Goal: Communication & Community: Answer question/provide support

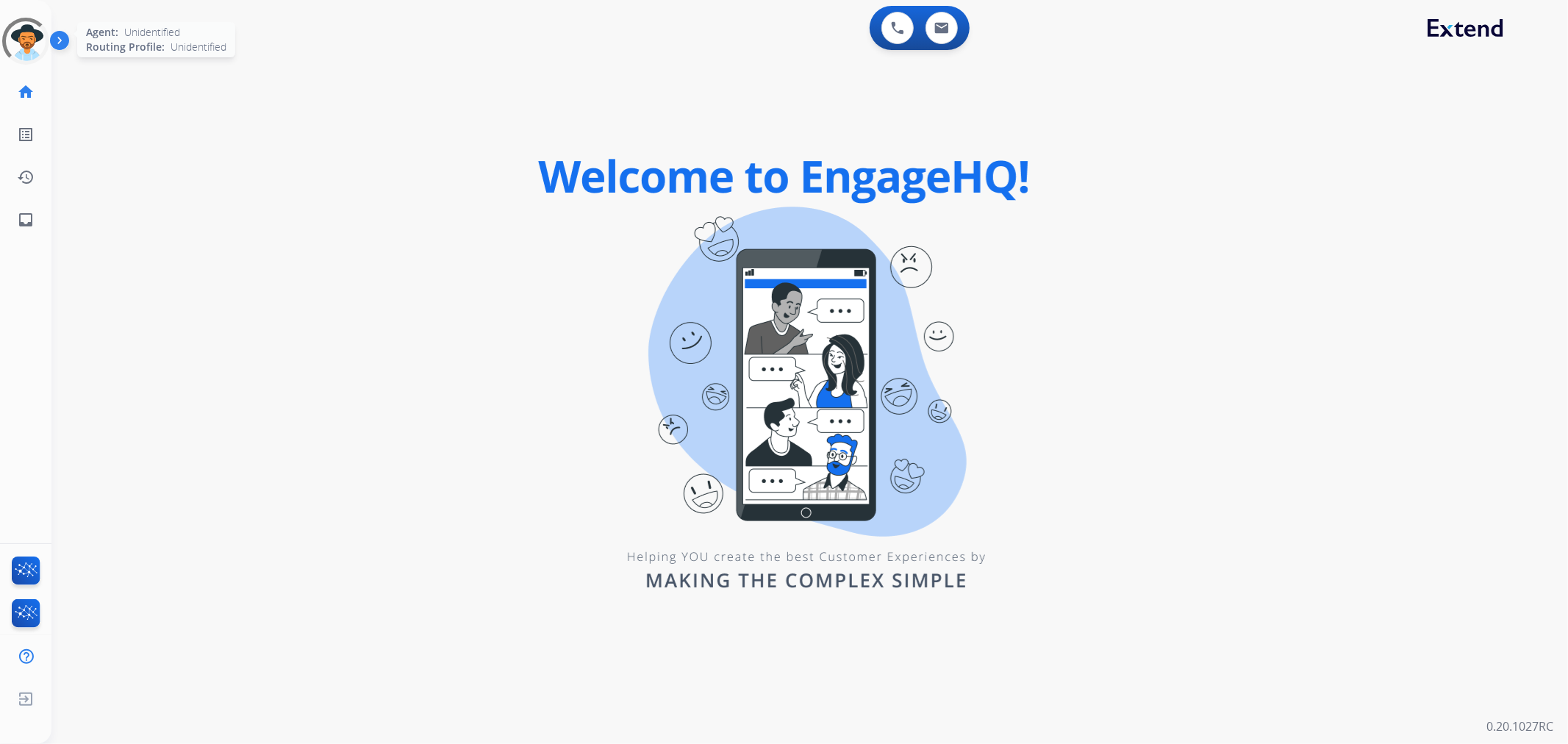
click at [32, 39] on div at bounding box center [25, 41] width 65 height 65
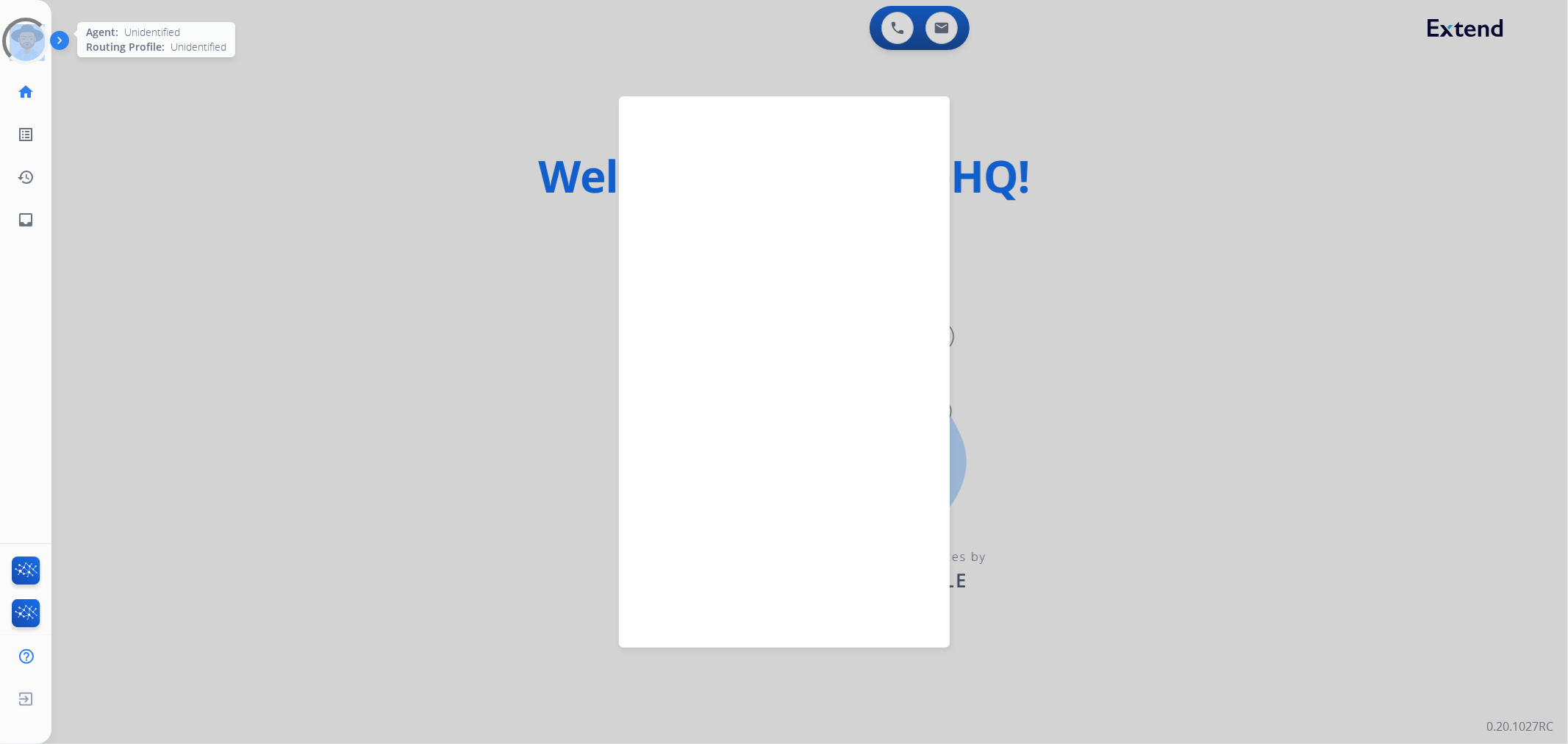
click at [32, 39] on div at bounding box center [25, 41] width 65 height 65
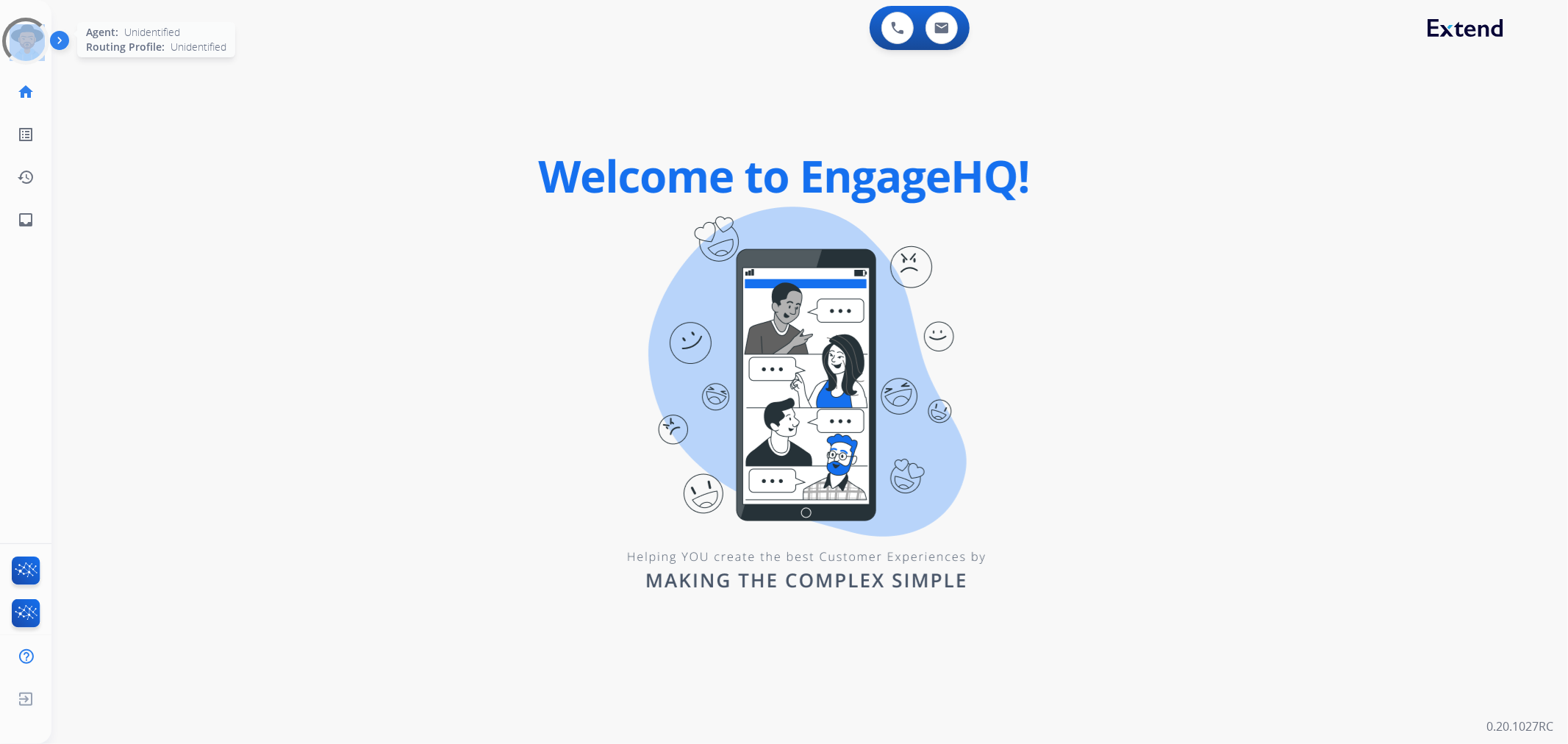
click at [32, 39] on div at bounding box center [25, 41] width 66 height 66
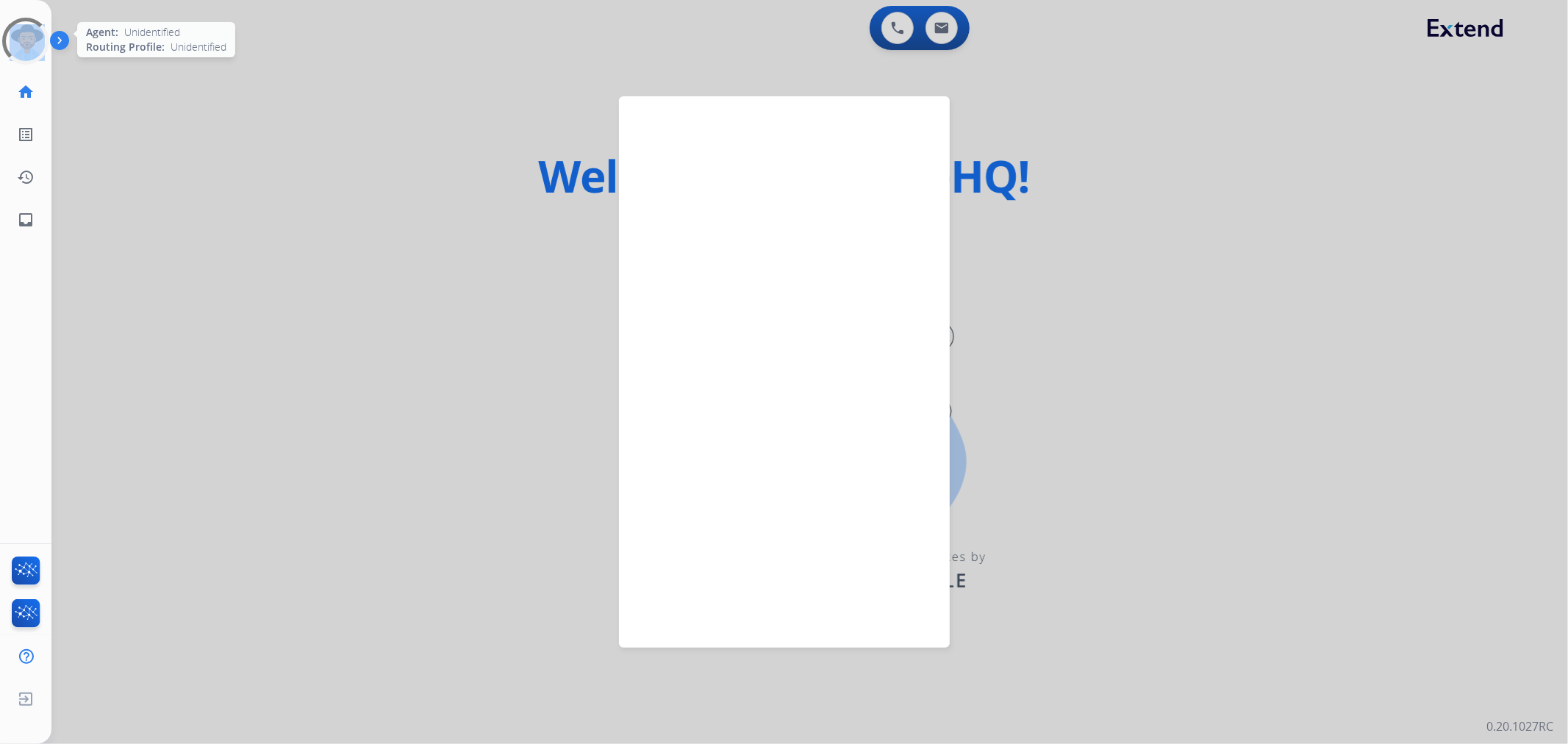
click at [32, 39] on div at bounding box center [25, 41] width 54 height 54
click at [32, 39] on div at bounding box center [25, 41] width 47 height 47
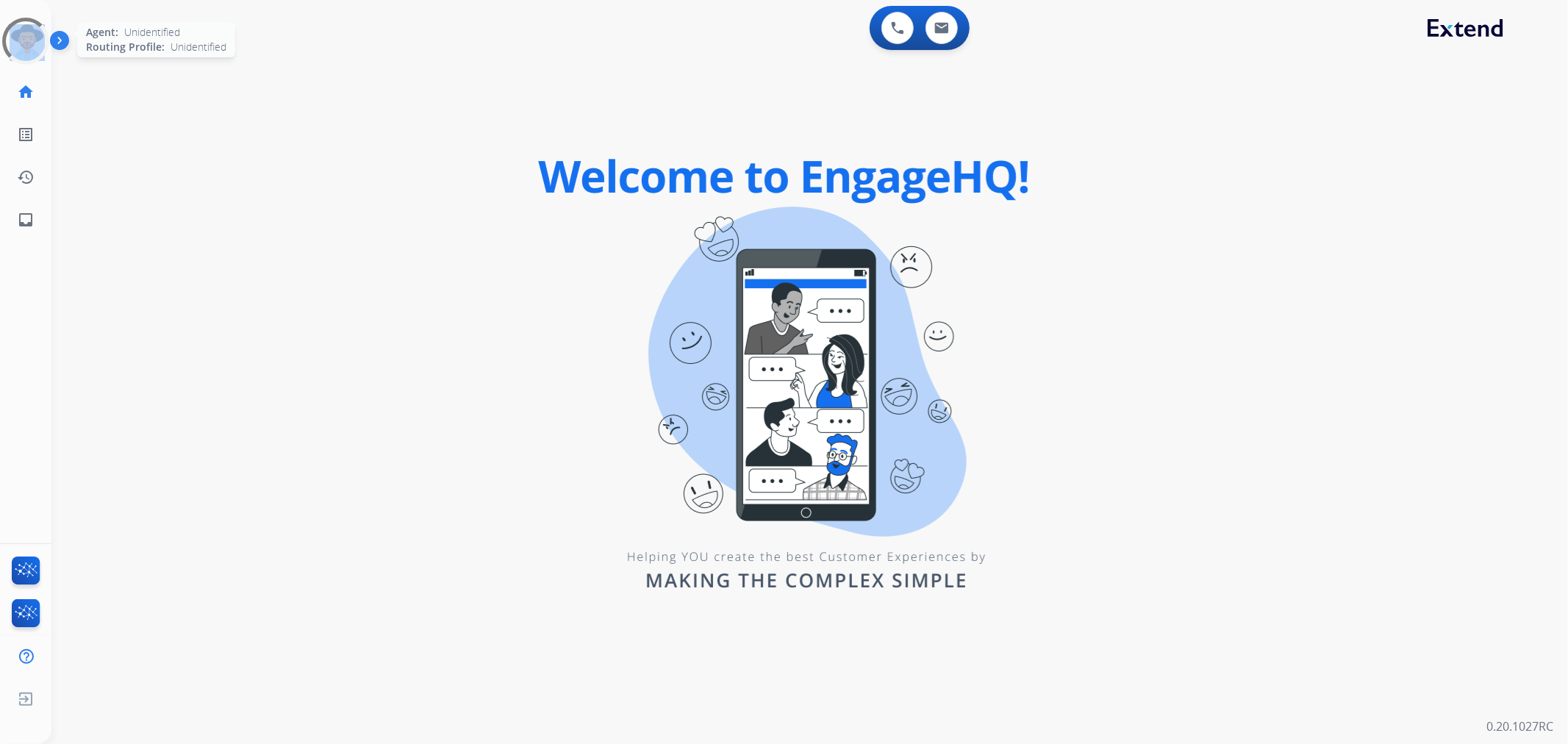
click at [32, 39] on div at bounding box center [25, 41] width 47 height 47
click at [32, 39] on div at bounding box center [25, 41] width 53 height 53
click at [32, 39] on div at bounding box center [25, 41] width 47 height 47
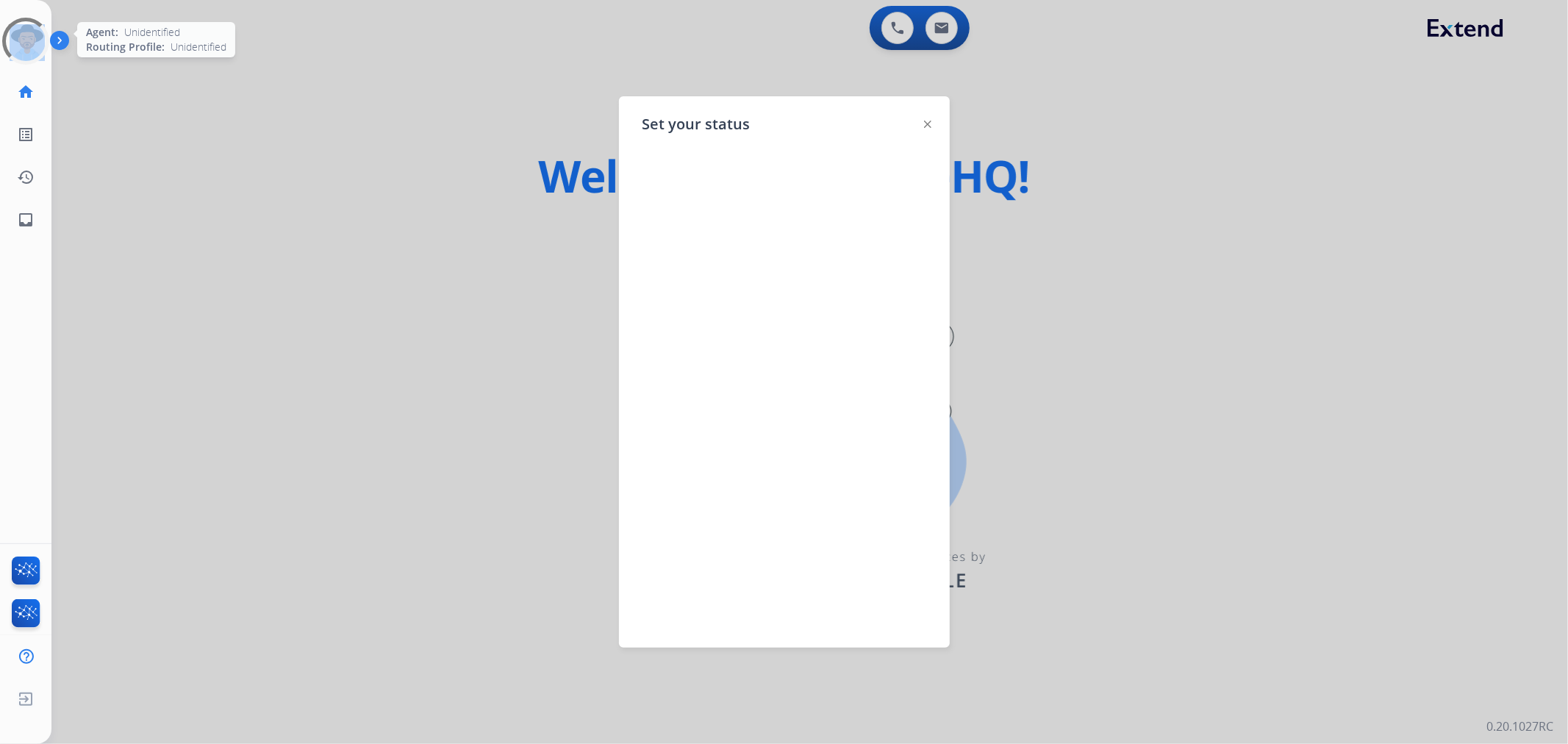
click at [32, 39] on div at bounding box center [25, 41] width 53 height 53
click at [32, 39] on div at bounding box center [25, 41] width 47 height 47
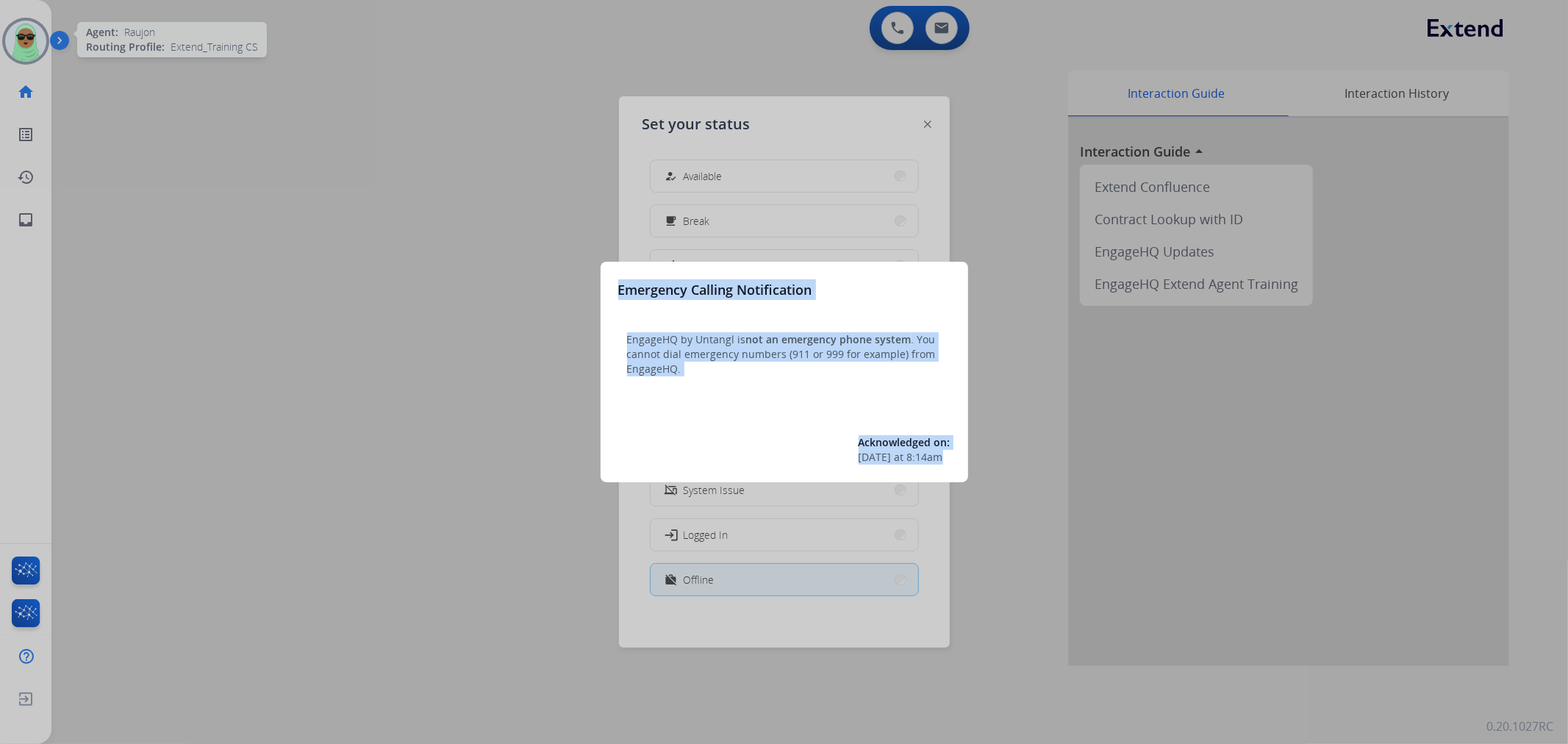
click at [32, 39] on div at bounding box center [784, 372] width 1568 height 744
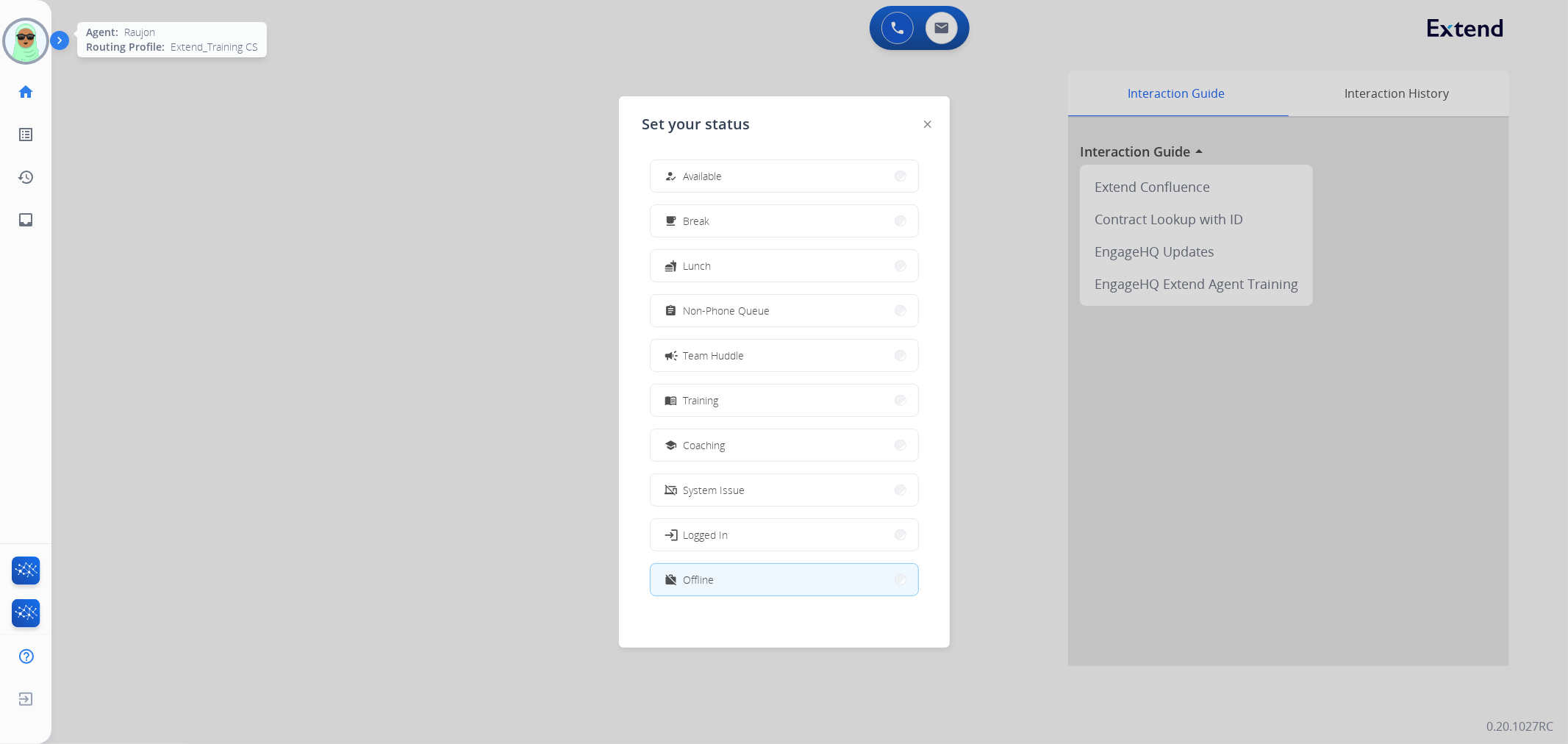
click at [32, 39] on img at bounding box center [25, 41] width 41 height 41
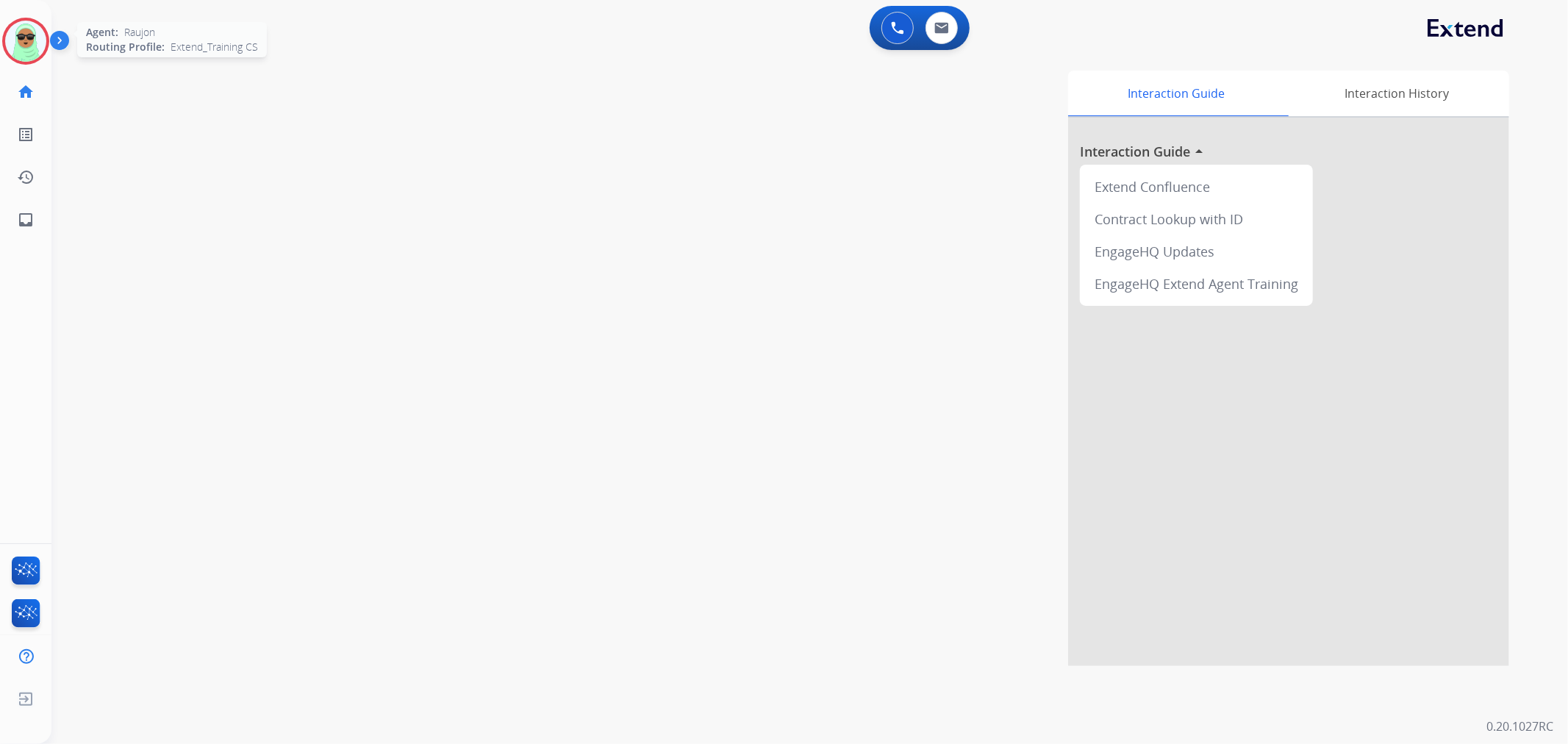
click at [21, 49] on img at bounding box center [25, 41] width 41 height 41
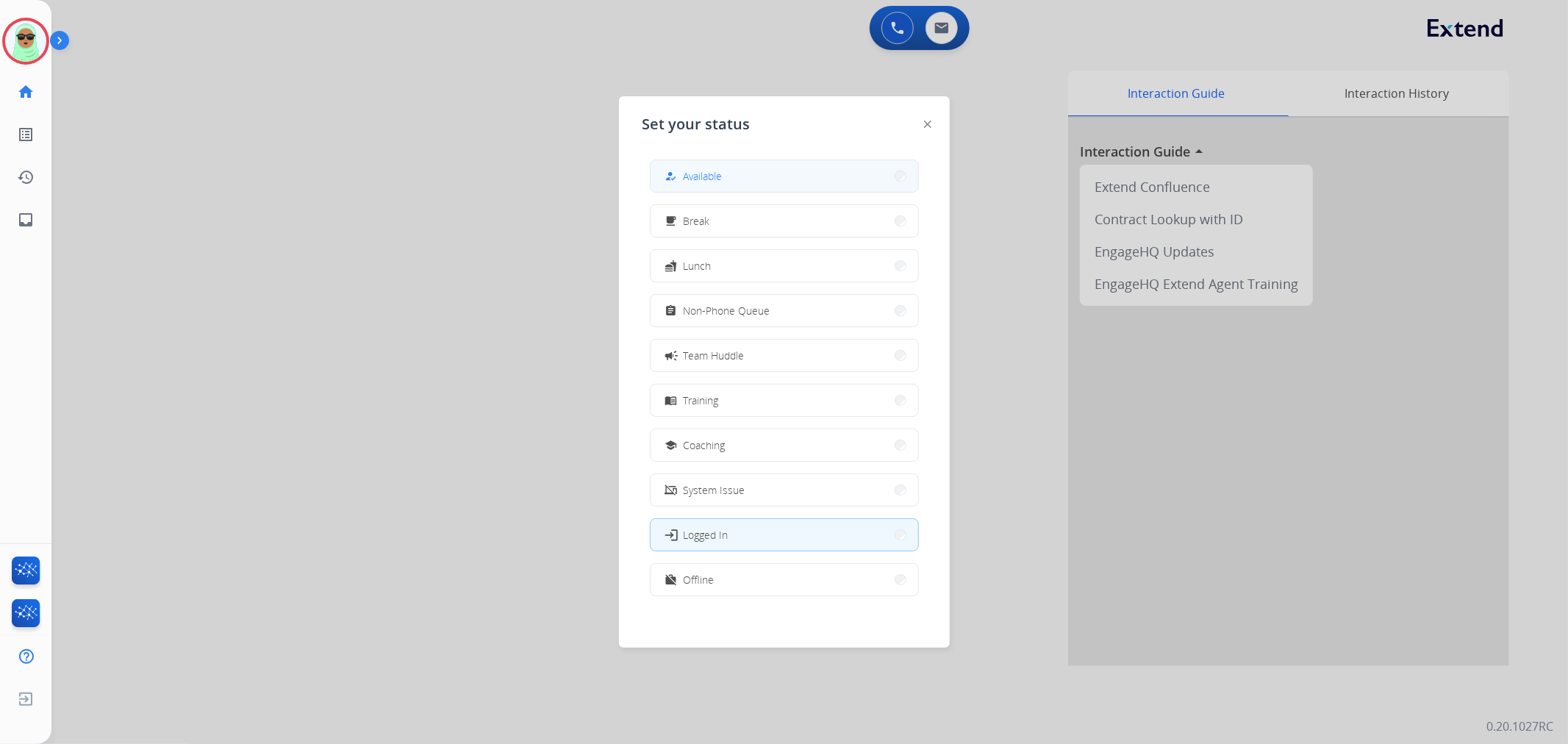
click at [714, 175] on span "Available" at bounding box center [704, 176] width 39 height 16
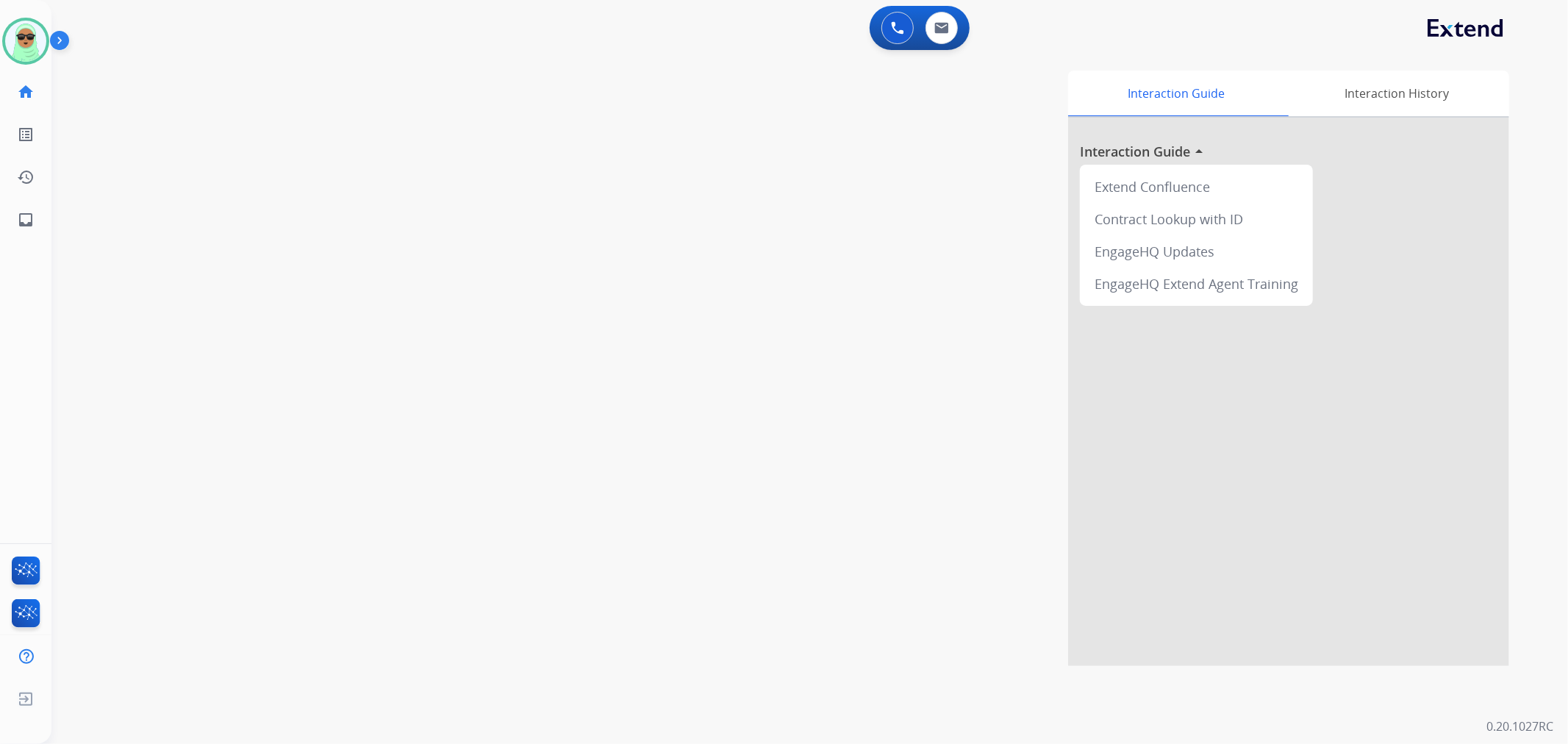
drag, startPoint x: 736, startPoint y: 336, endPoint x: 89, endPoint y: 176, distance: 666.5
click at [727, 335] on div "Interaction Guide Interaction History Interaction Guide arrow_drop_up Extend Co…" at bounding box center [1005, 368] width 1008 height 596
click at [3, 28] on div "Agent: Raujon Routing Profile: Extend_Training CS" at bounding box center [25, 41] width 47 height 47
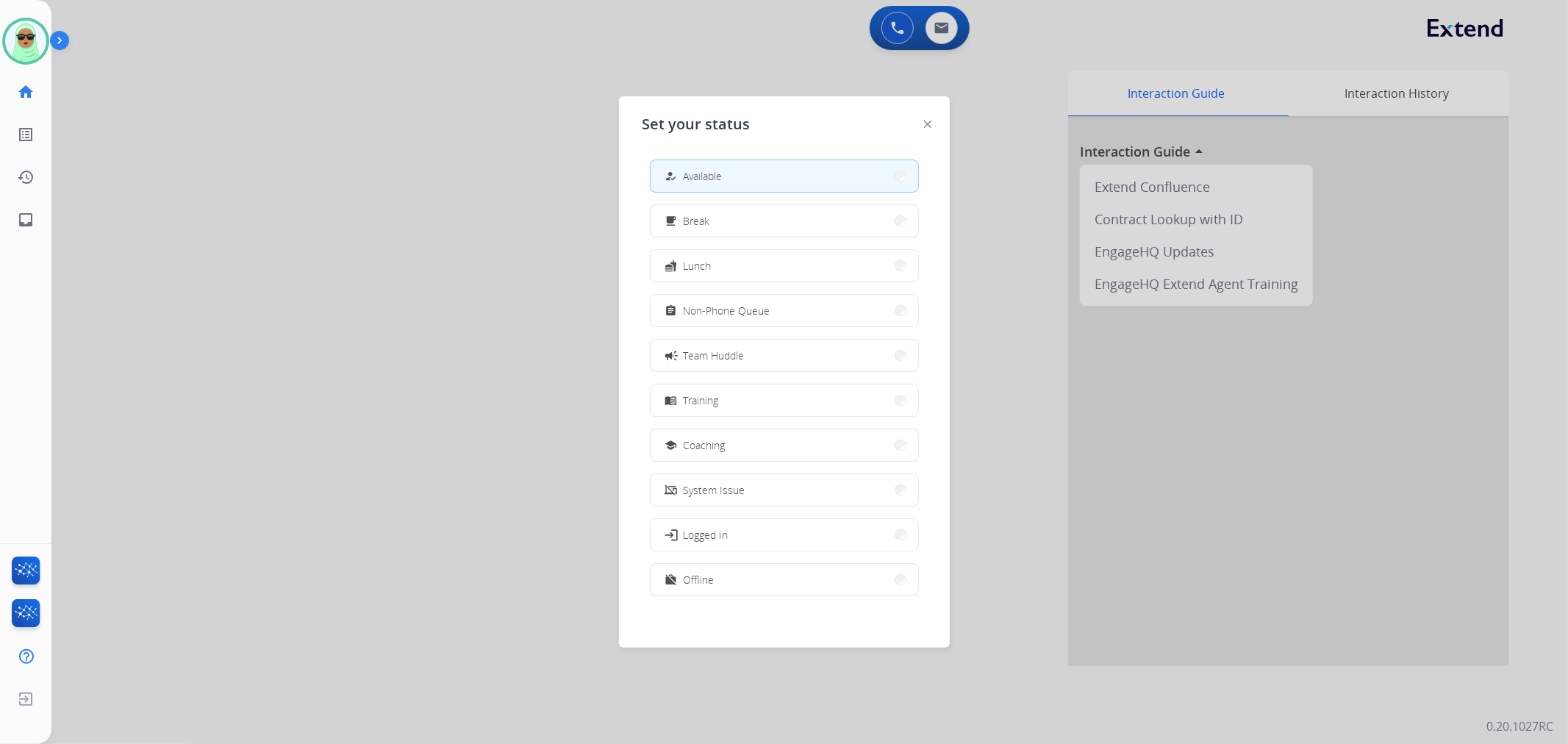
click at [774, 292] on div "how_to_reg Available free_breakfast Break fastfood Lunch assignment Non-Phone Q…" at bounding box center [784, 379] width 284 height 463
click at [769, 312] on span "Non-Phone Queue" at bounding box center [727, 310] width 87 height 16
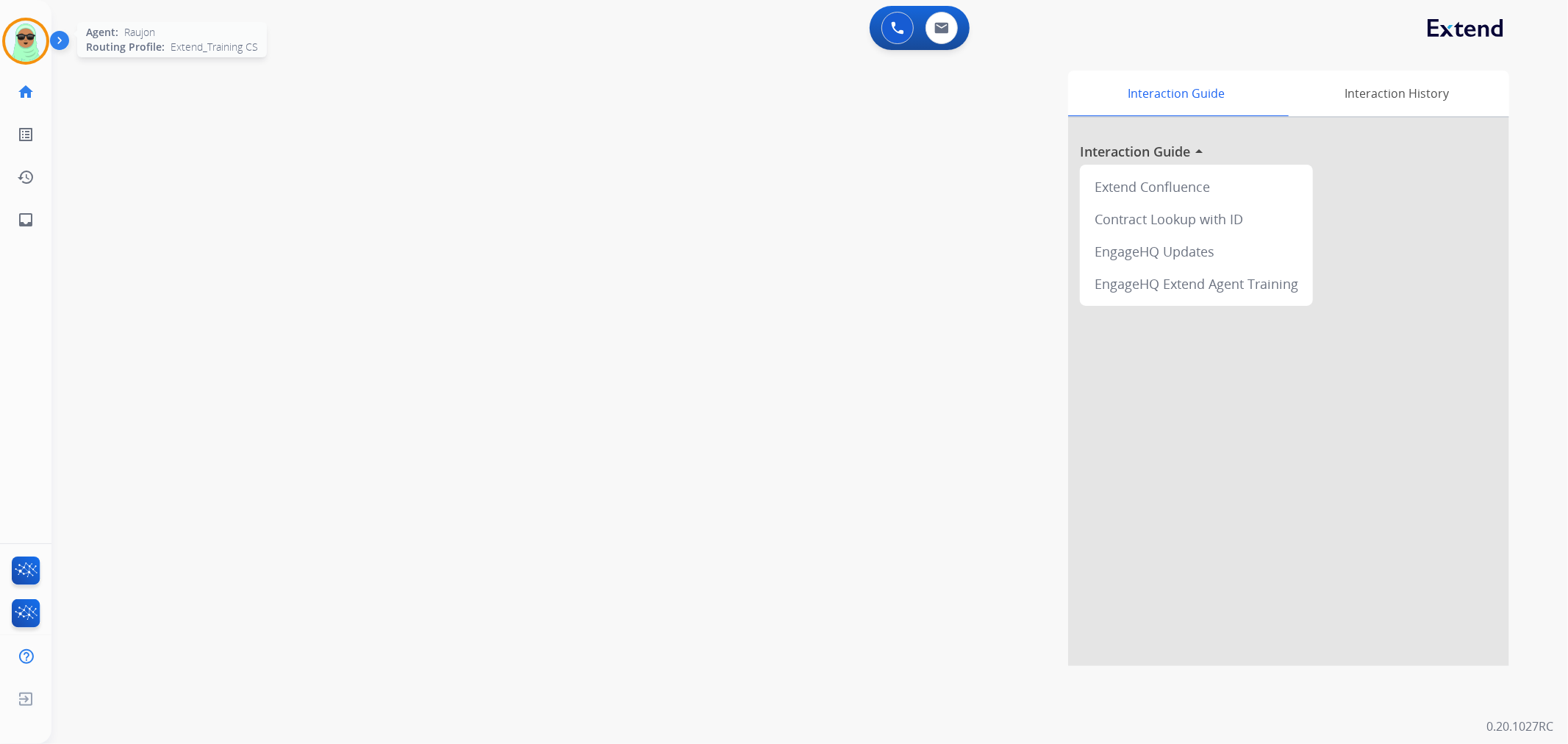
click at [5, 41] on img at bounding box center [25, 41] width 41 height 41
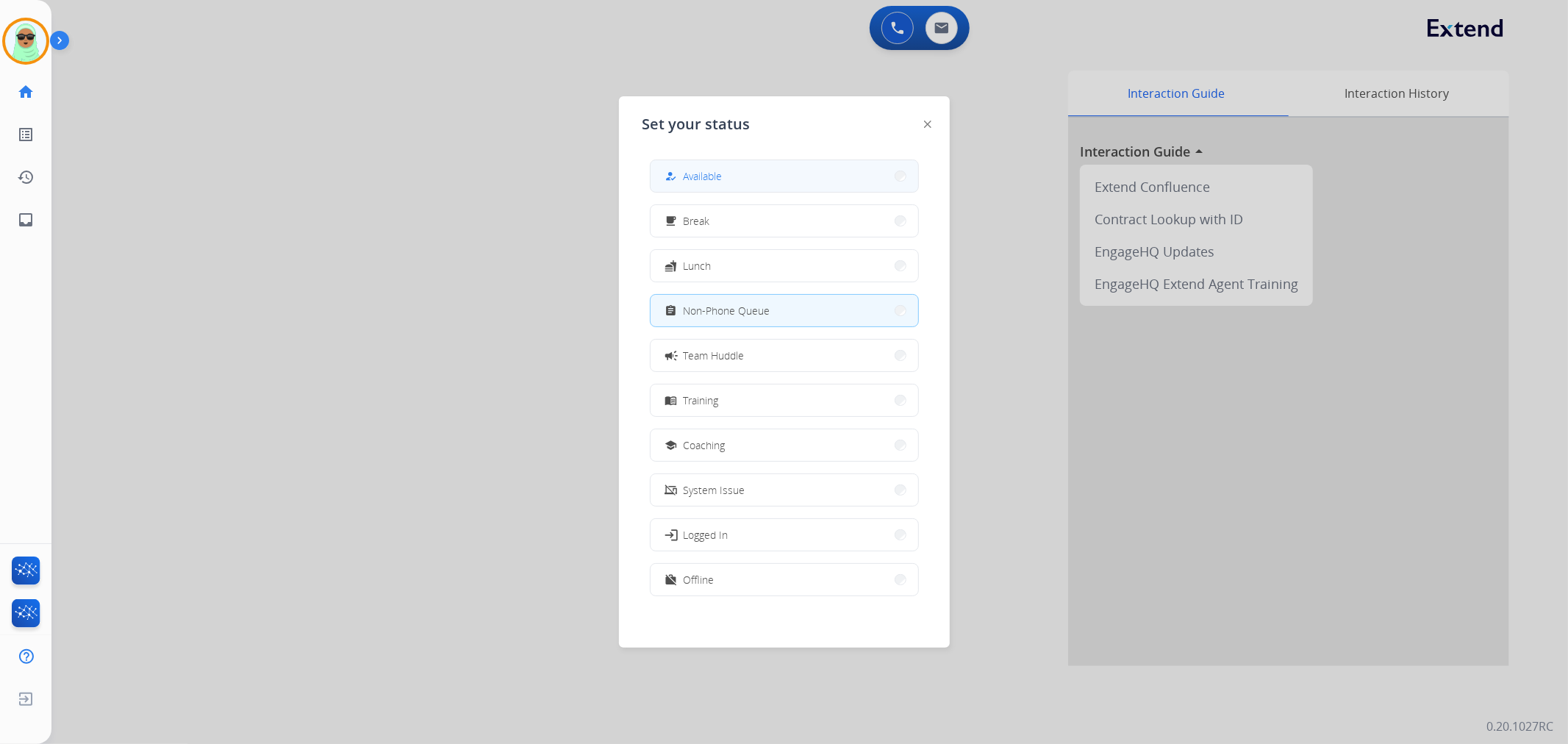
click at [769, 181] on button "how_to_reg Available" at bounding box center [784, 176] width 267 height 32
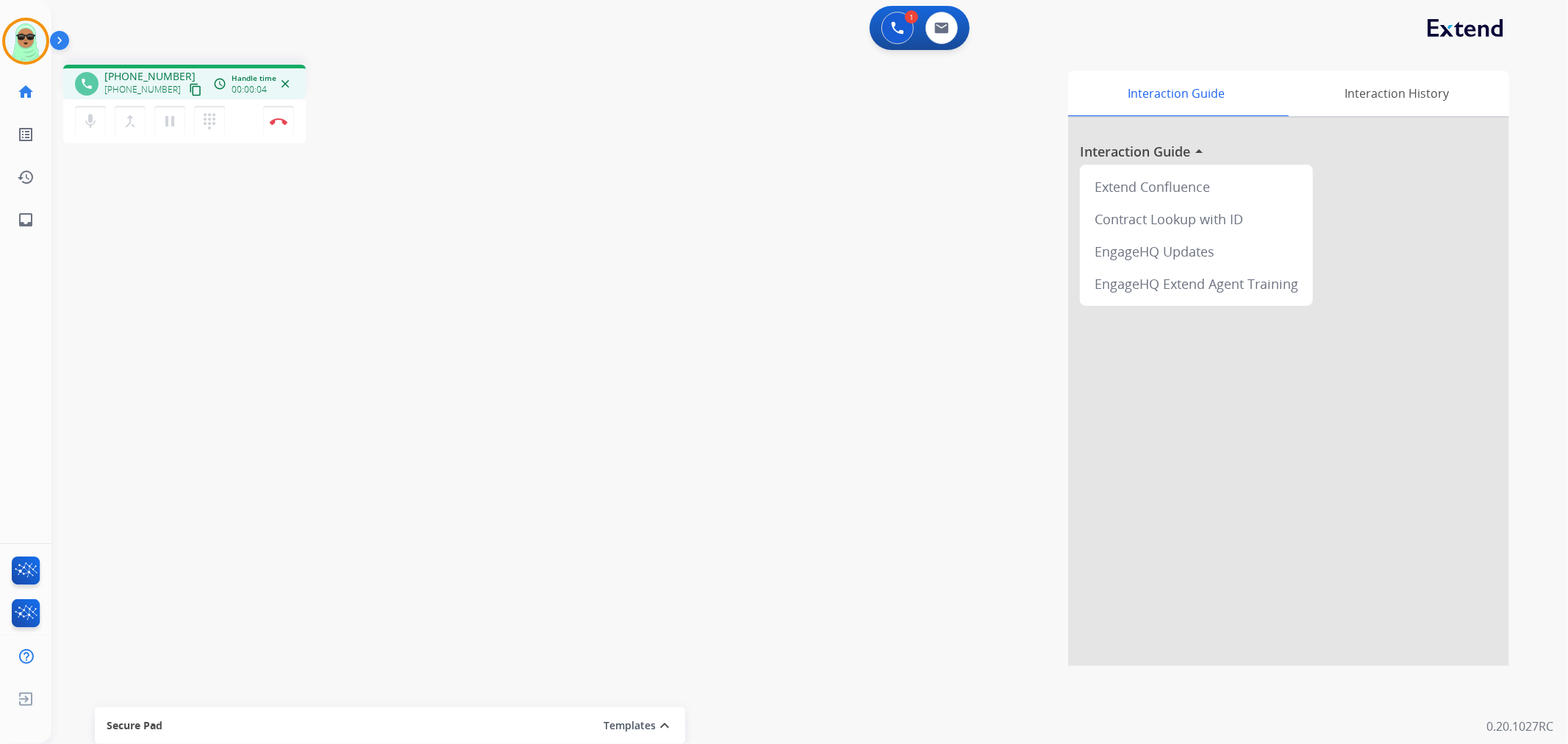
click at [189, 93] on mat-icon "content_copy" at bounding box center [195, 89] width 13 height 13
click at [152, 325] on div "phone +14706870513 +14706870513 content_copy access_time Call metrics Queue 00:…" at bounding box center [792, 360] width 1481 height 614
click at [189, 87] on mat-icon "content_copy" at bounding box center [195, 89] width 13 height 13
drag, startPoint x: 601, startPoint y: 163, endPoint x: 330, endPoint y: 162, distance: 271.0
click at [596, 162] on div "Interaction Guide Interaction History Interaction Guide arrow_drop_up Extend Co…" at bounding box center [1005, 368] width 1008 height 596
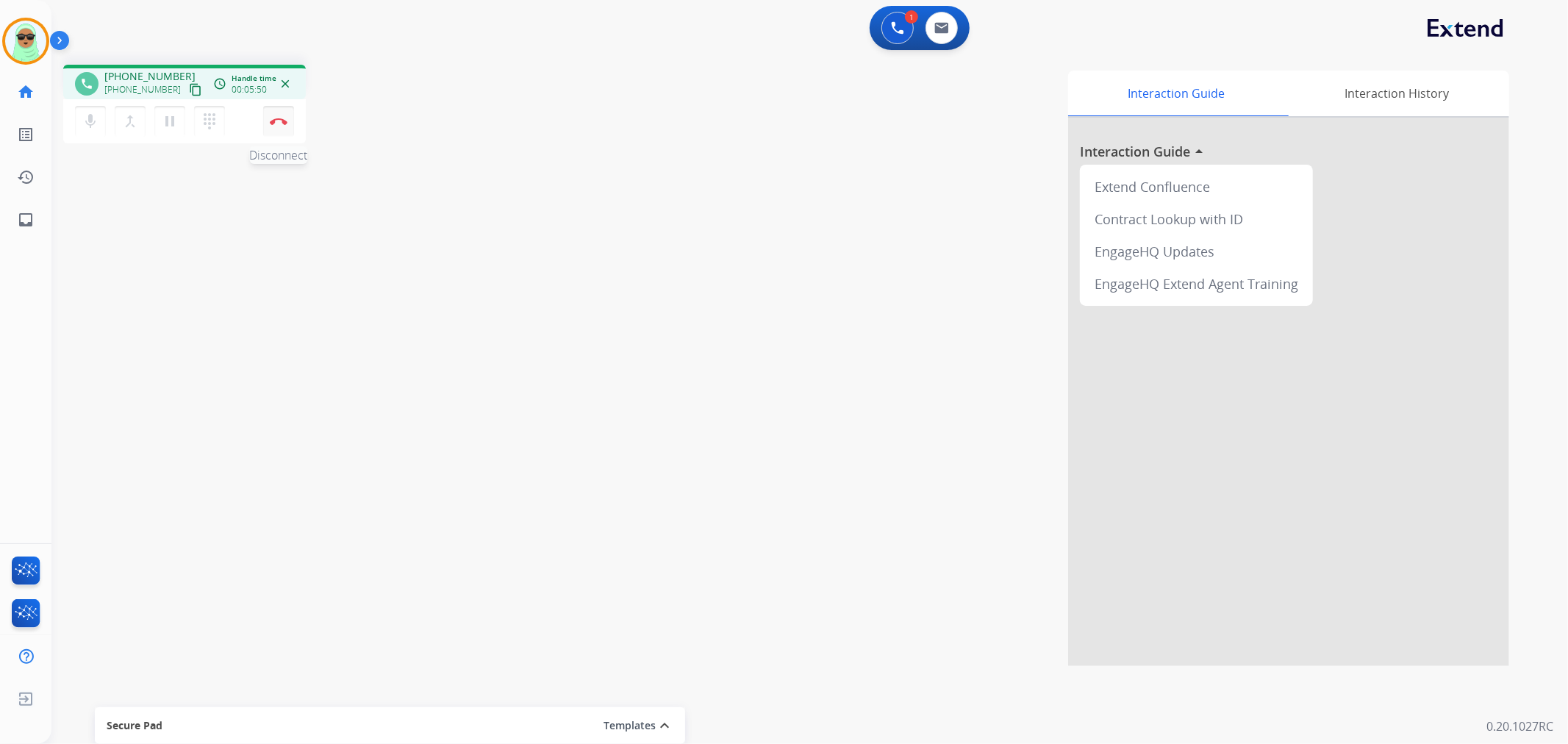
click at [282, 126] on button "Disconnect" at bounding box center [279, 121] width 31 height 31
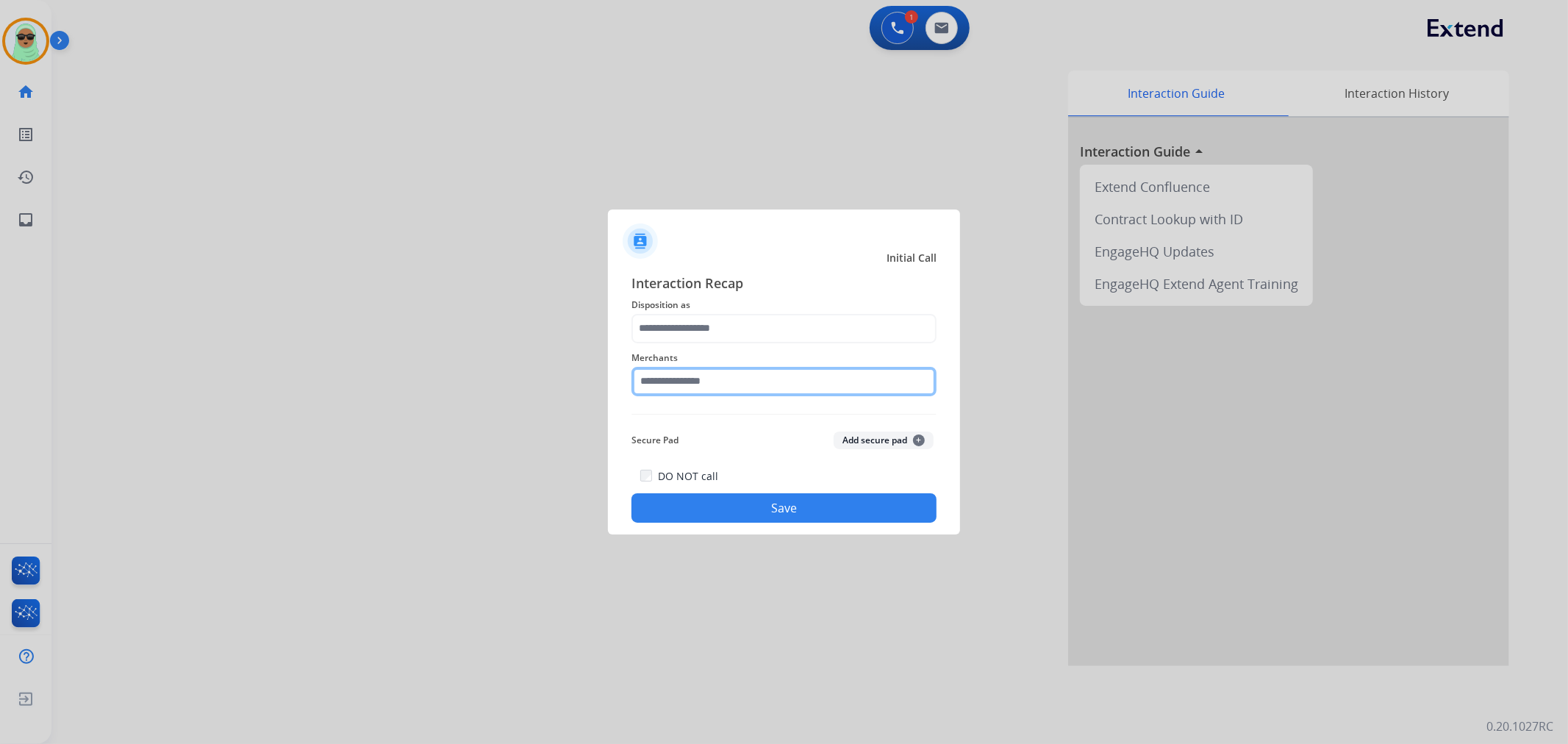
click at [795, 372] on input "text" at bounding box center [784, 381] width 305 height 30
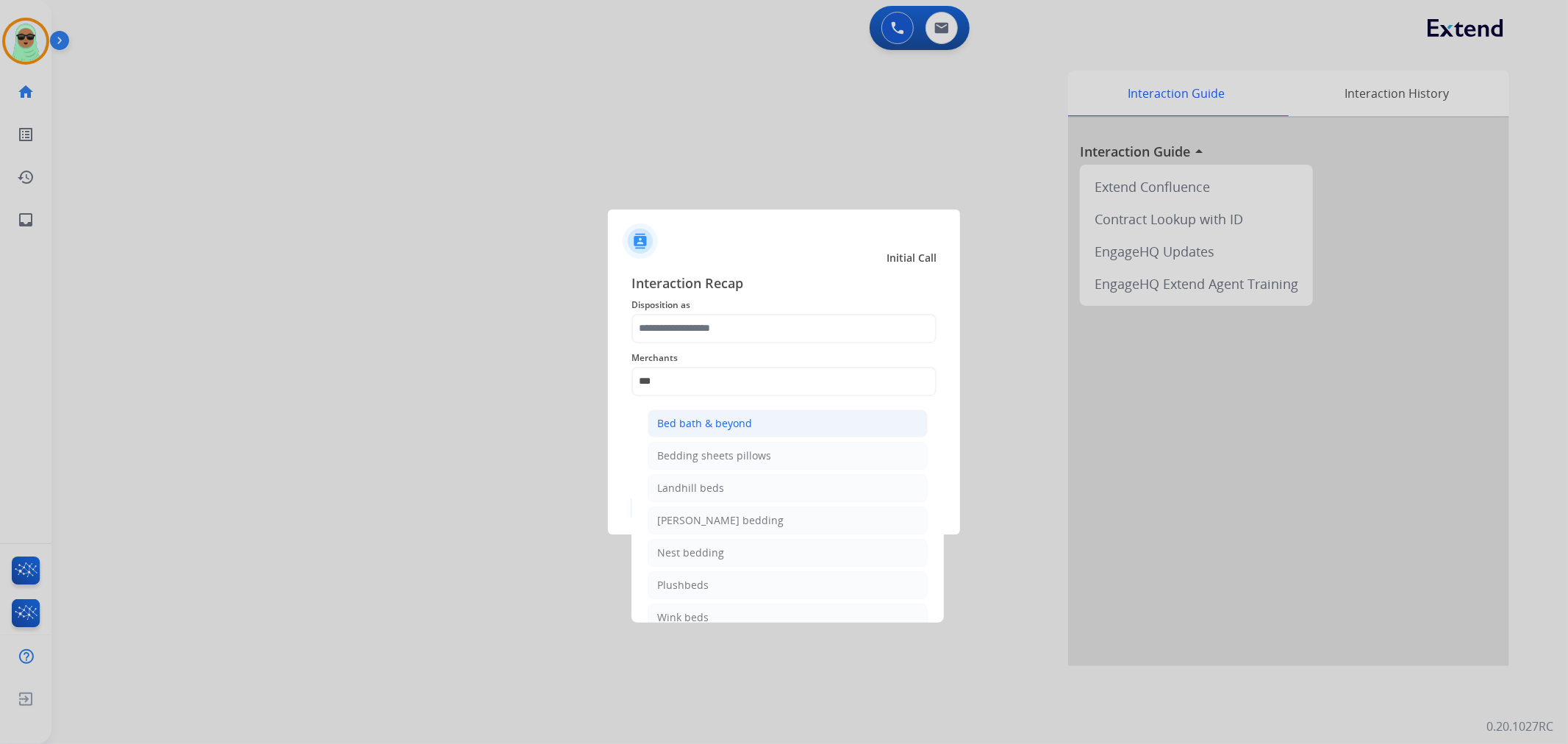
click at [812, 422] on li "Bed bath & beyond" at bounding box center [788, 423] width 280 height 28
type input "**********"
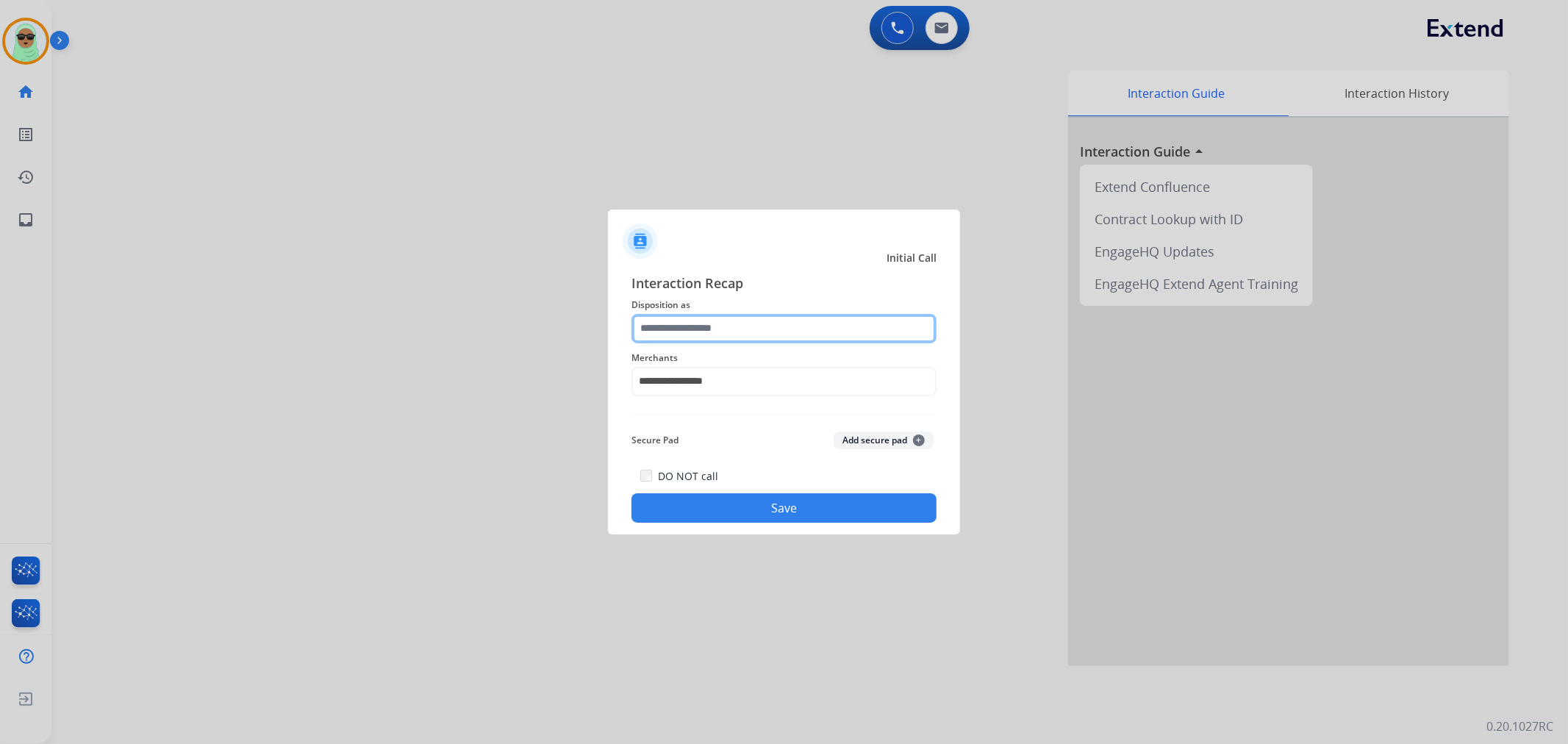
click at [775, 334] on input "text" at bounding box center [784, 329] width 305 height 30
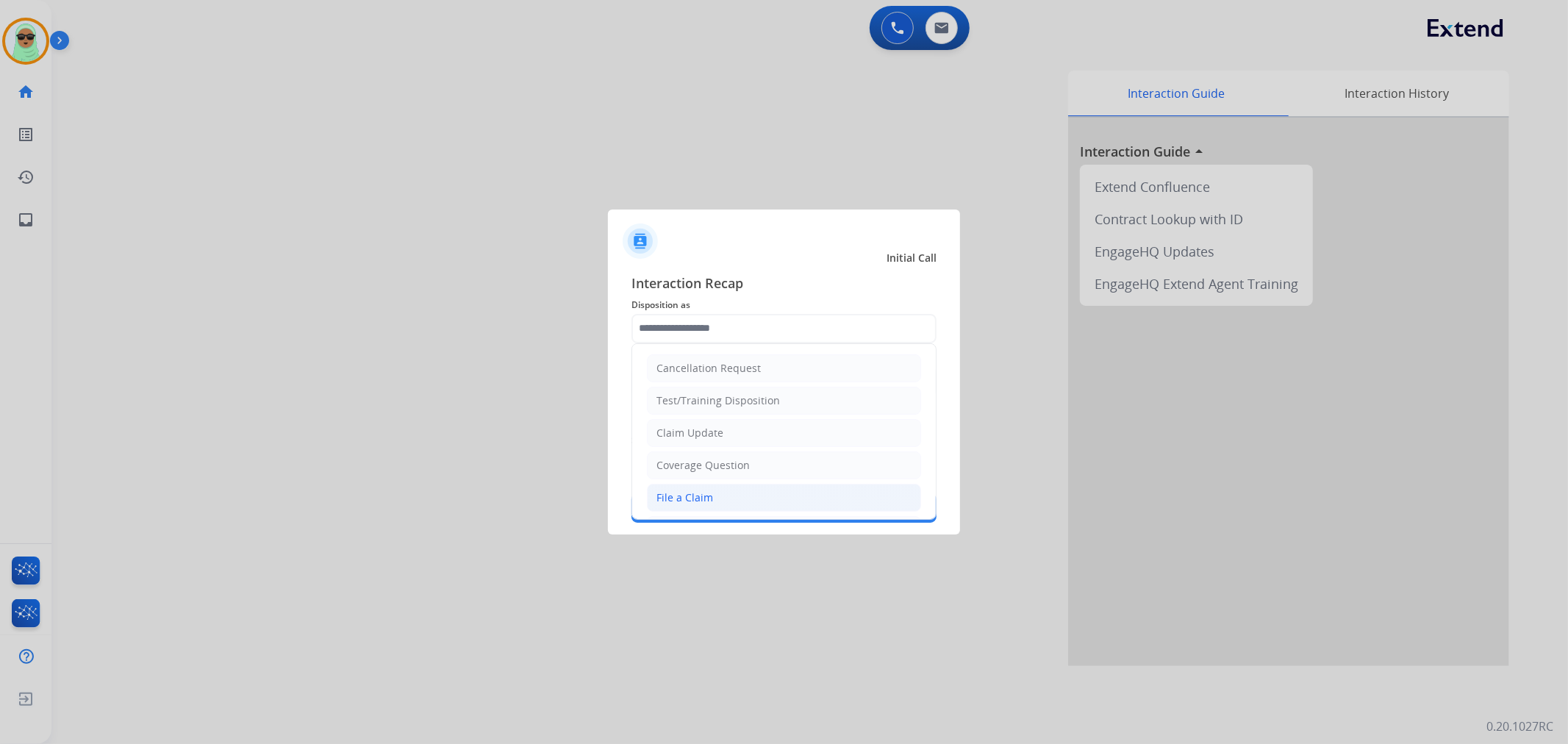
click at [751, 489] on li "File a Claim" at bounding box center [784, 498] width 274 height 28
type input "**********"
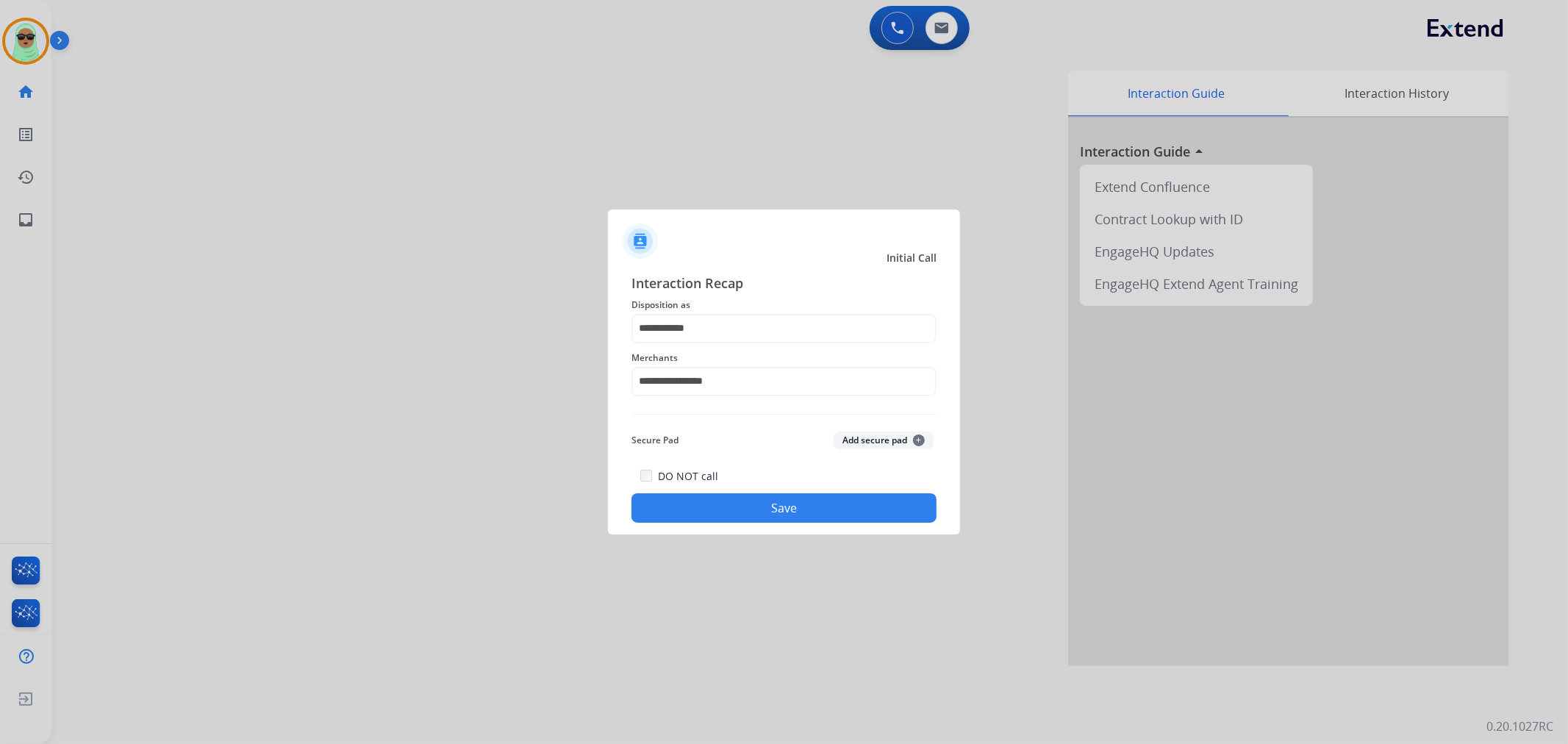
click at [887, 491] on div "DO NOT call Save" at bounding box center [784, 495] width 305 height 56
click at [885, 513] on button "Save" at bounding box center [784, 509] width 305 height 30
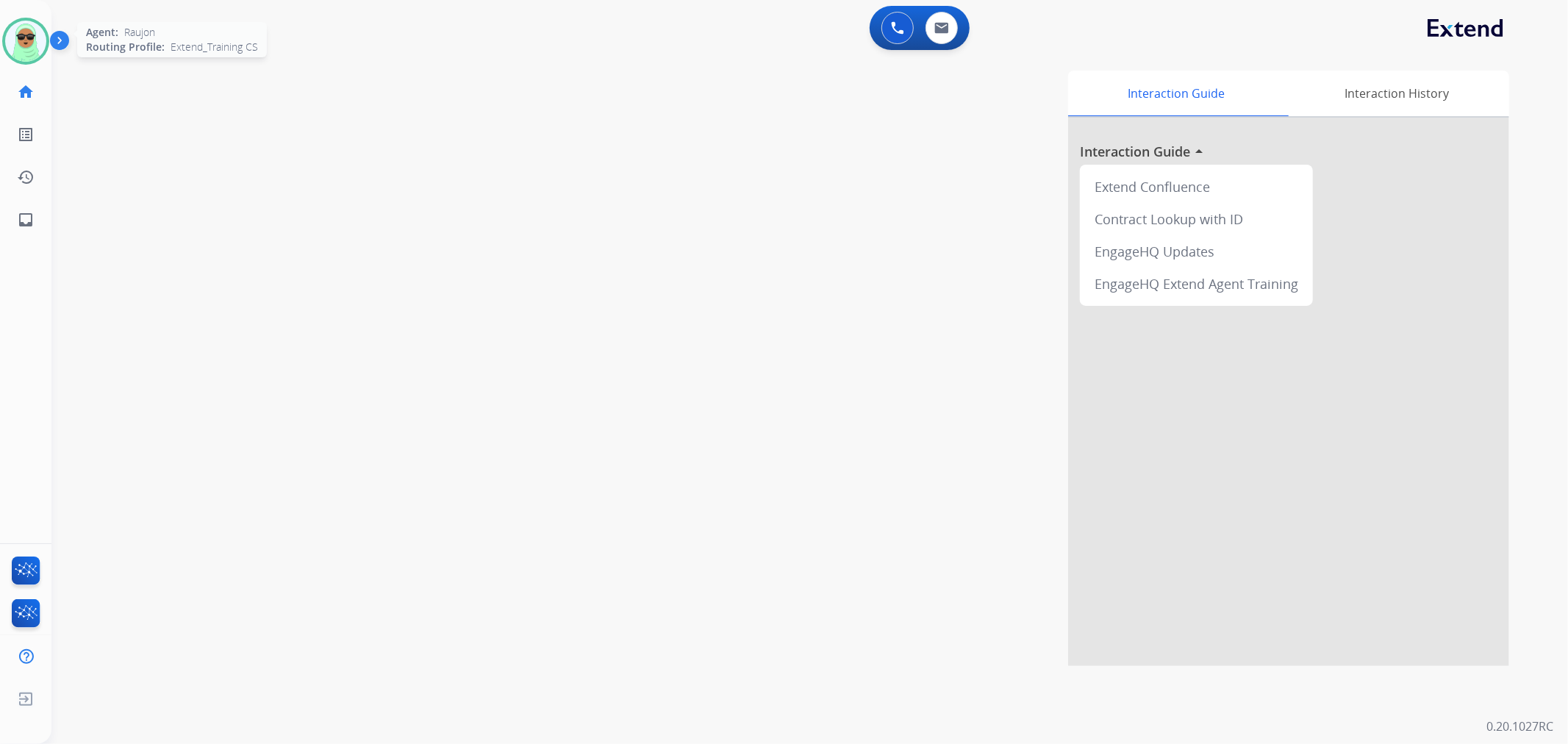
drag, startPoint x: 180, startPoint y: 94, endPoint x: 11, endPoint y: 61, distance: 172.2
click at [157, 90] on div "swap_horiz Break voice bridge close_fullscreen Connect 3-Way Call merge_type Se…" at bounding box center [792, 360] width 1481 height 614
click at [4, 23] on div "Agent: Raujon Routing Profile: Extend_Training CS" at bounding box center [25, 41] width 47 height 47
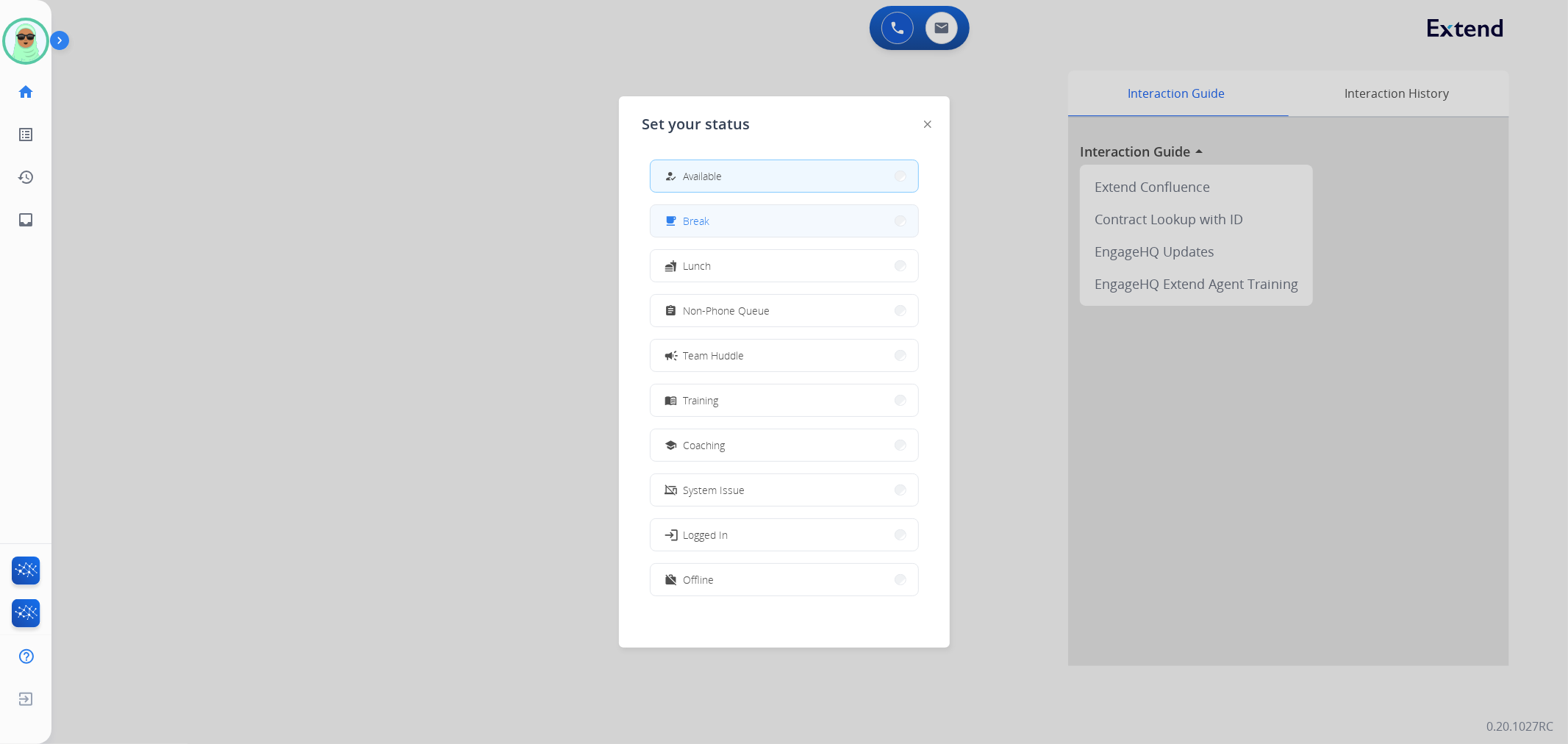
click at [791, 204] on div "free_breakfast Break" at bounding box center [784, 221] width 269 height 33
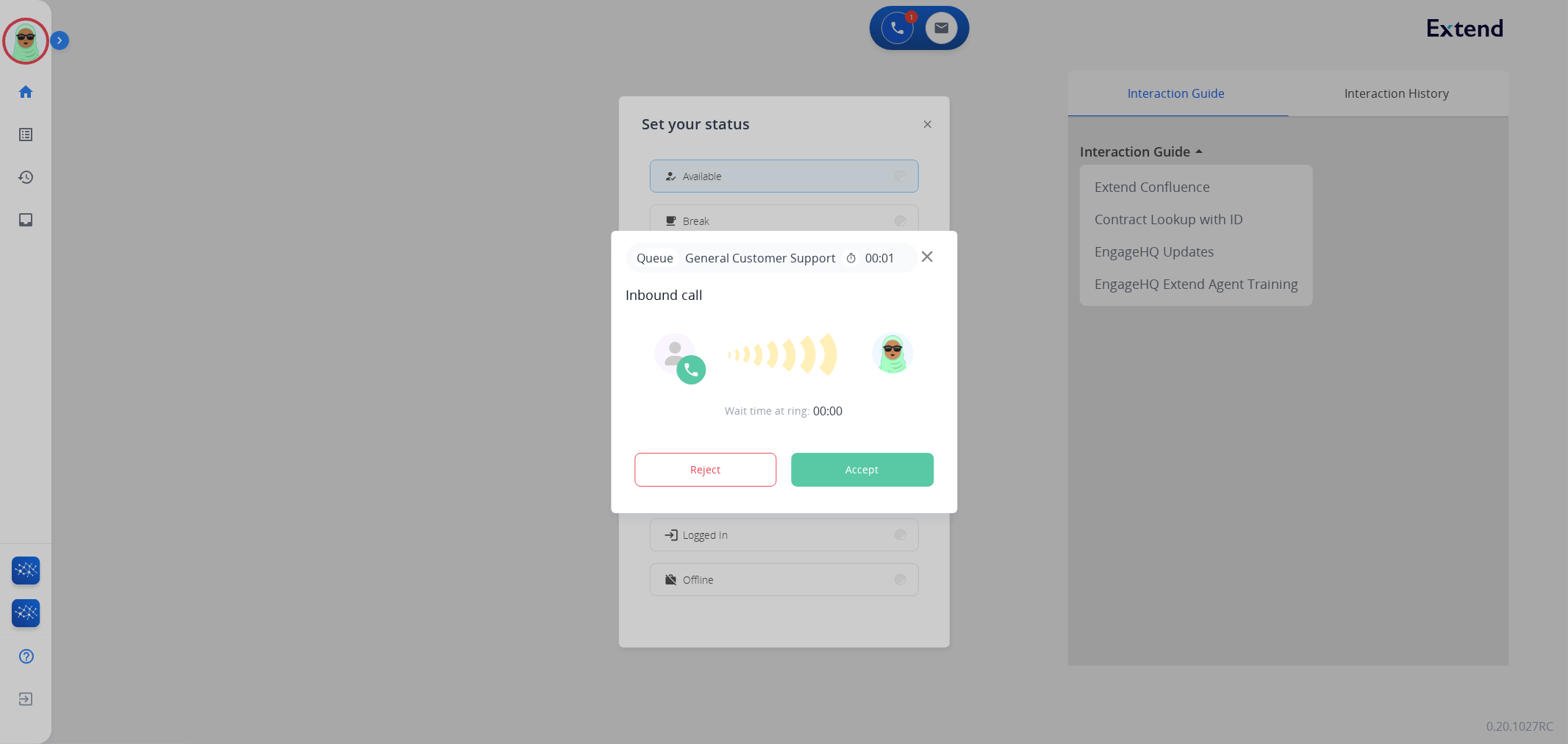
drag, startPoint x: 936, startPoint y: 253, endPoint x: 910, endPoint y: 263, distance: 27.9
click at [932, 253] on div "Queue General Customer Support timer 00:01" at bounding box center [784, 258] width 317 height 30
click at [909, 263] on div "Queue General Customer Support timer 00:01" at bounding box center [772, 258] width 293 height 30
click at [934, 245] on div "Queue General Customer Support timer 00:01" at bounding box center [784, 258] width 317 height 30
click at [920, 251] on div "Queue General Customer Support timer 00:01" at bounding box center [784, 258] width 317 height 30
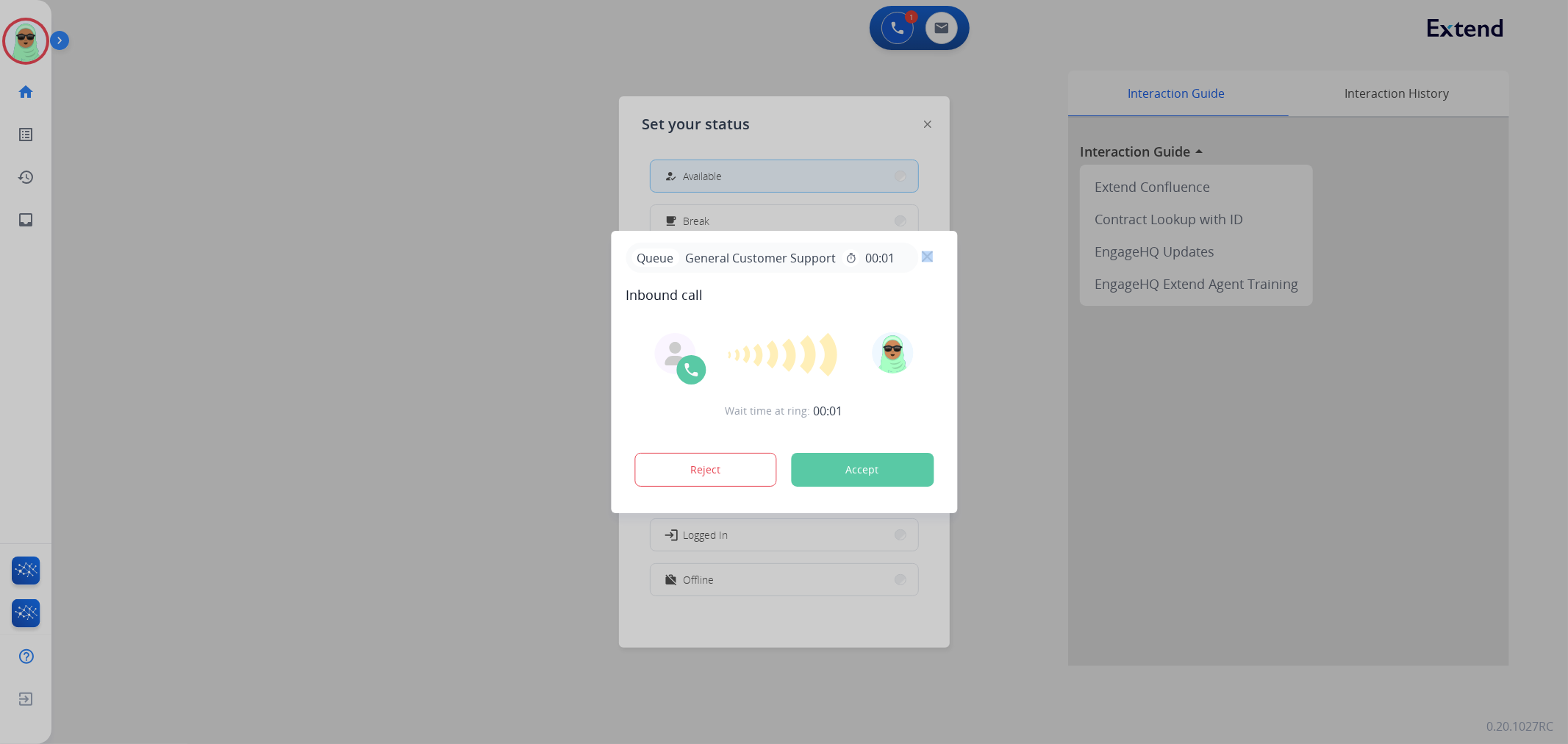
click at [920, 252] on div "Queue General Customer Support timer 00:01" at bounding box center [784, 258] width 317 height 30
click at [924, 253] on img at bounding box center [927, 257] width 11 height 11
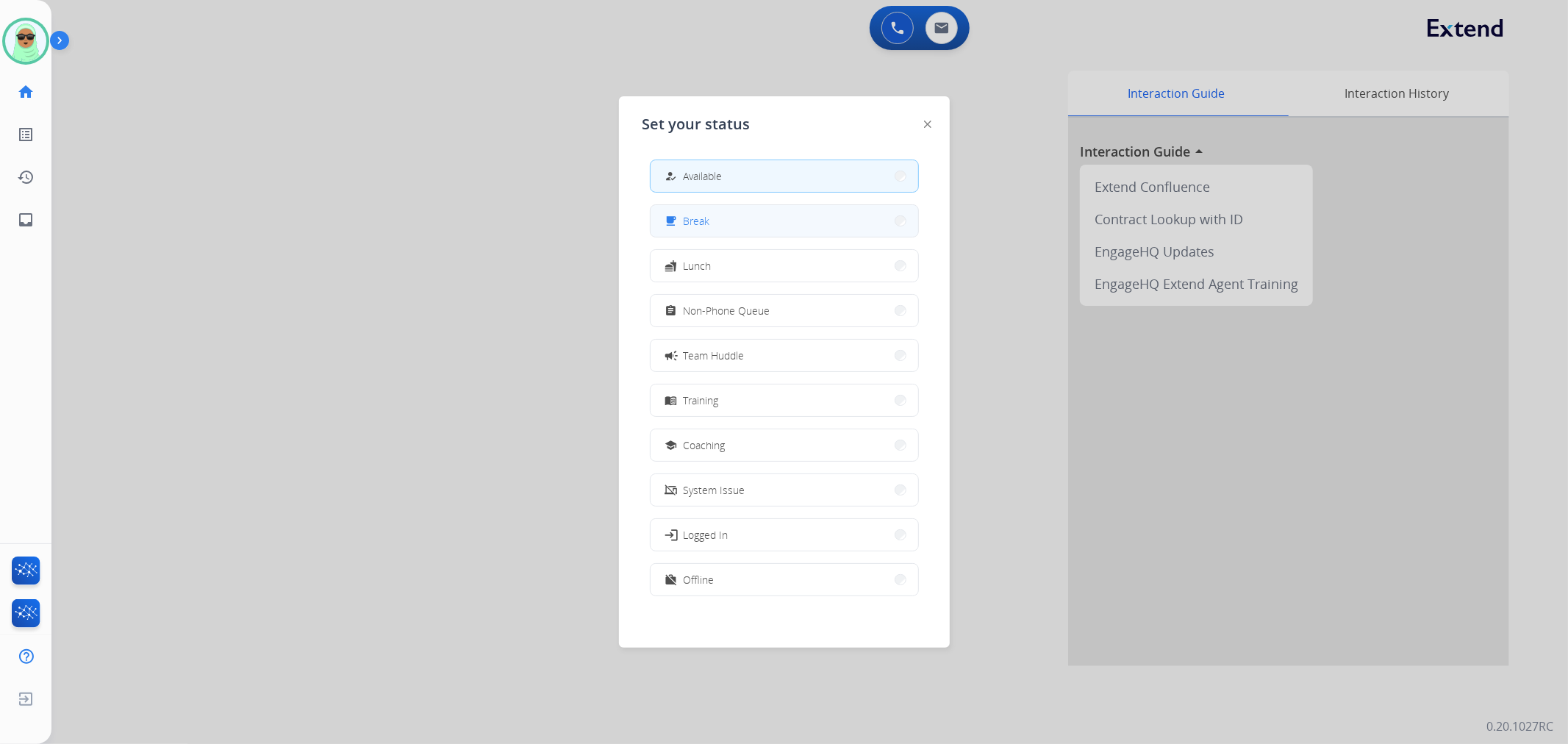
click at [820, 226] on button "free_breakfast Break" at bounding box center [784, 221] width 267 height 32
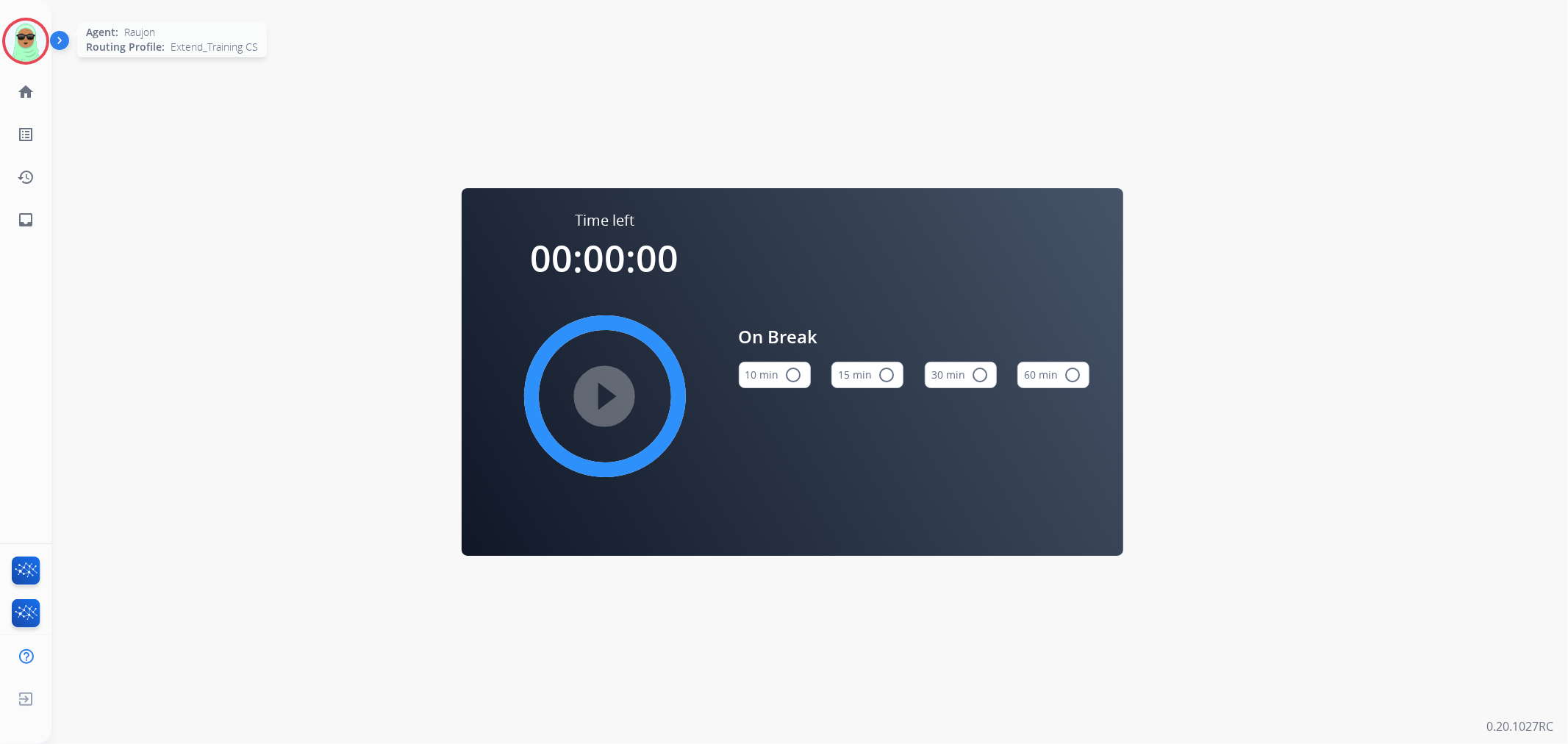
click at [38, 39] on img at bounding box center [25, 41] width 41 height 41
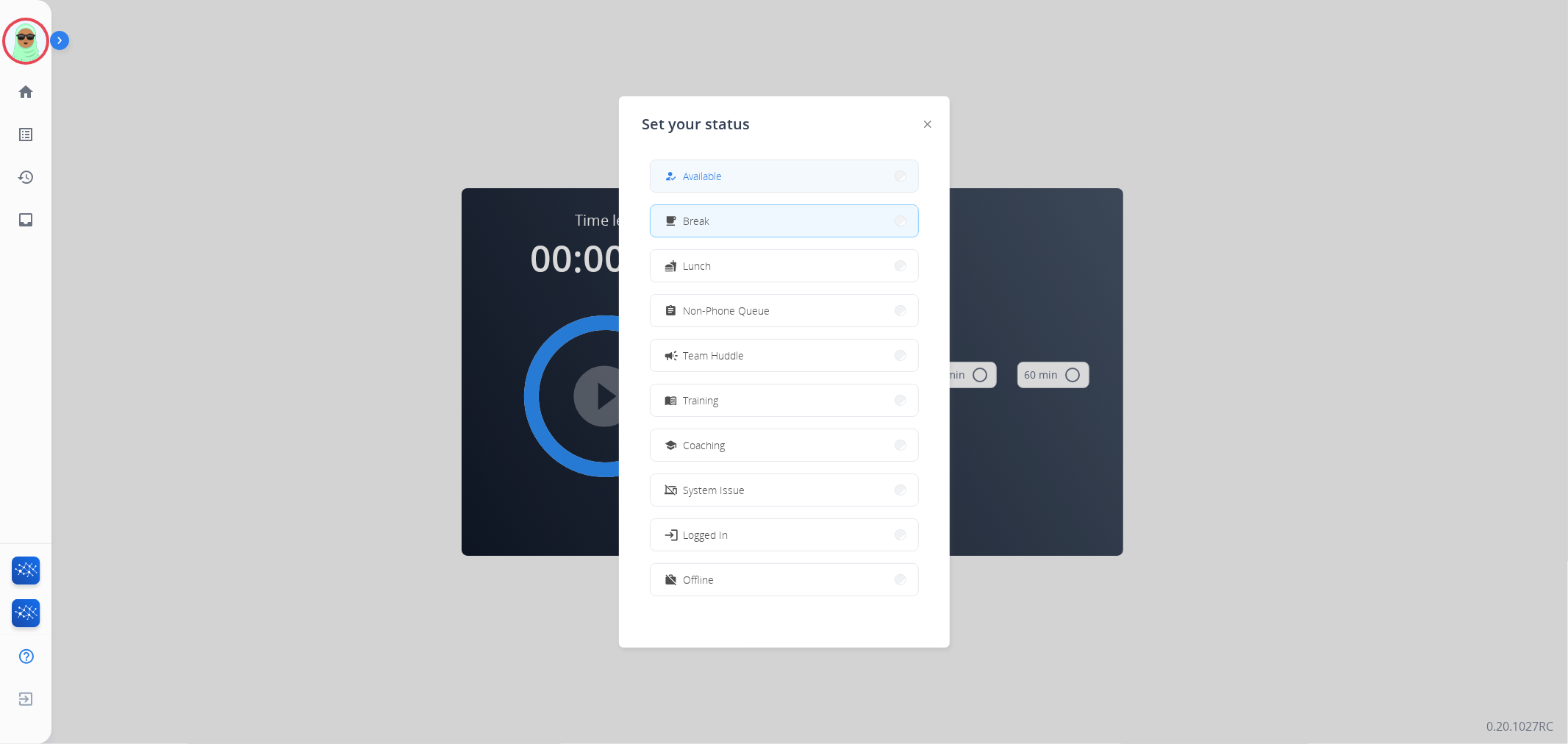
click at [780, 180] on button "how_to_reg Available" at bounding box center [784, 176] width 267 height 32
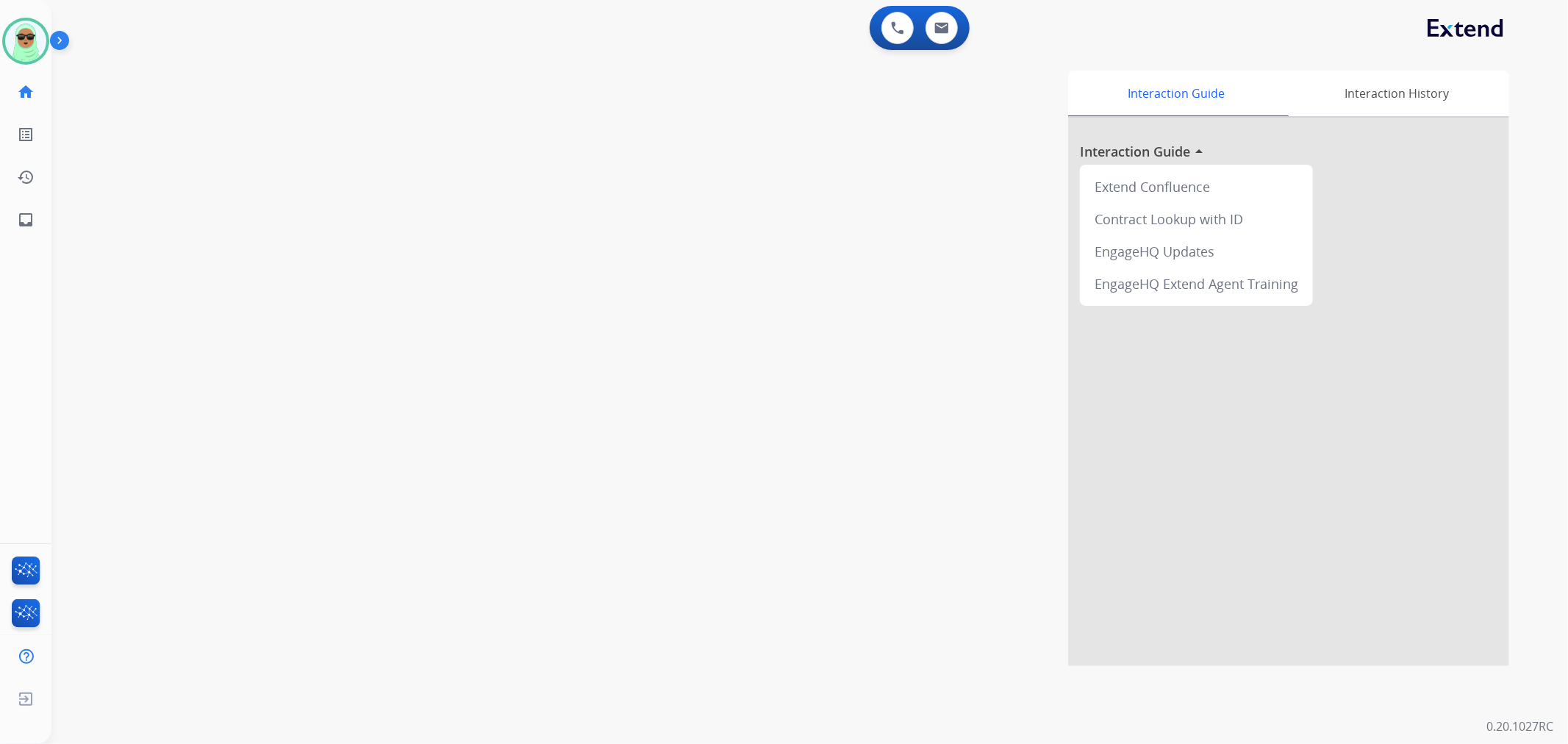
click at [946, 45] on div "0 Voice Interactions 0 Email Interactions" at bounding box center [919, 28] width 100 height 44
click at [945, 41] on button at bounding box center [941, 27] width 32 height 32
select select "**********"
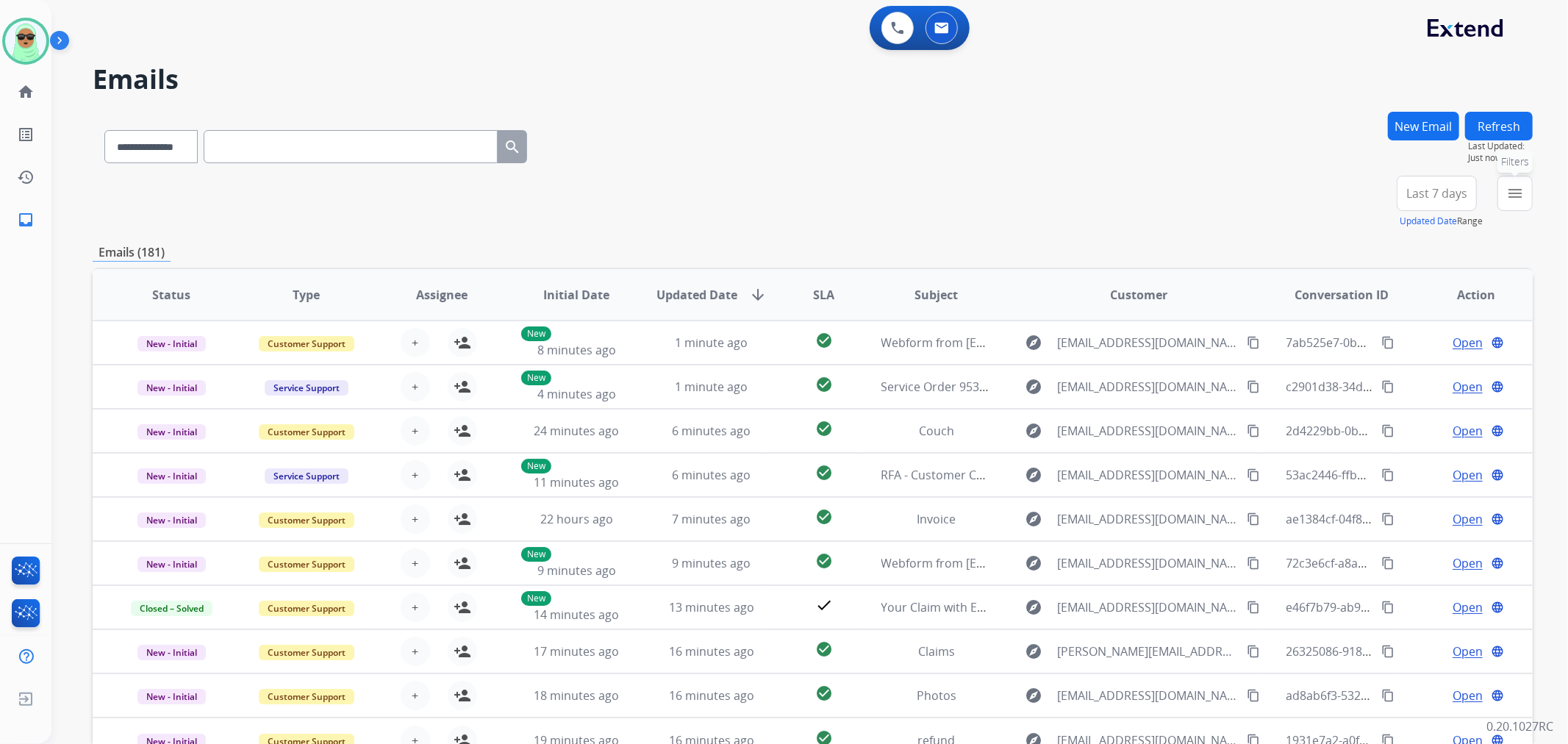
drag, startPoint x: 1512, startPoint y: 196, endPoint x: 1497, endPoint y: 208, distance: 19.2
click at [1513, 196] on mat-icon "menu" at bounding box center [1516, 194] width 18 height 18
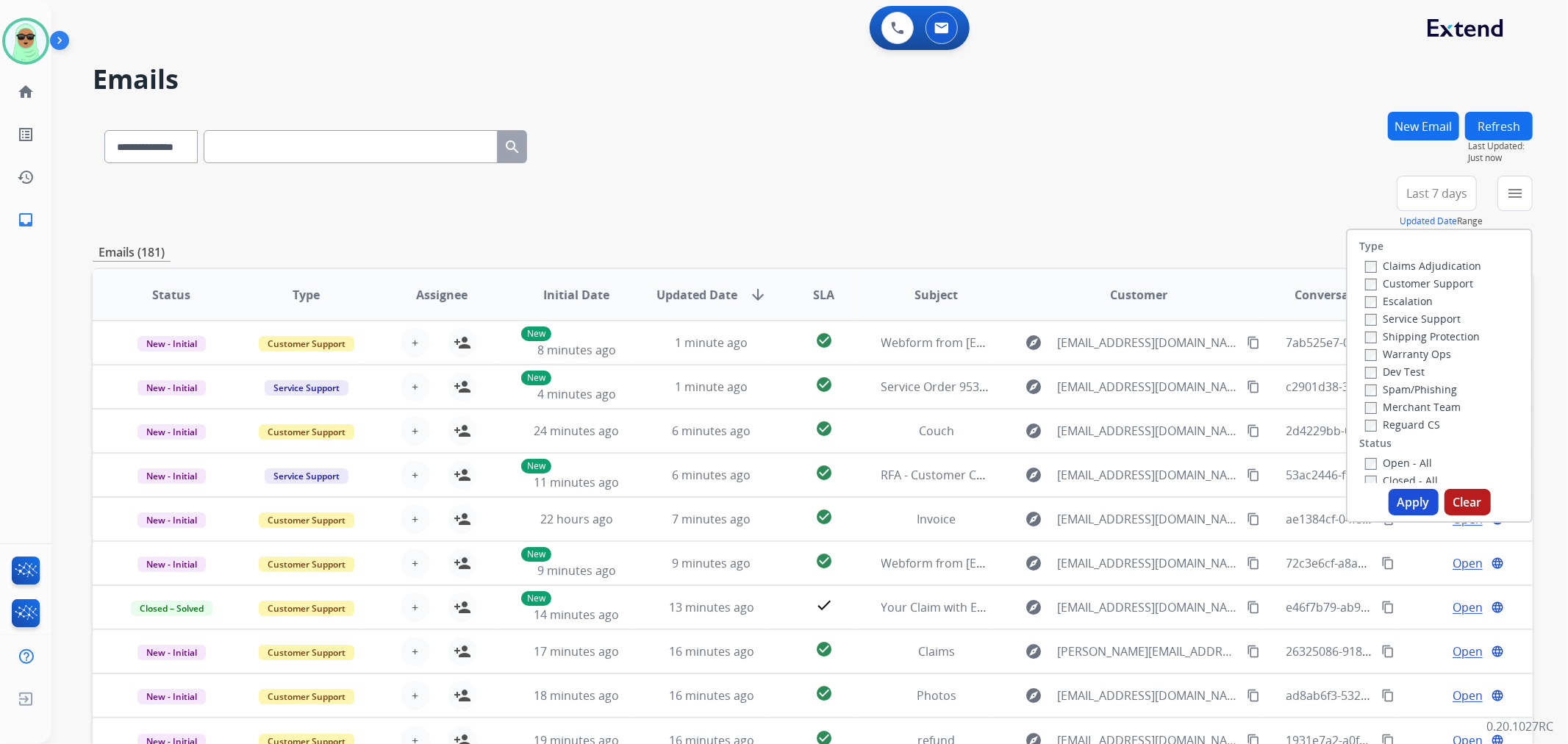
click at [1444, 274] on div "Customer Support" at bounding box center [1424, 283] width 116 height 18
click at [1443, 287] on label "Customer Support" at bounding box center [1420, 283] width 108 height 14
click at [1429, 337] on label "Shipping Protection" at bounding box center [1423, 336] width 115 height 14
click at [1415, 427] on label "Reguard CS" at bounding box center [1402, 424] width 75 height 14
click at [1409, 454] on div "Open - All" at bounding box center [1443, 463] width 154 height 18
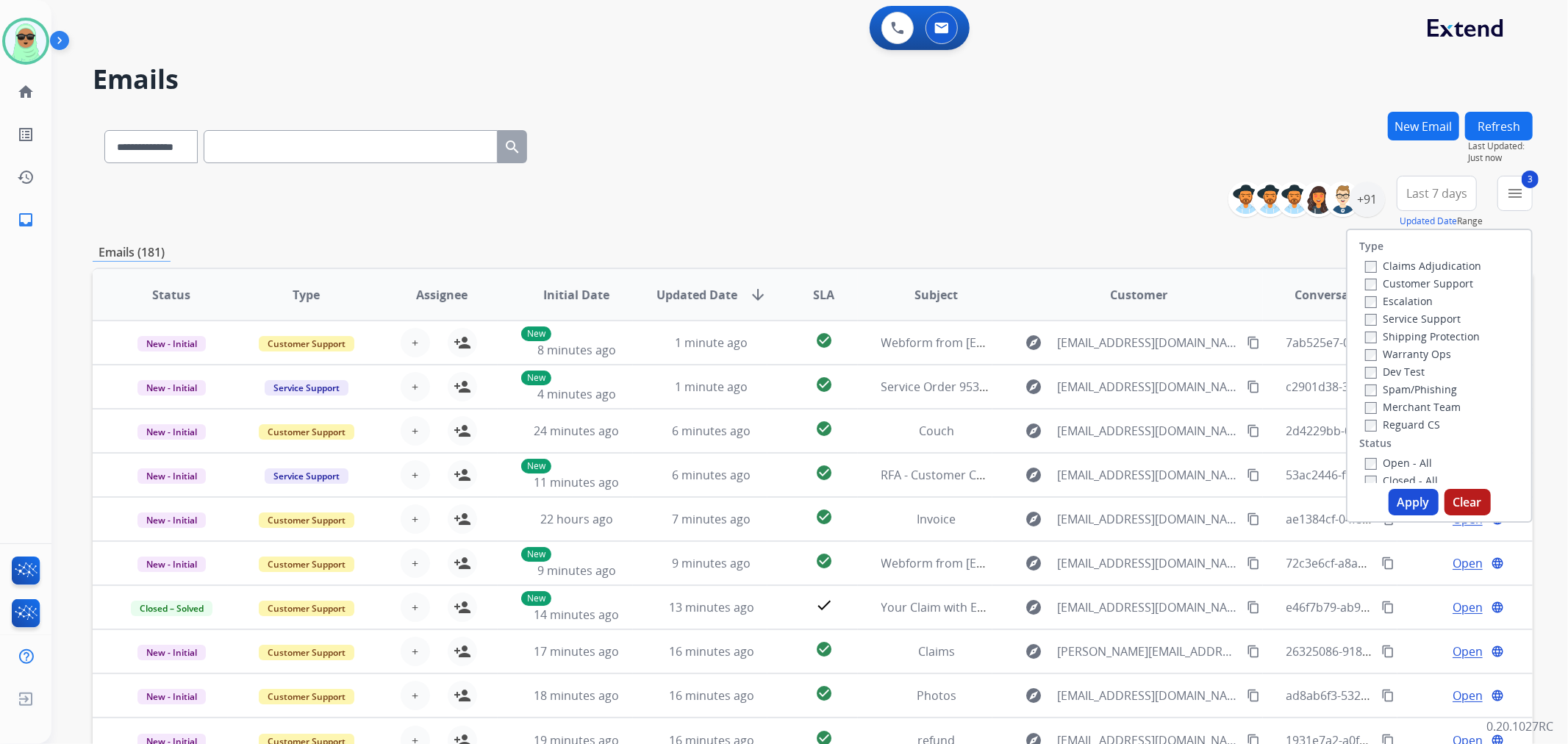
click at [1406, 461] on label "Open - All" at bounding box center [1399, 463] width 67 height 14
click at [1416, 515] on div "Apply Clear" at bounding box center [1439, 502] width 184 height 26
click at [1420, 503] on button "Apply" at bounding box center [1413, 502] width 50 height 26
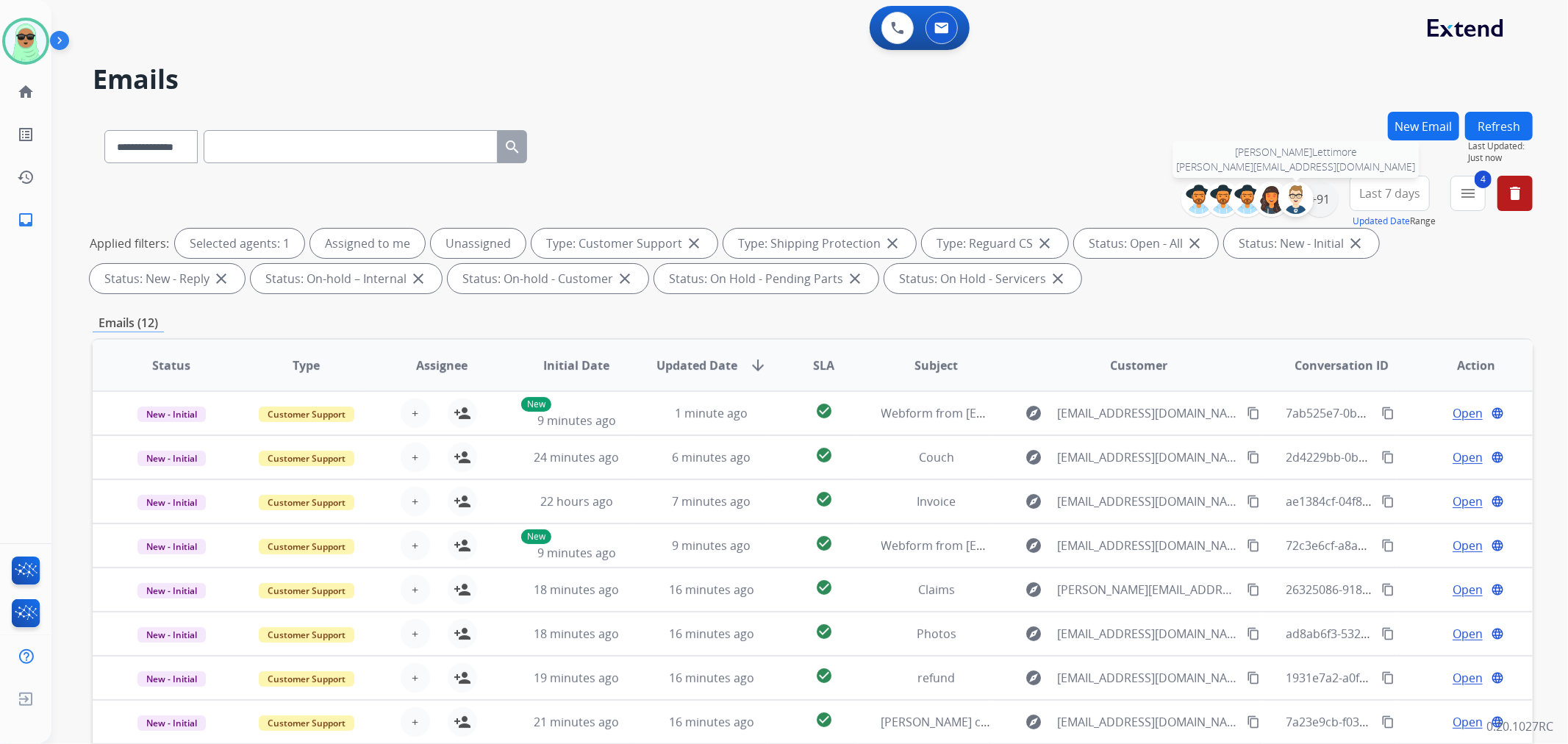
click at [1306, 193] on img at bounding box center [1296, 199] width 30 height 30
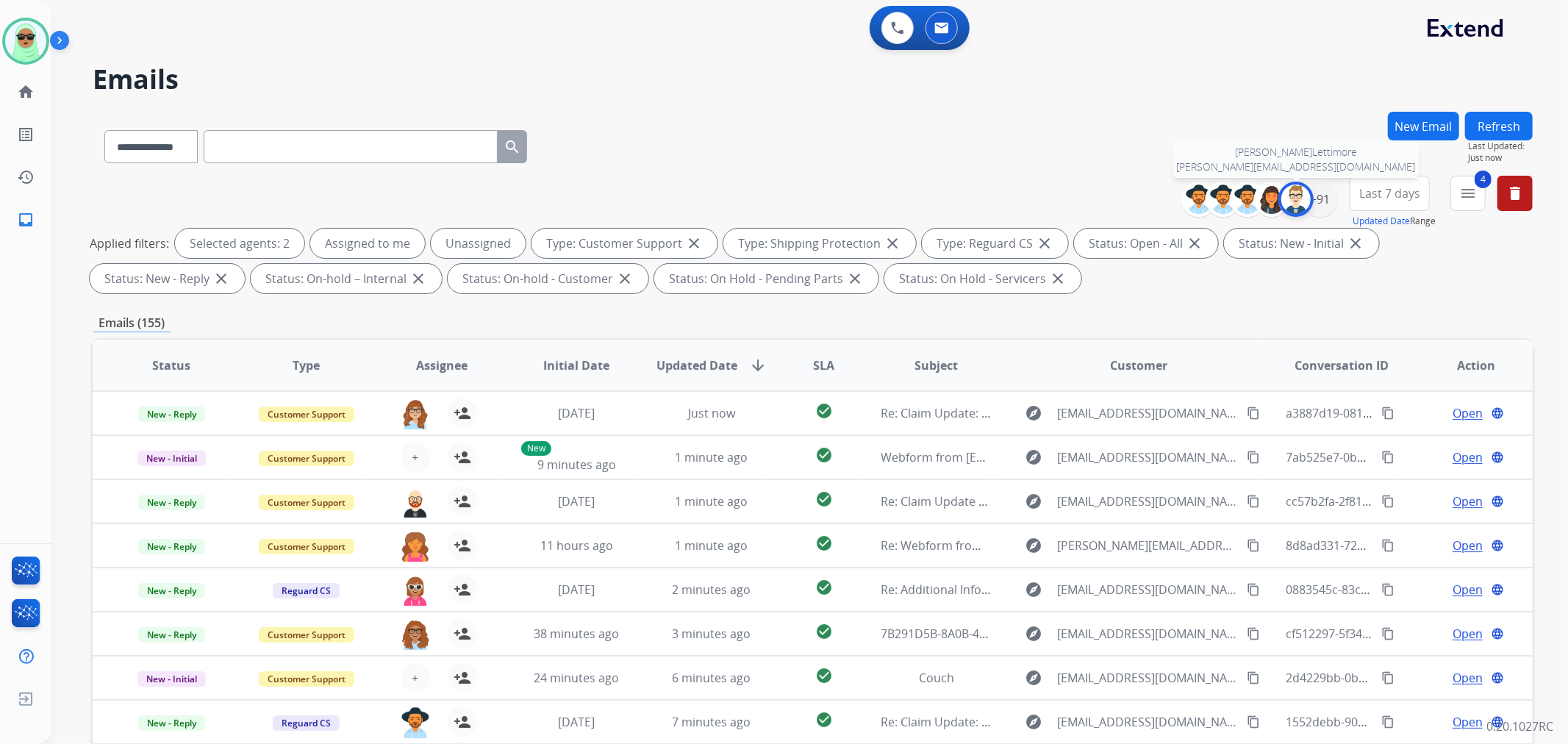
click at [1296, 195] on img at bounding box center [1296, 199] width 30 height 30
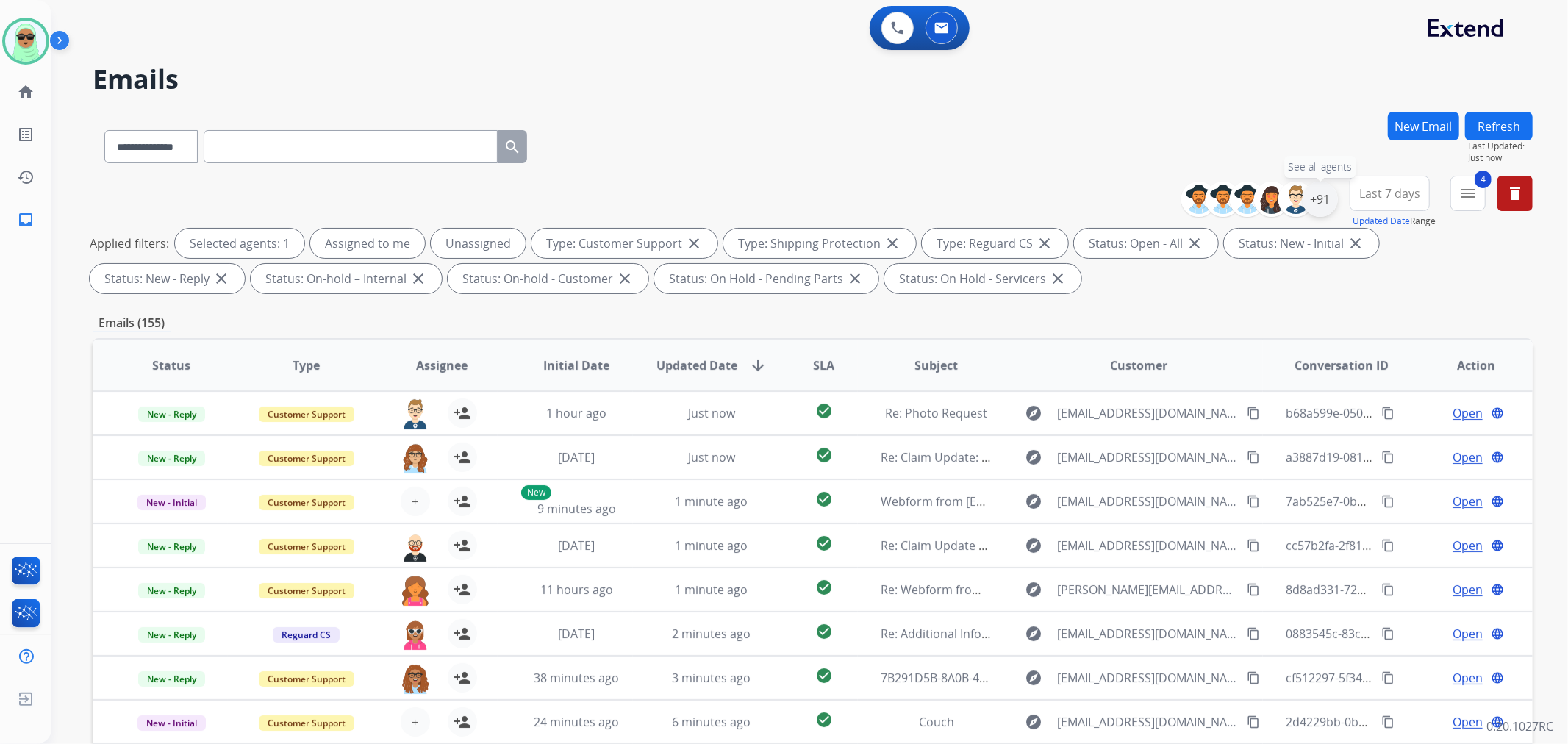
click at [1324, 203] on div "+91" at bounding box center [1320, 199] width 35 height 35
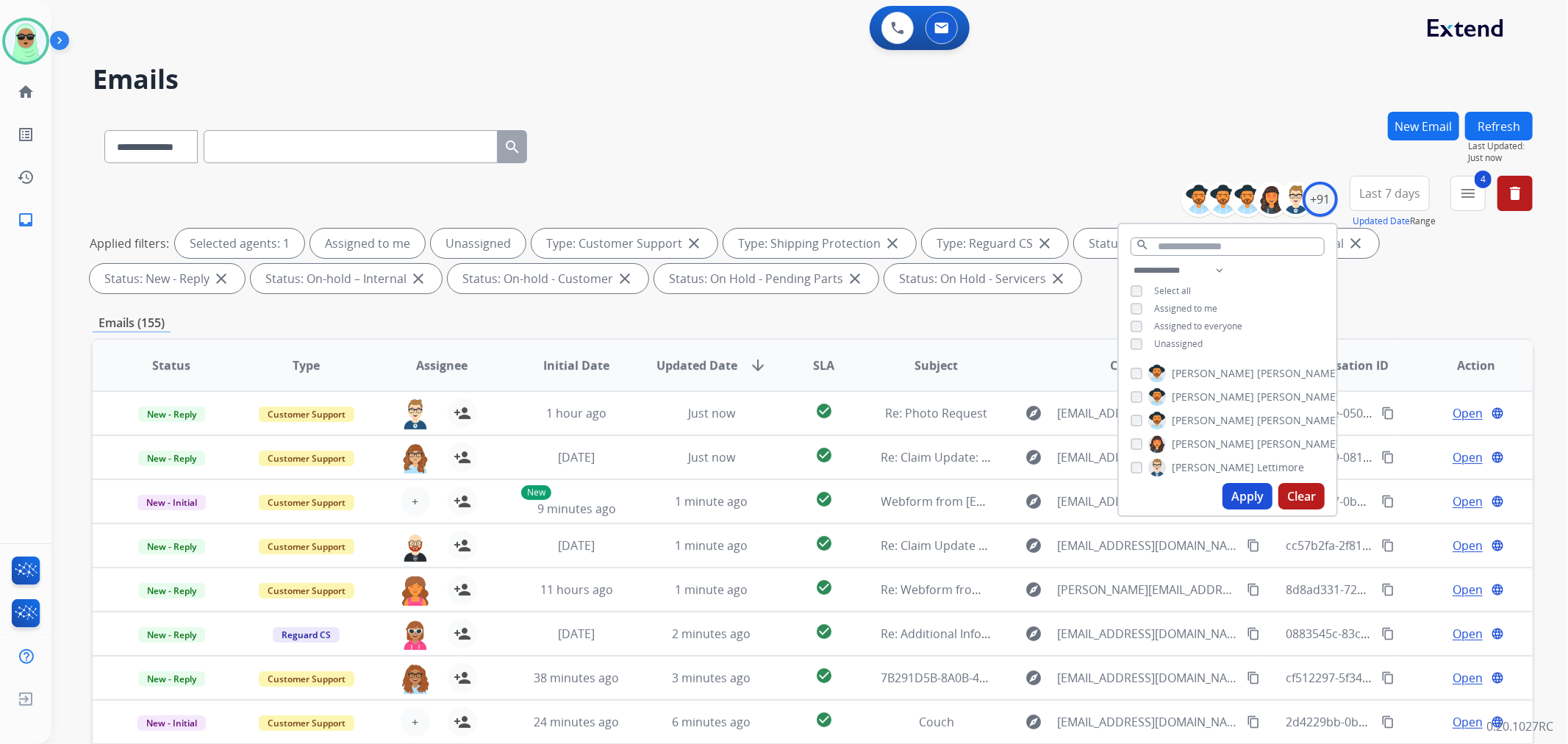
click at [1165, 309] on span "Assigned to me" at bounding box center [1185, 308] width 63 height 12
click at [1252, 488] on button "Apply" at bounding box center [1247, 496] width 50 height 26
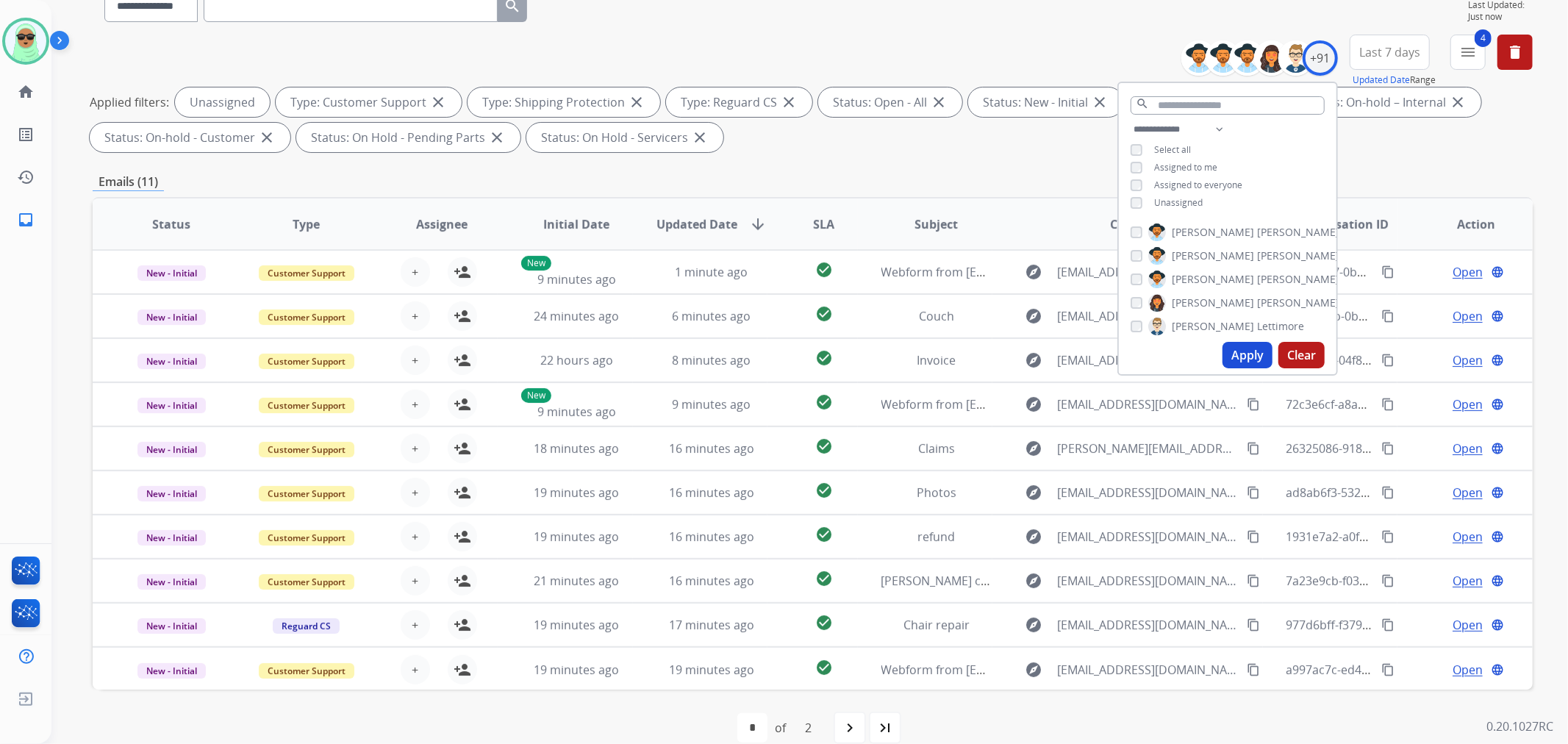
scroll to position [163, 0]
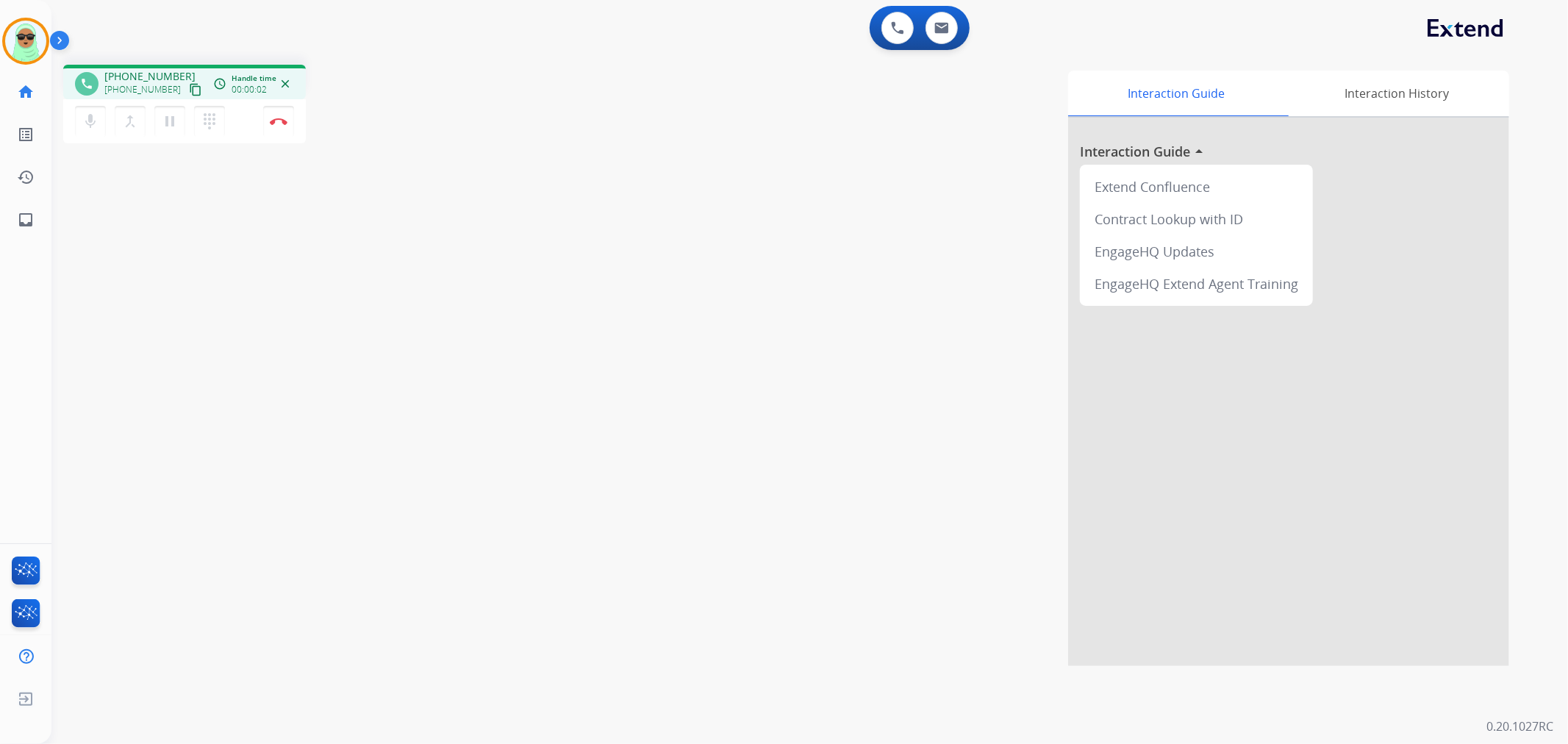
click at [191, 89] on div "phone +13479327671 +13479327671 content_copy access_time Call metrics Queue 00:…" at bounding box center [184, 84] width 219 height 13
click at [189, 90] on mat-icon "content_copy" at bounding box center [195, 89] width 13 height 13
click at [937, 39] on button at bounding box center [941, 27] width 32 height 32
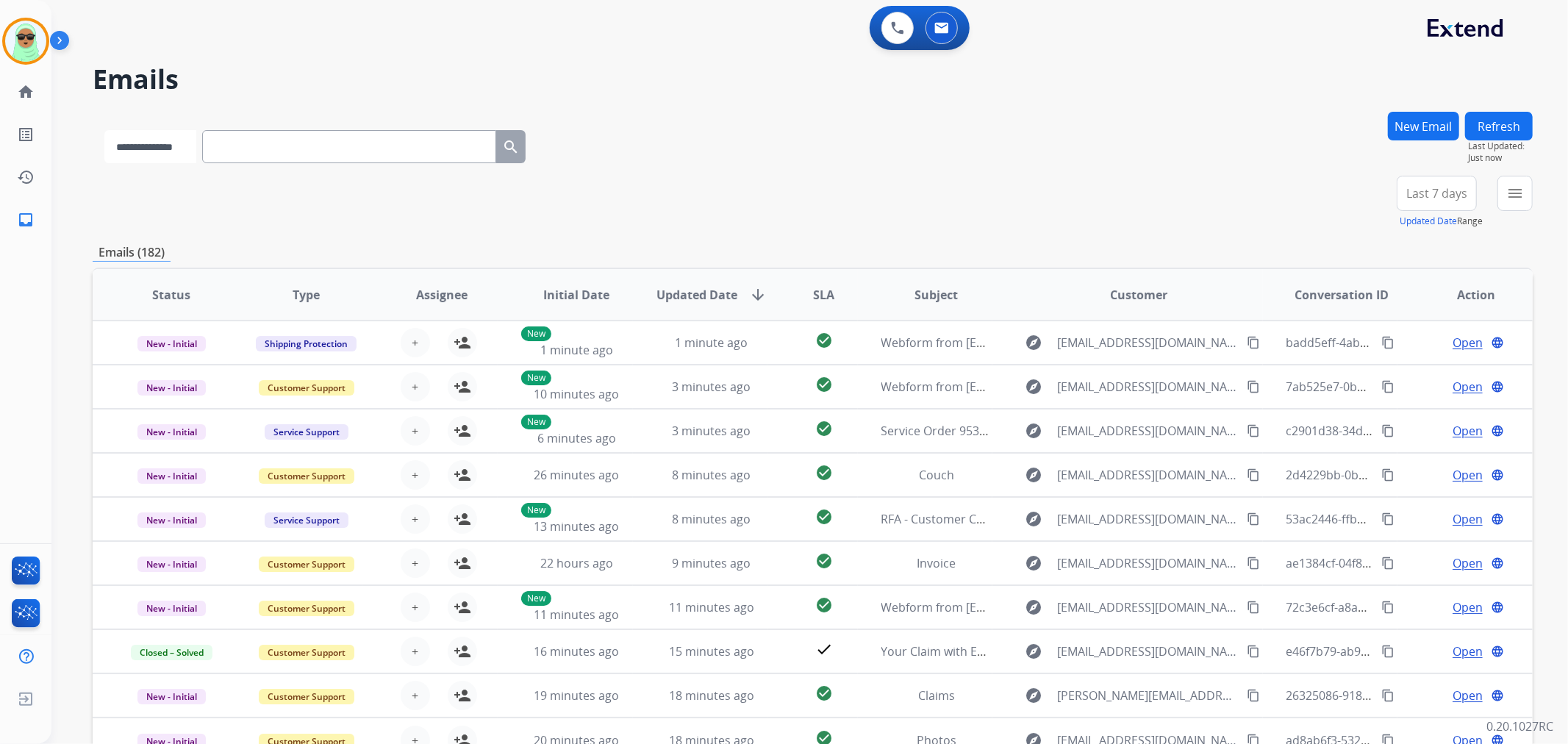
click at [150, 139] on select "**********" at bounding box center [150, 147] width 92 height 33
select select "**********"
click at [104, 130] on select "**********" at bounding box center [150, 147] width 92 height 33
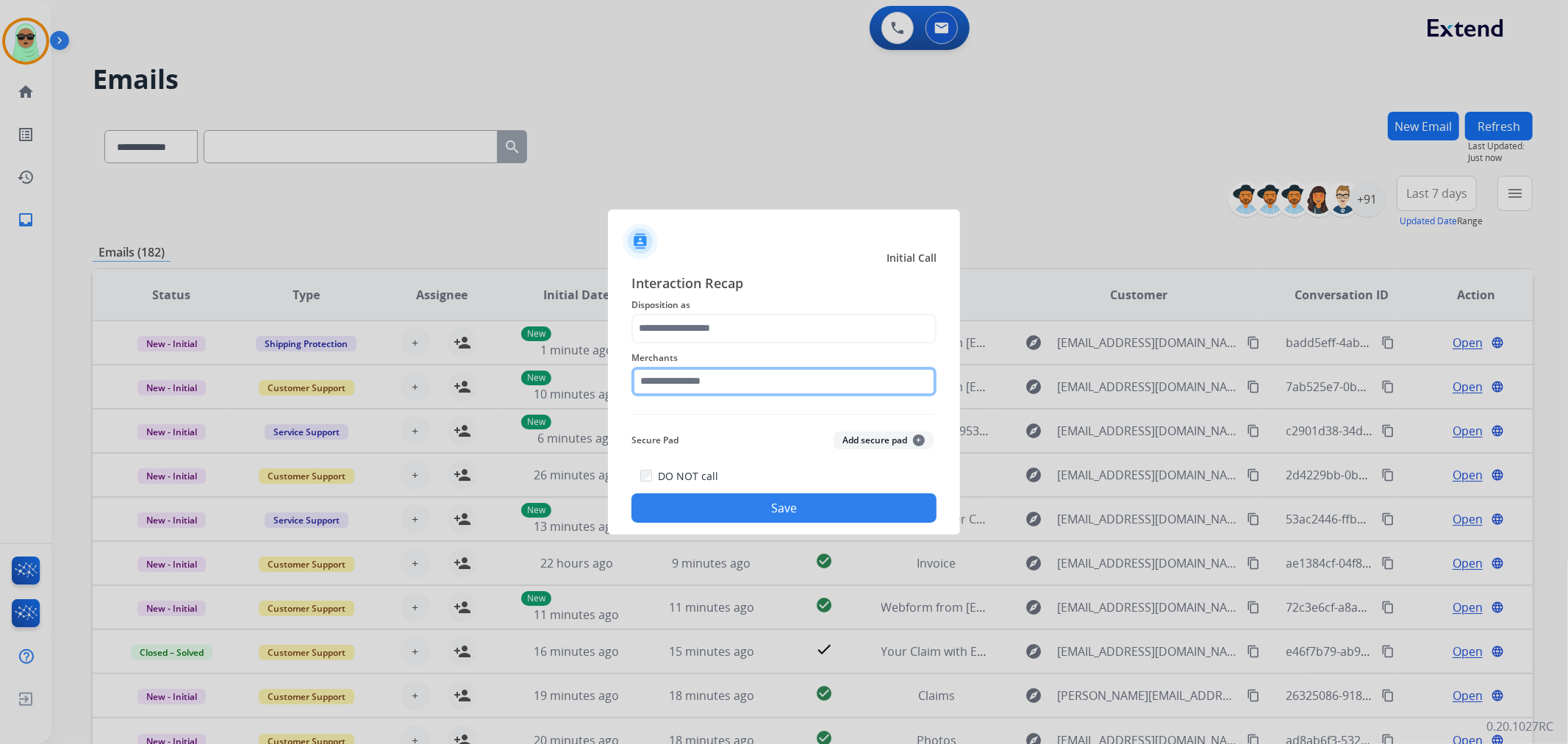
click at [724, 379] on input "text" at bounding box center [784, 381] width 305 height 30
click at [768, 380] on input "text" at bounding box center [784, 381] width 305 height 30
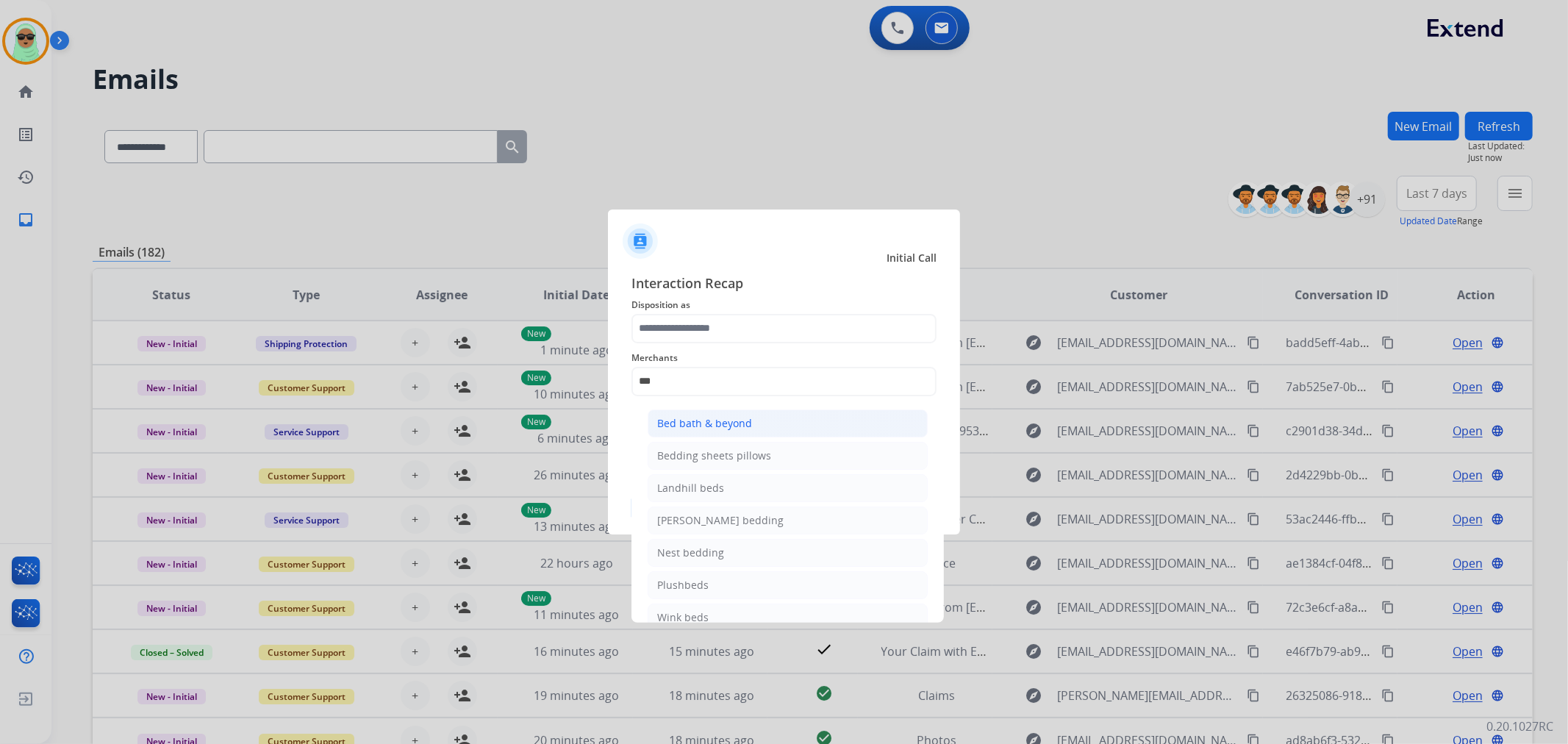
click at [836, 420] on li "Bed bath & beyond" at bounding box center [788, 423] width 280 height 28
type input "**********"
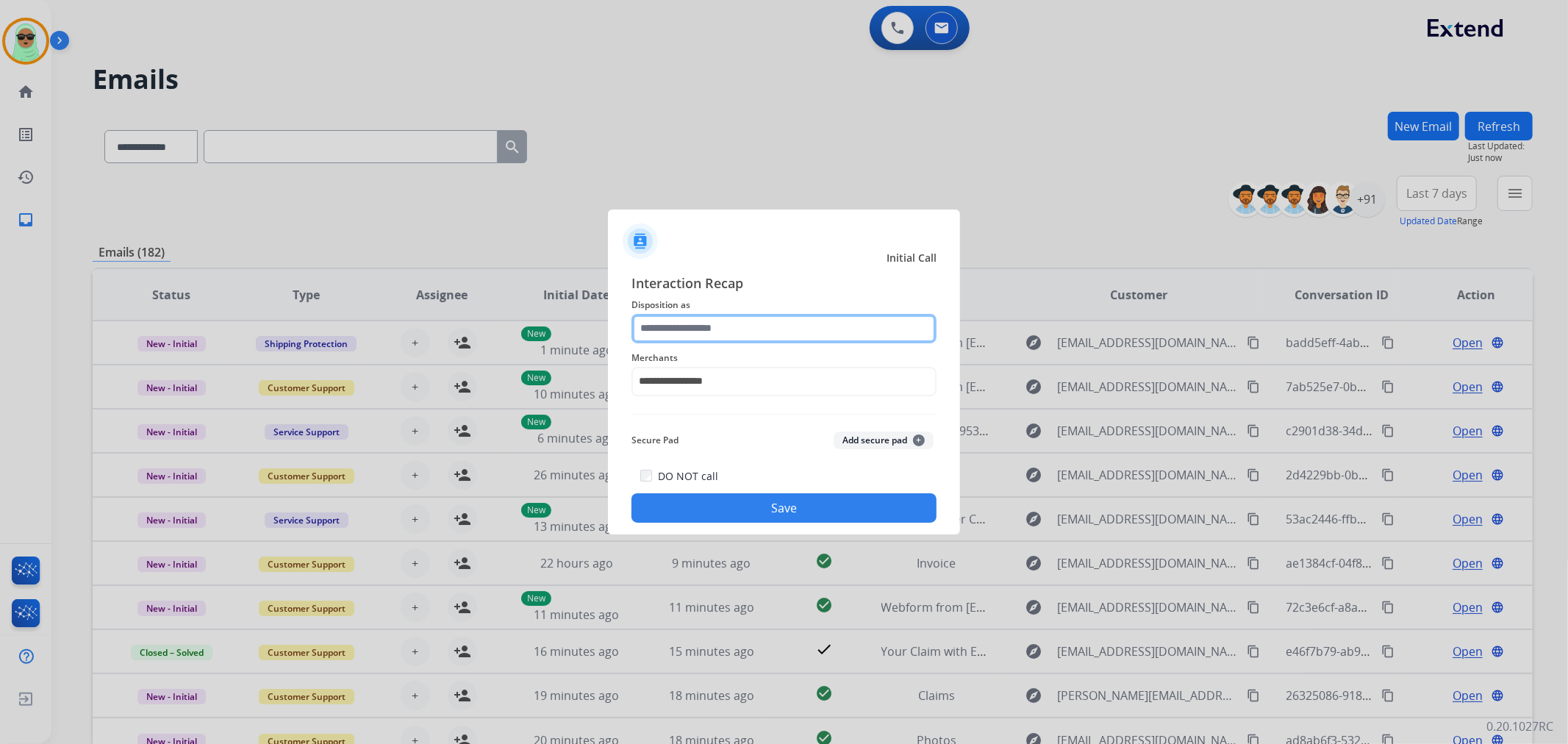
click at [747, 342] on input "text" at bounding box center [784, 329] width 305 height 30
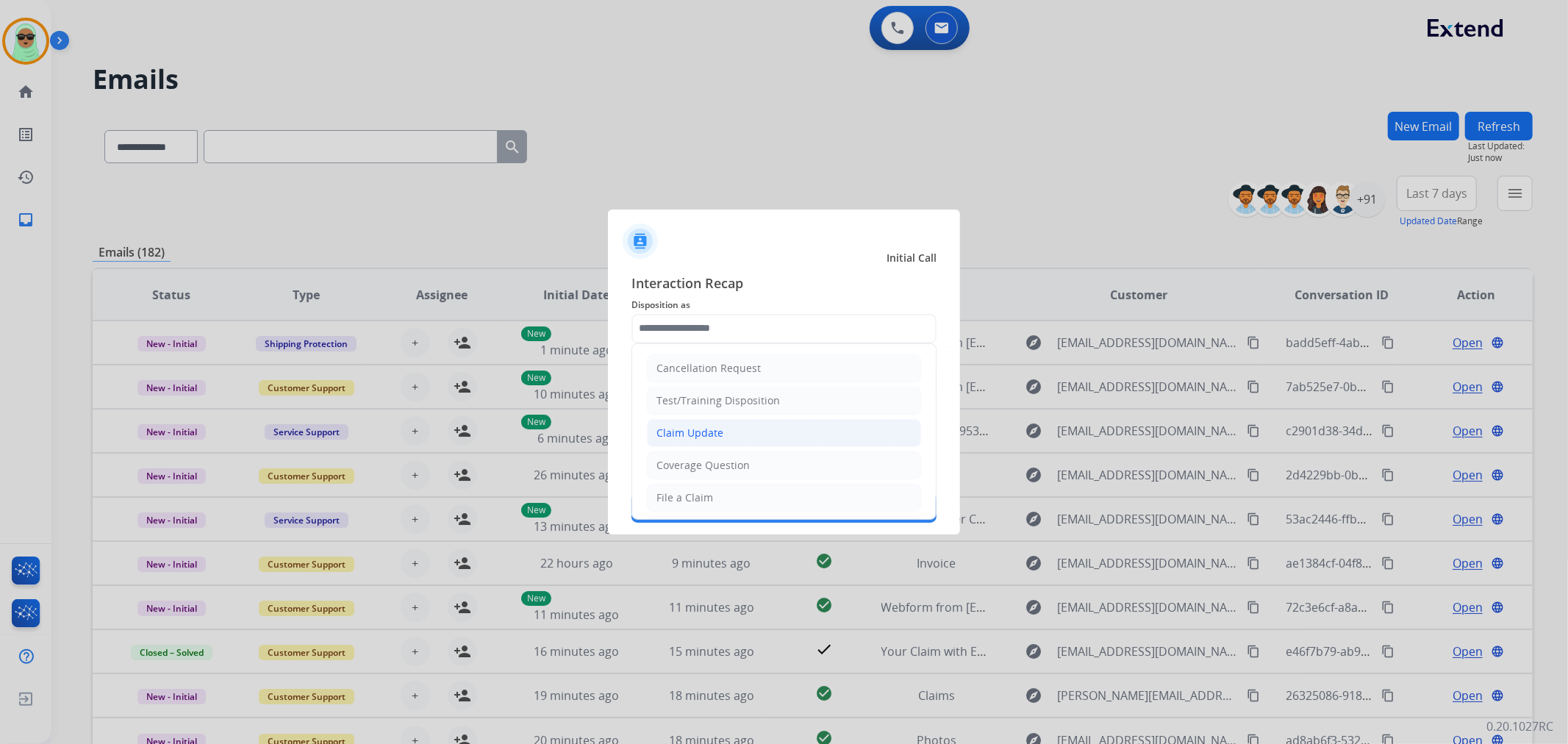
click at [731, 429] on li "Claim Update" at bounding box center [784, 433] width 274 height 28
type input "**********"
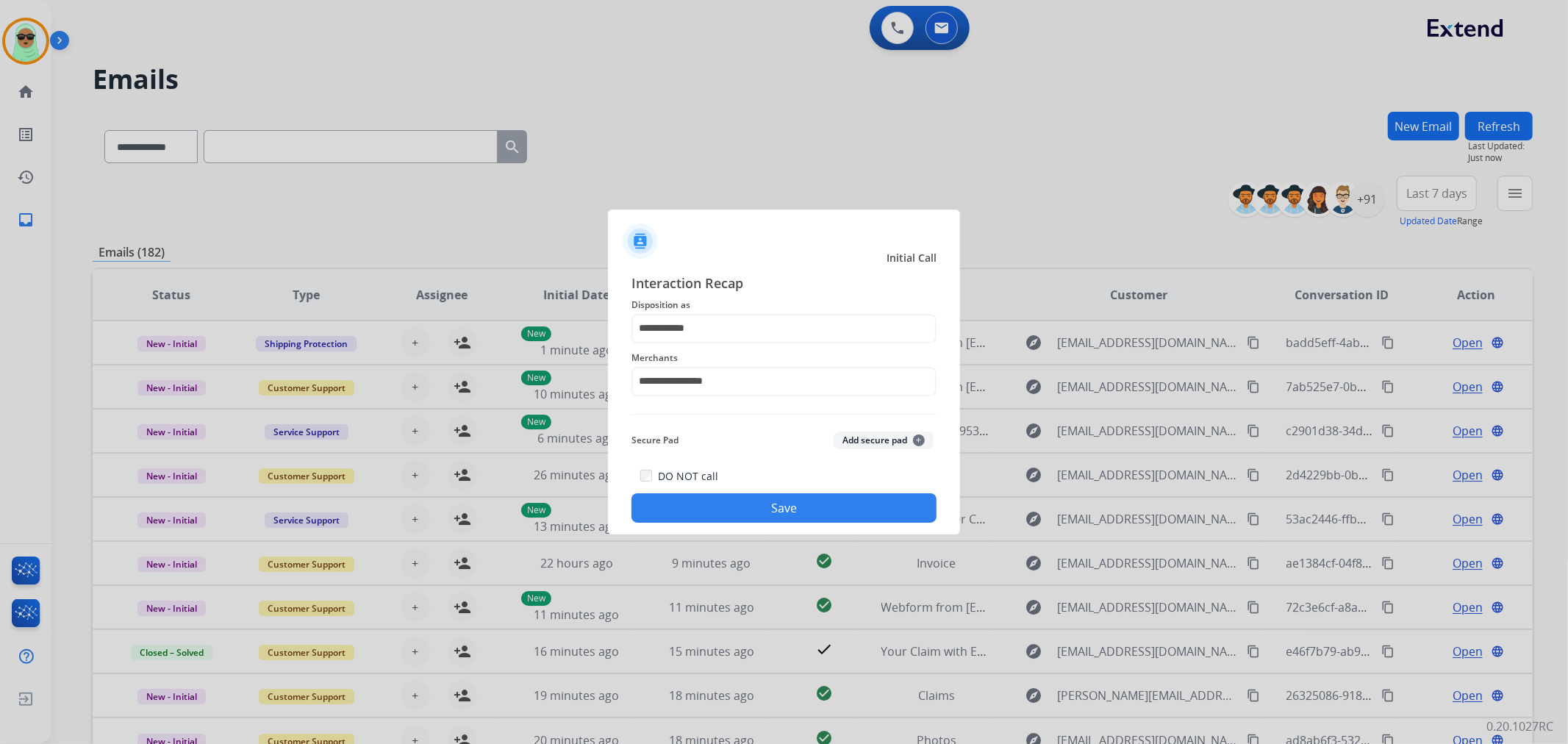
click at [749, 512] on button "Save" at bounding box center [784, 509] width 305 height 30
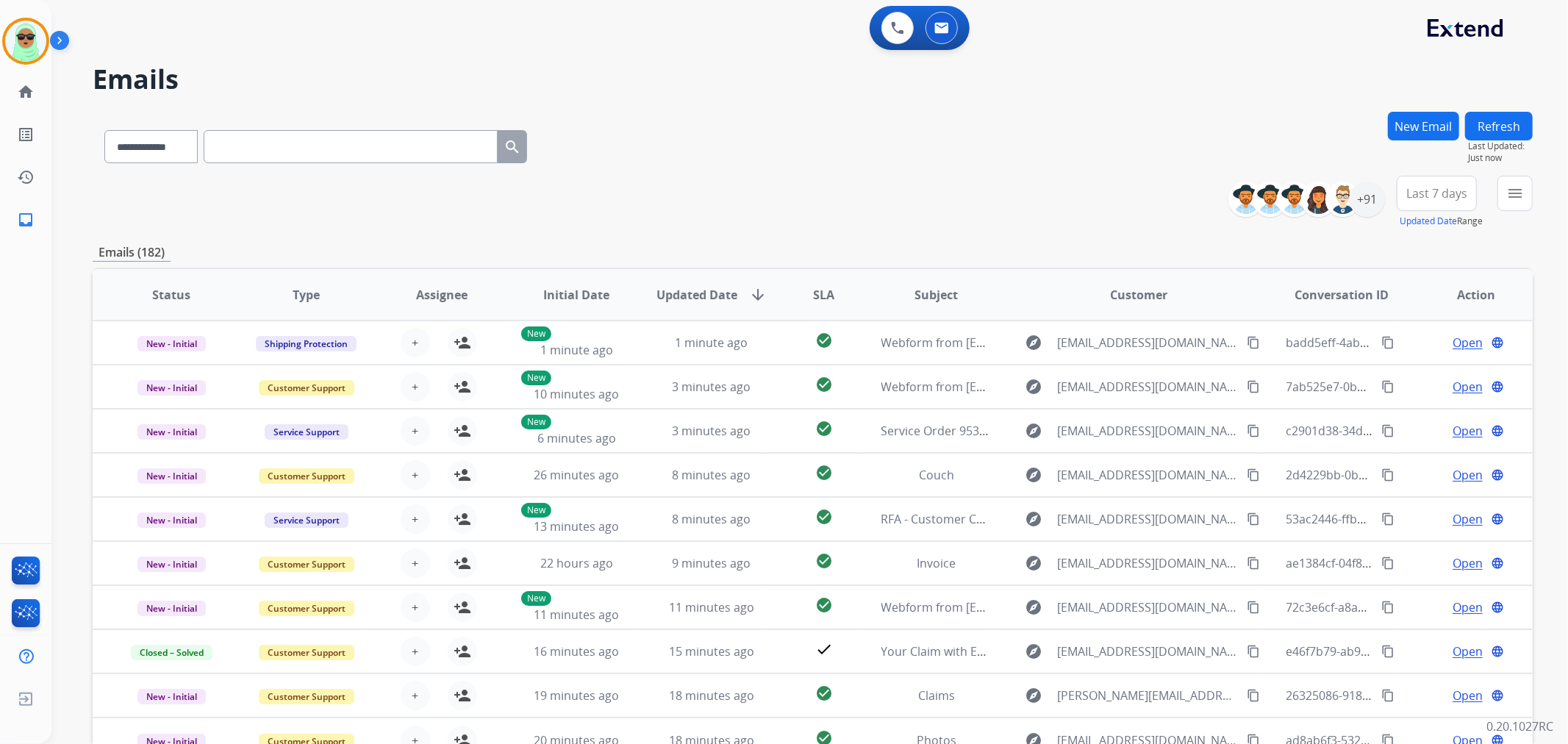
click at [295, 158] on input "text" at bounding box center [350, 147] width 294 height 33
paste input "**********"
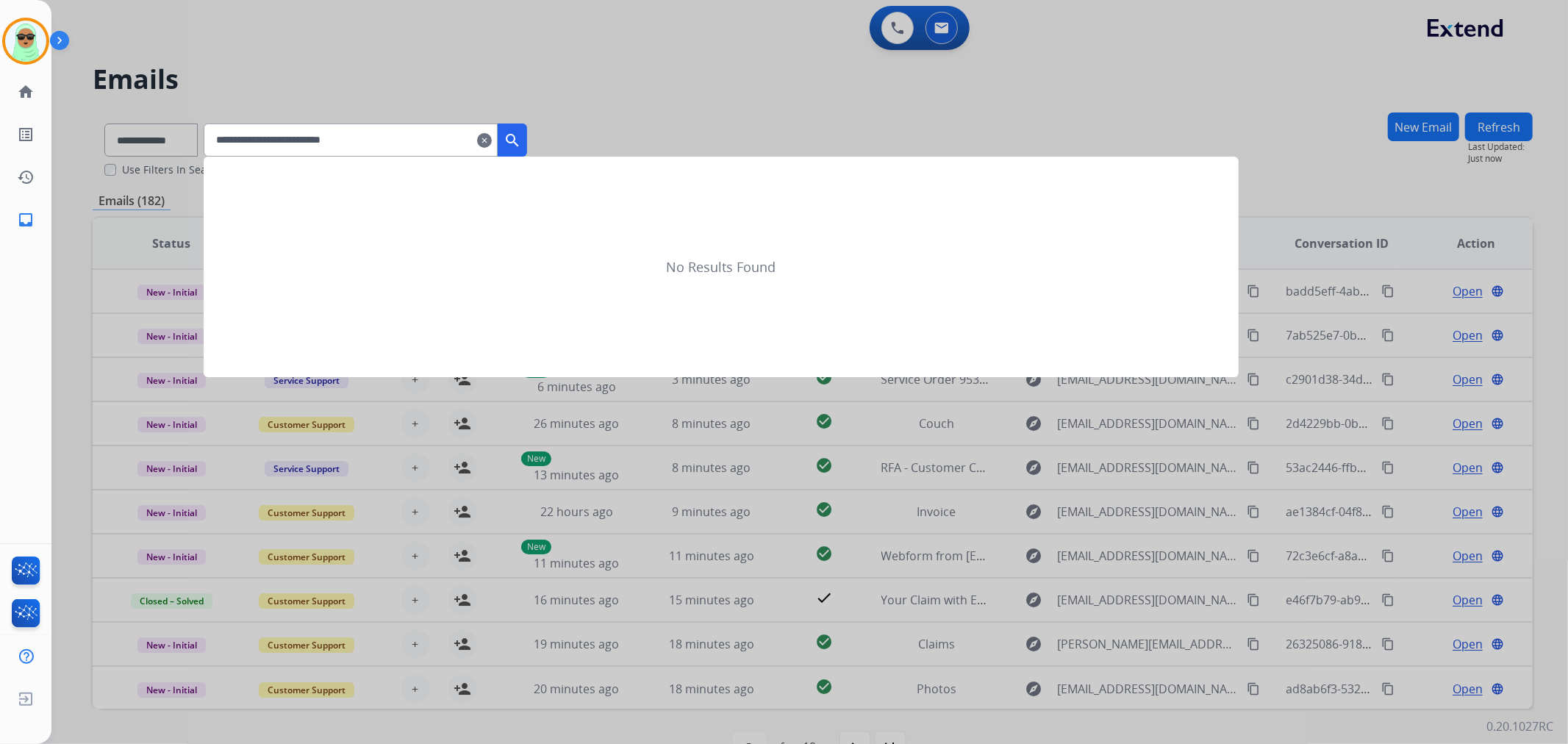
type input "**********"
click at [522, 139] on mat-icon "search" at bounding box center [513, 140] width 18 height 18
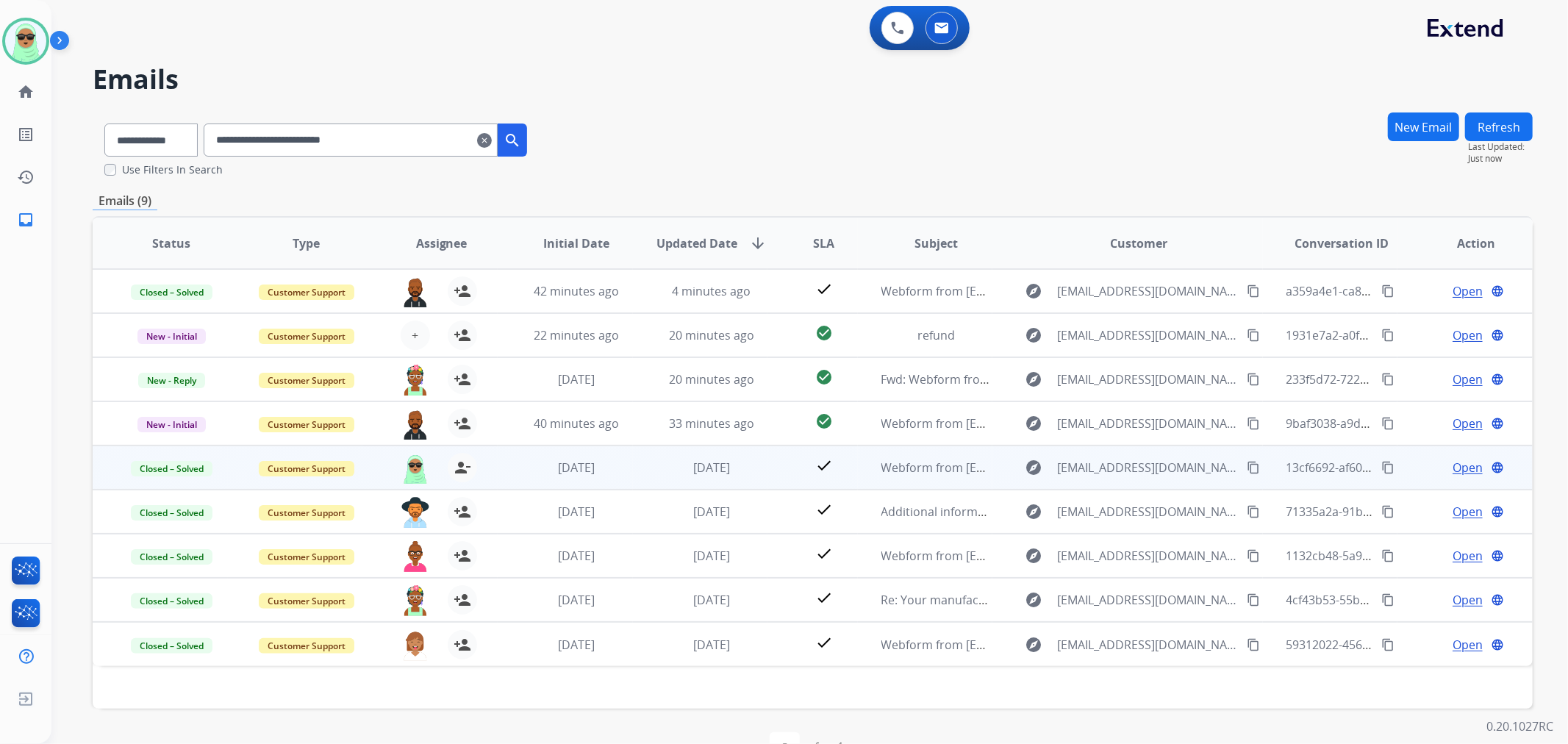
click at [1457, 472] on span "Open" at bounding box center [1467, 468] width 30 height 18
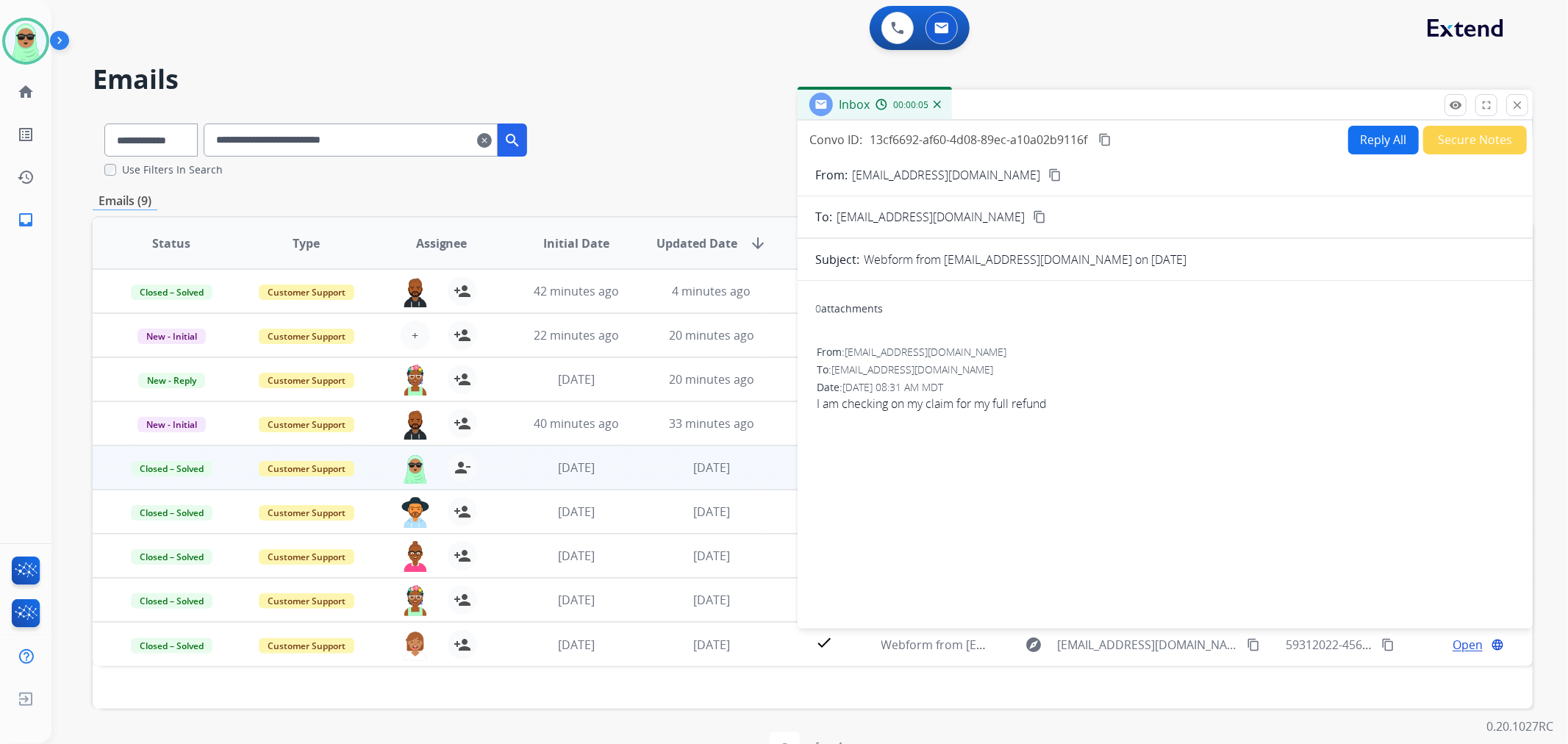
click at [1468, 133] on button "Secure Notes" at bounding box center [1475, 139] width 103 height 29
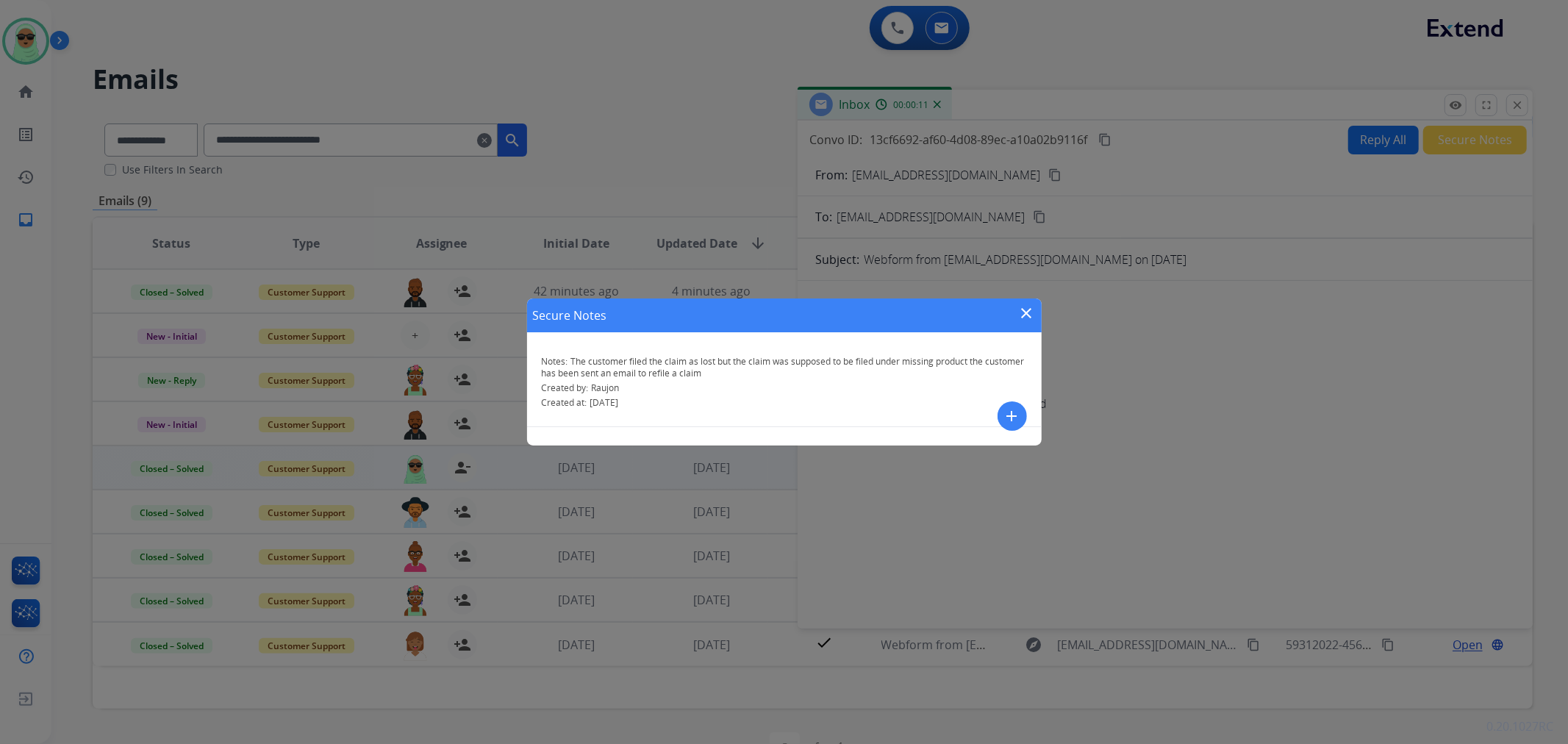
click at [1031, 309] on mat-icon "close" at bounding box center [1028, 313] width 18 height 18
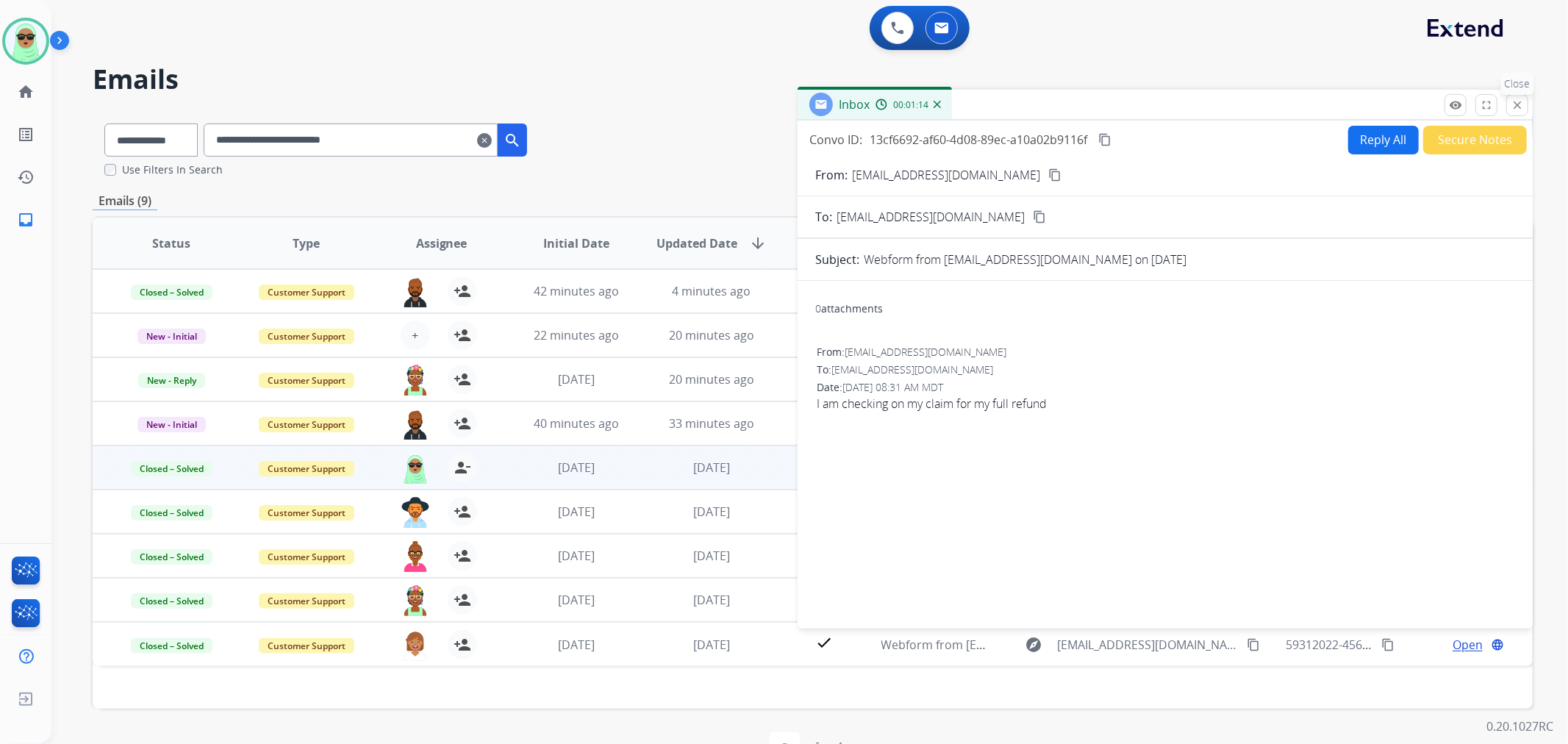
click at [1527, 100] on button "close Close" at bounding box center [1517, 105] width 22 height 22
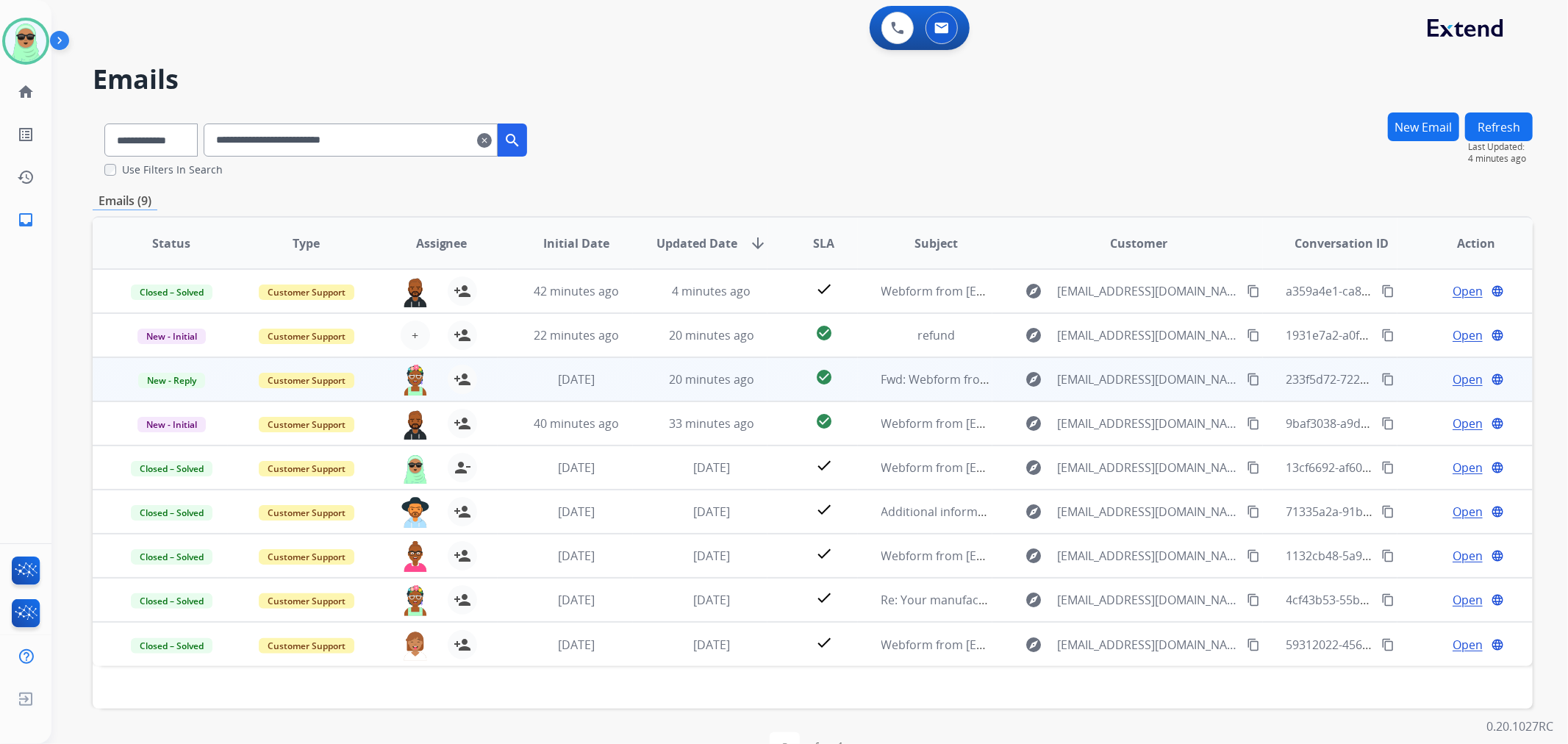
click at [1465, 380] on span "Open" at bounding box center [1467, 380] width 30 height 18
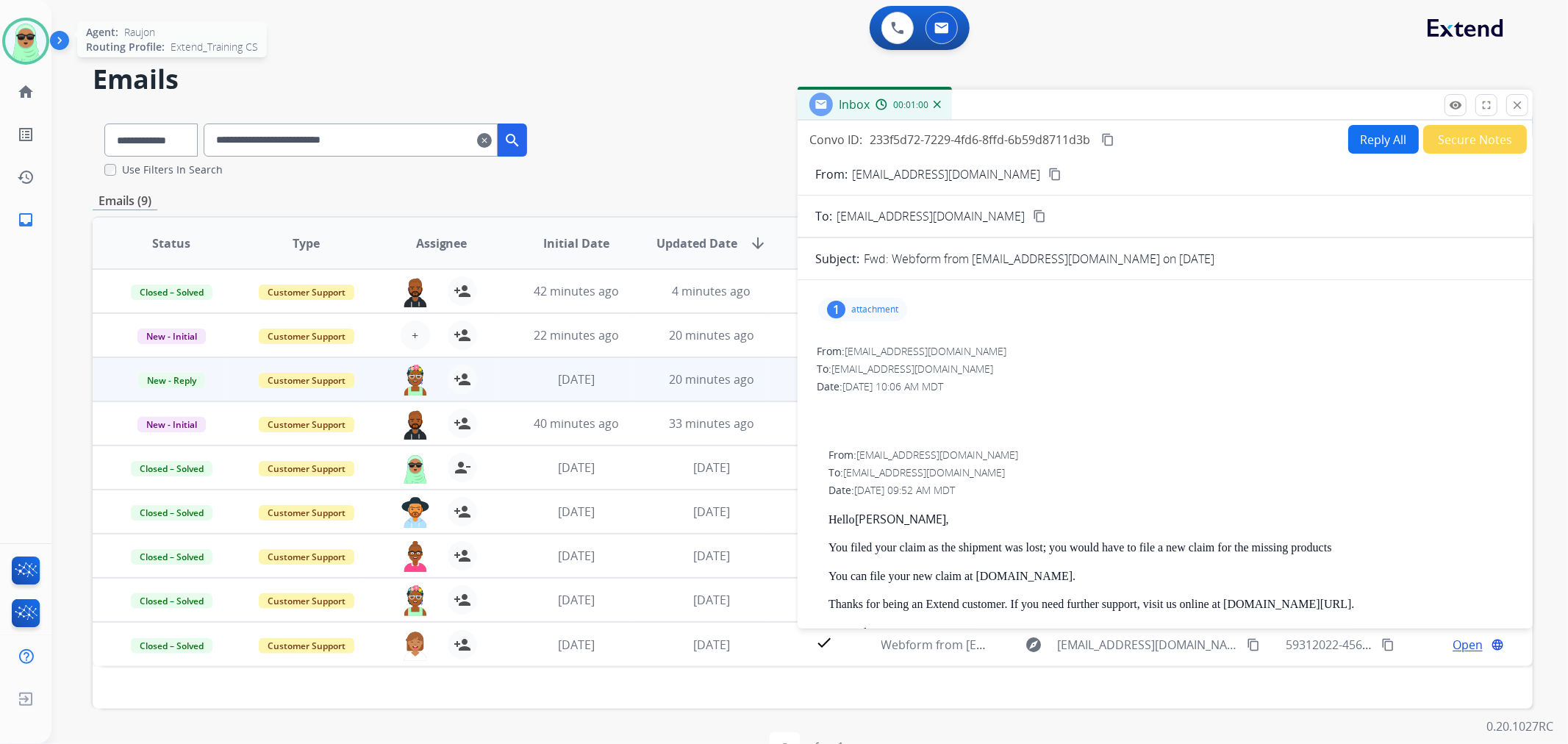
click at [42, 48] on img at bounding box center [25, 41] width 41 height 41
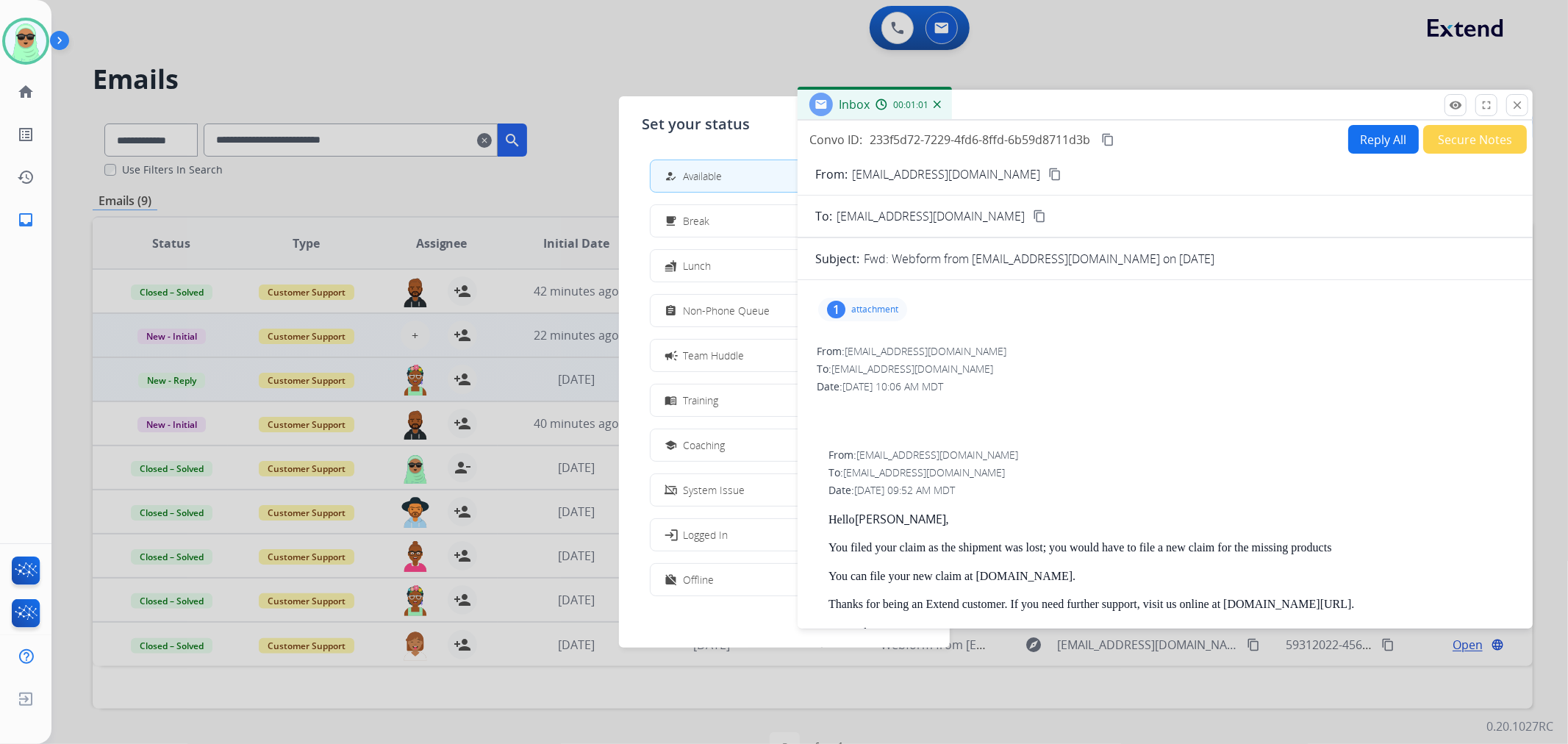
click at [759, 322] on button "assignment Non-Phone Queue" at bounding box center [784, 310] width 267 height 32
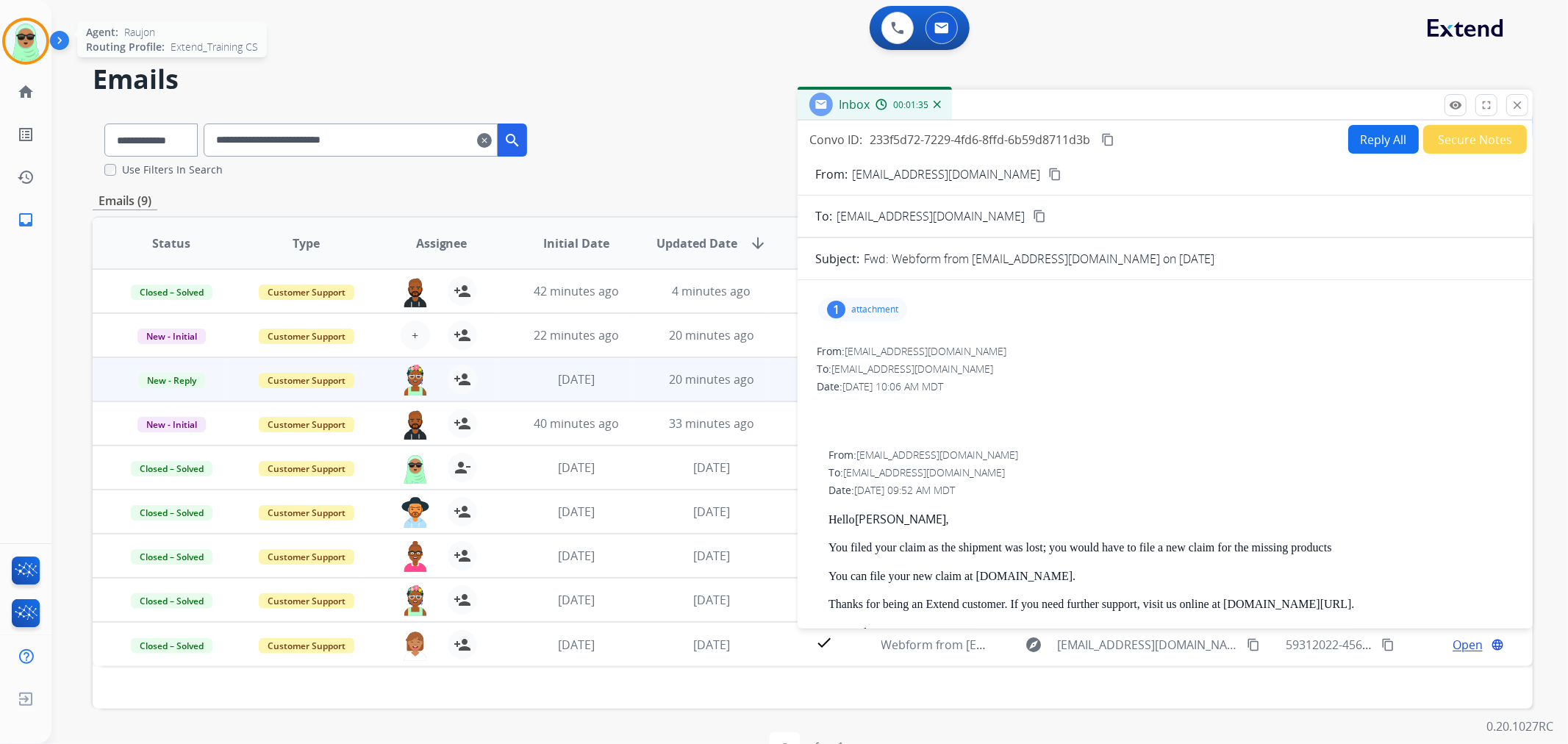
click at [27, 47] on img at bounding box center [25, 41] width 41 height 41
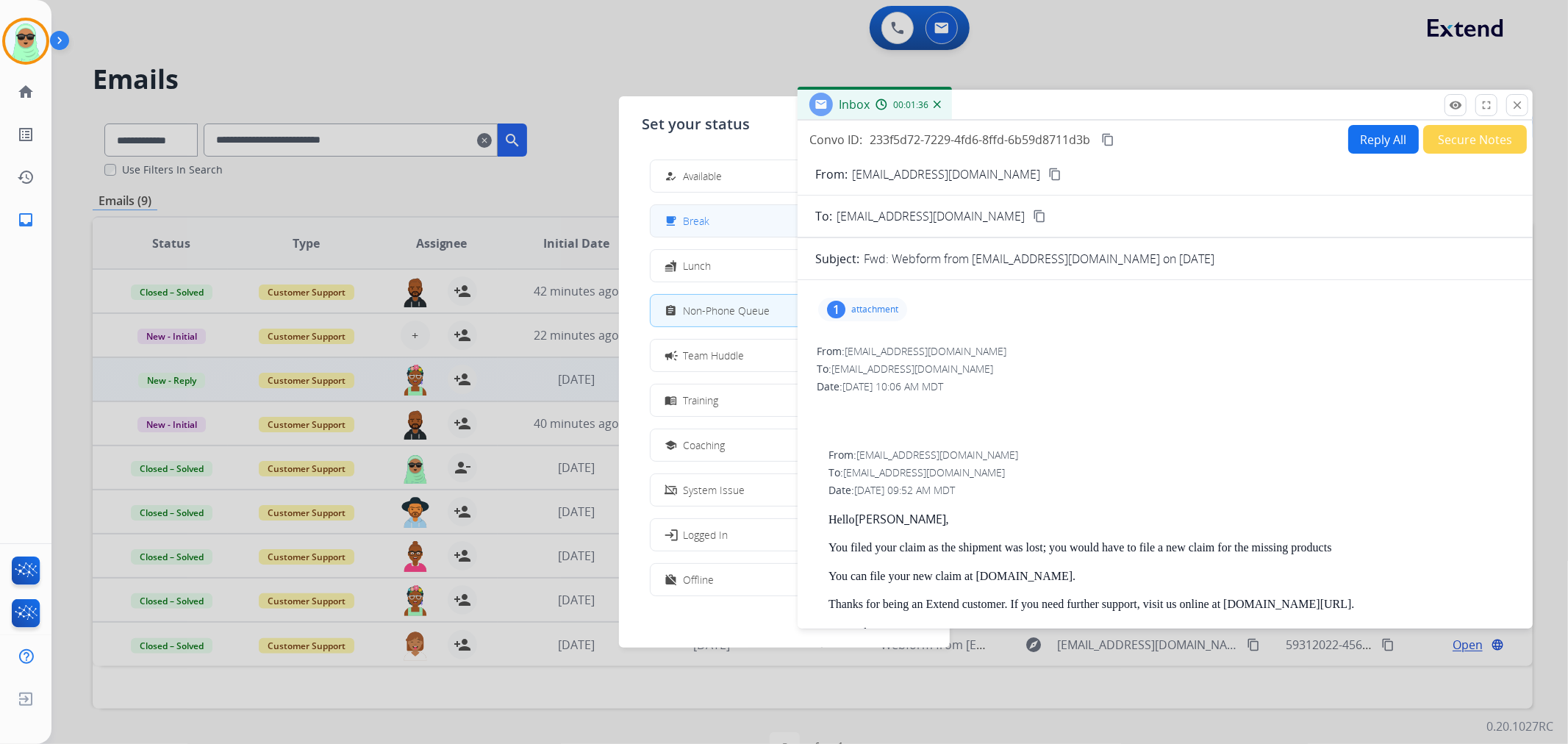
click at [689, 217] on span "Break" at bounding box center [697, 221] width 26 height 16
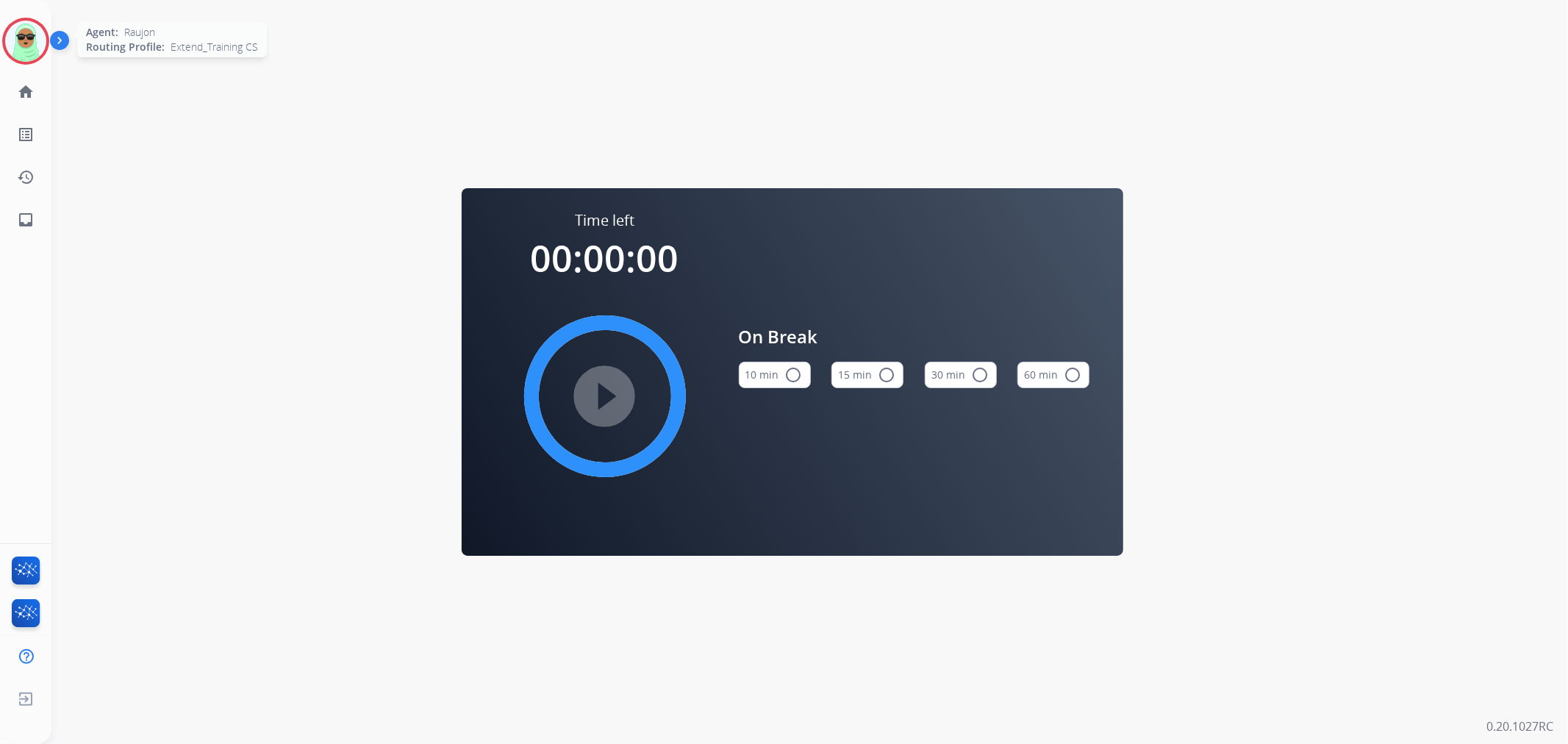
click at [32, 50] on img at bounding box center [25, 41] width 41 height 41
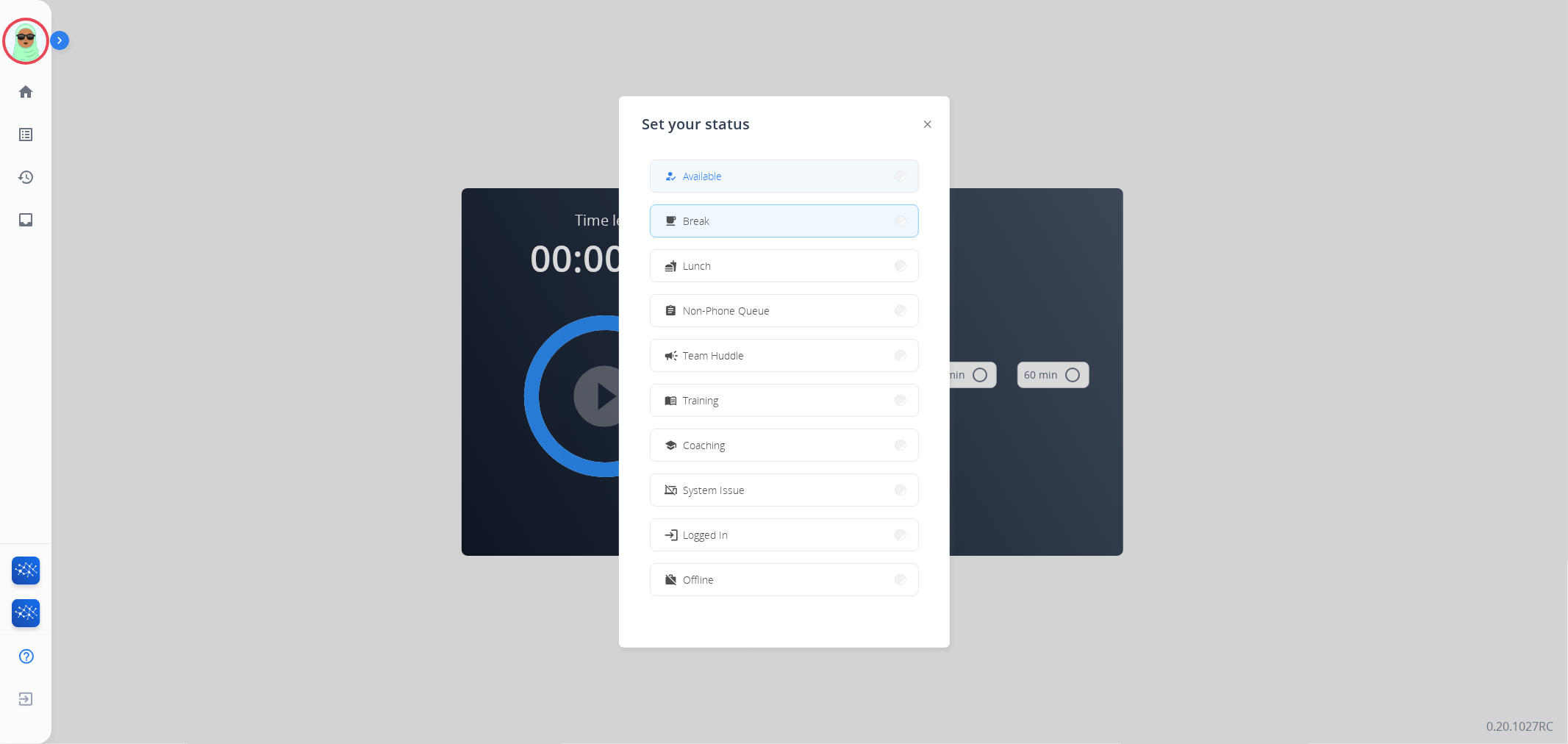
click at [795, 180] on button "how_to_reg Available" at bounding box center [784, 176] width 267 height 32
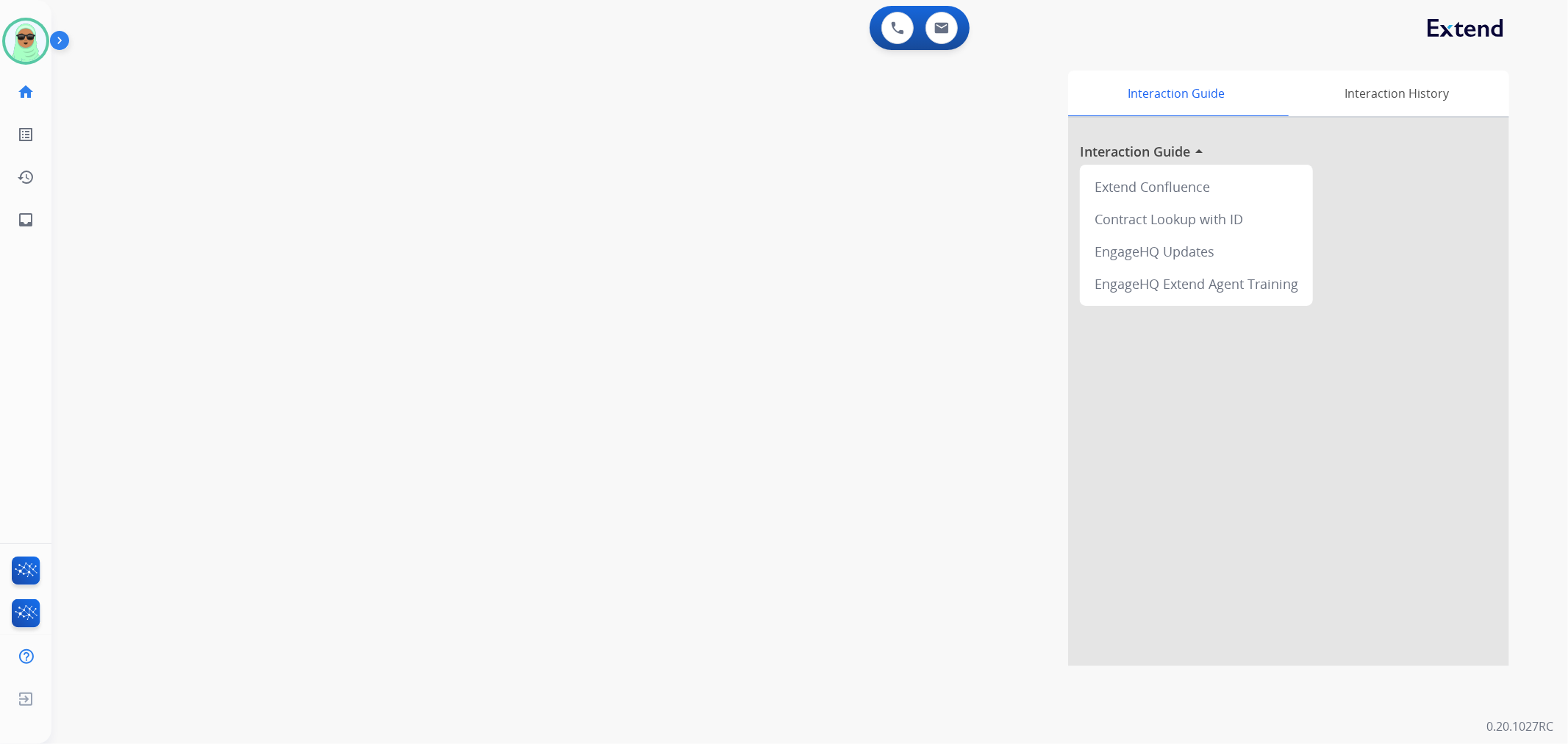
click at [147, 228] on div "swap_horiz Break voice bridge close_fullscreen Connect 3-Way Call merge_type Se…" at bounding box center [792, 360] width 1481 height 614
click at [944, 34] on button at bounding box center [941, 27] width 32 height 32
select select "**********"
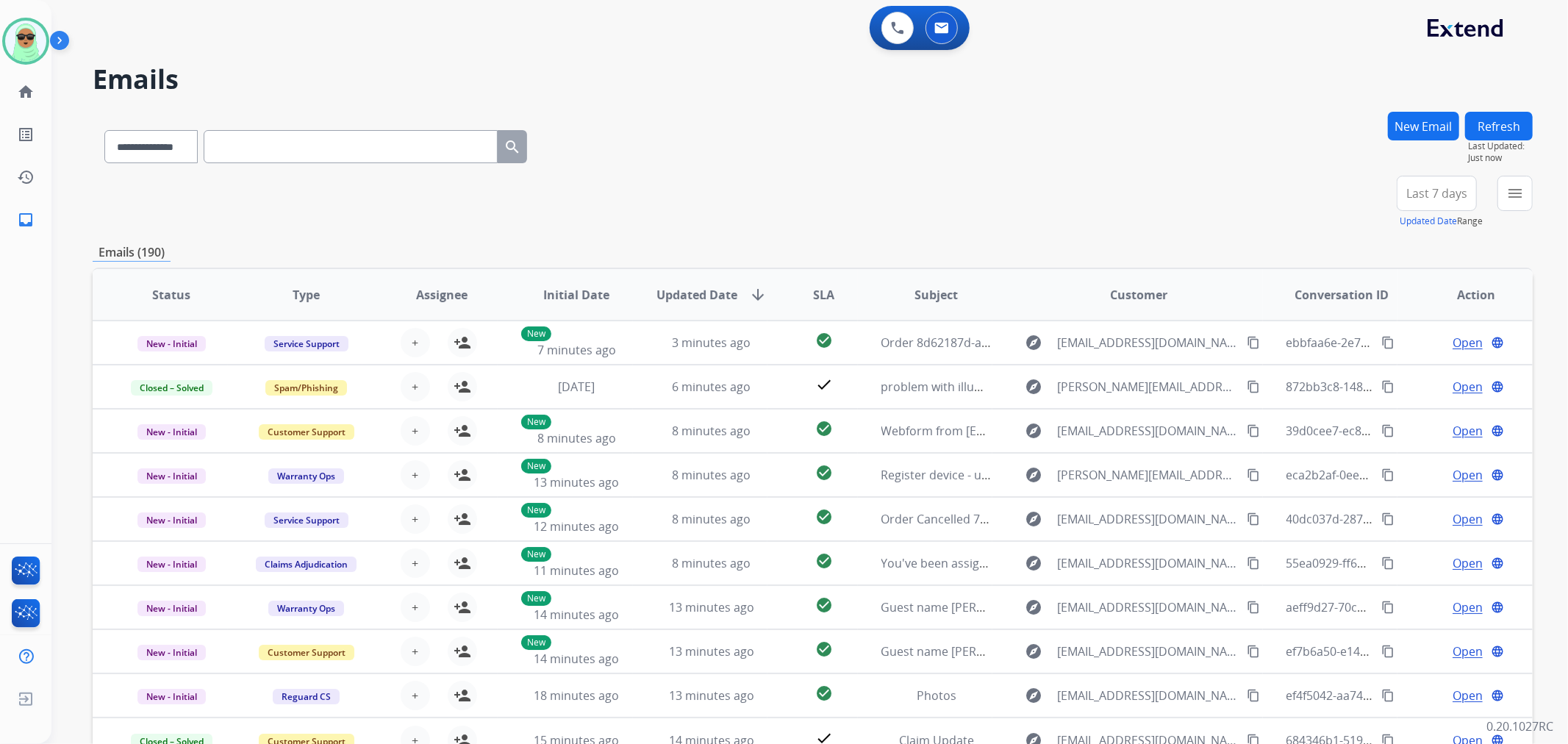
click at [1515, 188] on mat-icon "menu" at bounding box center [1516, 194] width 18 height 18
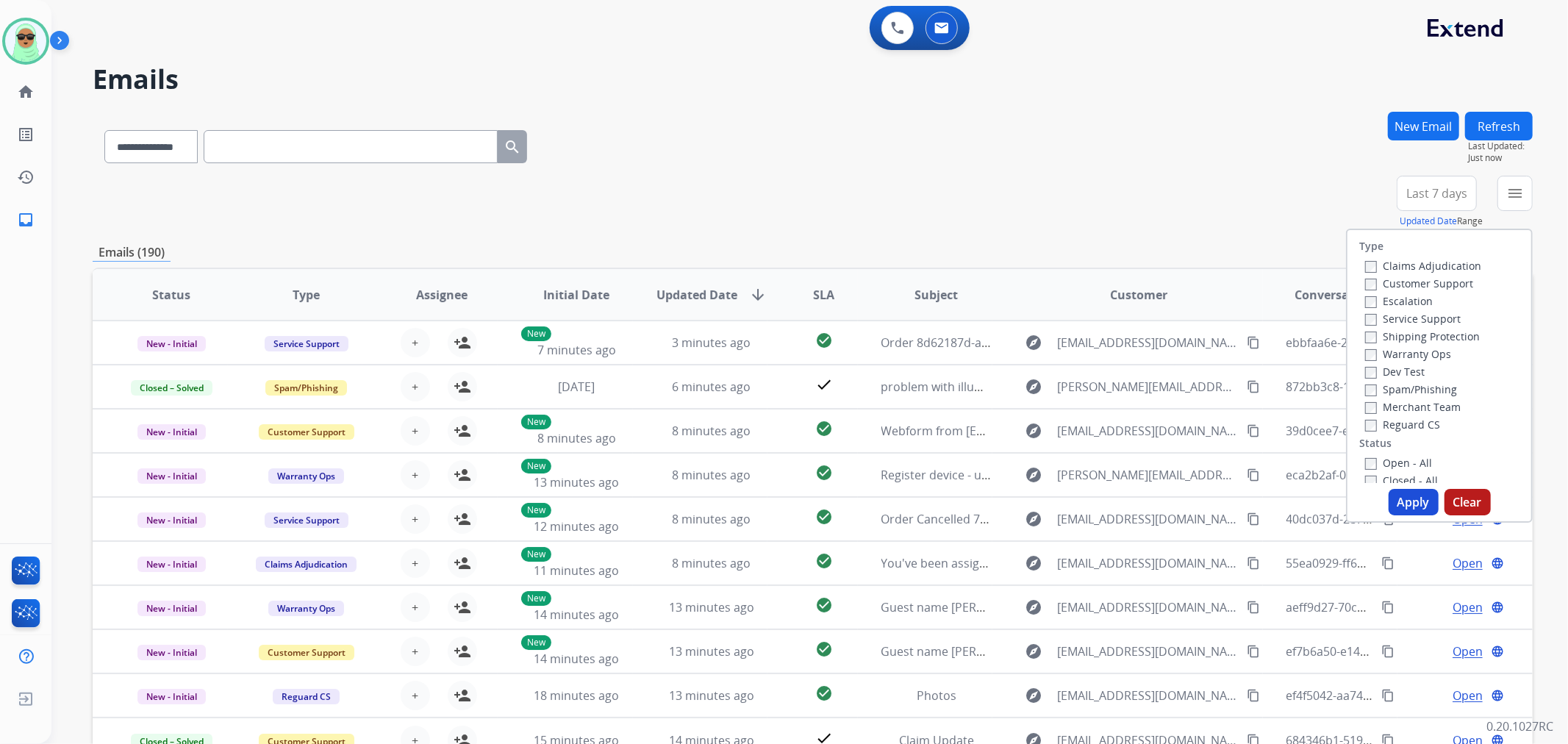
click at [1397, 285] on label "Customer Support" at bounding box center [1420, 283] width 108 height 14
click at [1447, 335] on label "Shipping Protection" at bounding box center [1423, 336] width 115 height 14
click at [1427, 423] on label "Reguard CS" at bounding box center [1402, 424] width 75 height 14
click at [1404, 464] on label "Open - All" at bounding box center [1399, 463] width 67 height 14
click at [1414, 504] on button "Apply" at bounding box center [1413, 502] width 50 height 26
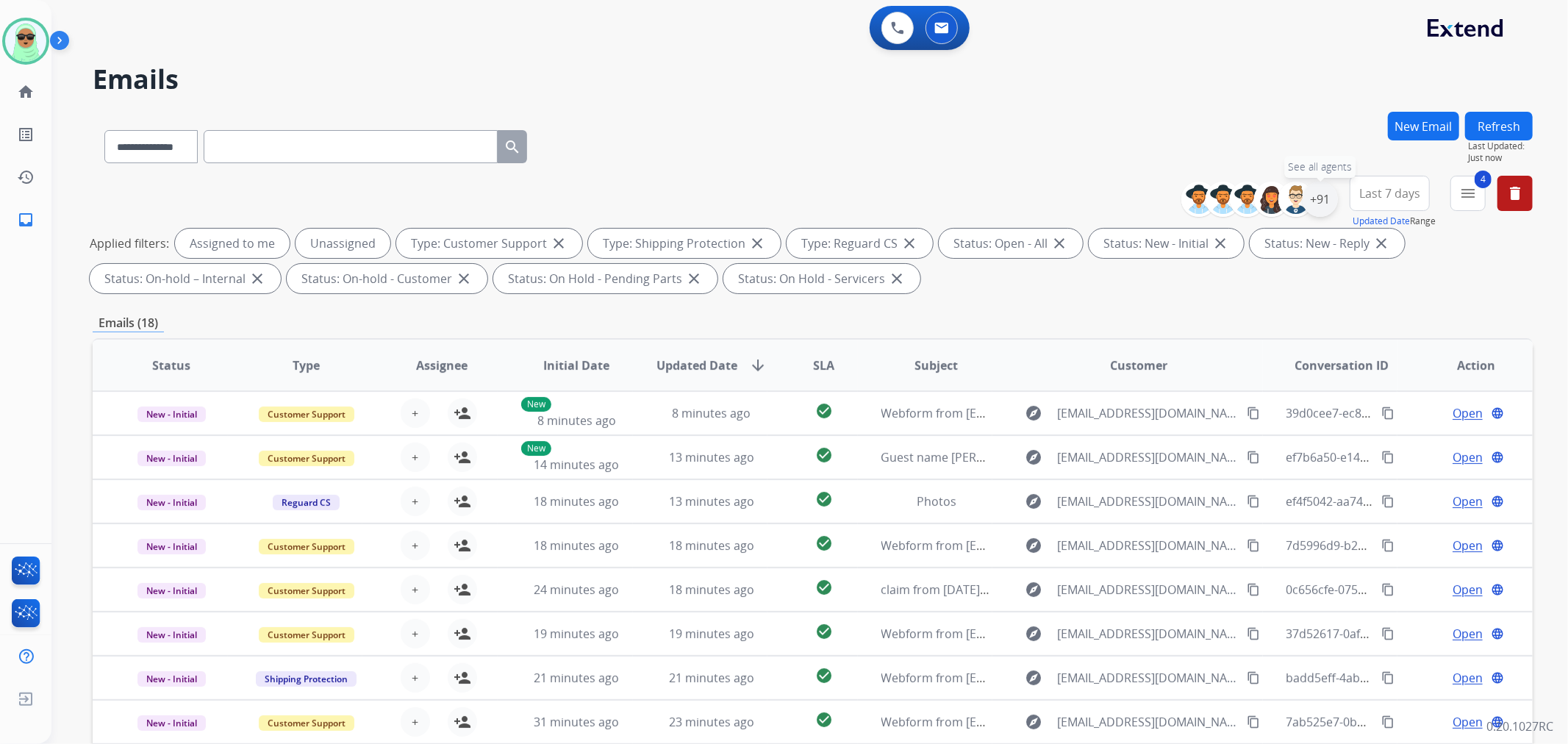
click at [1321, 207] on div "+91" at bounding box center [1320, 199] width 35 height 35
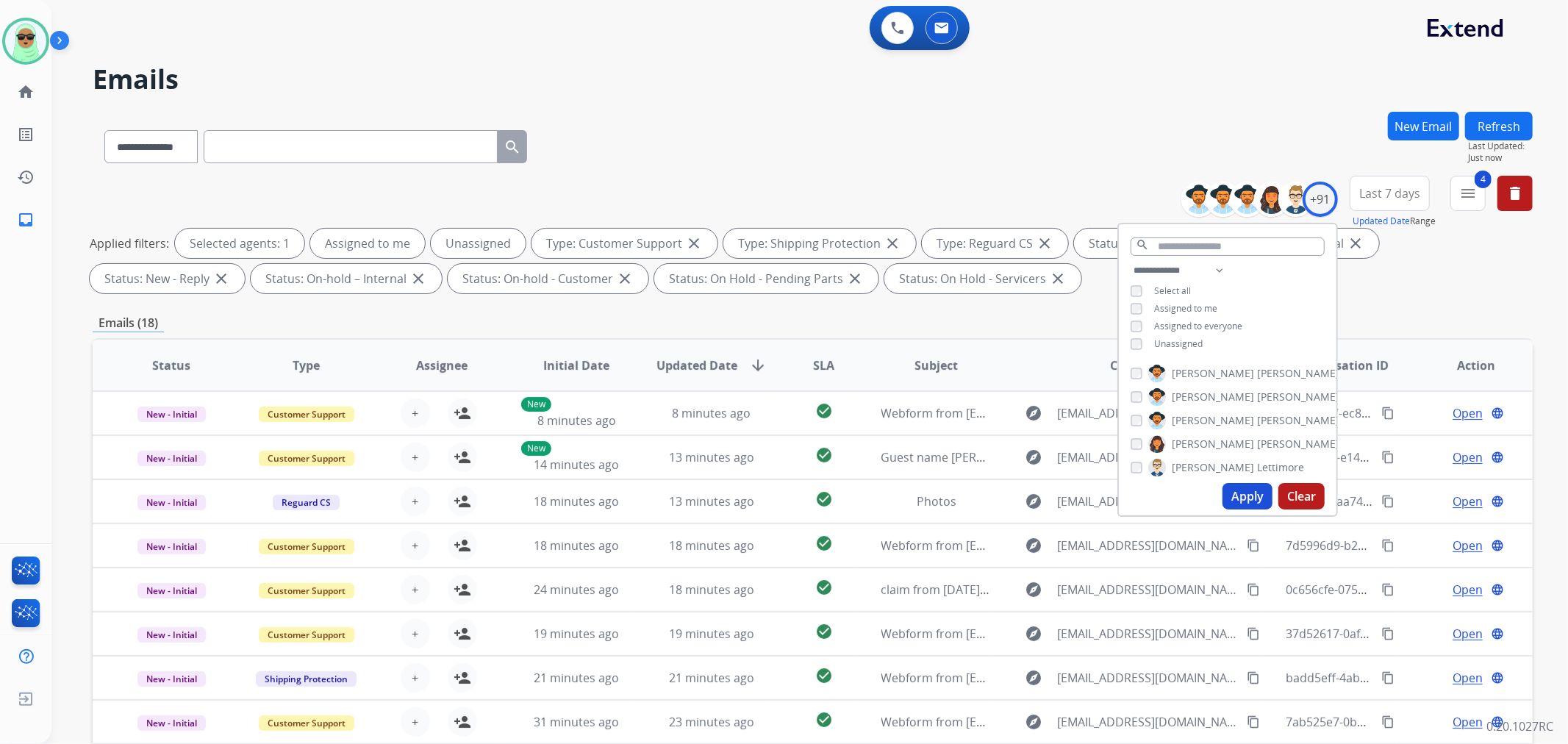
click at [1189, 353] on div "**********" at bounding box center [1227, 308] width 217 height 94
click at [1189, 351] on div "**********" at bounding box center [1227, 308] width 217 height 94
click at [1192, 349] on div "**********" at bounding box center [1227, 308] width 217 height 94
click at [1192, 345] on span "Unassigned" at bounding box center [1178, 343] width 48 height 12
click at [1247, 488] on button "Apply" at bounding box center [1247, 496] width 50 height 26
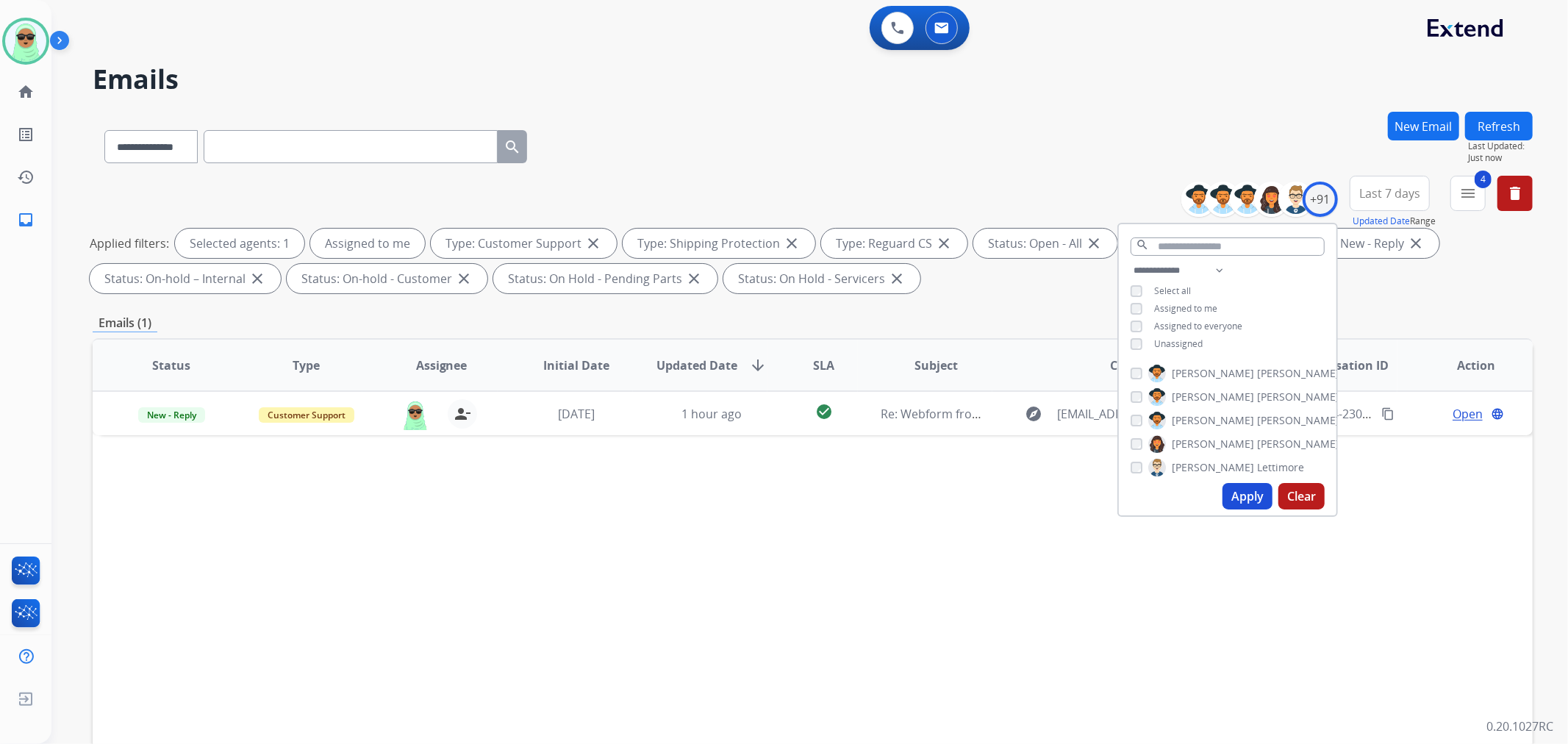
click at [747, 641] on div "Status Type Assignee Initial Date Updated Date arrow_downward SLA Subject Custo…" at bounding box center [813, 584] width 1440 height 493
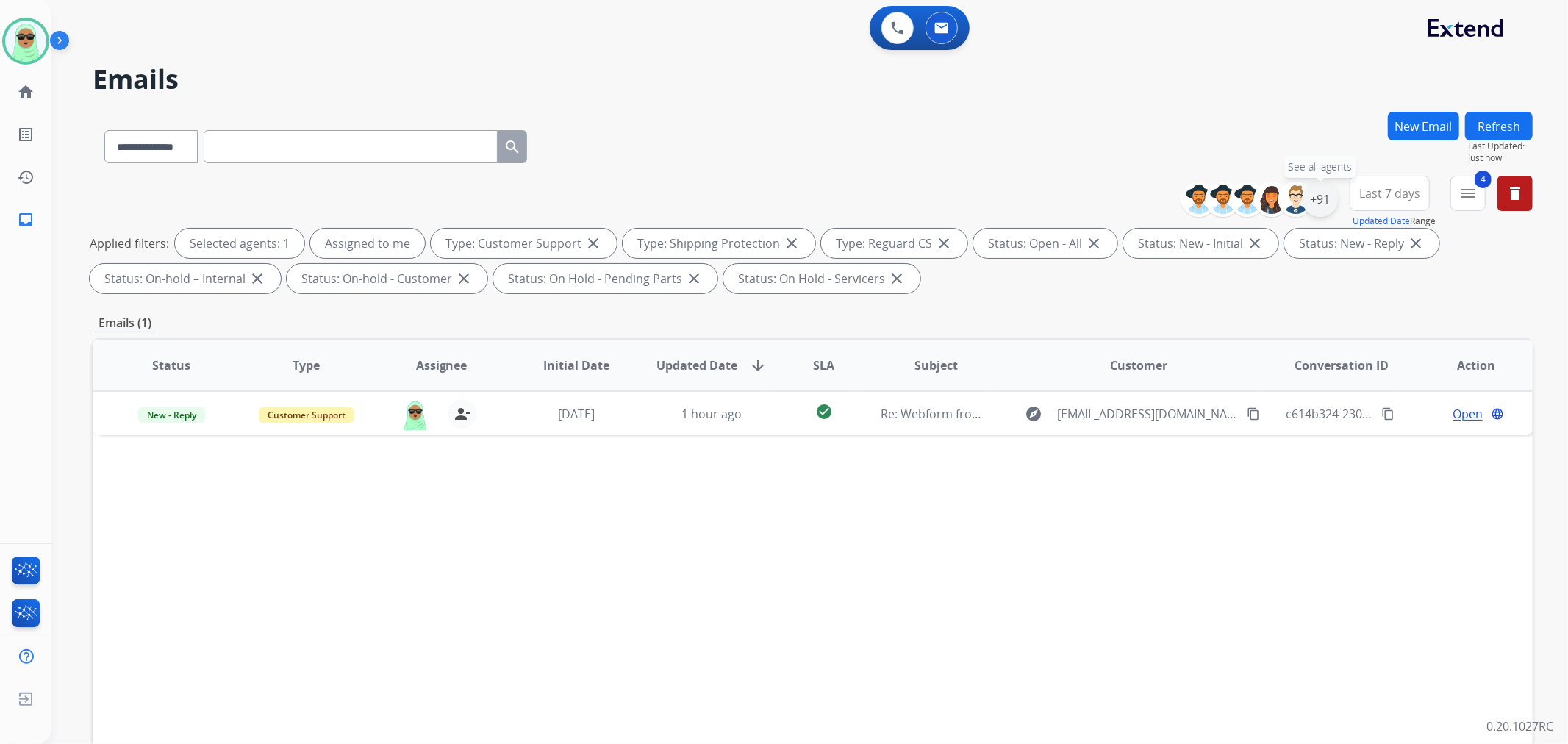
click at [1317, 207] on div "+91" at bounding box center [1320, 199] width 35 height 35
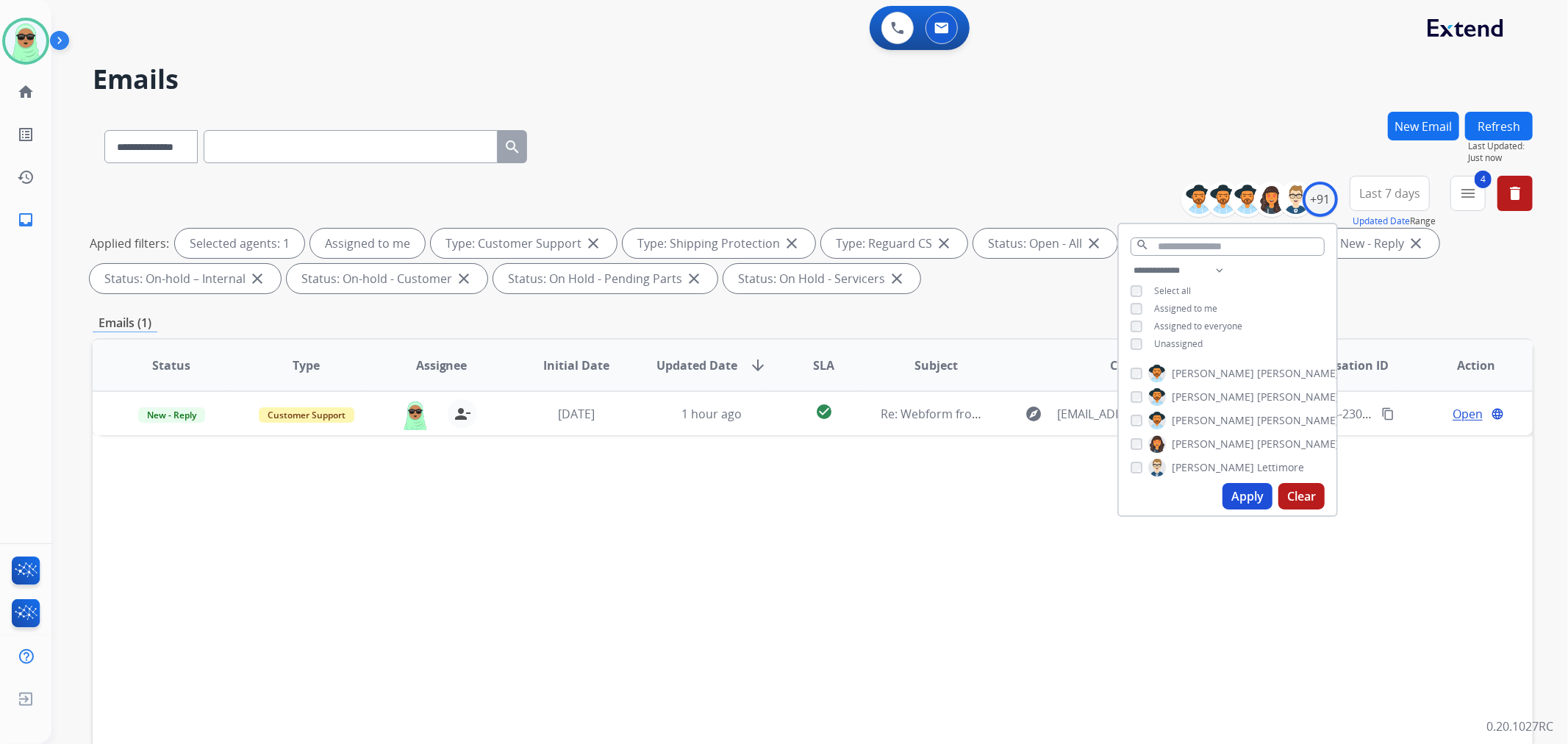
click at [1171, 339] on span "Unassigned" at bounding box center [1178, 343] width 48 height 12
click at [1195, 313] on div "**********" at bounding box center [1227, 308] width 217 height 94
click at [1202, 307] on span "Assigned to me" at bounding box center [1185, 308] width 63 height 12
click at [1254, 493] on button "Apply" at bounding box center [1247, 496] width 50 height 26
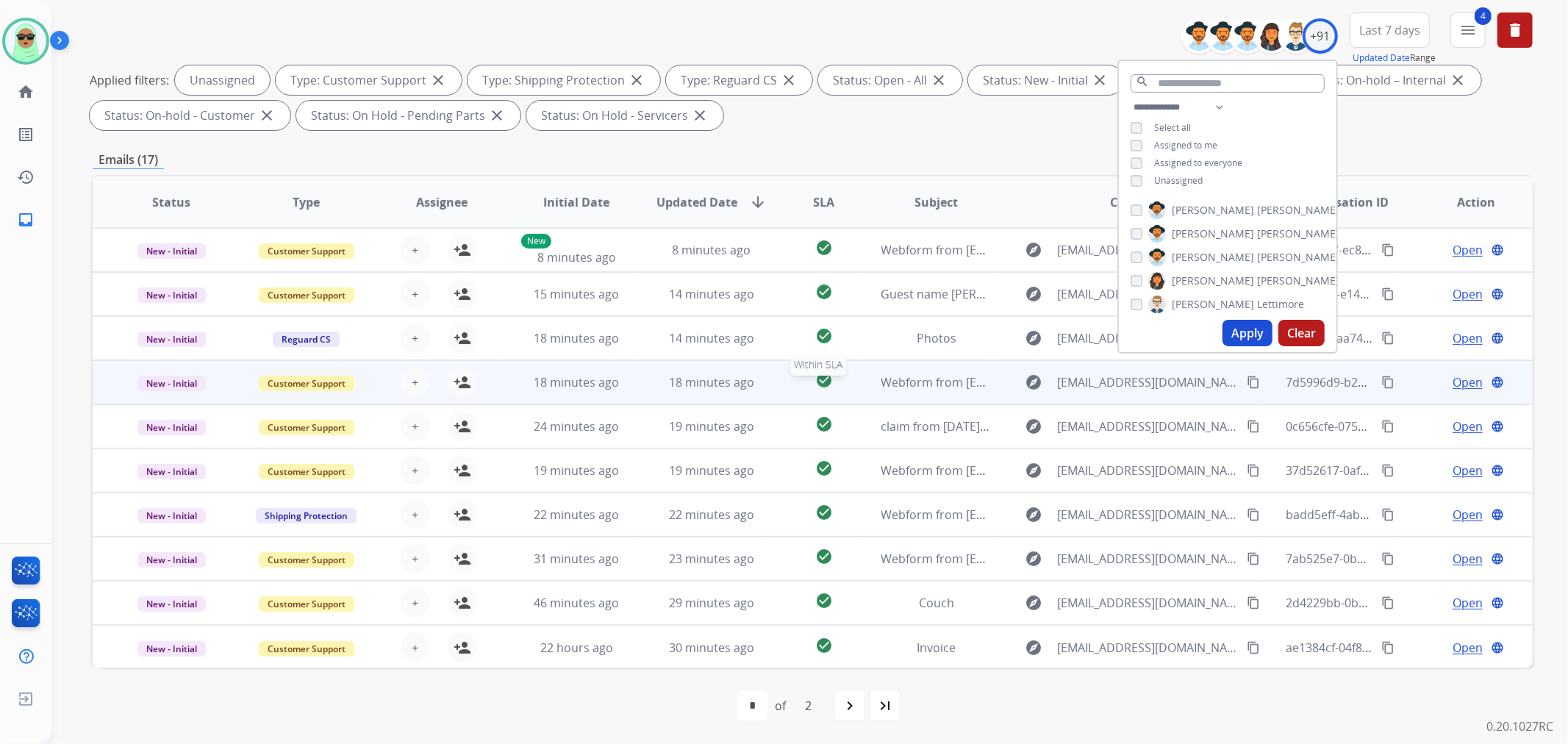
scroll to position [1, 0]
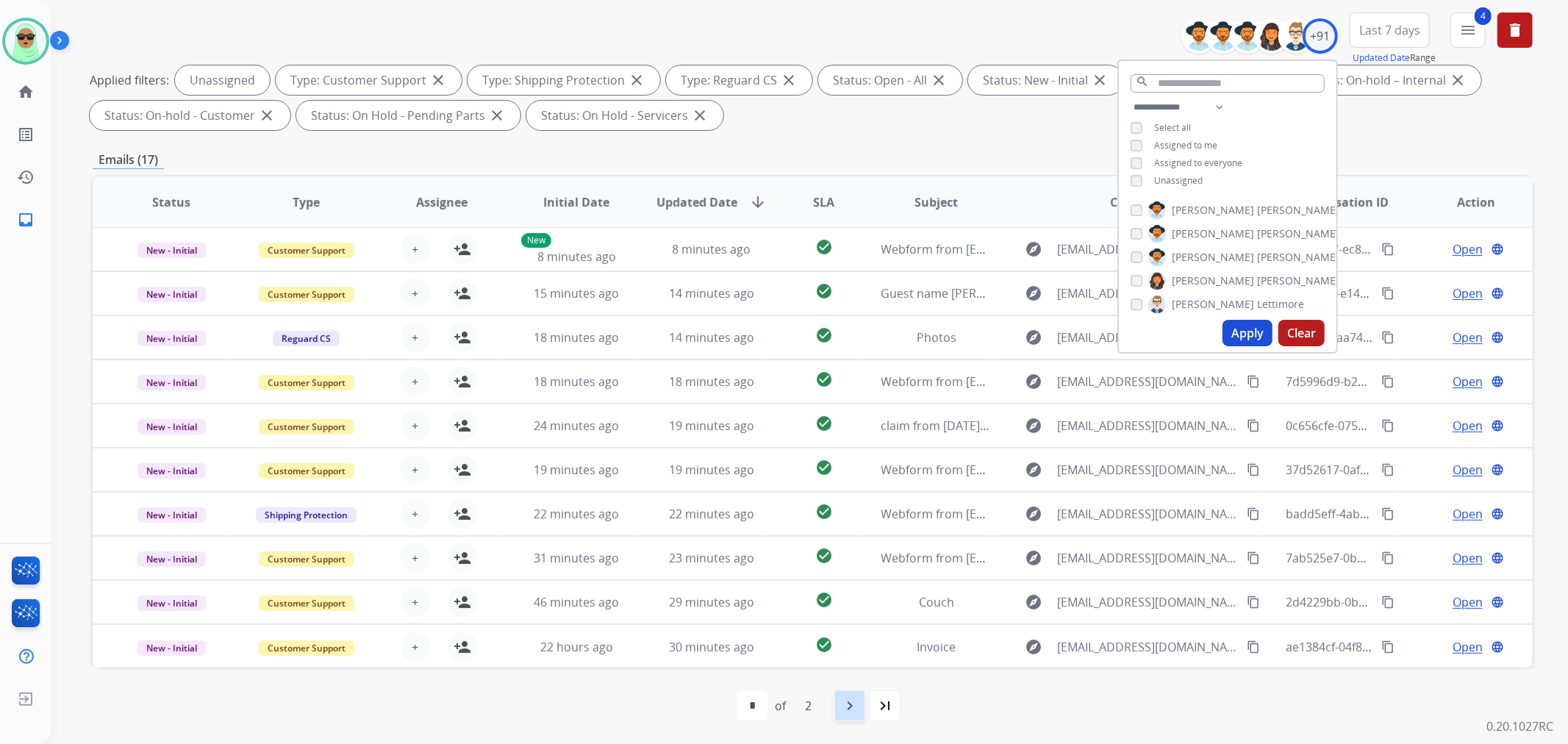
click at [847, 708] on mat-icon "navigate_next" at bounding box center [850, 706] width 18 height 18
select select "*"
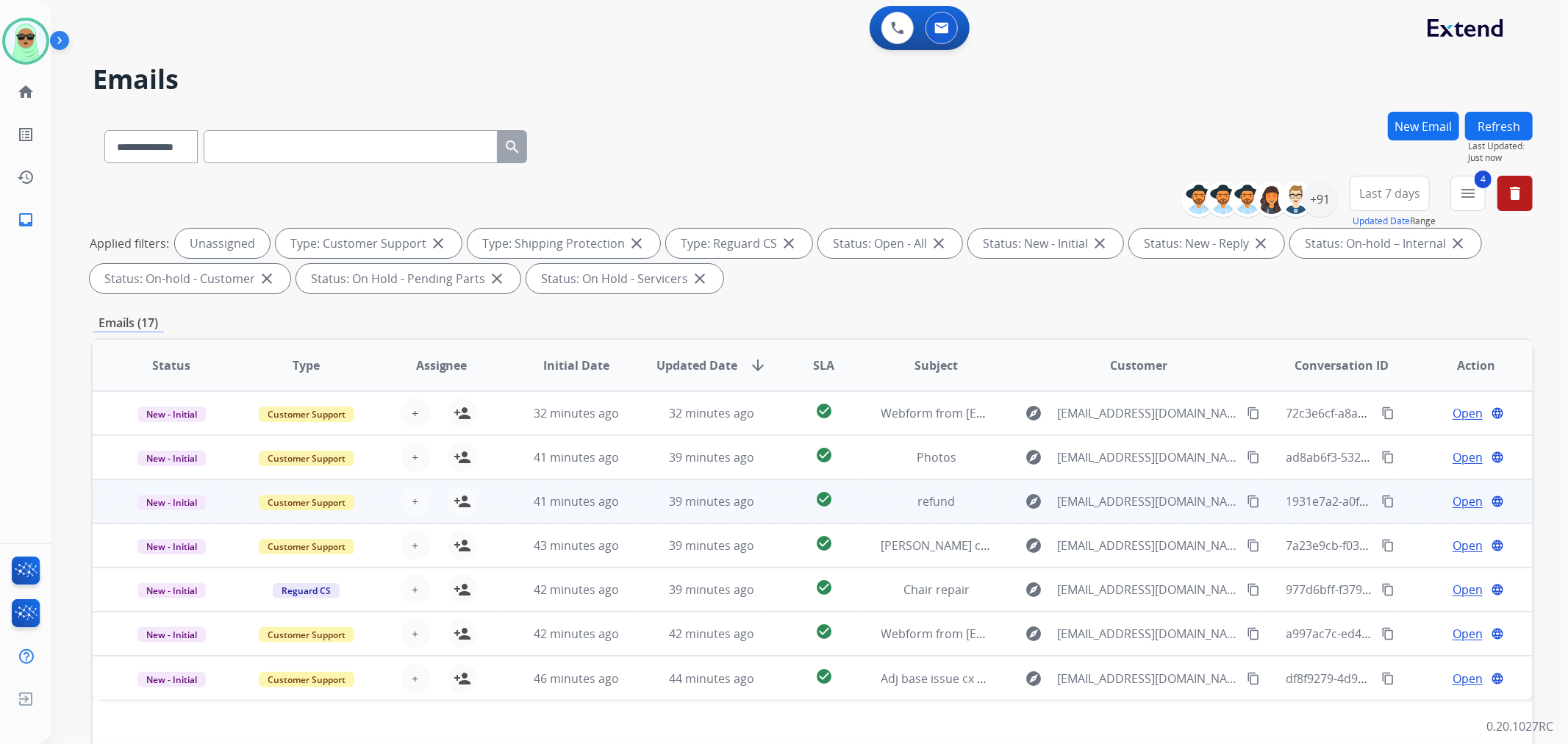
scroll to position [163, 0]
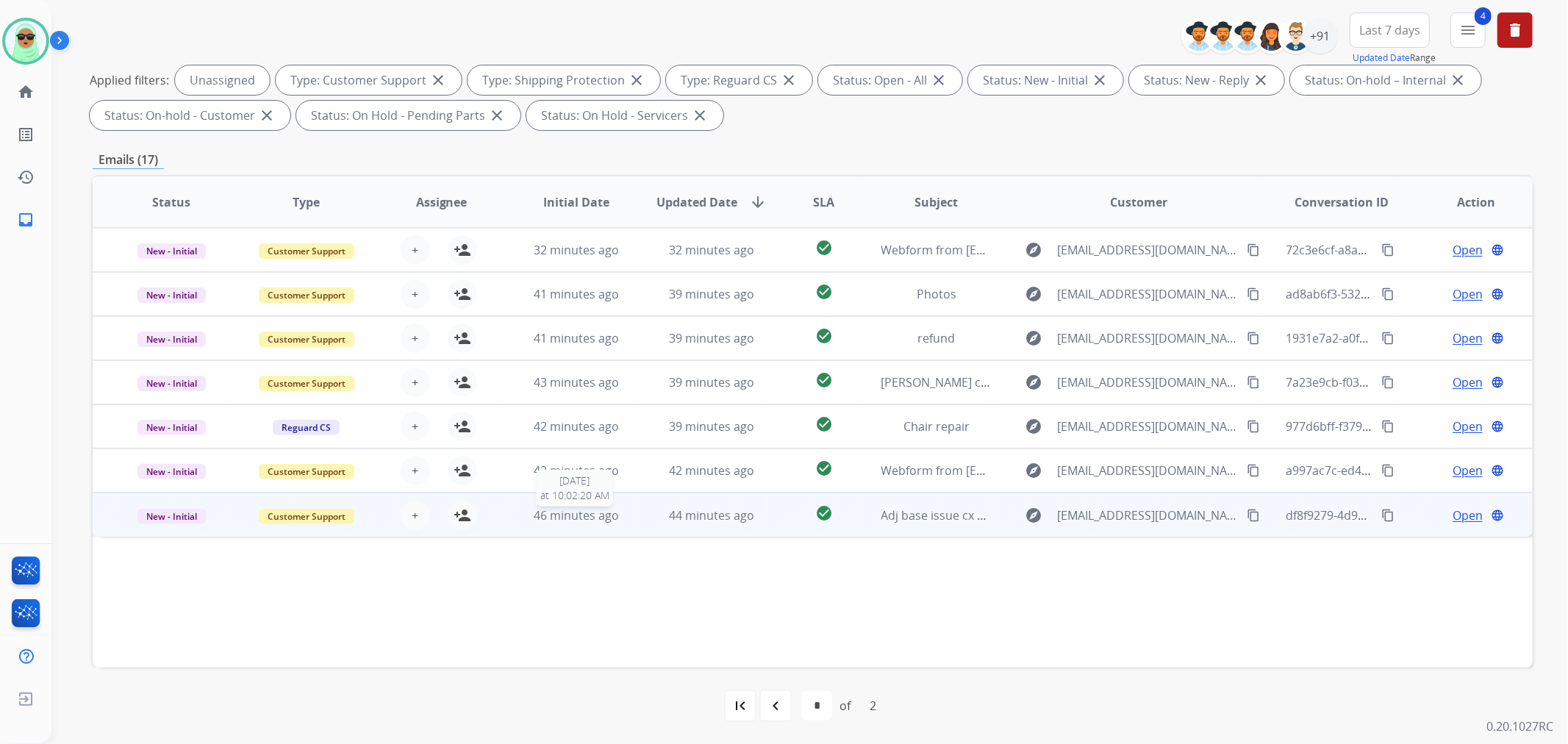
click at [601, 508] on span "46 minutes ago" at bounding box center [577, 516] width 85 height 16
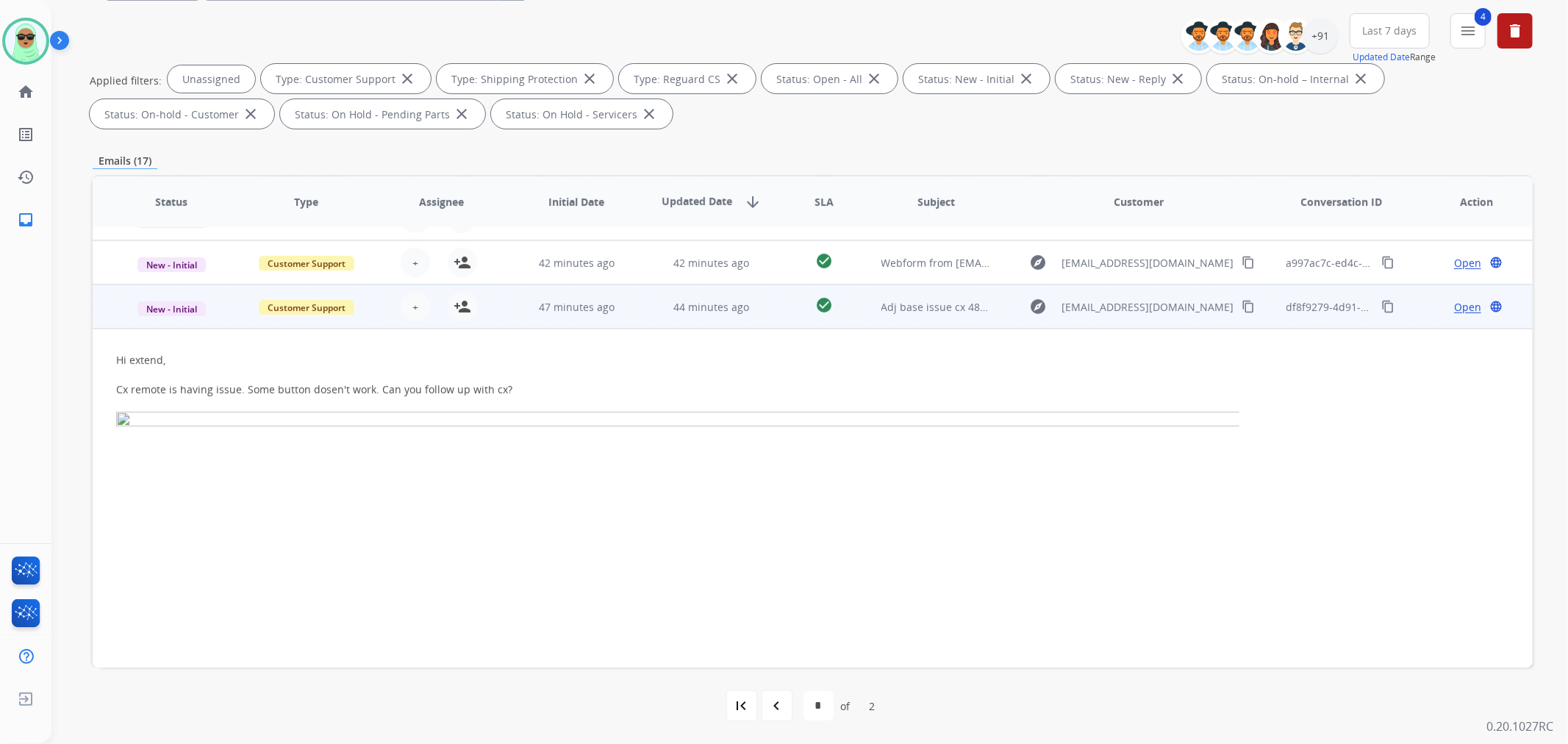
scroll to position [0, 0]
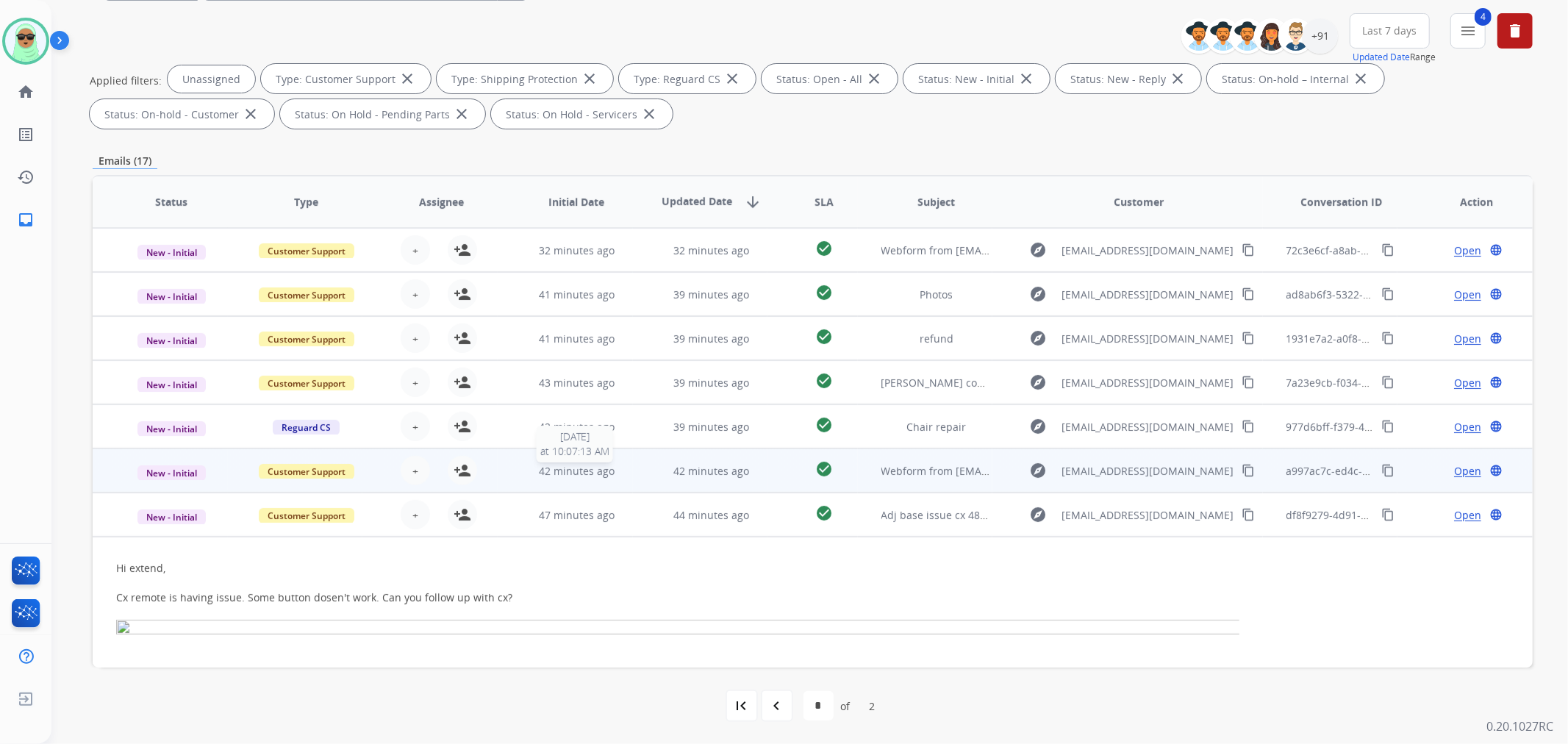
click at [578, 472] on span "42 minutes ago" at bounding box center [577, 471] width 75 height 14
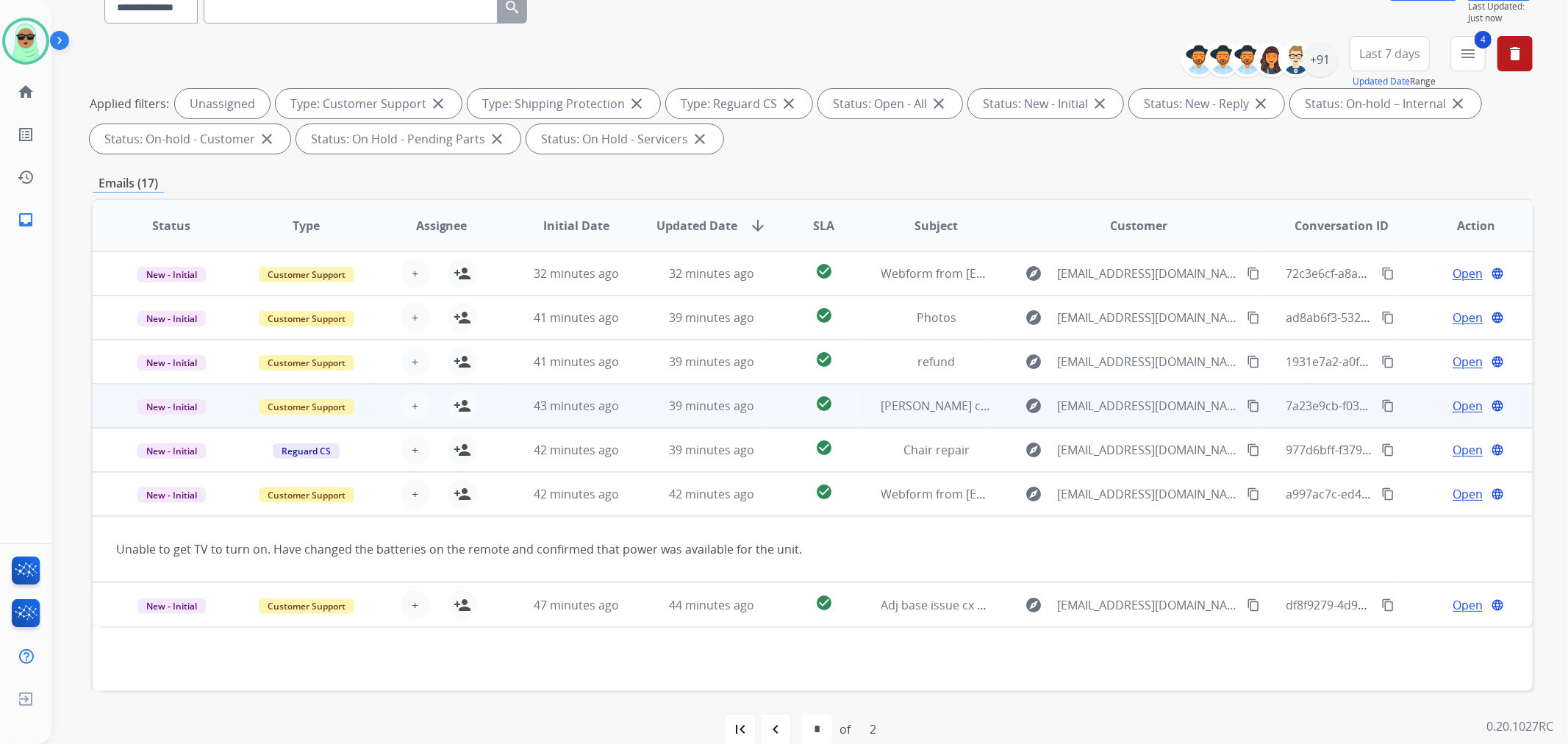
scroll to position [163, 0]
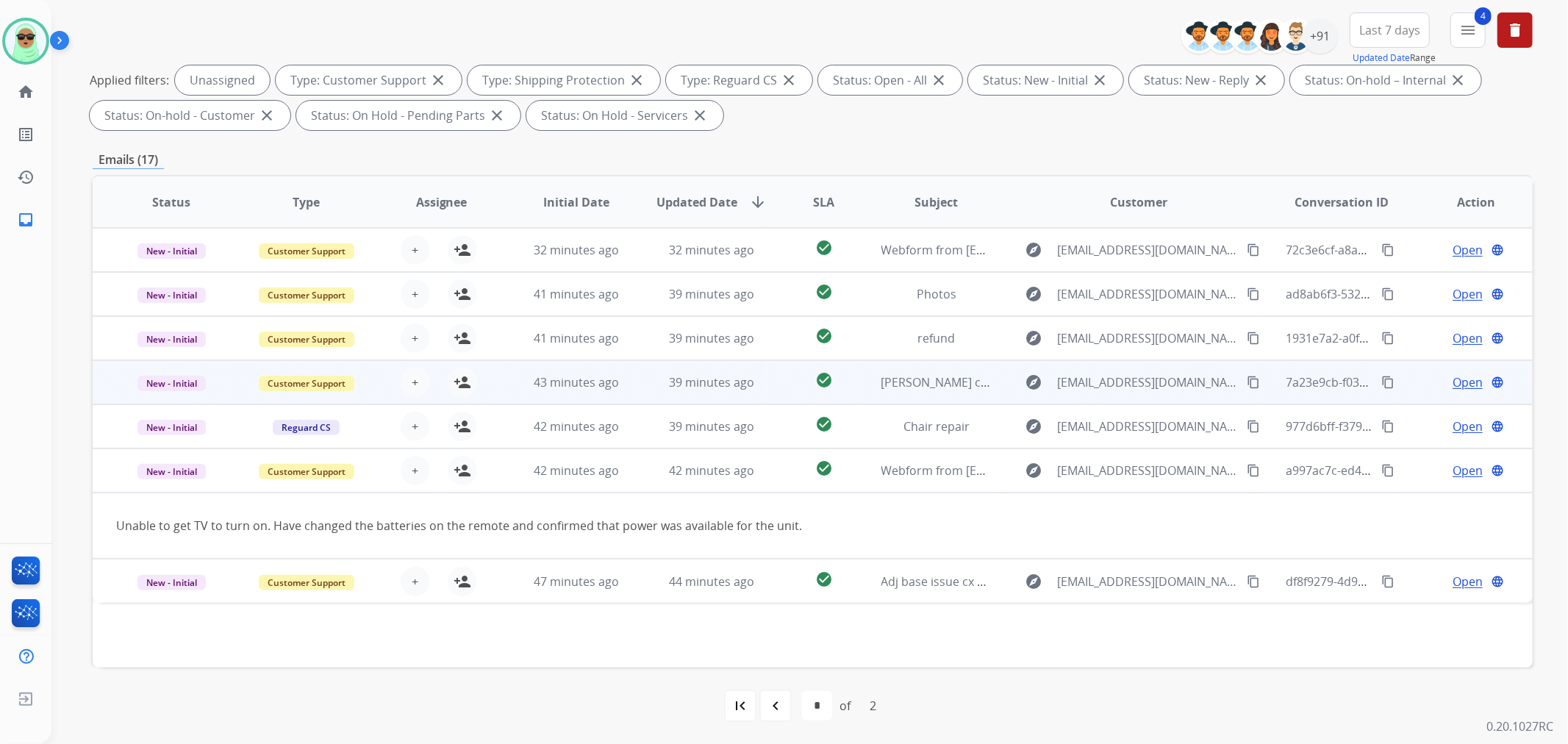
click at [635, 379] on td "39 minutes ago" at bounding box center [700, 382] width 135 height 44
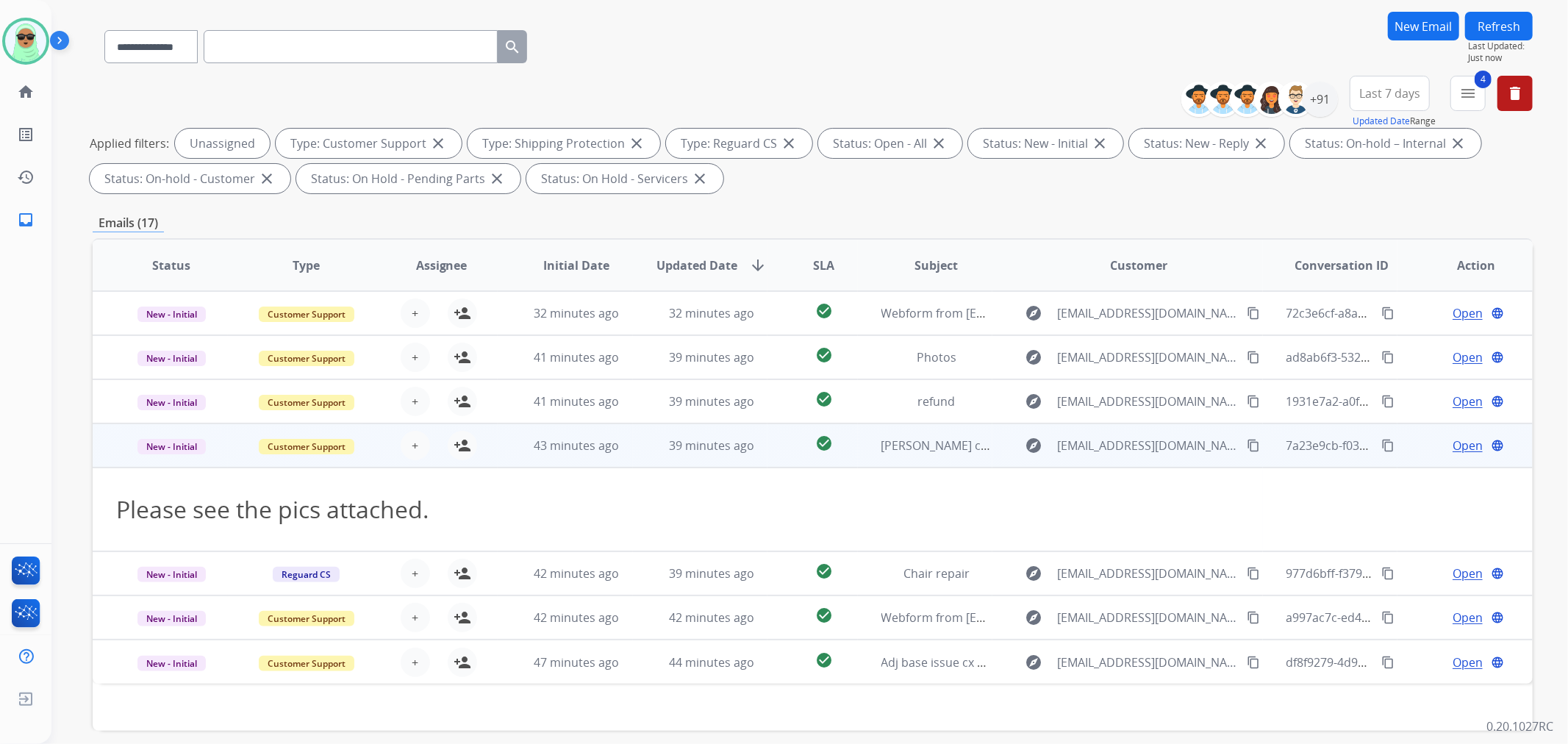
scroll to position [82, 0]
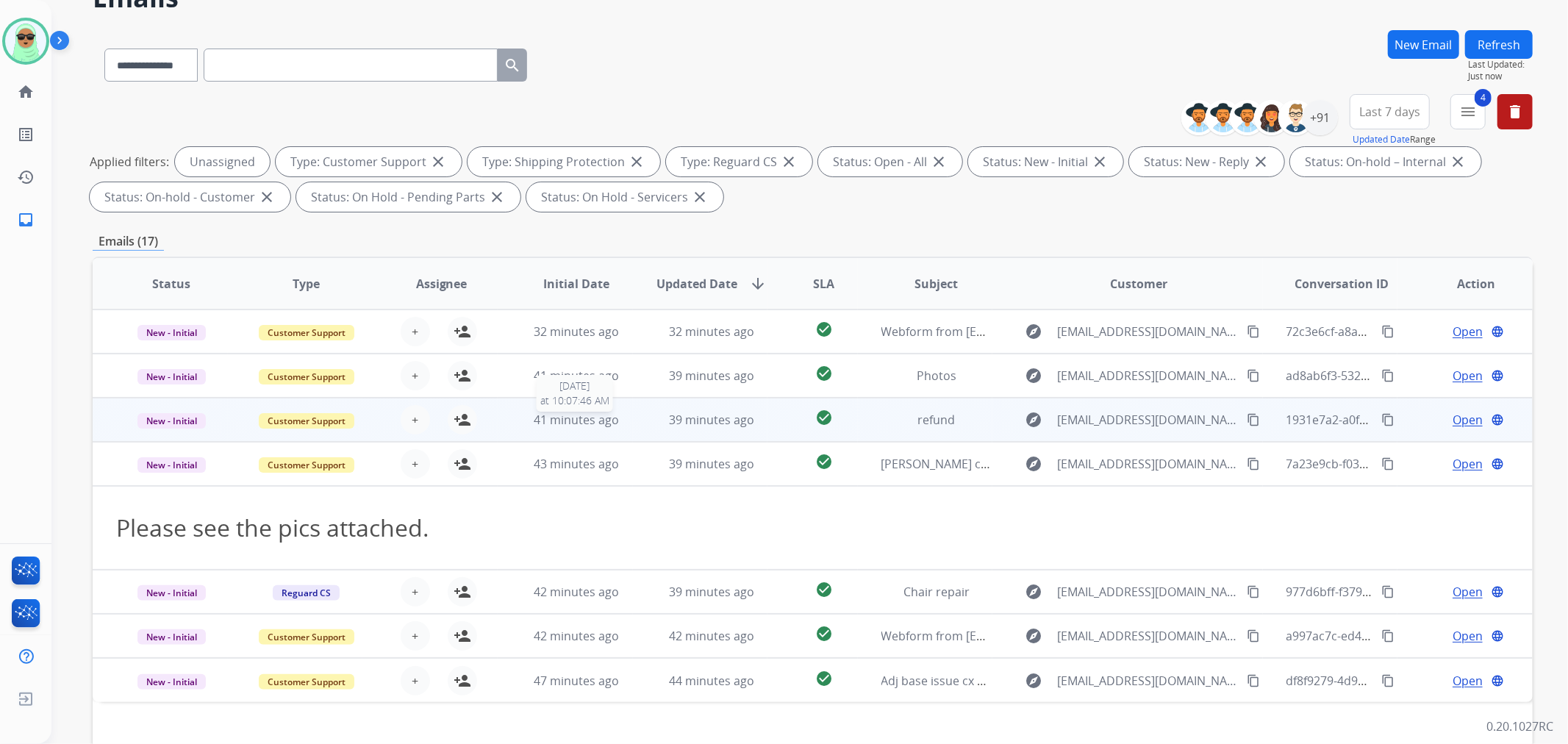
click at [614, 418] on div "41 minutes ago" at bounding box center [577, 420] width 111 height 18
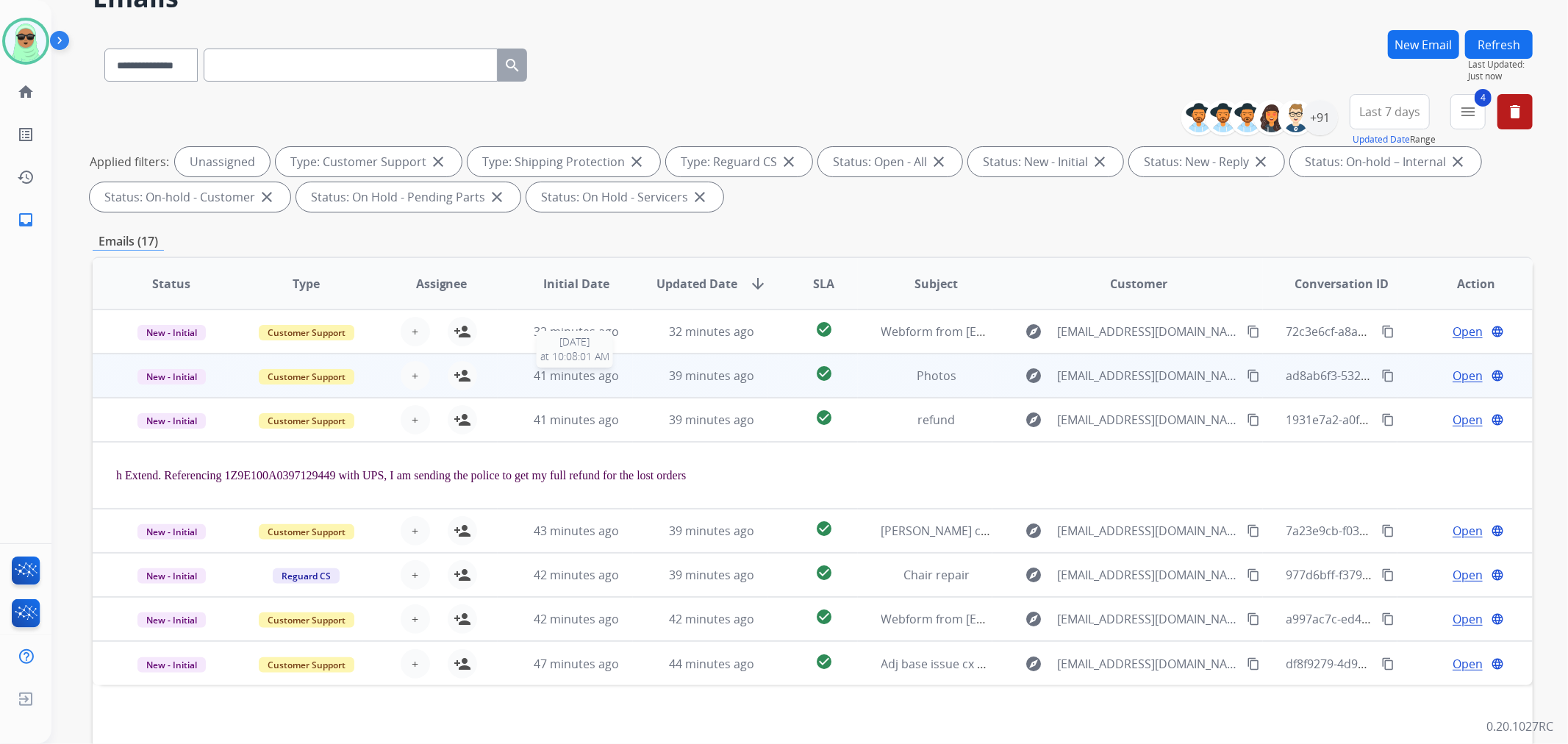
click at [626, 371] on div "41 minutes ago" at bounding box center [577, 376] width 111 height 18
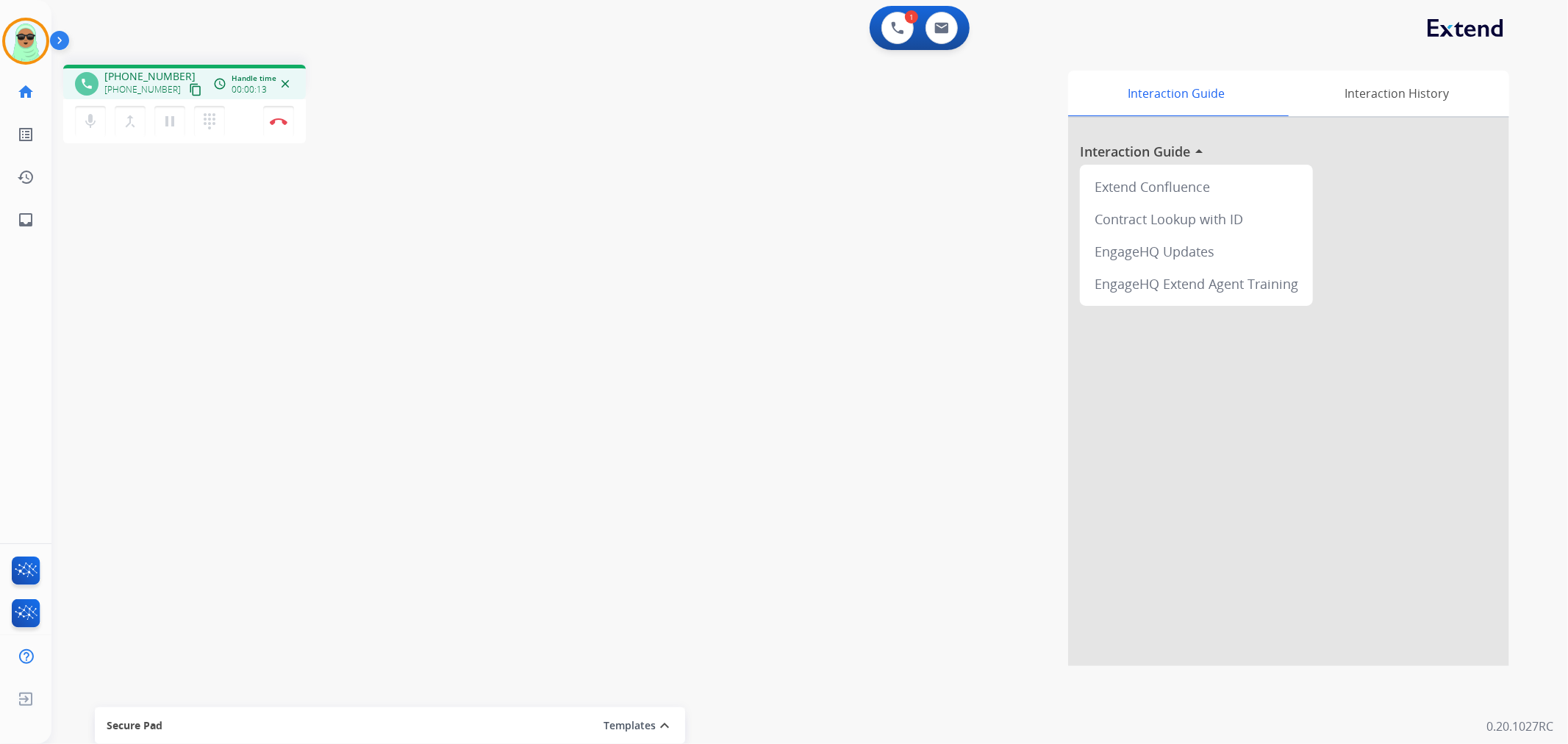
click at [189, 92] on mat-icon "content_copy" at bounding box center [195, 89] width 13 height 13
drag, startPoint x: 349, startPoint y: 176, endPoint x: 671, endPoint y: 10, distance: 362.3
click at [366, 169] on div "phone +12013148549 +12013148549 content_copy access_time Call metrics Queue 00:…" at bounding box center [792, 360] width 1481 height 614
click at [912, 39] on div "1 Voice Interactions" at bounding box center [898, 27] width 44 height 32
click at [909, 34] on button at bounding box center [897, 27] width 32 height 32
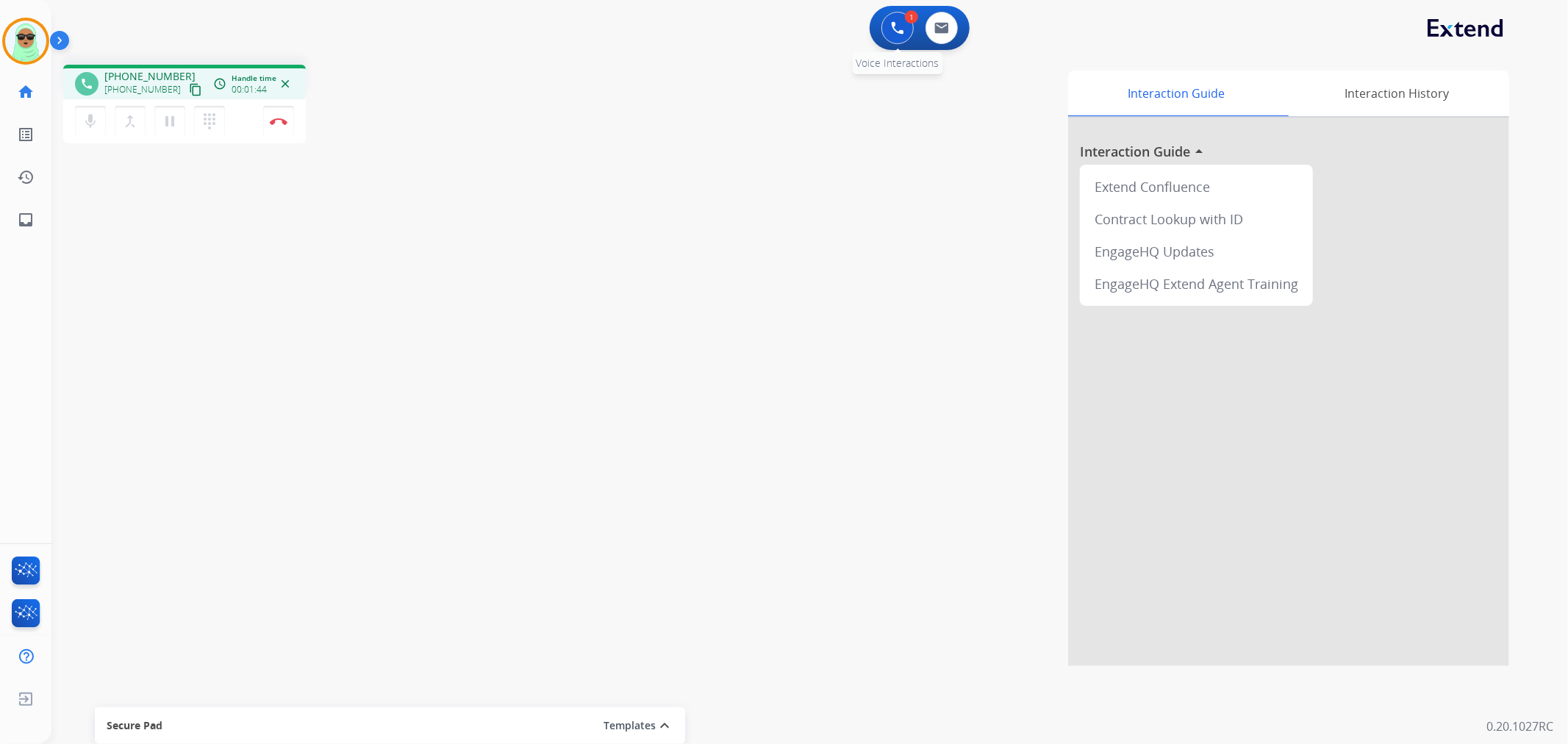
click at [907, 39] on button at bounding box center [897, 27] width 32 height 32
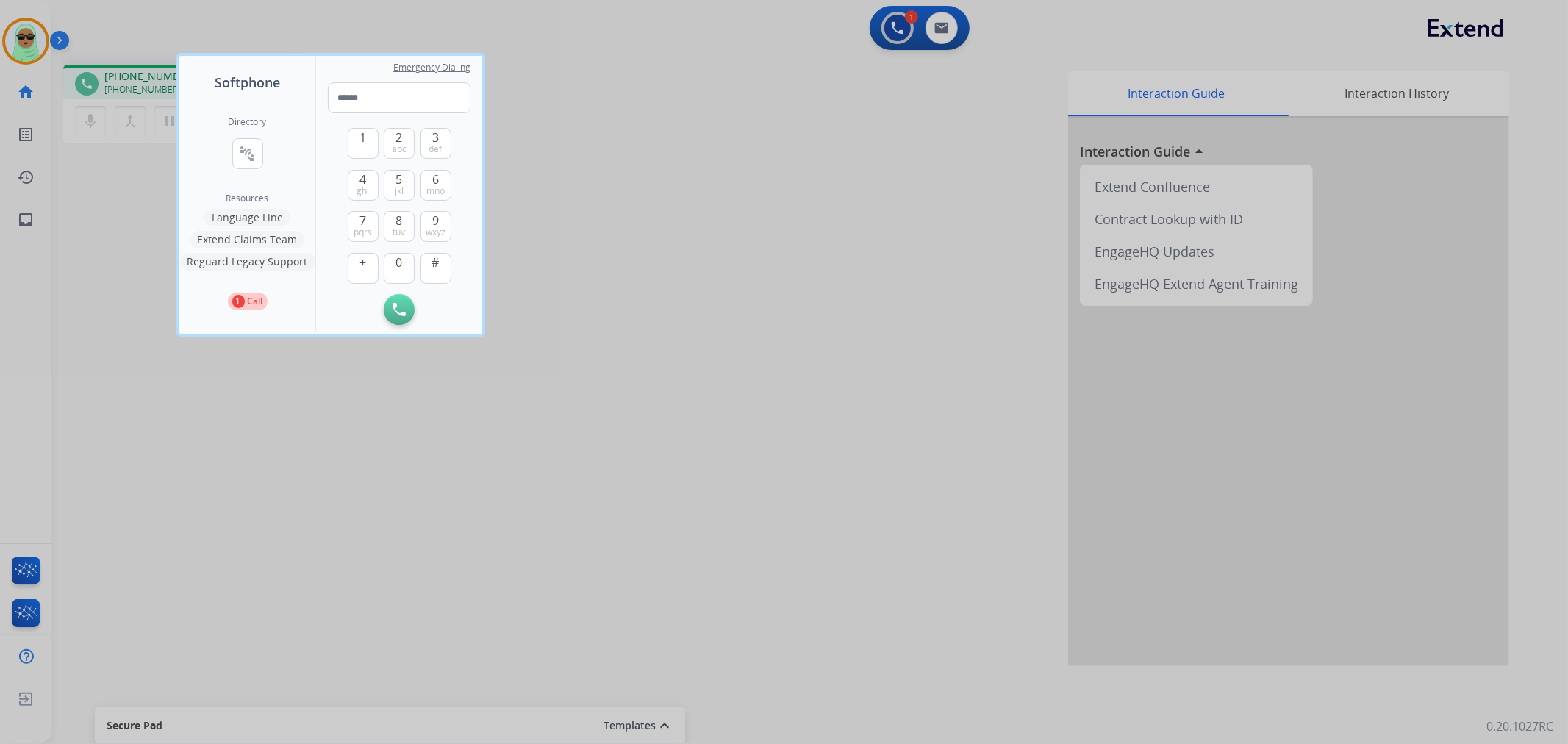
click at [273, 235] on button "Extend Claims Team" at bounding box center [248, 240] width 115 height 18
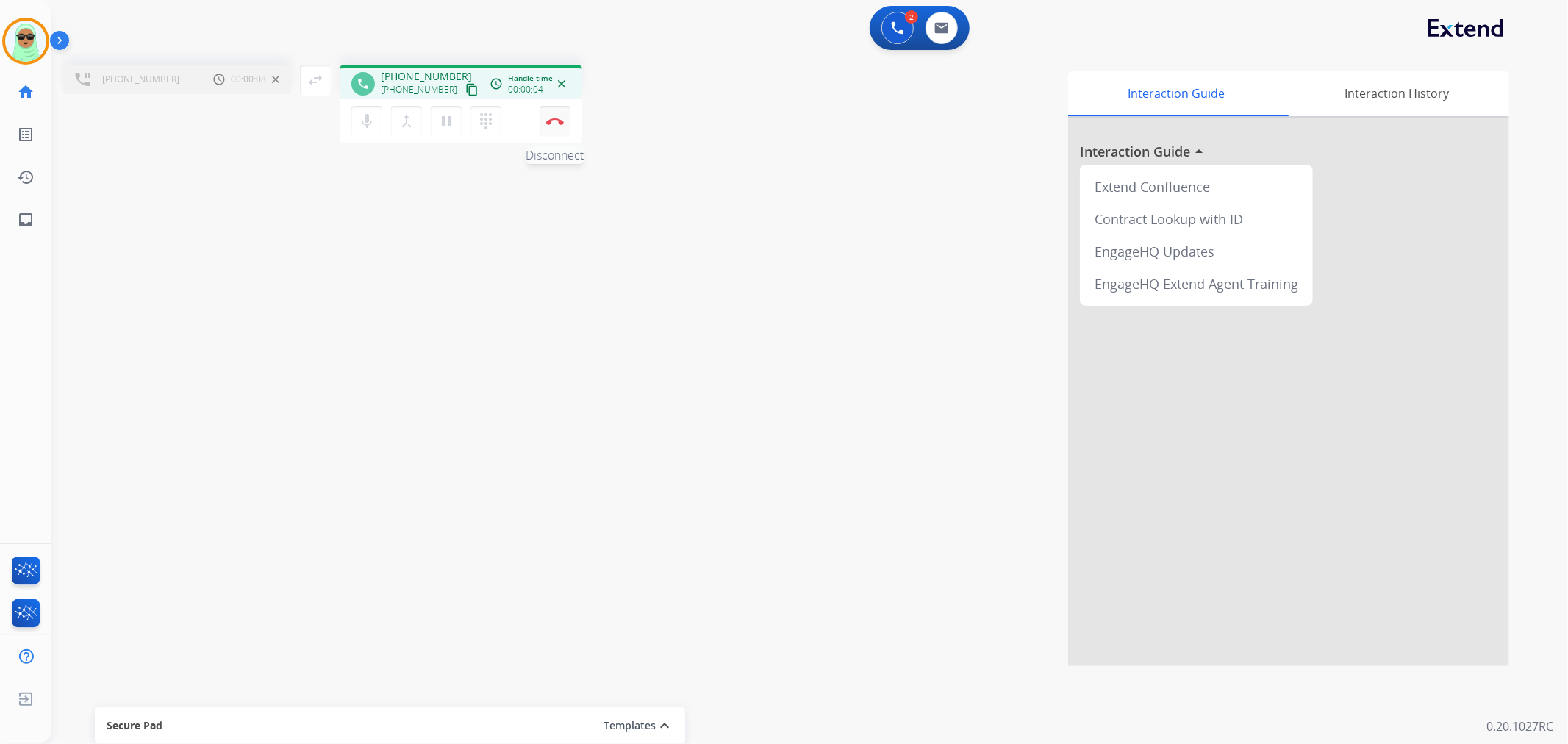
click at [558, 114] on button "Disconnect" at bounding box center [555, 121] width 31 height 31
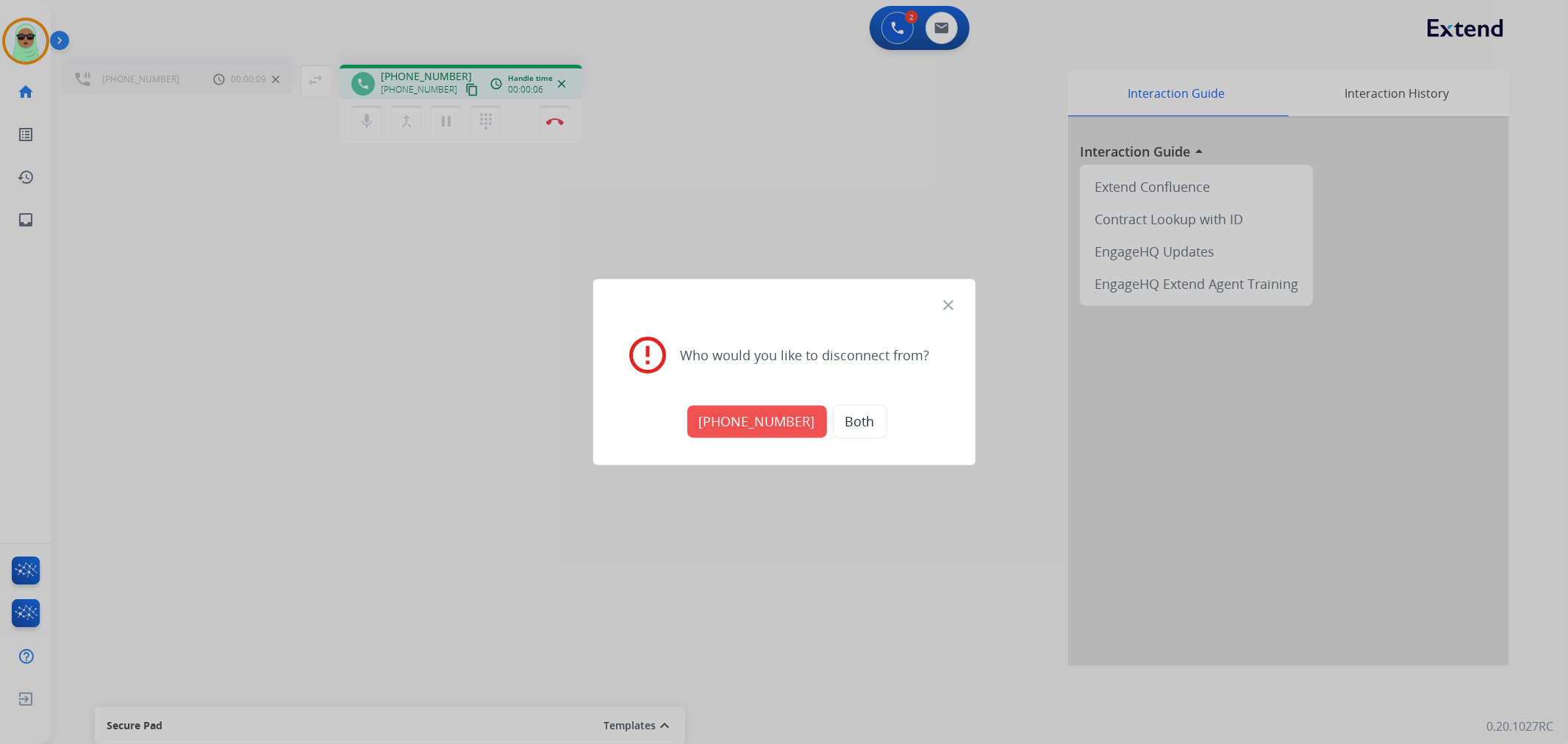
click at [746, 417] on button "[PHONE_NUMBER]" at bounding box center [757, 422] width 139 height 32
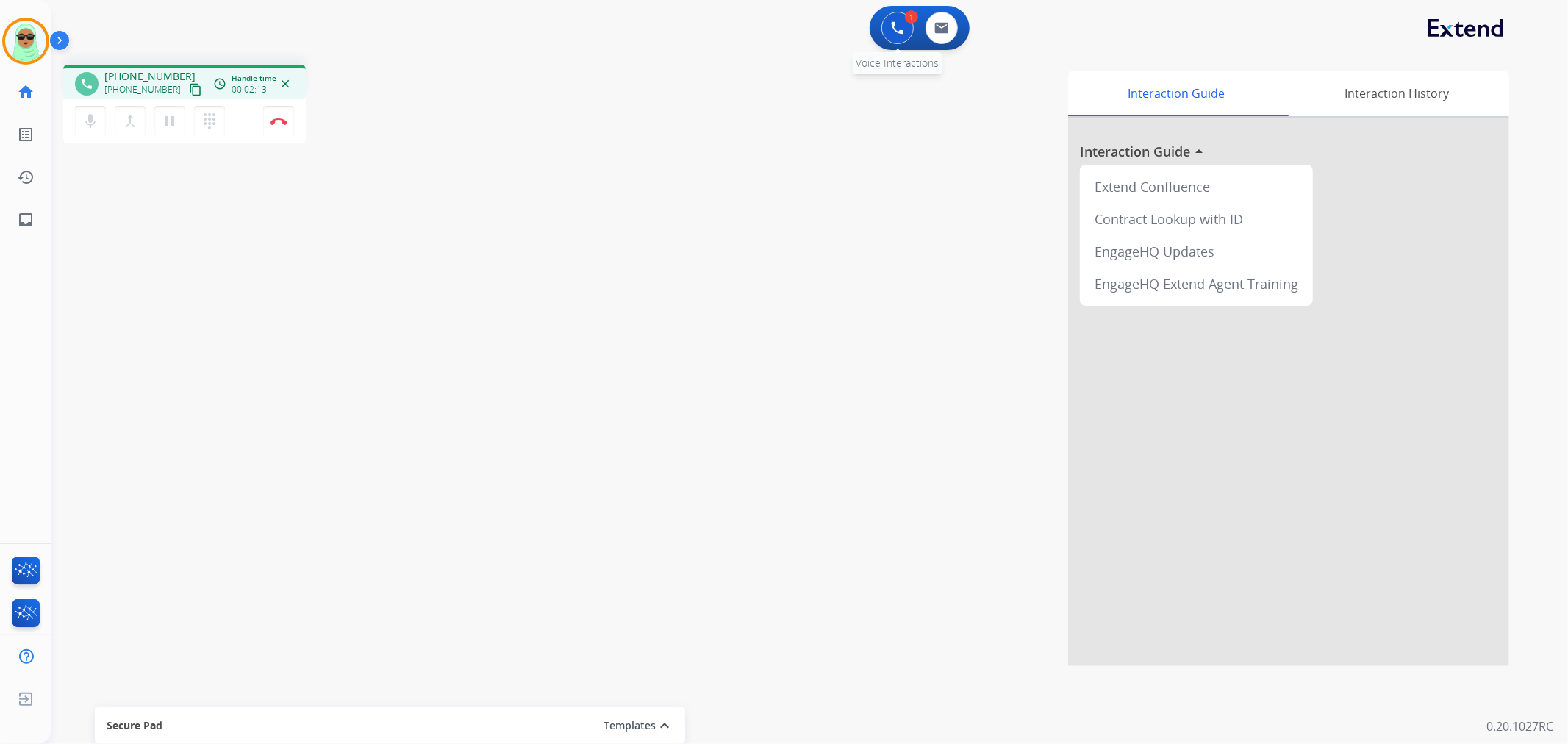
click at [898, 27] on img at bounding box center [897, 28] width 13 height 13
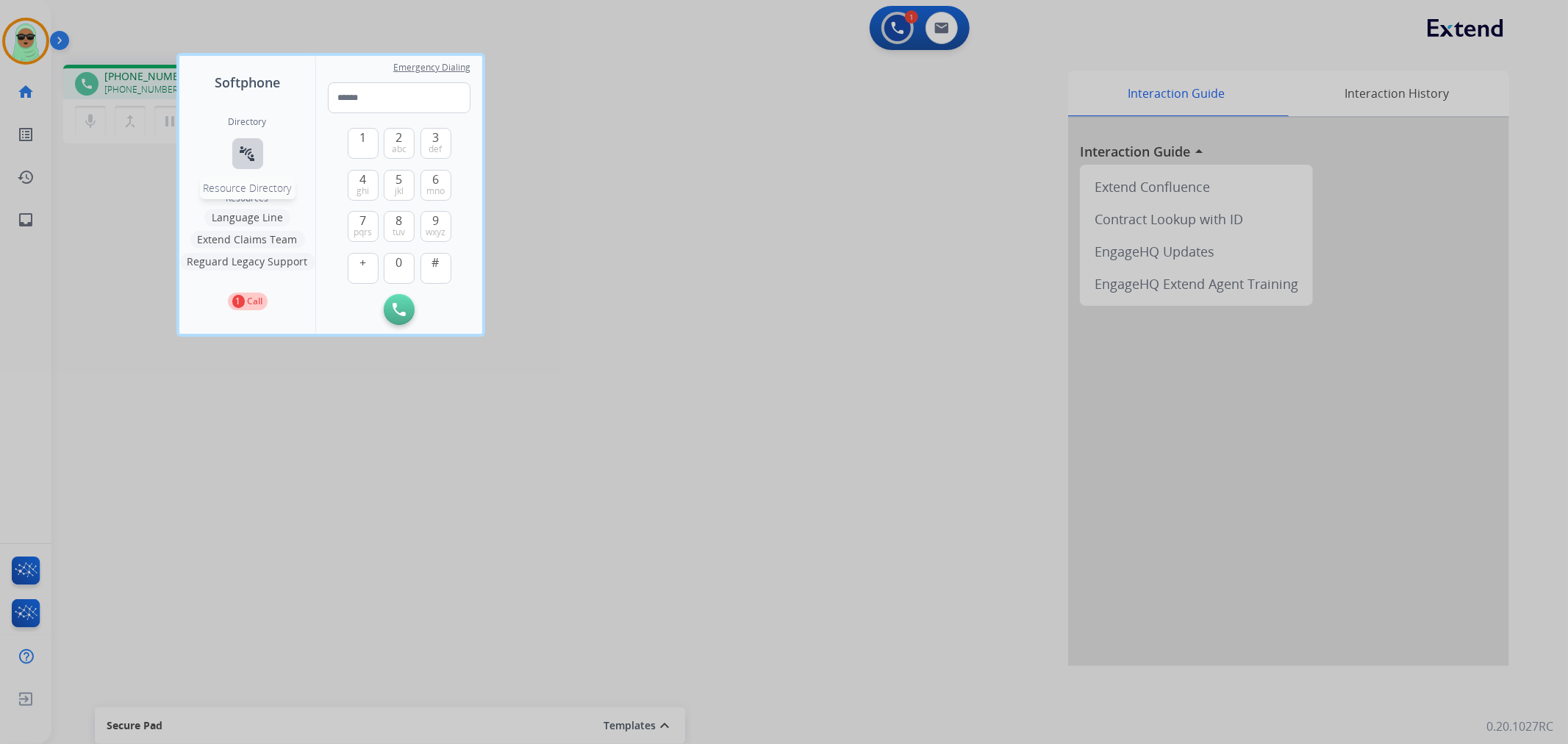
click at [255, 145] on mat-icon "connect_without_contact" at bounding box center [248, 154] width 18 height 18
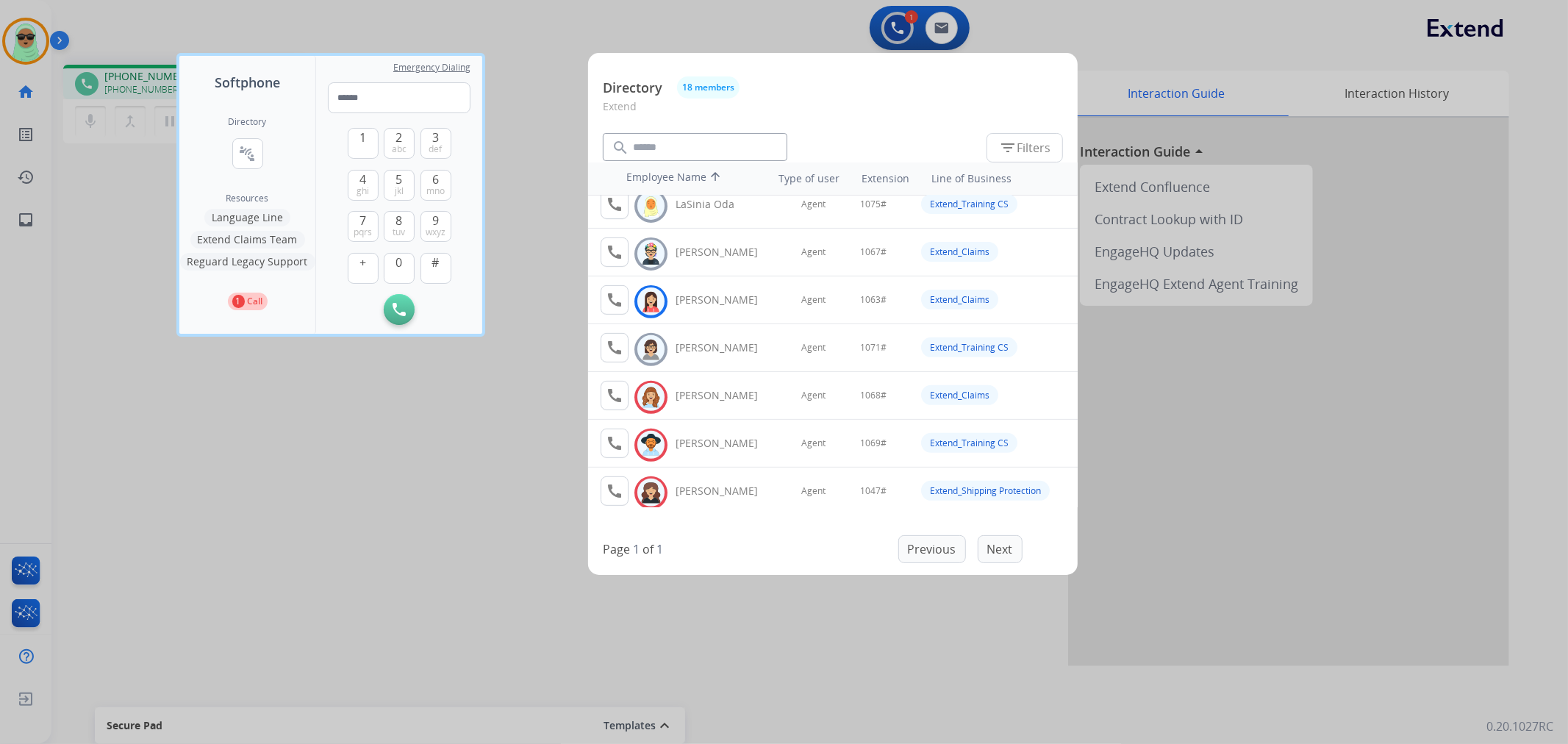
scroll to position [561, 0]
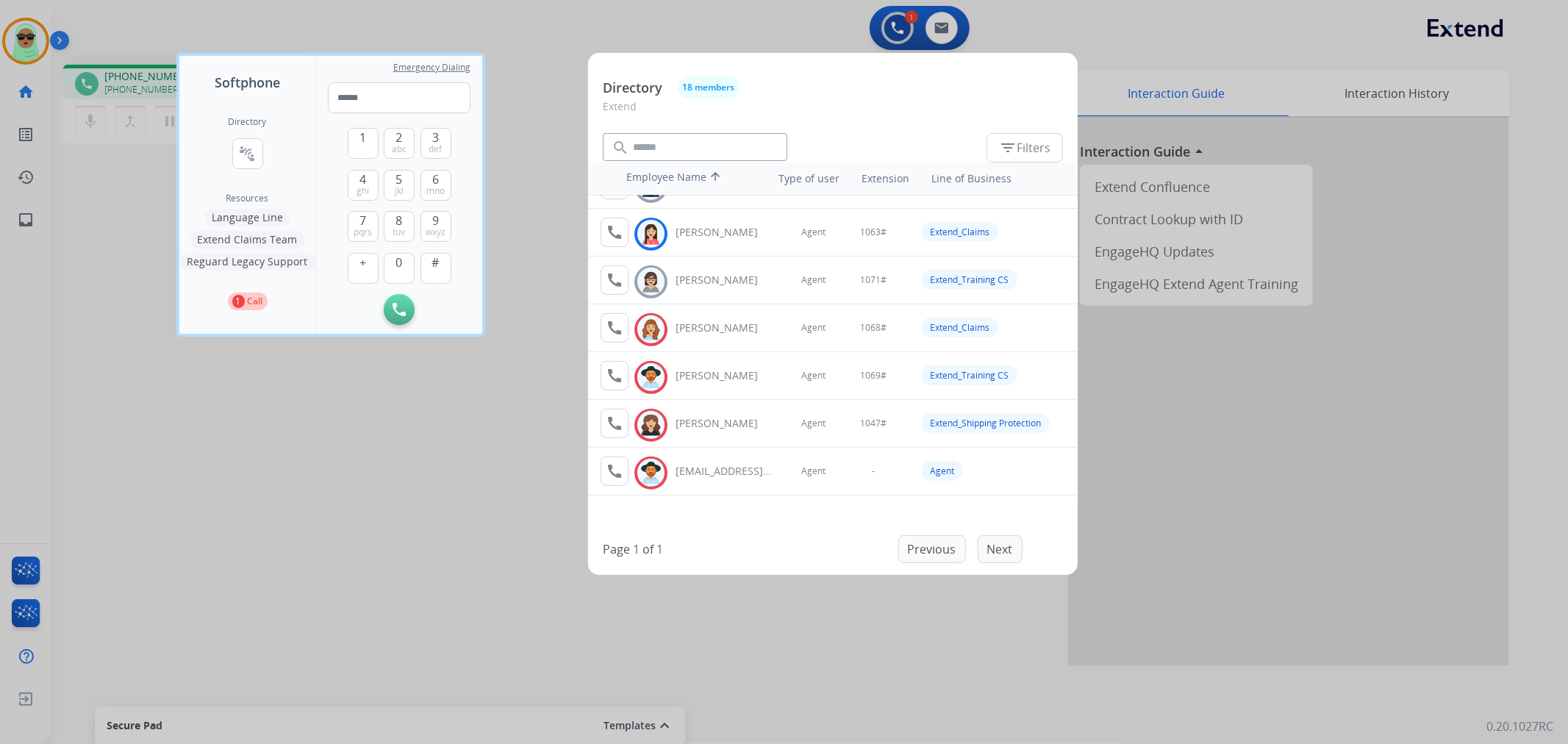
click at [556, 277] on div at bounding box center [784, 372] width 1568 height 744
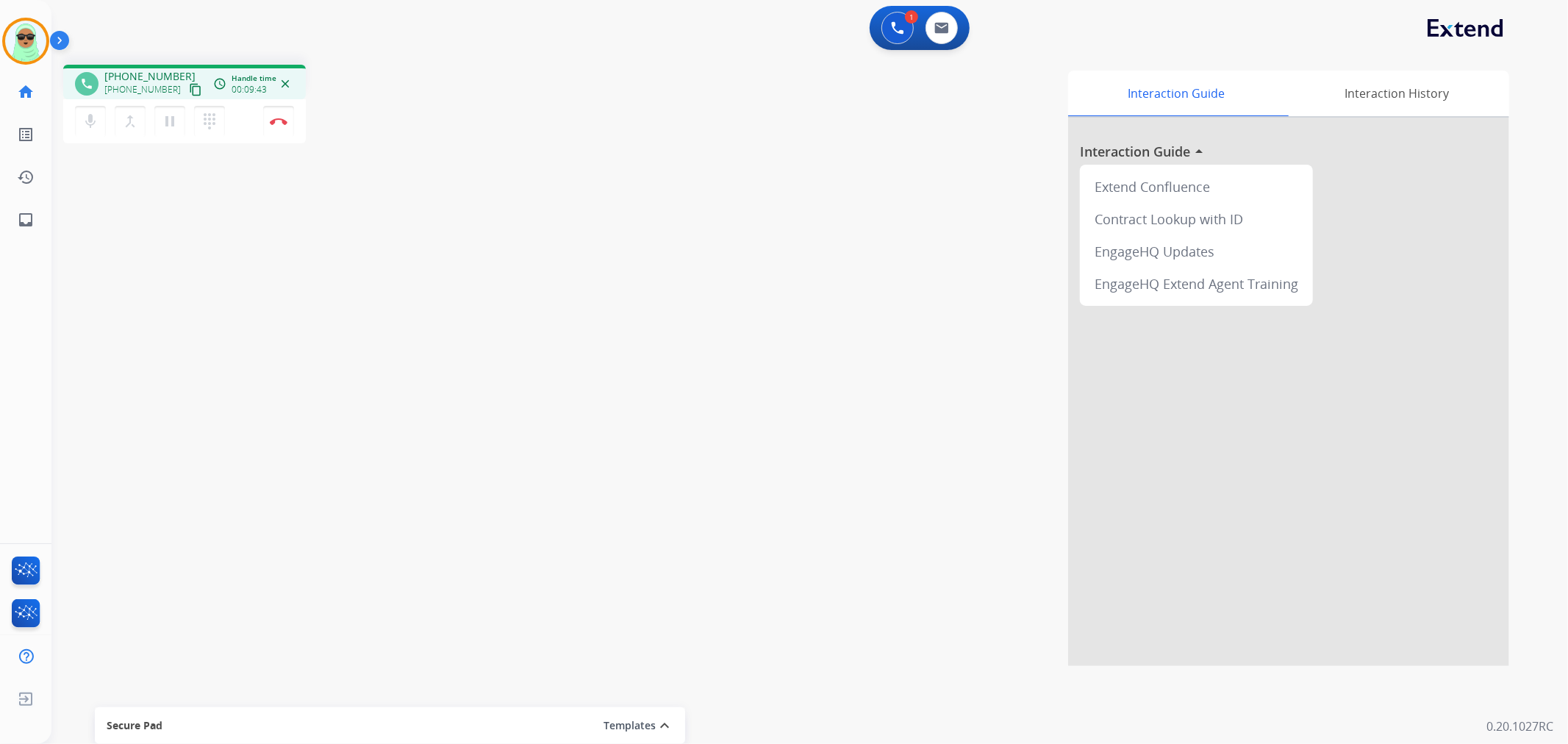
click at [888, 9] on div "1 Voice Interactions 0 Email Interactions" at bounding box center [919, 28] width 100 height 44
click at [891, 18] on button at bounding box center [897, 27] width 32 height 32
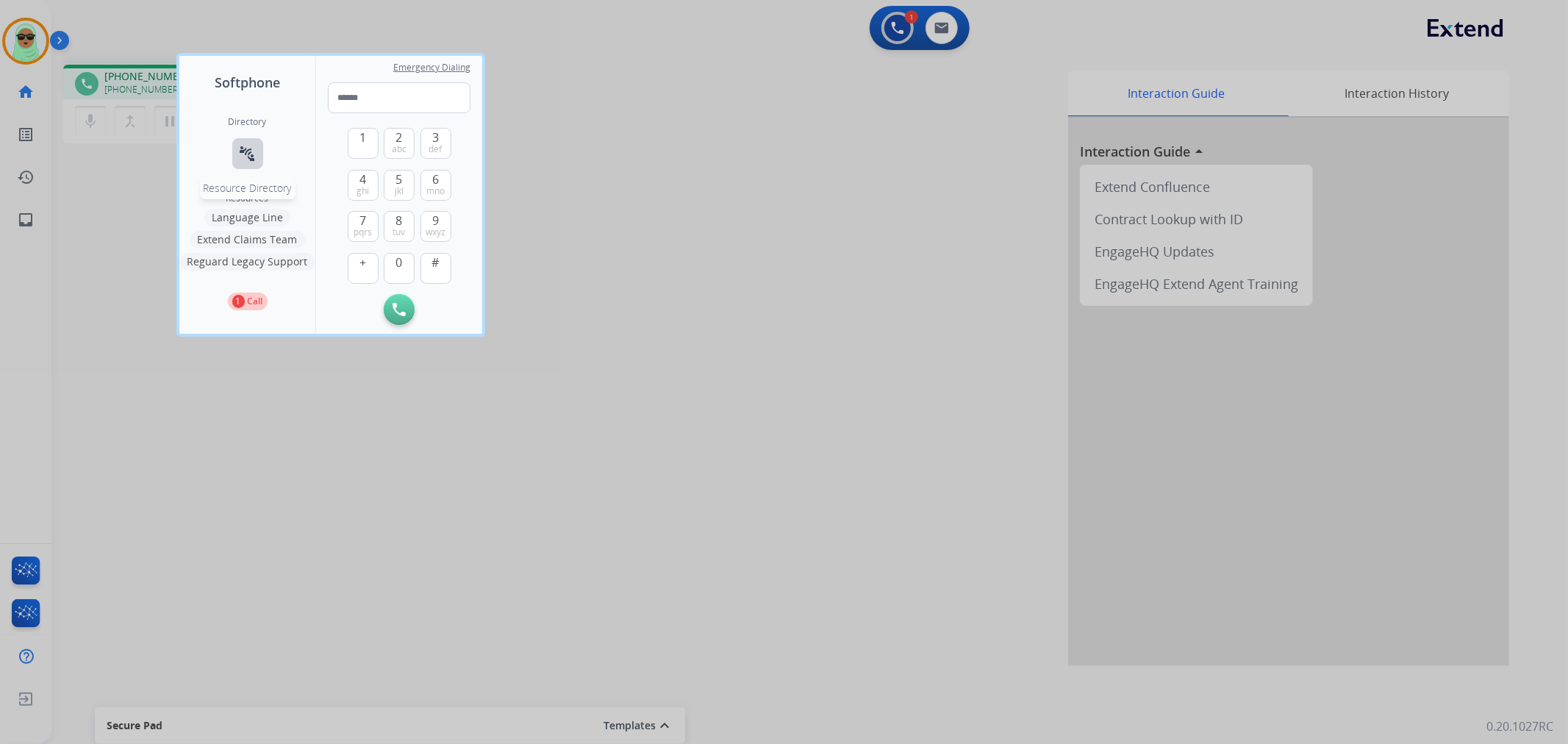
click at [248, 158] on mat-icon "connect_without_contact" at bounding box center [248, 154] width 18 height 18
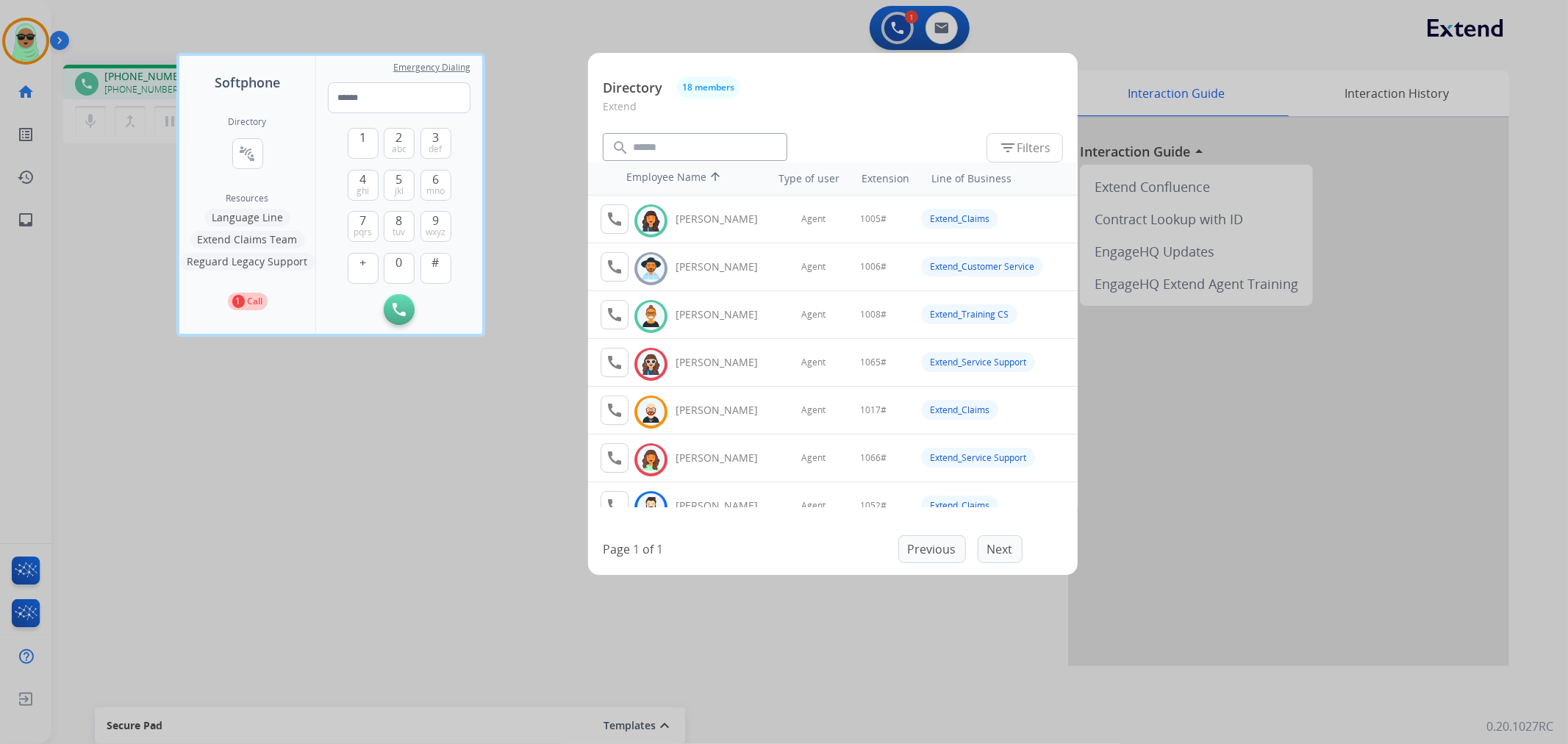
click at [376, 515] on div at bounding box center [784, 372] width 1568 height 744
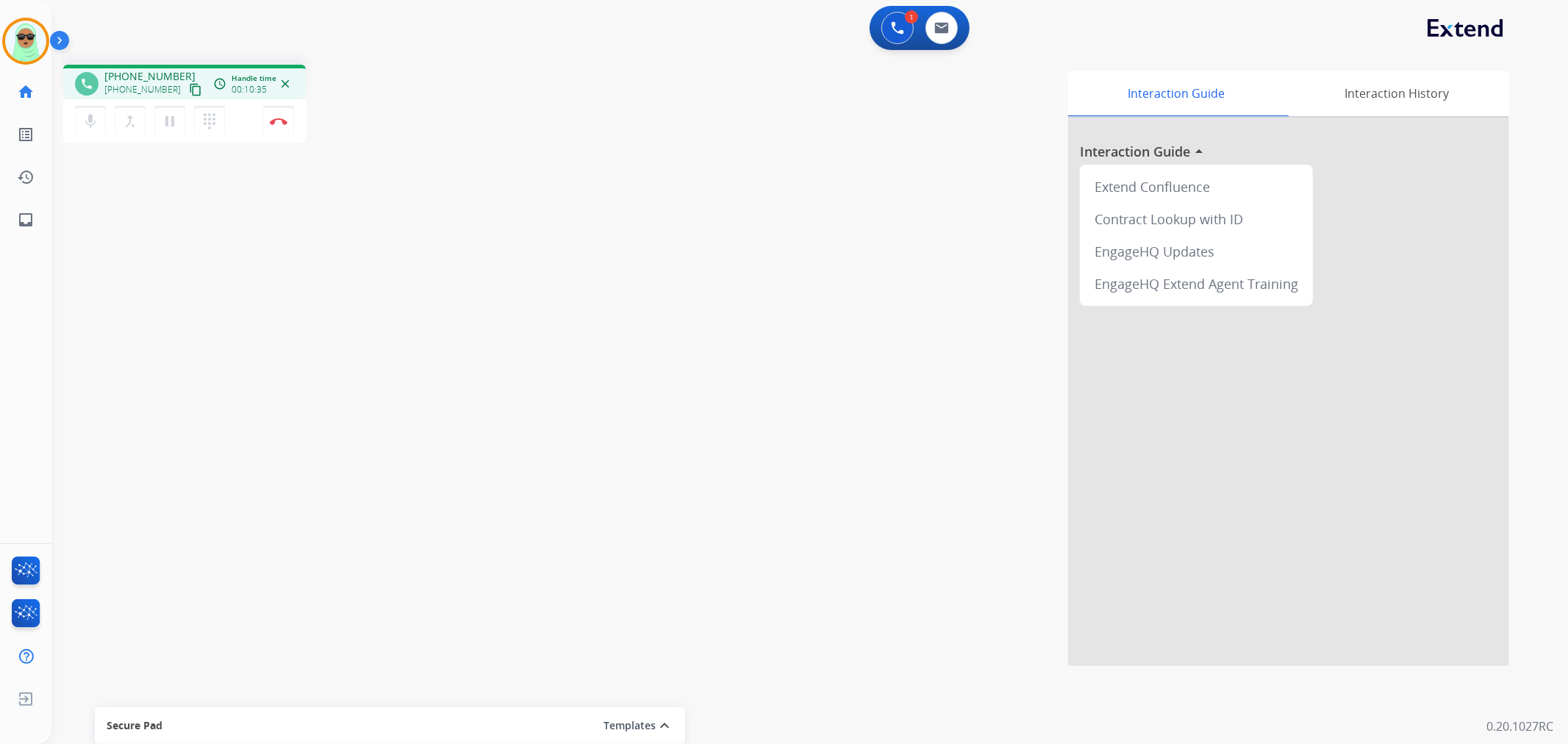
click at [873, 30] on div "1 Voice Interactions 0 Email Interactions" at bounding box center [919, 28] width 100 height 44
click at [882, 27] on button at bounding box center [897, 27] width 32 height 32
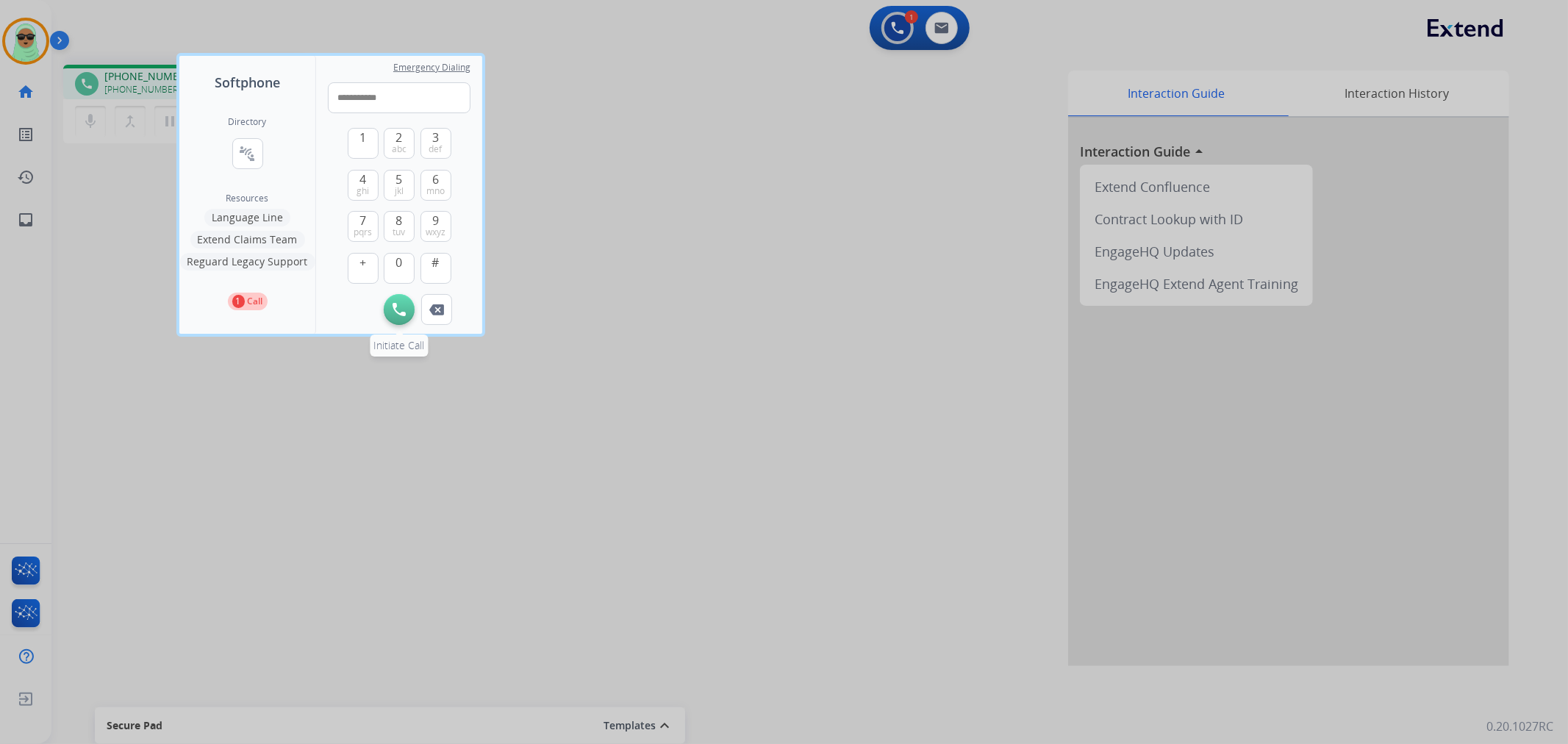
type input "**********"
click at [391, 313] on button "Initiate Call" at bounding box center [399, 310] width 31 height 31
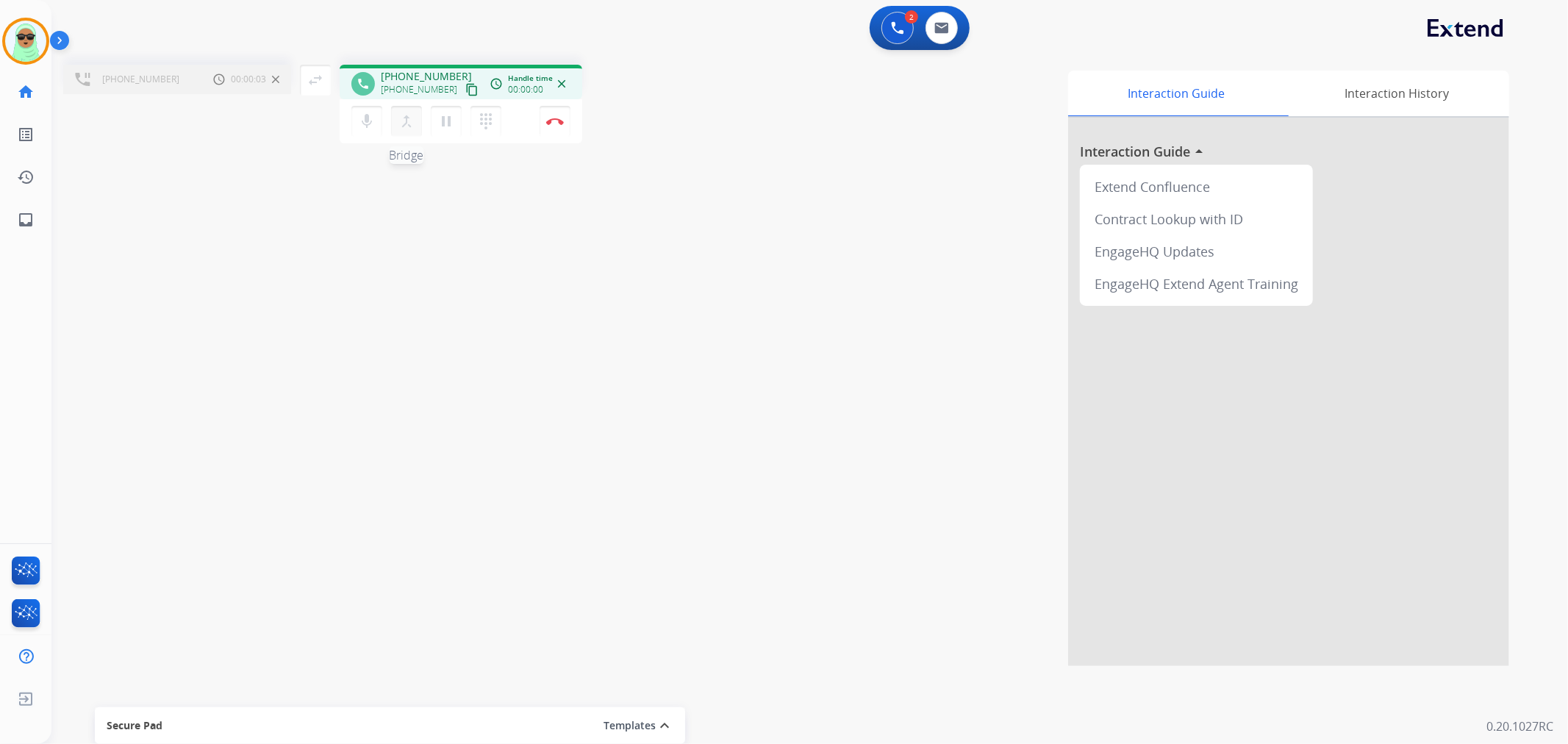
click at [408, 129] on mat-icon "merge_type" at bounding box center [407, 121] width 18 height 18
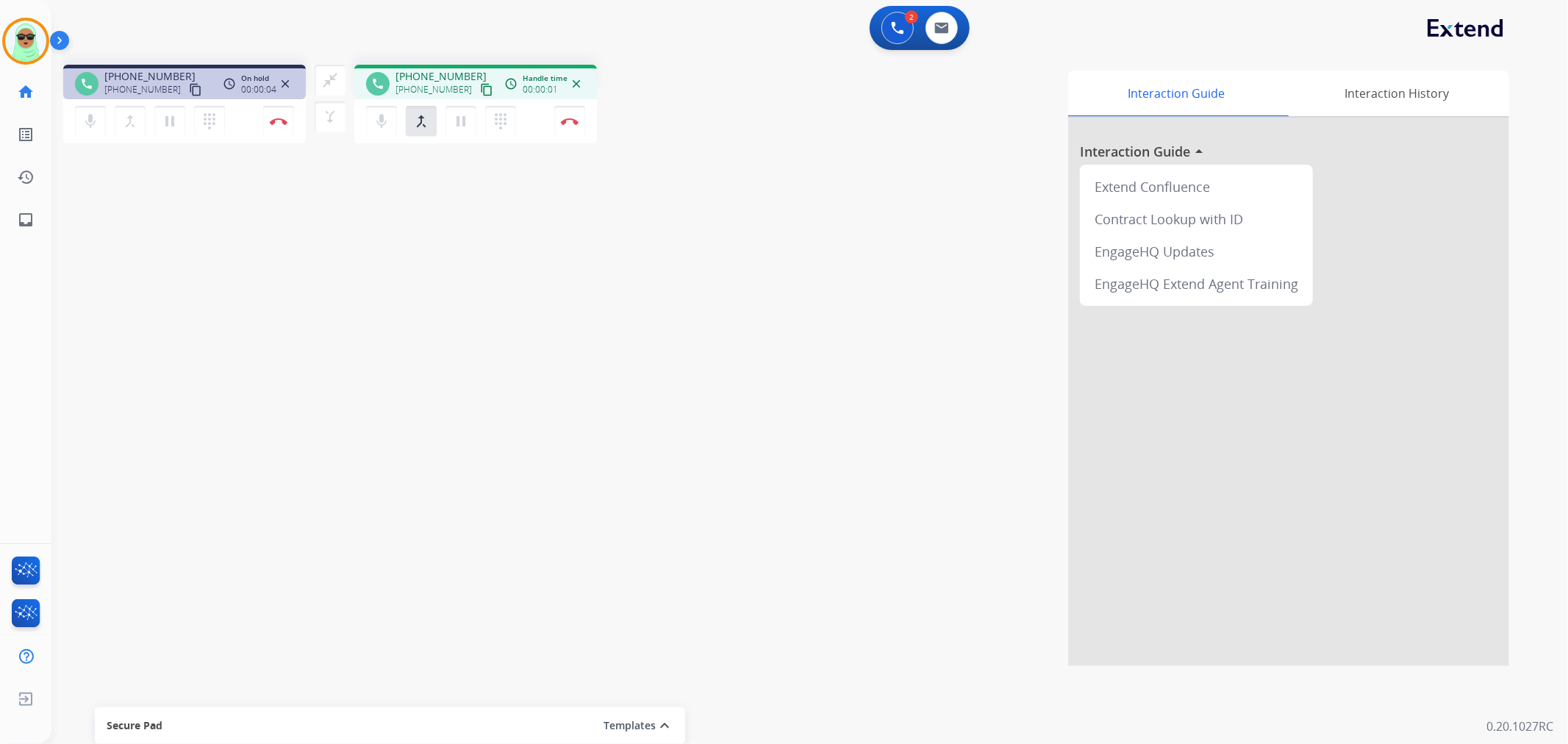
click at [312, 86] on div "close_fullscreen Connect 3-Way Call merge_type Separate 3-Way Call" at bounding box center [330, 98] width 48 height 67
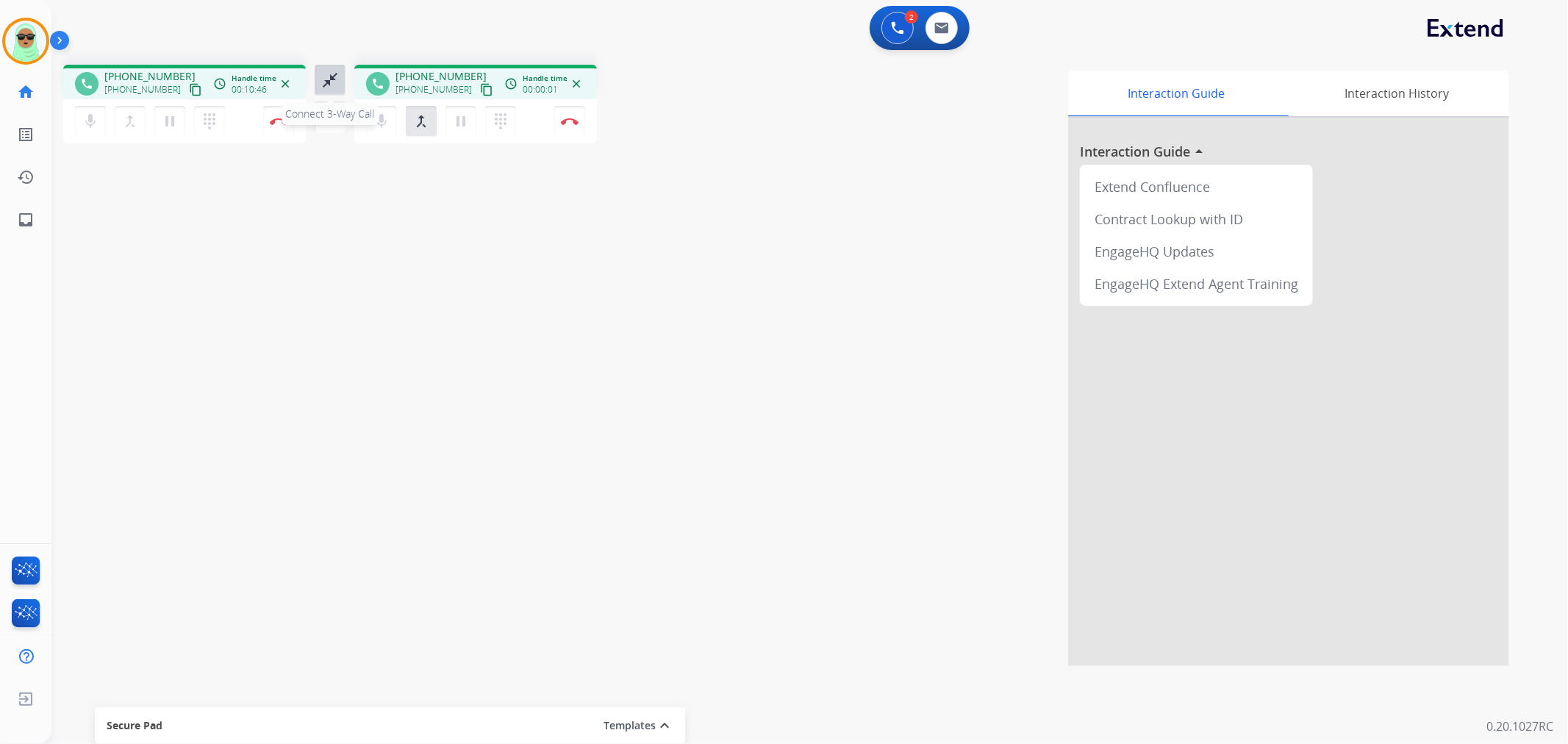
click at [333, 89] on button "close_fullscreen Connect 3-Way Call" at bounding box center [330, 80] width 31 height 31
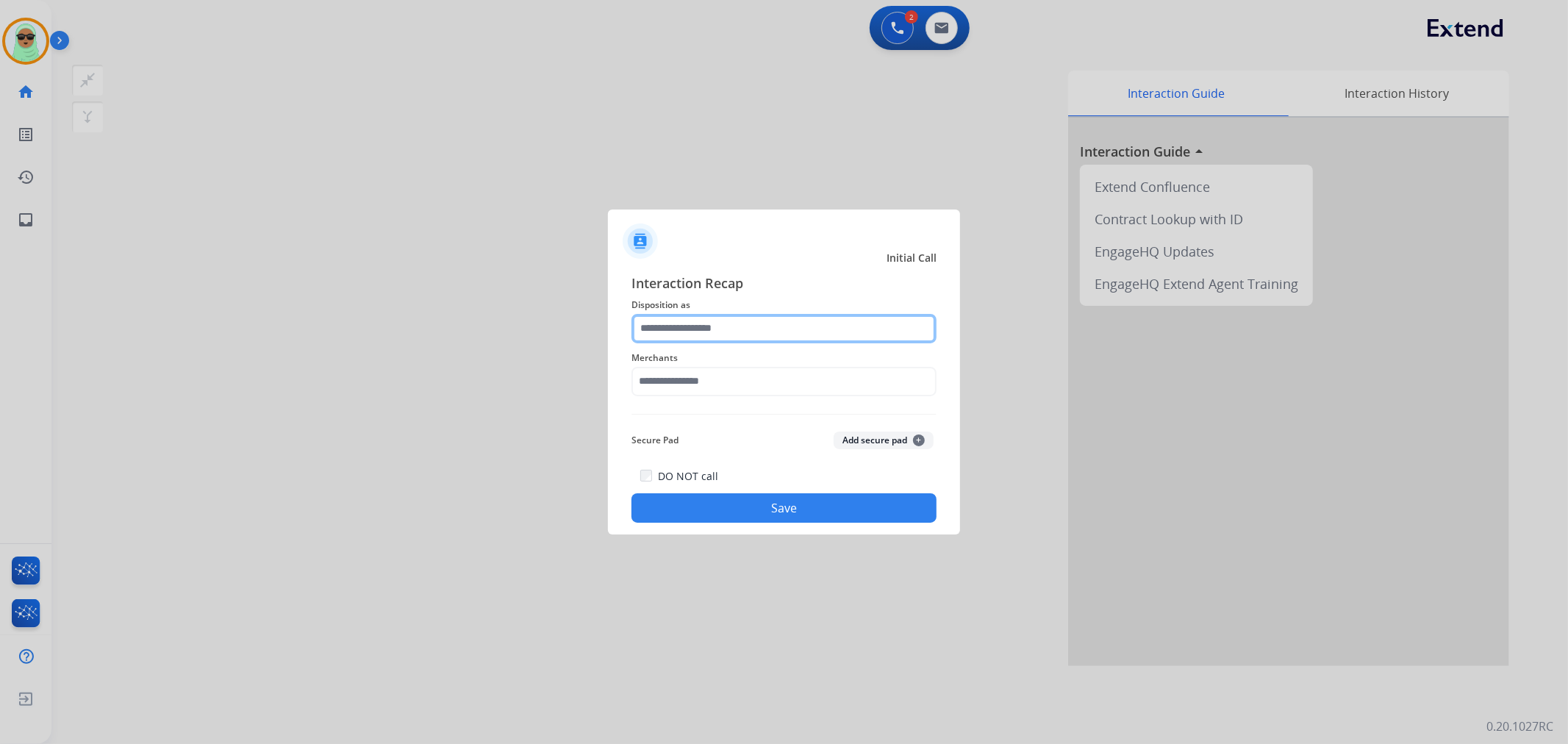
click at [801, 329] on input "text" at bounding box center [784, 329] width 305 height 30
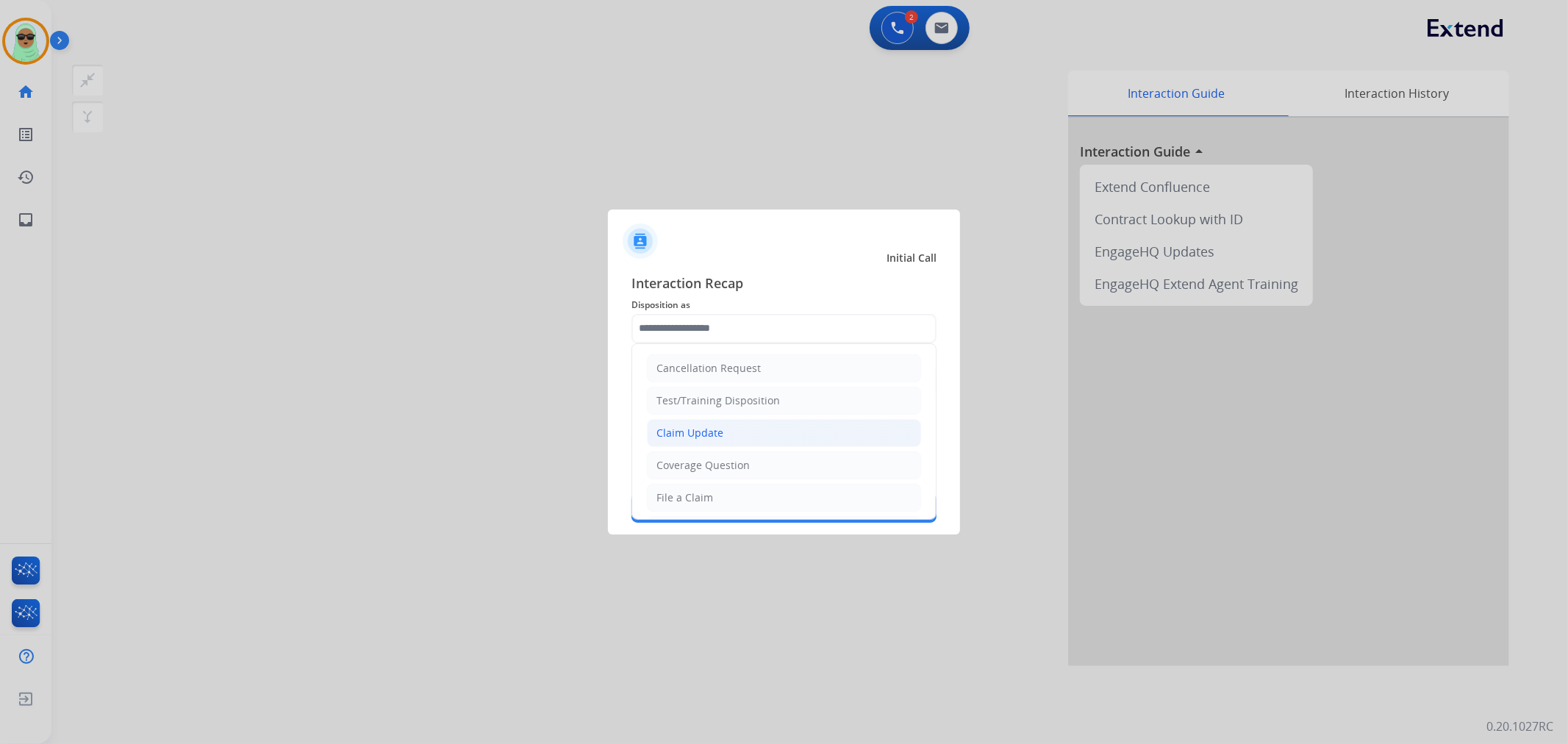
click at [746, 432] on li "Claim Update" at bounding box center [784, 433] width 274 height 28
type input "**********"
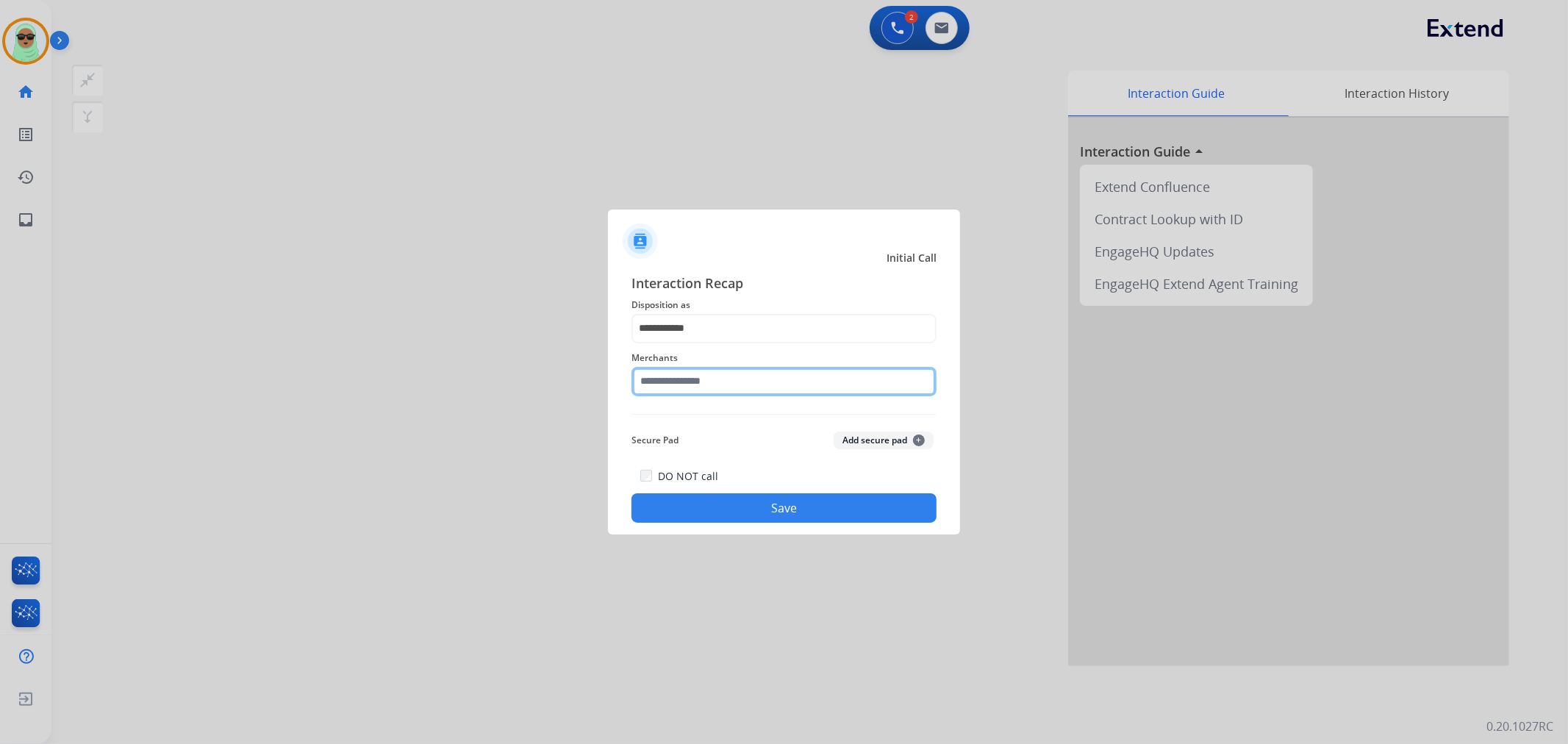
click at [759, 394] on input "text" at bounding box center [784, 381] width 305 height 30
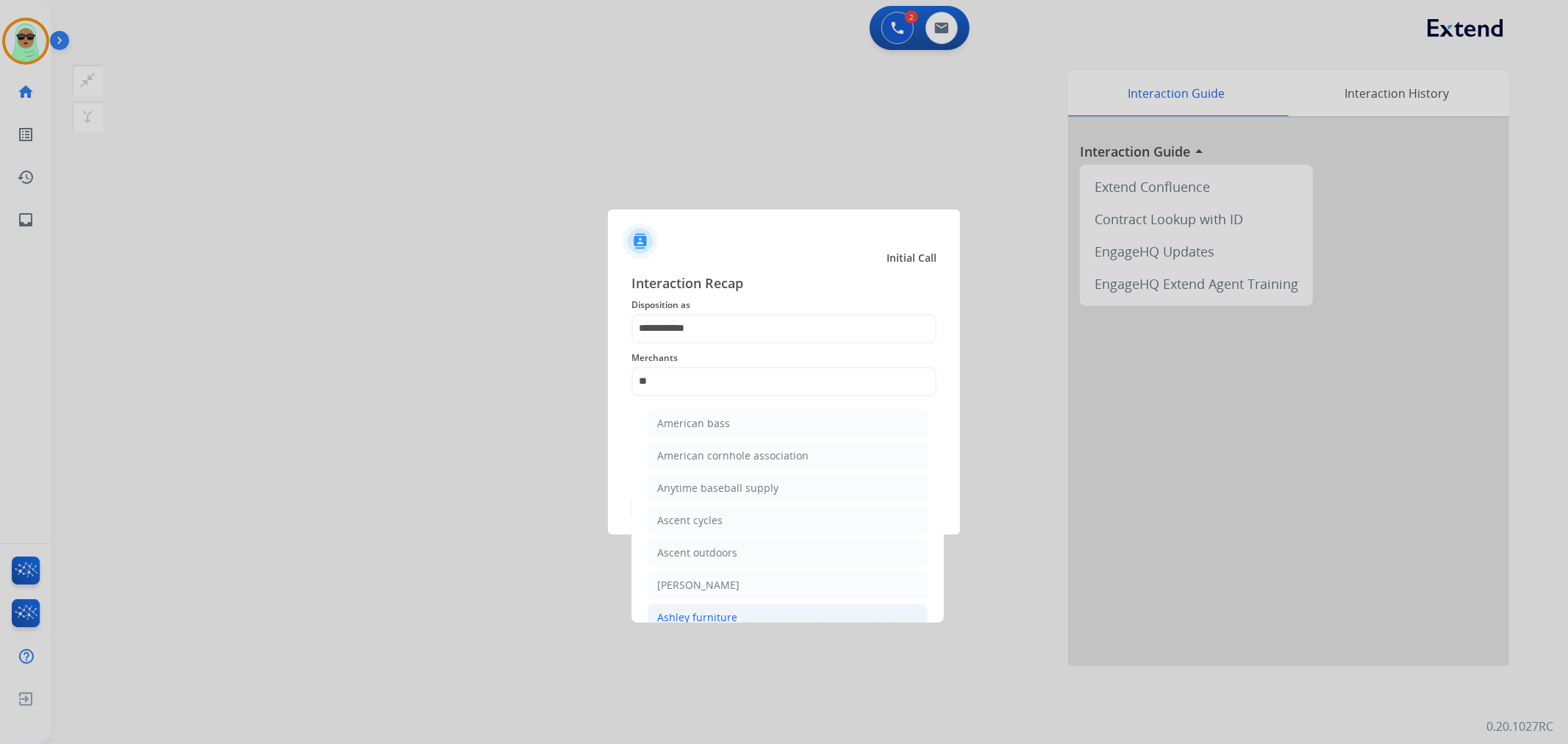
click at [750, 604] on li "Ashley furniture" at bounding box center [788, 618] width 280 height 28
type input "**********"
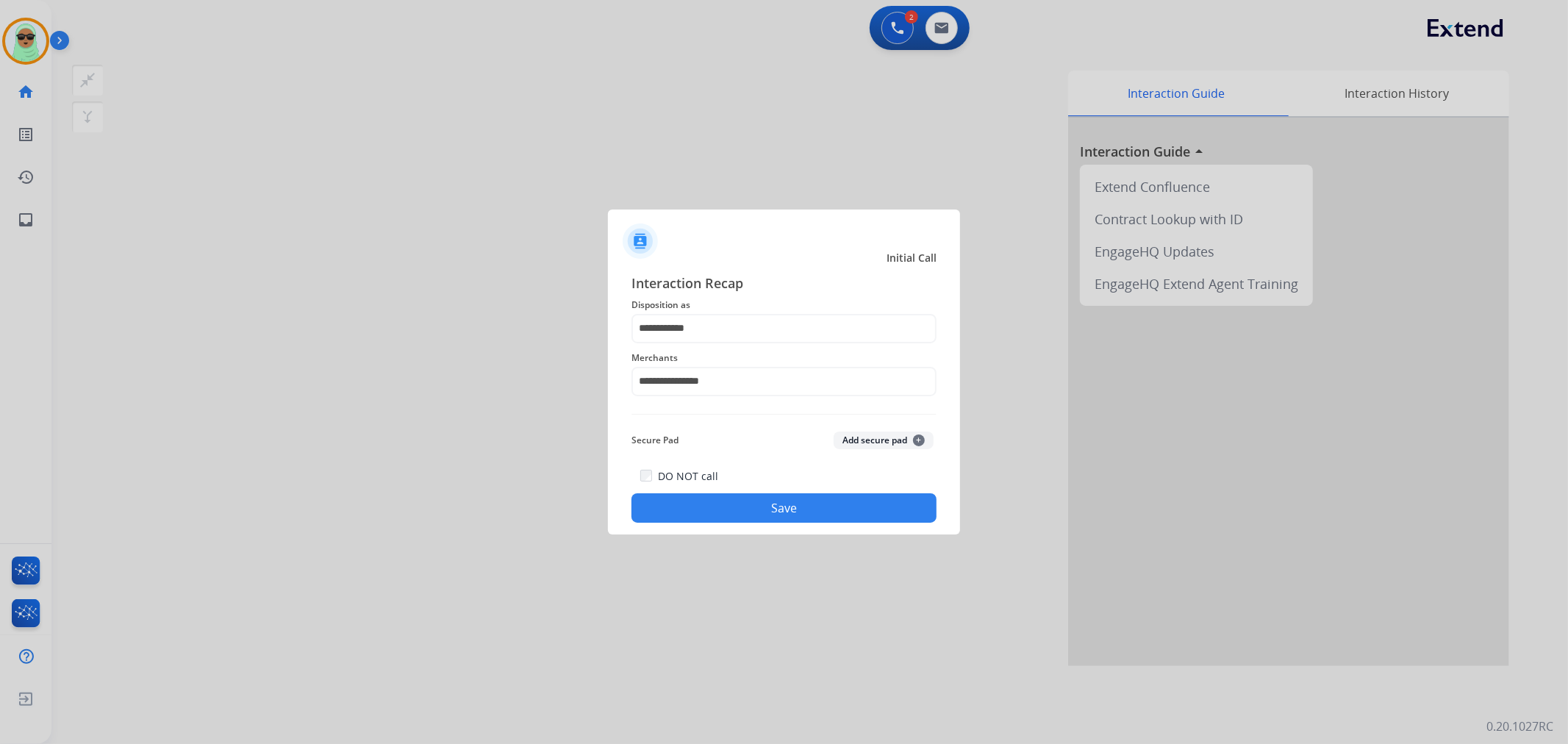
click at [795, 504] on button "Save" at bounding box center [784, 509] width 305 height 30
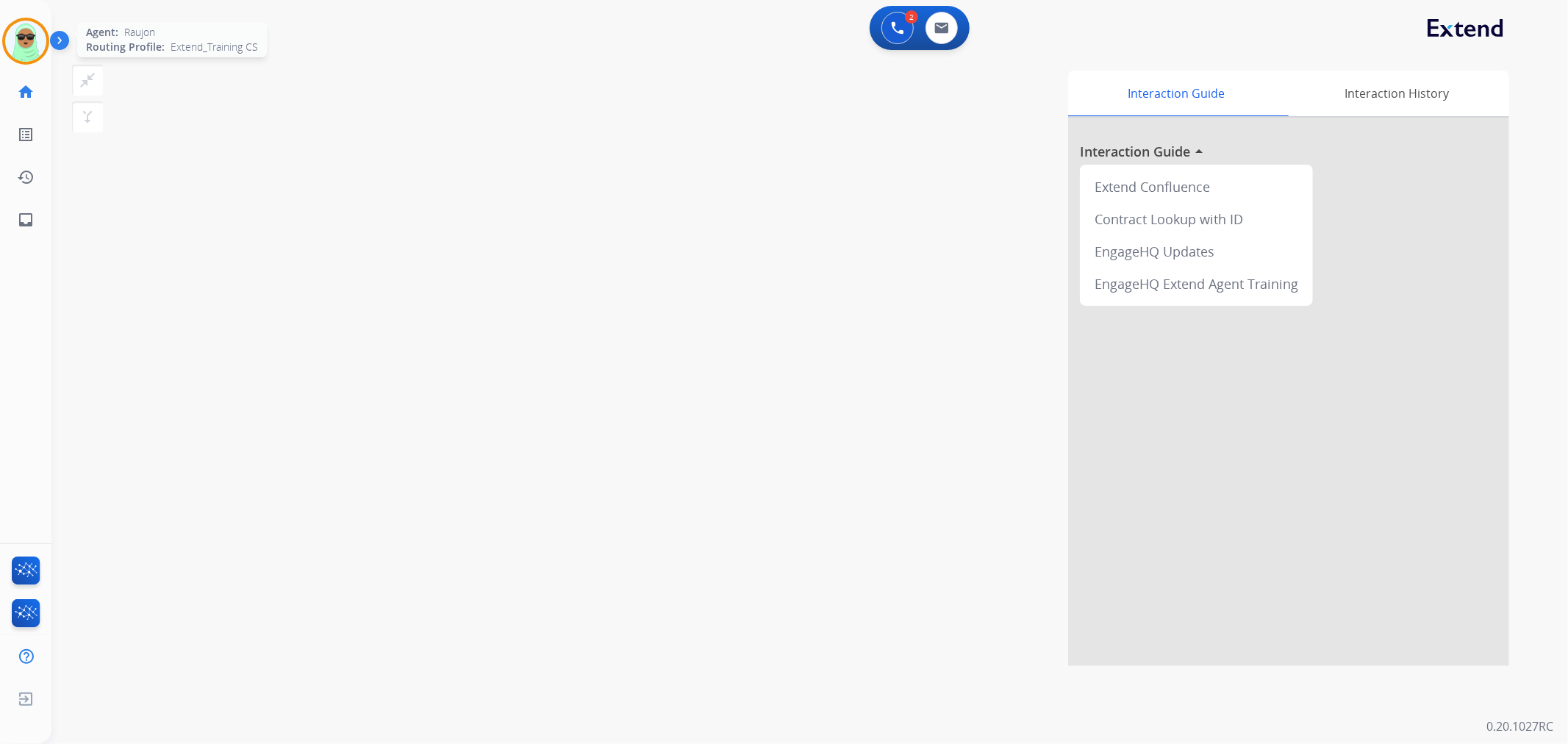
click at [34, 40] on img at bounding box center [25, 41] width 41 height 41
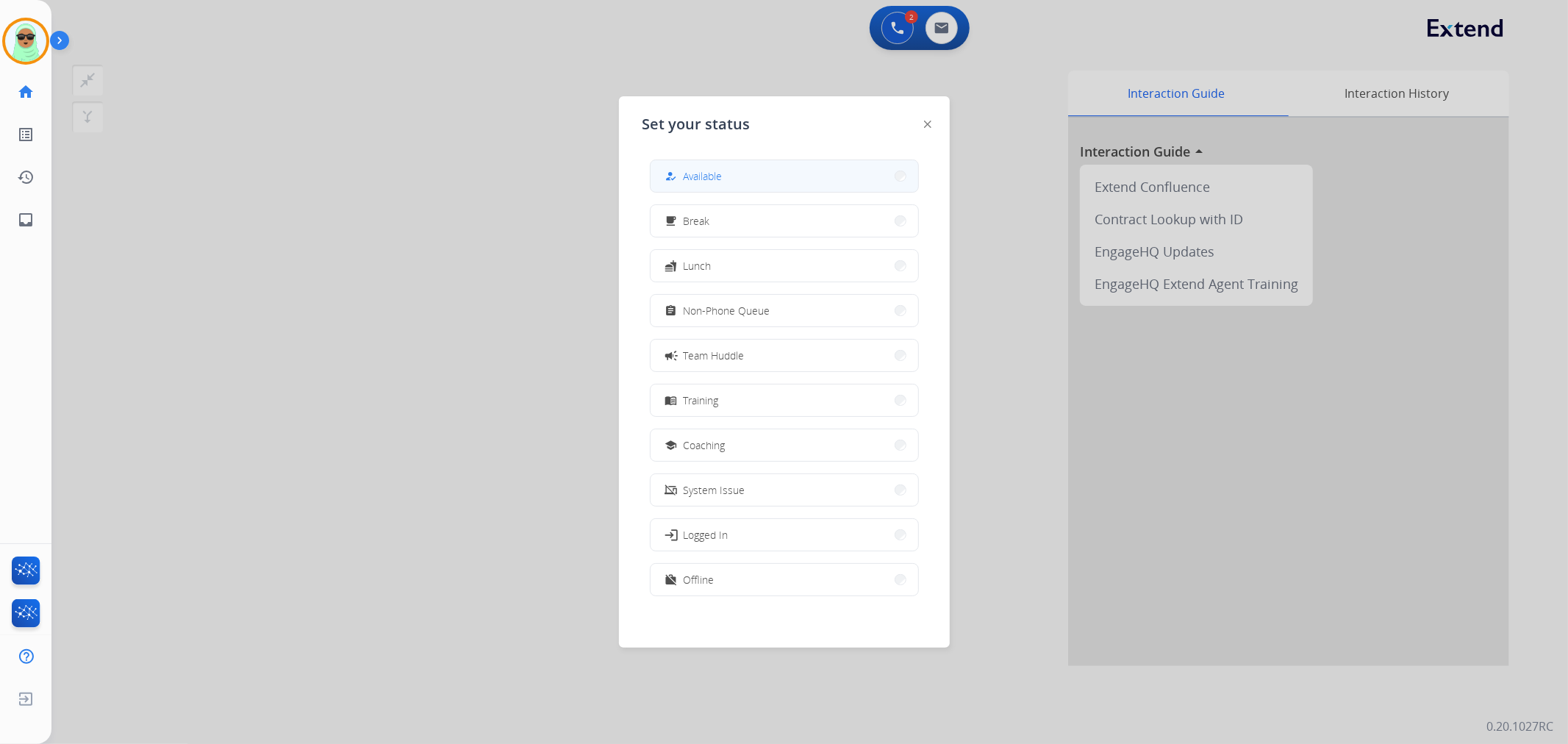
click at [740, 174] on button "how_to_reg Available" at bounding box center [784, 176] width 267 height 32
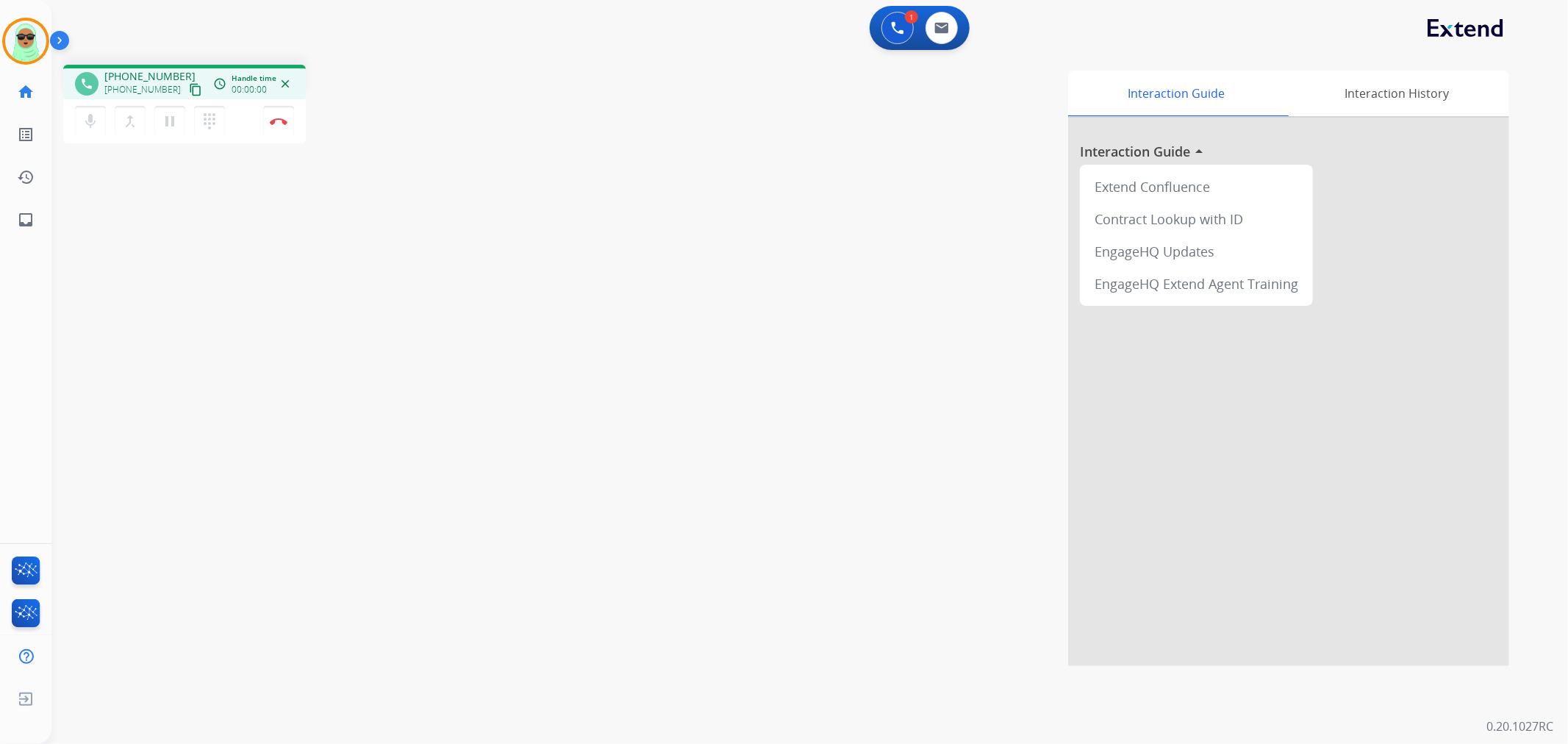
click at [189, 85] on mat-icon "content_copy" at bounding box center [195, 89] width 13 height 13
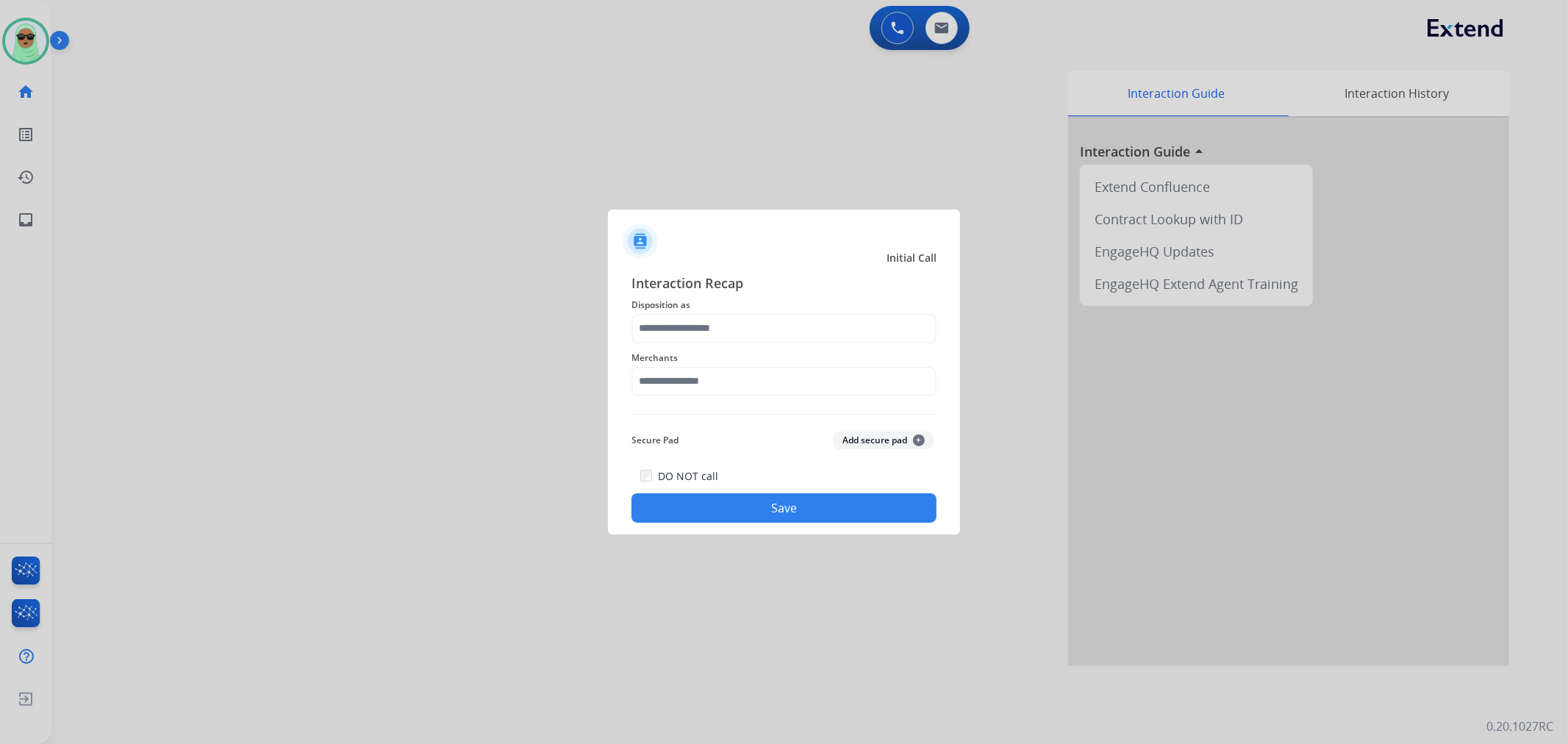
click at [1473, 191] on div at bounding box center [784, 372] width 1568 height 744
click at [785, 413] on div "Interaction Recap Disposition as Merchants Secure Pad Add secure pad + DO NOT c…" at bounding box center [784, 399] width 305 height 251
click at [713, 380] on input "text" at bounding box center [784, 381] width 305 height 30
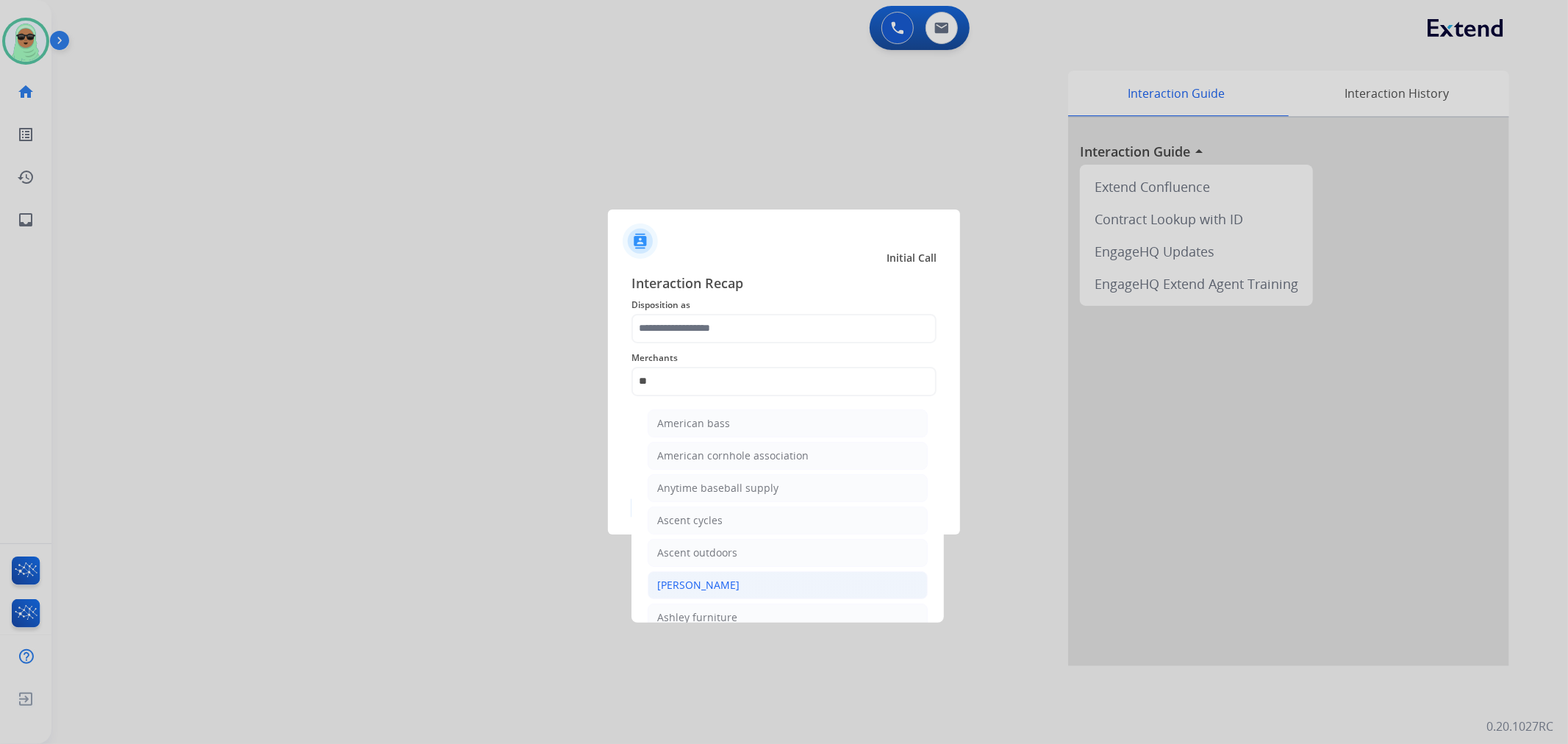
click at [803, 587] on li "[PERSON_NAME]" at bounding box center [788, 586] width 280 height 28
type input "**********"
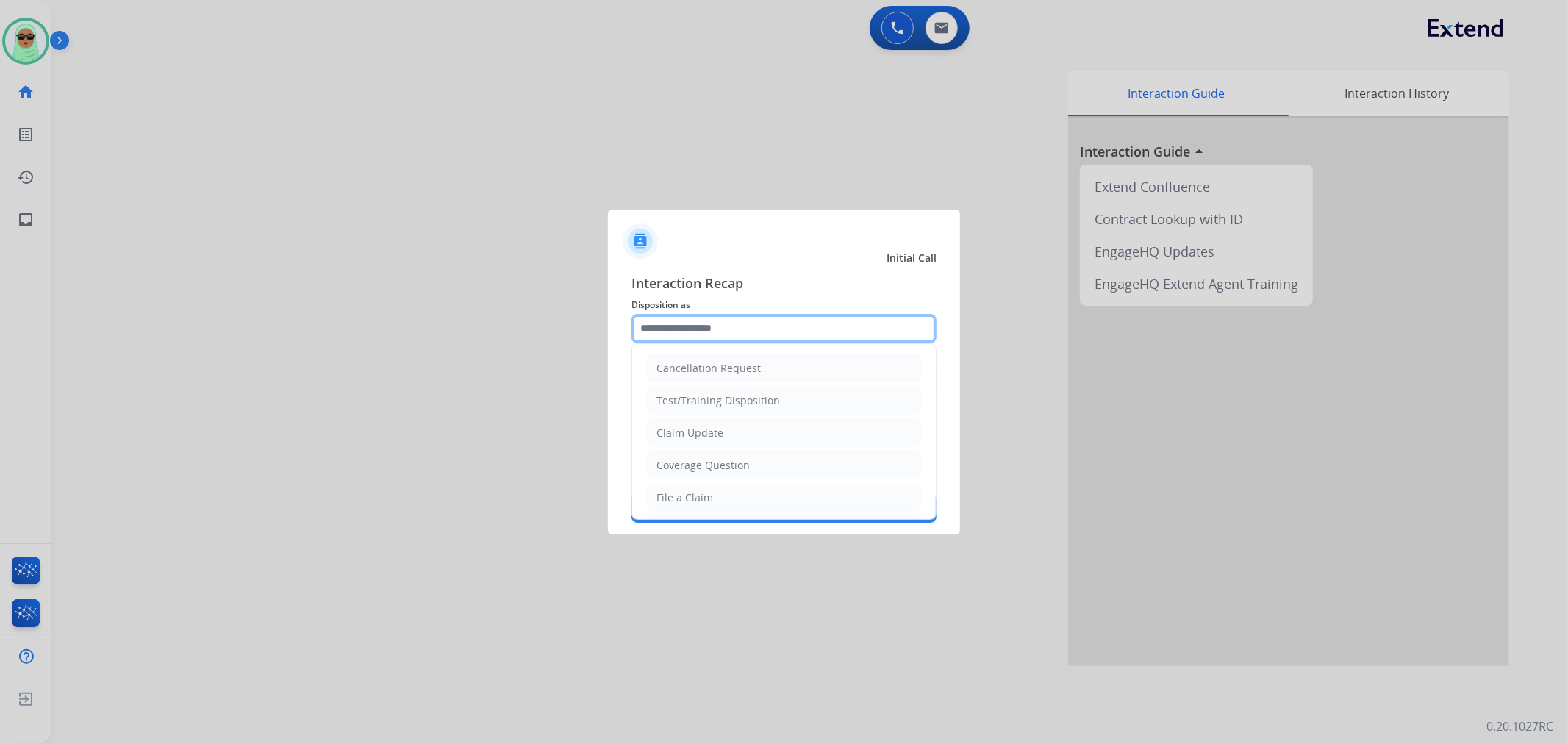
click at [758, 340] on input "text" at bounding box center [784, 329] width 305 height 30
click at [704, 437] on div "Claim Update" at bounding box center [691, 433] width 67 height 15
type input "**********"
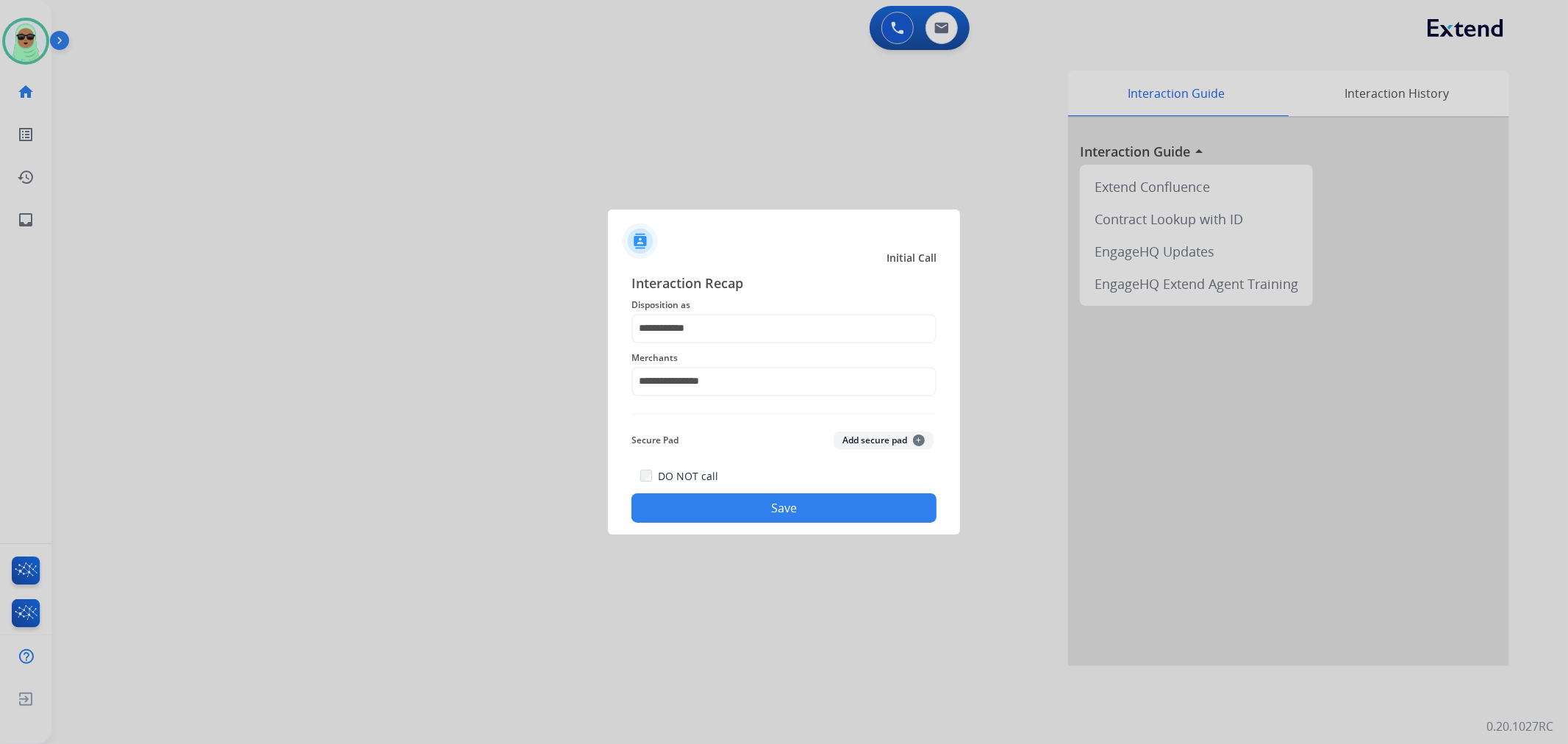
click at [761, 510] on button "Save" at bounding box center [784, 509] width 305 height 30
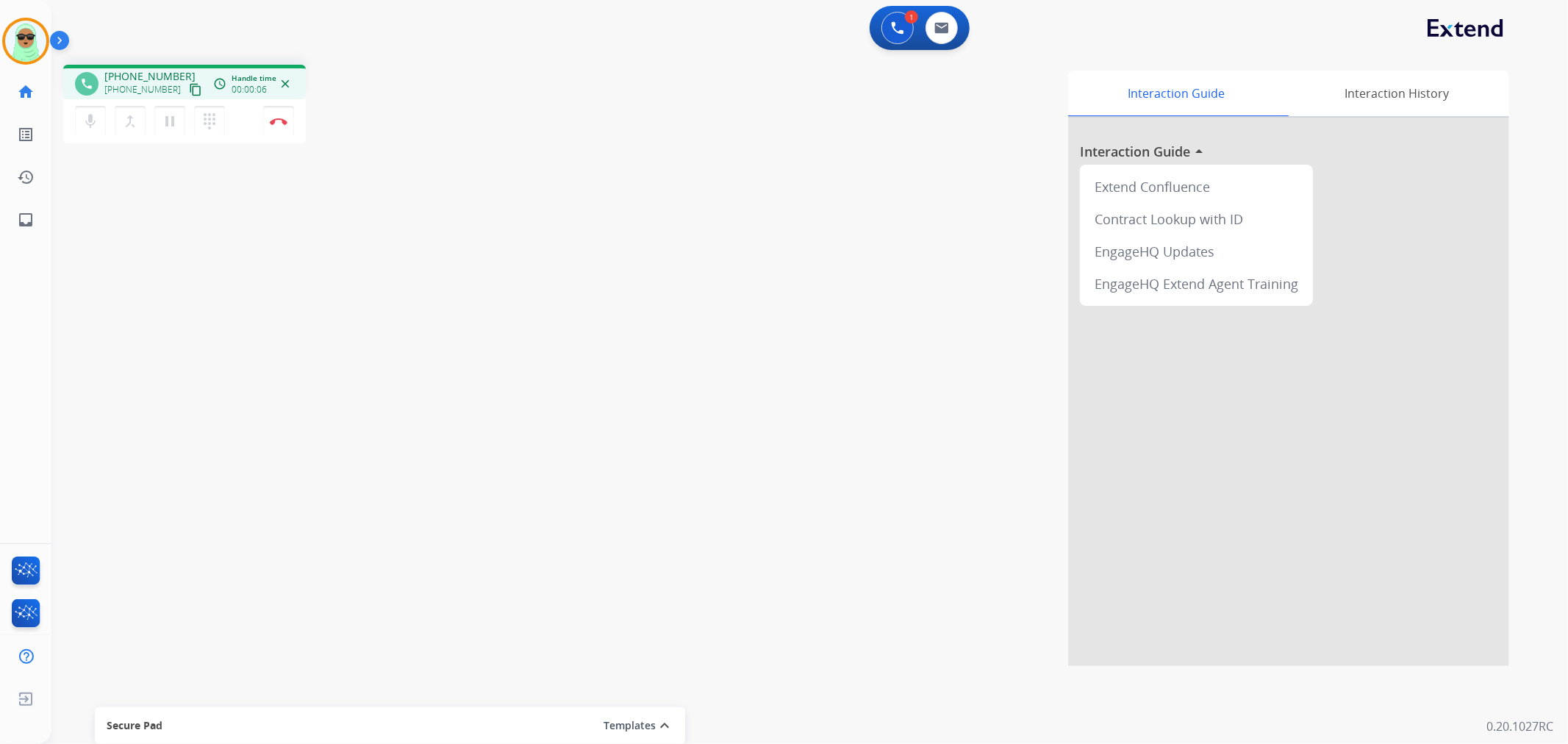
click at [130, 245] on div "phone +15419123243 +15419123243 content_copy access_time Call metrics Queue 00:…" at bounding box center [792, 360] width 1481 height 614
click at [187, 96] on button "content_copy" at bounding box center [196, 90] width 18 height 18
click at [549, 202] on div "Interaction Guide Interaction History Interaction Guide arrow_drop_up Extend Co…" at bounding box center [1005, 368] width 1008 height 596
click at [276, 118] on img at bounding box center [279, 121] width 18 height 7
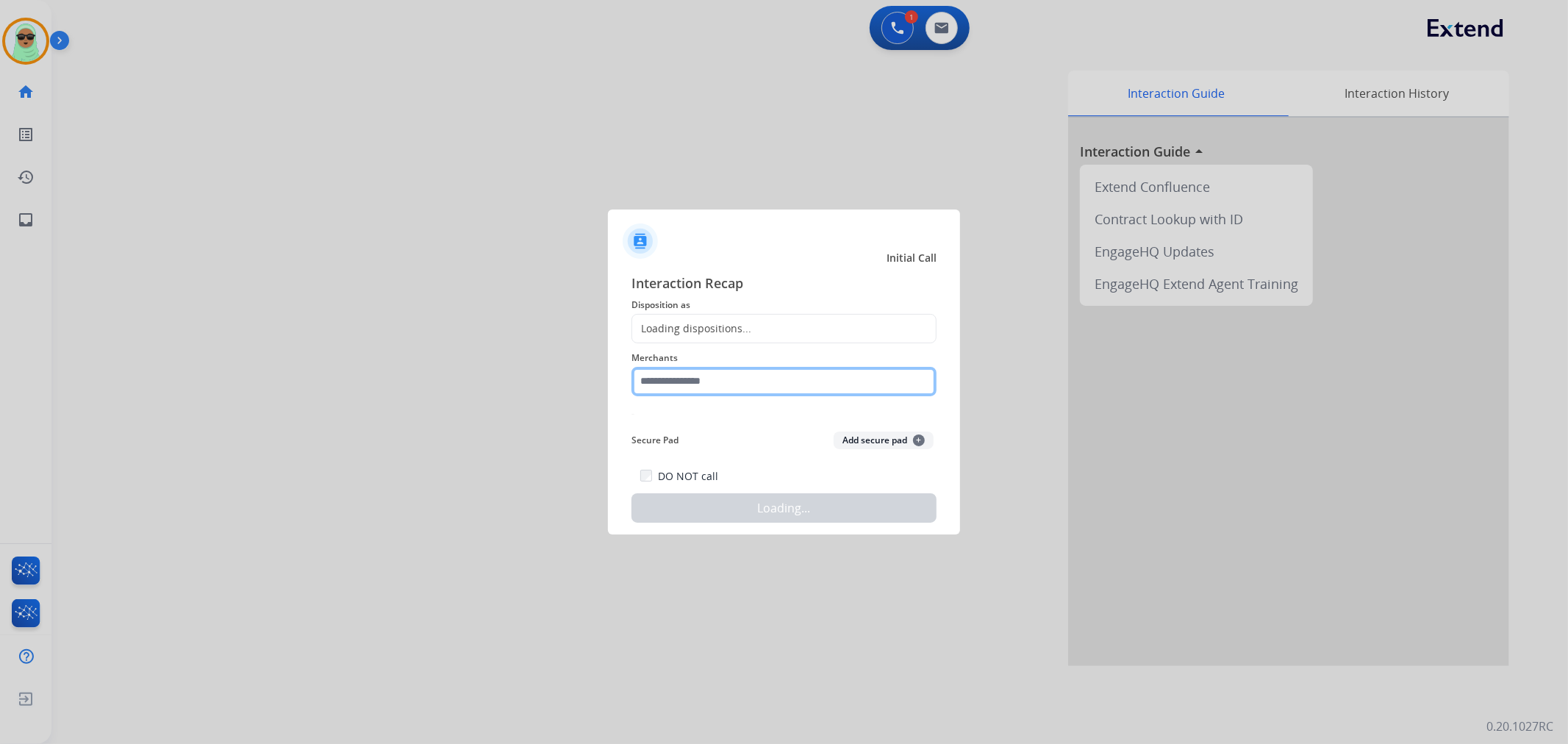
drag, startPoint x: 733, startPoint y: 390, endPoint x: 732, endPoint y: 376, distance: 14.0
click at [733, 386] on input "text" at bounding box center [784, 381] width 305 height 30
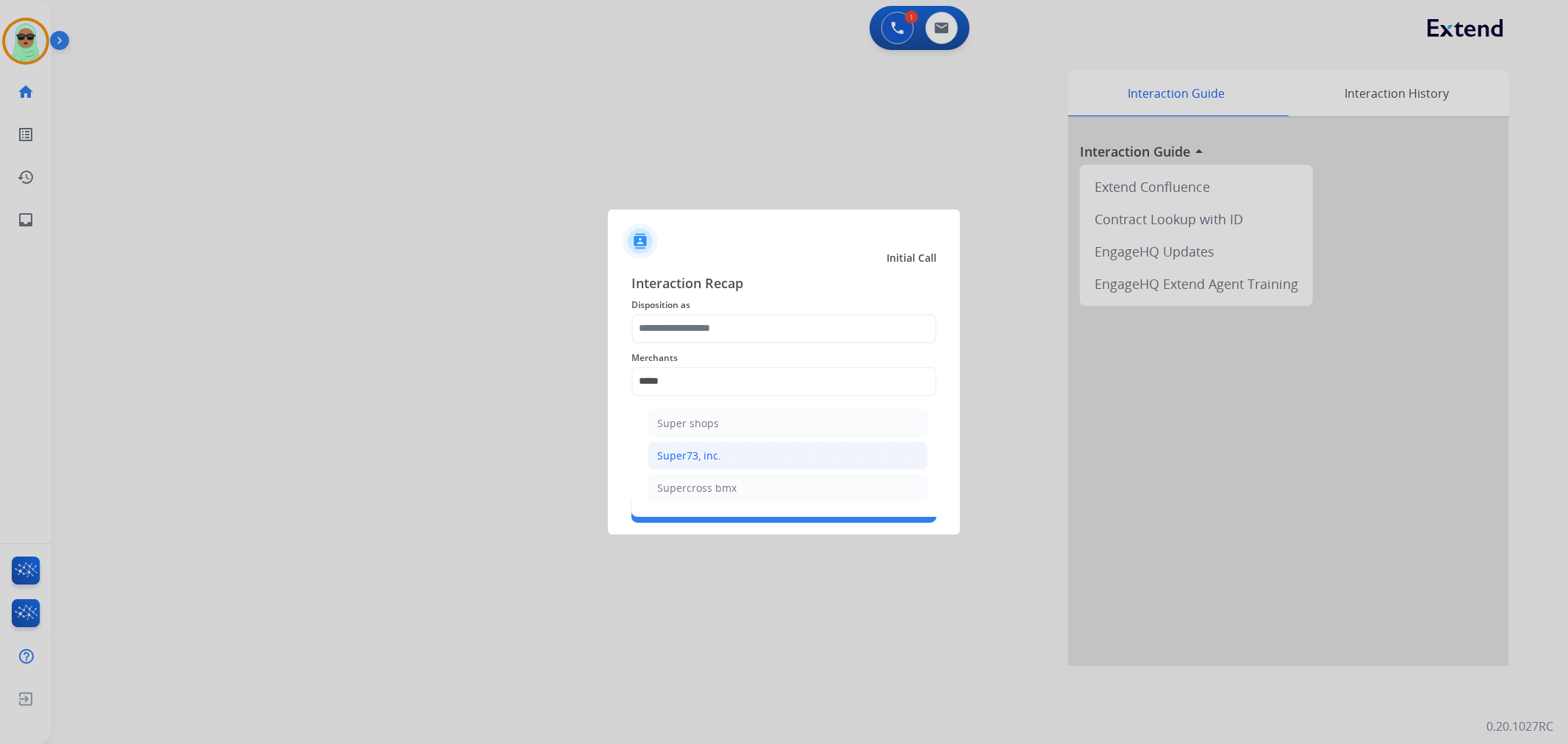
click at [760, 463] on li "Super73, inc." at bounding box center [788, 456] width 280 height 28
type input "**********"
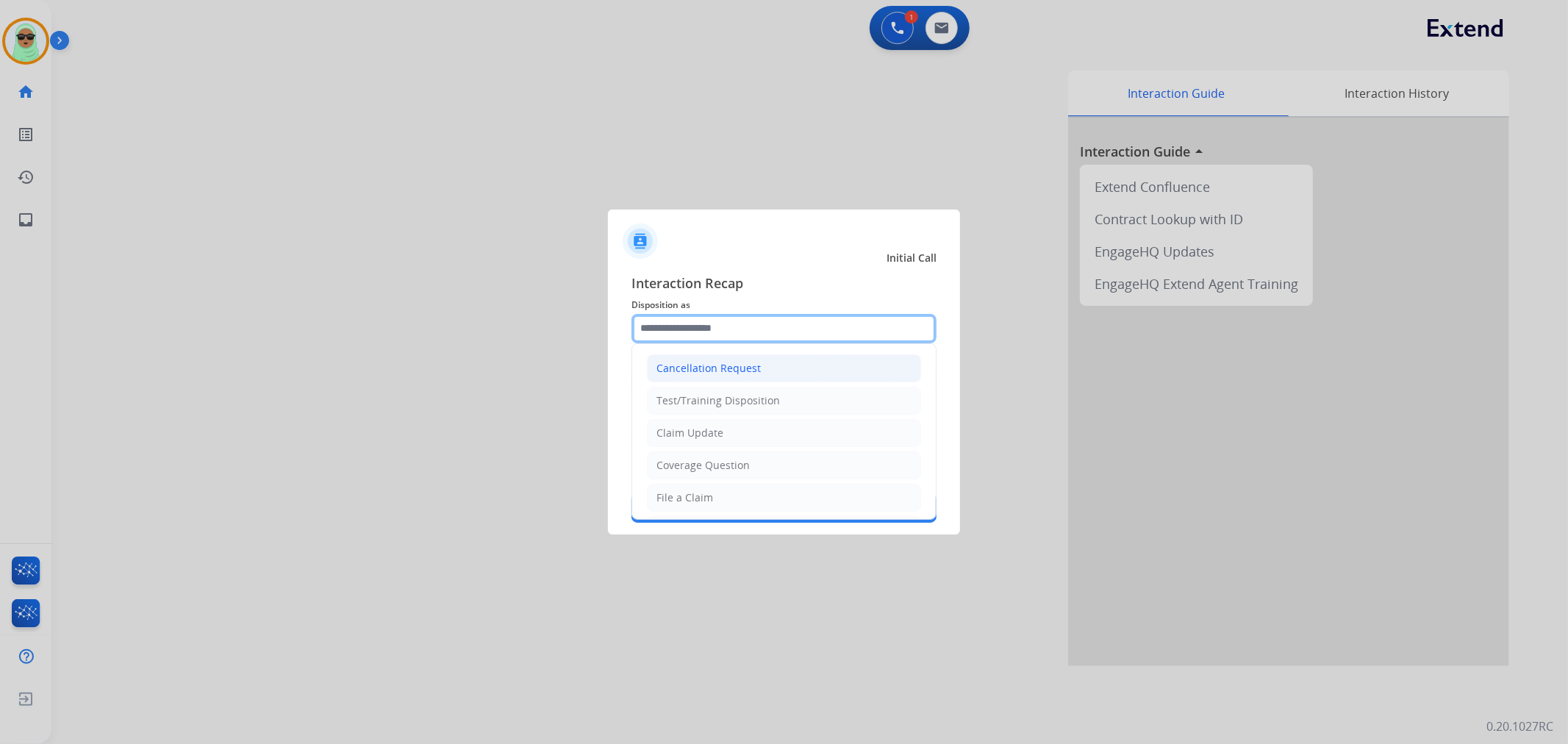
drag, startPoint x: 729, startPoint y: 327, endPoint x: 721, endPoint y: 356, distance: 30.1
click at [729, 326] on input "text" at bounding box center [784, 329] width 305 height 30
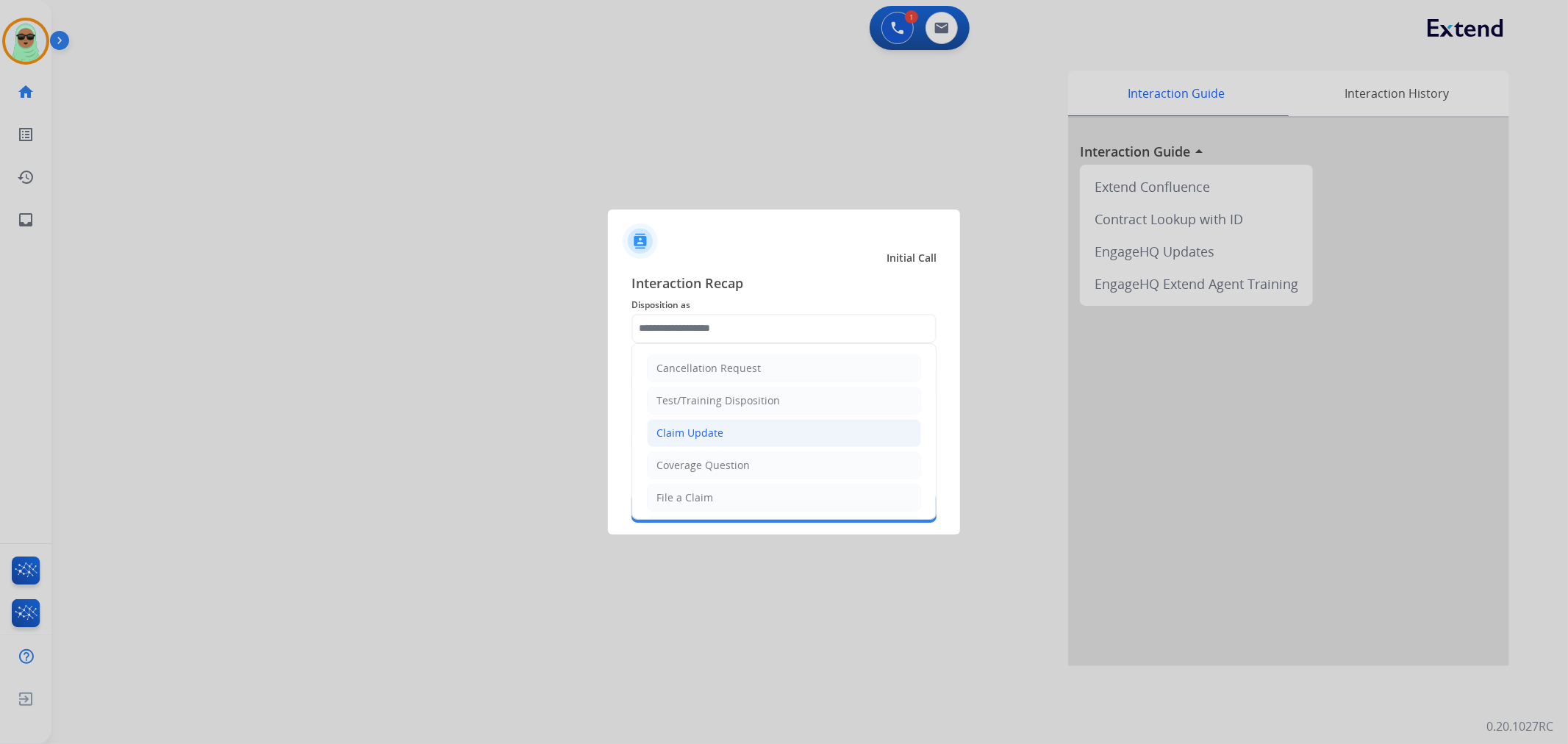
click at [731, 444] on li "Claim Update" at bounding box center [784, 433] width 274 height 28
type input "**********"
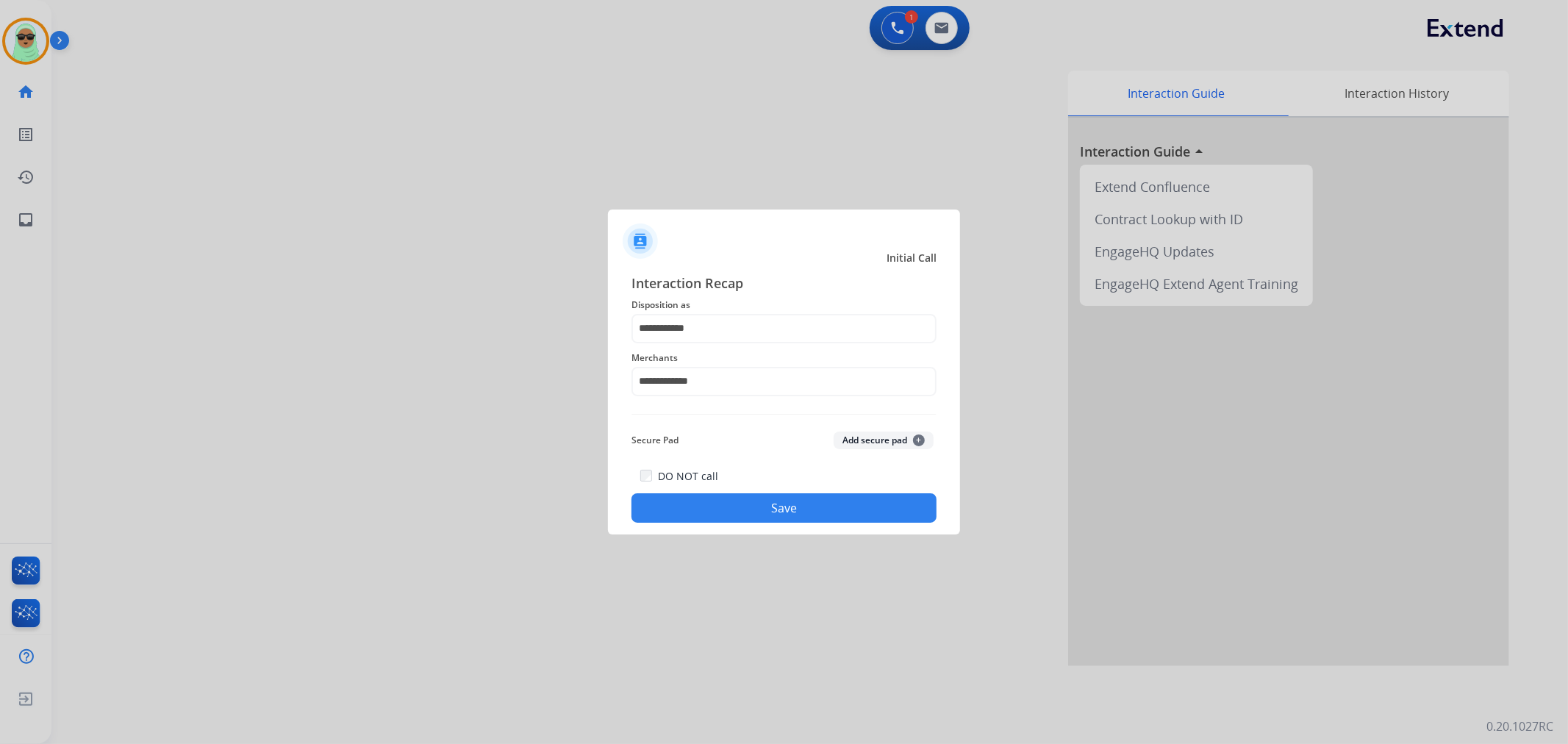
drag, startPoint x: 739, startPoint y: 493, endPoint x: 729, endPoint y: 500, distance: 12.2
click at [738, 491] on div "DO NOT call Save" at bounding box center [784, 495] width 305 height 56
click at [729, 505] on button "Save" at bounding box center [784, 509] width 305 height 30
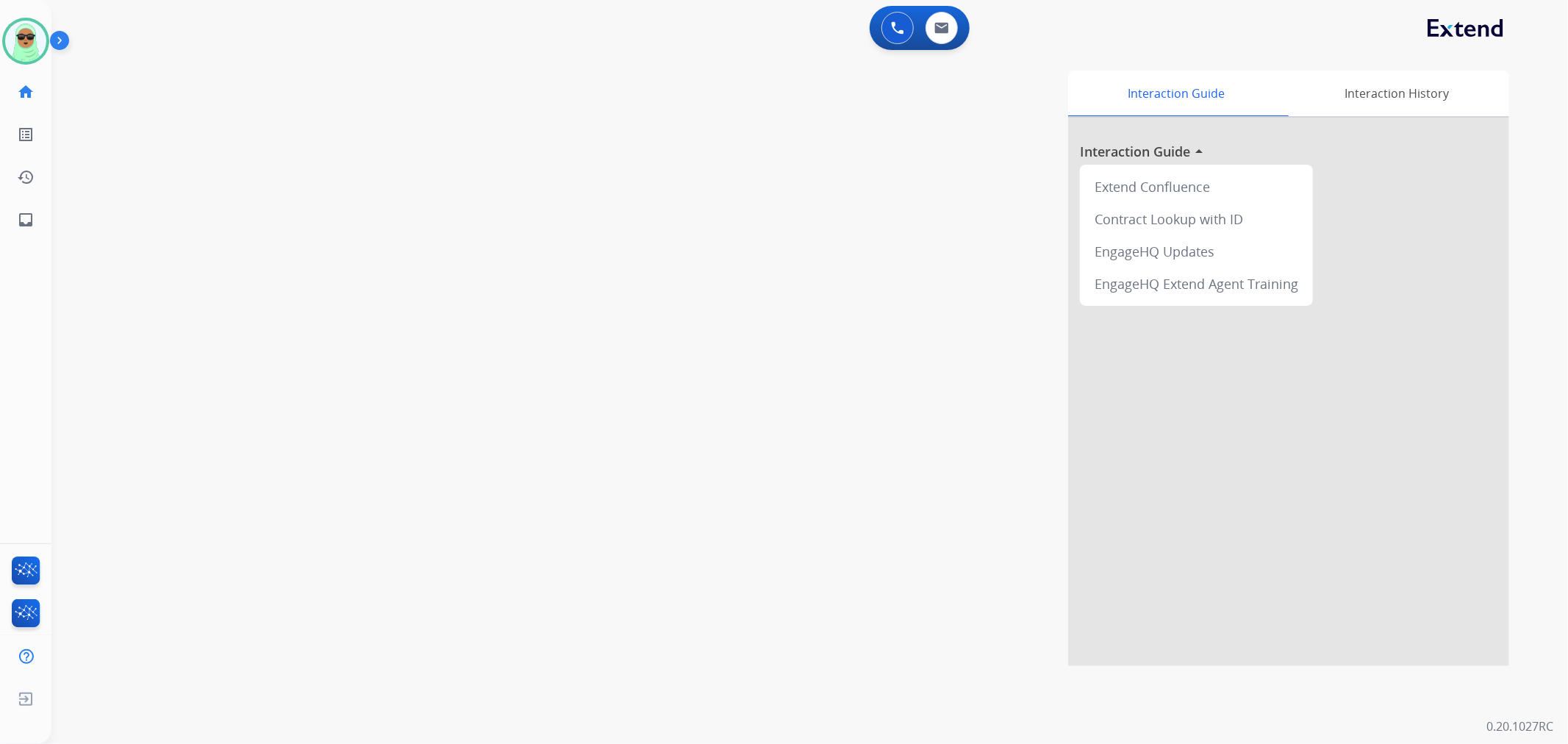
click at [142, 224] on div "swap_horiz Break voice bridge close_fullscreen Connect 3-Way Call merge_type Se…" at bounding box center [792, 360] width 1481 height 614
drag, startPoint x: 953, startPoint y: 5, endPoint x: 944, endPoint y: 20, distance: 17.5
click at [952, 6] on div "0 Voice Interactions 0 Email Interactions" at bounding box center [919, 28] width 100 height 44
click at [943, 22] on img at bounding box center [941, 28] width 15 height 11
select select "**********"
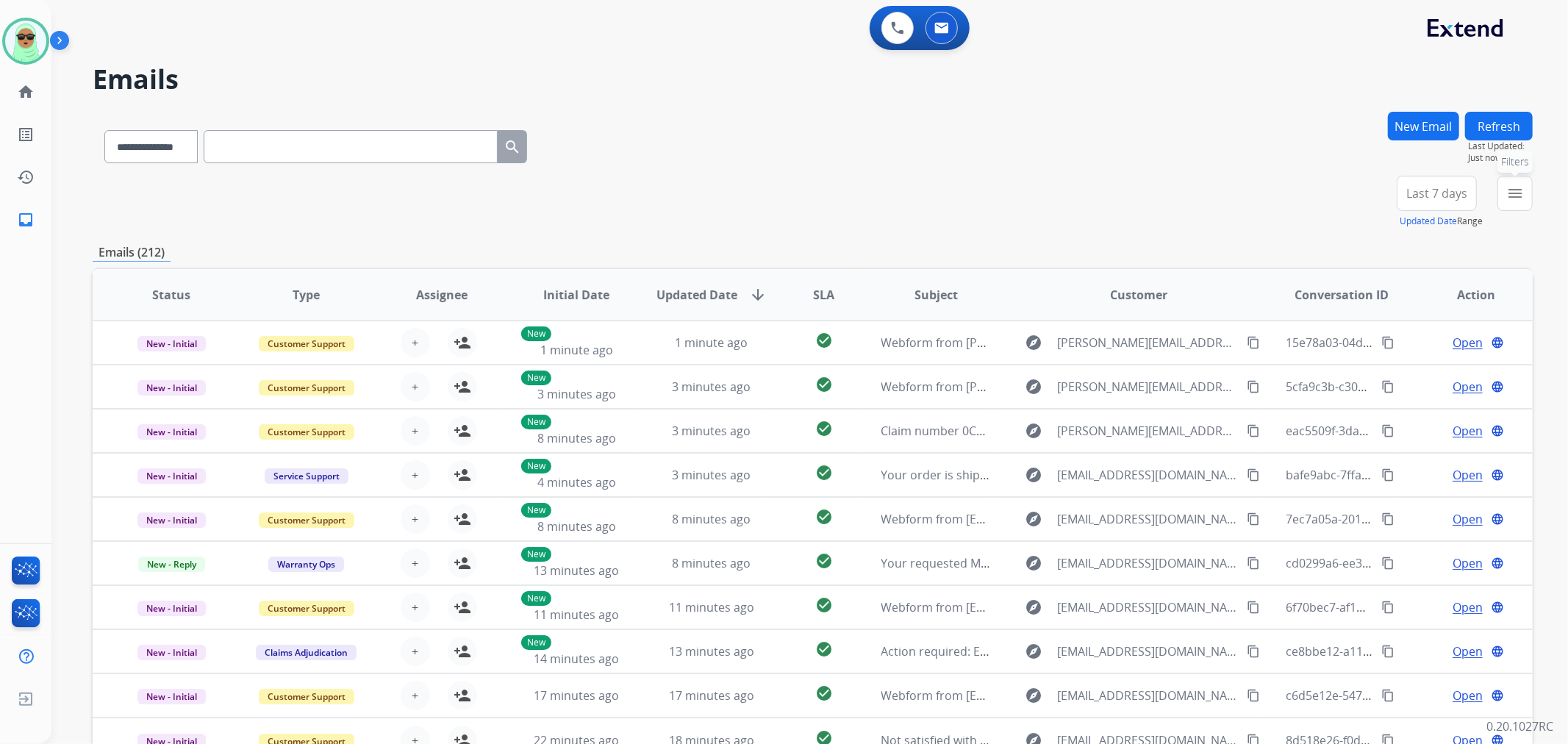
click at [1506, 188] on button "menu Filters" at bounding box center [1515, 193] width 35 height 35
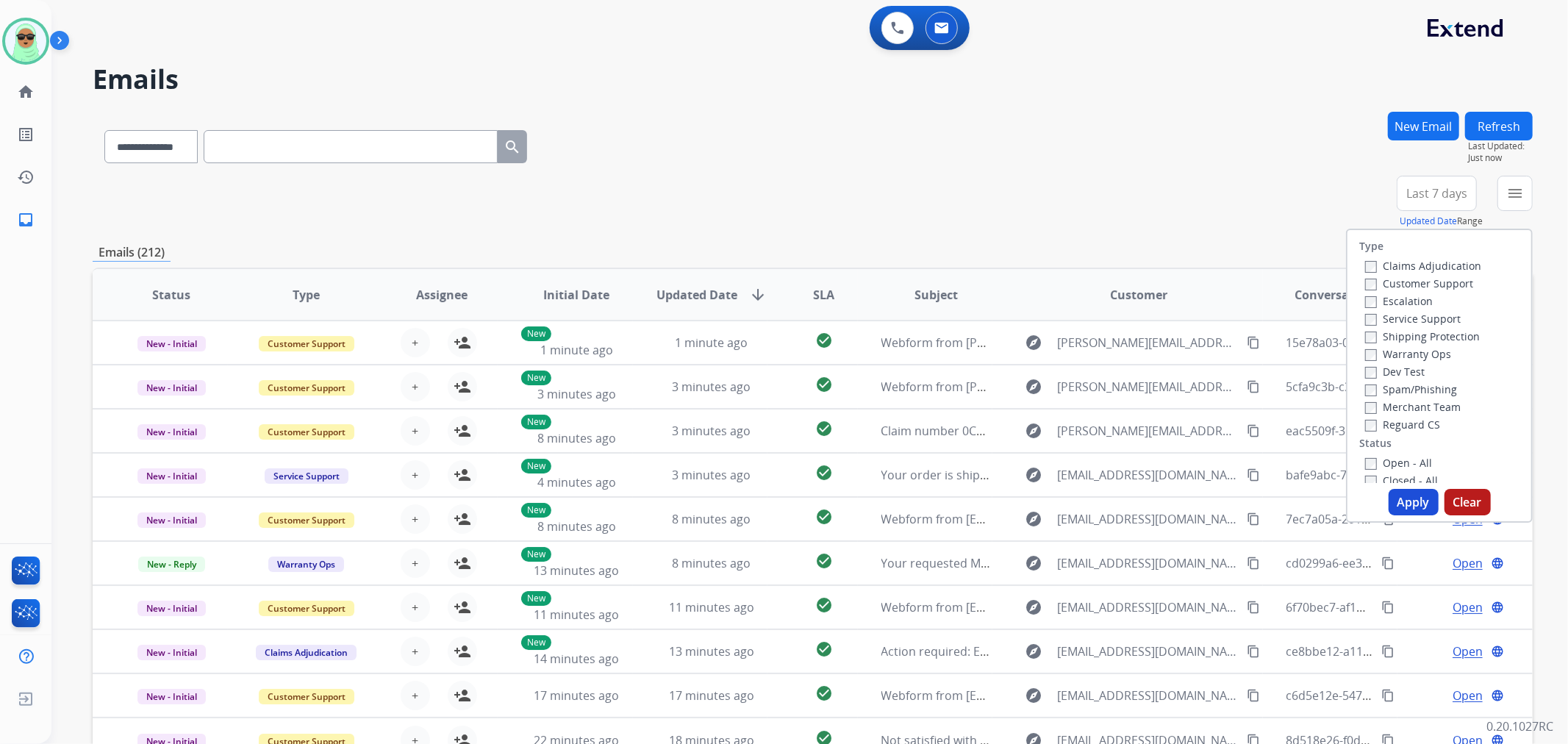
click at [1428, 276] on label "Customer Support" at bounding box center [1420, 283] width 108 height 14
click at [1424, 341] on label "Shipping Protection" at bounding box center [1423, 336] width 115 height 14
click at [1420, 430] on label "Reguard CS" at bounding box center [1402, 424] width 75 height 14
click at [1402, 467] on label "Open - All" at bounding box center [1399, 463] width 67 height 14
click at [1409, 504] on button "Apply" at bounding box center [1413, 502] width 50 height 26
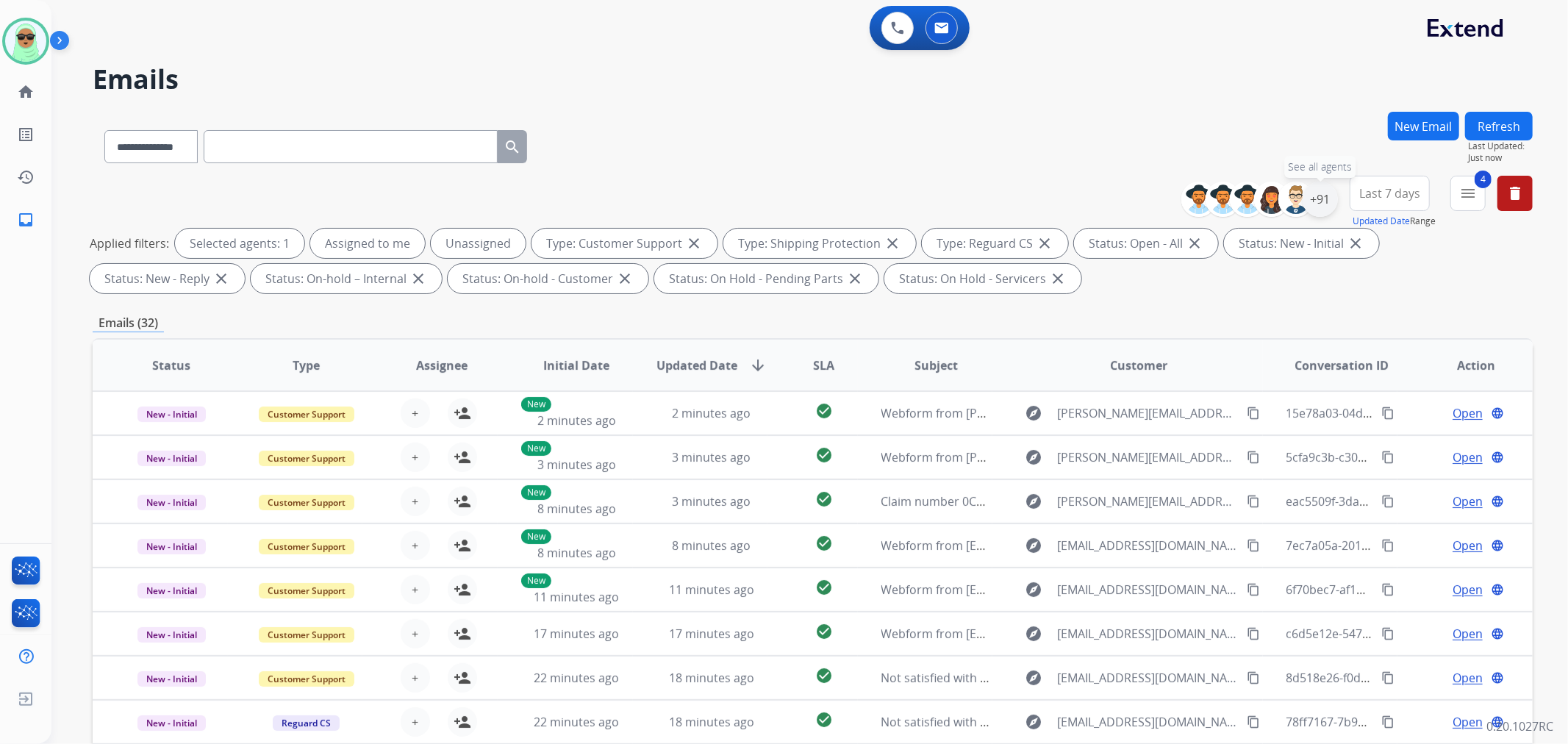
click at [1318, 199] on div "+91" at bounding box center [1320, 199] width 35 height 35
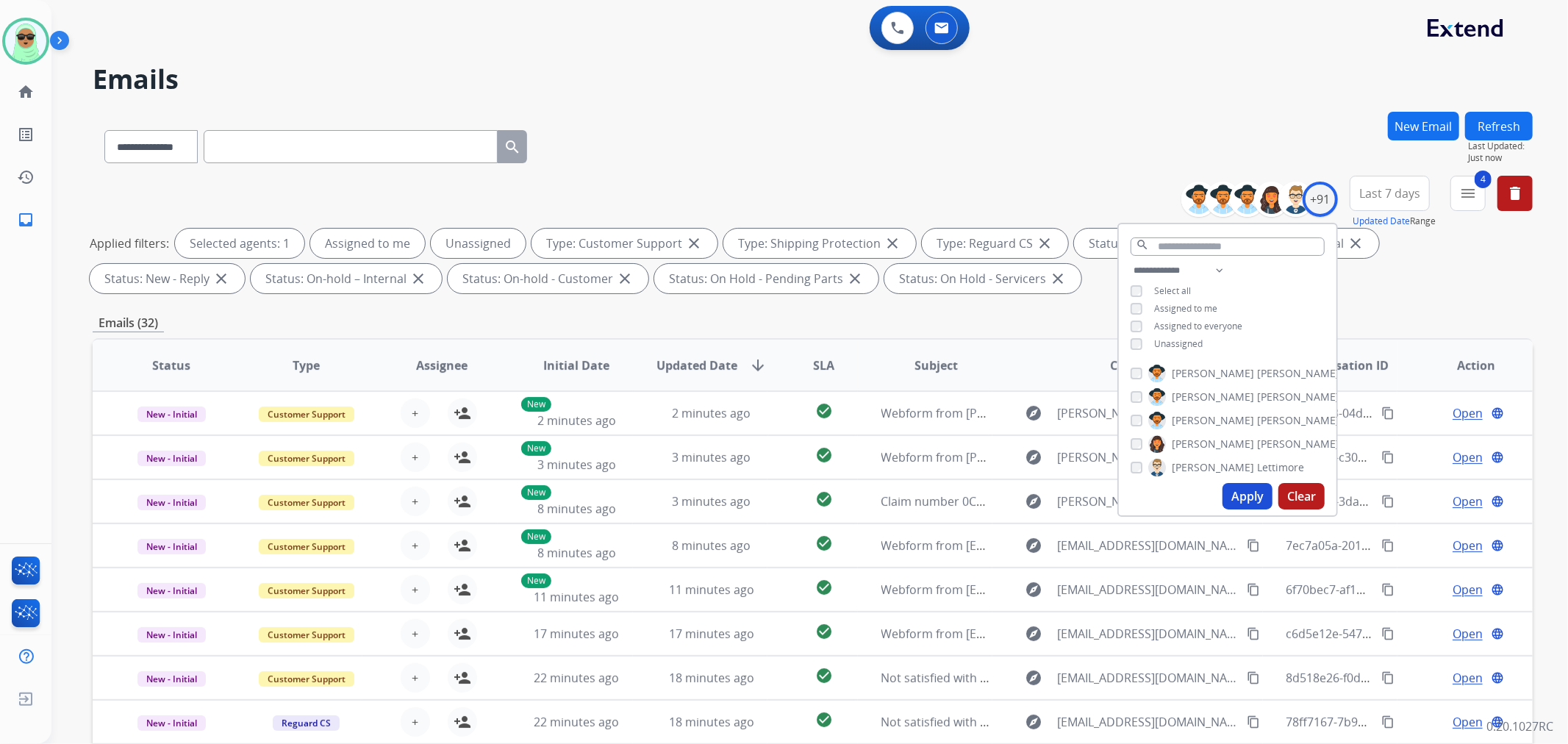
click at [1189, 332] on div "**********" at bounding box center [1227, 308] width 217 height 94
click at [1196, 337] on span "Unassigned" at bounding box center [1178, 343] width 48 height 12
click at [1248, 497] on button "Apply" at bounding box center [1247, 496] width 50 height 26
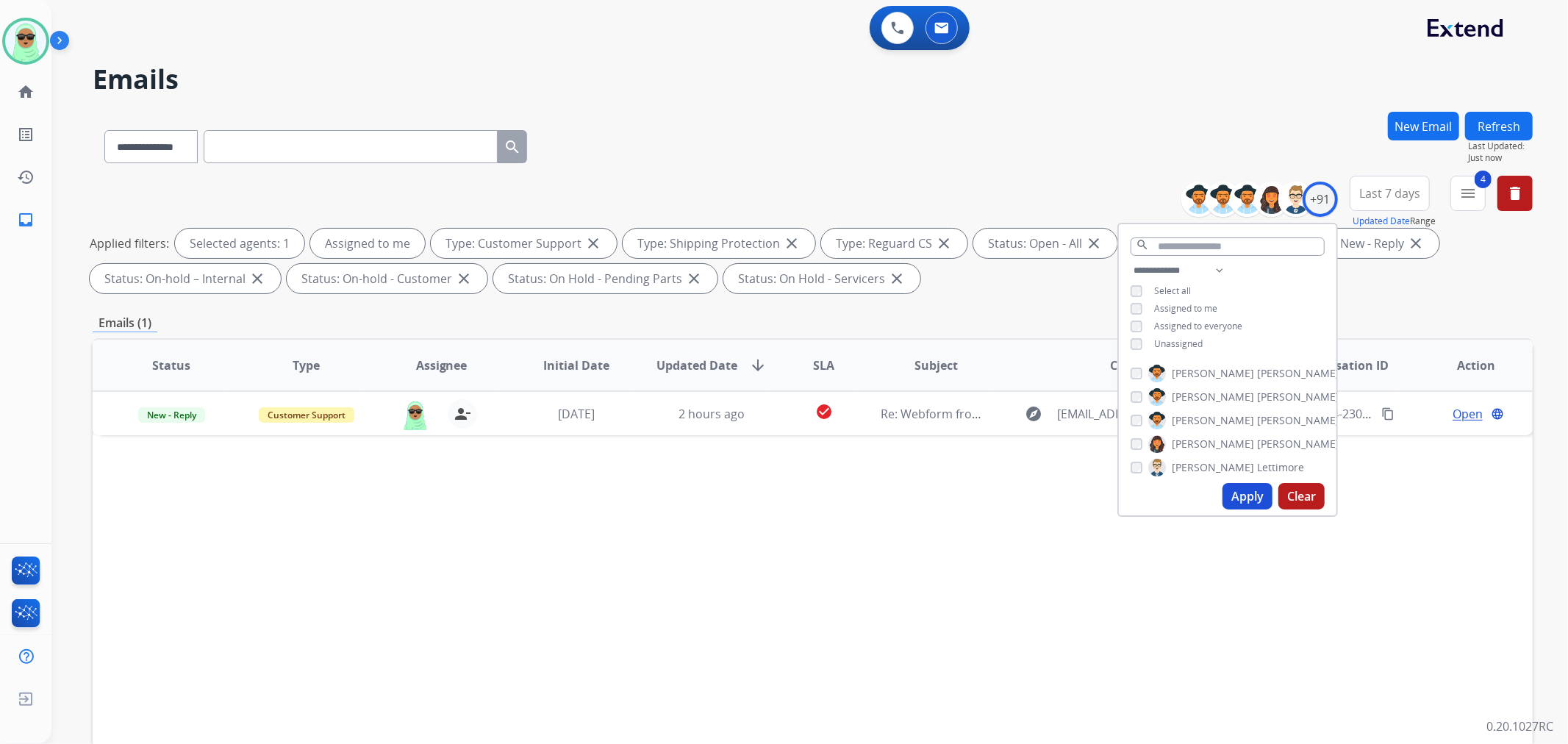
click at [763, 204] on div "**********" at bounding box center [813, 237] width 1440 height 124
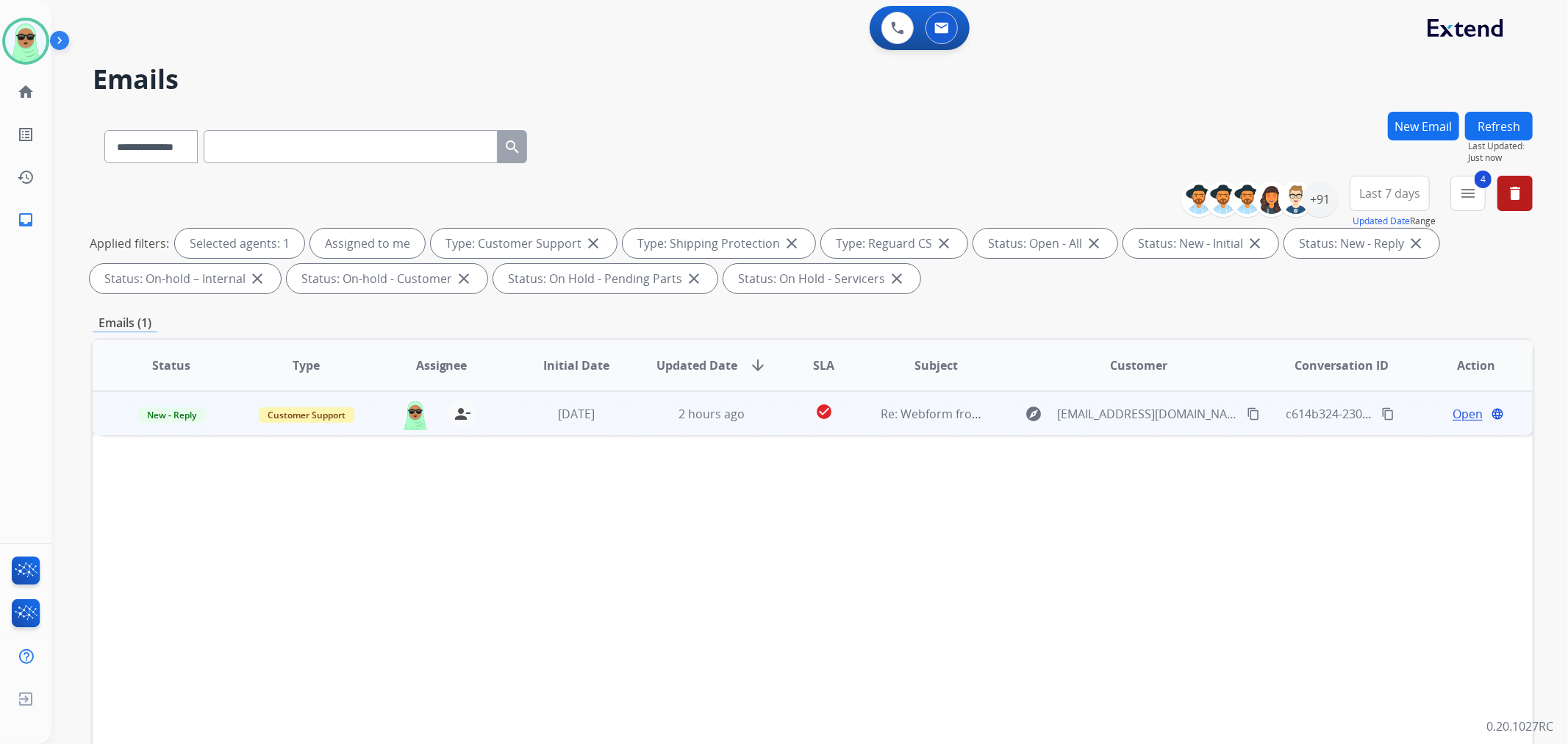
click at [1457, 409] on span "Open" at bounding box center [1467, 414] width 30 height 18
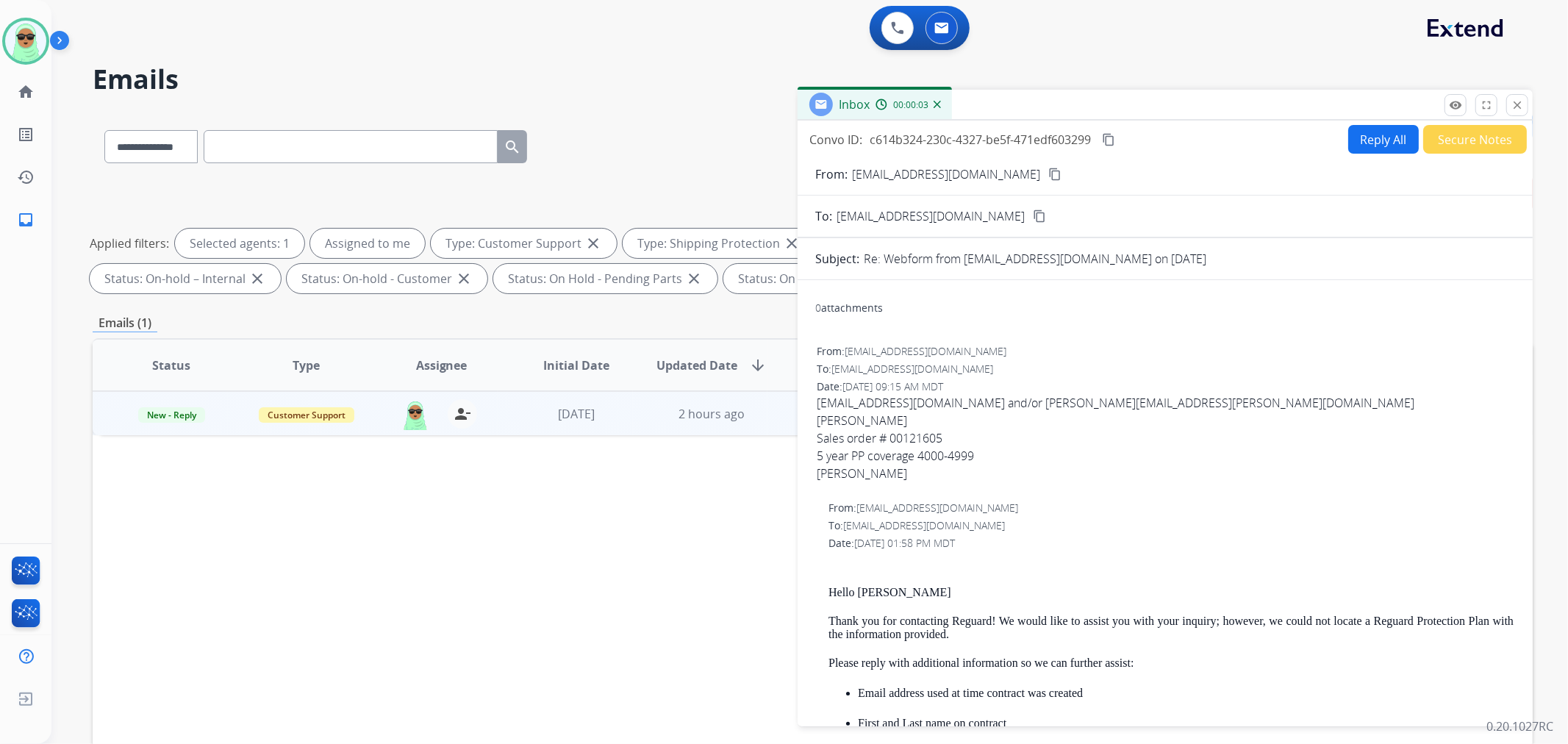
click at [657, 519] on div "Status Type Assignee Initial Date Updated Date arrow_downward SLA Subject Custo…" at bounding box center [813, 584] width 1440 height 493
click at [1452, 100] on mat-icon "remove_red_eye" at bounding box center [1456, 105] width 13 height 13
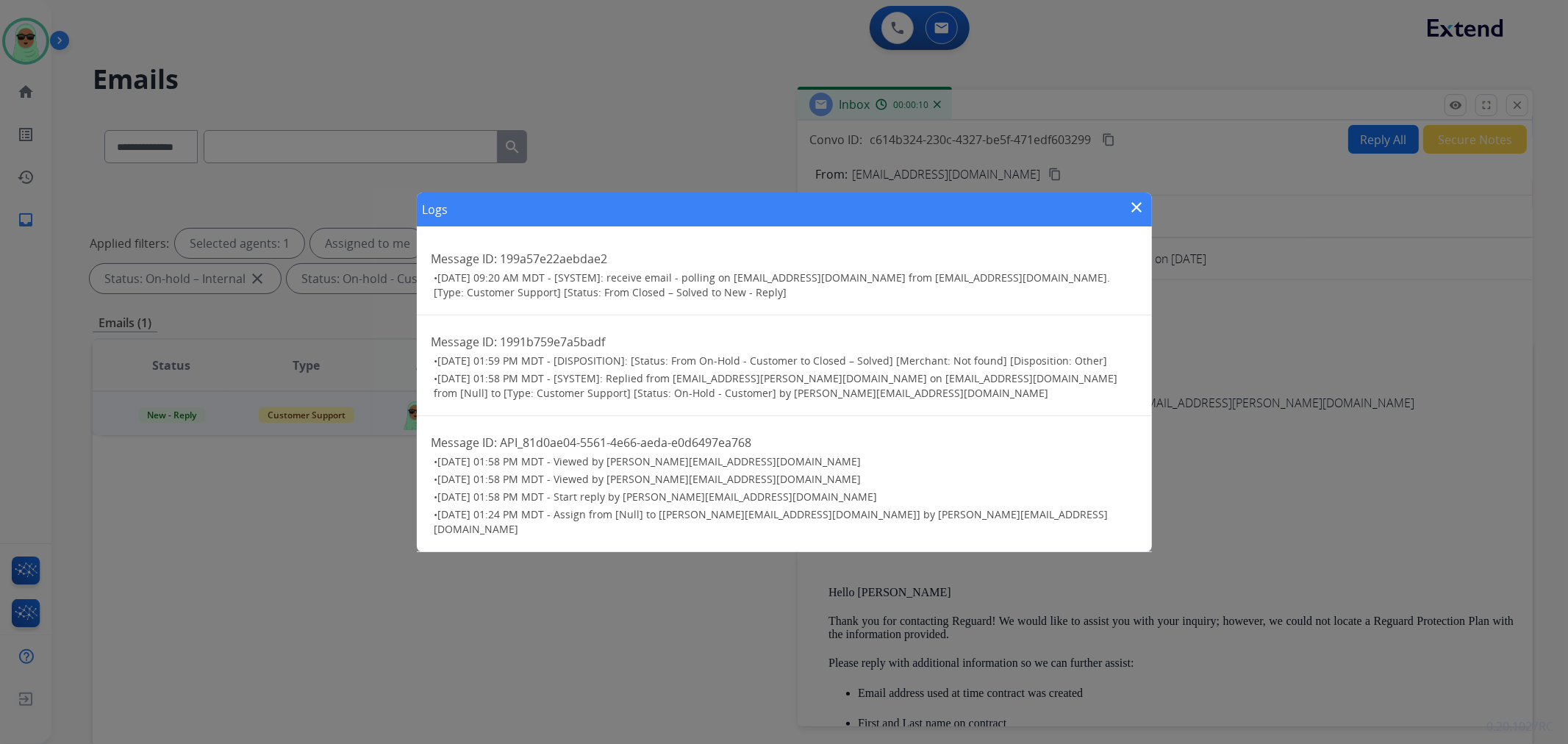
drag, startPoint x: 1150, startPoint y: 239, endPoint x: 1140, endPoint y: 243, distance: 10.8
click at [1143, 243] on div "Logs close Message ID: 199a57e22aebdae2 • 10/02/2025 - 09:20 AM MDT - [SYSTEM]:…" at bounding box center [784, 372] width 1568 height 744
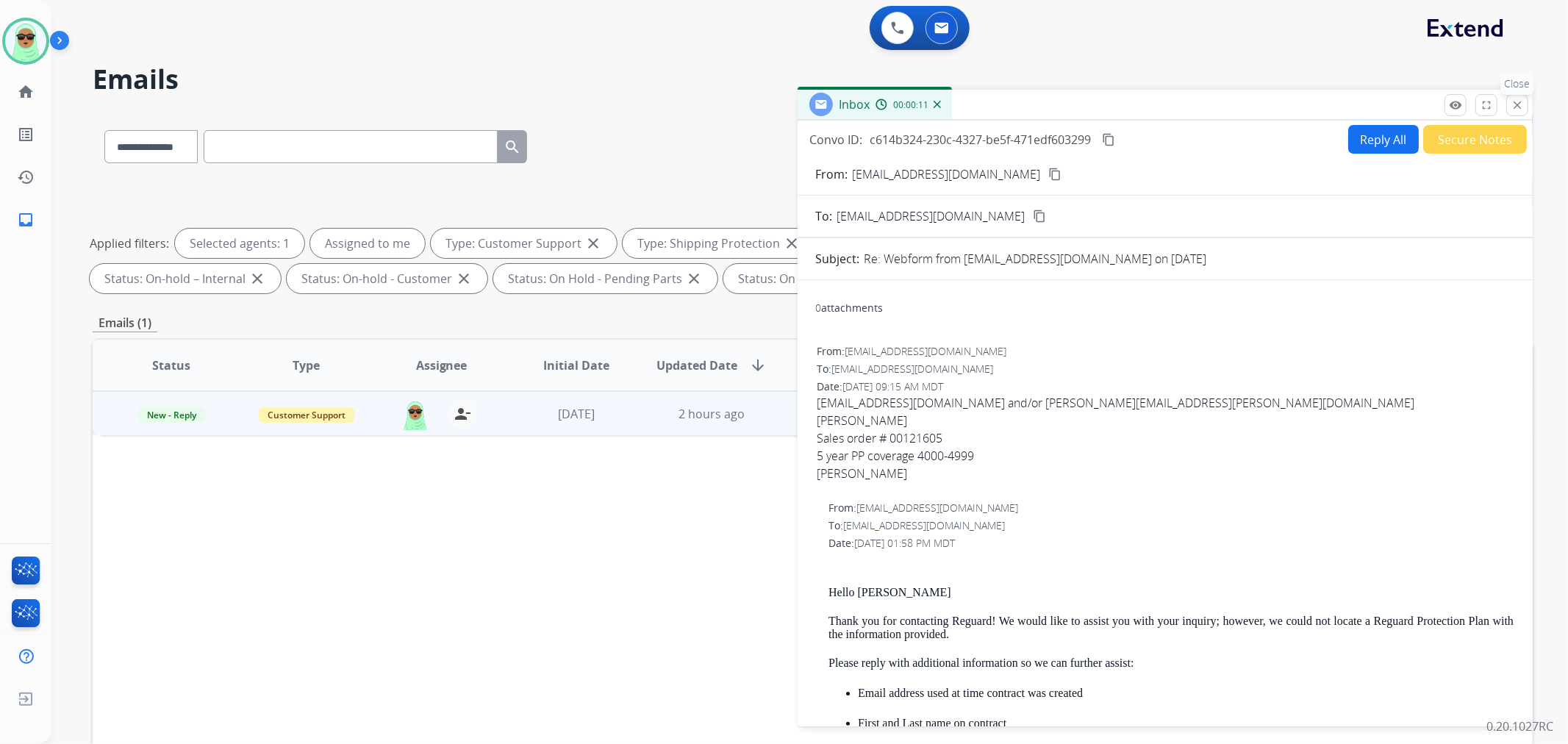
click at [1526, 105] on button "close Close" at bounding box center [1517, 105] width 22 height 22
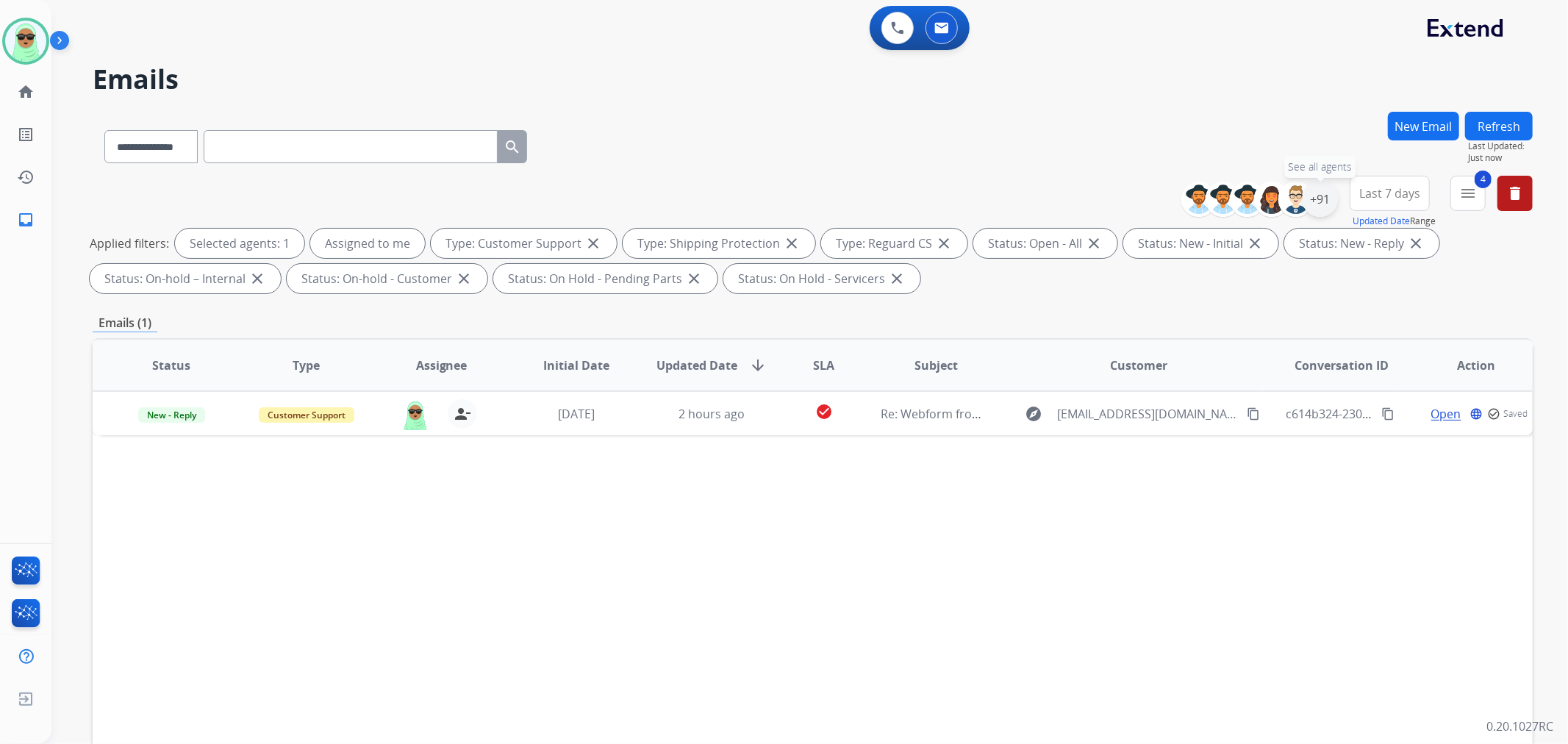
click at [1310, 206] on div "+91" at bounding box center [1320, 199] width 35 height 35
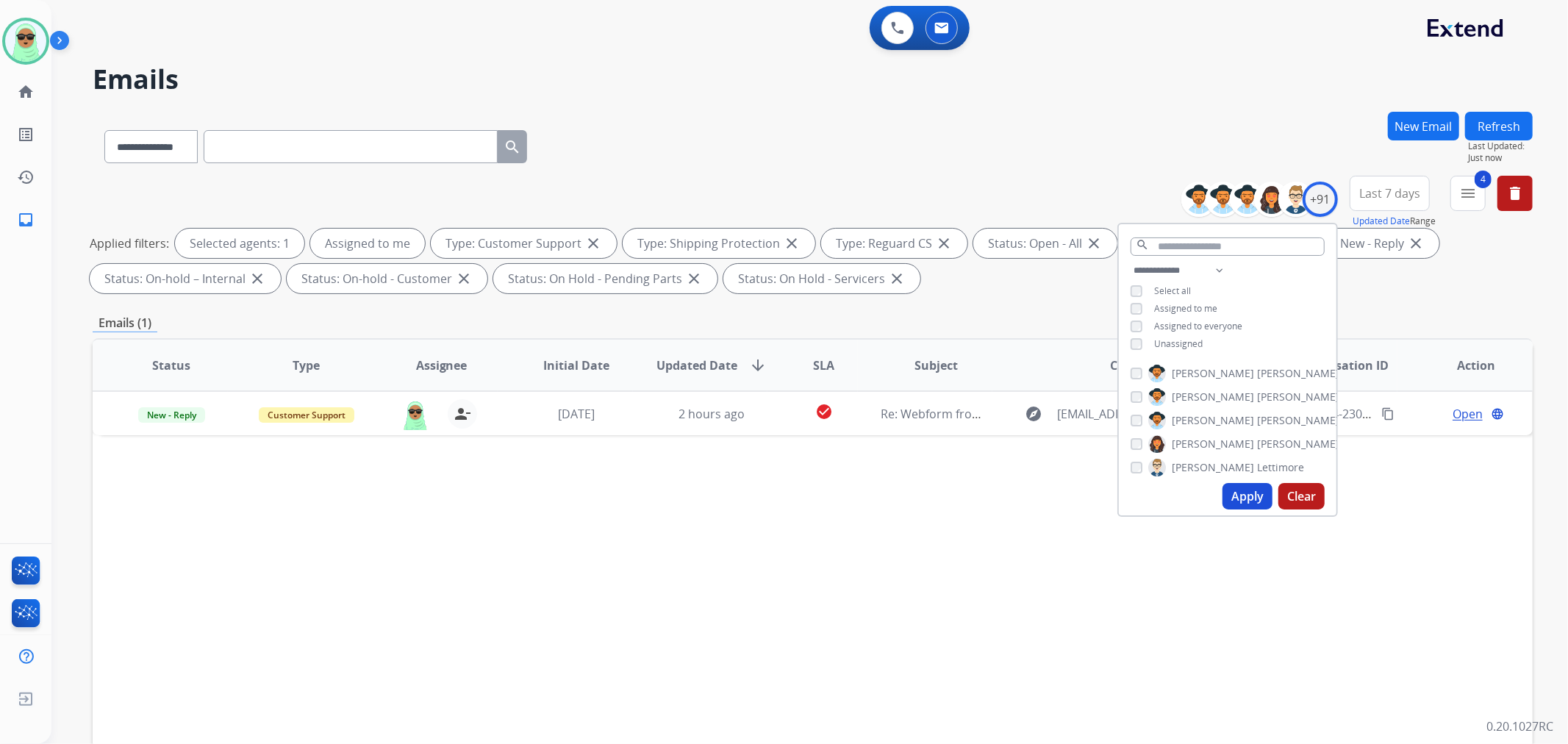
click at [1171, 349] on div "**********" at bounding box center [1227, 308] width 217 height 94
click at [1174, 339] on span "Unassigned" at bounding box center [1178, 343] width 48 height 12
click at [1179, 296] on div "**********" at bounding box center [1227, 308] width 217 height 94
click at [1174, 302] on span "Assigned to me" at bounding box center [1185, 308] width 63 height 12
click at [1232, 497] on button "Apply" at bounding box center [1247, 496] width 50 height 26
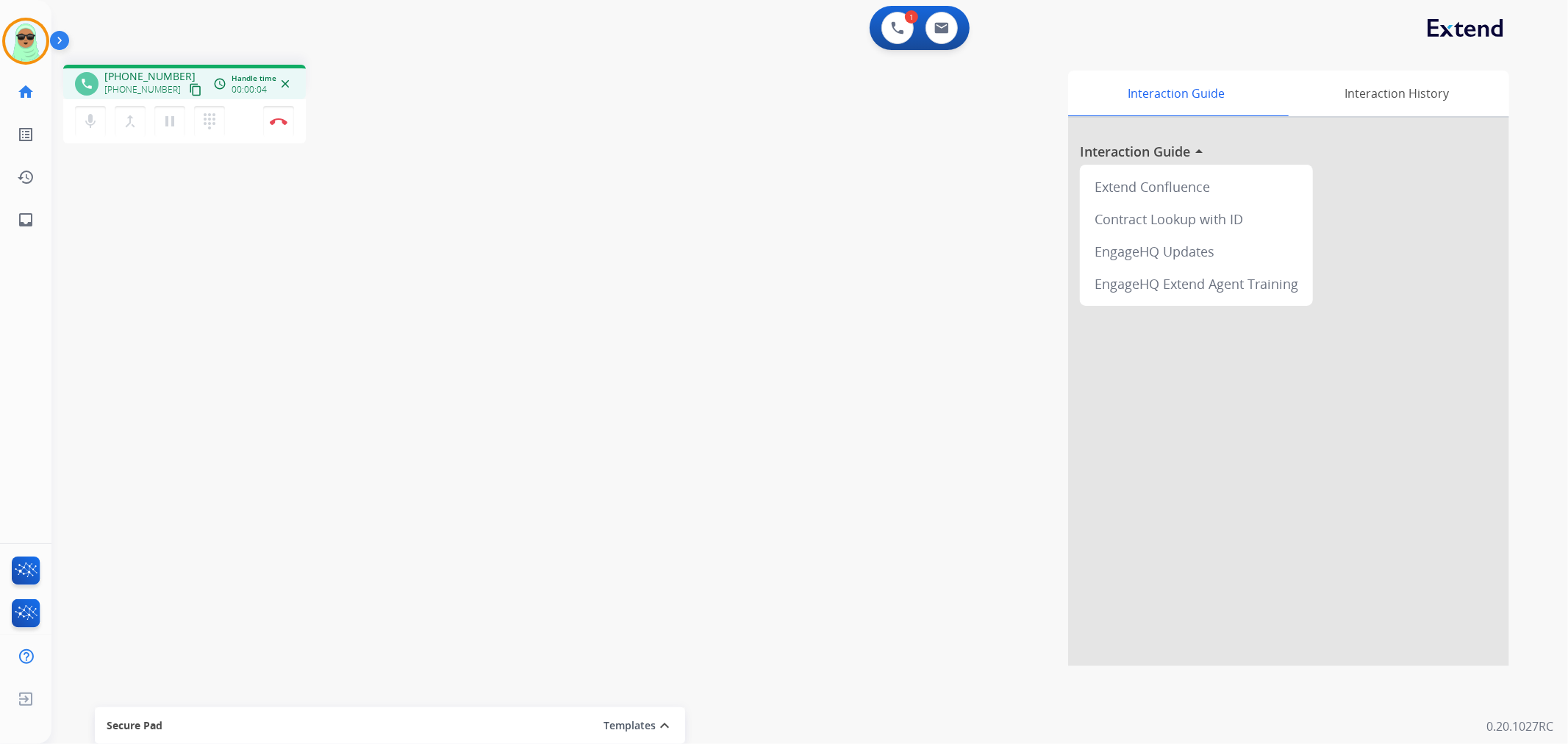
click at [189, 93] on mat-icon "content_copy" at bounding box center [195, 89] width 13 height 13
click at [741, 323] on div "Interaction Guide Interaction History Interaction Guide arrow_drop_up Extend Co…" at bounding box center [1005, 368] width 1008 height 596
click at [273, 102] on div "mic Mute merge_type Bridge pause Hold dialpad Dialpad Disconnect" at bounding box center [185, 121] width 243 height 44
click at [273, 106] on button "Disconnect" at bounding box center [279, 121] width 31 height 31
click at [273, 111] on button "Disconnect" at bounding box center [279, 121] width 31 height 31
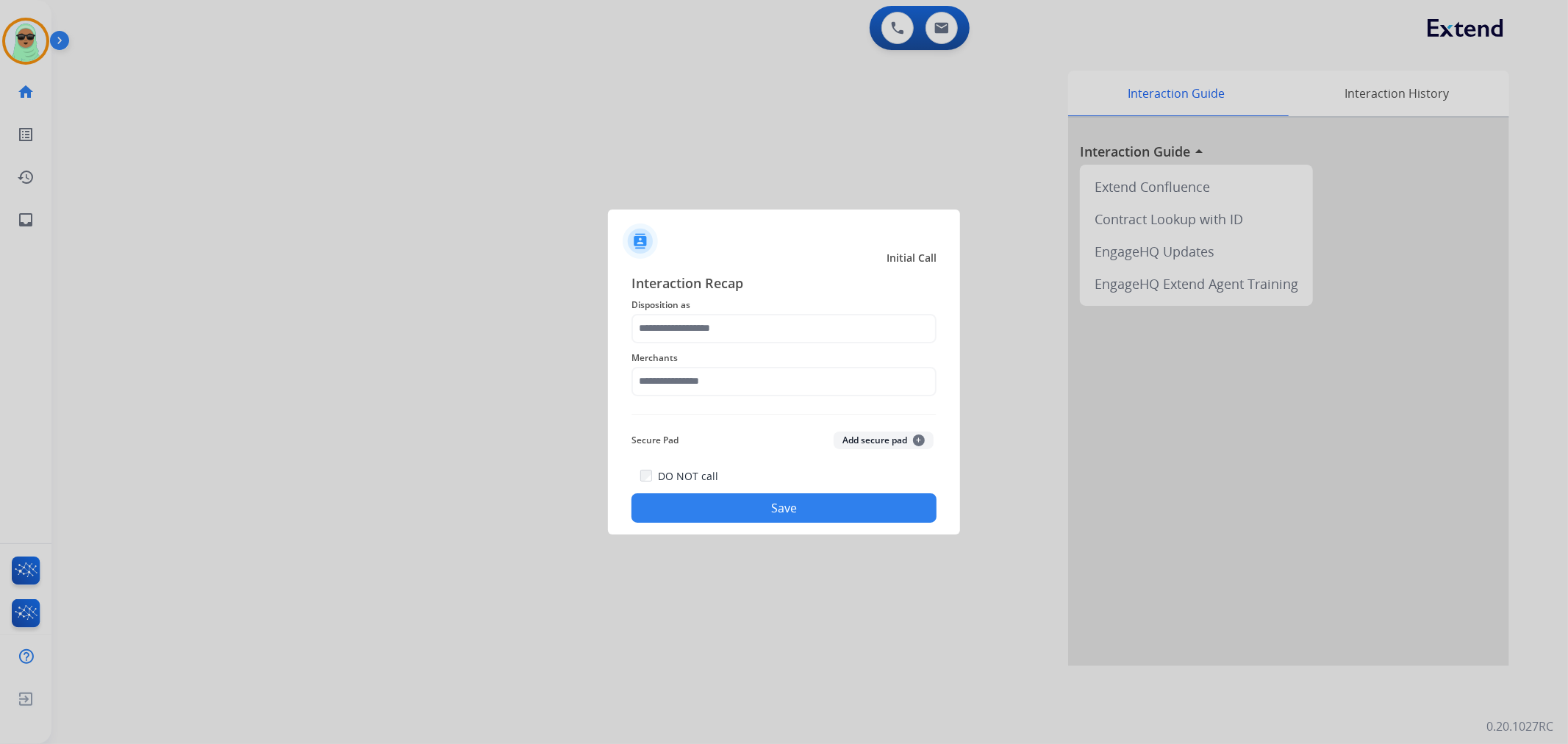
click at [901, 418] on div "Interaction Recap Disposition as Merchants Secure Pad Add secure pad + DO NOT c…" at bounding box center [784, 399] width 305 height 251
click at [872, 383] on input "text" at bounding box center [784, 381] width 305 height 30
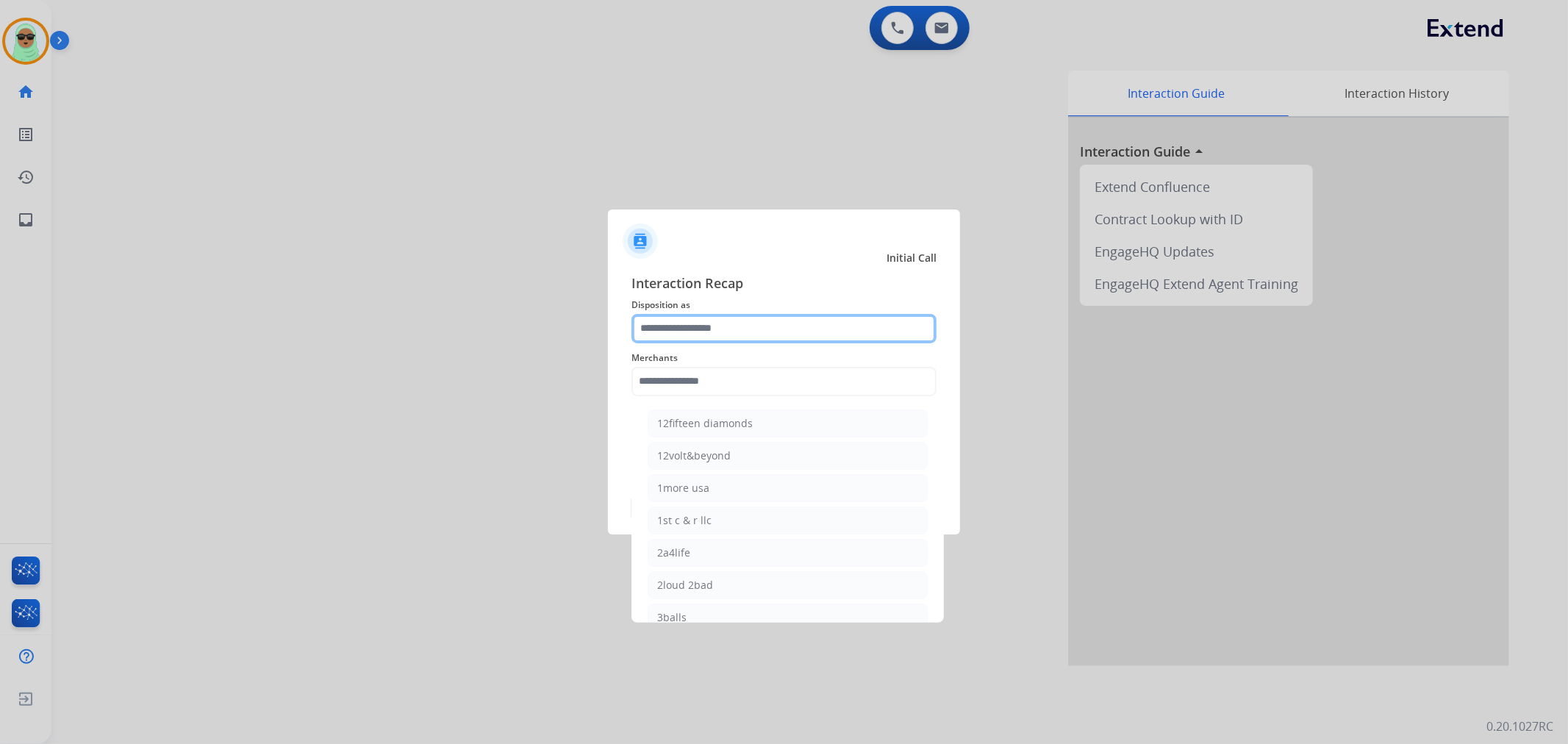
click at [763, 335] on input "text" at bounding box center [784, 329] width 305 height 30
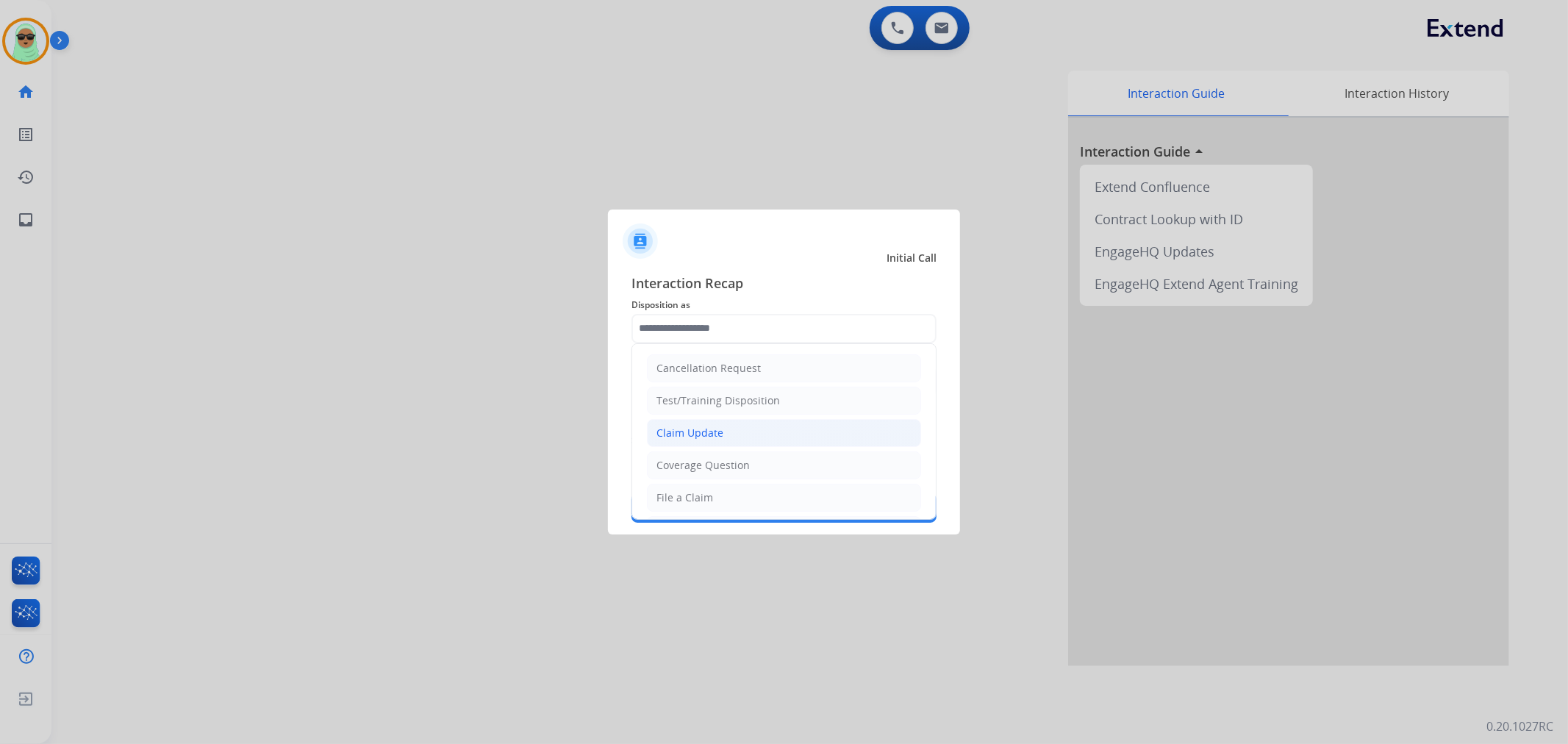
click at [755, 436] on li "Claim Update" at bounding box center [784, 433] width 274 height 28
type input "**********"
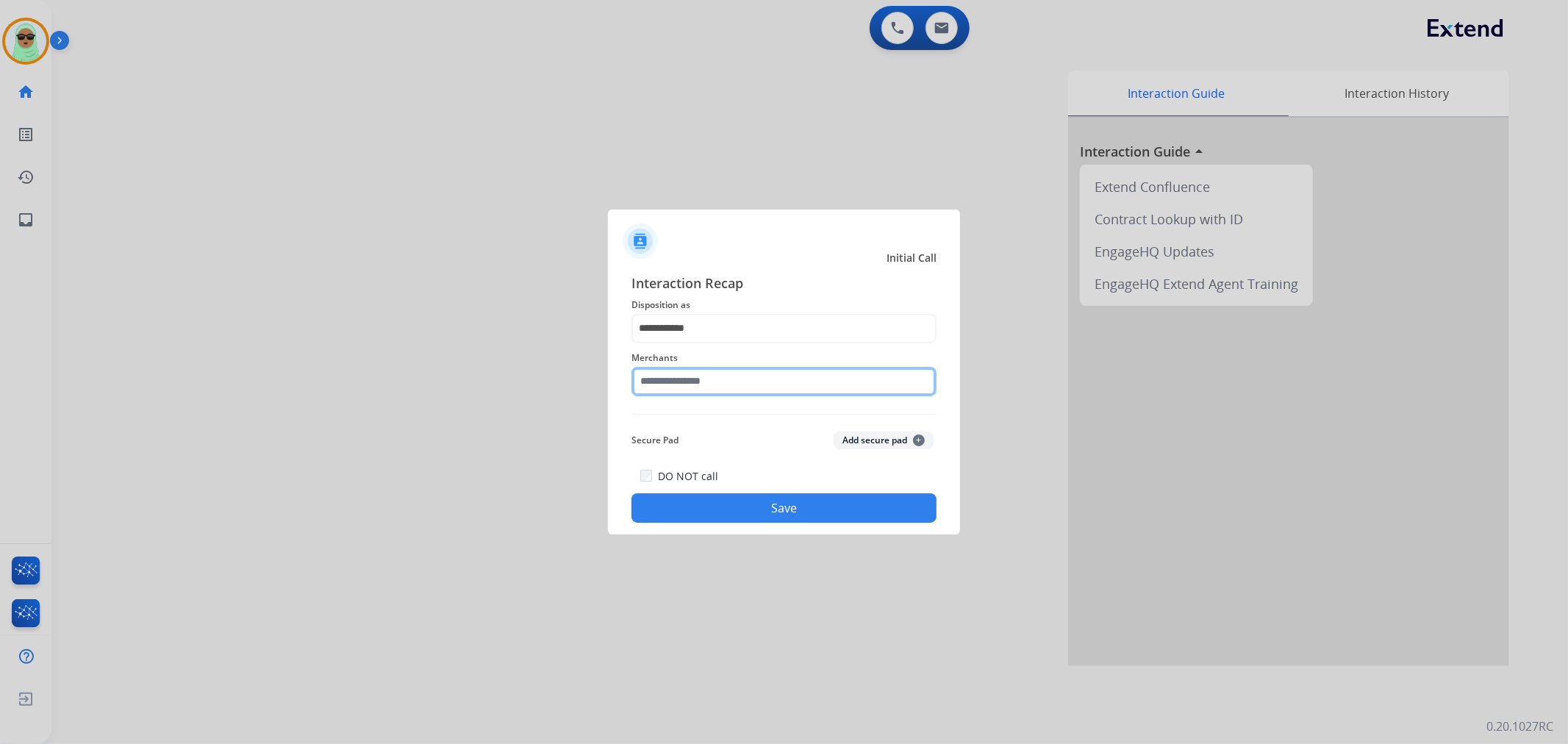
click at [717, 390] on input "text" at bounding box center [784, 381] width 305 height 30
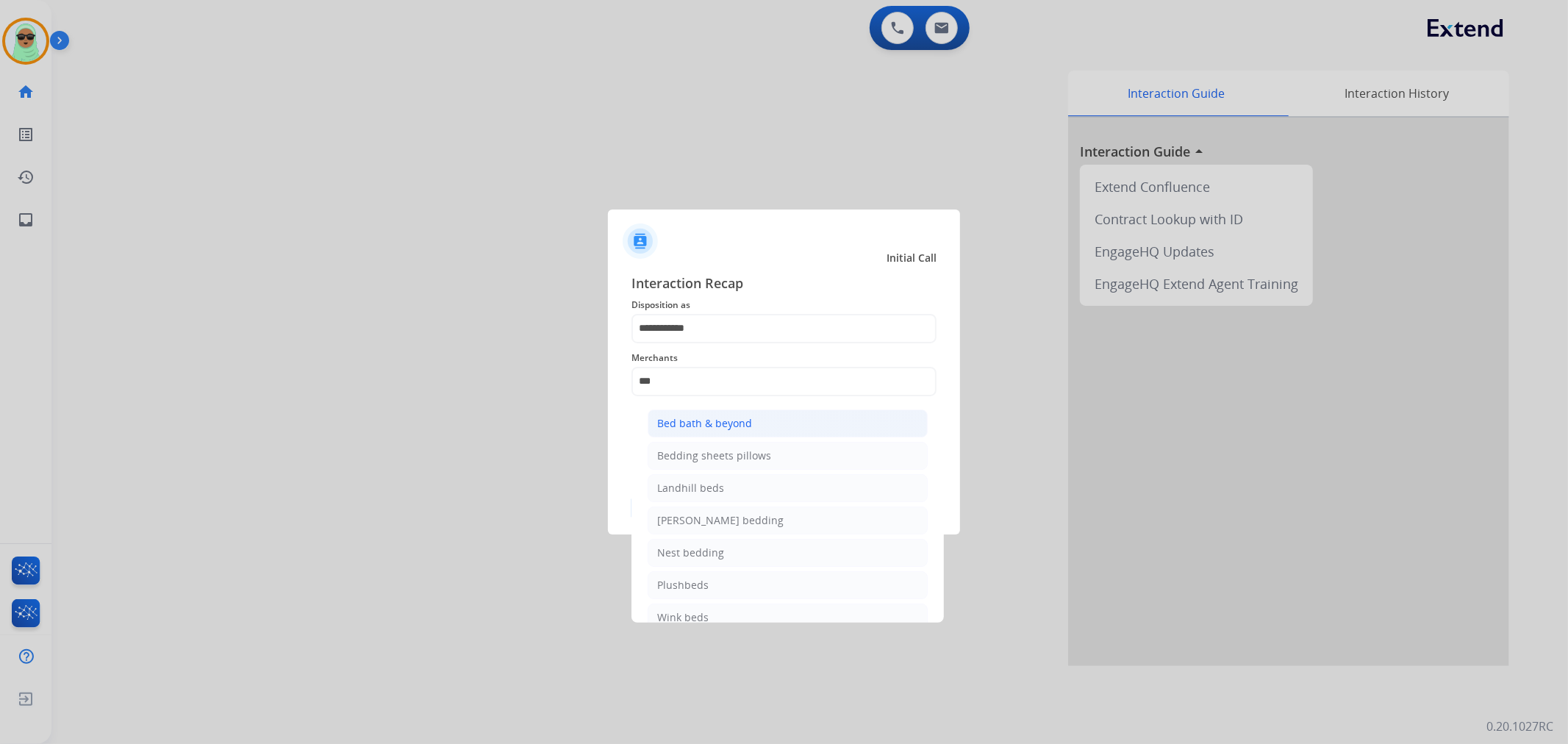
click at [721, 422] on div "Bed bath & beyond" at bounding box center [704, 423] width 95 height 15
type input "**********"
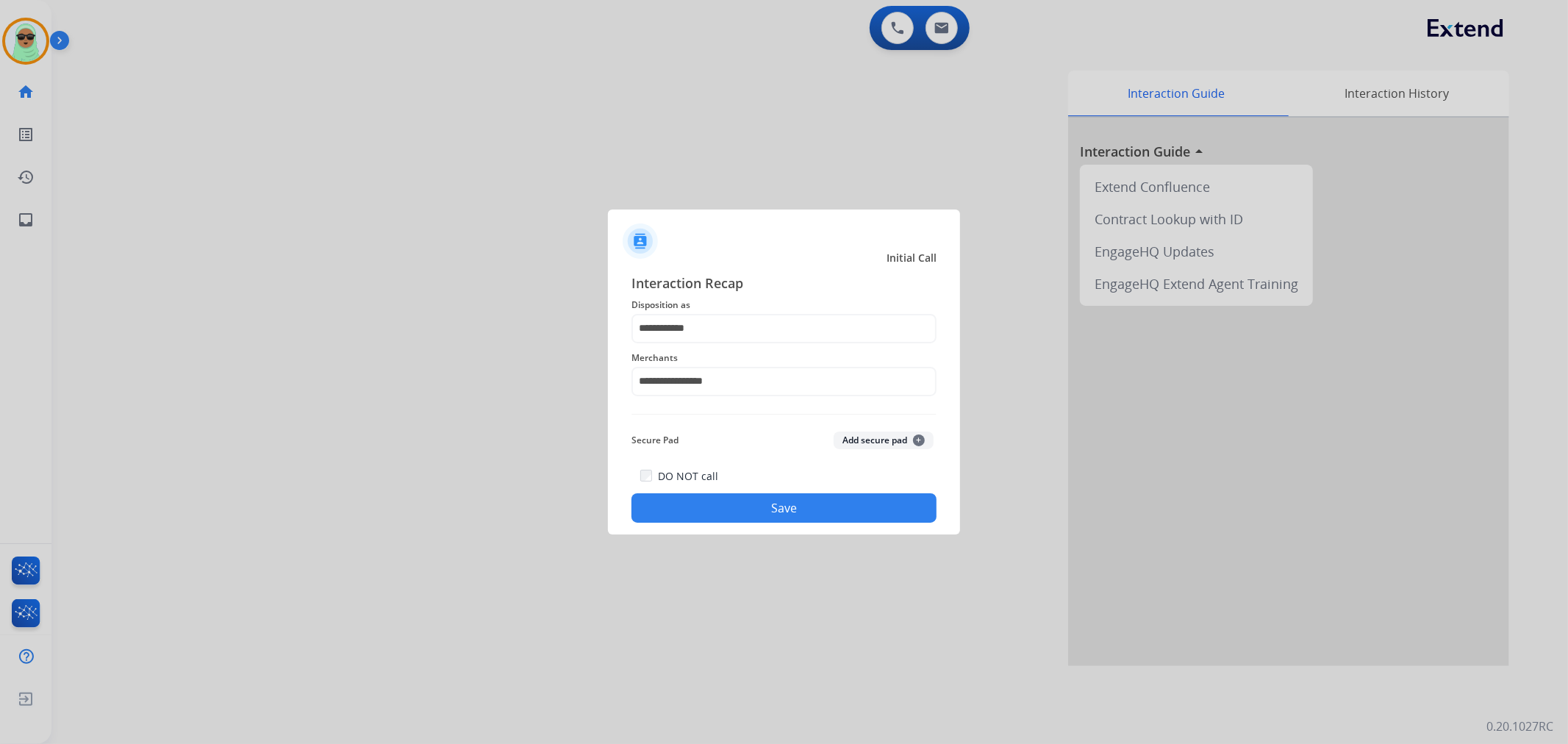
click at [884, 518] on button "Save" at bounding box center [784, 509] width 305 height 30
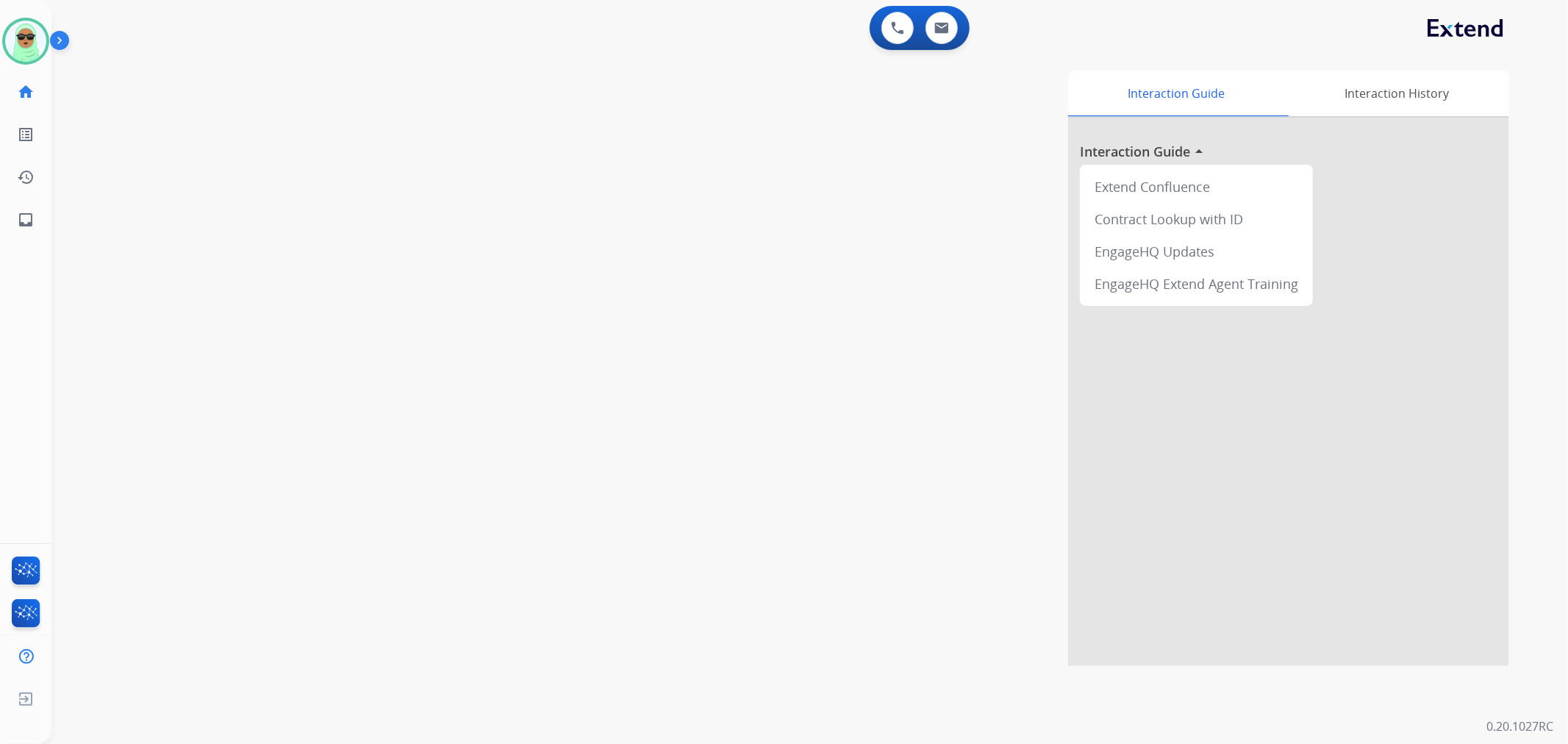
click at [1189, 32] on div "0 Voice Interactions 0 Email Interactions" at bounding box center [800, 29] width 1464 height 47
click at [945, 20] on button at bounding box center [941, 27] width 32 height 32
select select "**********"
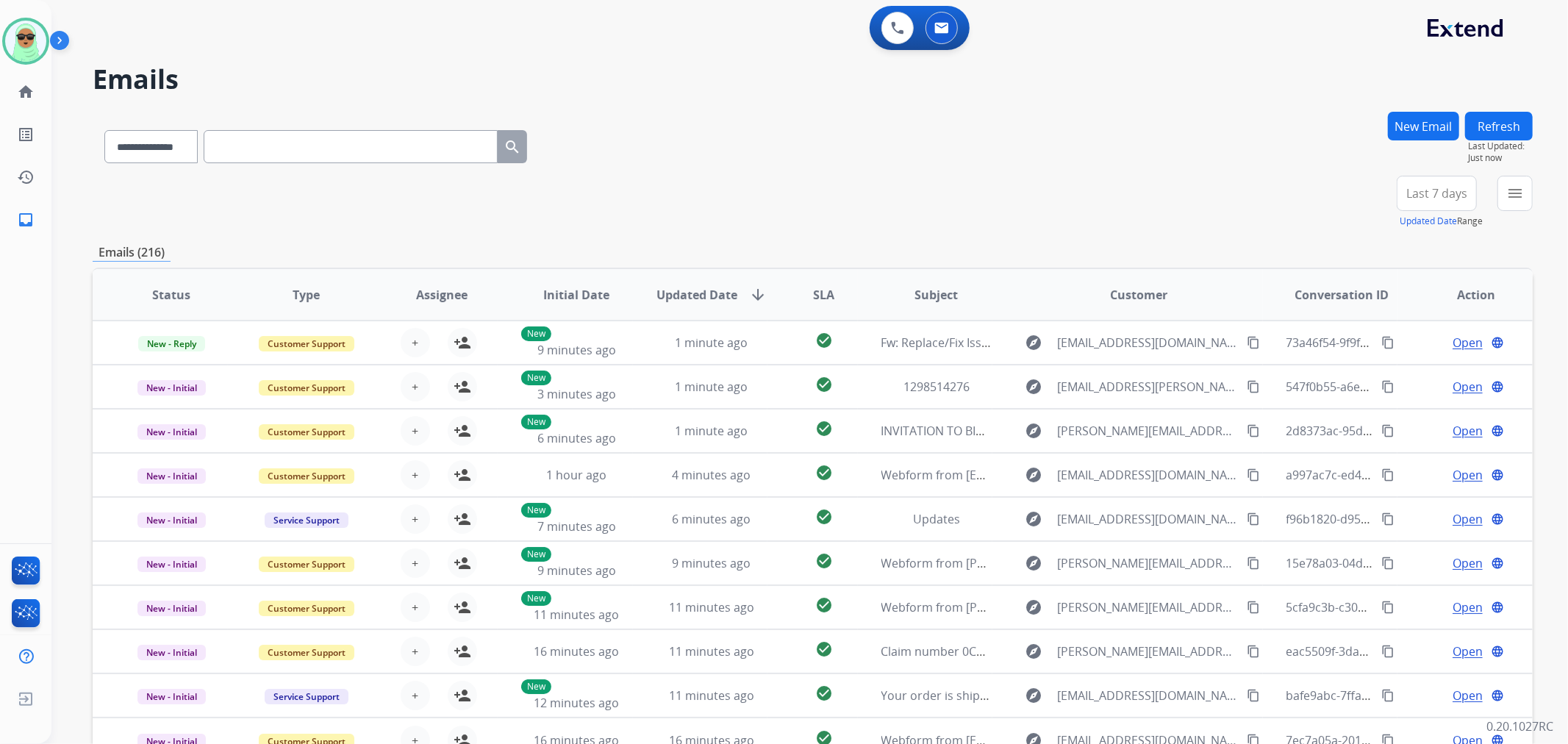
click at [1516, 194] on mat-icon "menu" at bounding box center [1516, 194] width 18 height 18
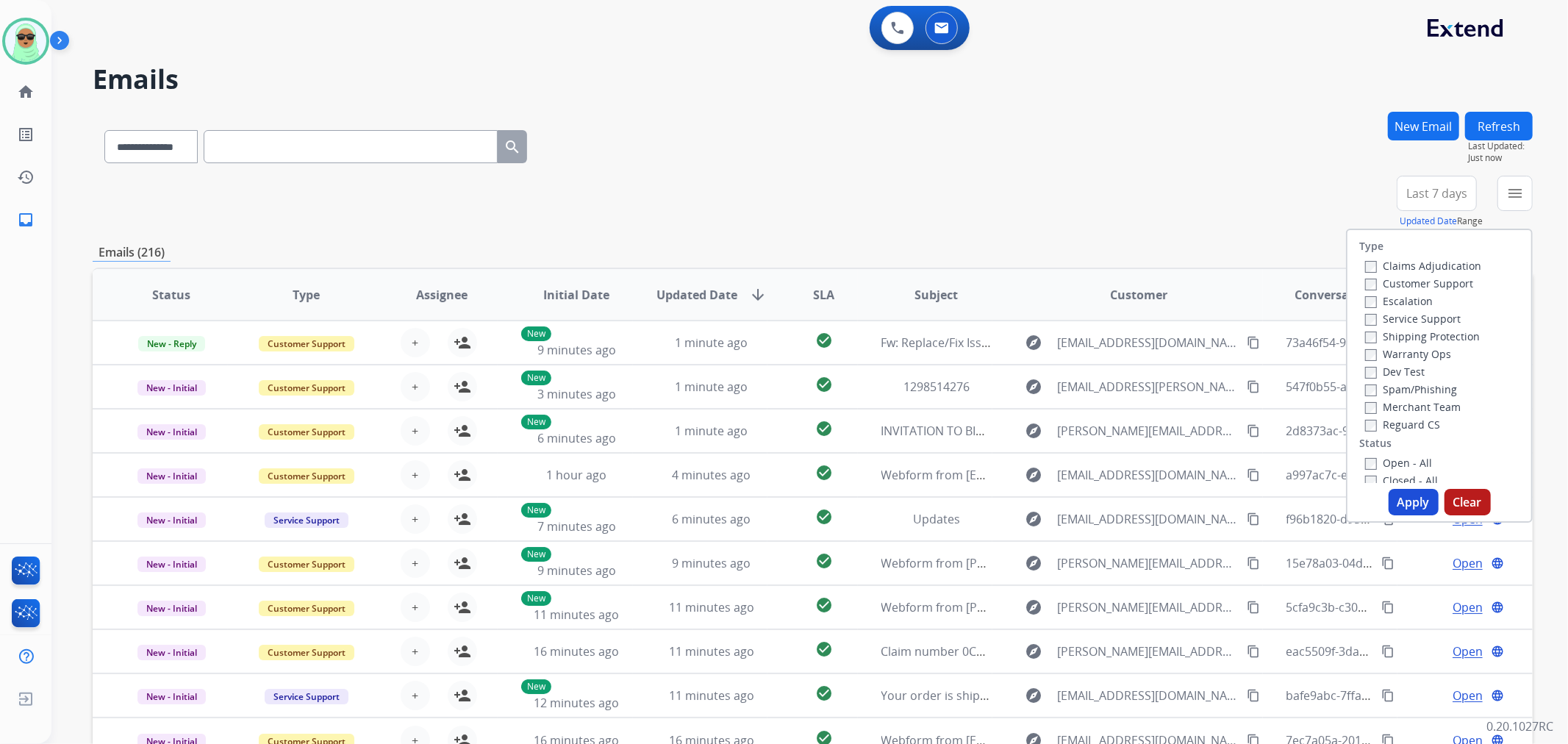
click at [1444, 287] on label "Customer Support" at bounding box center [1420, 283] width 108 height 14
click at [1434, 328] on div "Shipping Protection" at bounding box center [1424, 336] width 116 height 18
click at [1432, 341] on label "Shipping Protection" at bounding box center [1423, 336] width 115 height 14
click at [1405, 430] on label "Reguard CS" at bounding box center [1402, 424] width 75 height 14
drag, startPoint x: 1407, startPoint y: 472, endPoint x: 1411, endPoint y: 484, distance: 12.6
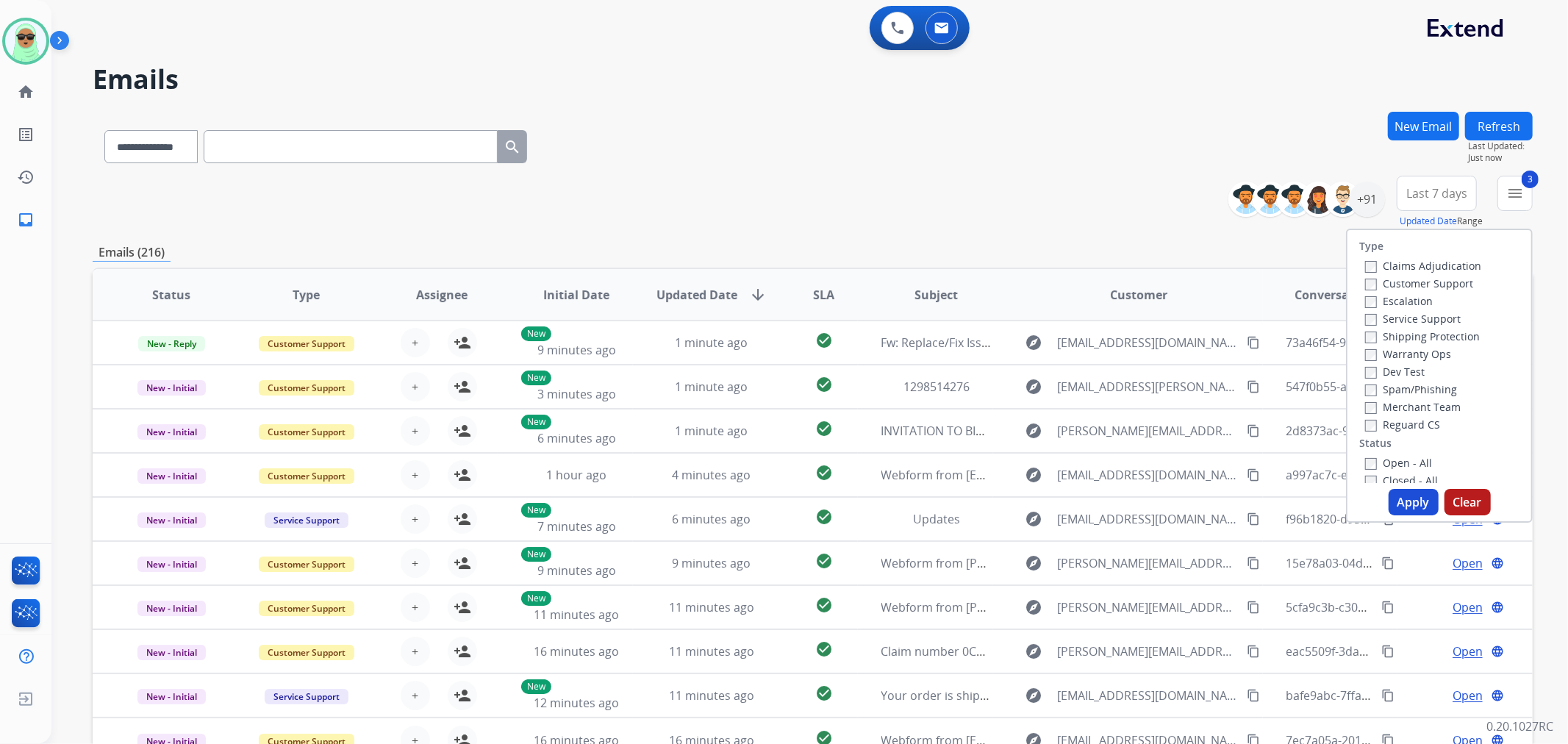
click at [1407, 472] on div "Closed - All" at bounding box center [1443, 481] width 154 height 18
click at [1426, 460] on div "Open - All" at bounding box center [1443, 463] width 154 height 18
click at [1420, 463] on label "Open - All" at bounding box center [1399, 463] width 67 height 14
click at [1406, 504] on button "Apply" at bounding box center [1413, 502] width 50 height 26
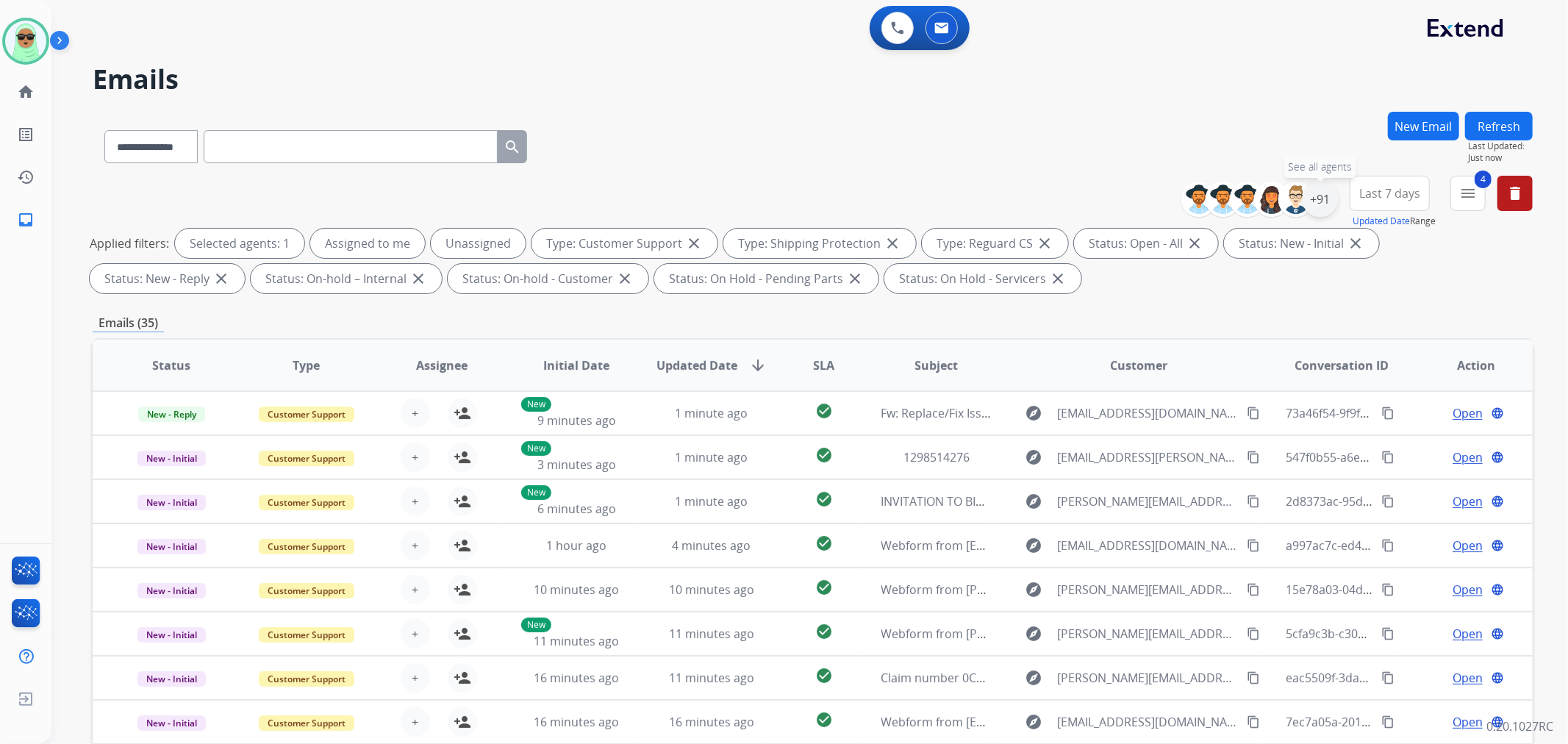
click at [1327, 195] on div "+91" at bounding box center [1320, 199] width 35 height 35
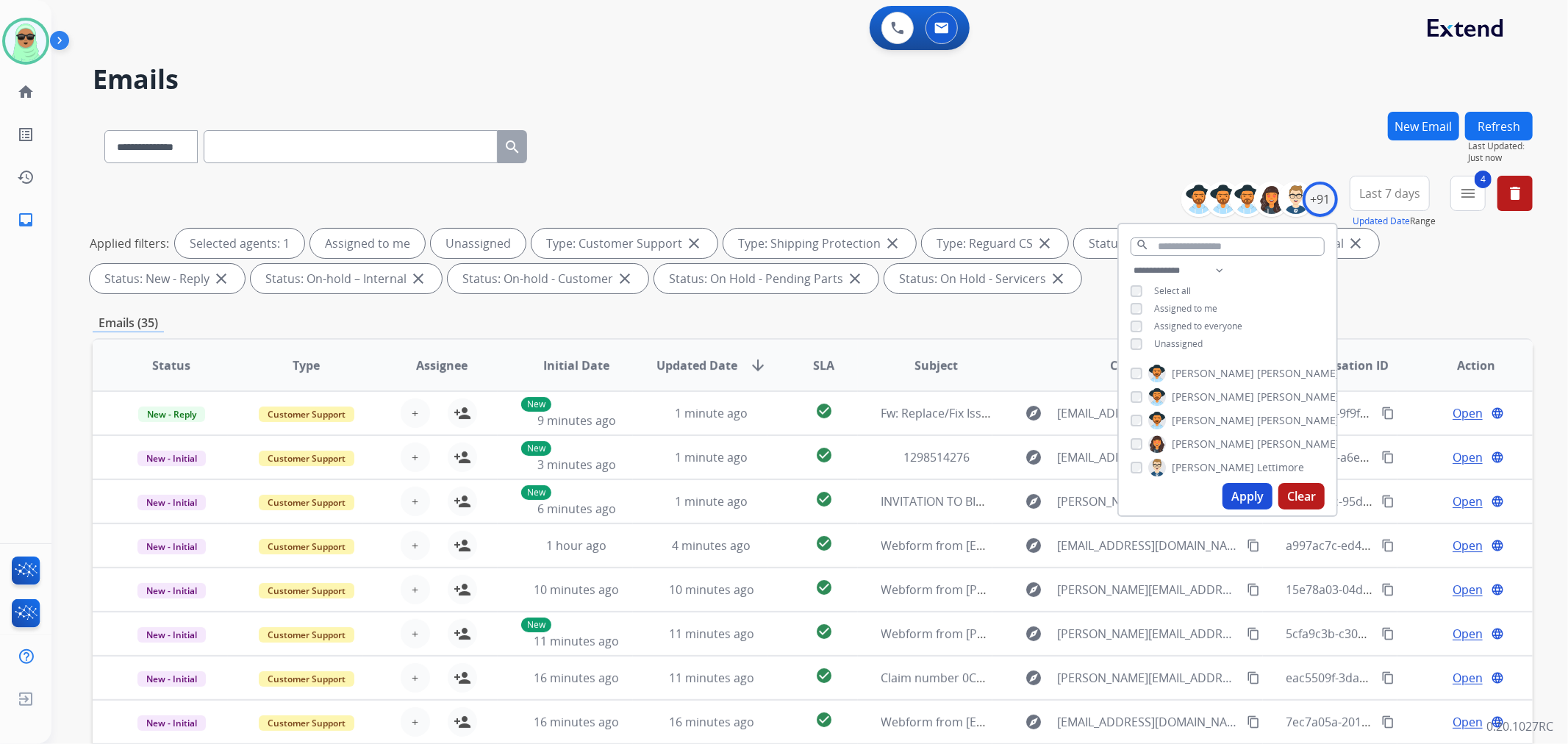
click at [1154, 343] on span "Unassigned" at bounding box center [1178, 343] width 48 height 12
click at [1233, 490] on button "Apply" at bounding box center [1247, 496] width 50 height 26
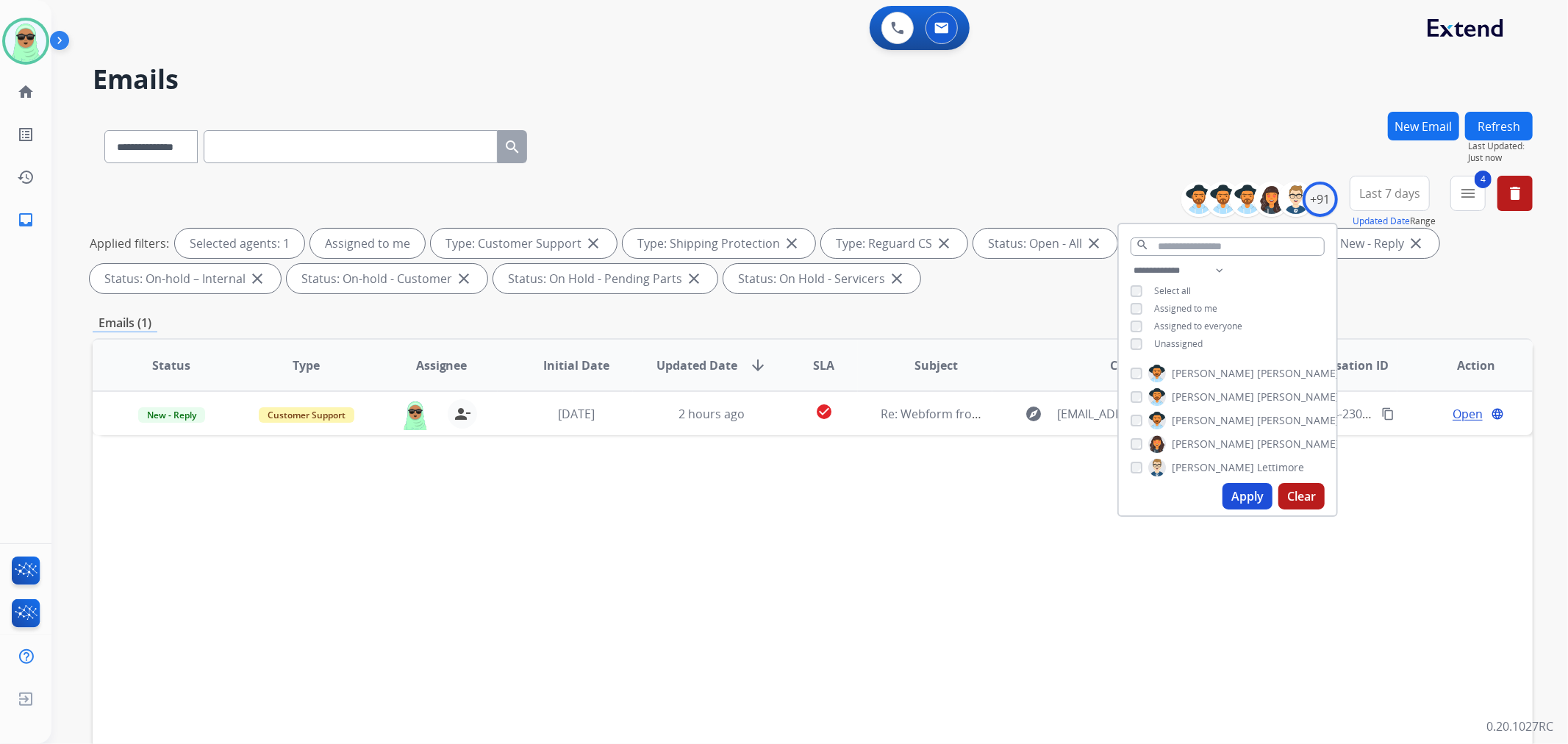
click at [1164, 338] on span "Unassigned" at bounding box center [1178, 343] width 48 height 12
click at [1189, 309] on span "Assigned to me" at bounding box center [1185, 308] width 63 height 12
click at [1238, 495] on button "Apply" at bounding box center [1247, 496] width 50 height 26
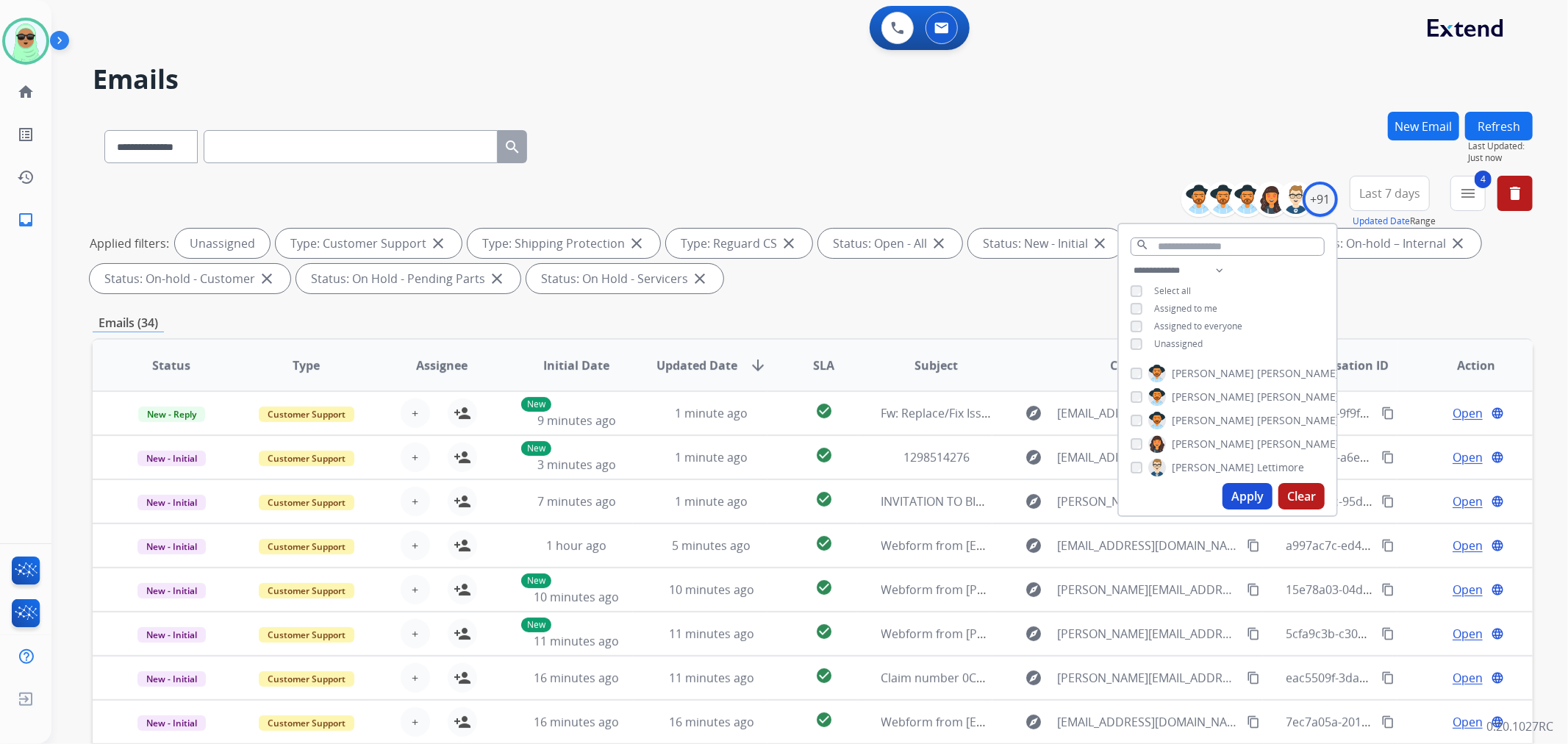
click at [946, 181] on div "**********" at bounding box center [813, 237] width 1440 height 124
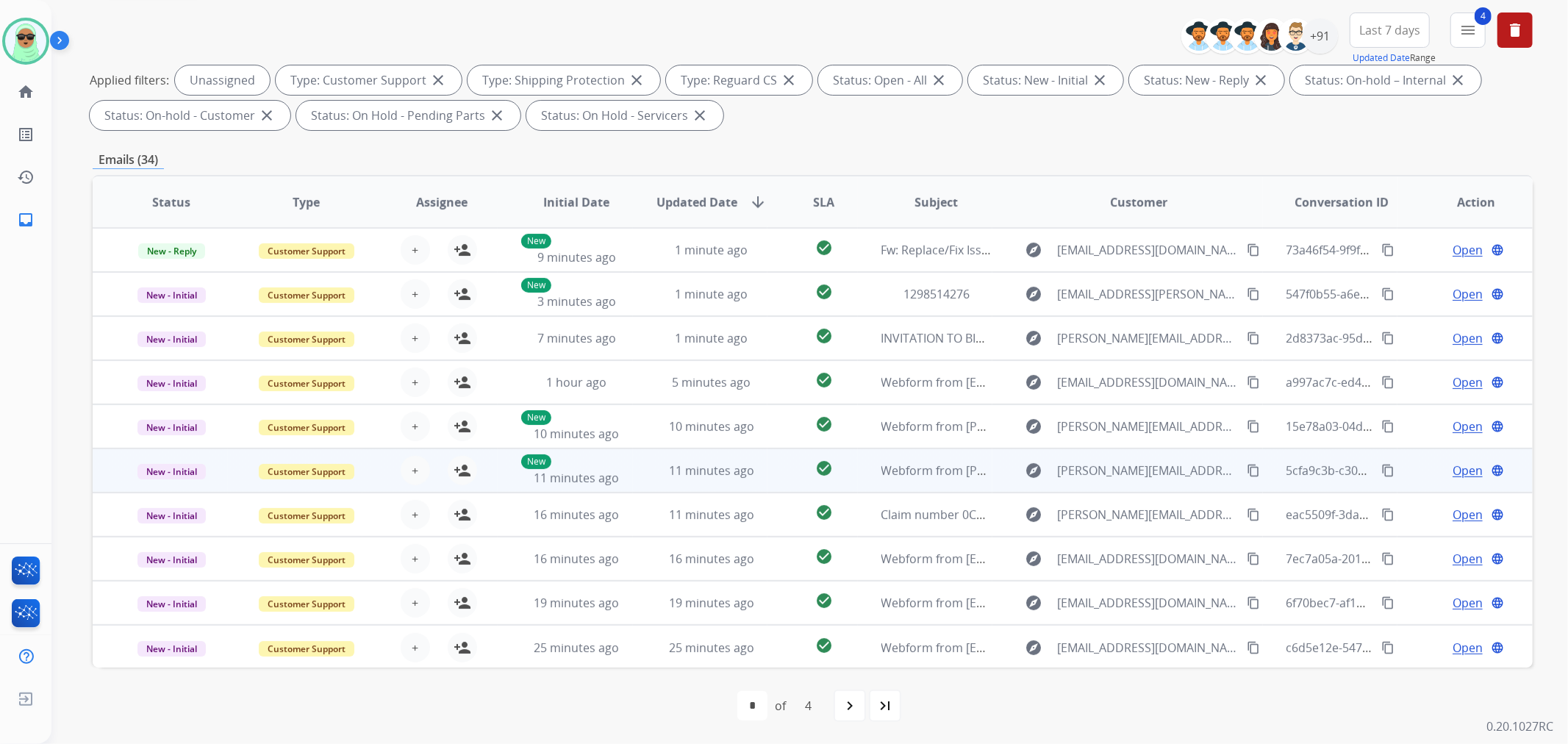
scroll to position [1, 0]
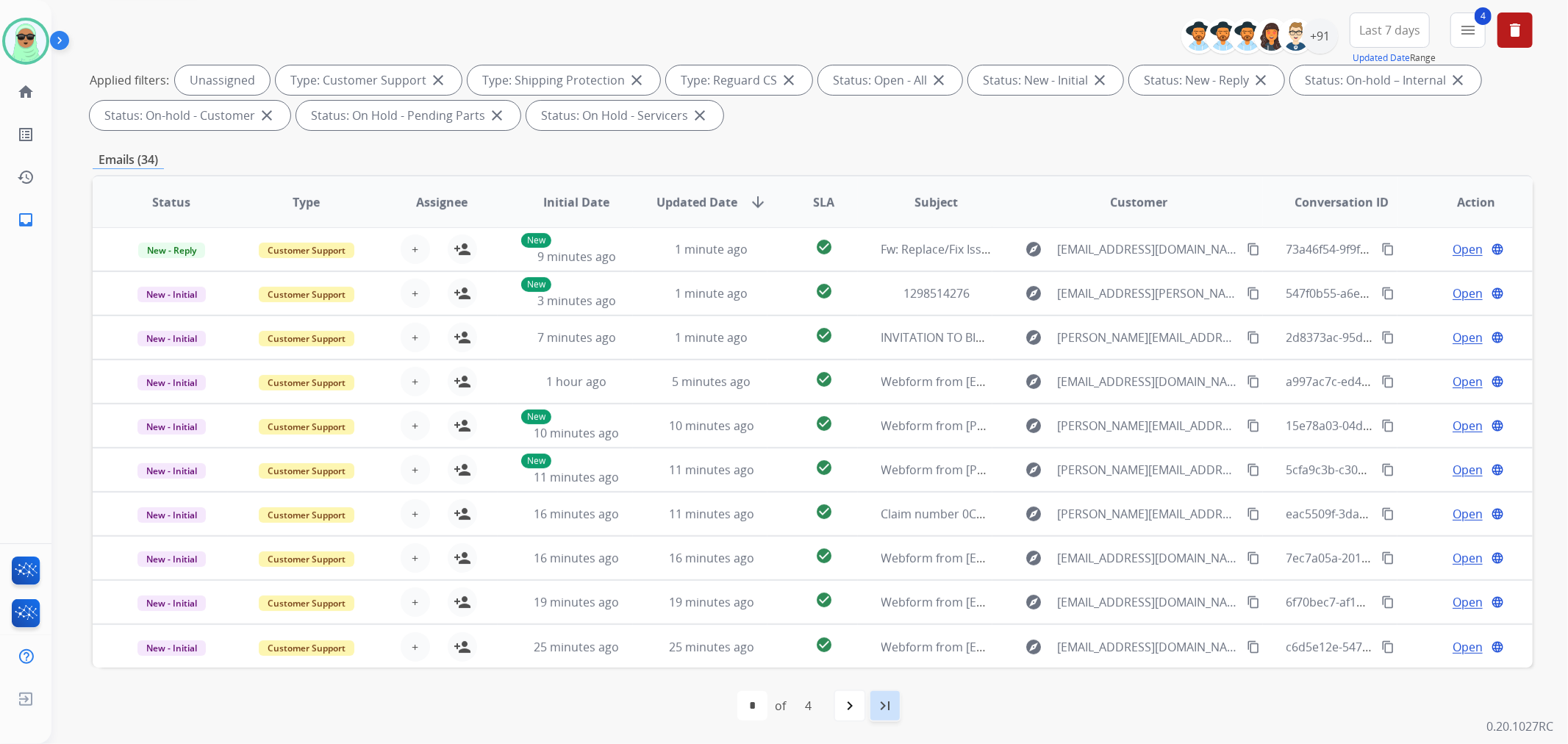
click at [897, 706] on div "last_page" at bounding box center [885, 705] width 32 height 32
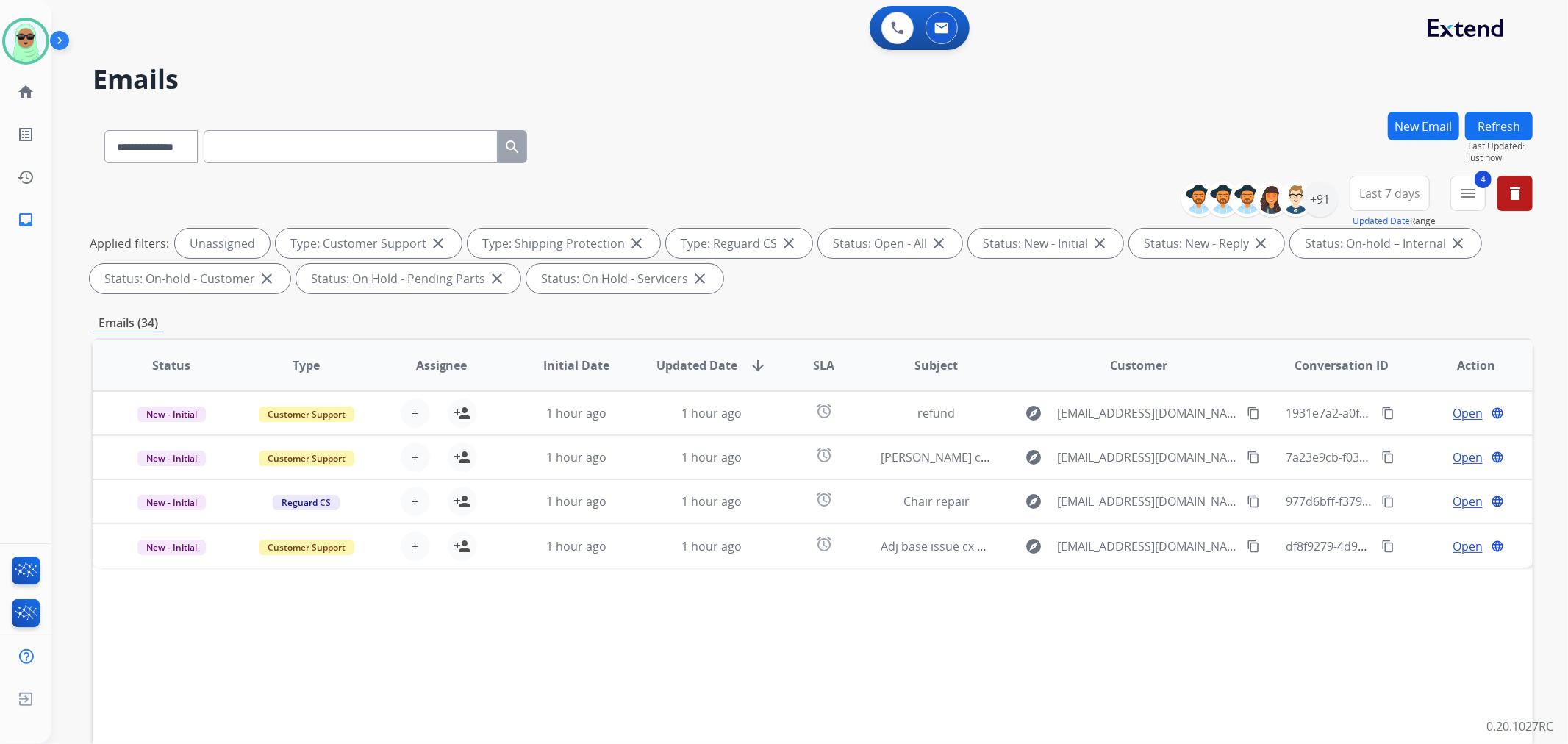
scroll to position [0, 0]
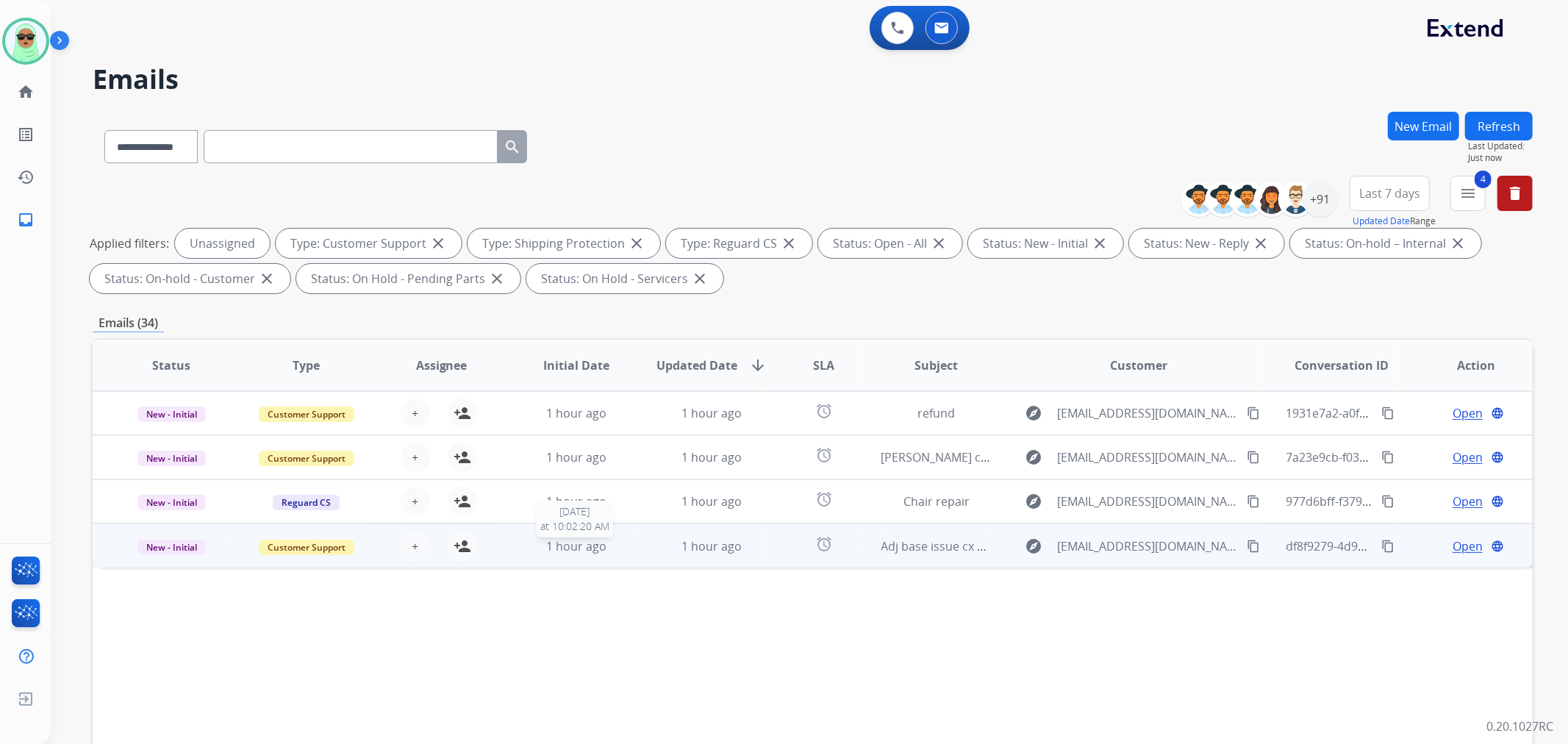
click at [606, 547] on div "1 hour ago" at bounding box center [577, 546] width 111 height 18
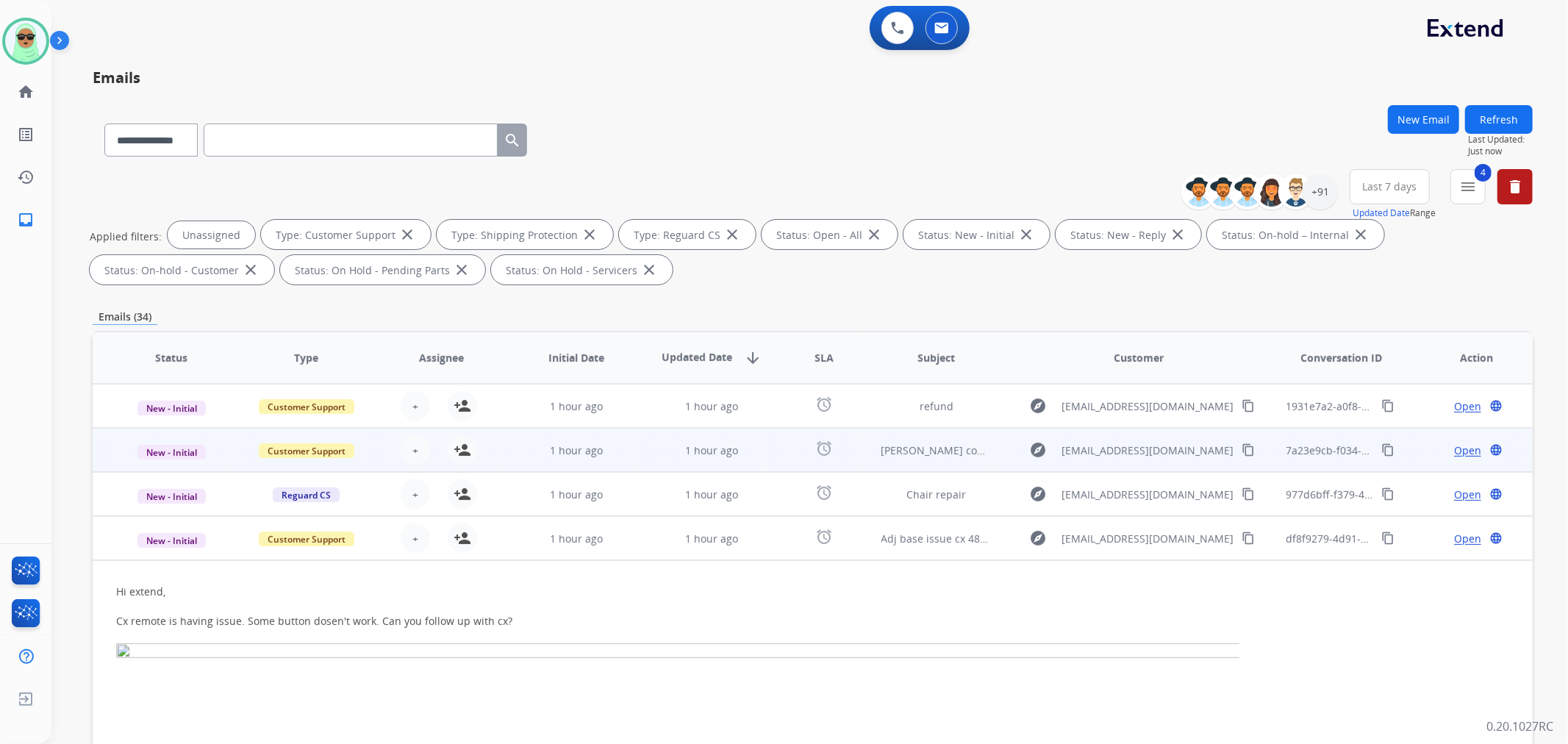
click at [610, 458] on td "1 hour ago" at bounding box center [565, 450] width 135 height 44
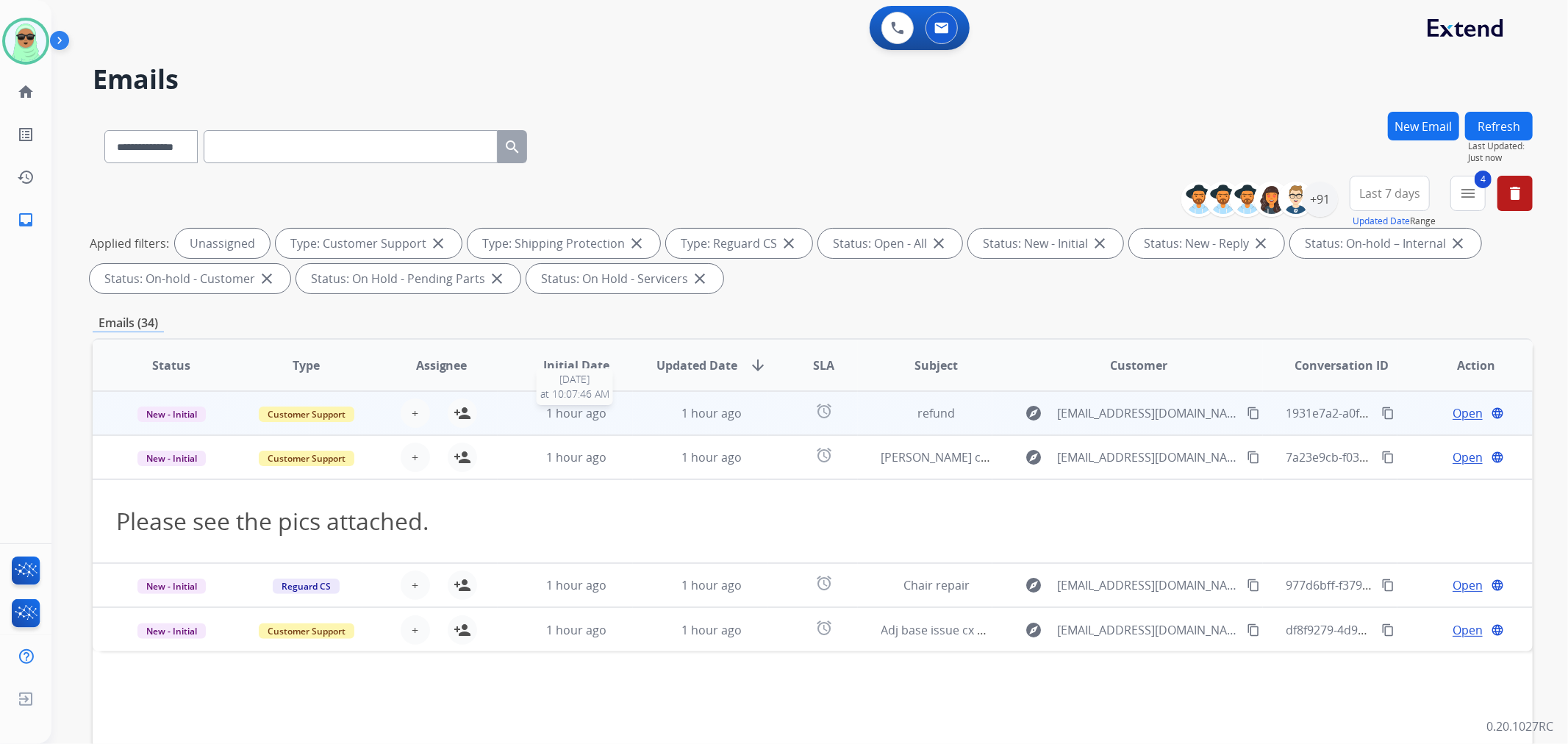
click at [614, 416] on div "1 hour ago" at bounding box center [577, 413] width 111 height 18
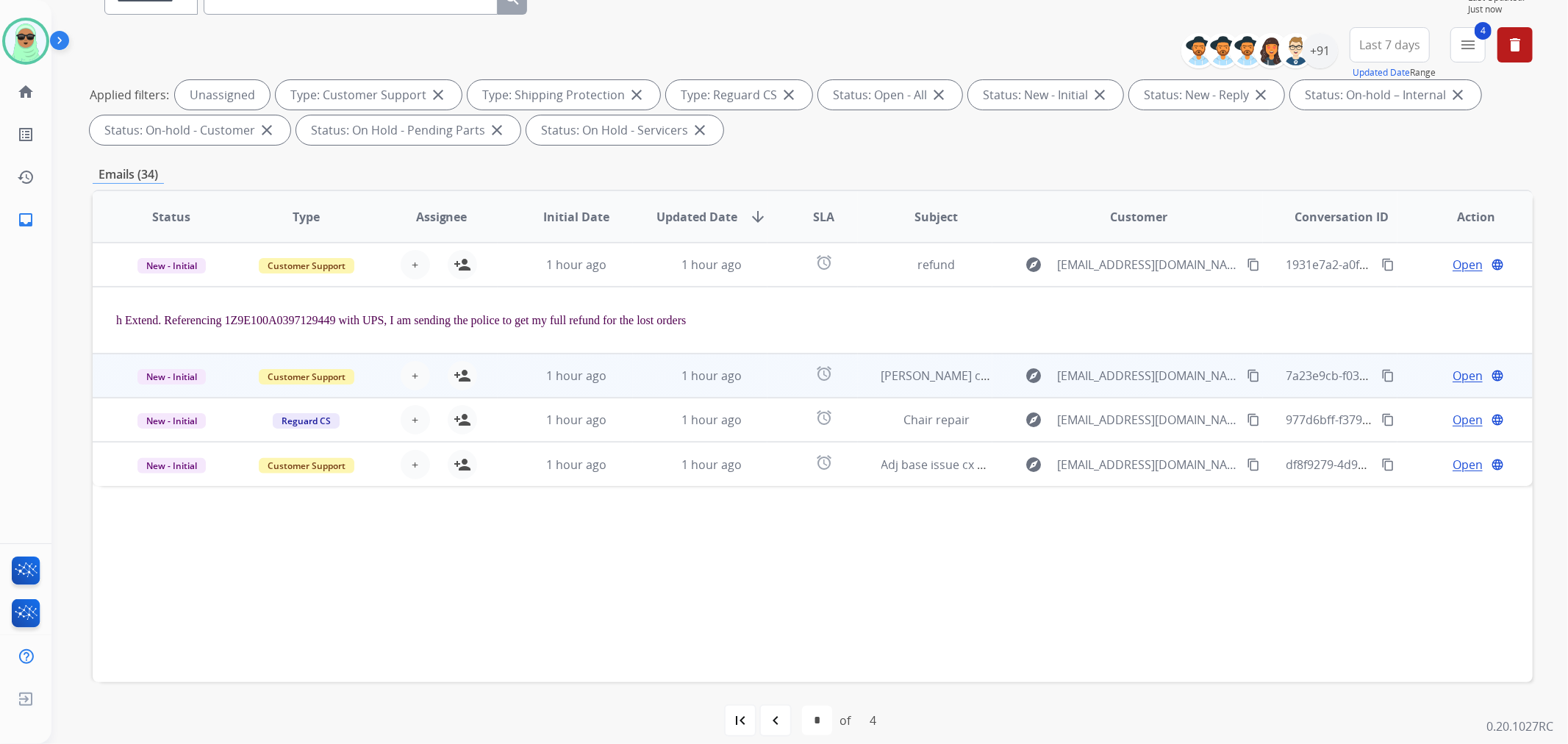
scroll to position [163, 0]
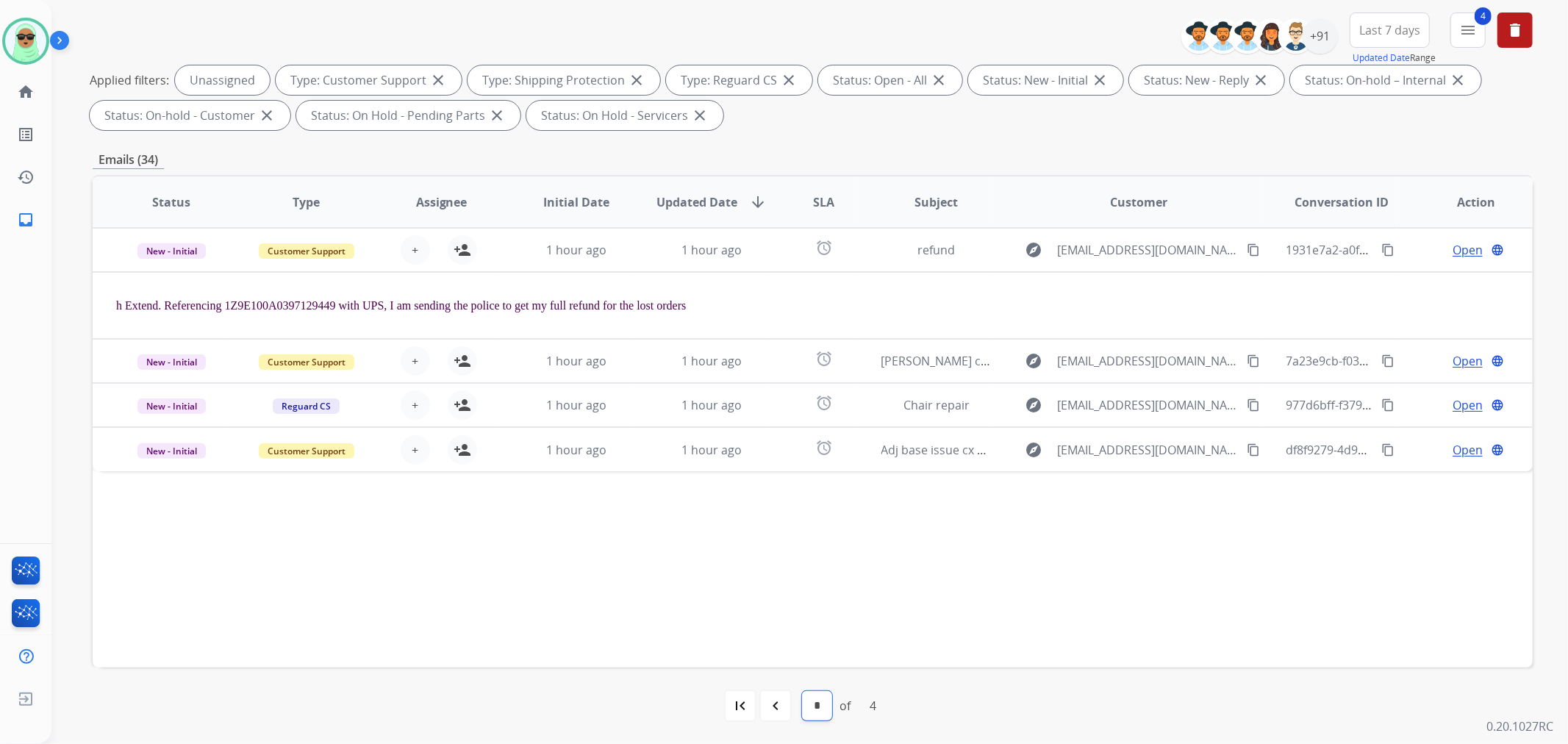
click at [802, 702] on select "* * * *" at bounding box center [817, 706] width 30 height 30
click at [763, 703] on div "navigate_before" at bounding box center [775, 705] width 32 height 32
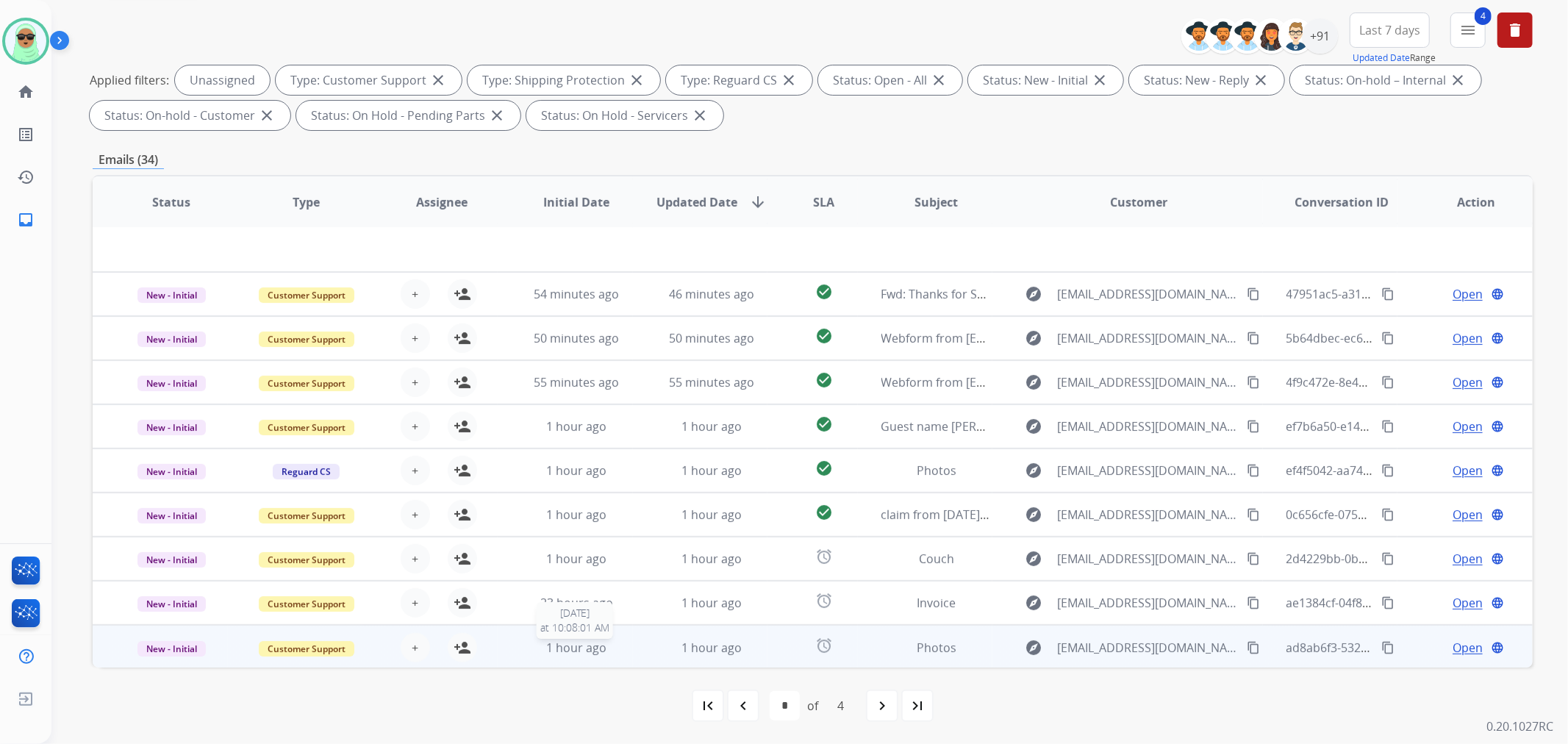
click at [616, 644] on div "1 hour ago" at bounding box center [577, 648] width 111 height 18
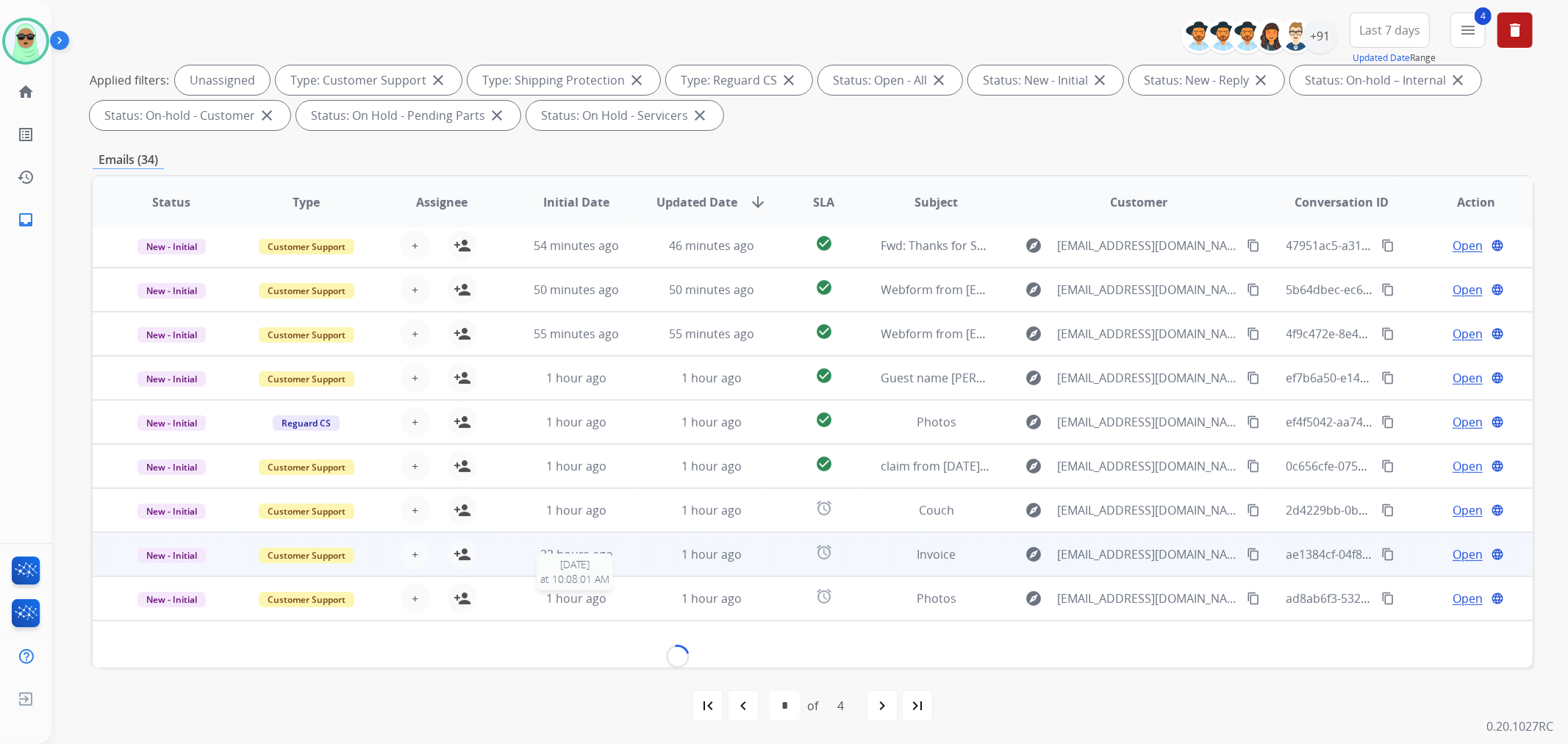
scroll to position [48, 0]
click at [588, 547] on span "23 hours ago" at bounding box center [577, 555] width 73 height 16
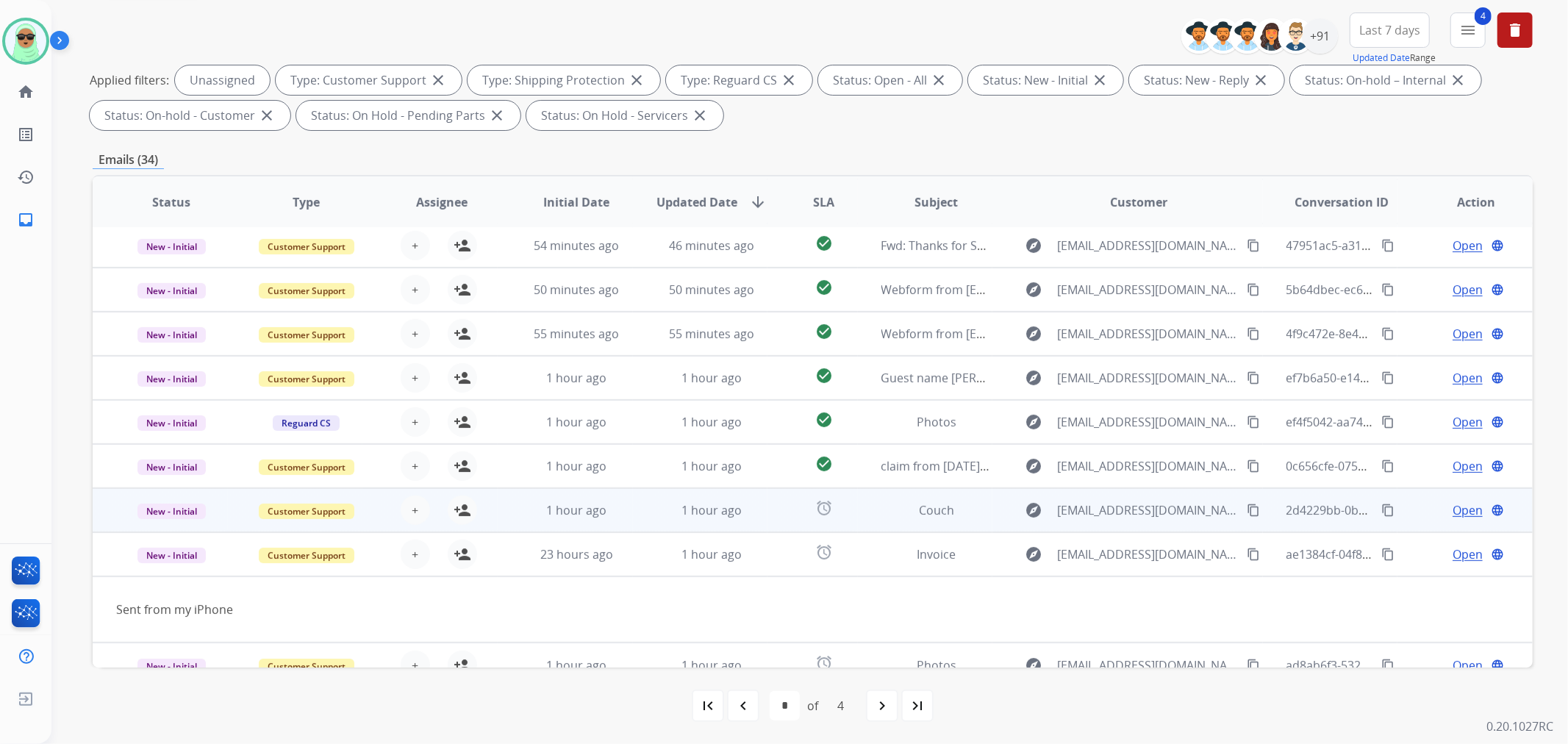
scroll to position [66, 0]
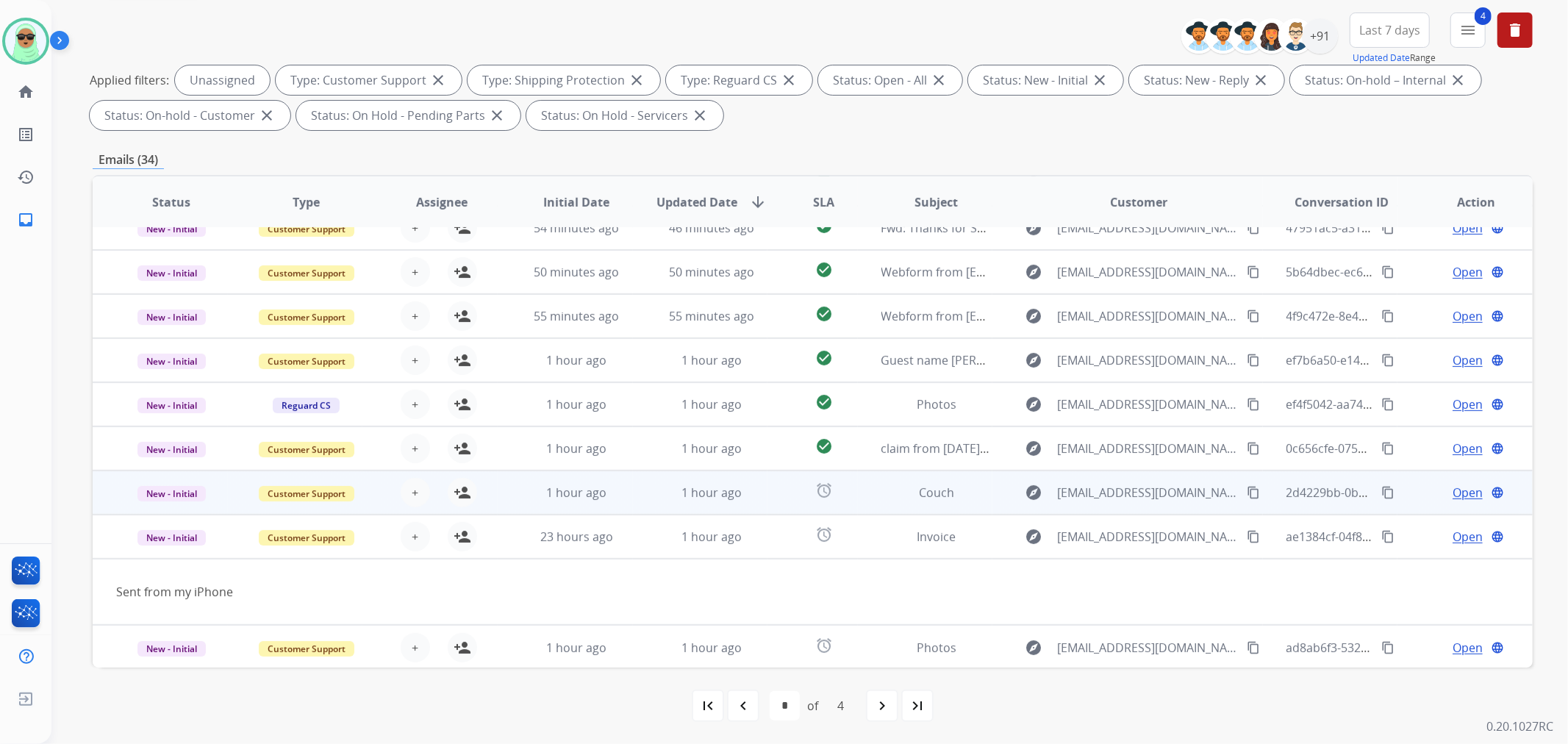
click at [583, 471] on td "1 hour ago" at bounding box center [565, 493] width 135 height 44
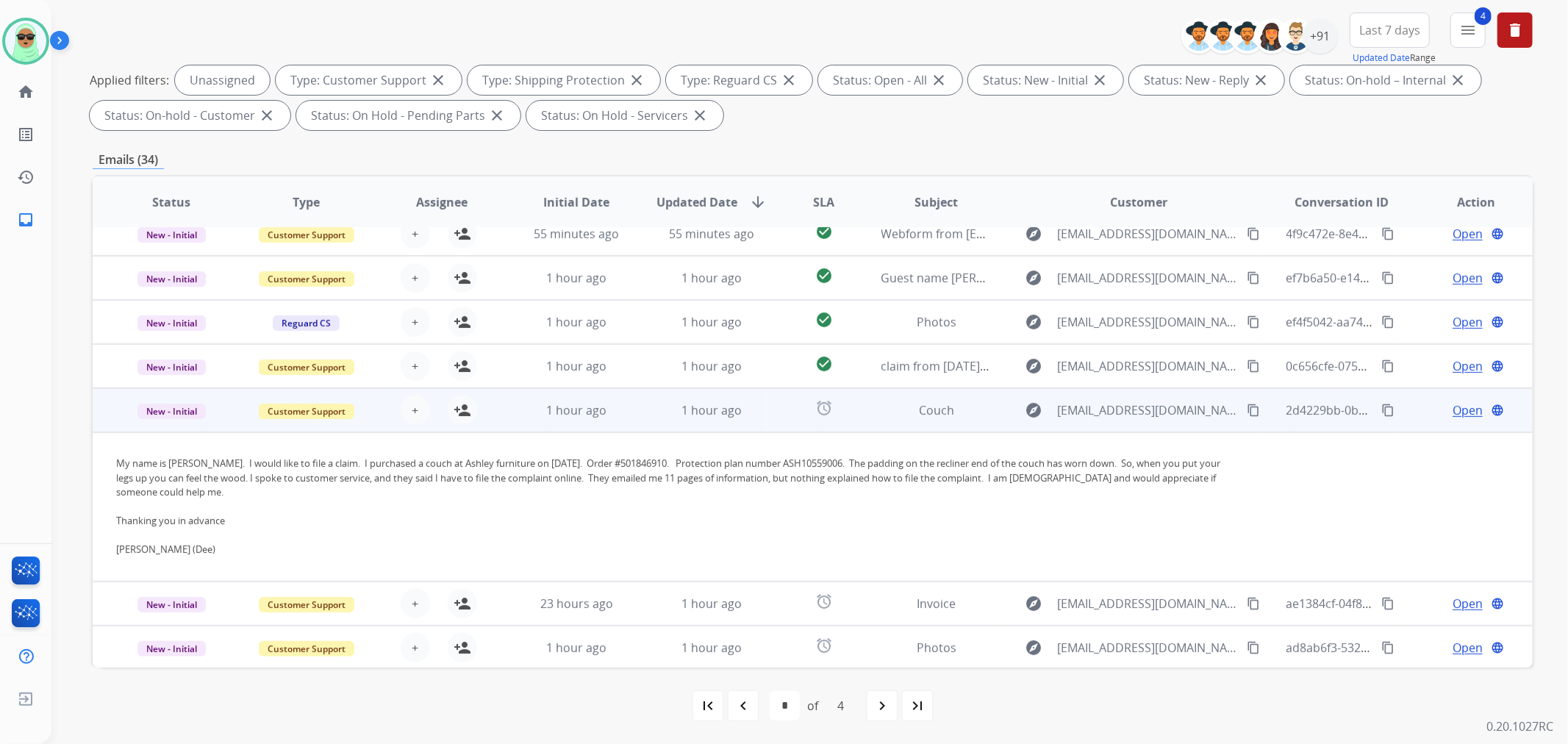
click at [586, 388] on td "1 hour ago" at bounding box center [565, 410] width 135 height 44
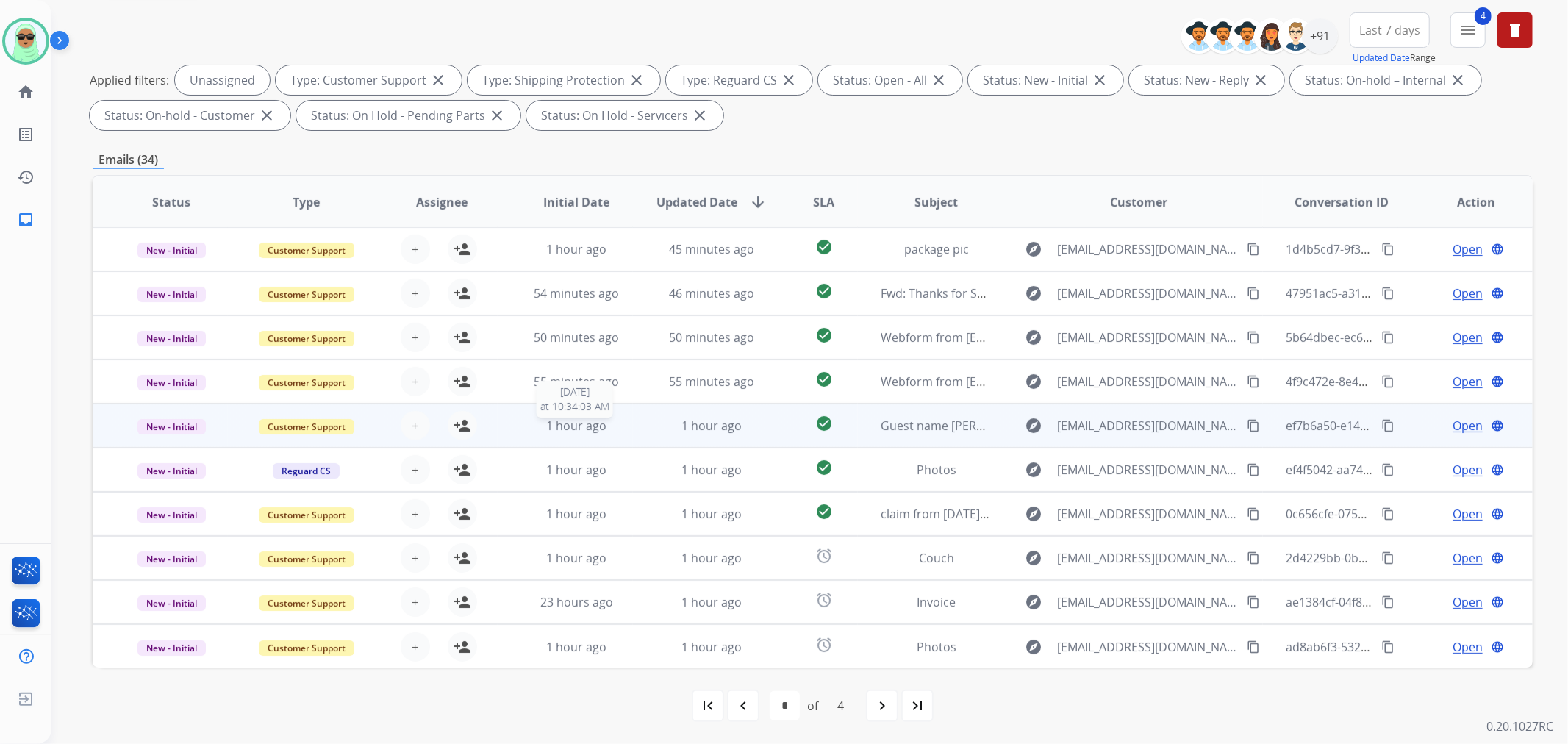
click at [583, 429] on span "1 hour ago" at bounding box center [577, 426] width 61 height 16
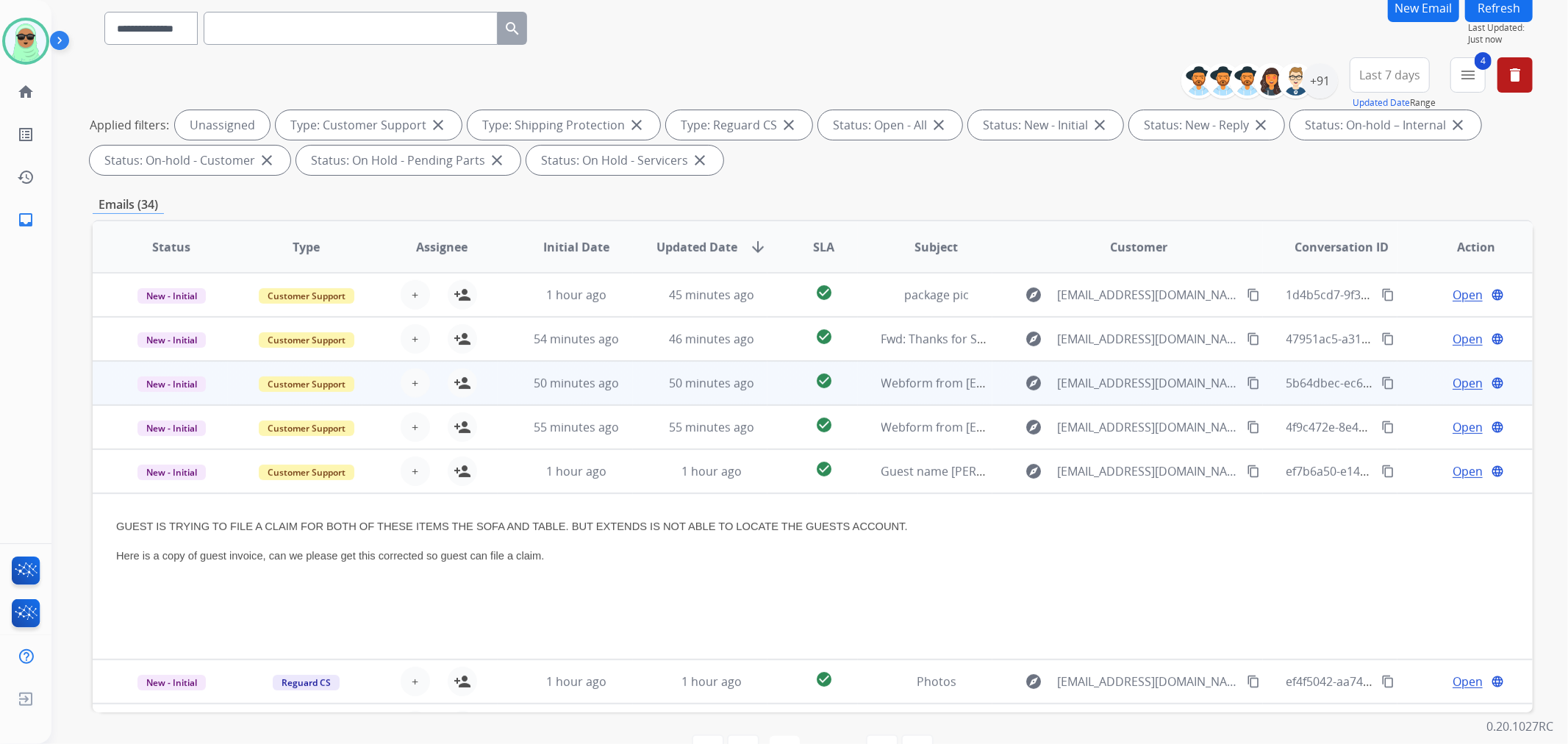
scroll to position [82, 0]
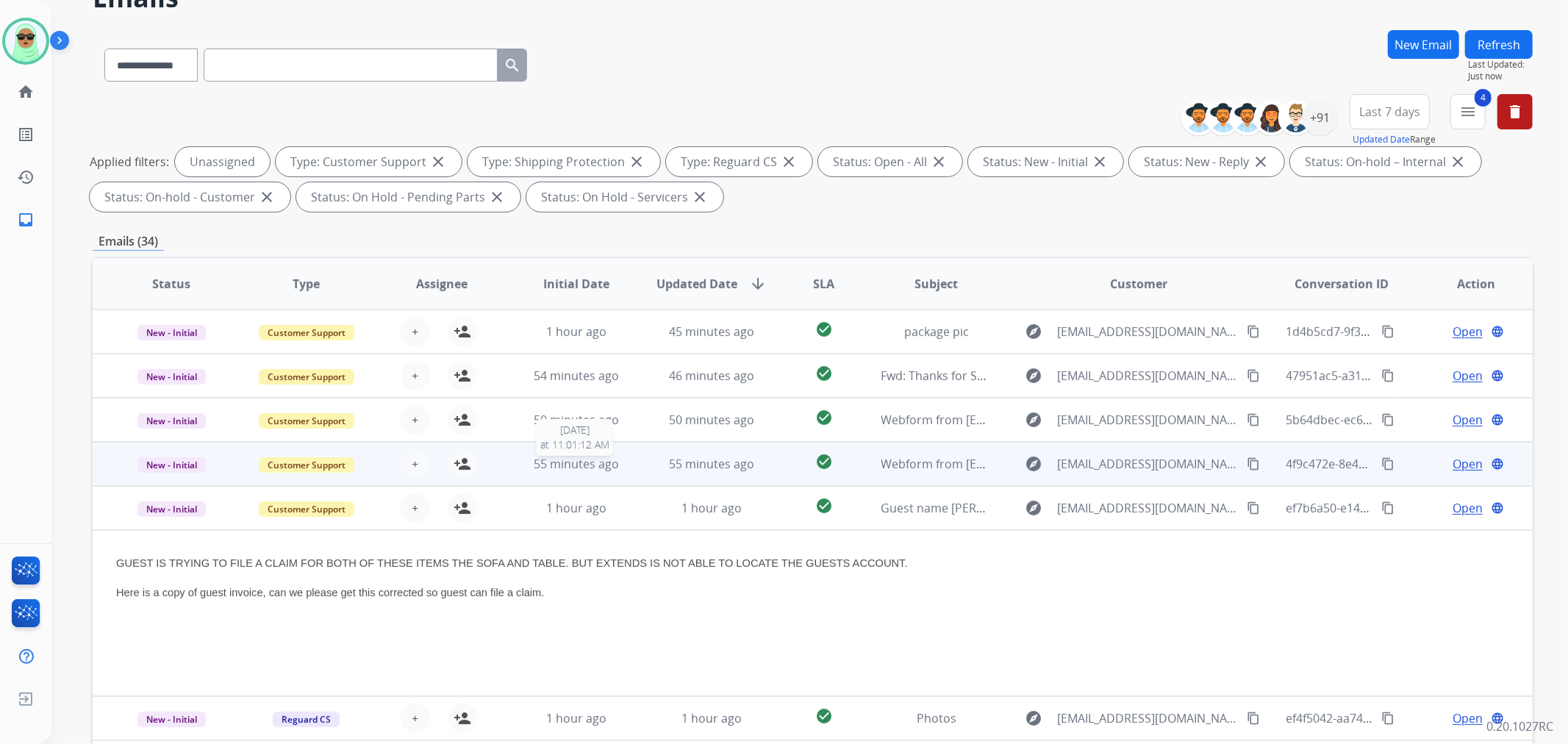
click at [586, 465] on span "55 minutes ago" at bounding box center [577, 464] width 85 height 16
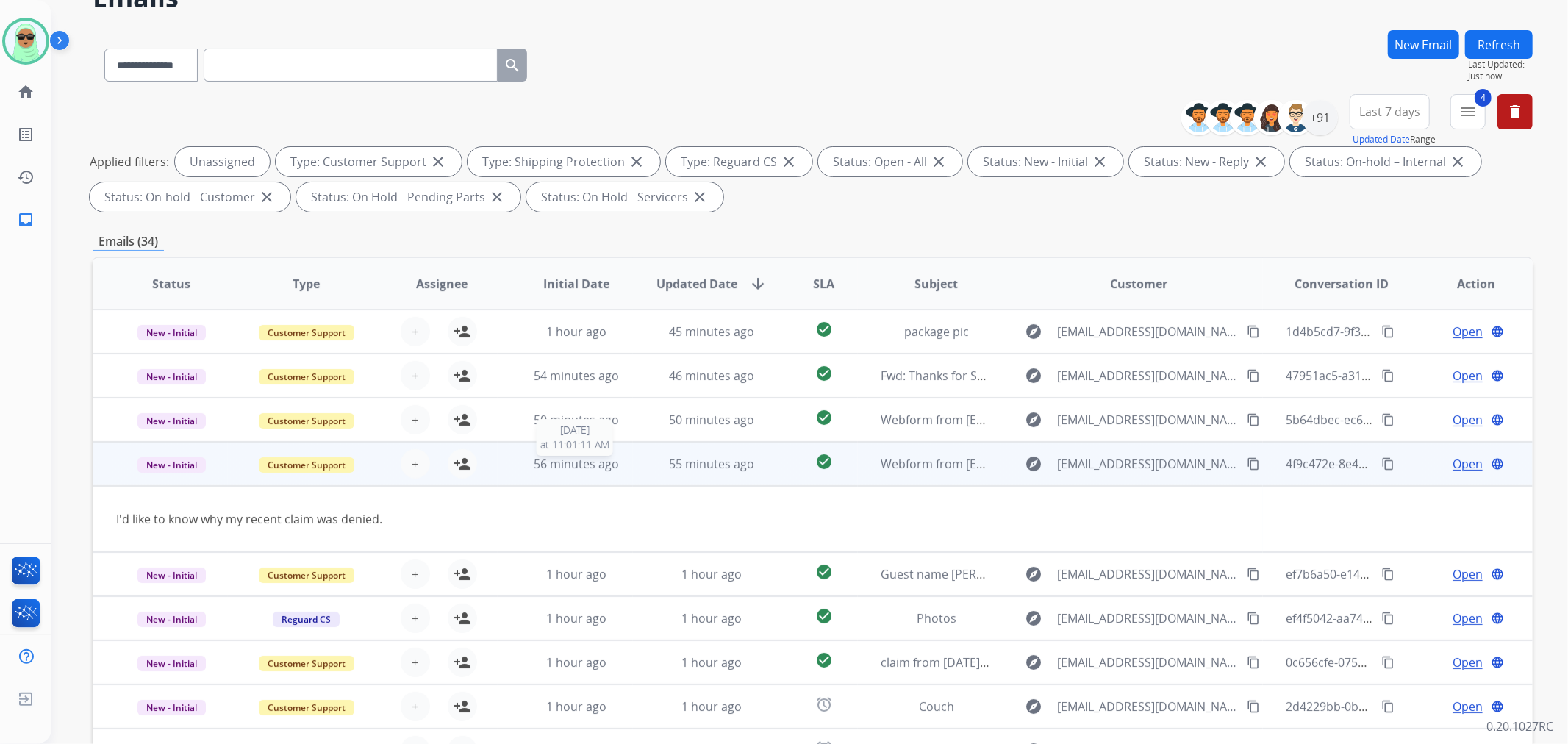
scroll to position [66, 0]
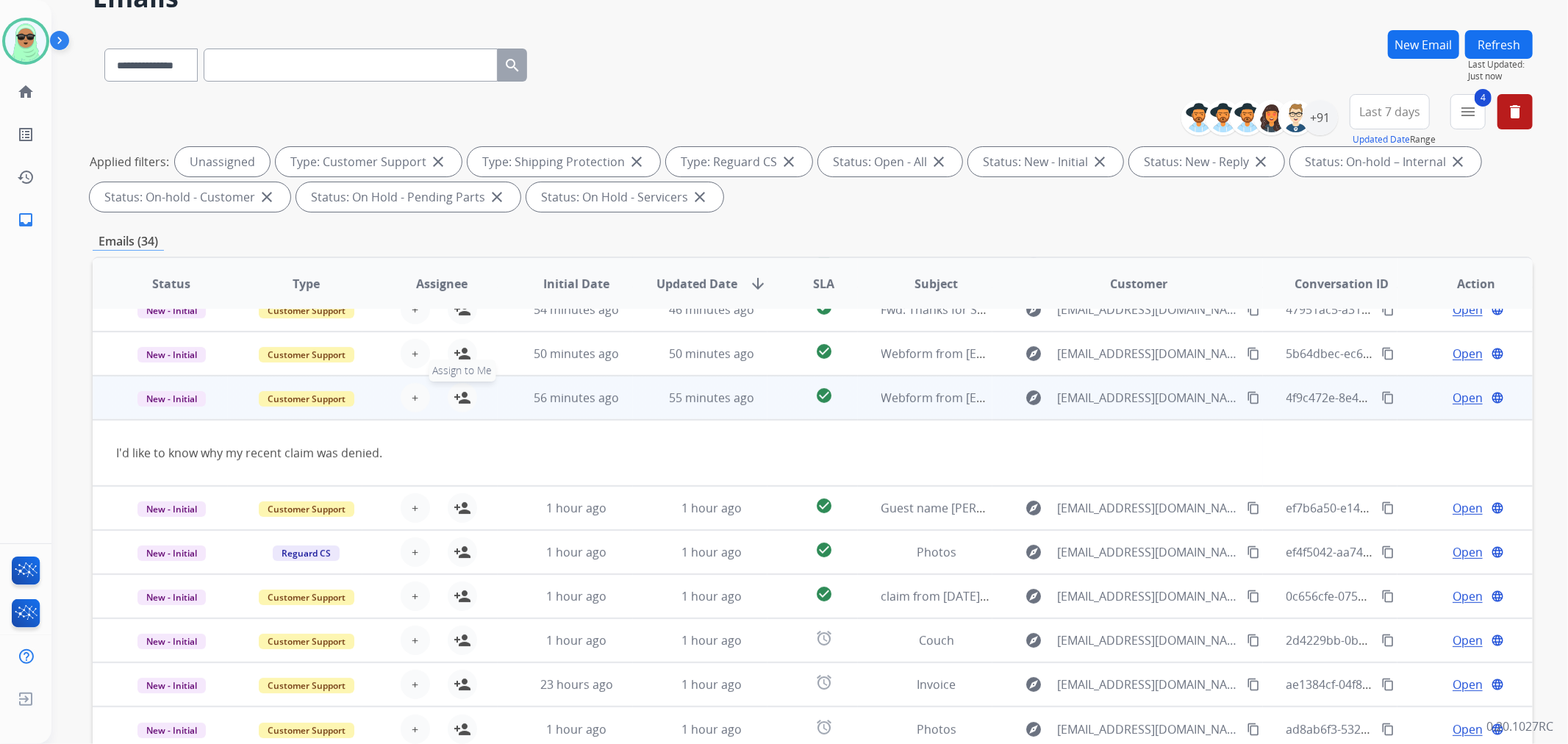
click at [456, 400] on mat-icon "person_add" at bounding box center [463, 398] width 18 height 18
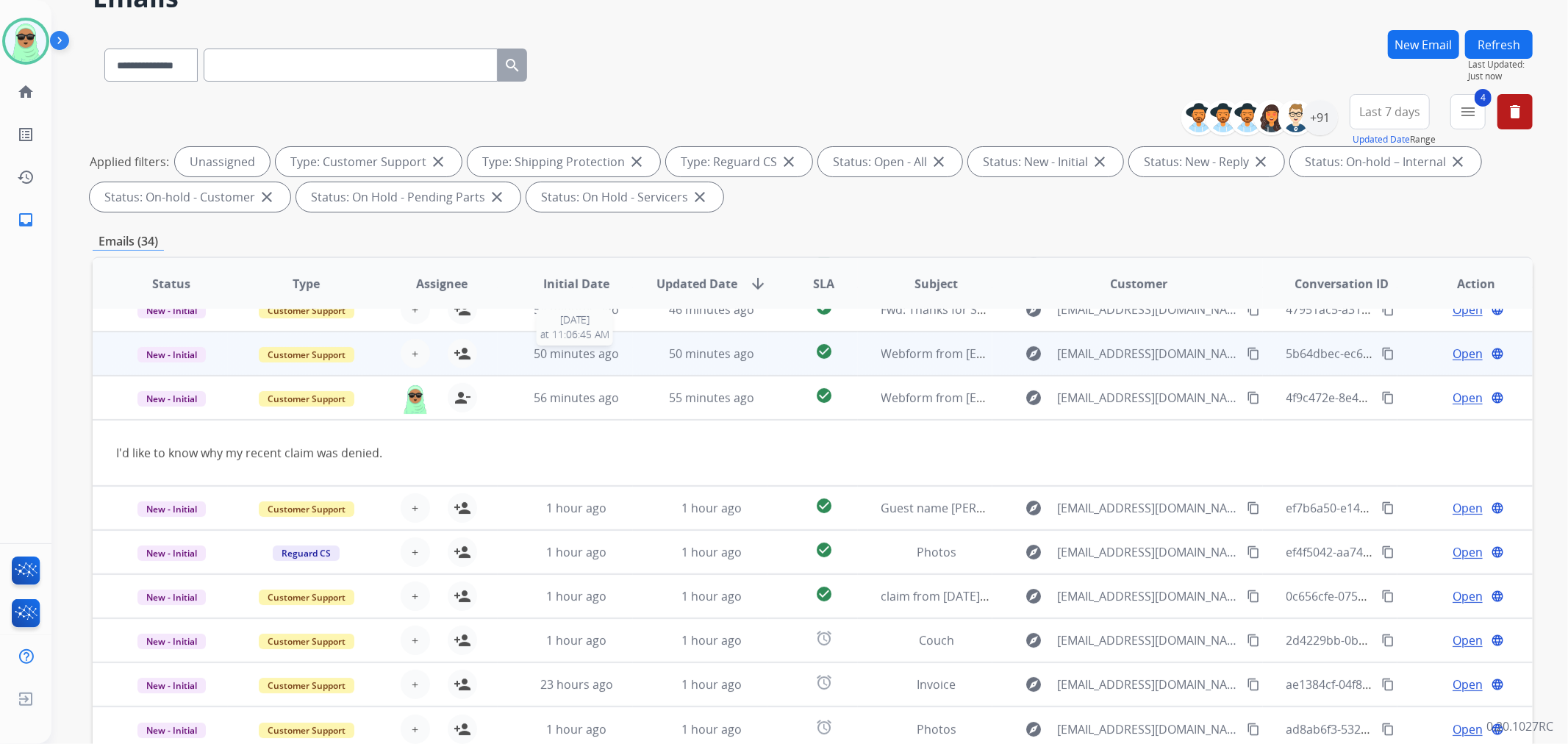
click at [566, 345] on span "50 minutes ago" at bounding box center [577, 354] width 85 height 16
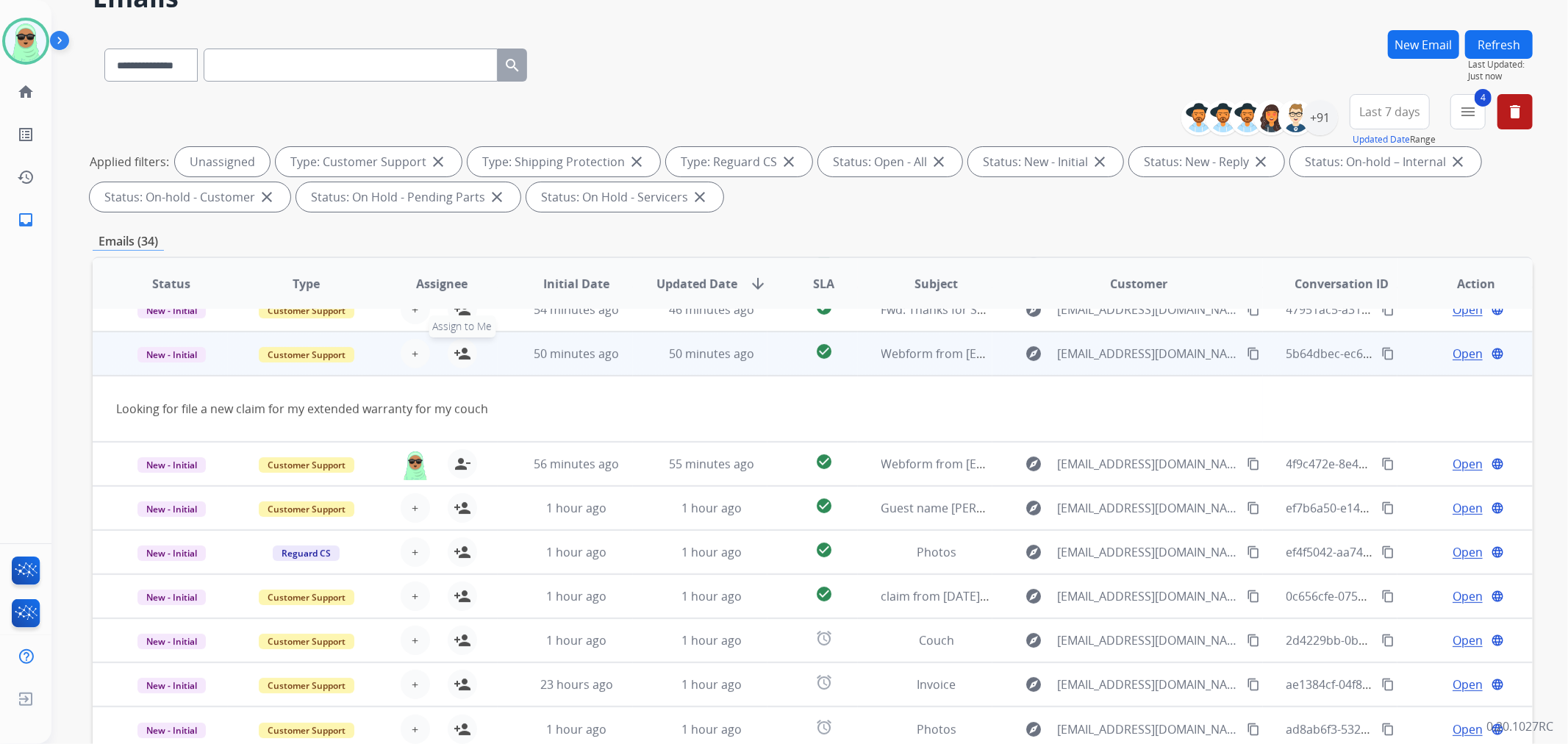
click at [462, 350] on mat-icon "person_add" at bounding box center [463, 354] width 18 height 18
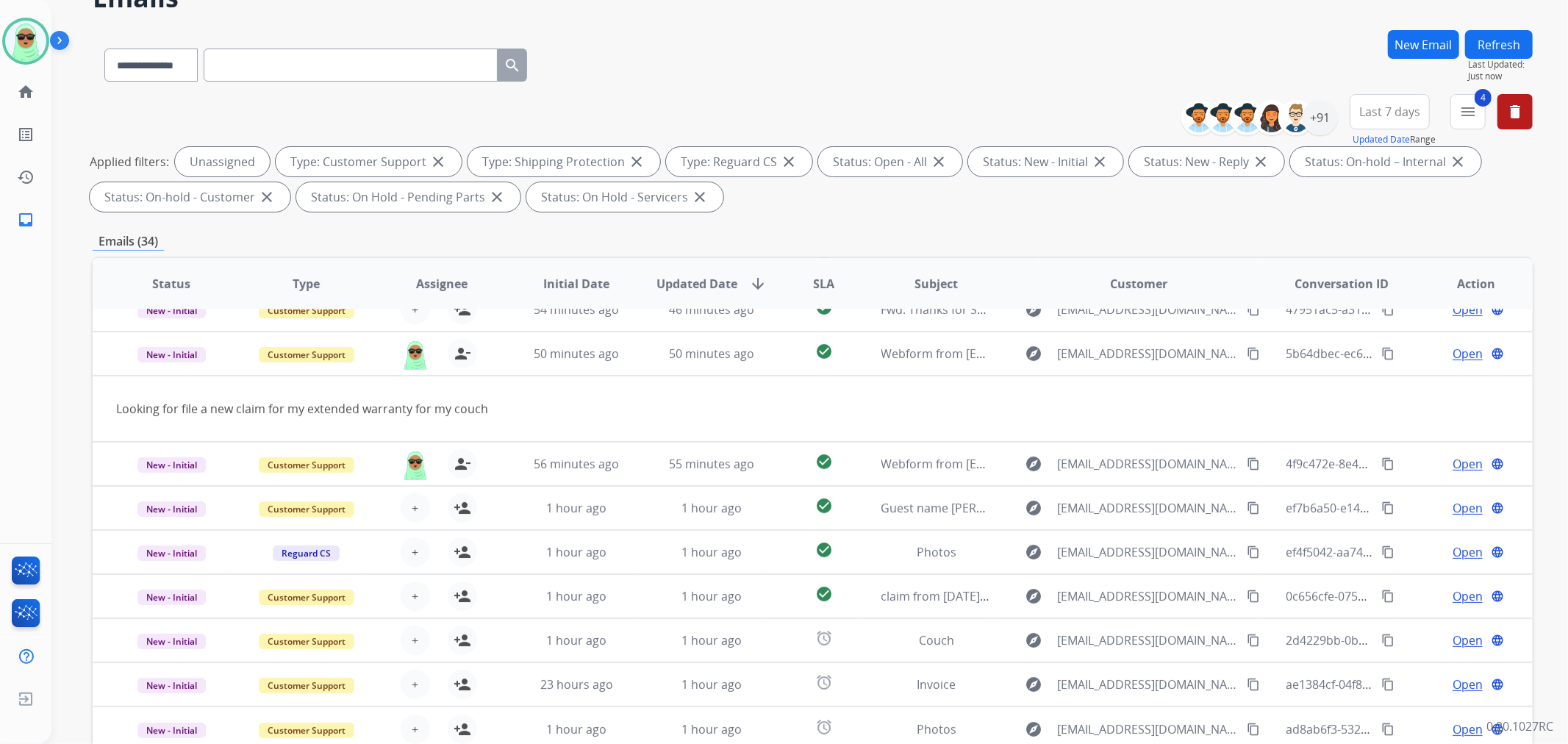
click at [633, 304] on th "Updated Date arrow_downward" at bounding box center [700, 284] width 135 height 52
click at [619, 324] on td "54 minutes ago" at bounding box center [565, 310] width 135 height 44
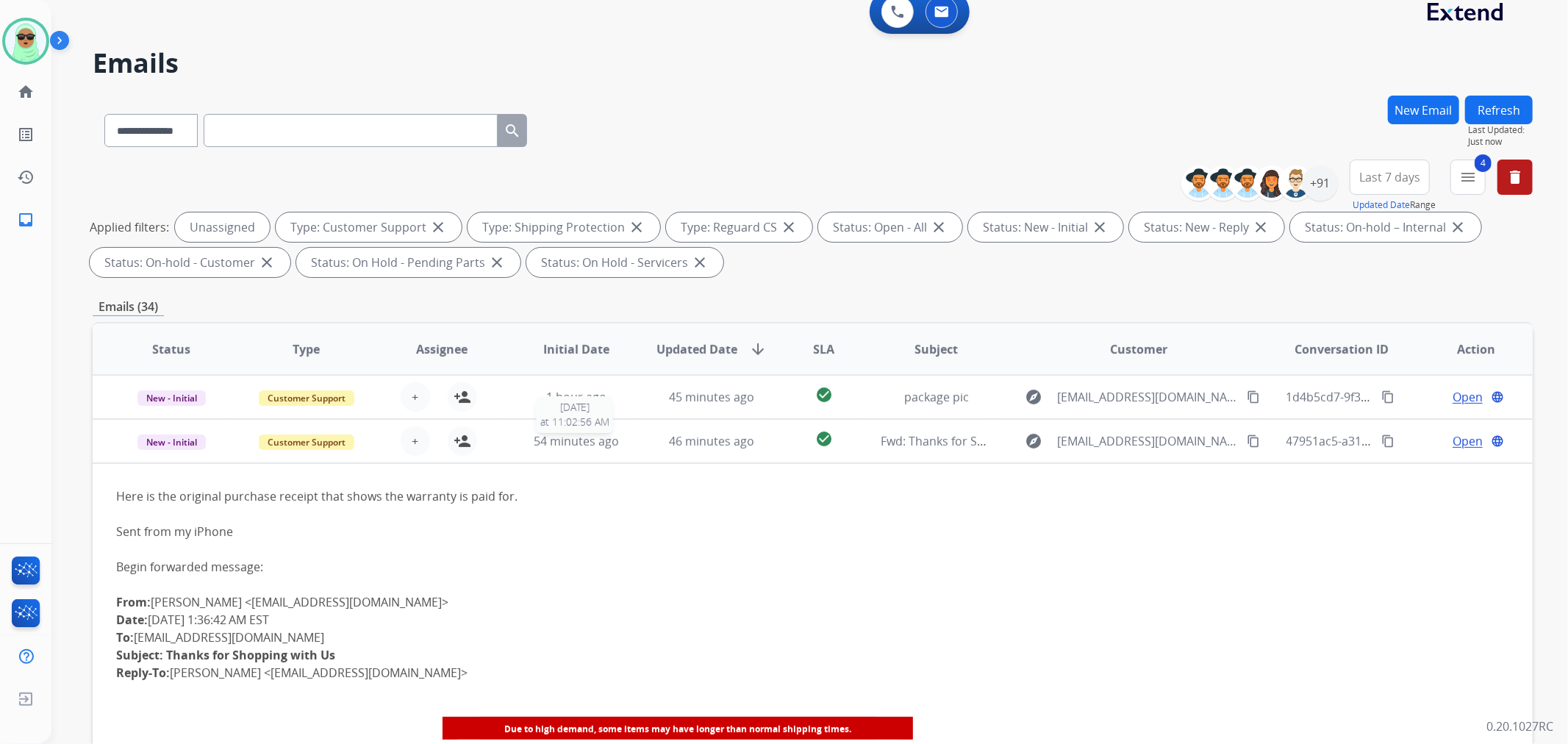
scroll to position [0, 0]
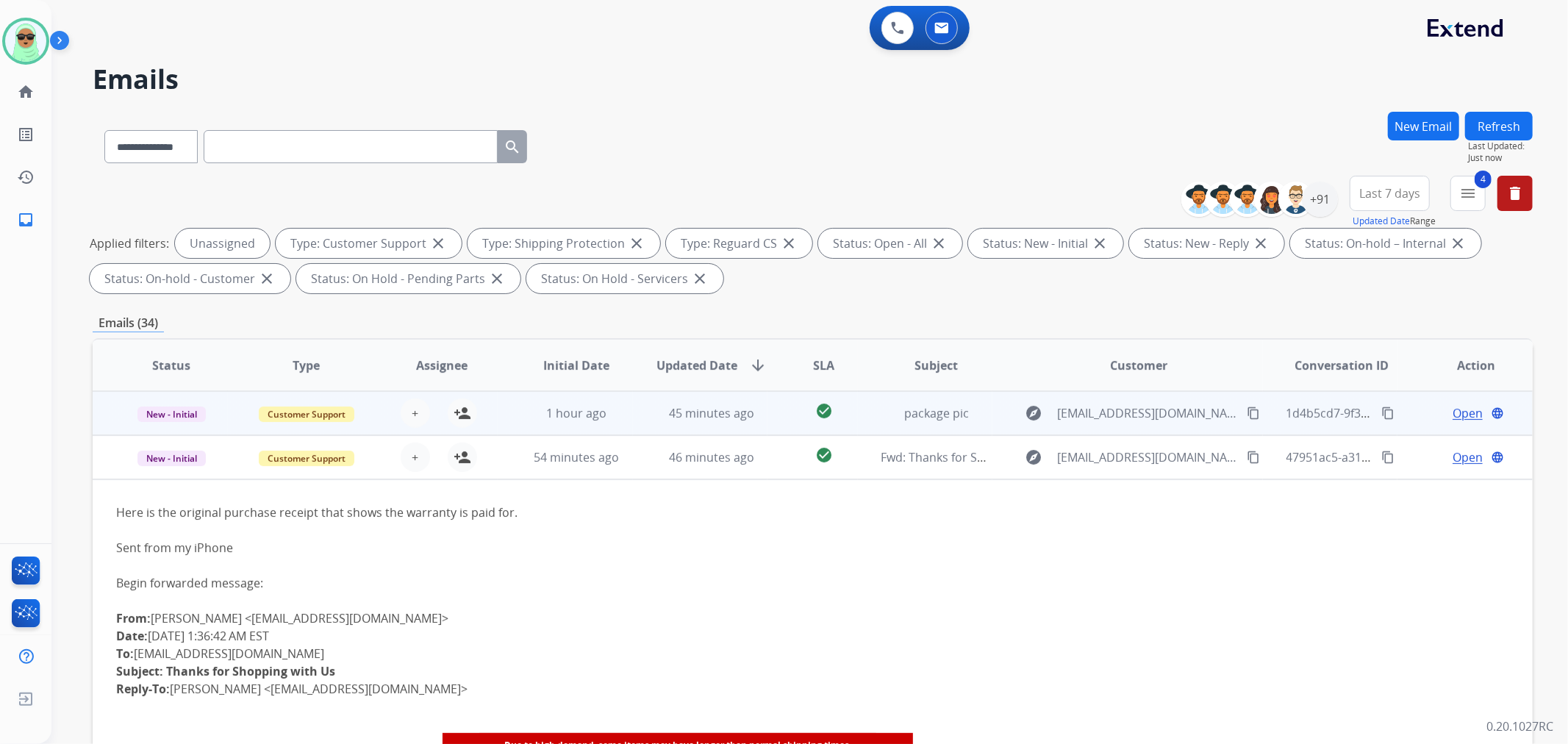
click at [633, 408] on td "45 minutes ago" at bounding box center [700, 413] width 135 height 44
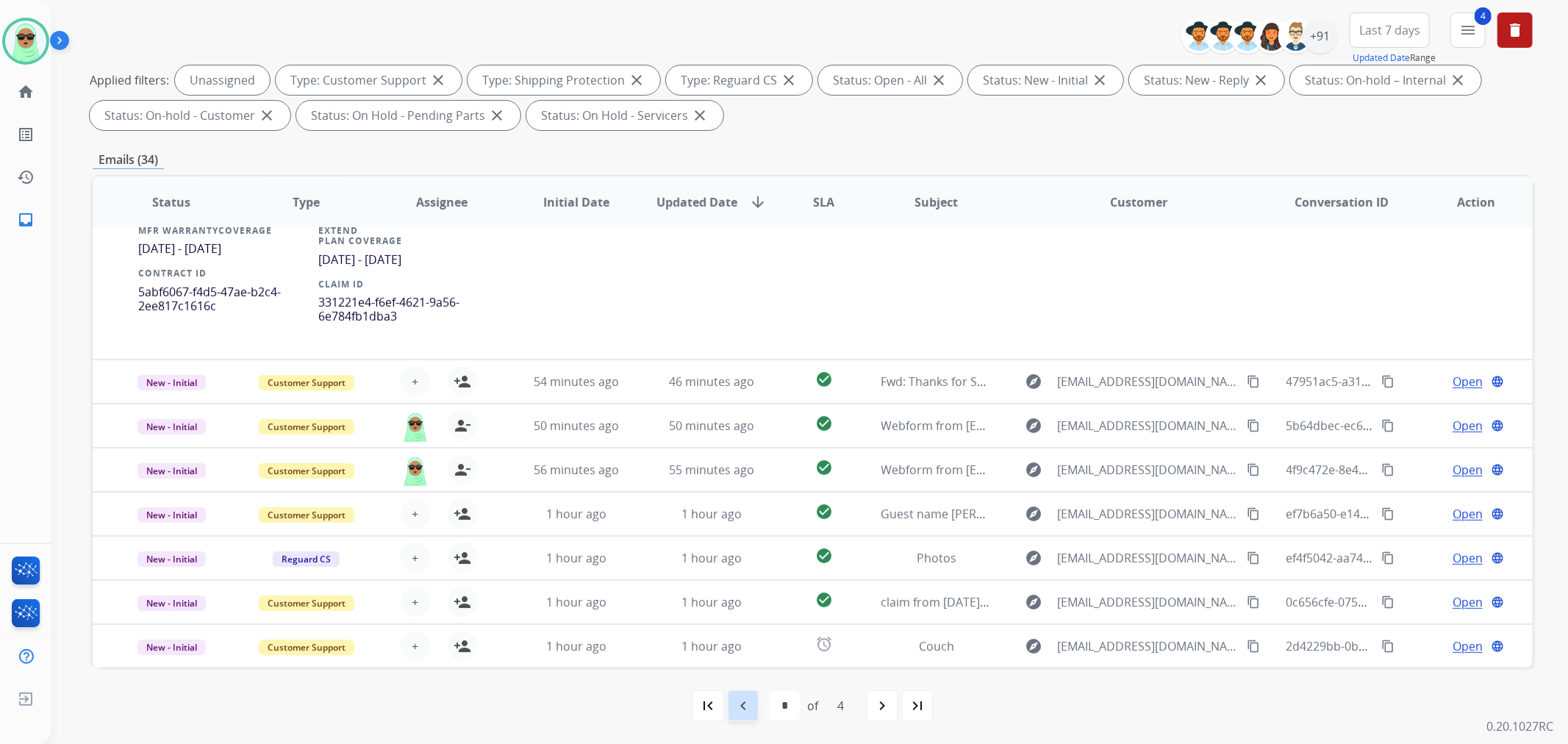
scroll to position [182, 0]
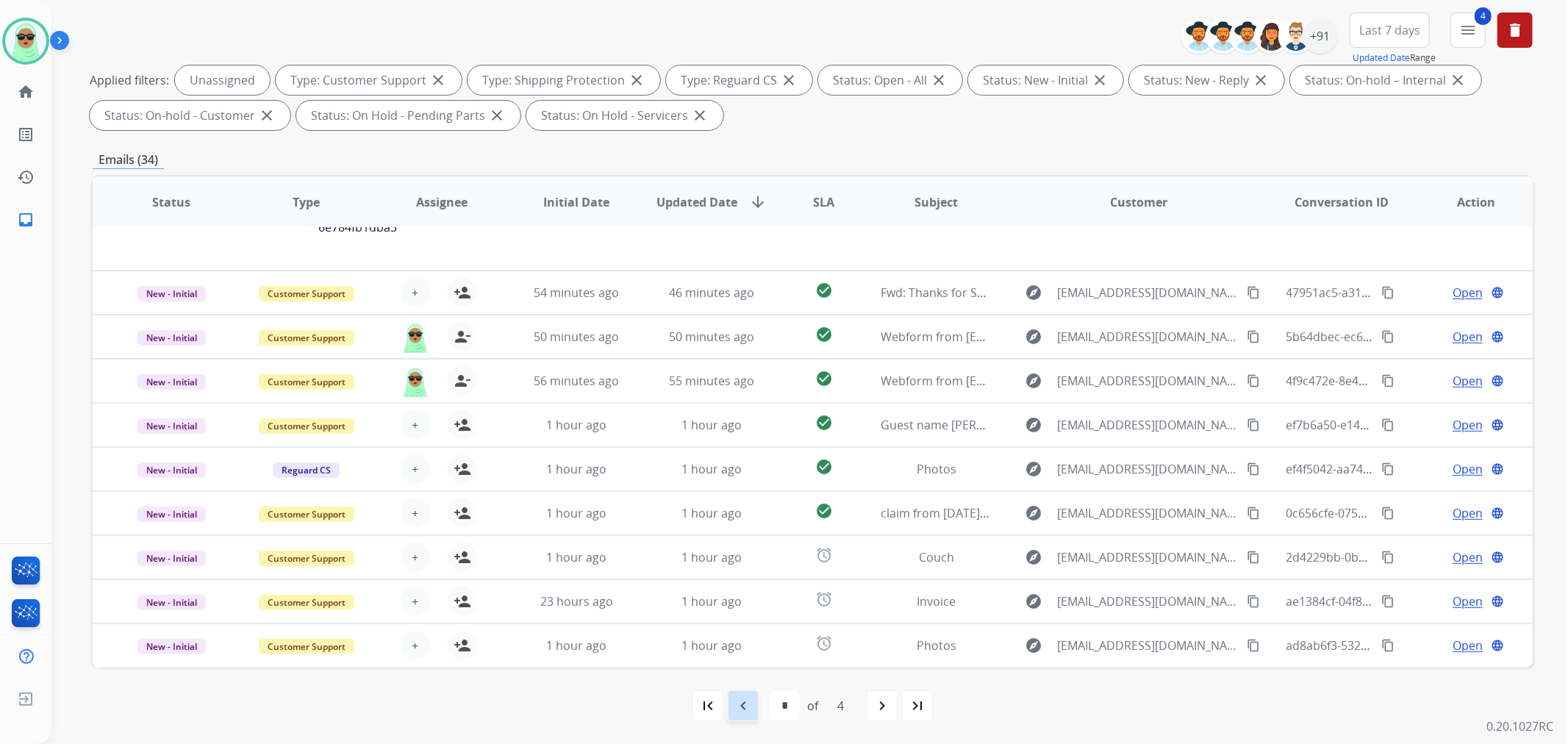
click at [751, 693] on div "navigate_before" at bounding box center [743, 705] width 32 height 32
select select "*"
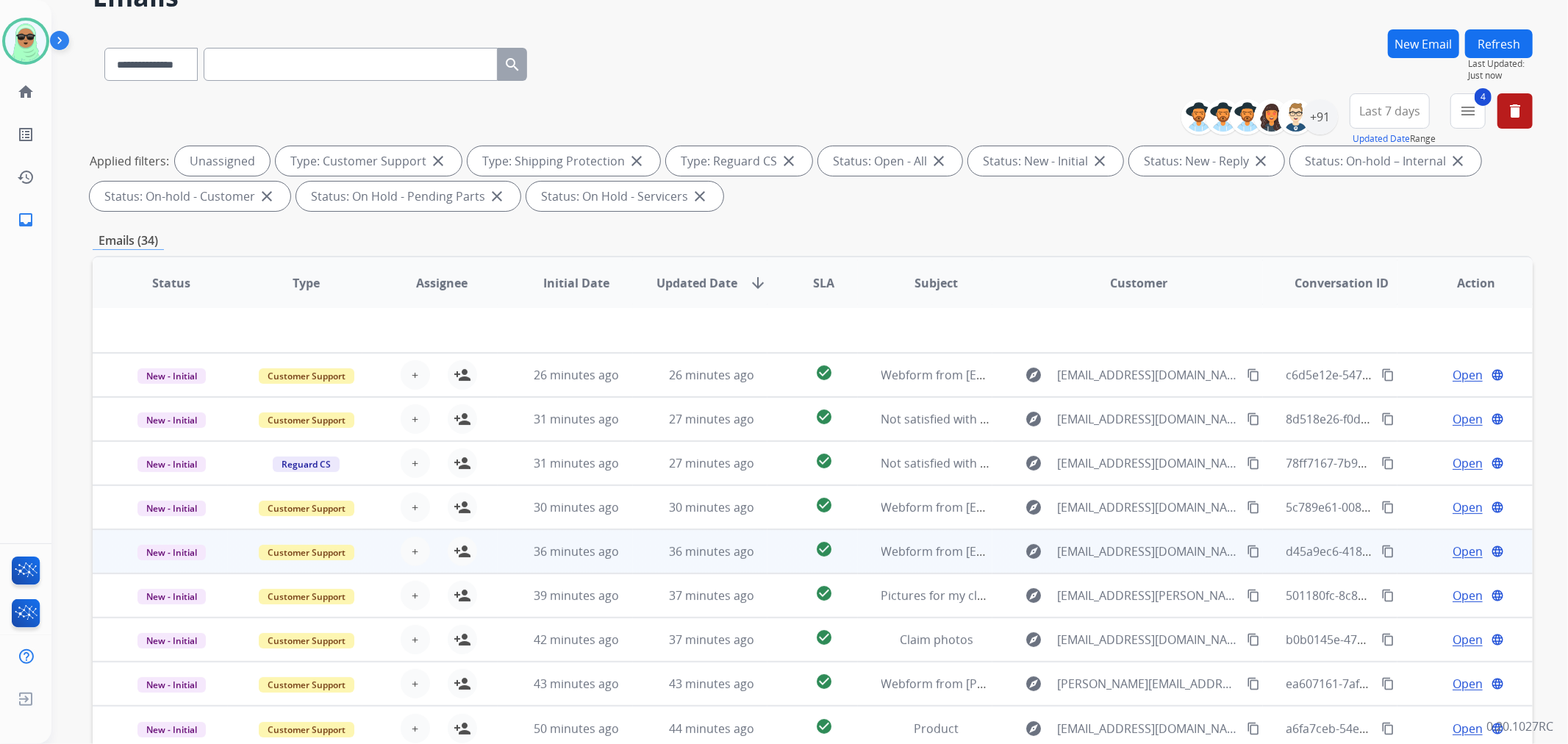
scroll to position [163, 0]
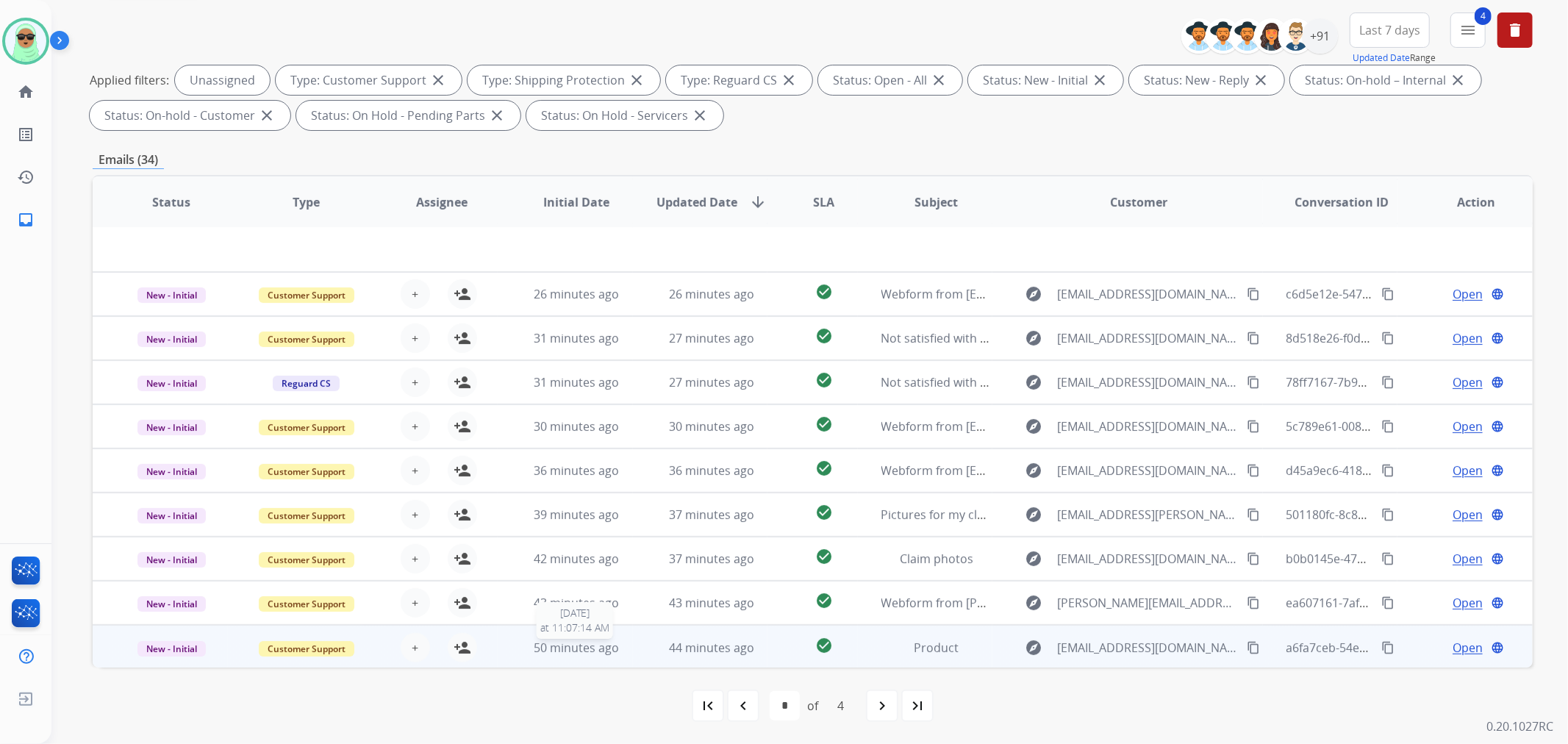
click at [591, 648] on span "50 minutes ago" at bounding box center [577, 648] width 85 height 16
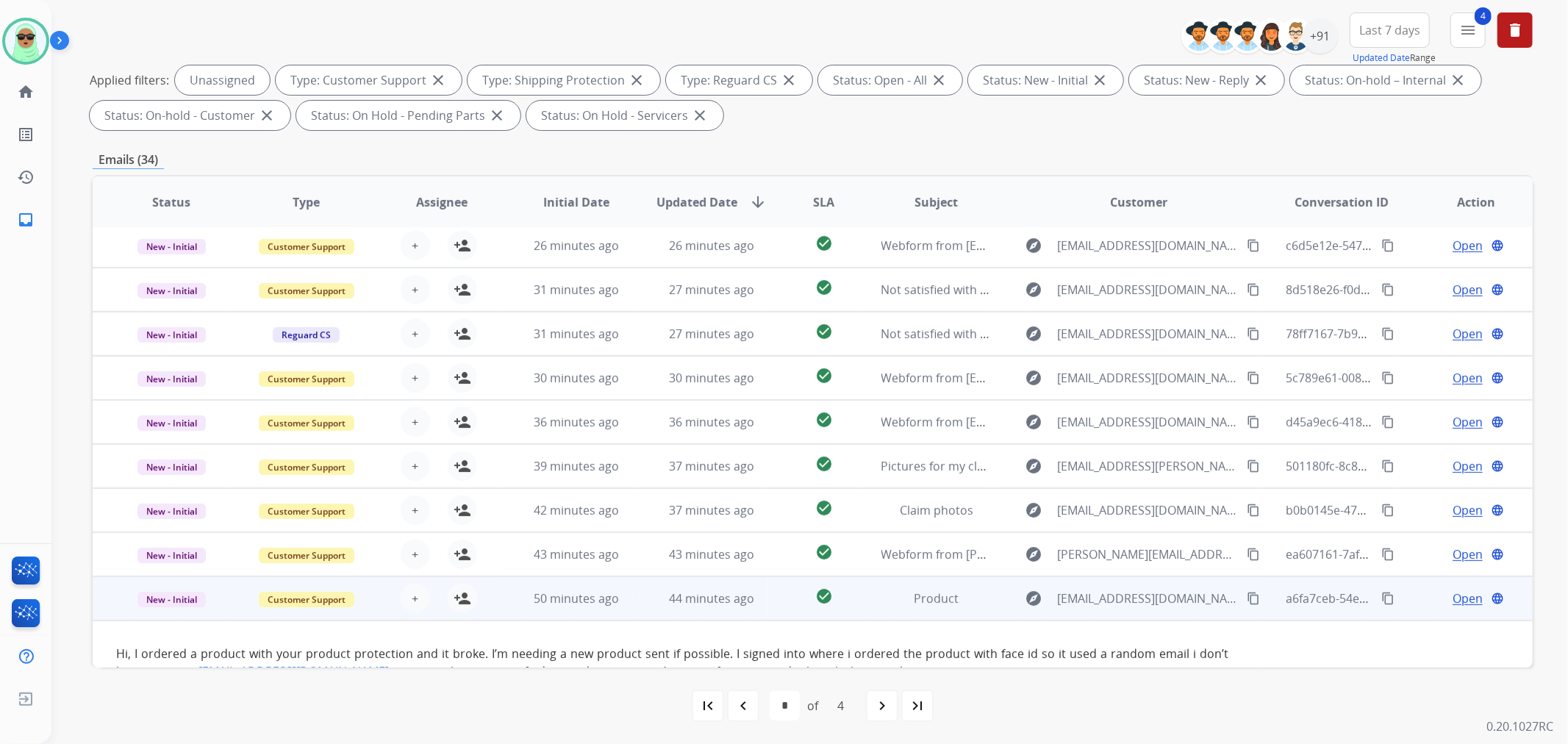
scroll to position [154, 0]
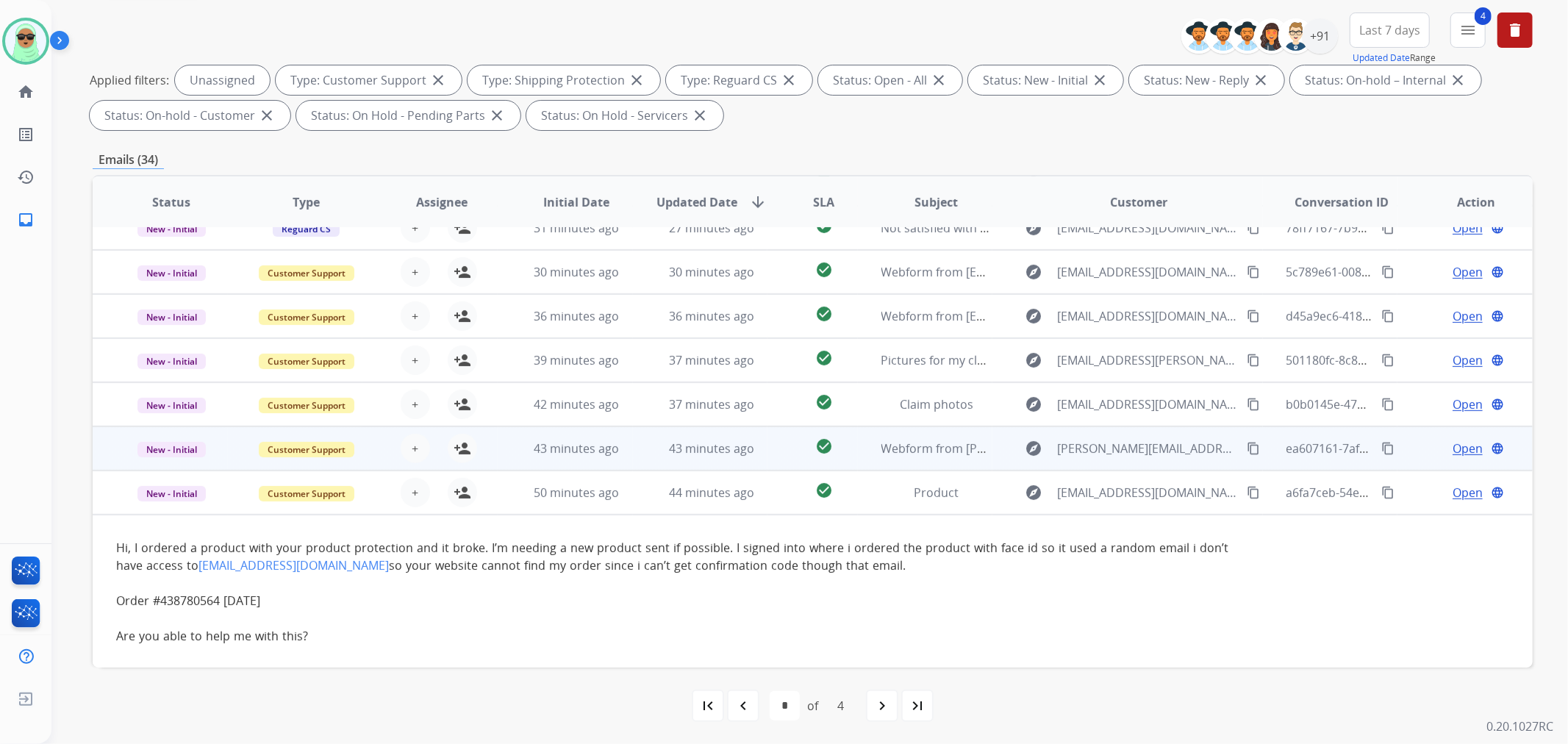
click at [562, 462] on td "43 minutes ago" at bounding box center [565, 449] width 135 height 44
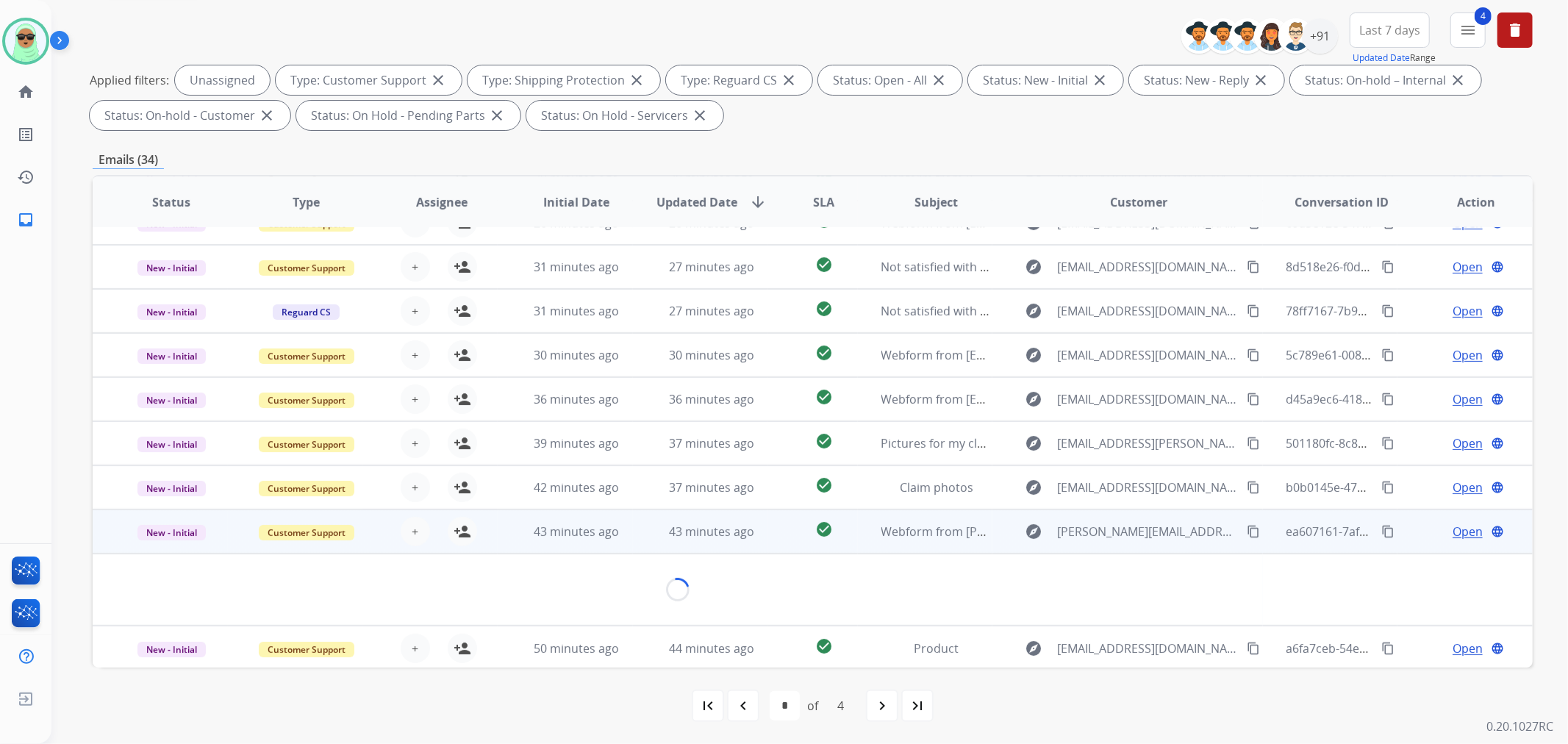
scroll to position [66, 0]
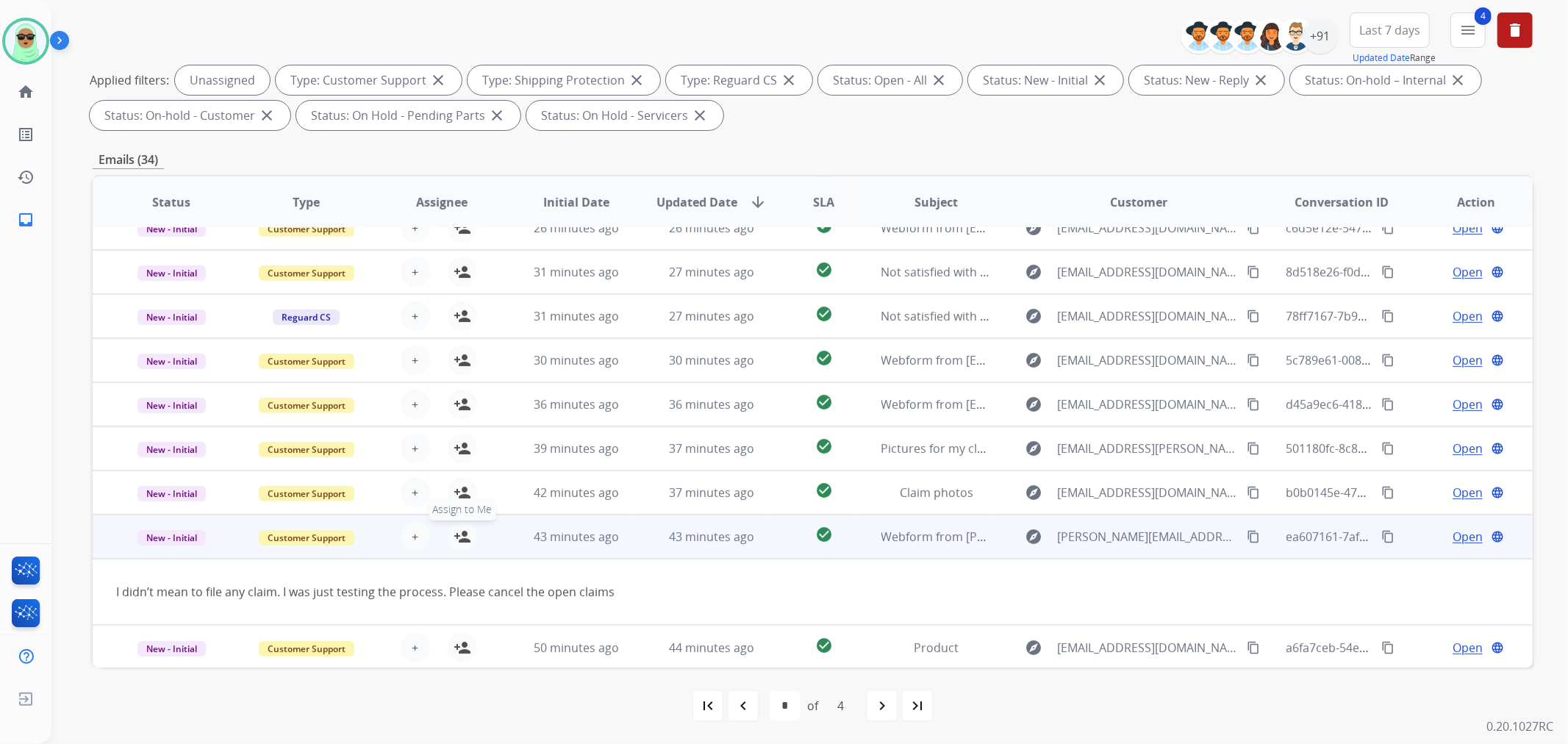
click at [463, 528] on mat-icon "person_add" at bounding box center [463, 537] width 18 height 18
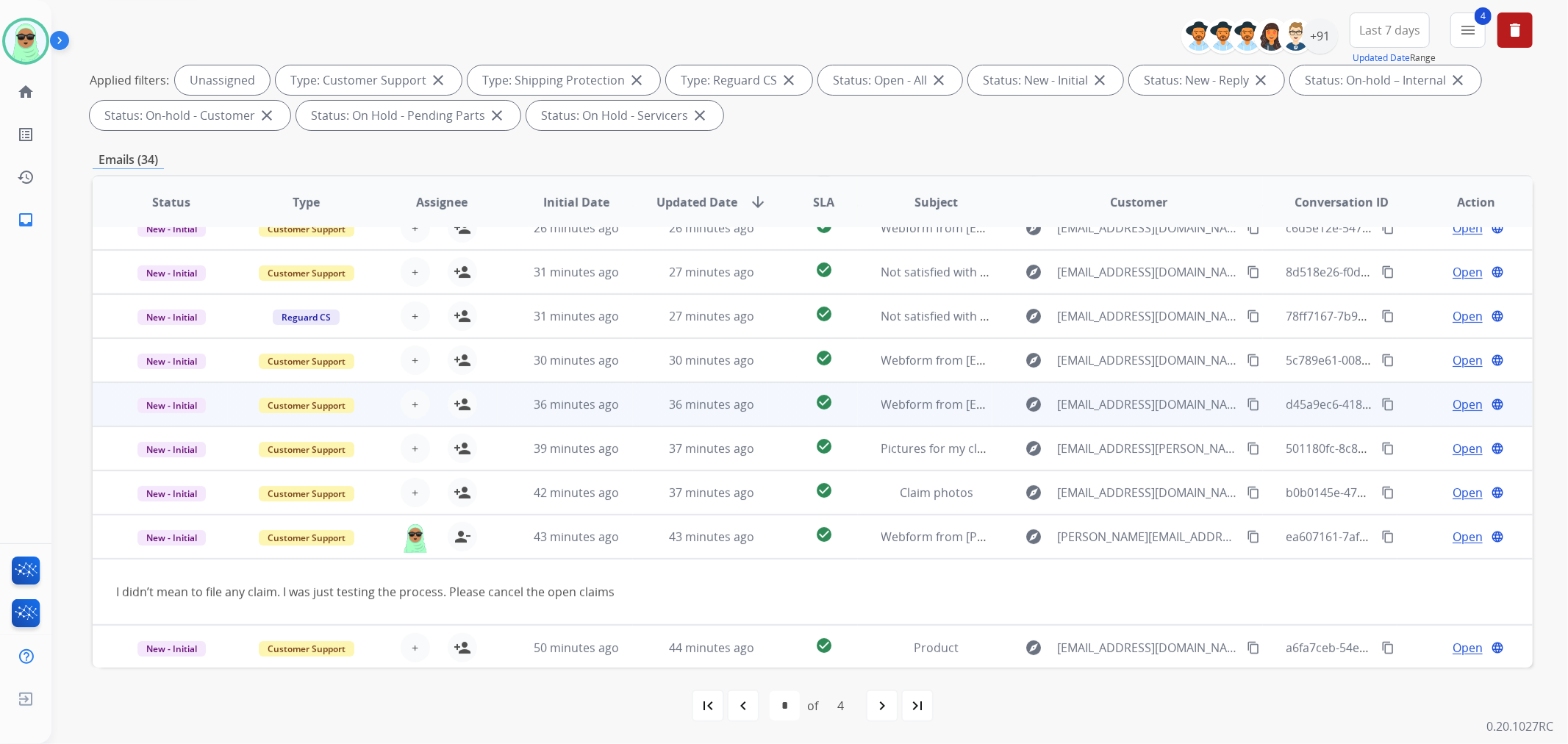
click at [753, 416] on td "36 minutes ago" at bounding box center [700, 404] width 135 height 44
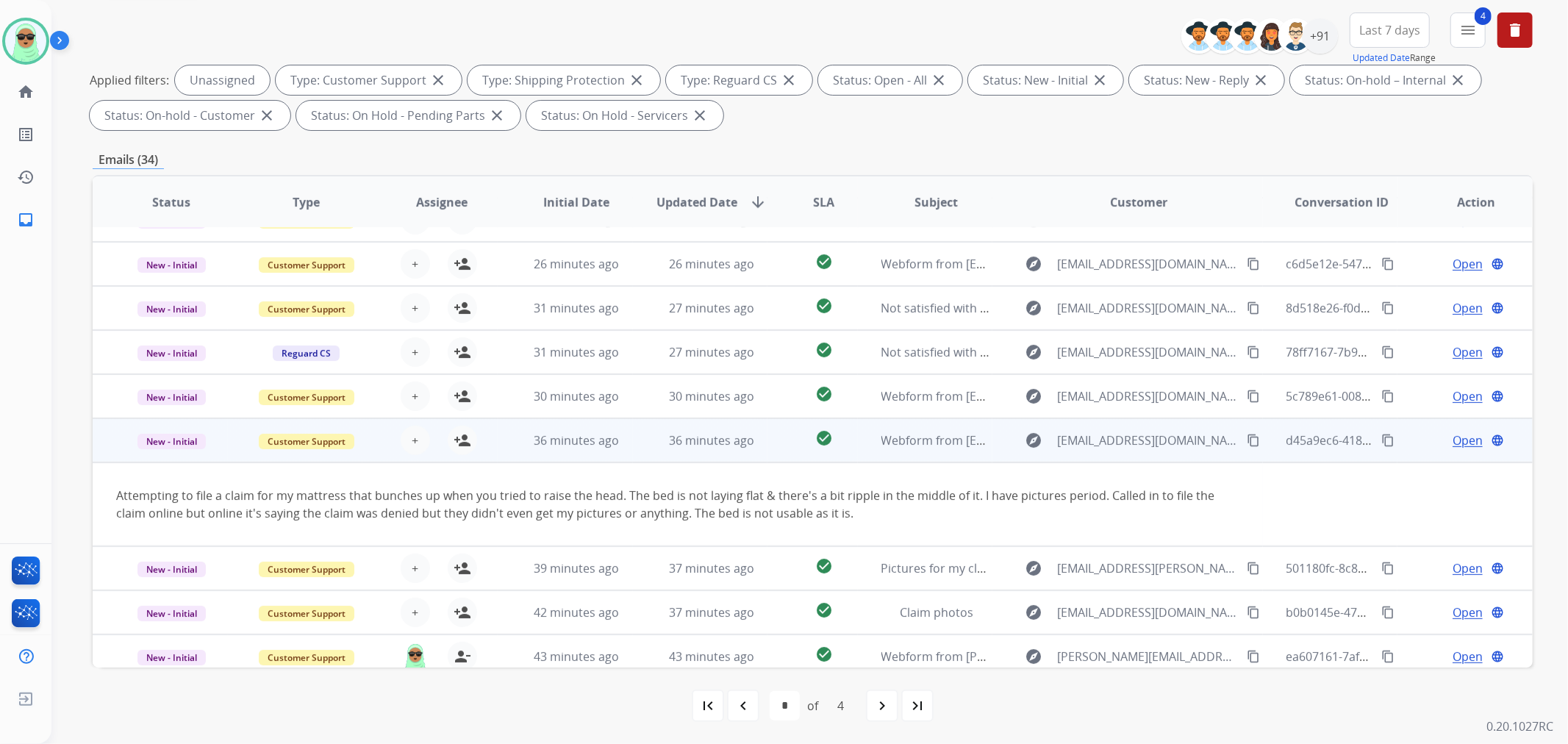
scroll to position [2, 0]
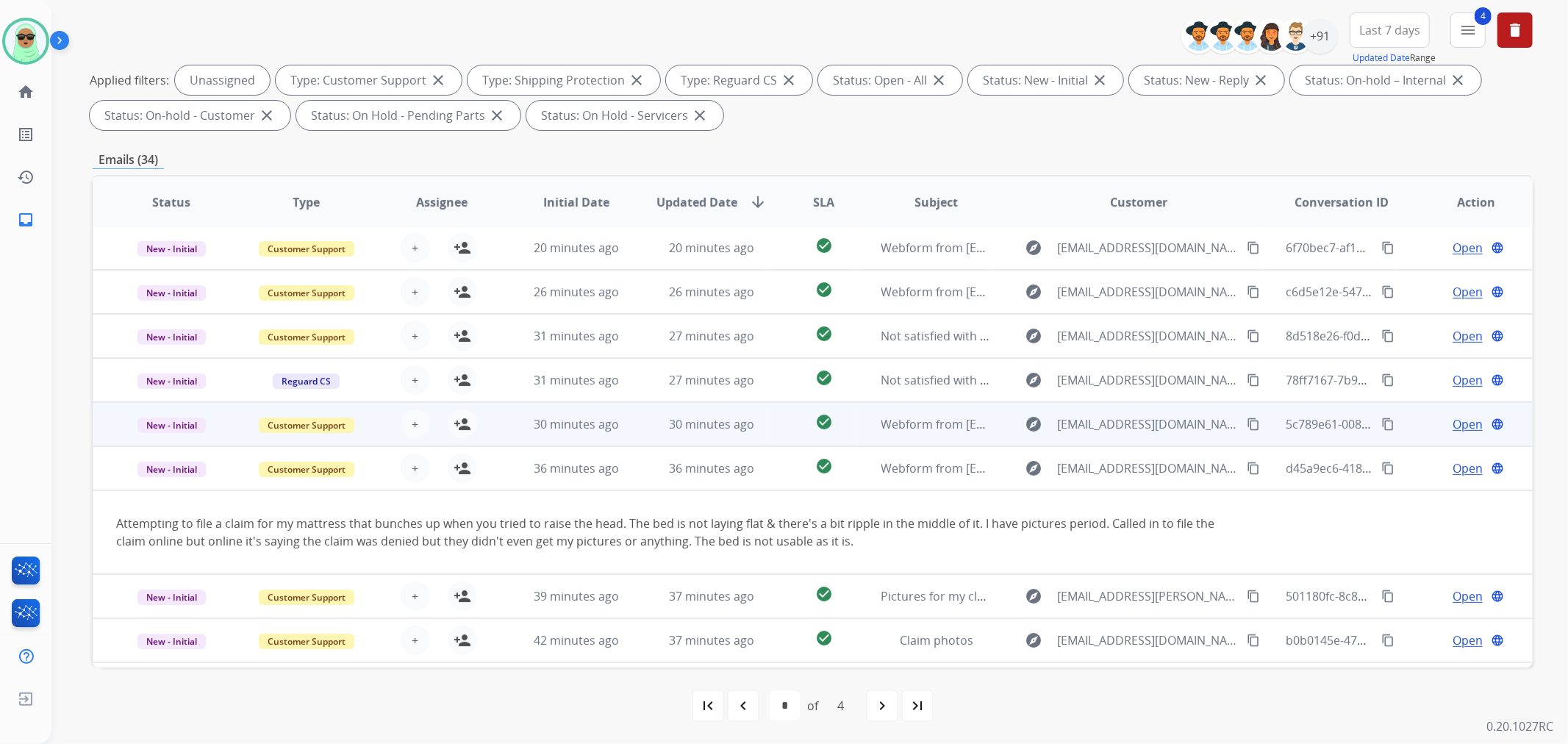
click at [651, 437] on td "30 minutes ago" at bounding box center [700, 424] width 135 height 44
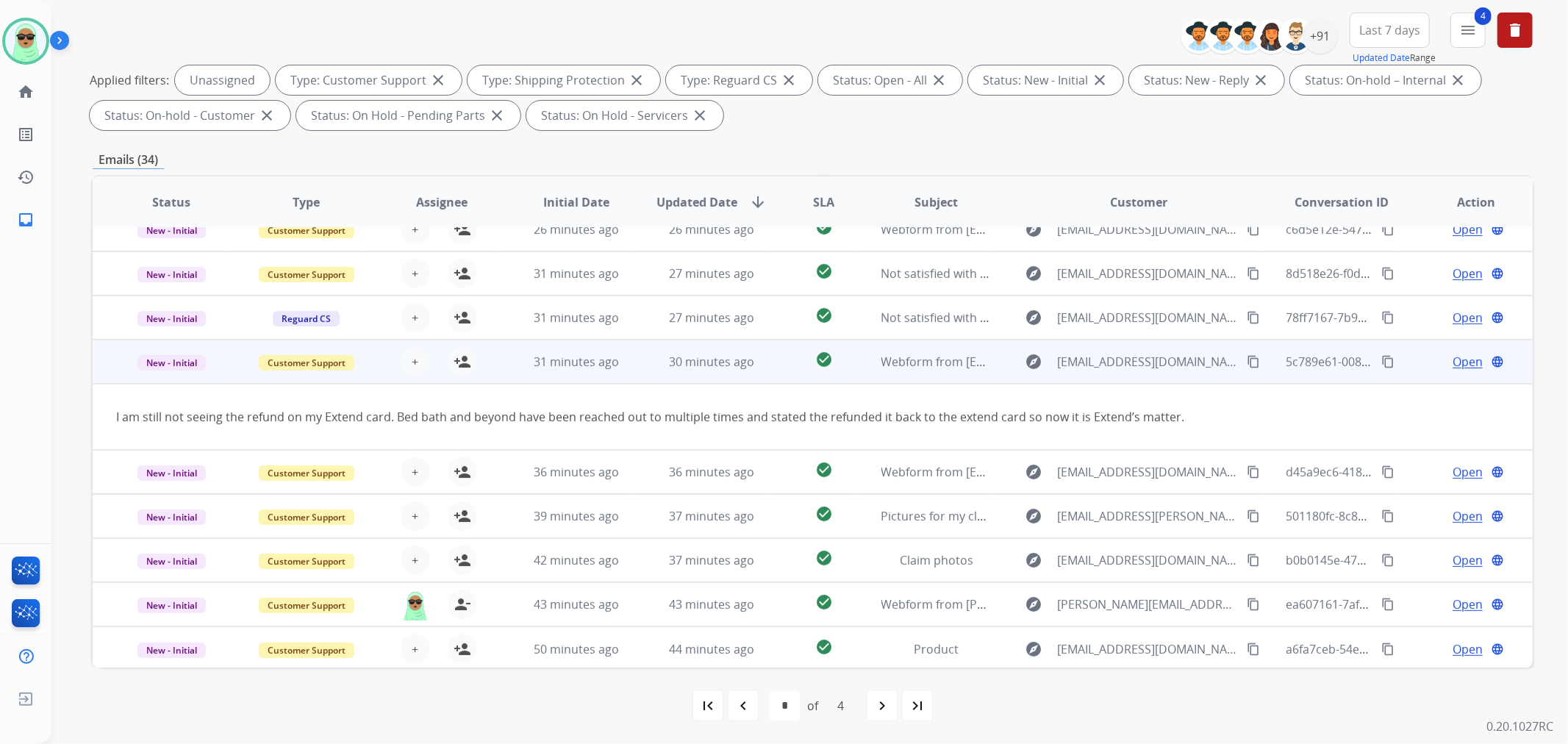
scroll to position [66, 0]
click at [464, 363] on mat-icon "person_add" at bounding box center [463, 360] width 18 height 18
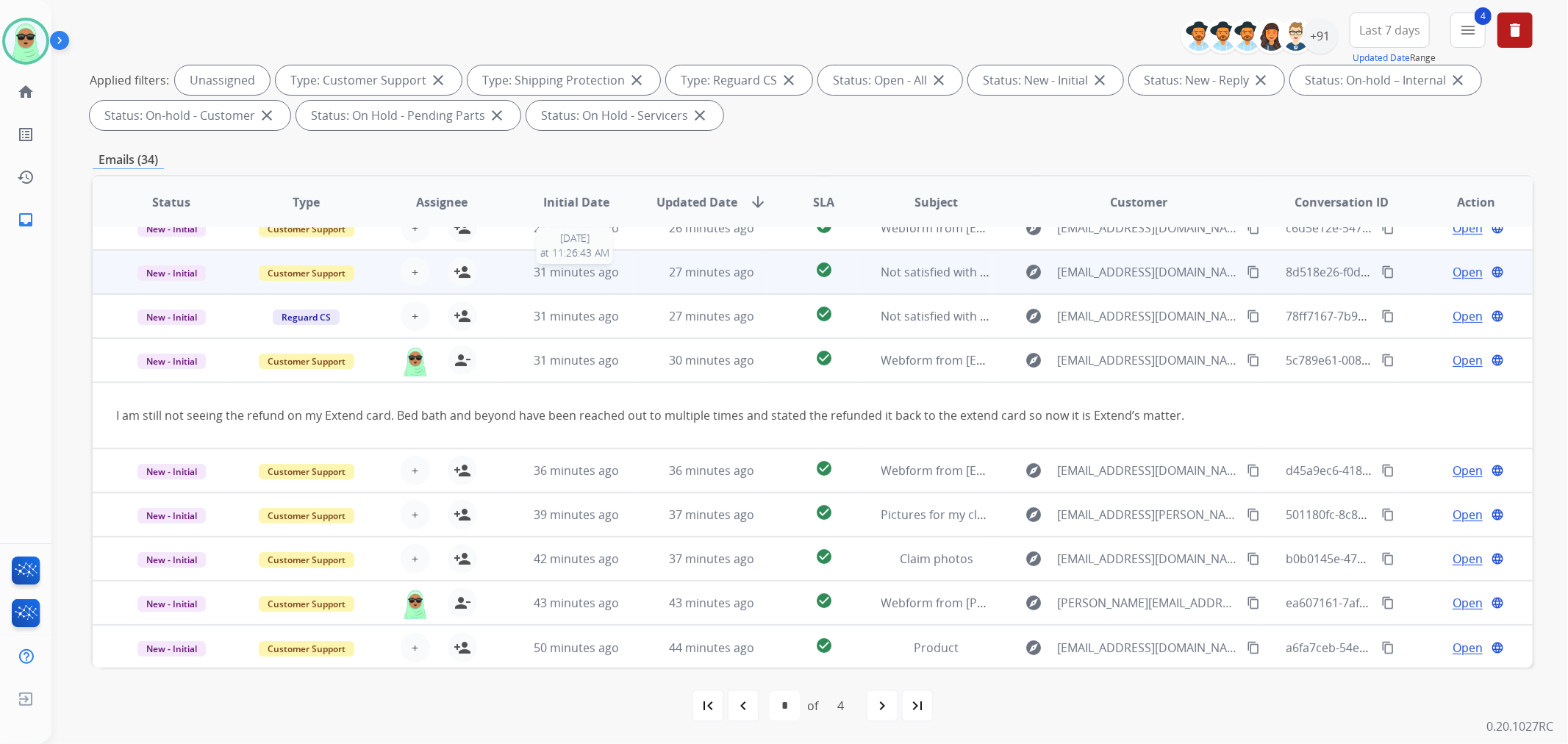
click at [623, 267] on div "31 minutes ago" at bounding box center [577, 272] width 111 height 18
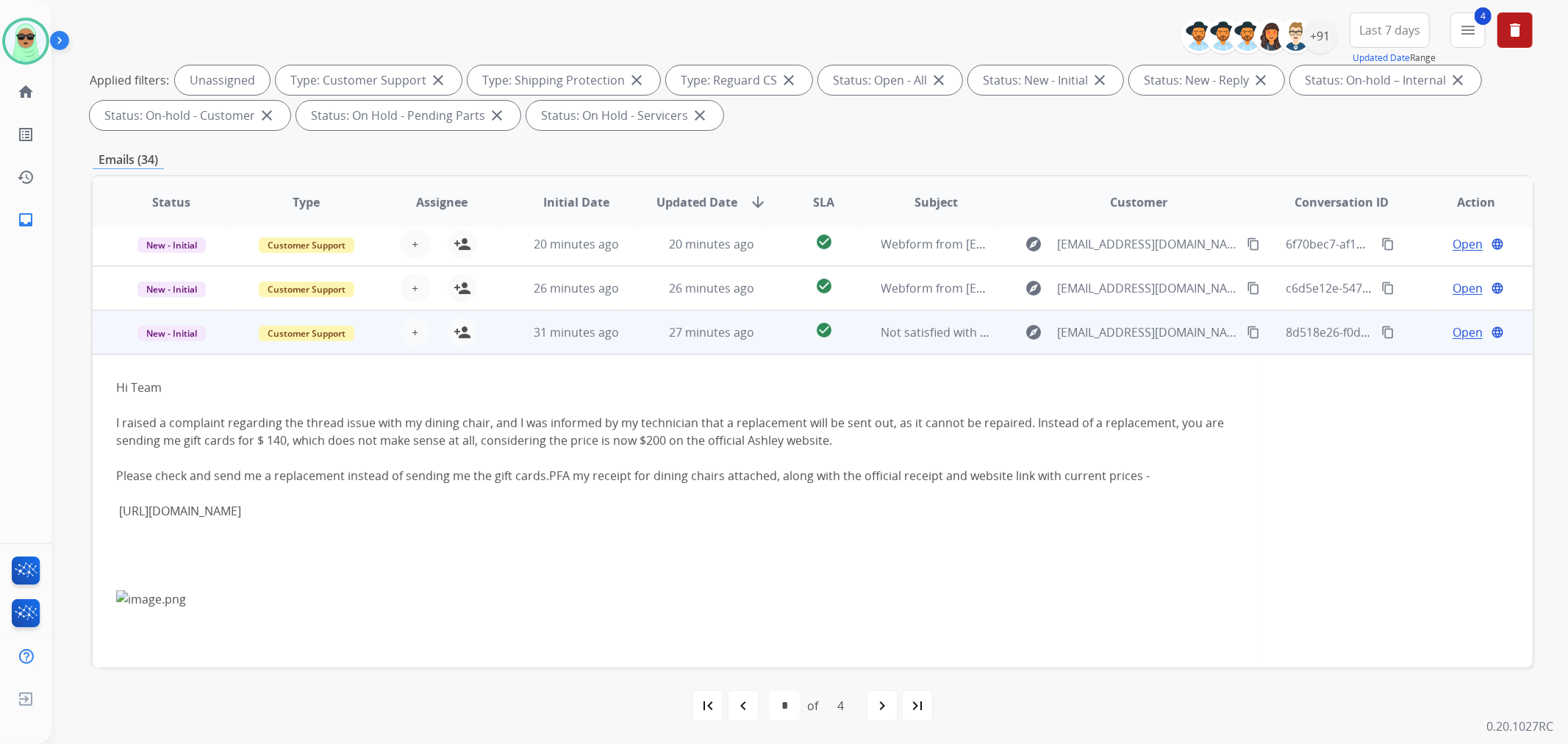
scroll to position [0, 0]
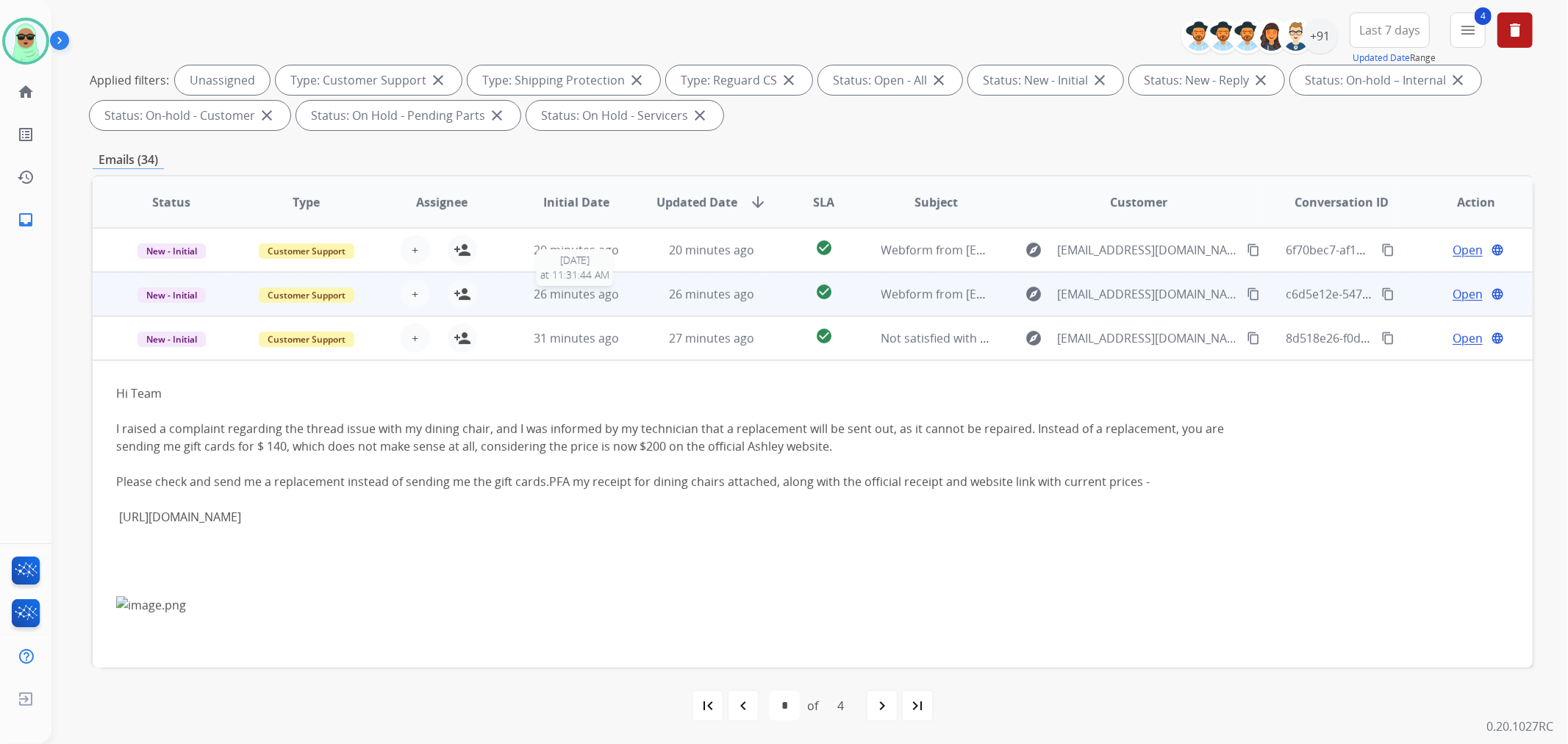
click at [616, 285] on div "26 minutes ago" at bounding box center [577, 294] width 111 height 18
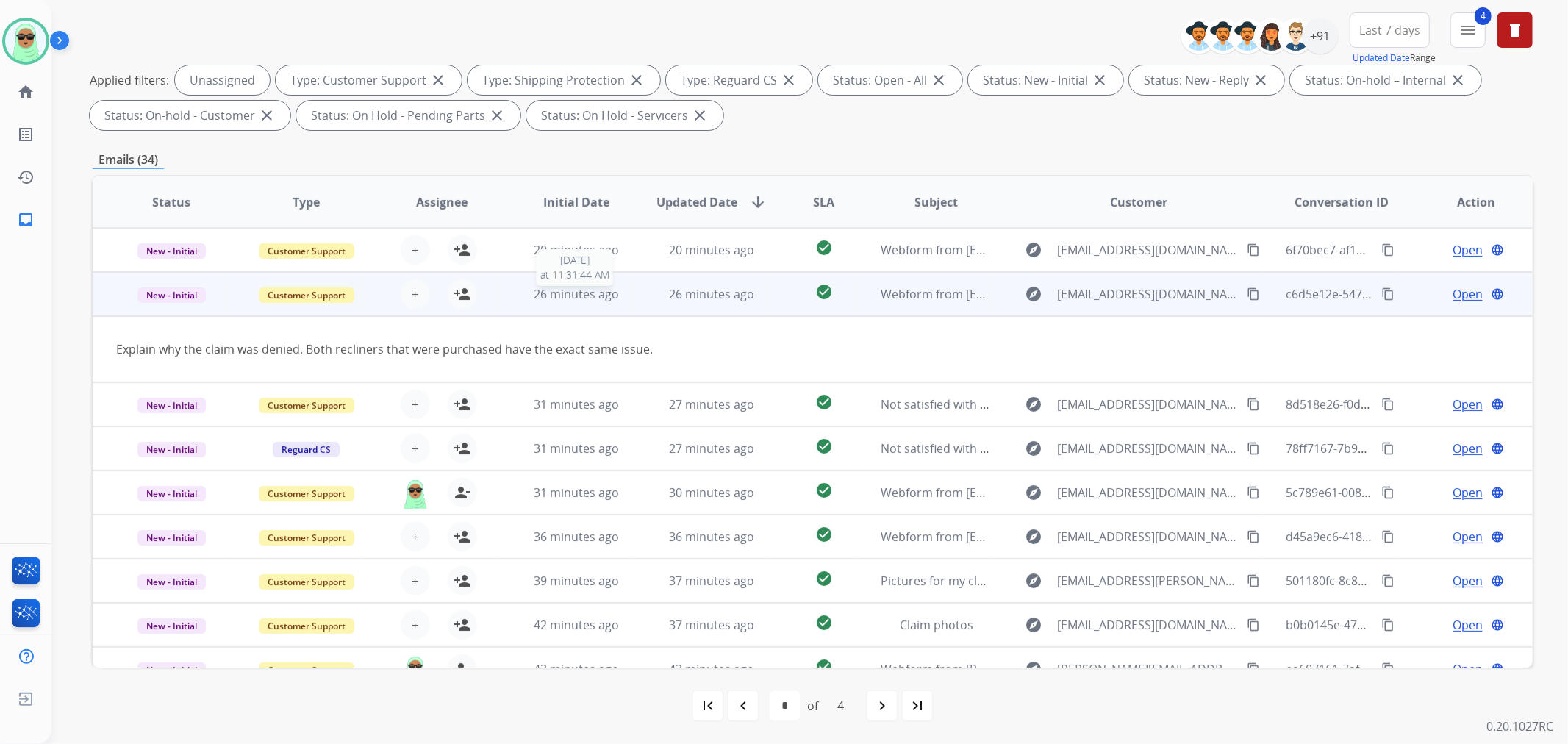
scroll to position [44, 0]
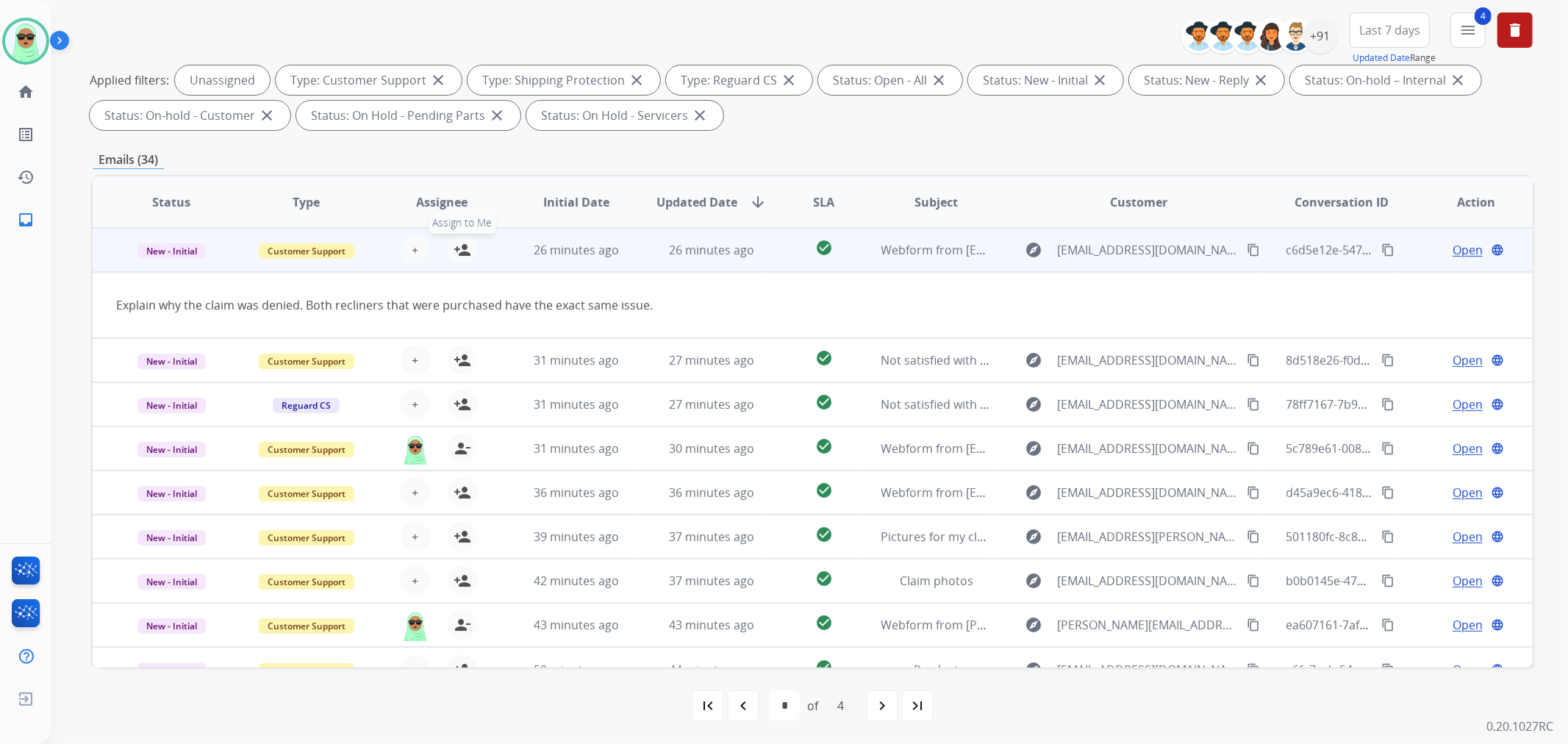
click at [460, 251] on mat-icon "person_add" at bounding box center [463, 250] width 18 height 18
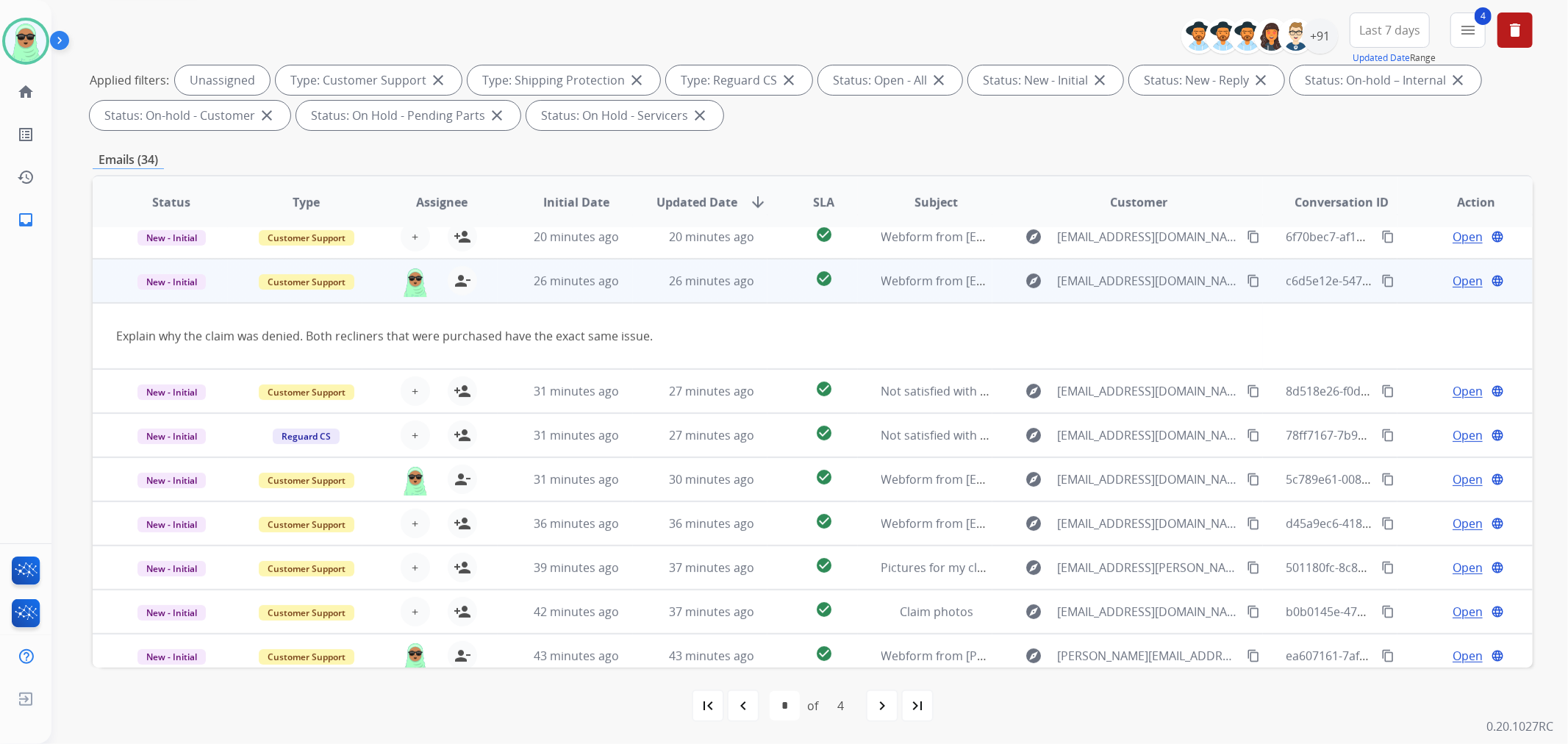
scroll to position [0, 0]
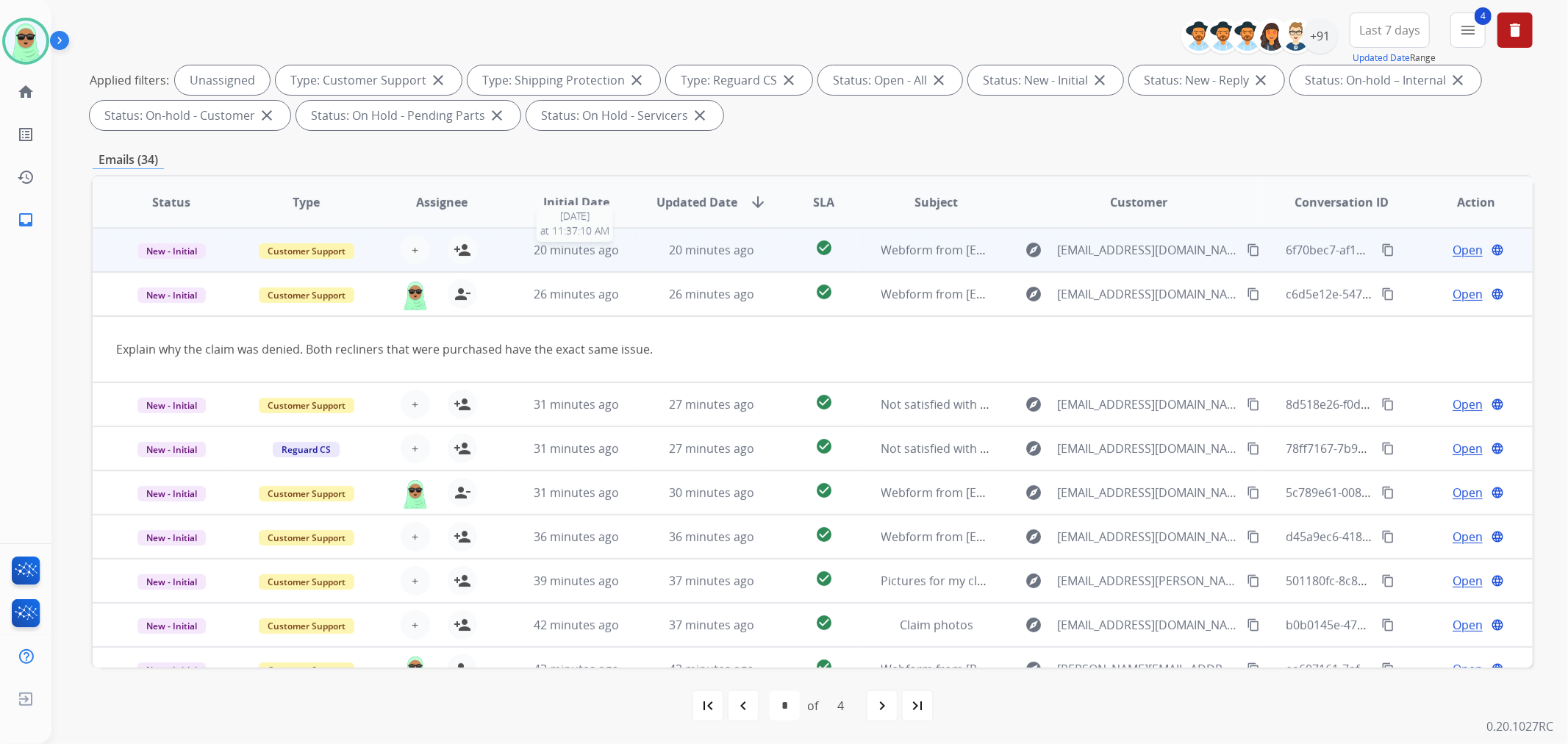
click at [604, 253] on span "20 minutes ago" at bounding box center [577, 250] width 85 height 16
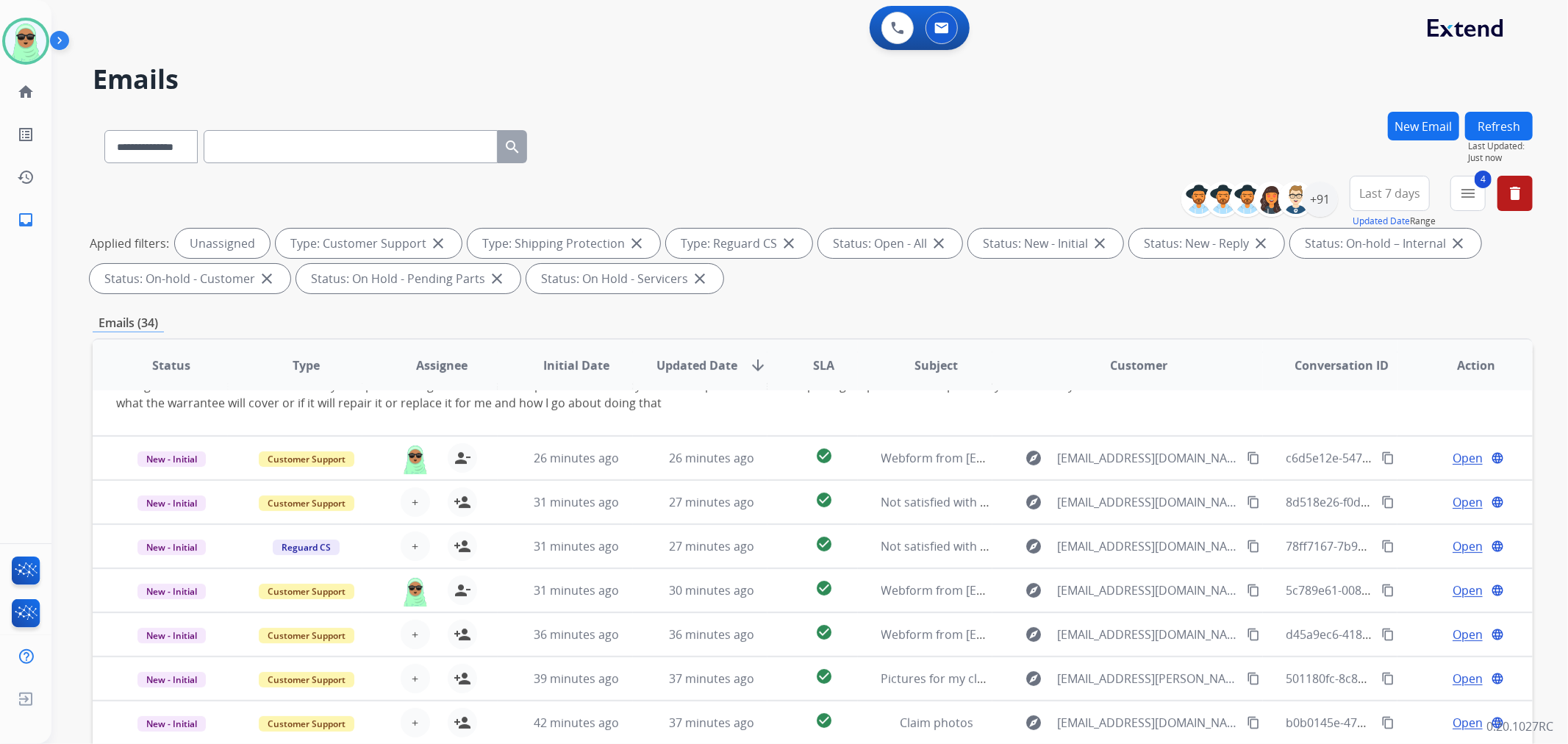
scroll to position [84, 0]
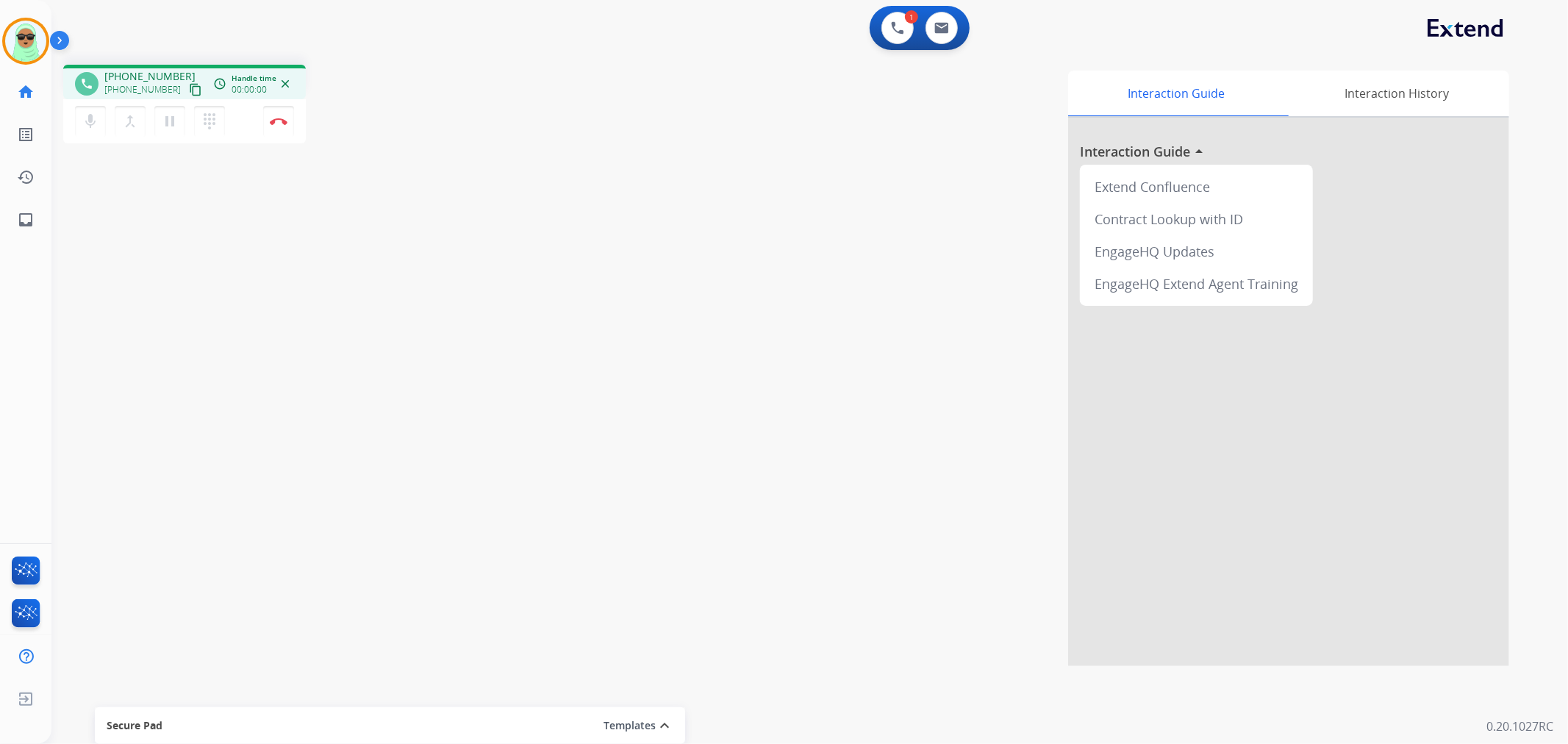
click at [189, 86] on mat-icon "content_copy" at bounding box center [195, 89] width 13 height 13
click at [189, 92] on mat-icon "content_copy" at bounding box center [195, 89] width 13 height 13
click at [289, 124] on button "Disconnect" at bounding box center [279, 121] width 31 height 31
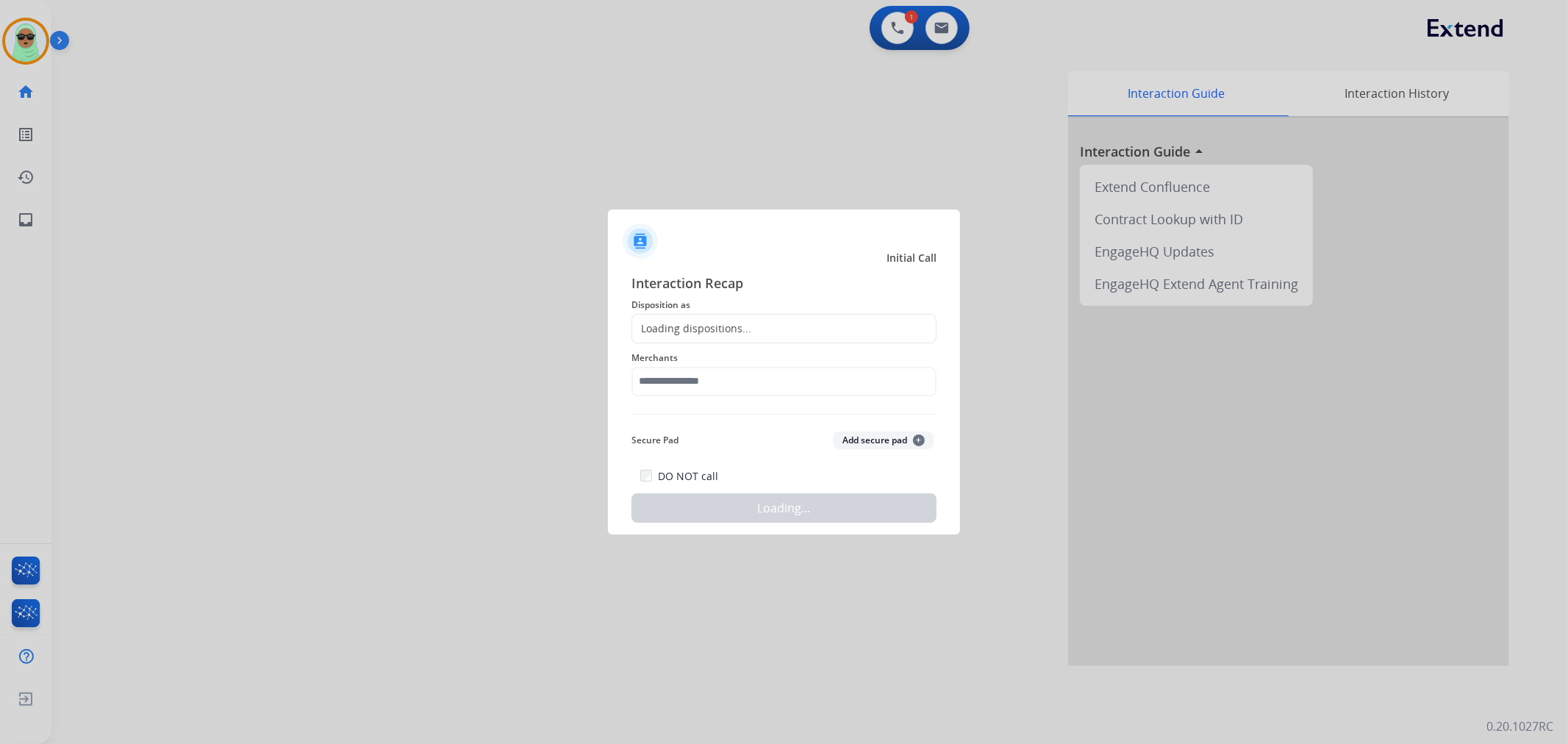
click at [706, 397] on div "Merchants" at bounding box center [784, 373] width 305 height 59
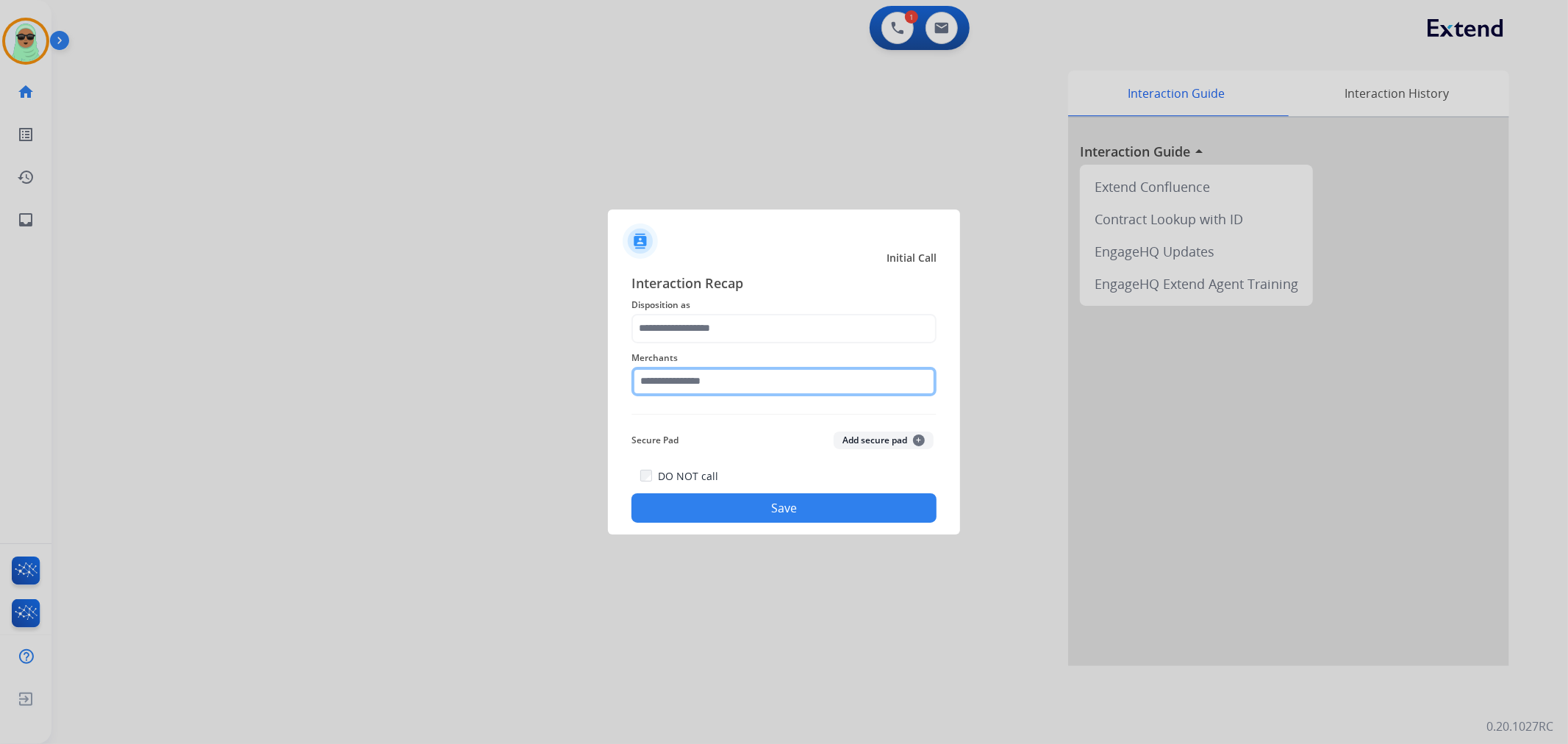
click at [708, 384] on input "text" at bounding box center [784, 381] width 305 height 30
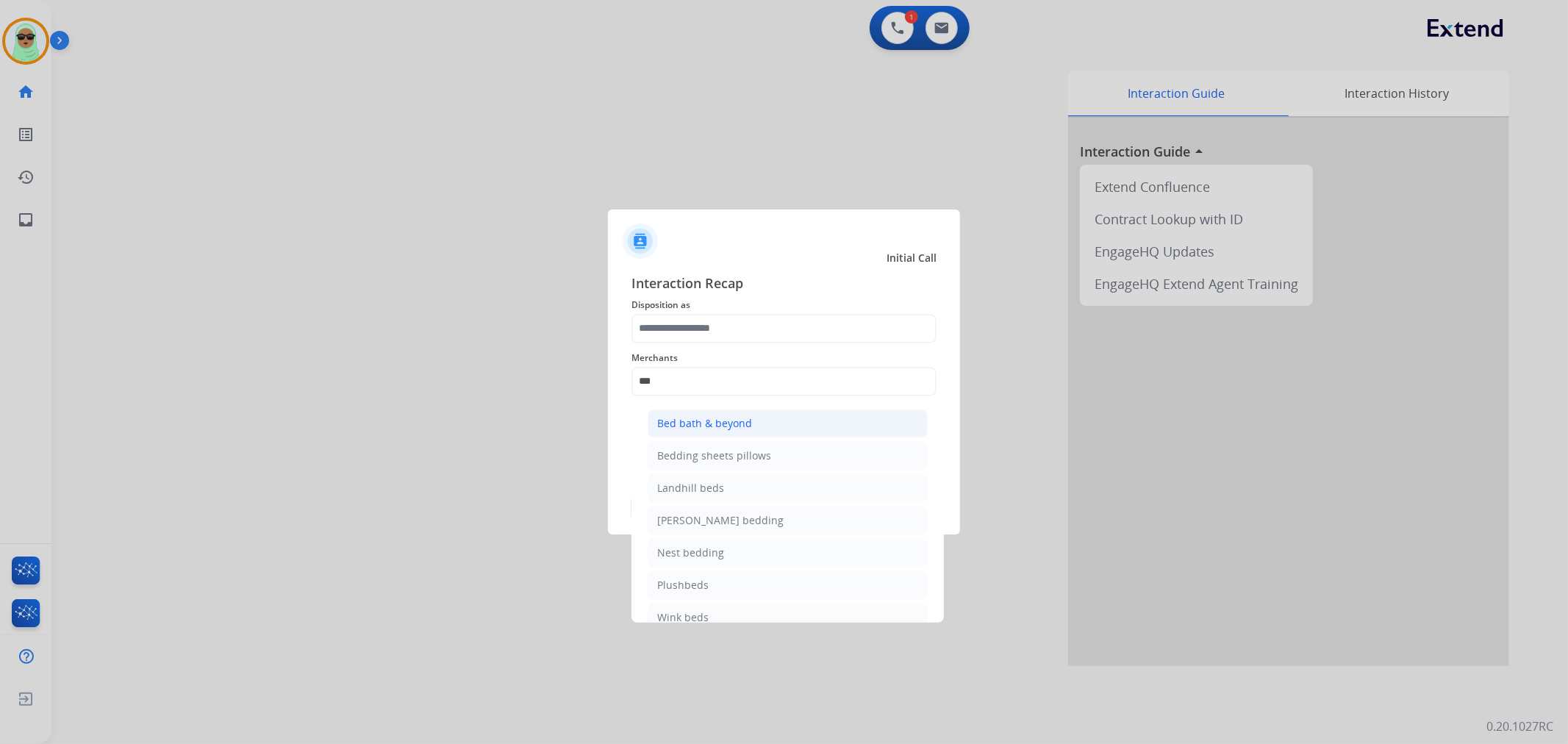
drag, startPoint x: 783, startPoint y: 431, endPoint x: 796, endPoint y: 397, distance: 36.4
click at [786, 425] on li "Bed bath & beyond" at bounding box center [788, 423] width 280 height 28
type input "**********"
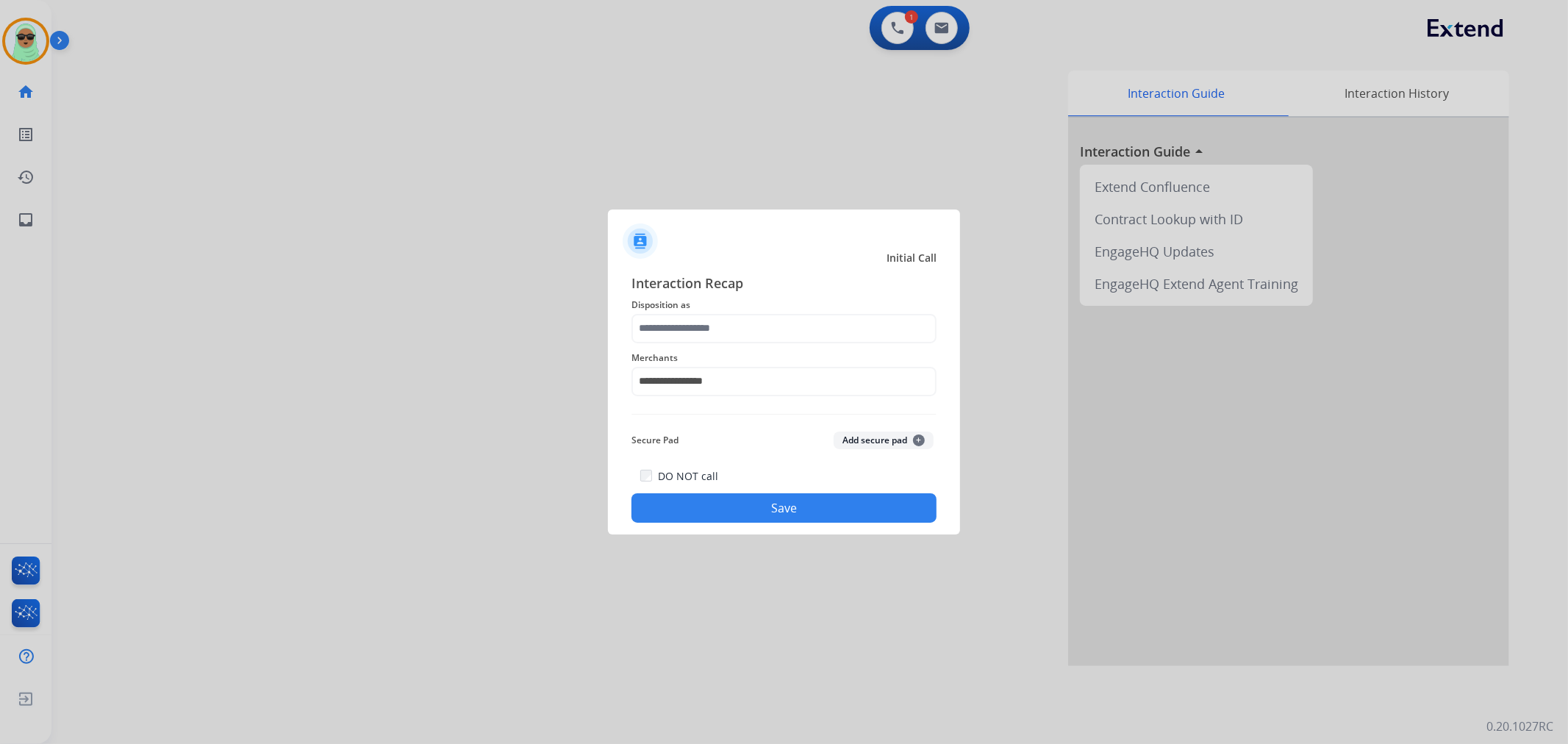
click at [783, 350] on span "Merchants" at bounding box center [784, 358] width 305 height 18
click at [786, 331] on input "text" at bounding box center [784, 329] width 305 height 30
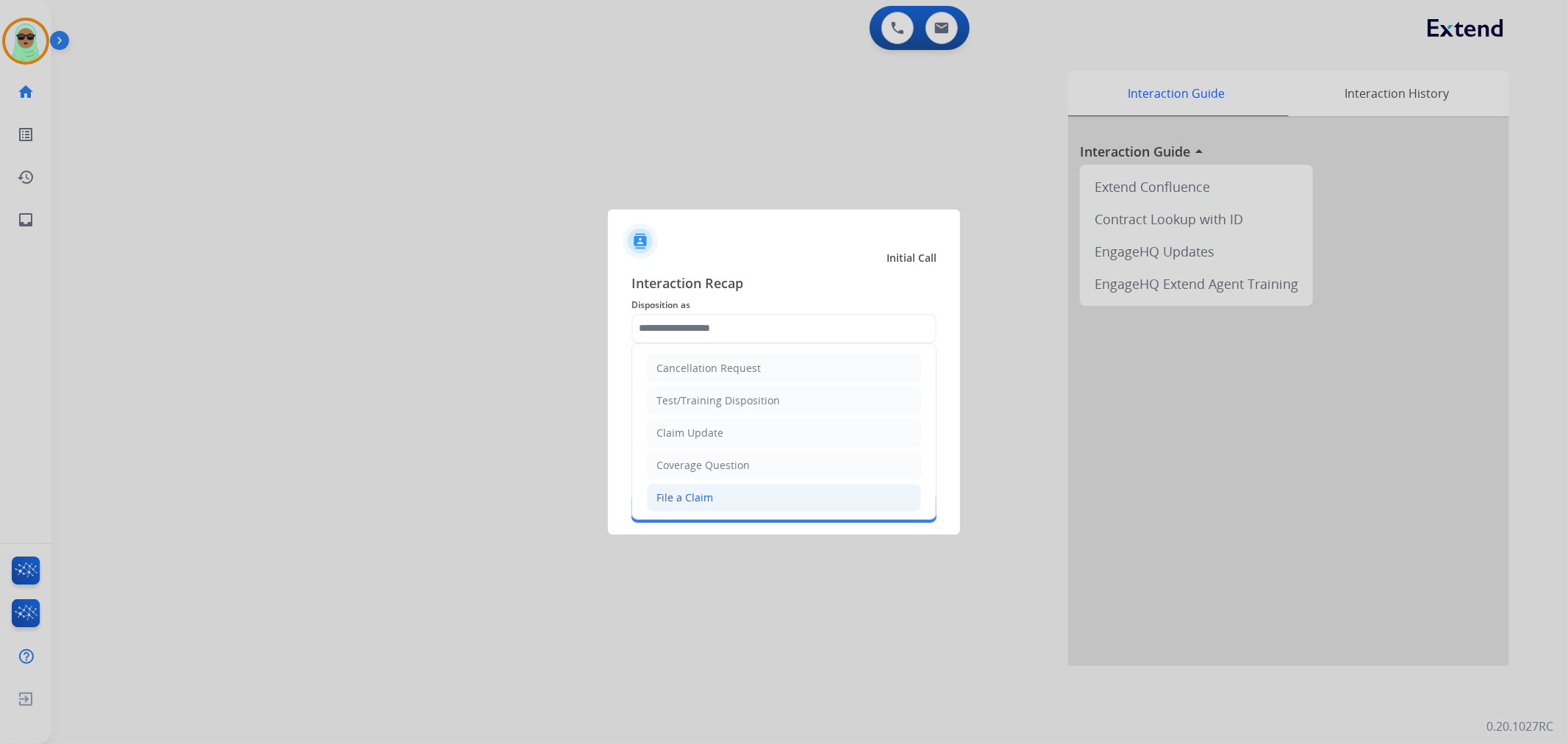
click at [713, 509] on li "File a Claim" at bounding box center [784, 498] width 274 height 28
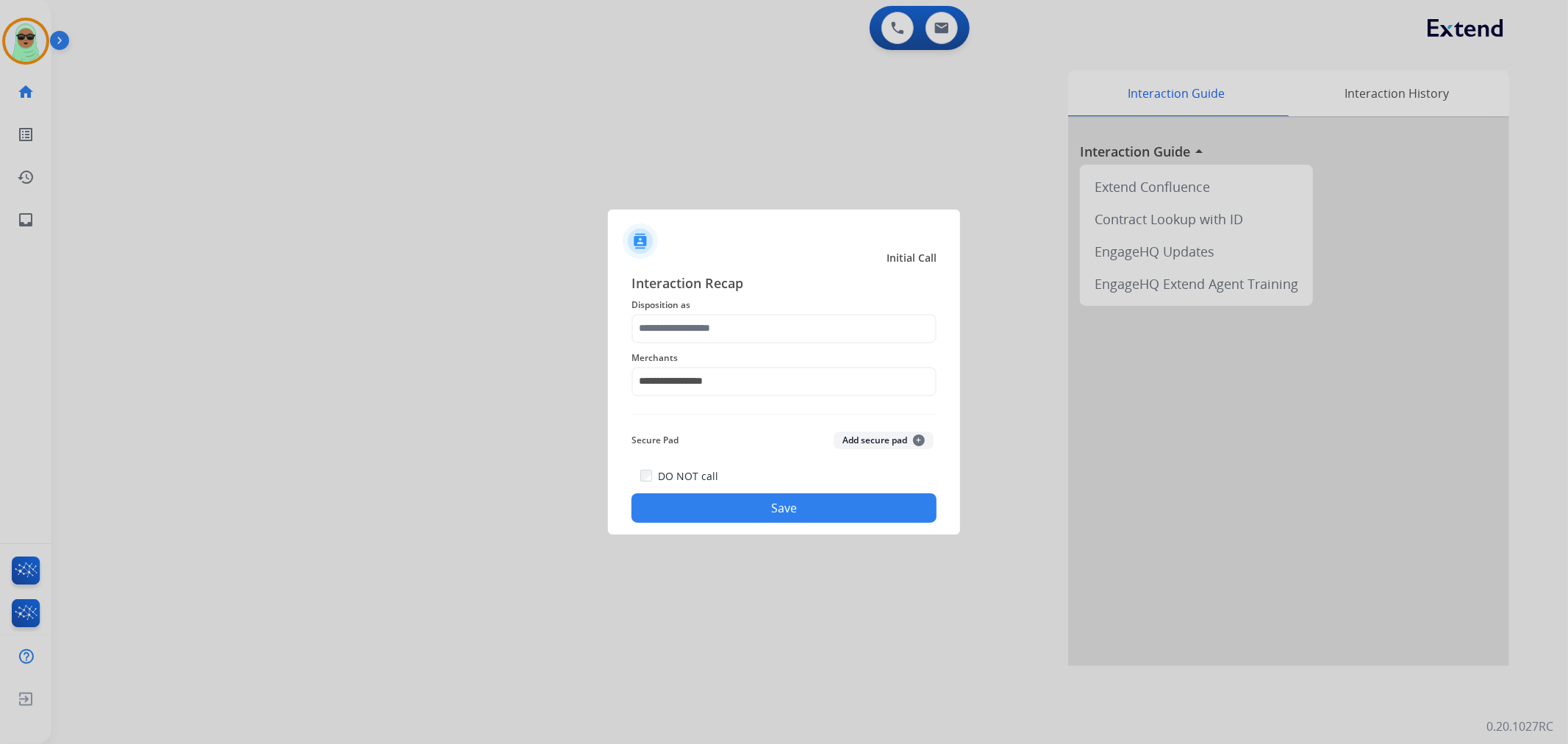
type input "**********"
click at [734, 495] on button "Save" at bounding box center [784, 509] width 305 height 30
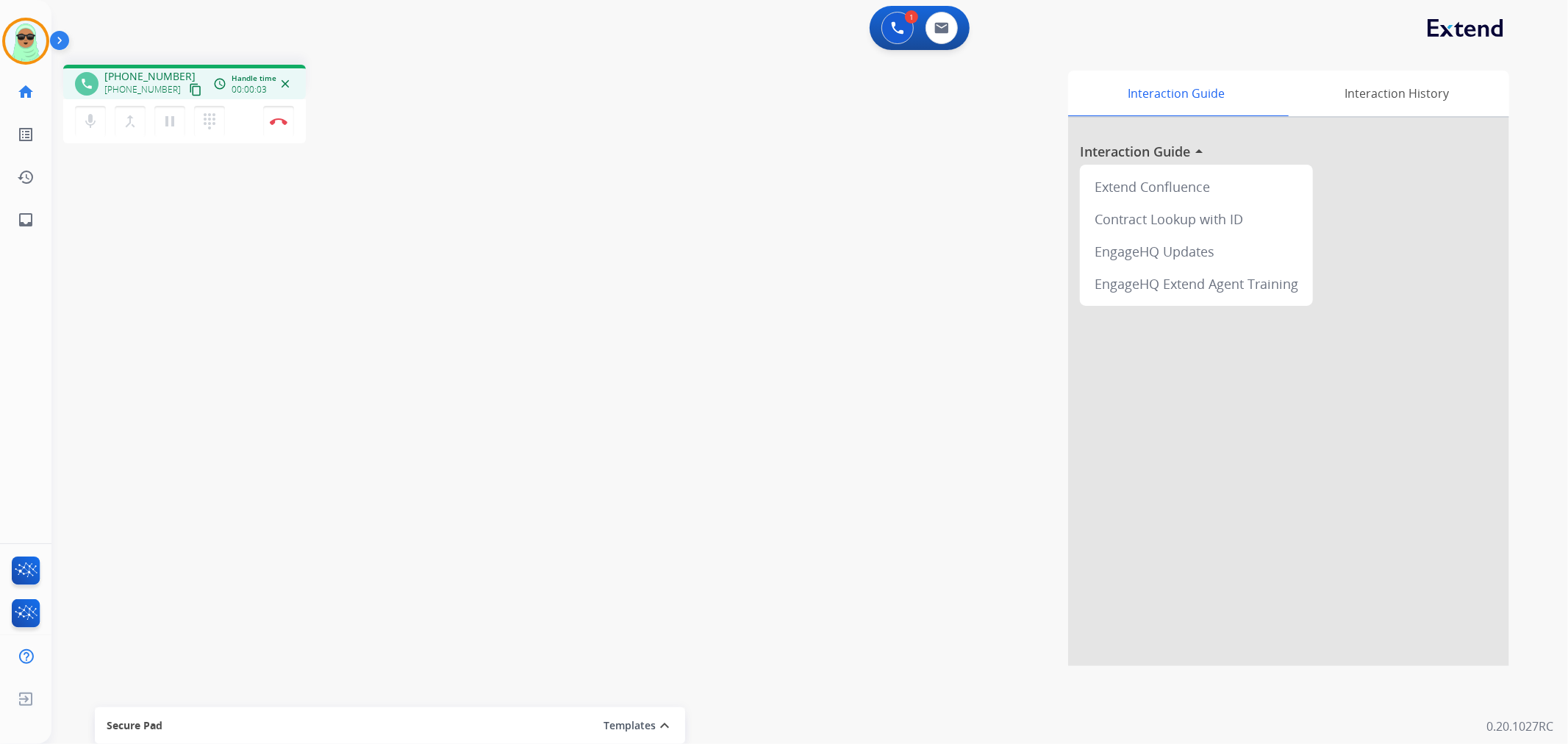
click at [189, 89] on mat-icon "content_copy" at bounding box center [195, 89] width 13 height 13
click at [285, 131] on button "Disconnect" at bounding box center [279, 121] width 31 height 31
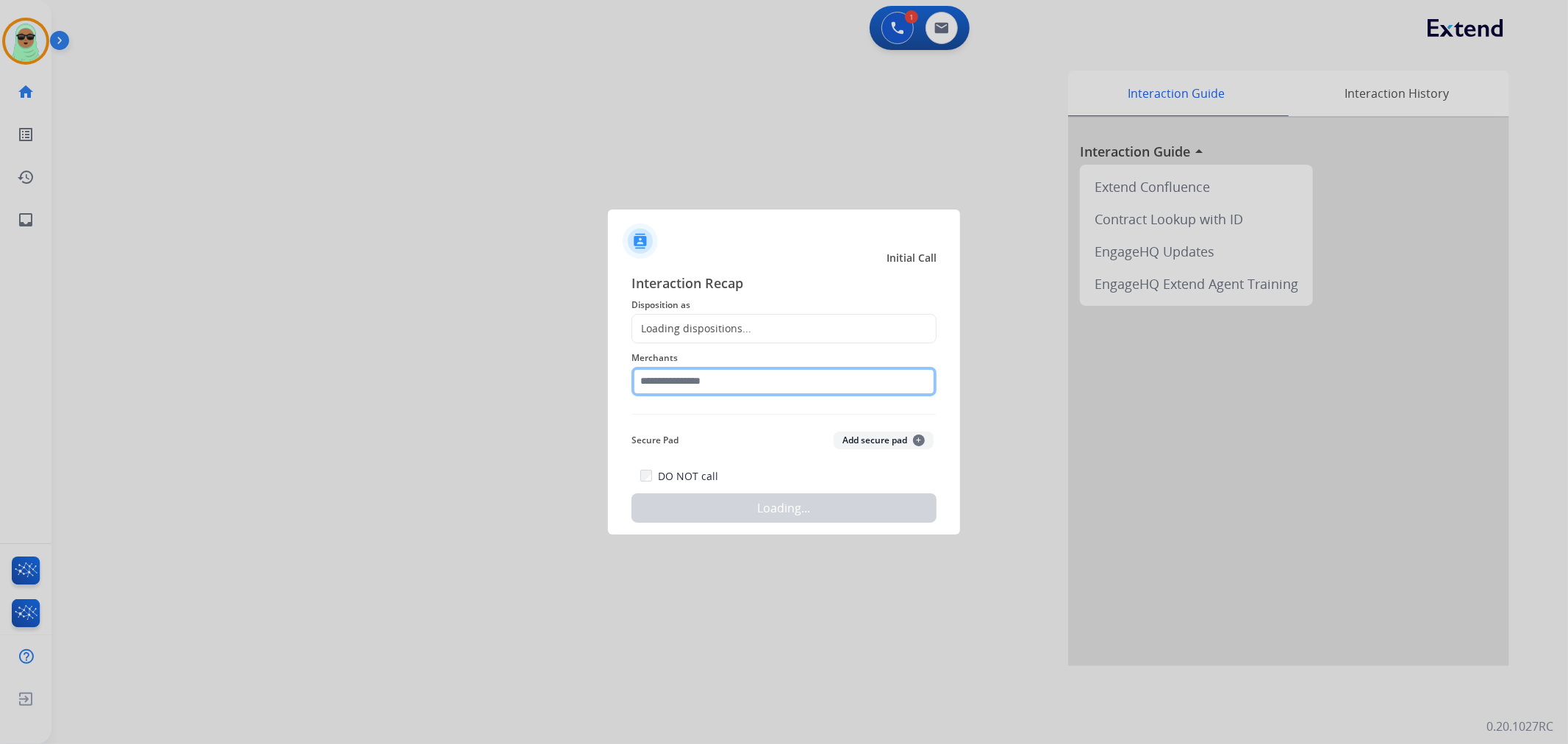
click at [777, 367] on input "text" at bounding box center [784, 381] width 305 height 30
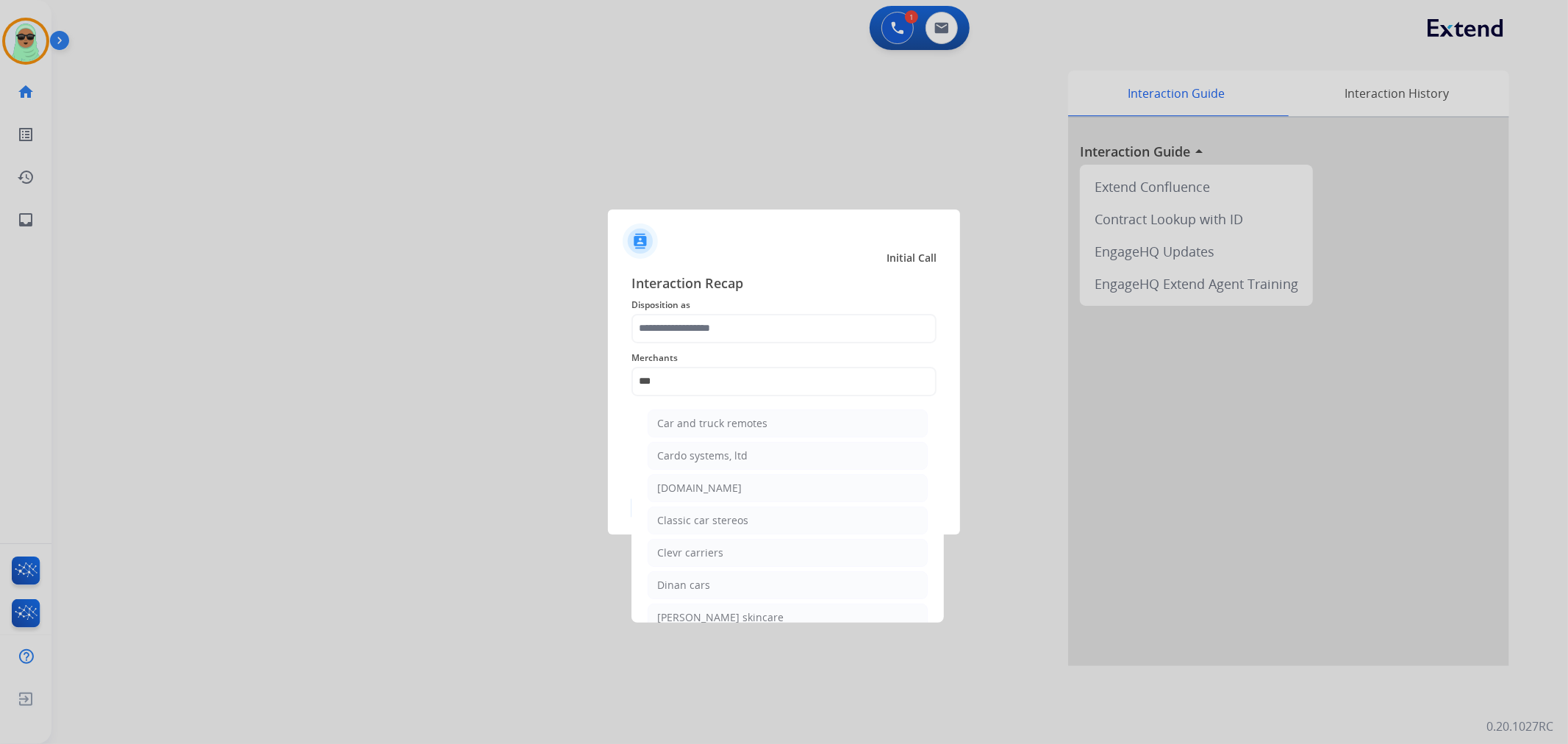
drag, startPoint x: 848, startPoint y: 490, endPoint x: 848, endPoint y: 468, distance: 22.0
click at [848, 489] on li "[DOMAIN_NAME]" at bounding box center [788, 488] width 280 height 28
type input "**********"
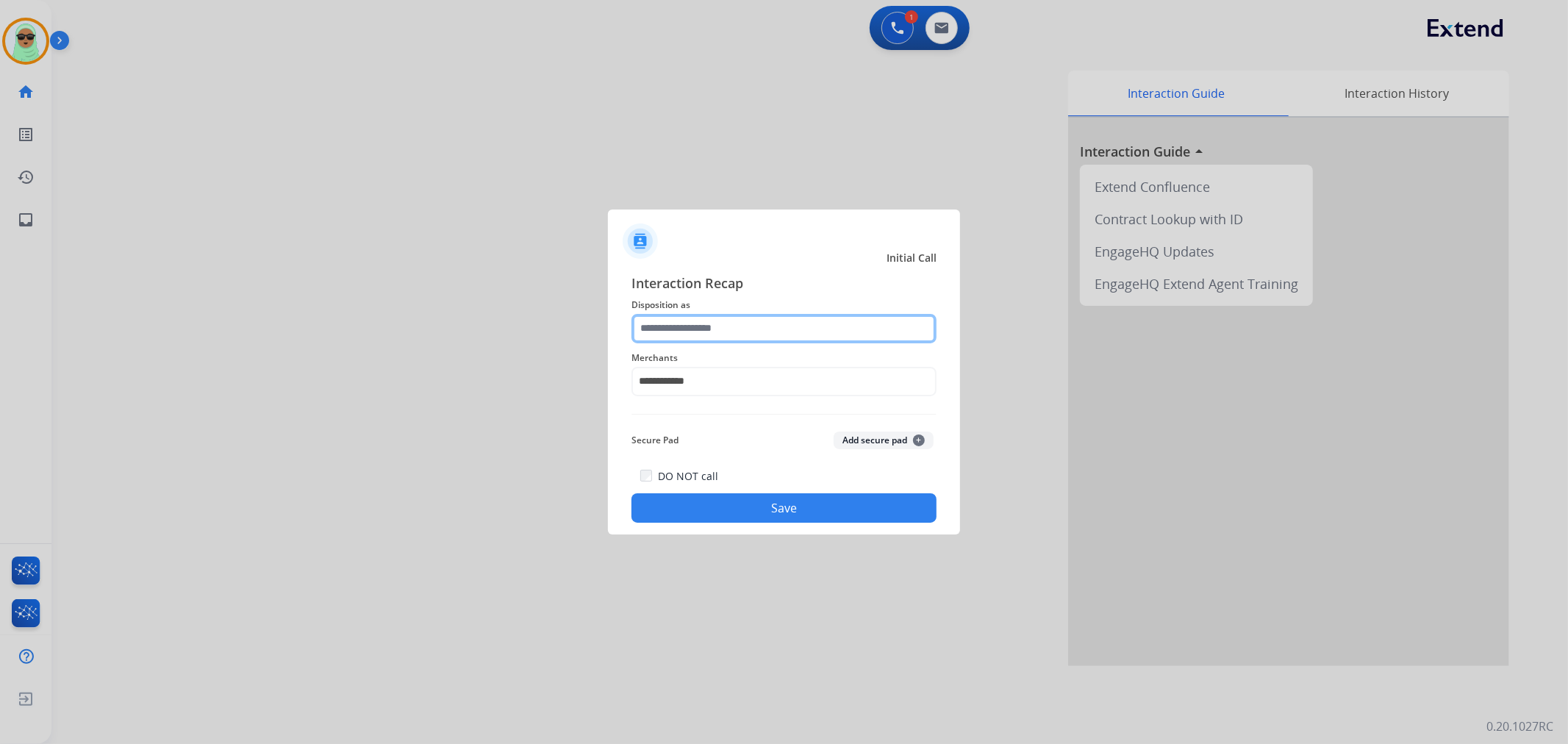
click at [802, 337] on input "text" at bounding box center [784, 329] width 305 height 30
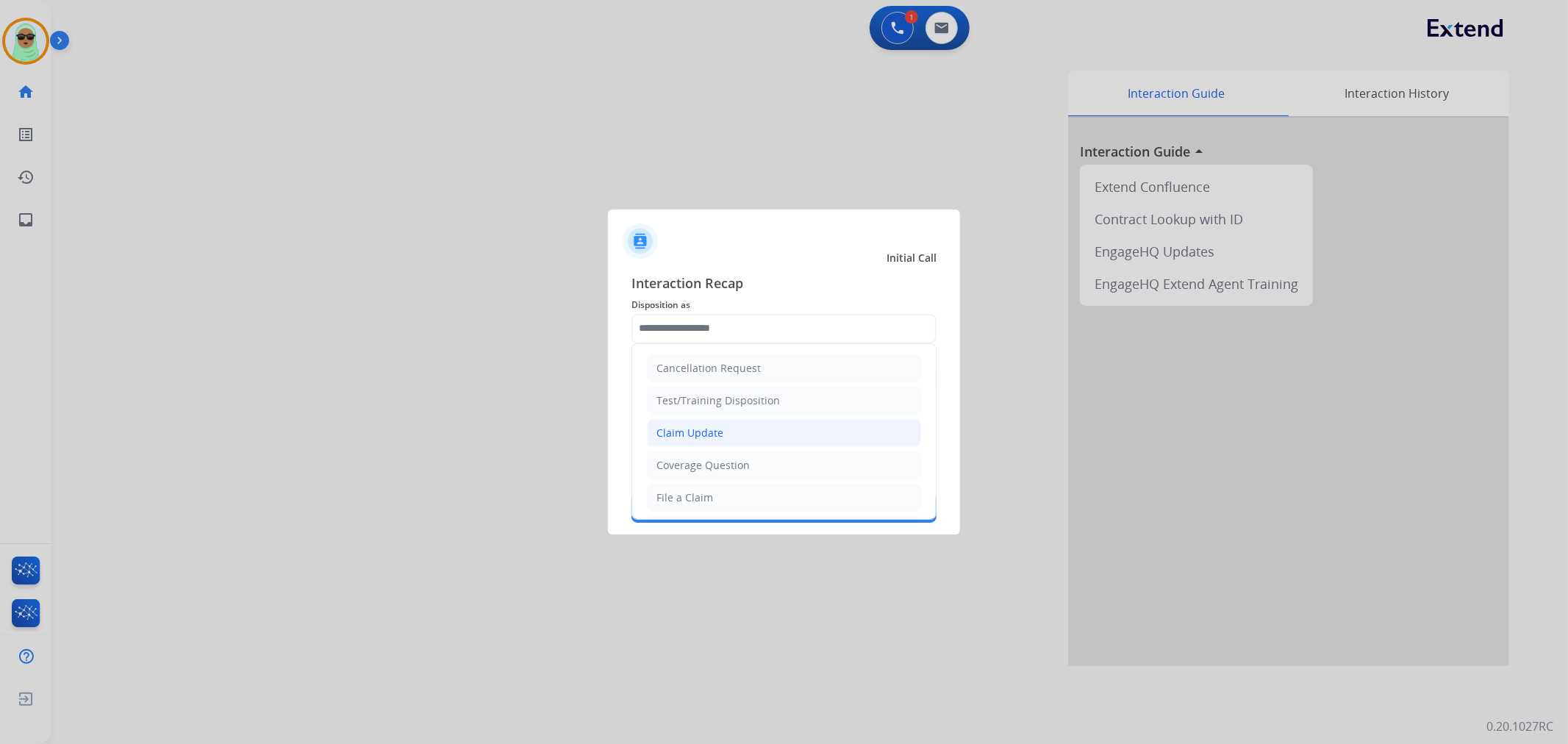
click at [732, 437] on li "Claim Update" at bounding box center [784, 433] width 274 height 28
type input "**********"
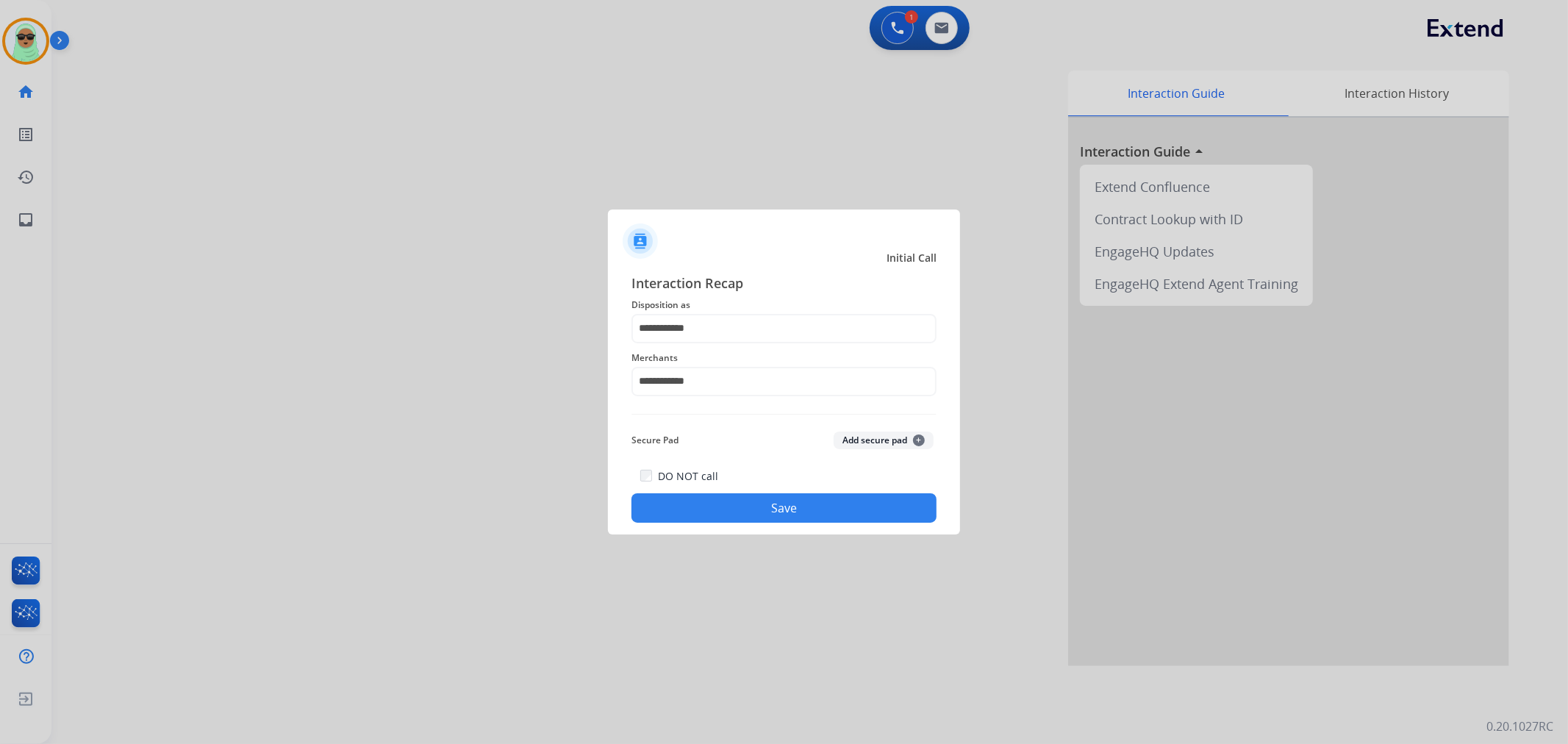
click at [770, 534] on div "**********" at bounding box center [783, 398] width 352 height 274
click at [791, 508] on button "Save" at bounding box center [784, 509] width 305 height 30
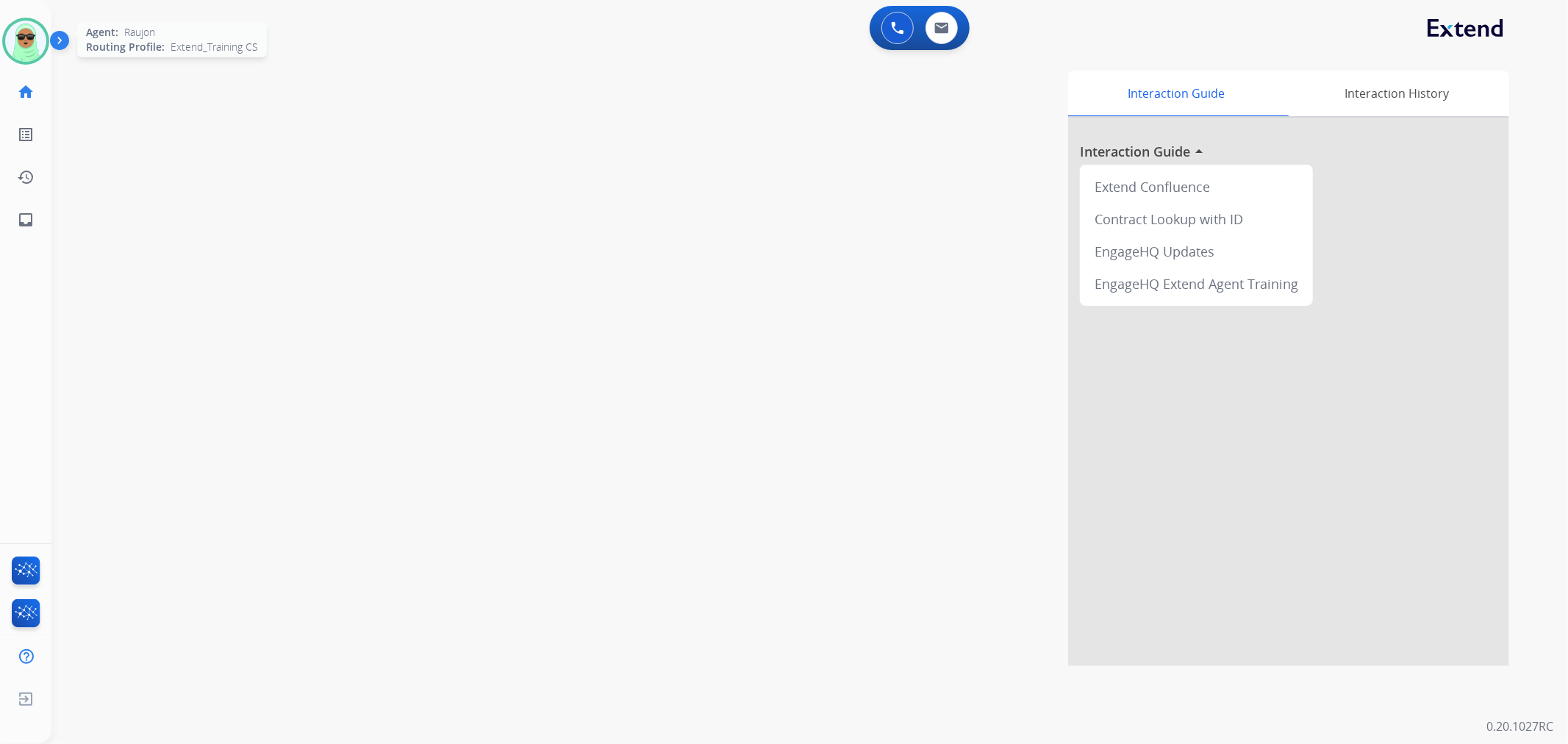
click at [28, 45] on img at bounding box center [25, 41] width 41 height 41
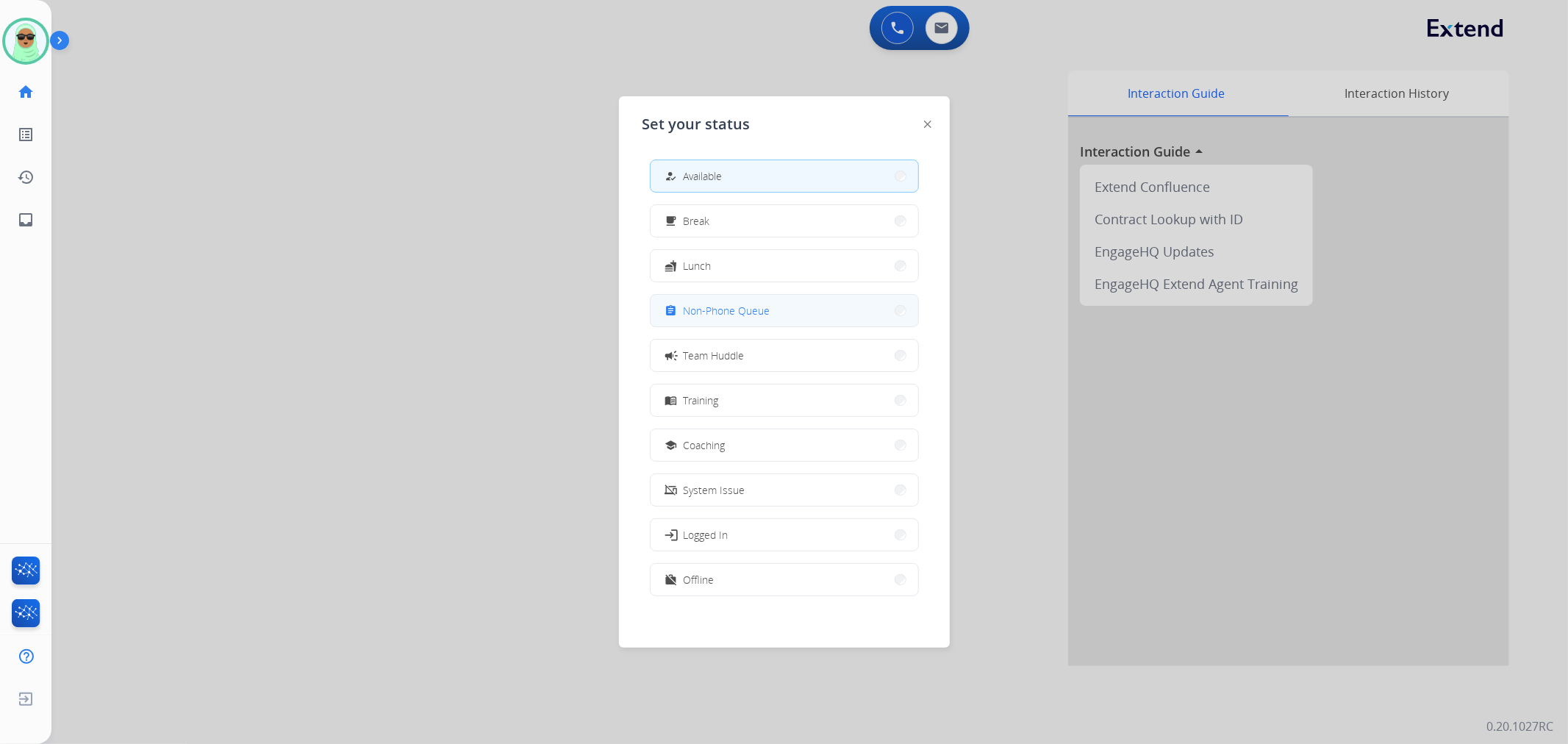
click at [805, 298] on button "assignment Non-Phone Queue" at bounding box center [784, 310] width 267 height 32
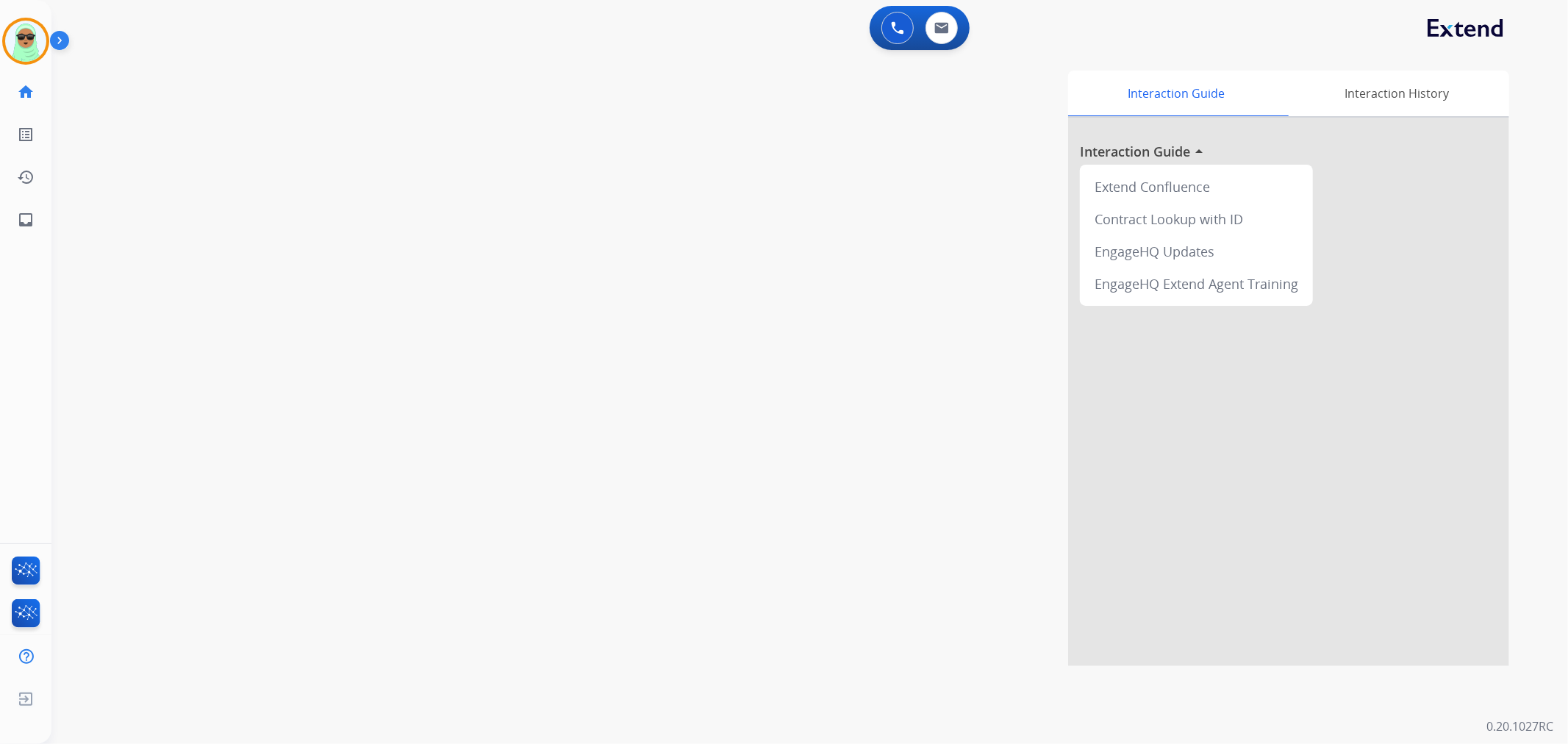
click at [167, 267] on div "swap_horiz Break voice bridge close_fullscreen Connect 3-Way Call merge_type Se…" at bounding box center [792, 360] width 1481 height 614
click at [10, 41] on img at bounding box center [25, 41] width 41 height 41
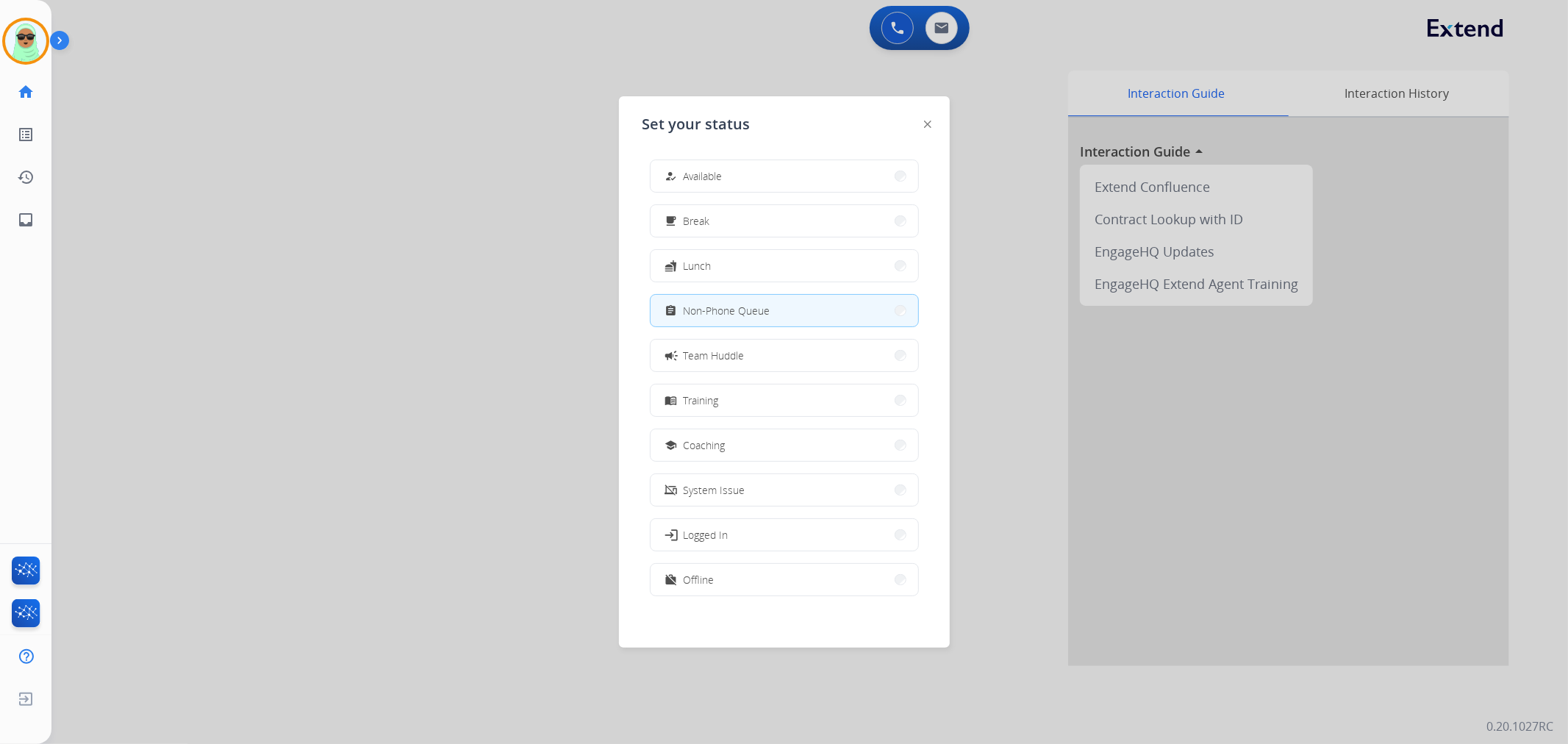
click at [773, 152] on div "how_to_reg Available free_breakfast Break fastfood Lunch assignment Non-Phone Q…" at bounding box center [784, 379] width 284 height 463
click at [752, 173] on button "how_to_reg Available" at bounding box center [784, 176] width 267 height 32
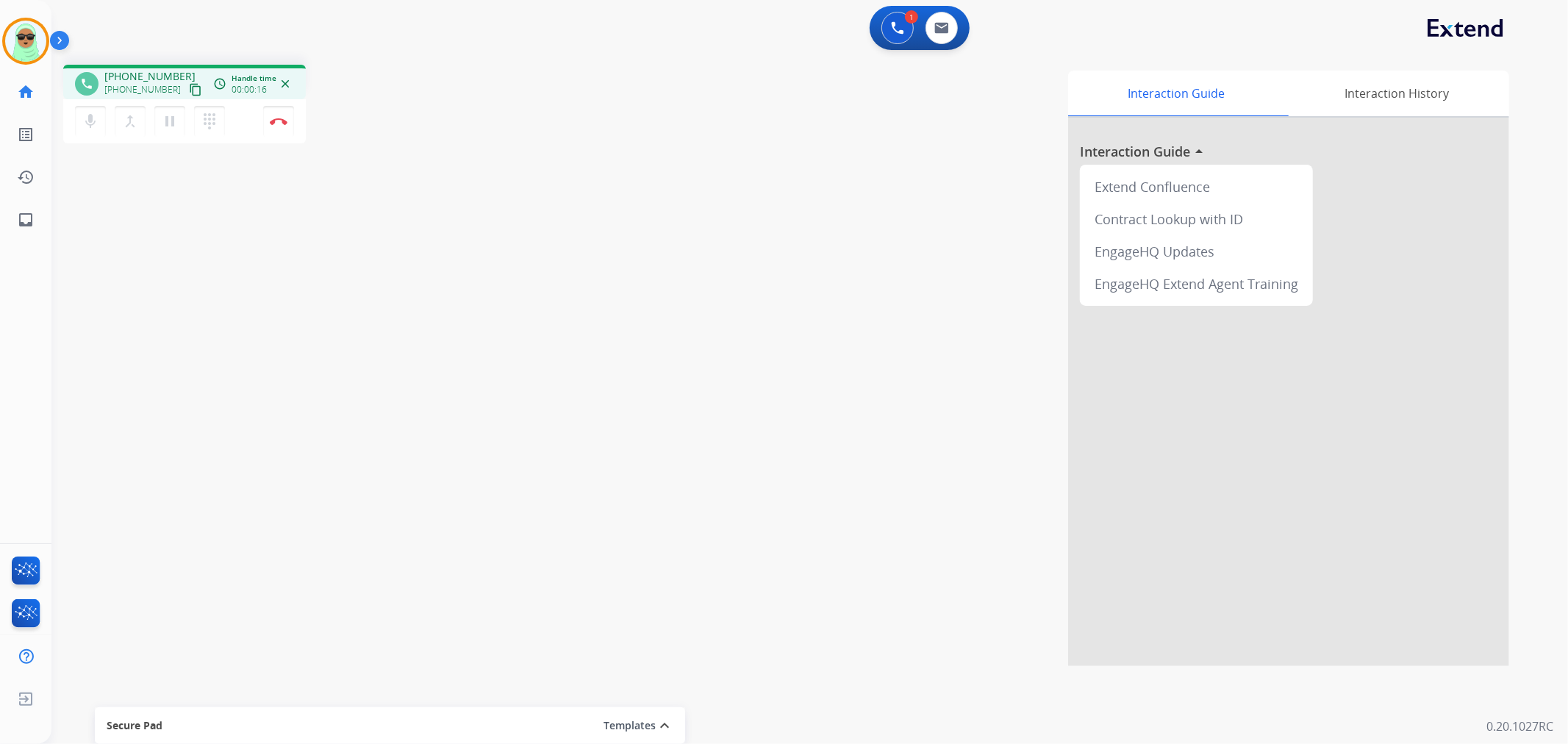
click at [189, 84] on mat-icon "content_copy" at bounding box center [195, 89] width 13 height 13
click at [901, 39] on button at bounding box center [897, 27] width 32 height 32
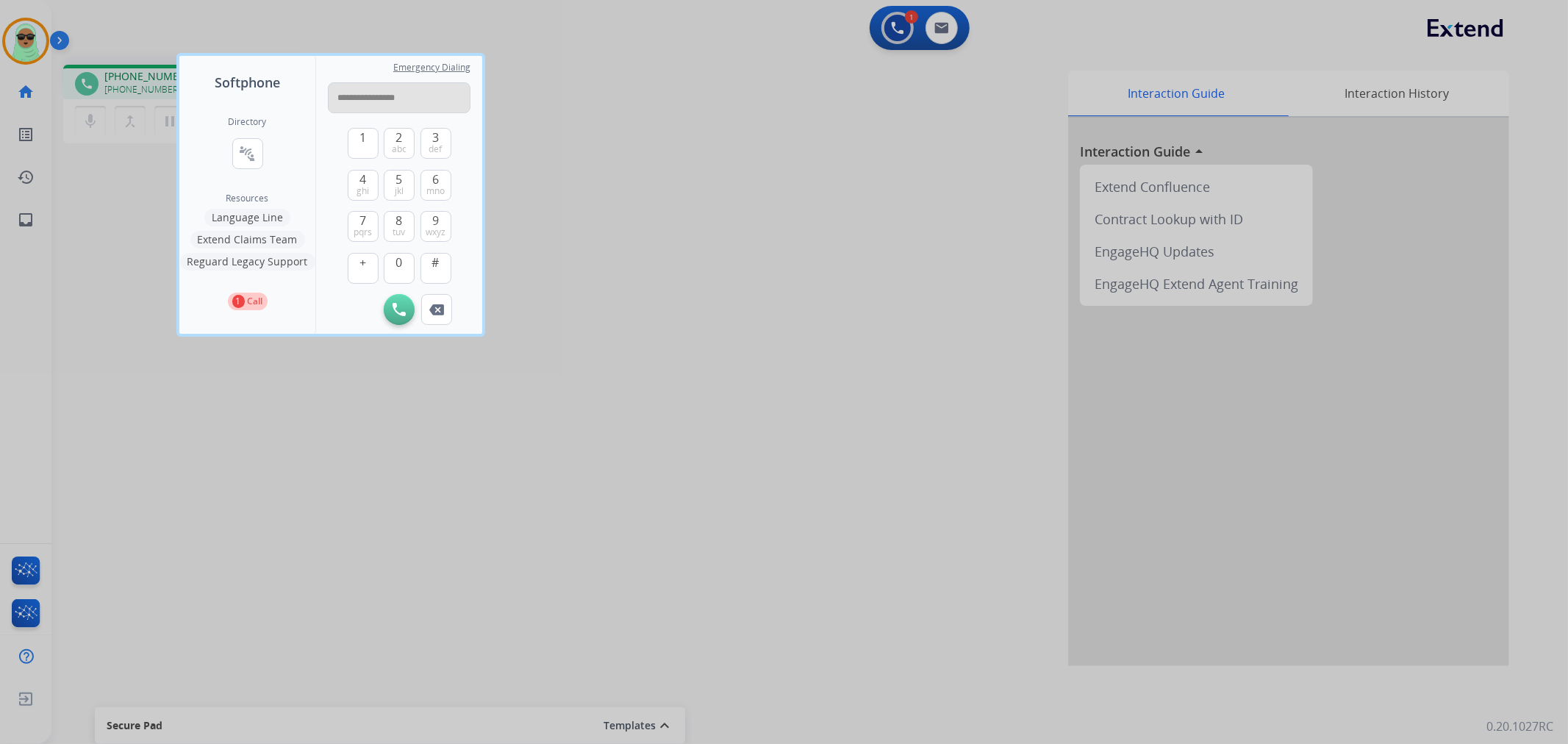
click at [385, 100] on input "**********" at bounding box center [399, 98] width 143 height 31
type input "**********"
click at [404, 318] on button "Initiate Call" at bounding box center [399, 310] width 31 height 31
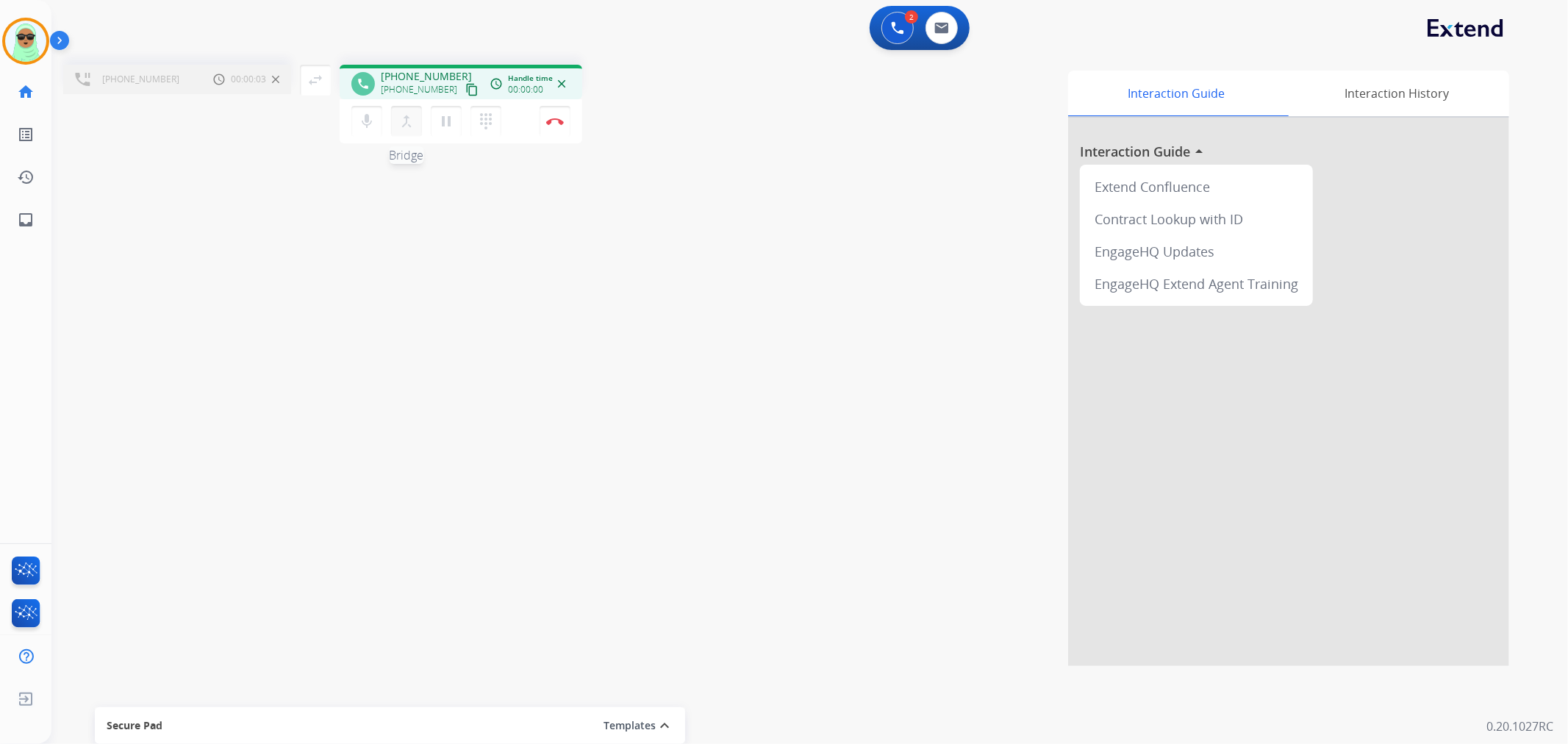
click at [407, 126] on mat-icon "merge_type" at bounding box center [407, 121] width 18 height 18
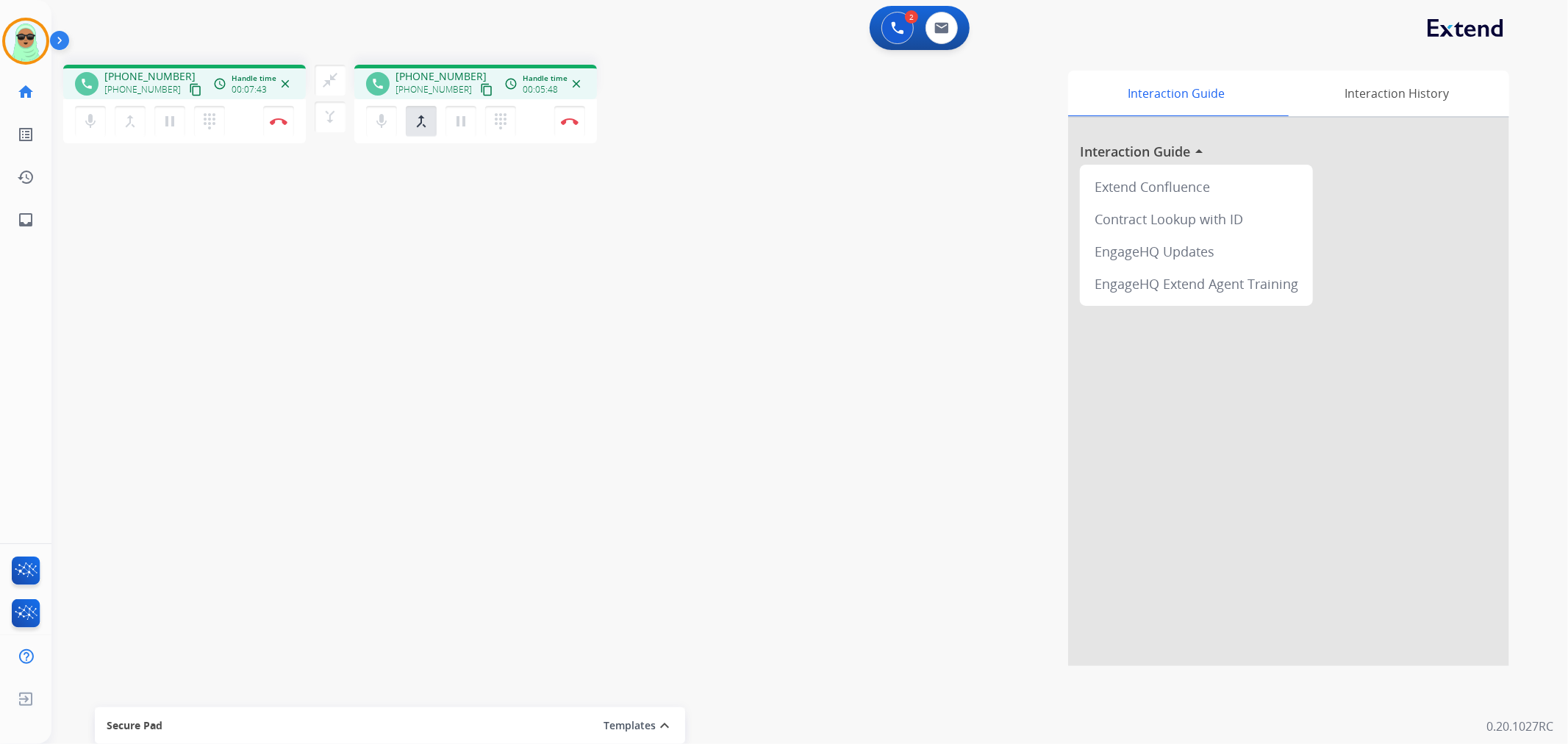
drag, startPoint x: 130, startPoint y: 349, endPoint x: 223, endPoint y: 208, distance: 168.9
click at [131, 347] on div "phone +18622504757 +18622504757 content_copy access_time Call metrics Queue 00:…" at bounding box center [792, 360] width 1481 height 614
click at [343, 79] on button "close_fullscreen Connect 3-Way Call" at bounding box center [330, 80] width 31 height 31
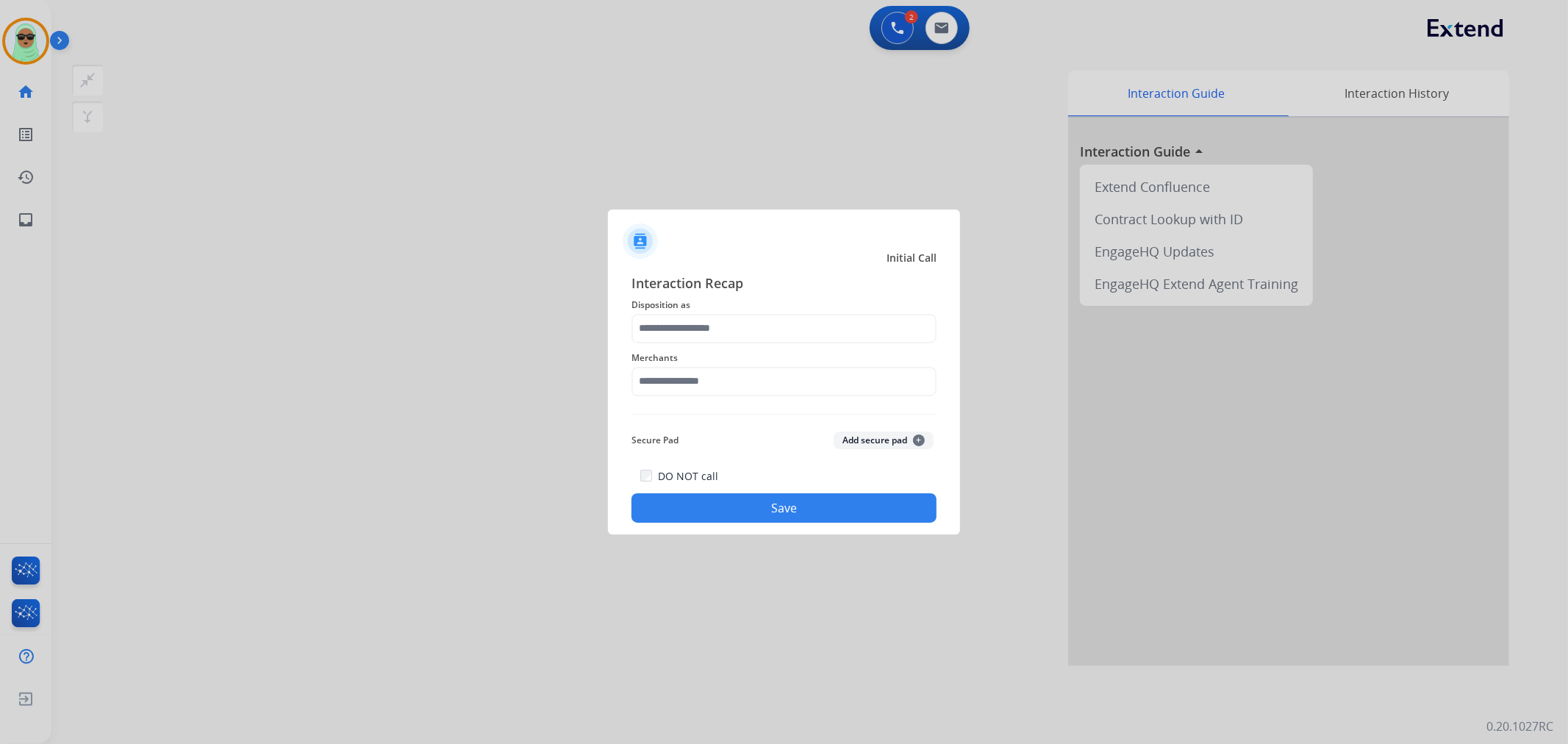
click at [677, 361] on span "Merchants" at bounding box center [784, 358] width 305 height 18
click at [670, 384] on input "text" at bounding box center [784, 381] width 305 height 30
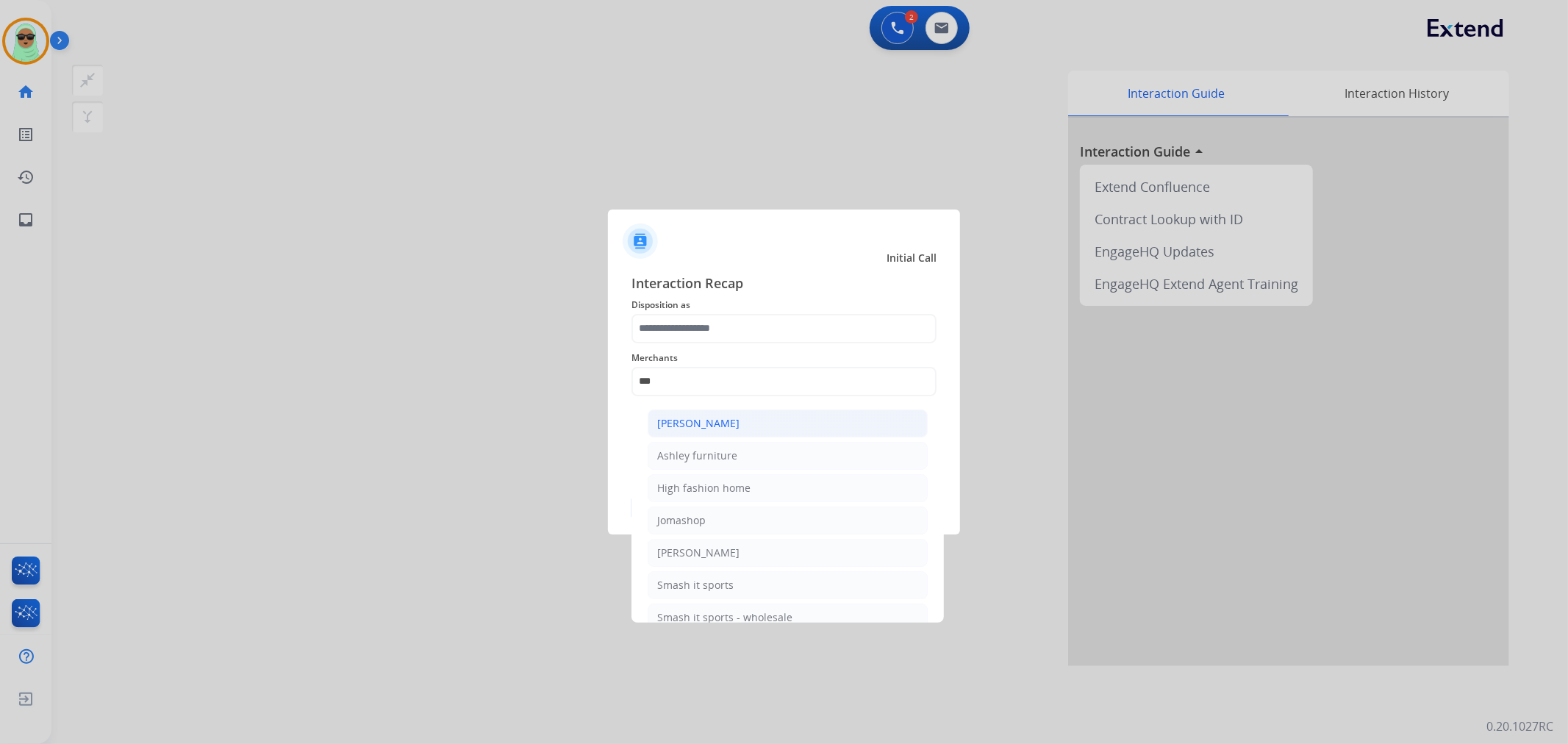
click at [731, 421] on div "[PERSON_NAME]" at bounding box center [698, 423] width 82 height 15
type input "**********"
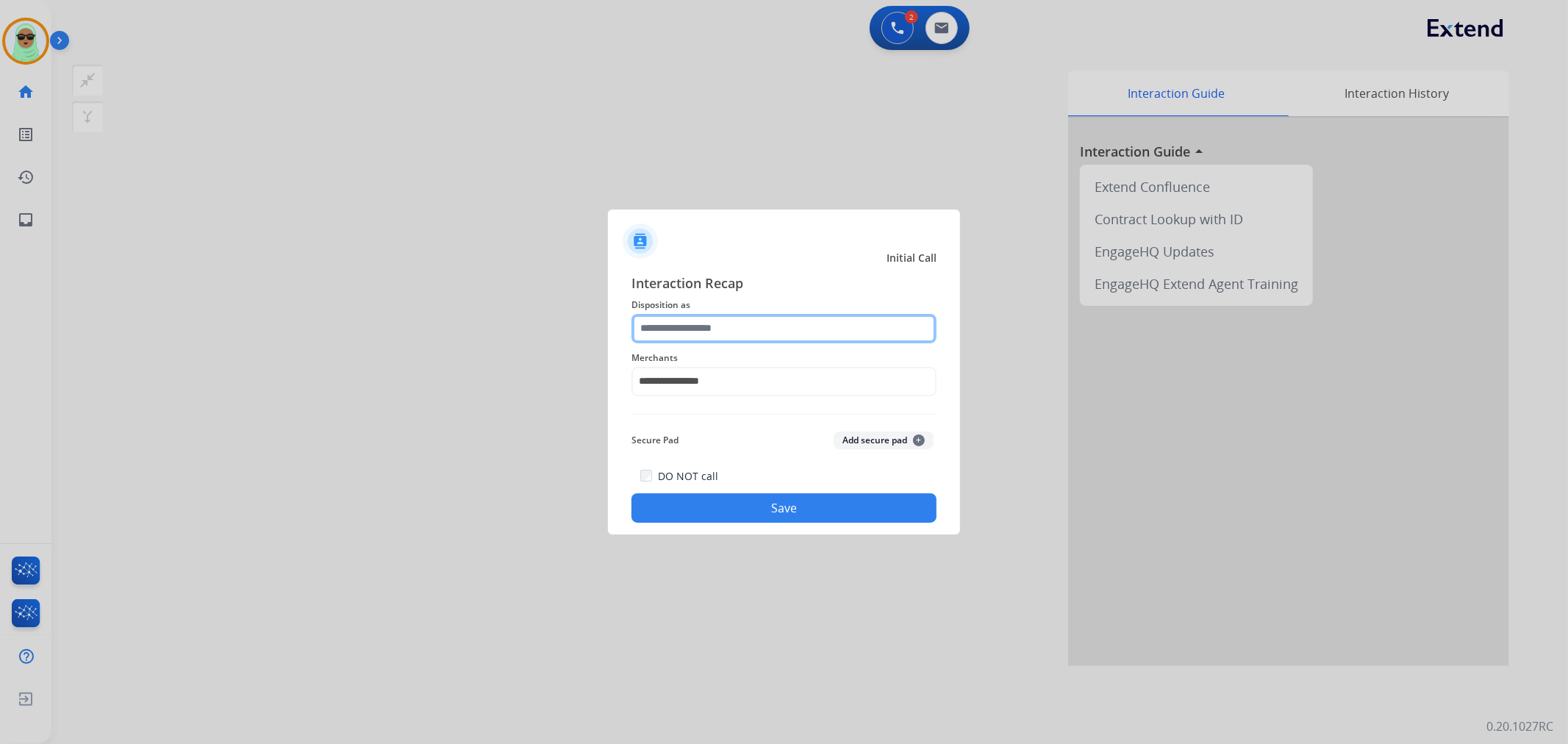
click at [722, 324] on input "text" at bounding box center [784, 329] width 305 height 30
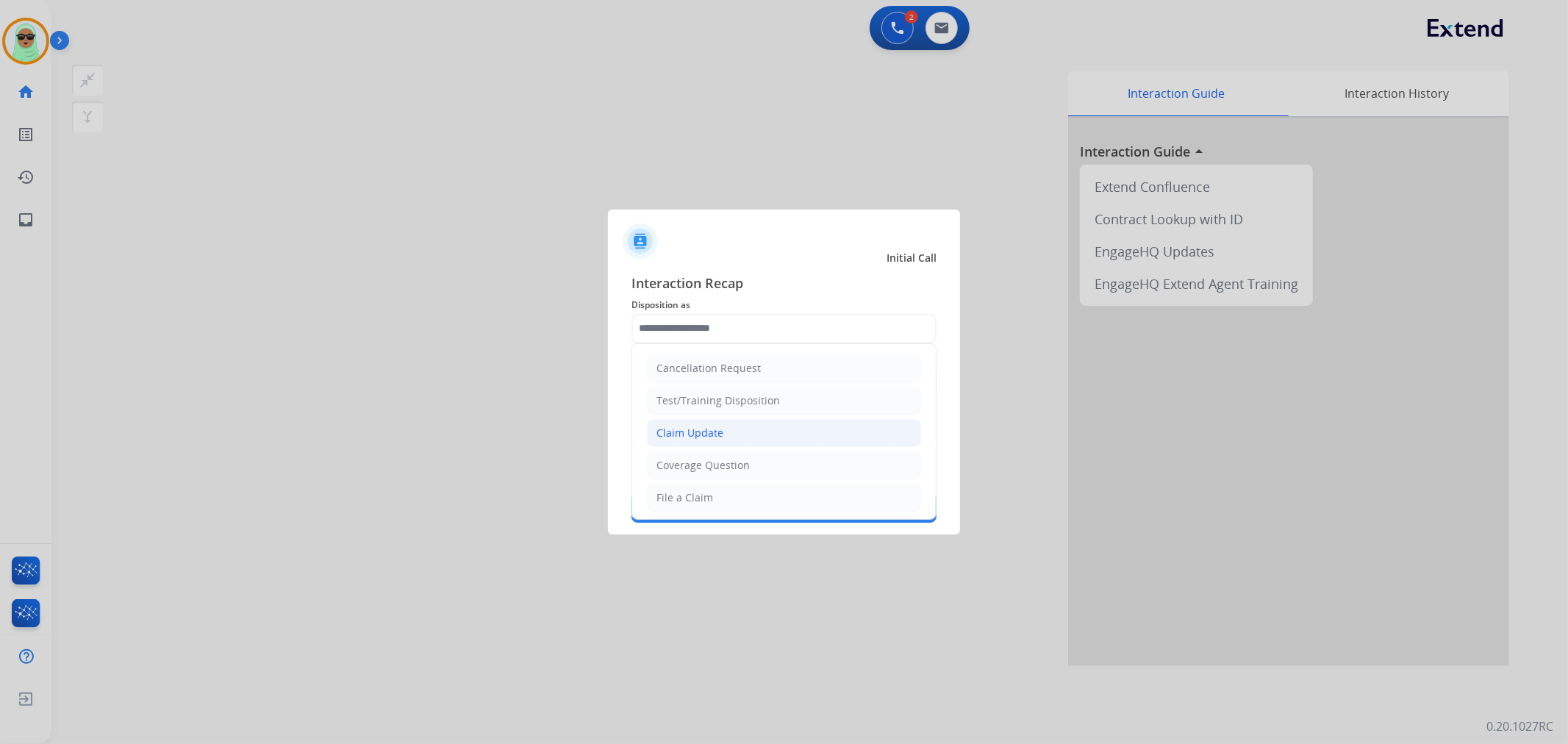
click at [704, 422] on li "Claim Update" at bounding box center [784, 433] width 274 height 28
type input "**********"
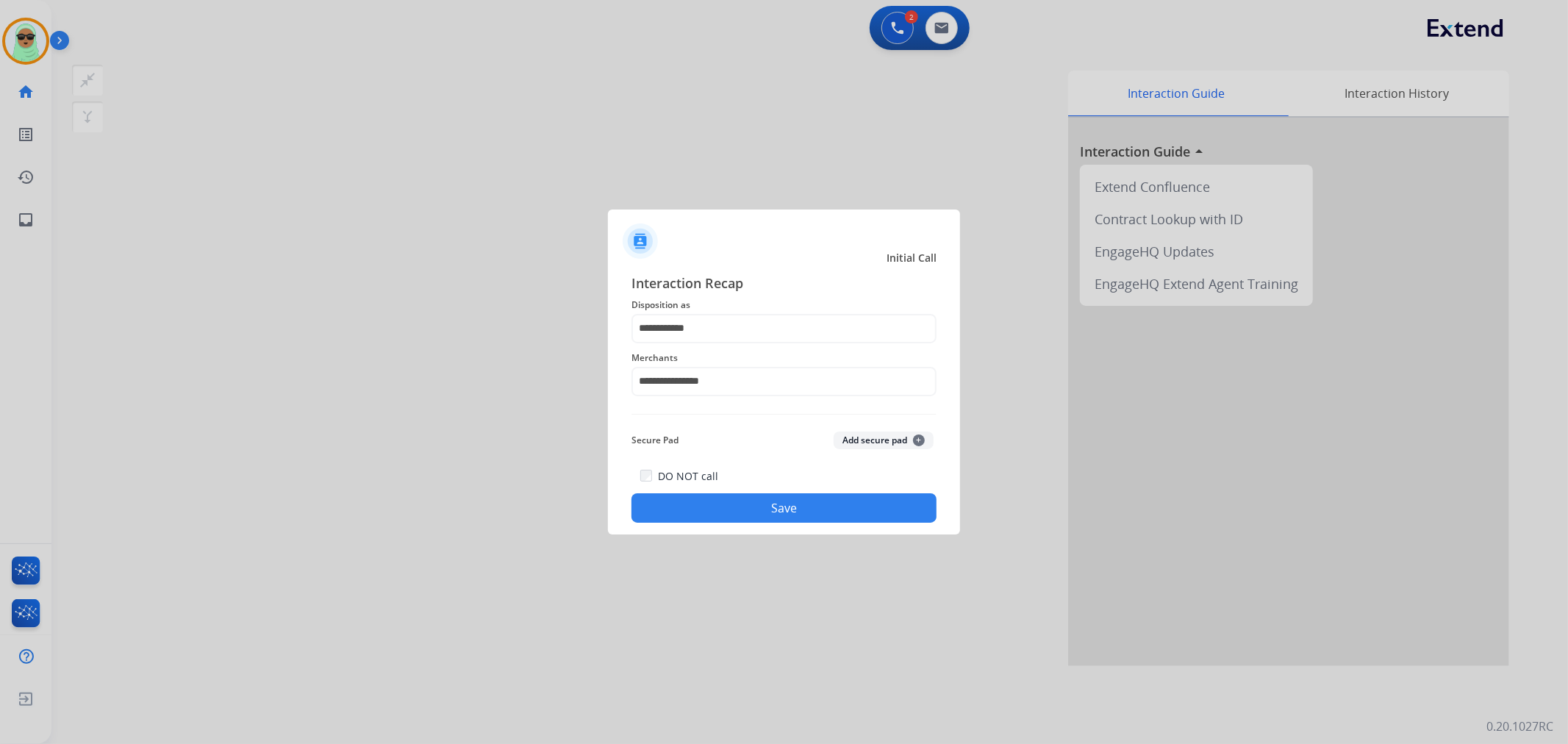
click at [736, 486] on div "DO NOT call Save" at bounding box center [784, 495] width 305 height 56
click at [738, 504] on button "Save" at bounding box center [784, 509] width 305 height 30
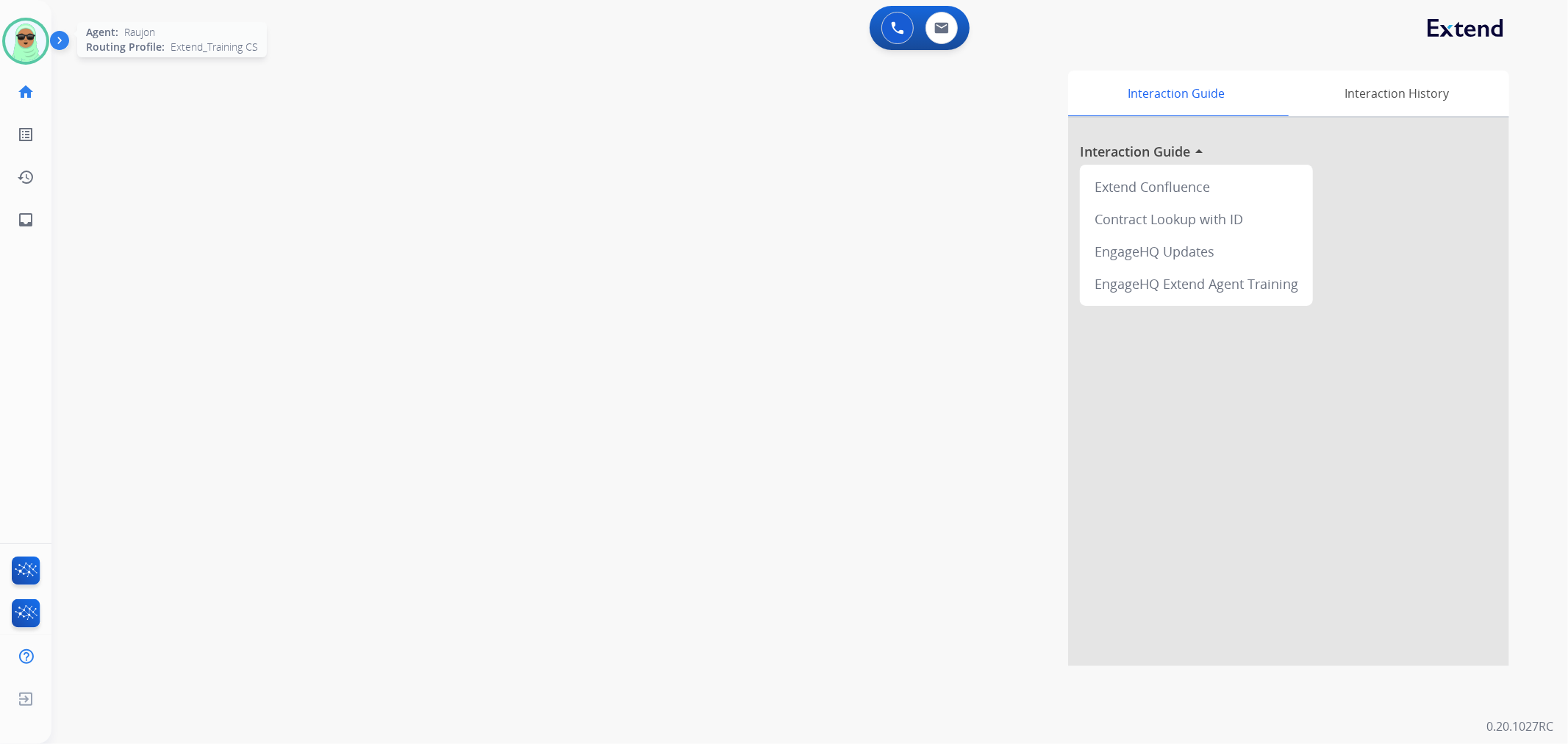
click at [11, 43] on img at bounding box center [25, 41] width 41 height 41
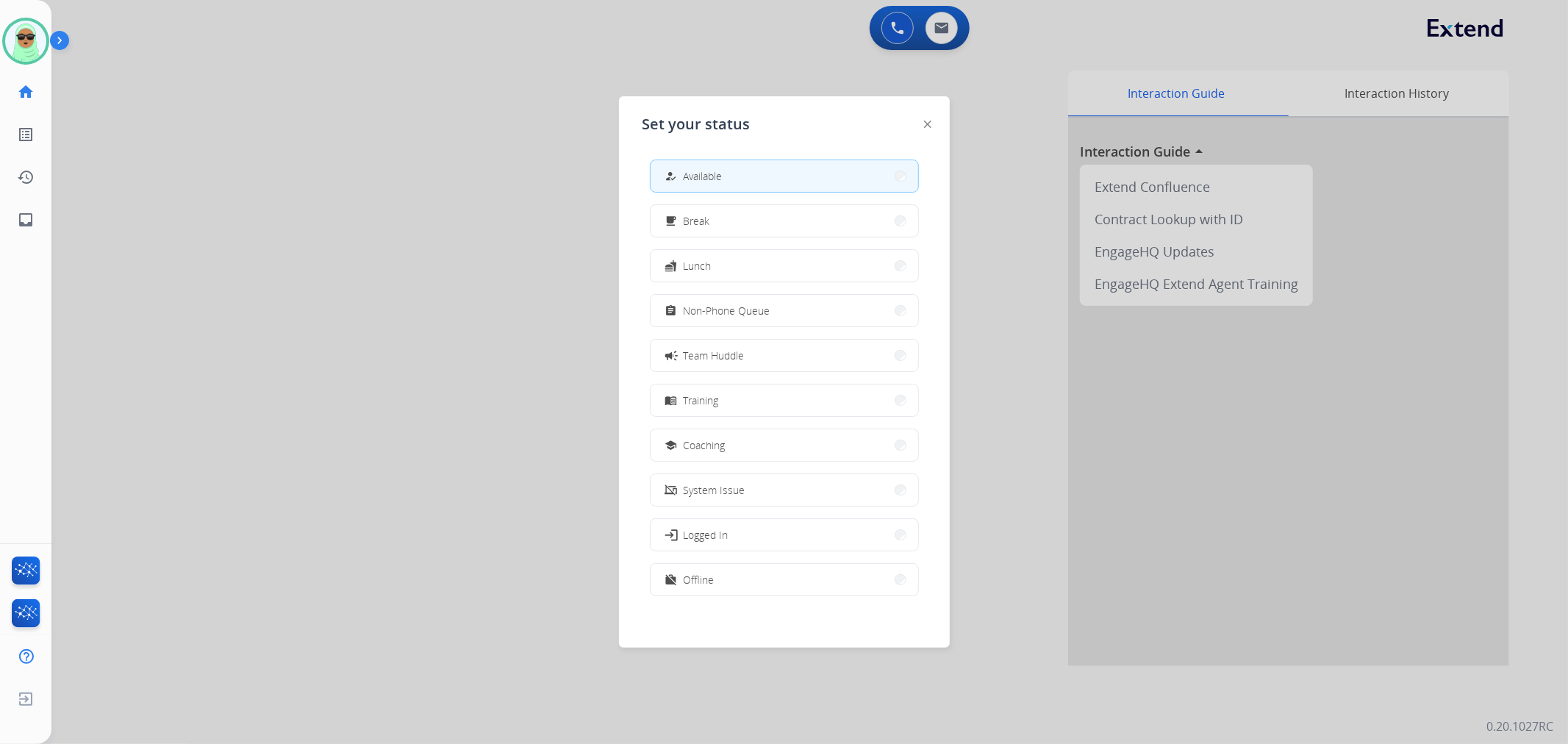
click at [796, 285] on div "how_to_reg Available free_breakfast Break fastfood Lunch assignment Non-Phone Q…" at bounding box center [784, 379] width 284 height 463
click at [783, 442] on button "school Coaching" at bounding box center [784, 445] width 267 height 32
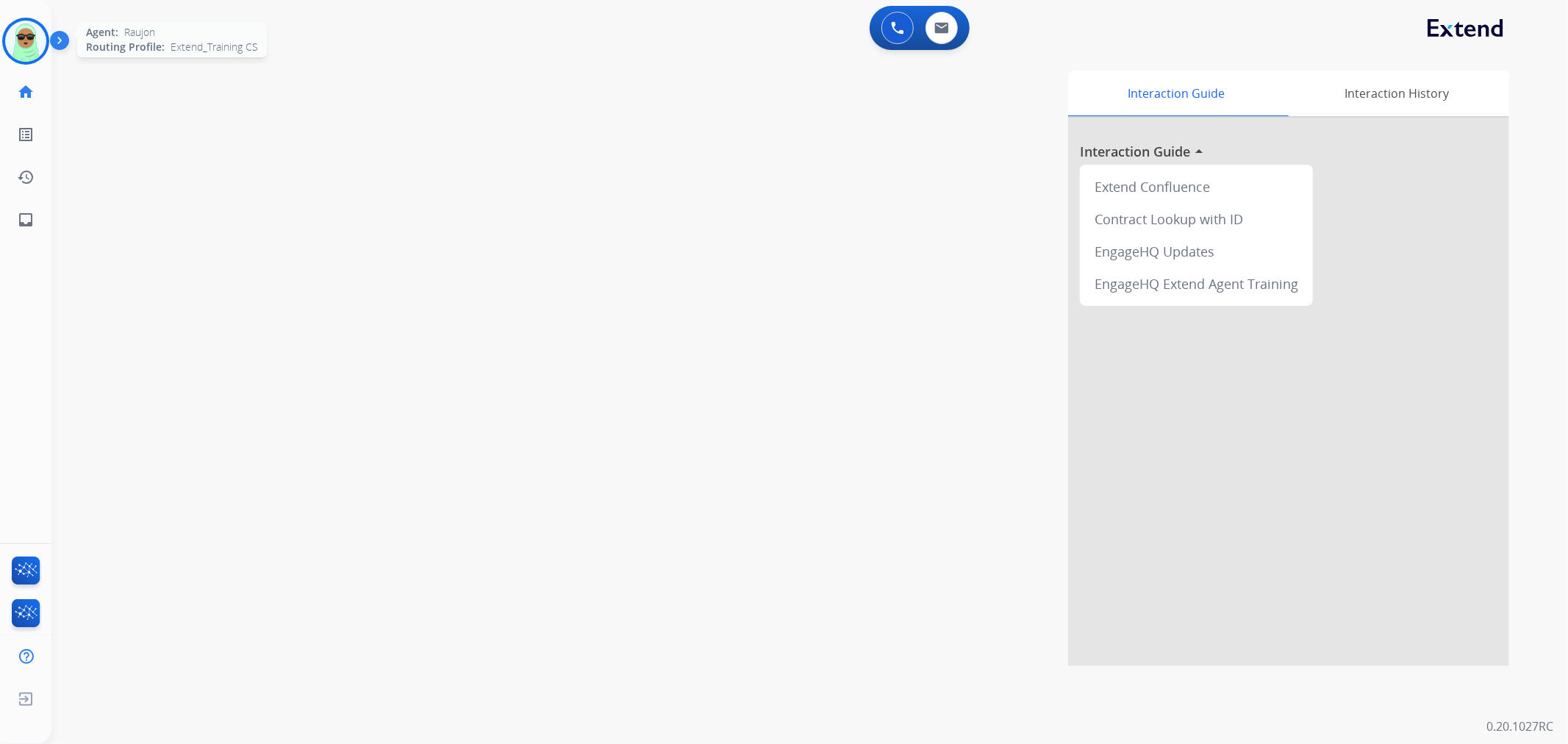
click at [27, 50] on img at bounding box center [25, 41] width 41 height 41
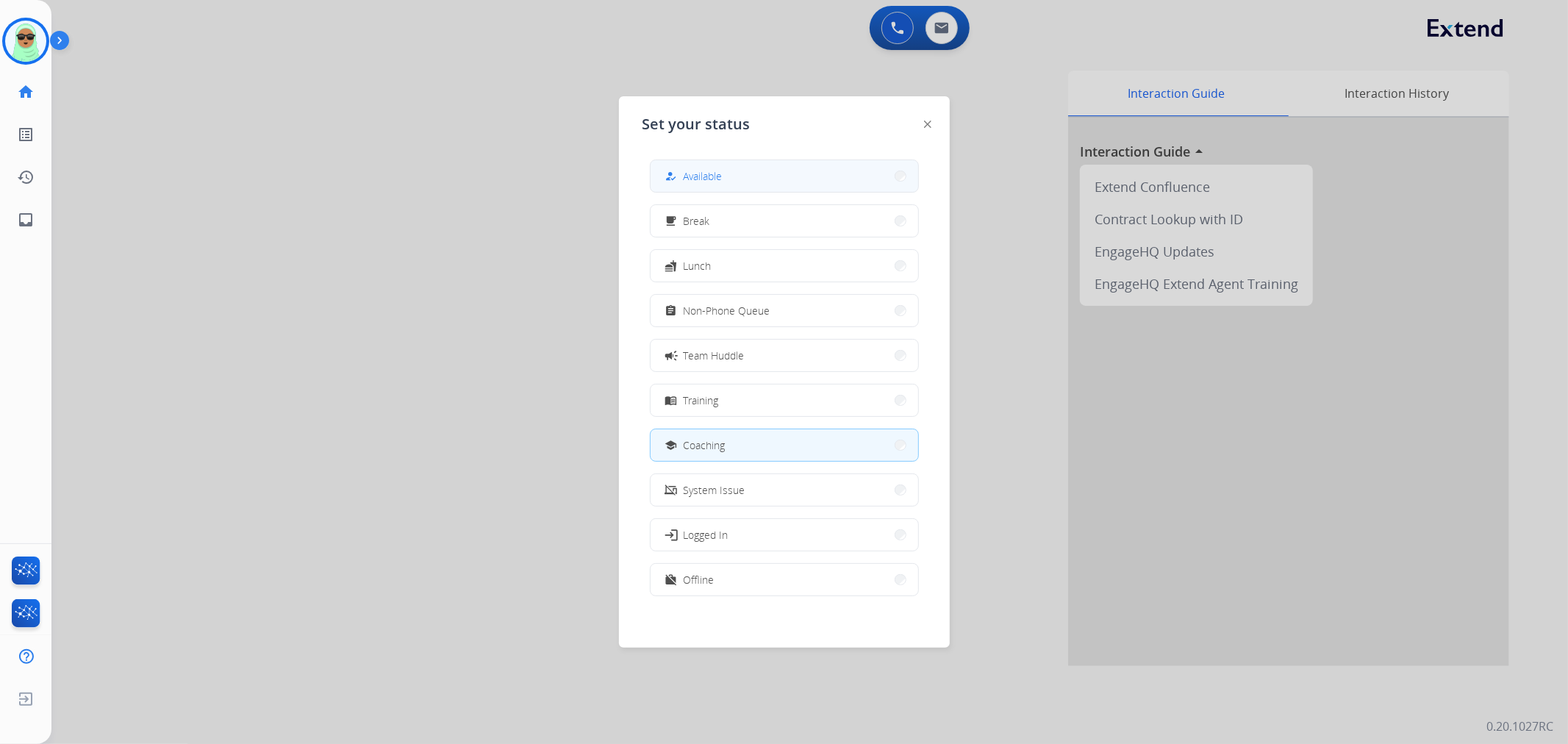
click at [869, 177] on button "how_to_reg Available" at bounding box center [784, 176] width 267 height 32
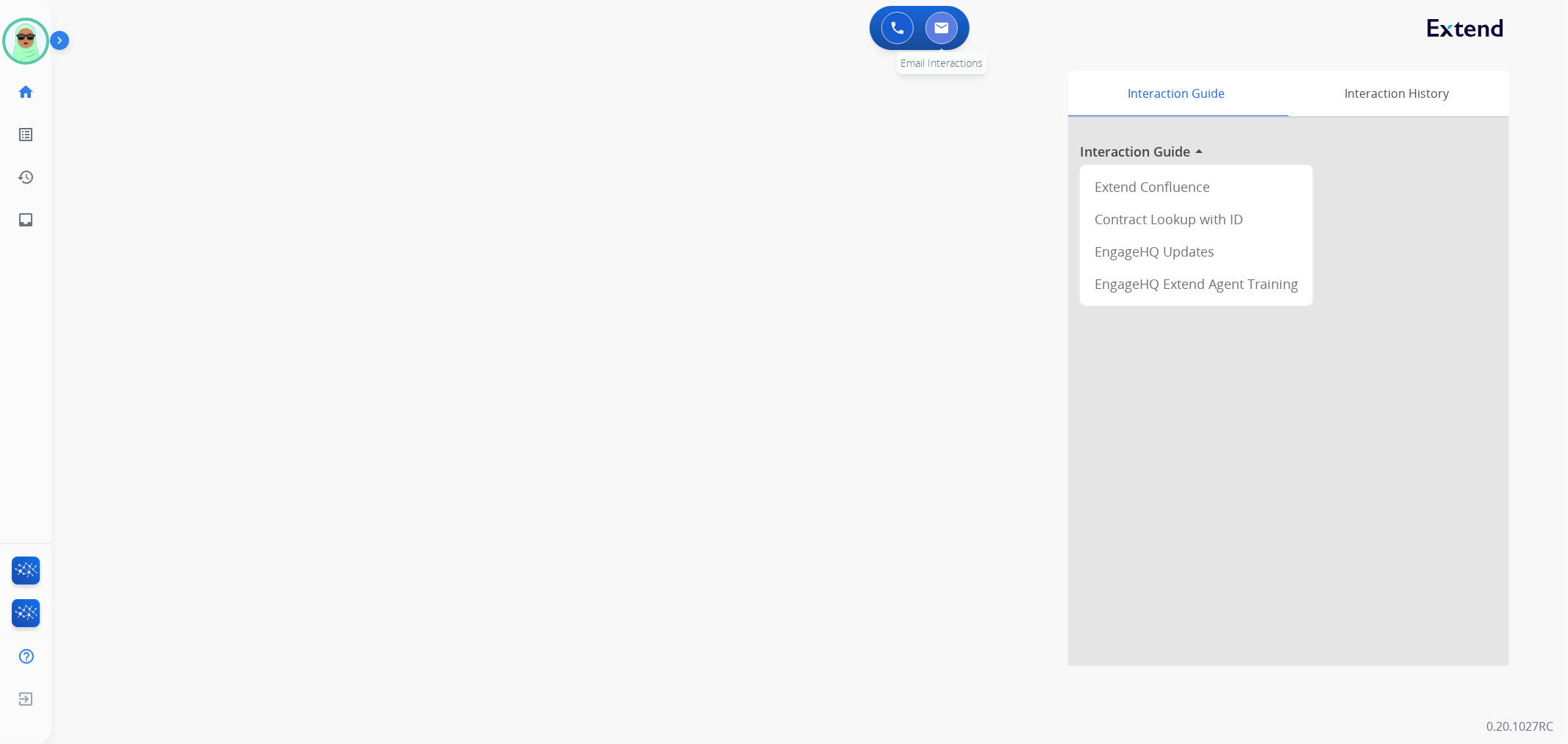
click at [928, 19] on button at bounding box center [941, 27] width 32 height 32
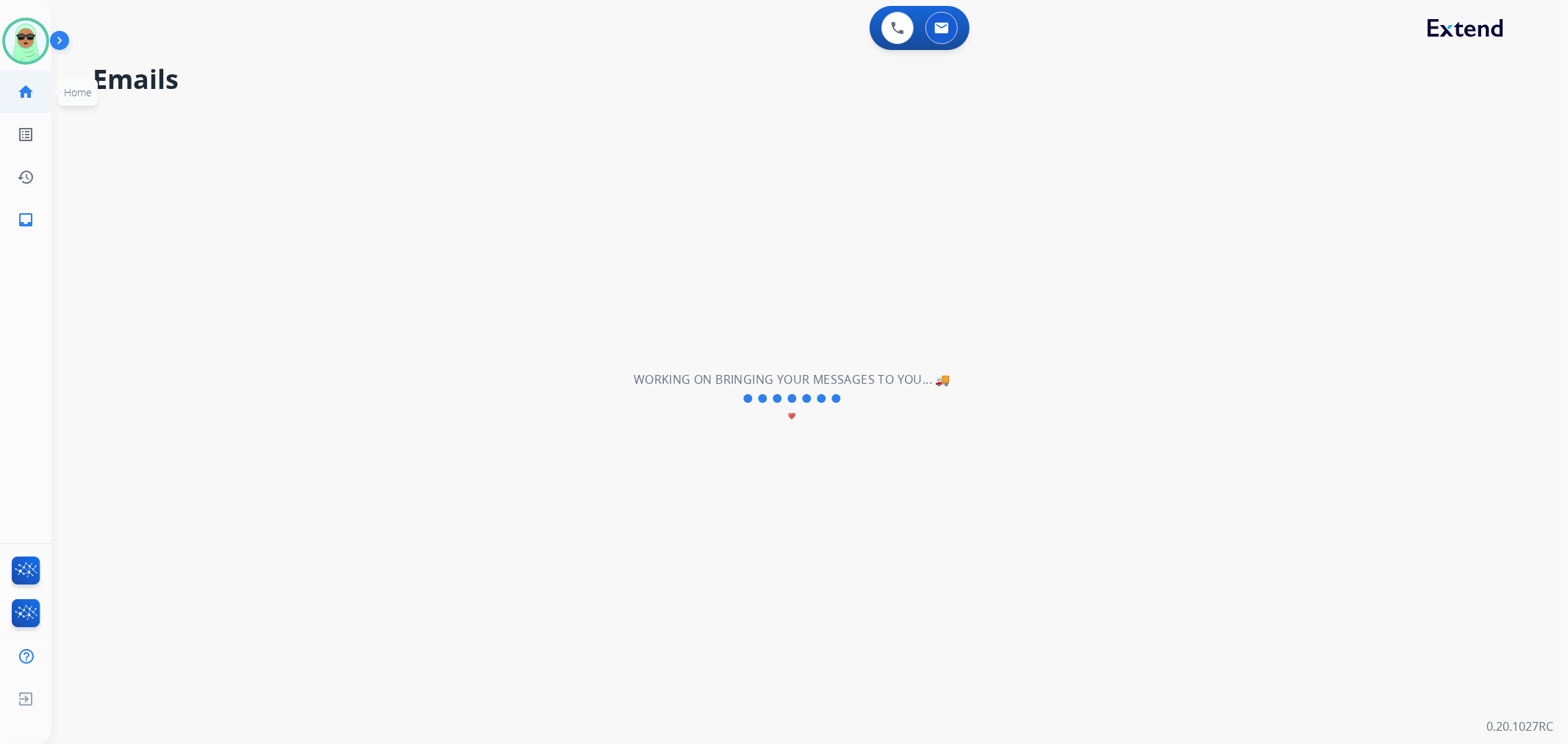
click at [17, 92] on mat-icon "home" at bounding box center [26, 92] width 18 height 18
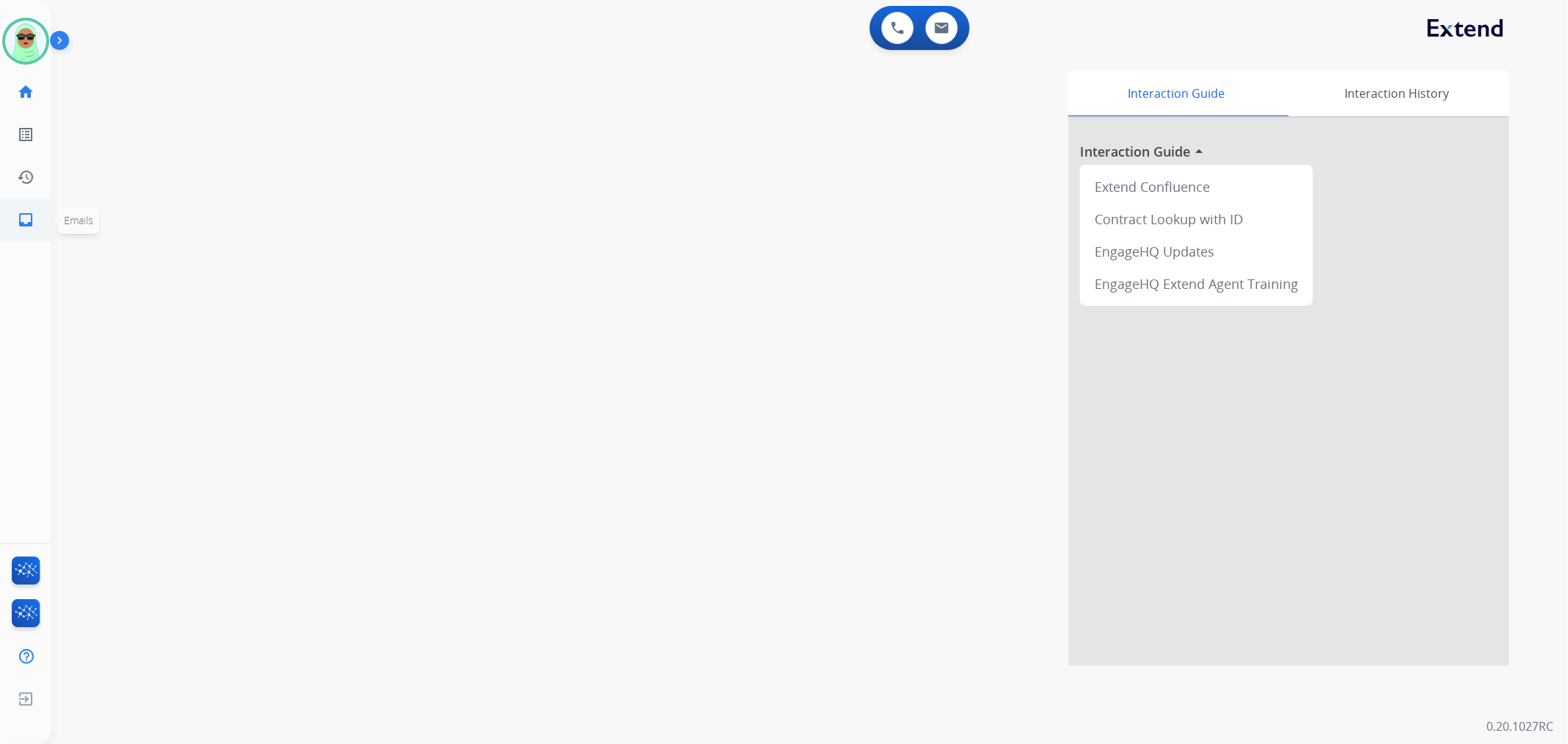
click at [23, 223] on mat-icon "inbox" at bounding box center [26, 220] width 18 height 18
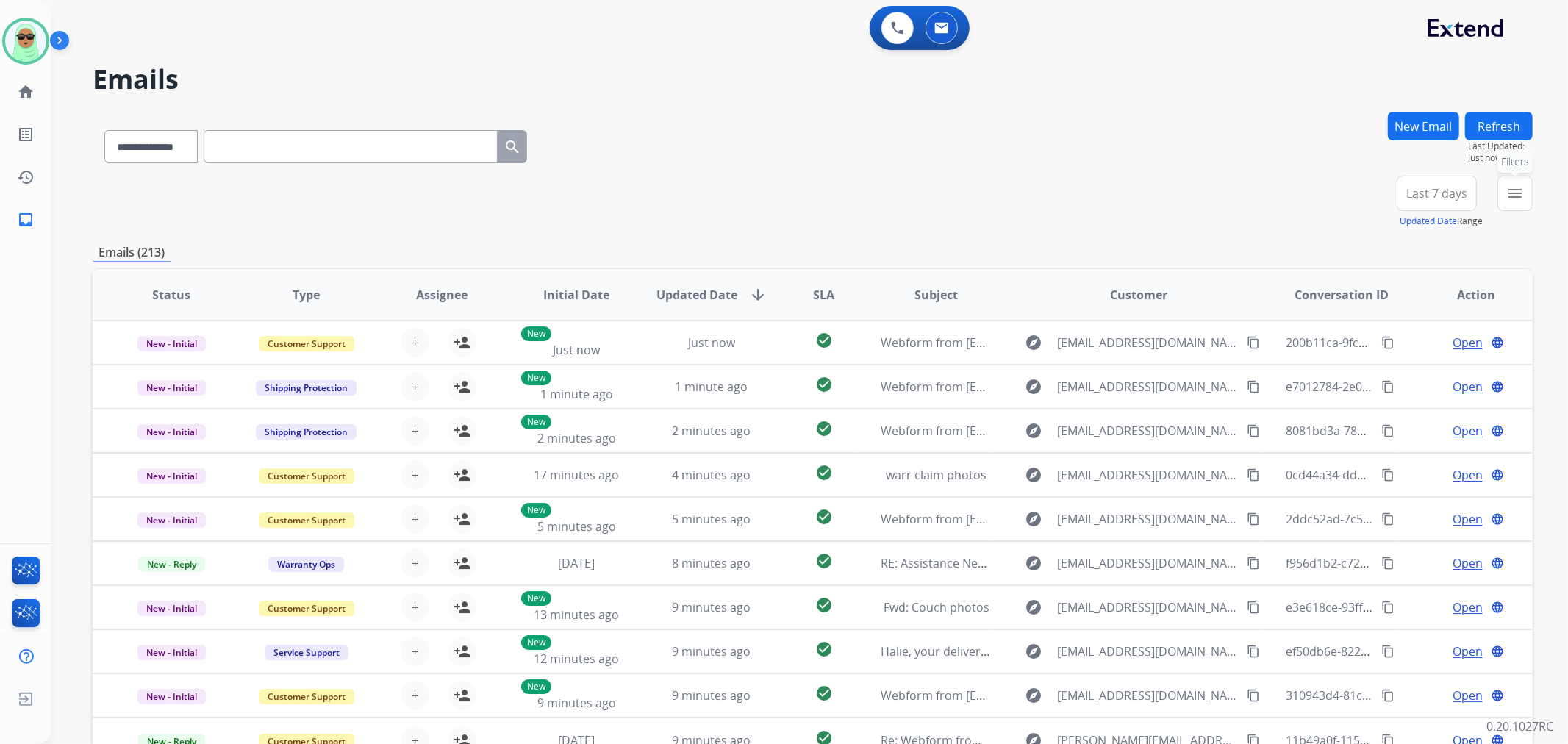
click at [1520, 192] on mat-icon "menu" at bounding box center [1516, 194] width 18 height 18
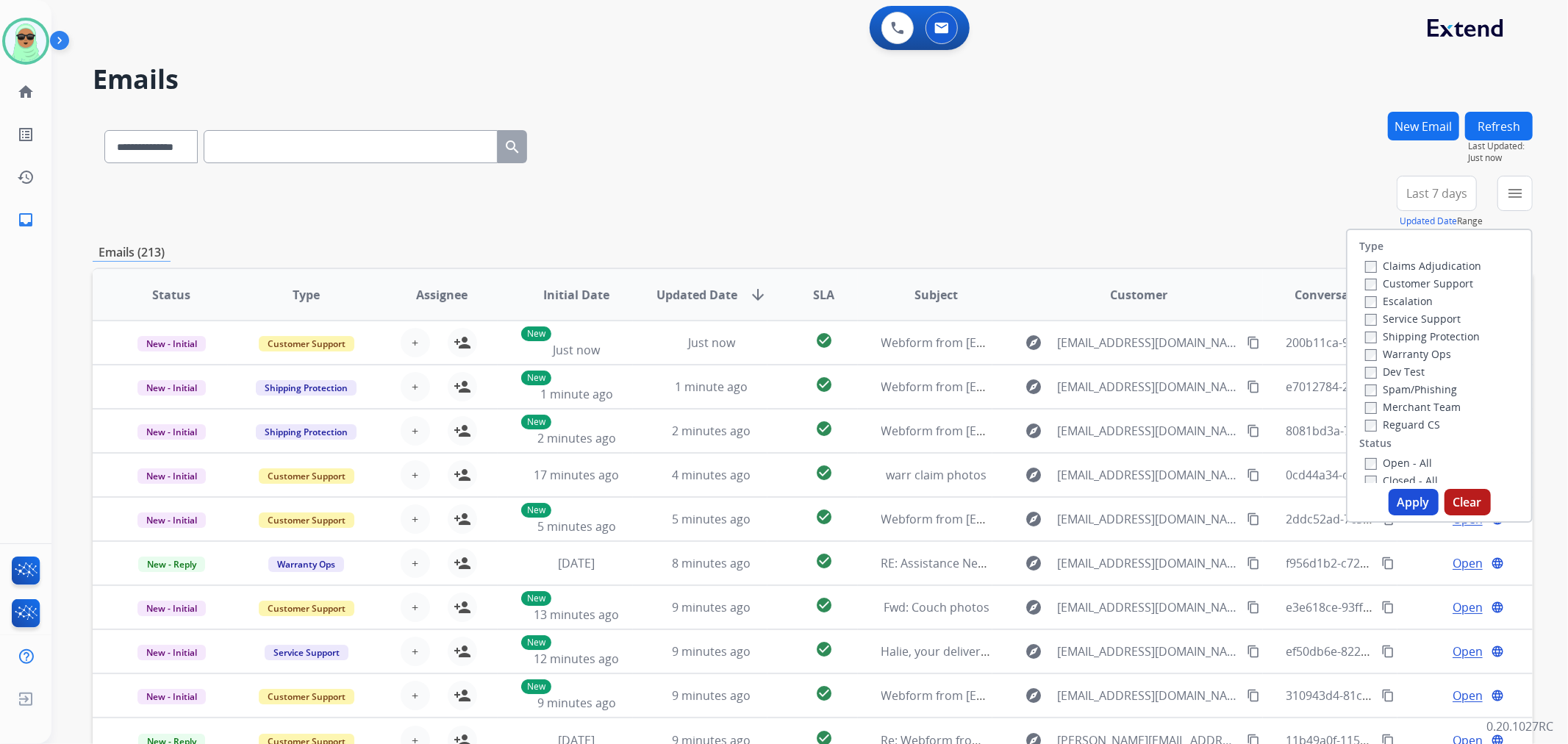
click at [1401, 276] on label "Customer Support" at bounding box center [1420, 283] width 108 height 14
click at [1412, 339] on label "Shipping Protection" at bounding box center [1423, 336] width 115 height 14
click at [1422, 416] on div "Reguard CS" at bounding box center [1424, 424] width 116 height 18
click at [1422, 422] on label "Reguard CS" at bounding box center [1402, 424] width 75 height 14
click at [1417, 458] on label "Open - All" at bounding box center [1399, 463] width 67 height 14
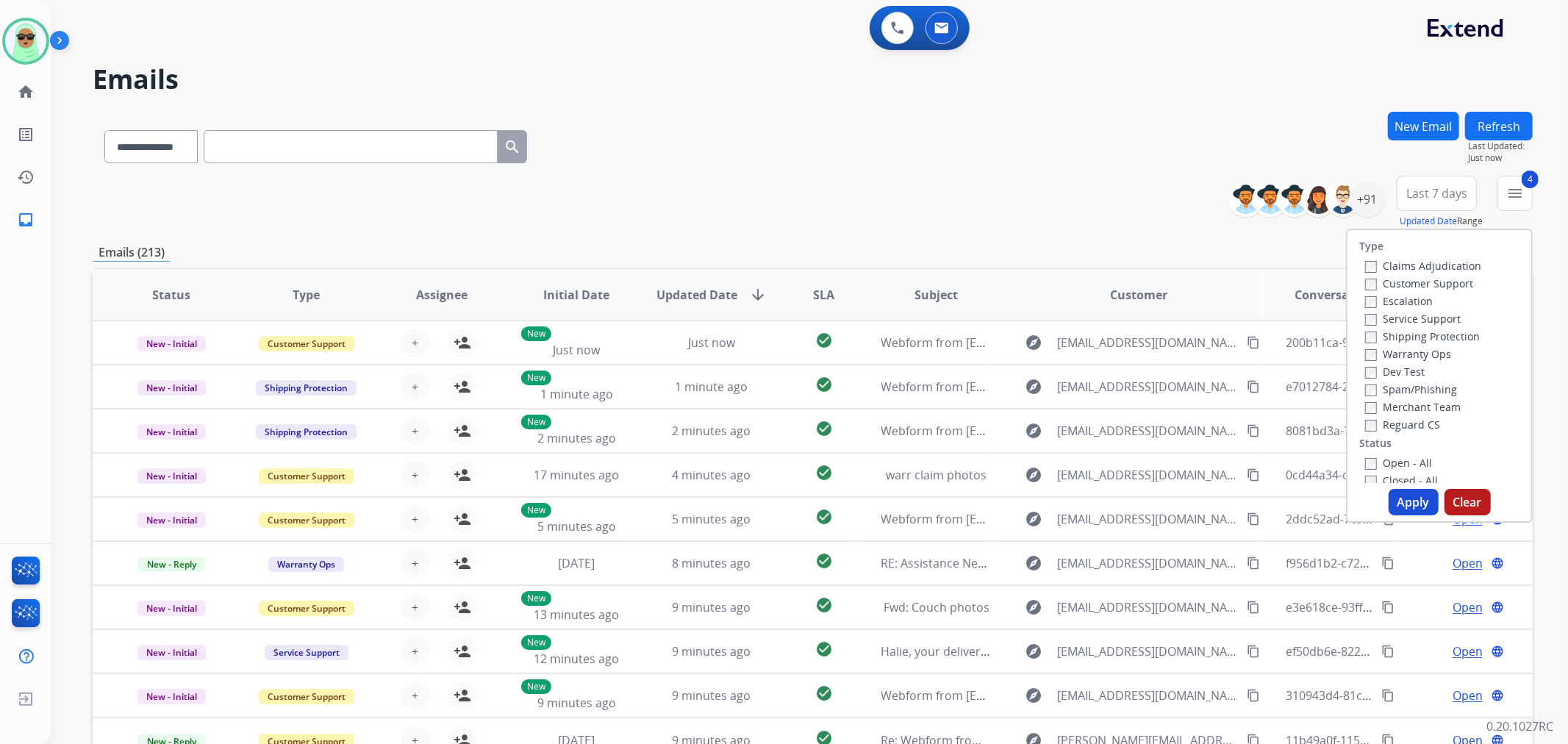
click at [1416, 494] on button "Apply" at bounding box center [1413, 502] width 50 height 26
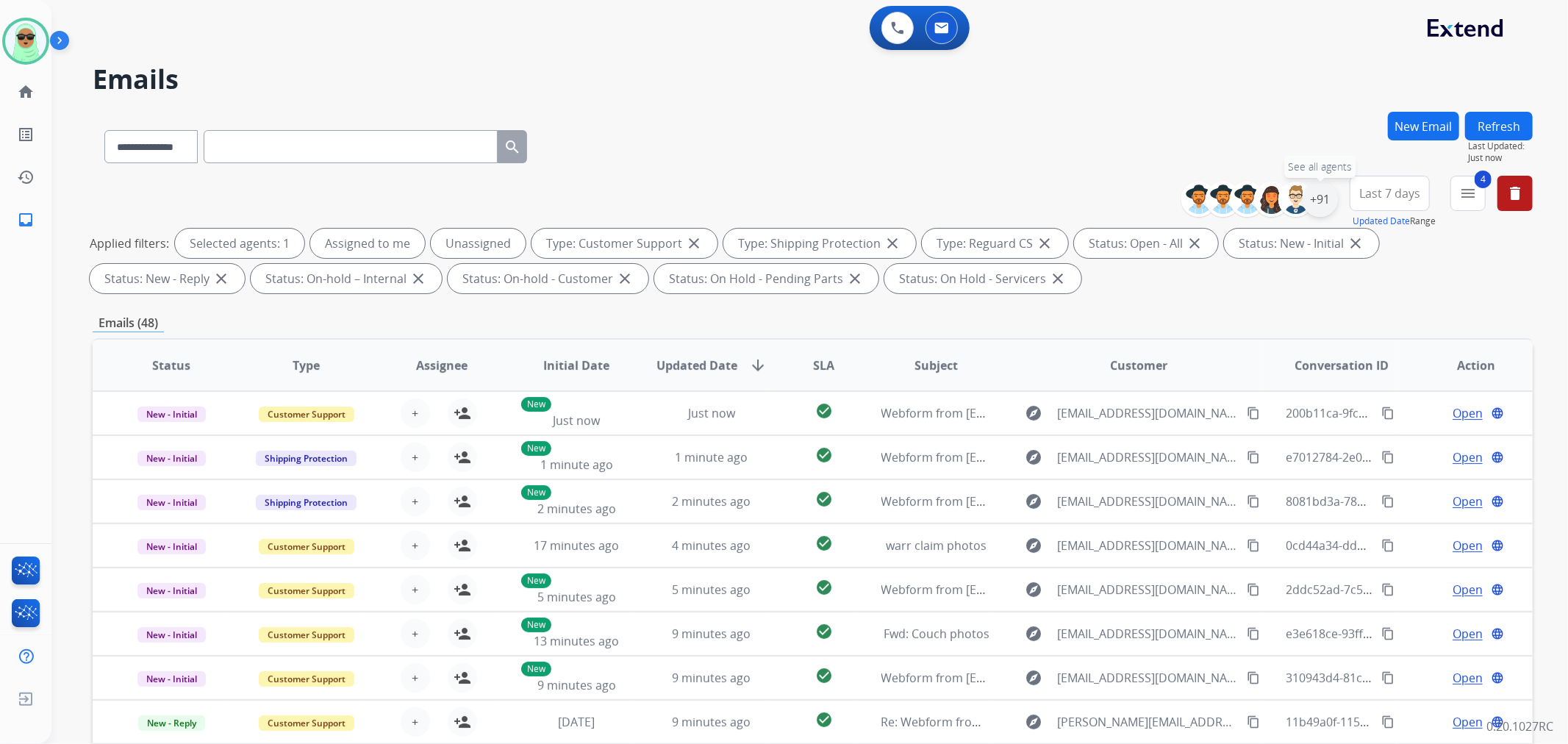
click at [1322, 192] on div "+91" at bounding box center [1320, 199] width 35 height 35
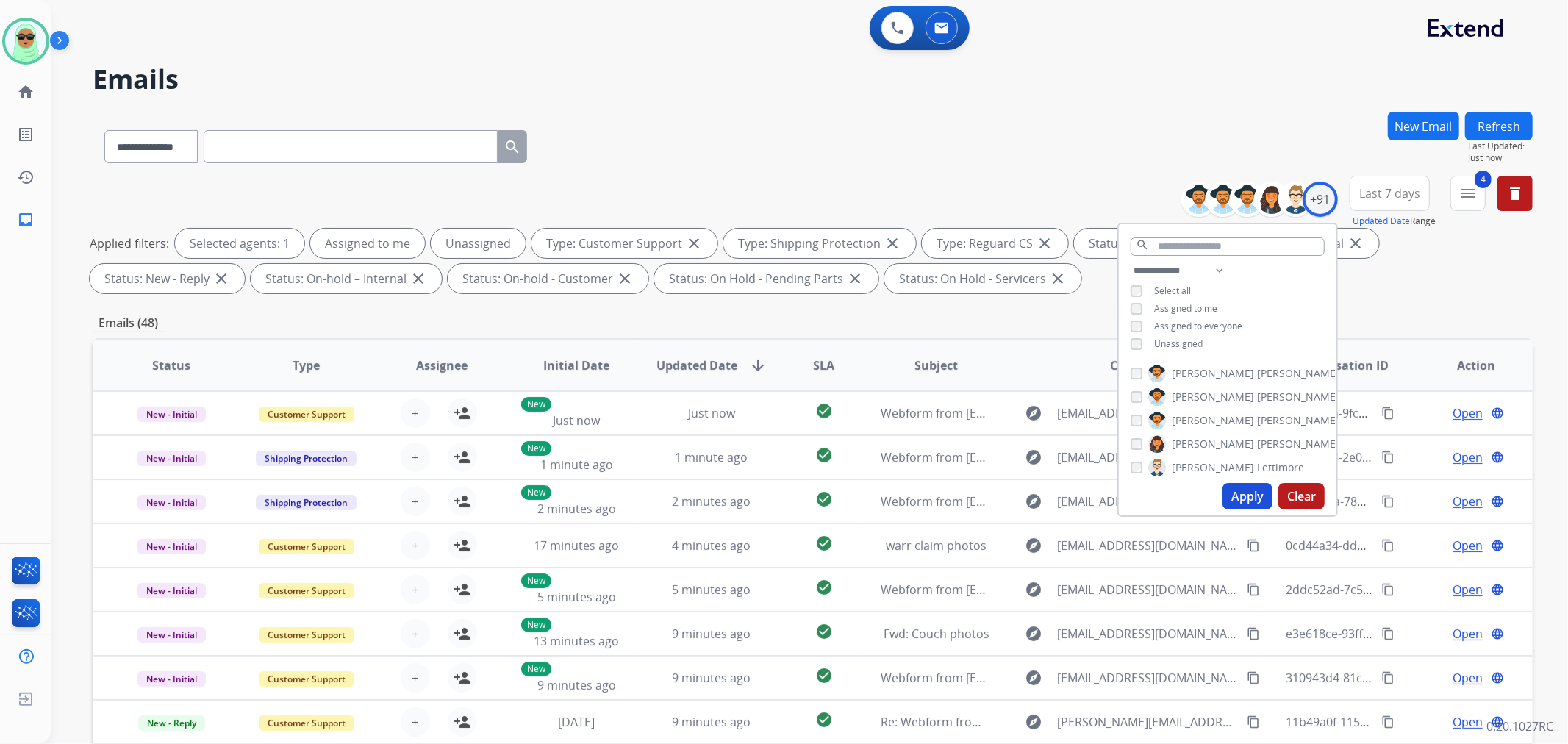
click at [1151, 340] on div "Unassigned" at bounding box center [1167, 344] width 72 height 11
click at [1177, 343] on span "Unassigned" at bounding box center [1178, 343] width 48 height 12
click at [1230, 497] on button "Apply" at bounding box center [1247, 496] width 50 height 26
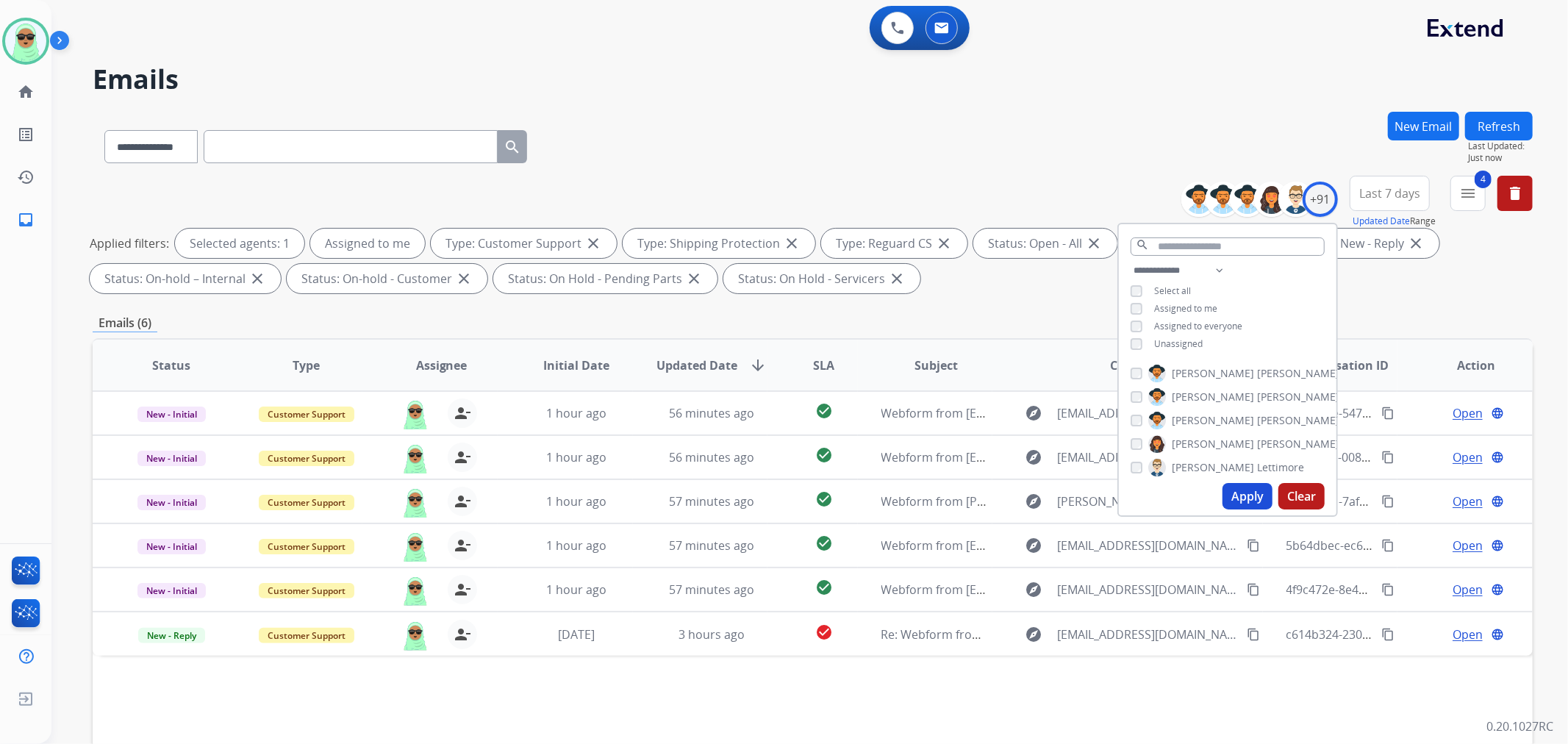
drag, startPoint x: 972, startPoint y: 682, endPoint x: 986, endPoint y: 678, distance: 14.6
click at [974, 681] on div "Status Type Assignee Initial Date Updated Date arrow_downward SLA Subject Custo…" at bounding box center [813, 584] width 1440 height 493
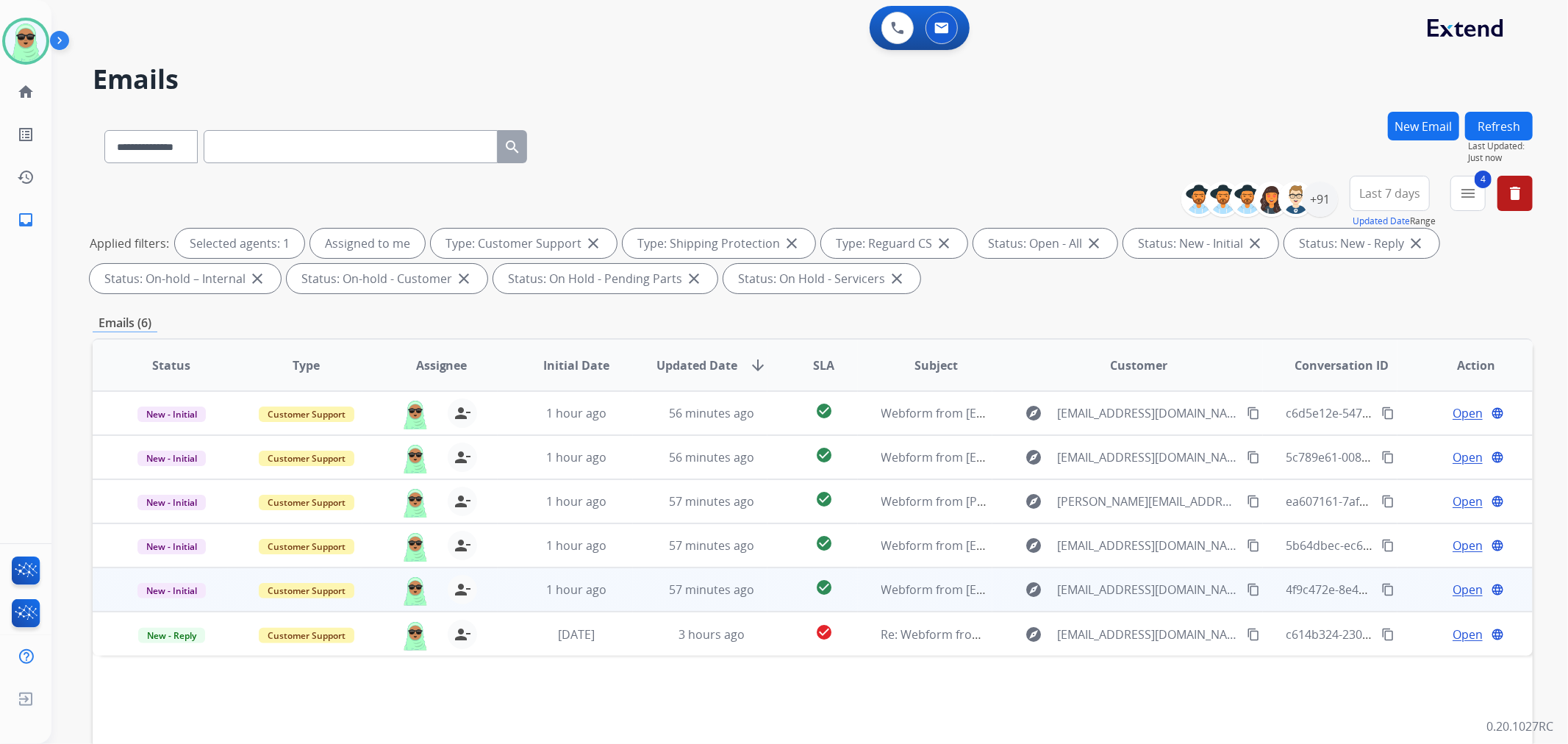
click at [1454, 591] on span "Open" at bounding box center [1467, 590] width 30 height 18
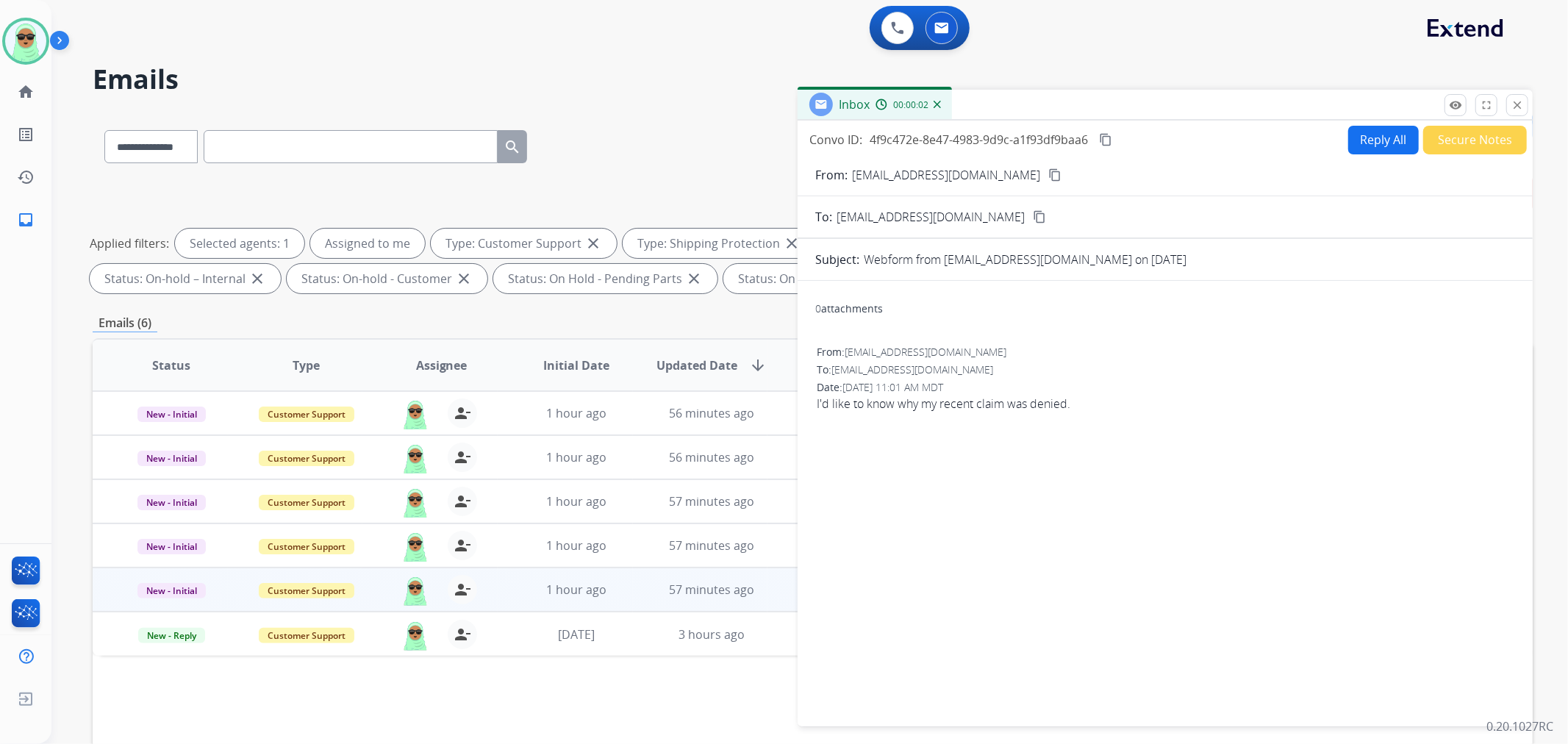
click at [1059, 167] on div "From: omega_prometheus@hotmail.com content_copy" at bounding box center [1165, 176] width 735 height 18
click at [1055, 169] on button "content_copy" at bounding box center [1055, 176] width 18 height 18
click at [1349, 132] on button "Reply All" at bounding box center [1383, 139] width 71 height 29
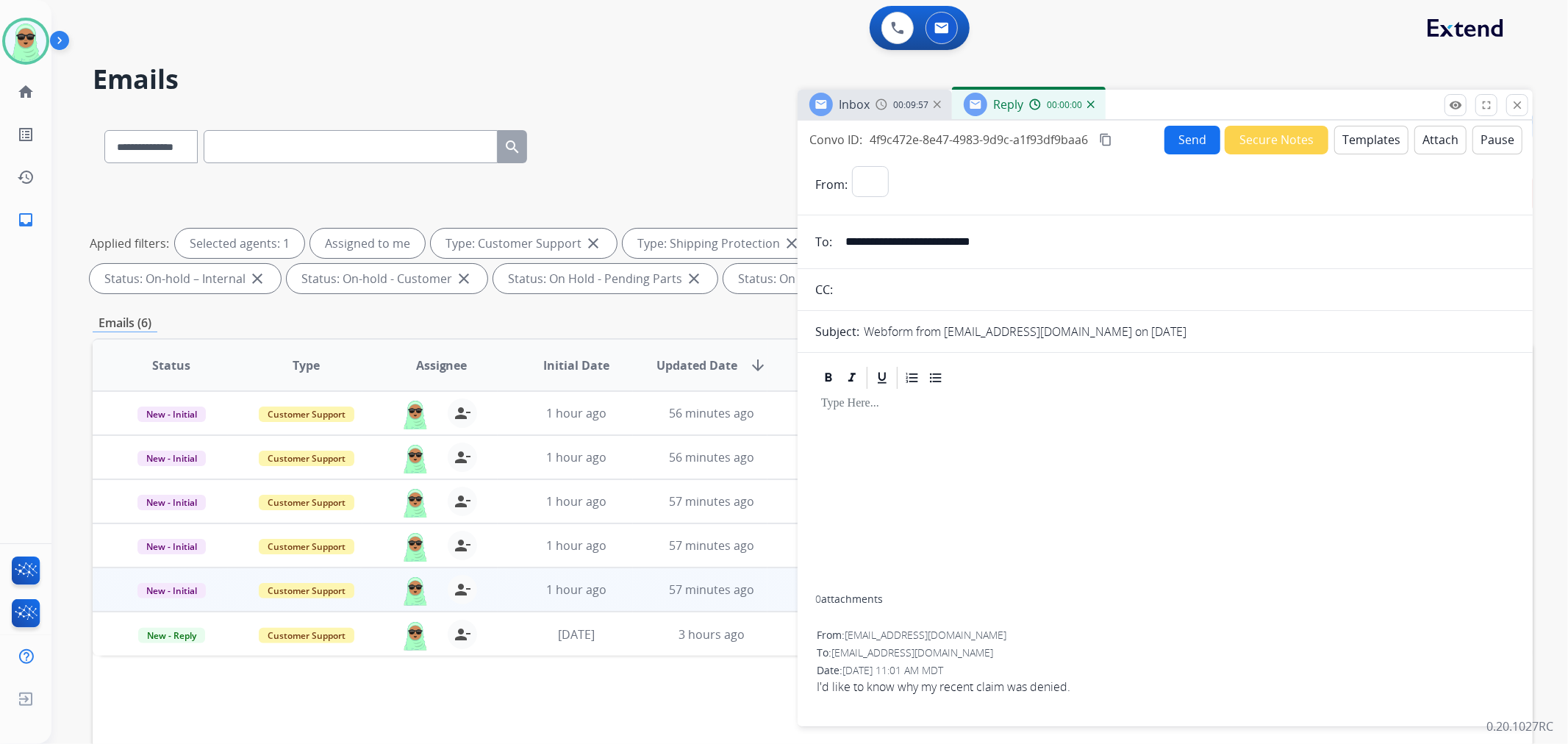
select select "**********"
click at [1358, 141] on button "Templates" at bounding box center [1371, 139] width 75 height 29
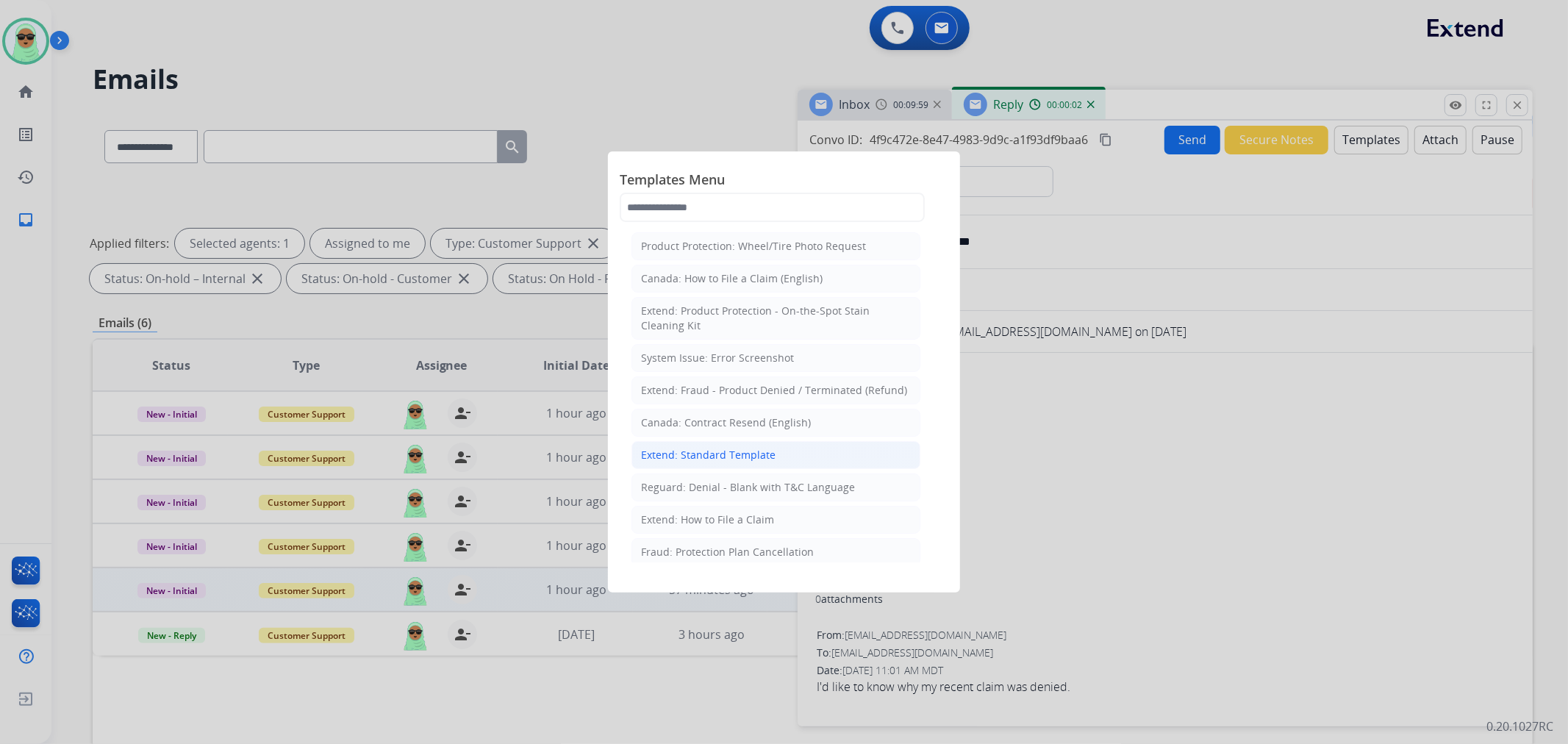
click at [806, 460] on li "Extend: Standard Template" at bounding box center [776, 455] width 289 height 28
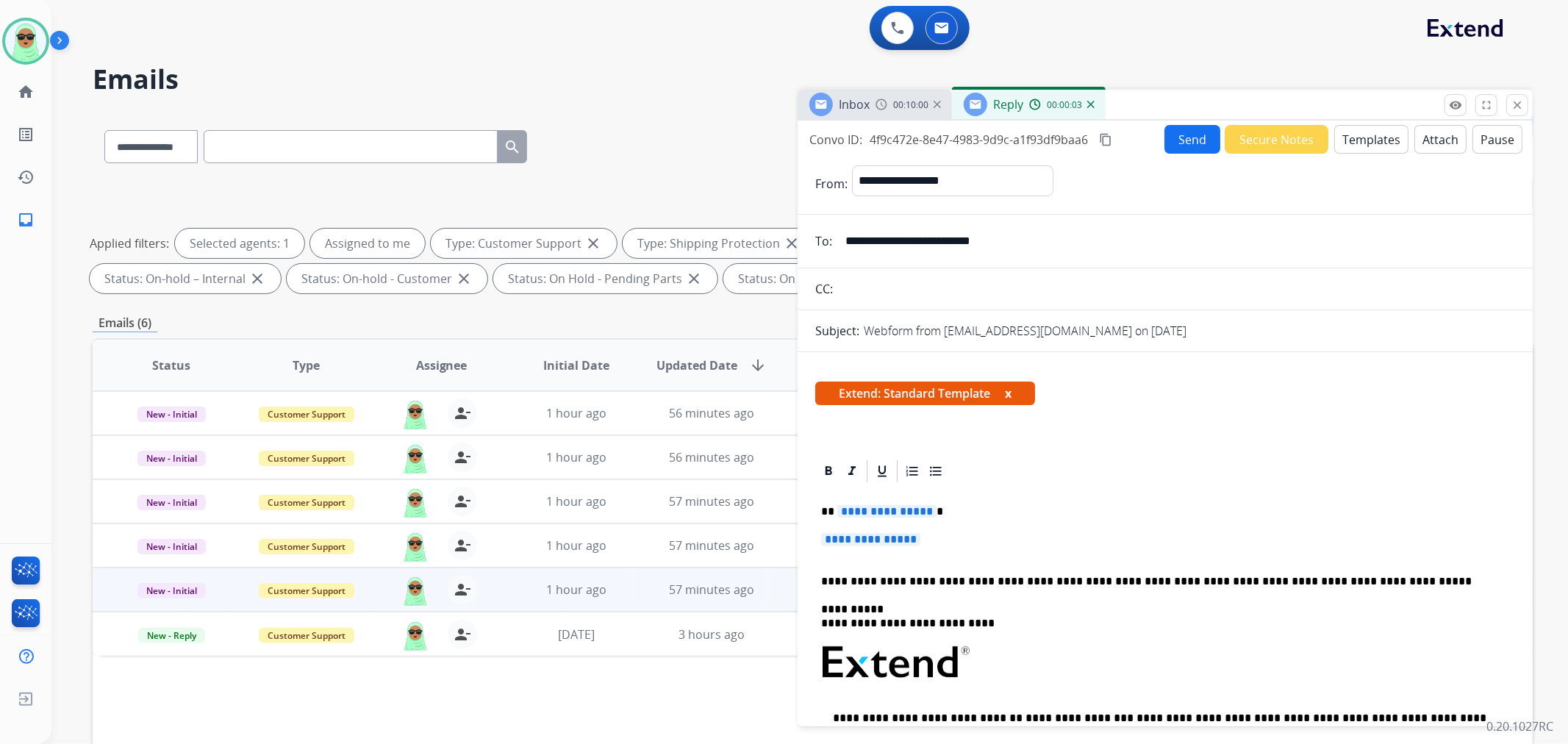
click at [865, 535] on span "**********" at bounding box center [870, 539] width 99 height 12
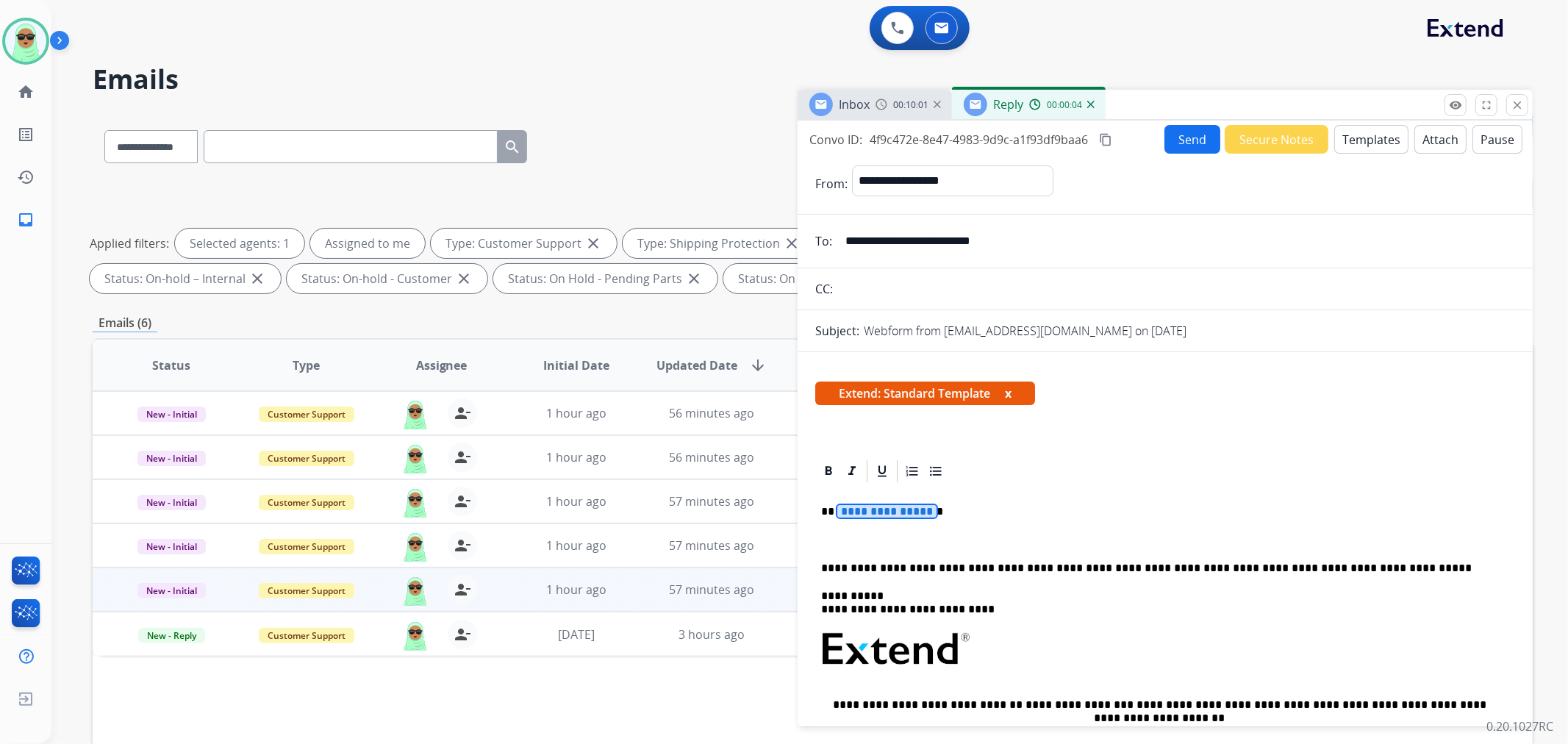
click at [873, 494] on div "**********" at bounding box center [1165, 695] width 700 height 421
click at [1033, 548] on div "**********" at bounding box center [1165, 695] width 700 height 421
click at [920, 557] on div "**********" at bounding box center [1165, 695] width 700 height 421
click at [909, 526] on div "**********" at bounding box center [1165, 695] width 700 height 421
click at [1172, 139] on button "Send" at bounding box center [1192, 139] width 56 height 29
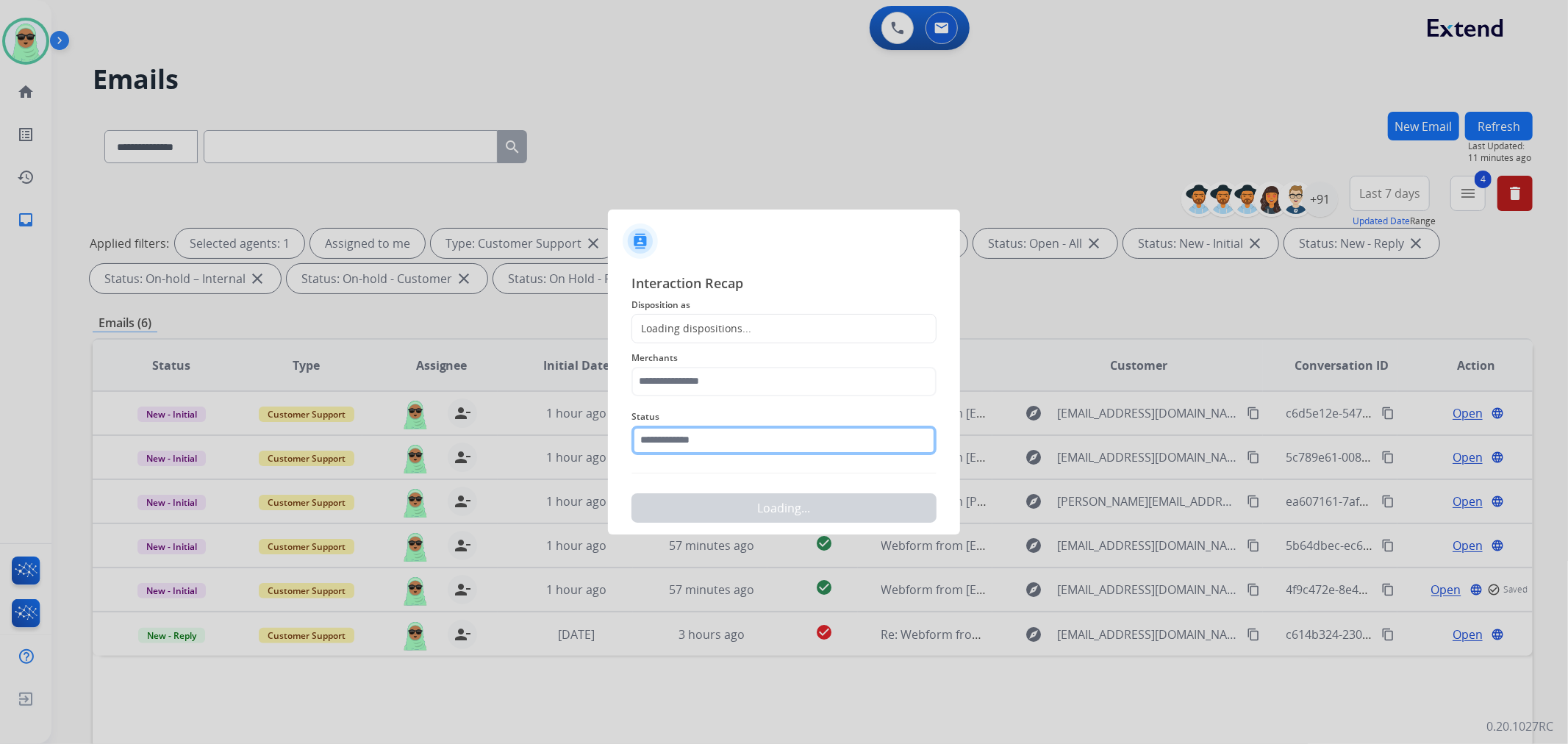
click at [768, 443] on input "text" at bounding box center [784, 440] width 305 height 30
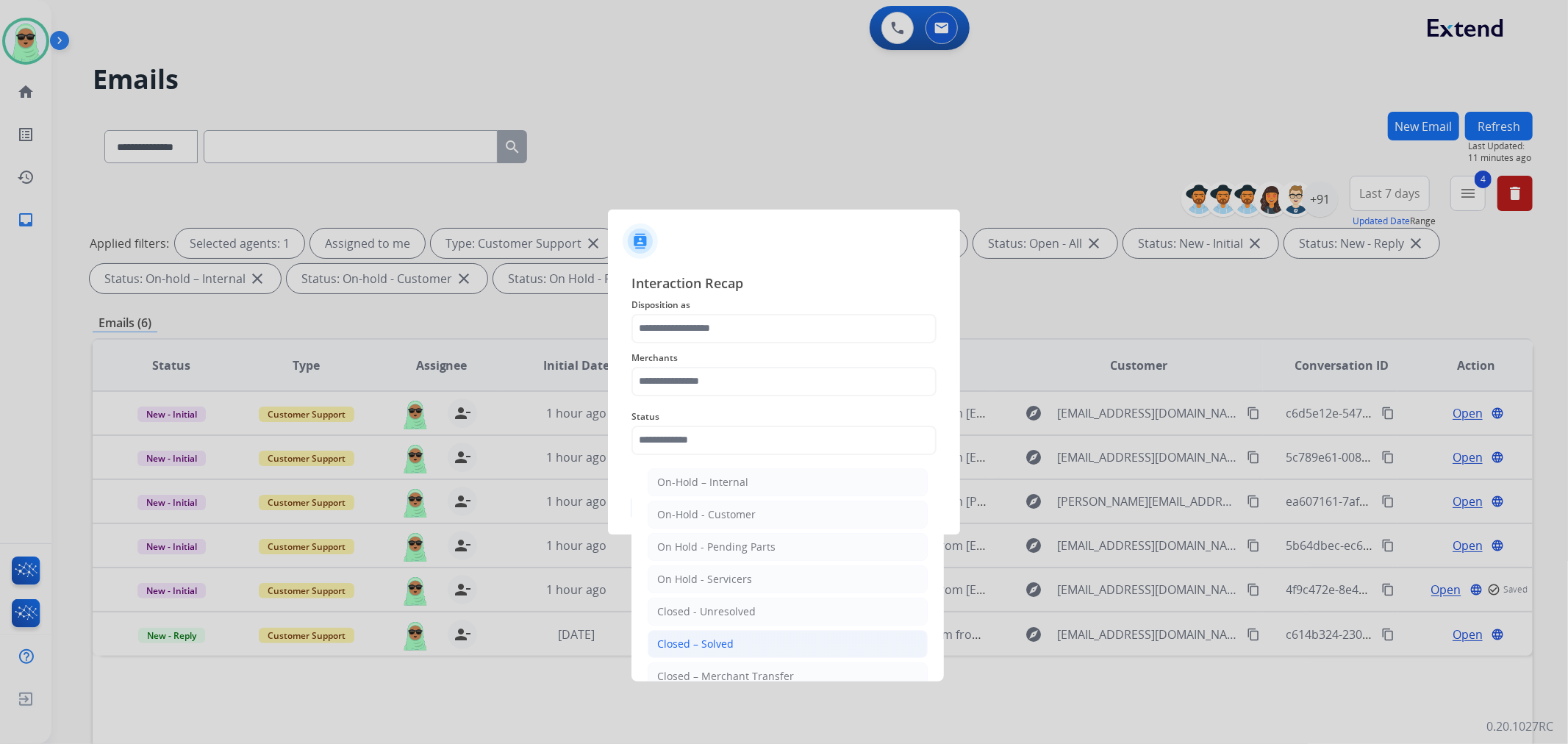
click at [724, 644] on div "Closed – Solved" at bounding box center [695, 644] width 76 height 15
type input "**********"
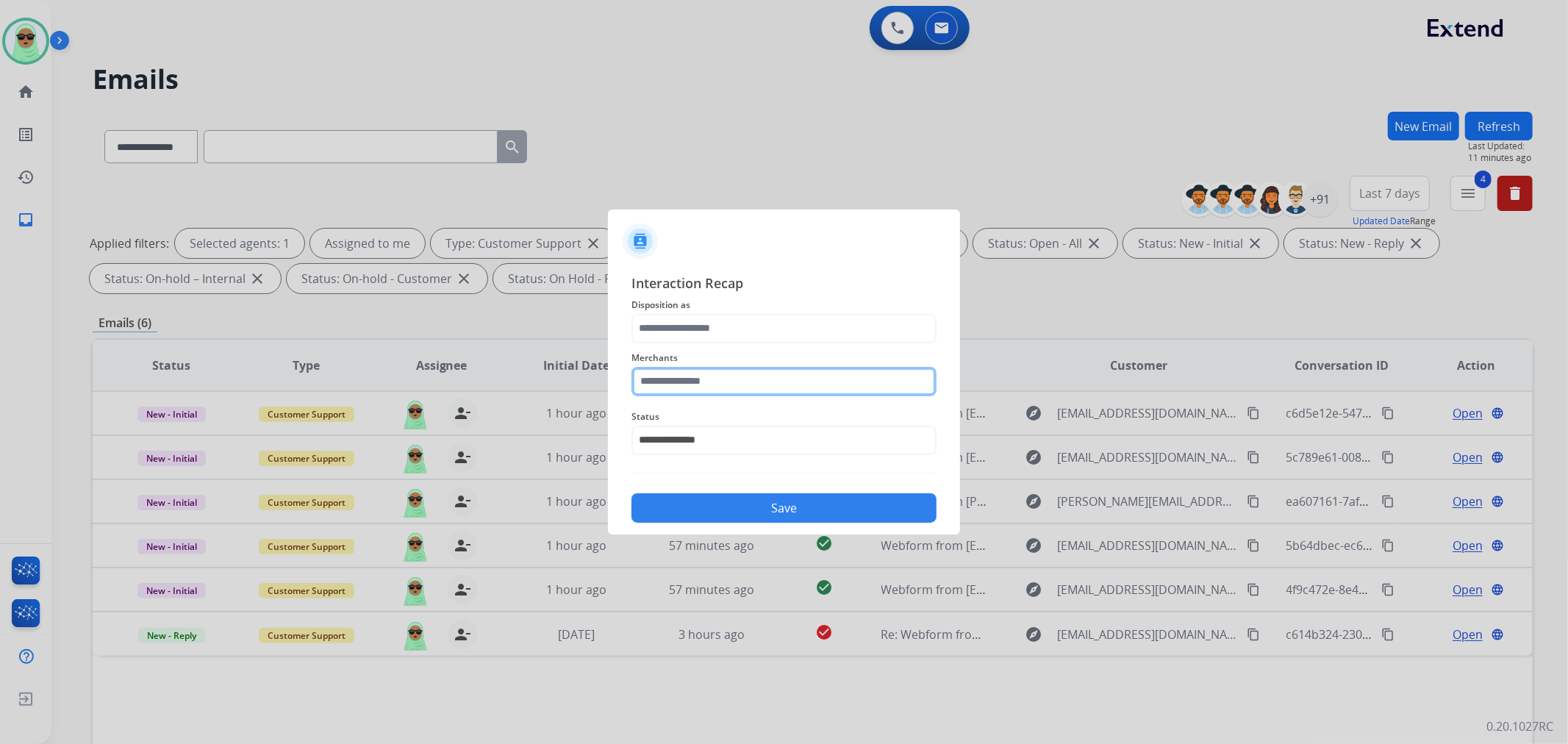
click at [724, 381] on input "text" at bounding box center [784, 381] width 305 height 30
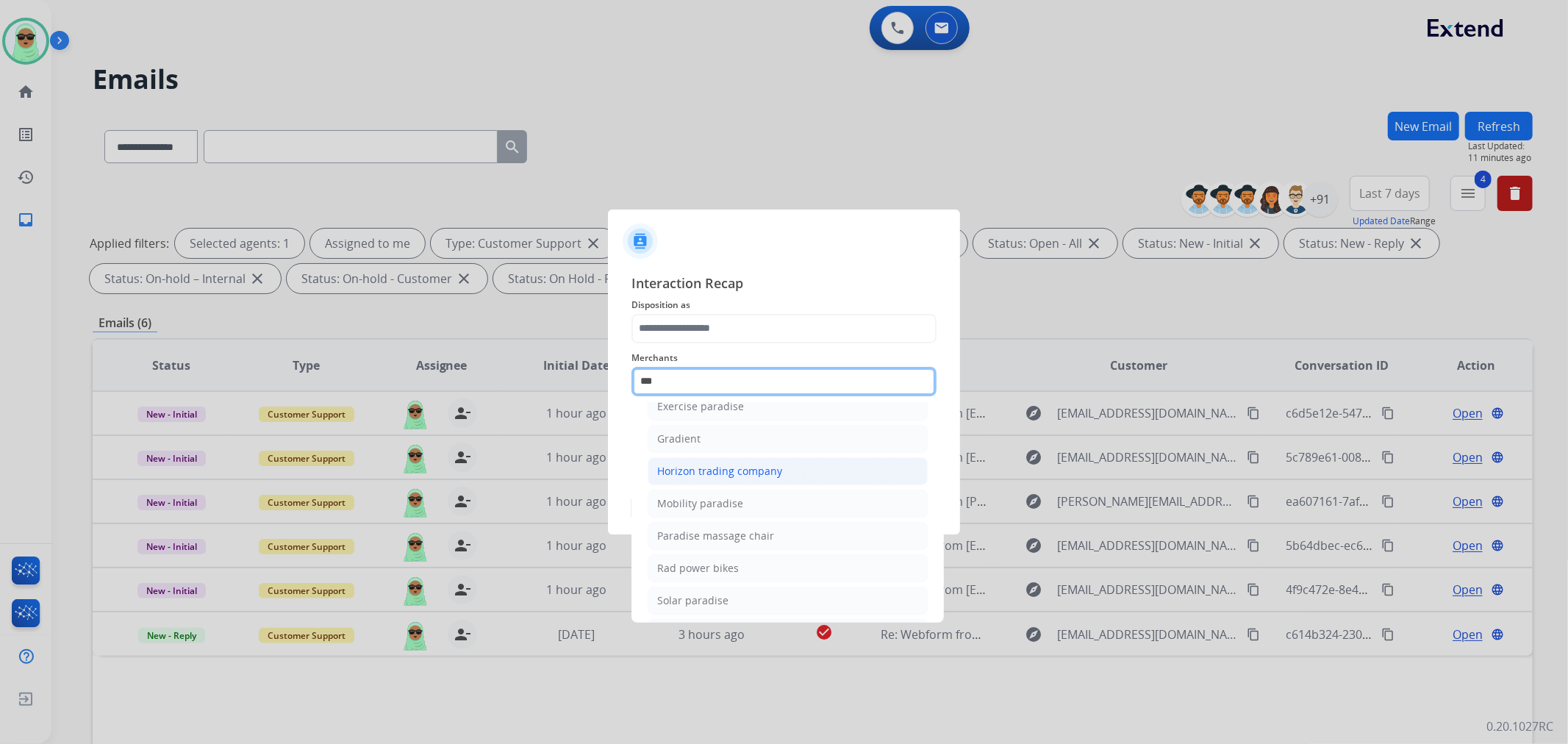
scroll to position [121, 0]
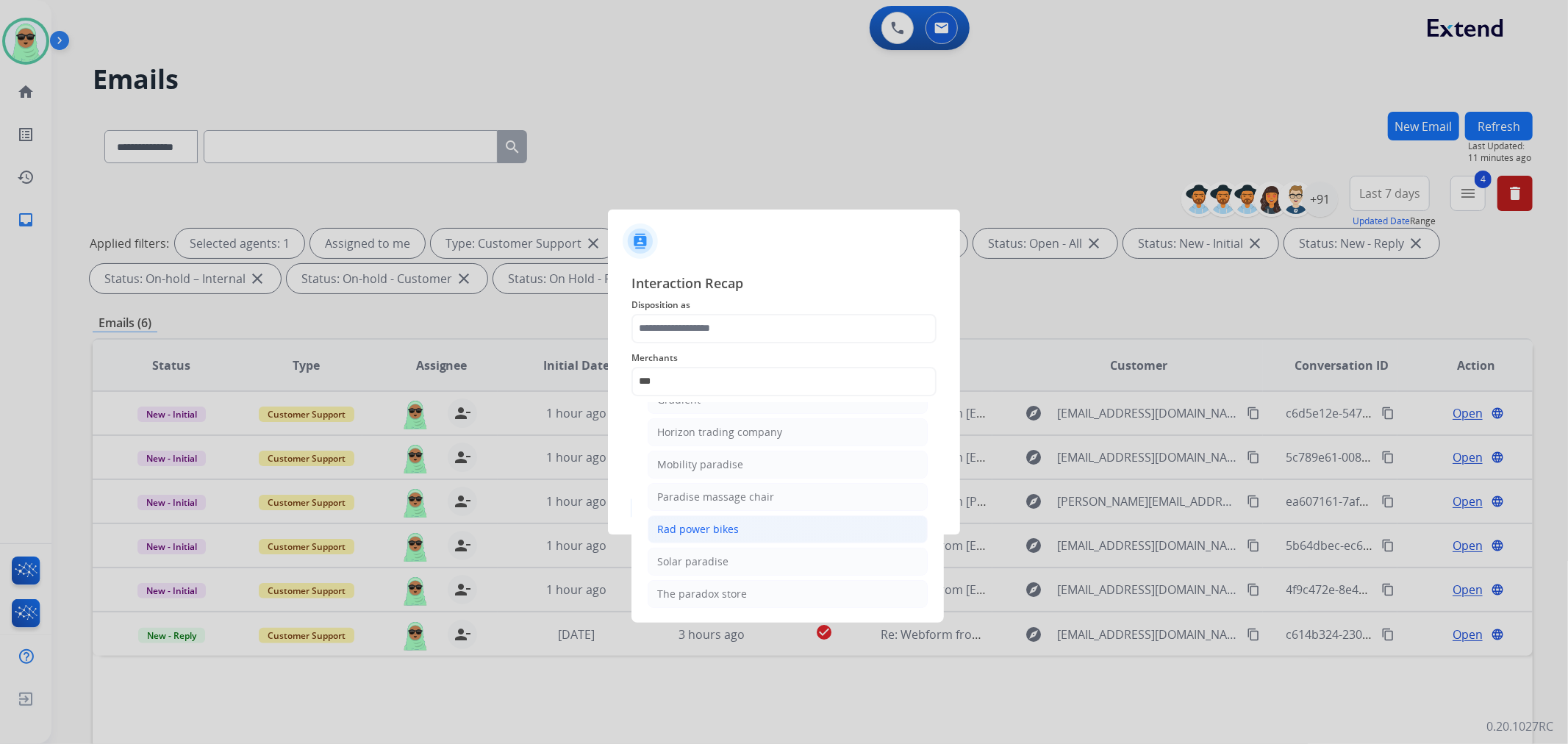
click at [681, 536] on div "Rad power bikes" at bounding box center [698, 529] width 82 height 15
type input "**********"
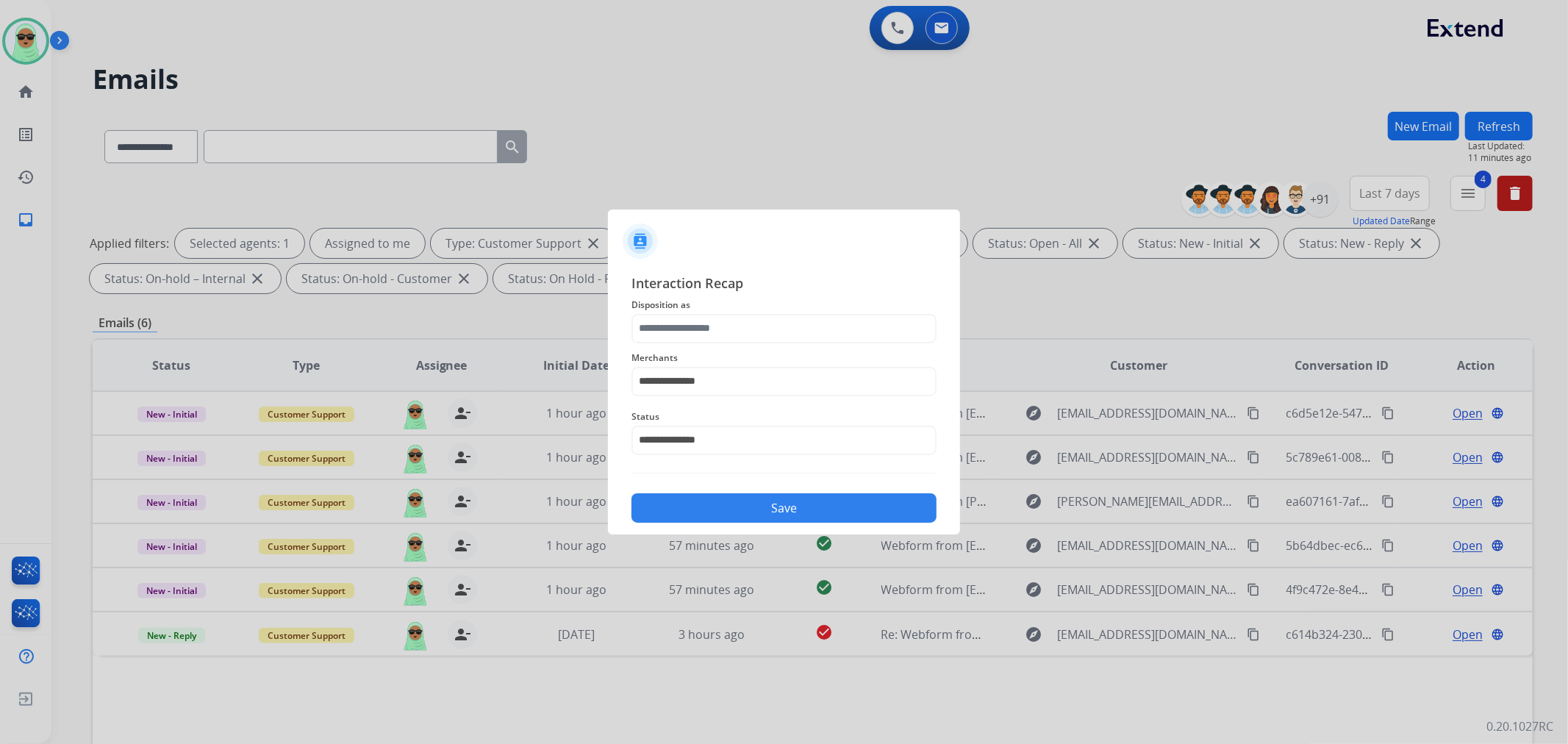
drag, startPoint x: 763, startPoint y: 346, endPoint x: 777, endPoint y: 340, distance: 15.2
click at [764, 345] on div "**********" at bounding box center [784, 373] width 305 height 59
click at [784, 335] on input "text" at bounding box center [784, 329] width 305 height 30
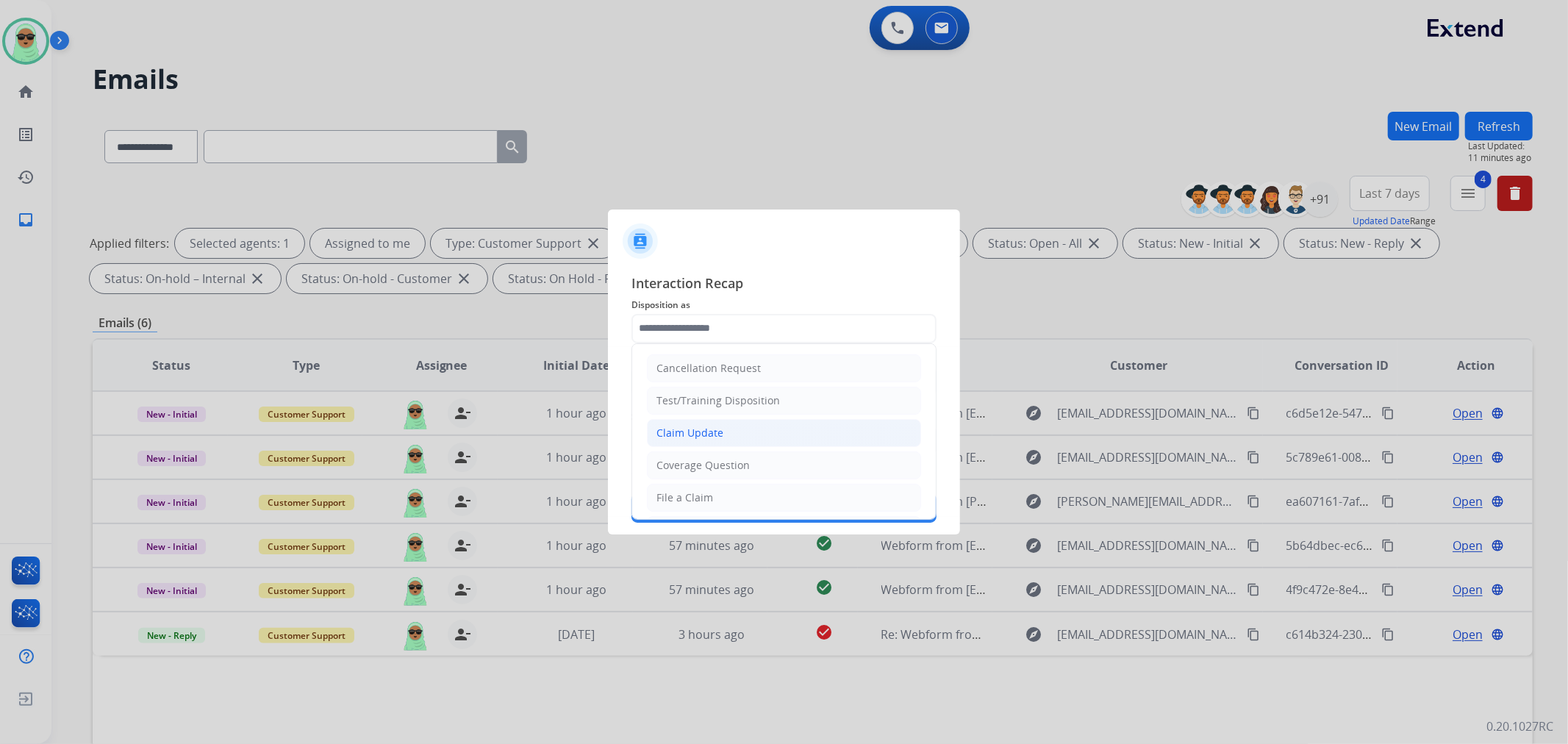
click at [759, 432] on li "Claim Update" at bounding box center [784, 433] width 274 height 28
type input "**********"
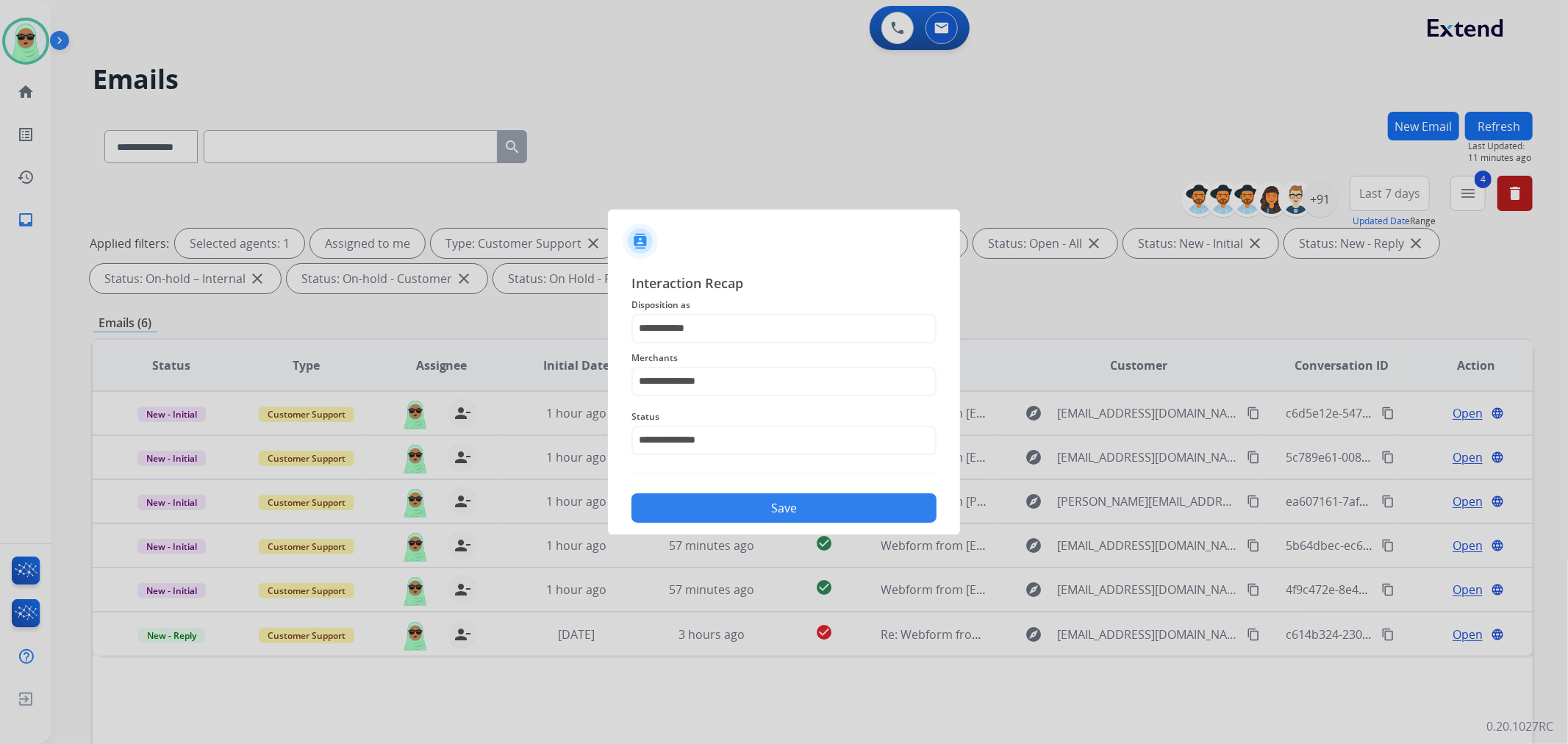
click at [773, 536] on div at bounding box center [784, 372] width 1568 height 744
click at [777, 512] on button "Save" at bounding box center [784, 509] width 305 height 30
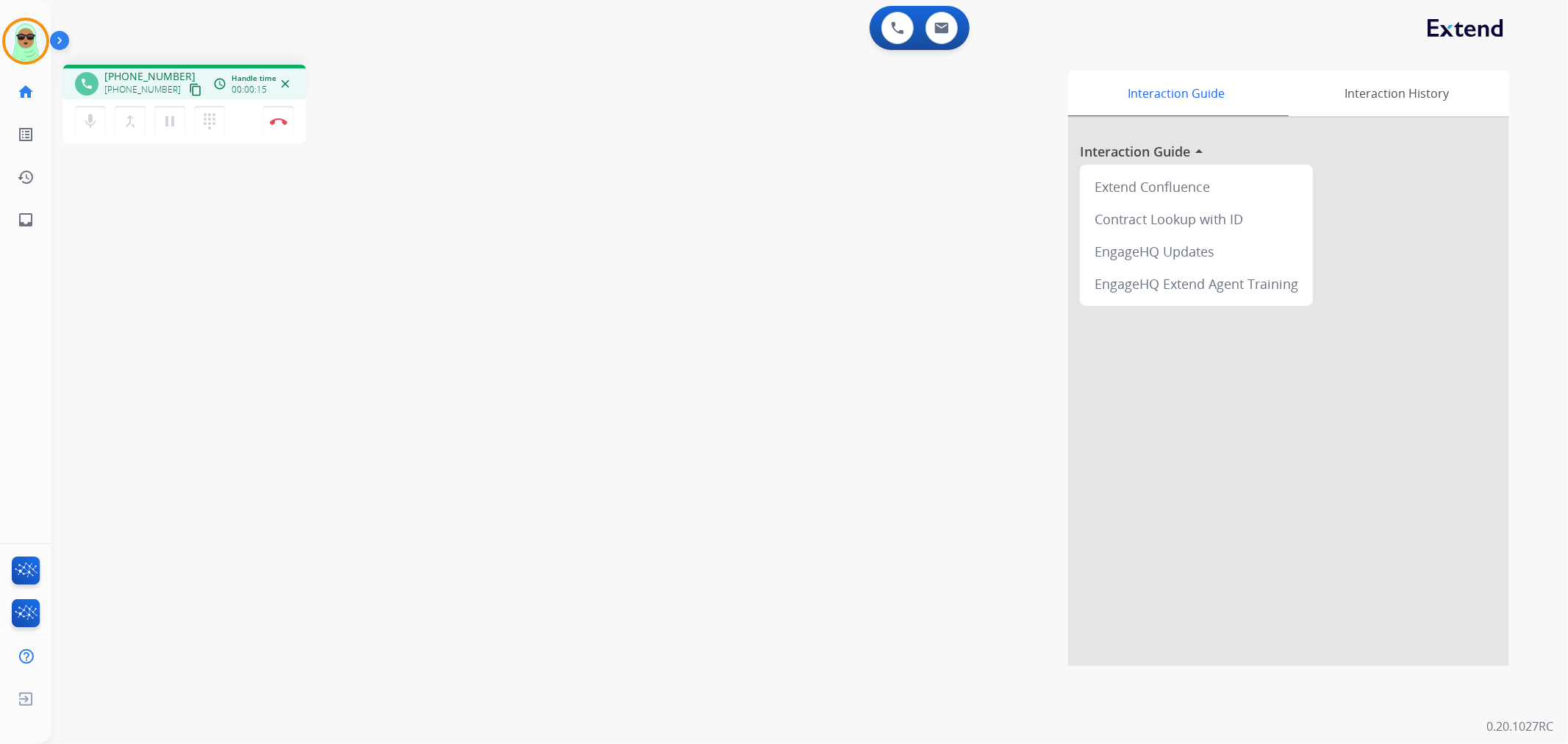
click at [187, 96] on button "content_copy" at bounding box center [196, 90] width 18 height 18
click at [890, 19] on button at bounding box center [897, 27] width 32 height 32
click at [908, 34] on button at bounding box center [897, 27] width 32 height 32
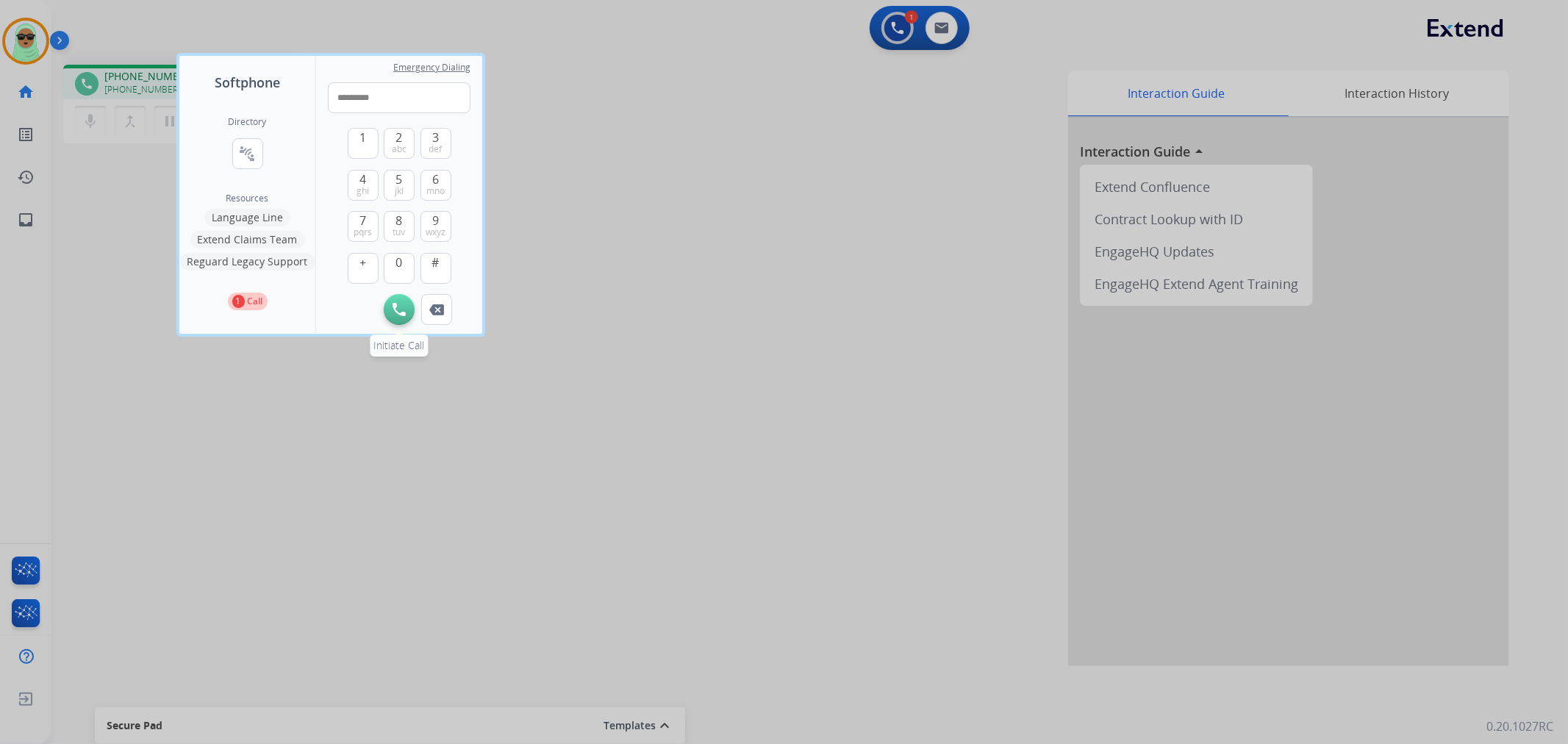
type input "*********"
click at [402, 303] on img at bounding box center [399, 309] width 13 height 13
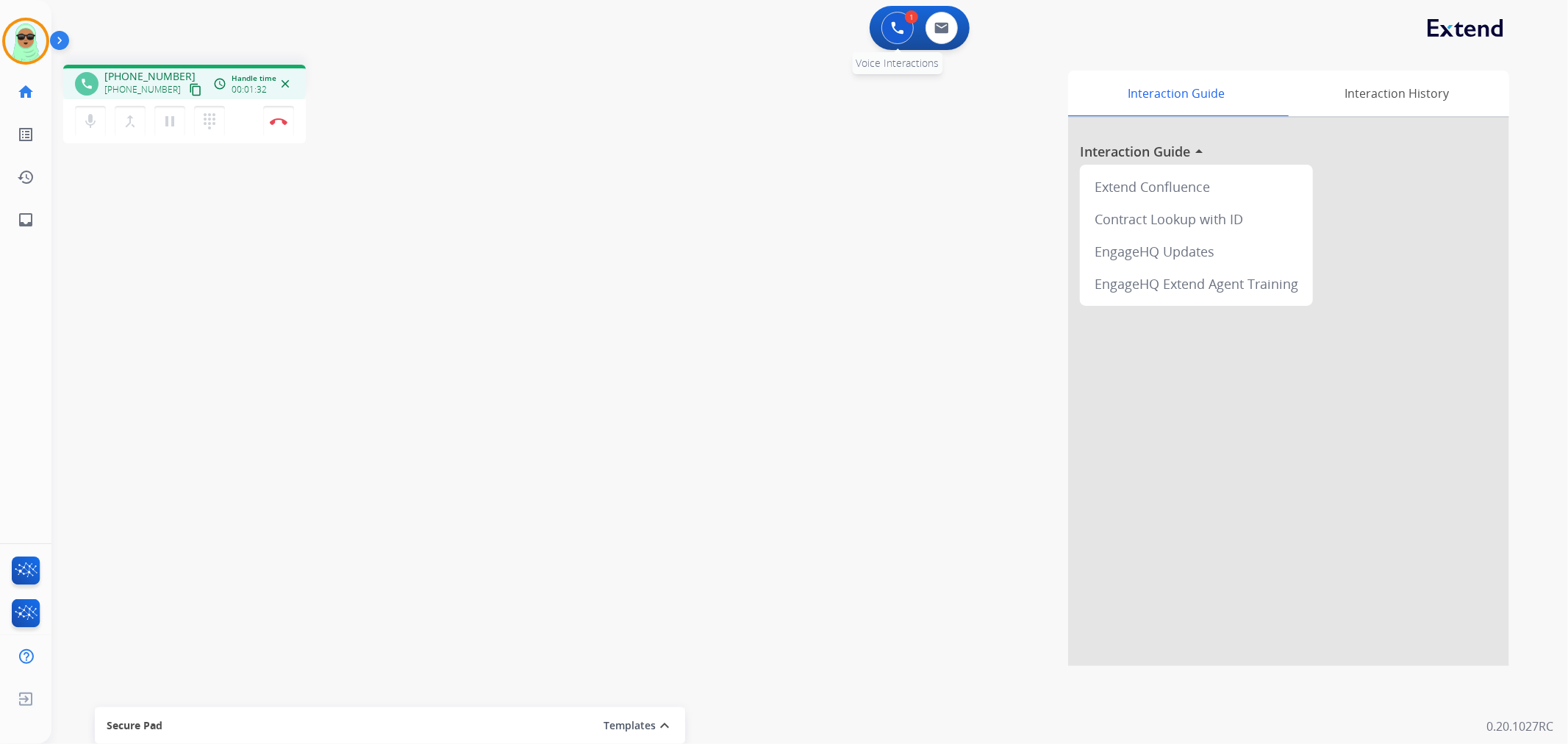
click at [888, 26] on button at bounding box center [897, 27] width 32 height 32
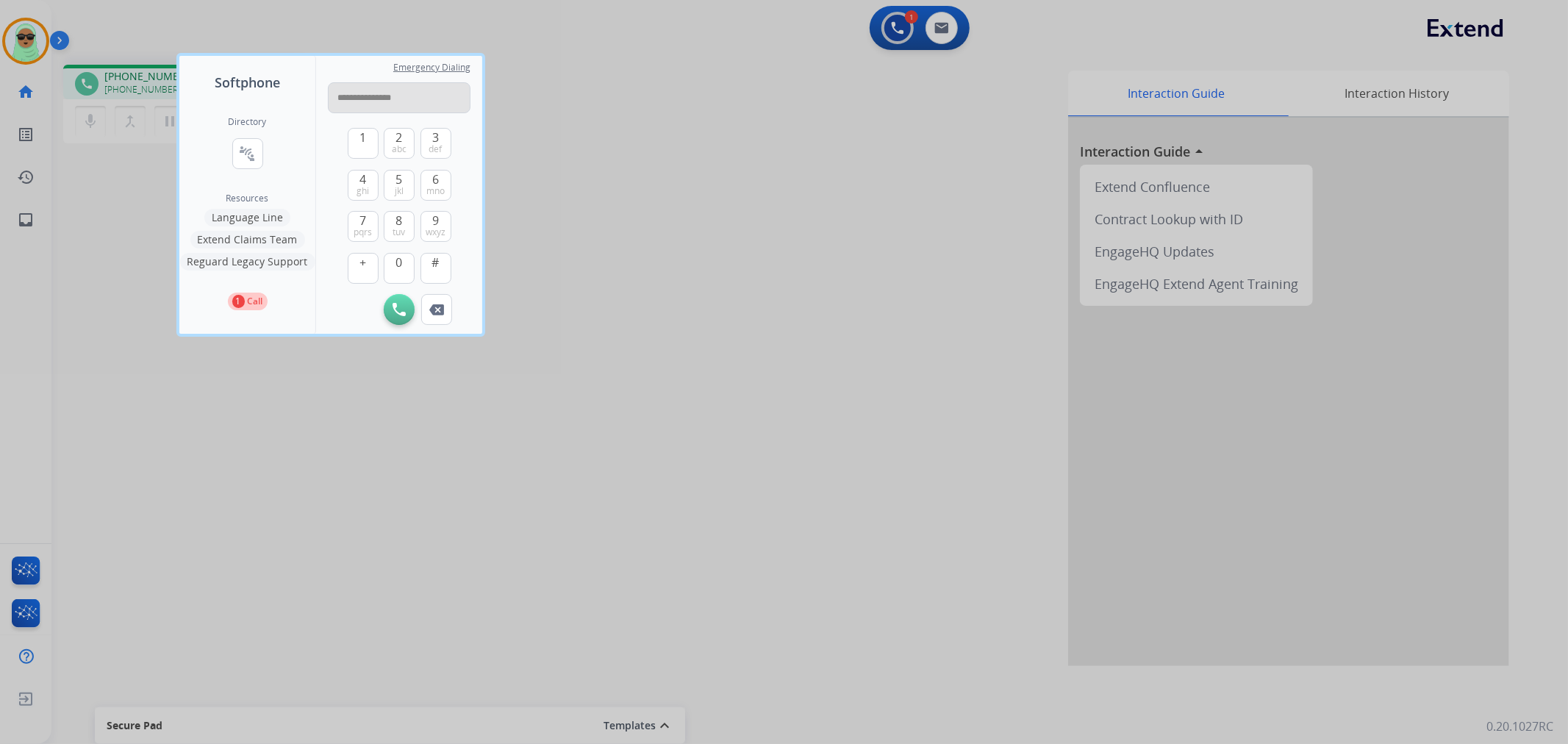
click at [416, 94] on input "**********" at bounding box center [399, 98] width 143 height 31
type input "**********"
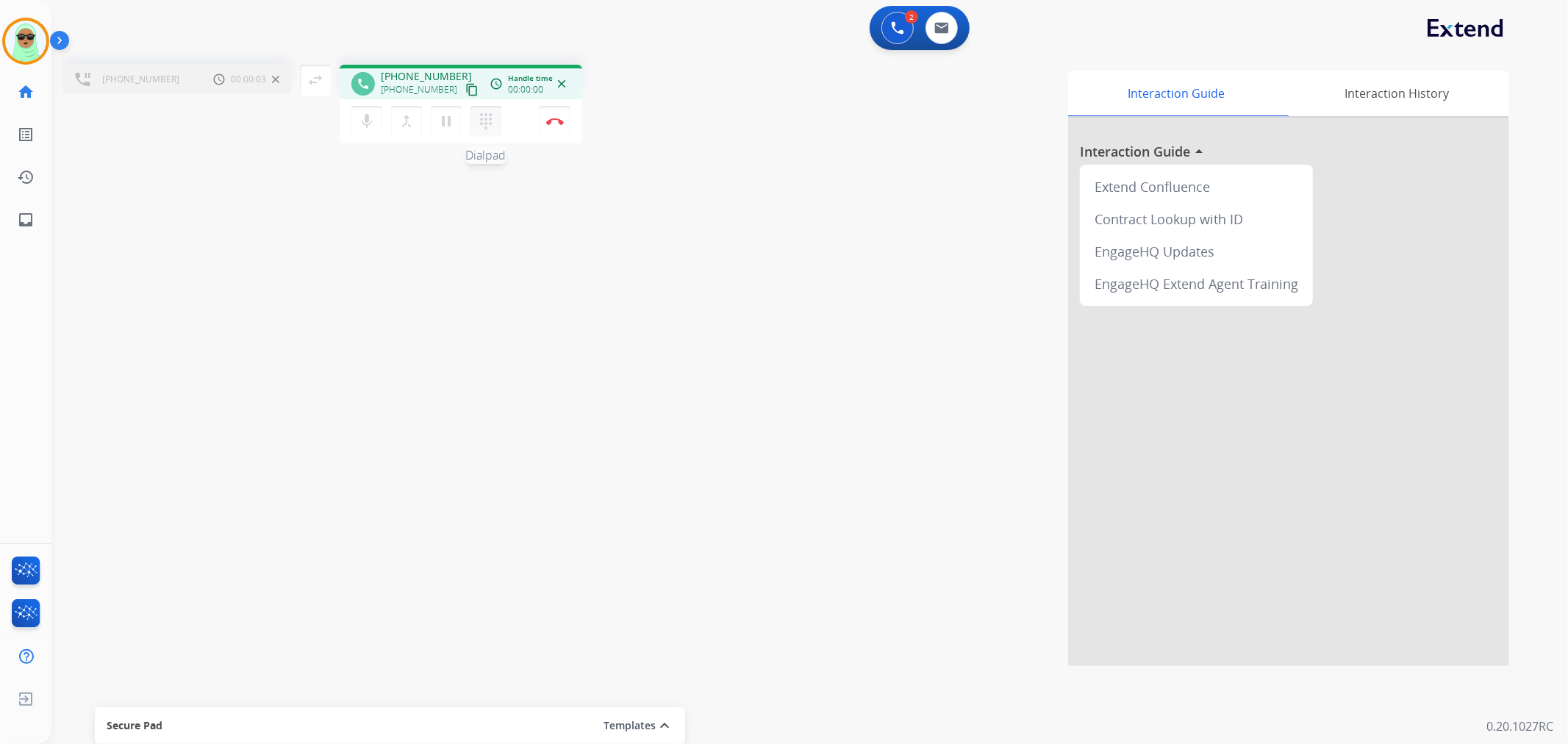
click at [487, 126] on mat-icon "dialpad" at bounding box center [486, 121] width 18 height 18
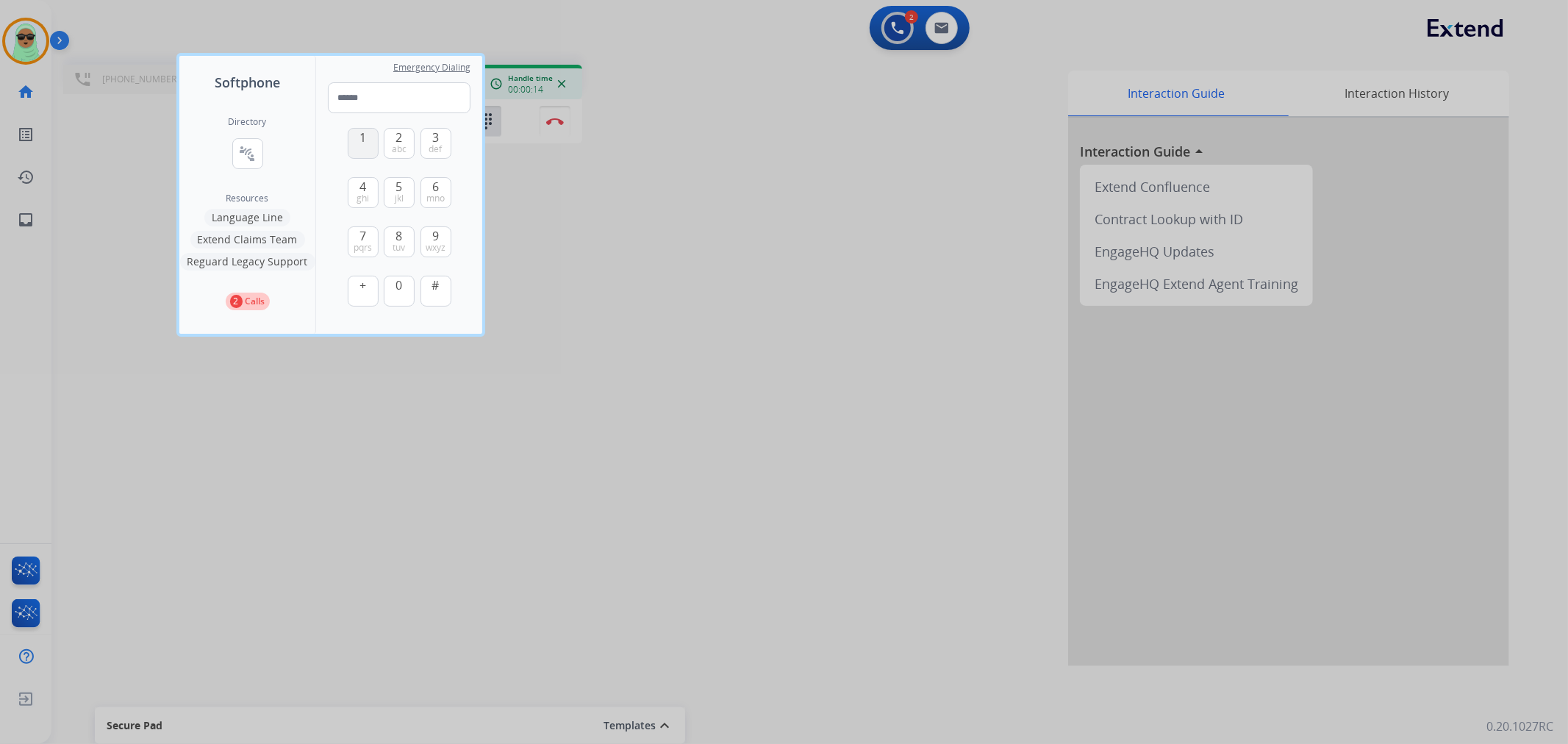
click at [367, 148] on button "1" at bounding box center [363, 144] width 31 height 31
type input "*"
click at [692, 299] on div at bounding box center [784, 372] width 1568 height 744
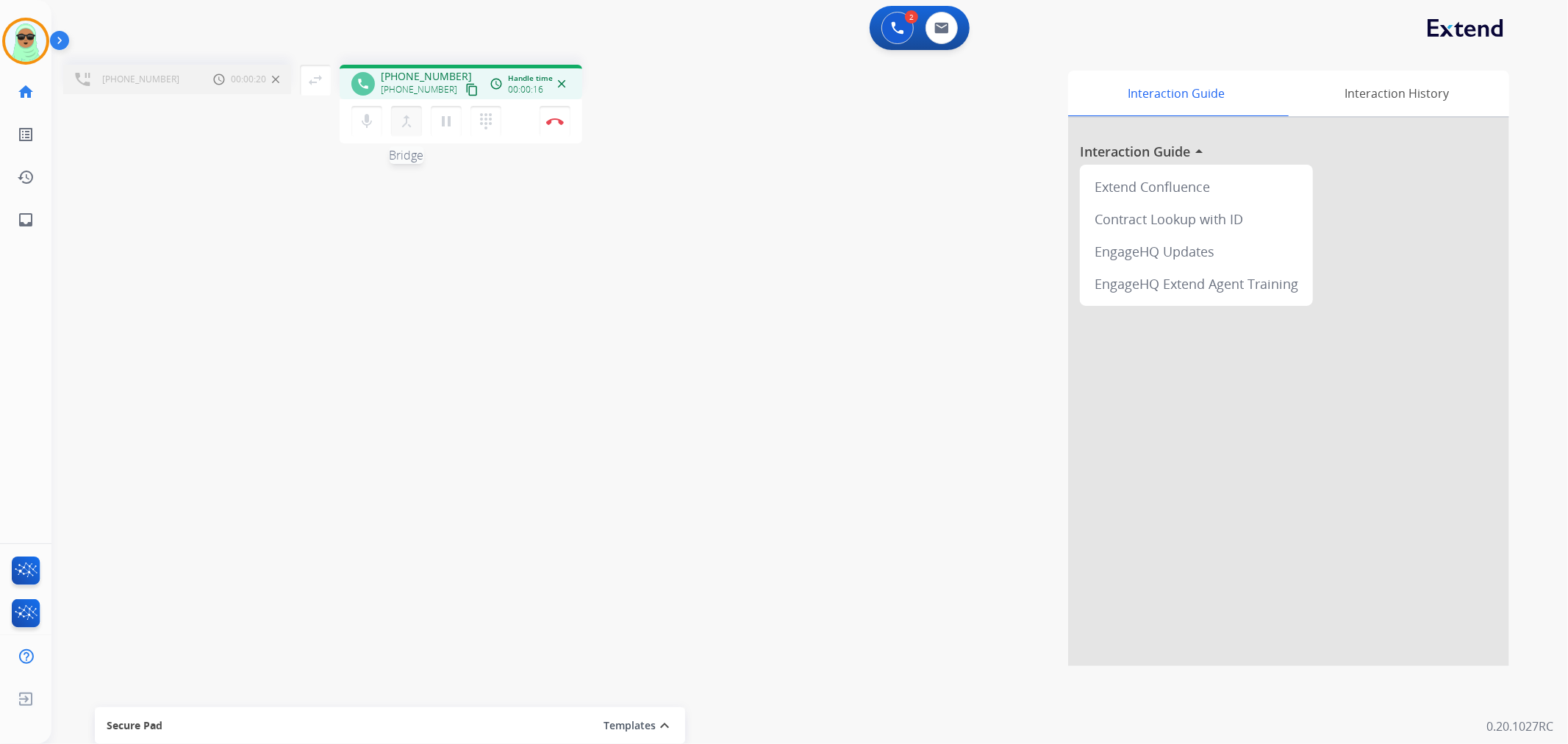
click at [415, 129] on button "merge_type Bridge" at bounding box center [407, 121] width 31 height 31
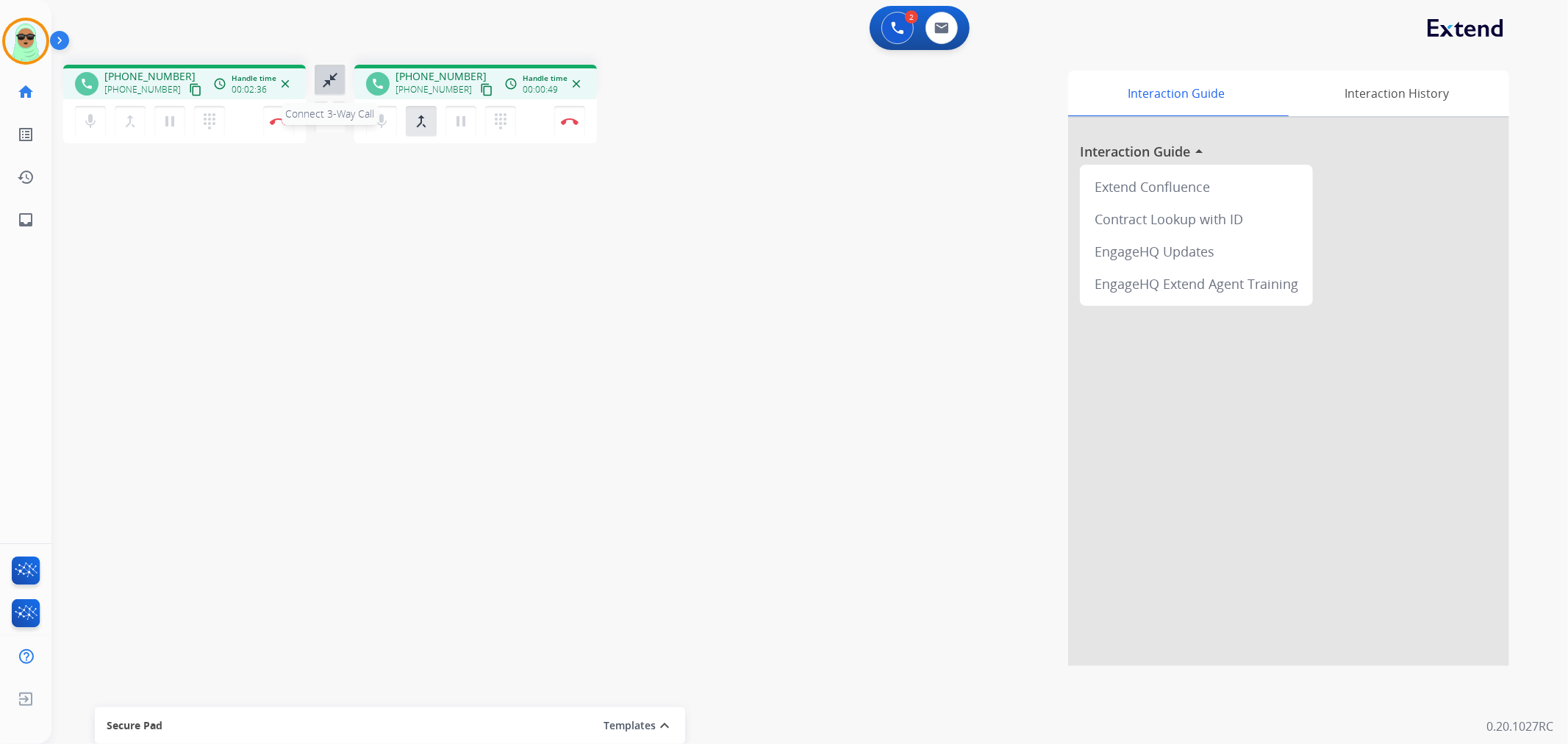
click at [328, 79] on mat-icon "close_fullscreen" at bounding box center [330, 80] width 18 height 18
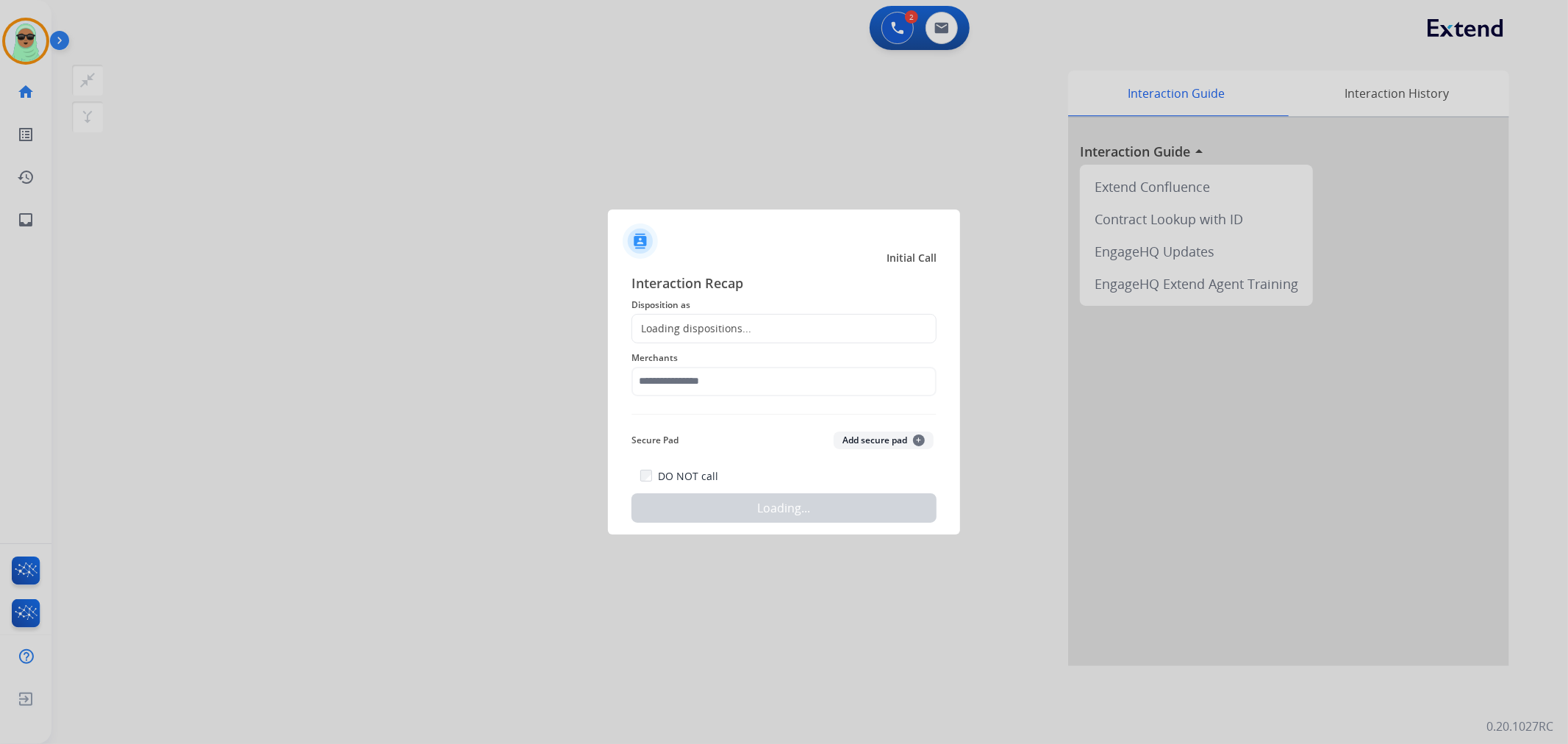
click at [782, 345] on div "Merchants" at bounding box center [784, 373] width 305 height 59
click at [776, 326] on div "Loading dispositions..." at bounding box center [784, 329] width 305 height 30
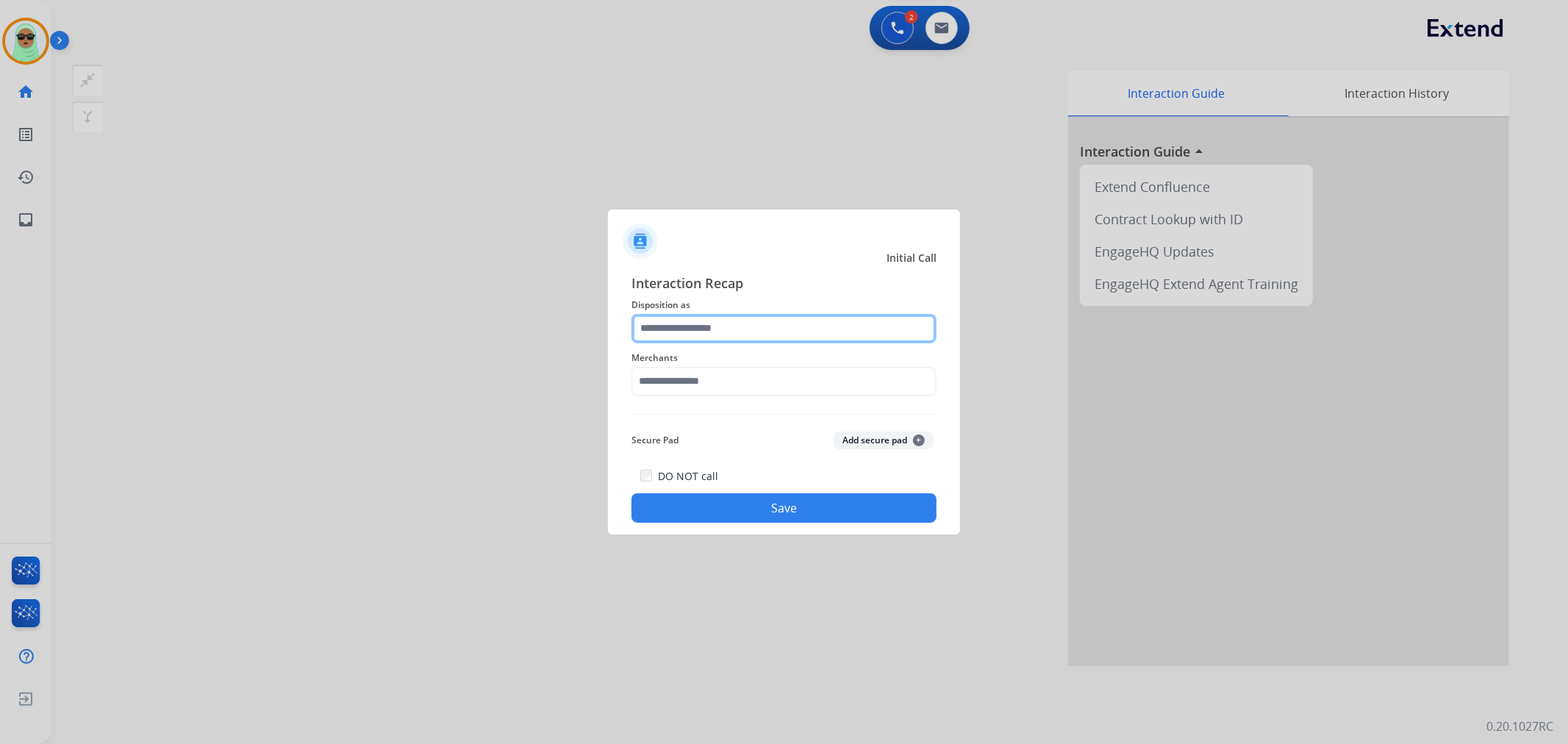
click at [776, 322] on input "text" at bounding box center [784, 329] width 305 height 30
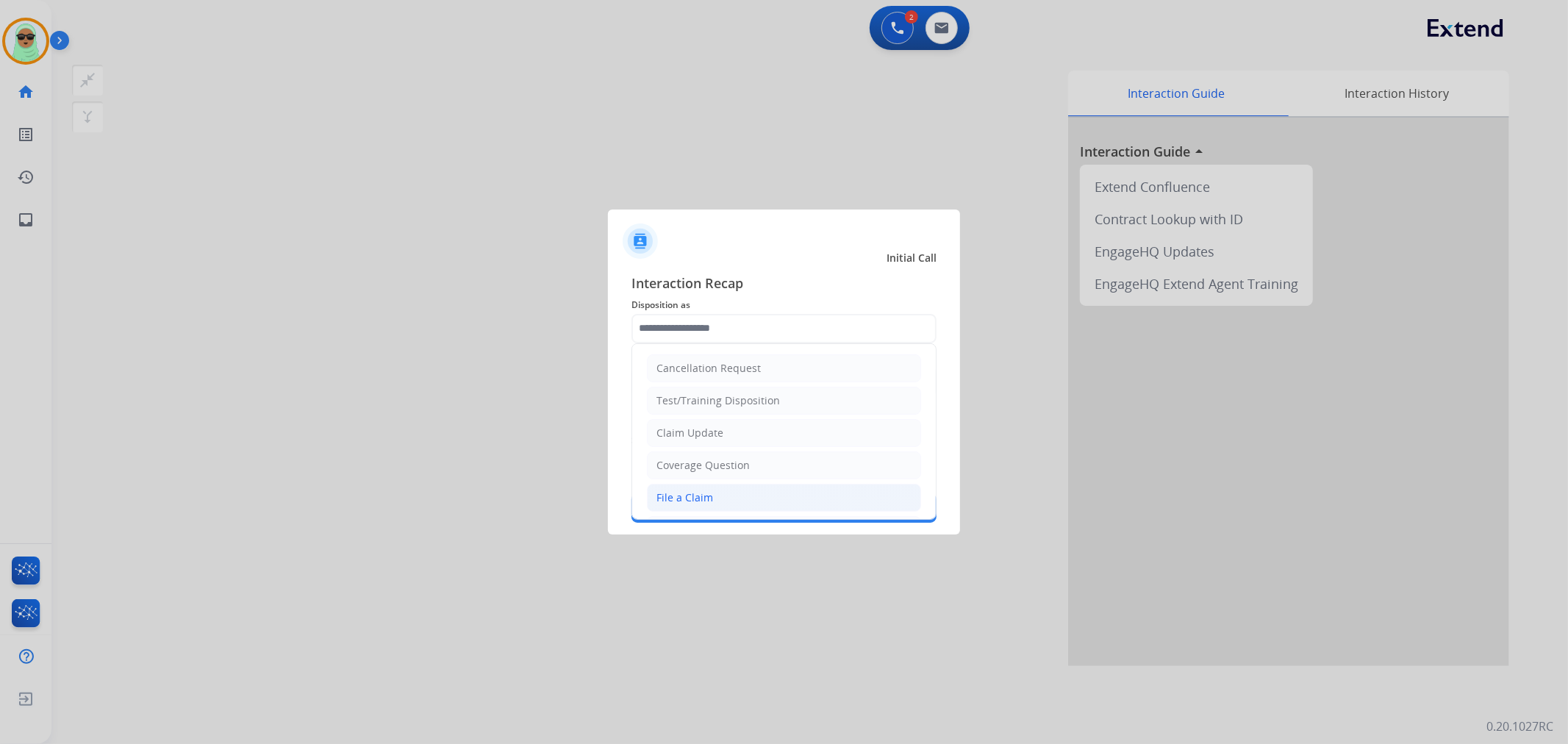
click at [714, 490] on li "File a Claim" at bounding box center [784, 498] width 274 height 28
type input "**********"
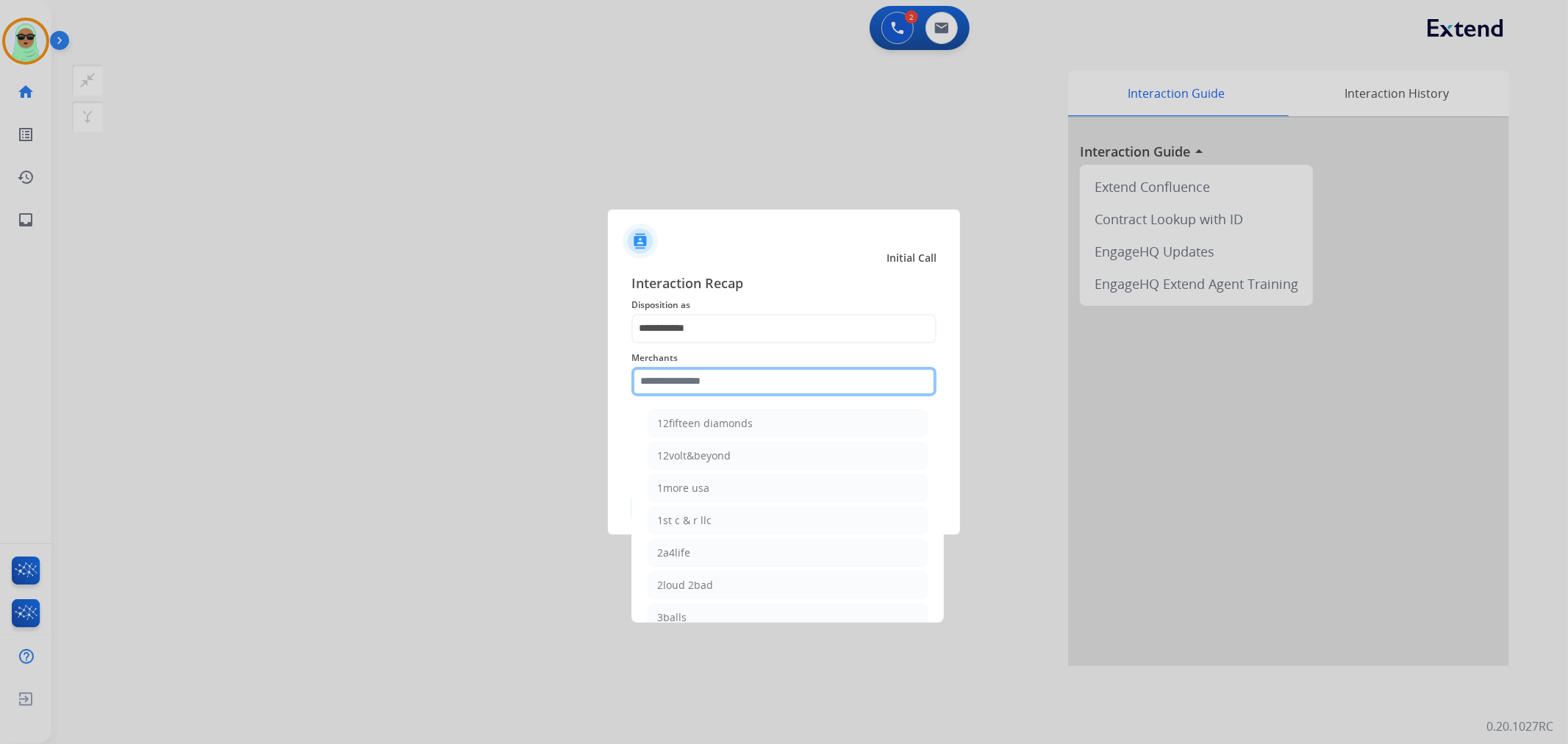
click at [732, 370] on input "text" at bounding box center [784, 381] width 305 height 30
type input "*"
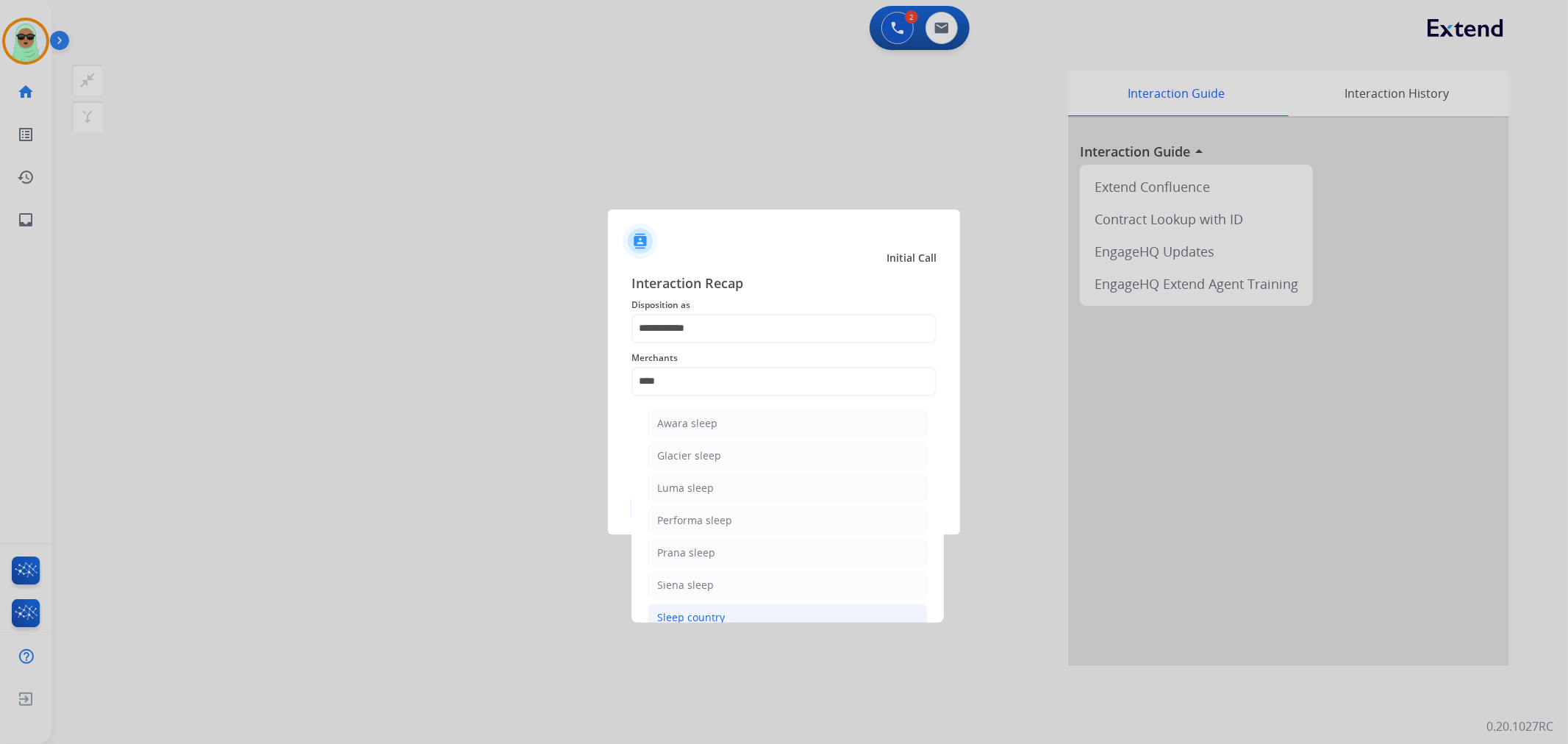
click at [768, 613] on li "Sleep country" at bounding box center [788, 618] width 280 height 28
type input "**********"
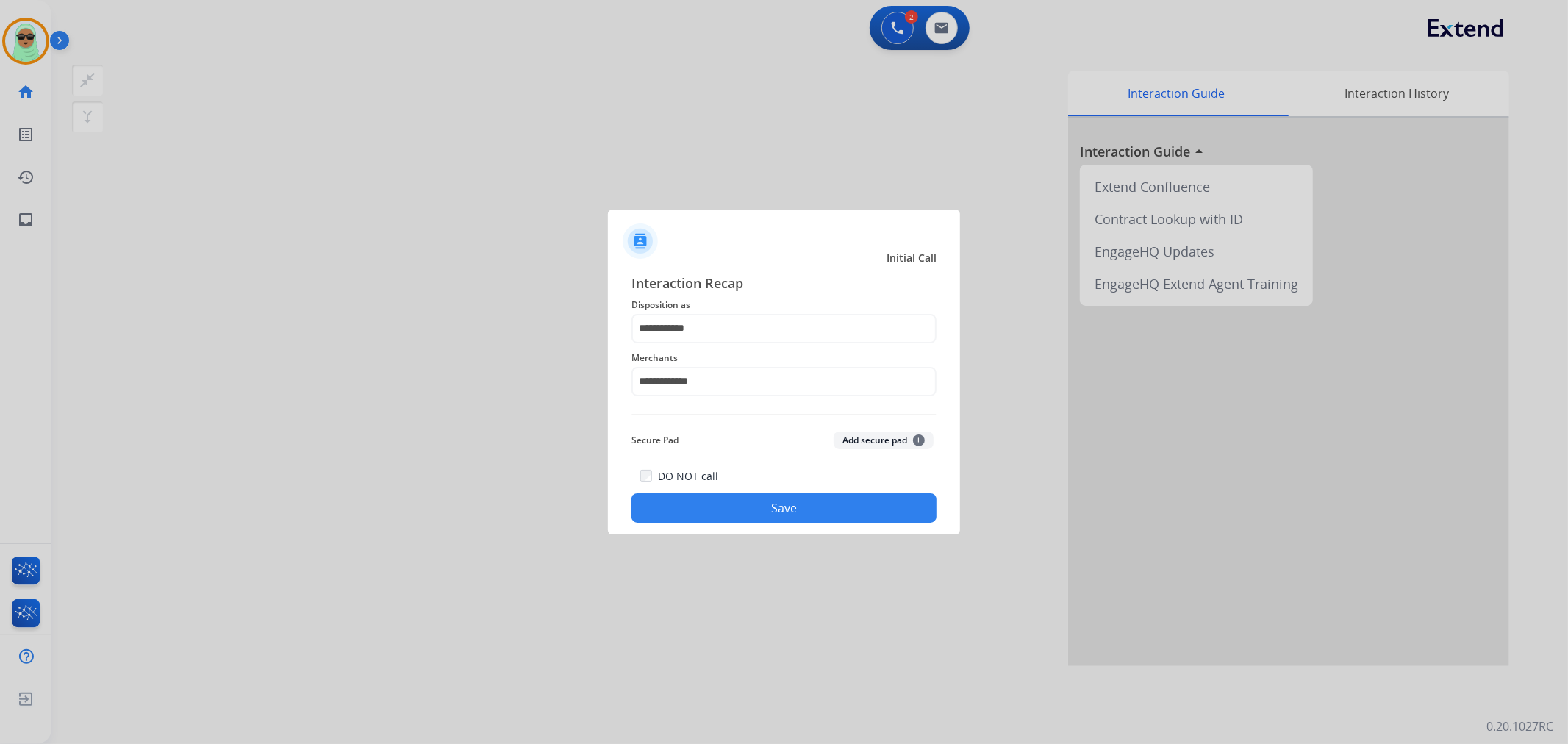
click at [792, 500] on button "Save" at bounding box center [784, 509] width 305 height 30
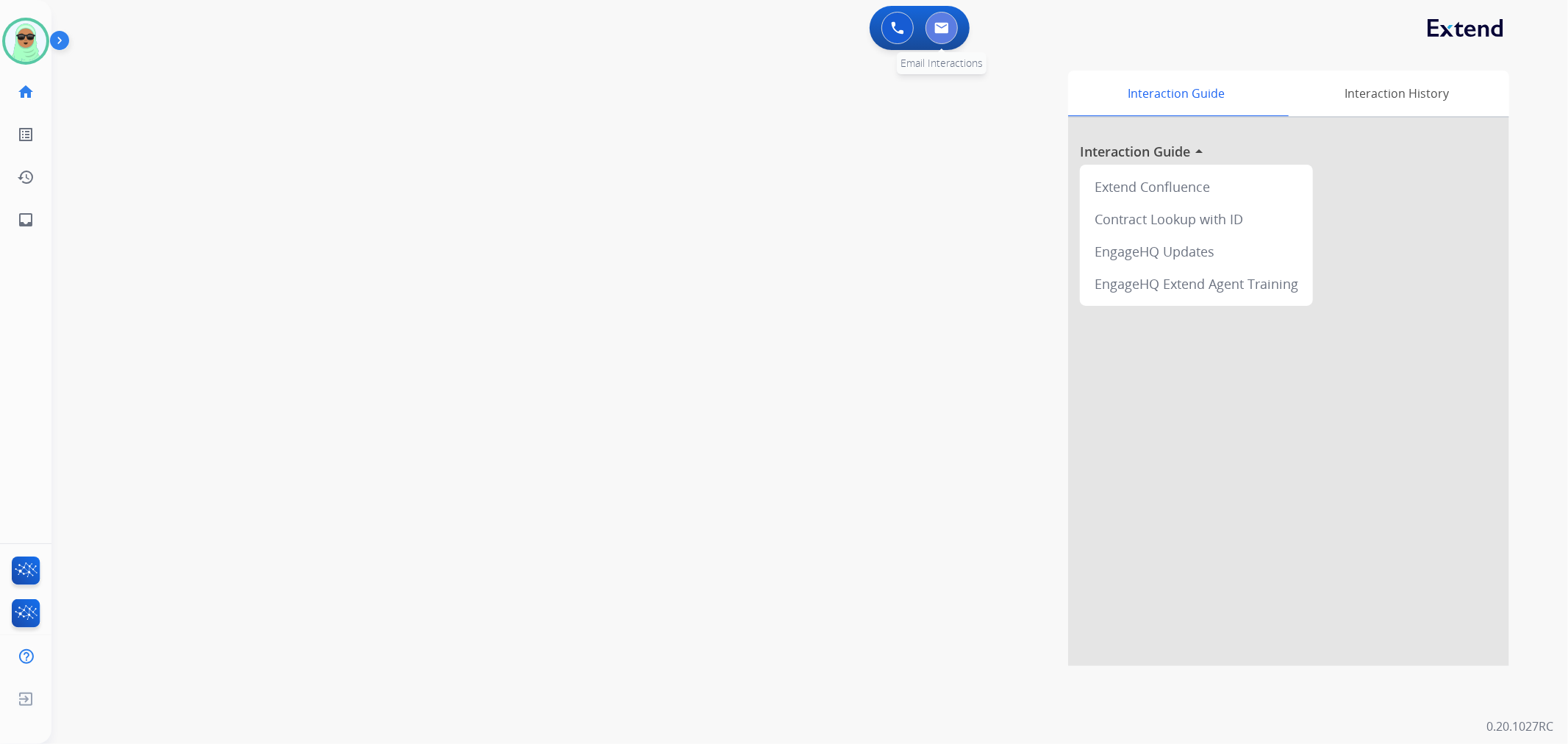
click at [937, 18] on button at bounding box center [941, 27] width 32 height 32
select select "**********"
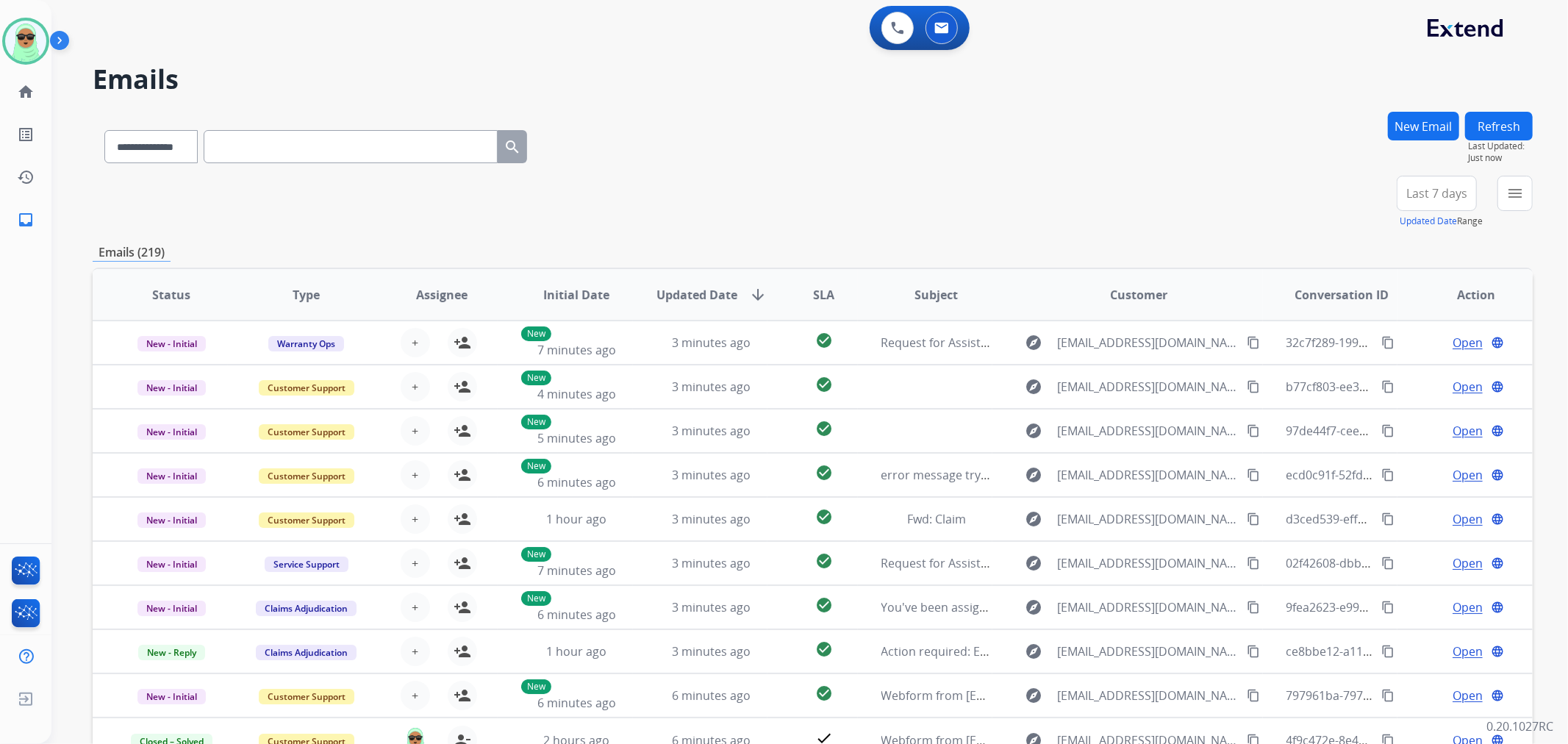
click at [1518, 211] on div "menu Type Claims Adjudication Customer Support Escalation Service Support Shipp…" at bounding box center [1515, 202] width 35 height 53
click at [1520, 202] on button "menu Filters" at bounding box center [1515, 193] width 35 height 35
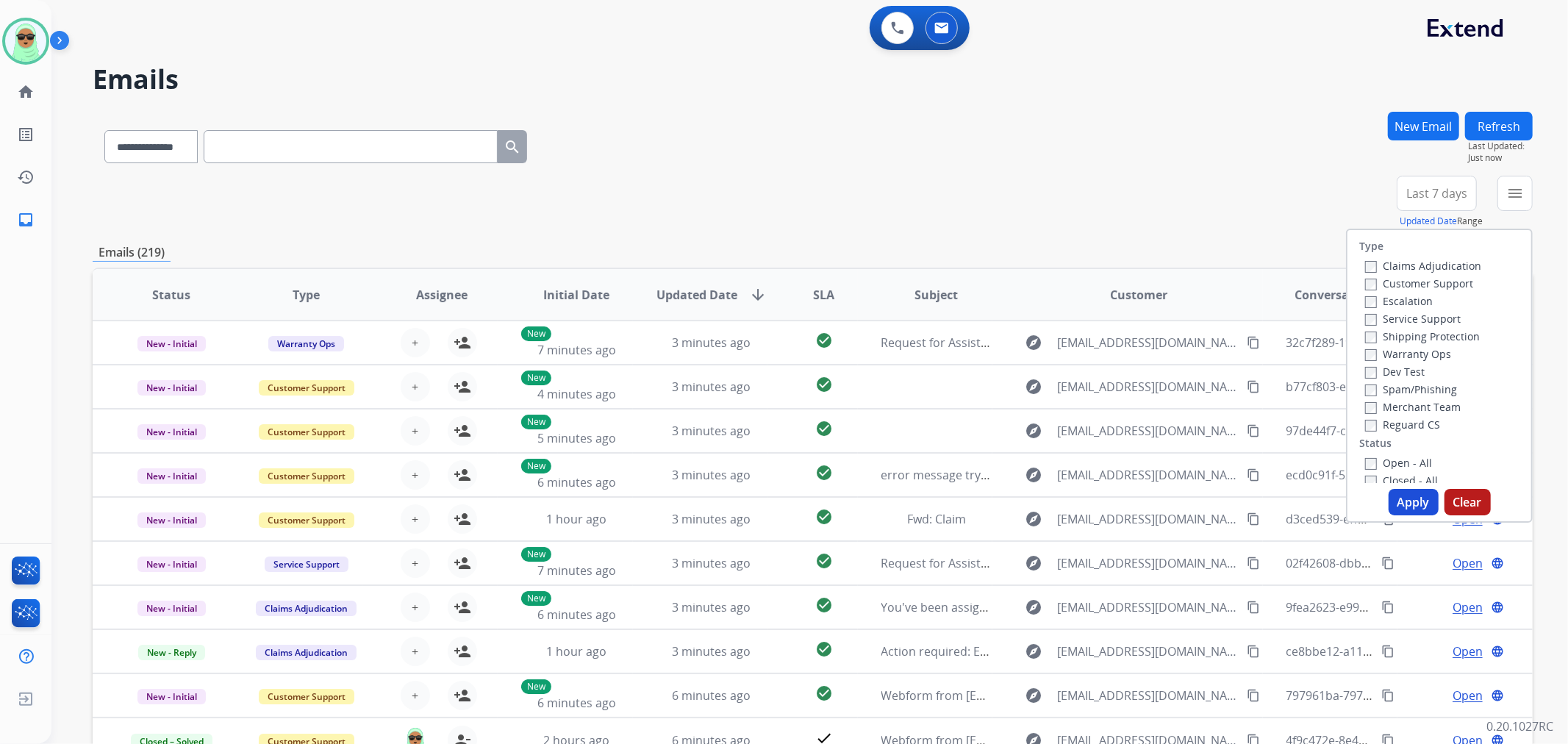
click at [1423, 281] on label "Customer Support" at bounding box center [1420, 283] width 108 height 14
click at [1422, 333] on label "Shipping Protection" at bounding box center [1423, 336] width 115 height 14
click at [1406, 423] on label "Reguard CS" at bounding box center [1402, 424] width 75 height 14
click at [1416, 464] on label "Open - All" at bounding box center [1399, 463] width 67 height 14
click at [1420, 500] on button "Apply" at bounding box center [1413, 502] width 50 height 26
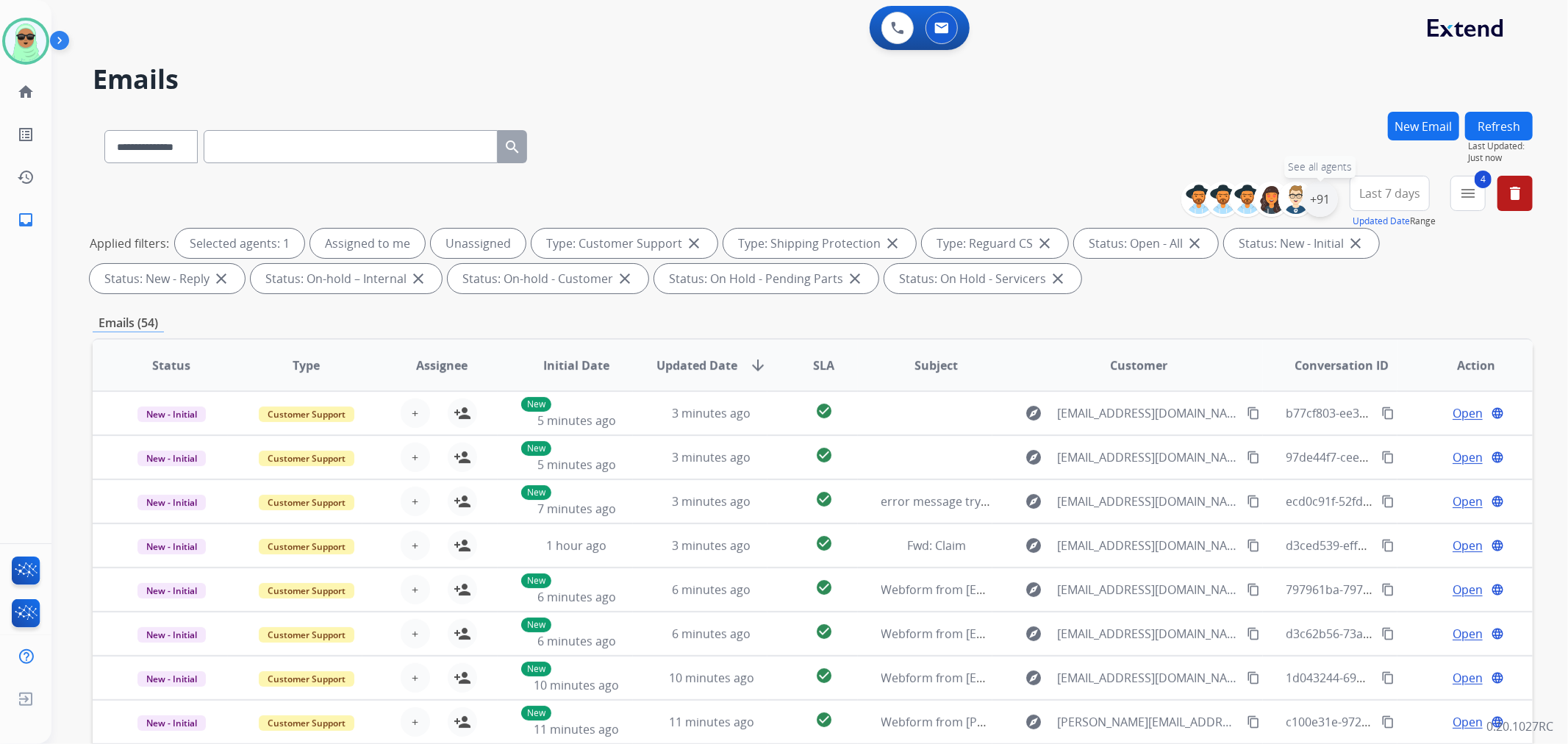
click at [1313, 203] on div "+91" at bounding box center [1320, 199] width 35 height 35
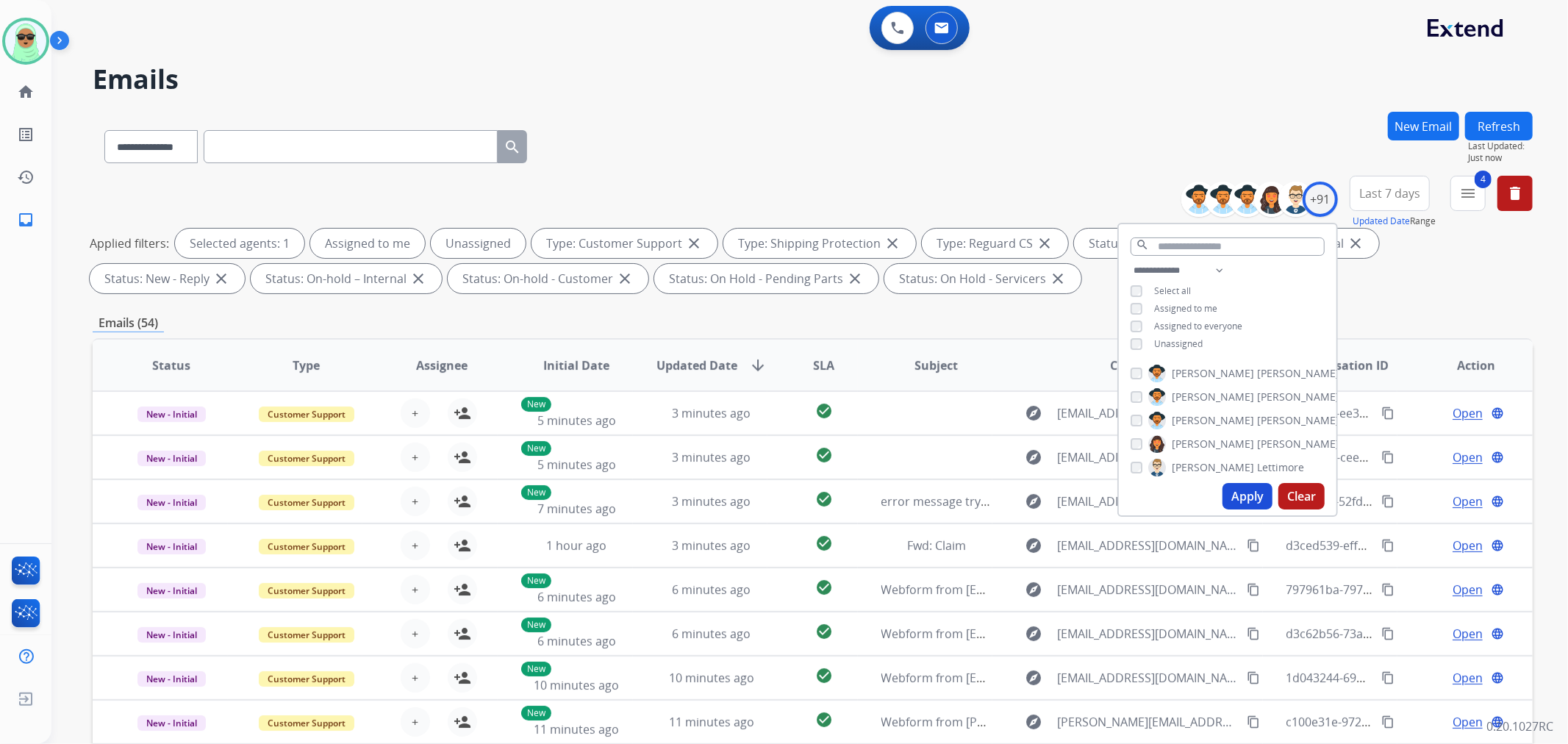
click at [1179, 349] on div "**********" at bounding box center [1227, 308] width 217 height 94
click at [1180, 343] on span "Unassigned" at bounding box center [1178, 343] width 48 height 12
click at [1233, 494] on button "Apply" at bounding box center [1247, 496] width 50 height 26
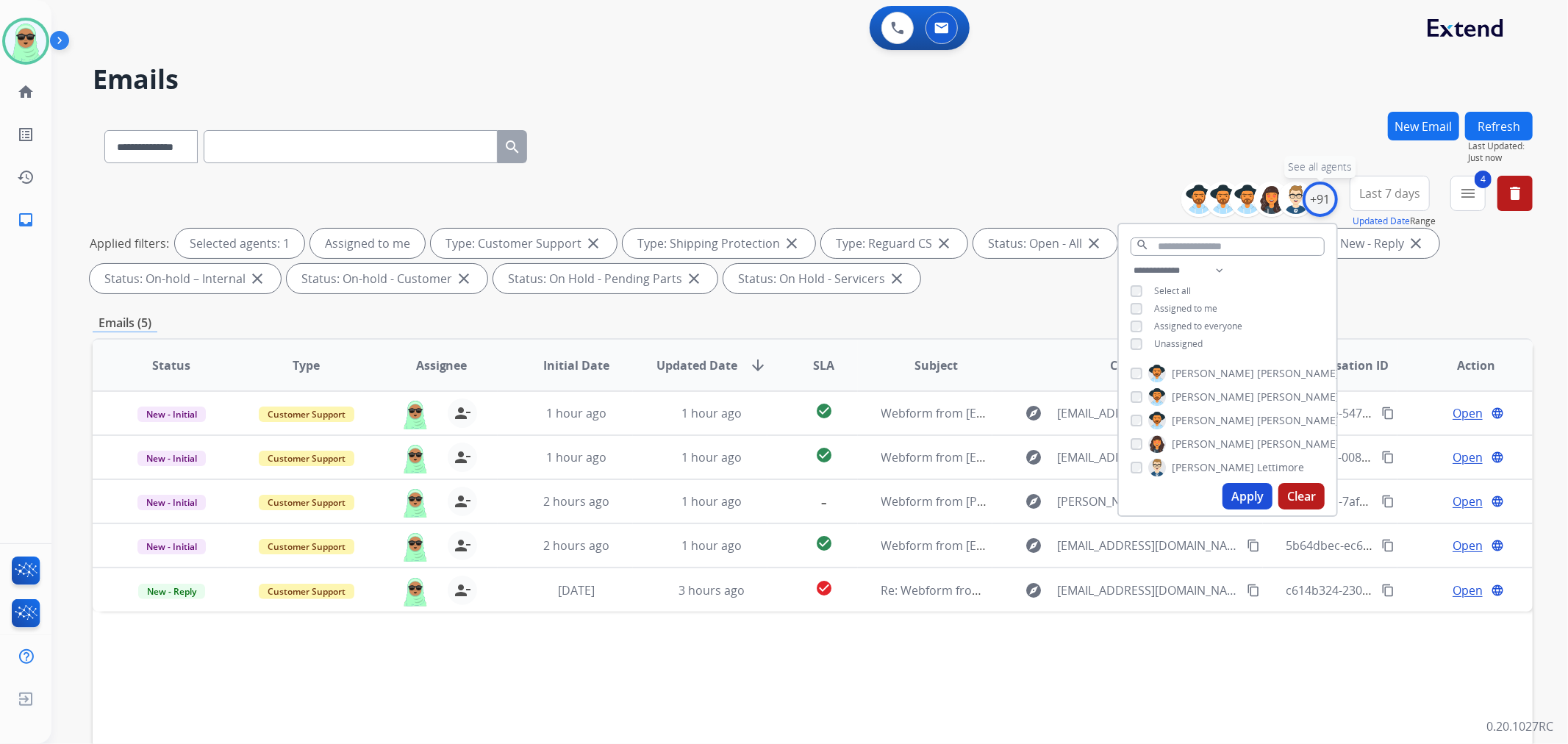
click at [1329, 199] on div "+91" at bounding box center [1320, 199] width 35 height 35
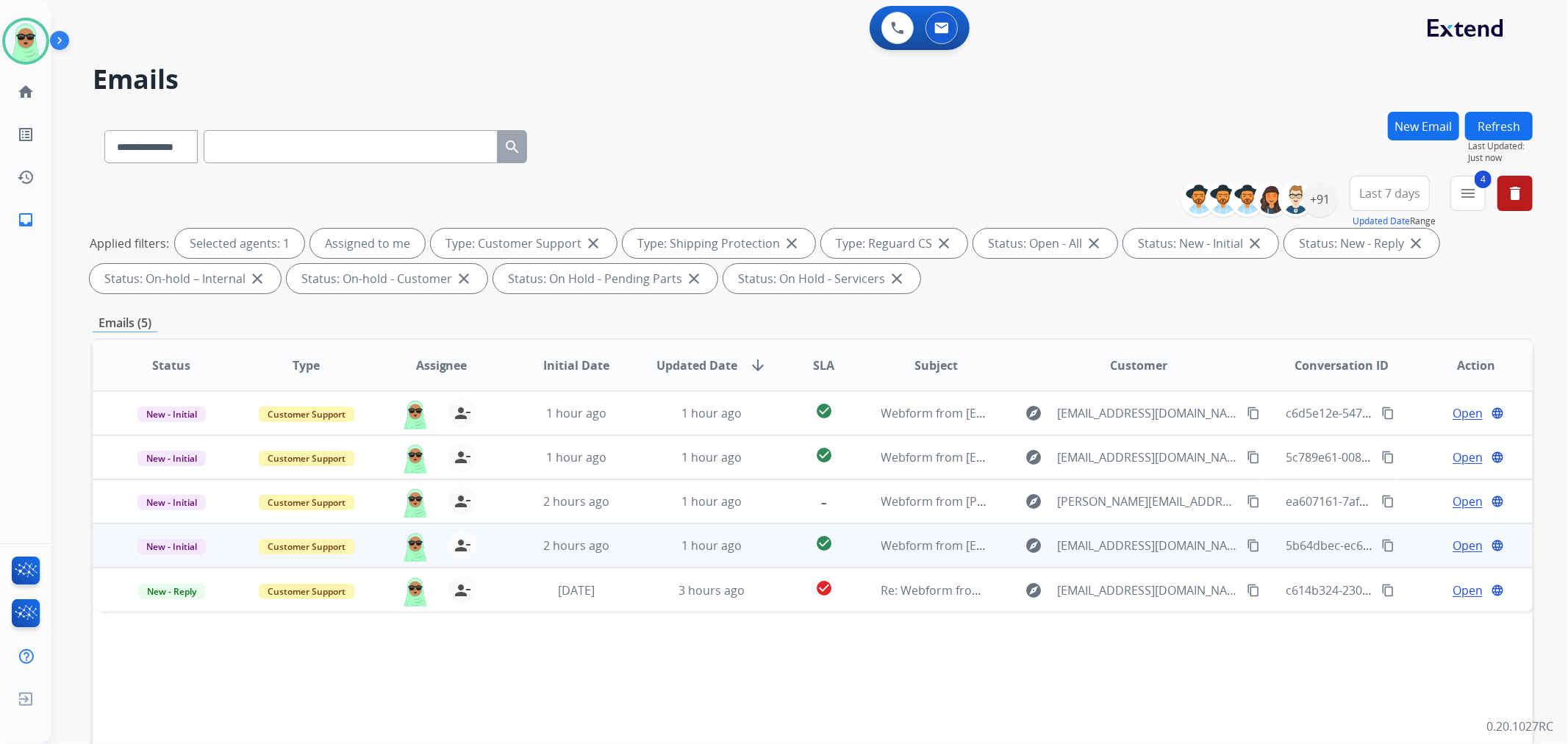
click at [1247, 540] on mat-icon "content_copy" at bounding box center [1253, 545] width 13 height 13
click at [1459, 548] on span "Open" at bounding box center [1467, 545] width 30 height 18
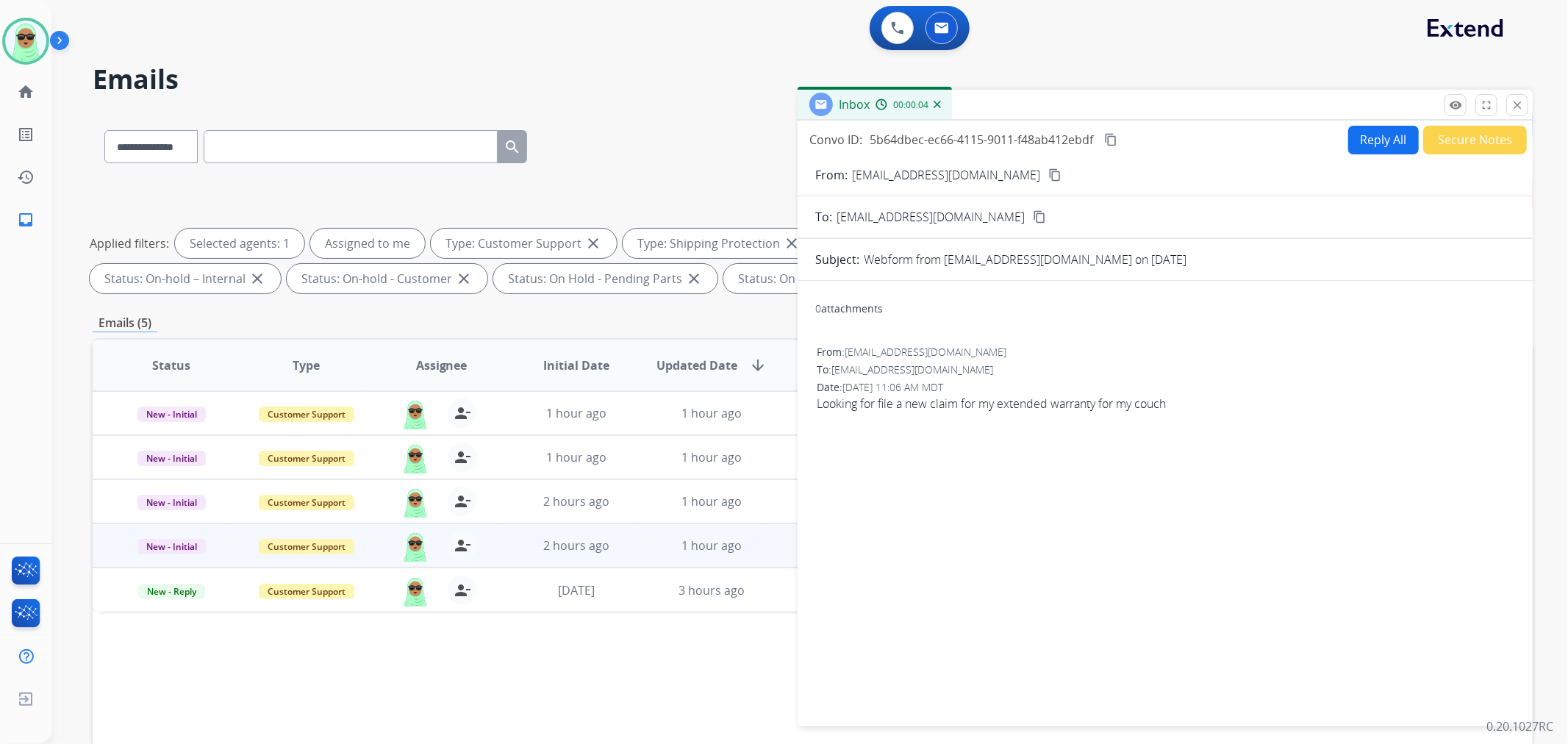
click at [1374, 144] on button "Reply All" at bounding box center [1383, 139] width 71 height 29
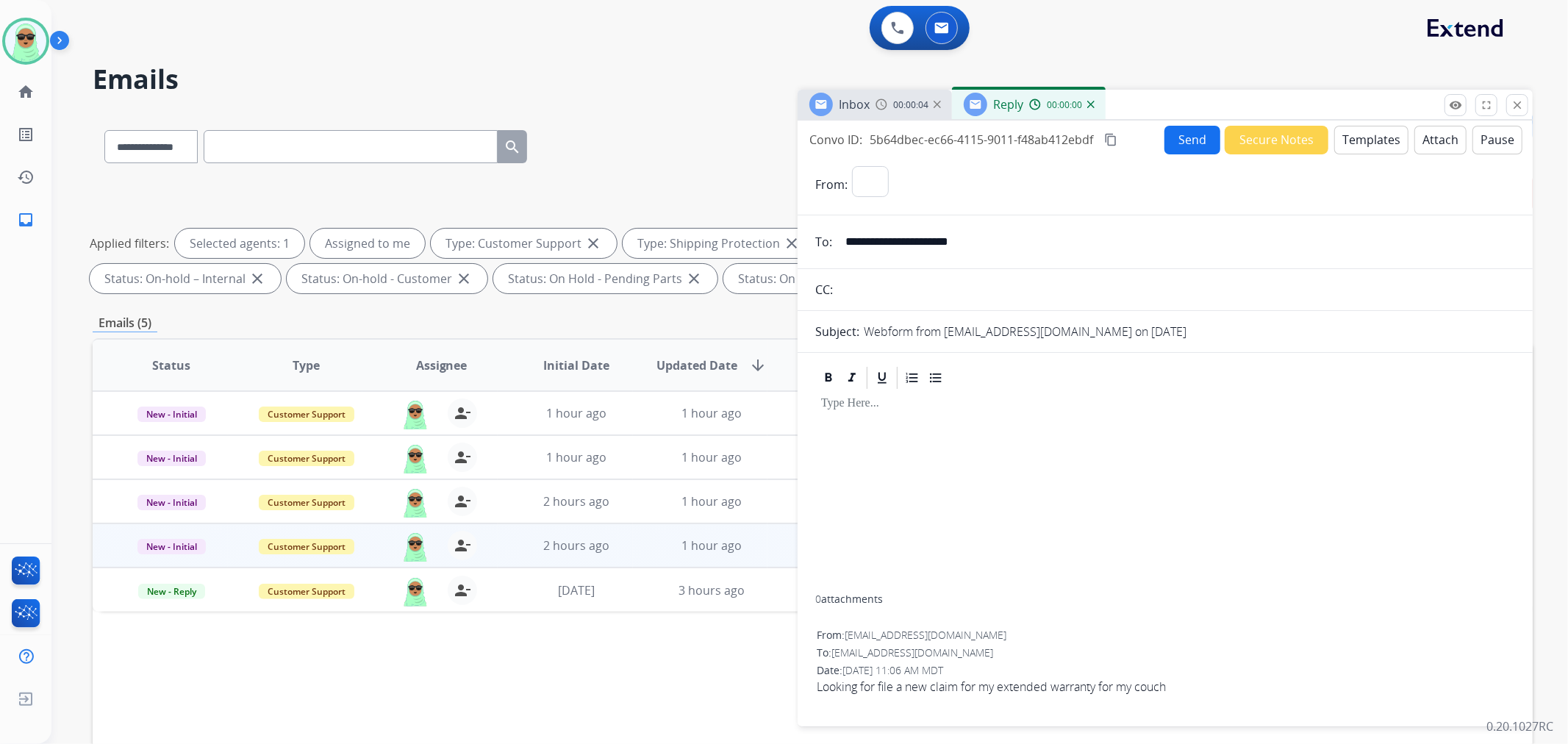
select select "**********"
click at [1371, 145] on button "Templates" at bounding box center [1371, 139] width 75 height 29
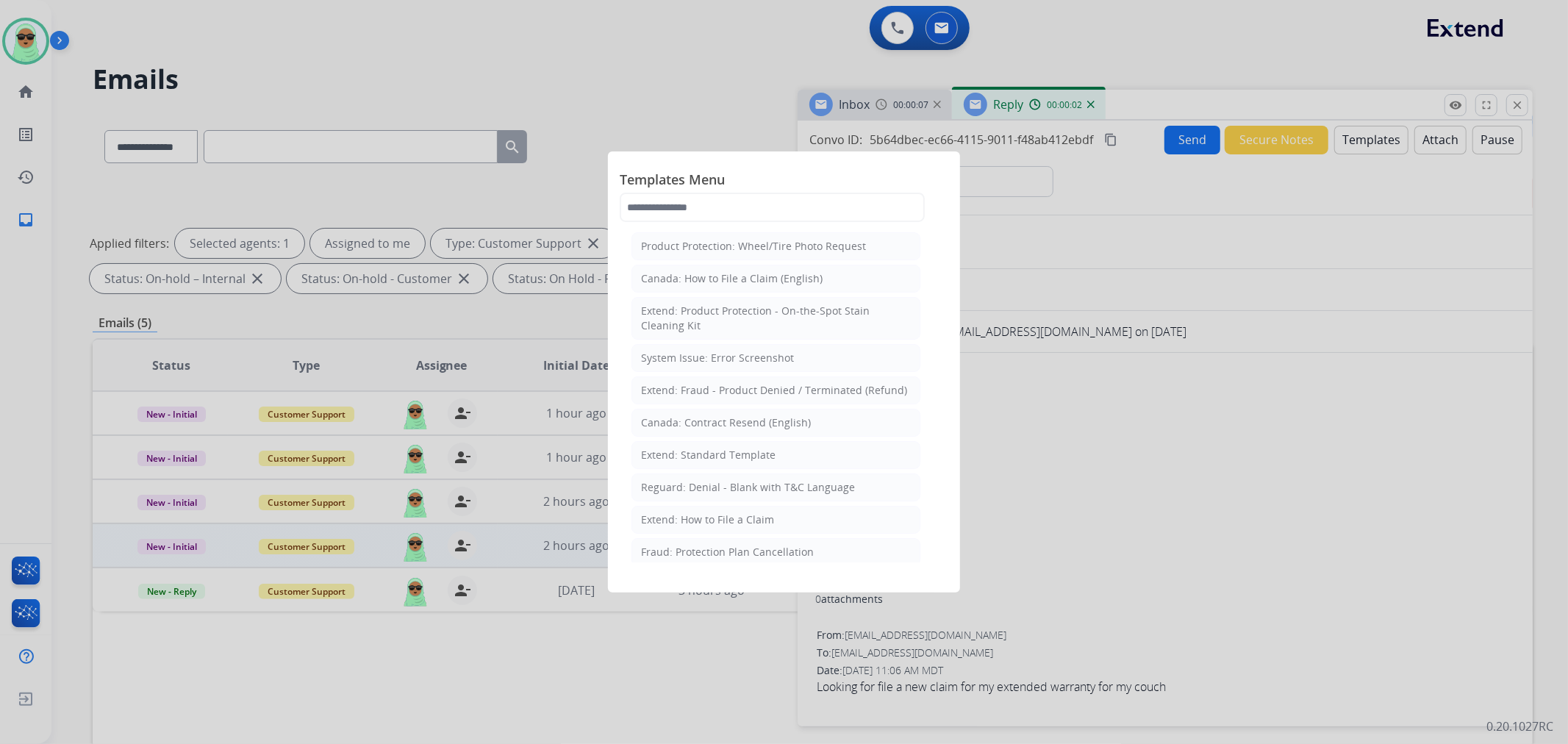
drag, startPoint x: 779, startPoint y: 519, endPoint x: 820, endPoint y: 536, distance: 44.4
click at [779, 520] on li "Extend: How to File a Claim" at bounding box center [776, 520] width 289 height 28
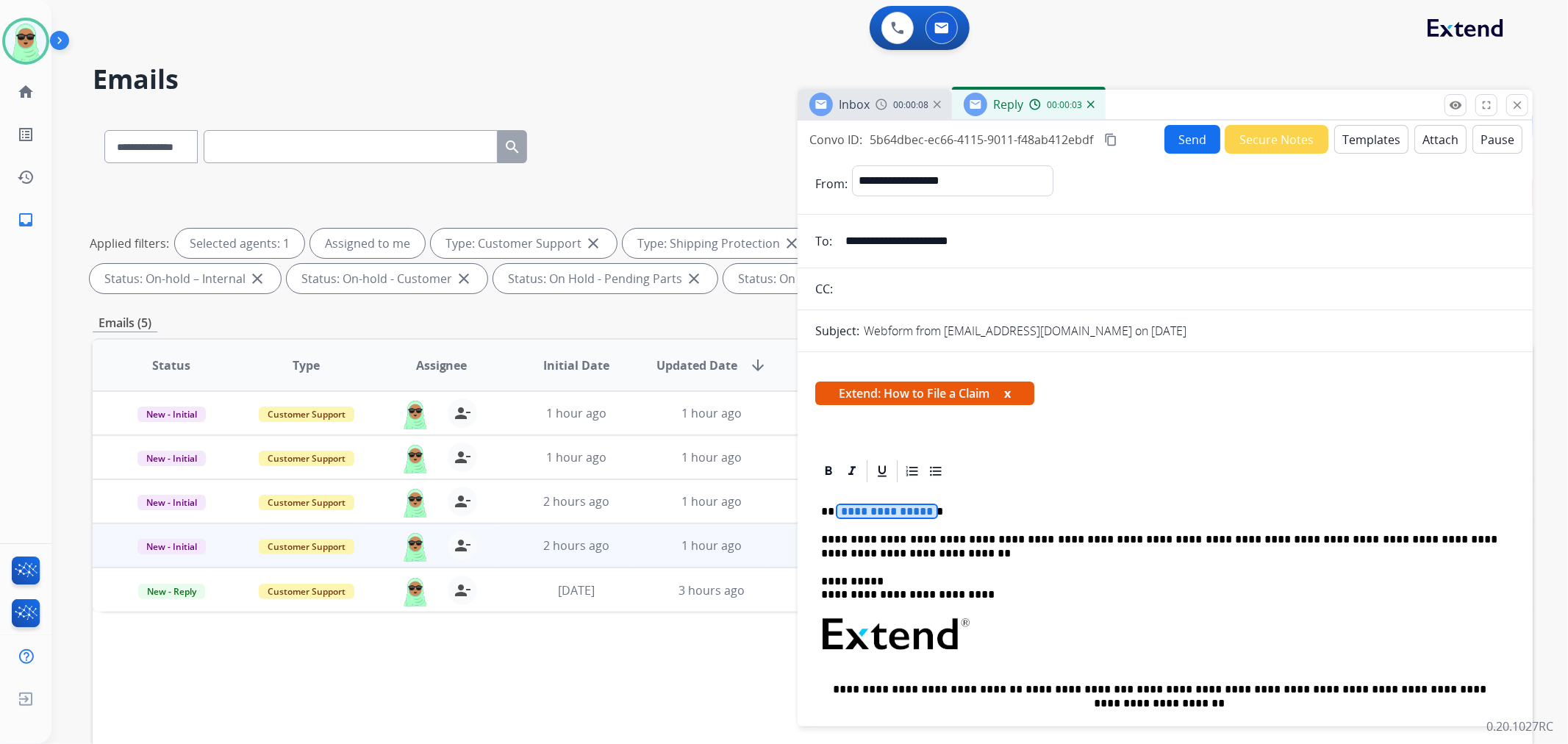
click at [896, 509] on span "**********" at bounding box center [887, 511] width 99 height 12
click at [1178, 133] on button "Send" at bounding box center [1192, 139] width 56 height 29
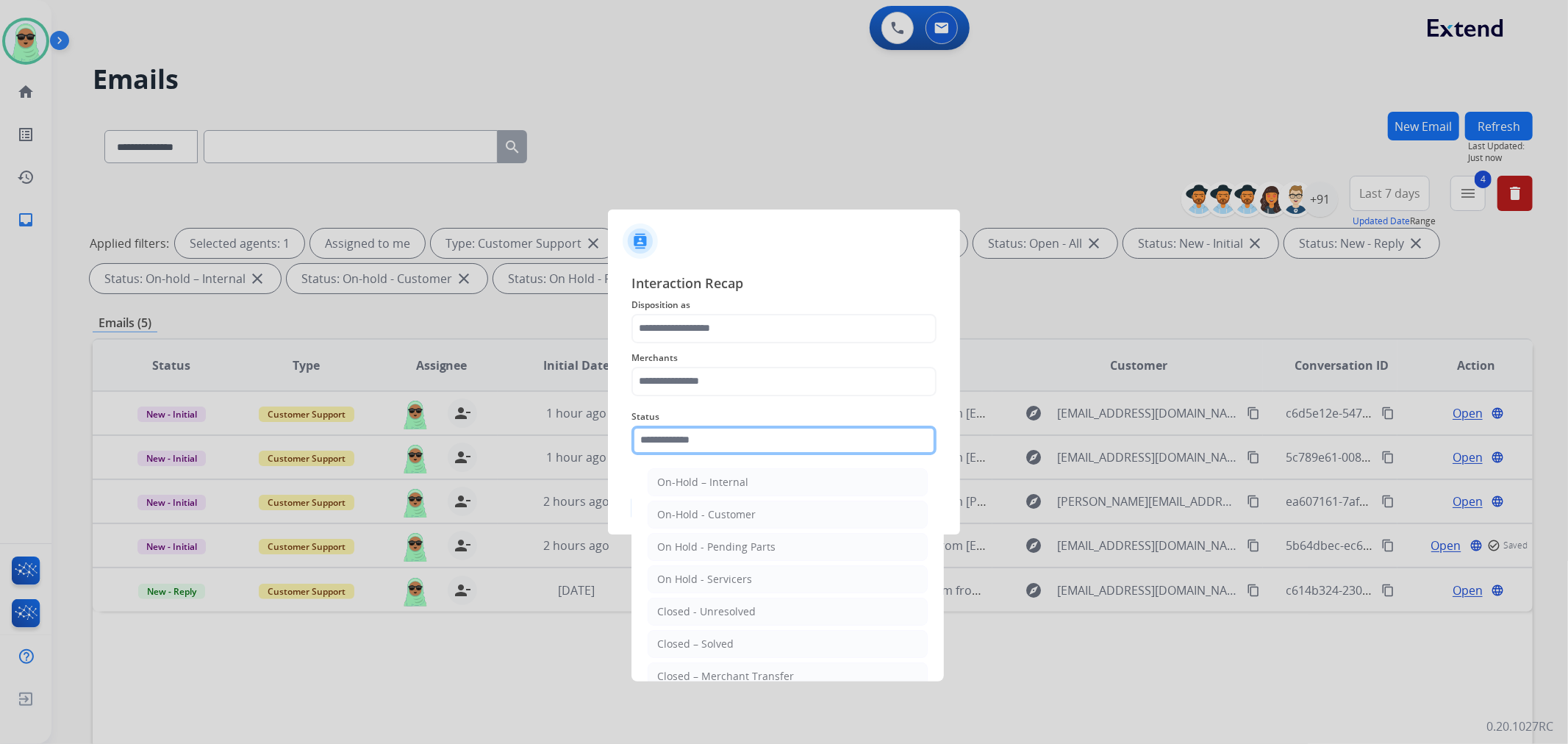
click at [788, 426] on input "text" at bounding box center [784, 440] width 305 height 30
drag, startPoint x: 770, startPoint y: 633, endPoint x: 764, endPoint y: 532, distance: 101.2
click at [768, 634] on li "Closed – Solved" at bounding box center [788, 644] width 280 height 28
type input "**********"
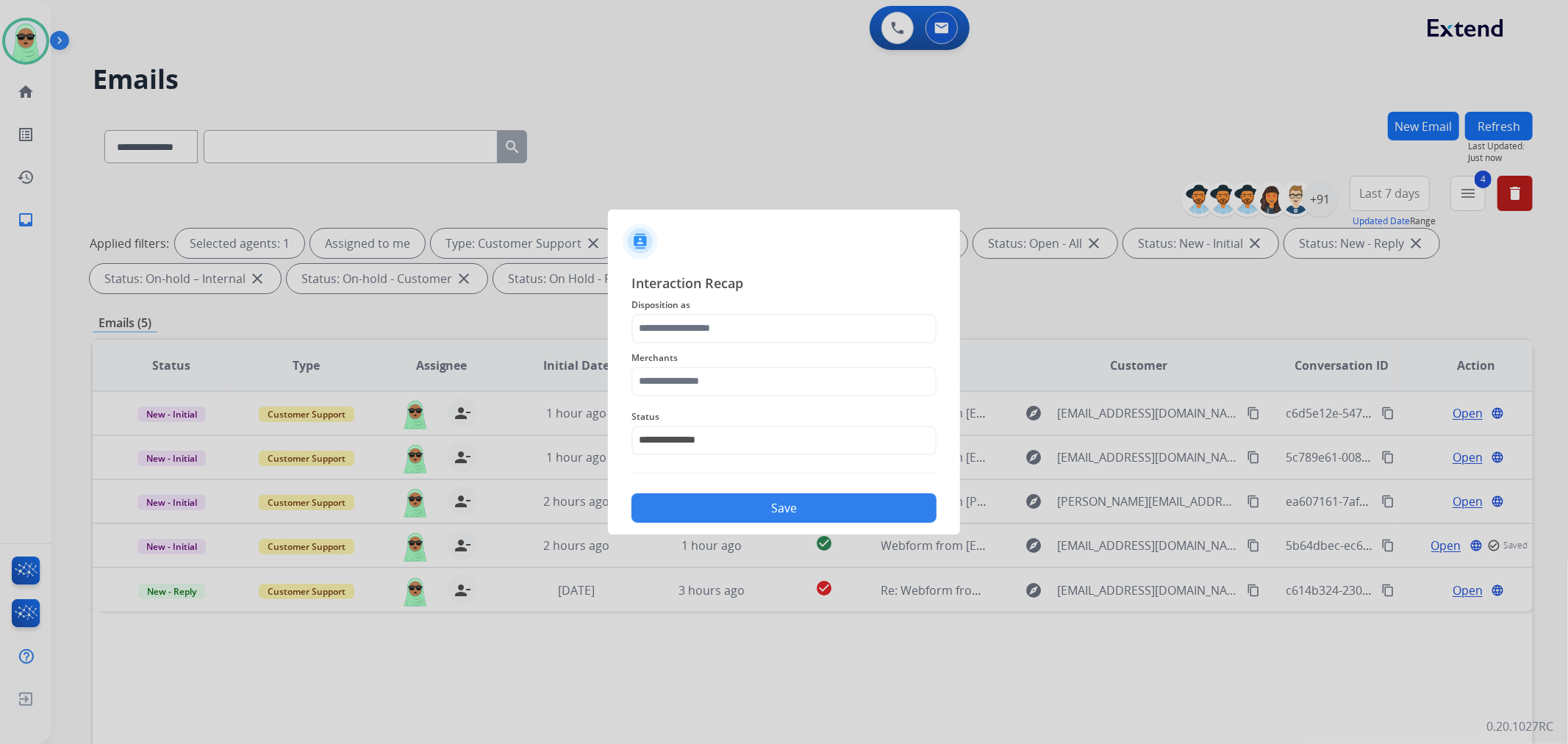
click at [752, 357] on span "Merchants" at bounding box center [784, 358] width 305 height 18
click at [742, 391] on input "text" at bounding box center [784, 381] width 305 height 30
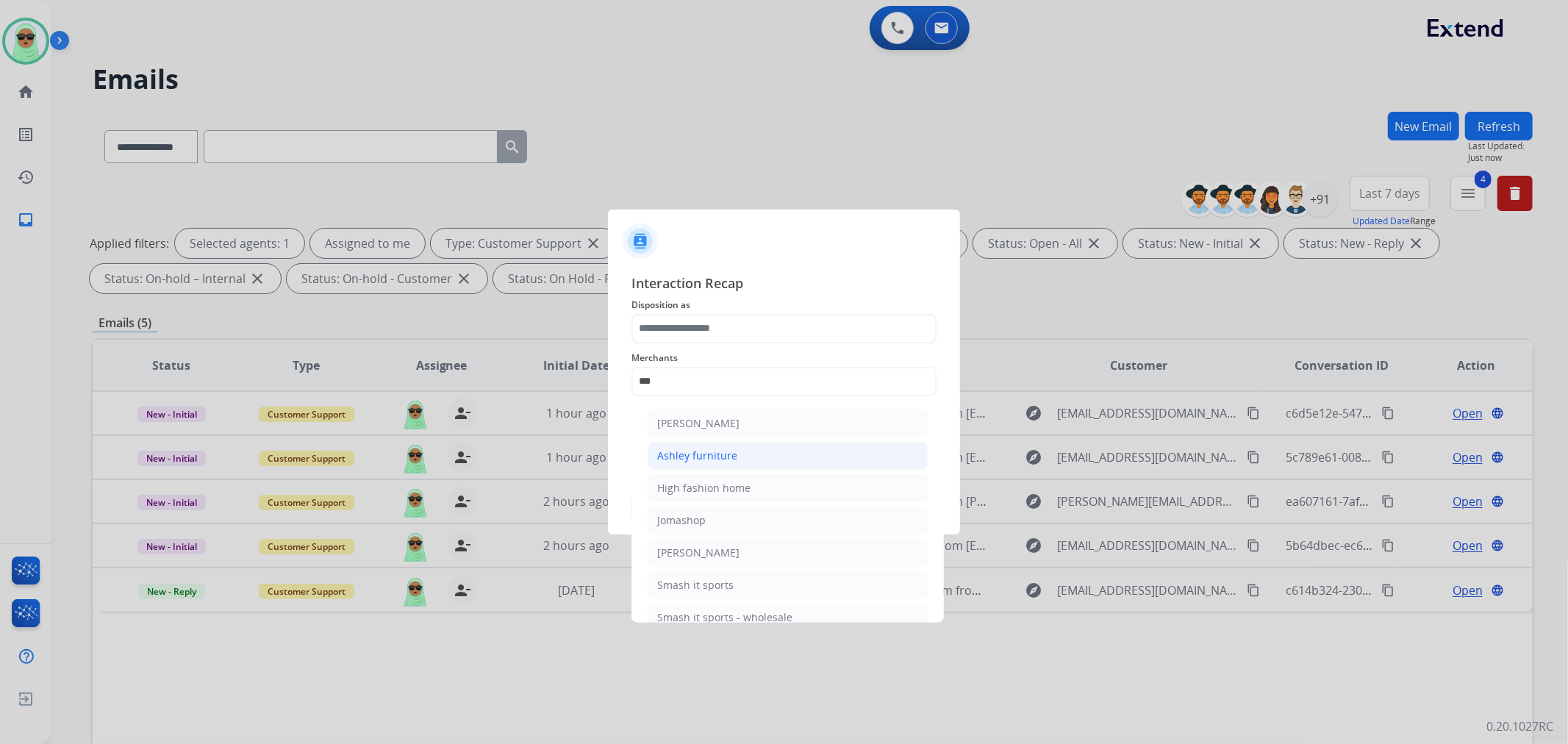
click at [753, 450] on li "Ashley furniture" at bounding box center [788, 456] width 280 height 28
type input "**********"
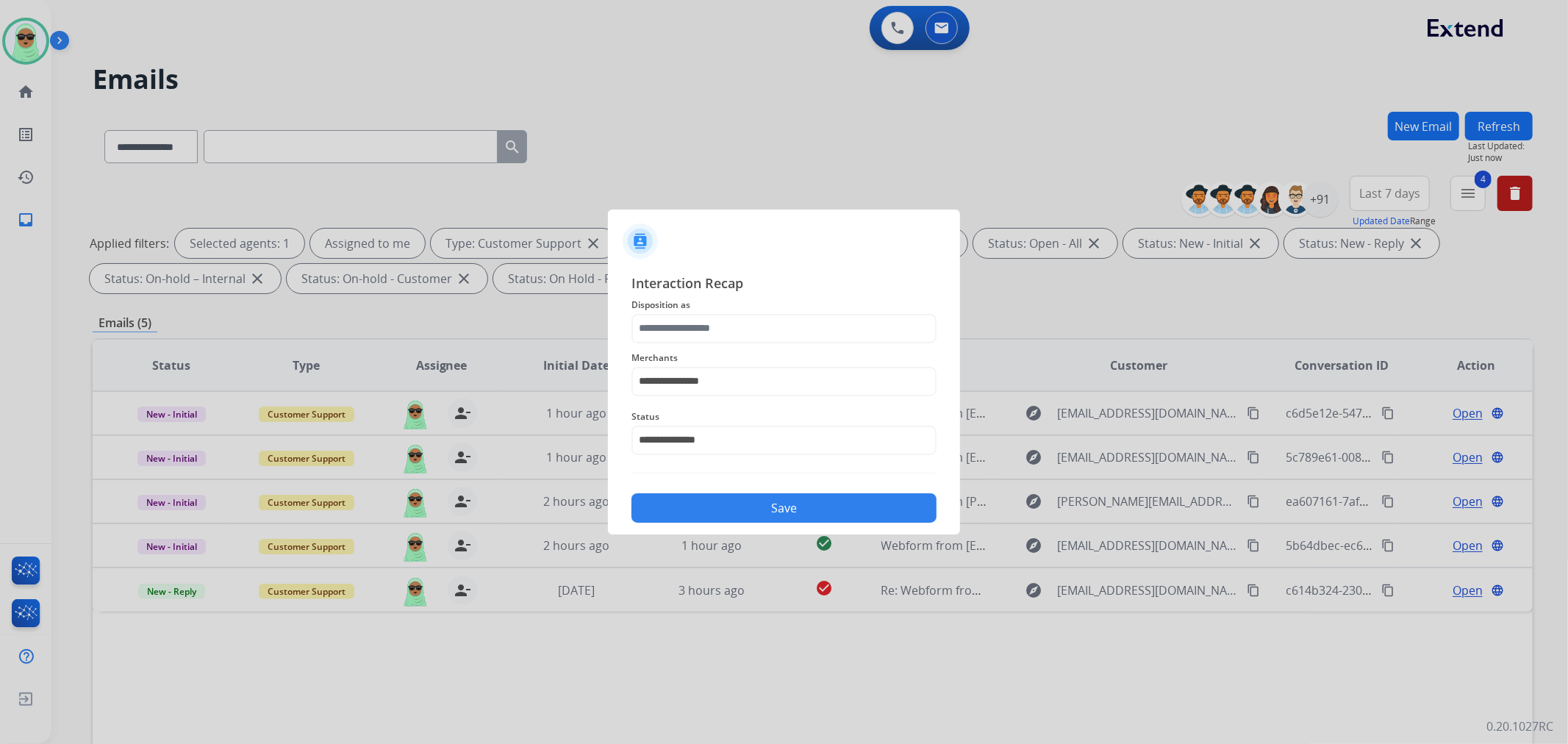
drag, startPoint x: 799, startPoint y: 530, endPoint x: 795, endPoint y: 512, distance: 18.4
click at [799, 530] on div "**********" at bounding box center [783, 398] width 352 height 274
click at [764, 317] on input "text" at bounding box center [784, 329] width 305 height 30
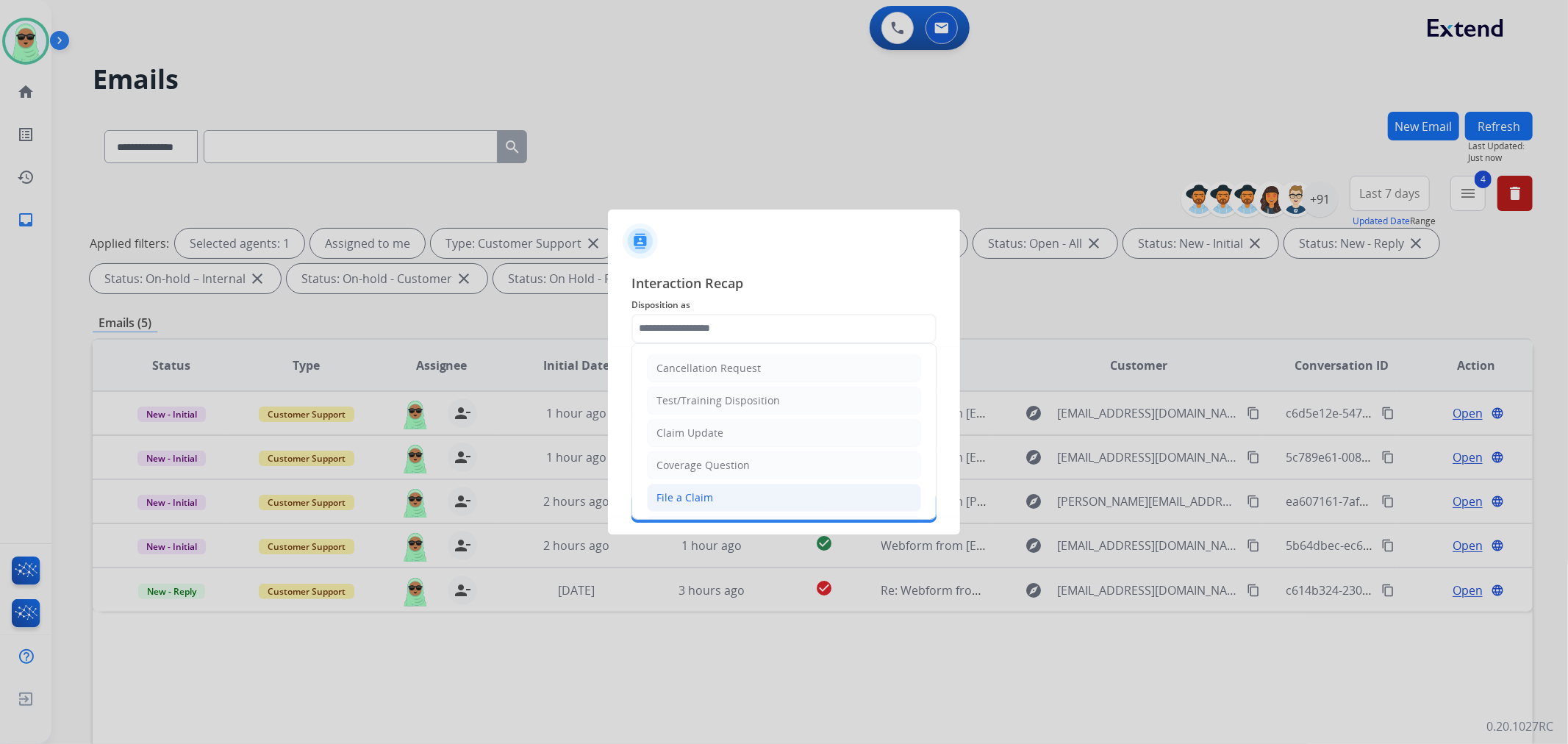
click at [756, 491] on li "File a Claim" at bounding box center [784, 498] width 274 height 28
type input "**********"
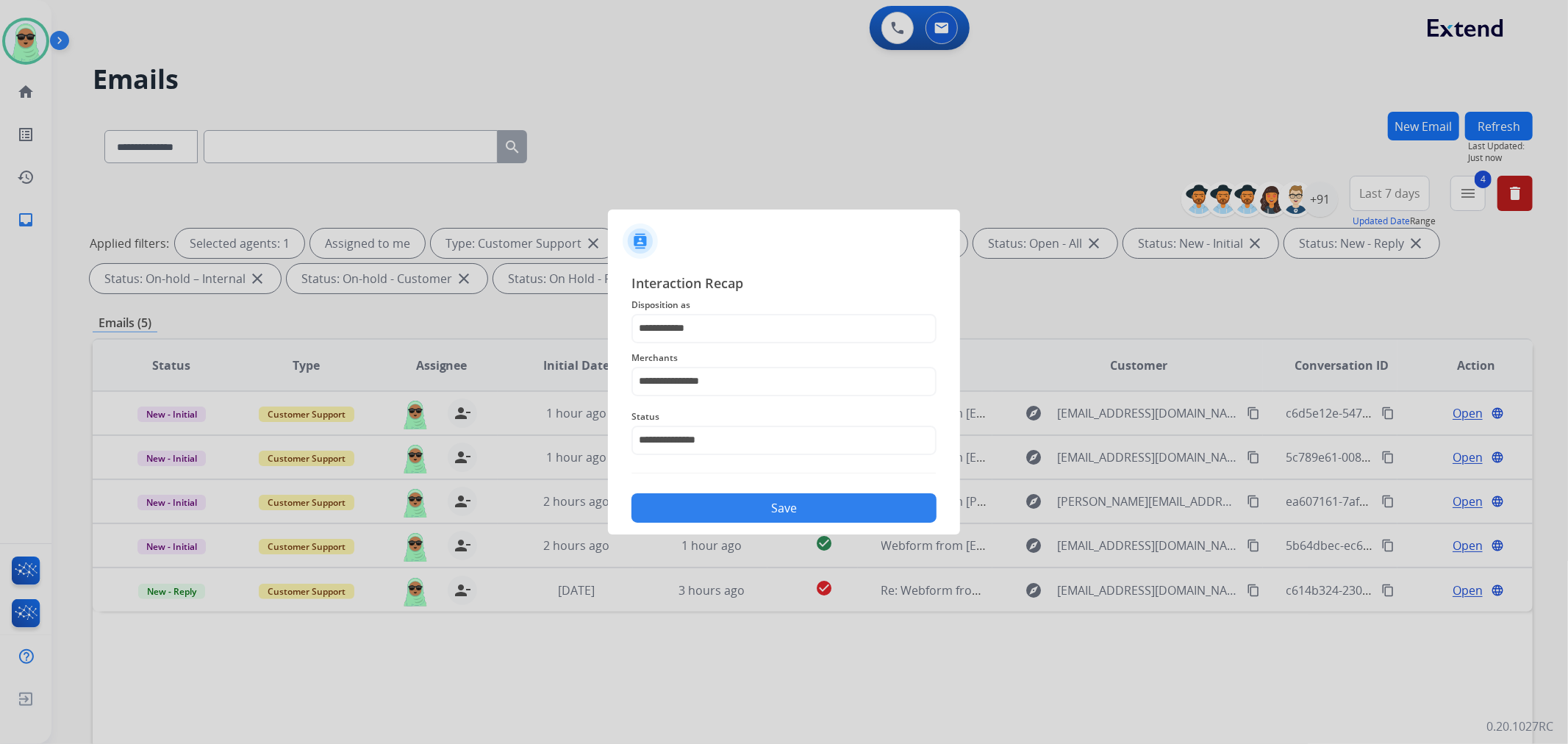
click at [779, 522] on button "Save" at bounding box center [784, 509] width 305 height 30
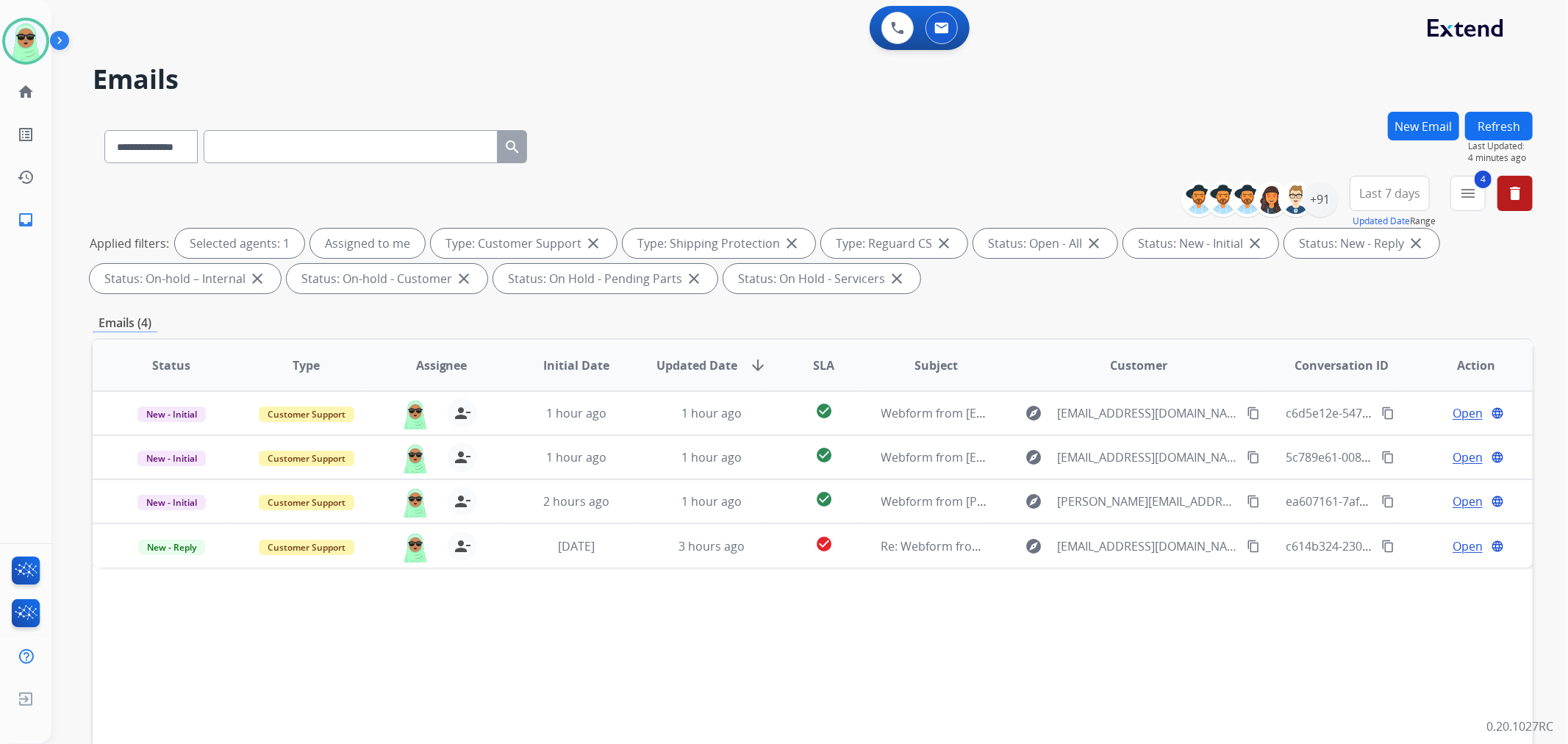
click at [1170, 90] on h2 "Emails" at bounding box center [813, 80] width 1440 height 30
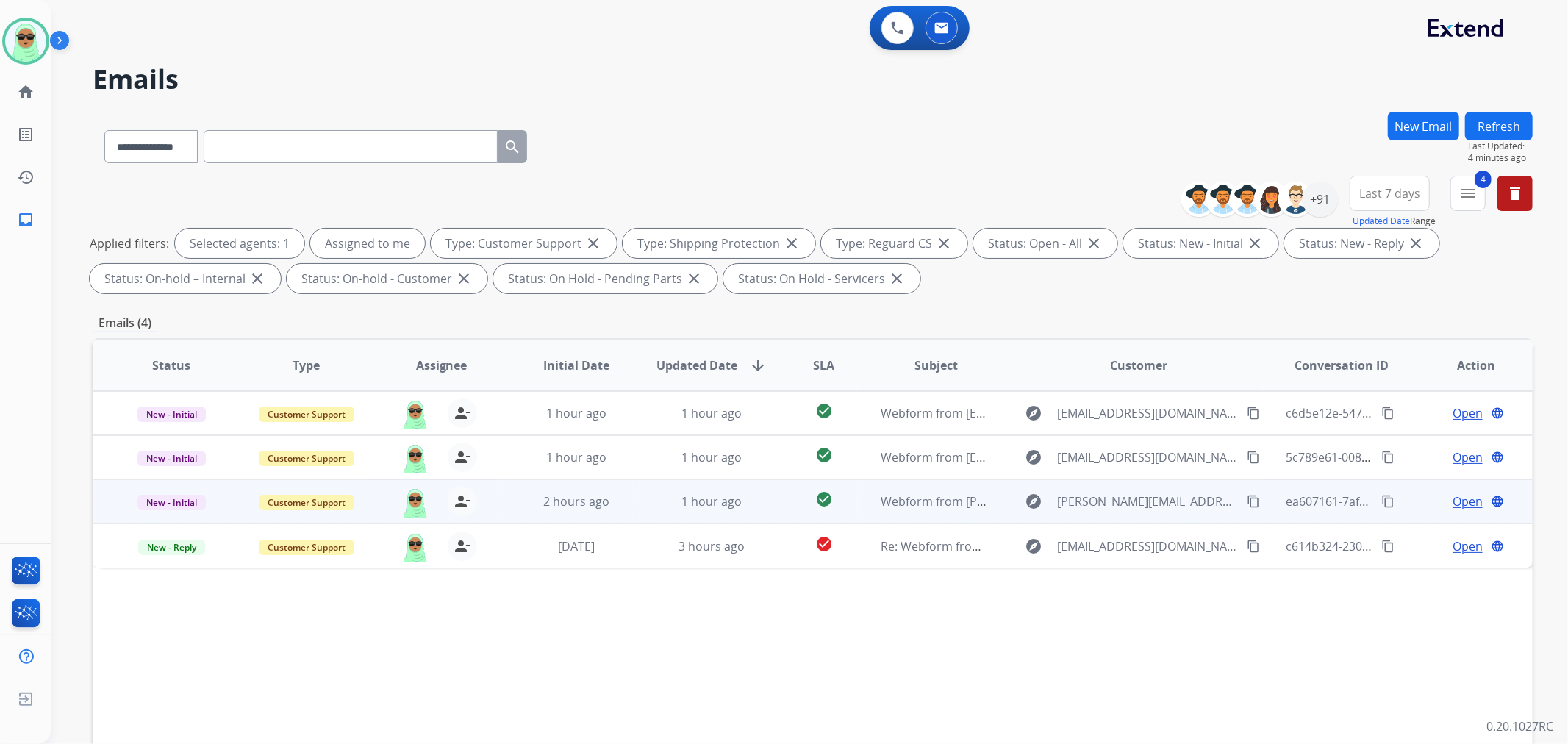
click at [1245, 499] on button "content_copy" at bounding box center [1254, 502] width 18 height 18
click at [1452, 495] on span "Open" at bounding box center [1467, 502] width 30 height 18
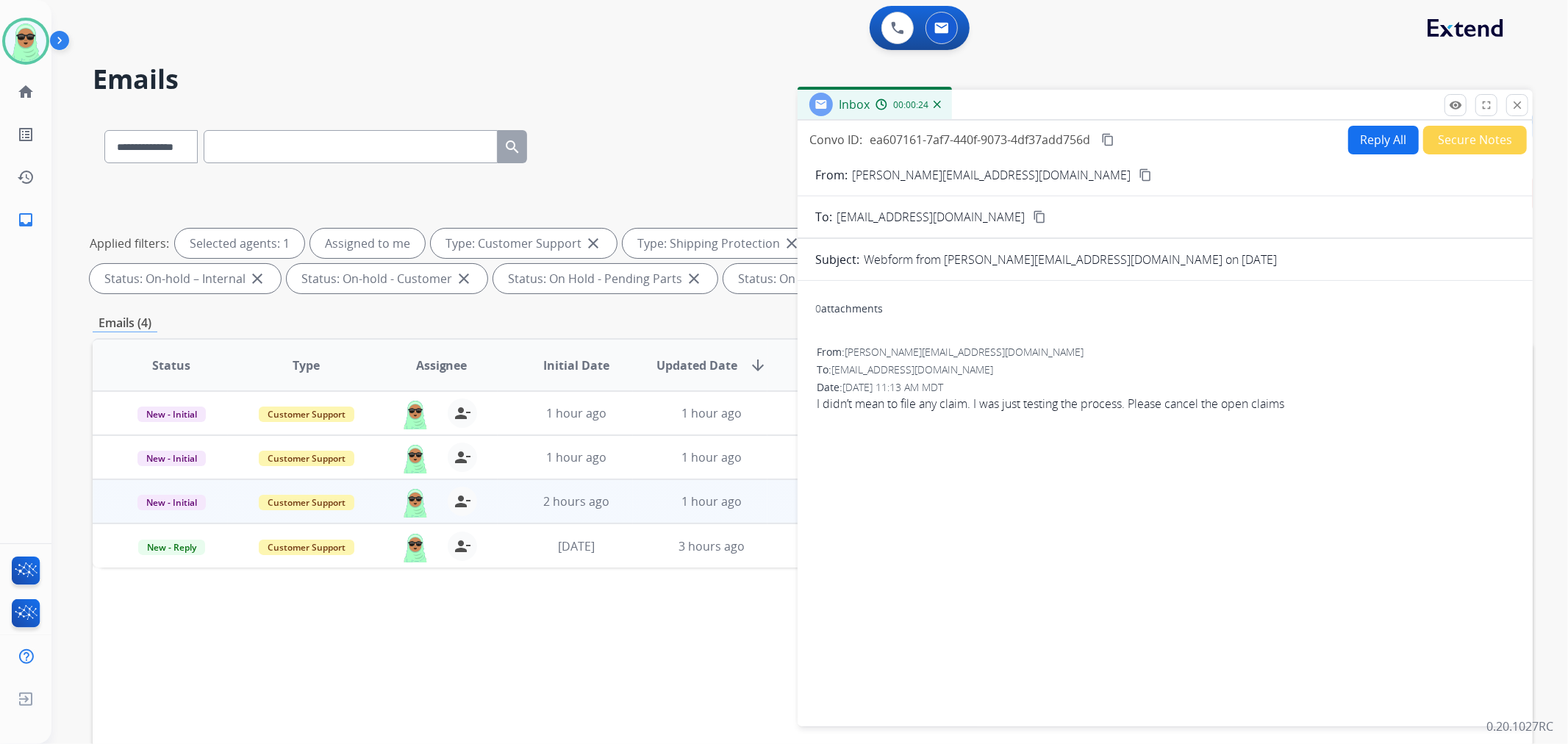
click at [1373, 127] on button "Reply All" at bounding box center [1383, 139] width 71 height 29
select select "**********"
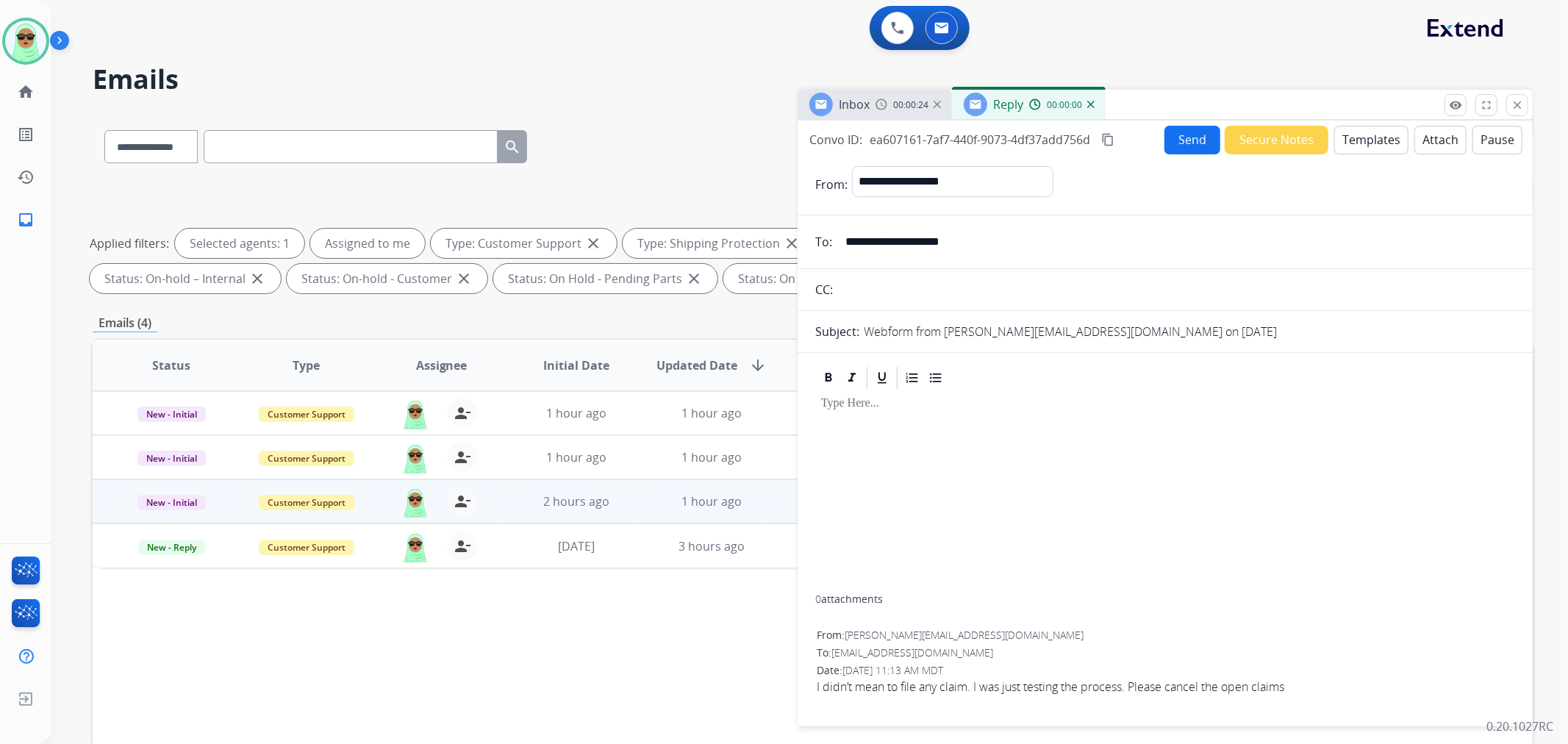
click at [1366, 130] on button "Templates" at bounding box center [1371, 139] width 75 height 29
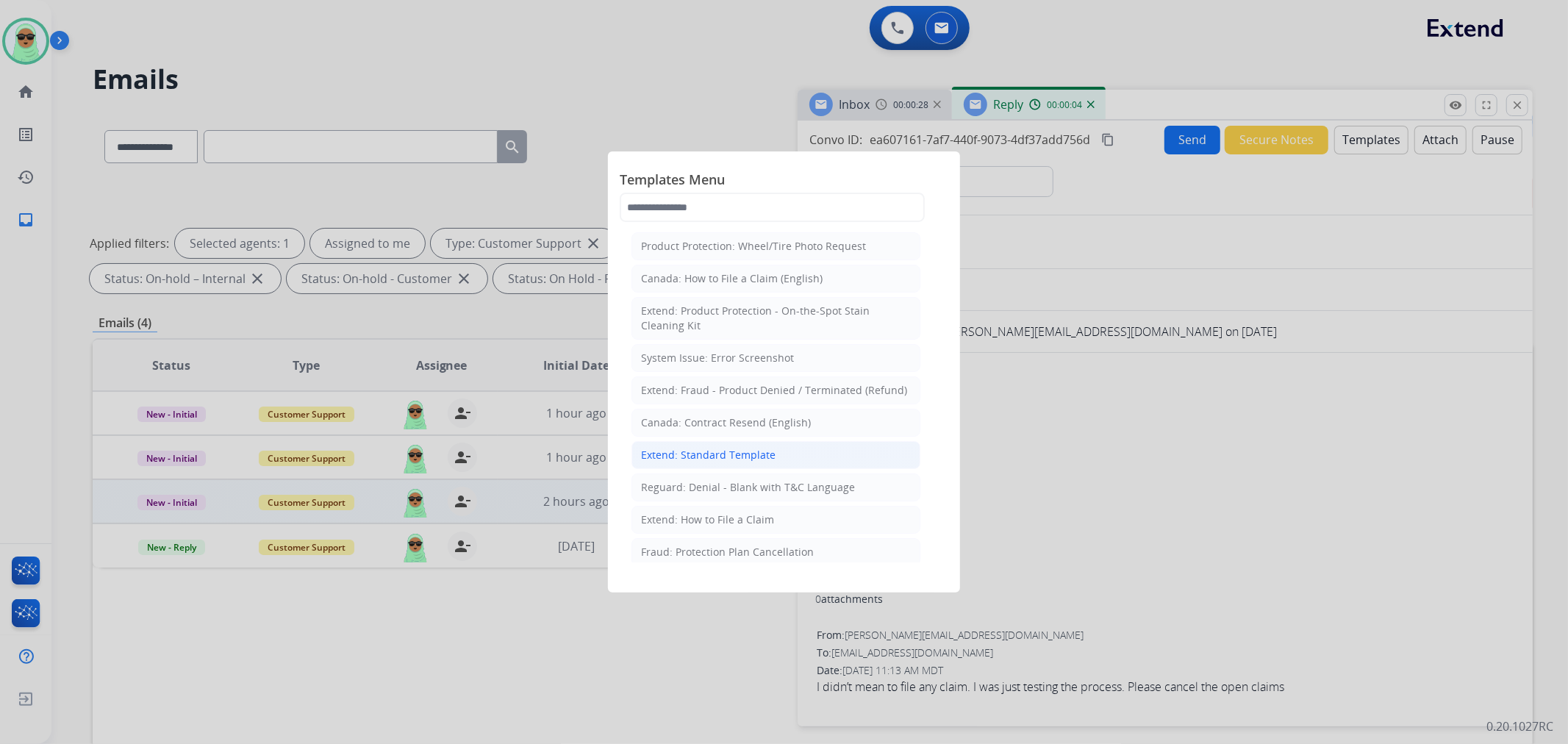
click at [754, 468] on li "Extend: Standard Template" at bounding box center [776, 455] width 289 height 28
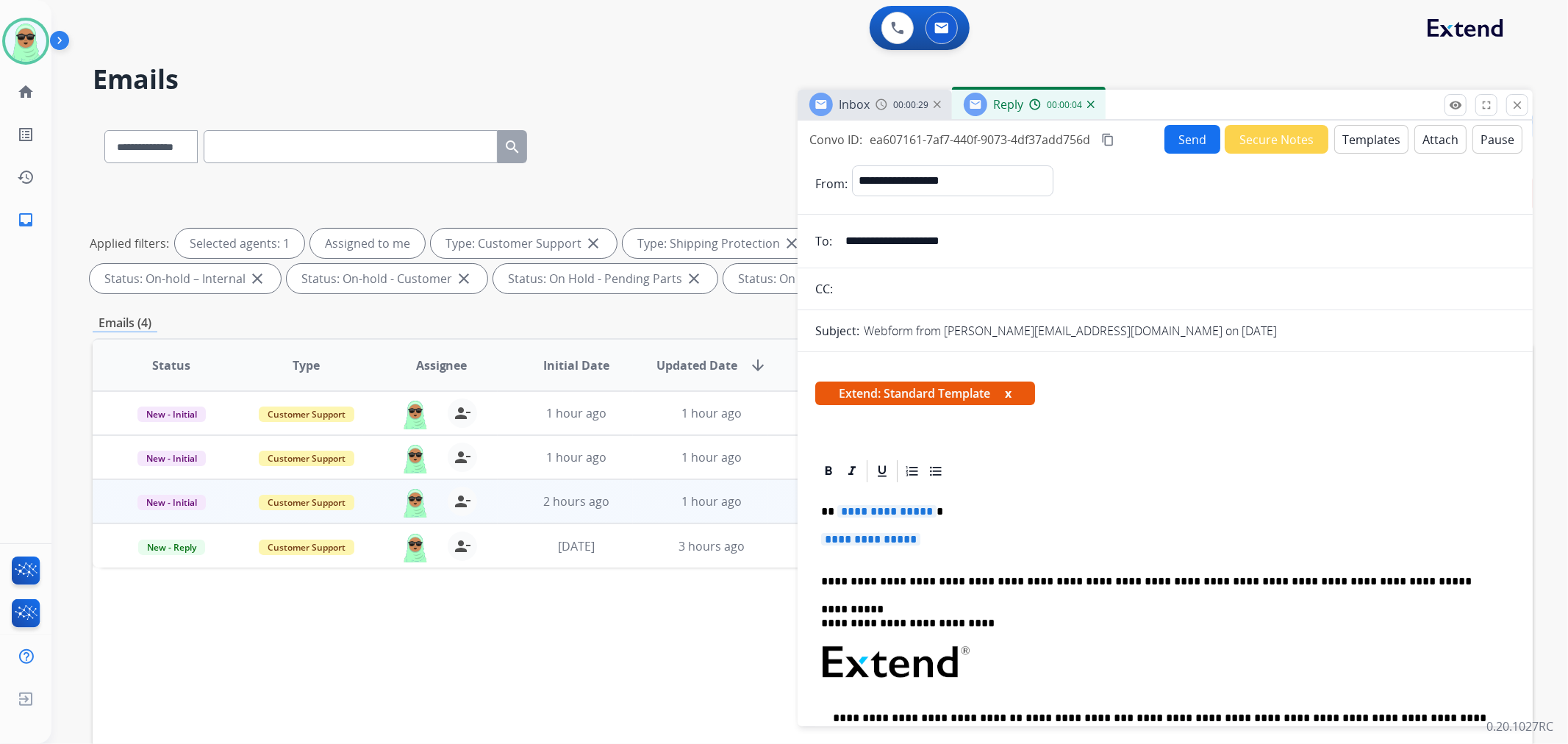
click at [920, 548] on p "**********" at bounding box center [1165, 546] width 688 height 27
click at [919, 538] on span "**********" at bounding box center [870, 539] width 99 height 12
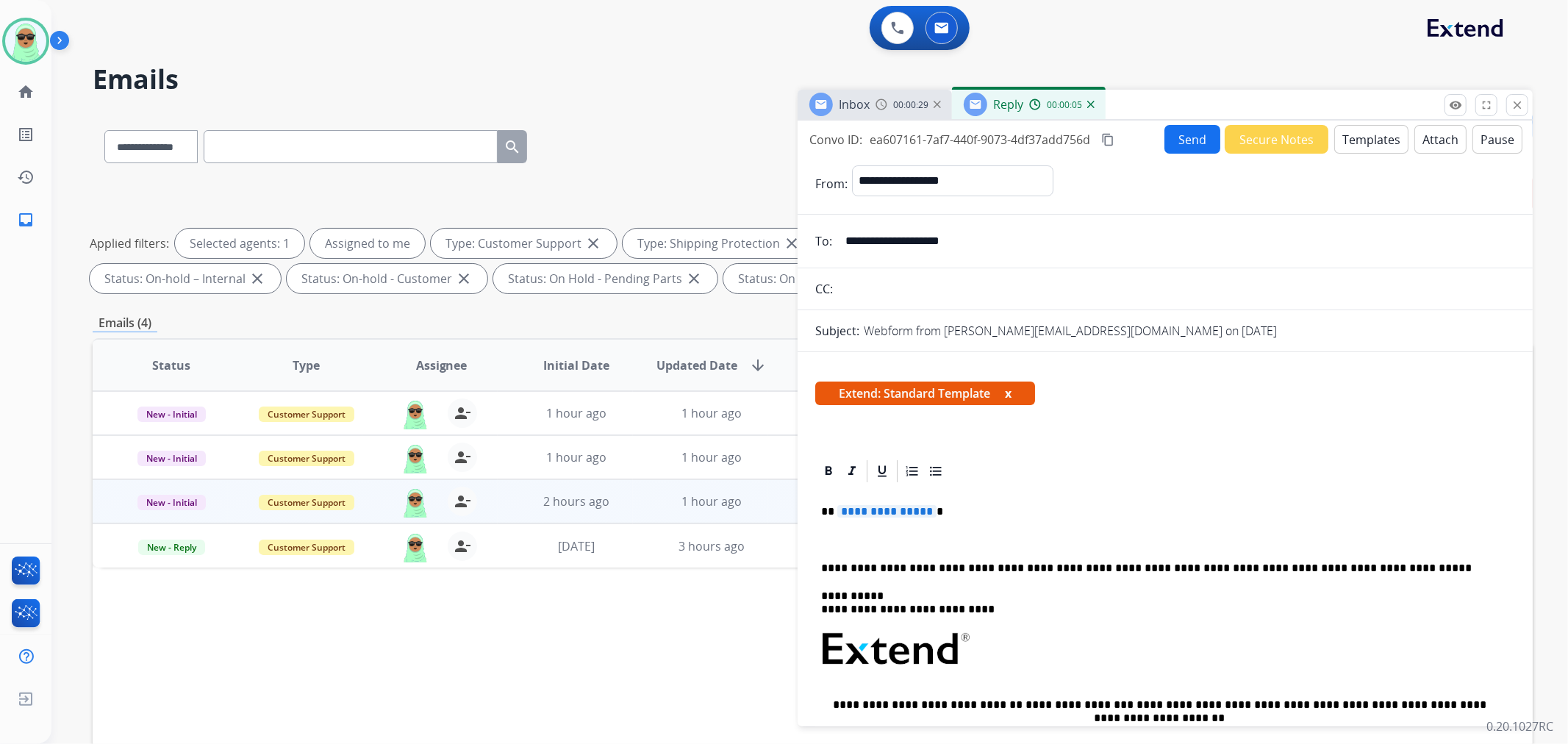
click at [916, 525] on div "**********" at bounding box center [1165, 695] width 700 height 421
click at [905, 505] on span "**********" at bounding box center [887, 511] width 99 height 12
click at [850, 518] on p "*******" at bounding box center [1159, 512] width 677 height 13
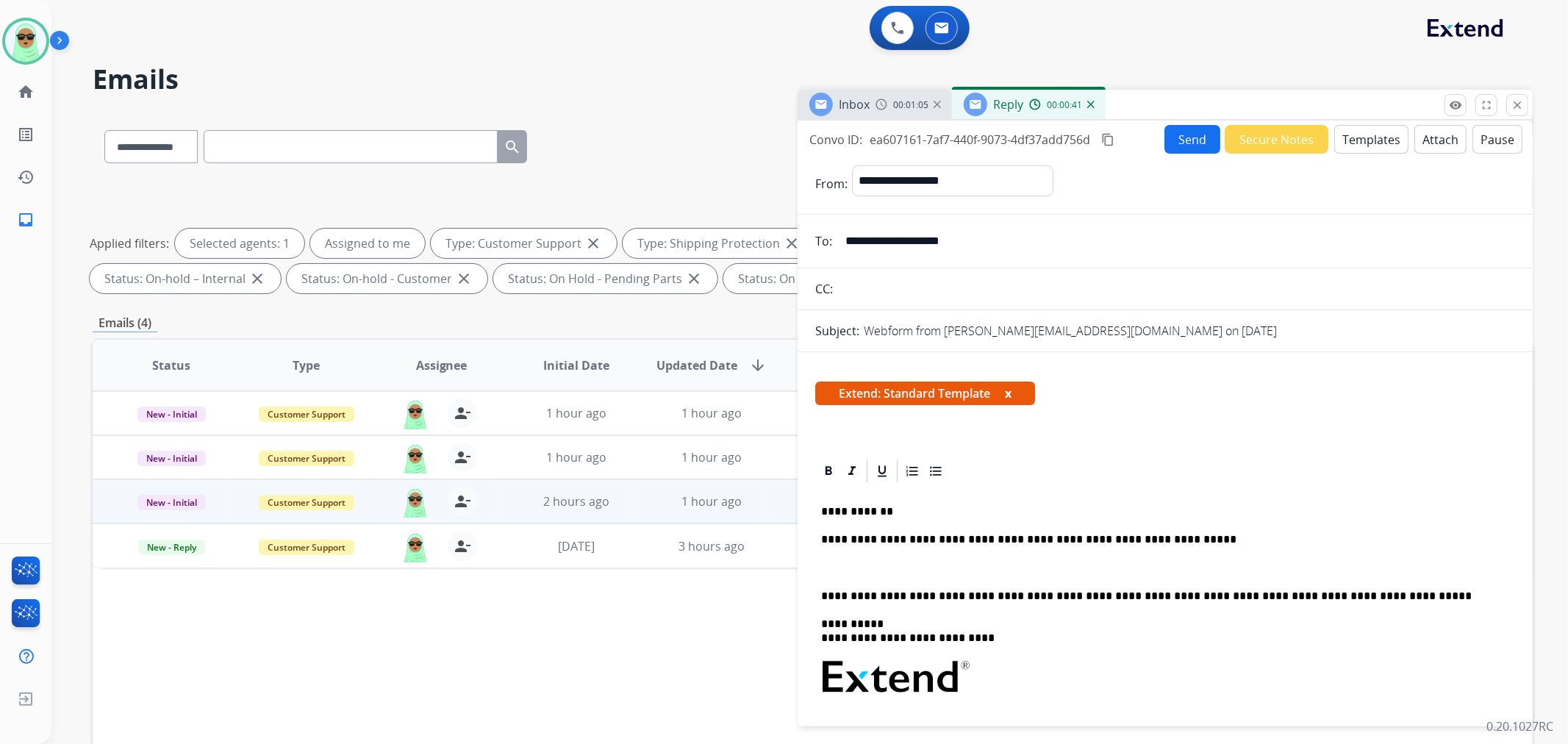
click at [987, 545] on p "**********" at bounding box center [1159, 540] width 677 height 13
copy p "*****"
click at [1173, 144] on button "Send" at bounding box center [1192, 139] width 56 height 29
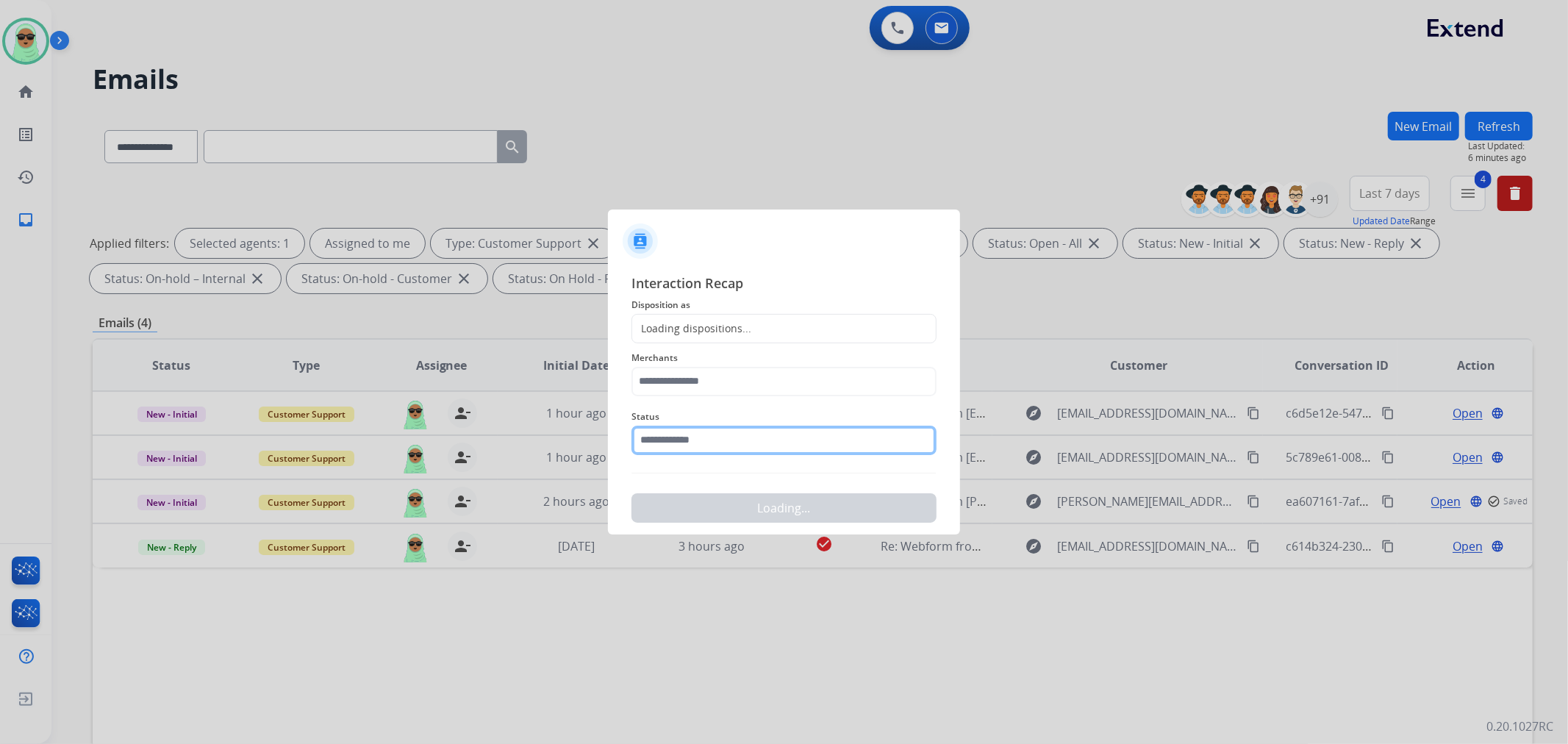
click at [745, 443] on input "text" at bounding box center [784, 440] width 305 height 30
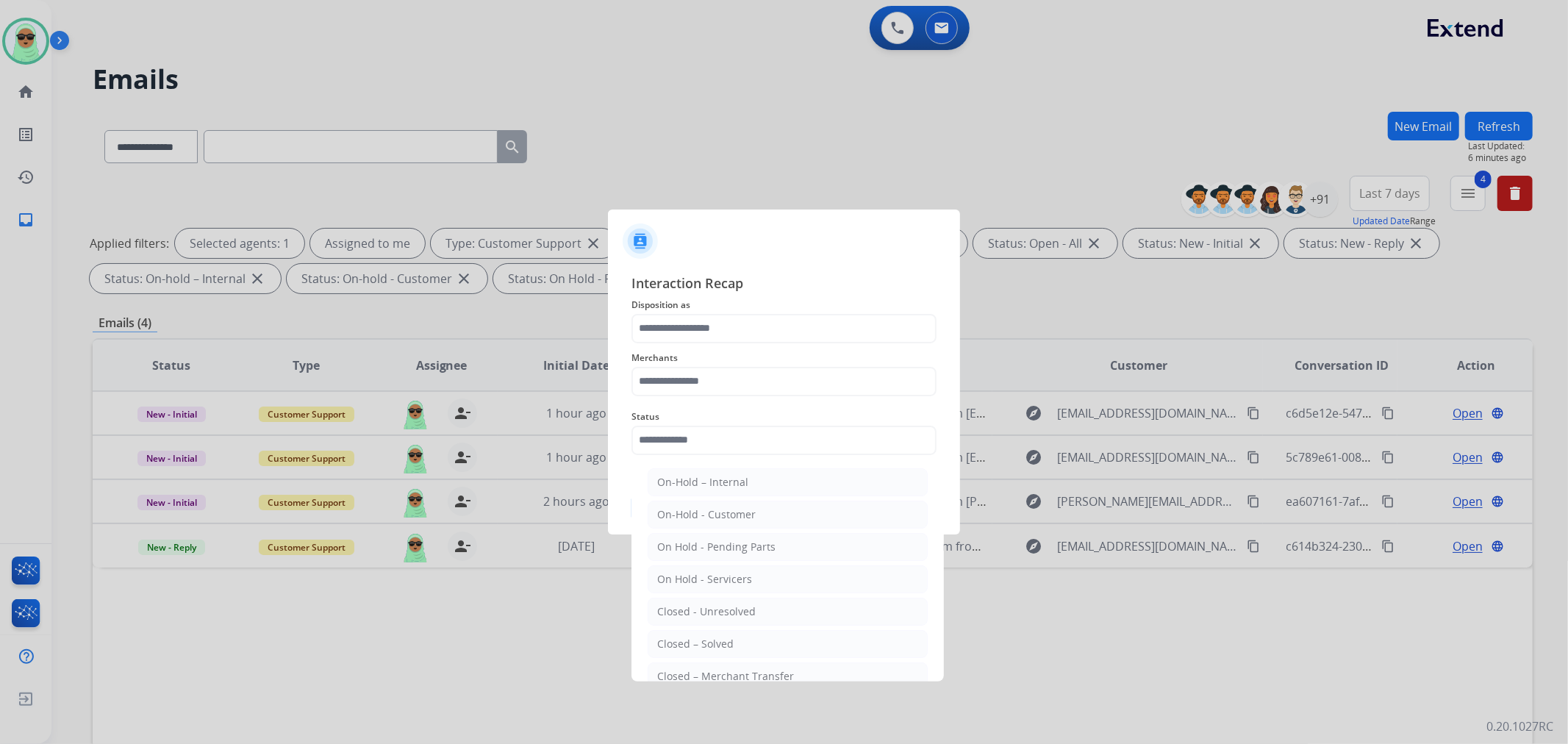
drag, startPoint x: 738, startPoint y: 641, endPoint x: 777, endPoint y: 422, distance: 222.4
click at [737, 641] on li "Closed – Solved" at bounding box center [788, 644] width 280 height 28
type input "**********"
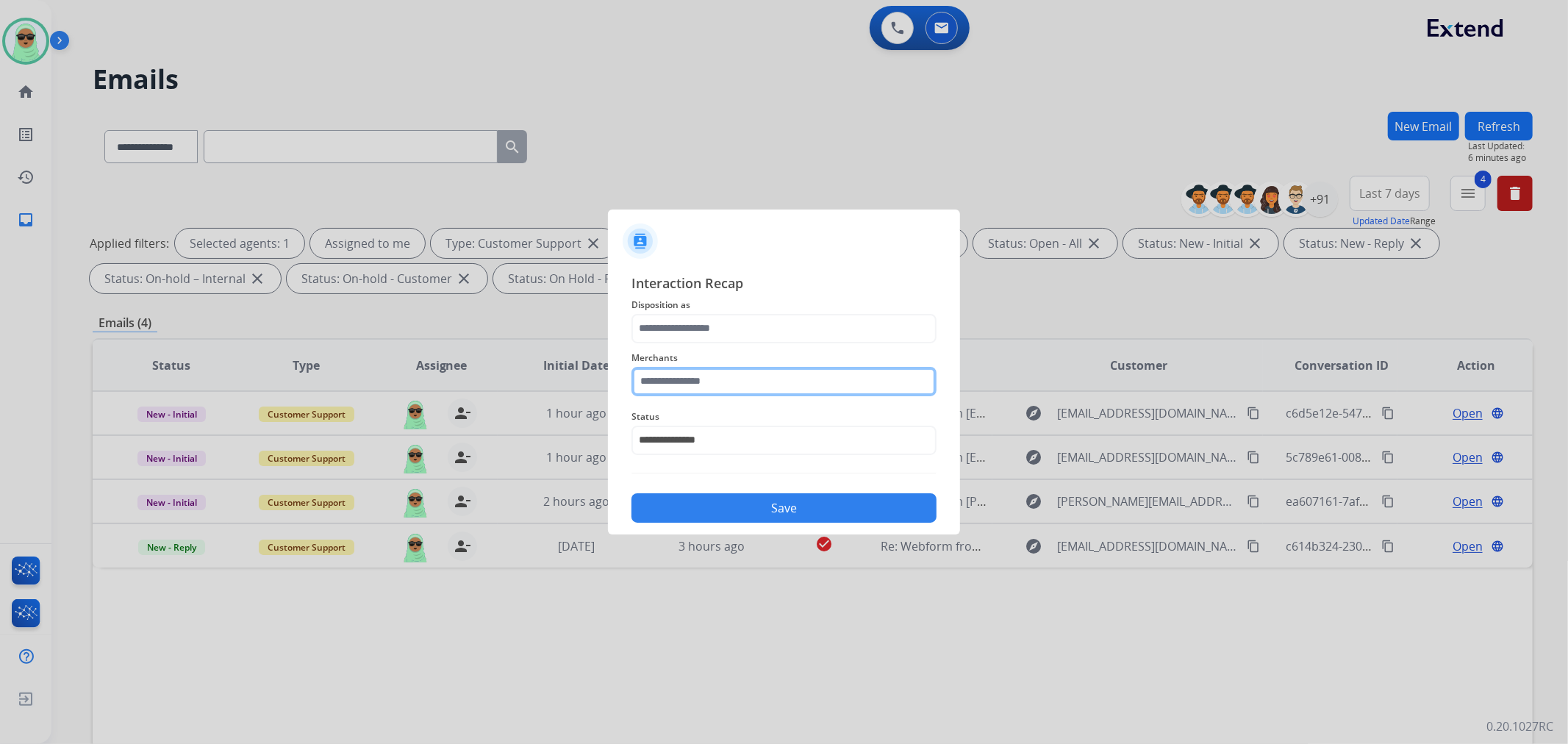
click at [777, 377] on input "text" at bounding box center [784, 381] width 305 height 30
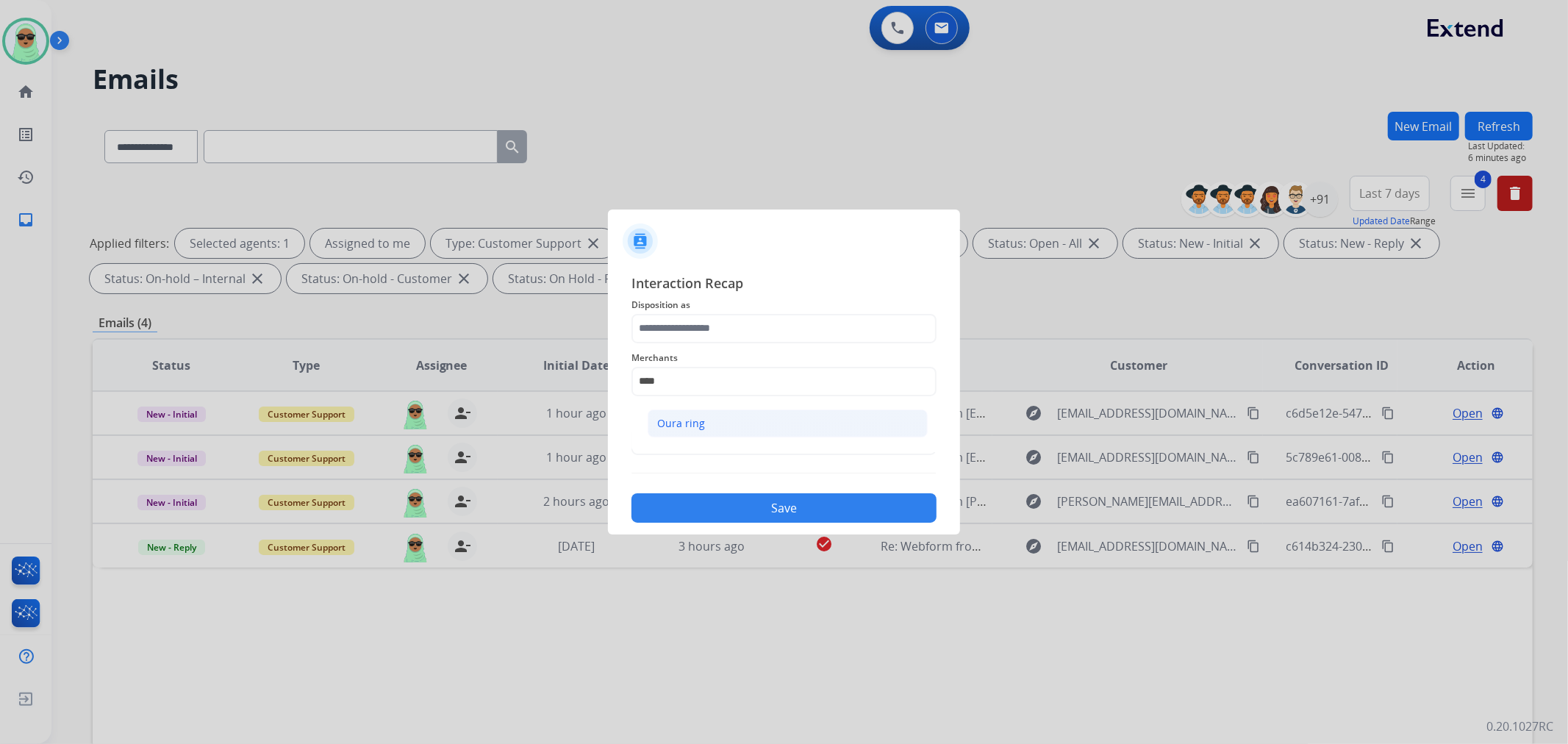
click at [704, 412] on li "Oura ring" at bounding box center [788, 423] width 280 height 28
type input "*********"
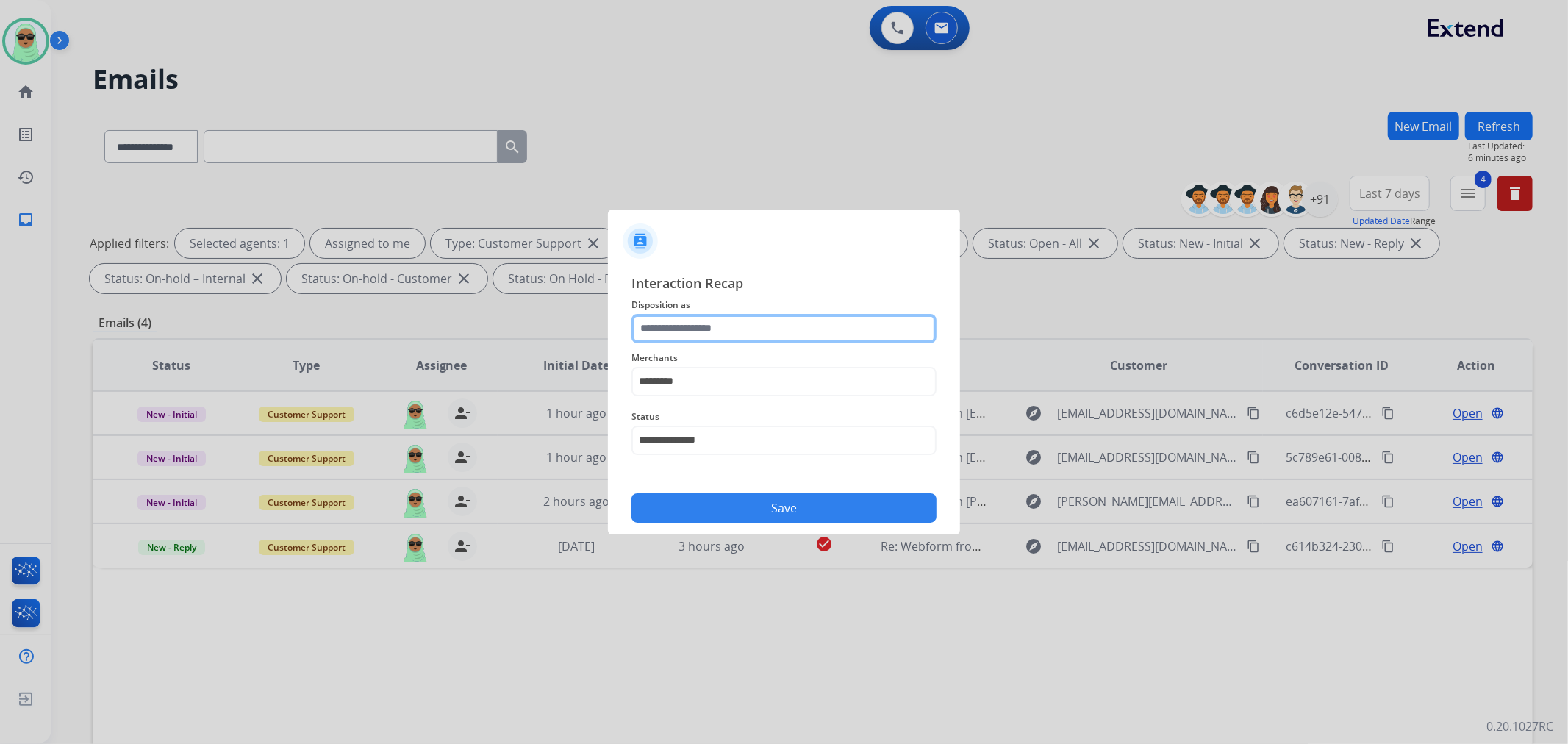
click at [745, 329] on input "text" at bounding box center [784, 329] width 305 height 30
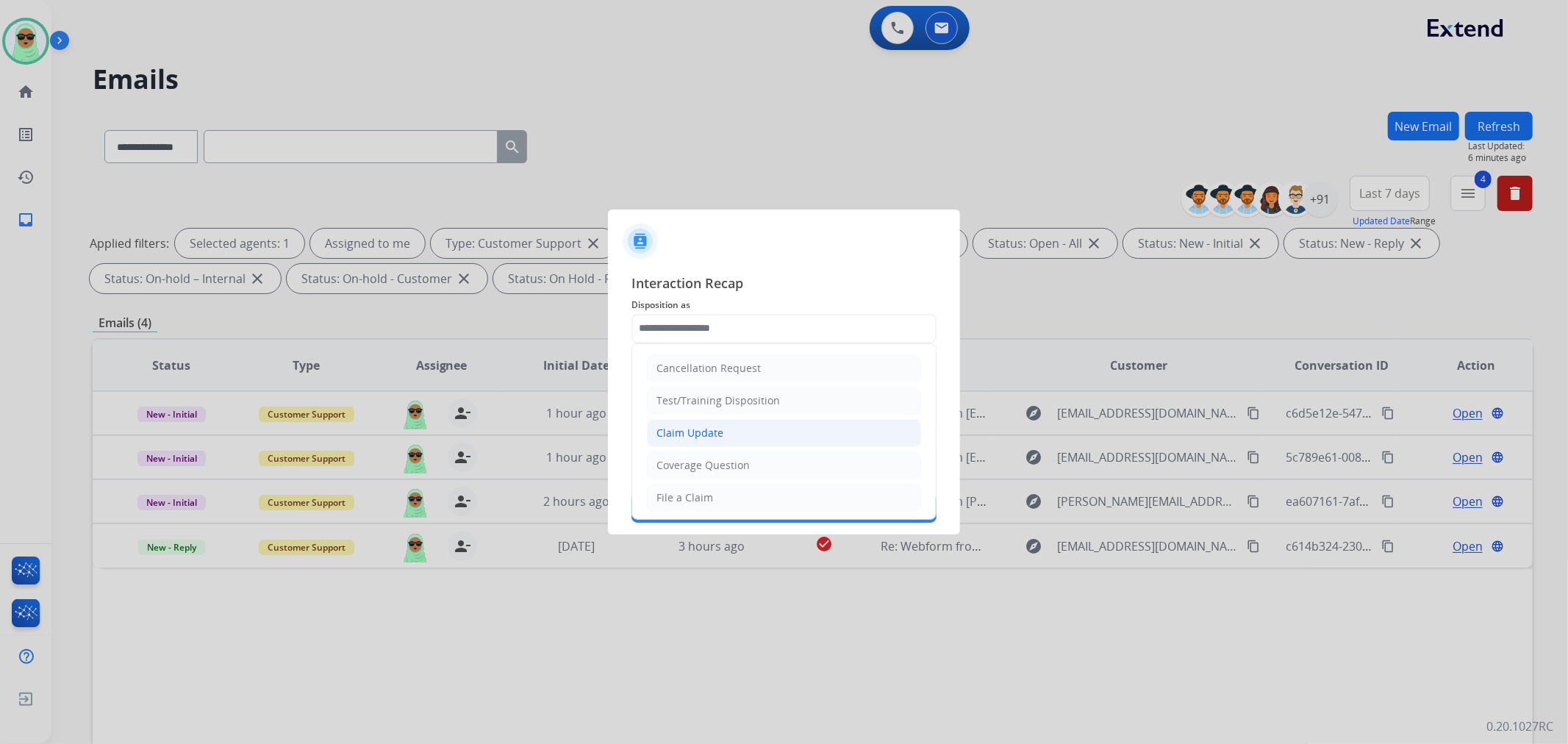
click at [723, 432] on li "Claim Update" at bounding box center [784, 433] width 274 height 28
type input "**********"
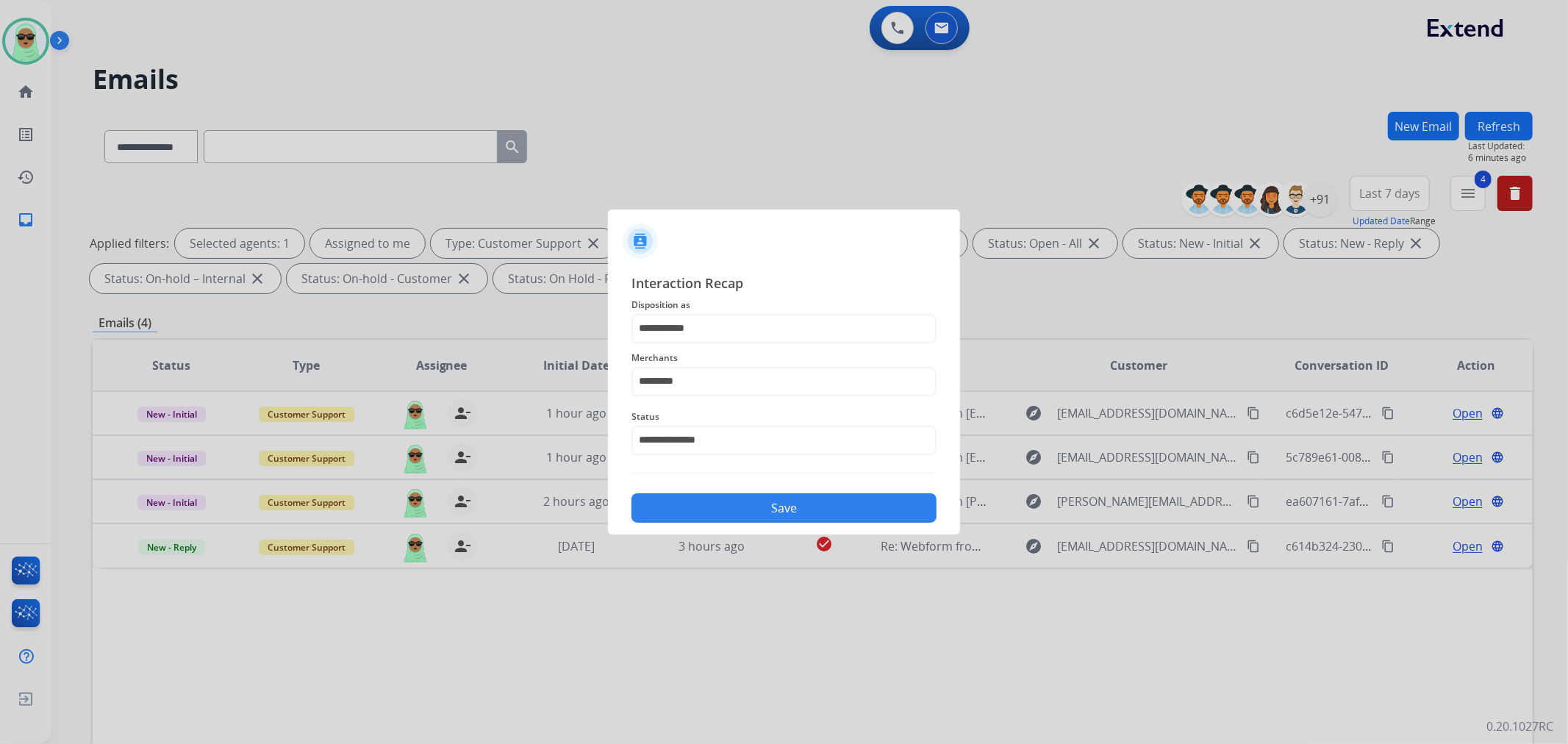
click at [820, 508] on button "Save" at bounding box center [784, 509] width 305 height 30
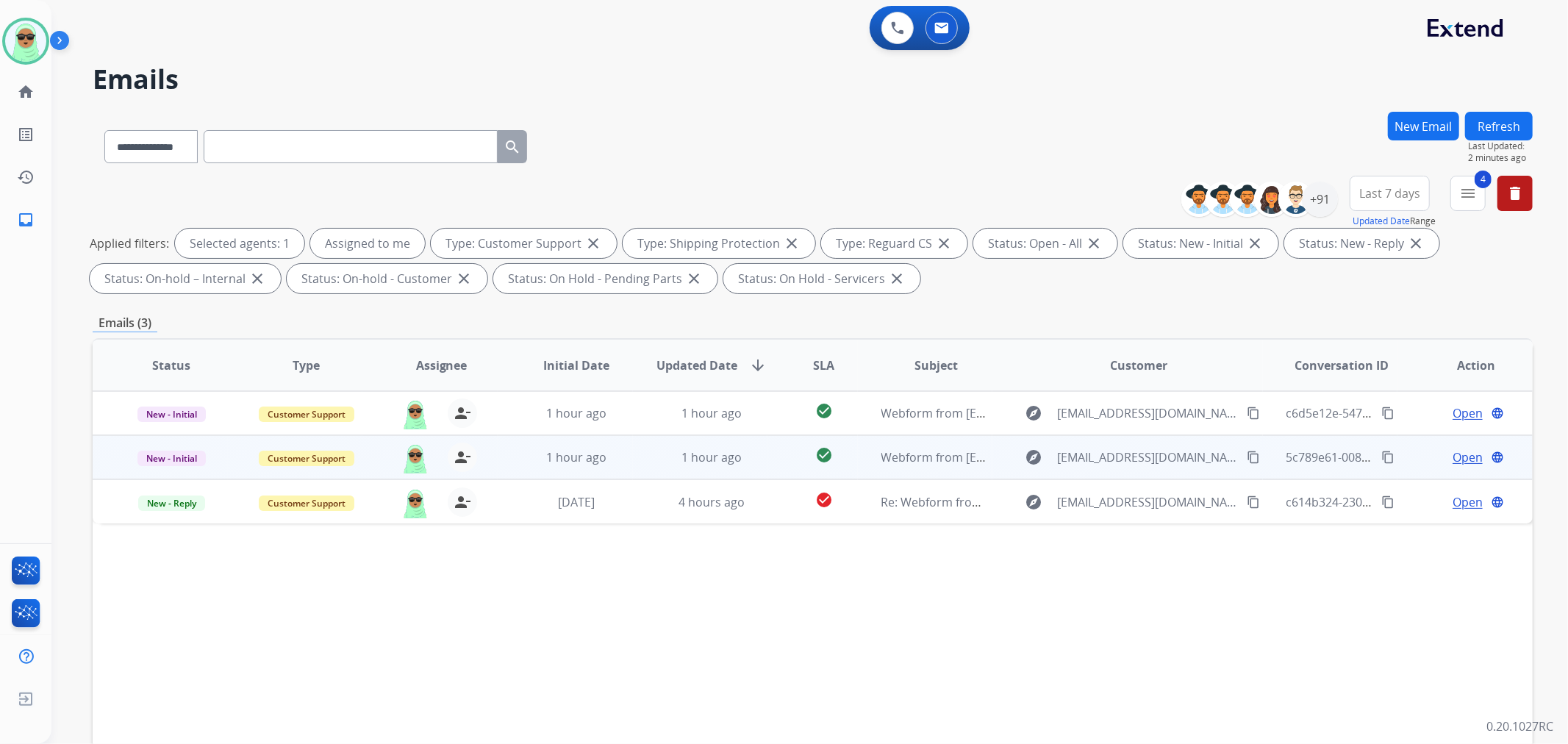
click at [1247, 461] on mat-icon "content_copy" at bounding box center [1253, 458] width 13 height 13
click at [1247, 456] on mat-icon "content_copy" at bounding box center [1253, 458] width 13 height 13
click at [1438, 458] on div "Open language" at bounding box center [1476, 458] width 111 height 18
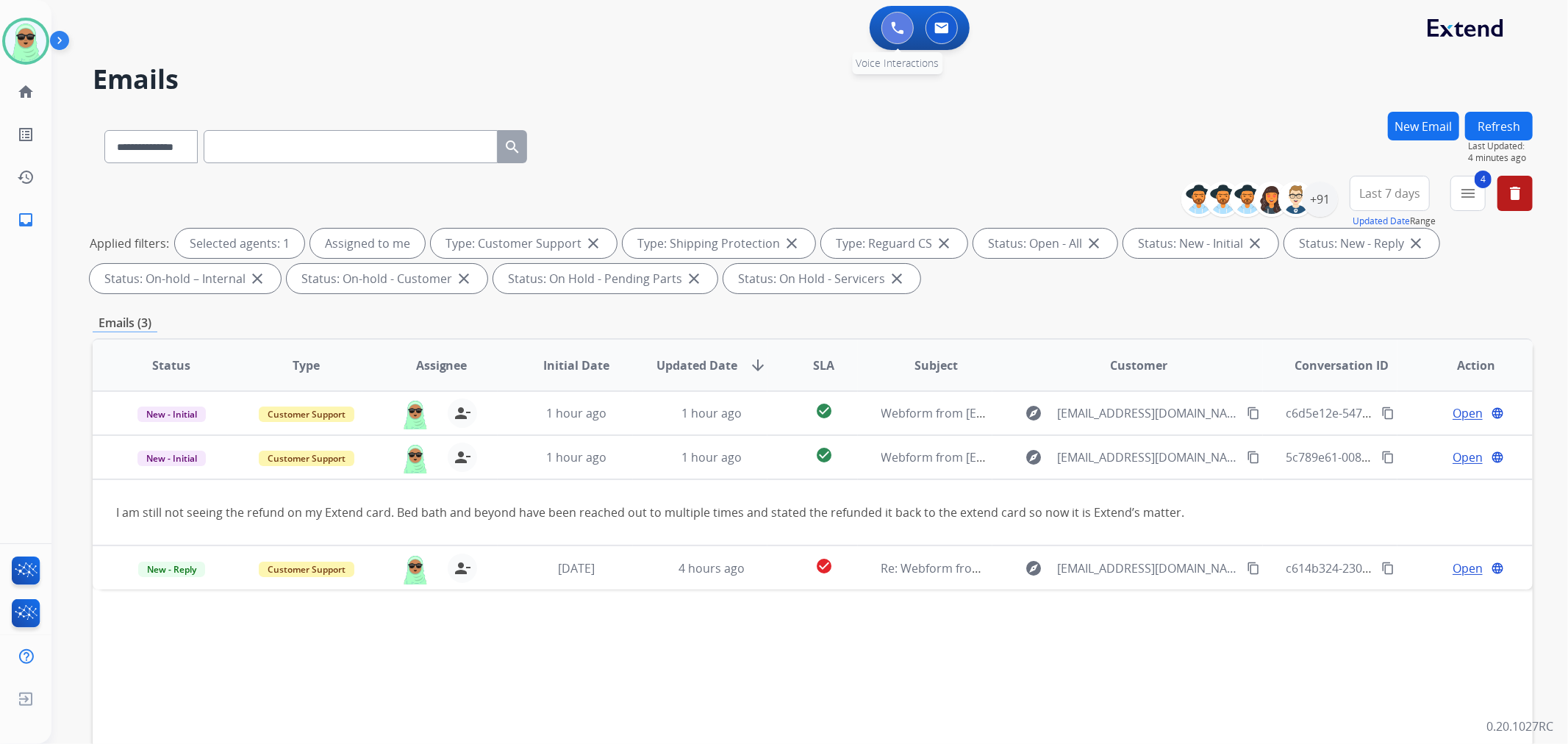
click at [891, 30] on img at bounding box center [897, 28] width 13 height 13
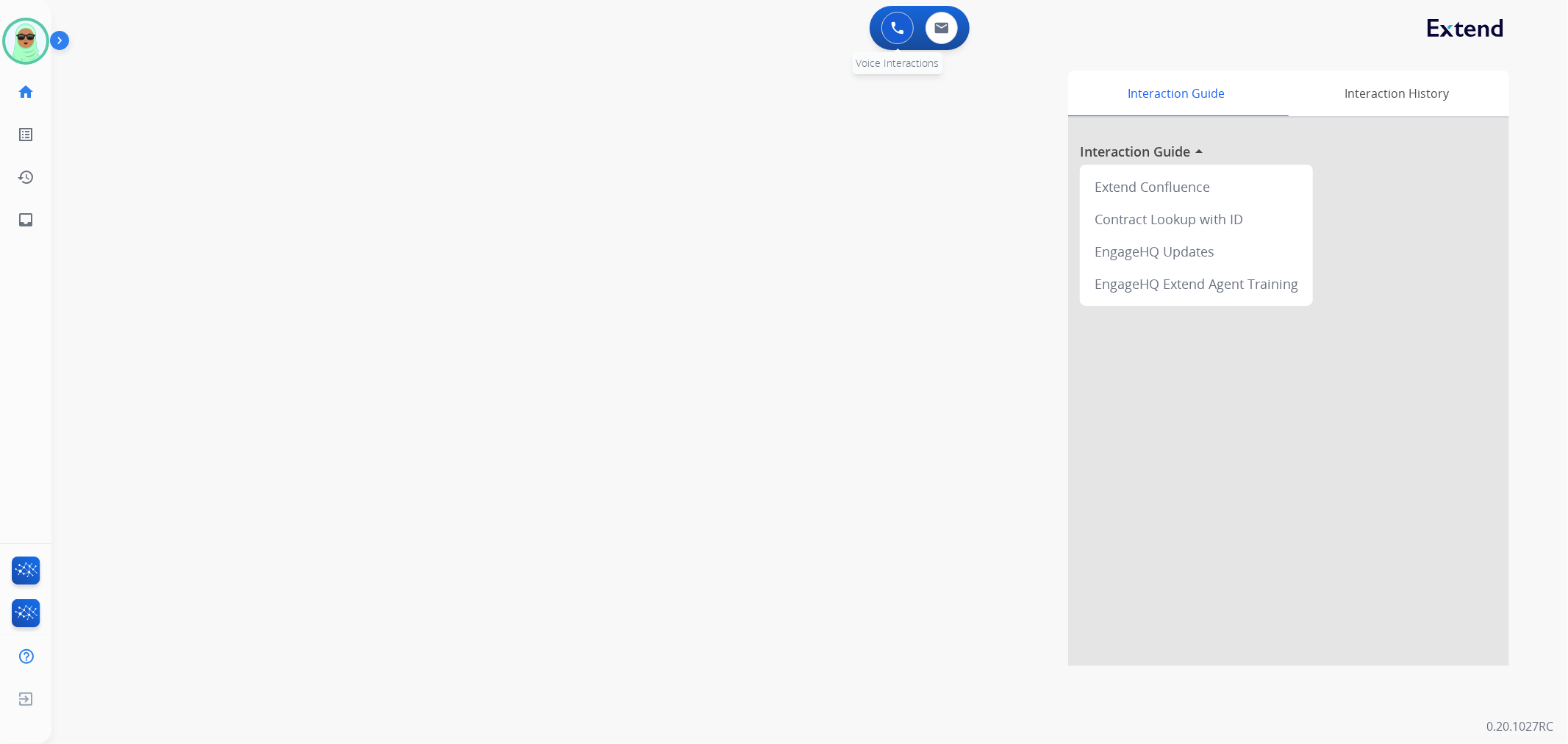
click at [905, 24] on button at bounding box center [897, 27] width 32 height 32
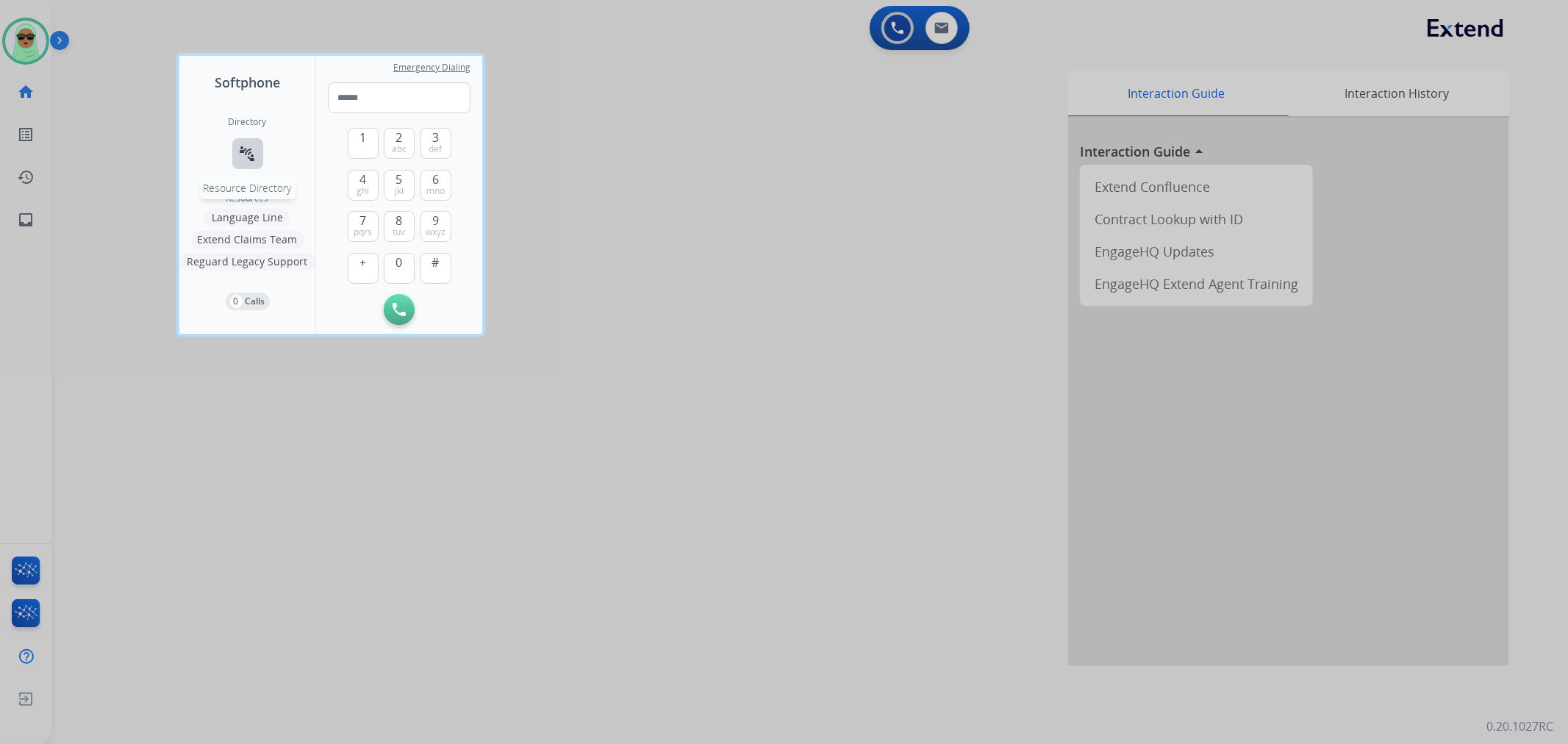
click at [253, 160] on mat-icon "connect_without_contact" at bounding box center [248, 154] width 18 height 18
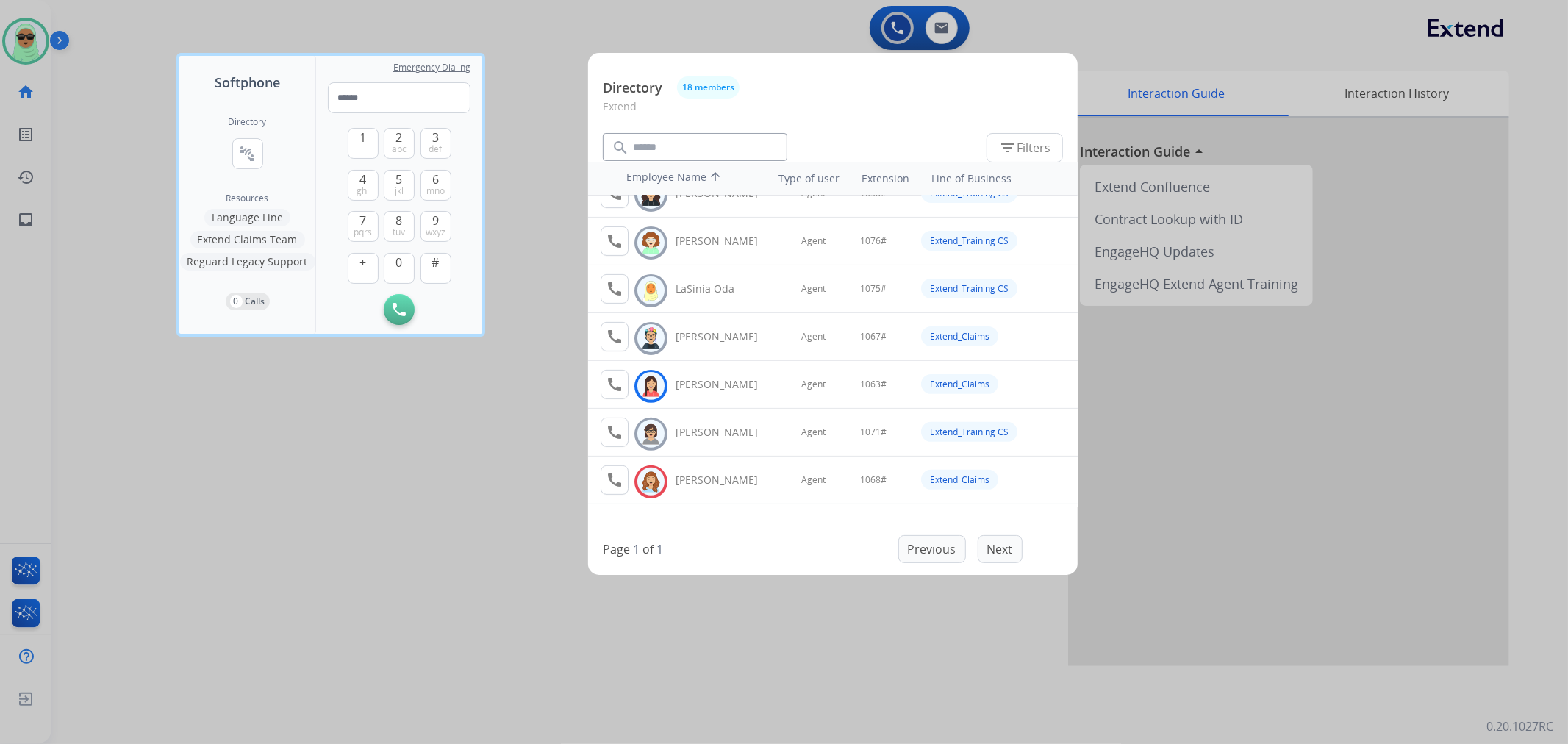
scroll to position [326, 0]
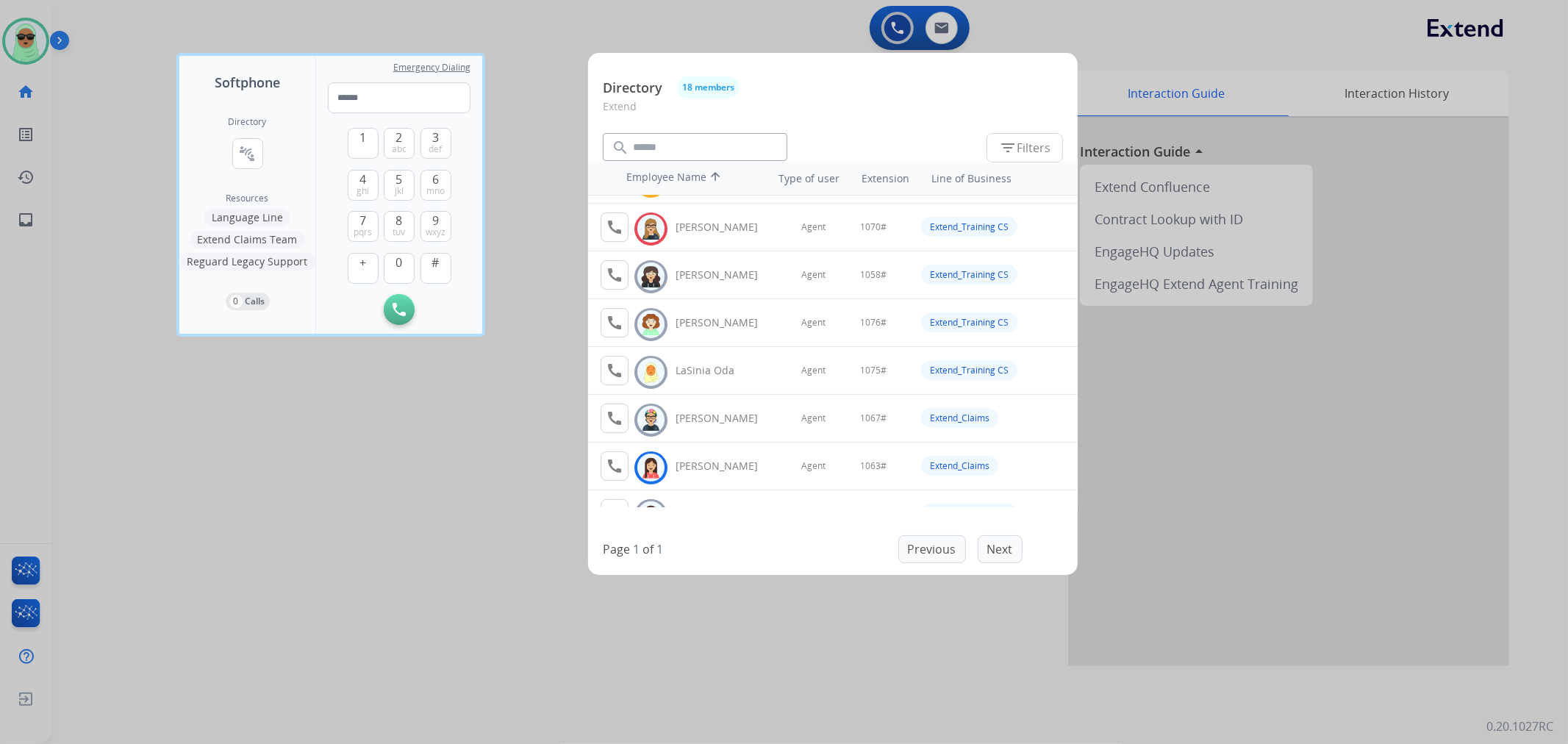
click at [272, 231] on button "Extend Claims Team" at bounding box center [248, 240] width 115 height 18
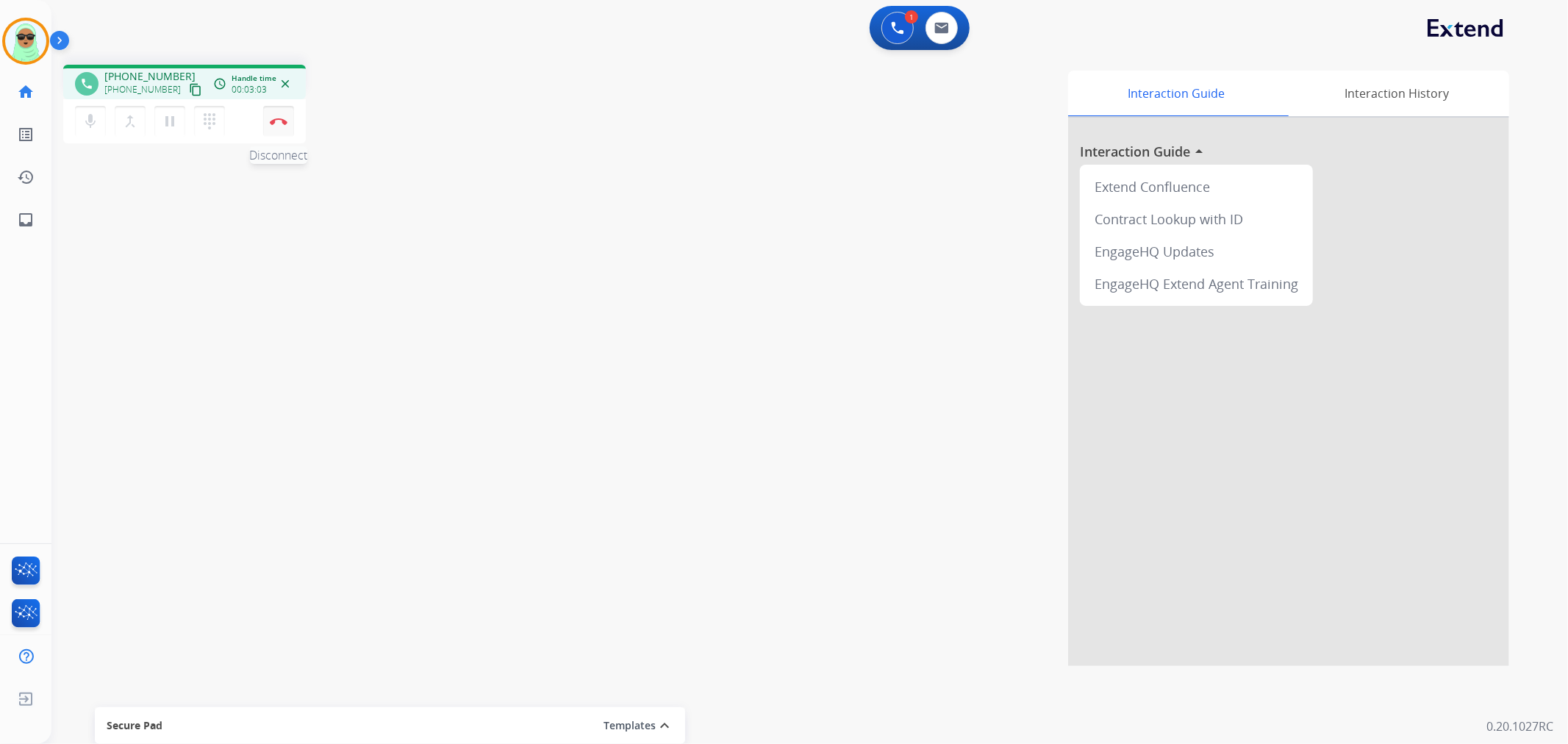
click at [268, 110] on button "Disconnect" at bounding box center [279, 121] width 31 height 31
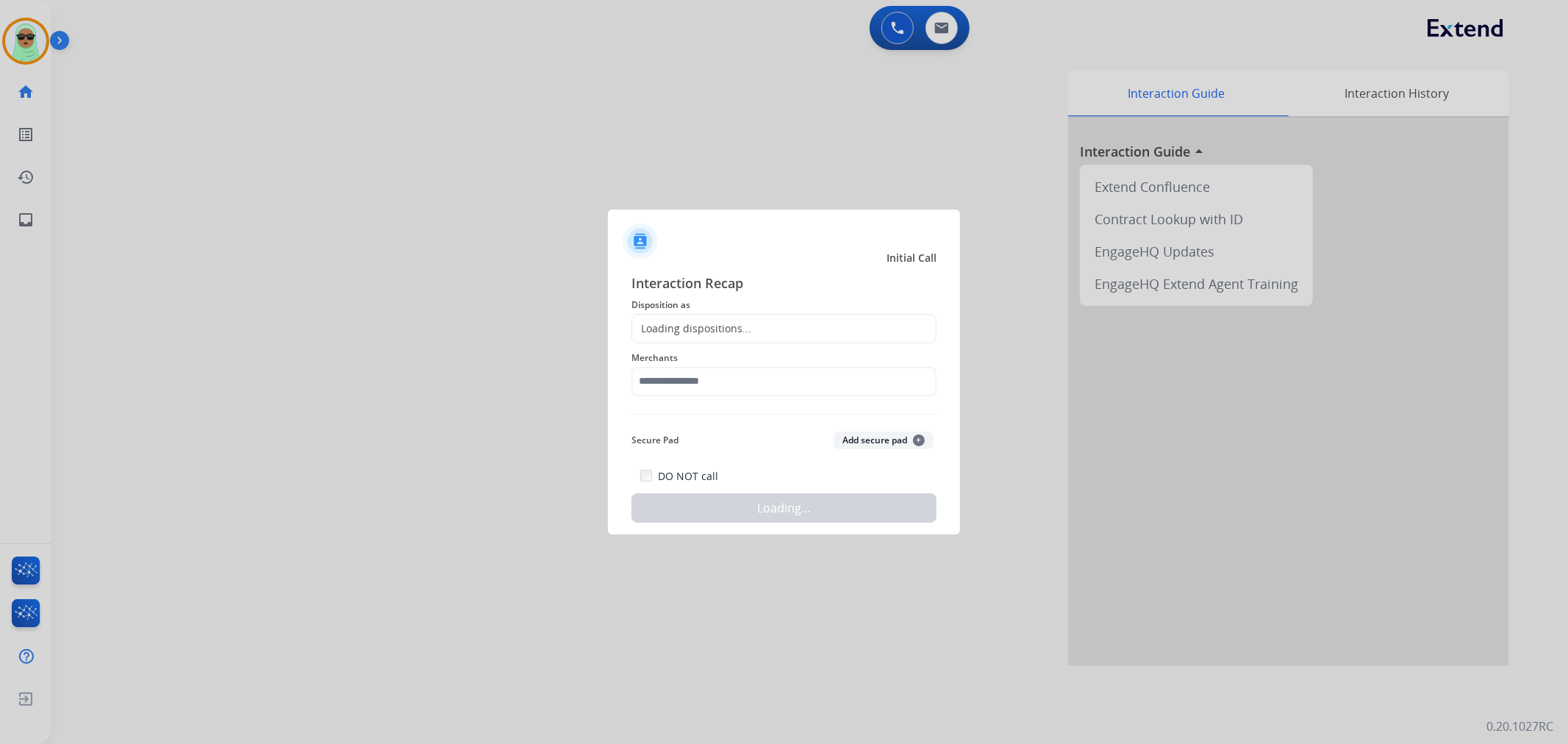
drag, startPoint x: 712, startPoint y: 399, endPoint x: 718, endPoint y: 385, distance: 15.2
click at [713, 399] on div "Merchants" at bounding box center [784, 373] width 305 height 59
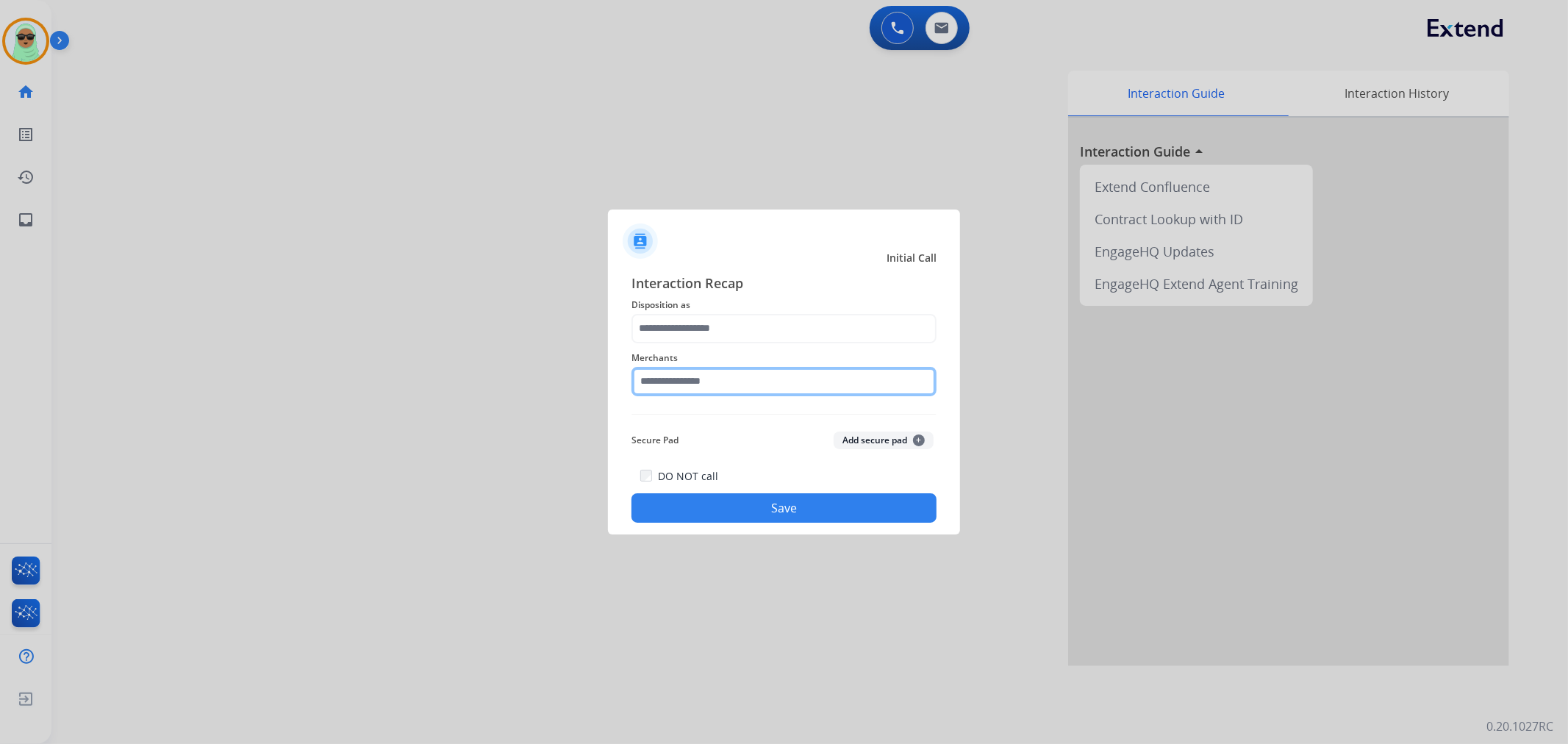
click at [718, 384] on input "text" at bounding box center [784, 381] width 305 height 30
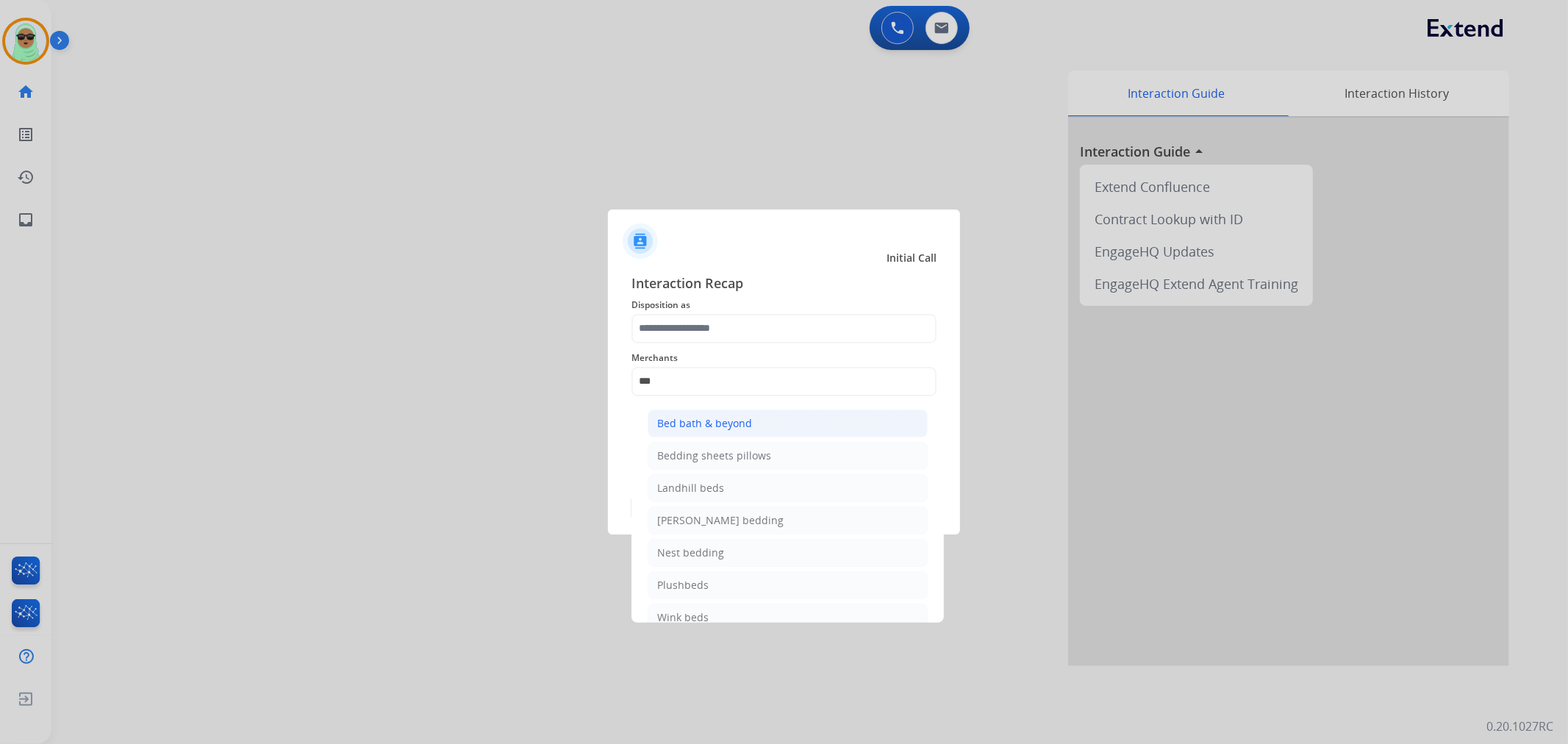
click at [718, 419] on div "Bed bath & beyond" at bounding box center [704, 423] width 95 height 15
type input "**********"
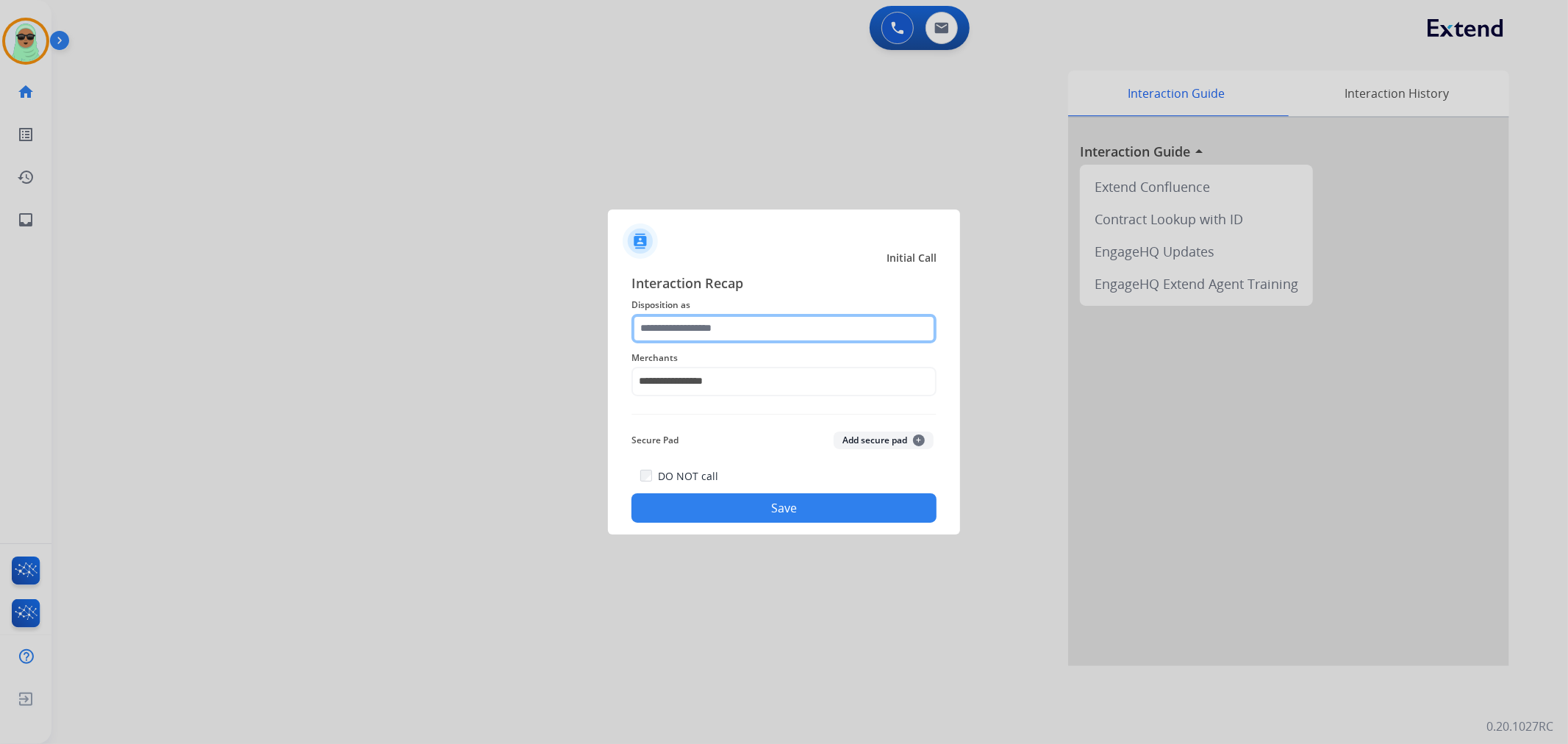
click at [758, 316] on input "text" at bounding box center [784, 329] width 305 height 30
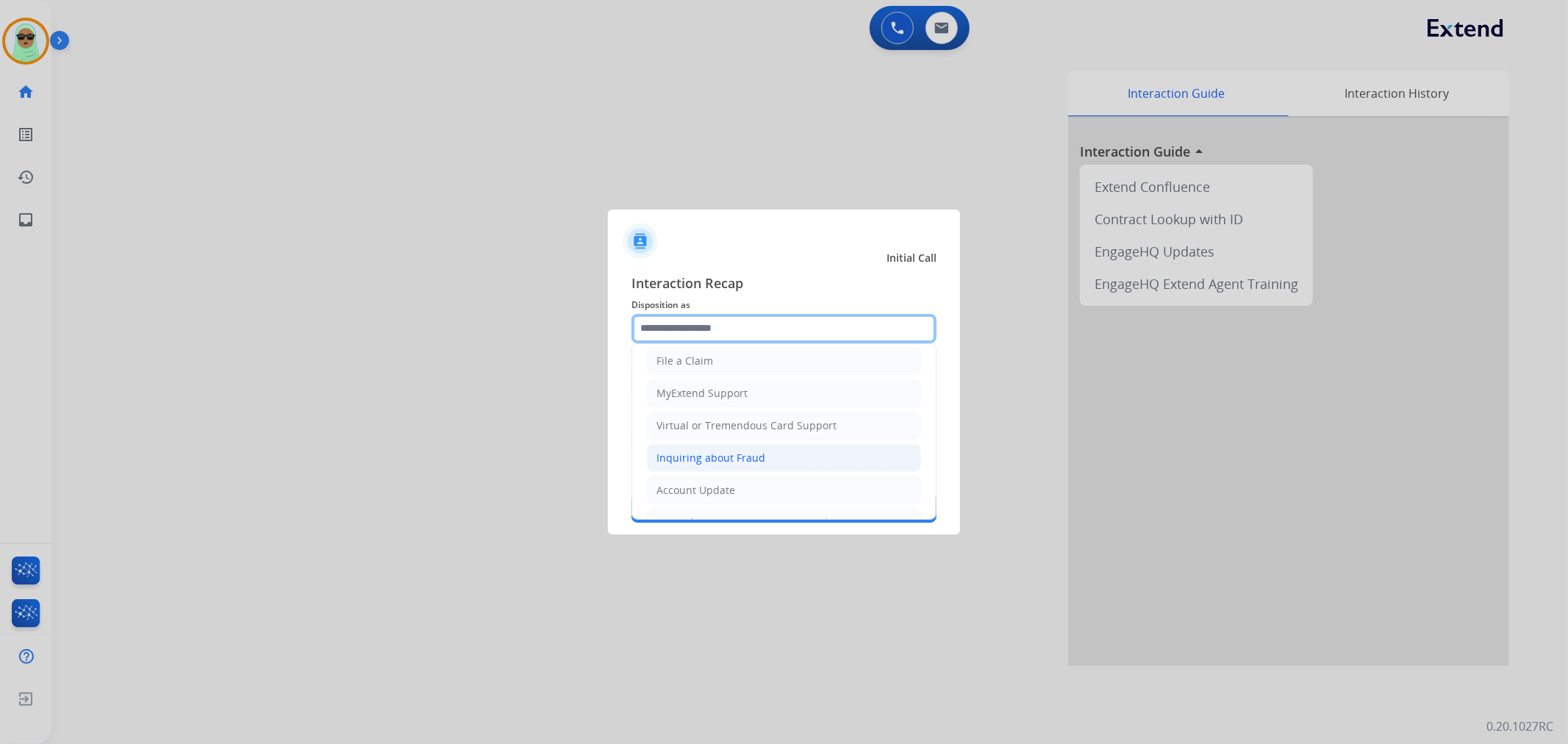
scroll to position [163, 0]
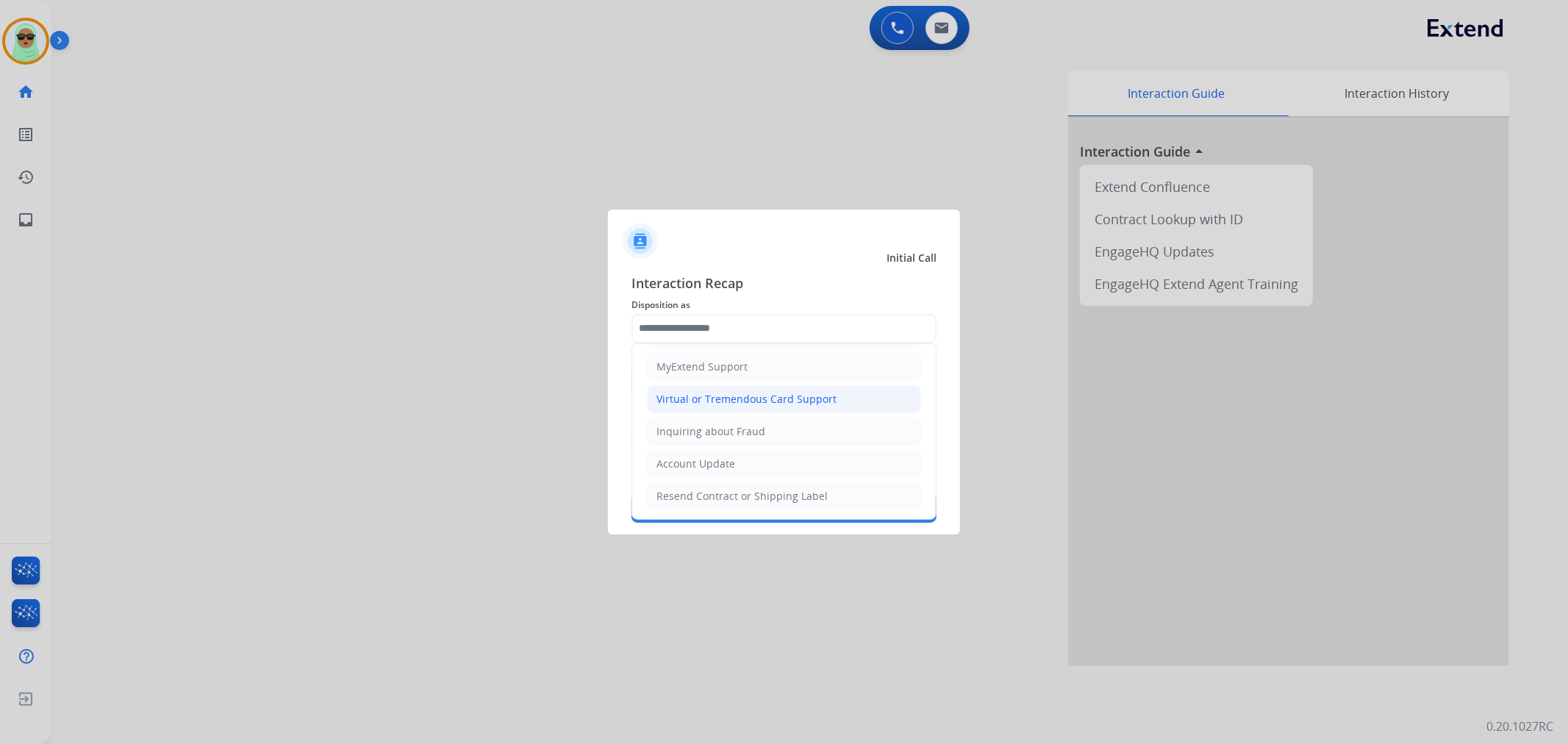
click at [795, 402] on div "Virtual or Tremendous Card Support" at bounding box center [747, 399] width 180 height 15
type input "**********"
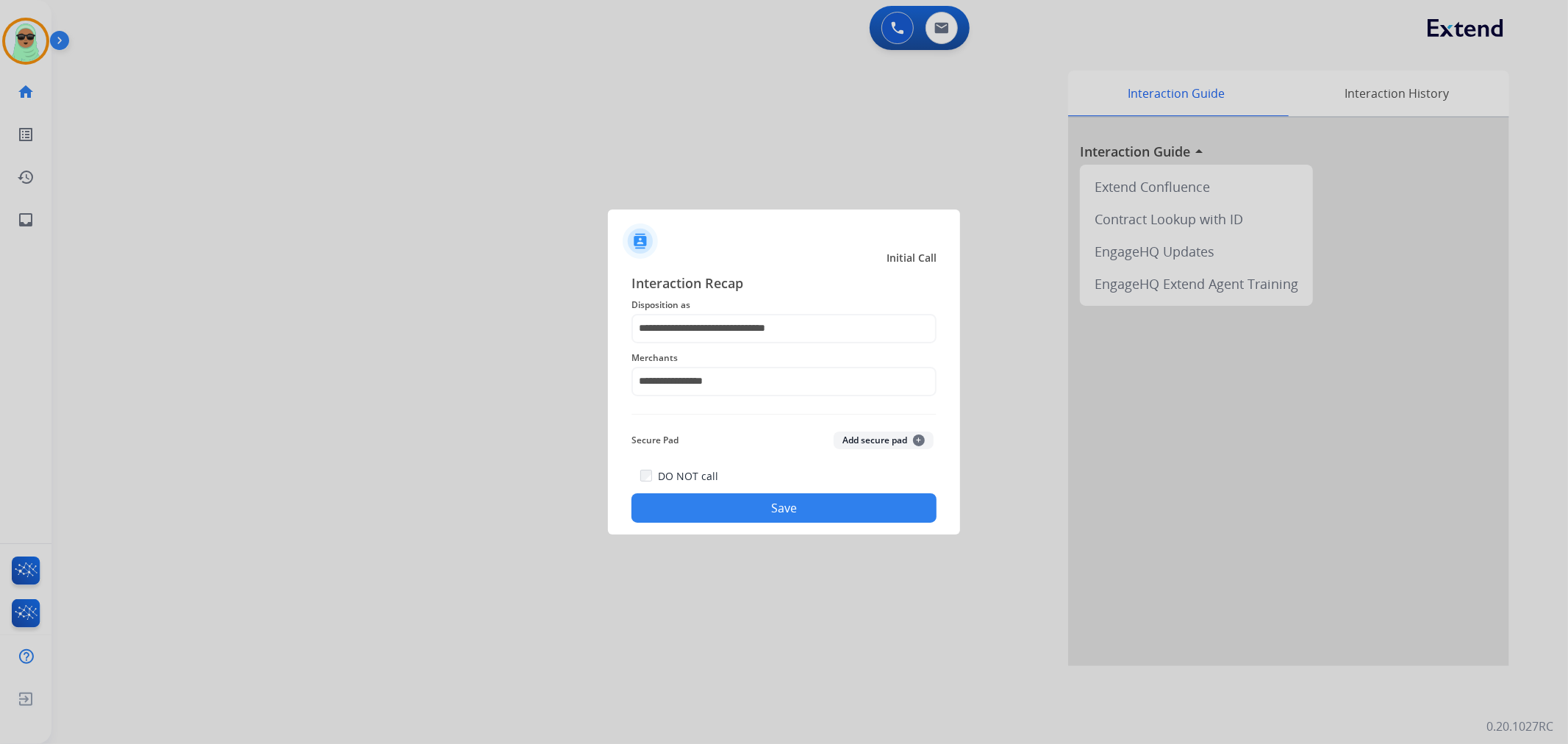
click at [818, 494] on button "Save" at bounding box center [784, 509] width 305 height 30
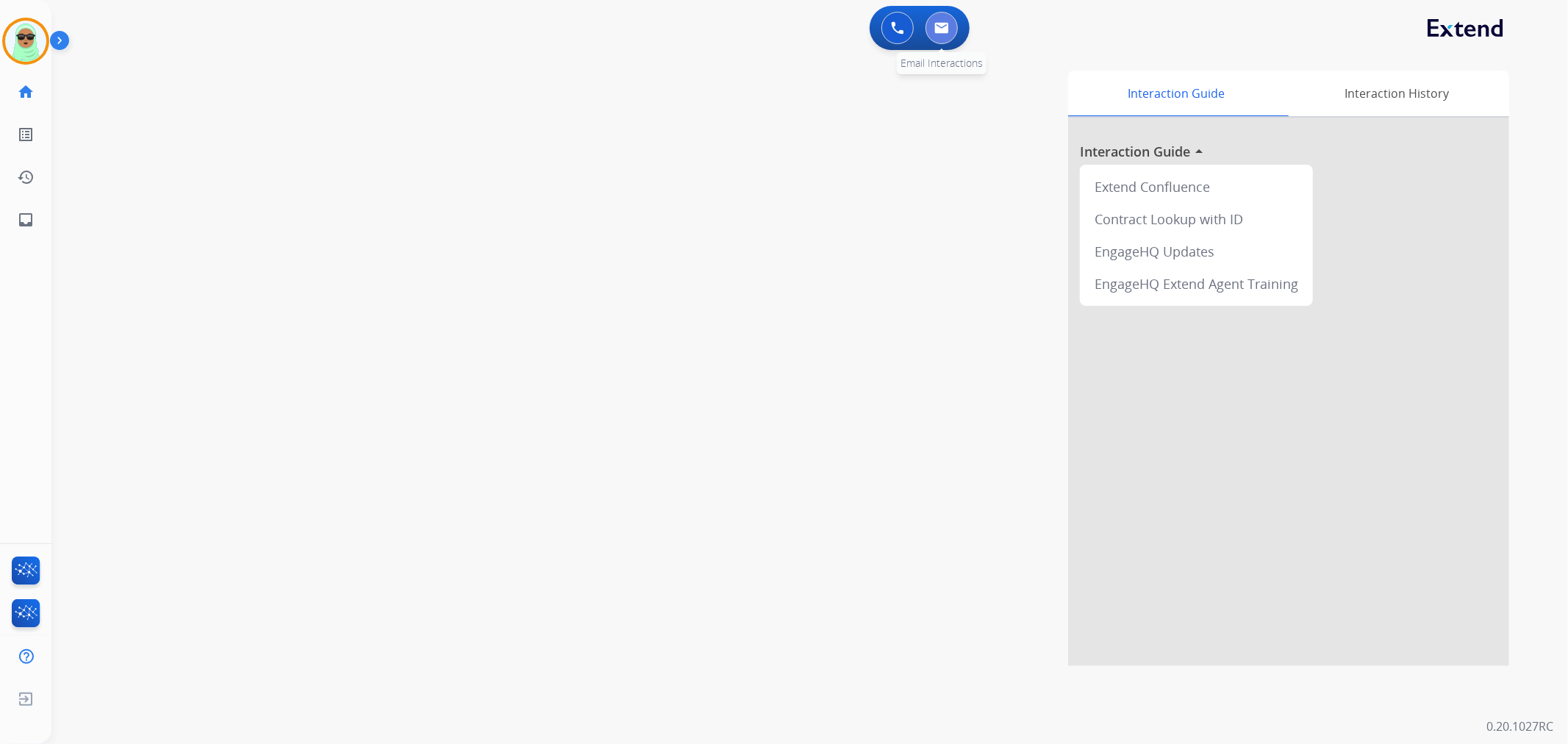
click at [933, 16] on button at bounding box center [941, 27] width 32 height 32
select select "**********"
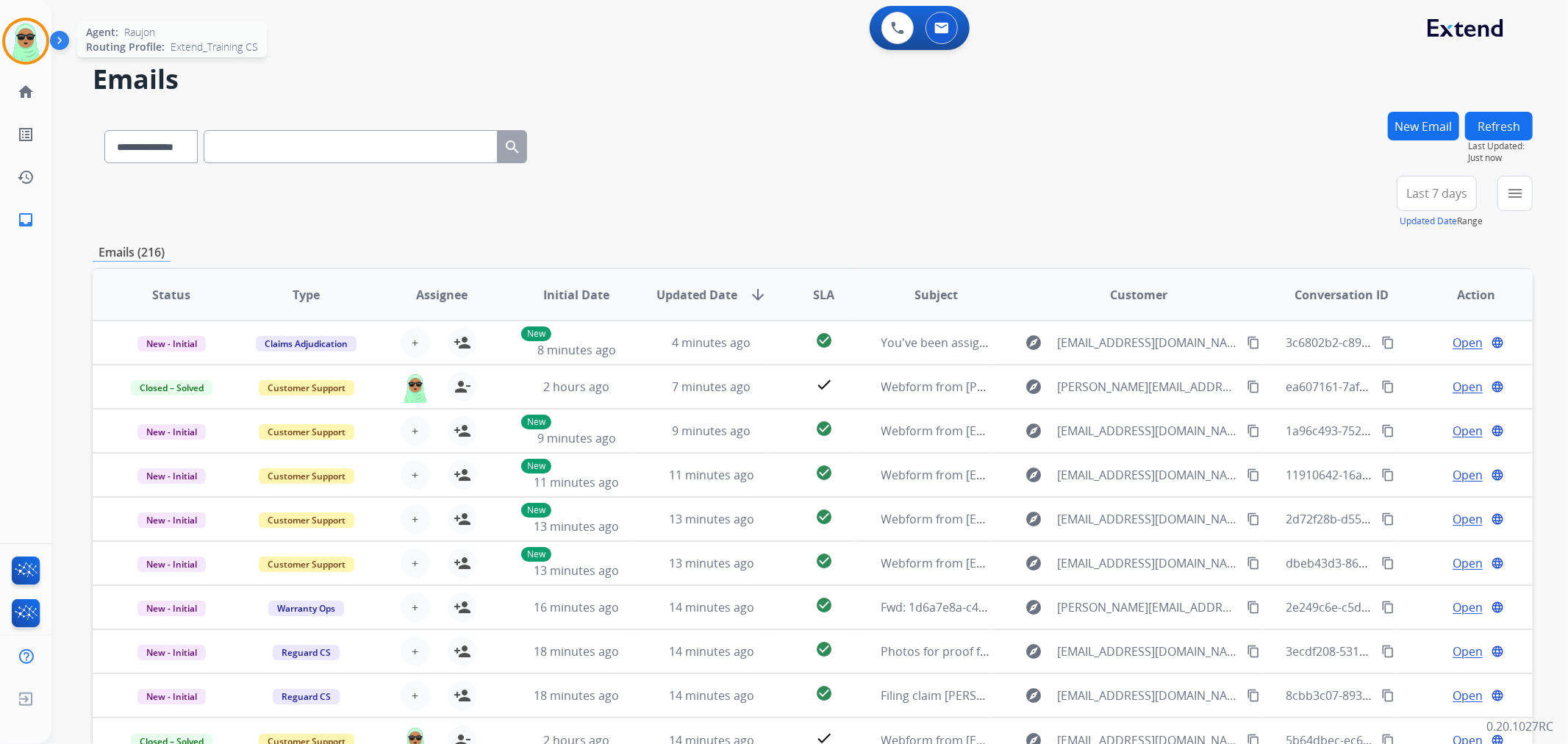
click at [24, 54] on img at bounding box center [25, 41] width 41 height 41
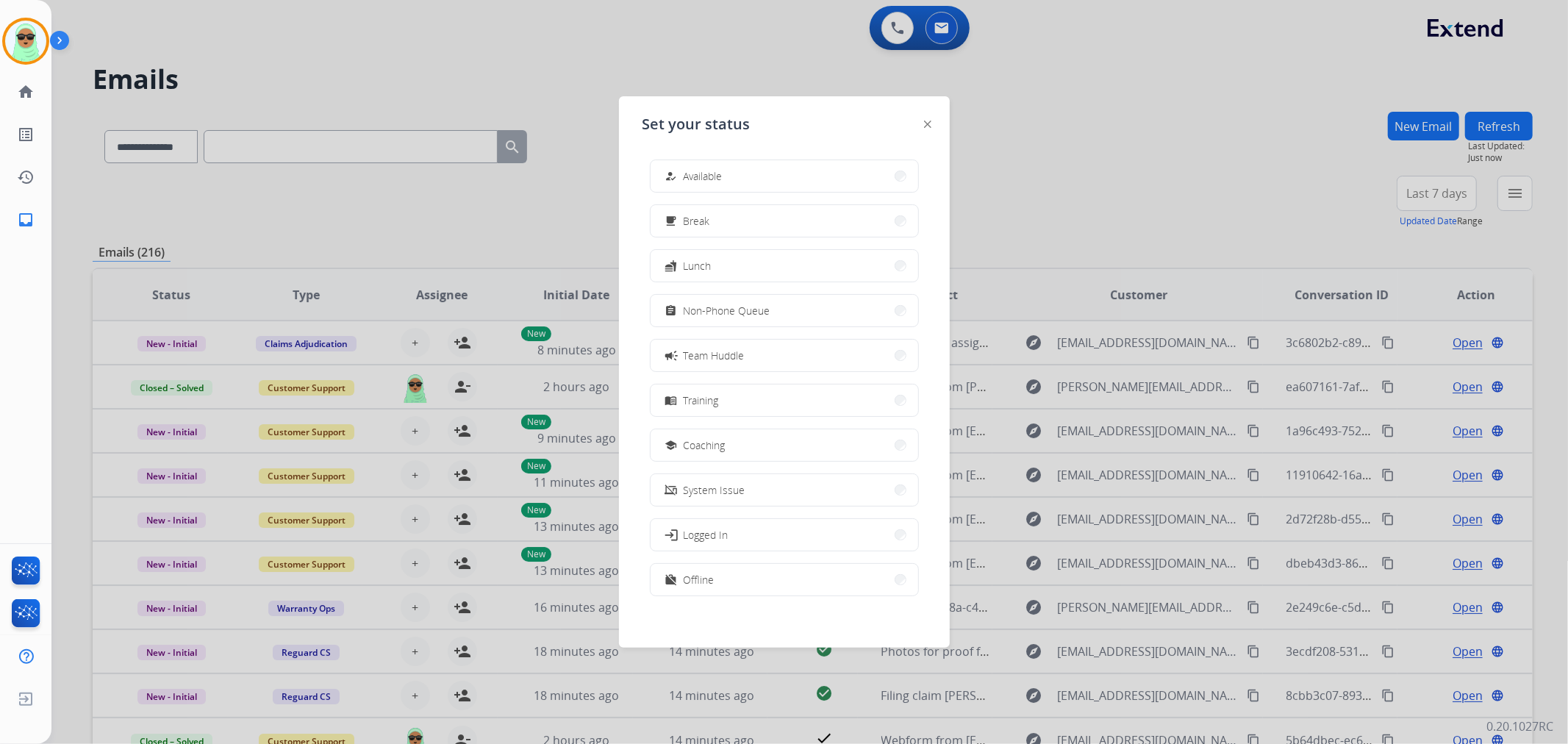
click at [1083, 215] on div at bounding box center [784, 372] width 1568 height 744
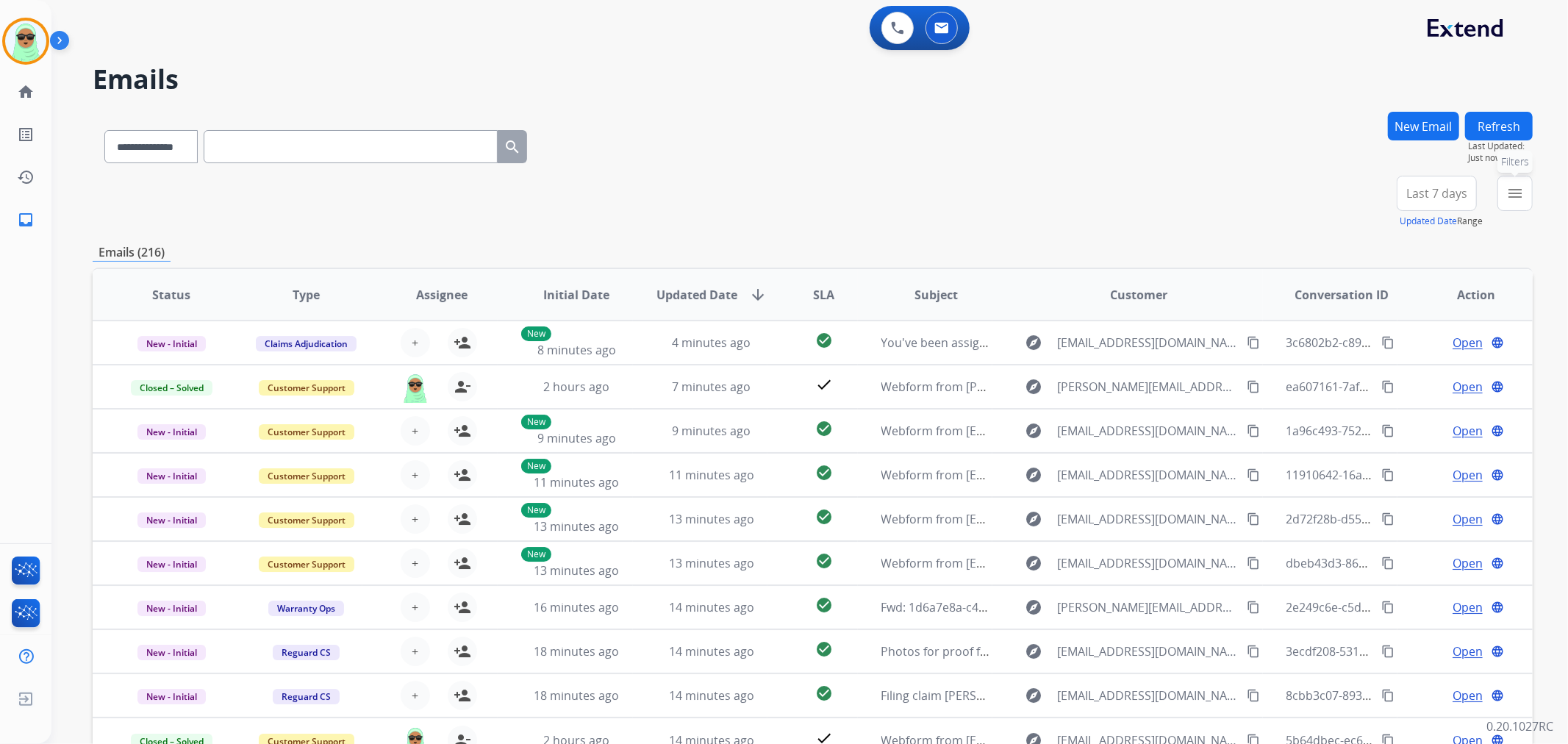
click at [1508, 209] on div "menu Filters Type Claims Adjudication Customer Support Escalation Service Suppo…" at bounding box center [1515, 202] width 35 height 53
click at [1500, 181] on button "menu Filters" at bounding box center [1515, 193] width 35 height 35
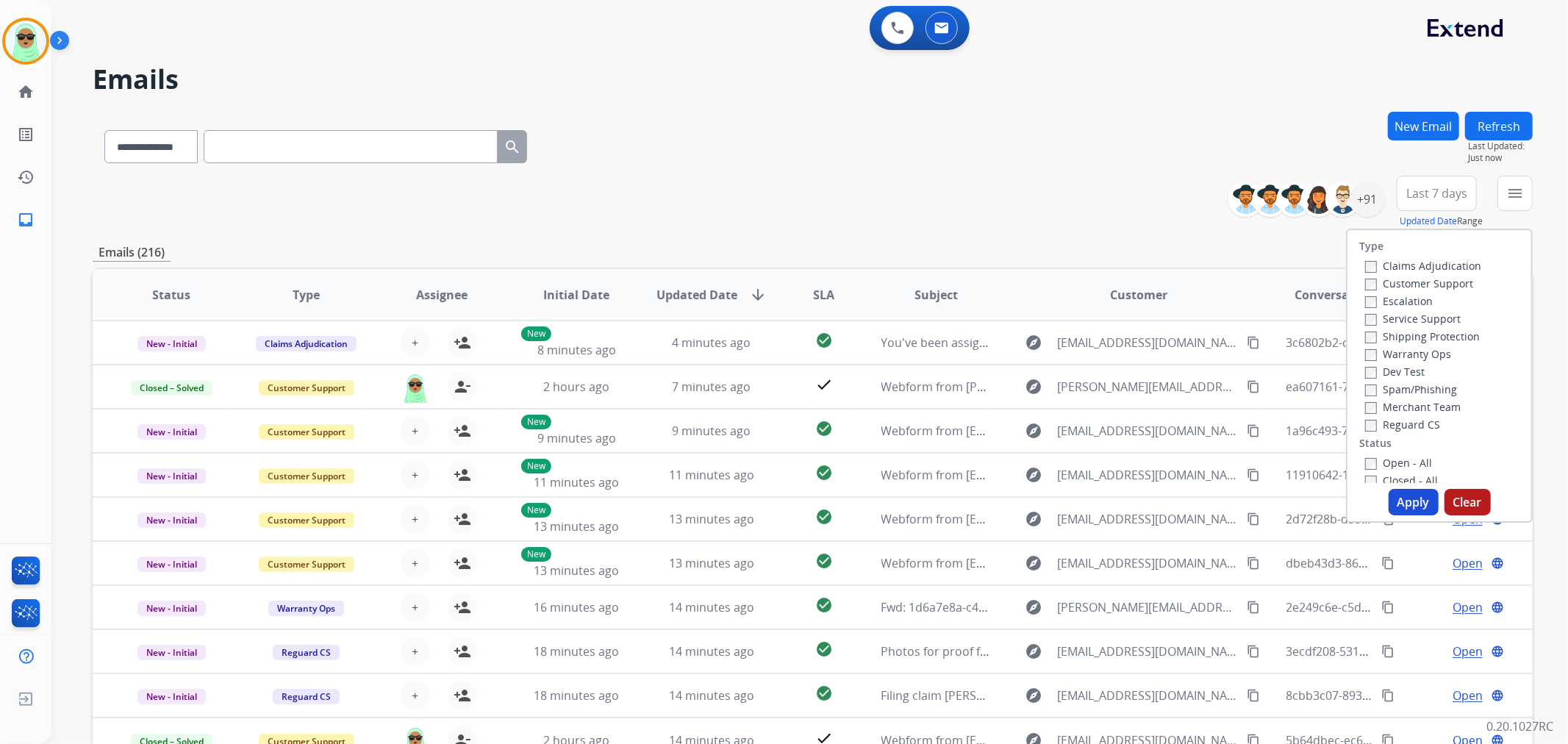
click at [1410, 292] on div "Escalation" at bounding box center [1424, 301] width 116 height 18
click at [1413, 281] on label "Customer Support" at bounding box center [1420, 283] width 108 height 14
click at [1400, 325] on div "Service Support" at bounding box center [1424, 318] width 116 height 18
click at [1400, 335] on label "Shipping Protection" at bounding box center [1423, 336] width 115 height 14
drag, startPoint x: 1413, startPoint y: 415, endPoint x: 1410, endPoint y: 441, distance: 26.2
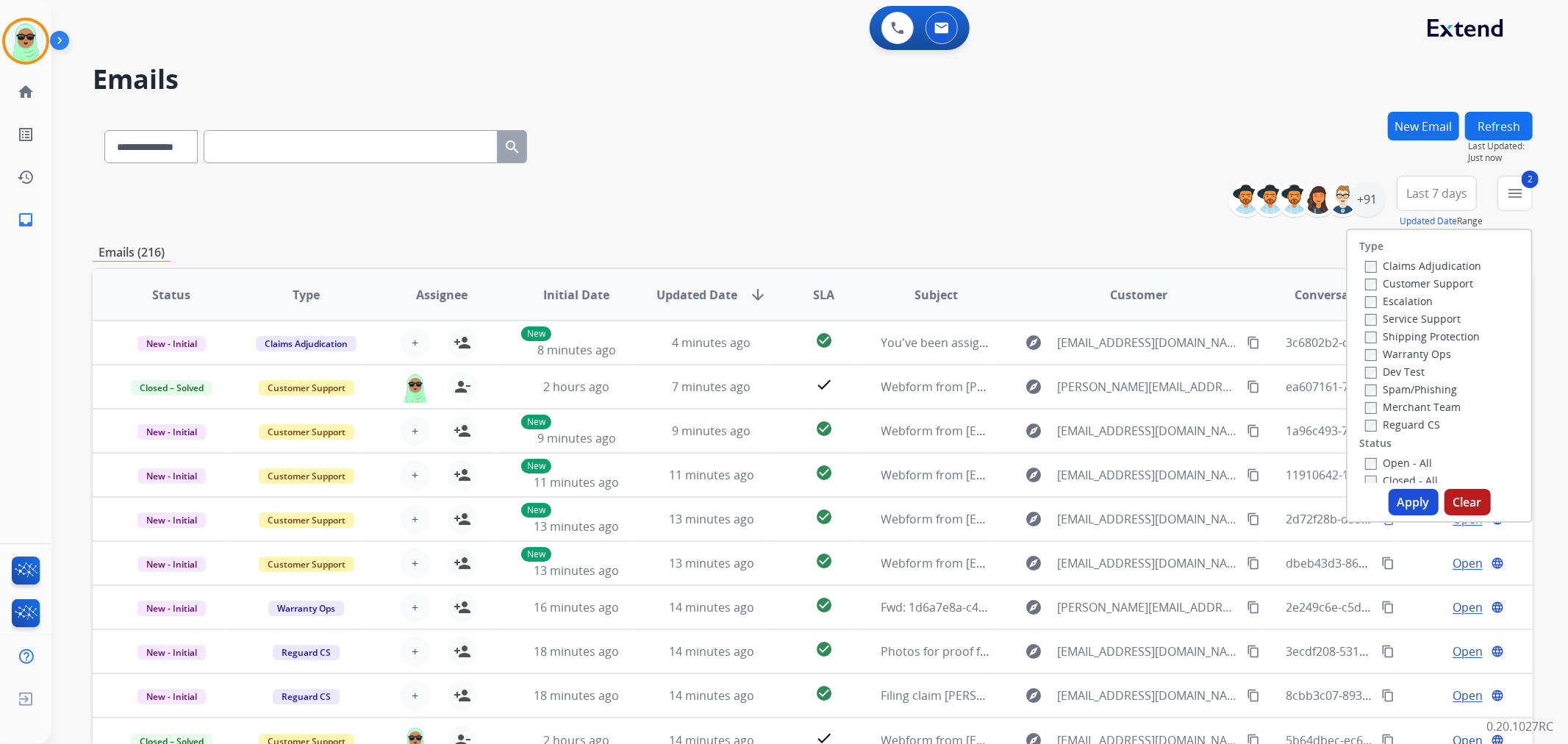
click at [1413, 418] on div "Reguard CS" at bounding box center [1424, 424] width 116 height 18
drag, startPoint x: 1409, startPoint y: 449, endPoint x: 1402, endPoint y: 422, distance: 27.9
click at [1405, 442] on div "Type Claims Adjudication Customer Support Escalation Service Support Shipping P…" at bounding box center [1439, 357] width 184 height 253
click at [1402, 422] on label "Reguard CS" at bounding box center [1402, 424] width 75 height 14
click at [1406, 459] on label "Open - All" at bounding box center [1399, 463] width 67 height 14
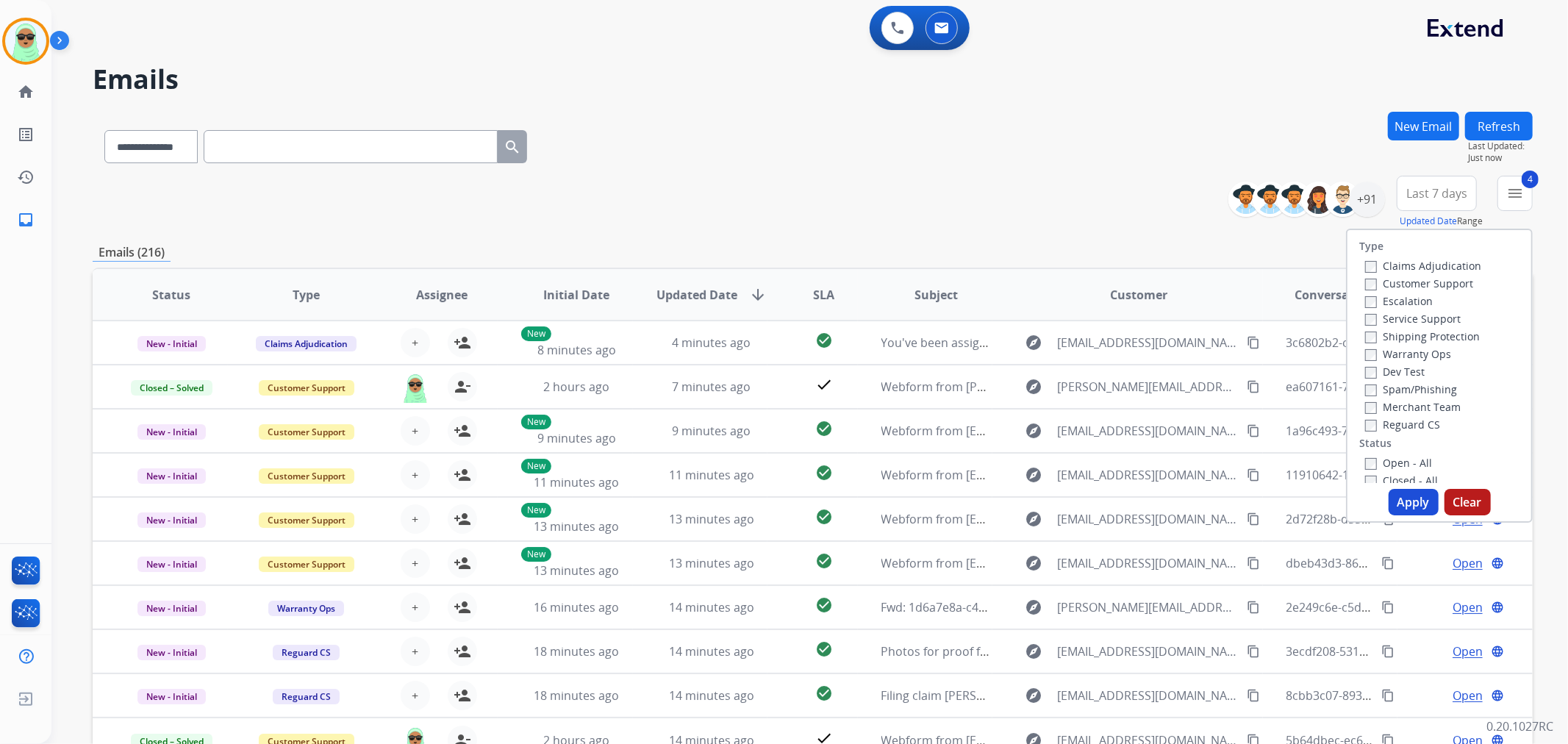
click at [1406, 495] on button "Apply" at bounding box center [1413, 502] width 50 height 26
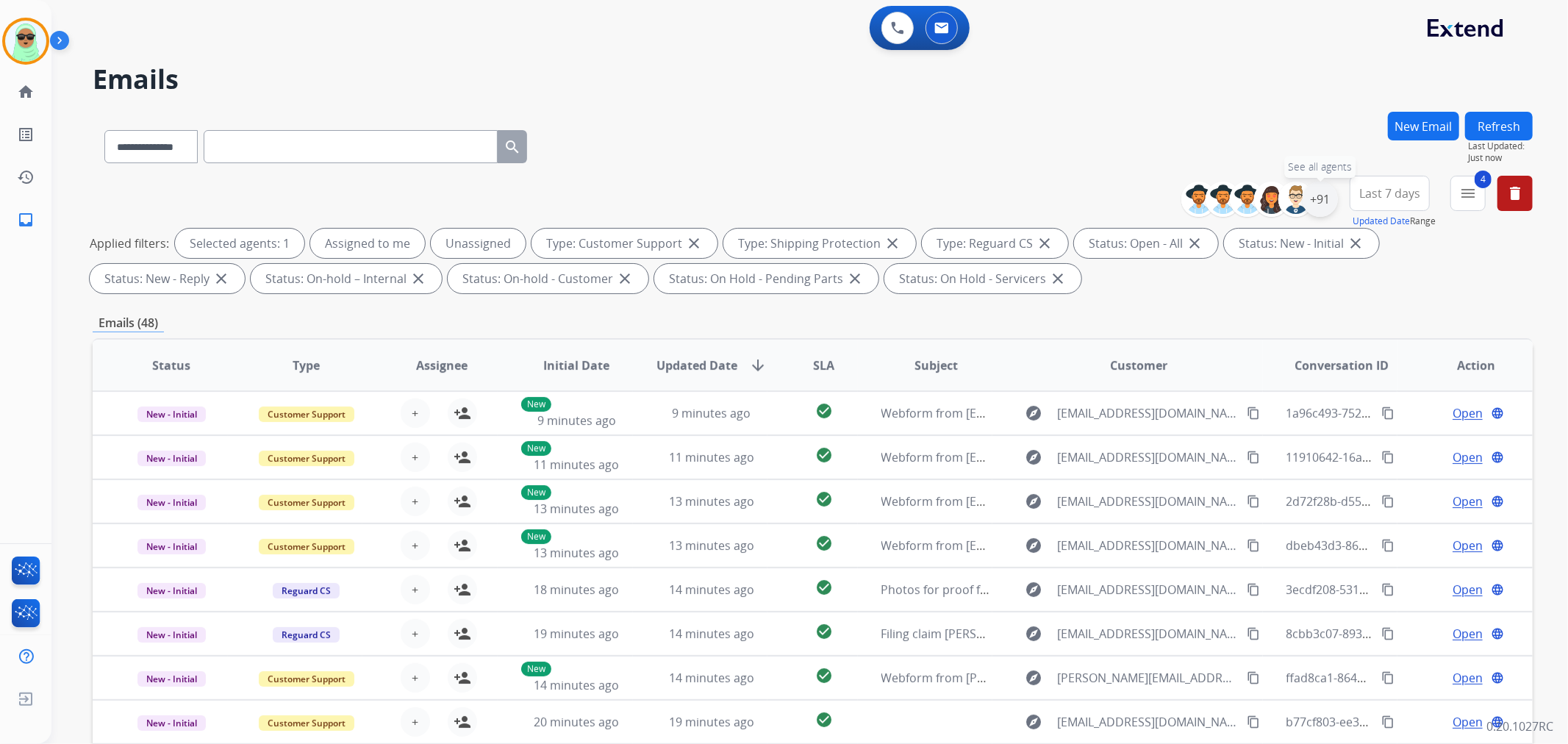
click at [1324, 209] on div "+91" at bounding box center [1320, 199] width 35 height 35
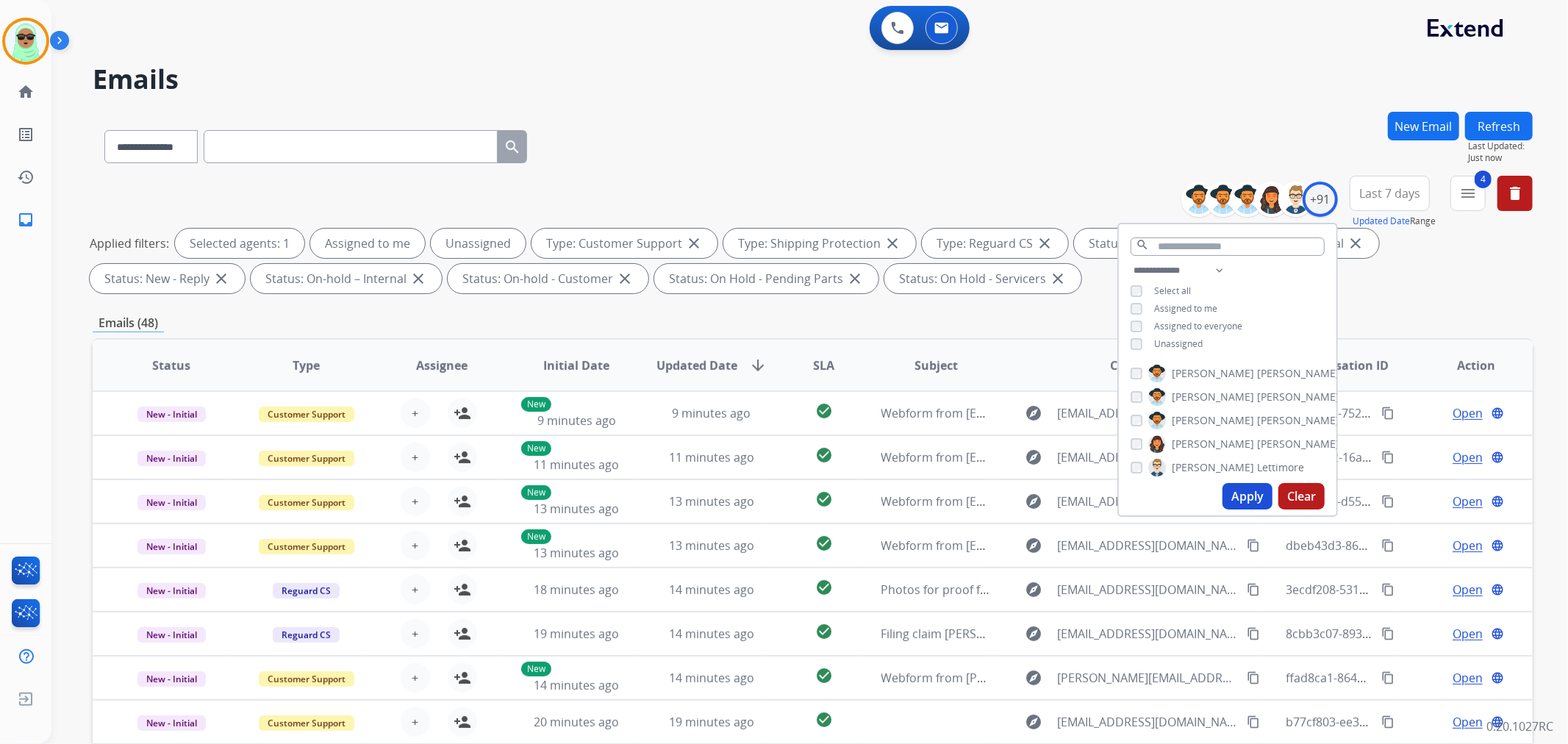
click at [1165, 345] on span "Unassigned" at bounding box center [1178, 343] width 48 height 12
click at [1252, 503] on button "Apply" at bounding box center [1247, 496] width 50 height 26
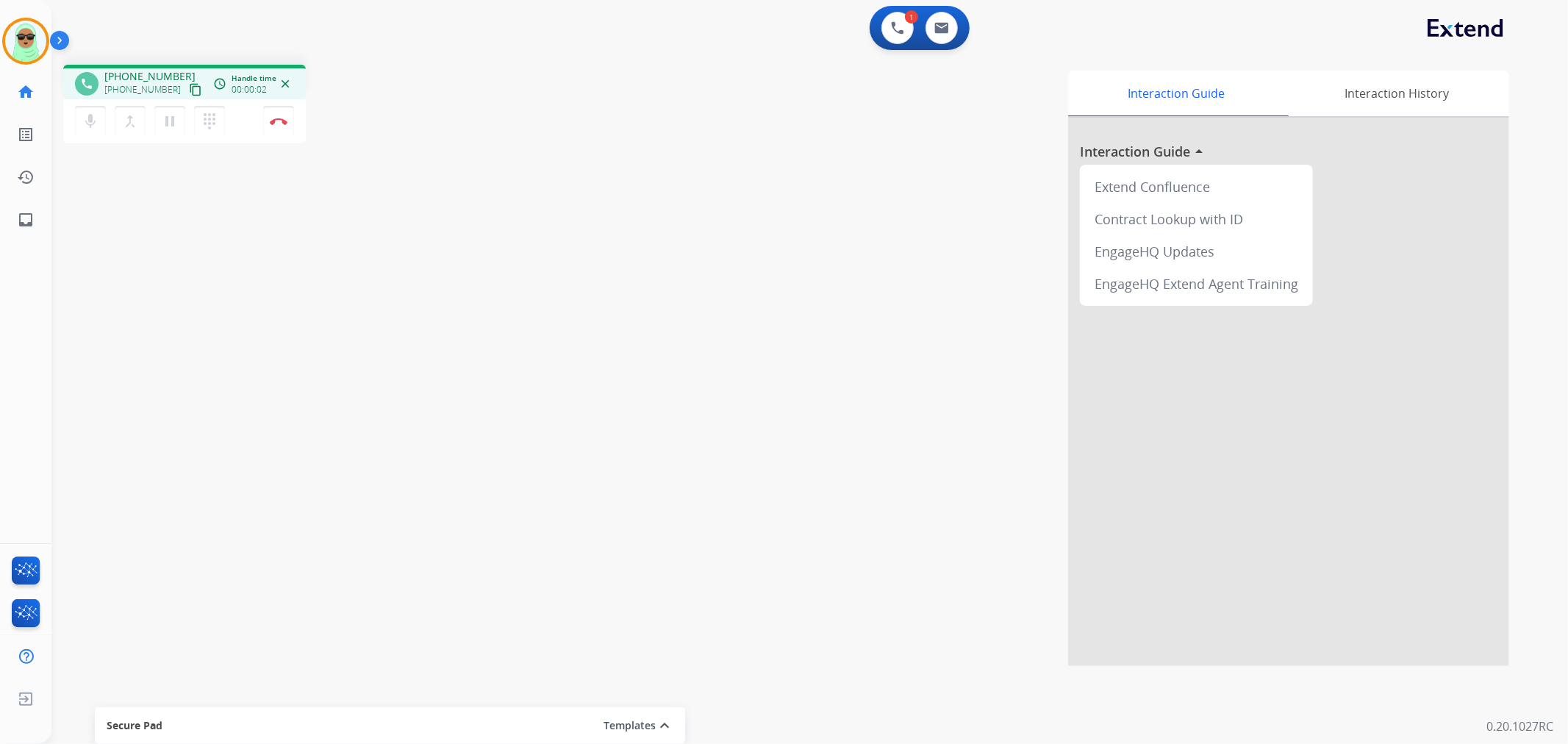
click at [189, 85] on mat-icon "content_copy" at bounding box center [195, 89] width 13 height 13
click at [905, 35] on button at bounding box center [897, 27] width 32 height 32
drag, startPoint x: 908, startPoint y: 39, endPoint x: 898, endPoint y: 39, distance: 10.0
click at [907, 39] on button at bounding box center [897, 27] width 32 height 32
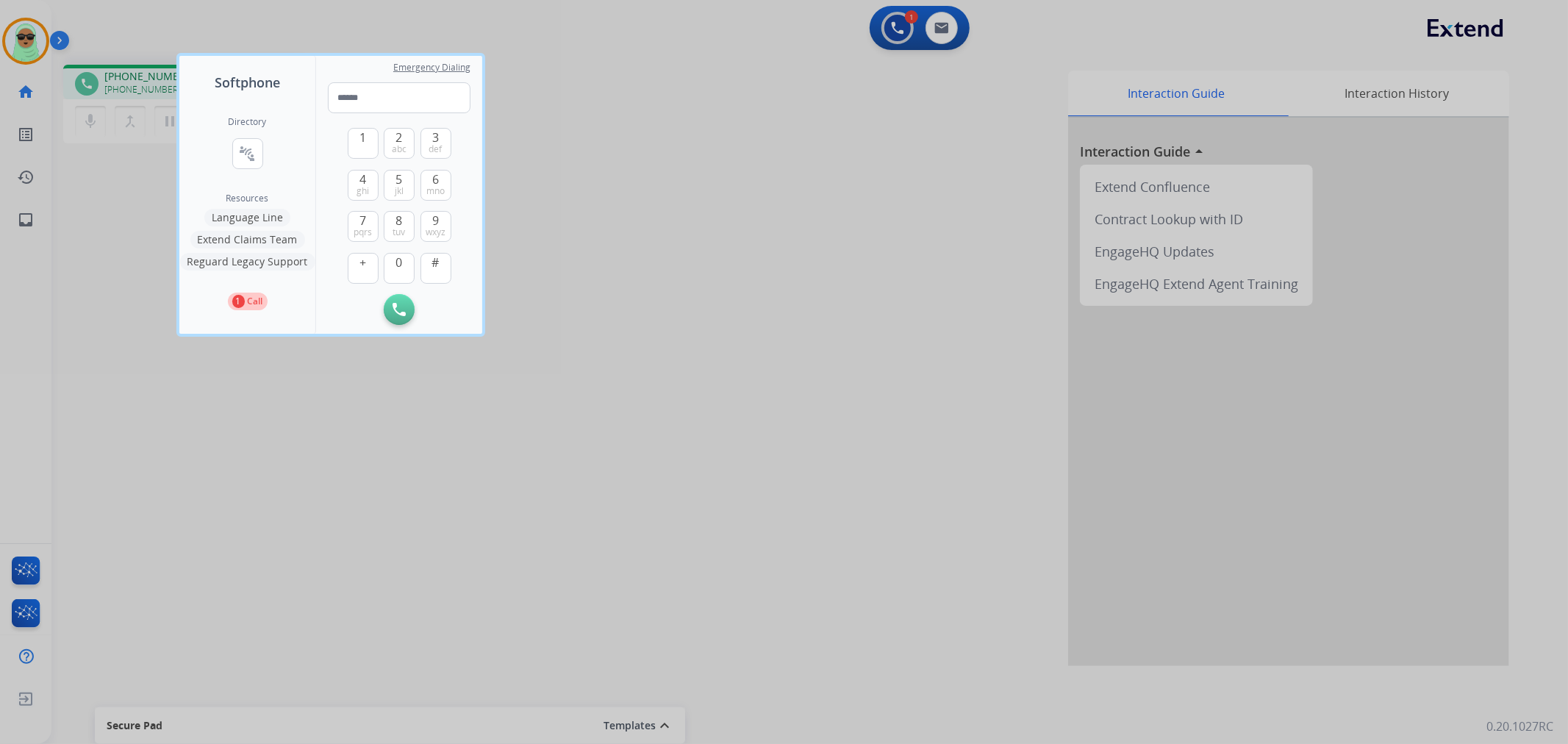
click at [267, 217] on button "Language Line" at bounding box center [247, 218] width 86 height 18
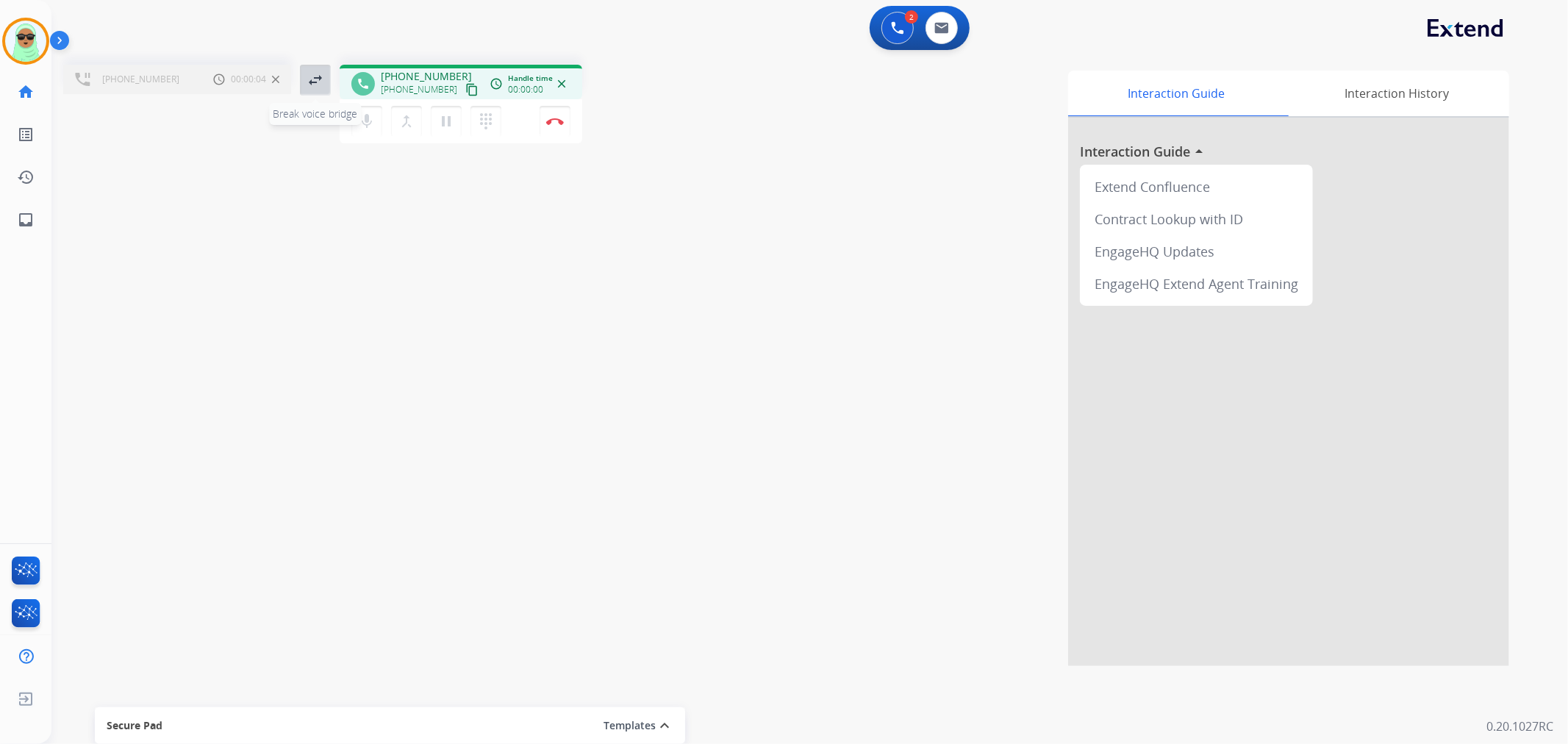
click at [319, 92] on button "swap_horiz Break voice bridge" at bounding box center [316, 80] width 31 height 31
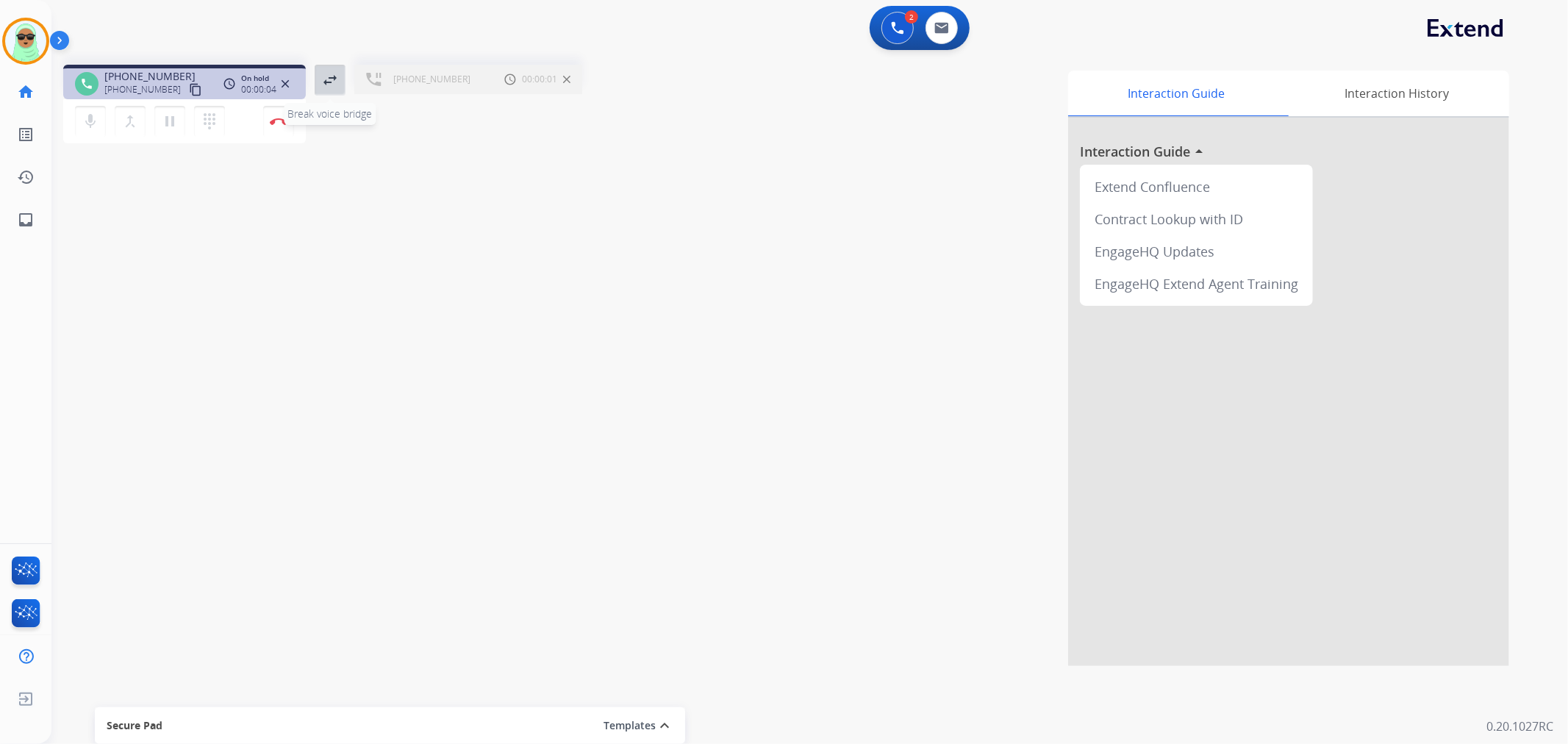
click at [322, 91] on button "swap_horiz Break voice bridge" at bounding box center [330, 80] width 31 height 31
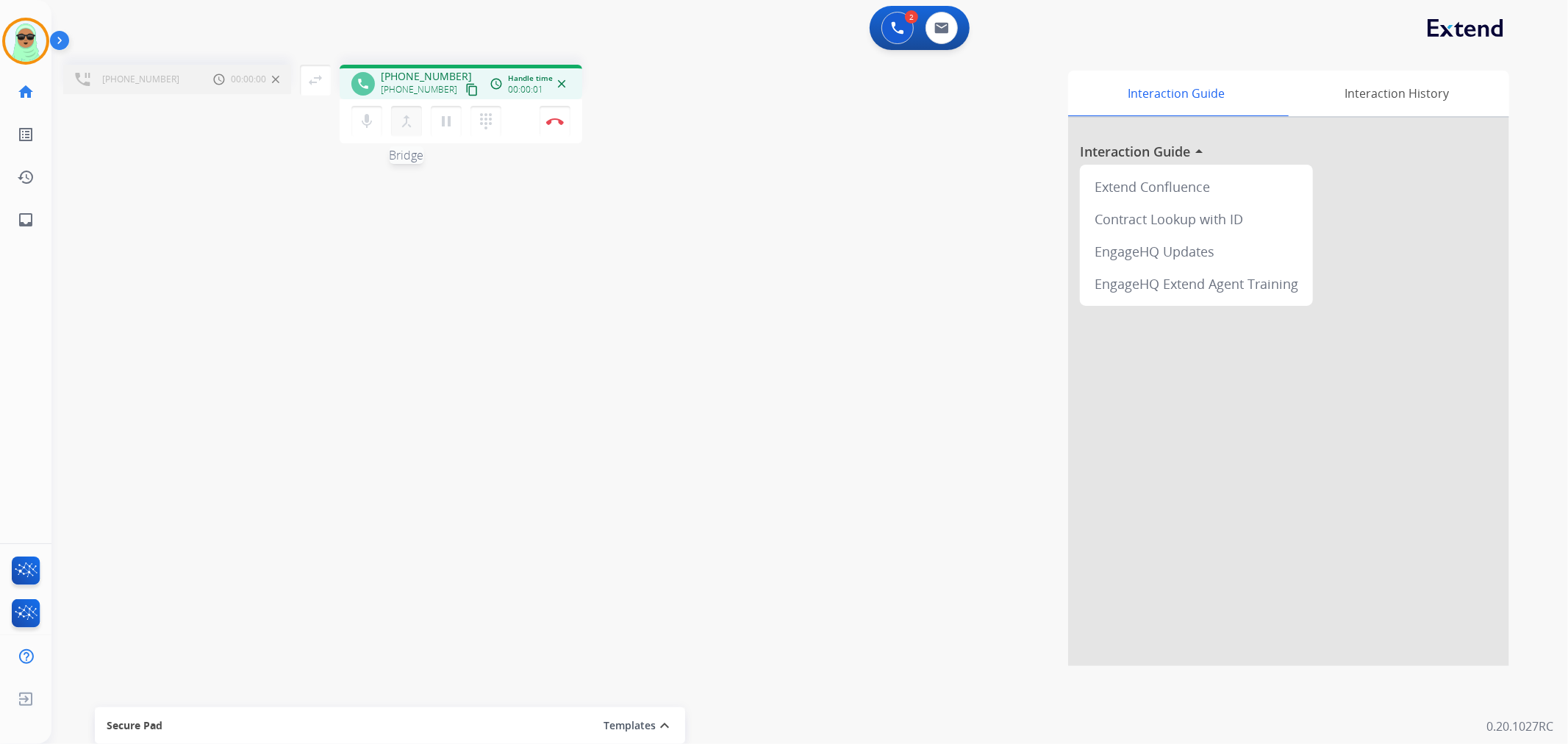
click at [401, 123] on mat-icon "merge_type" at bounding box center [407, 121] width 18 height 18
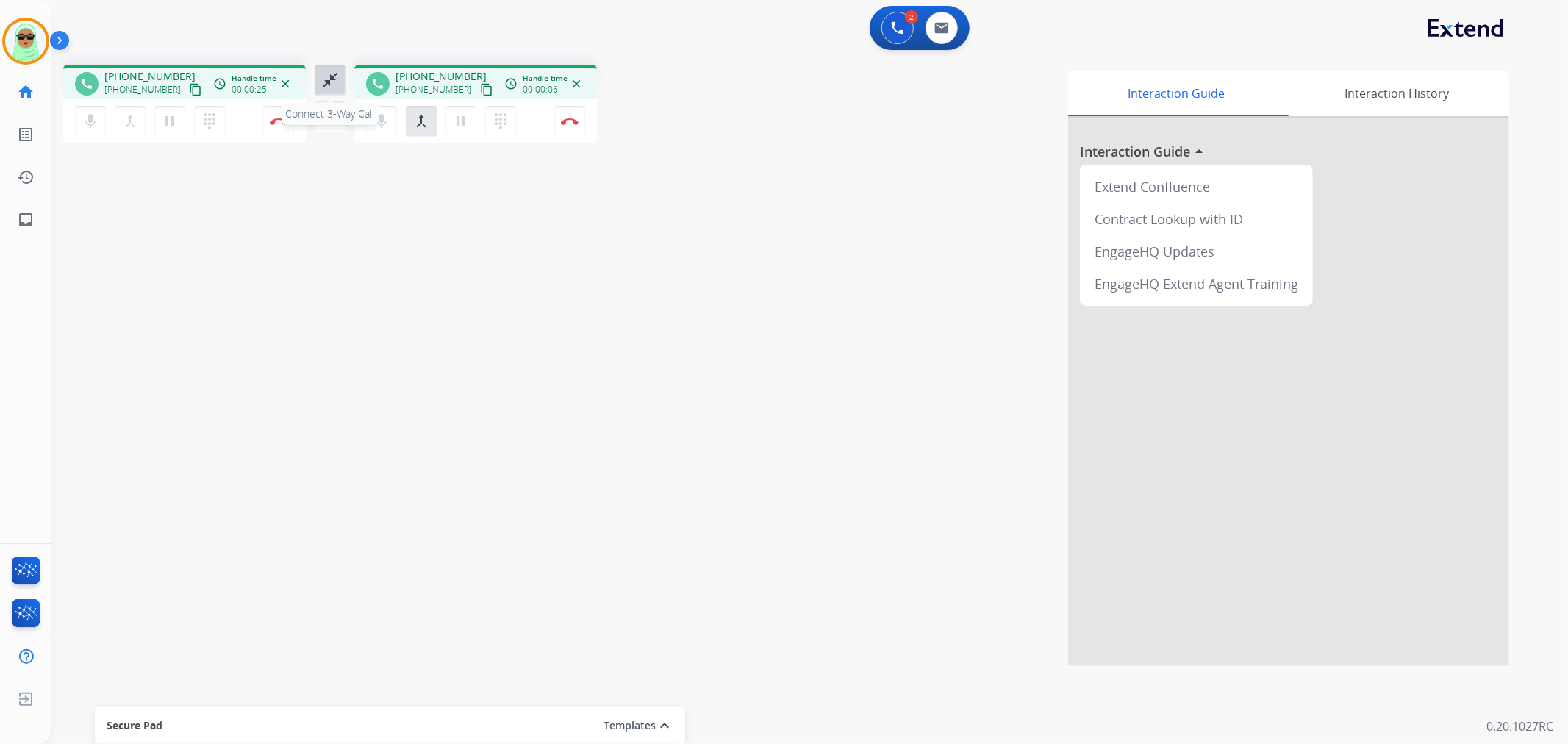
click at [329, 81] on mat-icon "close_fullscreen" at bounding box center [330, 80] width 18 height 18
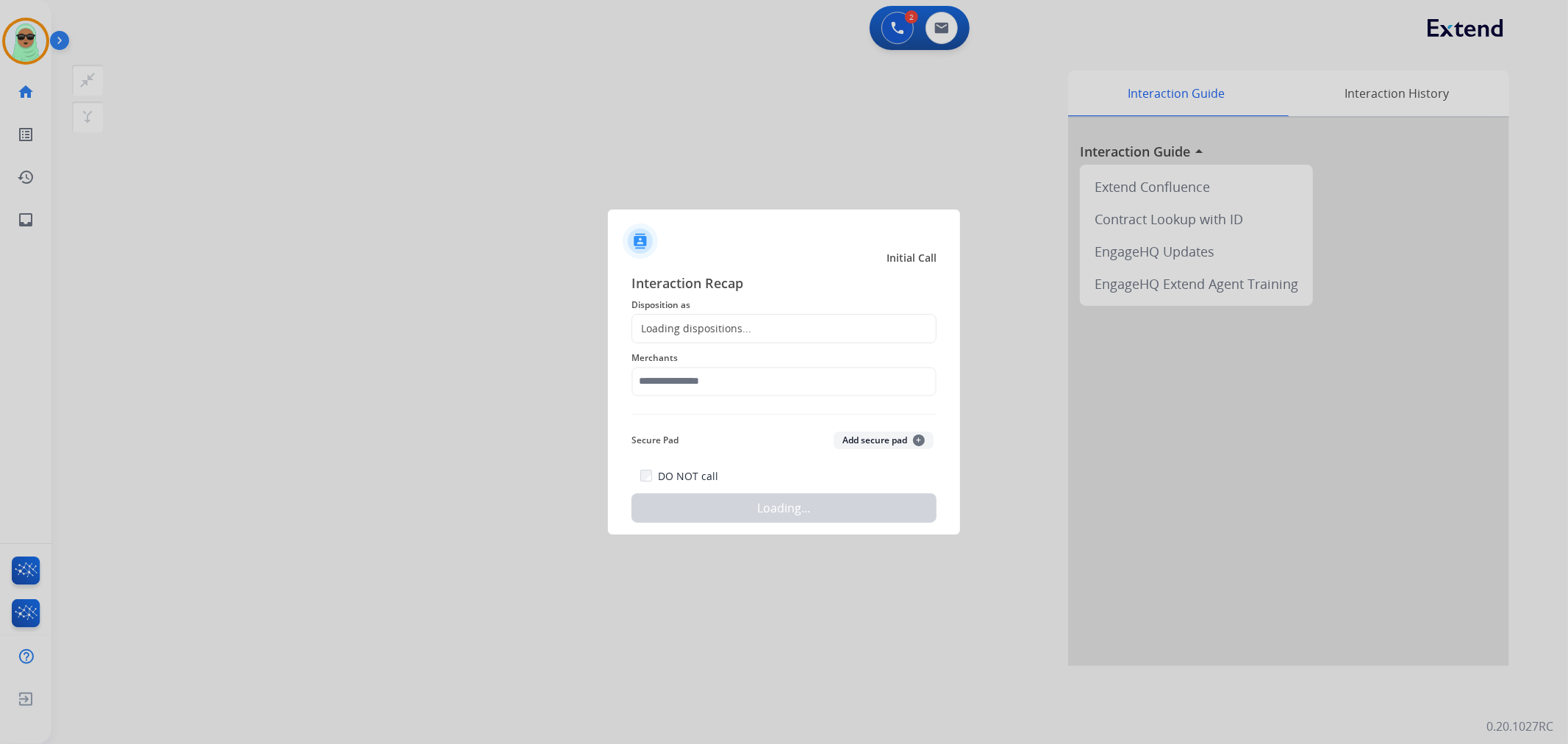
click at [802, 401] on div "Merchants" at bounding box center [784, 373] width 305 height 59
click at [803, 394] on input "text" at bounding box center [784, 381] width 305 height 30
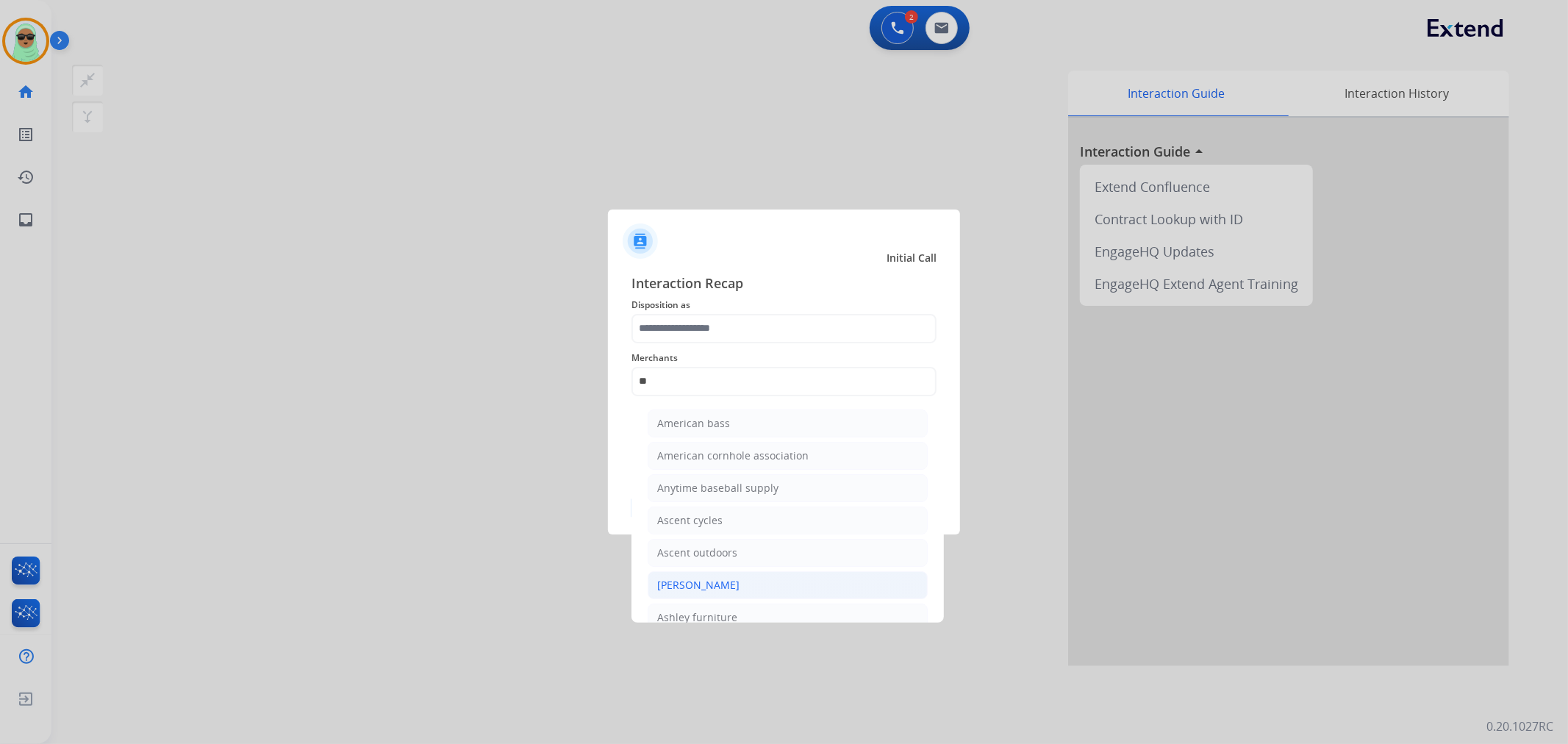
drag, startPoint x: 751, startPoint y: 592, endPoint x: 784, endPoint y: 423, distance: 172.2
click at [752, 591] on li "[PERSON_NAME]" at bounding box center [788, 586] width 280 height 28
type input "**********"
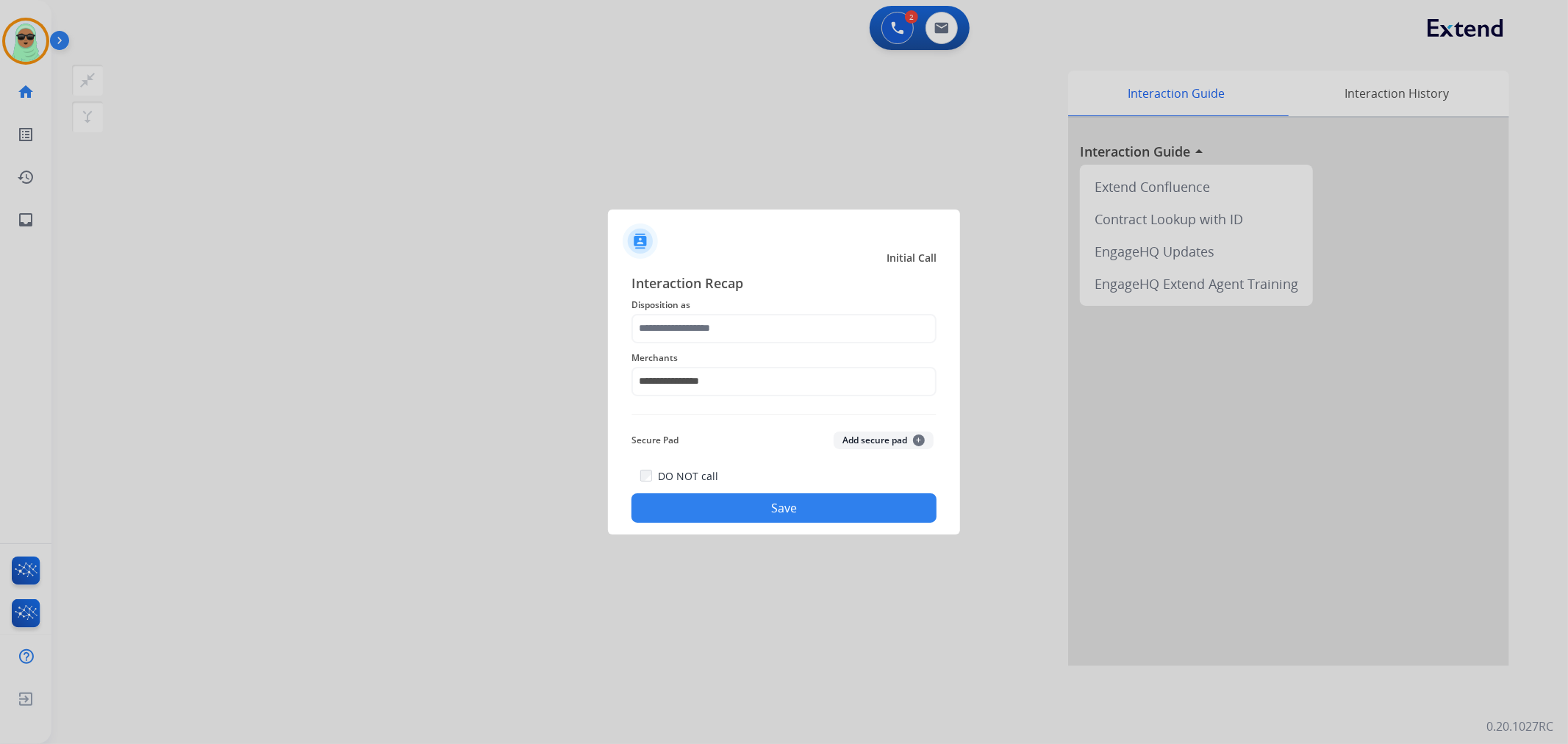
click at [781, 351] on span "Merchants" at bounding box center [784, 358] width 305 height 18
click at [789, 324] on input "text" at bounding box center [784, 329] width 305 height 30
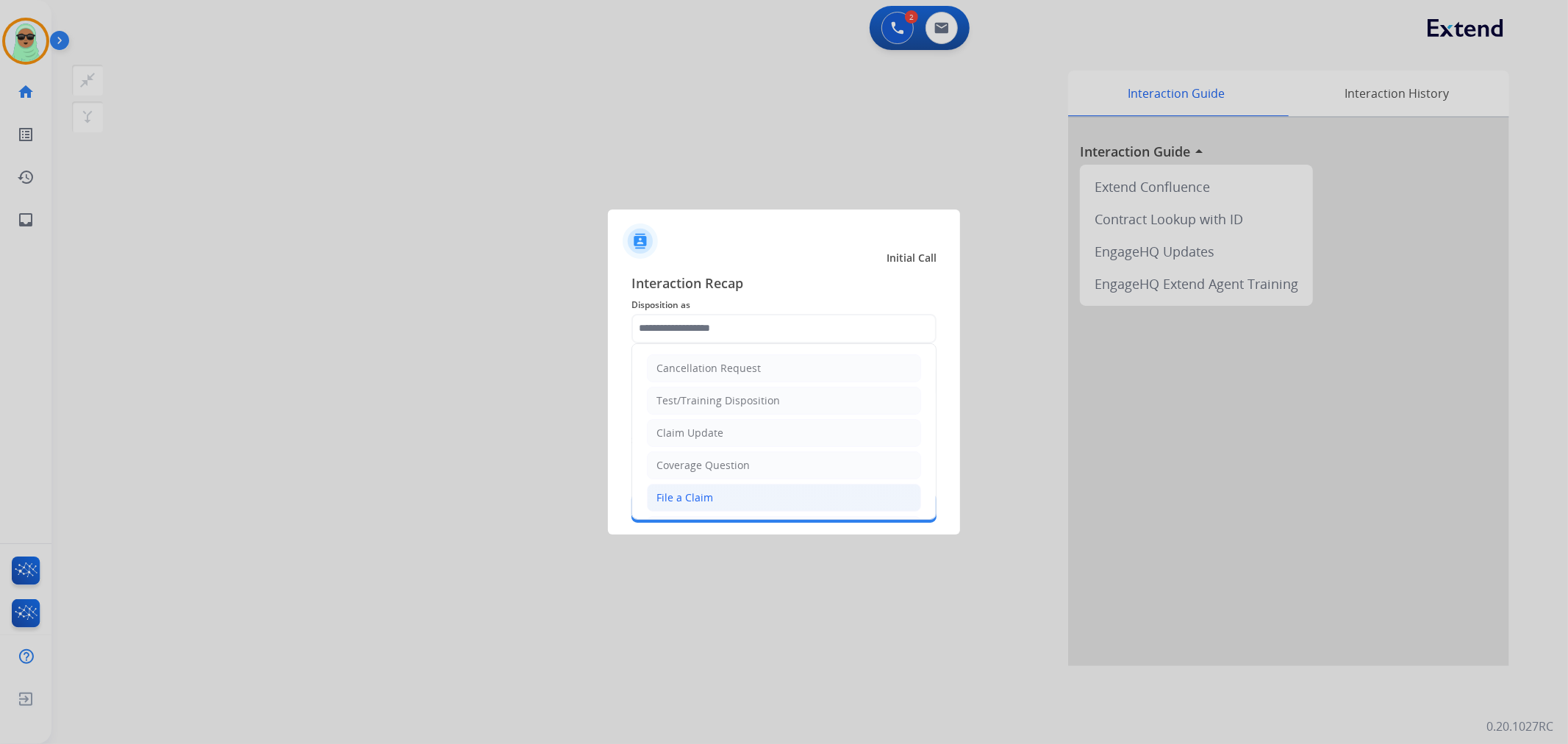
click at [769, 506] on li "File a Claim" at bounding box center [784, 498] width 274 height 28
type input "**********"
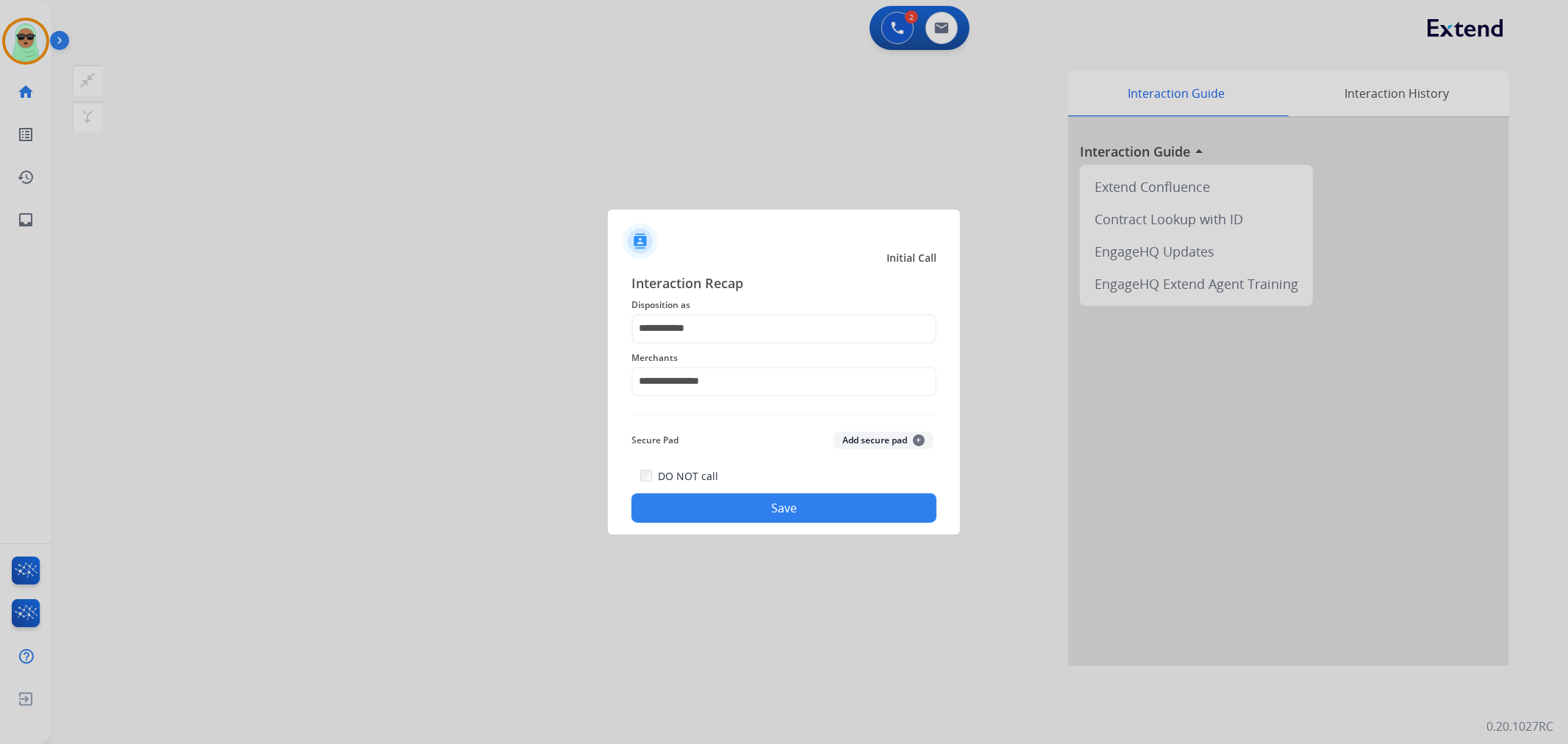
click at [788, 499] on button "Save" at bounding box center [784, 509] width 305 height 30
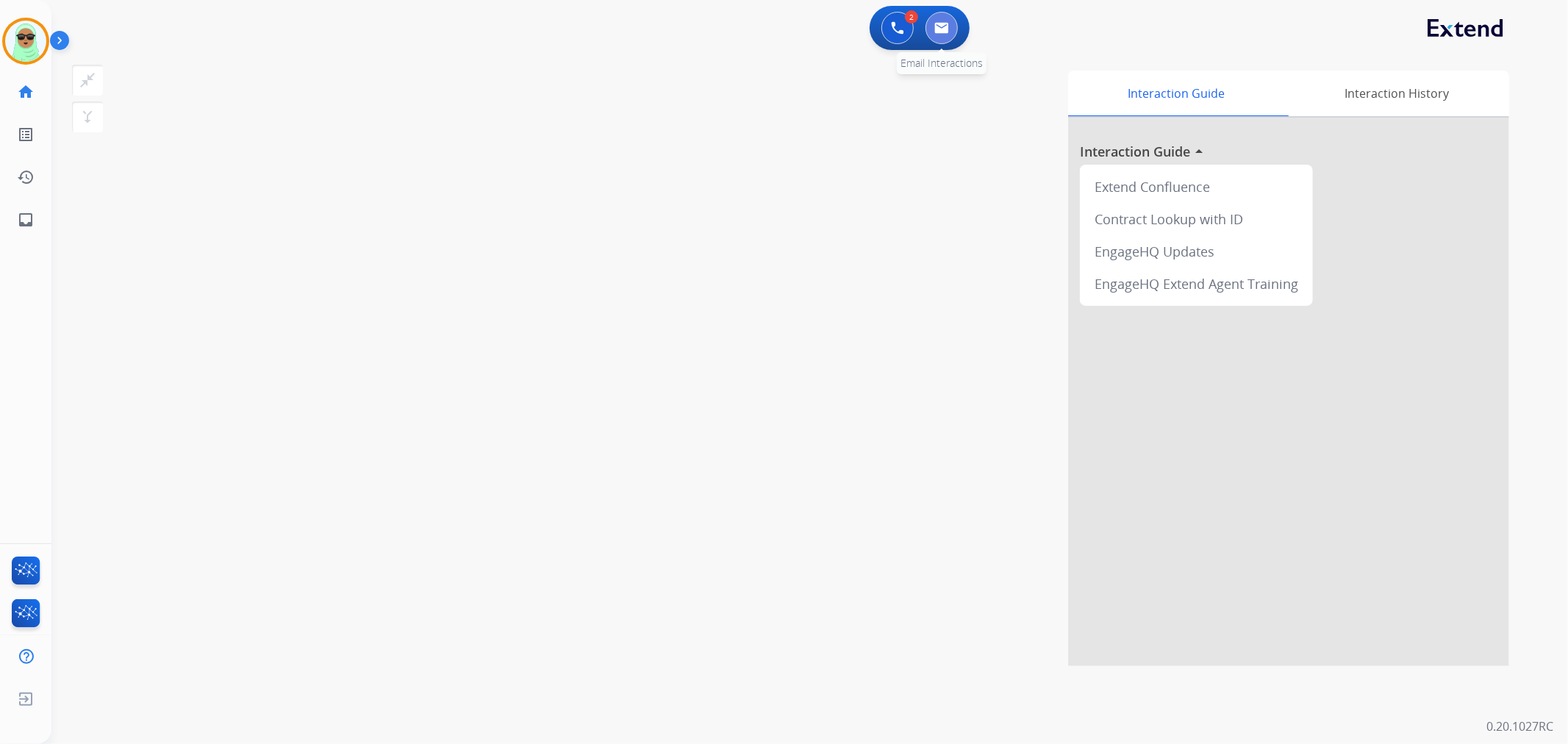
click at [947, 28] on img at bounding box center [941, 28] width 15 height 11
select select "**********"
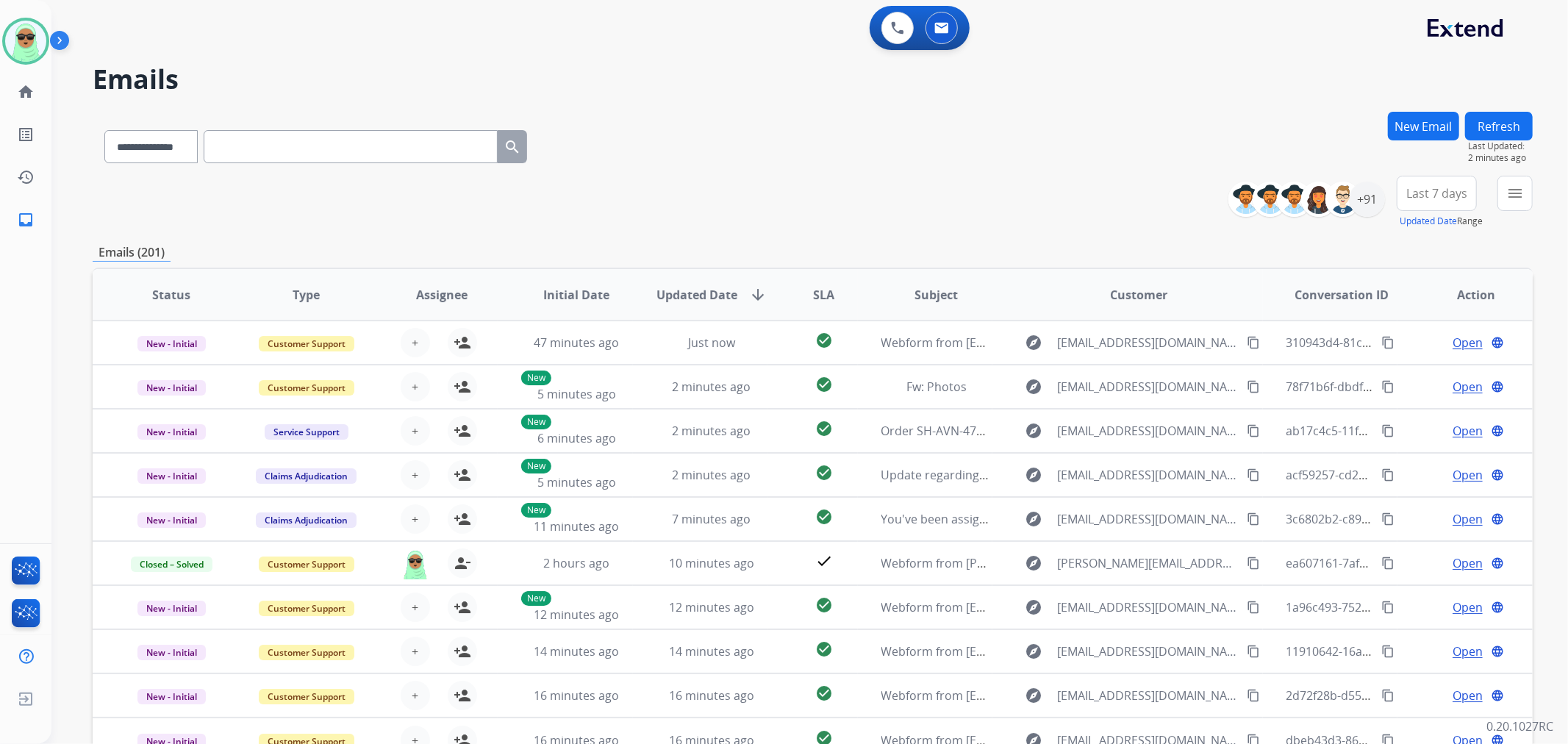
click at [1230, 53] on div "**********" at bounding box center [792, 425] width 1481 height 744
click at [1508, 199] on mat-icon "menu" at bounding box center [1516, 194] width 18 height 18
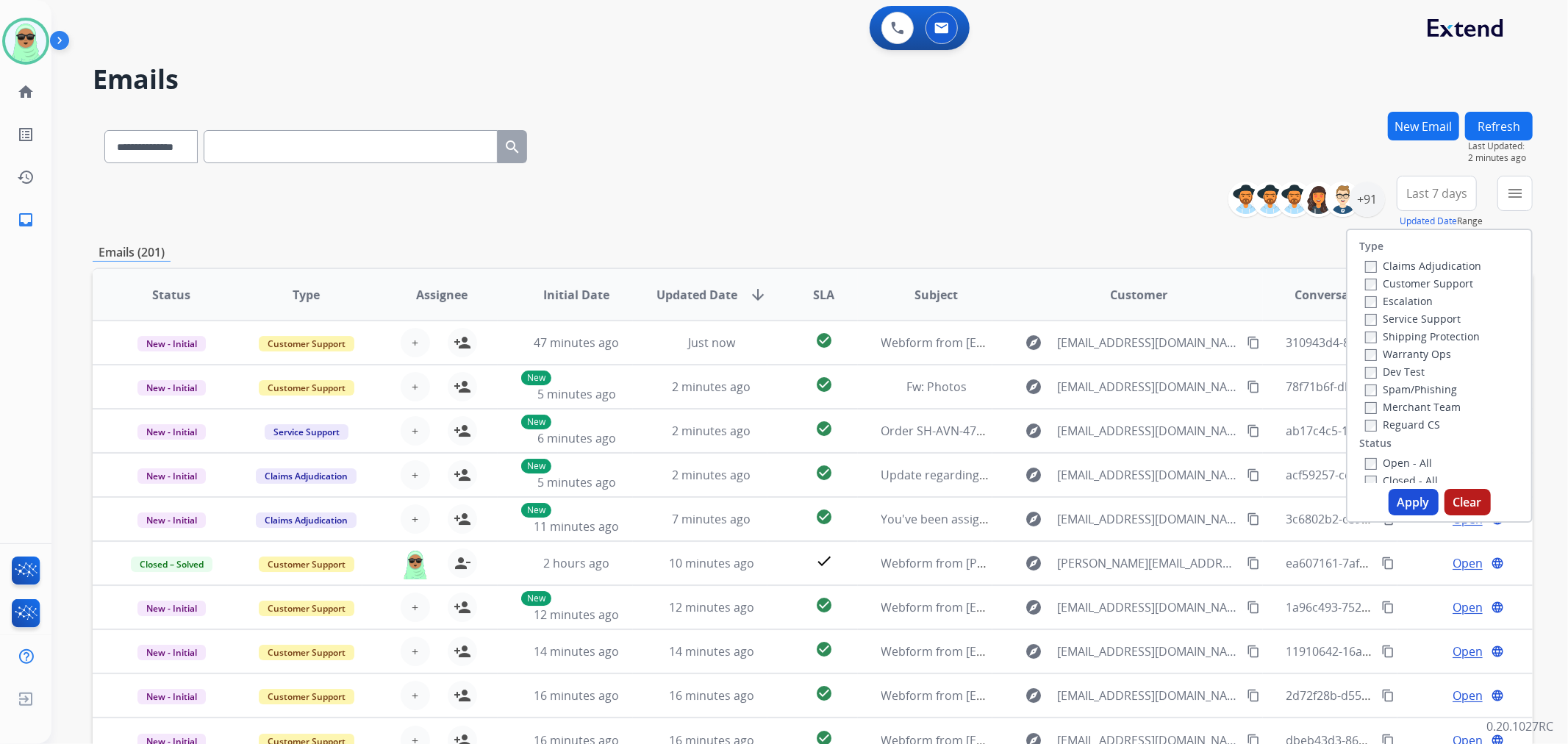
click at [1450, 280] on label "Customer Support" at bounding box center [1420, 283] width 108 height 14
click at [1423, 331] on label "Shipping Protection" at bounding box center [1423, 336] width 115 height 14
click at [1412, 423] on label "Reguard CS" at bounding box center [1402, 424] width 75 height 14
click at [1400, 465] on label "Open - All" at bounding box center [1399, 463] width 67 height 14
click at [1400, 496] on button "Apply" at bounding box center [1413, 502] width 50 height 26
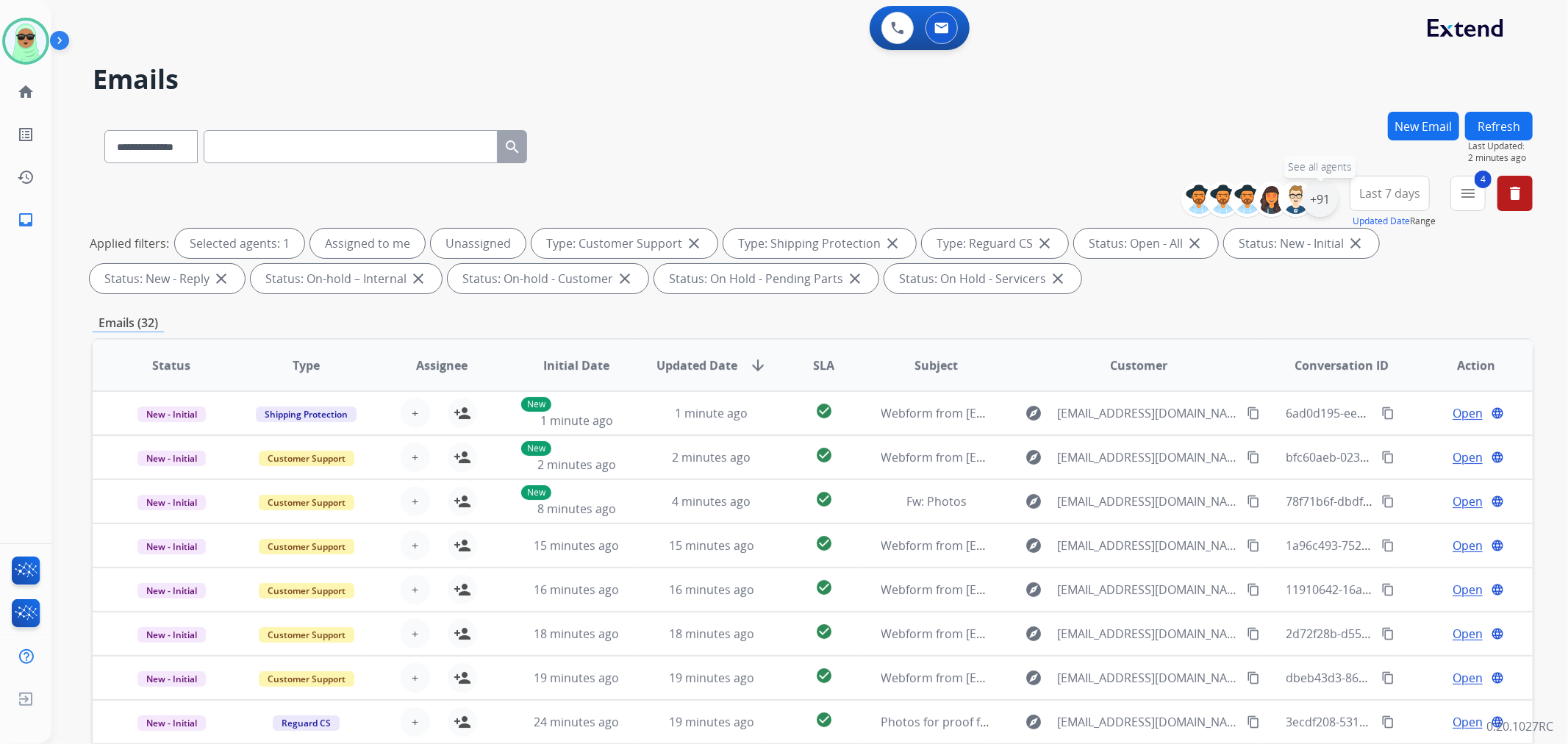
click at [1324, 196] on div "+91" at bounding box center [1320, 199] width 35 height 35
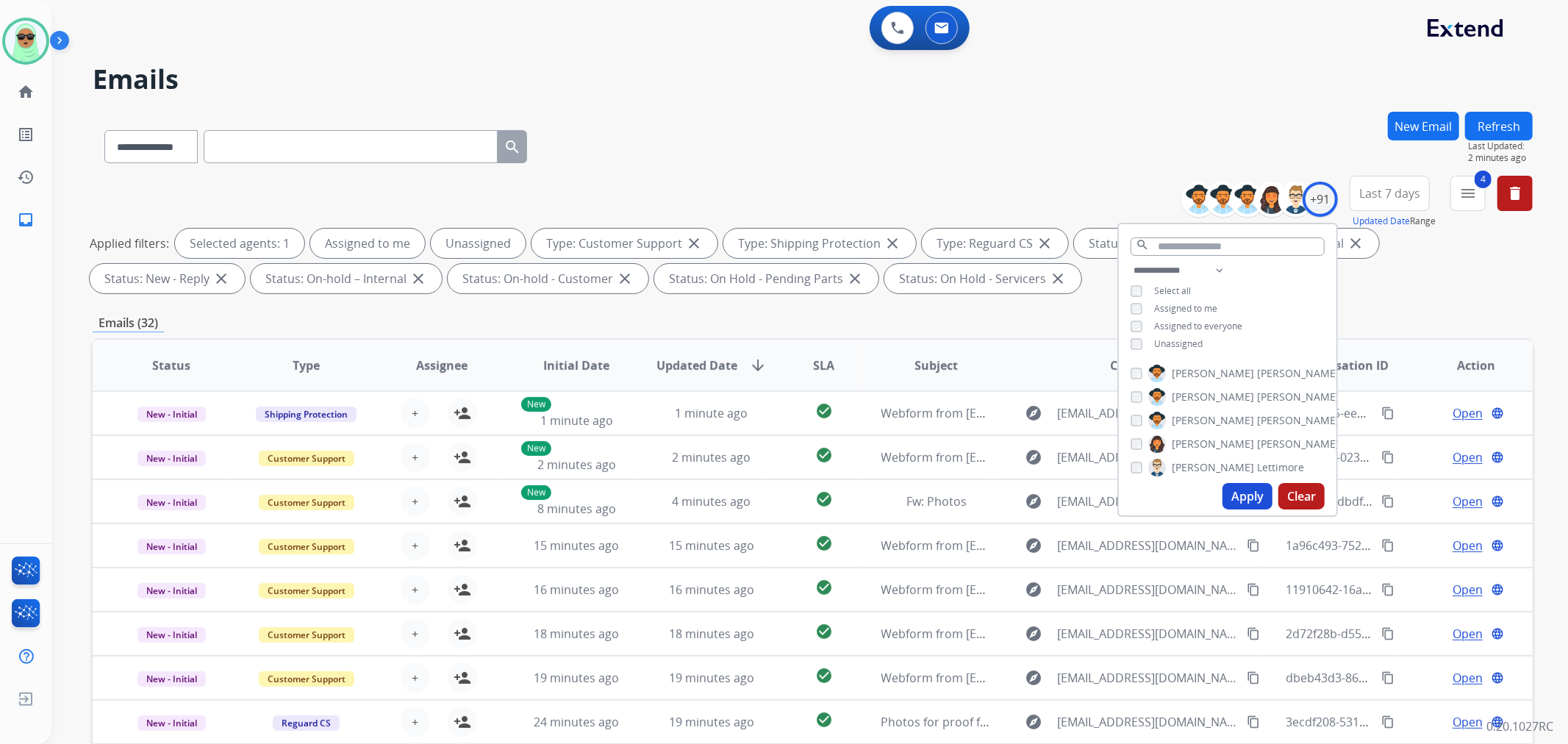
click at [1195, 332] on div "**********" at bounding box center [1227, 308] width 217 height 94
click at [1192, 339] on span "Unassigned" at bounding box center [1178, 343] width 48 height 12
click at [1233, 494] on button "Apply" at bounding box center [1247, 496] width 50 height 26
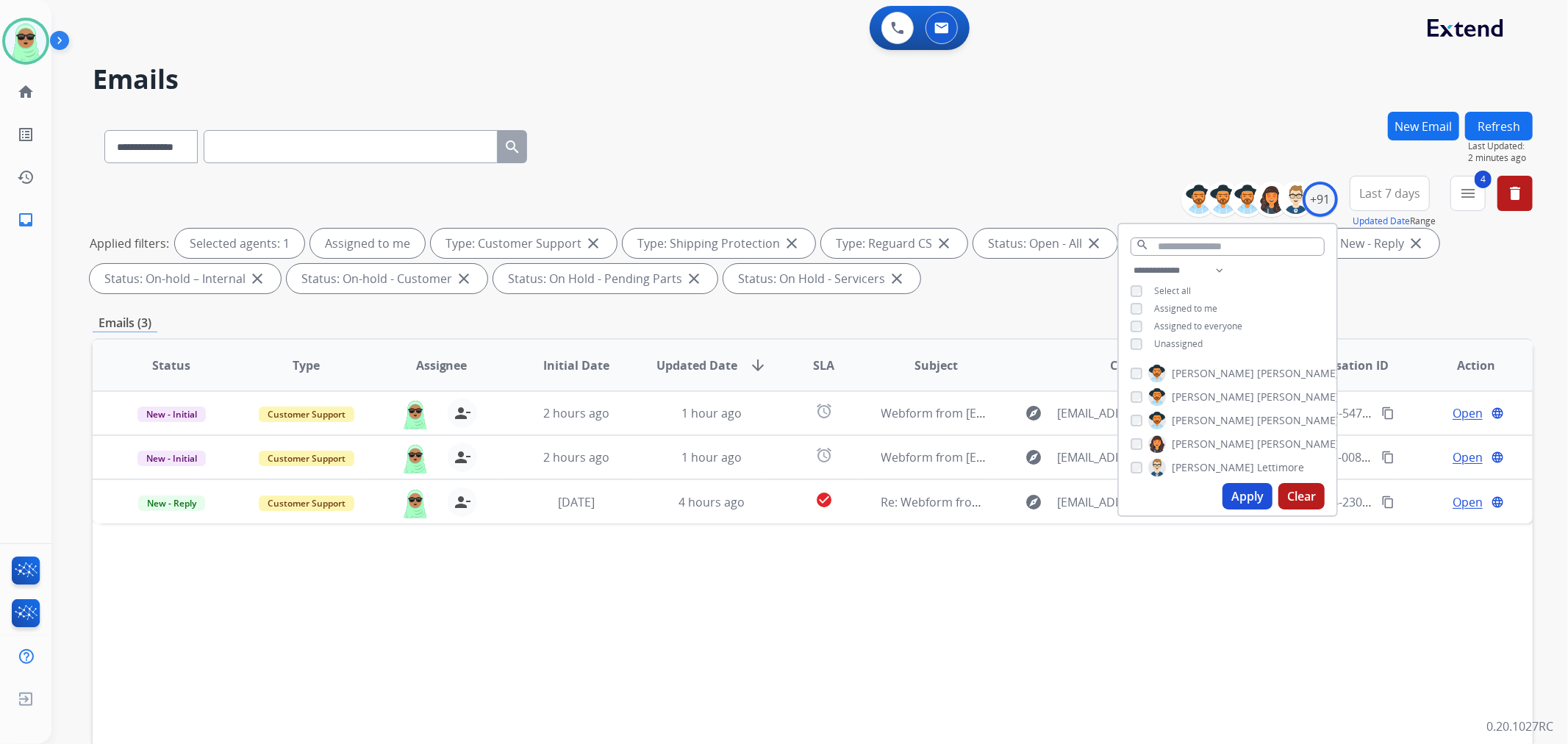
click at [1313, 647] on div "Status Type Assignee Initial Date Updated Date arrow_downward SLA Subject Custo…" at bounding box center [813, 584] width 1440 height 493
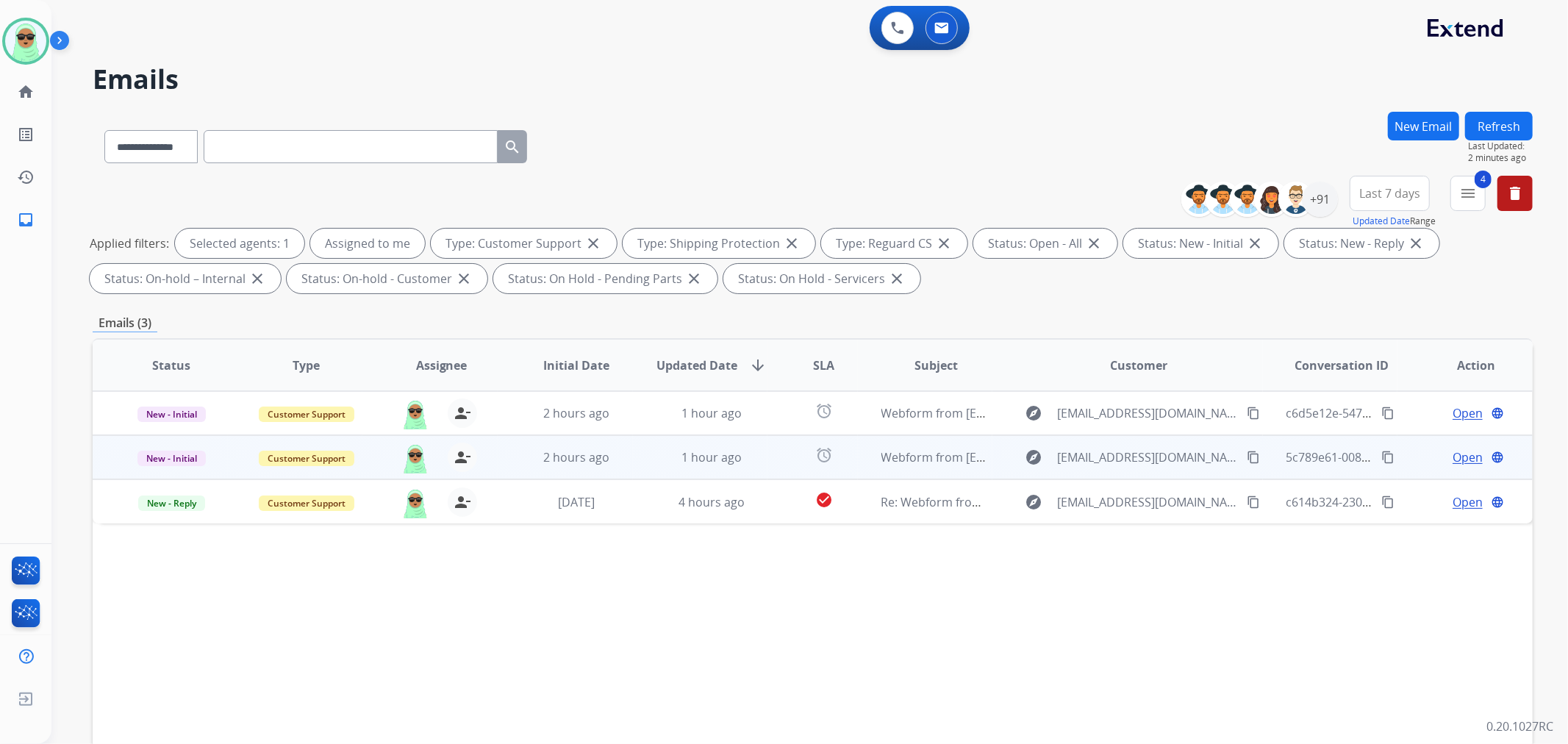
click at [1247, 457] on mat-icon "content_copy" at bounding box center [1253, 458] width 13 height 13
click at [1452, 458] on span "Open" at bounding box center [1467, 458] width 30 height 18
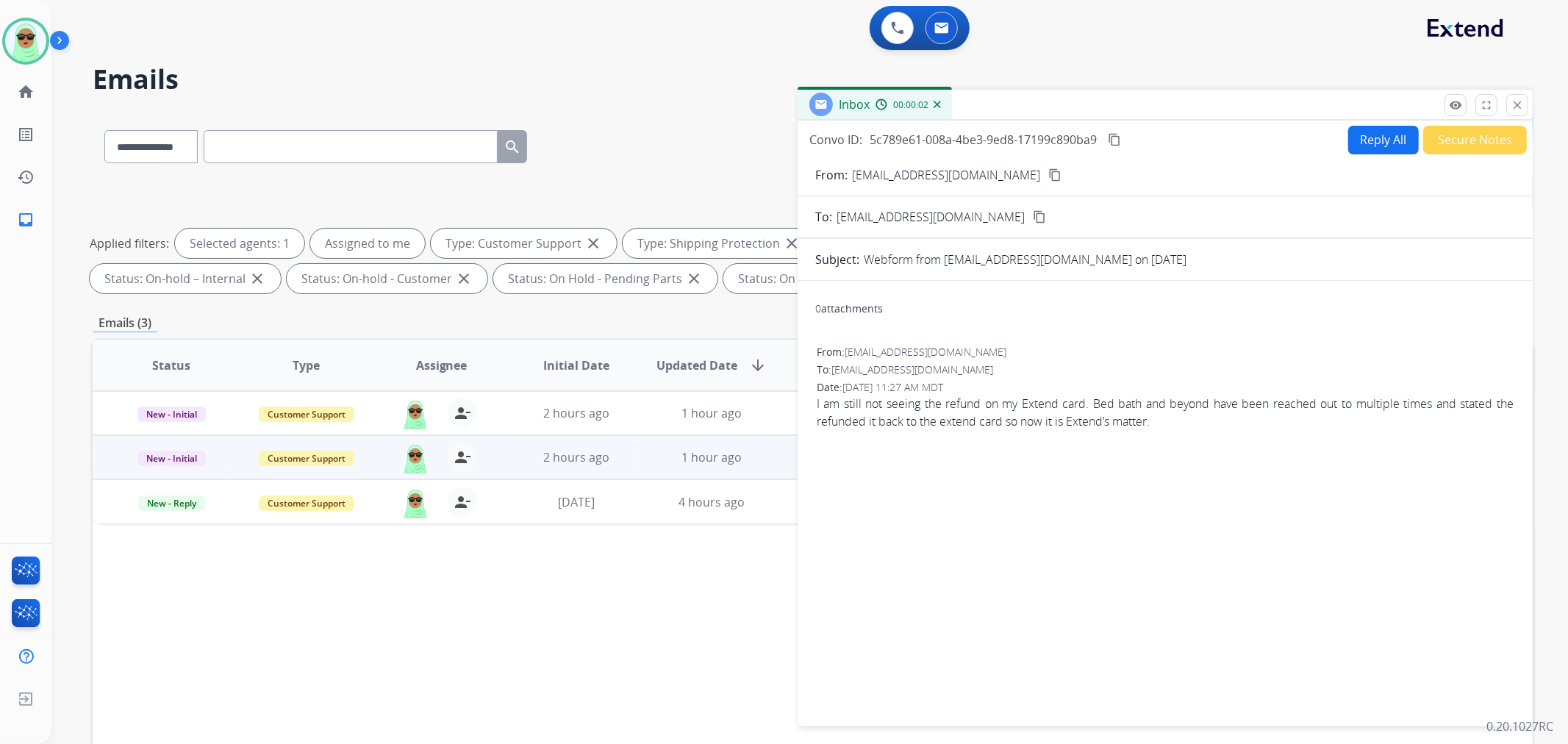
click at [1365, 131] on button "Reply All" at bounding box center [1383, 139] width 71 height 29
select select "**********"
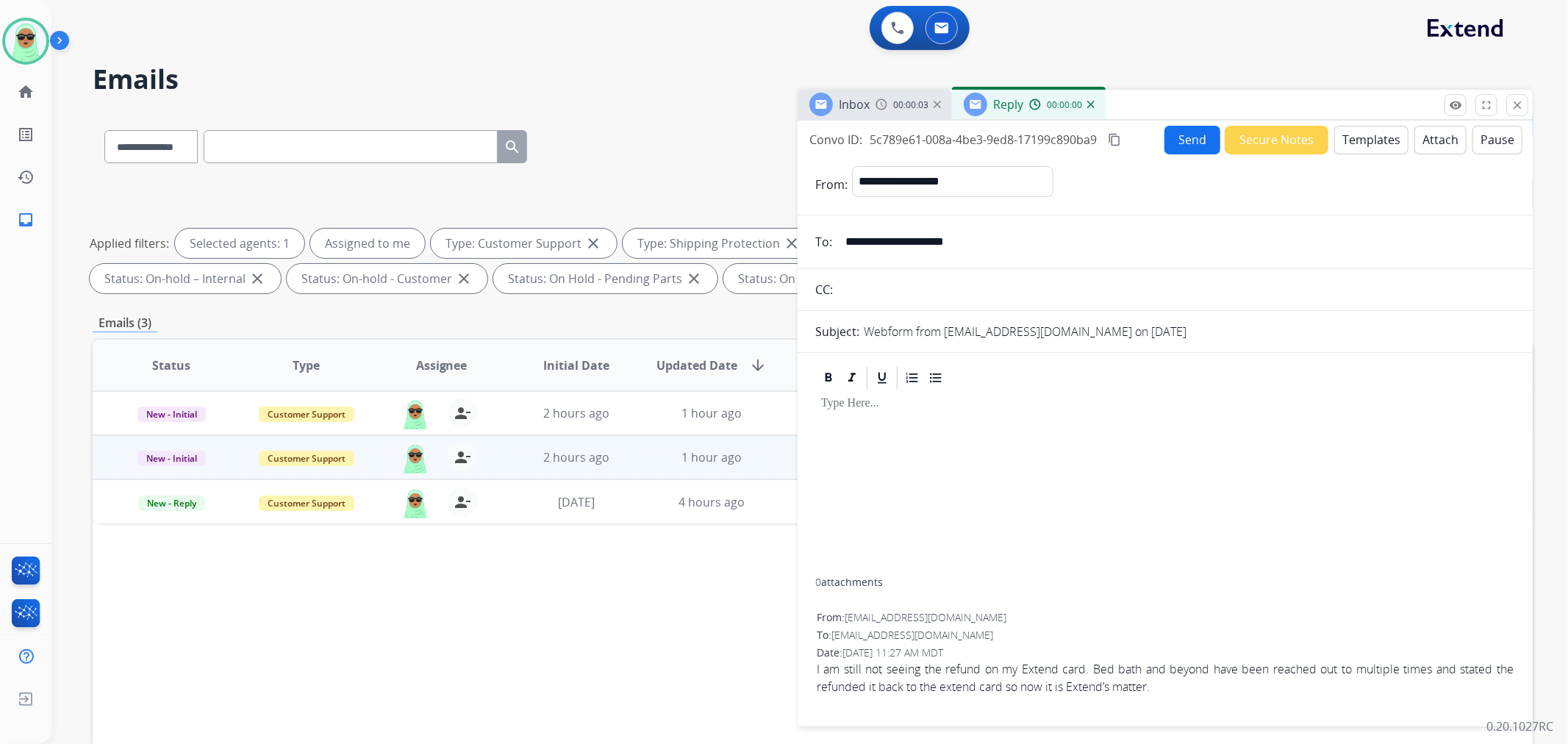
click at [1365, 131] on button "Templates" at bounding box center [1371, 139] width 75 height 29
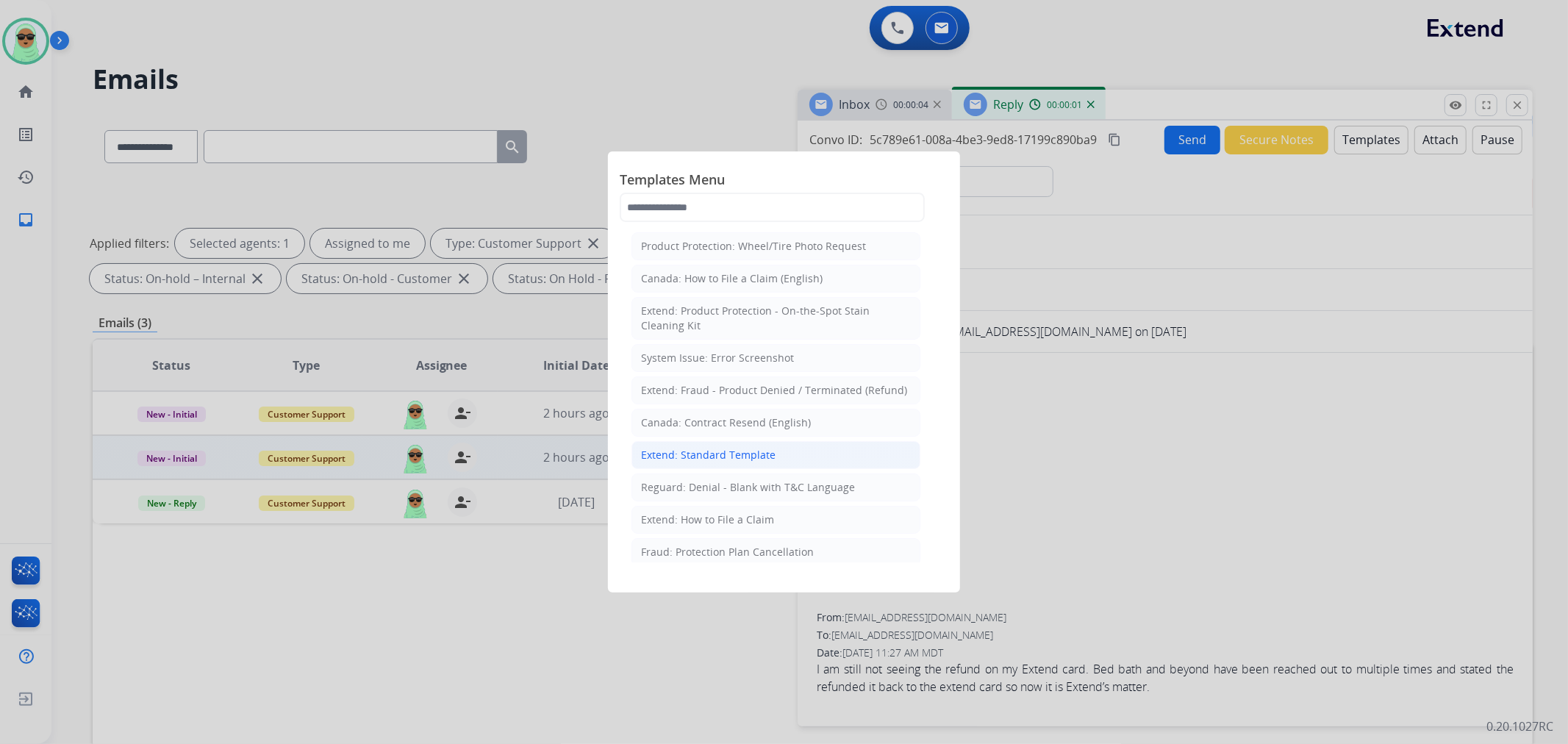
click at [718, 447] on li "Extend: Standard Template" at bounding box center [776, 455] width 289 height 28
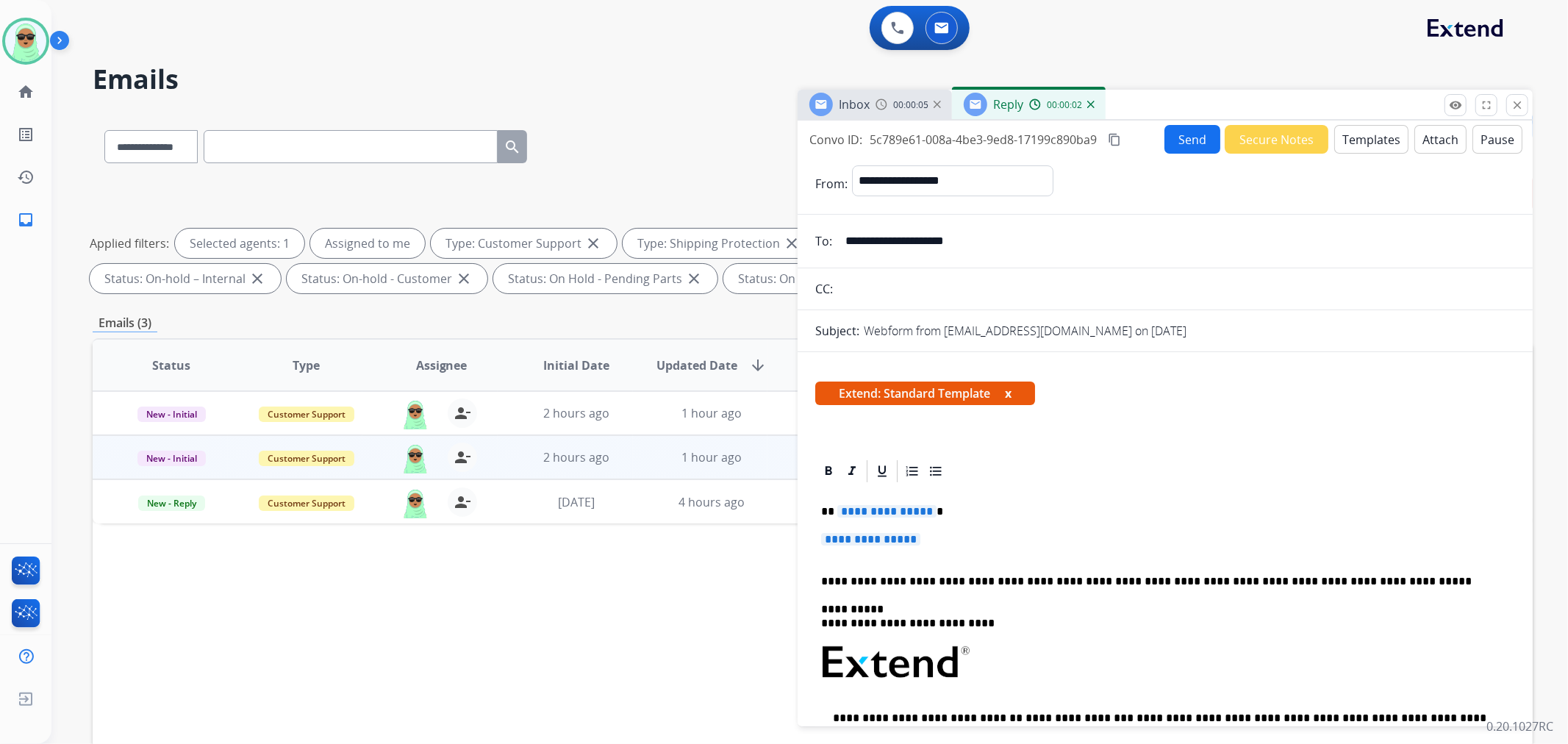
click at [866, 544] on span "**********" at bounding box center [870, 539] width 99 height 12
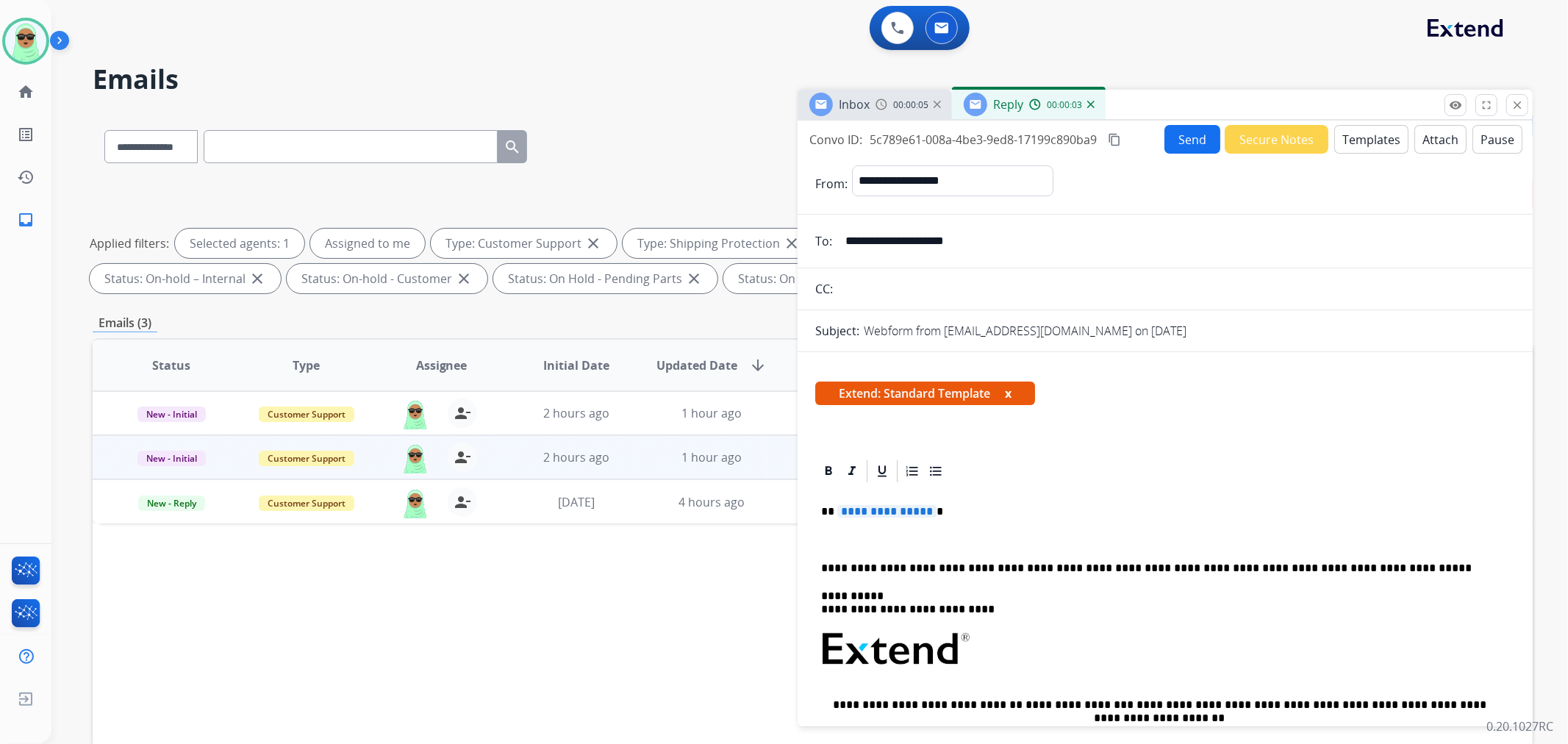
click at [884, 510] on span "**********" at bounding box center [887, 511] width 99 height 12
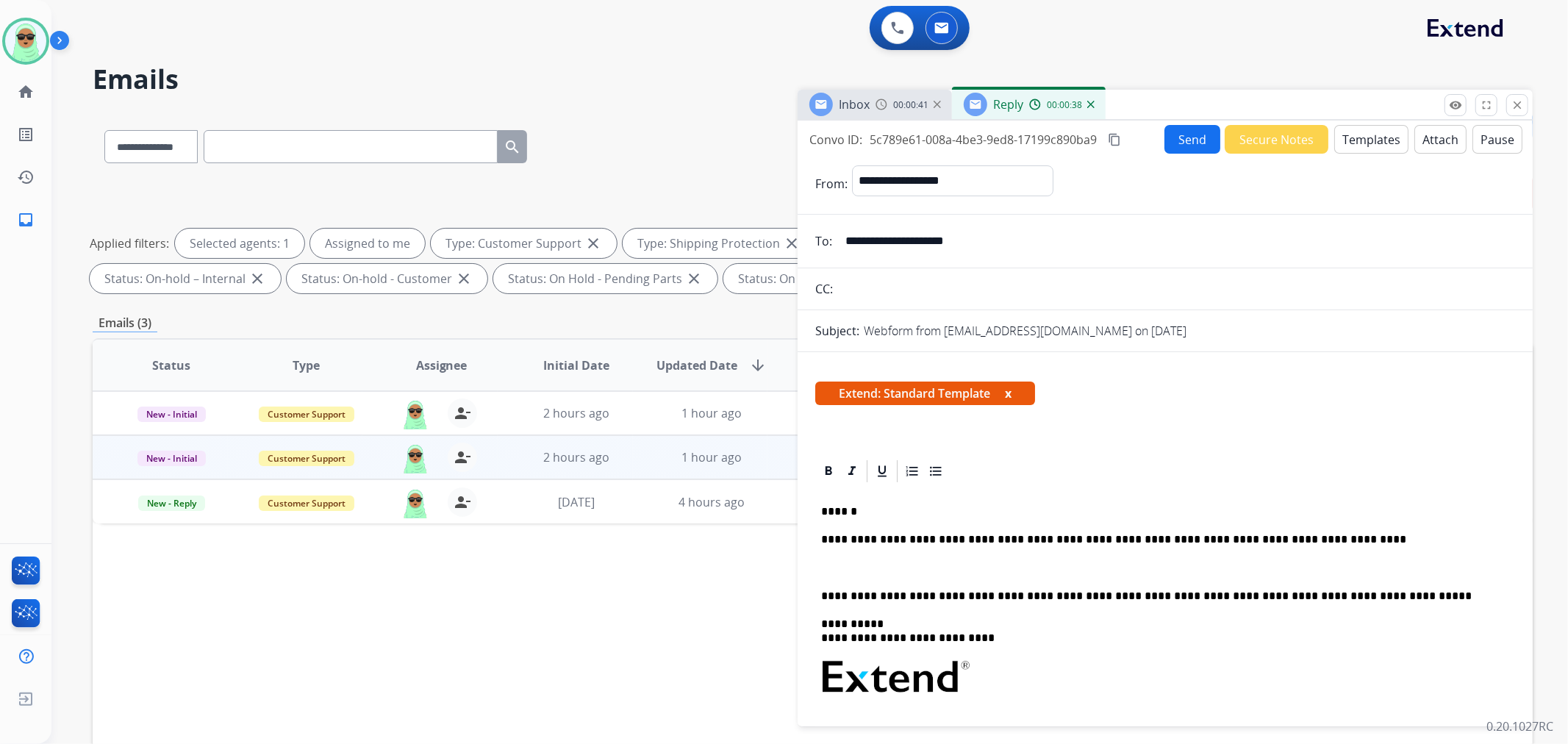
click at [1187, 143] on button "Send" at bounding box center [1192, 139] width 56 height 29
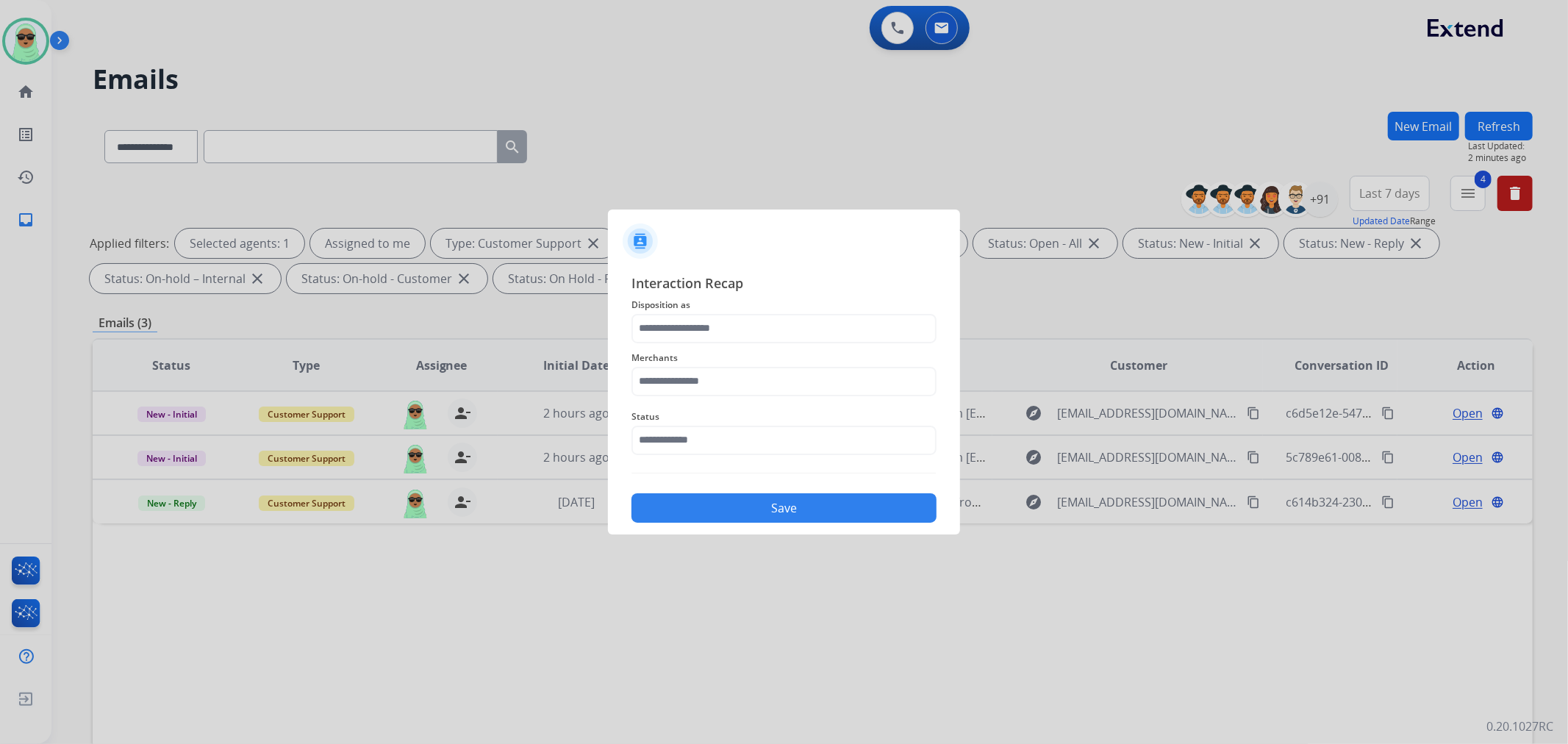
click at [848, 466] on div "Interaction Recap Disposition as Merchants Status Save" at bounding box center [784, 399] width 305 height 251
drag, startPoint x: 842, startPoint y: 454, endPoint x: 835, endPoint y: 445, distance: 11.4
click at [842, 454] on div "Status" at bounding box center [784, 431] width 305 height 59
click at [835, 445] on input "text" at bounding box center [784, 440] width 305 height 30
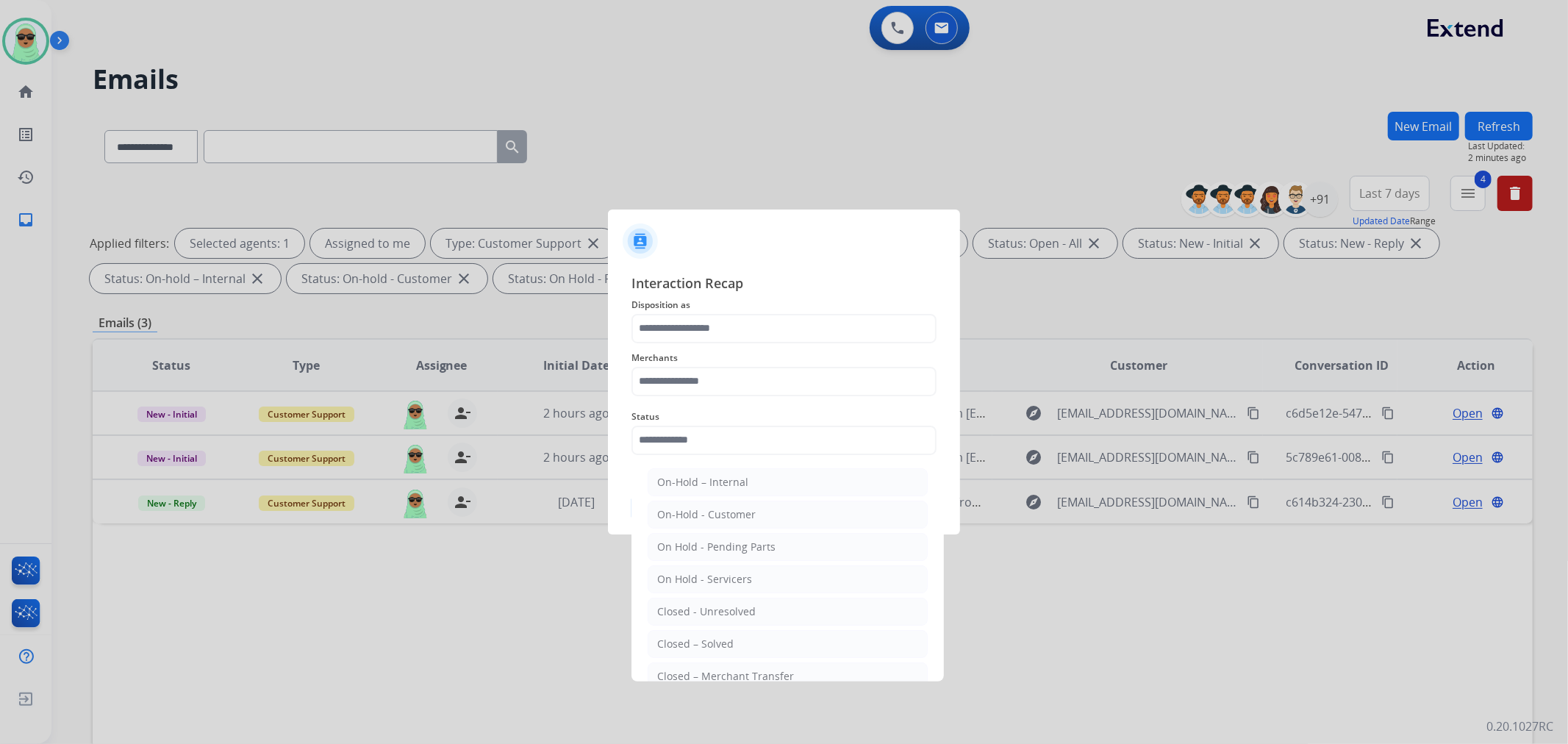
drag, startPoint x: 714, startPoint y: 641, endPoint x: 722, endPoint y: 572, distance: 69.5
click at [714, 640] on div "Closed – Solved" at bounding box center [695, 644] width 76 height 15
type input "**********"
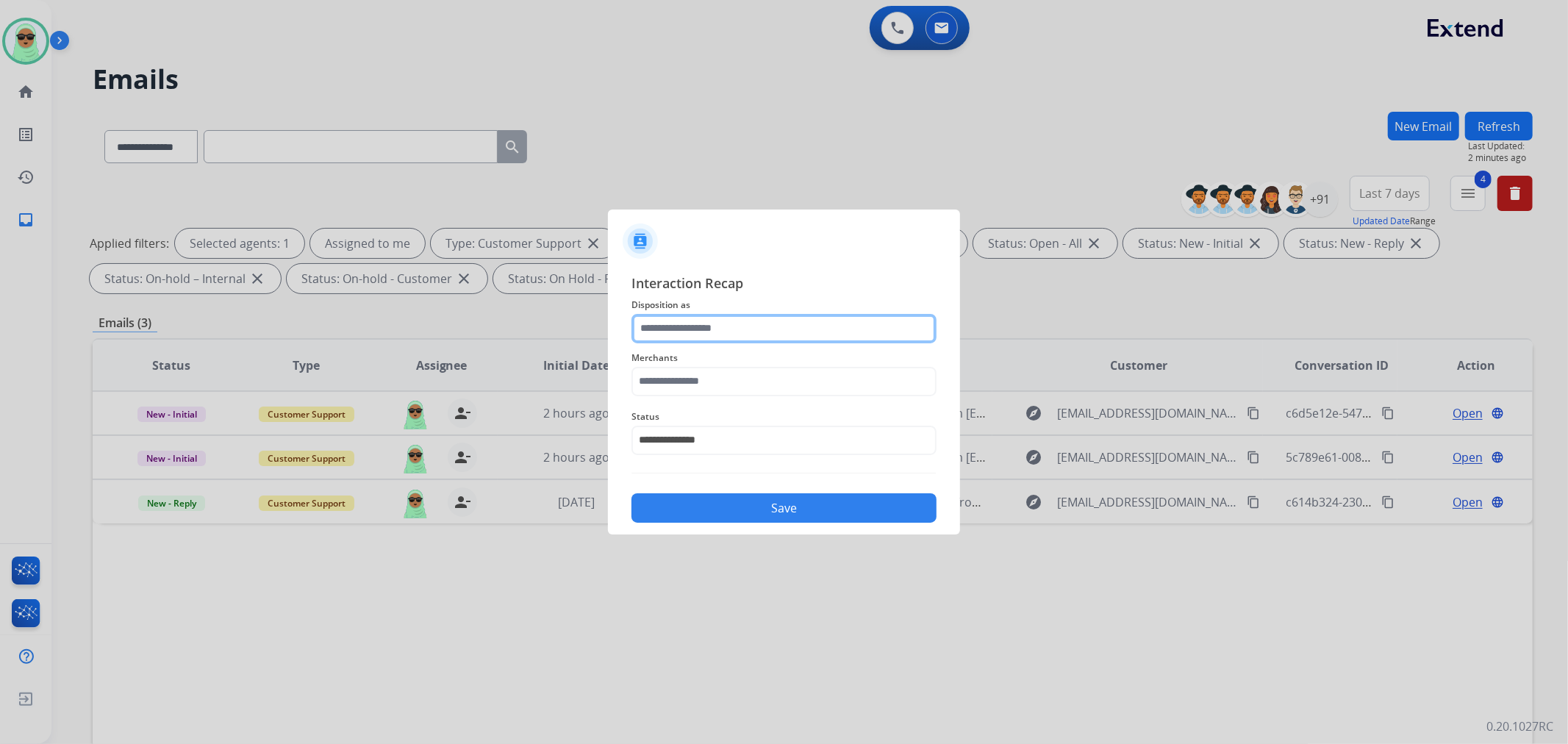
click at [739, 328] on input "text" at bounding box center [784, 329] width 305 height 30
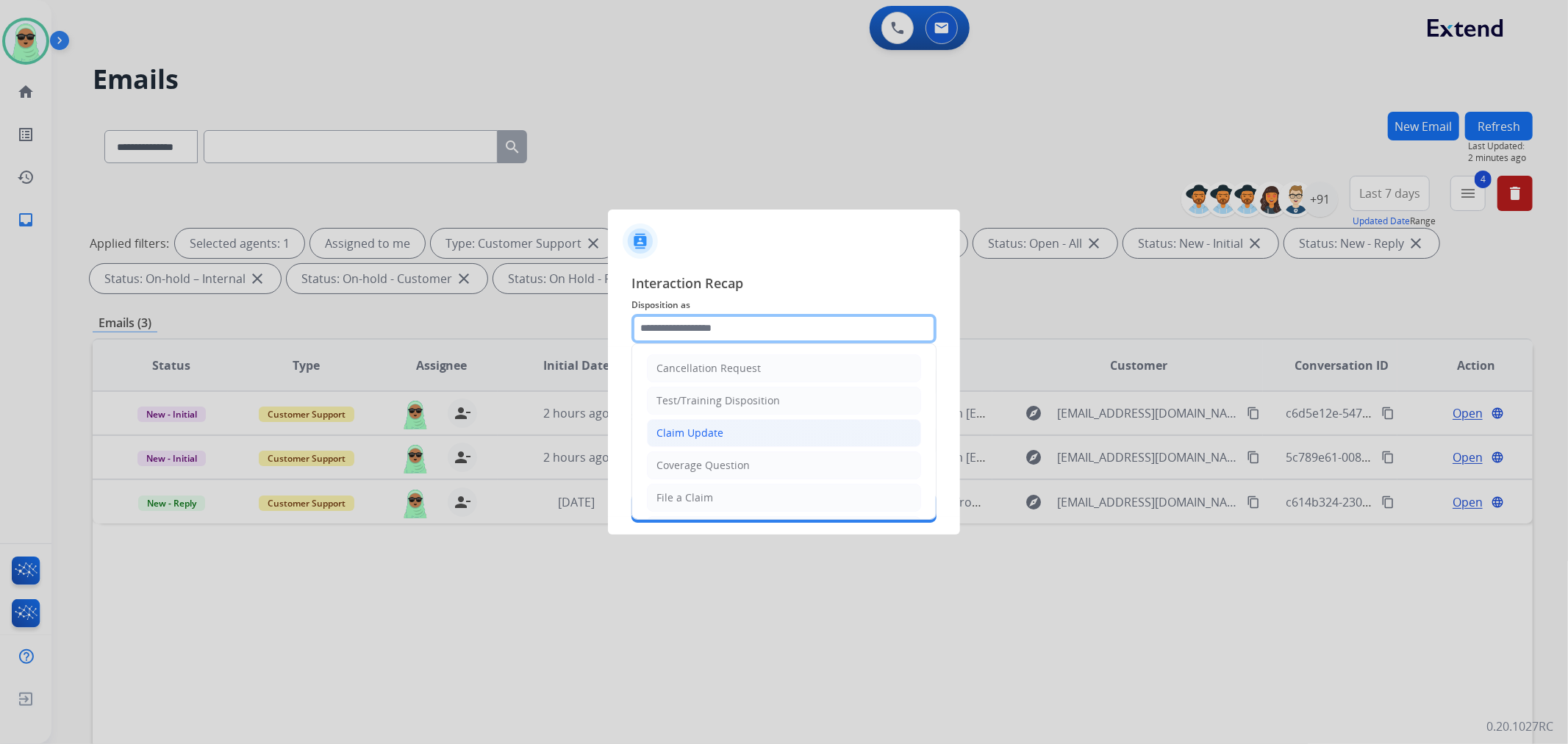
scroll to position [163, 0]
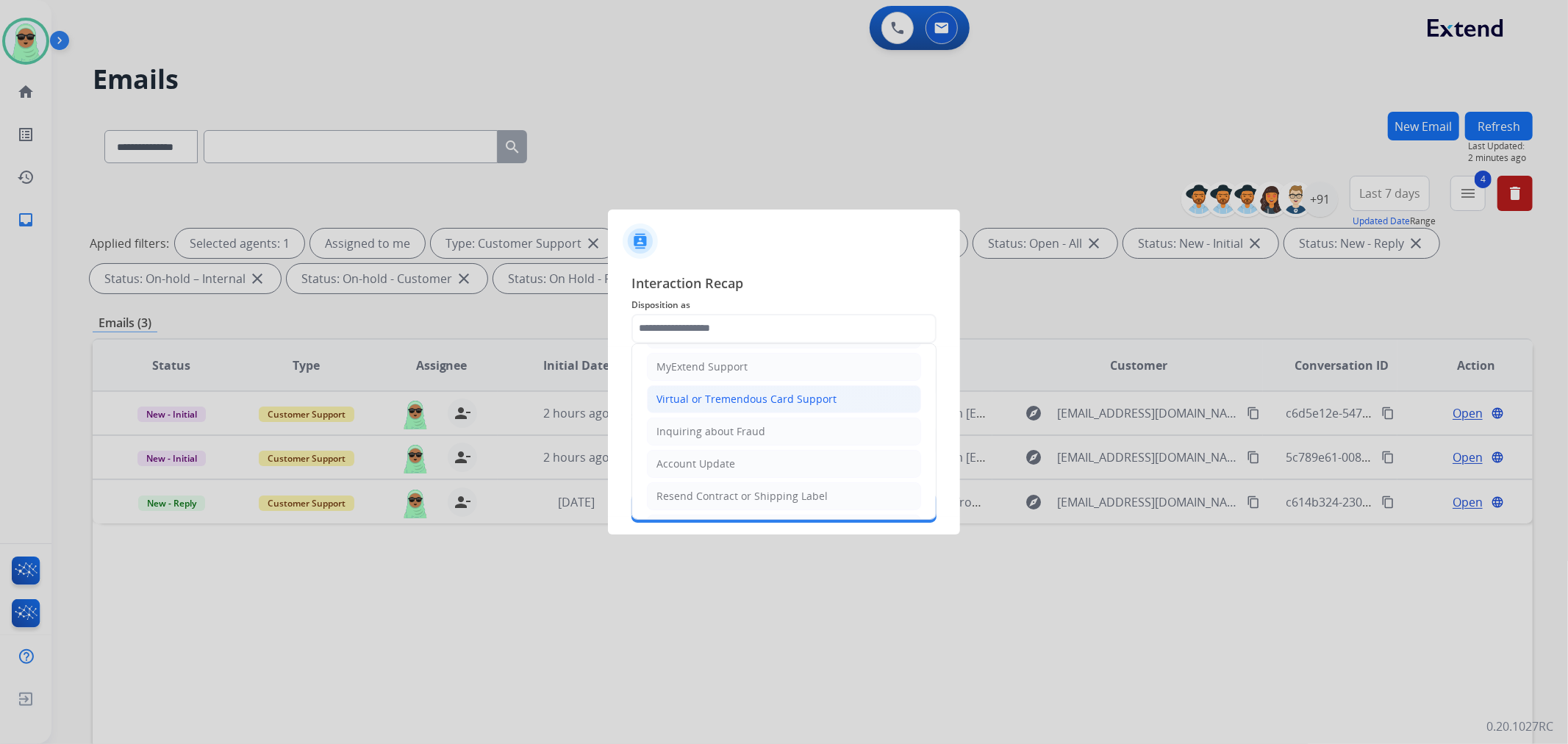
click at [763, 403] on div "Virtual or Tremendous Card Support" at bounding box center [747, 399] width 180 height 15
type input "**********"
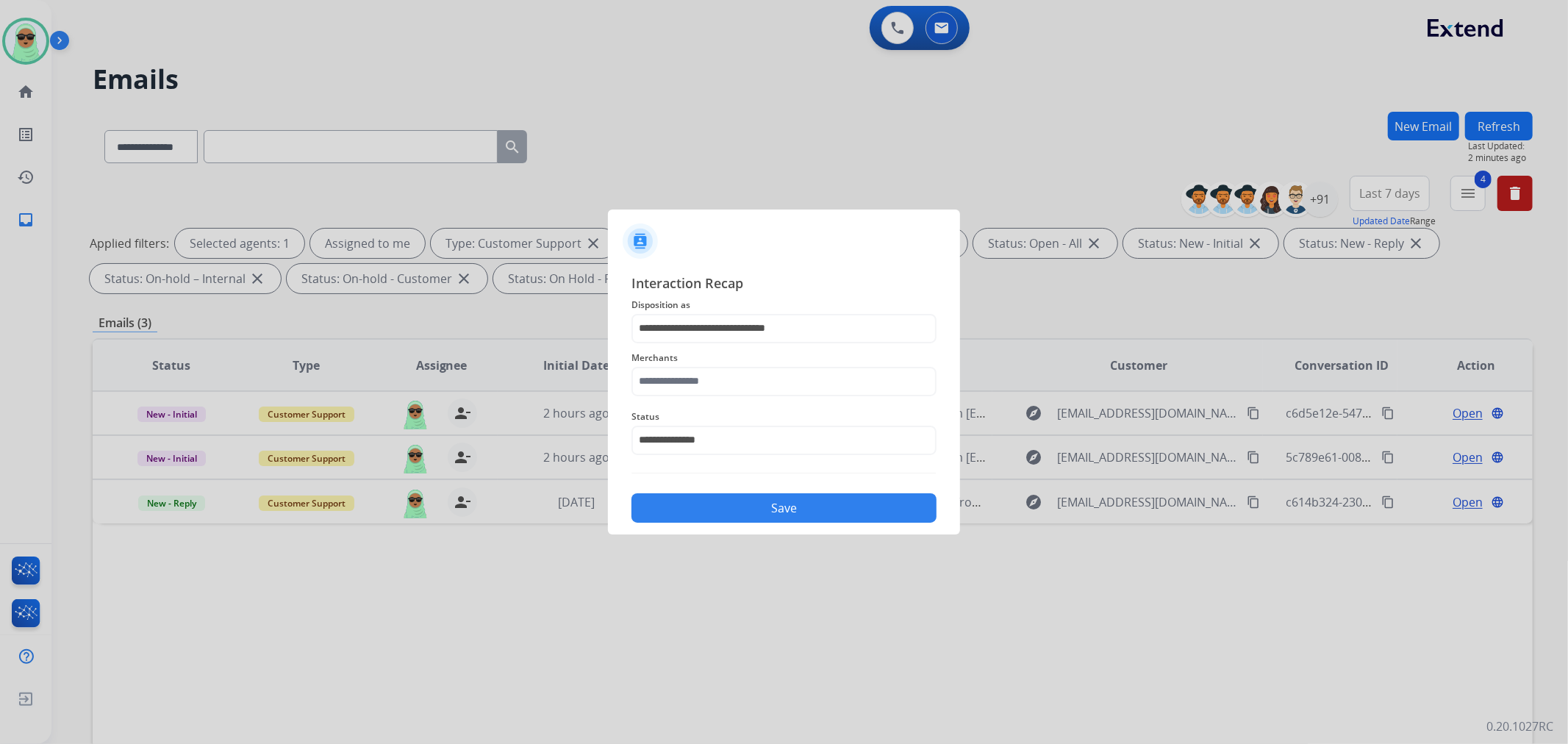
click at [763, 362] on span "Merchants" at bounding box center [784, 358] width 305 height 18
click at [732, 378] on input "text" at bounding box center [784, 381] width 305 height 30
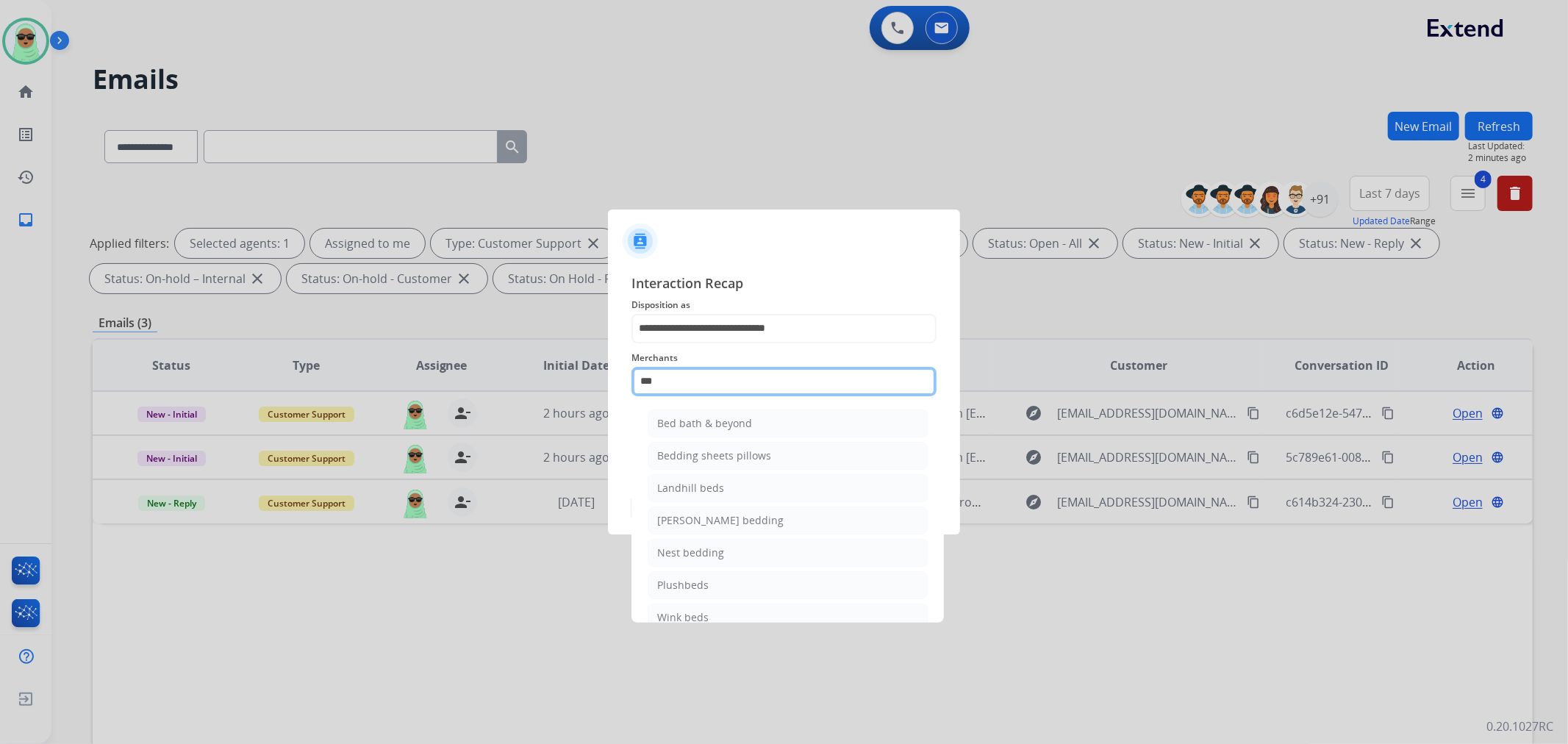
type input "**********"
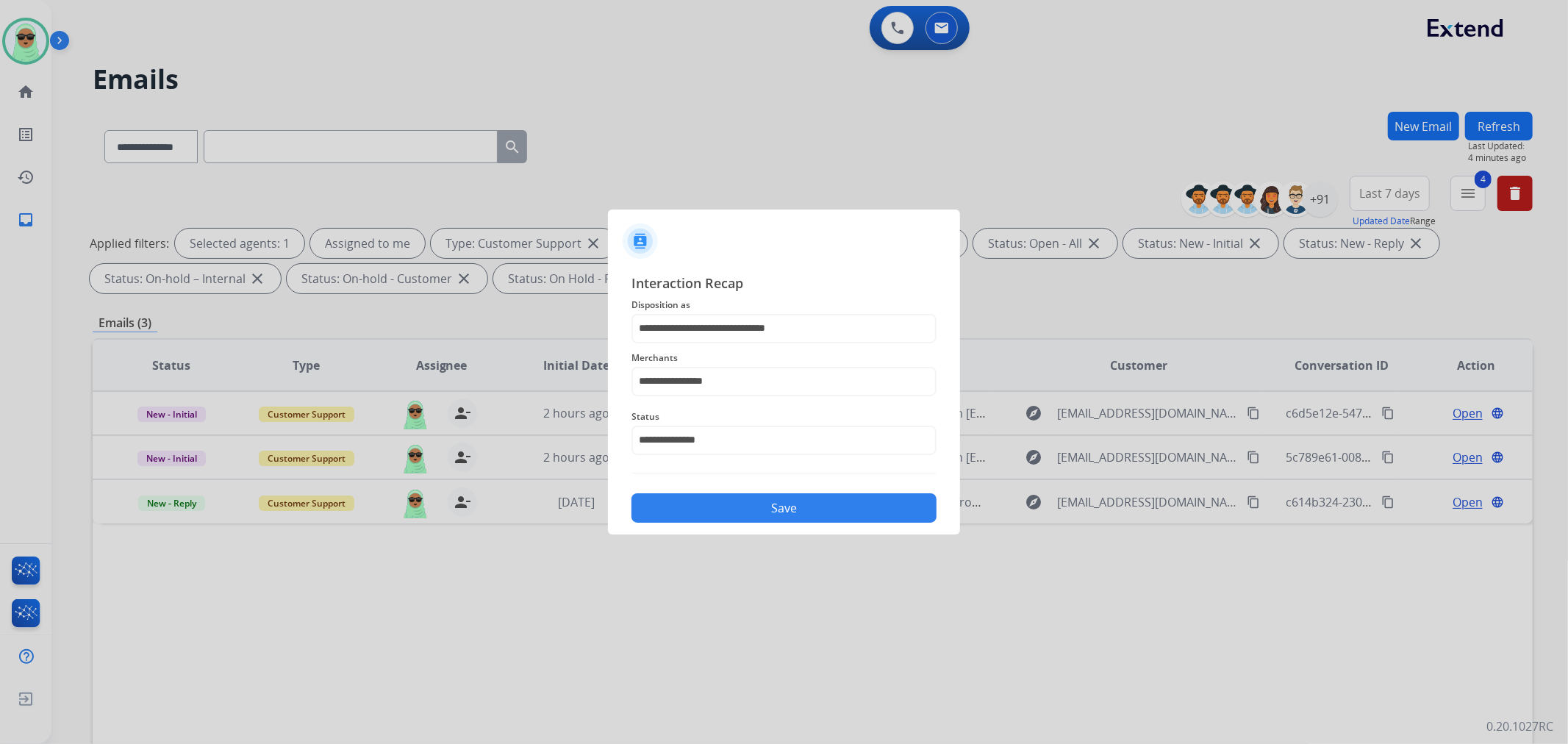
click at [730, 500] on button "Save" at bounding box center [784, 509] width 305 height 30
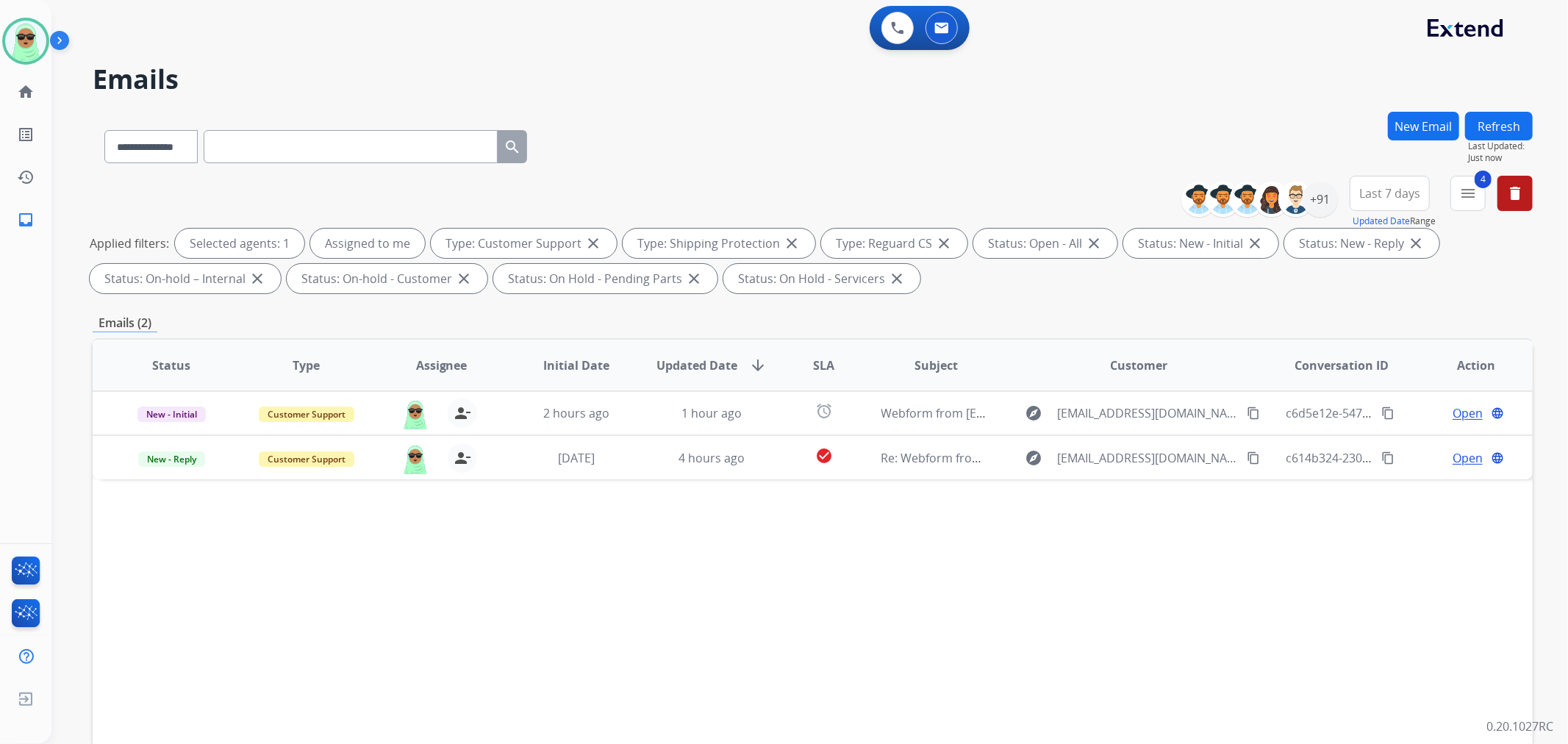
click at [1288, 67] on h2 "Emails" at bounding box center [813, 80] width 1440 height 30
click at [1451, 123] on button "New Email" at bounding box center [1423, 126] width 71 height 29
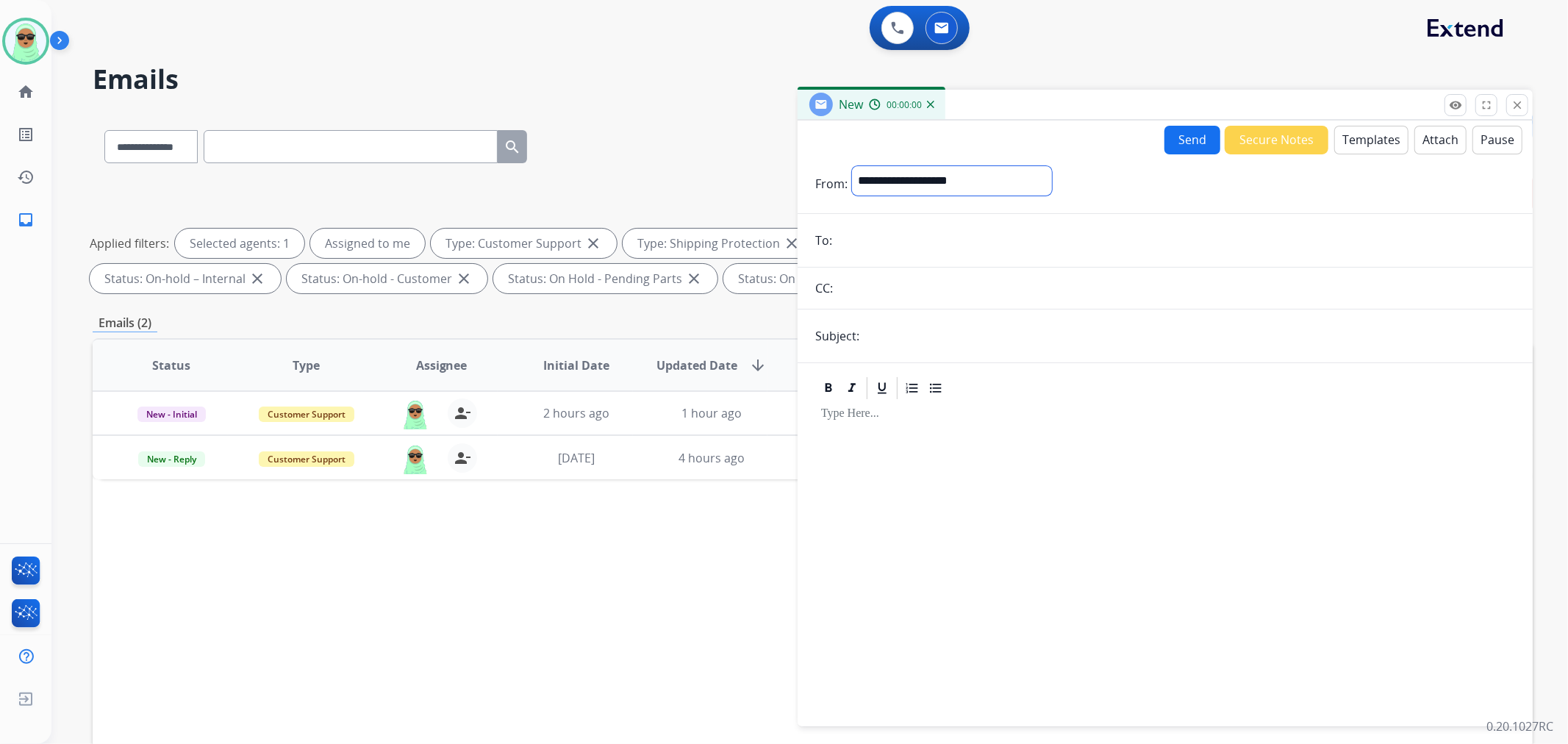
drag, startPoint x: 1074, startPoint y: 173, endPoint x: 1047, endPoint y: 184, distance: 29.2
click at [1052, 173] on select "**********" at bounding box center [952, 181] width 200 height 30
select select "**********"
click at [852, 167] on select "**********" at bounding box center [952, 181] width 200 height 30
click at [952, 252] on input "email" at bounding box center [1175, 242] width 678 height 30
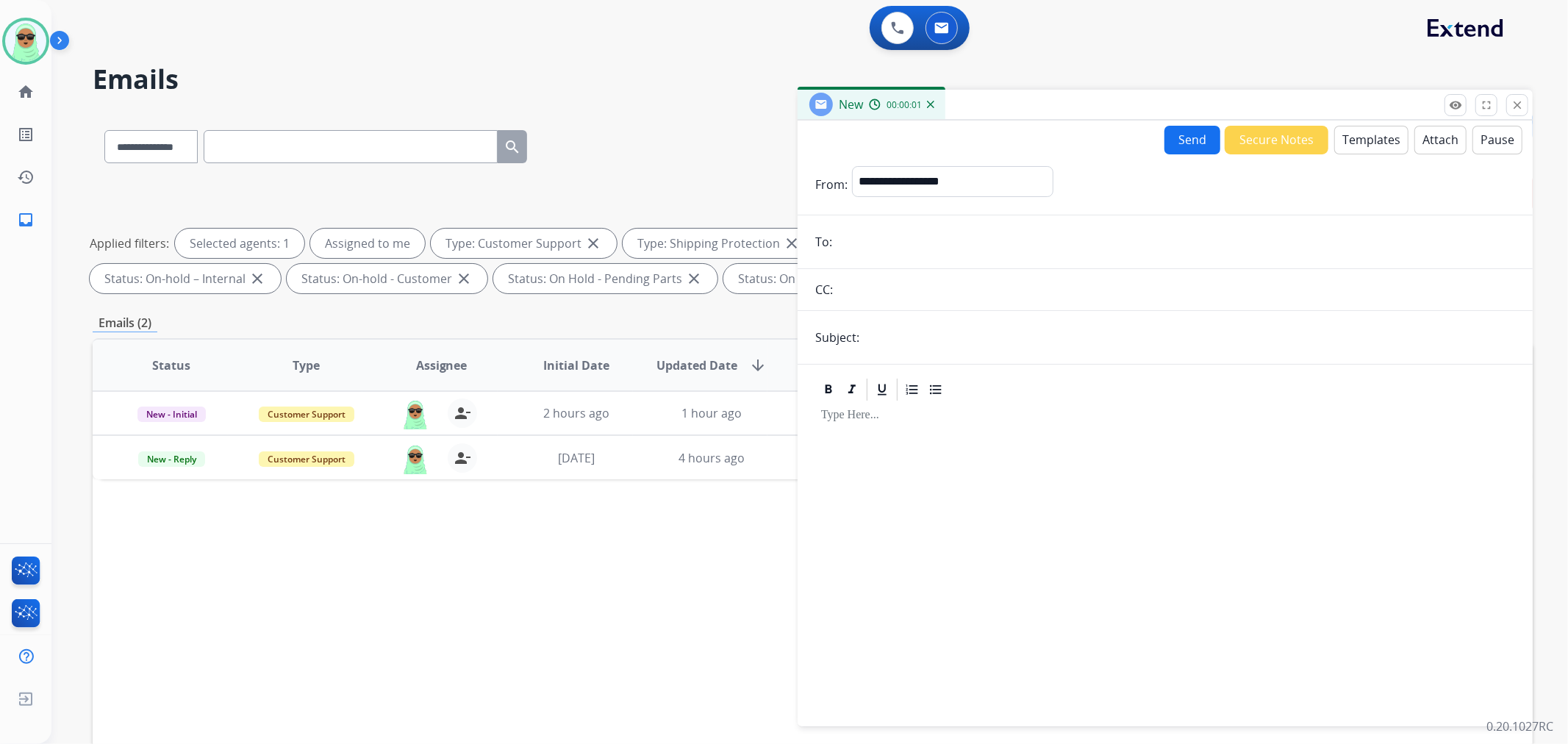
paste input "**********"
type input "**********"
click at [907, 344] on input "text" at bounding box center [1189, 338] width 651 height 30
type input "**********"
click at [1358, 148] on button "Templates" at bounding box center [1371, 139] width 75 height 29
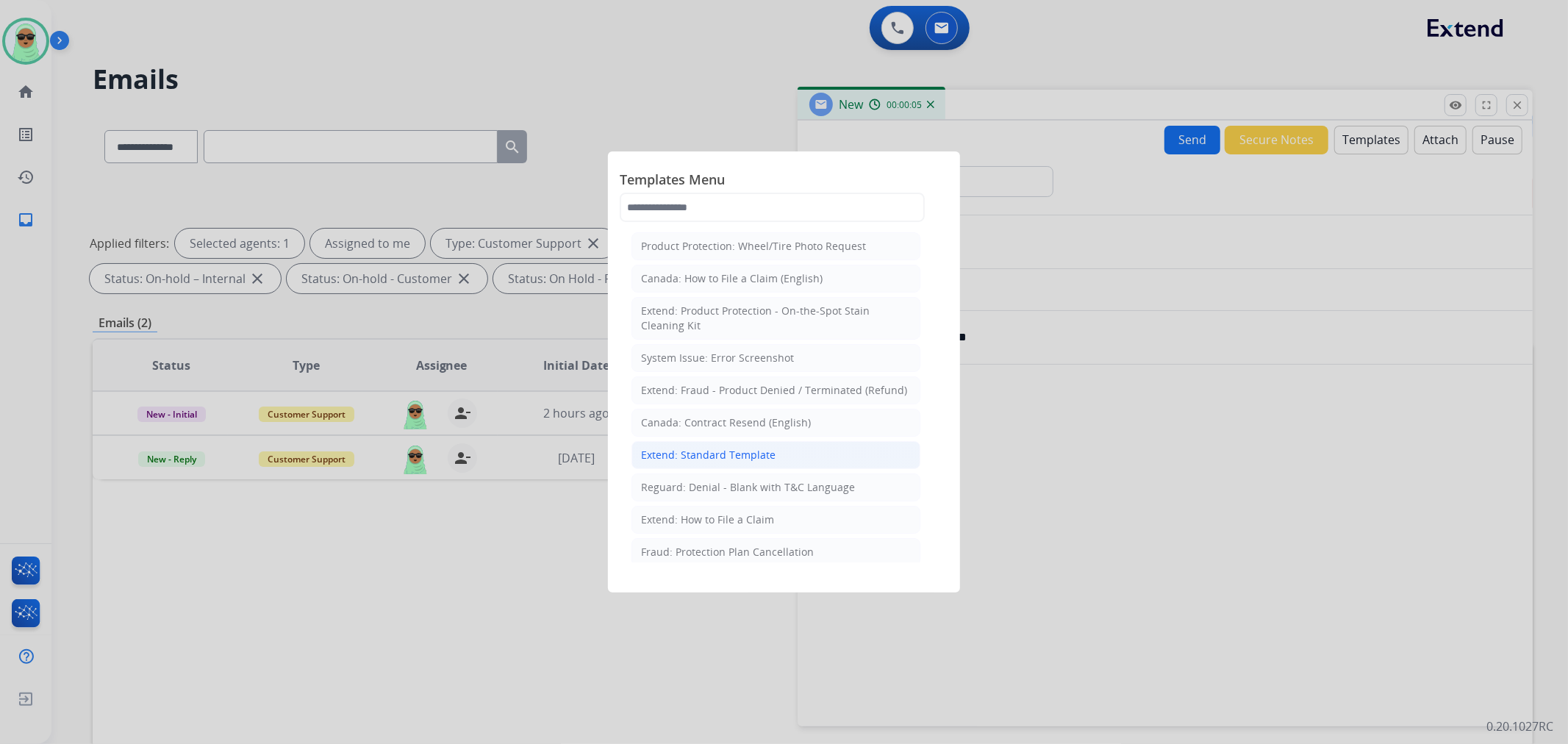
click at [768, 460] on div "Extend: Standard Template" at bounding box center [709, 455] width 134 height 15
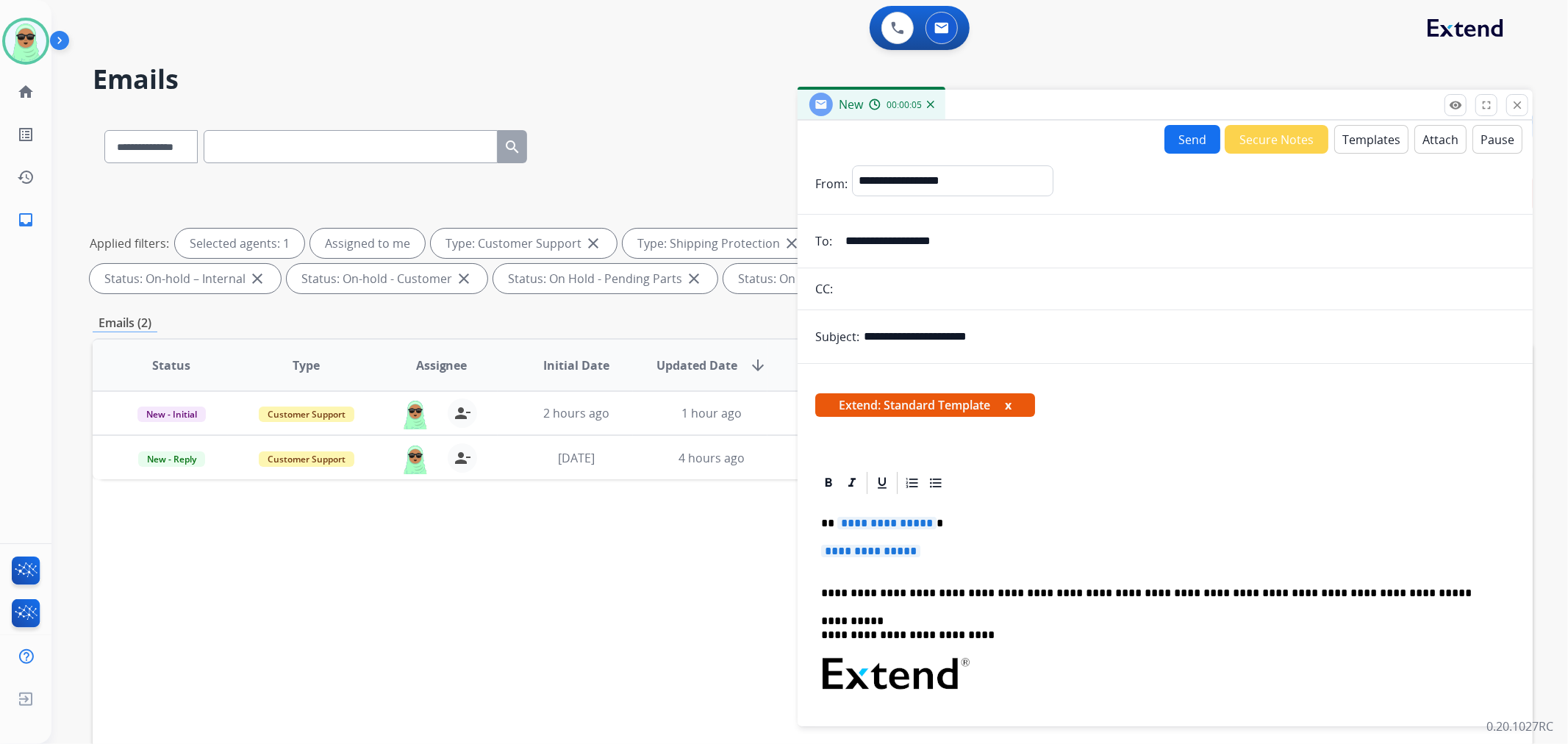
click at [877, 548] on span "**********" at bounding box center [870, 550] width 99 height 12
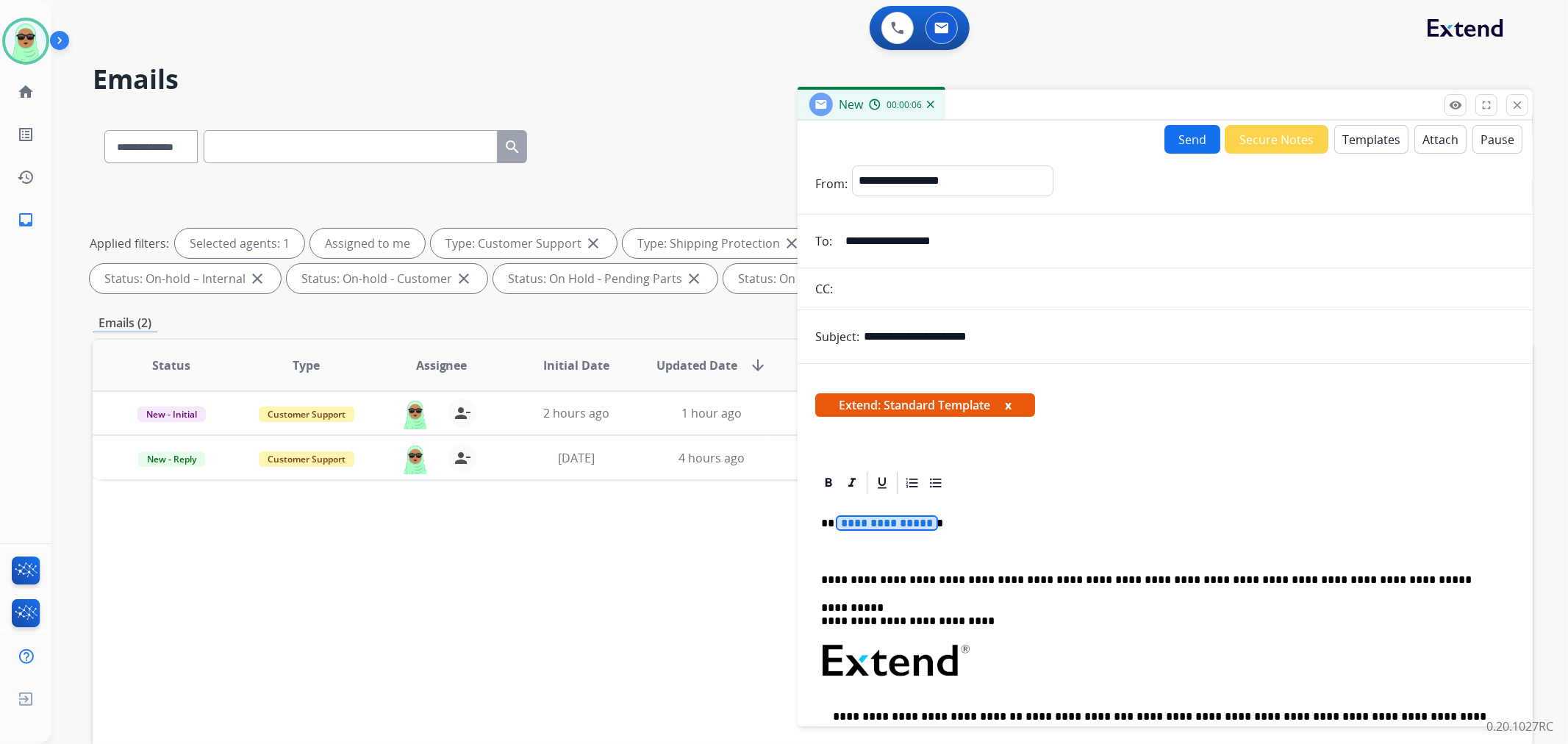
click at [900, 520] on span "**********" at bounding box center [887, 523] width 99 height 12
click at [880, 560] on div "**********" at bounding box center [1165, 702] width 700 height 412
click at [880, 545] on p at bounding box center [1165, 551] width 688 height 13
click at [1186, 142] on button "Send" at bounding box center [1192, 139] width 56 height 29
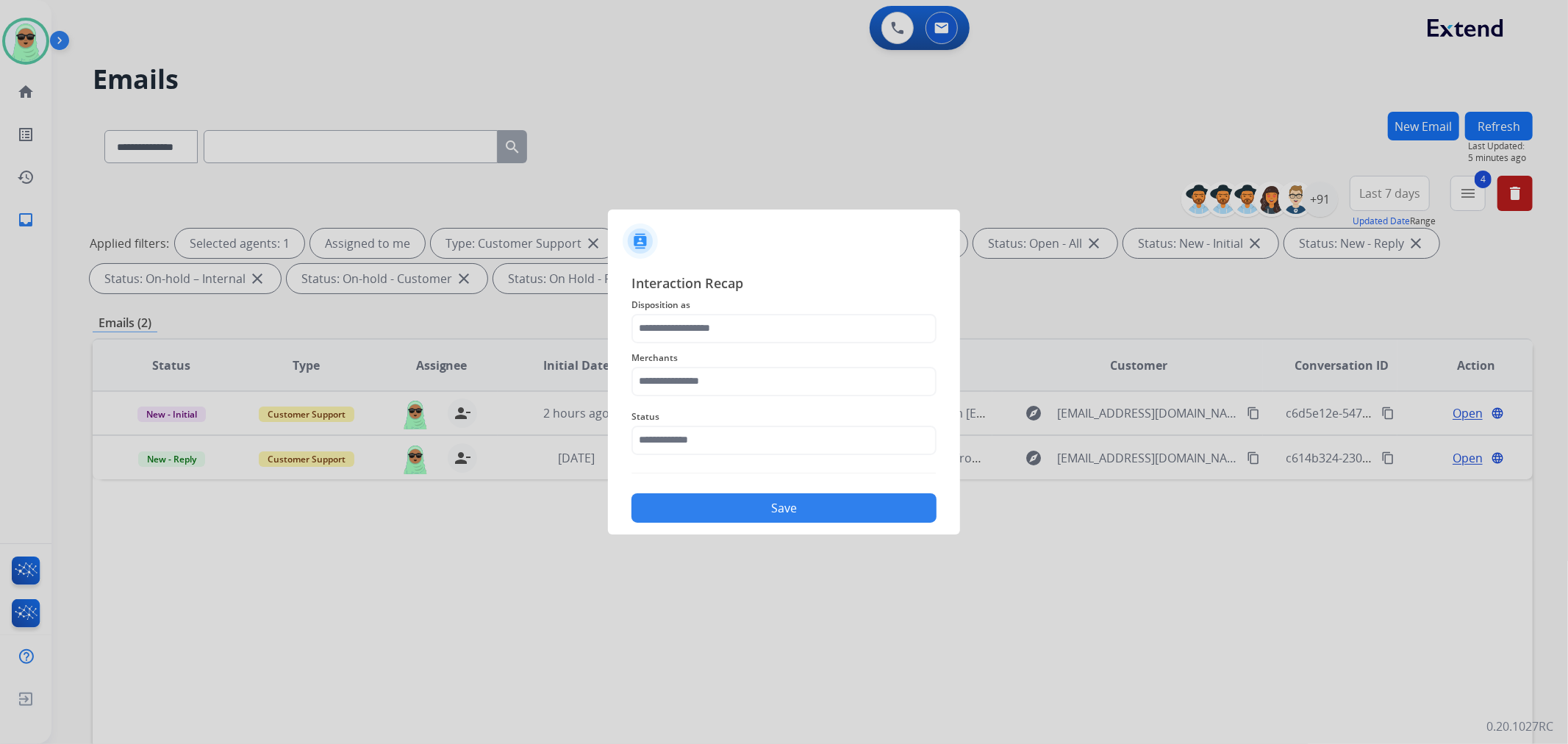
click at [1464, 120] on div at bounding box center [784, 372] width 1568 height 744
click at [725, 426] on input "text" at bounding box center [784, 440] width 305 height 30
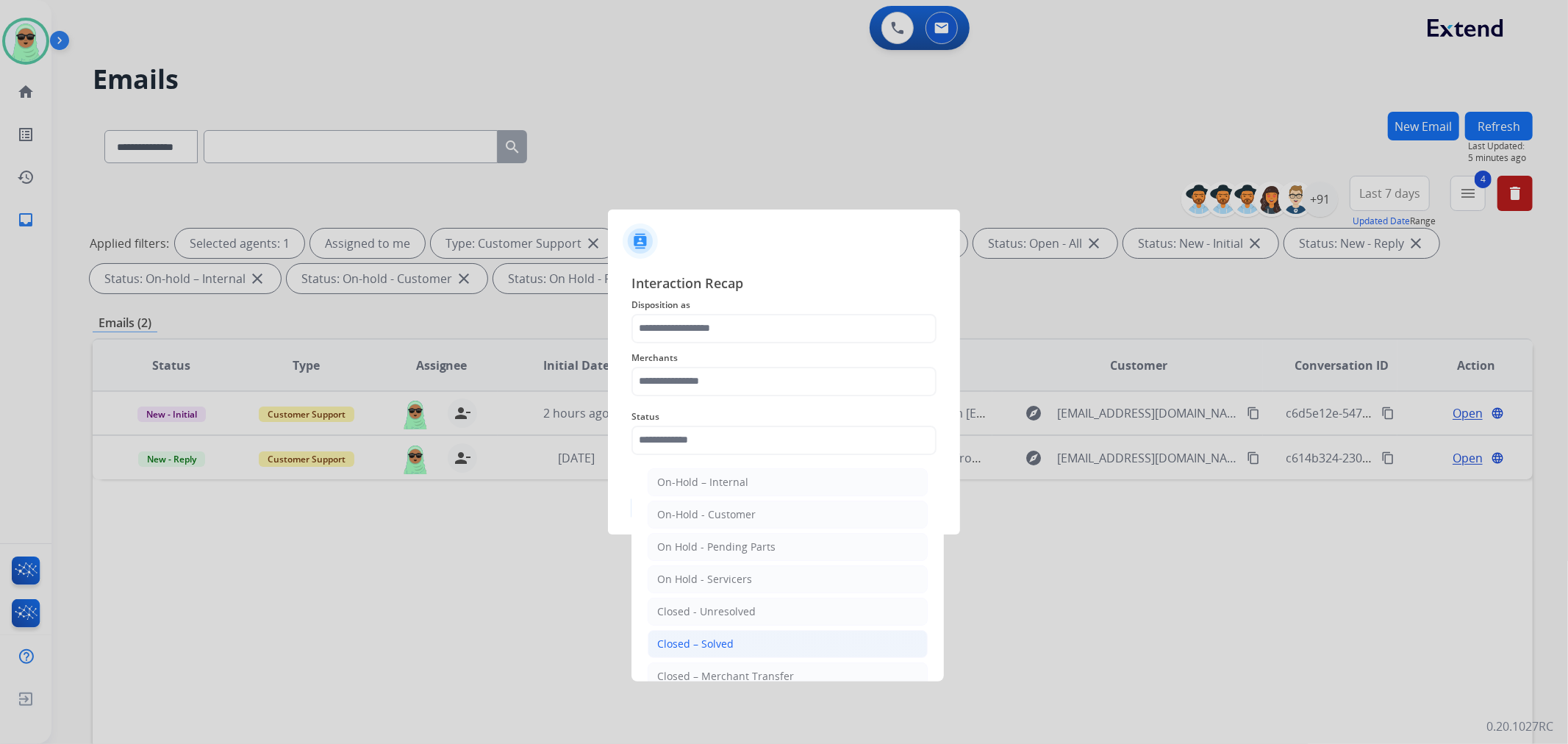
drag, startPoint x: 736, startPoint y: 645, endPoint x: 763, endPoint y: 472, distance: 175.1
click at [733, 644] on li "Closed – Solved" at bounding box center [788, 644] width 280 height 28
type input "**********"
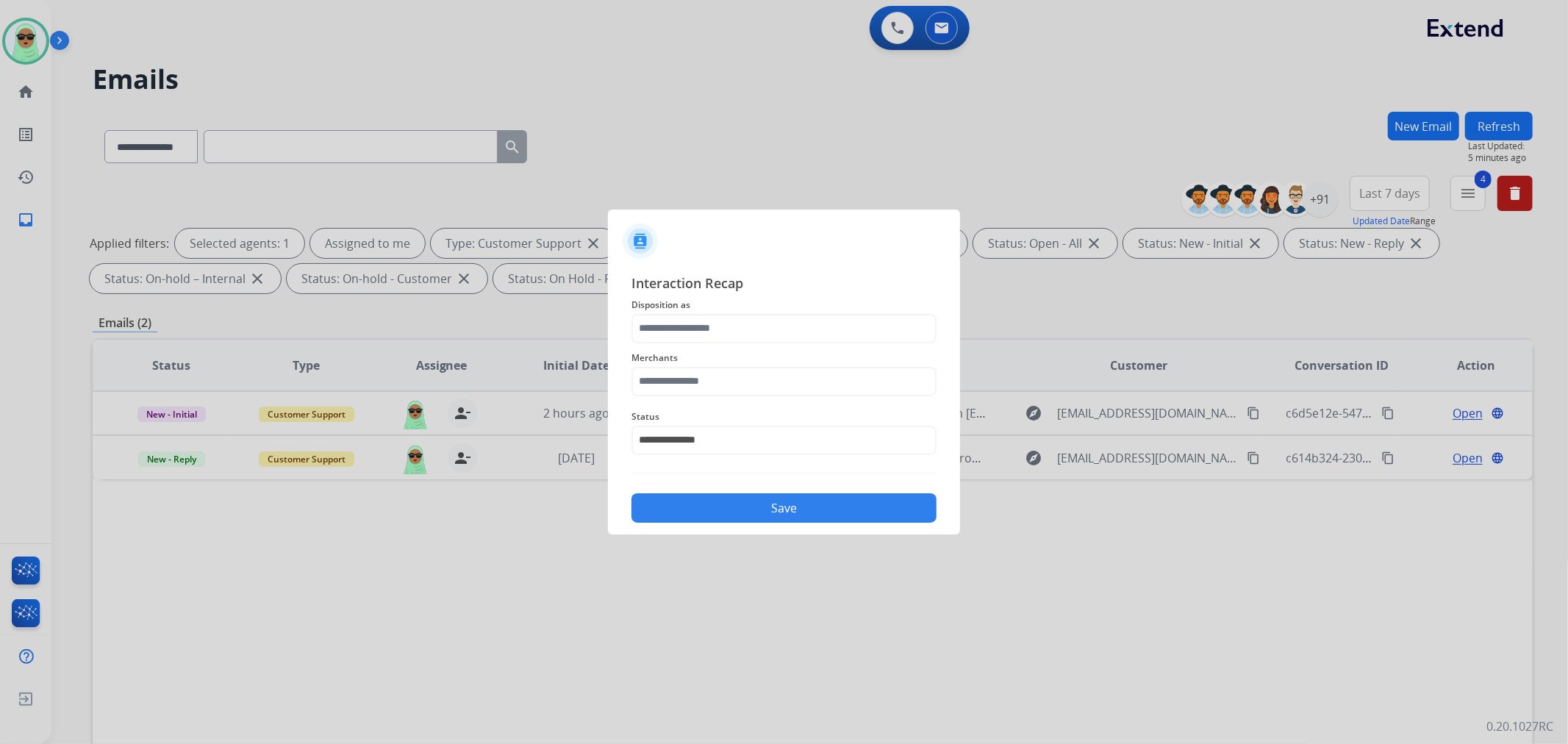
click at [770, 363] on span "Merchants" at bounding box center [784, 358] width 305 height 18
click at [752, 368] on input "text" at bounding box center [784, 381] width 305 height 30
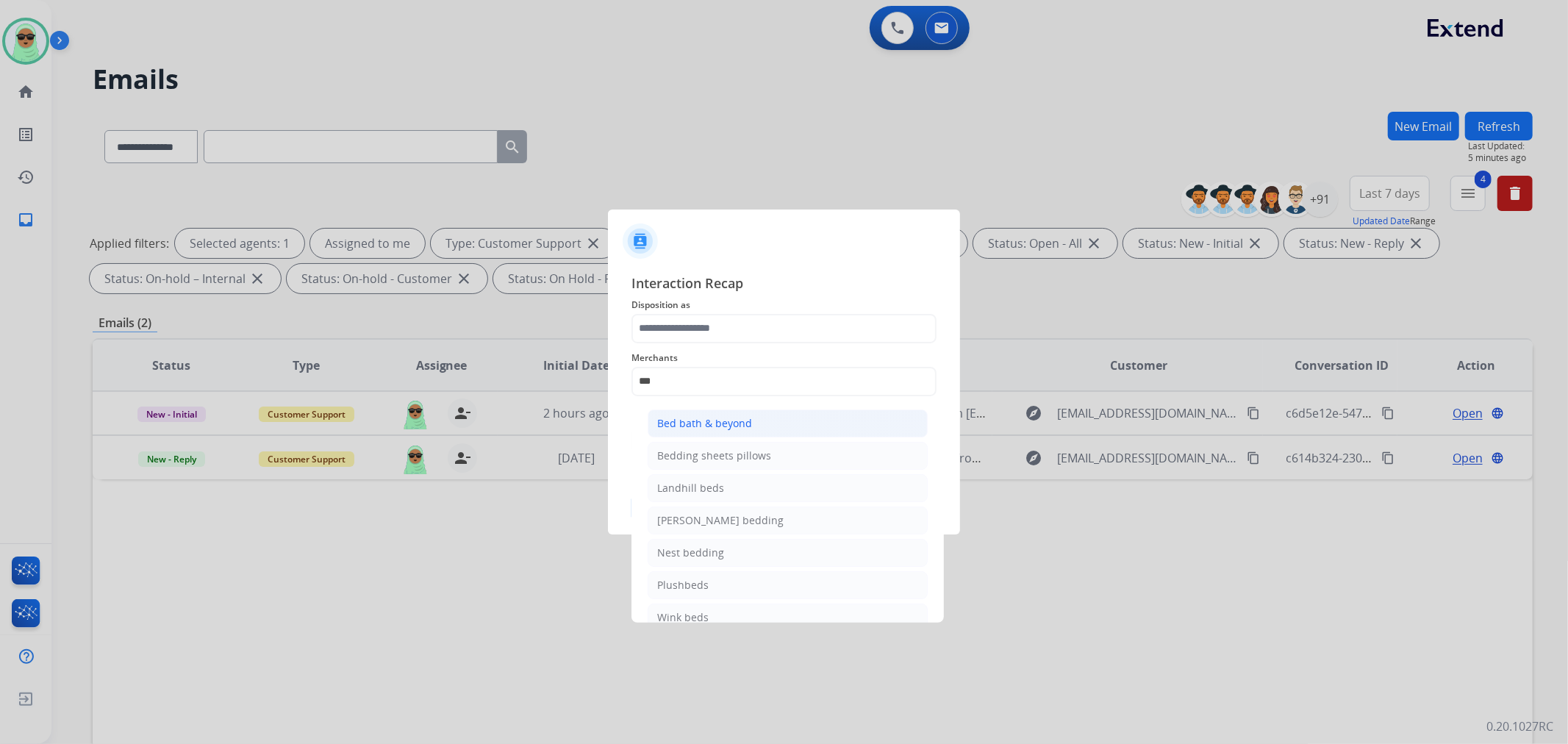
click at [754, 420] on li "Bed bath & beyond" at bounding box center [788, 423] width 280 height 28
type input "**********"
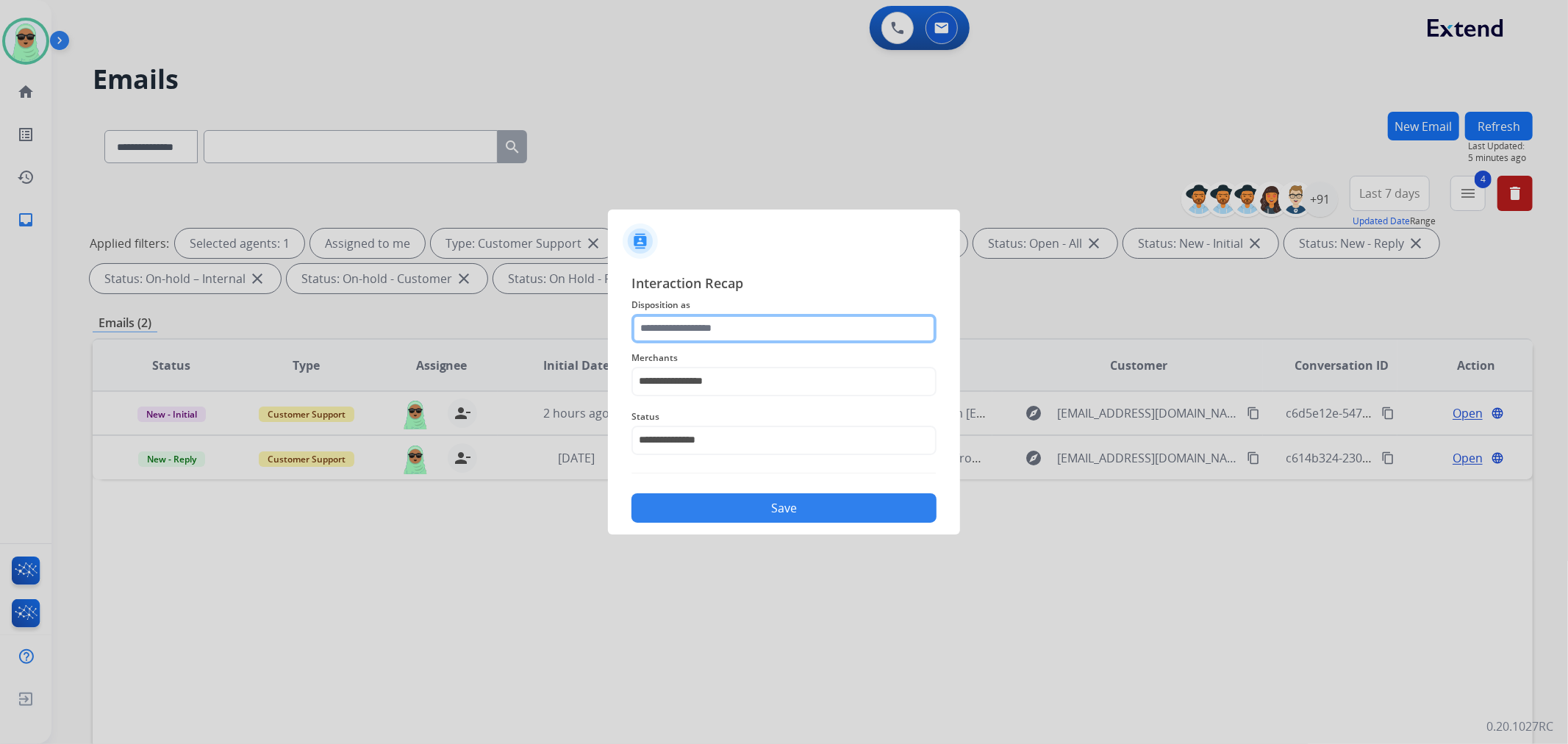
click at [790, 330] on input "text" at bounding box center [784, 329] width 305 height 30
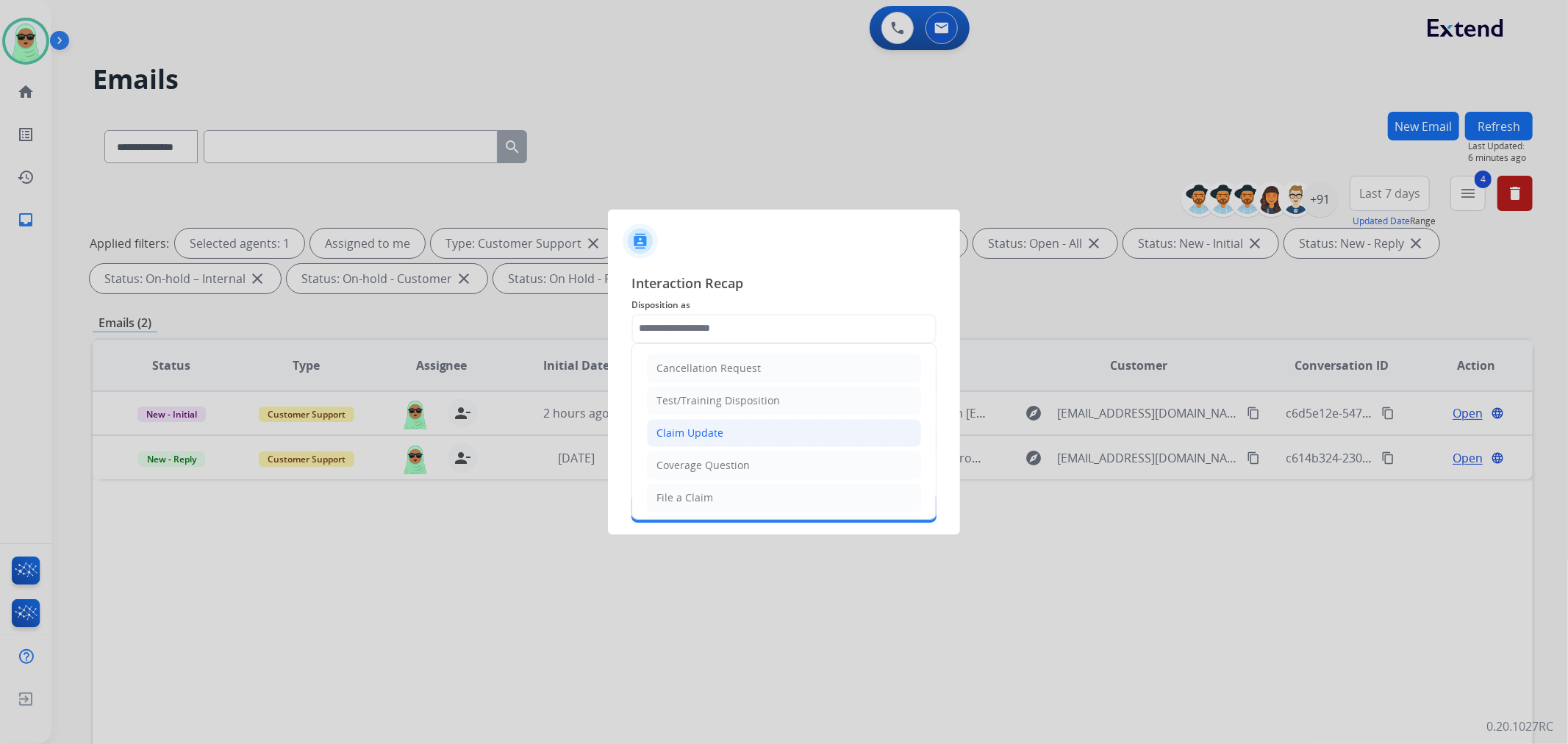
click at [736, 431] on li "Claim Update" at bounding box center [784, 433] width 274 height 28
type input "**********"
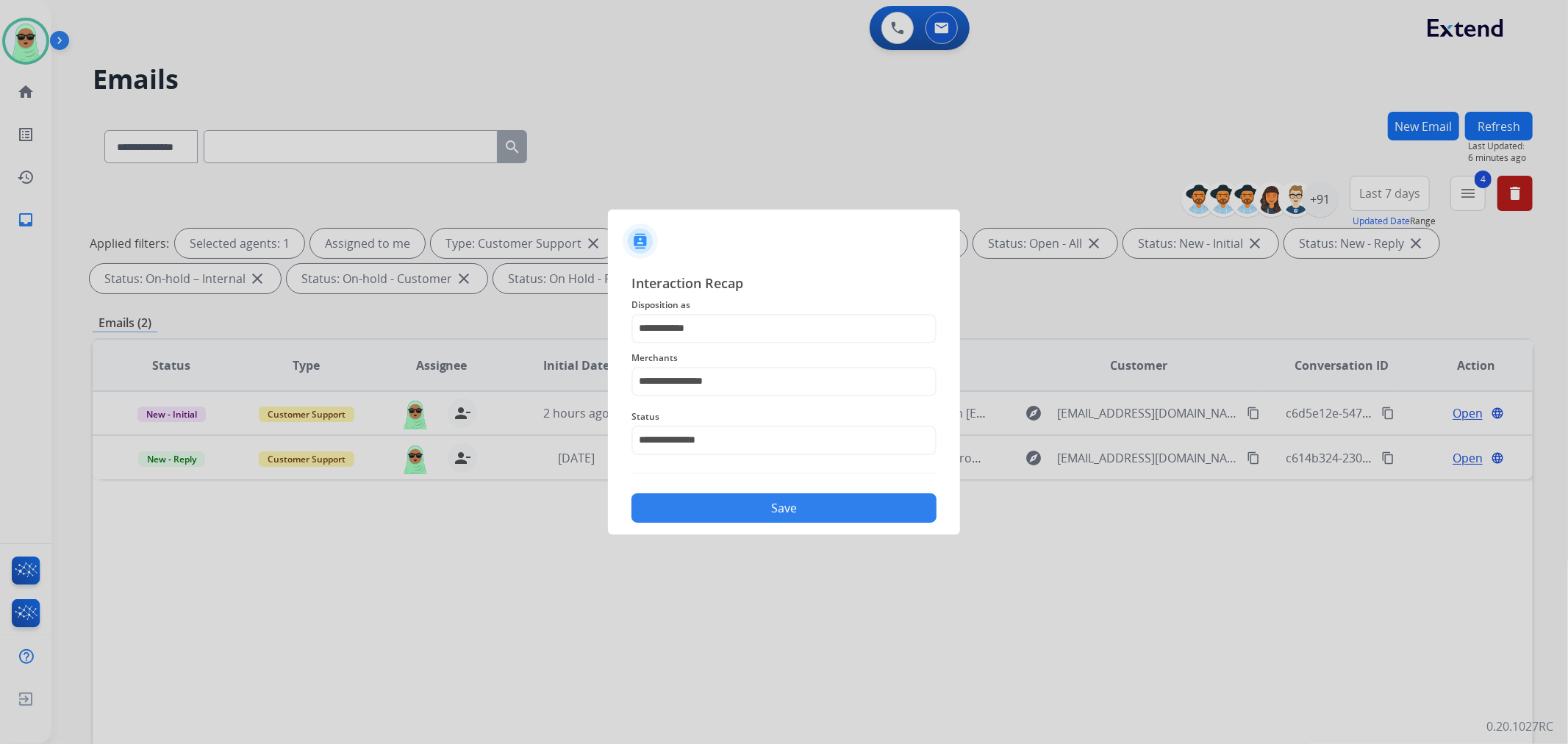
click at [763, 494] on button "Save" at bounding box center [784, 509] width 305 height 30
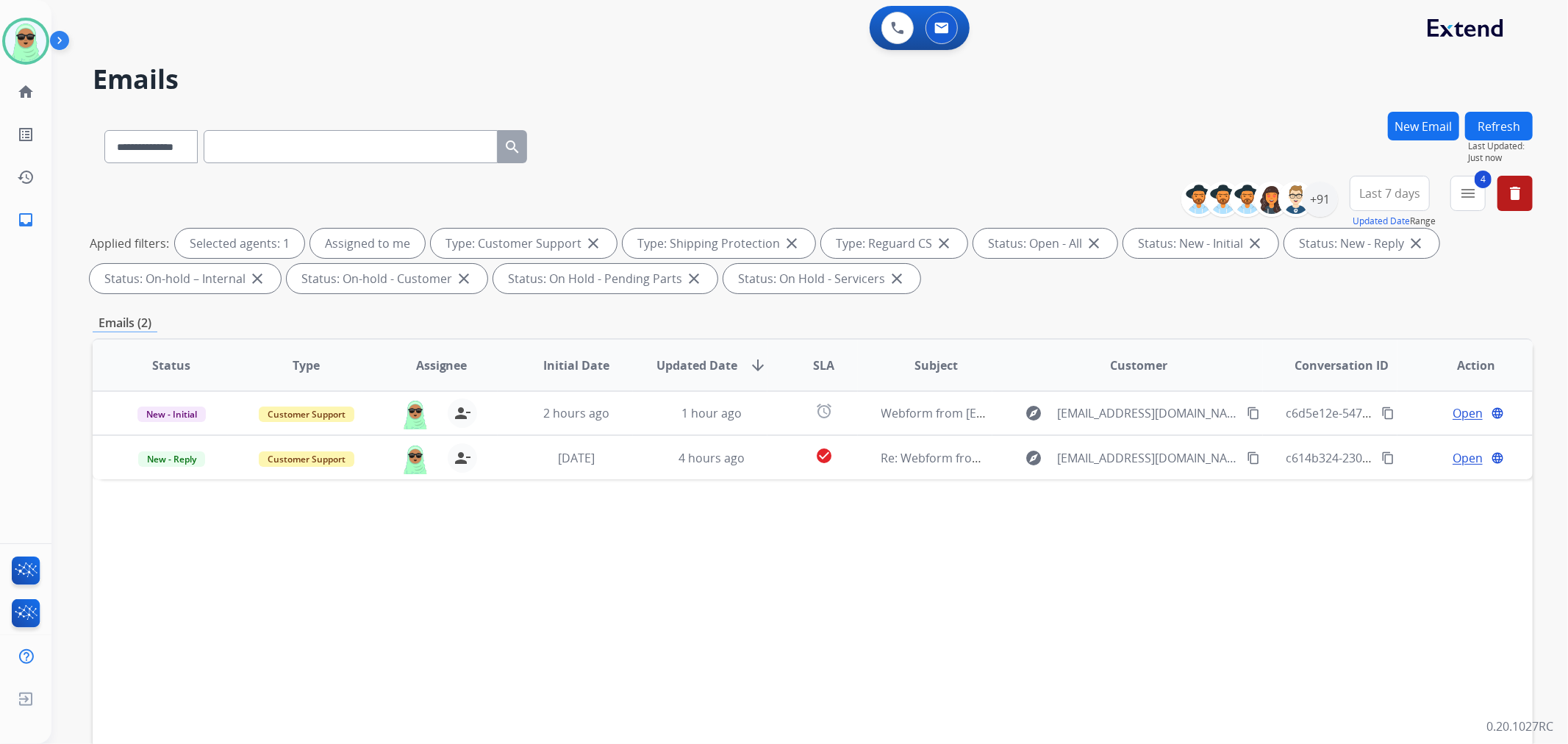
click at [1473, 133] on button "Refresh" at bounding box center [1499, 126] width 67 height 29
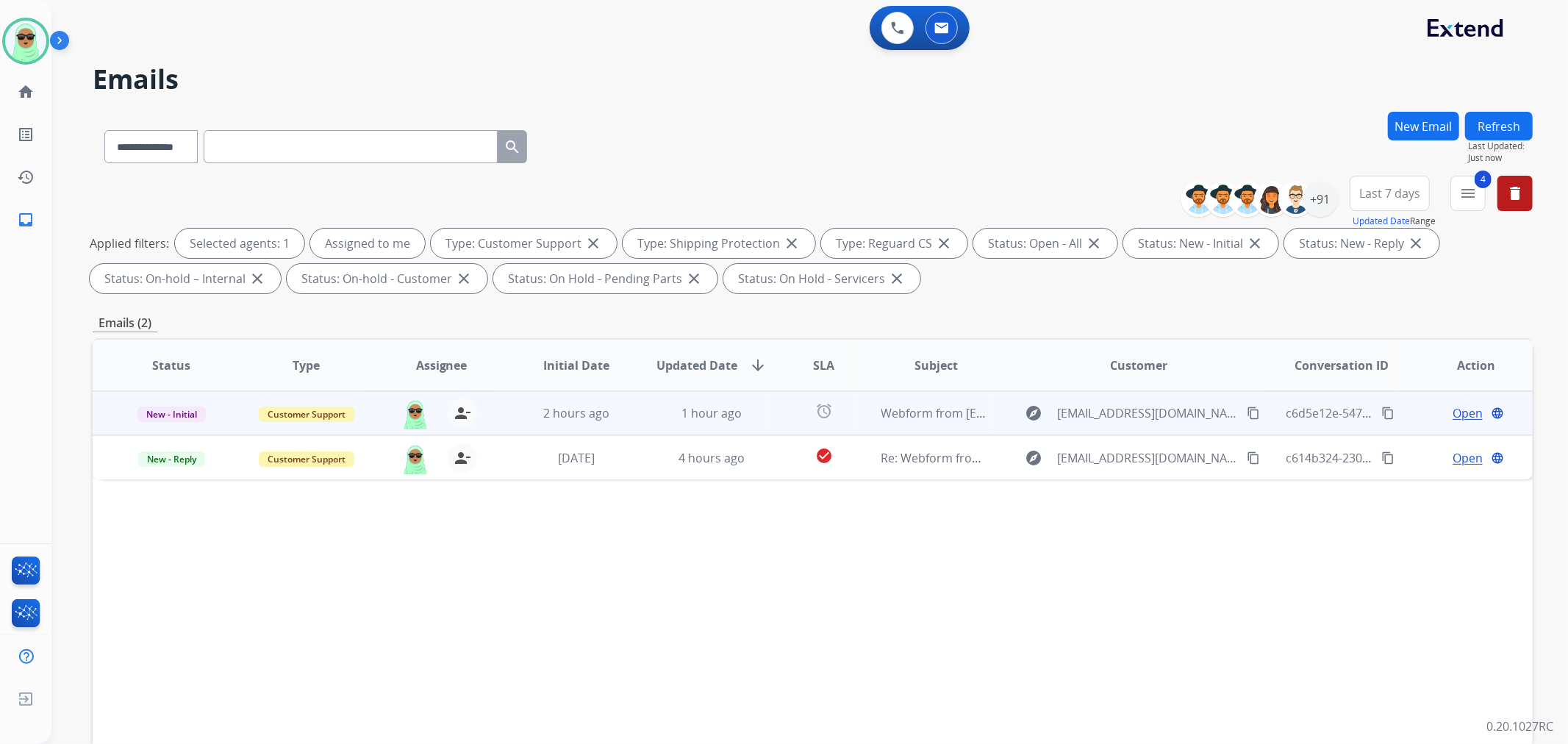
click at [1247, 409] on mat-icon "content_copy" at bounding box center [1253, 413] width 13 height 13
click at [1452, 406] on span "Open" at bounding box center [1467, 413] width 30 height 18
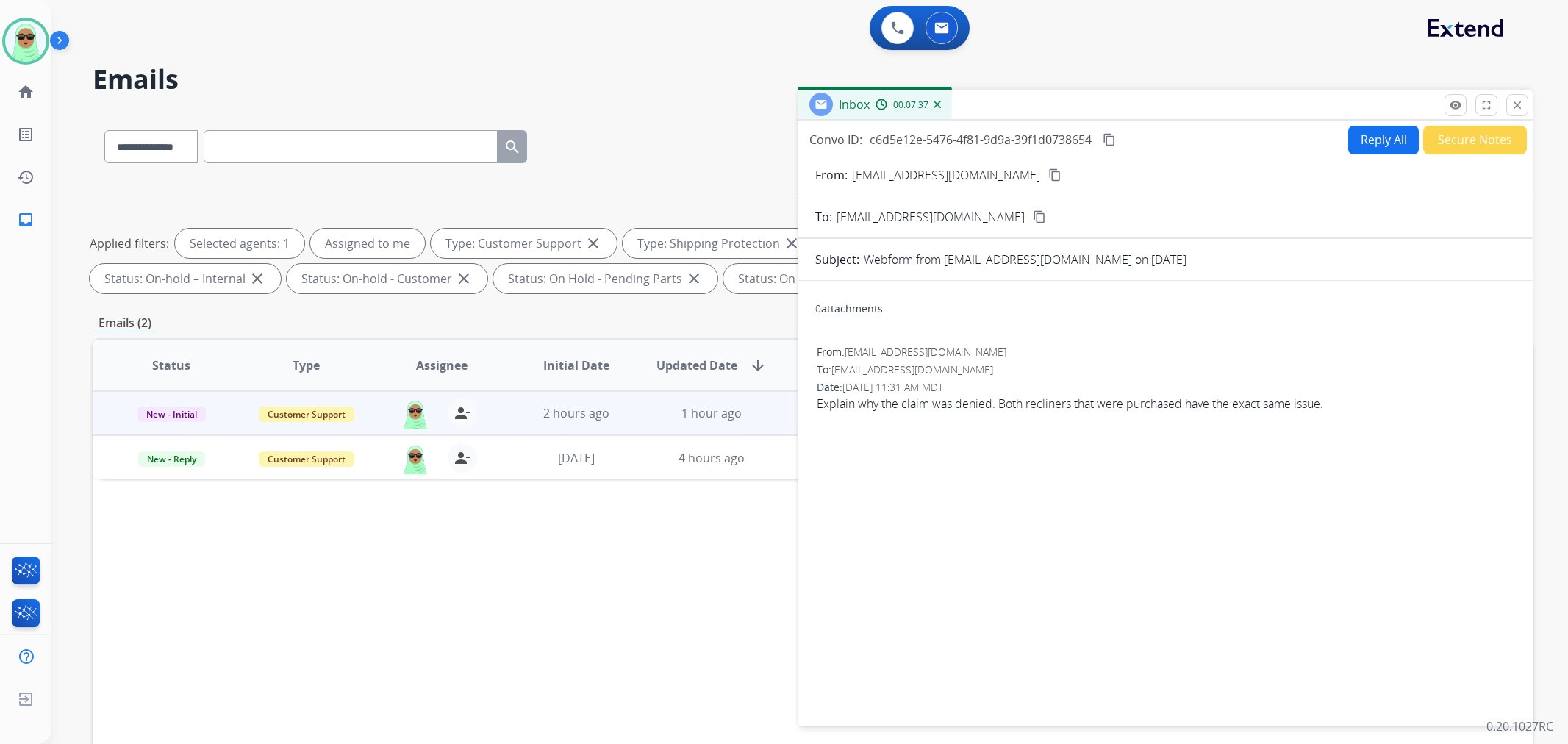
select select "**********"
drag, startPoint x: 1369, startPoint y: 158, endPoint x: 1378, endPoint y: 152, distance: 10.8
click at [1369, 158] on form "From: [EMAIL_ADDRESS][DOMAIN_NAME] content_copy To: [EMAIL_ADDRESS][DOMAIN_NAME…" at bounding box center [1165, 437] width 735 height 566
click at [1382, 148] on button "Reply All" at bounding box center [1383, 139] width 71 height 29
select select "**********"
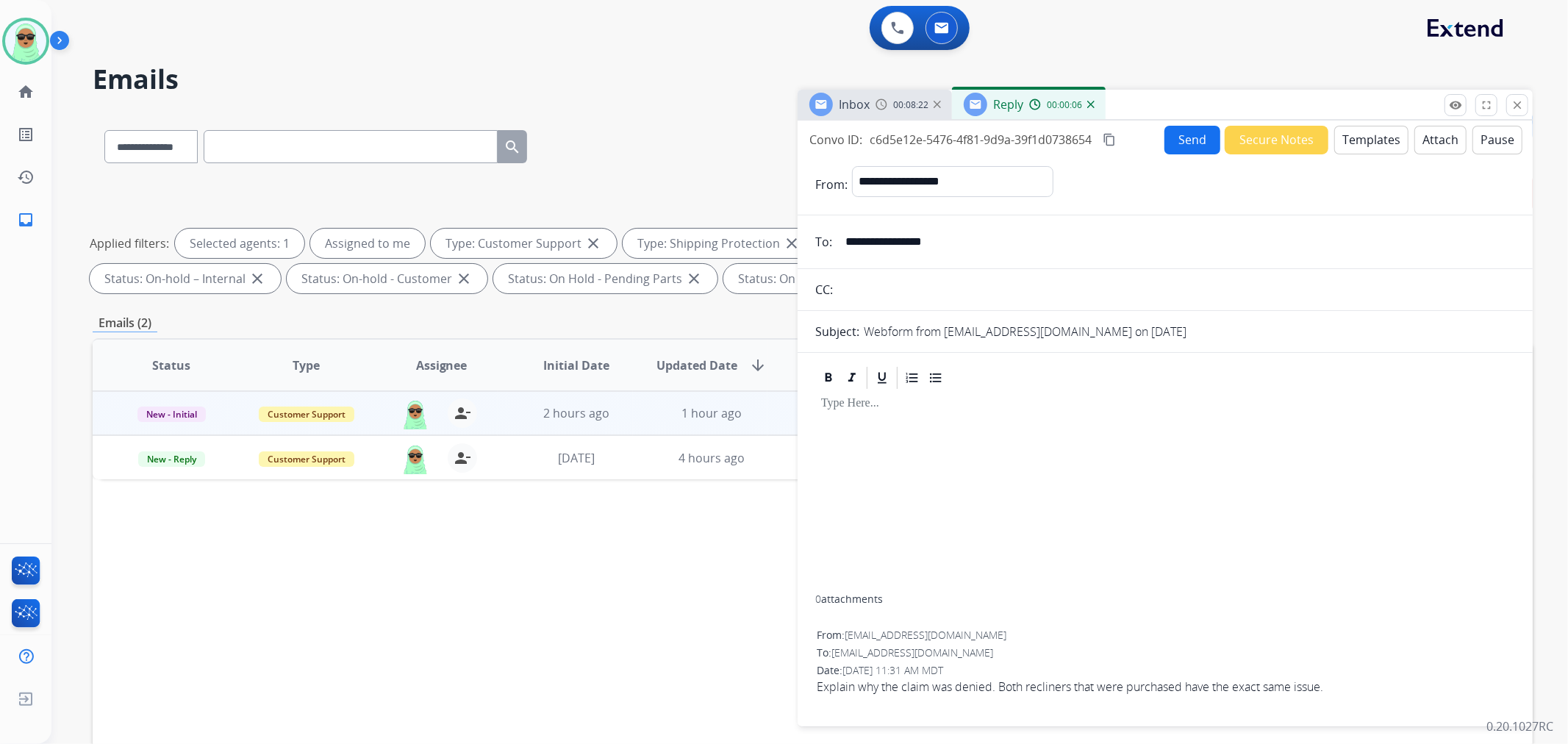
click at [1352, 139] on button "Templates" at bounding box center [1371, 139] width 75 height 29
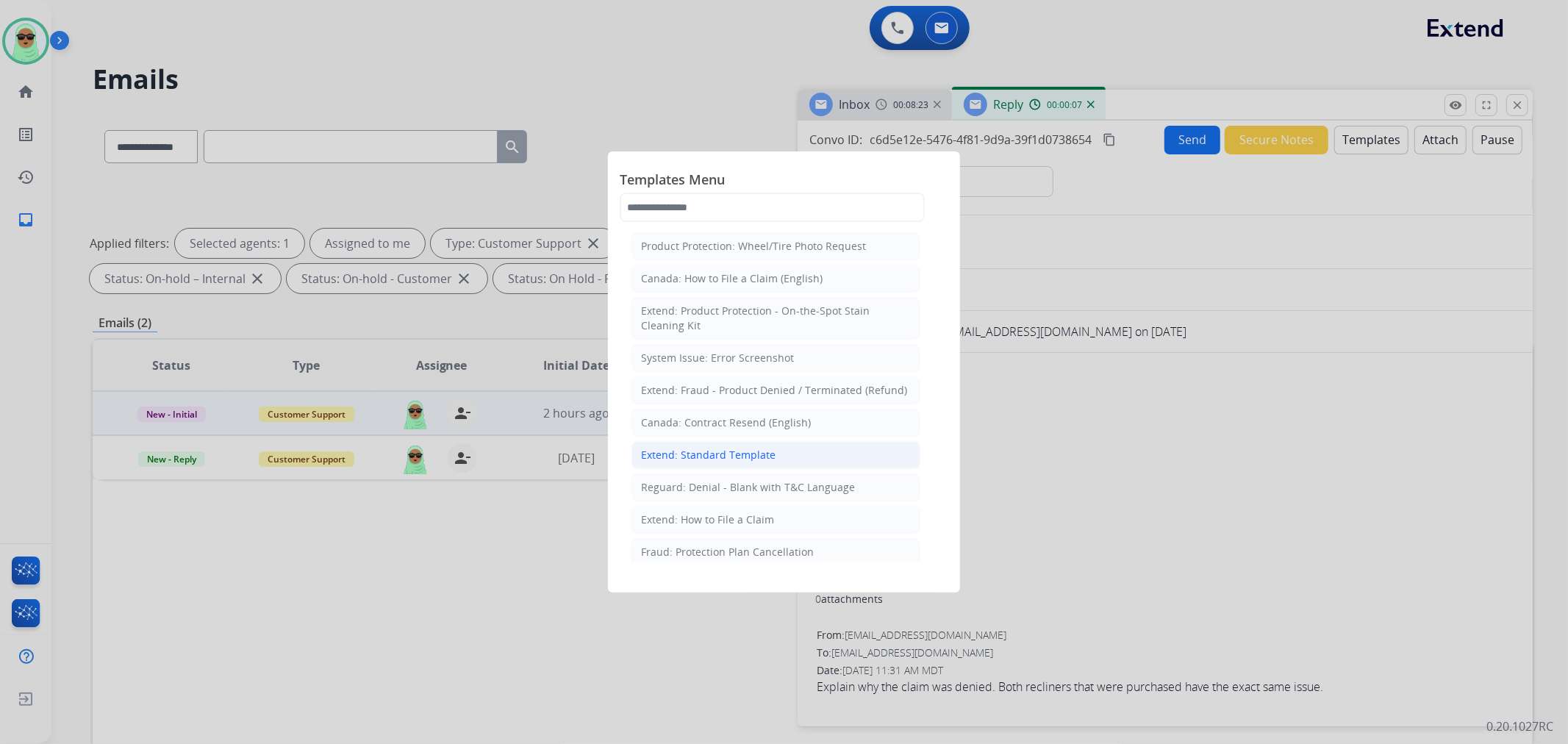
click at [829, 454] on li "Extend: Standard Template" at bounding box center [776, 455] width 289 height 28
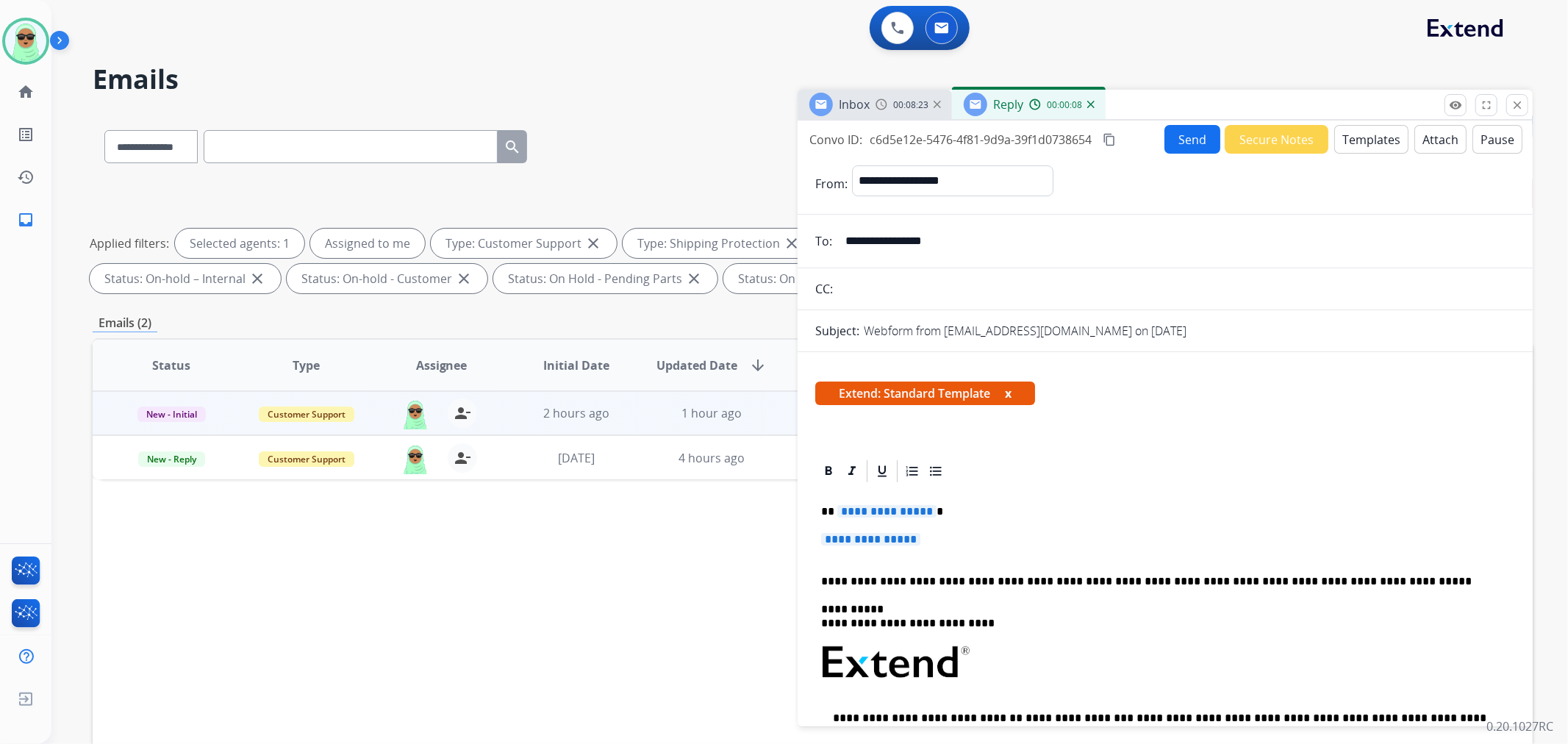
click at [892, 534] on span "**********" at bounding box center [870, 539] width 99 height 12
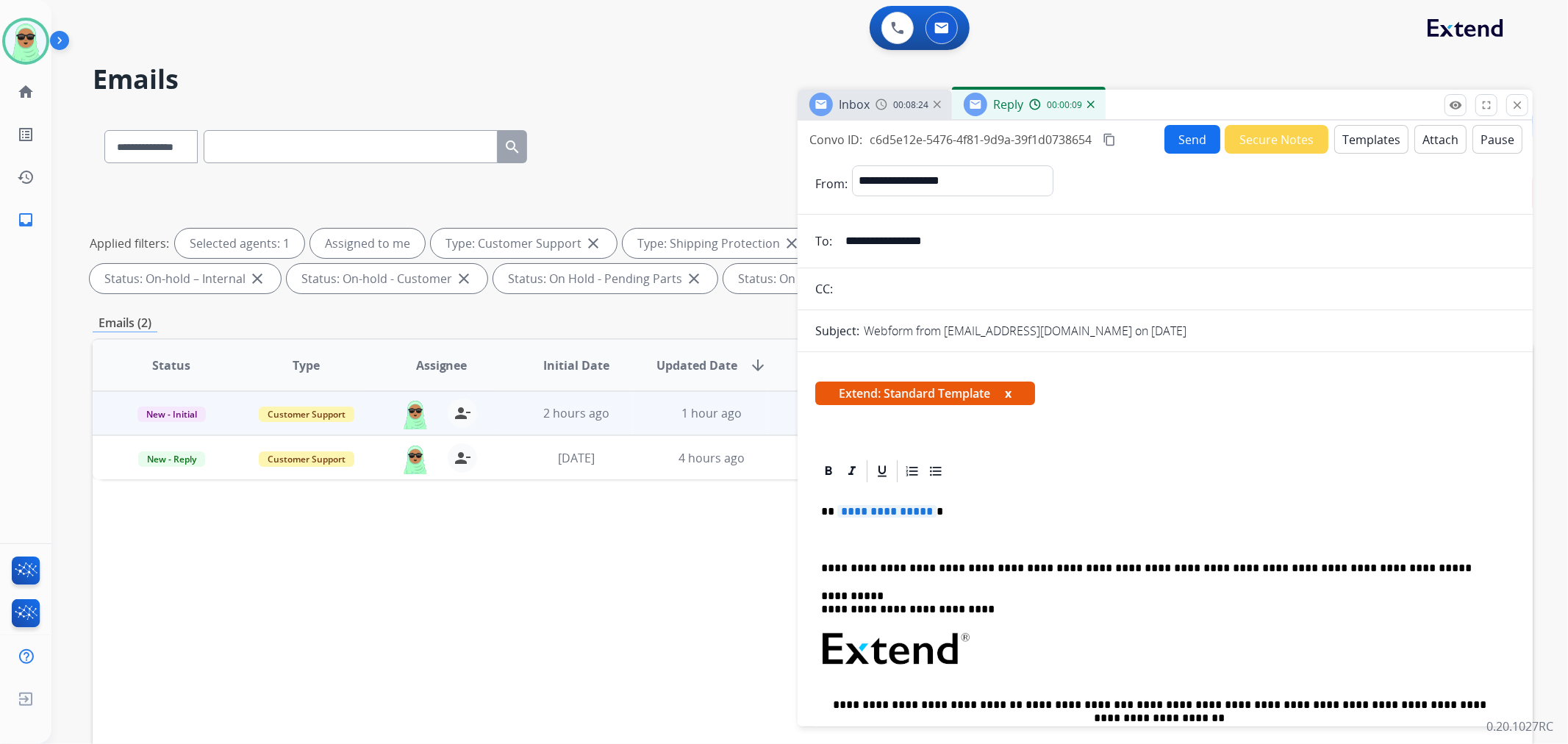
drag, startPoint x: 923, startPoint y: 502, endPoint x: 914, endPoint y: 508, distance: 10.8
click at [923, 503] on div "**********" at bounding box center [1165, 695] width 700 height 421
click at [891, 517] on span "**********" at bounding box center [887, 511] width 99 height 12
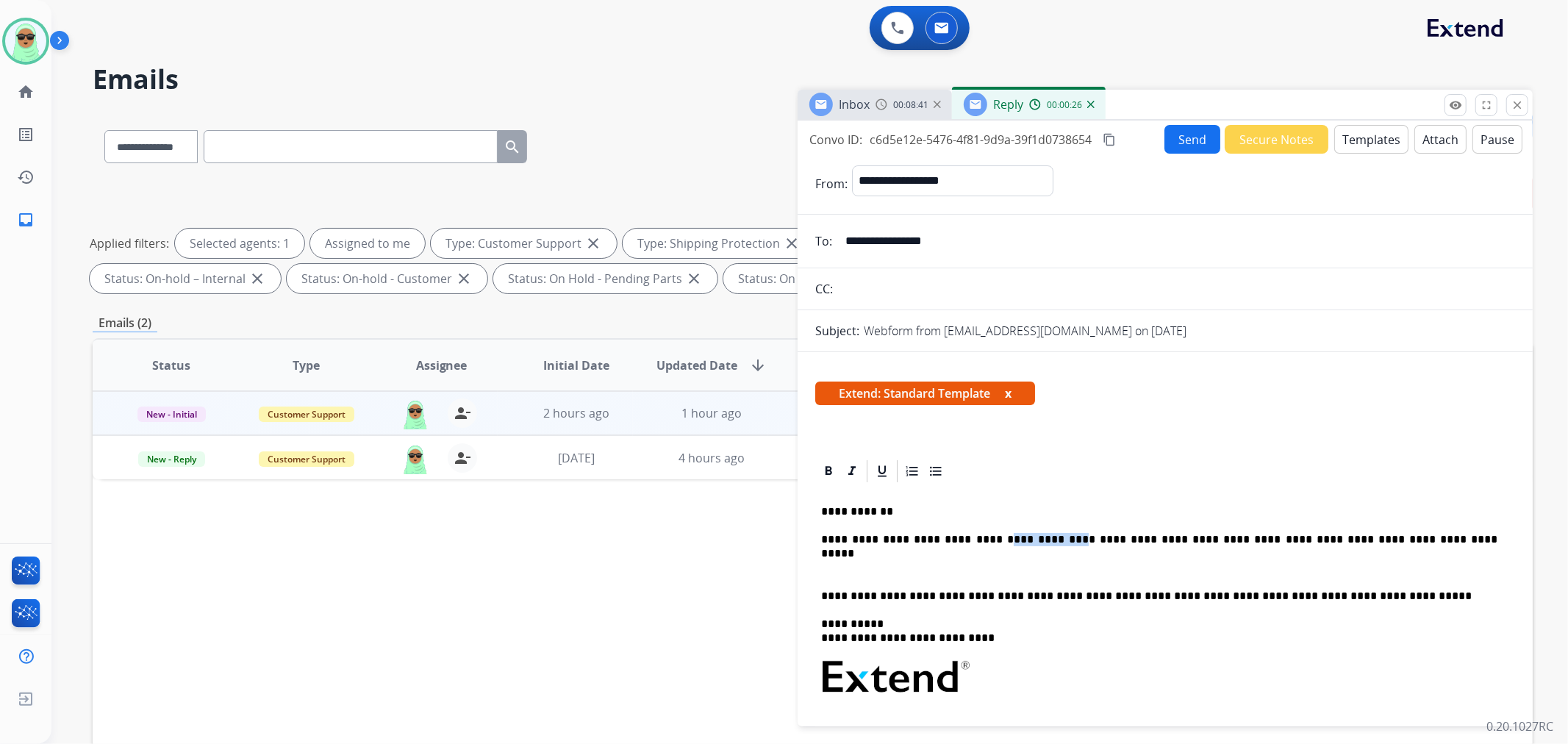
drag, startPoint x: 1033, startPoint y: 540, endPoint x: 974, endPoint y: 540, distance: 59.0
click at [974, 540] on p "**********" at bounding box center [1159, 540] width 677 height 13
click at [1342, 541] on p "**********" at bounding box center [1159, 540] width 677 height 13
click at [1165, 126] on div "Send Secure Notes Templates Attach Pause" at bounding box center [1343, 139] width 358 height 29
click at [1171, 122] on div "**********" at bounding box center [1165, 420] width 735 height 600
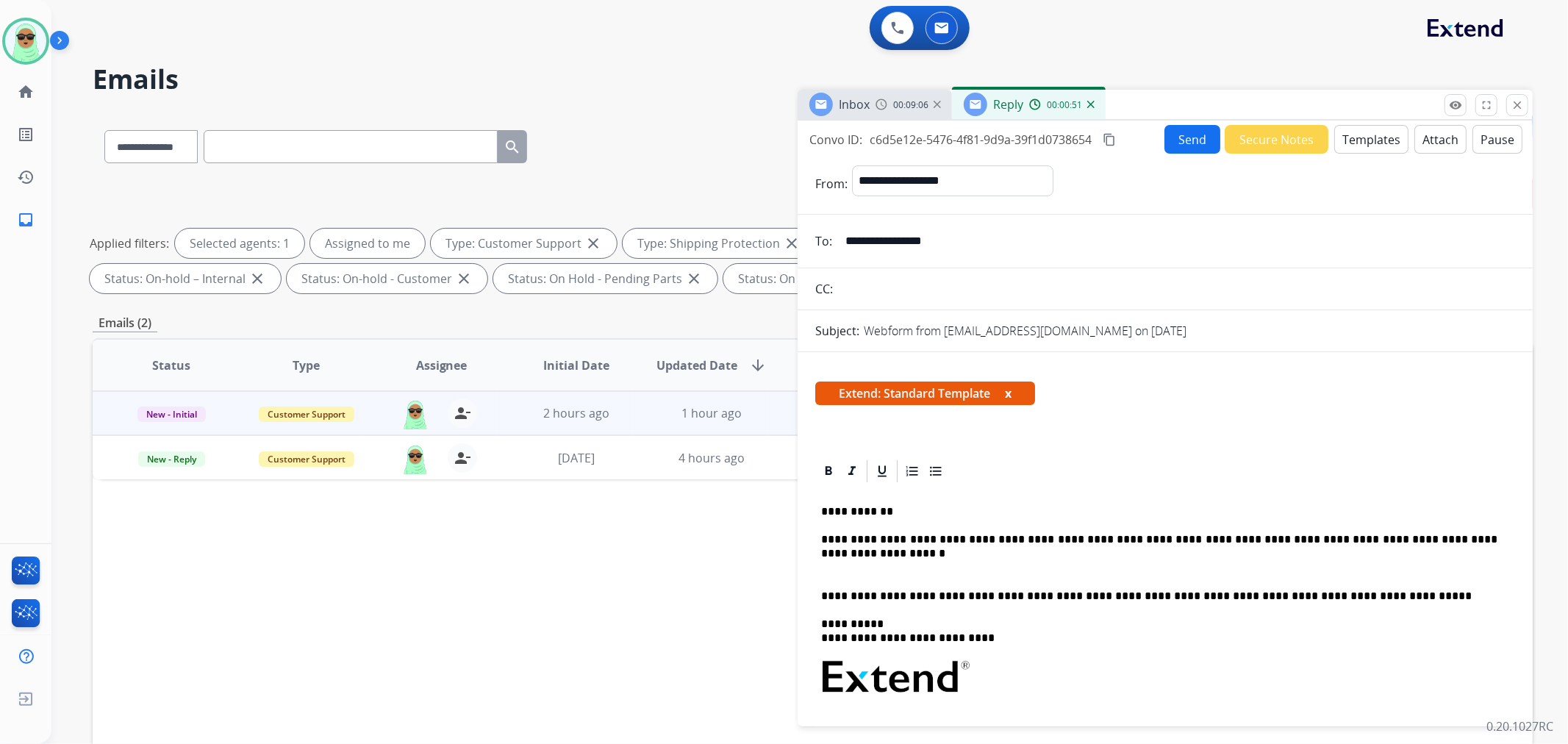
click at [1174, 139] on button "Send" at bounding box center [1192, 139] width 56 height 29
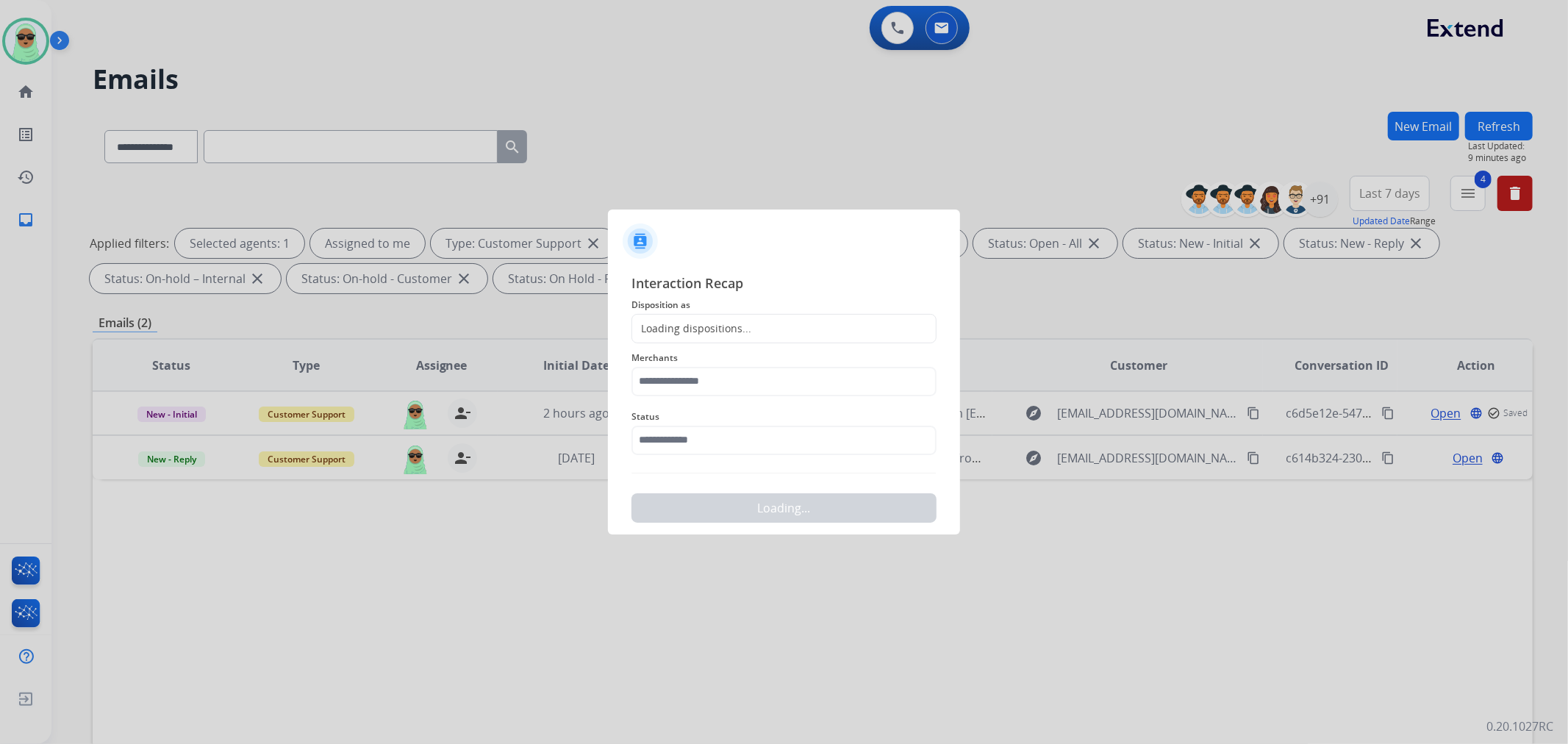
drag, startPoint x: 777, startPoint y: 467, endPoint x: 773, endPoint y: 456, distance: 11.7
click at [777, 463] on div "Interaction Recap Disposition as Loading dispositions... Merchants Status Loadi…" at bounding box center [784, 399] width 305 height 251
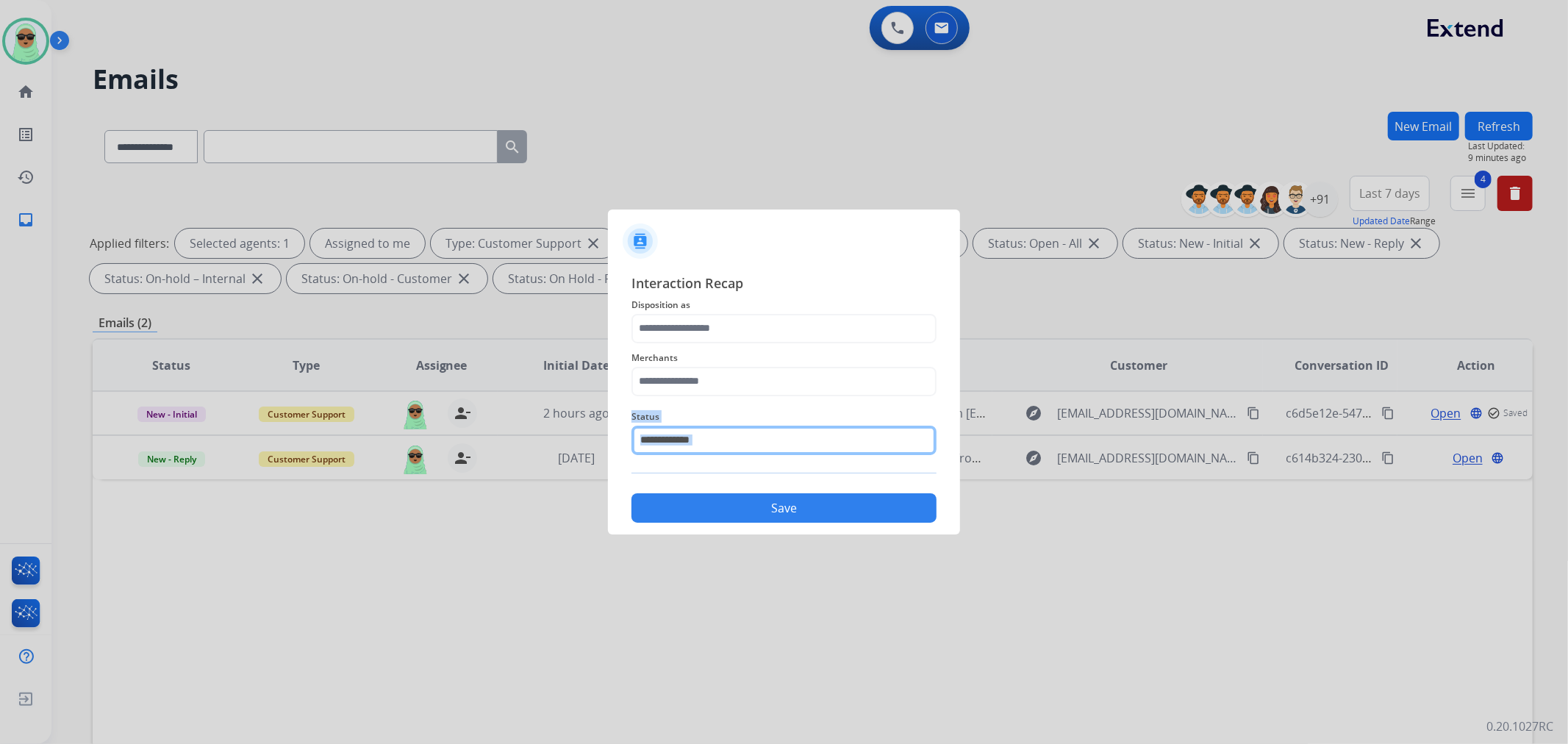
click at [773, 451] on input "text" at bounding box center [784, 440] width 305 height 30
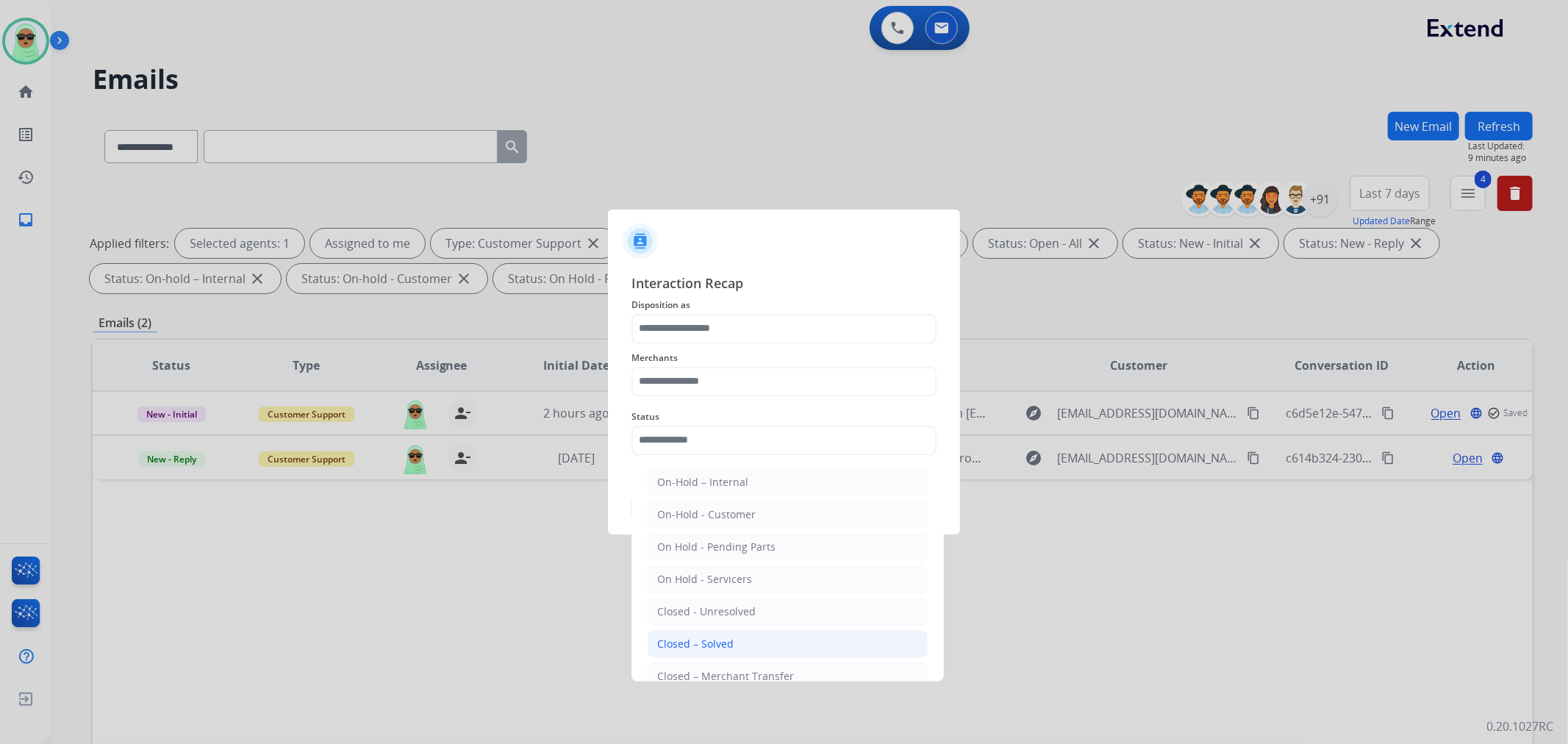
click at [721, 633] on li "Closed – Solved" at bounding box center [788, 644] width 280 height 28
type input "**********"
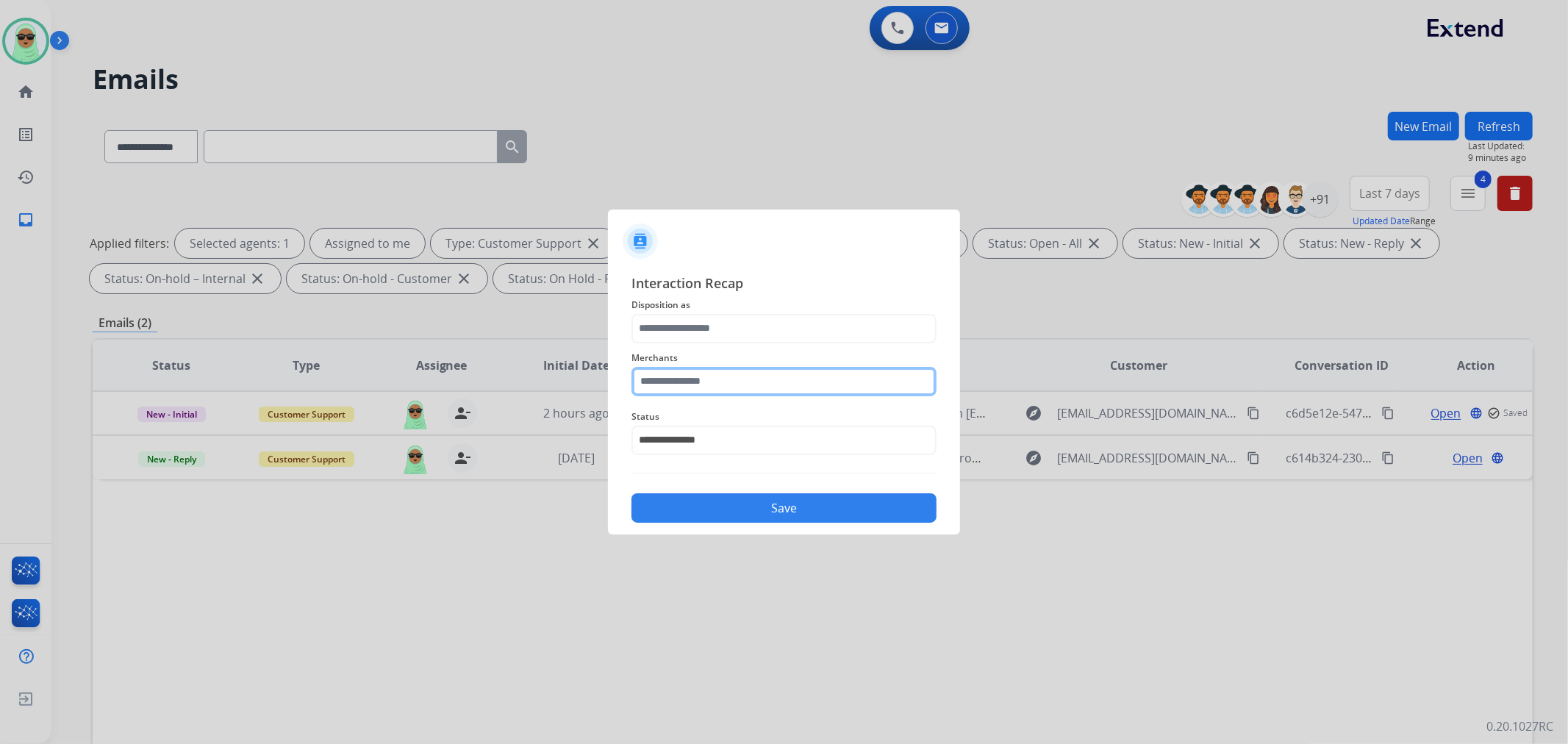
click at [726, 385] on input "text" at bounding box center [784, 381] width 305 height 30
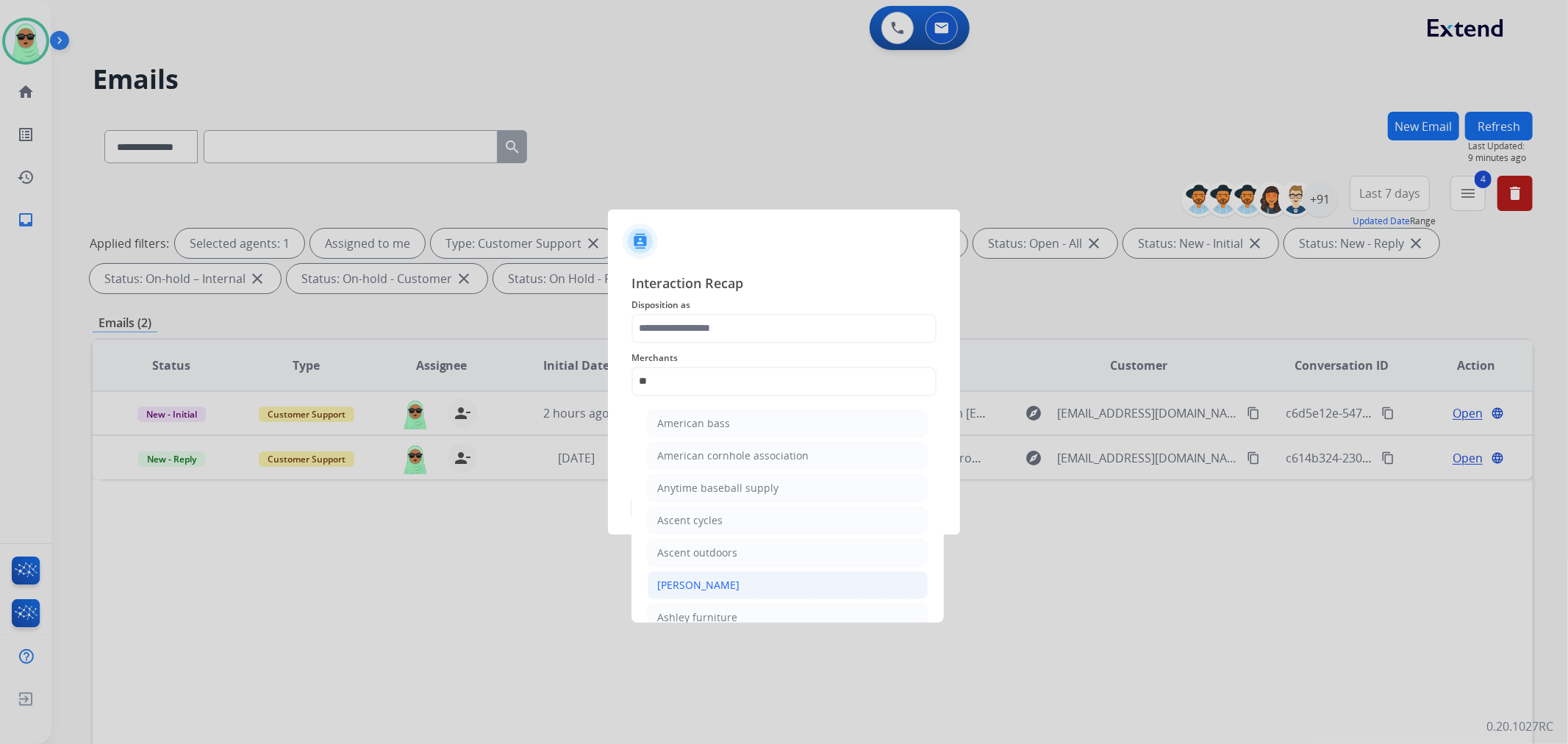
click at [735, 578] on div "[PERSON_NAME]" at bounding box center [698, 586] width 82 height 15
type input "**********"
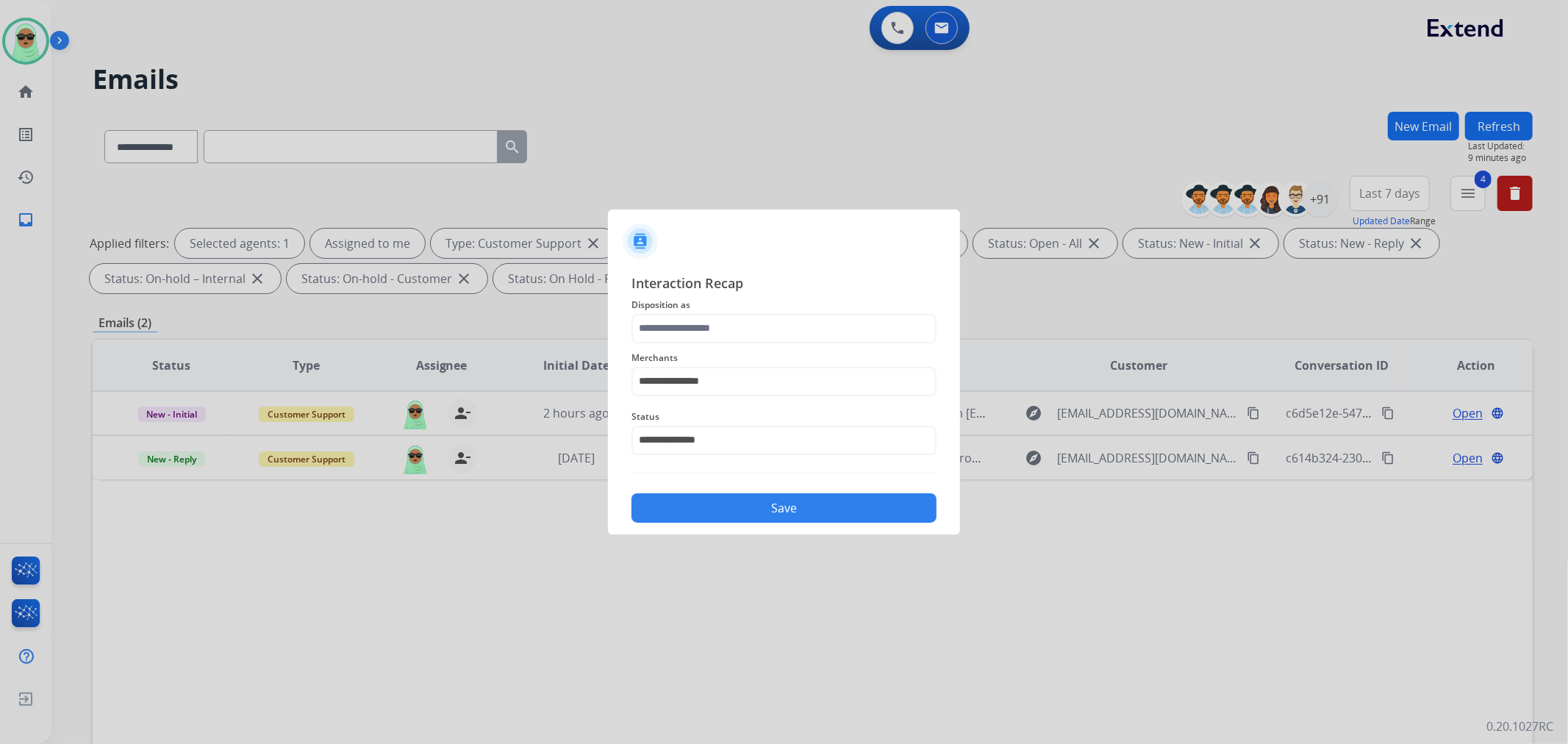
drag, startPoint x: 747, startPoint y: 349, endPoint x: 756, endPoint y: 326, distance: 24.7
click at [747, 346] on div "**********" at bounding box center [784, 373] width 305 height 59
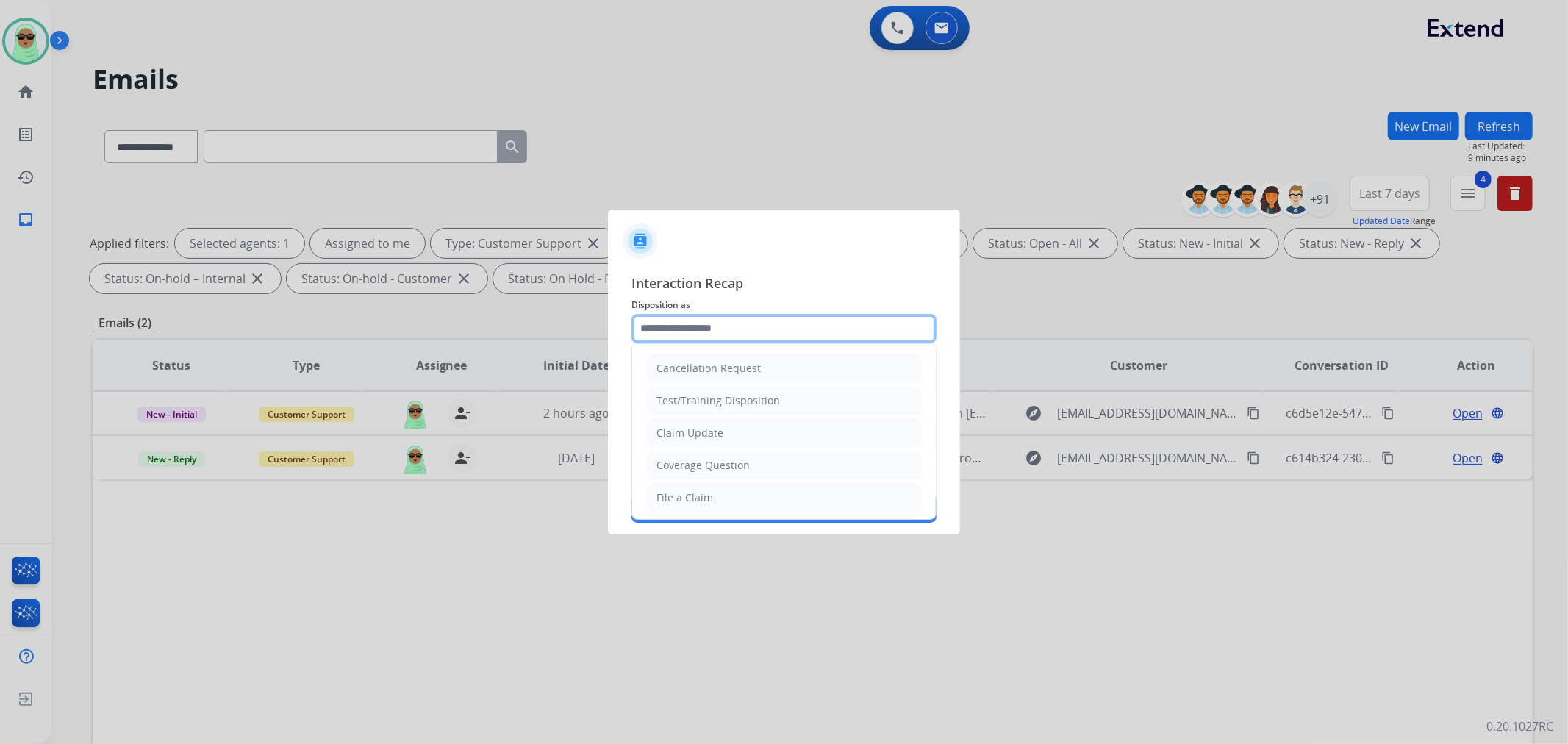
click at [756, 326] on input "text" at bounding box center [784, 329] width 305 height 30
click at [764, 430] on li "Claim Update" at bounding box center [784, 433] width 274 height 28
type input "**********"
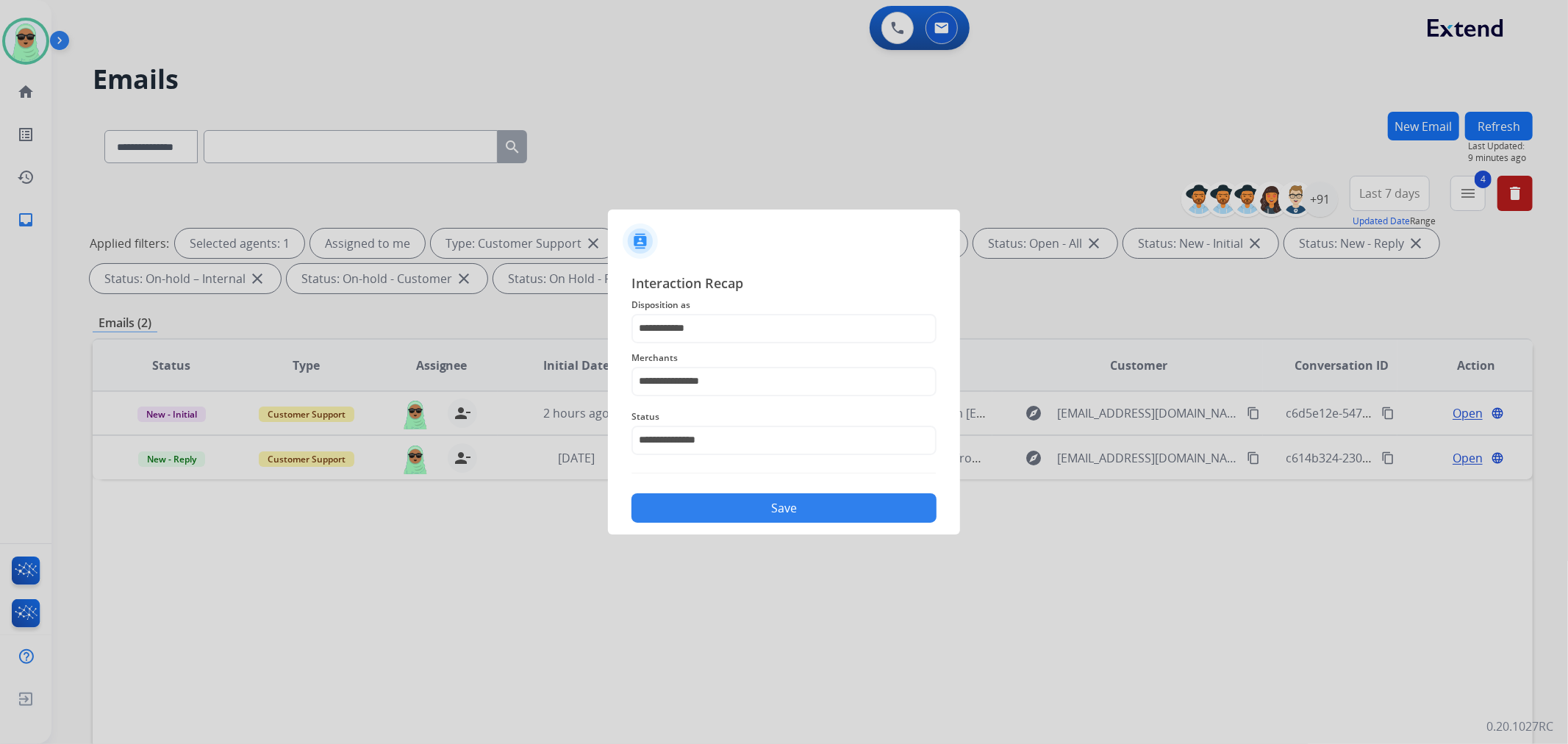
click at [759, 498] on button "Save" at bounding box center [784, 509] width 305 height 30
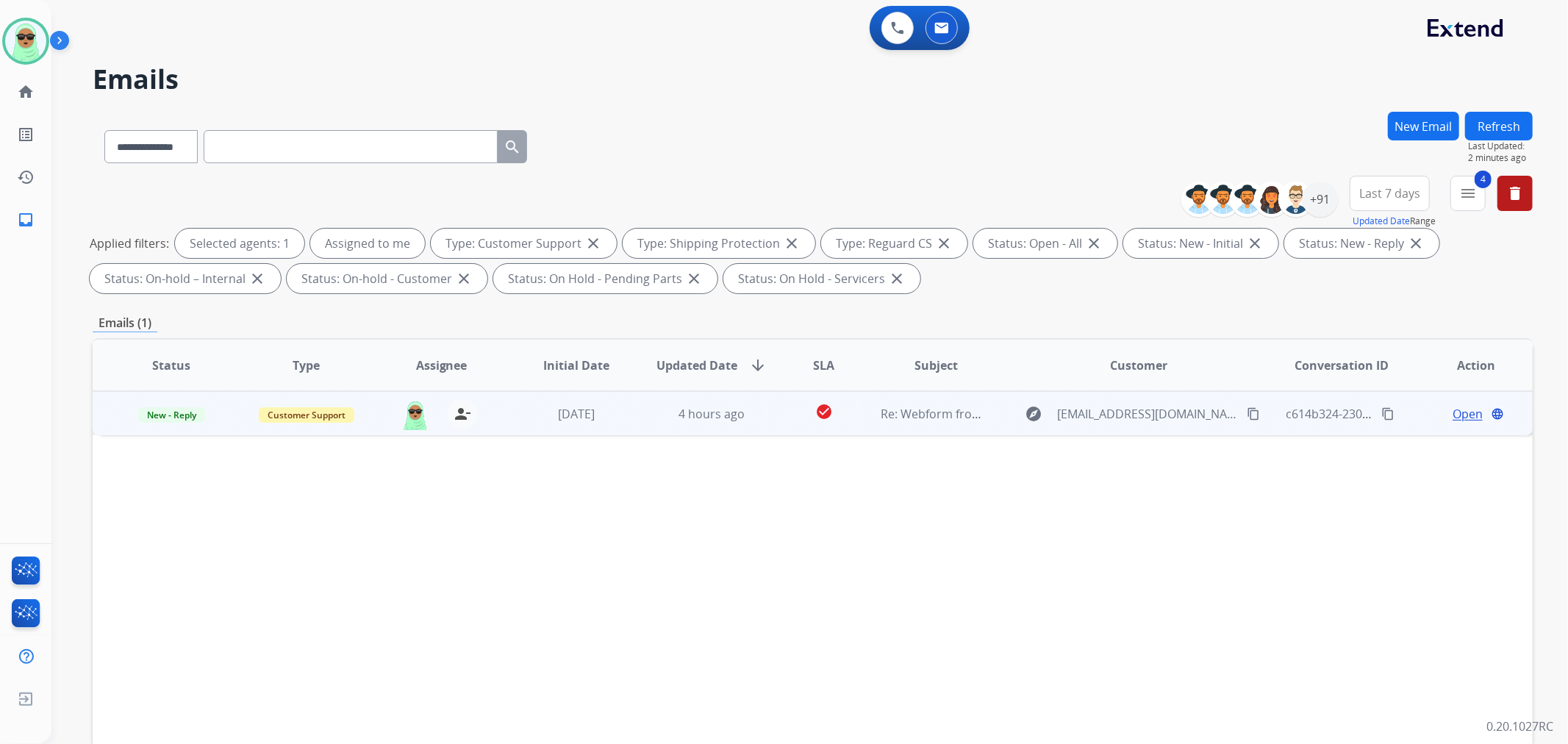
click at [1459, 415] on span "Open" at bounding box center [1467, 414] width 30 height 18
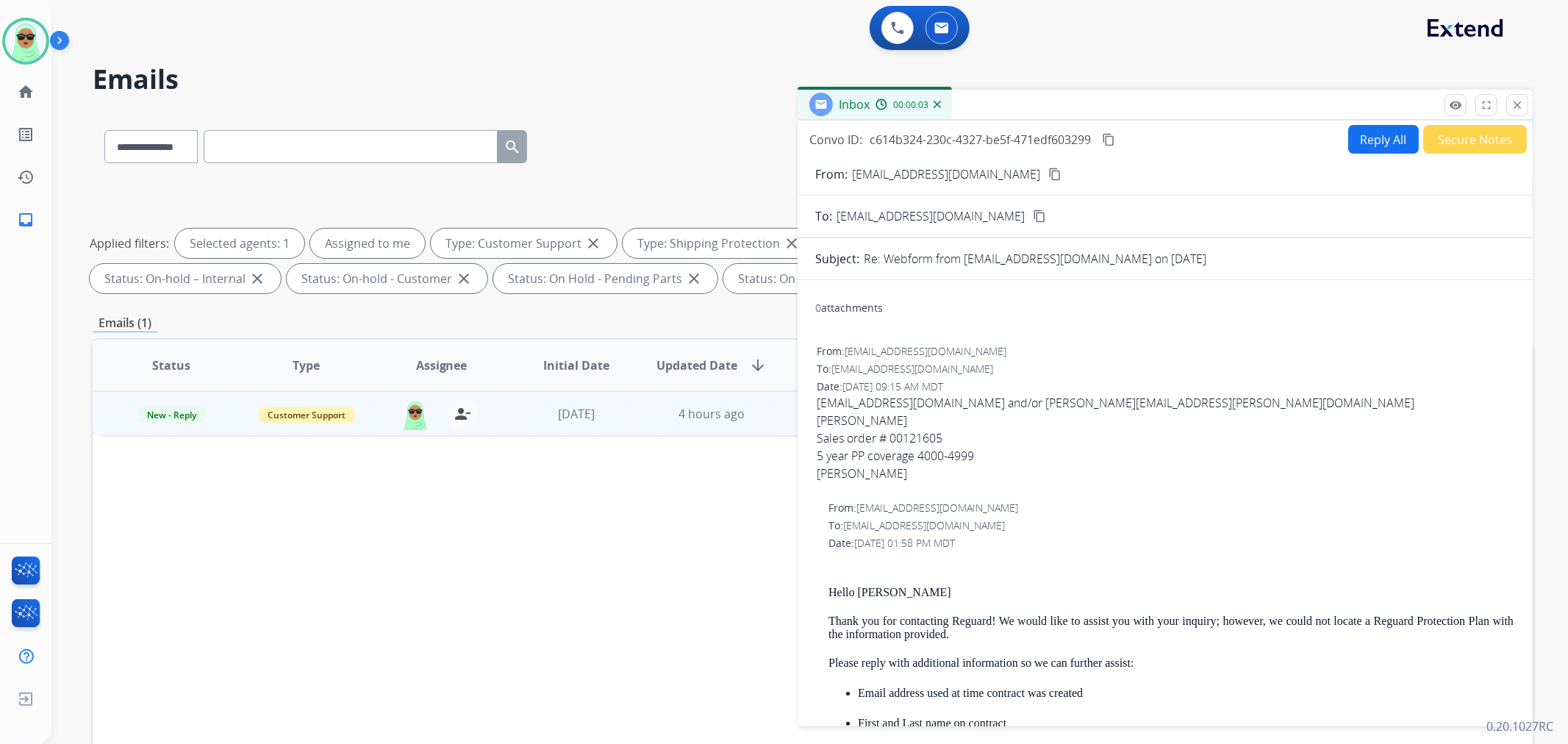
click at [927, 439] on div "Sales order # 00121605" at bounding box center [1165, 439] width 697 height 18
copy div "00121605"
click at [1069, 395] on span "[EMAIL_ADDRESS][DOMAIN_NAME] and/or [PERSON_NAME][EMAIL_ADDRESS][PERSON_NAME][D…" at bounding box center [1165, 438] width 697 height 89
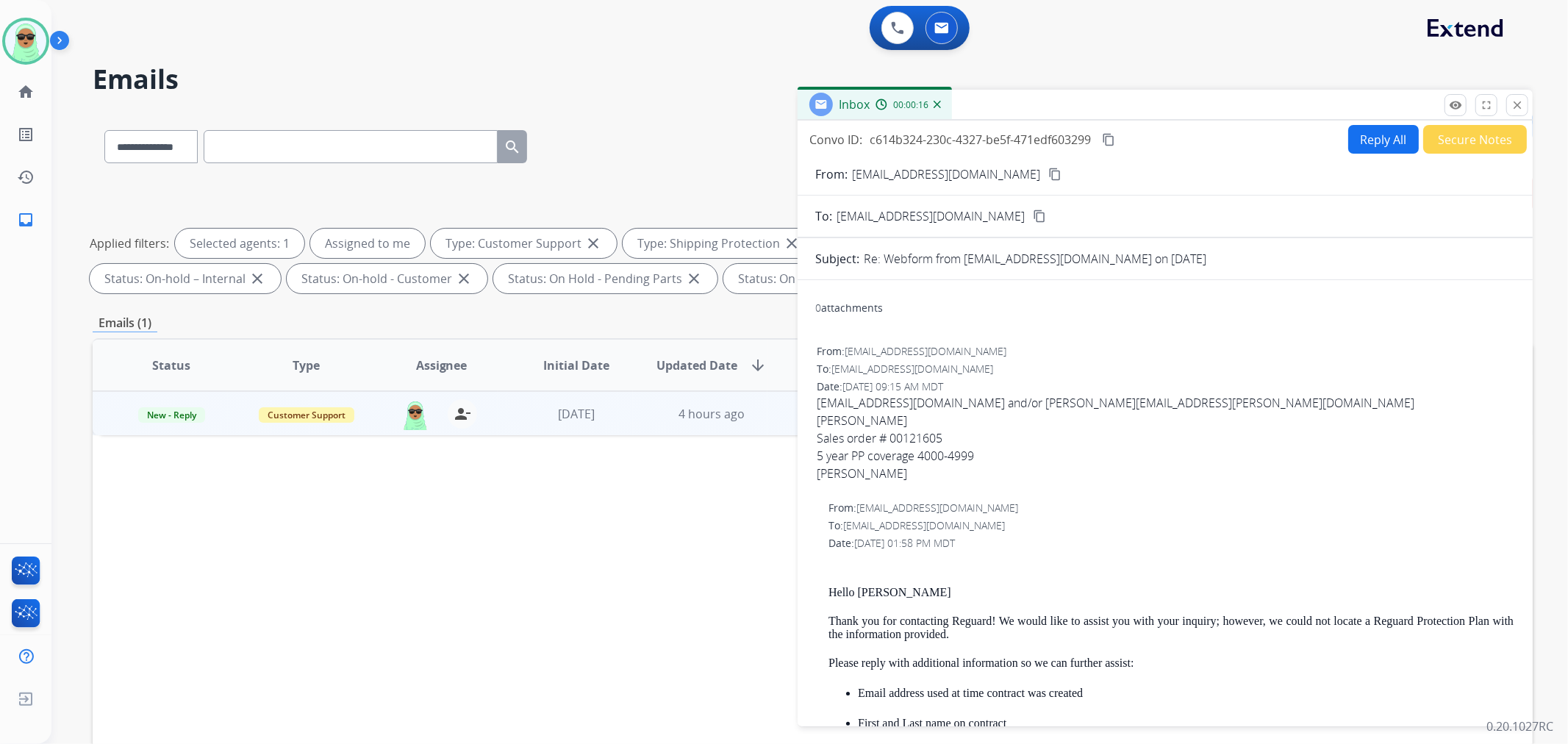
click at [1108, 405] on span "[EMAIL_ADDRESS][DOMAIN_NAME] and/or [PERSON_NAME][EMAIL_ADDRESS][PERSON_NAME][D…" at bounding box center [1165, 438] width 697 height 89
click at [1110, 405] on span "[EMAIL_ADDRESS][DOMAIN_NAME] and/or [PERSON_NAME][EMAIL_ADDRESS][PERSON_NAME][D…" at bounding box center [1165, 438] width 697 height 89
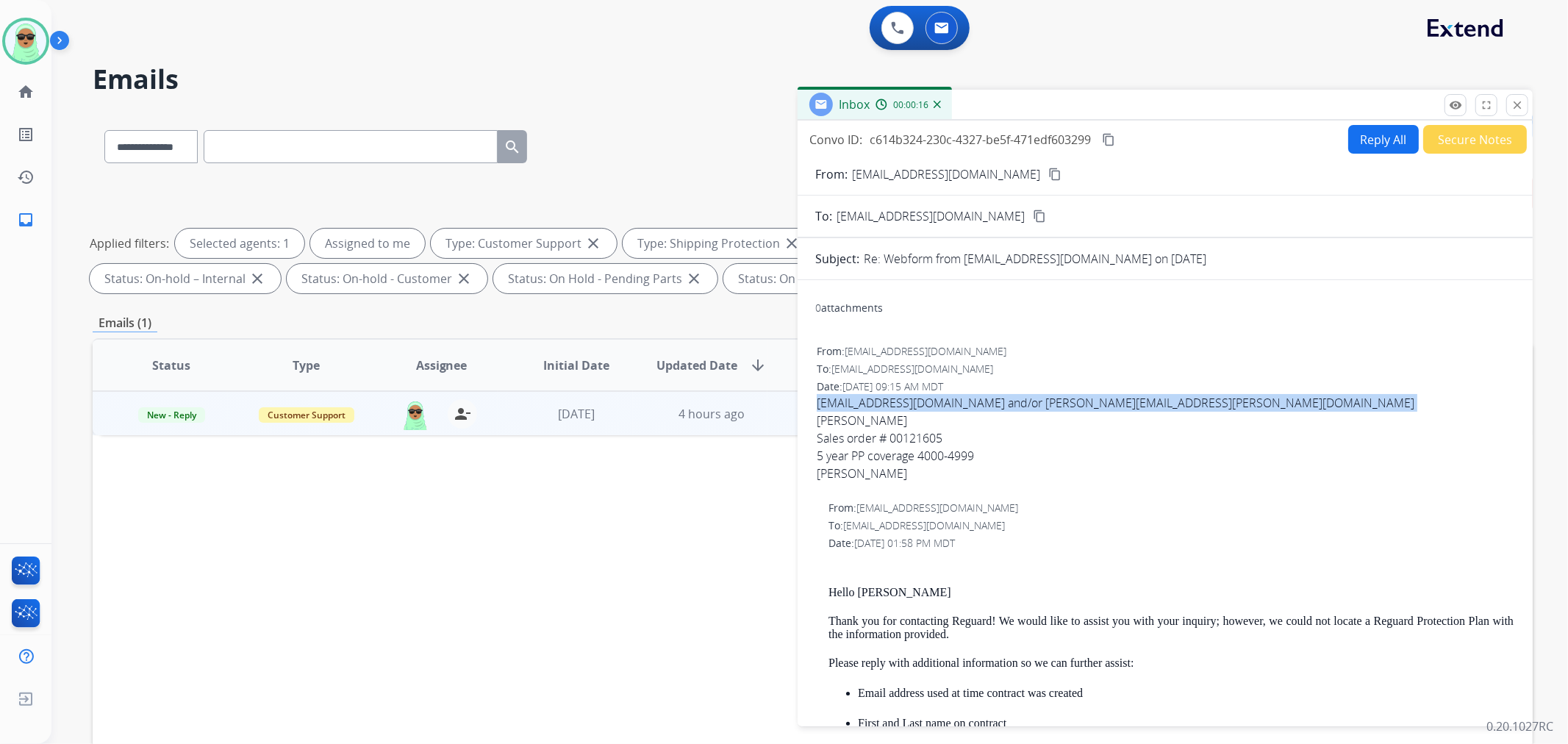
click at [1110, 405] on span "[EMAIL_ADDRESS][DOMAIN_NAME] and/or [PERSON_NAME][EMAIL_ADDRESS][PERSON_NAME][D…" at bounding box center [1165, 438] width 697 height 89
click at [1137, 401] on span "[EMAIL_ADDRESS][DOMAIN_NAME] and/or [PERSON_NAME][EMAIL_ADDRESS][PERSON_NAME][D…" at bounding box center [1165, 438] width 697 height 89
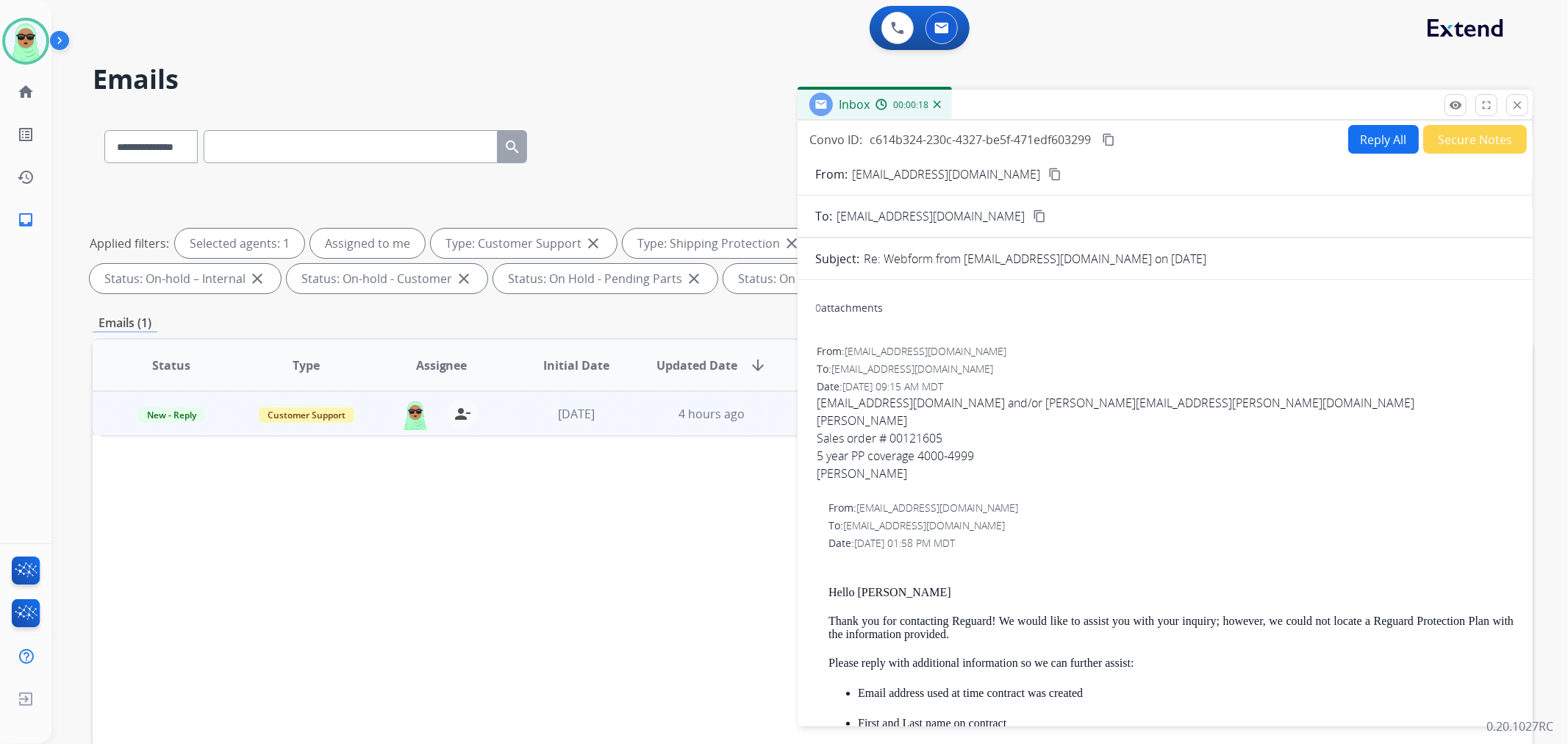
drag, startPoint x: 1161, startPoint y: 399, endPoint x: 1042, endPoint y: 391, distance: 119.3
click at [1042, 391] on div "From: [EMAIL_ADDRESS][DOMAIN_NAME] To: [EMAIL_ADDRESS][DOMAIN_NAME] Date: [DATE…" at bounding box center [1165, 419] width 700 height 153
click at [1029, 401] on span "[EMAIL_ADDRESS][DOMAIN_NAME] and/or [PERSON_NAME][EMAIL_ADDRESS][PERSON_NAME][D…" at bounding box center [1165, 438] width 697 height 89
drag, startPoint x: 1038, startPoint y: 401, endPoint x: 1142, endPoint y: 414, distance: 104.8
click at [1142, 414] on span "[EMAIL_ADDRESS][DOMAIN_NAME] and/or [PERSON_NAME][EMAIL_ADDRESS][PERSON_NAME][D…" at bounding box center [1165, 438] width 697 height 89
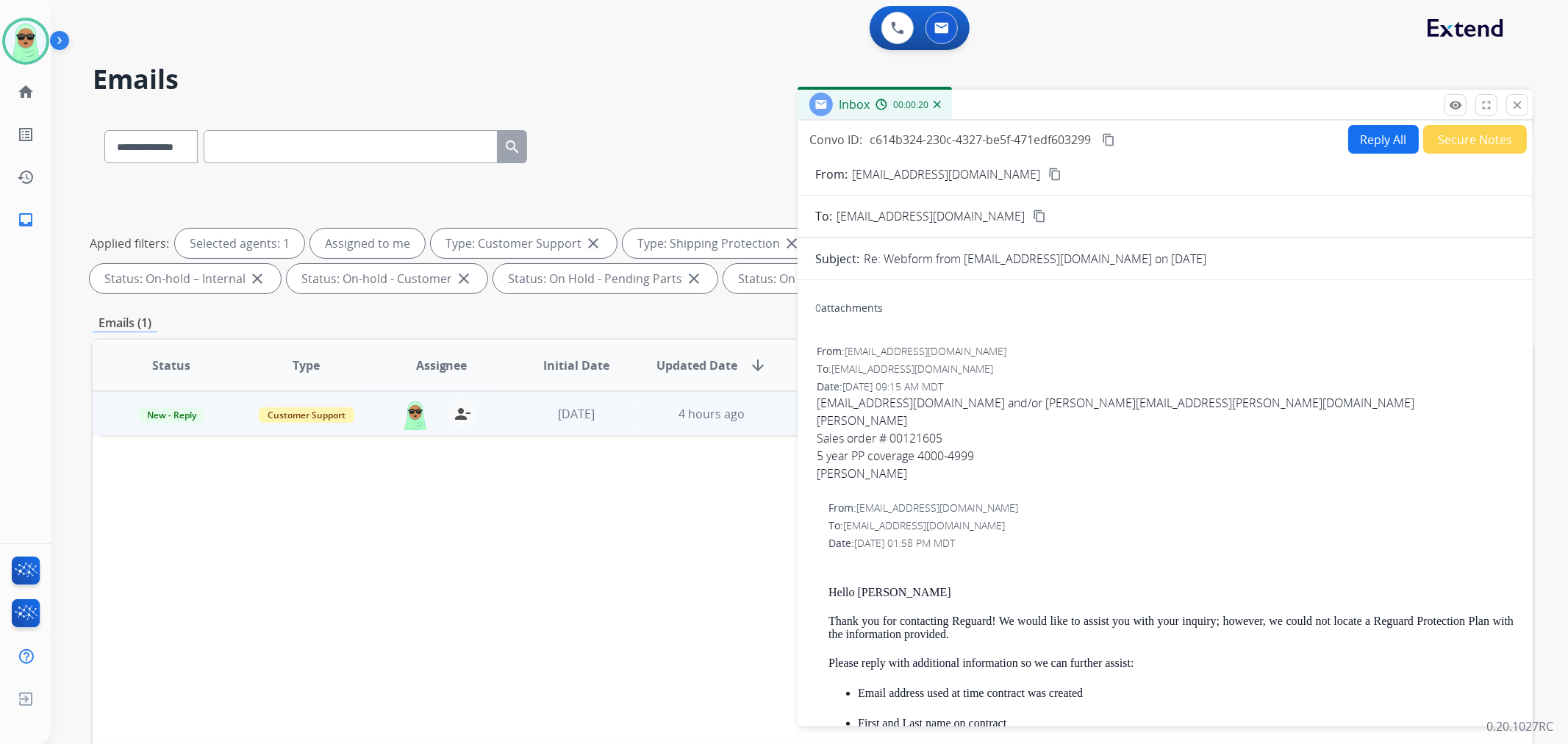
click at [1032, 409] on span "[EMAIL_ADDRESS][DOMAIN_NAME] and/or [PERSON_NAME][EMAIL_ADDRESS][PERSON_NAME][D…" at bounding box center [1165, 438] width 697 height 89
drag, startPoint x: 1032, startPoint y: 404, endPoint x: 1159, endPoint y: 404, distance: 127.0
click at [1159, 404] on span "[EMAIL_ADDRESS][DOMAIN_NAME] and/or [PERSON_NAME][EMAIL_ADDRESS][PERSON_NAME][D…" at bounding box center [1165, 438] width 697 height 89
copy span "[PERSON_NAME][EMAIL_ADDRESS][PERSON_NAME][DOMAIN_NAME]"
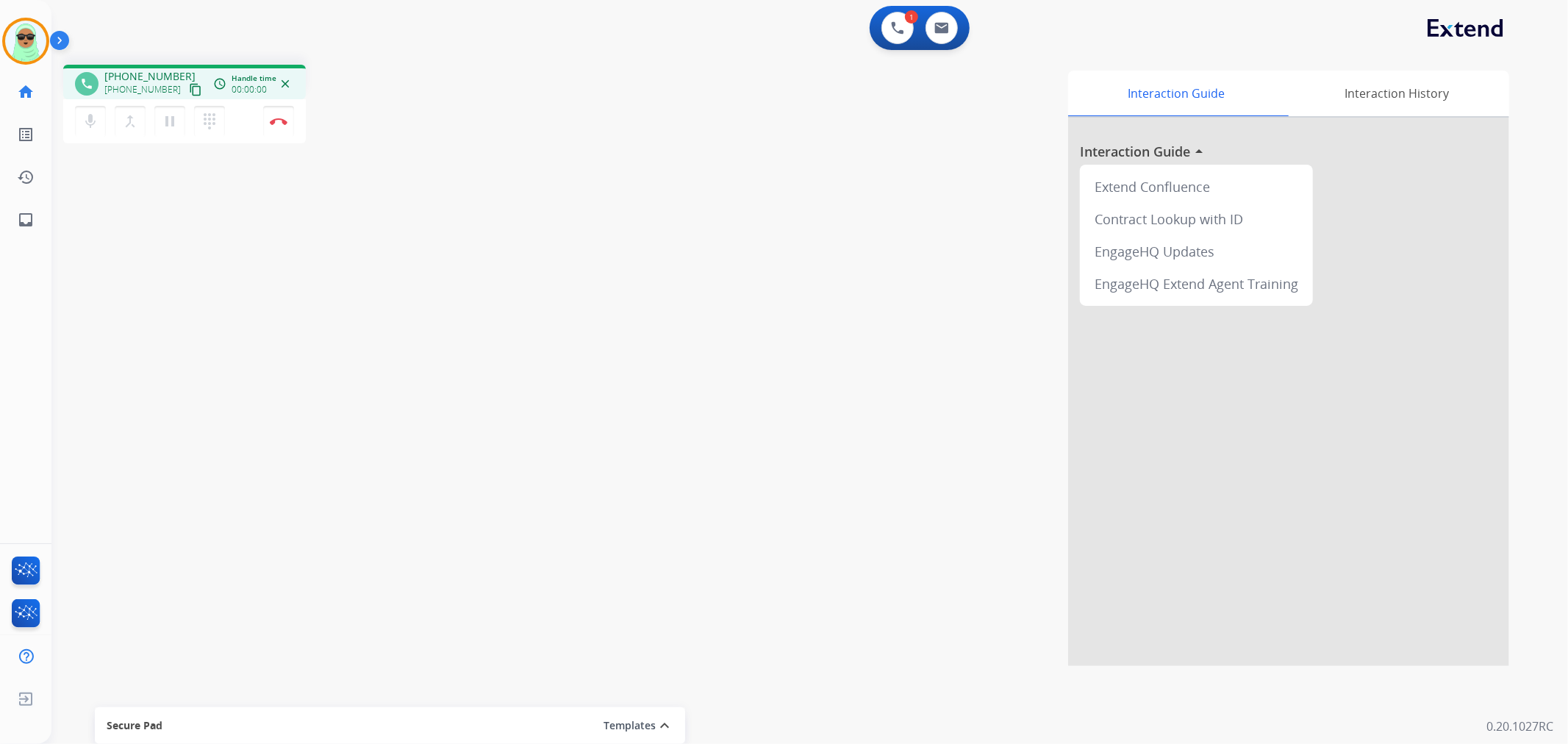
click at [189, 89] on mat-icon "content_copy" at bounding box center [195, 89] width 13 height 13
click at [885, 24] on button at bounding box center [897, 27] width 32 height 32
click at [905, 31] on button at bounding box center [897, 27] width 32 height 32
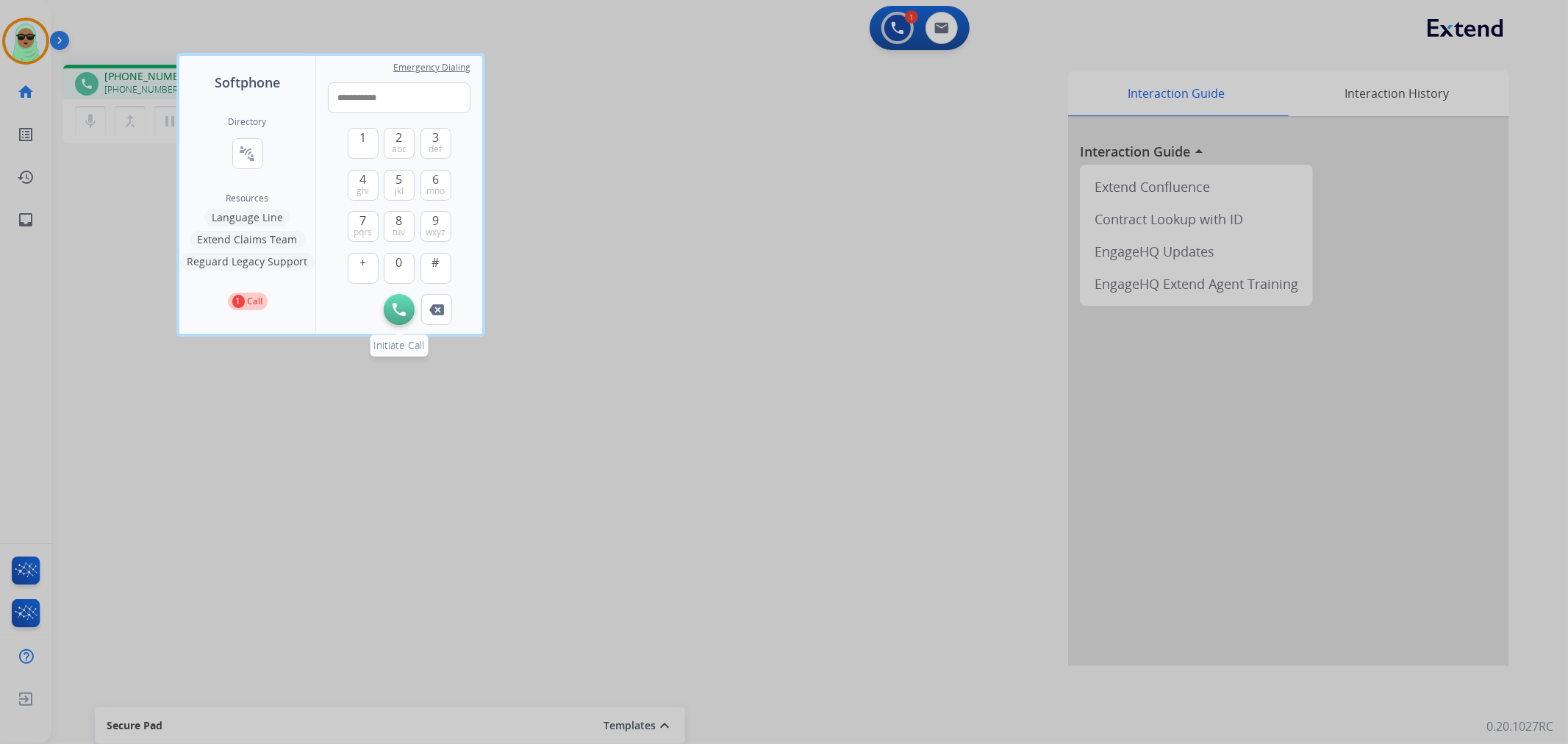
type input "**********"
click at [404, 306] on img at bounding box center [399, 309] width 13 height 13
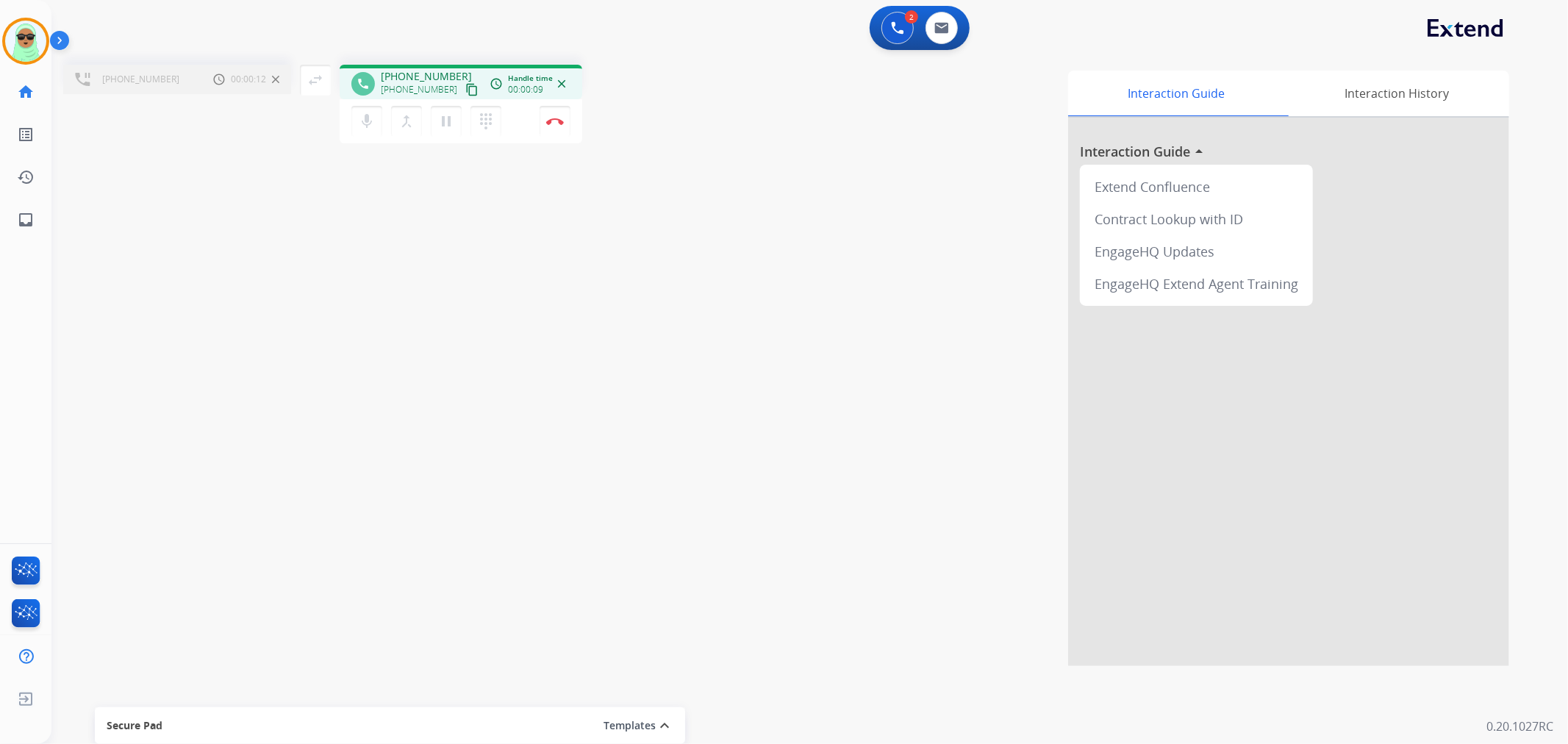
click at [503, 130] on div "dialpad Dialpad" at bounding box center [490, 121] width 39 height 31
click at [494, 130] on button "dialpad Dialpad" at bounding box center [486, 121] width 31 height 31
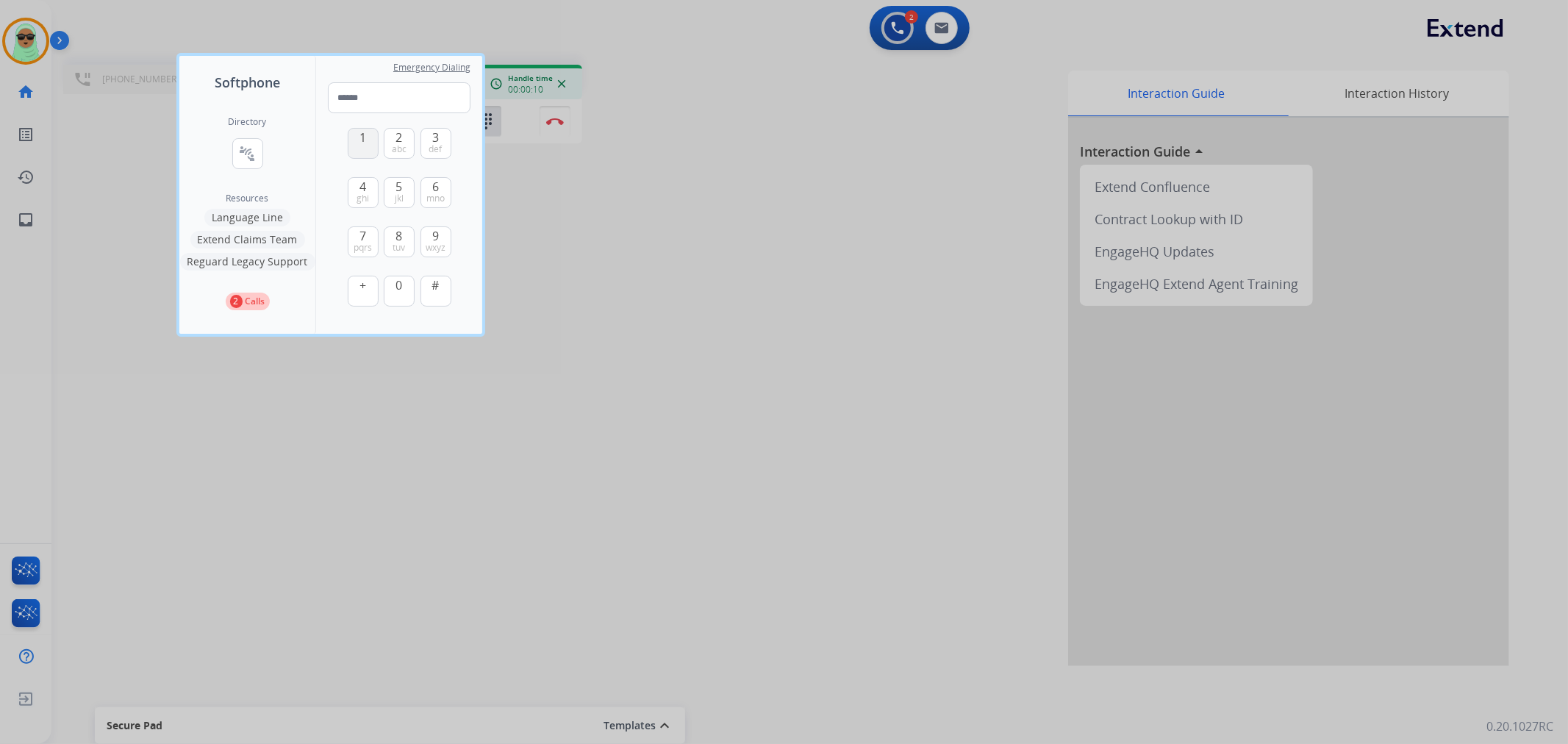
click at [366, 139] on span "1" at bounding box center [362, 138] width 7 height 18
type input "*"
click at [786, 251] on div at bounding box center [784, 372] width 1568 height 744
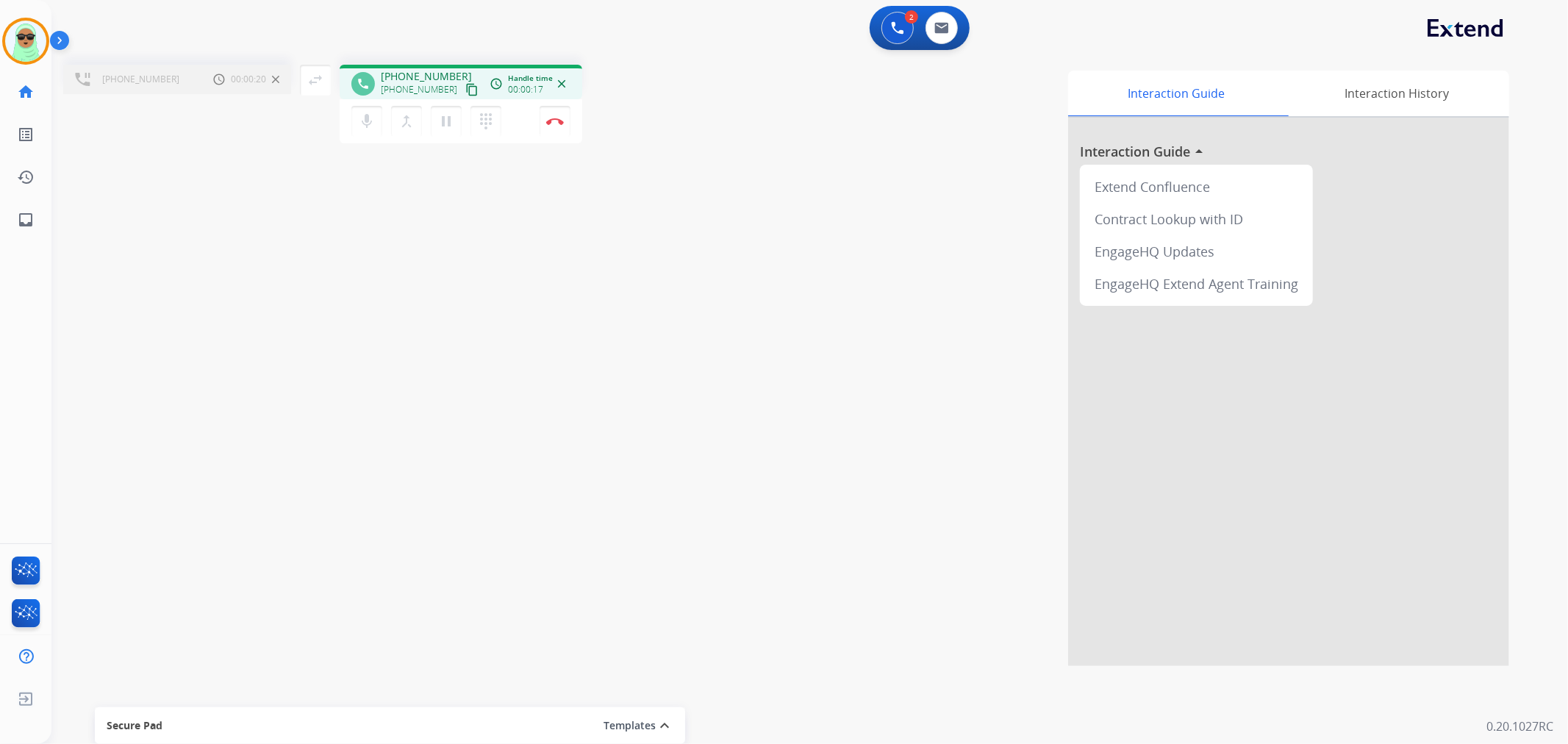
click at [495, 137] on div "mic Mute merge_type Bridge pause Hold dialpad Dialpad Disconnect" at bounding box center [461, 121] width 243 height 44
click at [491, 126] on mat-icon "dialpad" at bounding box center [486, 121] width 18 height 18
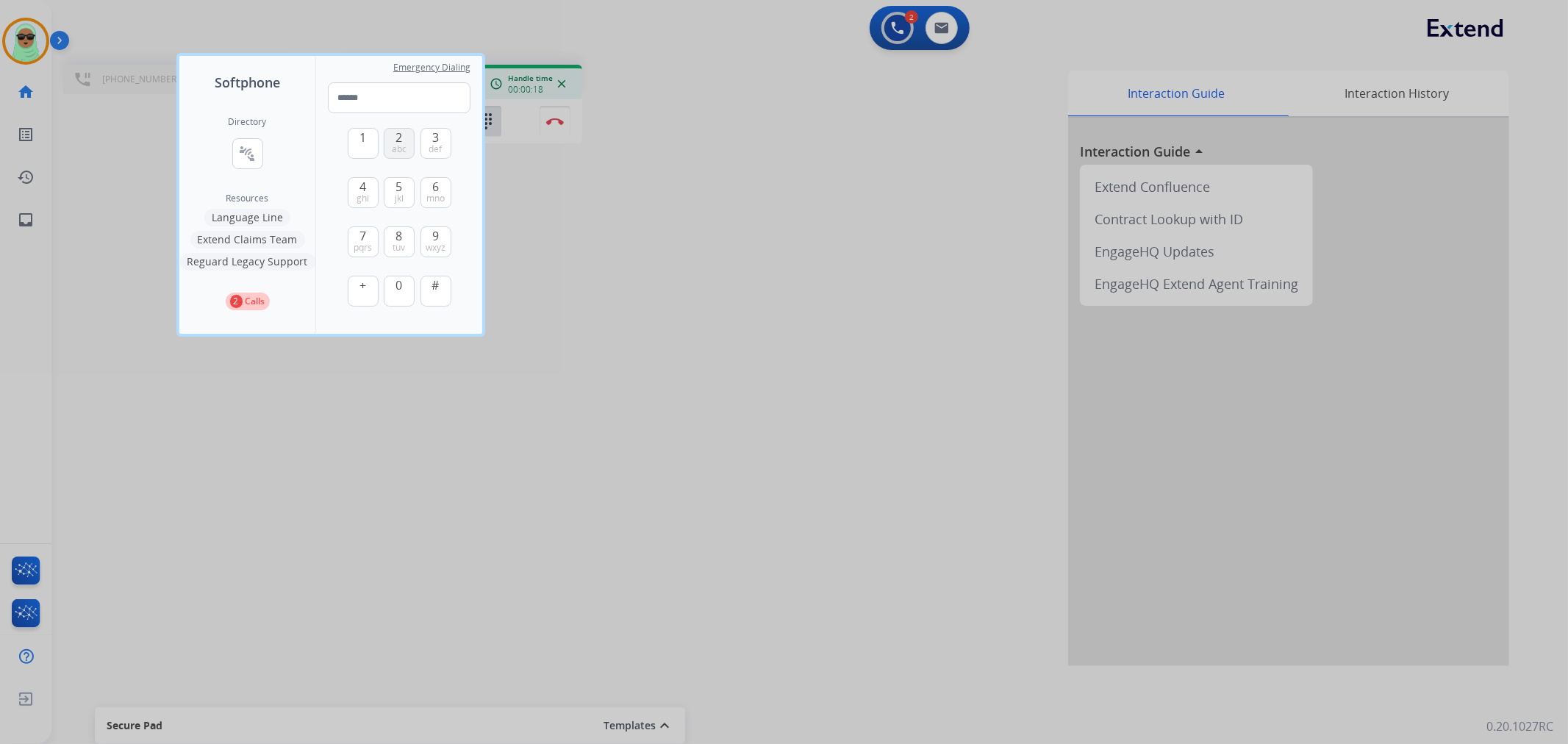
click at [398, 139] on span "2" at bounding box center [399, 138] width 7 height 18
type input "*"
click at [736, 214] on div at bounding box center [784, 372] width 1568 height 744
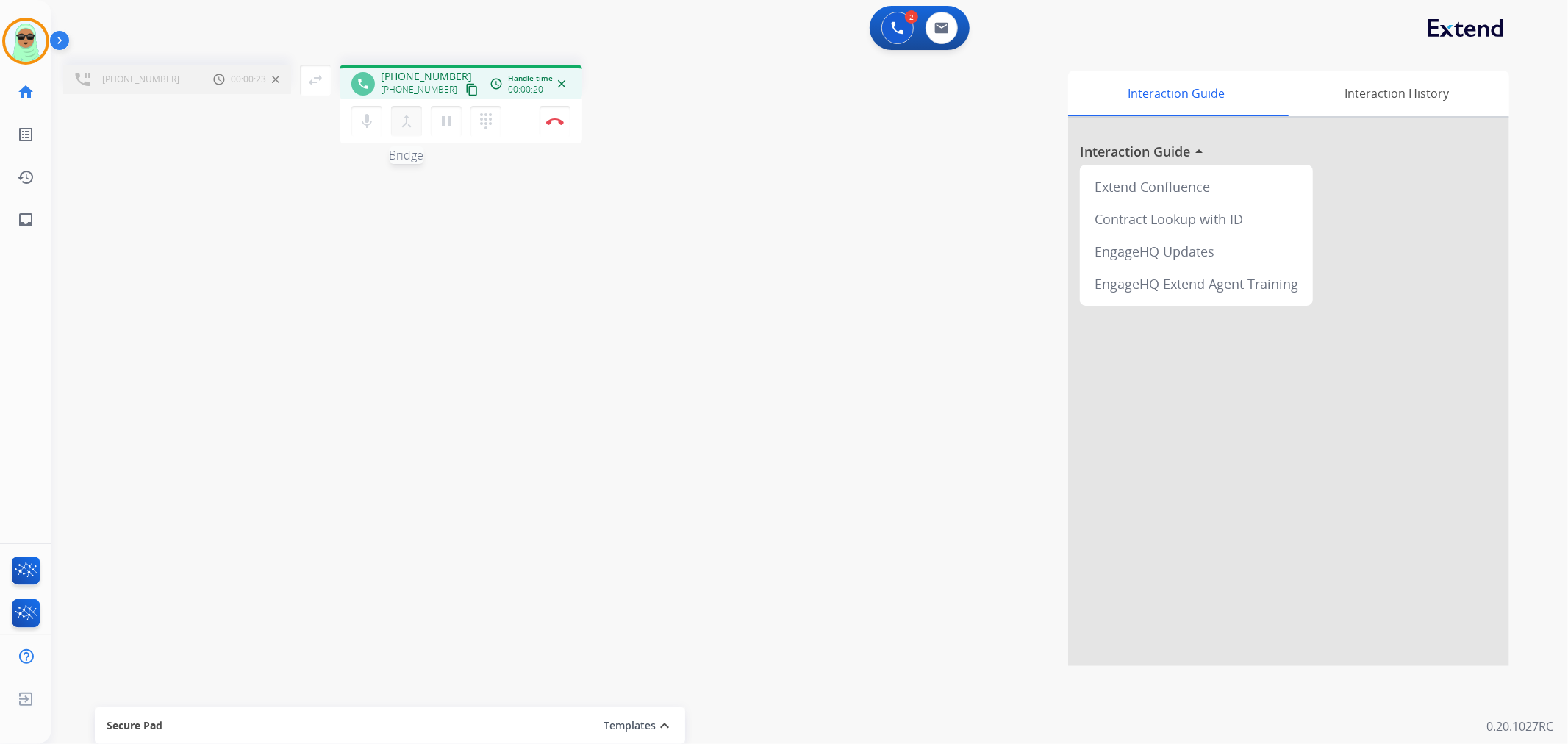
click at [404, 116] on mat-icon "merge_type" at bounding box center [407, 121] width 18 height 18
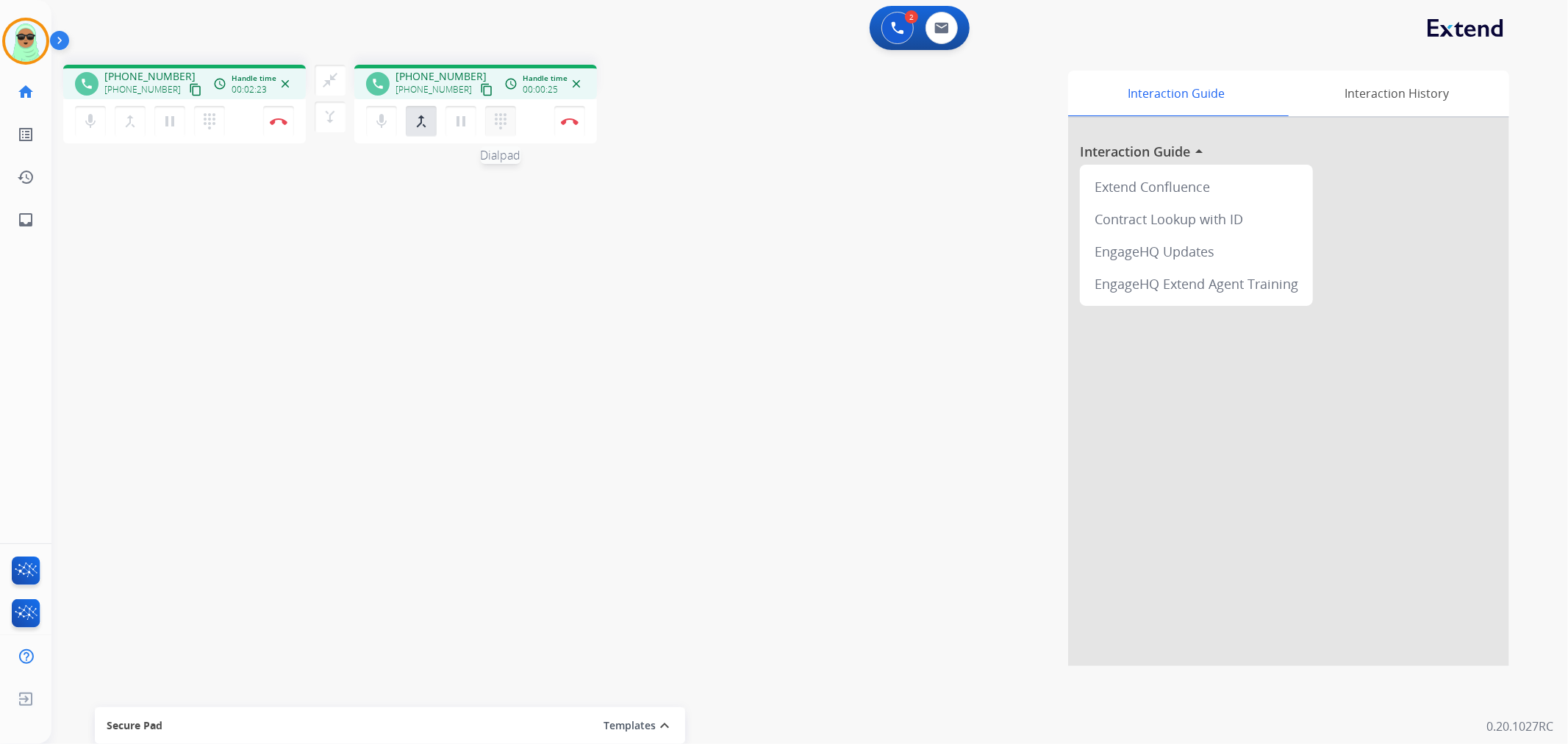
click at [494, 125] on mat-icon "dialpad" at bounding box center [501, 121] width 18 height 18
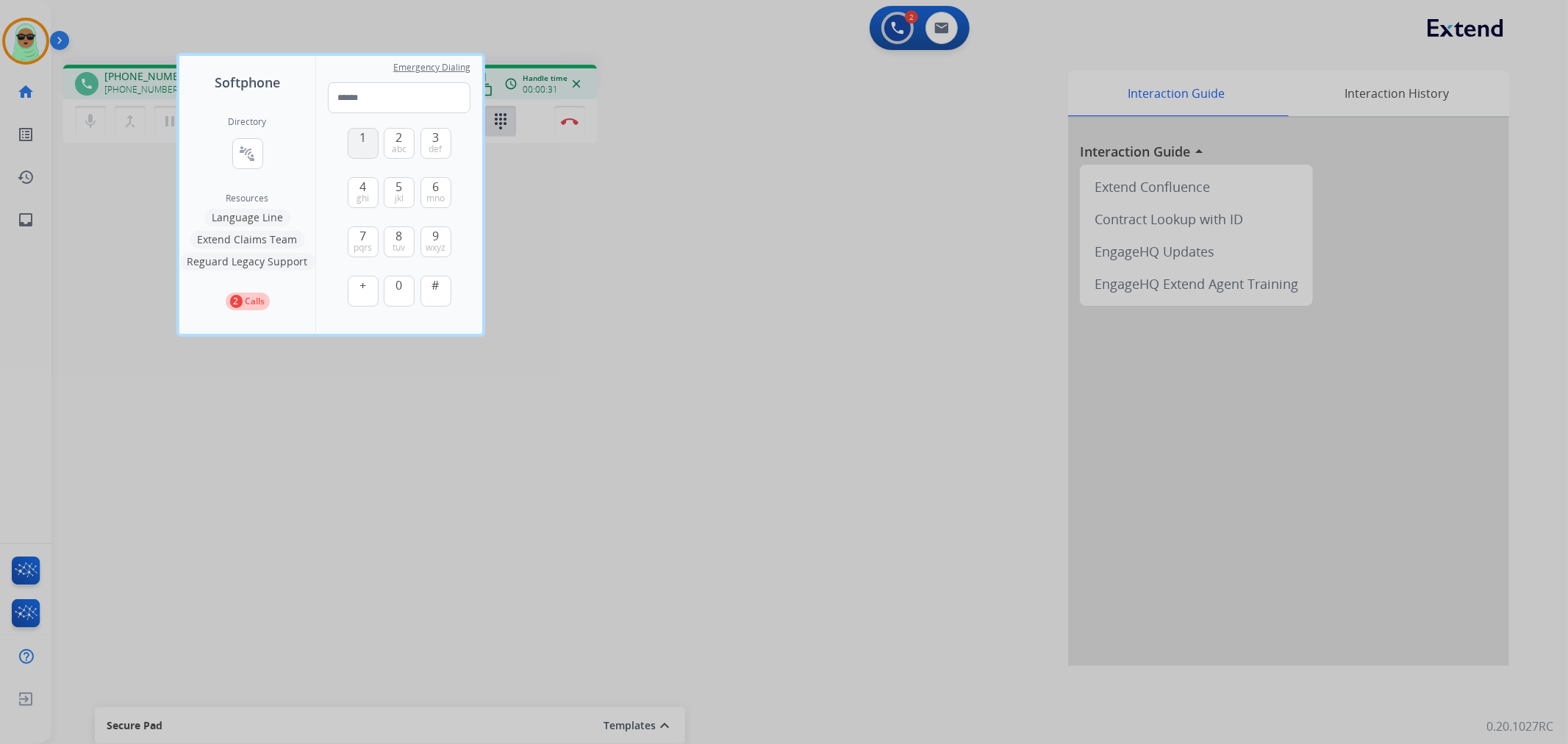
click at [372, 145] on button "1" at bounding box center [363, 144] width 31 height 31
type input "*"
click at [684, 300] on div at bounding box center [784, 372] width 1568 height 744
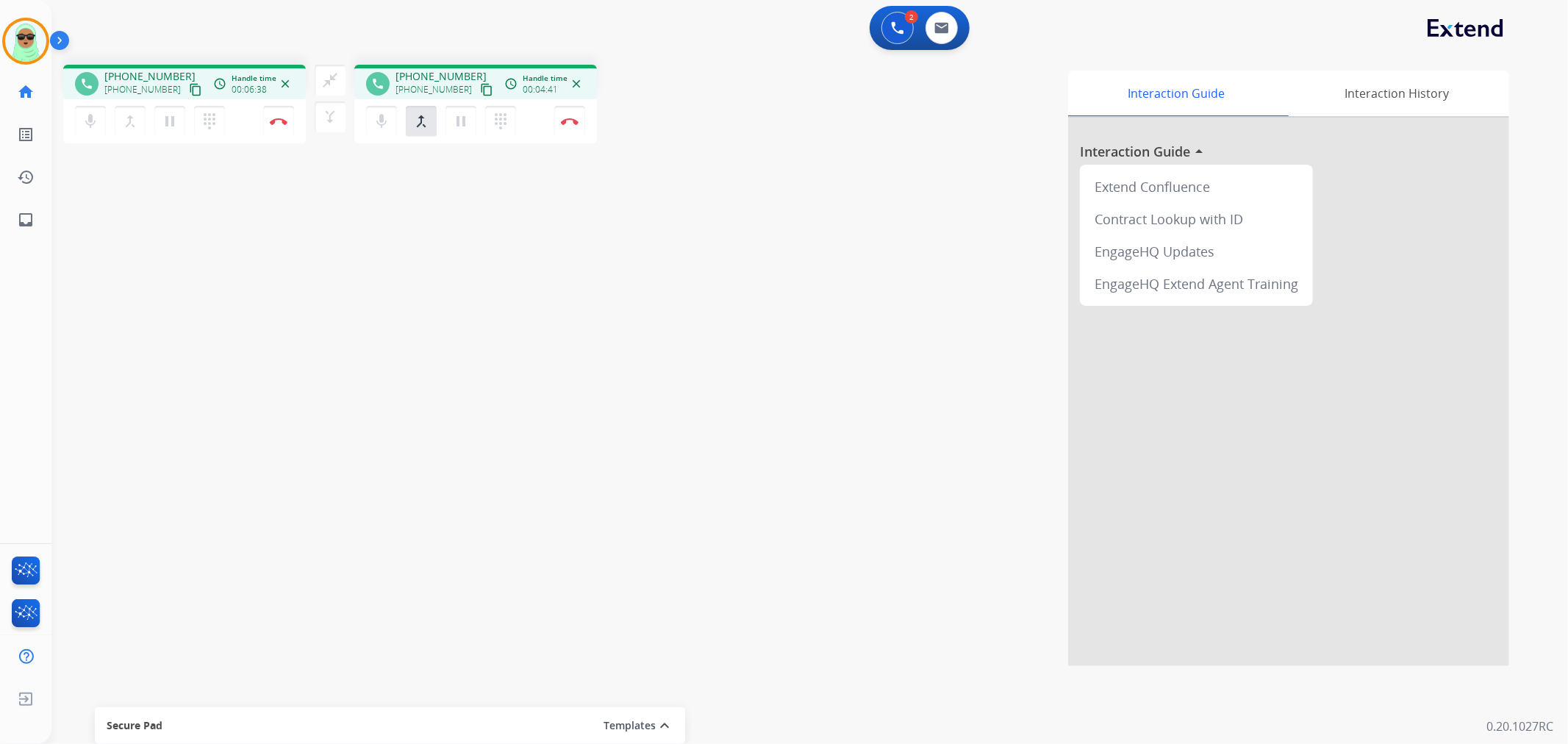
click at [182, 180] on div "phone [PHONE_NUMBER] [PHONE_NUMBER] content_copy access_time Call metrics Queue…" at bounding box center [792, 360] width 1481 height 614
click at [323, 75] on mat-icon "close_fullscreen" at bounding box center [330, 80] width 18 height 18
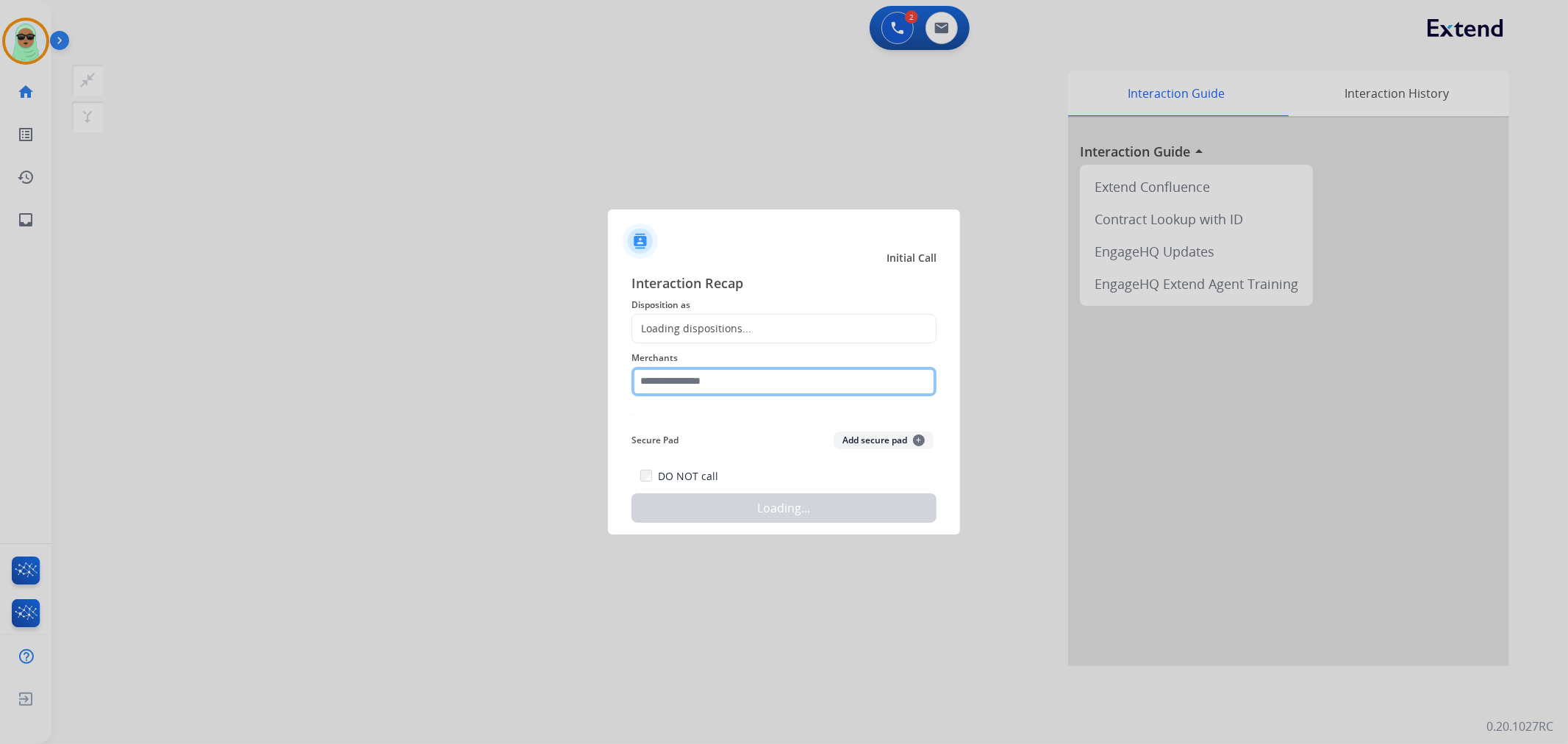
click at [640, 378] on input "text" at bounding box center [784, 381] width 305 height 30
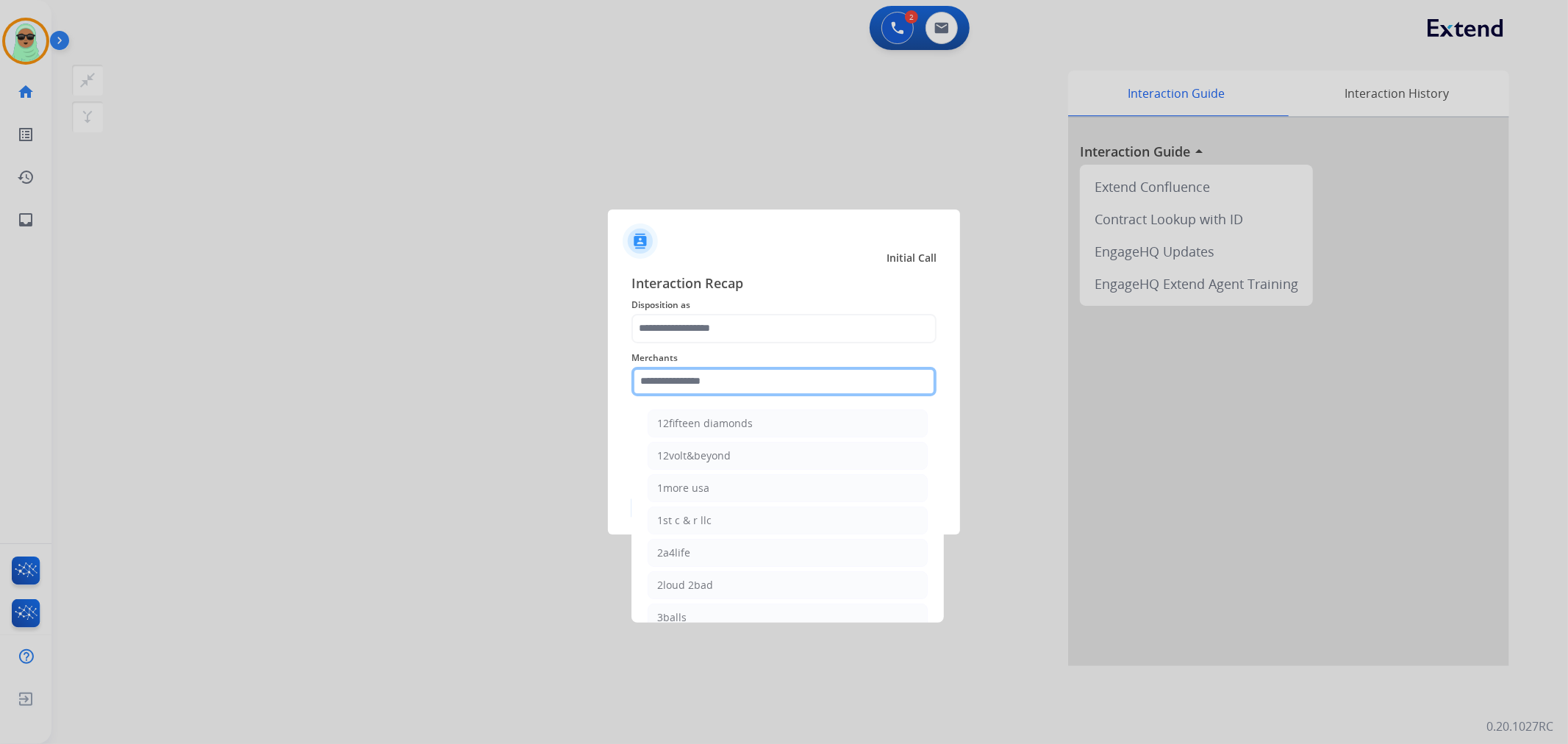
type input "*"
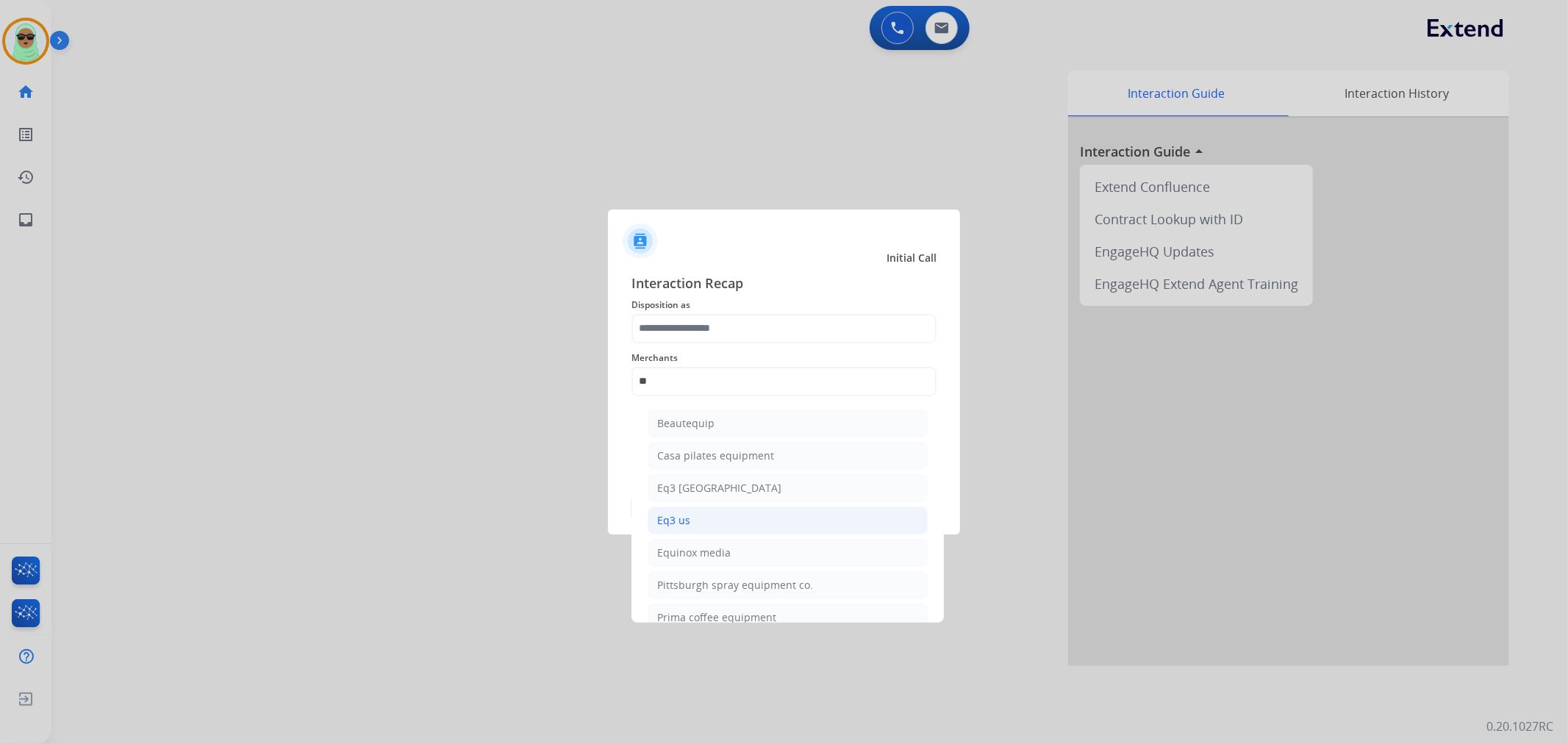
click at [754, 517] on li "Eq3 us" at bounding box center [788, 521] width 280 height 28
type input "******"
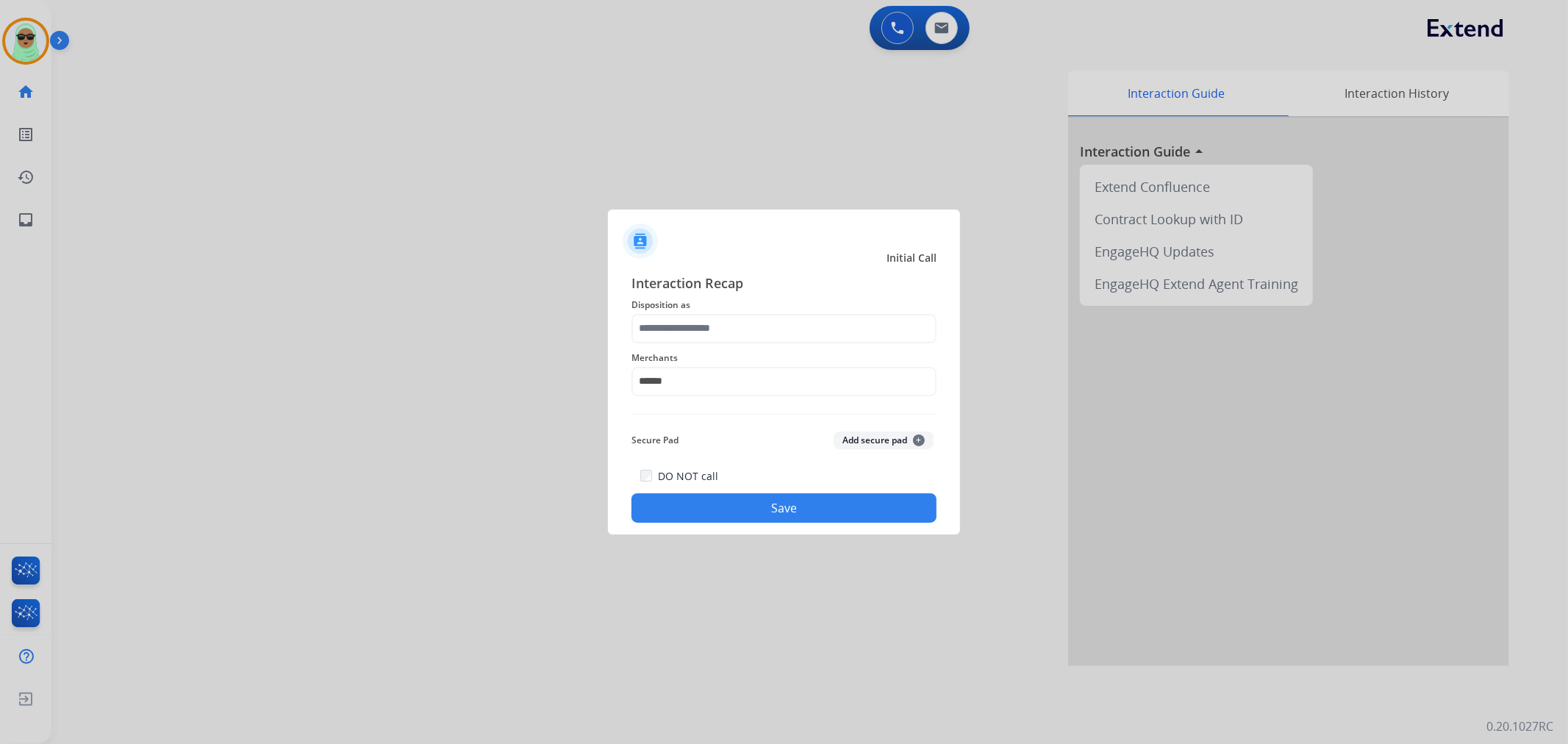
click at [746, 304] on span "Disposition as" at bounding box center [784, 305] width 305 height 18
click at [732, 329] on input "text" at bounding box center [784, 329] width 305 height 30
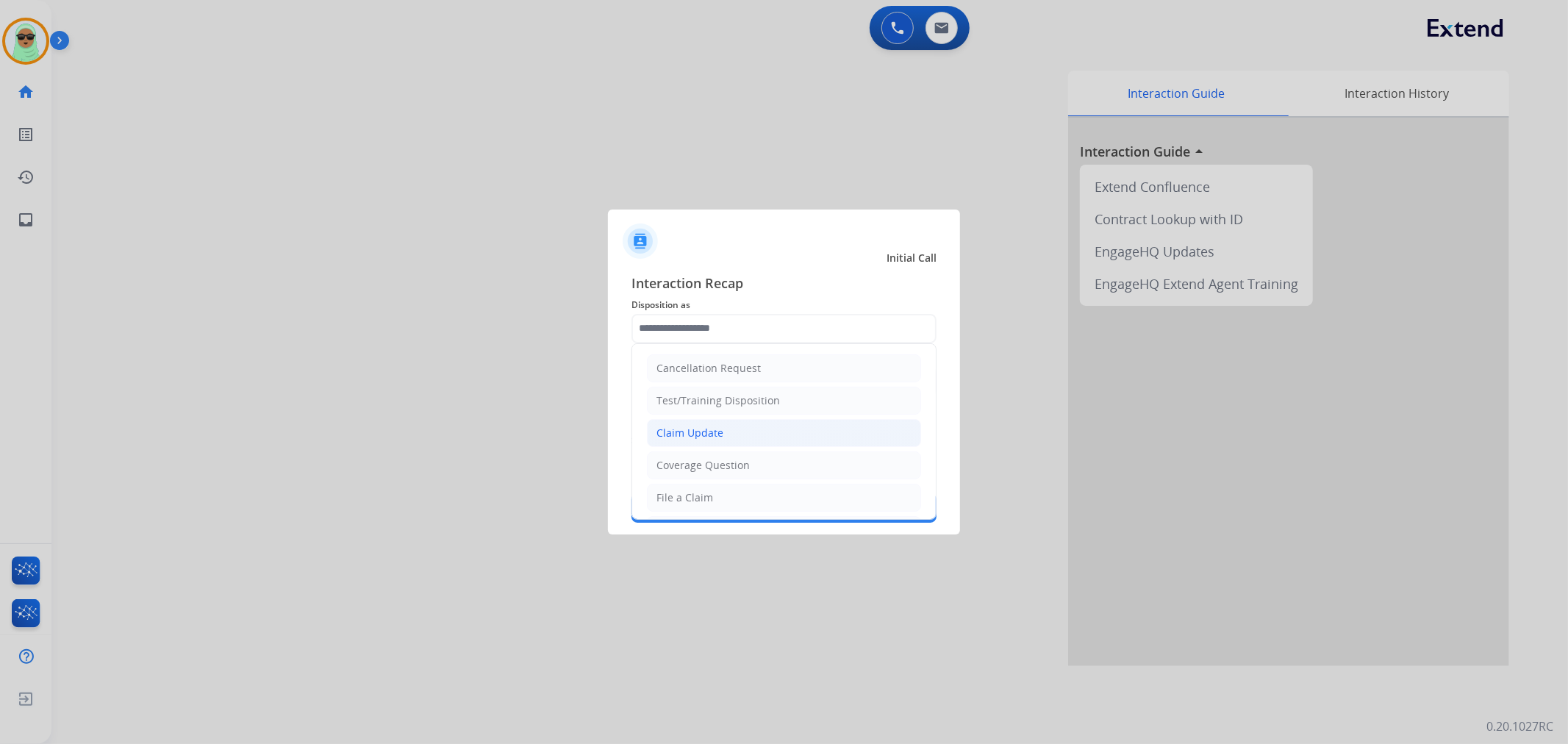
click at [725, 440] on li "Claim Update" at bounding box center [784, 433] width 274 height 28
type input "**********"
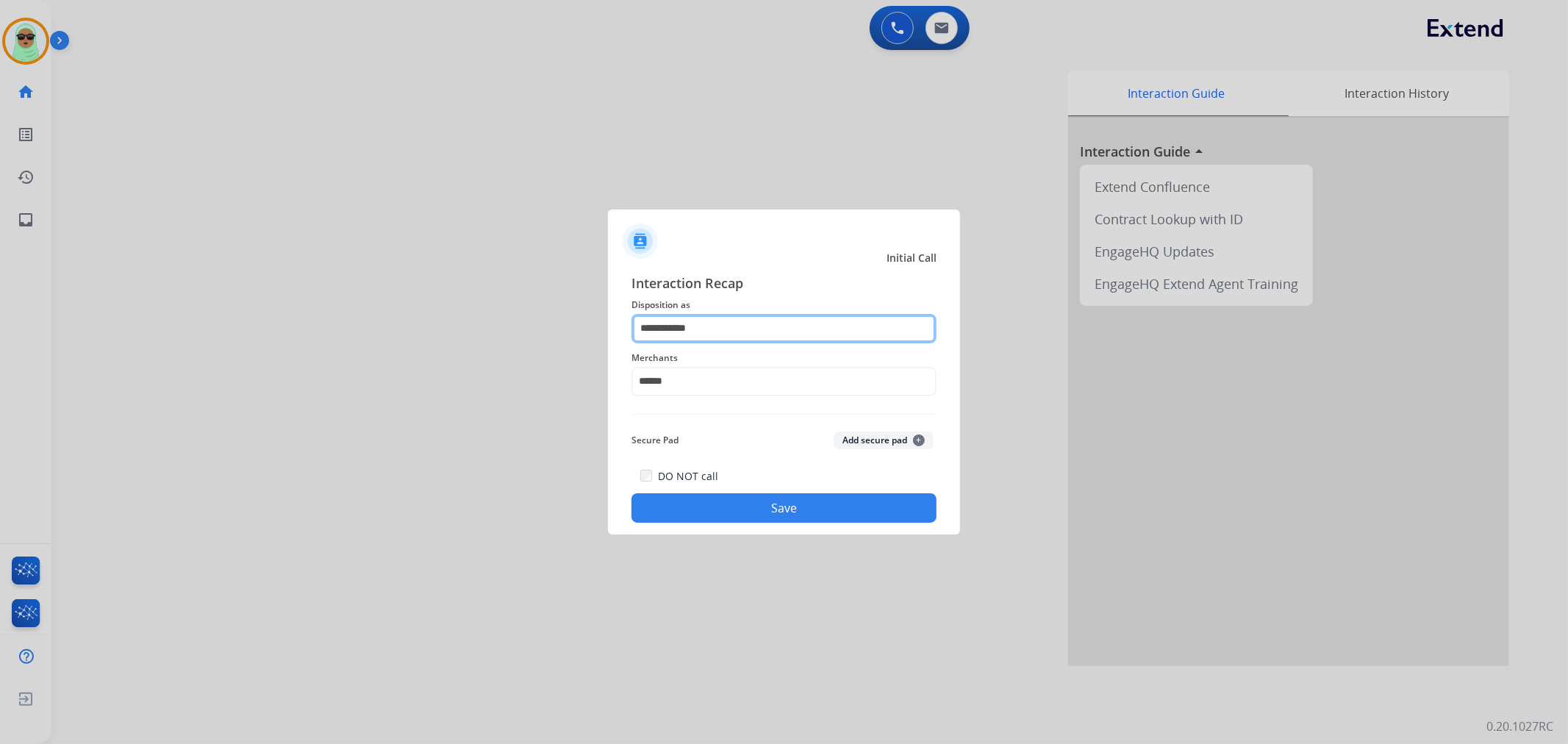
click at [777, 342] on input "**********" at bounding box center [784, 329] width 305 height 30
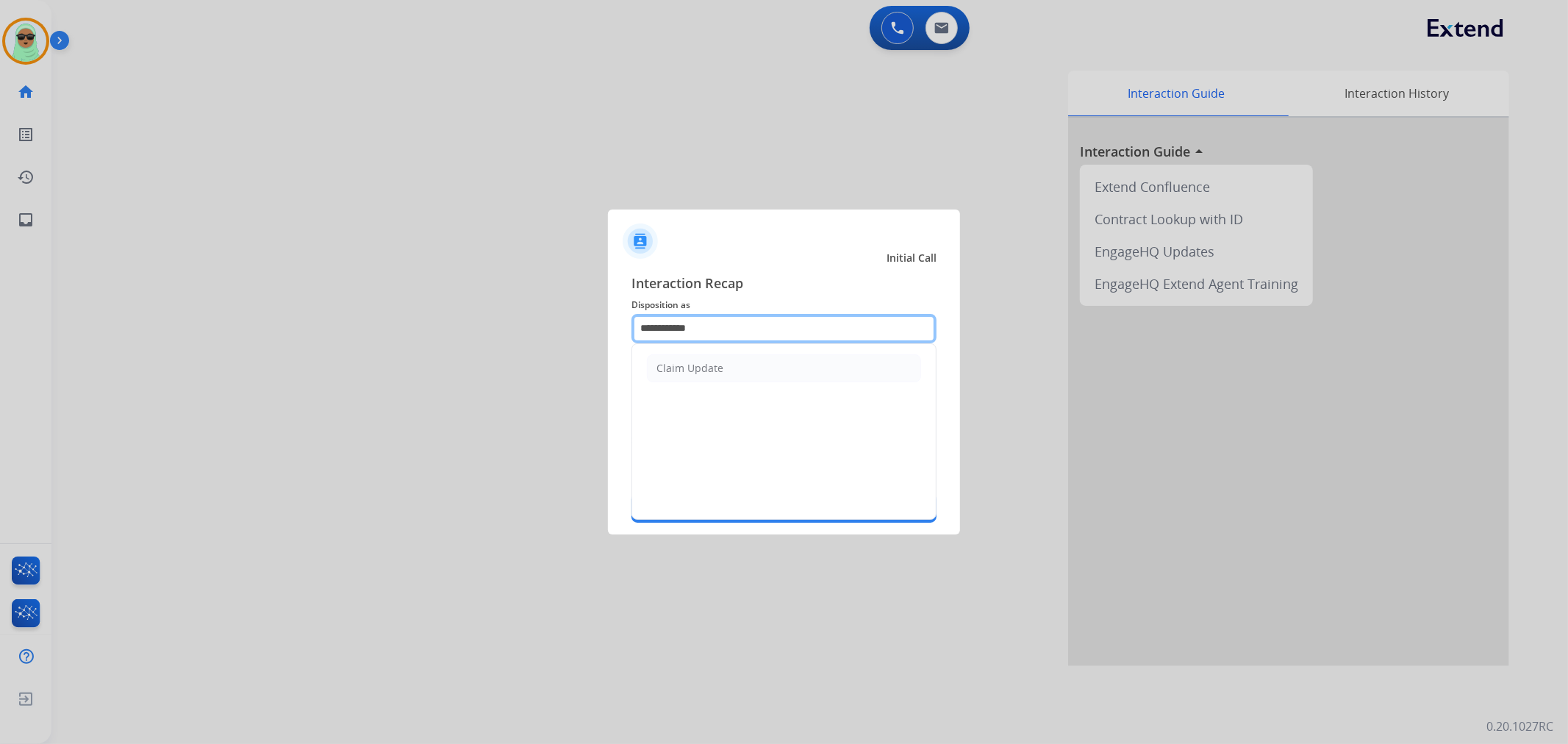
click at [777, 342] on input "**********" at bounding box center [784, 329] width 305 height 30
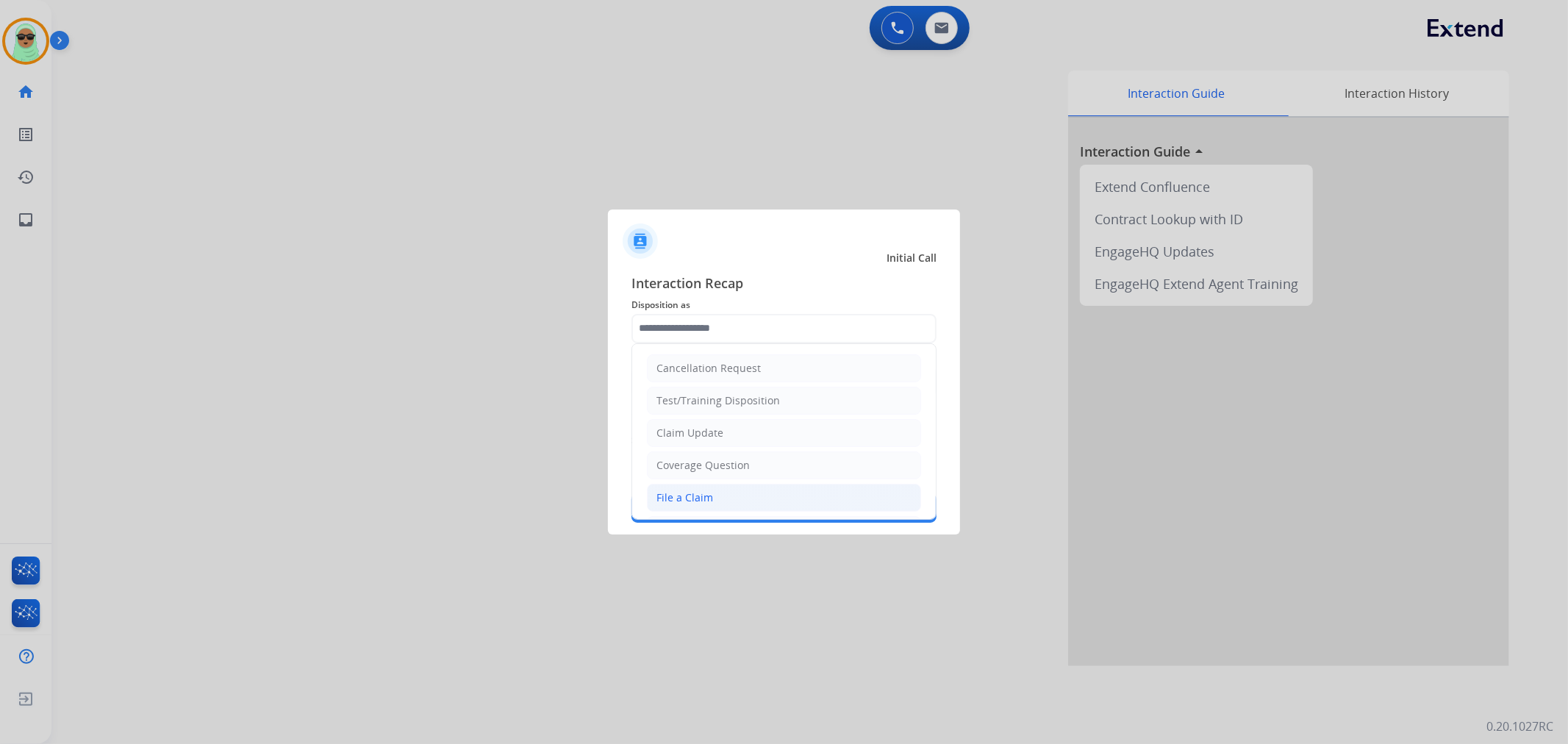
click at [738, 493] on li "File a Claim" at bounding box center [784, 498] width 274 height 28
type input "**********"
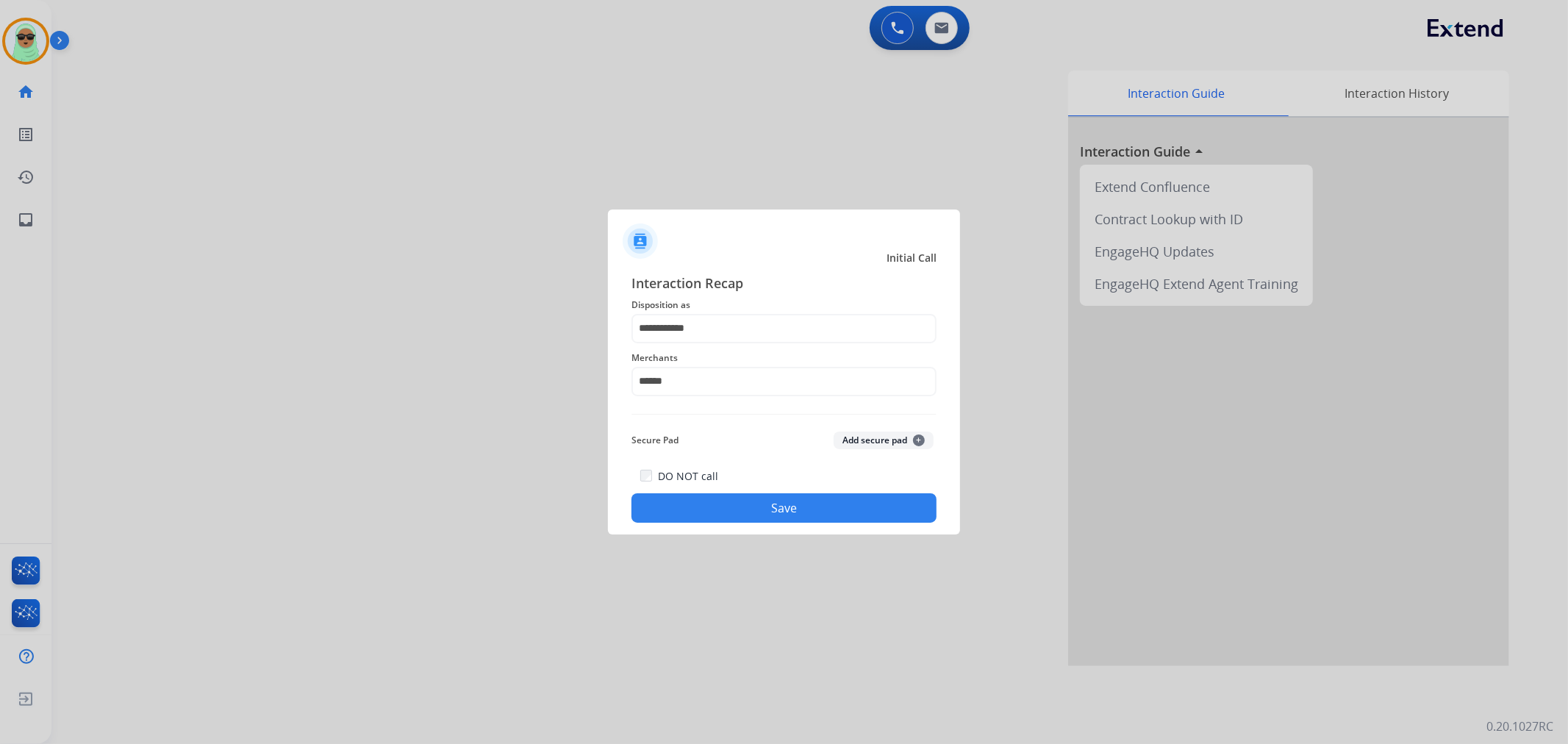
click at [868, 506] on button "Save" at bounding box center [784, 509] width 305 height 30
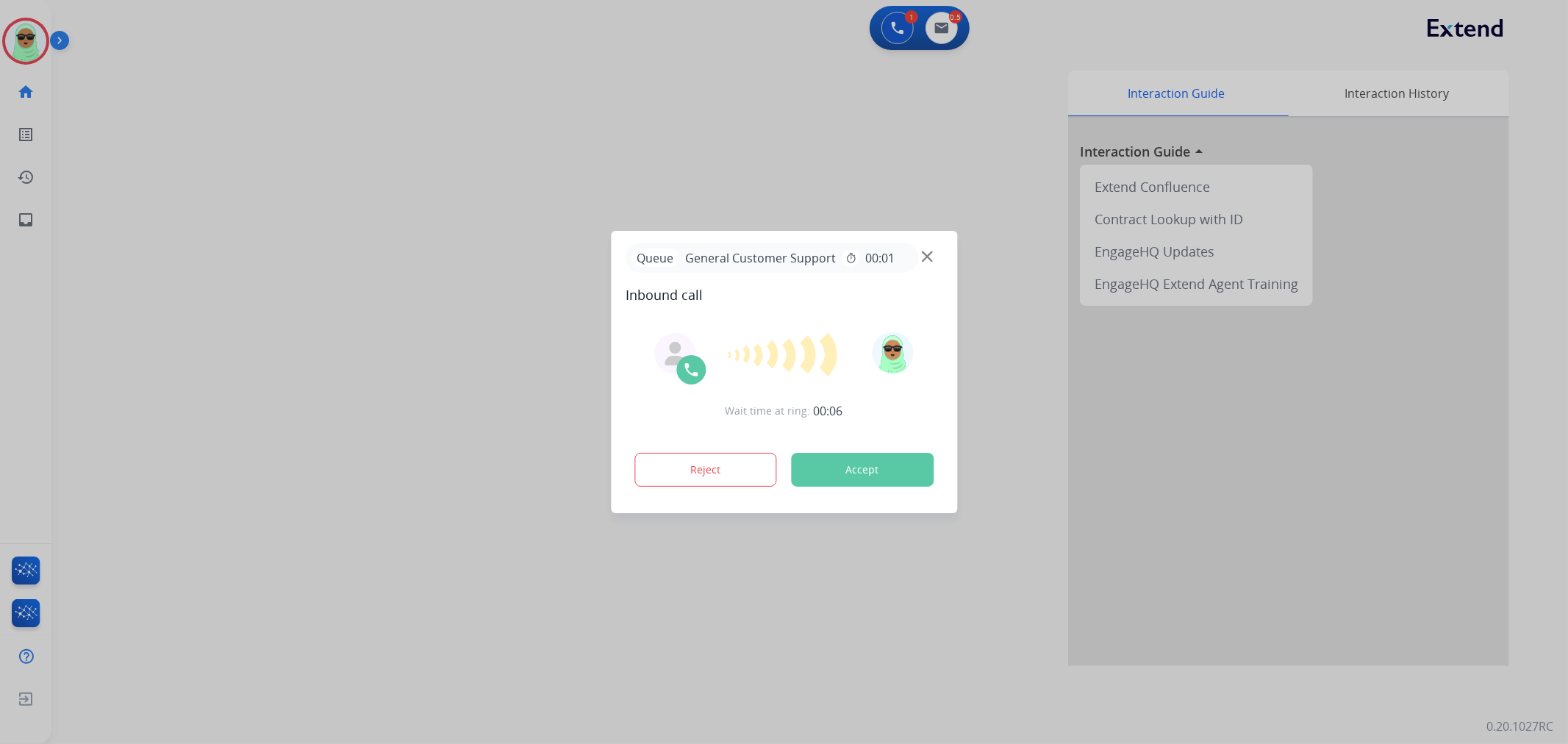
click at [700, 16] on div at bounding box center [784, 372] width 1568 height 744
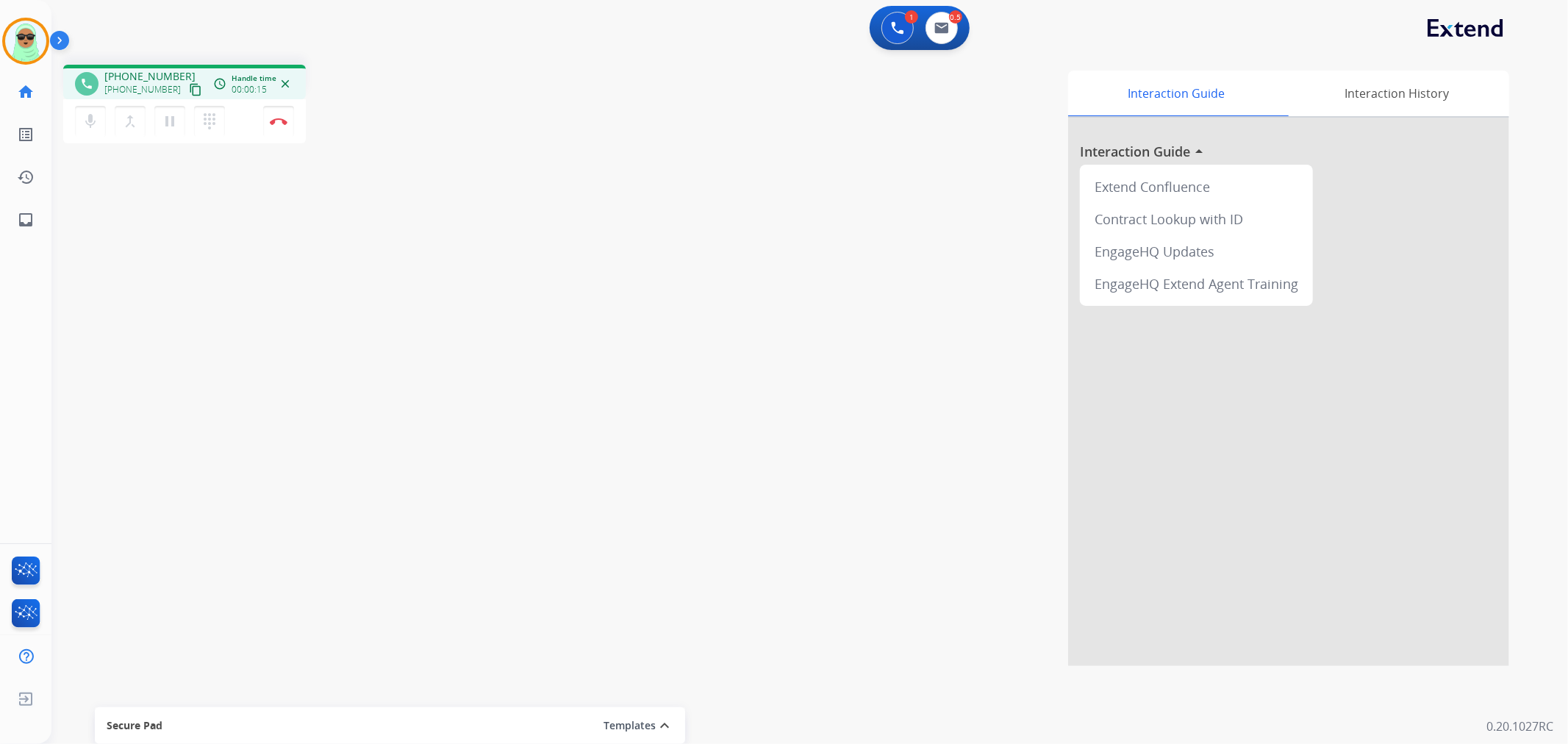
click at [187, 81] on button "content_copy" at bounding box center [196, 90] width 18 height 18
click at [187, 97] on button "content_copy Copied!" at bounding box center [196, 90] width 18 height 18
click at [287, 116] on button "Disconnect" at bounding box center [279, 121] width 31 height 31
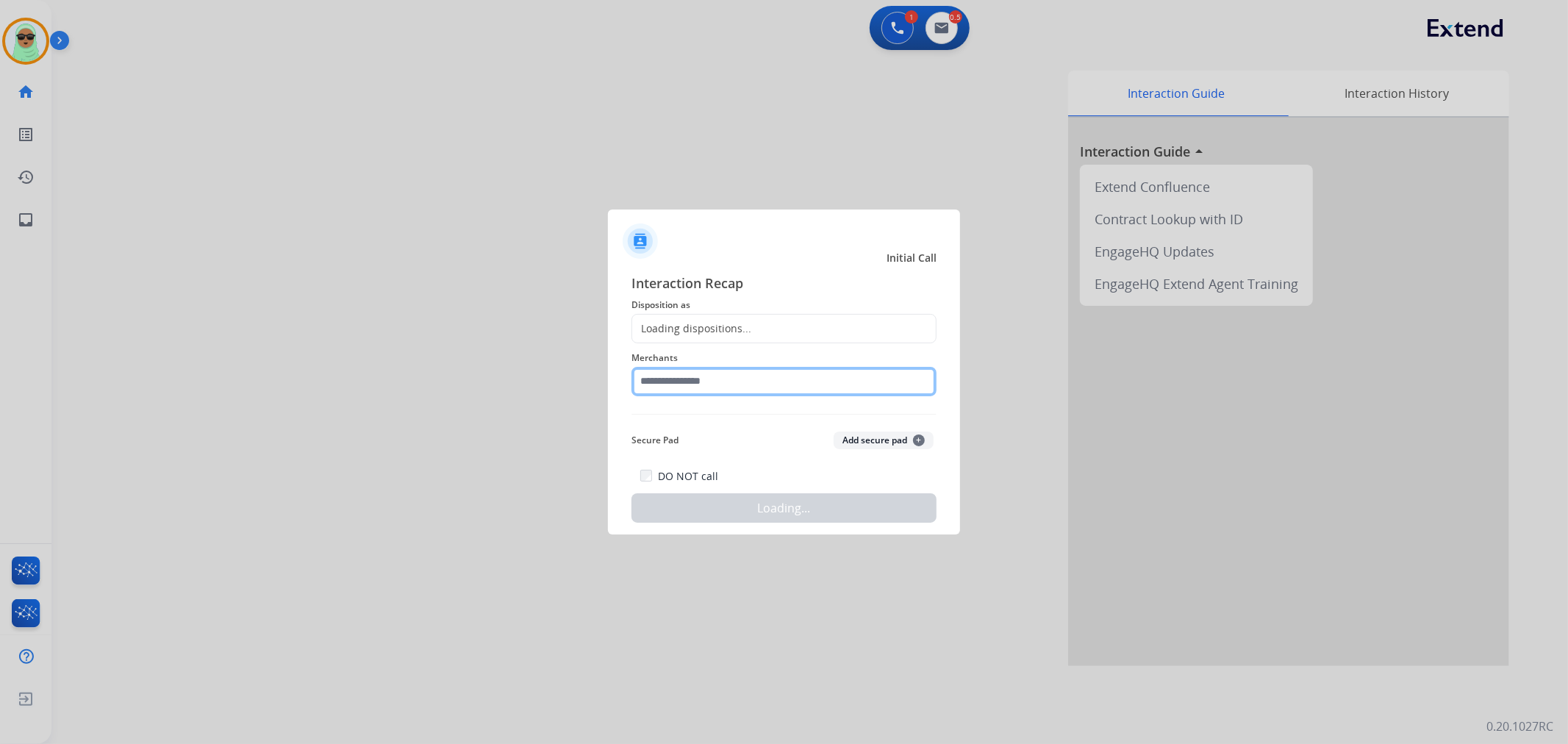
click at [742, 377] on input "text" at bounding box center [784, 381] width 305 height 30
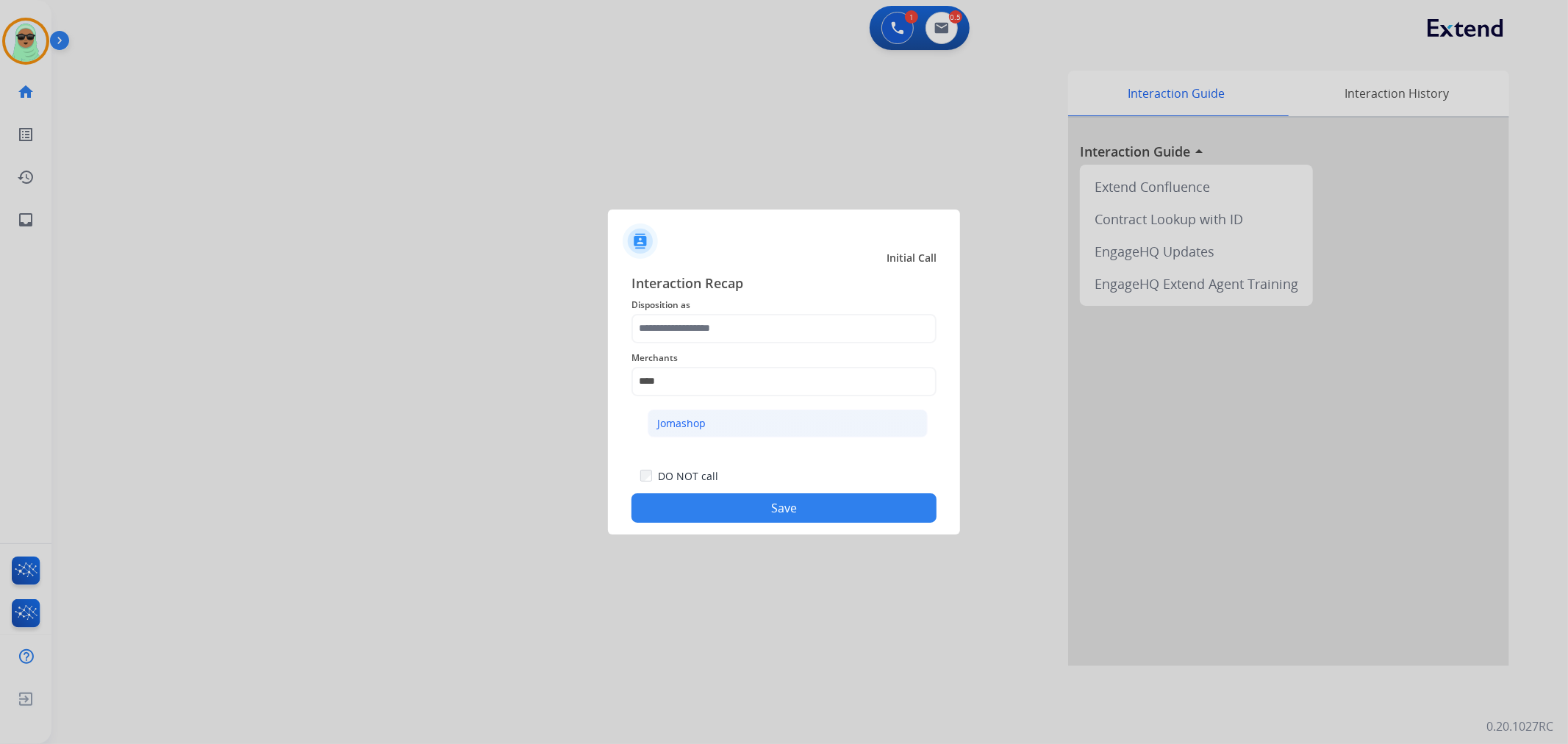
click at [784, 415] on li "Jomashop" at bounding box center [788, 423] width 280 height 28
type input "********"
click at [741, 312] on span "Disposition as" at bounding box center [784, 305] width 305 height 18
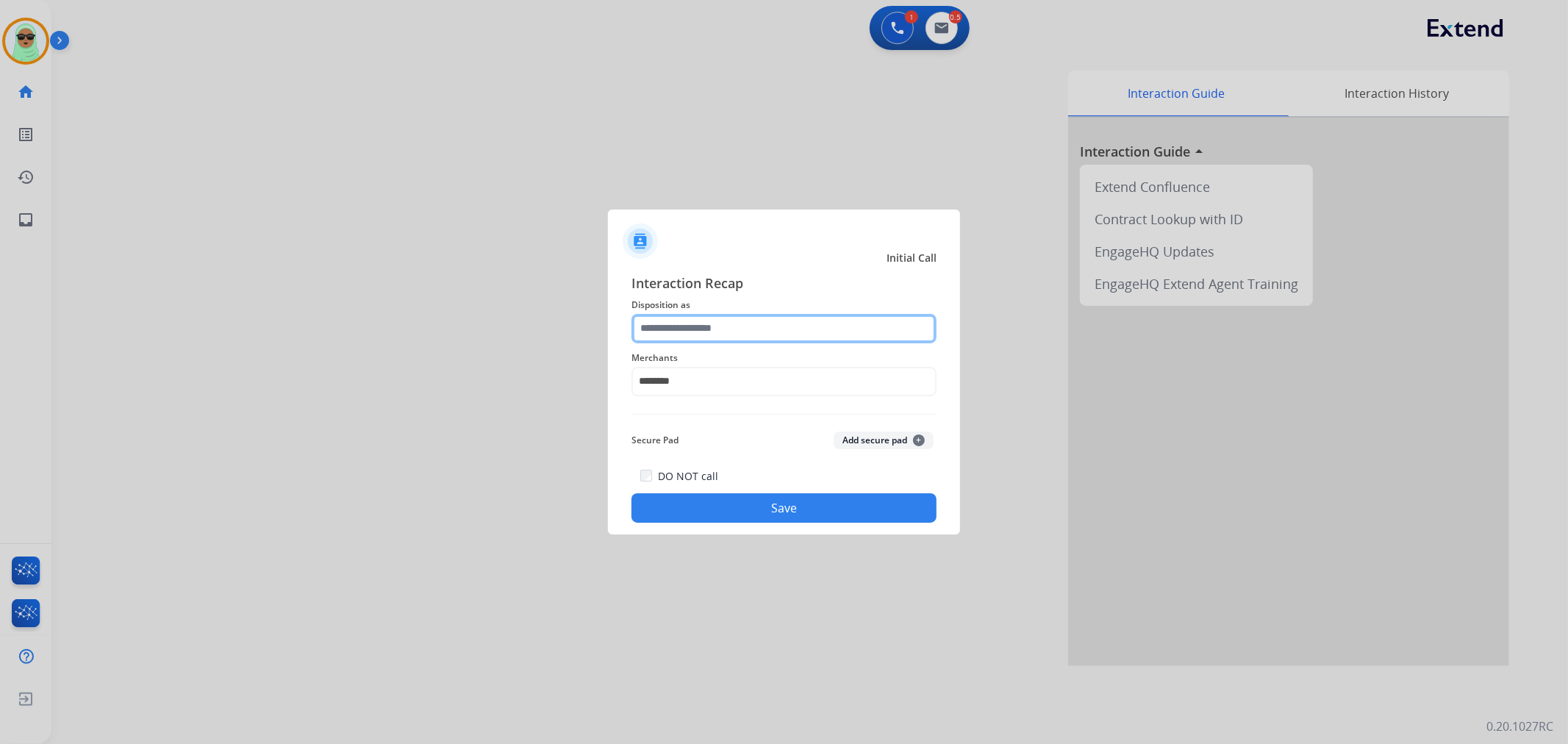
click at [741, 337] on input "text" at bounding box center [784, 329] width 305 height 30
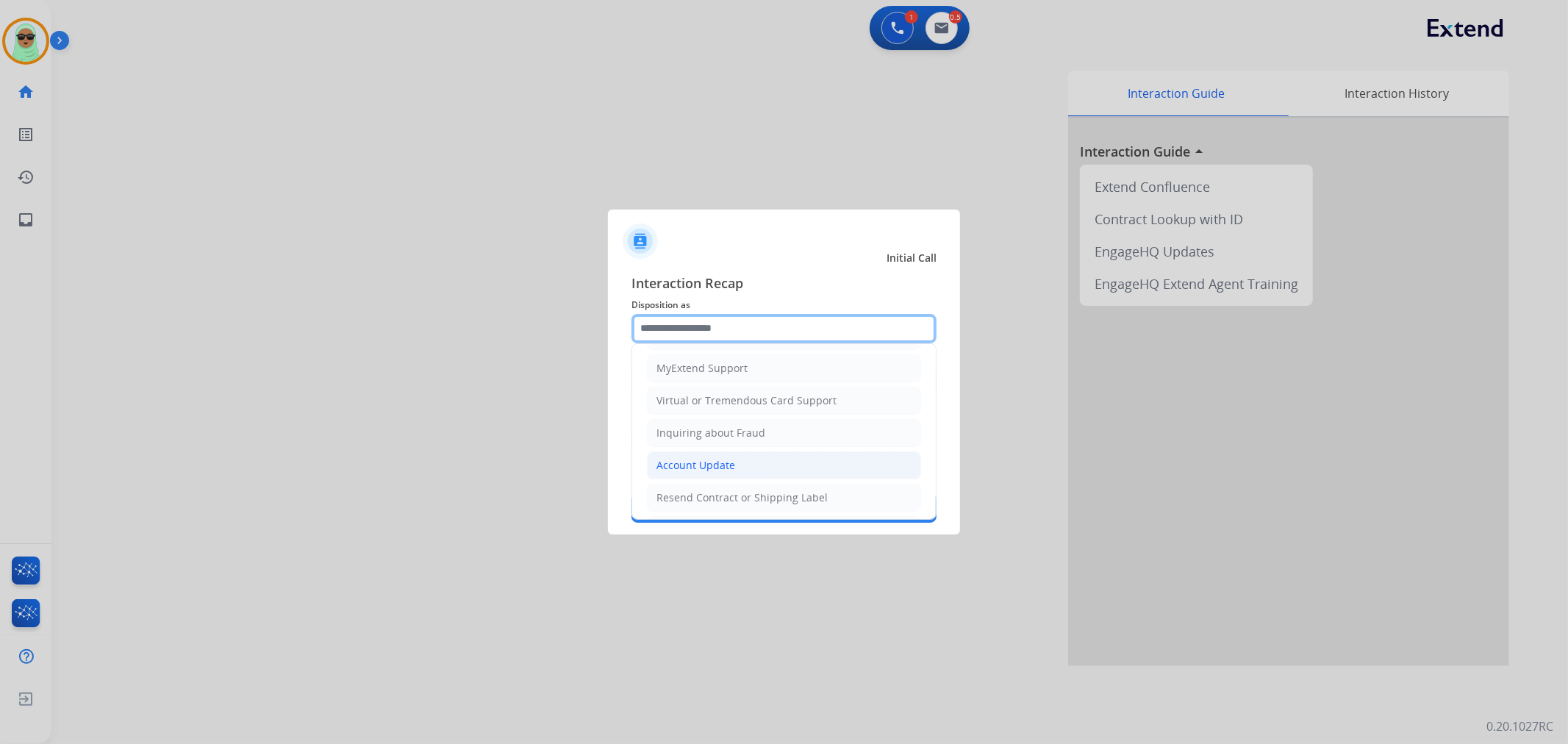
scroll to position [163, 0]
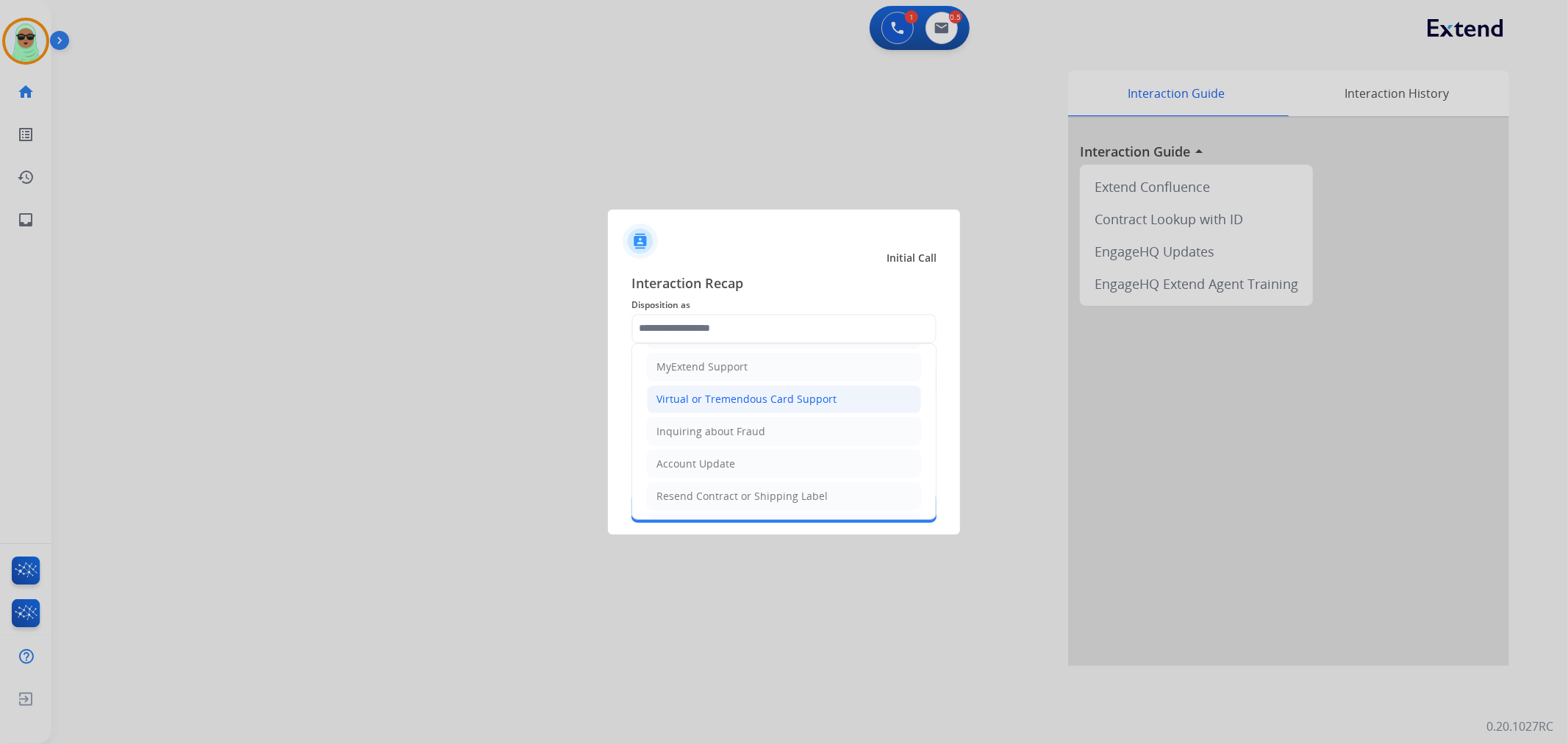
click at [798, 398] on div "Virtual or Tremendous Card Support" at bounding box center [747, 399] width 180 height 15
type input "**********"
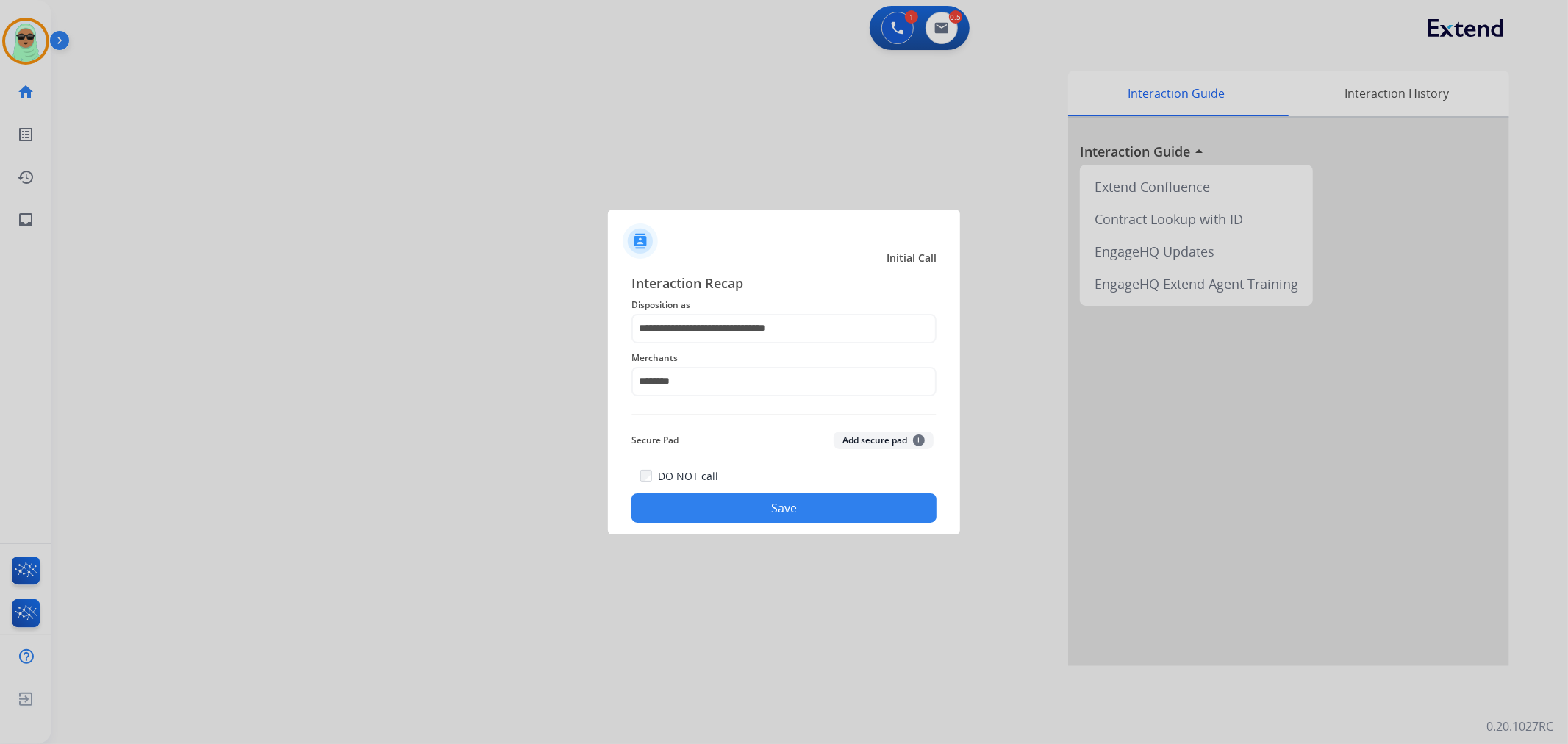
click at [818, 517] on button "Save" at bounding box center [784, 509] width 305 height 30
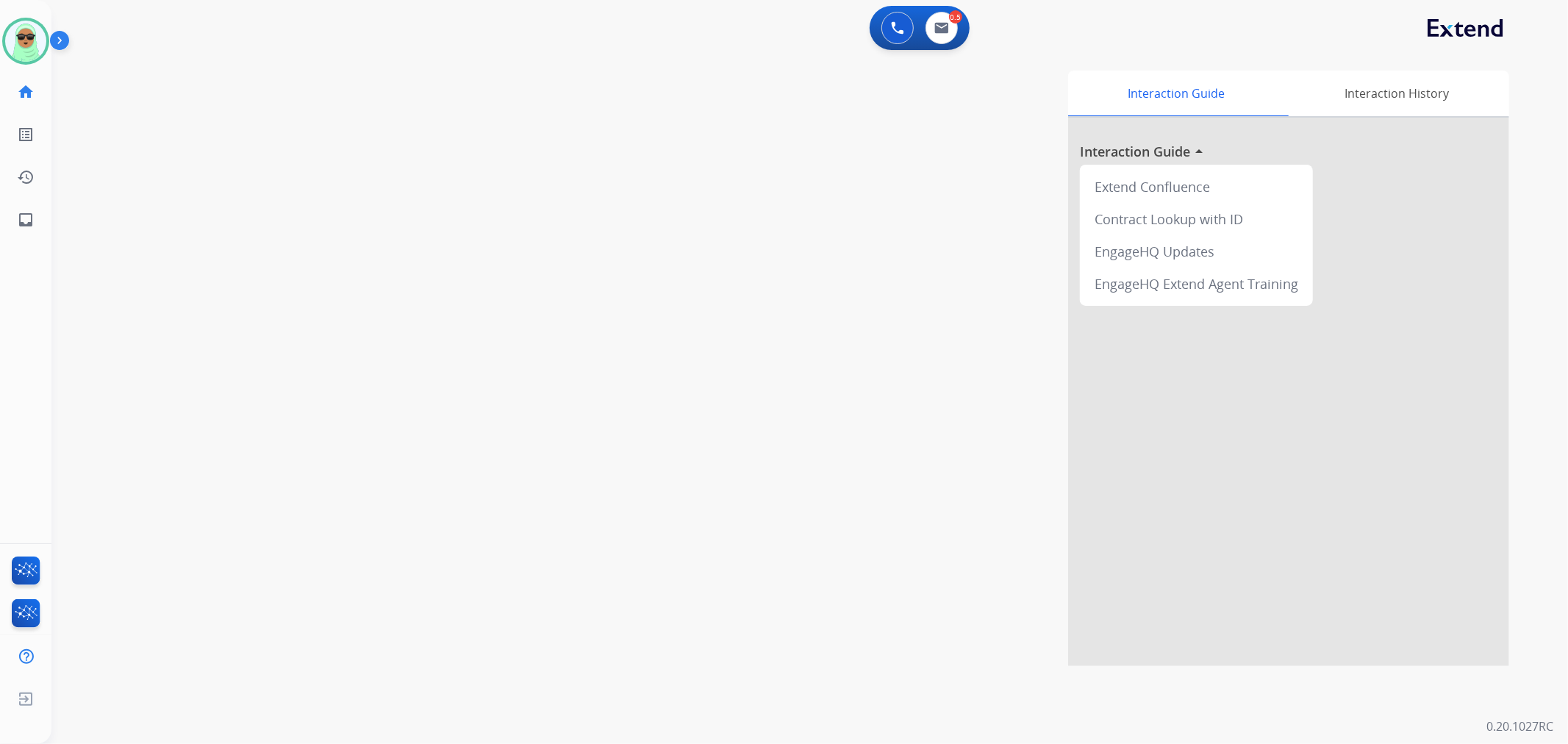
click at [941, 48] on div "0 Voice Interactions 0.5 Email Interactions" at bounding box center [919, 28] width 100 height 44
click at [949, 25] on button at bounding box center [941, 27] width 32 height 32
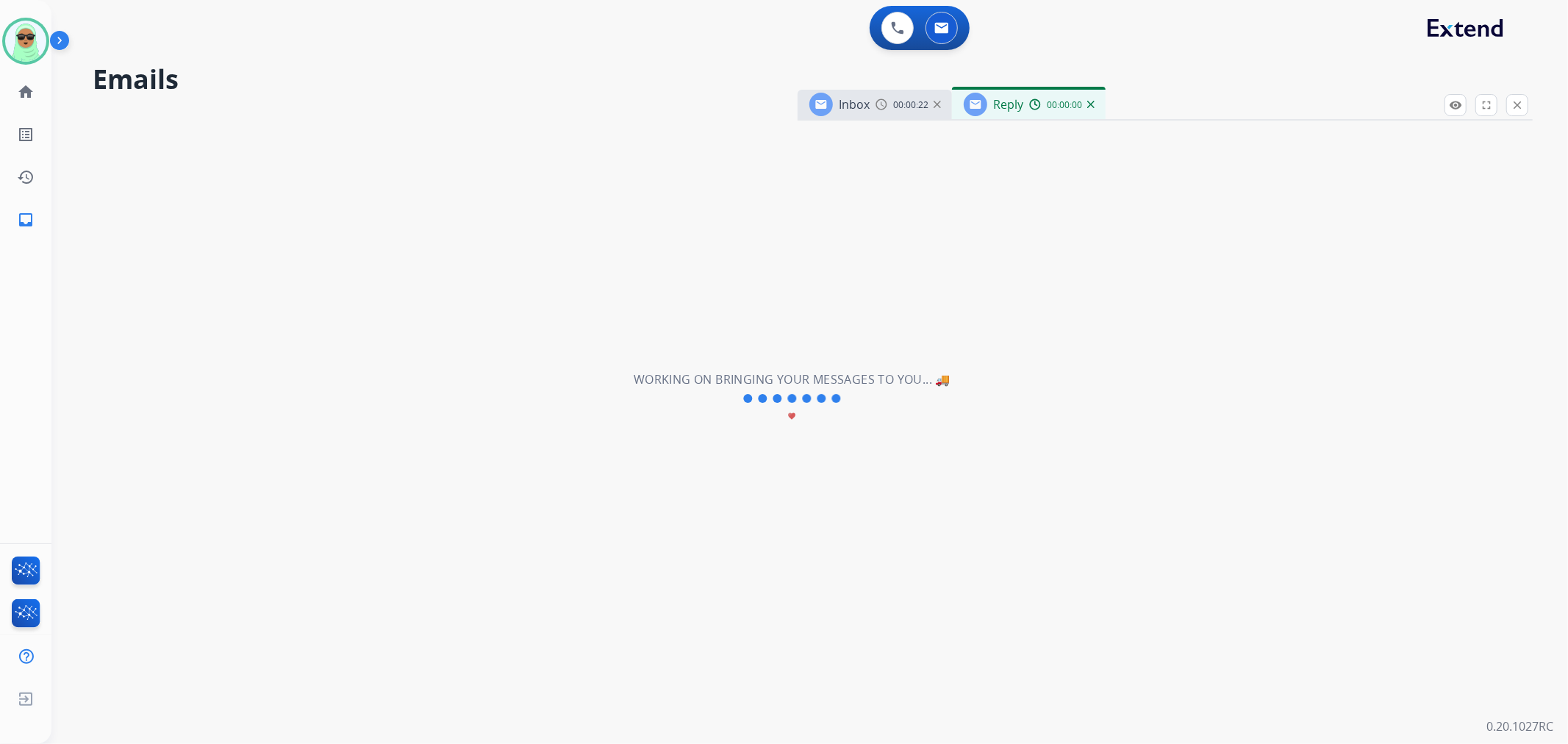
select select "**********"
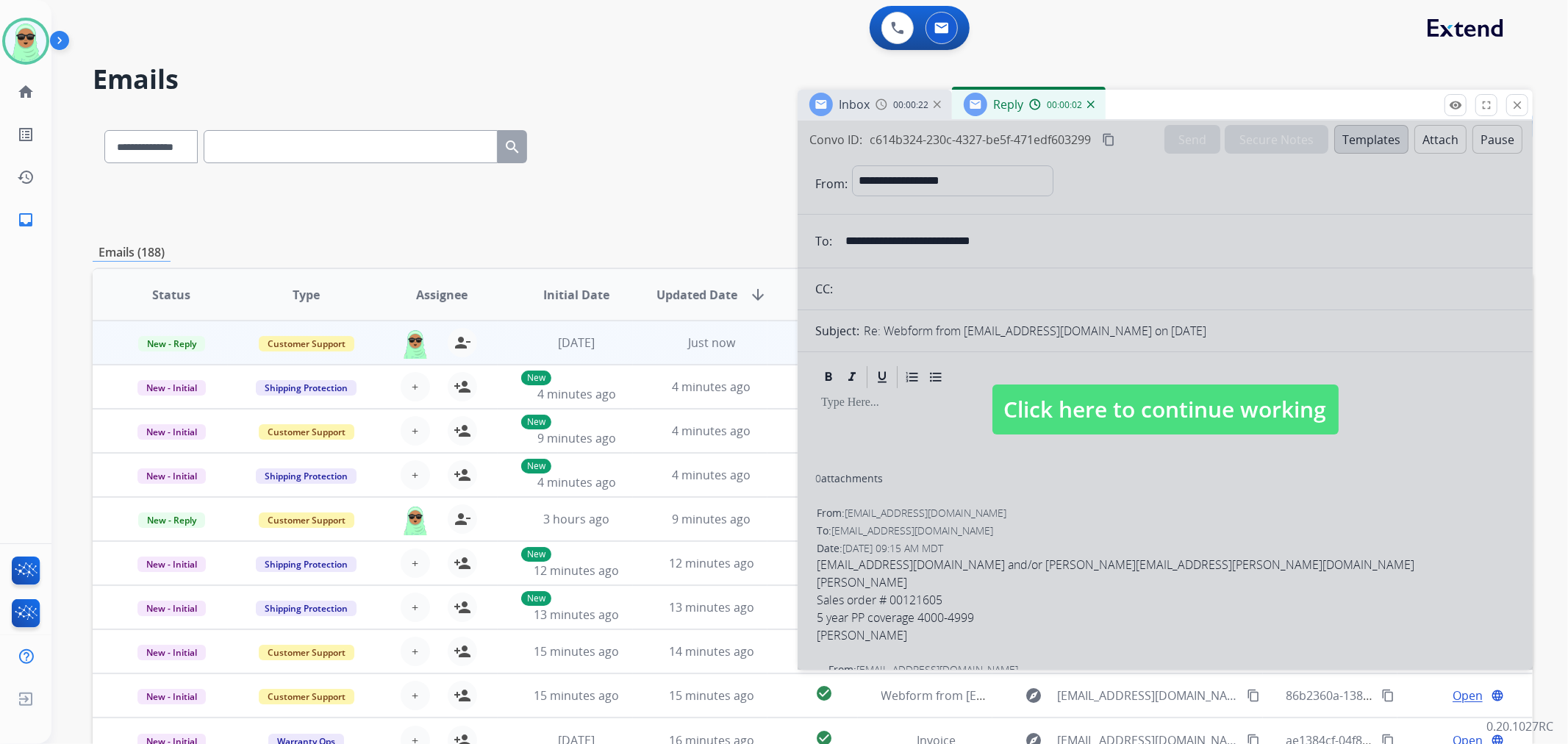
click at [1169, 427] on span "Click here to continue working" at bounding box center [1165, 409] width 346 height 50
select select
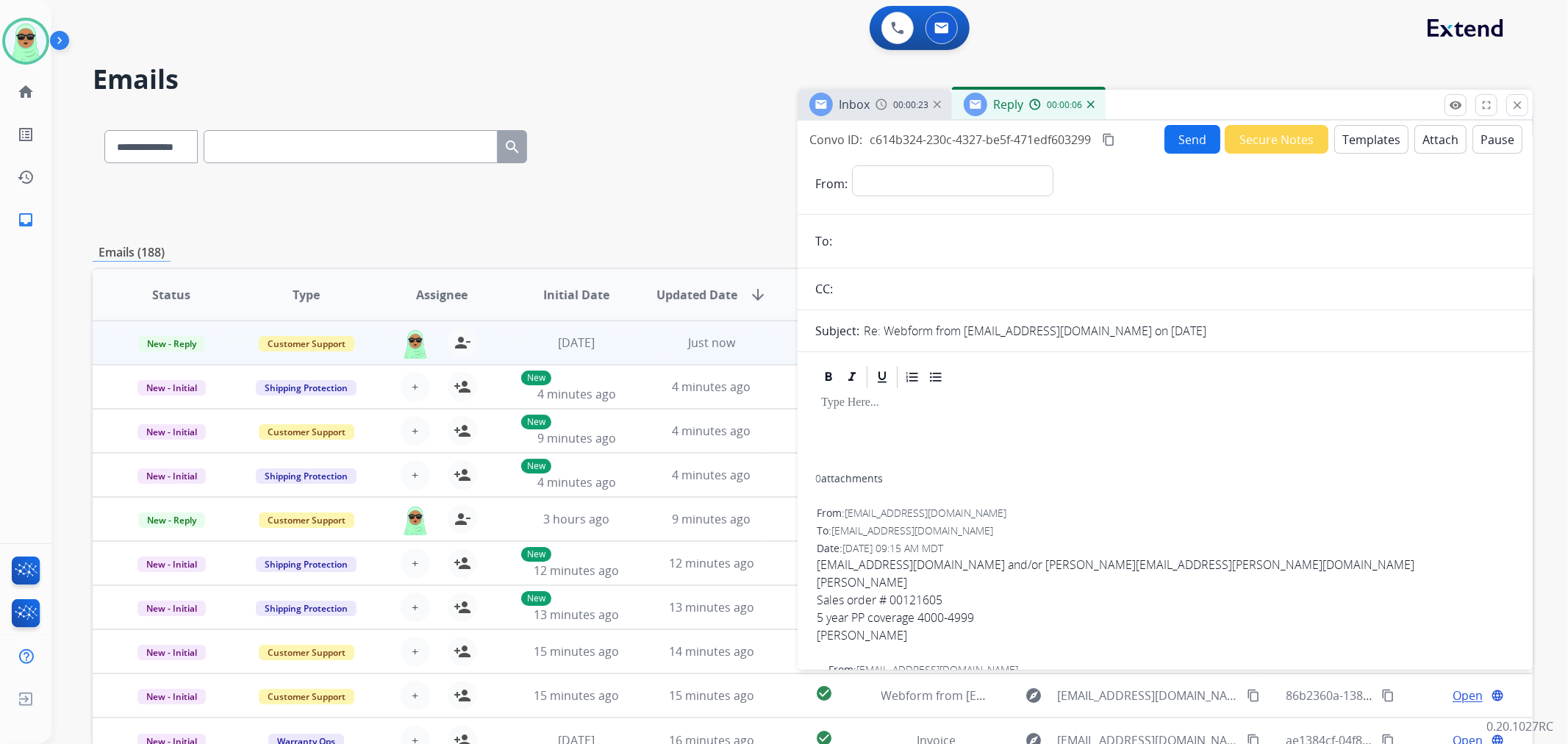
drag, startPoint x: 992, startPoint y: 564, endPoint x: 952, endPoint y: 575, distance: 41.5
click at [952, 575] on span "[EMAIL_ADDRESS][DOMAIN_NAME] and/or [PERSON_NAME][EMAIL_ADDRESS][PERSON_NAME][D…" at bounding box center [1165, 600] width 697 height 89
click at [900, 603] on div "Sales order # 00121605" at bounding box center [1165, 600] width 697 height 18
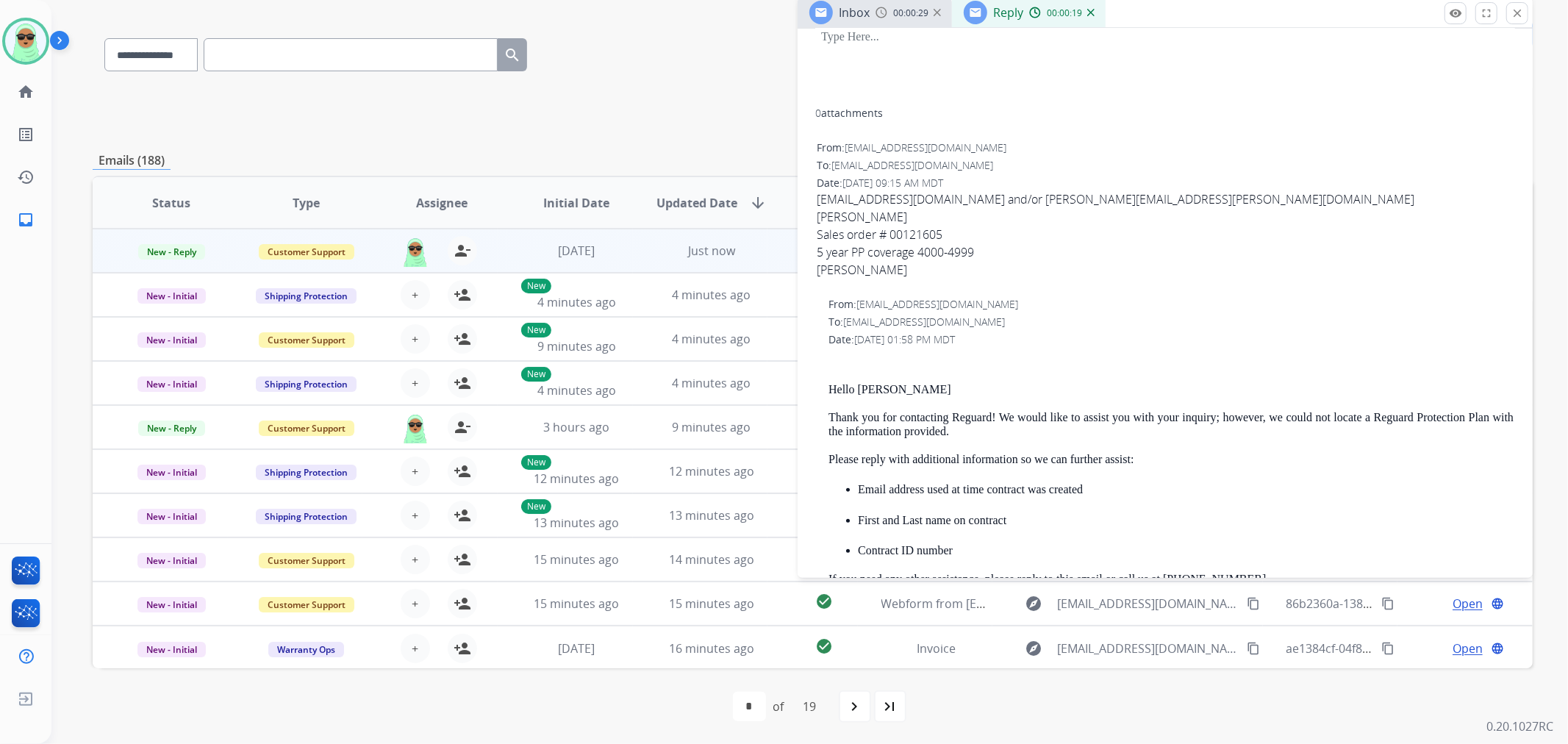
scroll to position [39, 0]
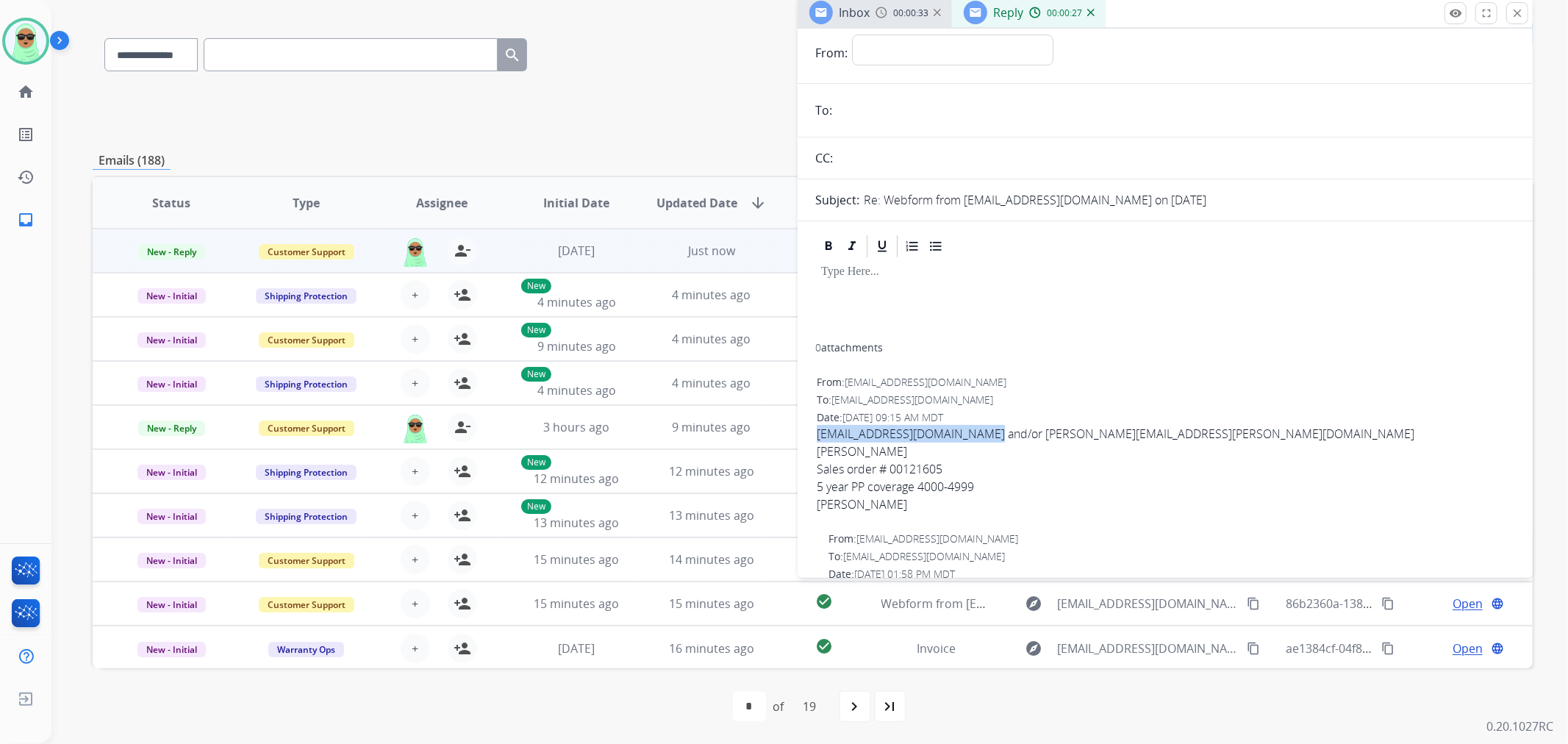
drag, startPoint x: 989, startPoint y: 436, endPoint x: 813, endPoint y: 439, distance: 176.0
click at [813, 439] on div "0 attachments From: [EMAIL_ADDRESS][DOMAIN_NAME] To: [EMAIL_ADDRESS][DOMAIN_NAM…" at bounding box center [1165, 647] width 735 height 829
copy span "[EMAIL_ADDRESS][DOMAIN_NAME]"
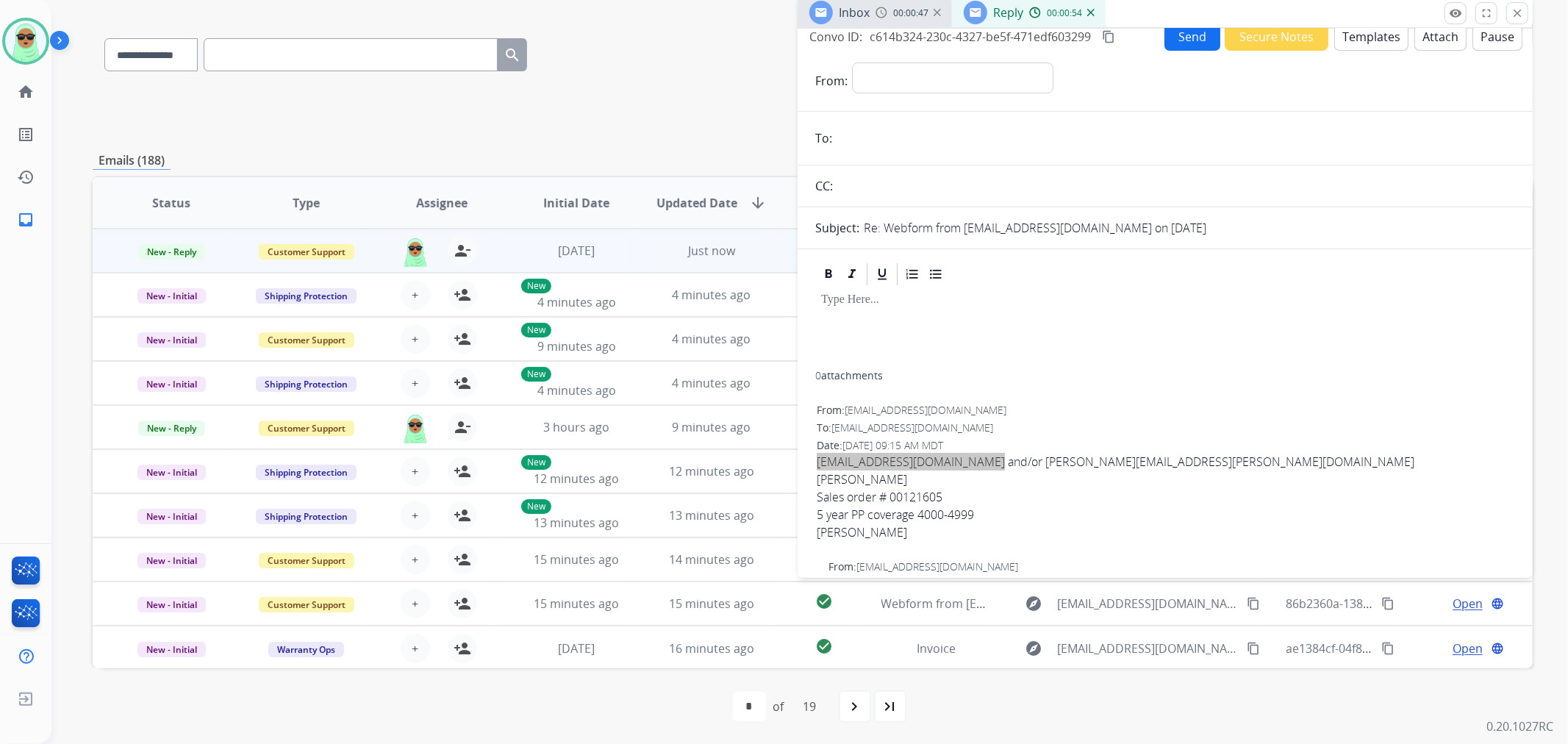
scroll to position [0, 0]
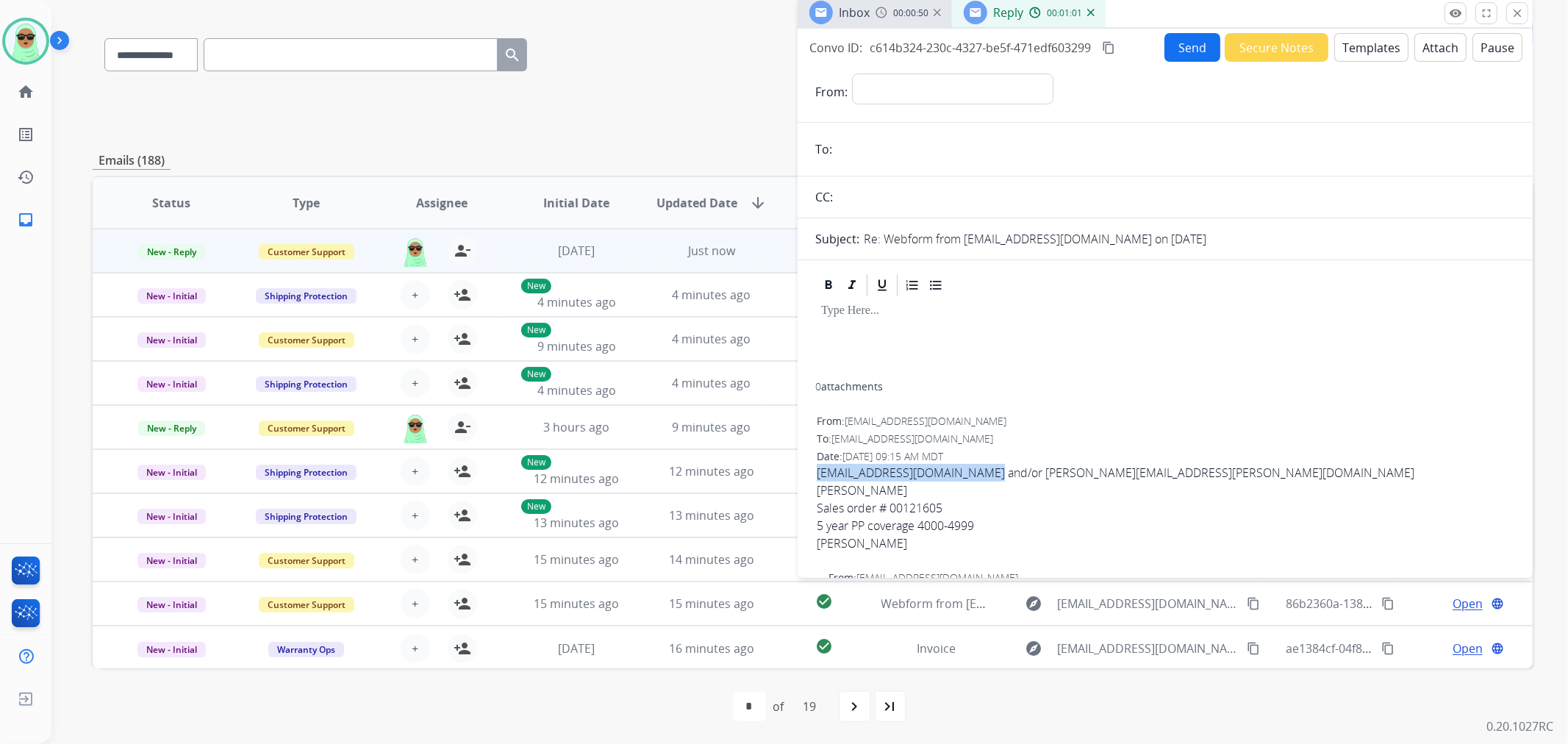
click at [1092, 16] on div "Reply 00:01:01" at bounding box center [1028, 12] width 153 height 30
click at [1088, 17] on div "00:01:03" at bounding box center [1061, 12] width 65 height 13
click at [1087, 11] on img at bounding box center [1091, 12] width 7 height 7
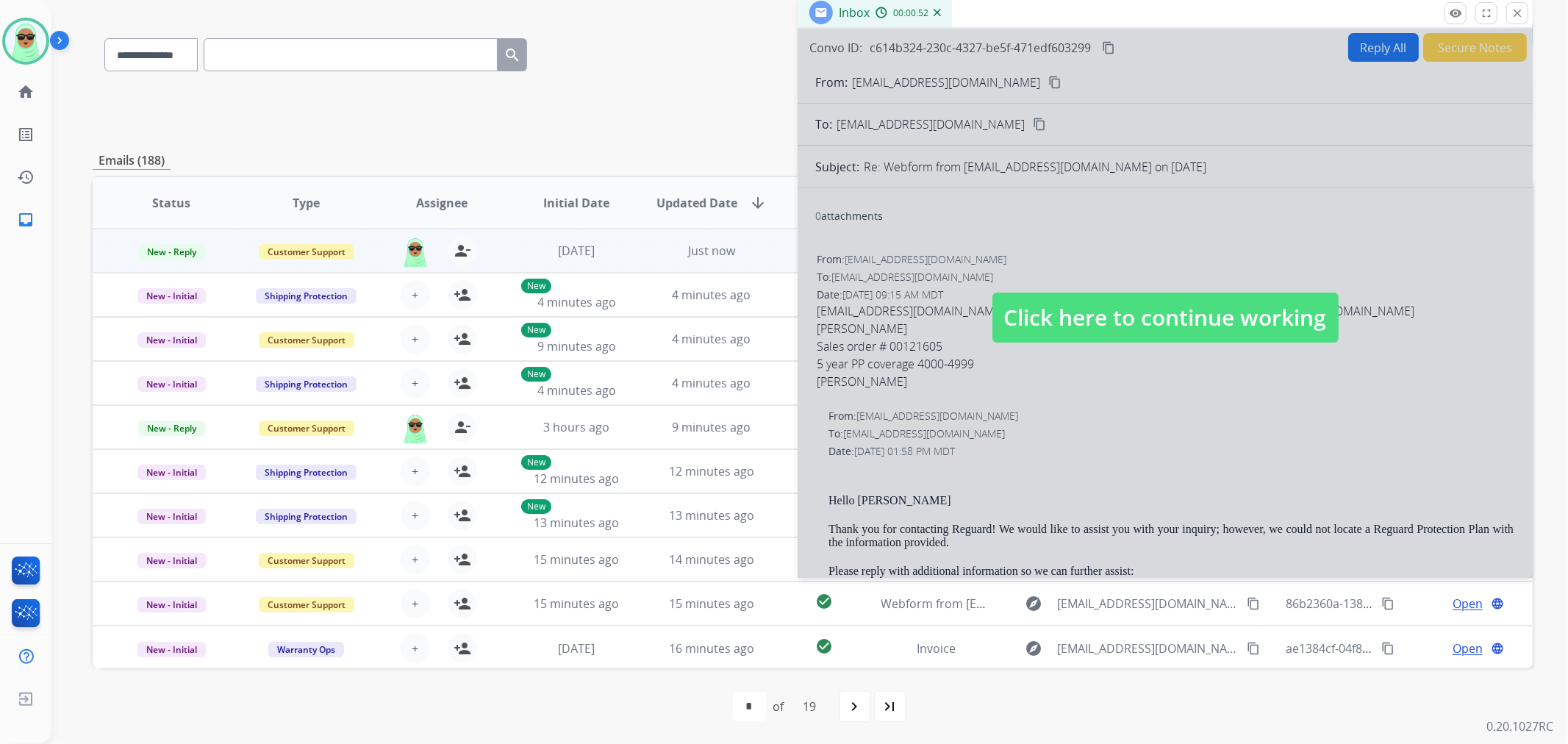
drag, startPoint x: 1220, startPoint y: 378, endPoint x: 1220, endPoint y: 363, distance: 15.0
click at [1221, 378] on div at bounding box center [1165, 304] width 735 height 550
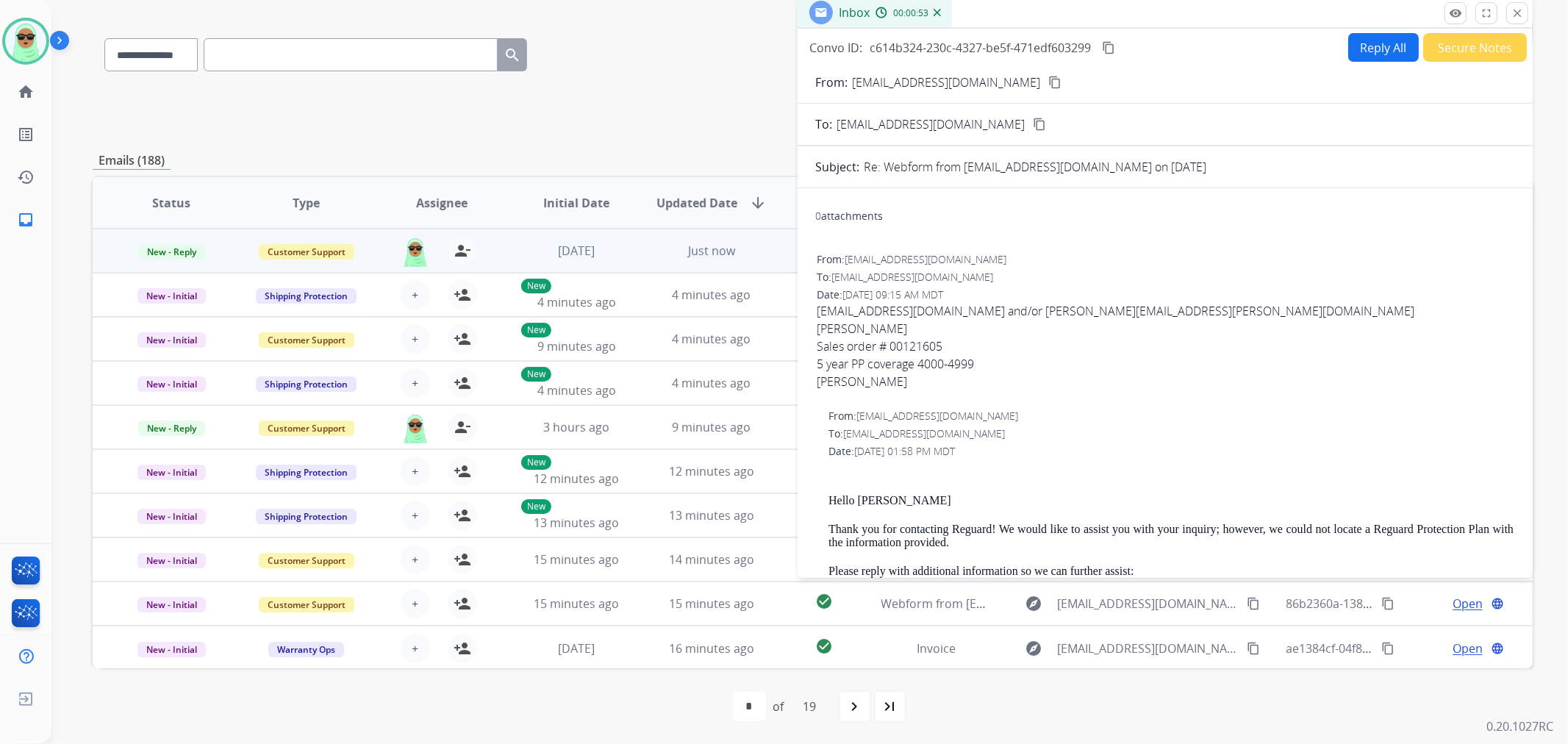
click at [1366, 30] on div "Convo ID: c614b324-230c-4327-be5f-471edf603299 content_copy Reply All Secure No…" at bounding box center [1165, 300] width 735 height 543
click at [1362, 39] on button "Reply All" at bounding box center [1383, 47] width 71 height 29
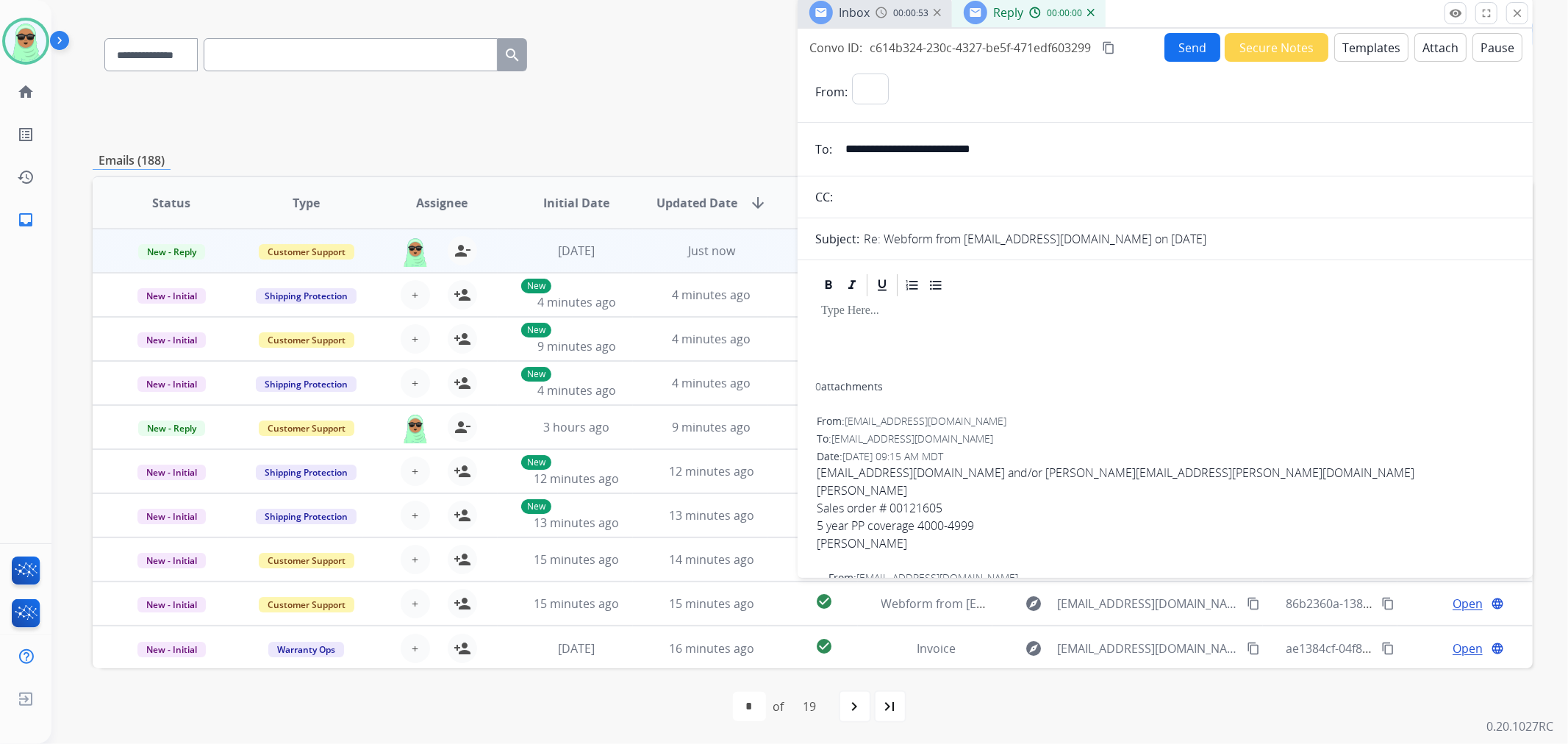
select select "**********"
click at [1364, 48] on button "Templates" at bounding box center [1371, 47] width 75 height 29
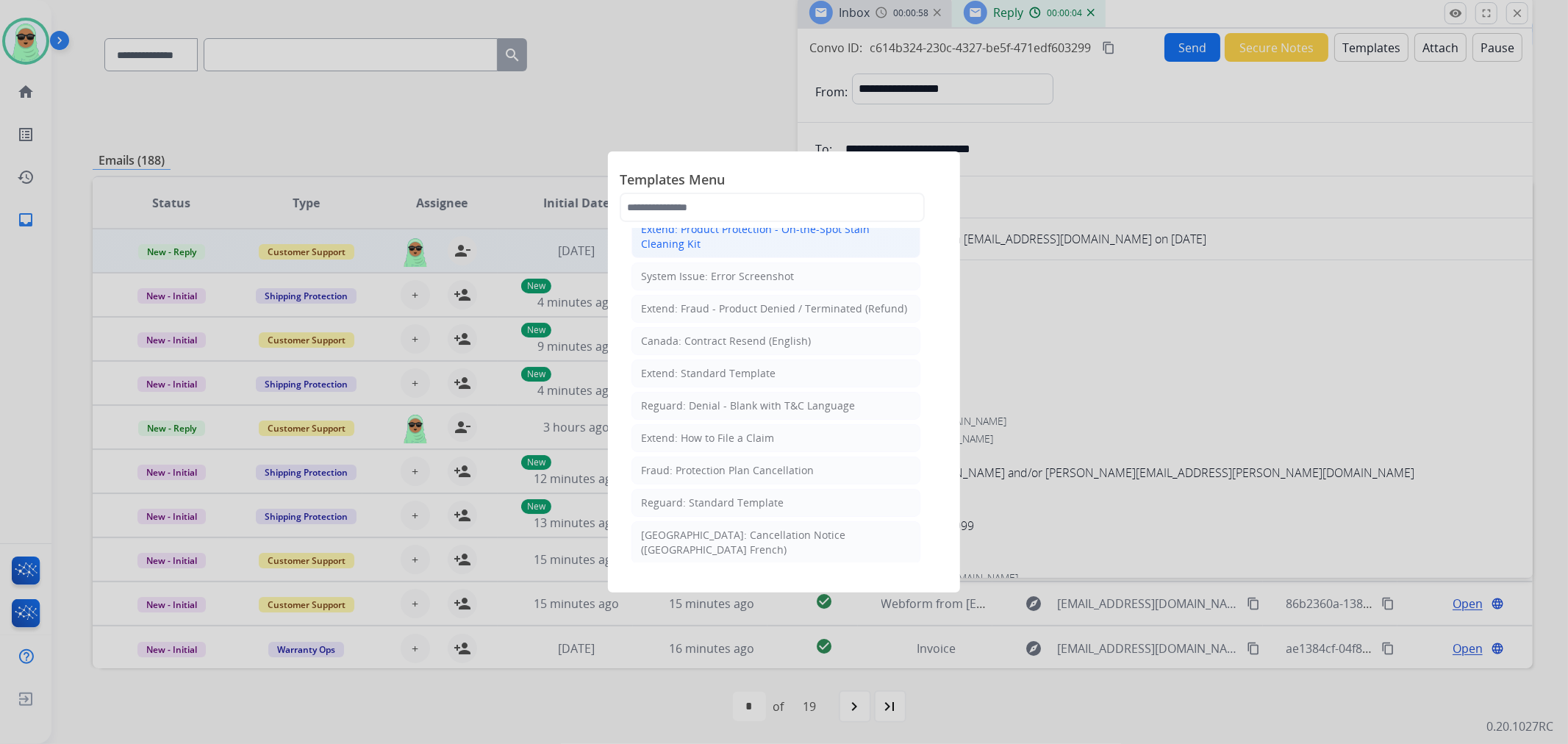
scroll to position [163, 0]
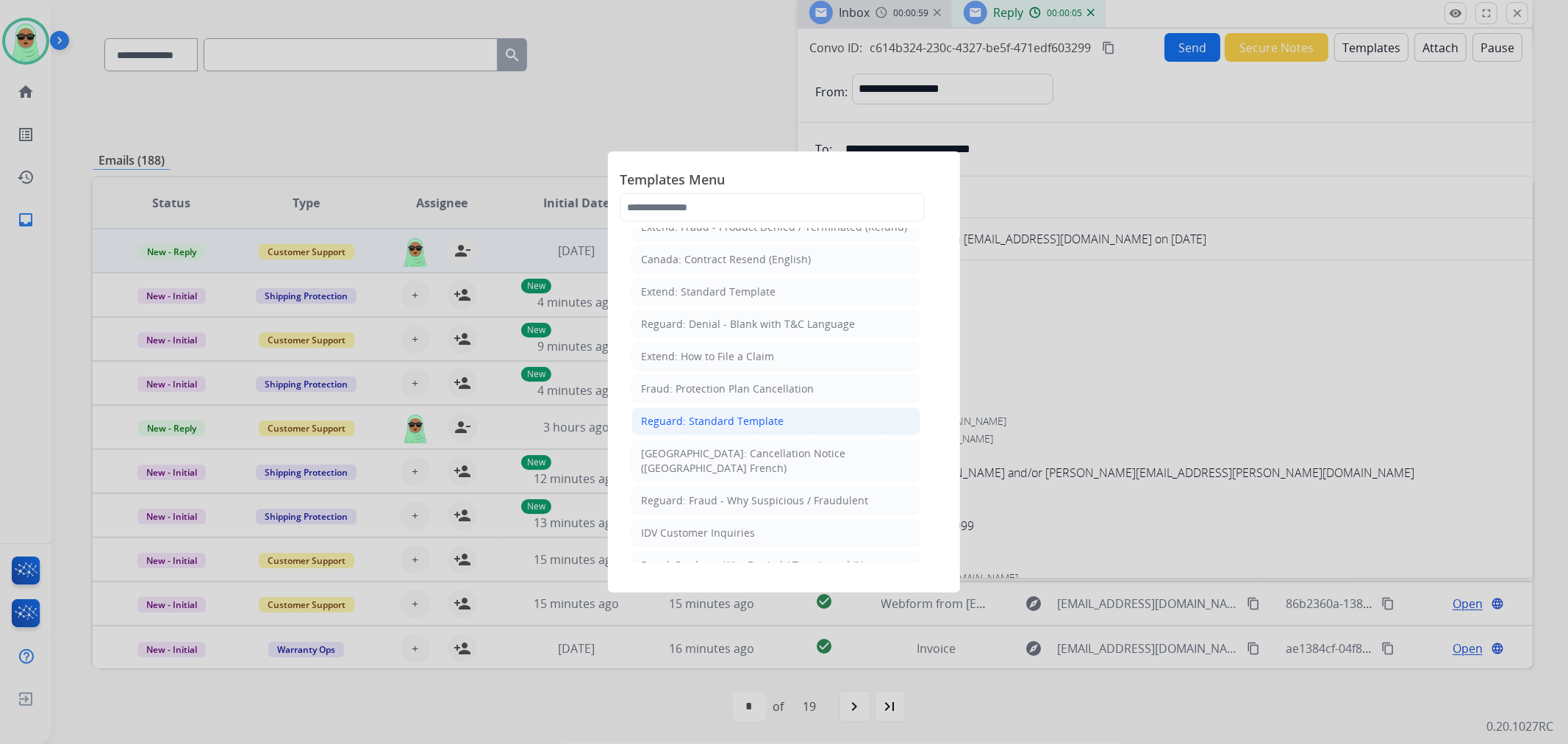
click at [803, 435] on li "Reguard: Standard Template" at bounding box center [776, 422] width 289 height 28
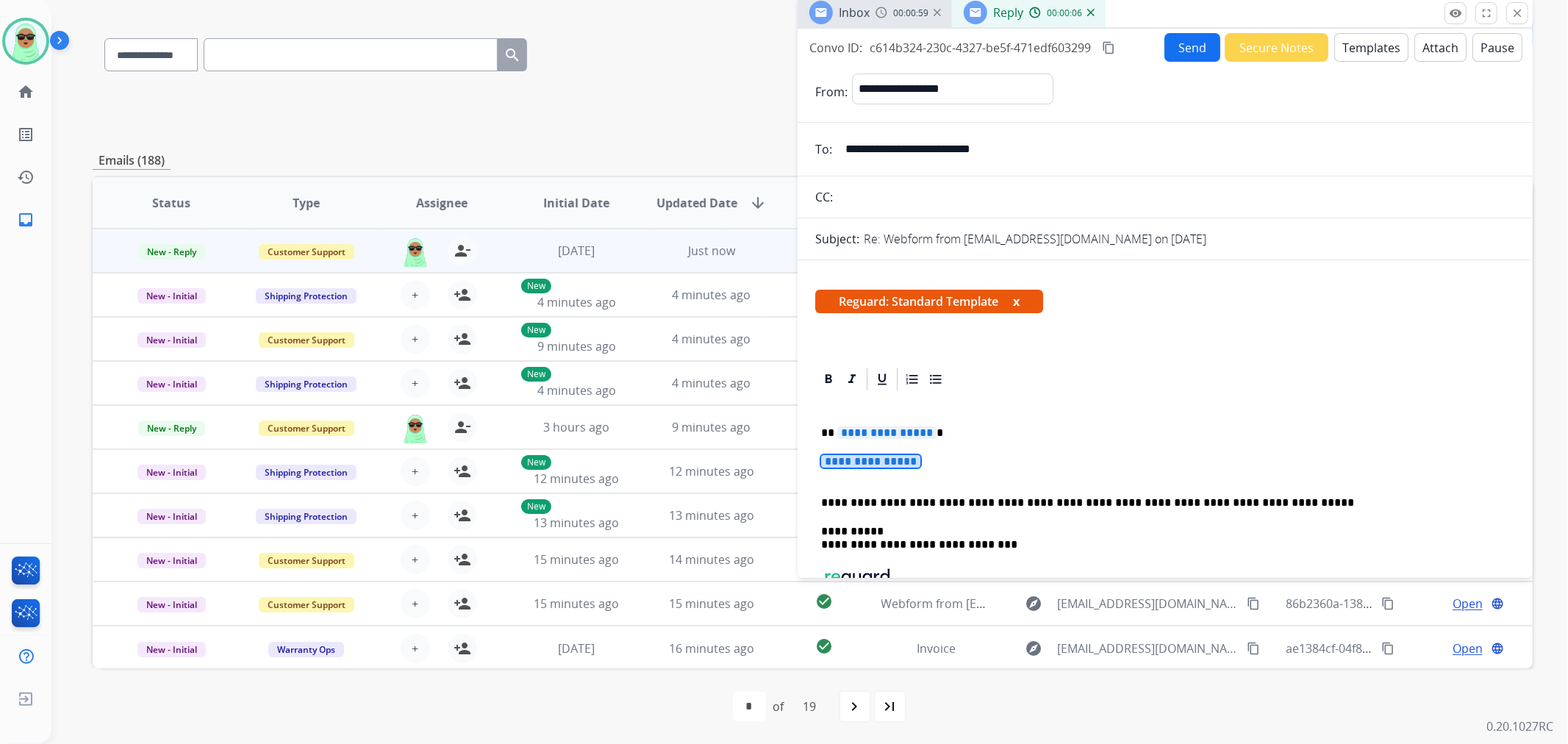
click at [898, 450] on div "**********" at bounding box center [1165, 554] width 700 height 322
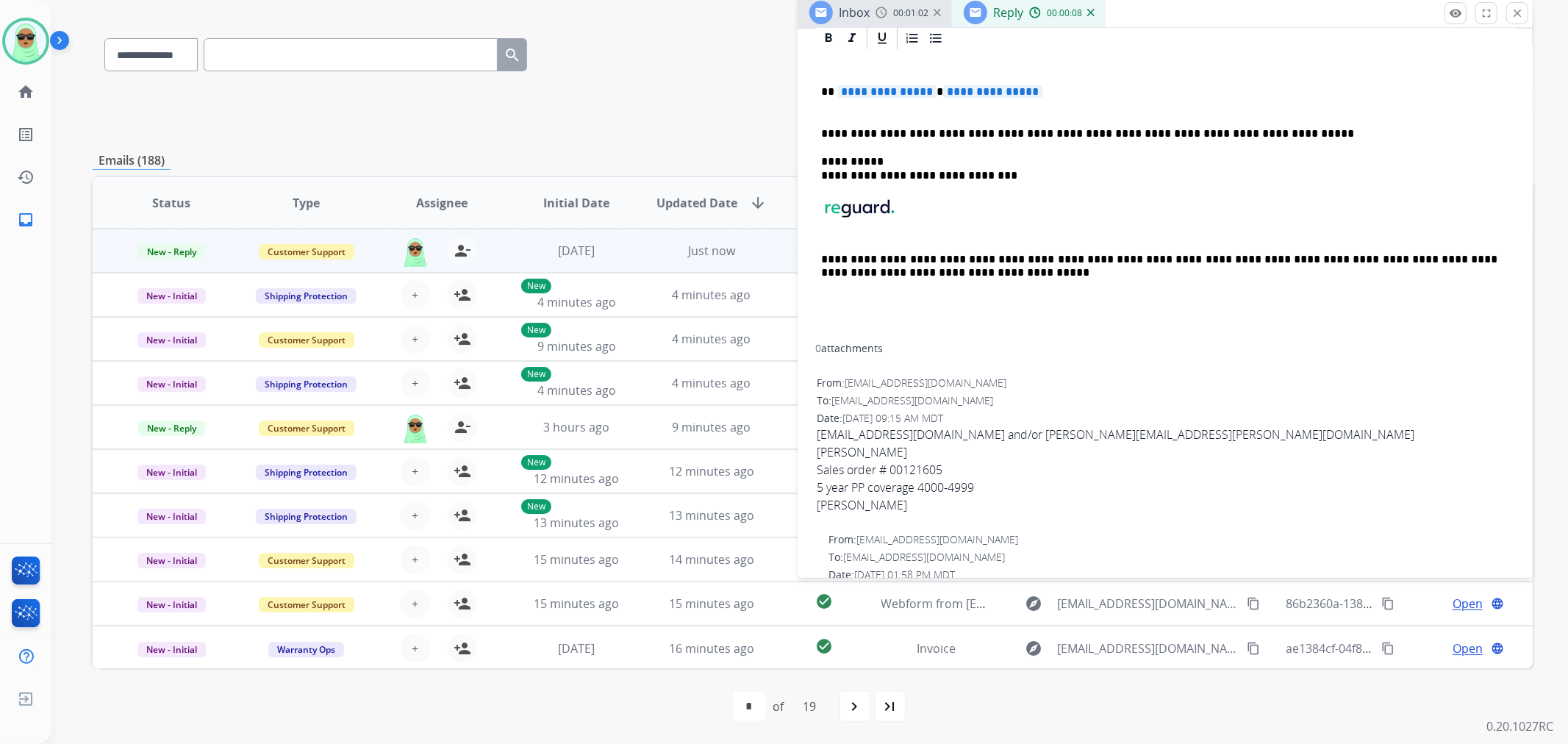
scroll to position [15, 0]
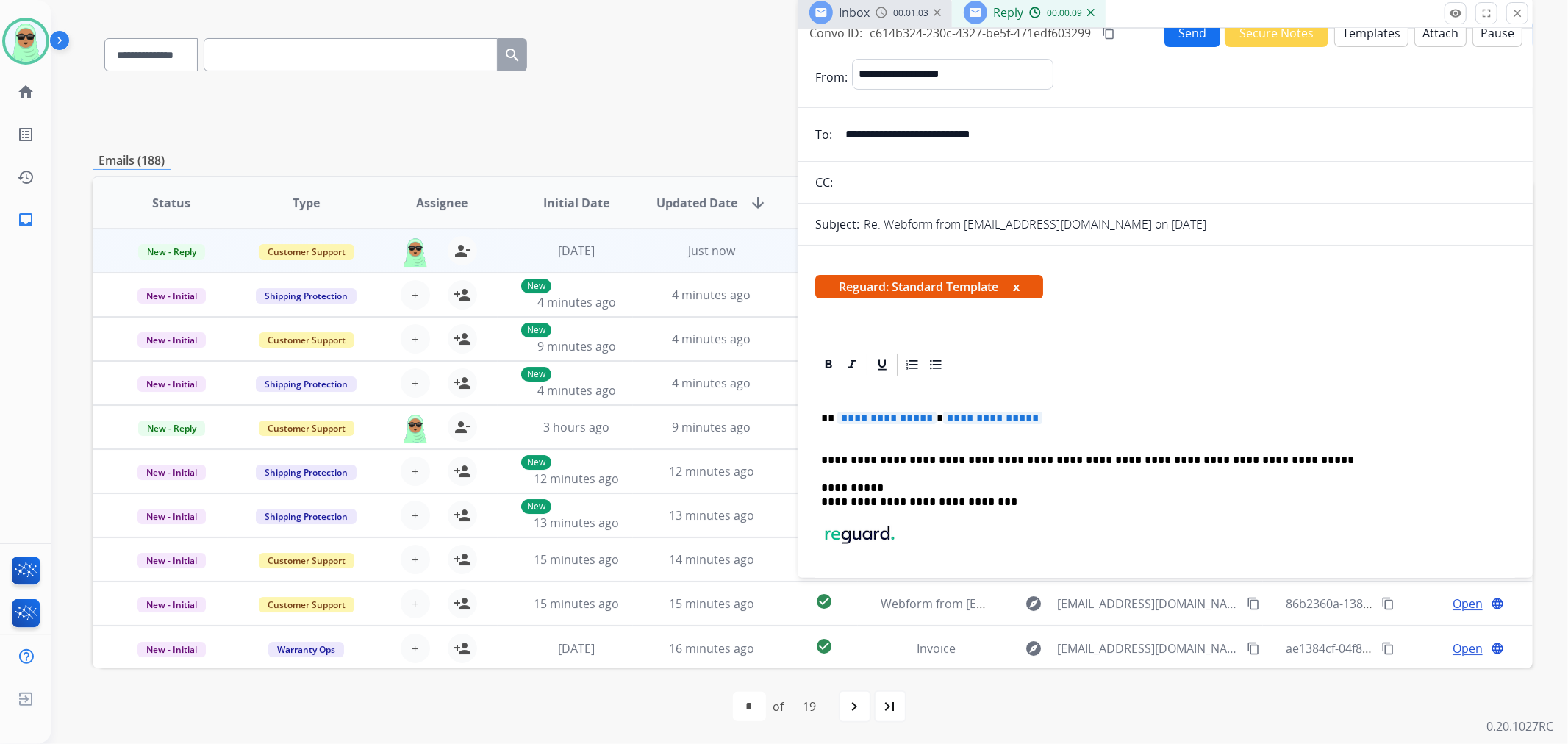
click at [910, 413] on span "**********" at bounding box center [887, 418] width 99 height 12
click at [919, 415] on span "**********" at bounding box center [897, 418] width 99 height 12
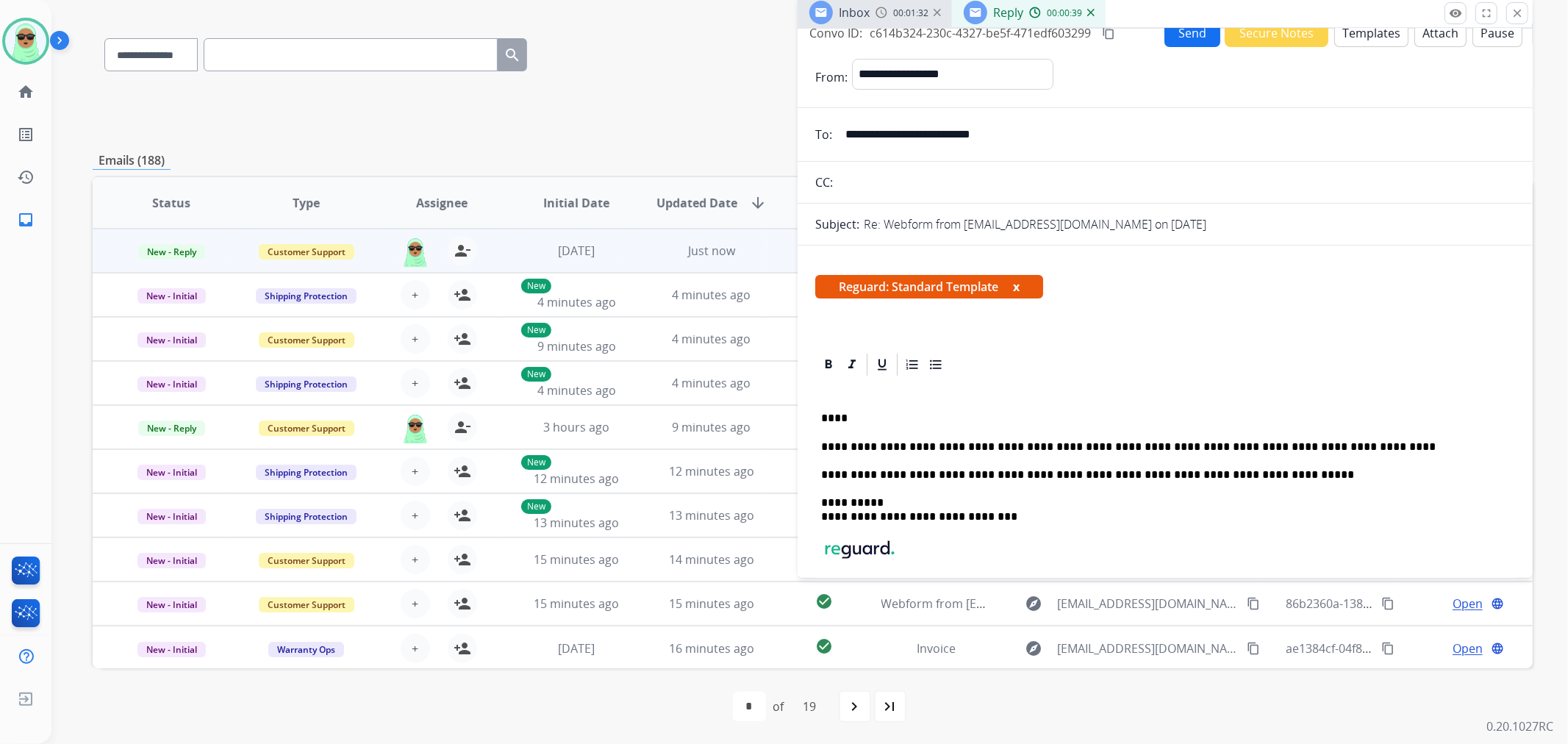
click at [913, 431] on div "**********" at bounding box center [1165, 532] width 700 height 308
copy p "**********"
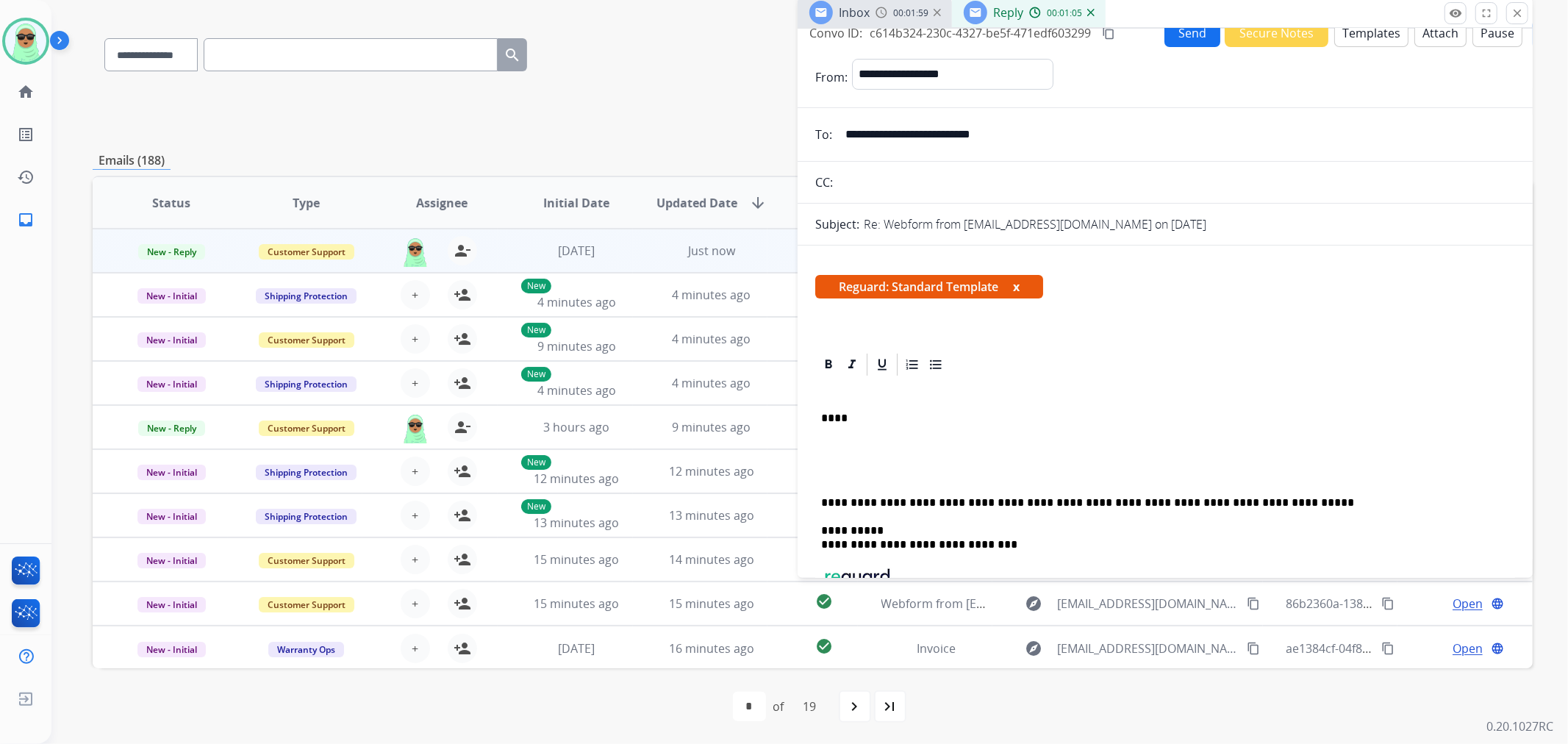
click at [884, 450] on p at bounding box center [1159, 447] width 677 height 13
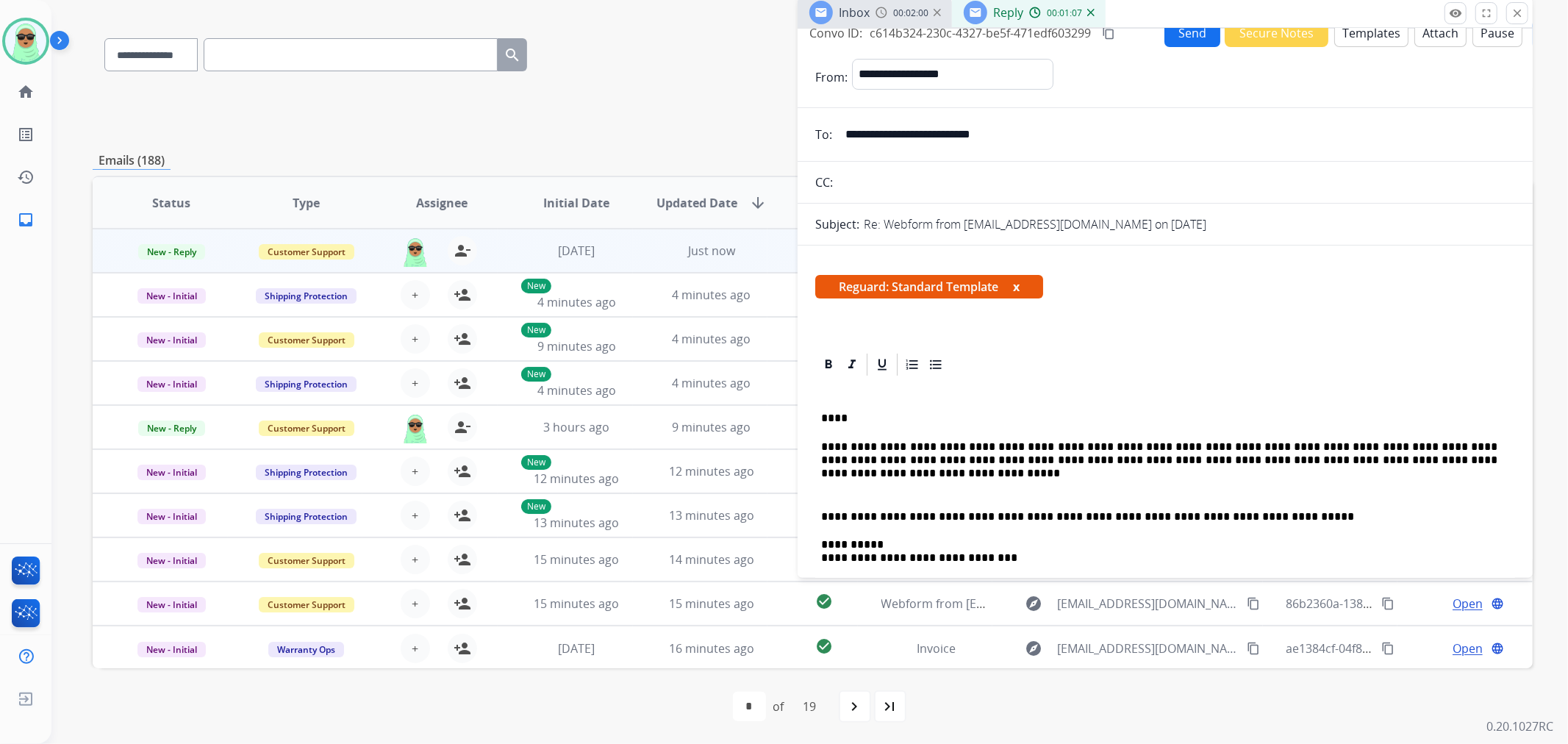
click at [1189, 35] on button "Send" at bounding box center [1192, 32] width 56 height 29
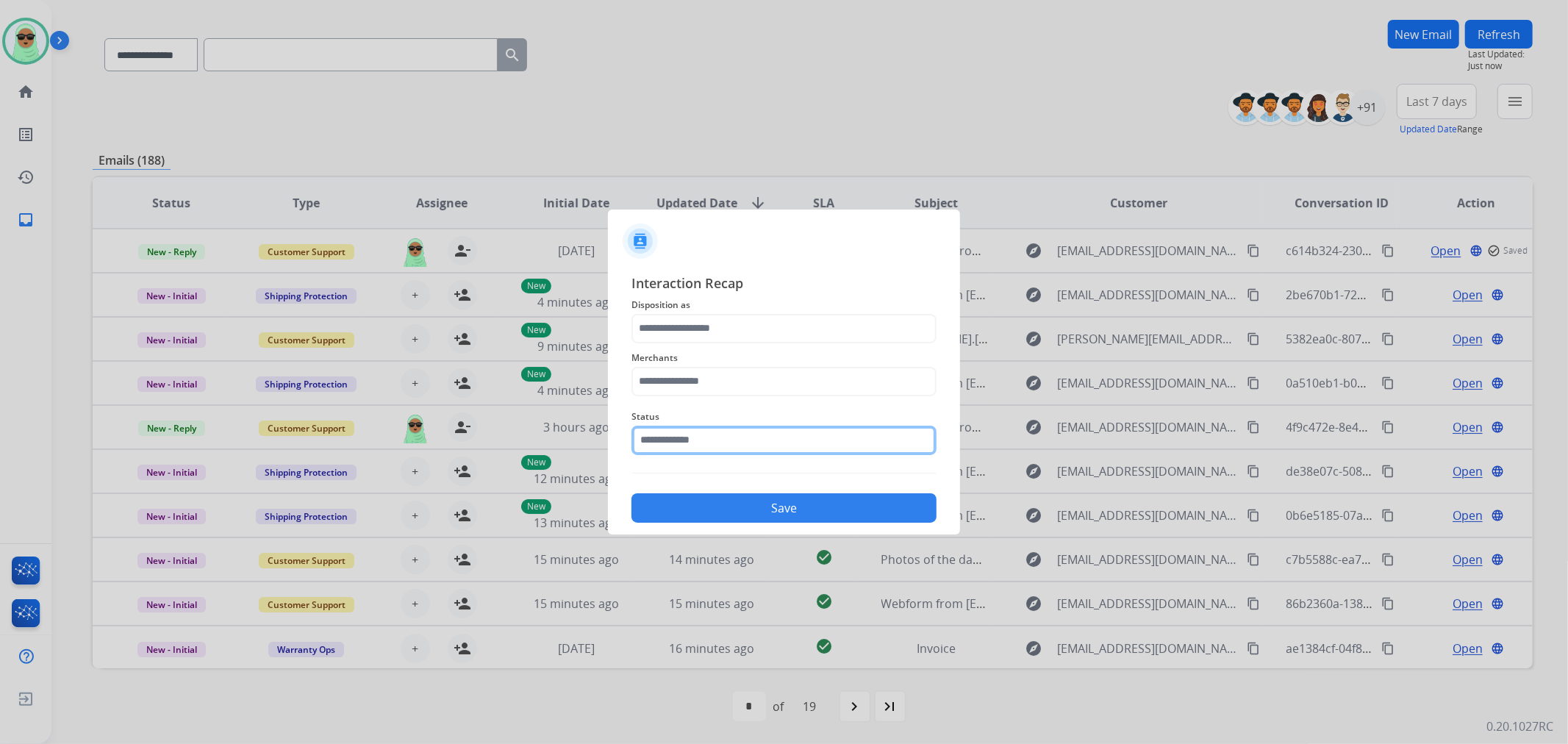
click at [730, 426] on input "text" at bounding box center [784, 440] width 305 height 30
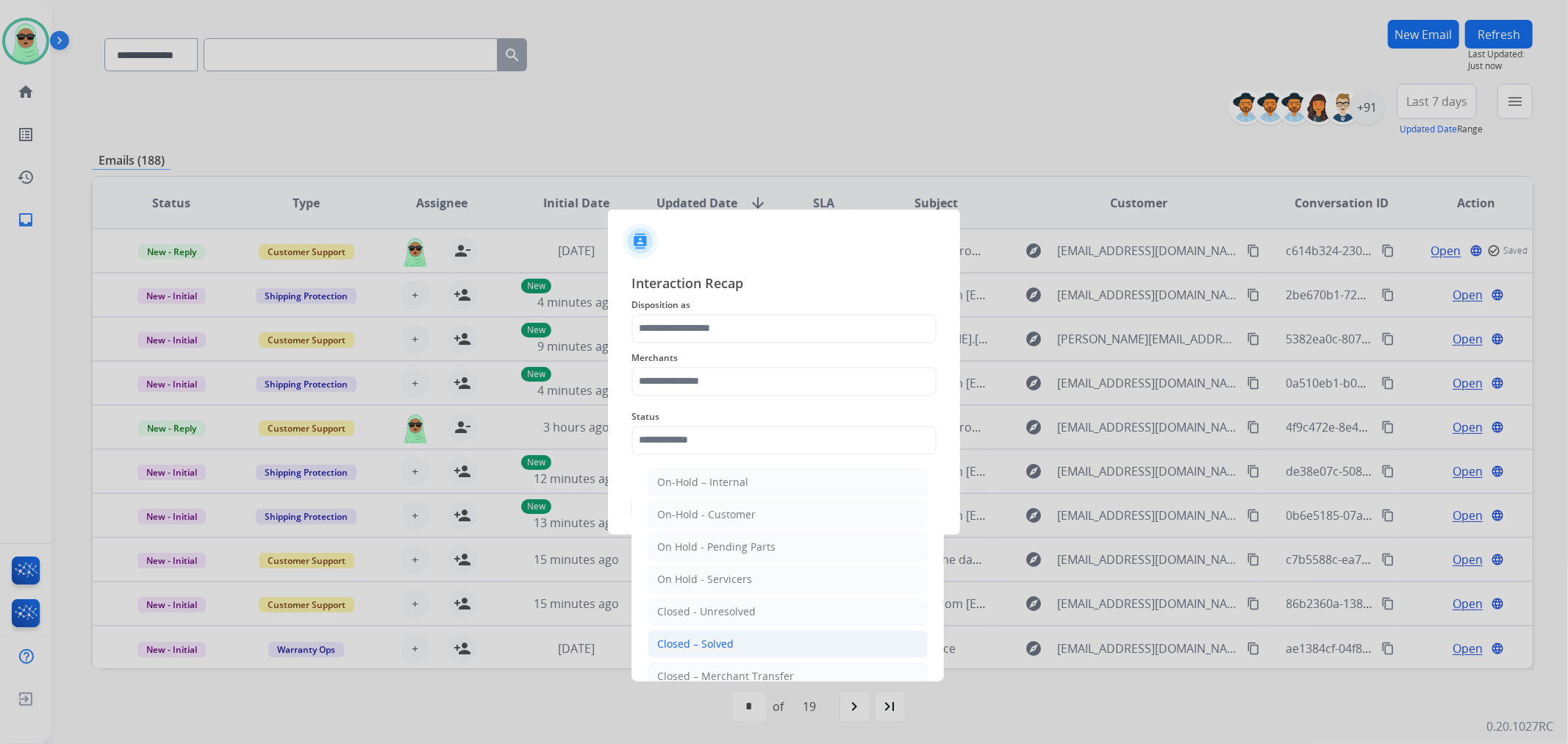
click at [723, 632] on li "Closed – Solved" at bounding box center [788, 644] width 280 height 28
type input "**********"
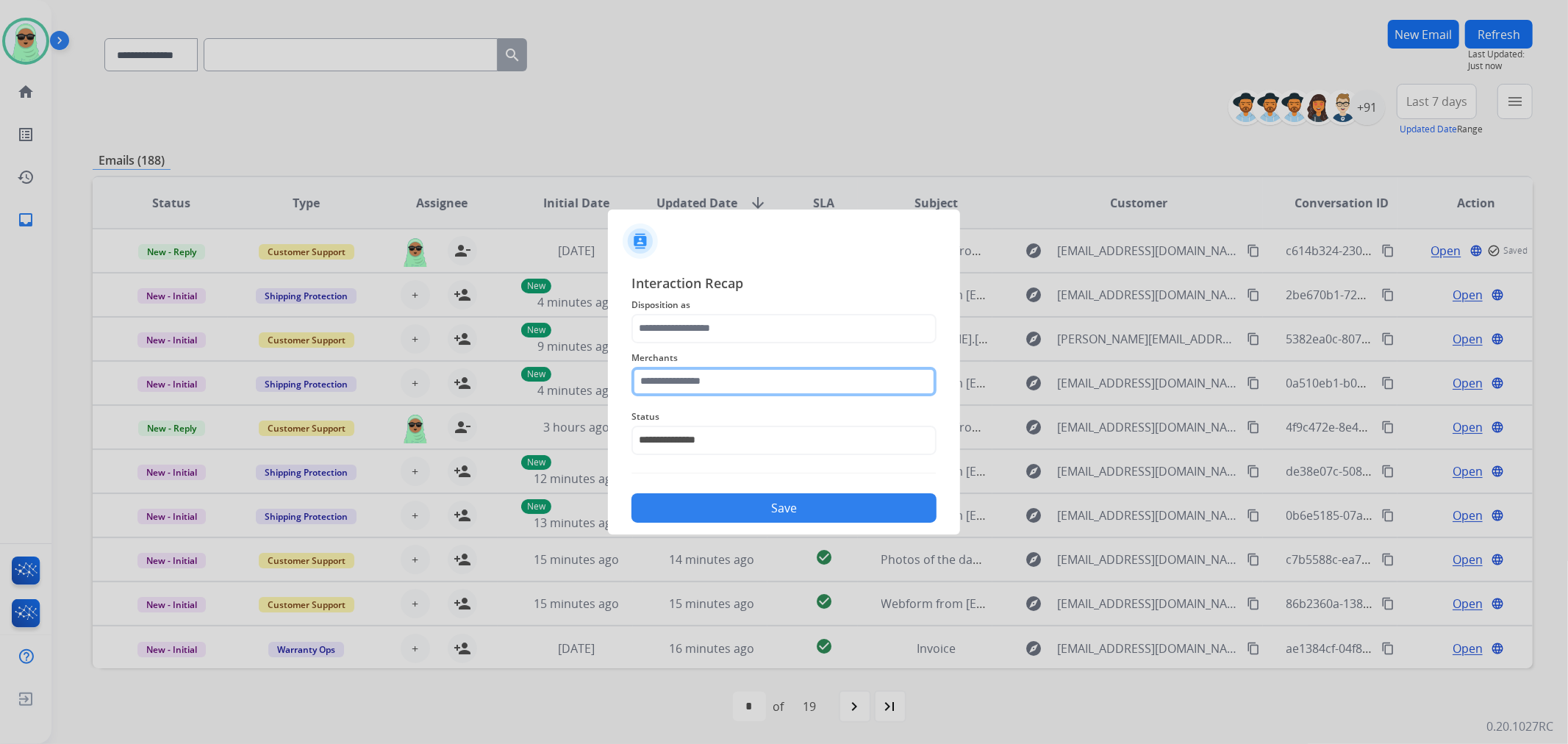
click at [712, 391] on input "text" at bounding box center [784, 381] width 305 height 30
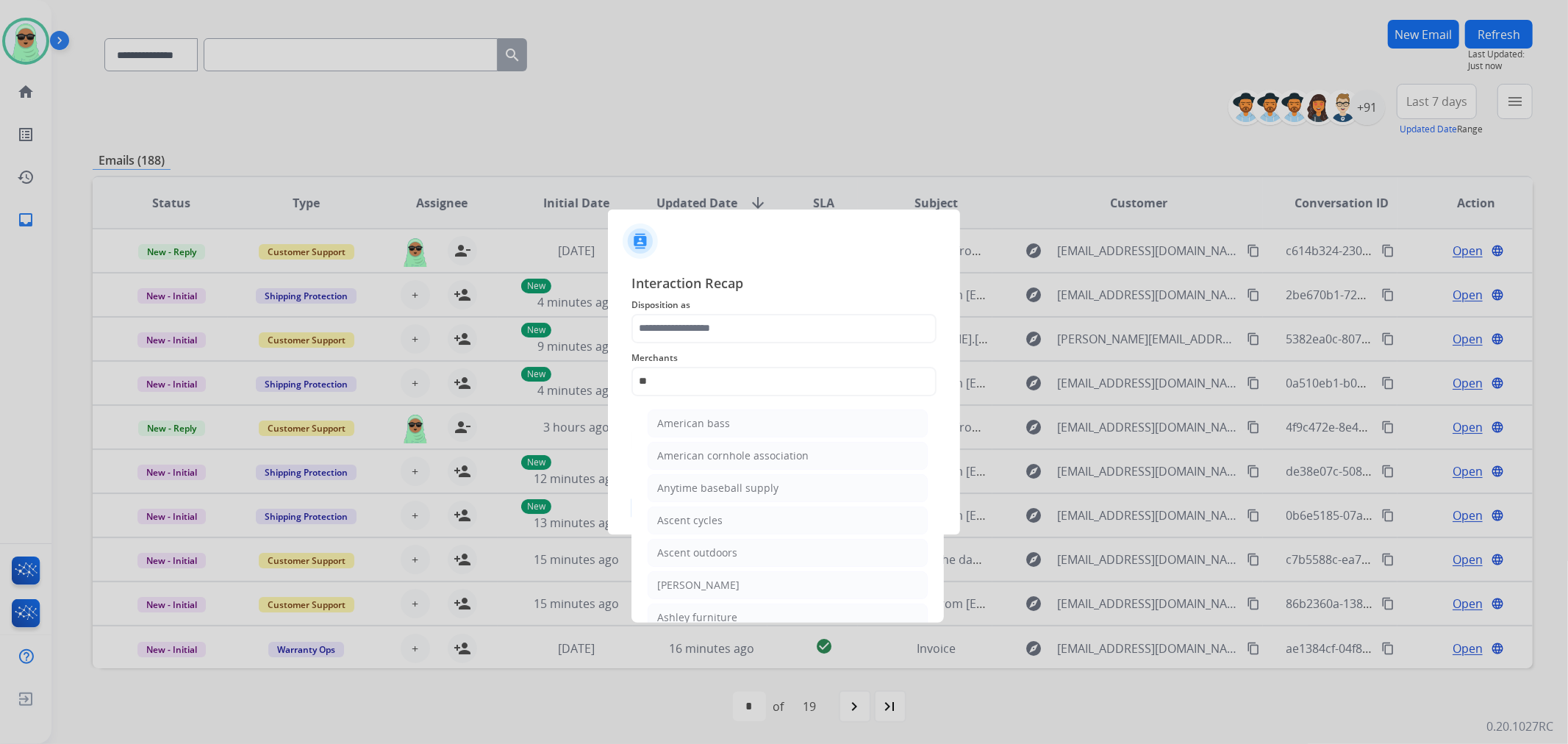
click at [744, 584] on li "[PERSON_NAME]" at bounding box center [788, 586] width 280 height 28
type input "**********"
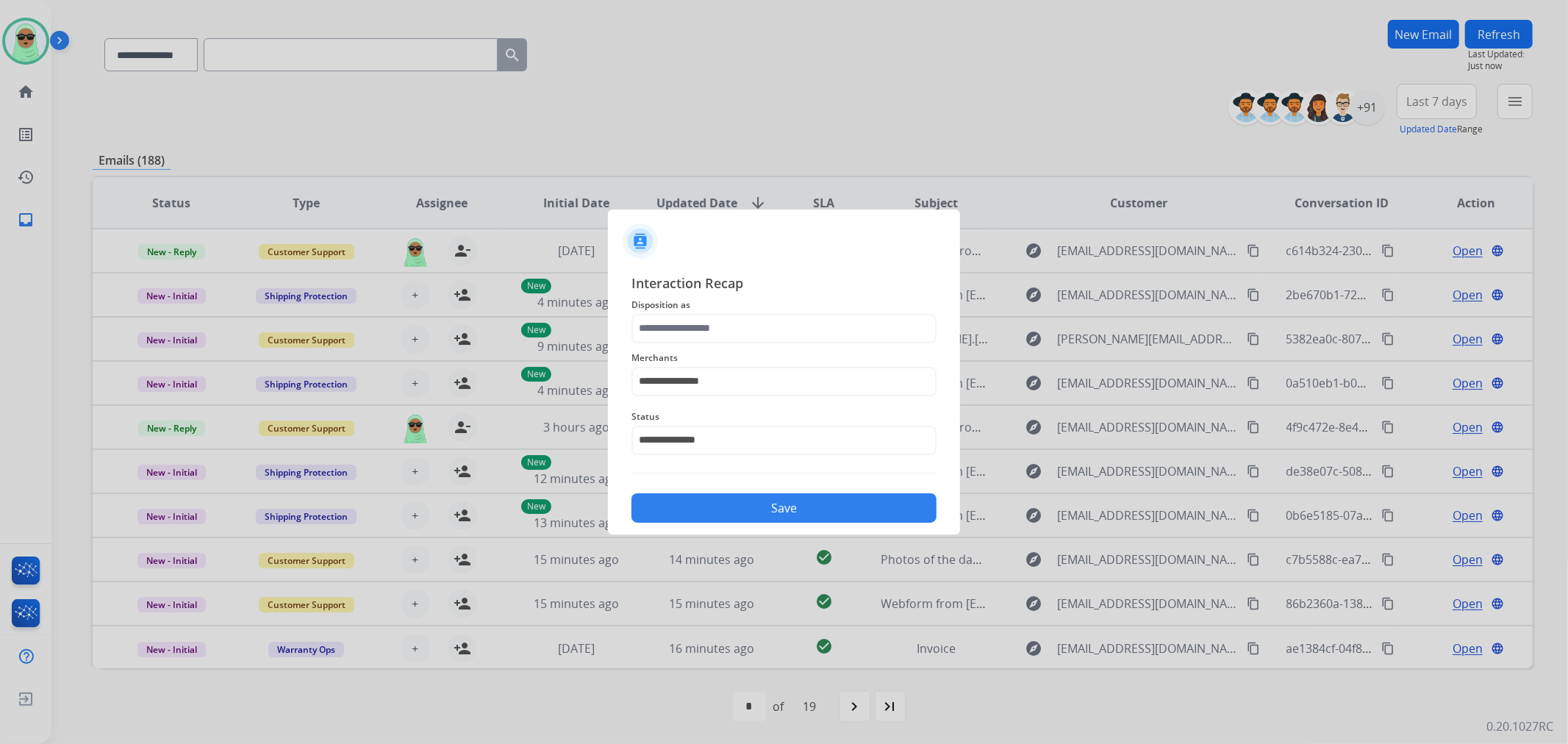
click at [715, 346] on div "**********" at bounding box center [784, 373] width 305 height 59
click at [732, 335] on input "text" at bounding box center [784, 329] width 305 height 30
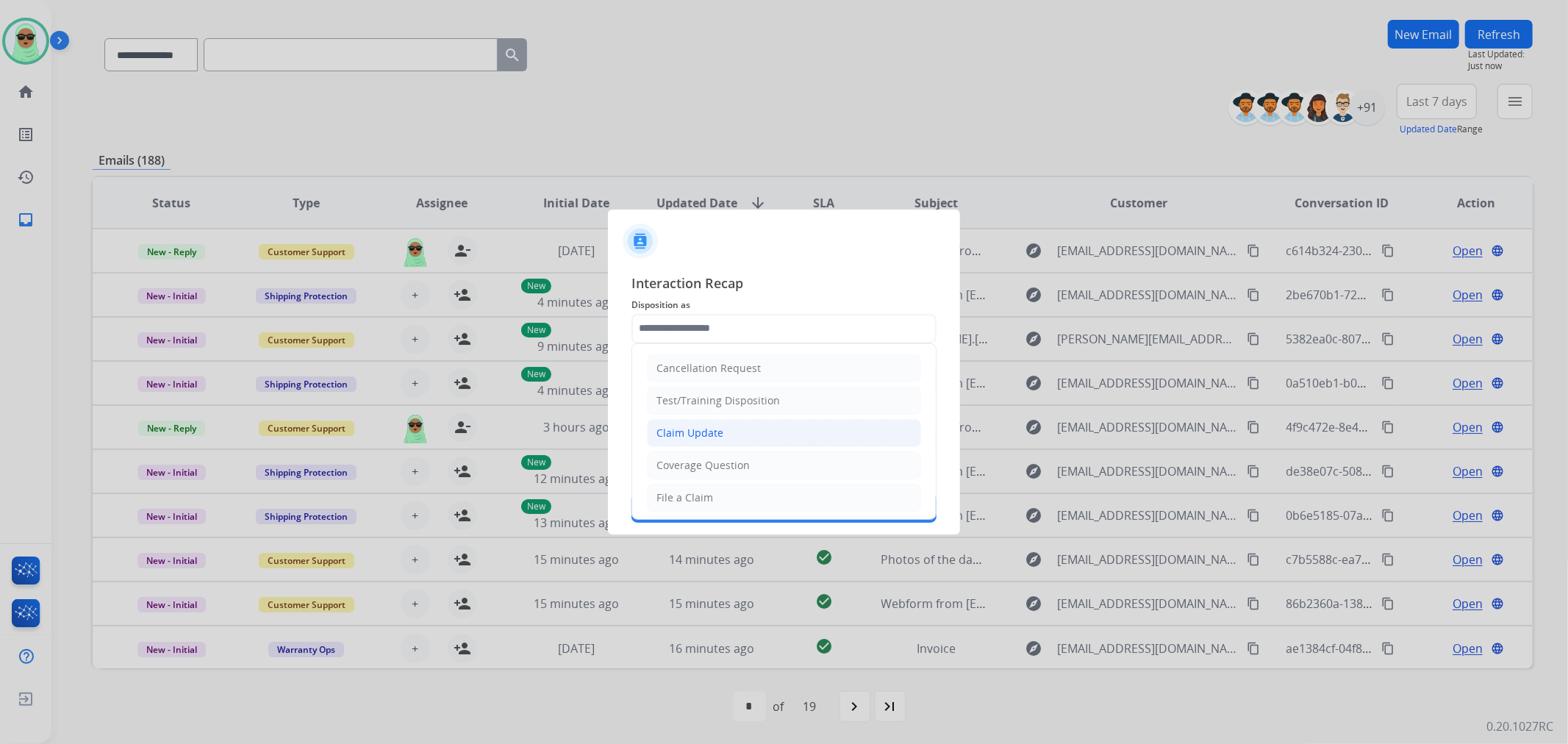
click at [754, 436] on li "Claim Update" at bounding box center [784, 433] width 274 height 28
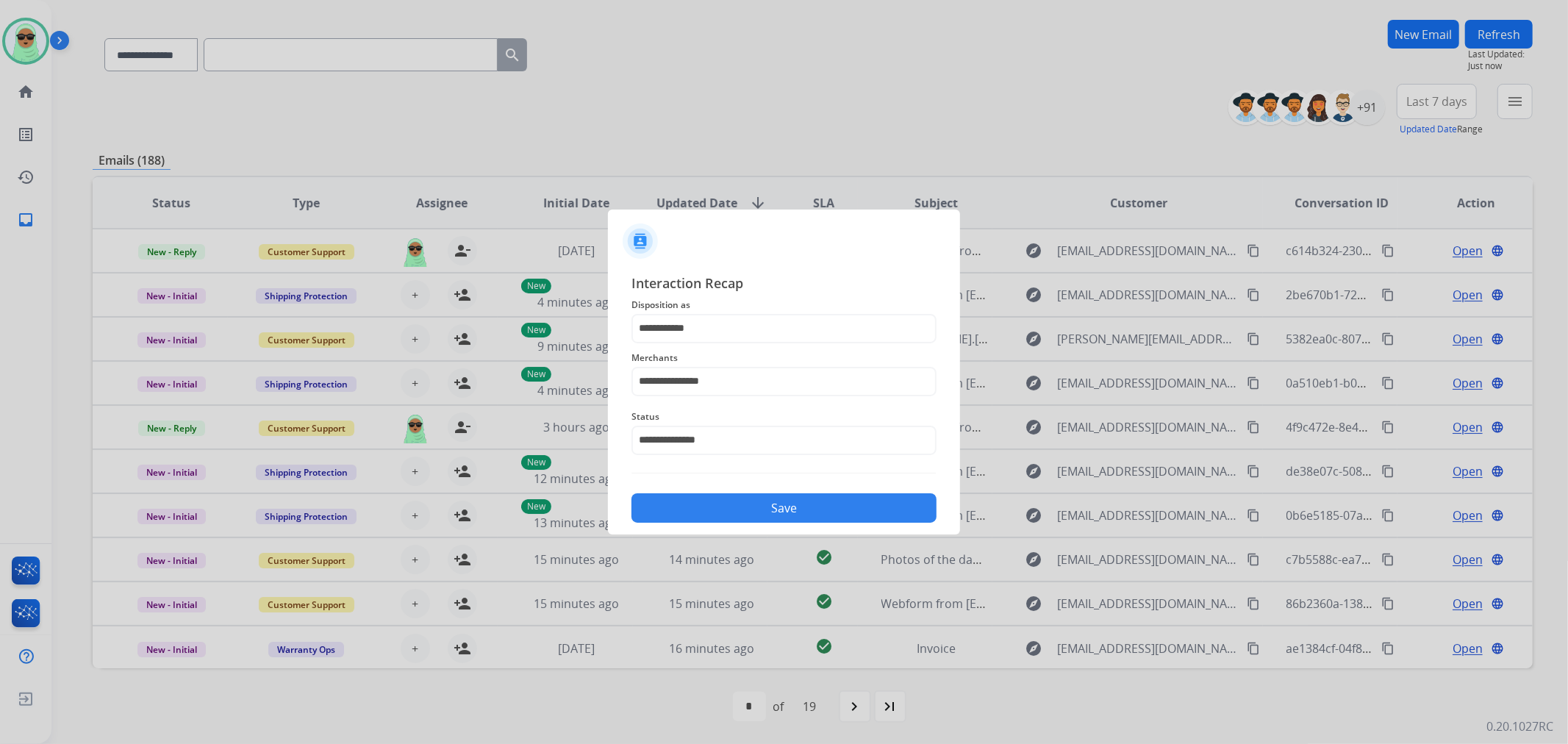
click at [715, 299] on span "Disposition as" at bounding box center [784, 305] width 305 height 18
drag, startPoint x: 706, startPoint y: 302, endPoint x: 702, endPoint y: 310, distance: 8.9
click at [706, 303] on span "Disposition as" at bounding box center [784, 305] width 305 height 18
click at [702, 310] on span "Disposition as" at bounding box center [784, 305] width 305 height 18
click at [700, 322] on div "**********" at bounding box center [784, 399] width 305 height 251
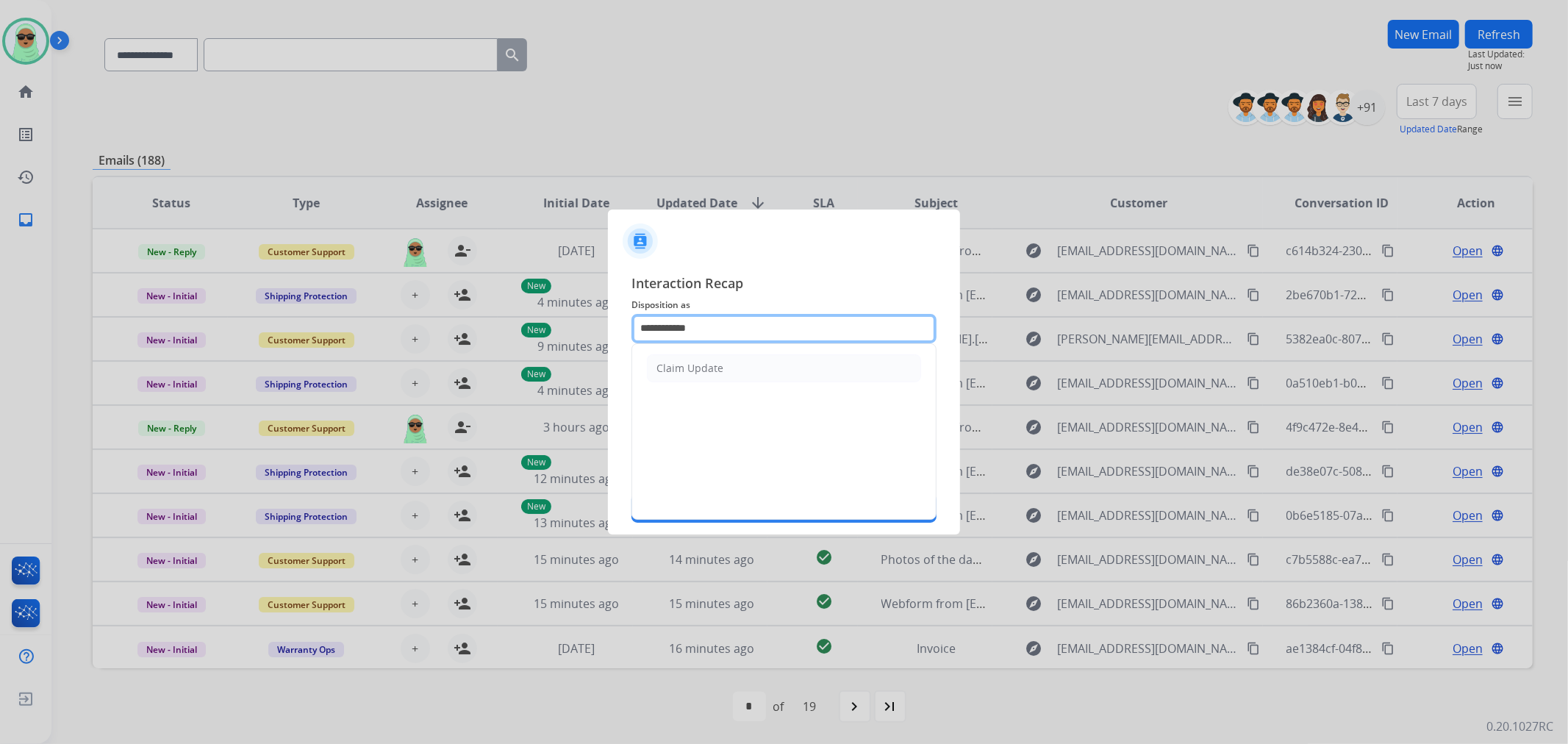
click at [700, 333] on input "**********" at bounding box center [784, 329] width 305 height 30
type input "*"
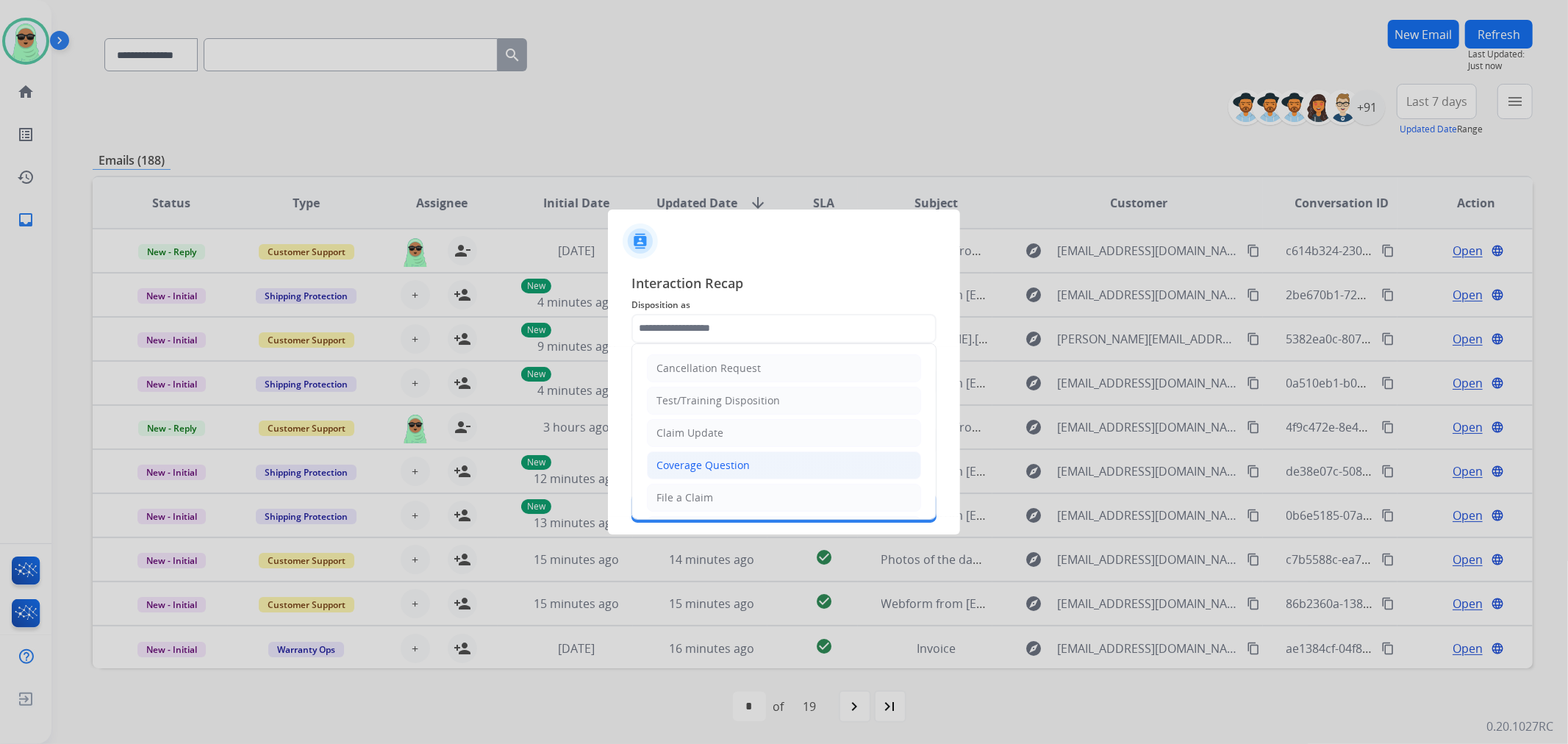
click at [741, 467] on div "Coverage Question" at bounding box center [704, 465] width 93 height 15
type input "**********"
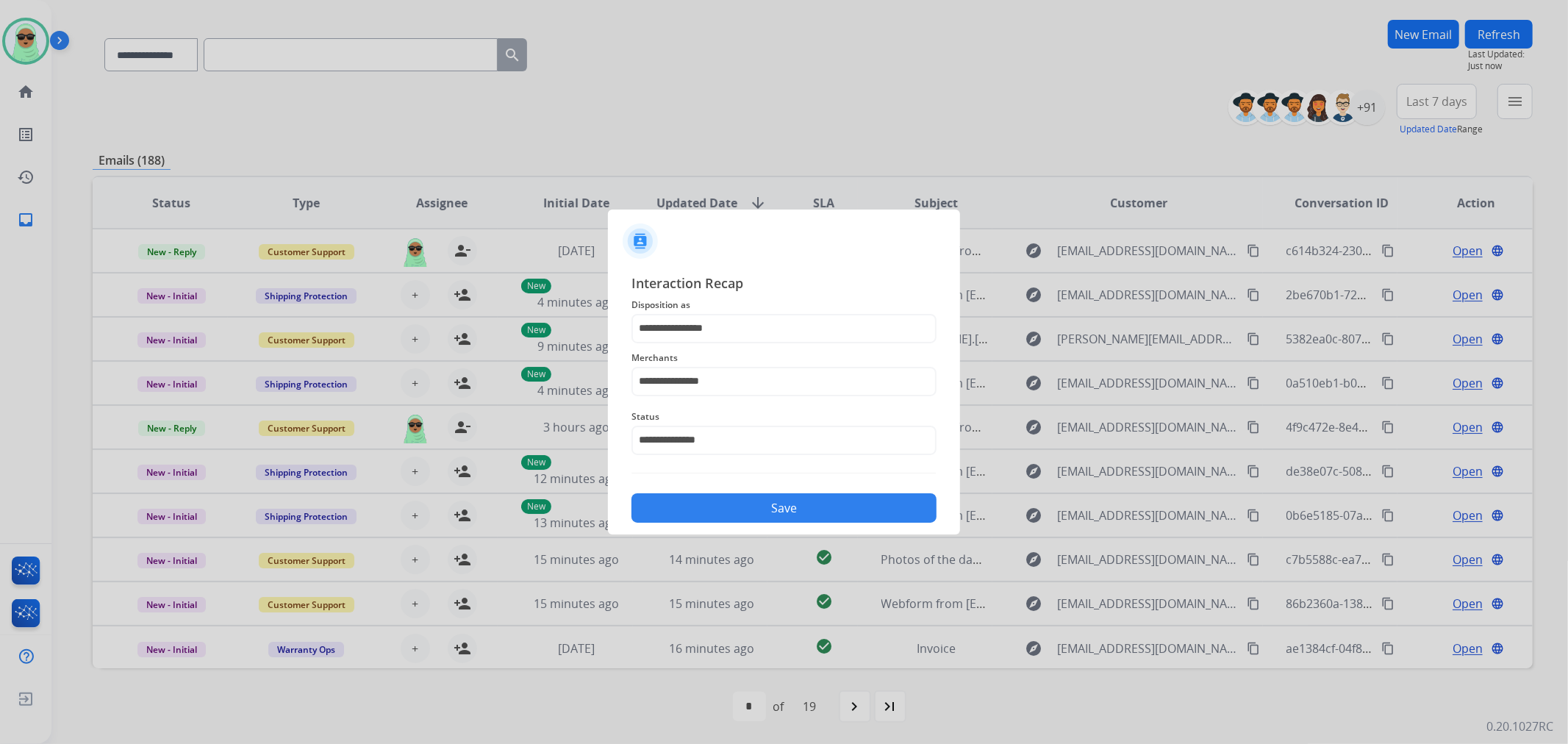
drag, startPoint x: 807, startPoint y: 538, endPoint x: 817, endPoint y: 524, distance: 17.2
click at [809, 538] on div at bounding box center [784, 372] width 1568 height 744
click at [817, 524] on div "**********" at bounding box center [783, 398] width 352 height 274
click at [822, 509] on button "Save" at bounding box center [784, 509] width 305 height 30
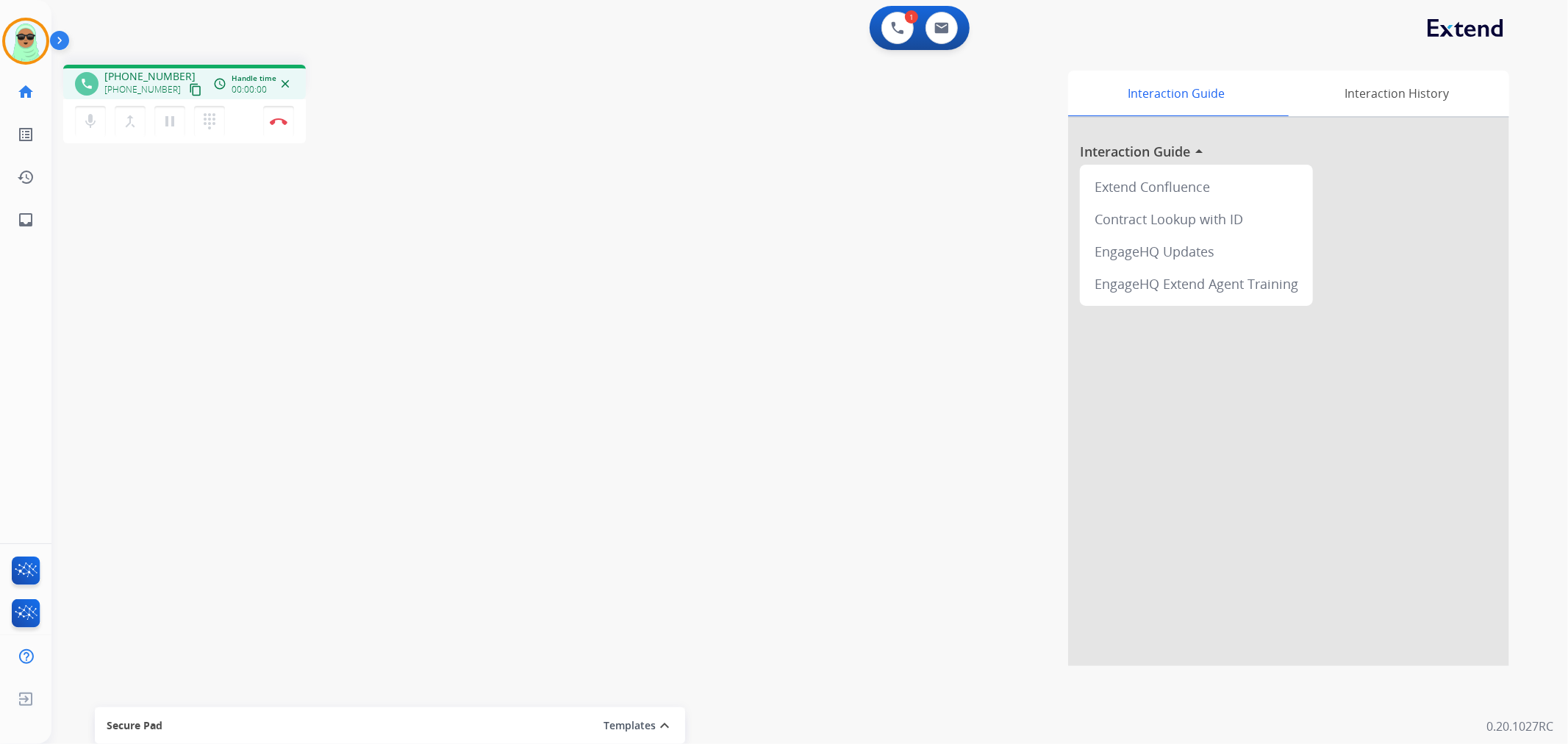
click at [189, 89] on mat-icon "content_copy" at bounding box center [195, 89] width 13 height 13
click at [273, 122] on img at bounding box center [279, 121] width 18 height 7
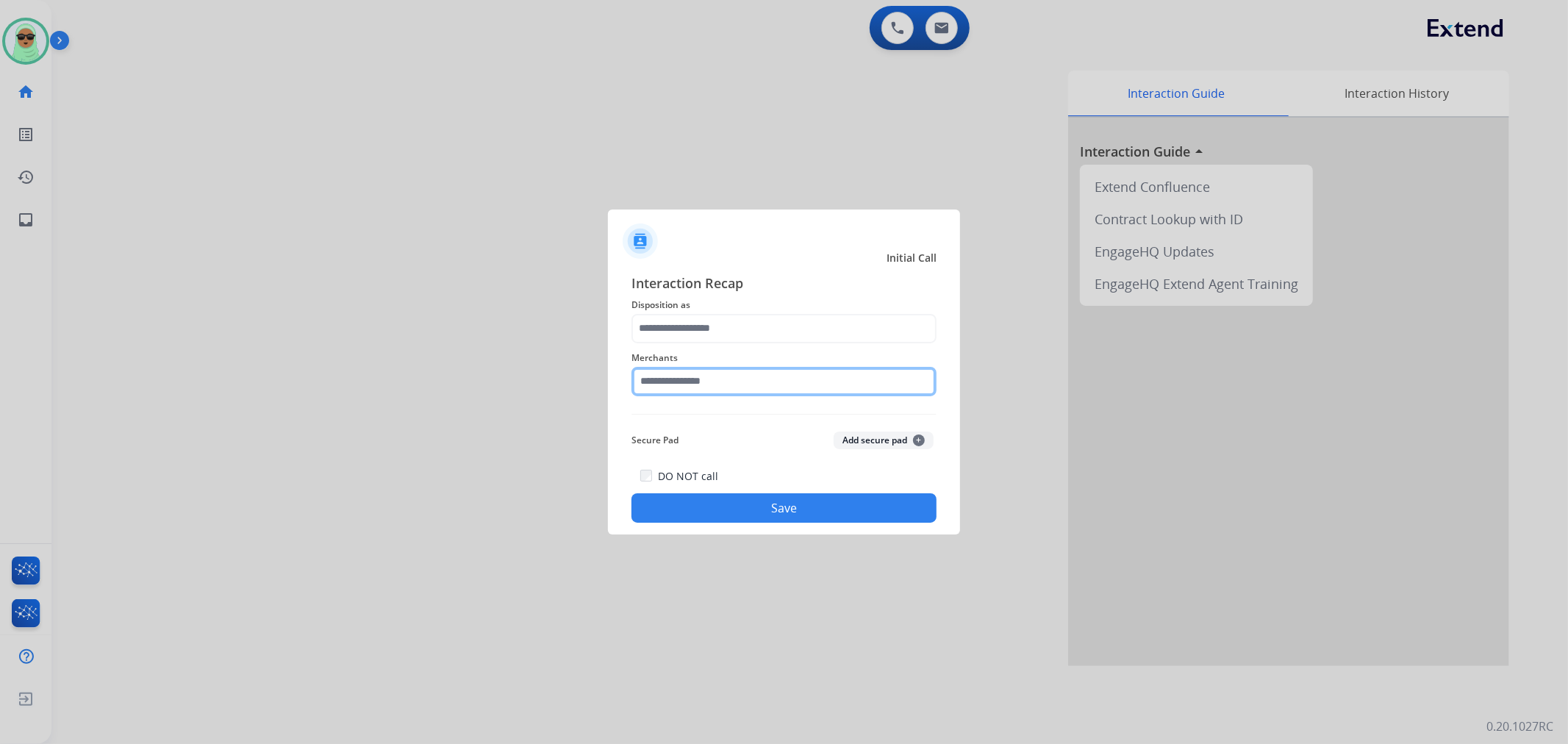
click at [787, 384] on input "text" at bounding box center [784, 381] width 305 height 30
click at [701, 391] on input "text" at bounding box center [784, 381] width 305 height 30
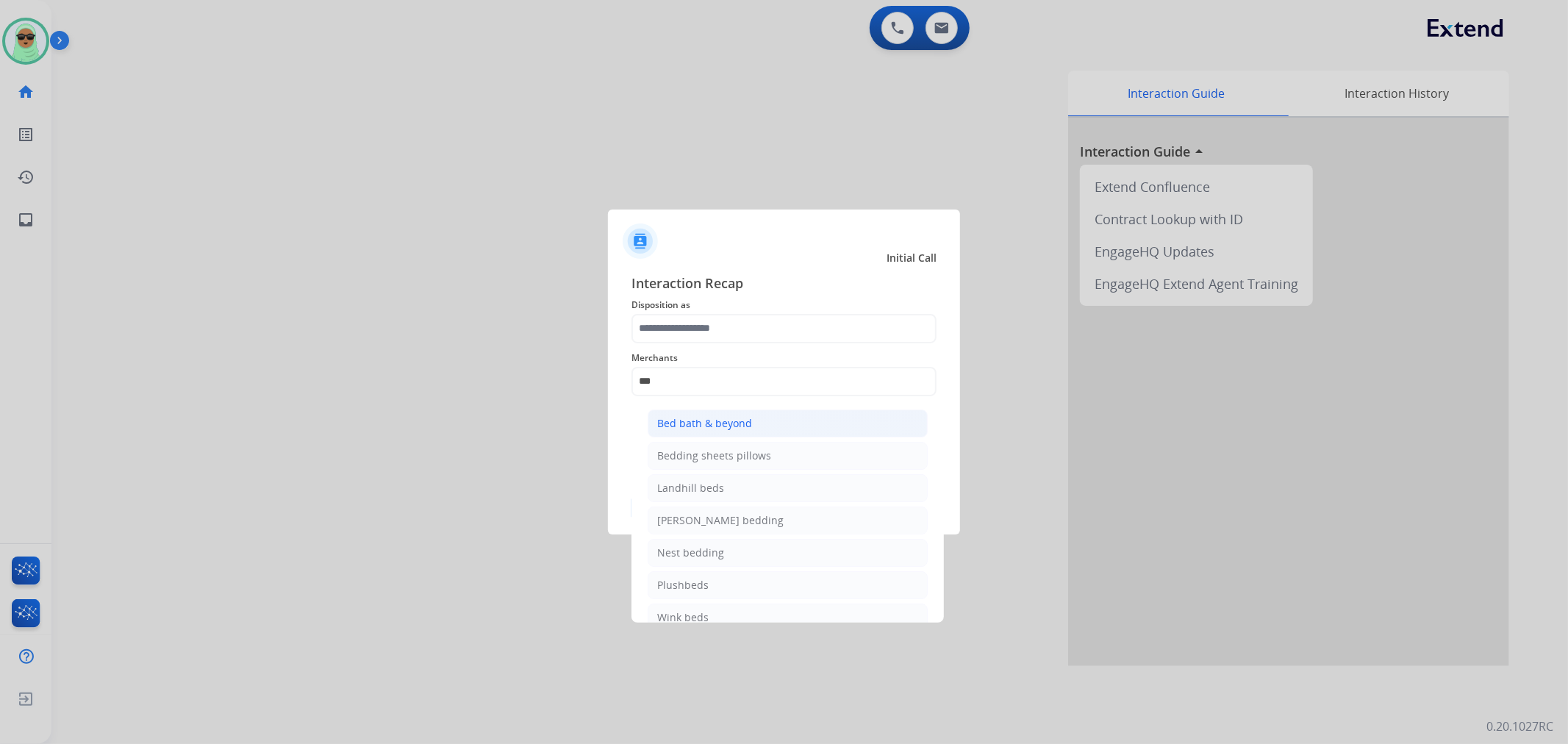
click at [727, 429] on div "Bed bath & beyond" at bounding box center [704, 423] width 95 height 15
type input "**********"
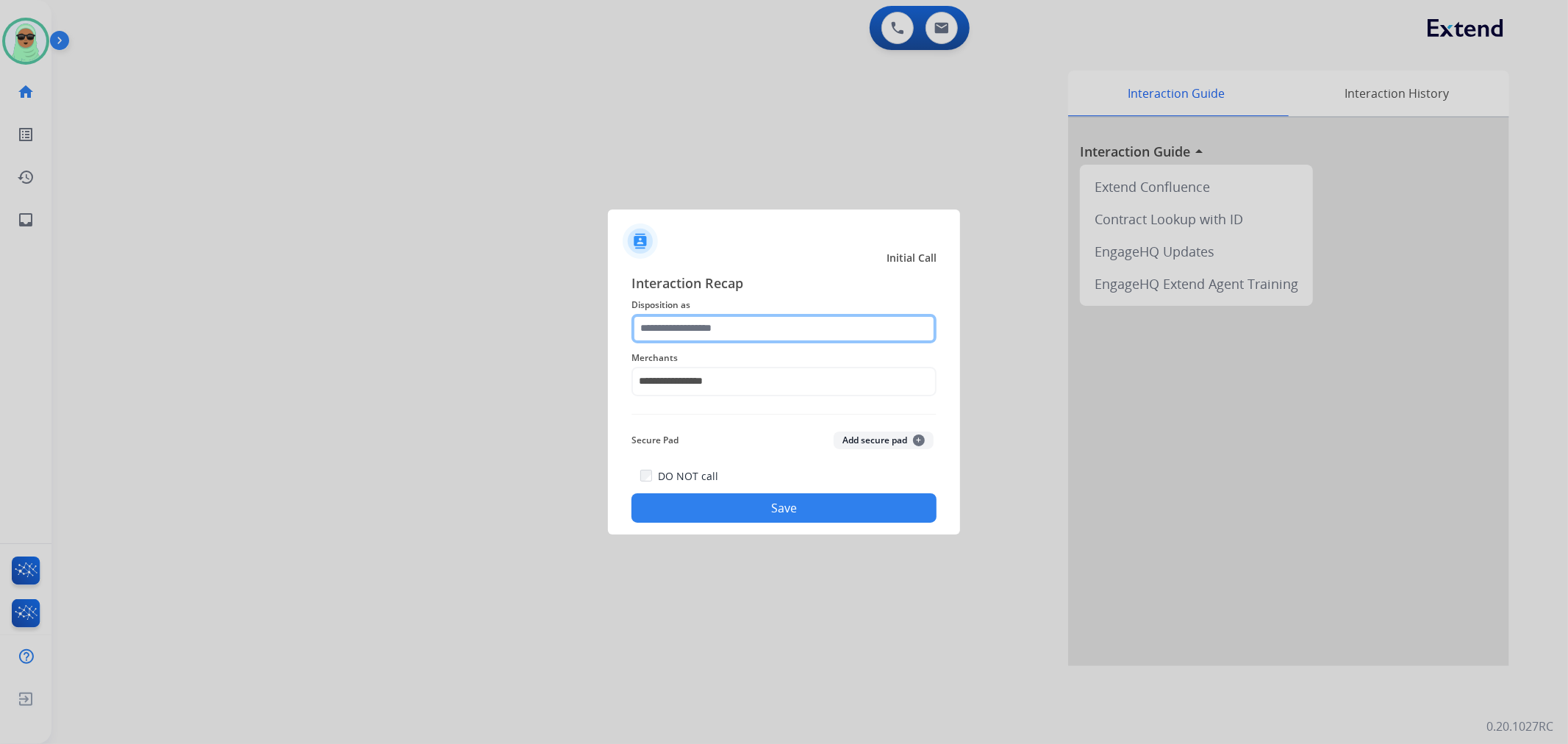
click at [738, 323] on input "text" at bounding box center [784, 329] width 305 height 30
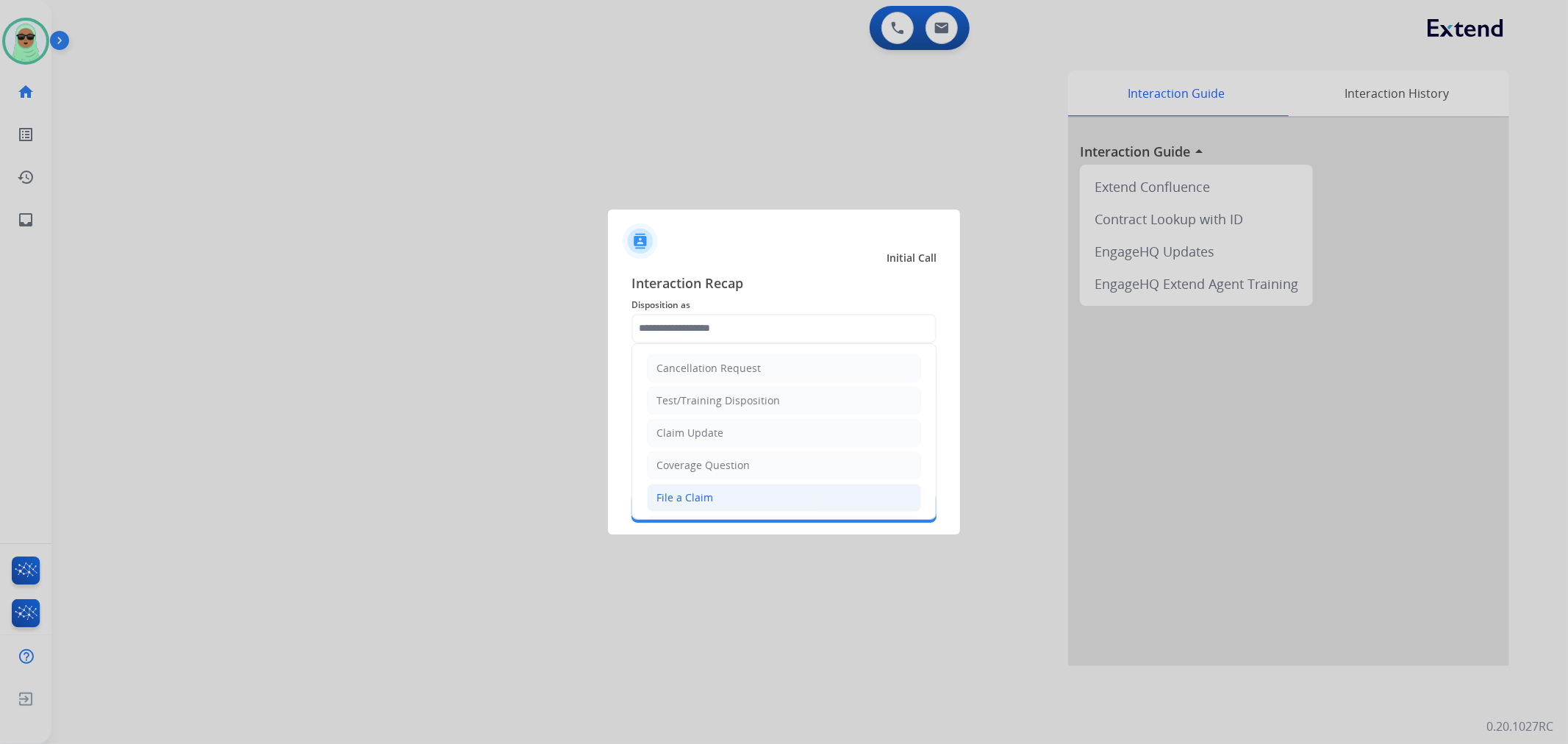
click at [715, 500] on li "File a Claim" at bounding box center [784, 498] width 274 height 28
type input "**********"
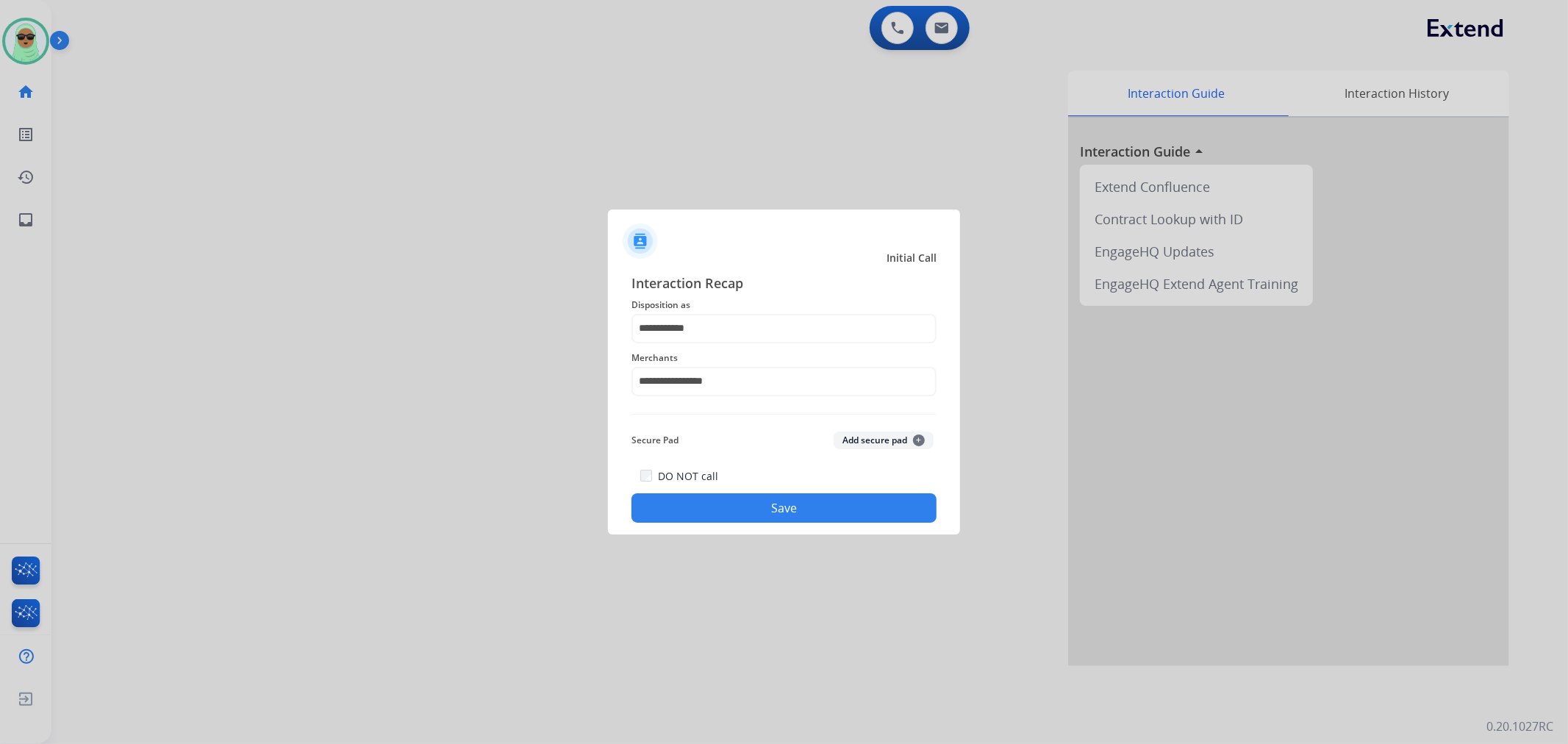
click at [742, 512] on button "Save" at bounding box center [784, 509] width 305 height 30
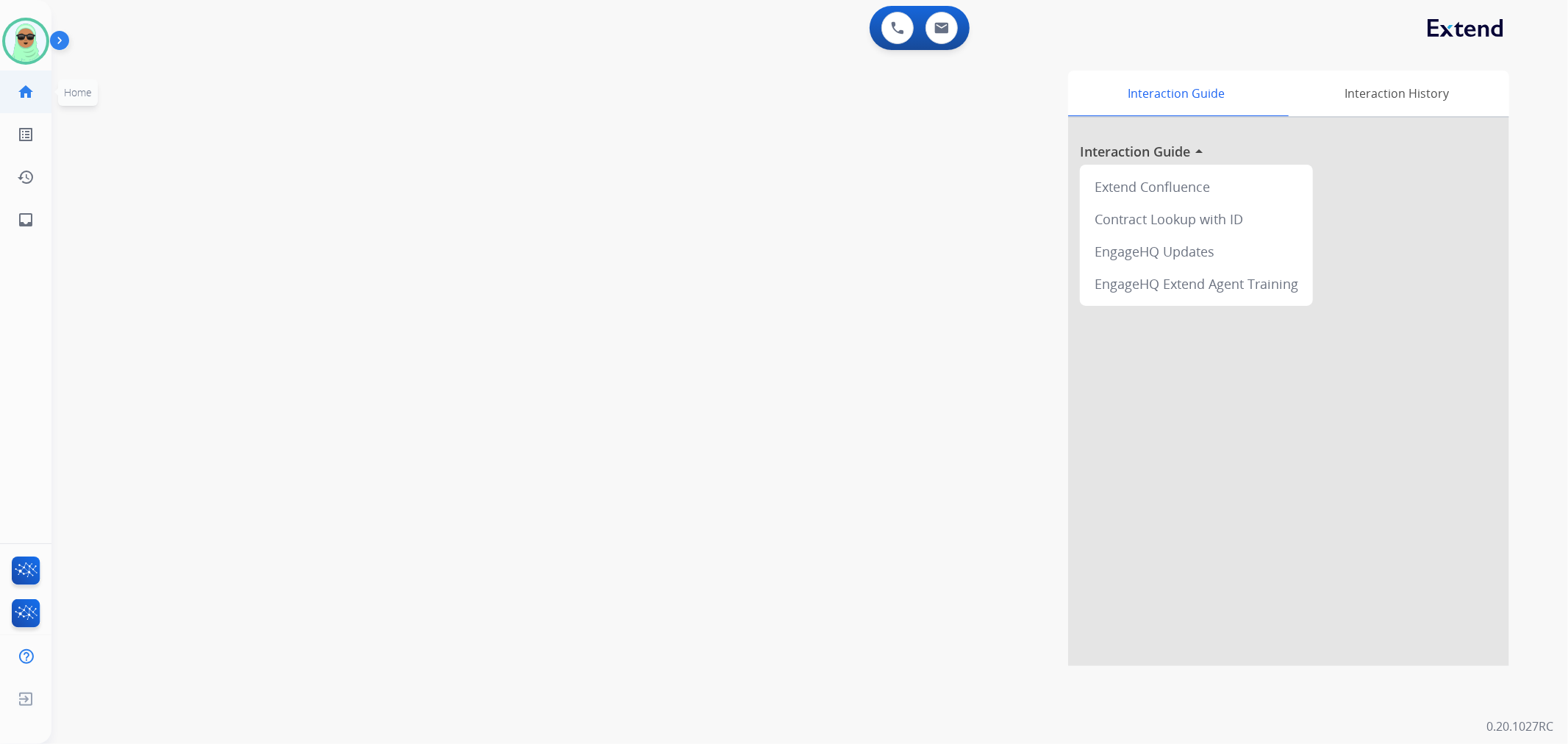
click at [32, 72] on link "home Home" at bounding box center [25, 92] width 41 height 41
click at [34, 62] on div "Agent: Raujon Routing Profile: Extend_Training CS" at bounding box center [25, 41] width 47 height 47
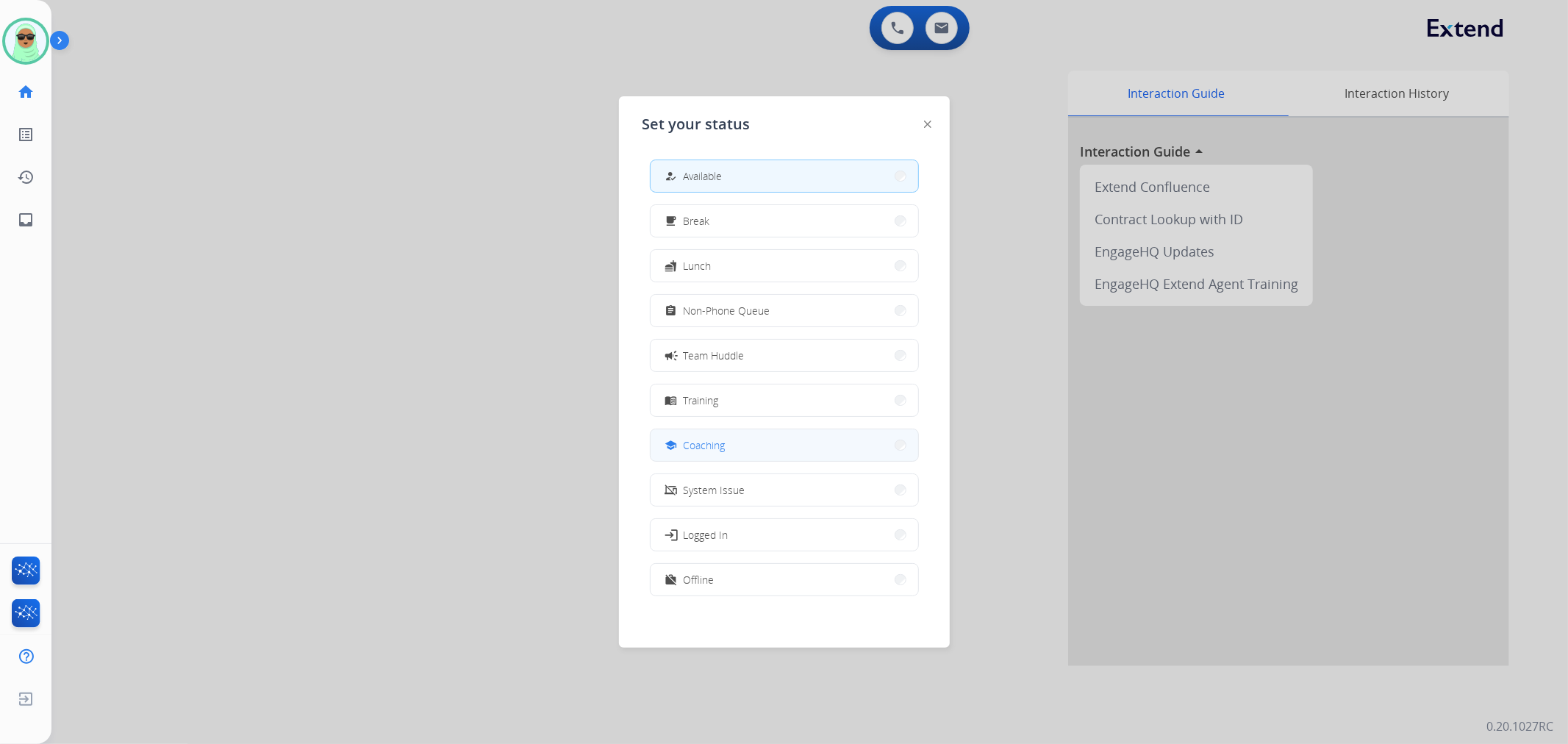
click at [838, 445] on button "school Coaching" at bounding box center [784, 445] width 267 height 32
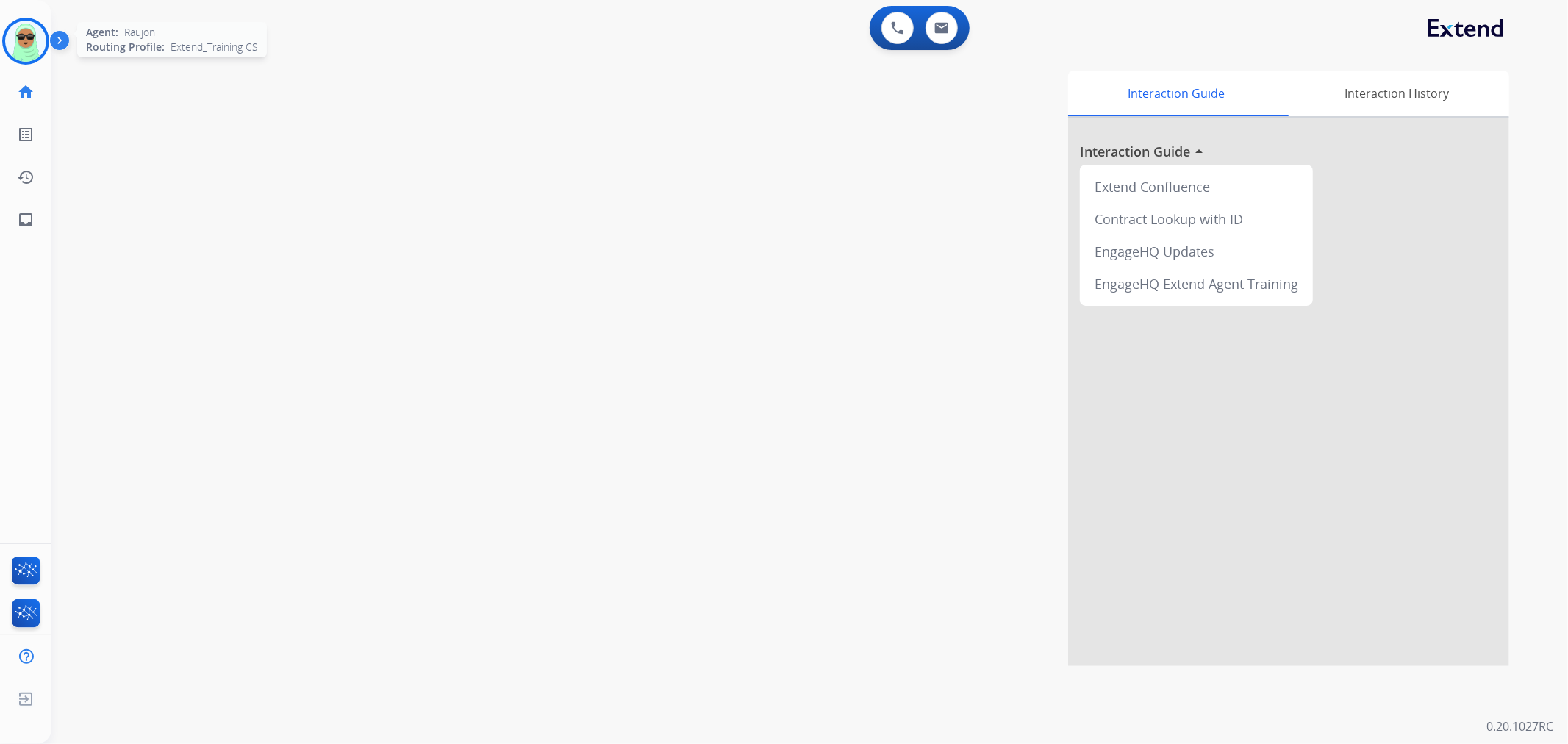
click at [12, 40] on img at bounding box center [25, 41] width 41 height 41
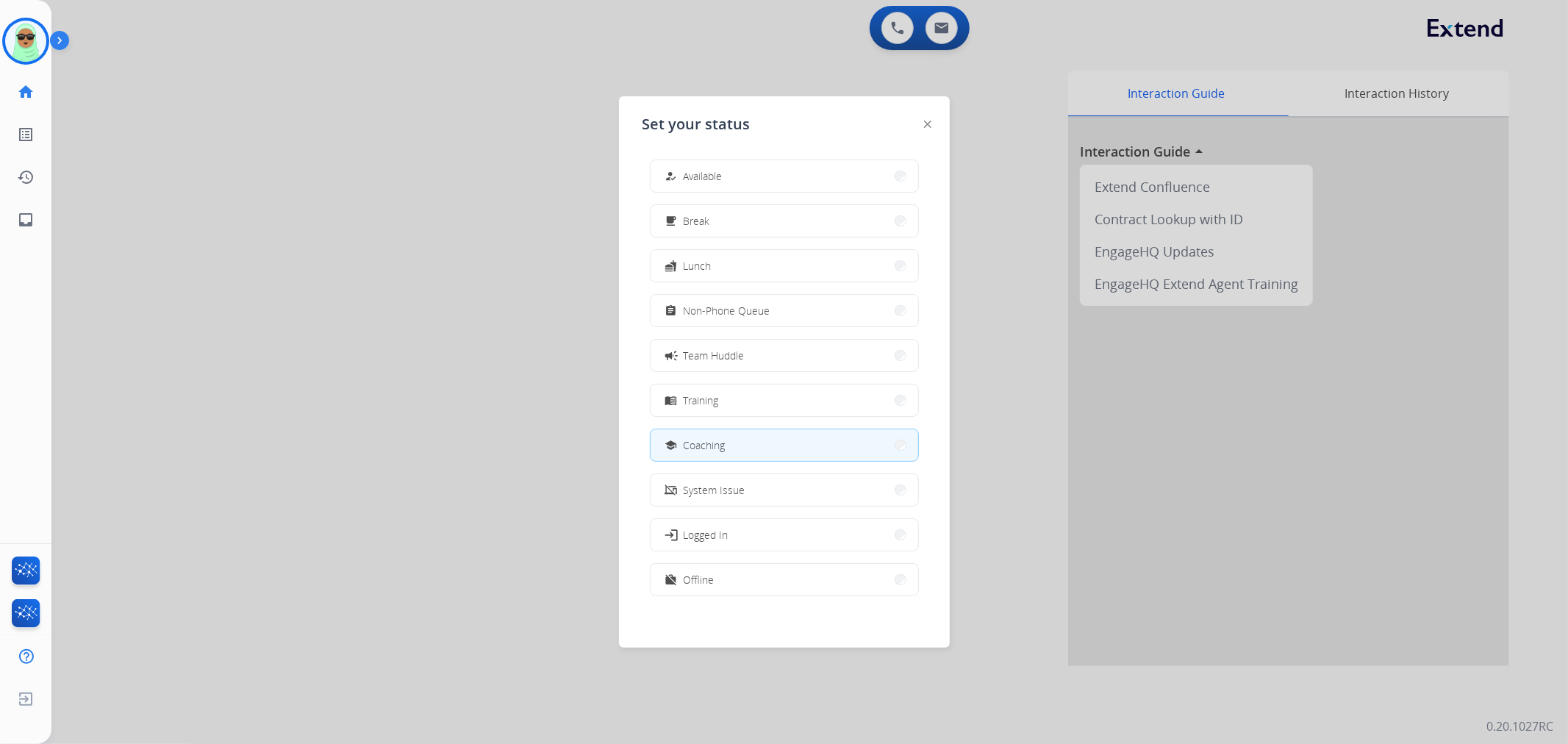
click at [742, 195] on div "how_to_reg Available free_breakfast Break fastfood Lunch assignment Non-Phone Q…" at bounding box center [784, 379] width 284 height 463
click at [758, 170] on button "how_to_reg Available" at bounding box center [784, 176] width 267 height 32
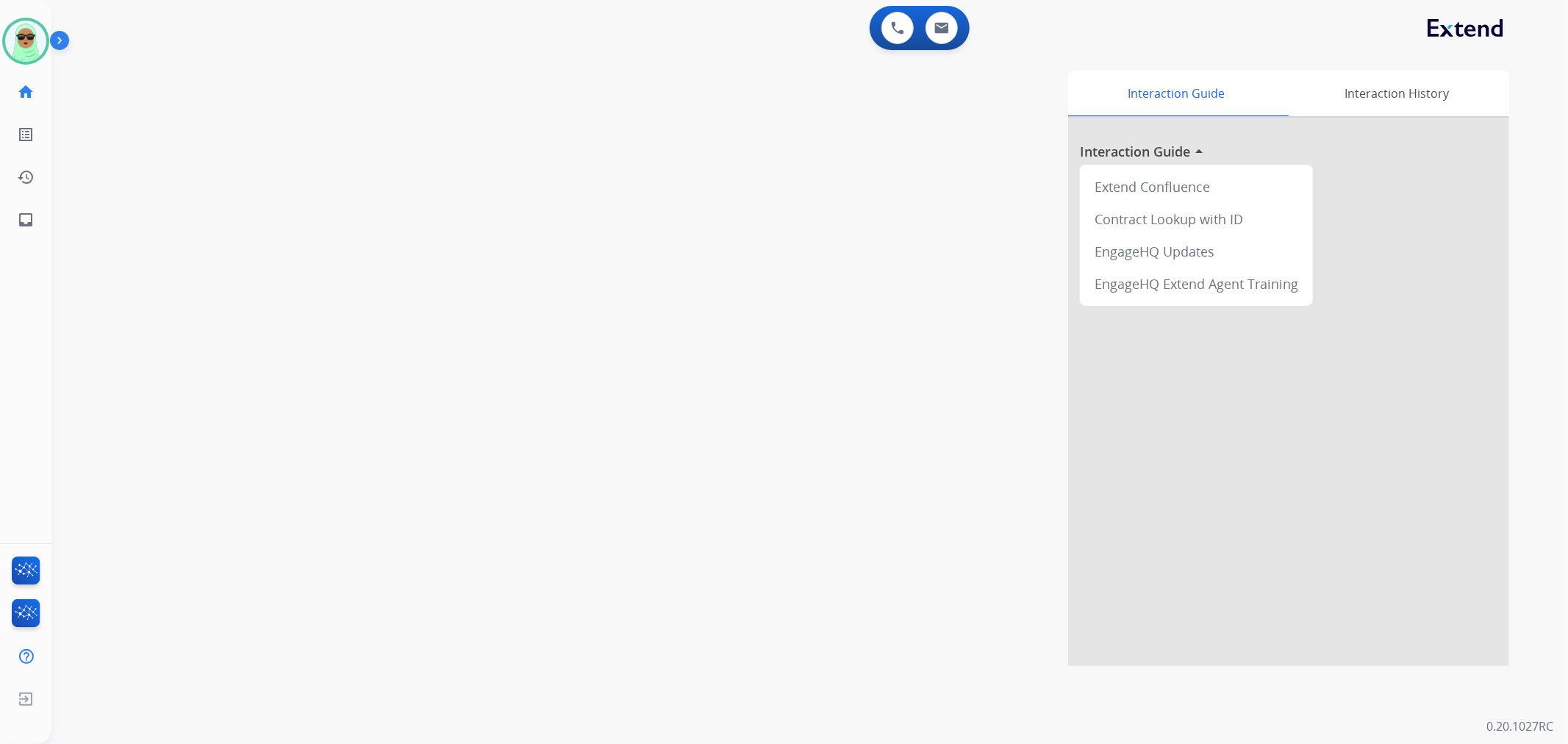
click at [194, 249] on div "swap_horiz Break voice bridge close_fullscreen Connect 3-Way Call merge_type Se…" at bounding box center [792, 360] width 1481 height 614
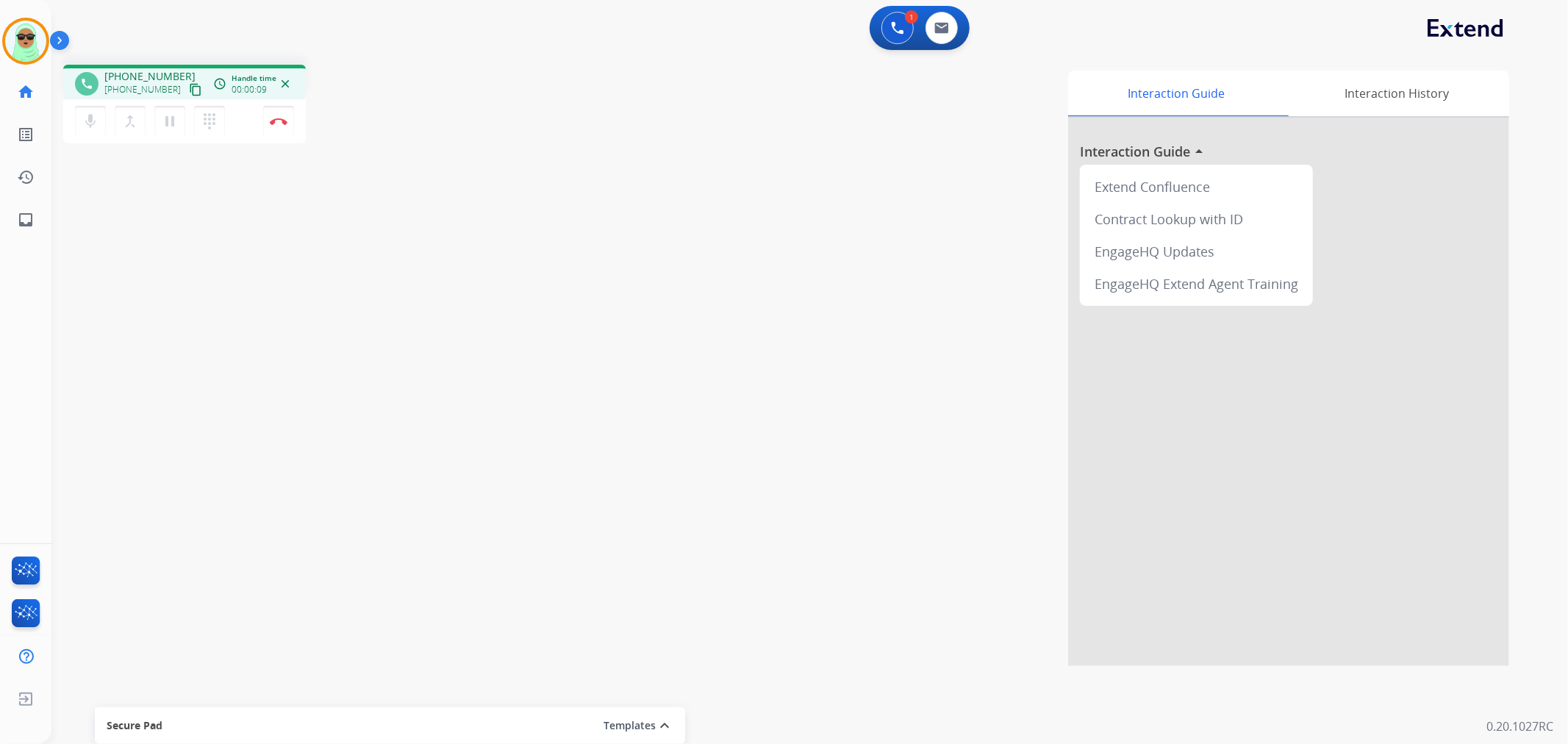
click at [189, 84] on mat-icon "content_copy" at bounding box center [195, 89] width 13 height 13
click at [897, 37] on button at bounding box center [897, 27] width 32 height 32
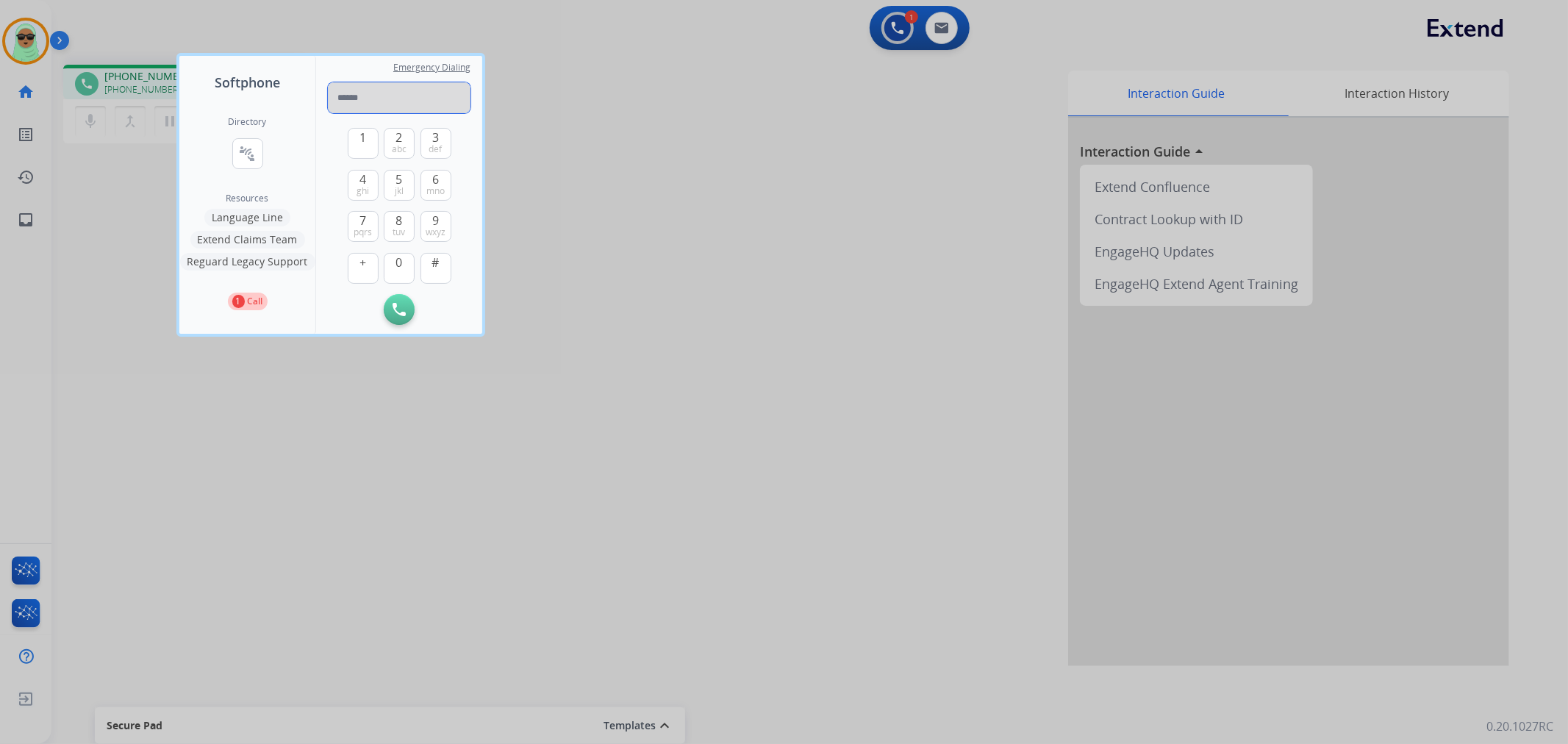
paste input "**********"
type input "**********"
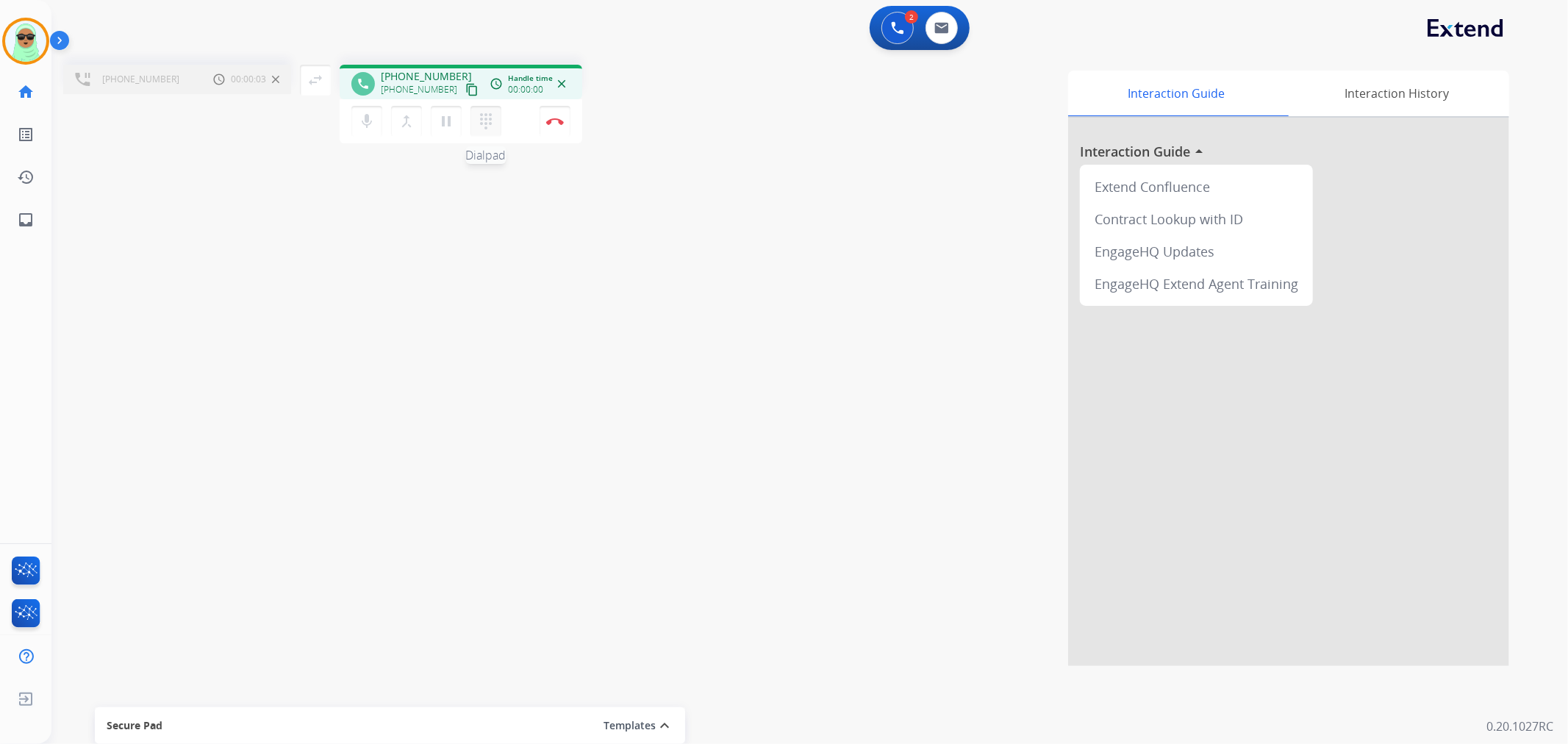
click at [472, 112] on button "dialpad Dialpad" at bounding box center [486, 121] width 31 height 31
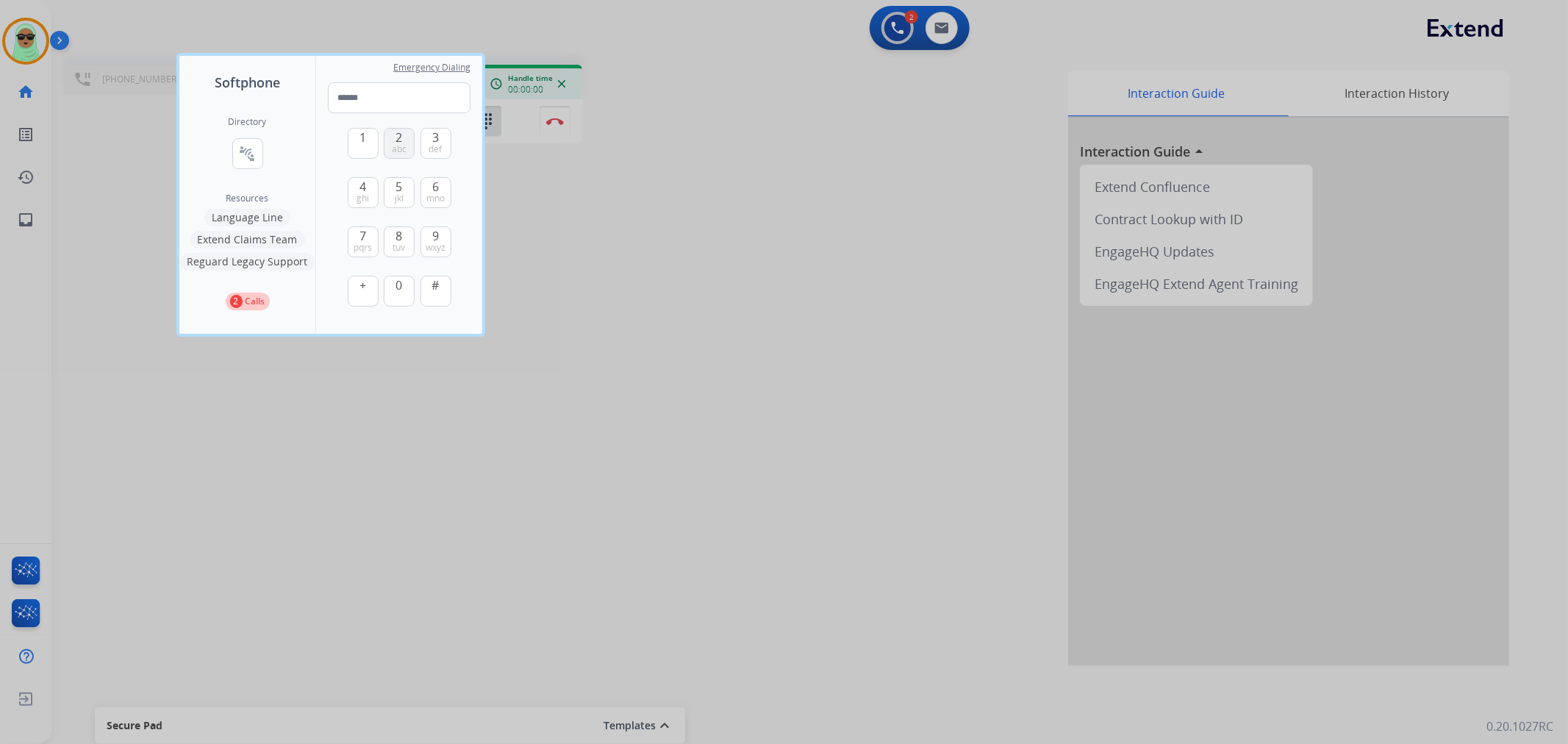
click at [403, 139] on button "2 abc" at bounding box center [399, 144] width 31 height 31
type input "*"
click at [650, 39] on div at bounding box center [784, 372] width 1568 height 744
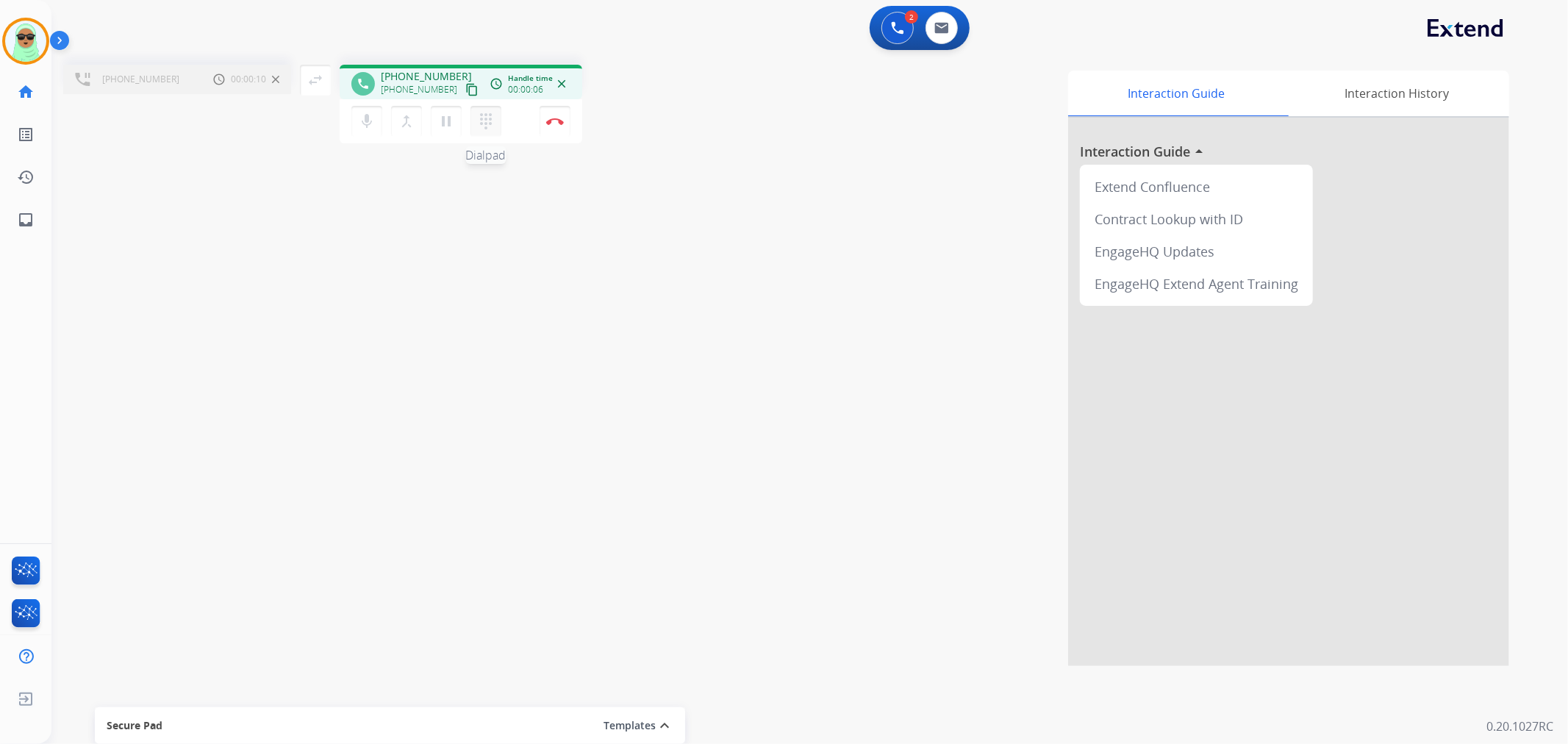
click at [476, 121] on button "dialpad Dialpad" at bounding box center [486, 121] width 31 height 31
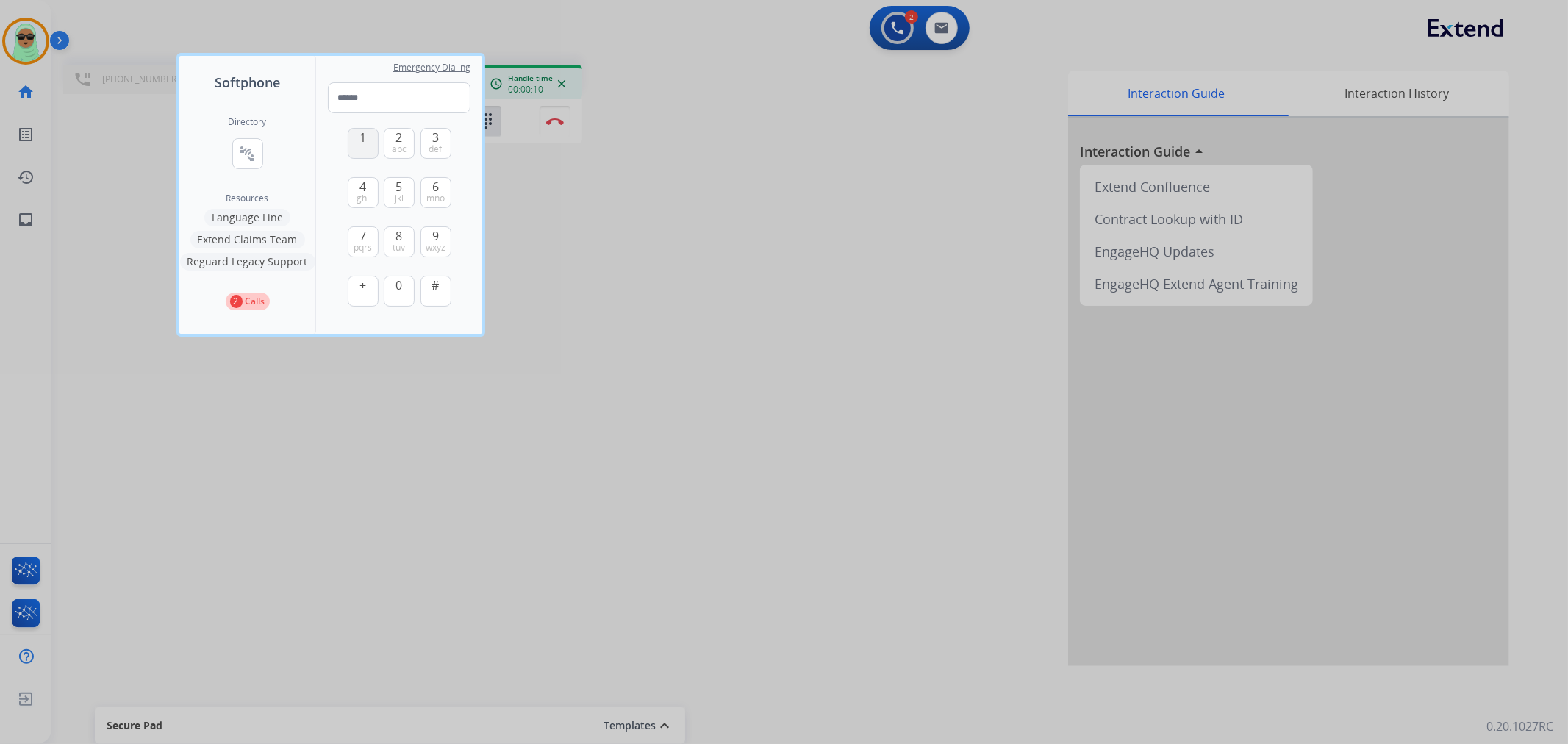
click at [366, 141] on span "1" at bounding box center [362, 138] width 7 height 18
type input "*"
click at [633, 181] on div at bounding box center [784, 372] width 1568 height 744
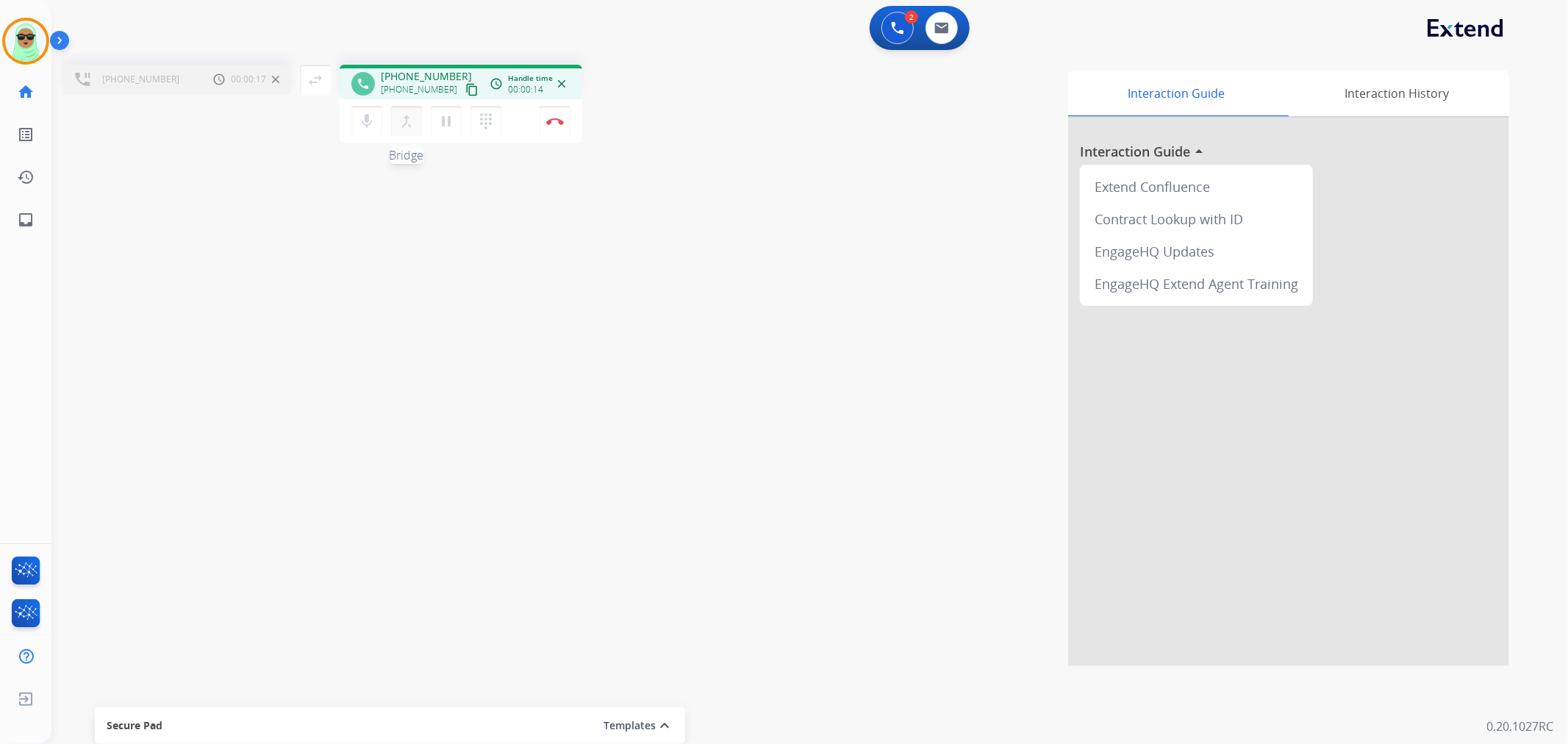
click at [401, 125] on mat-icon "merge_type" at bounding box center [407, 121] width 18 height 18
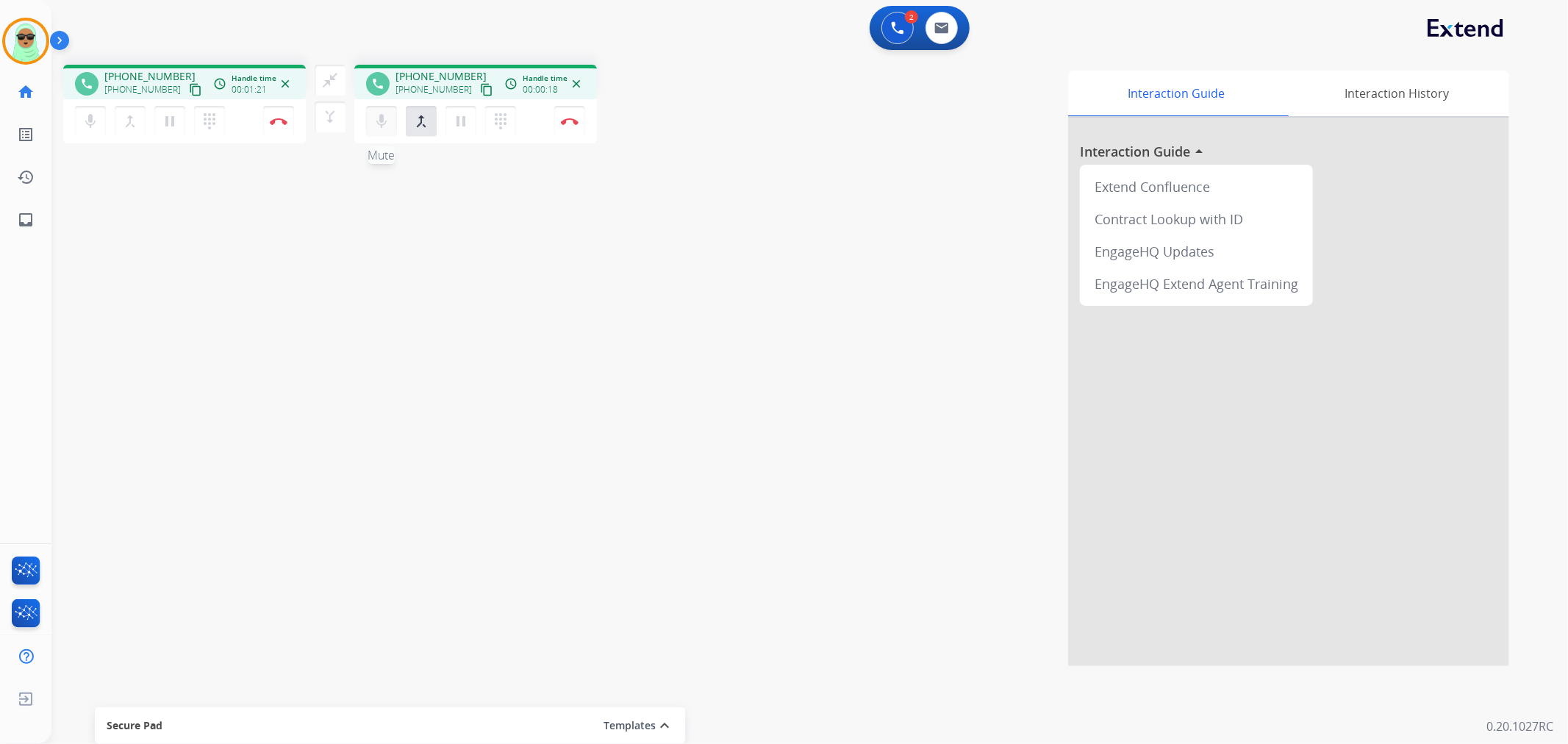
click at [377, 130] on button "mic Mute" at bounding box center [381, 121] width 31 height 31
click at [381, 130] on button "mic_off Mute" at bounding box center [381, 121] width 31 height 31
click at [347, 74] on div "close_fullscreen Connect 3-Way Call merge_type Separate 3-Way Call" at bounding box center [330, 98] width 48 height 67
click at [318, 85] on button "close_fullscreen Connect 3-Way Call" at bounding box center [330, 80] width 31 height 31
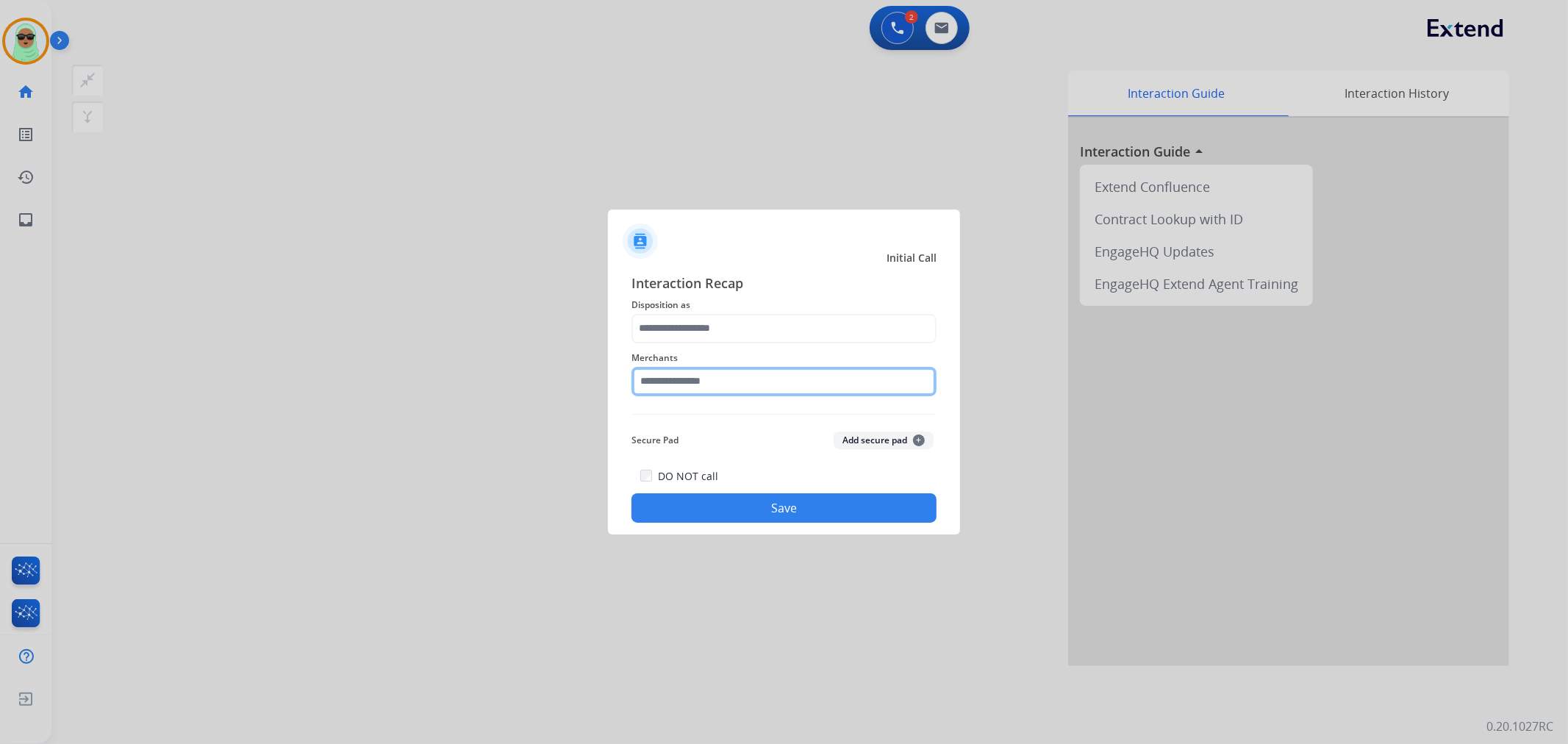
click at [795, 382] on input "text" at bounding box center [784, 381] width 305 height 30
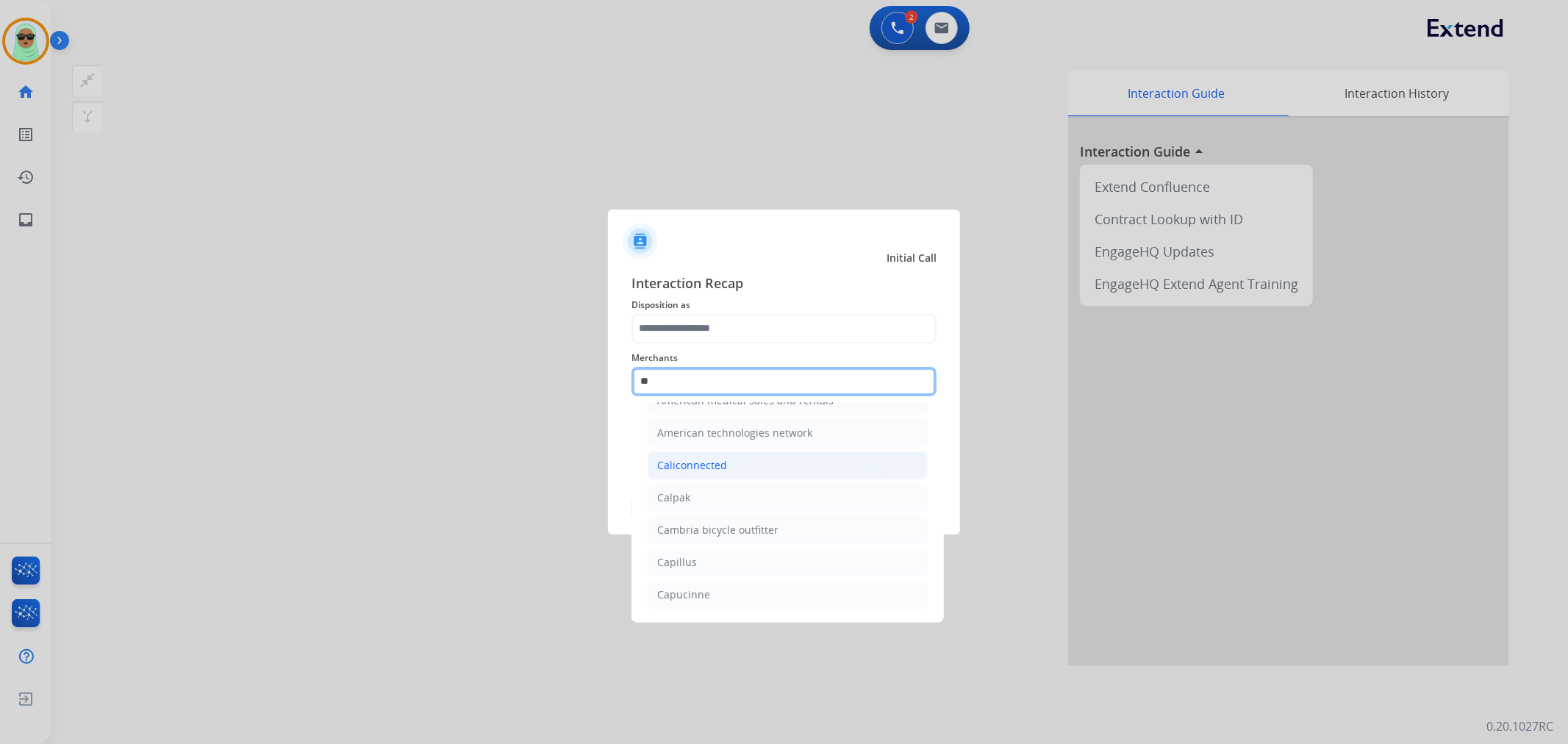
scroll to position [121, 0]
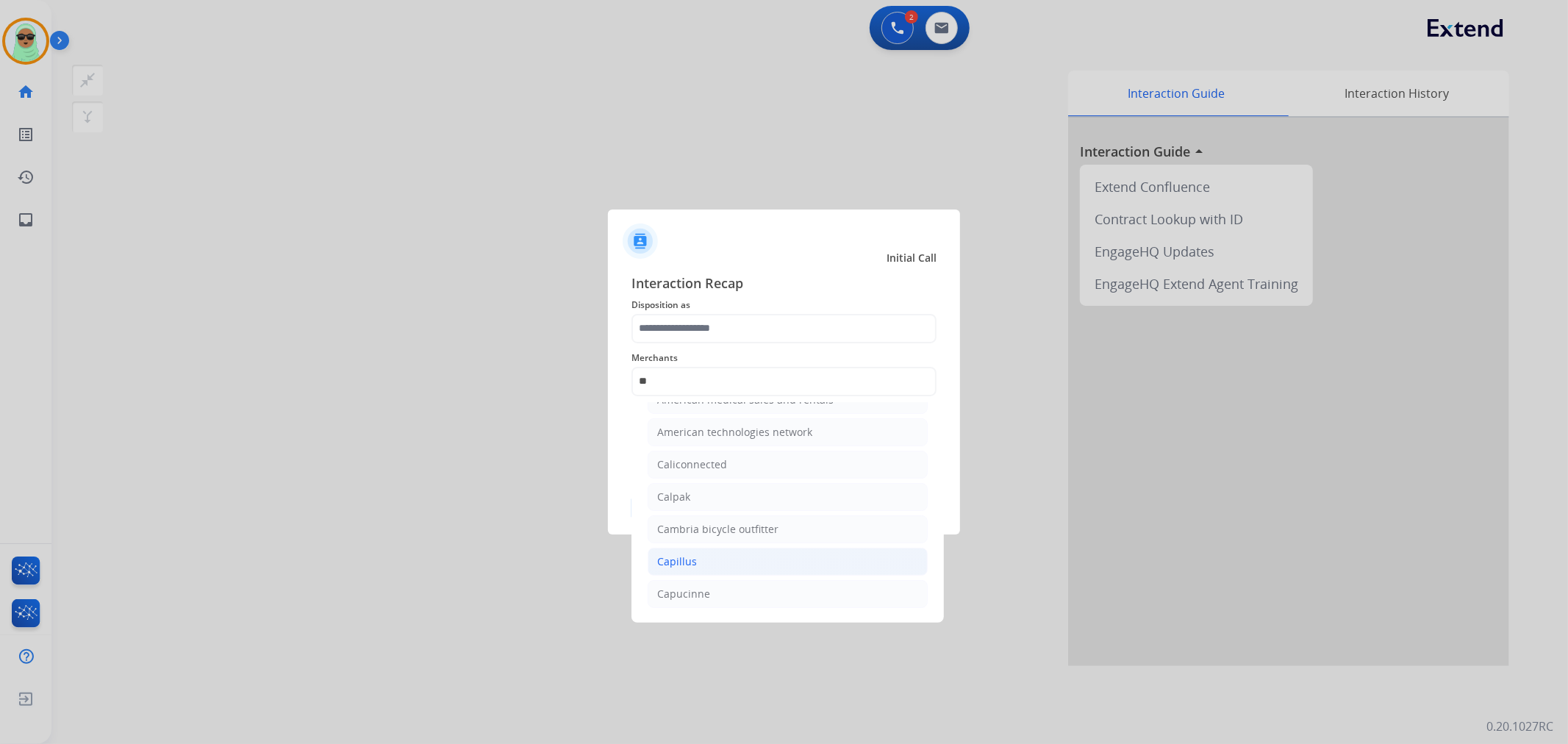
click at [745, 571] on li "Capillus" at bounding box center [788, 562] width 280 height 28
type input "********"
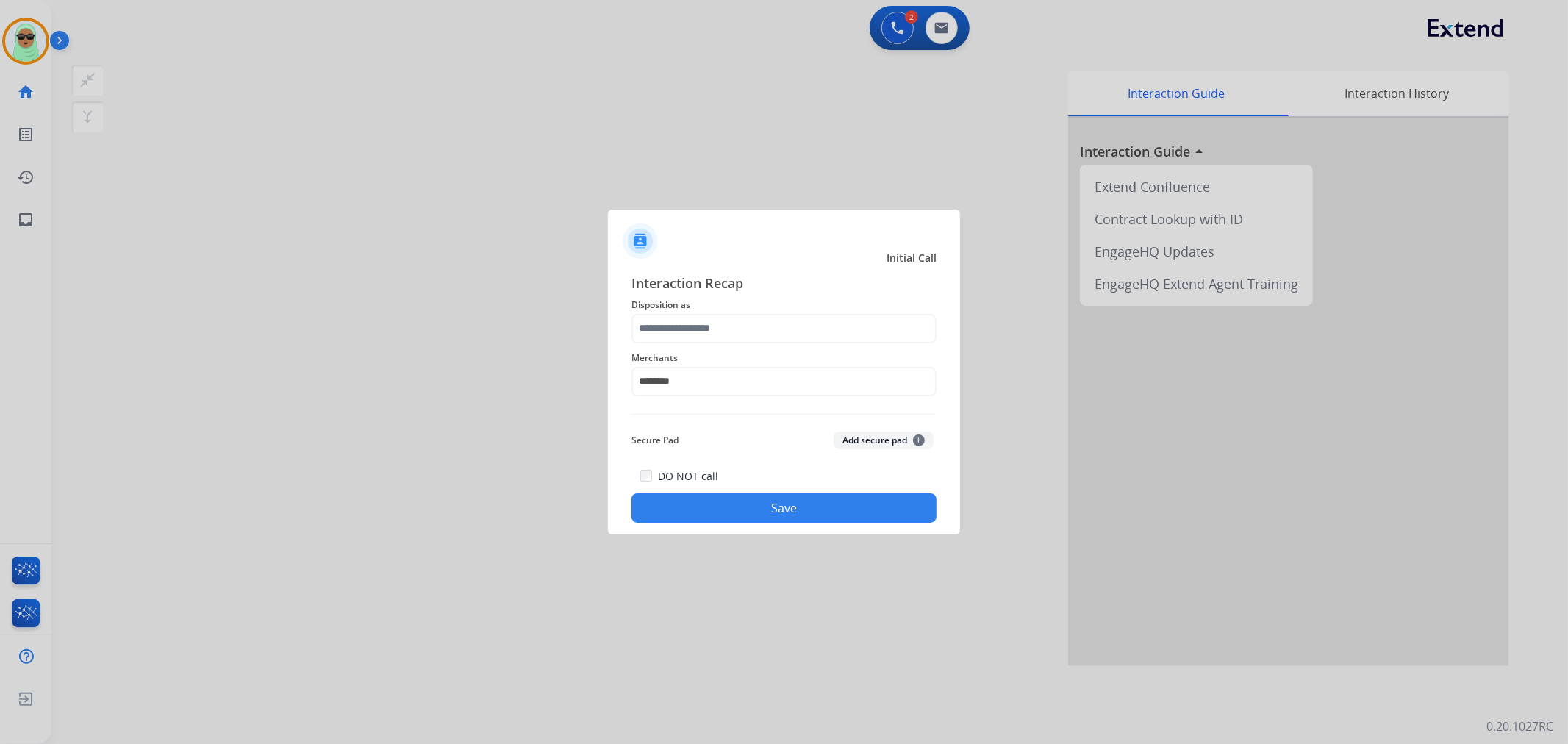
drag, startPoint x: 773, startPoint y: 309, endPoint x: 791, endPoint y: 338, distance: 34.1
click at [773, 309] on span "Disposition as" at bounding box center [784, 305] width 305 height 18
click at [812, 323] on input "text" at bounding box center [784, 329] width 305 height 30
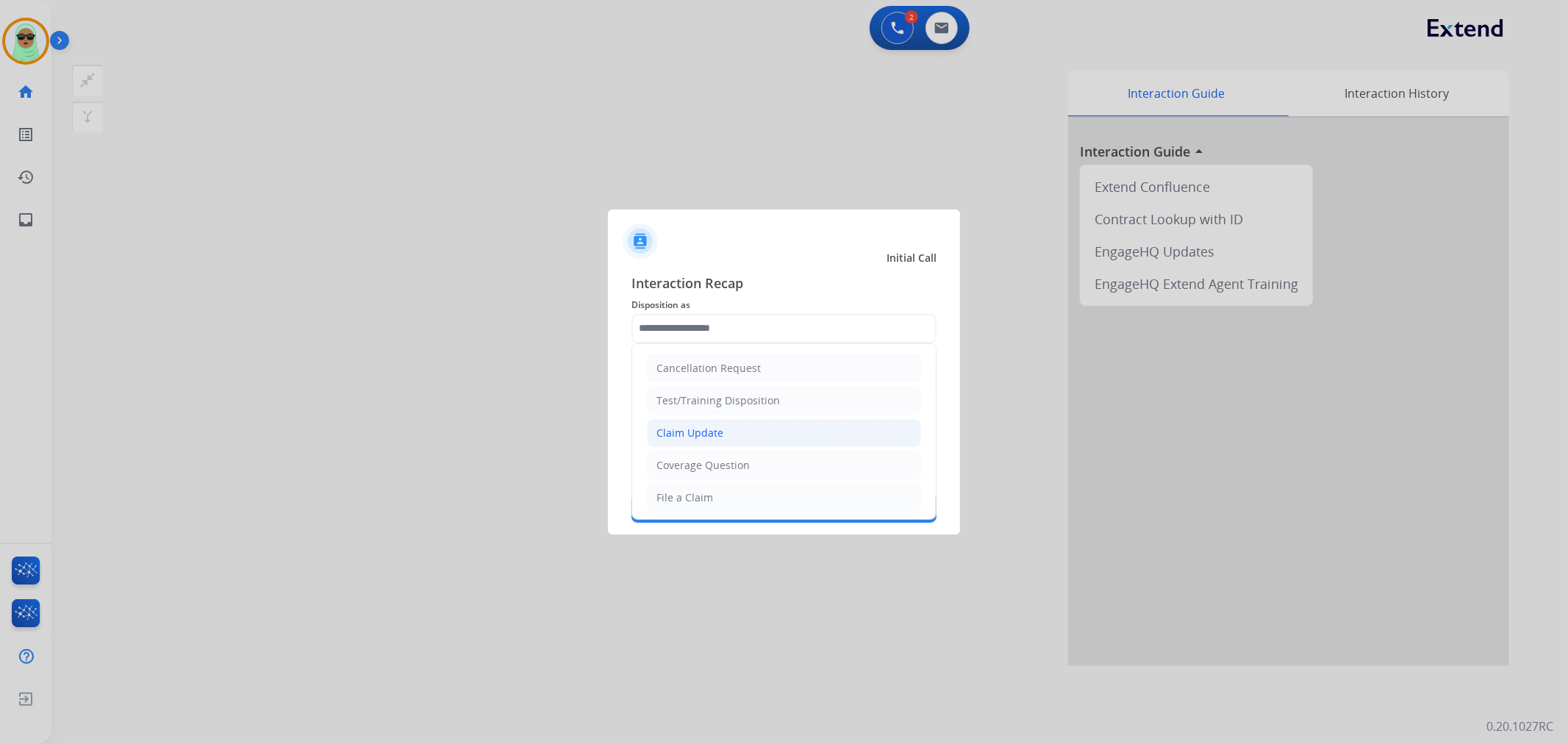
click at [799, 430] on li "Claim Update" at bounding box center [784, 433] width 274 height 28
type input "**********"
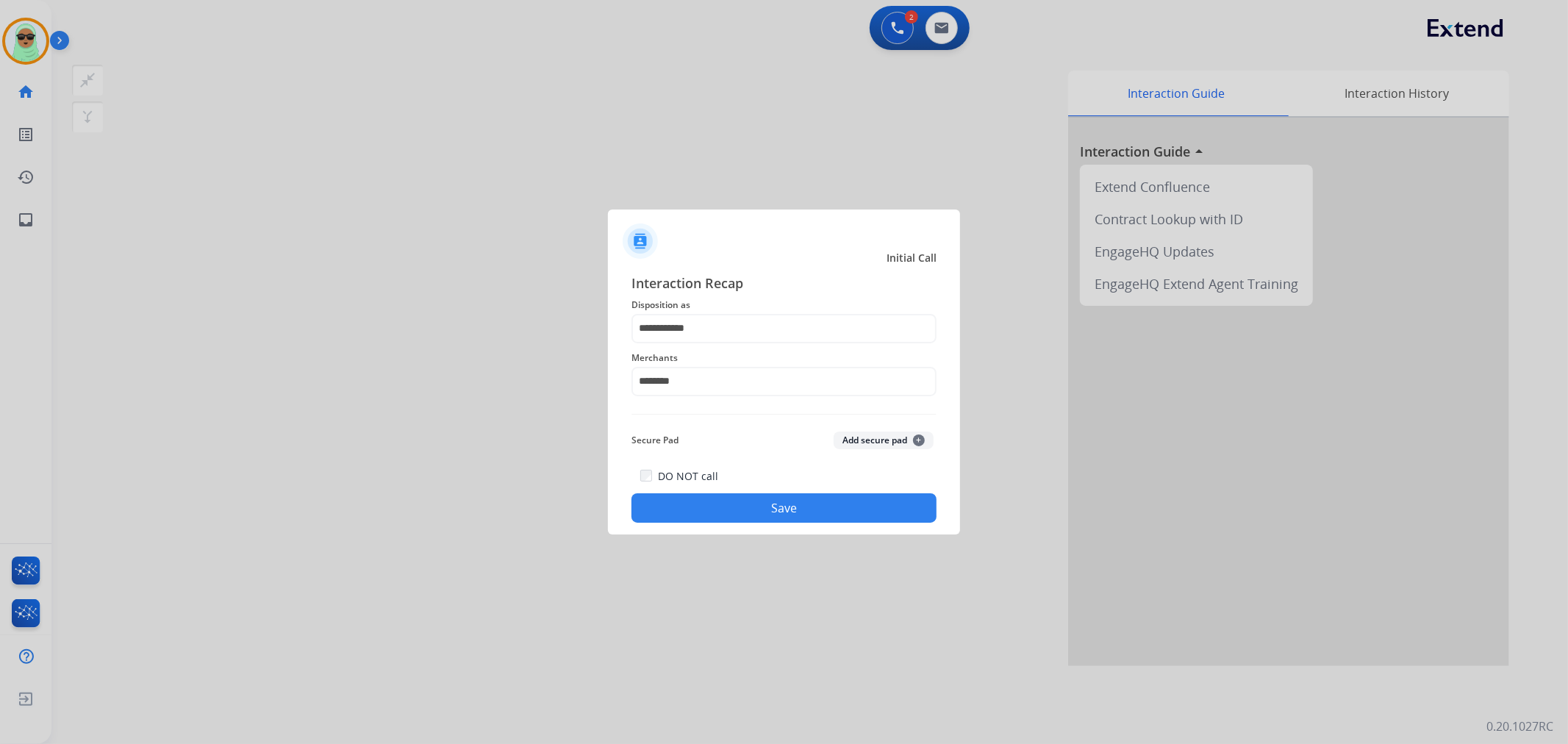
click at [754, 506] on button "Save" at bounding box center [784, 509] width 305 height 30
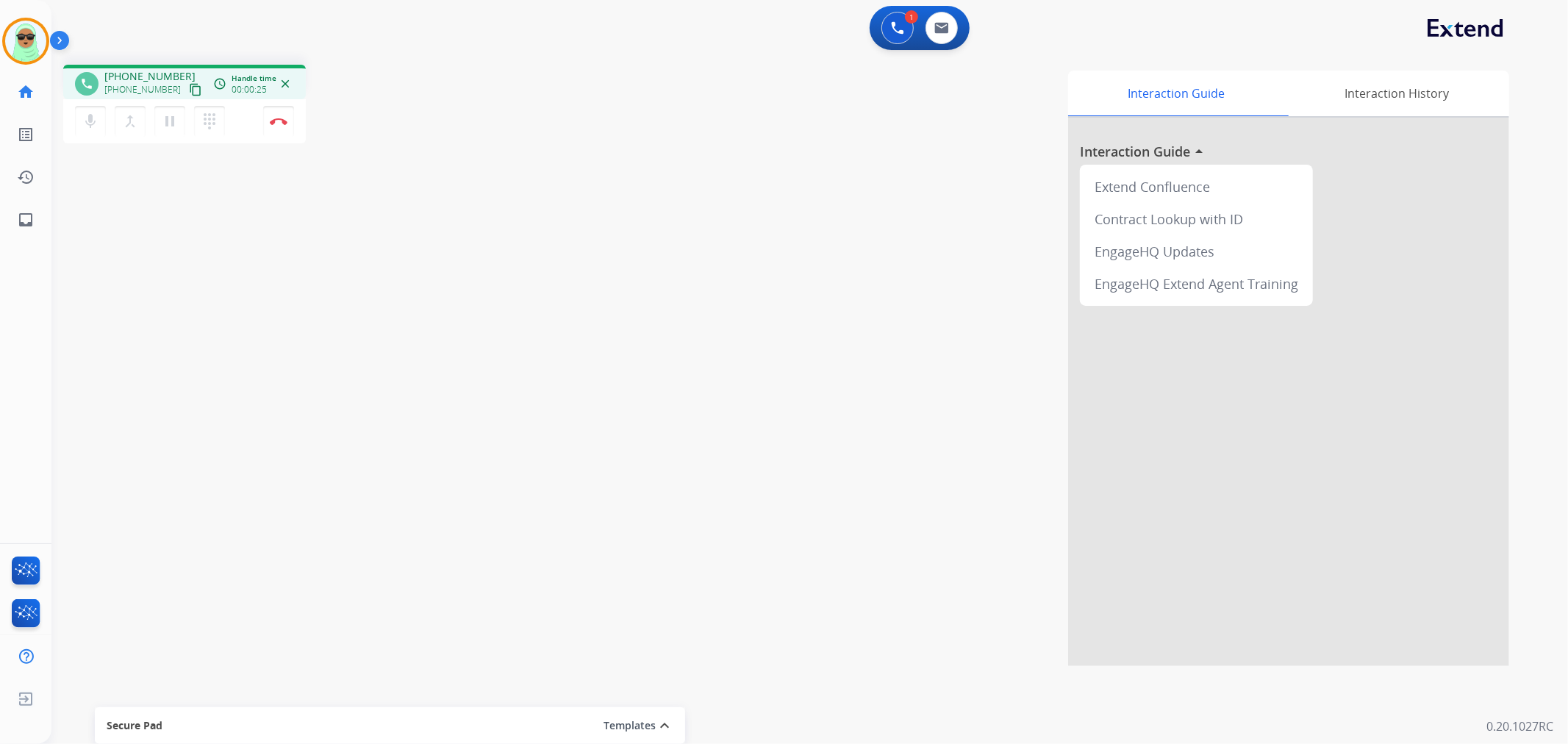
click at [189, 86] on mat-icon "content_copy" at bounding box center [195, 89] width 13 height 13
click at [267, 107] on button "Disconnect" at bounding box center [279, 121] width 31 height 31
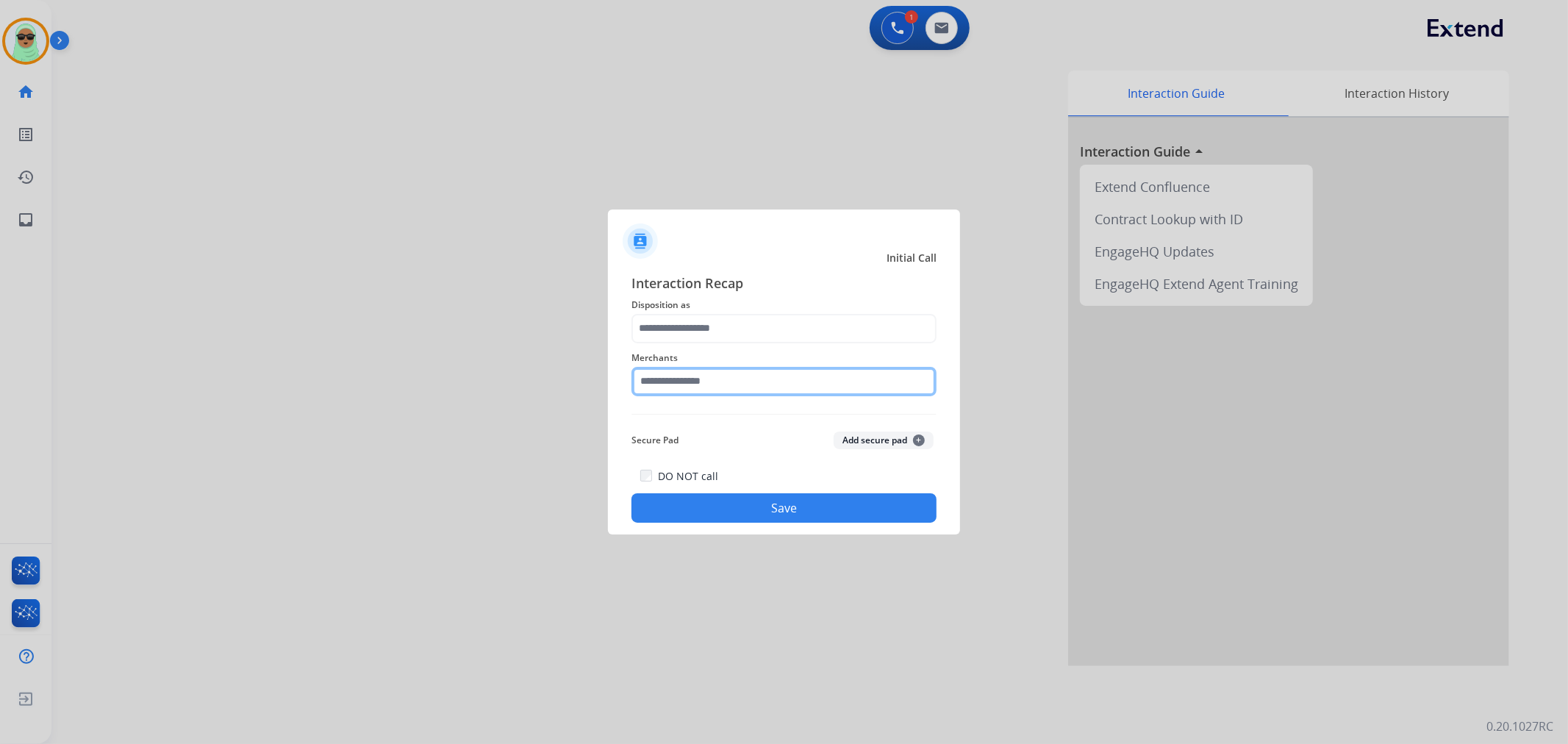
click at [732, 375] on input "text" at bounding box center [784, 381] width 305 height 30
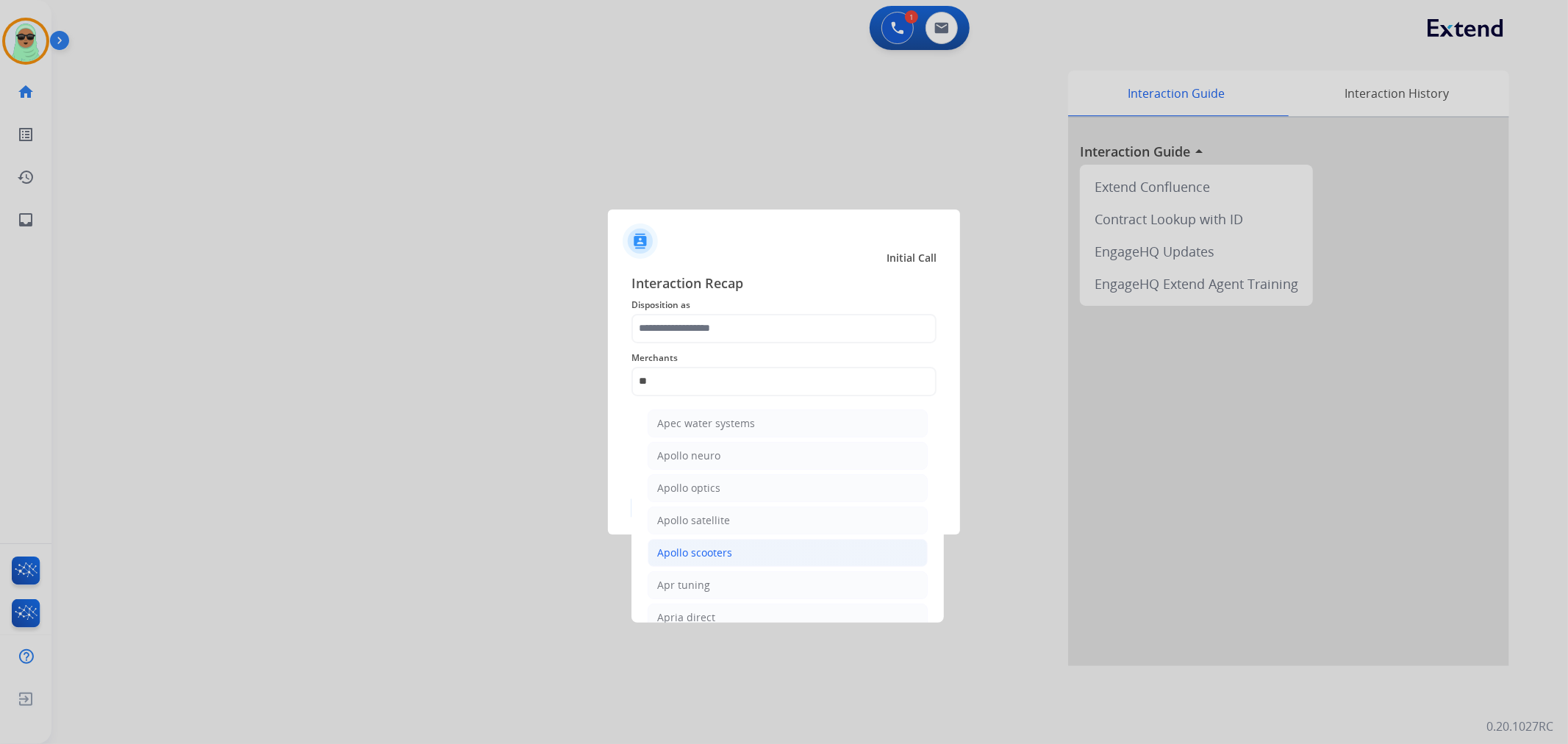
click at [746, 550] on li "Apollo scooters" at bounding box center [788, 553] width 280 height 28
type input "**********"
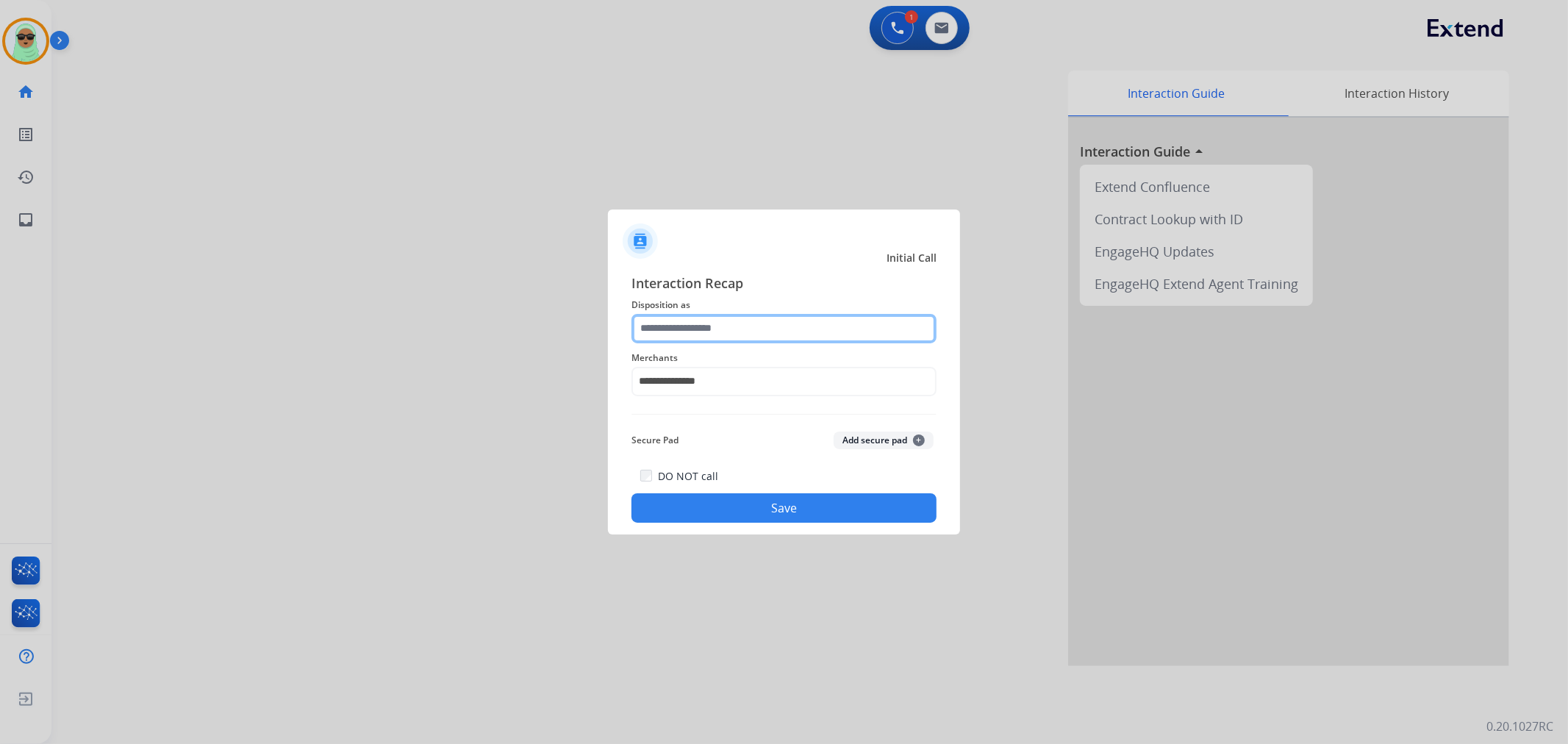
click at [745, 320] on input "text" at bounding box center [784, 329] width 305 height 30
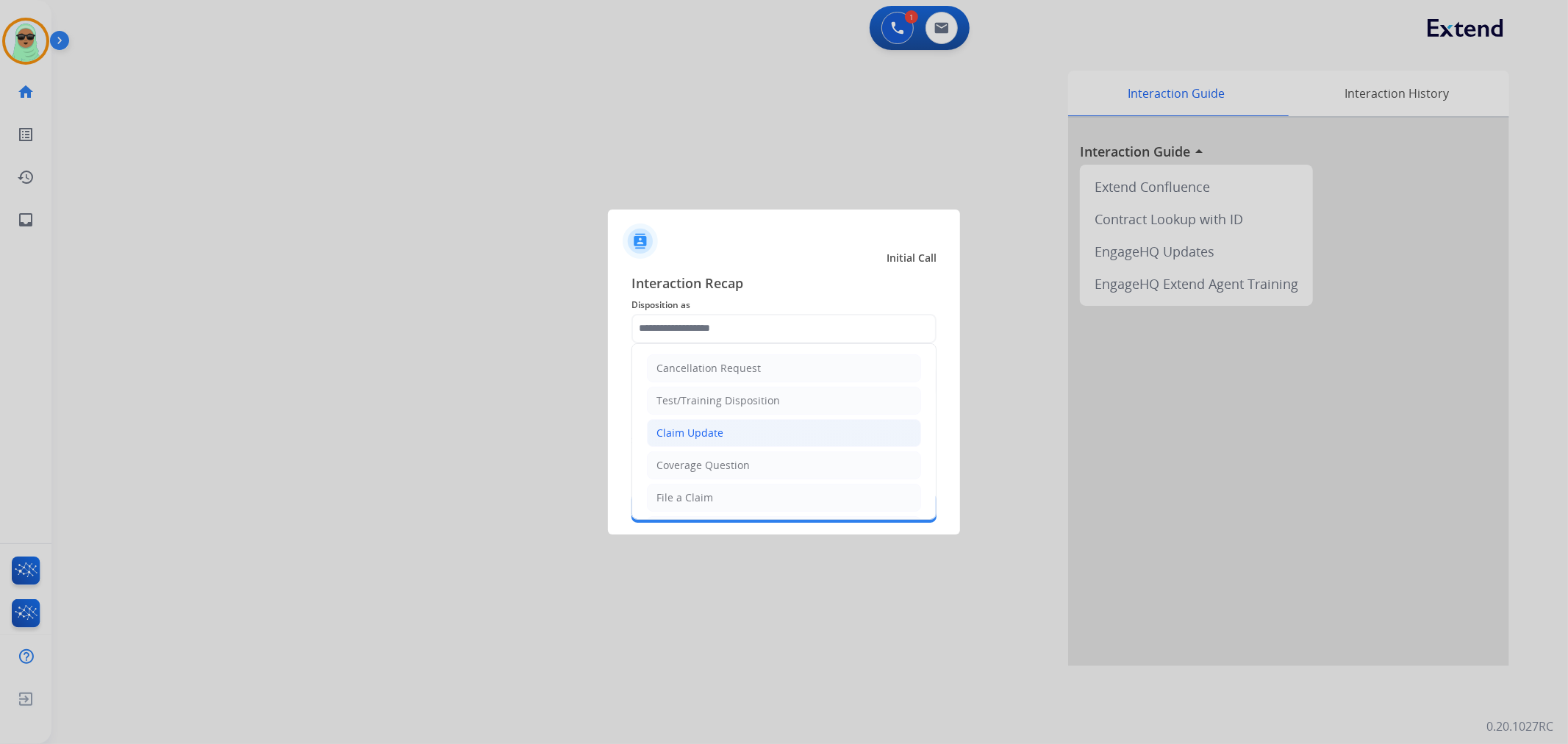
click at [737, 438] on li "Claim Update" at bounding box center [784, 433] width 274 height 28
type input "**********"
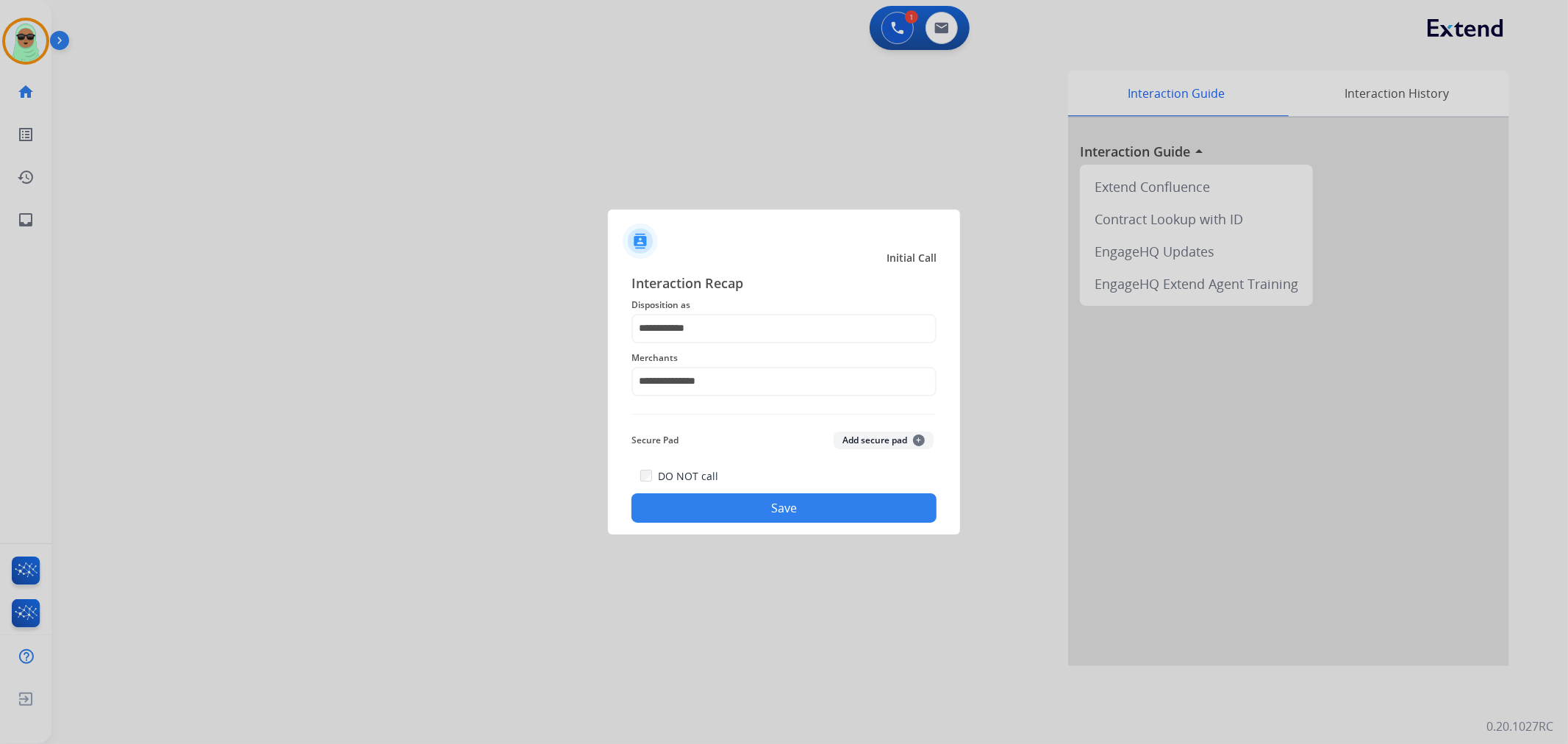
click at [783, 498] on button "Save" at bounding box center [784, 509] width 305 height 30
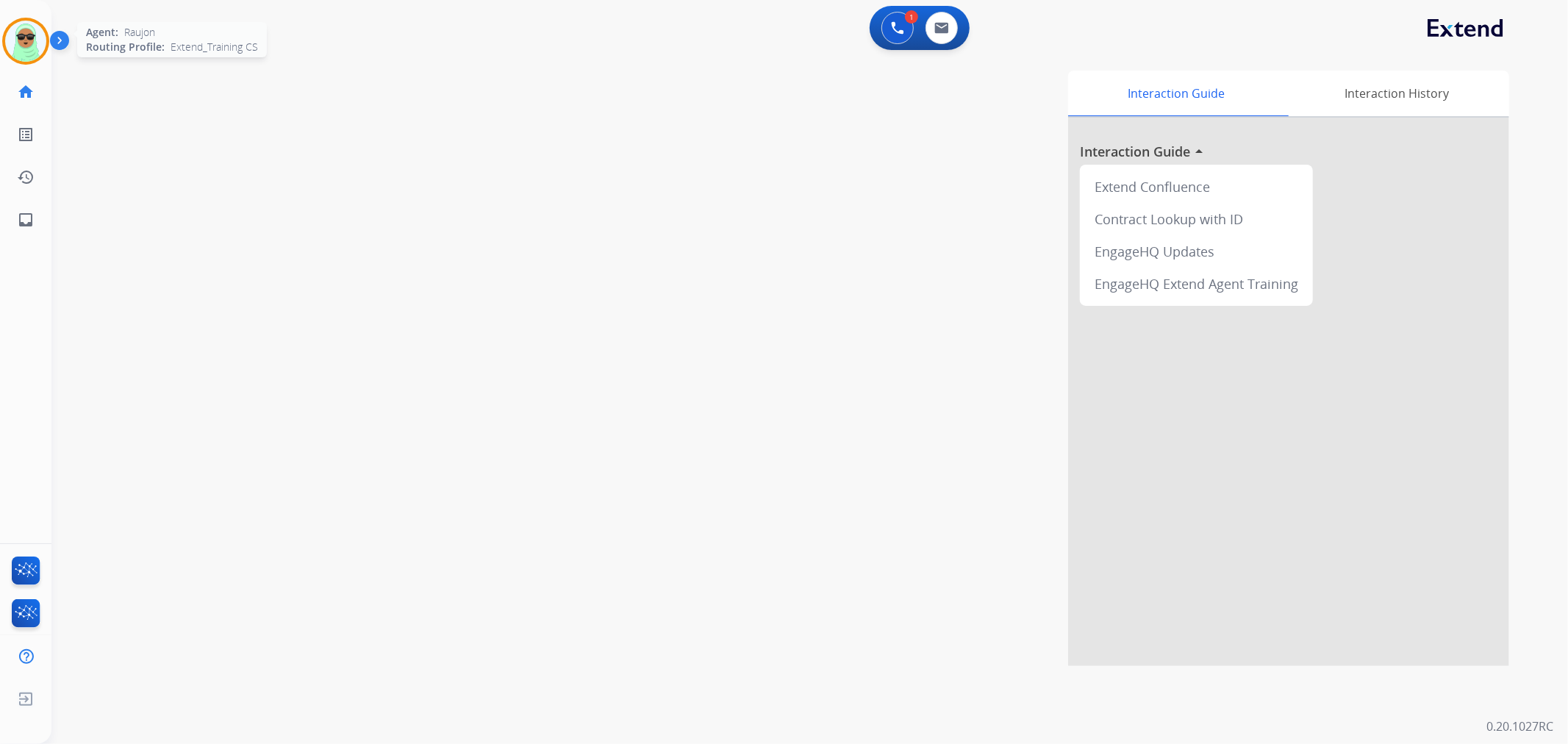
click at [30, 42] on img at bounding box center [25, 41] width 41 height 41
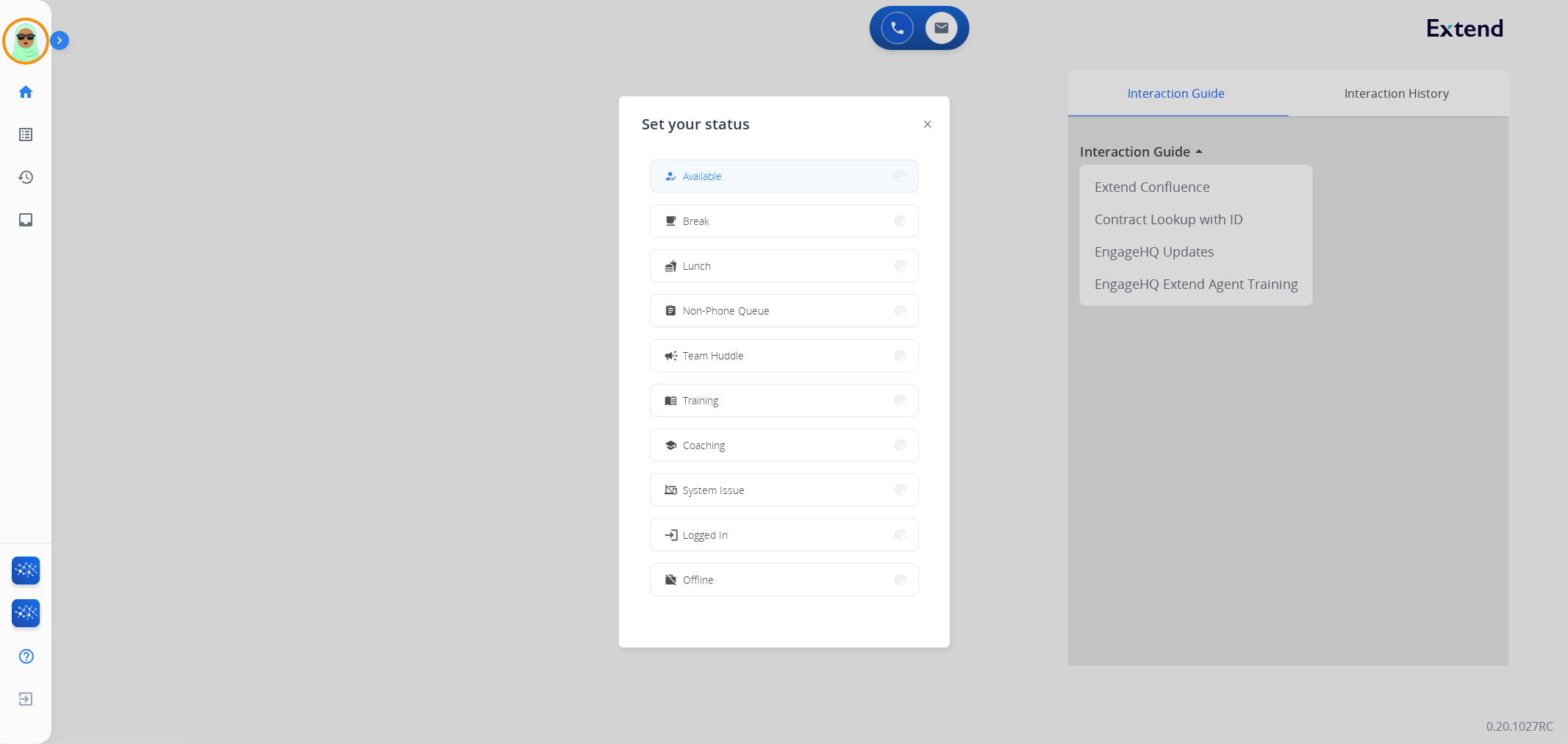
click at [743, 175] on button "how_to_reg Available" at bounding box center [784, 176] width 267 height 32
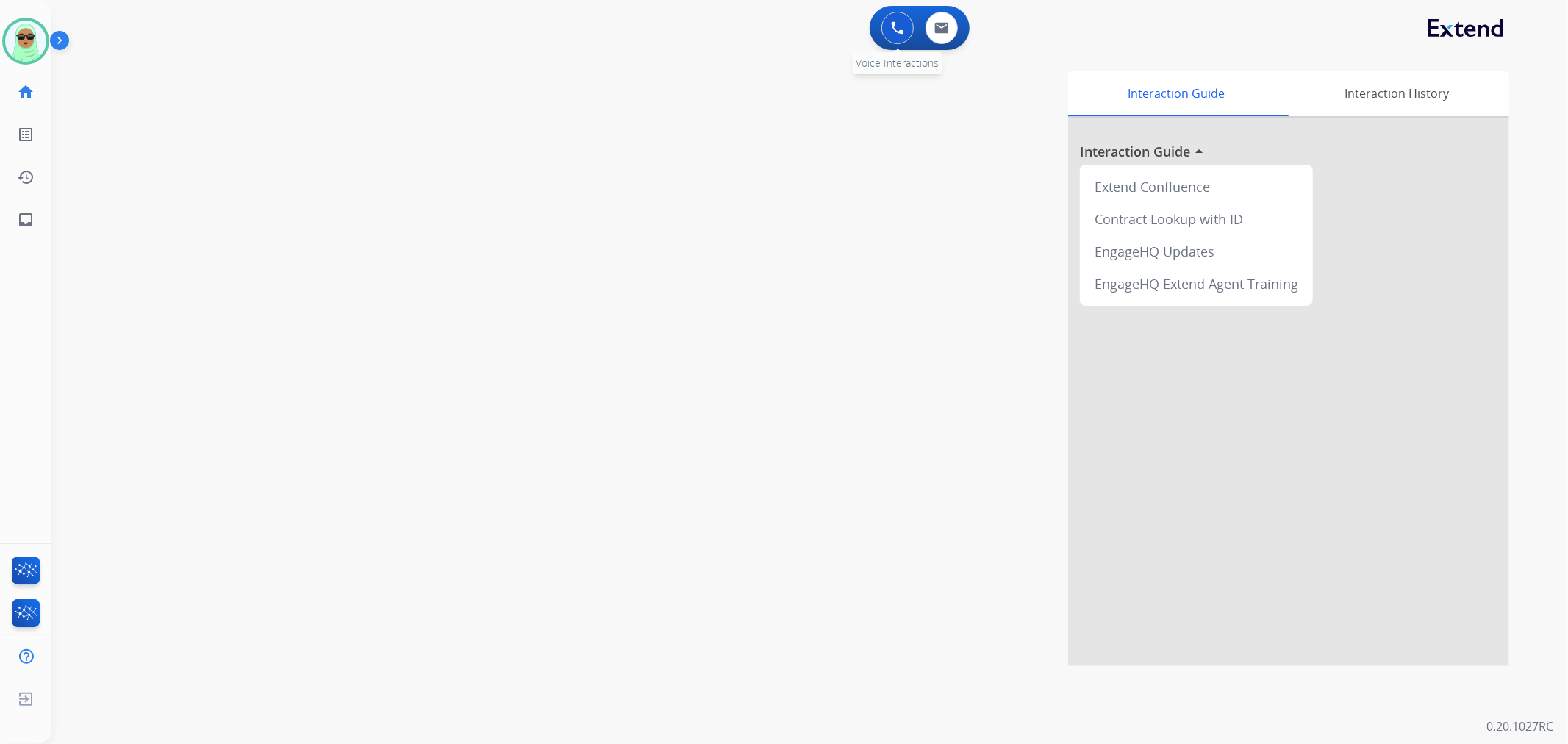
click at [907, 27] on button at bounding box center [897, 27] width 32 height 32
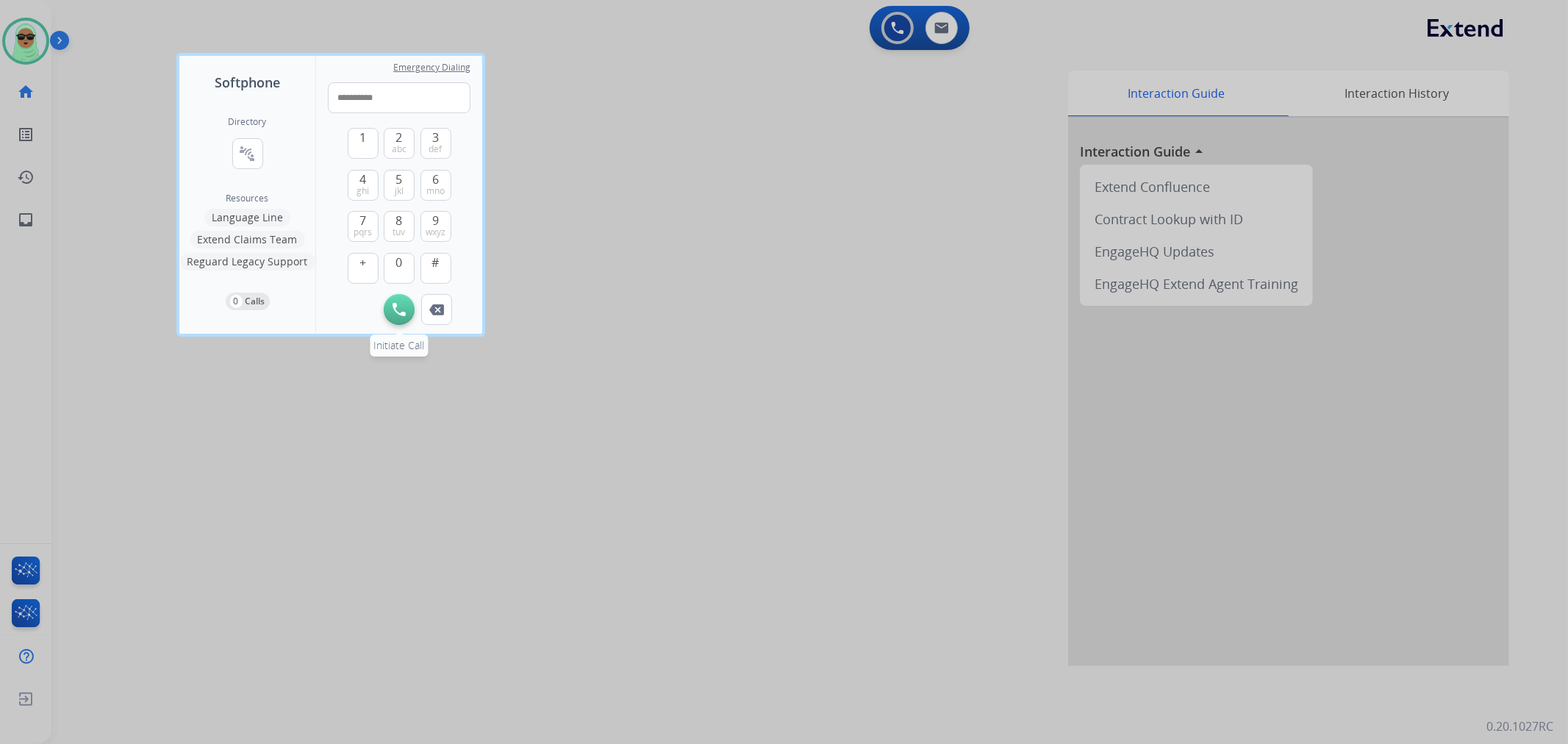
type input "**********"
click at [404, 295] on button "Initiate Call" at bounding box center [399, 310] width 31 height 31
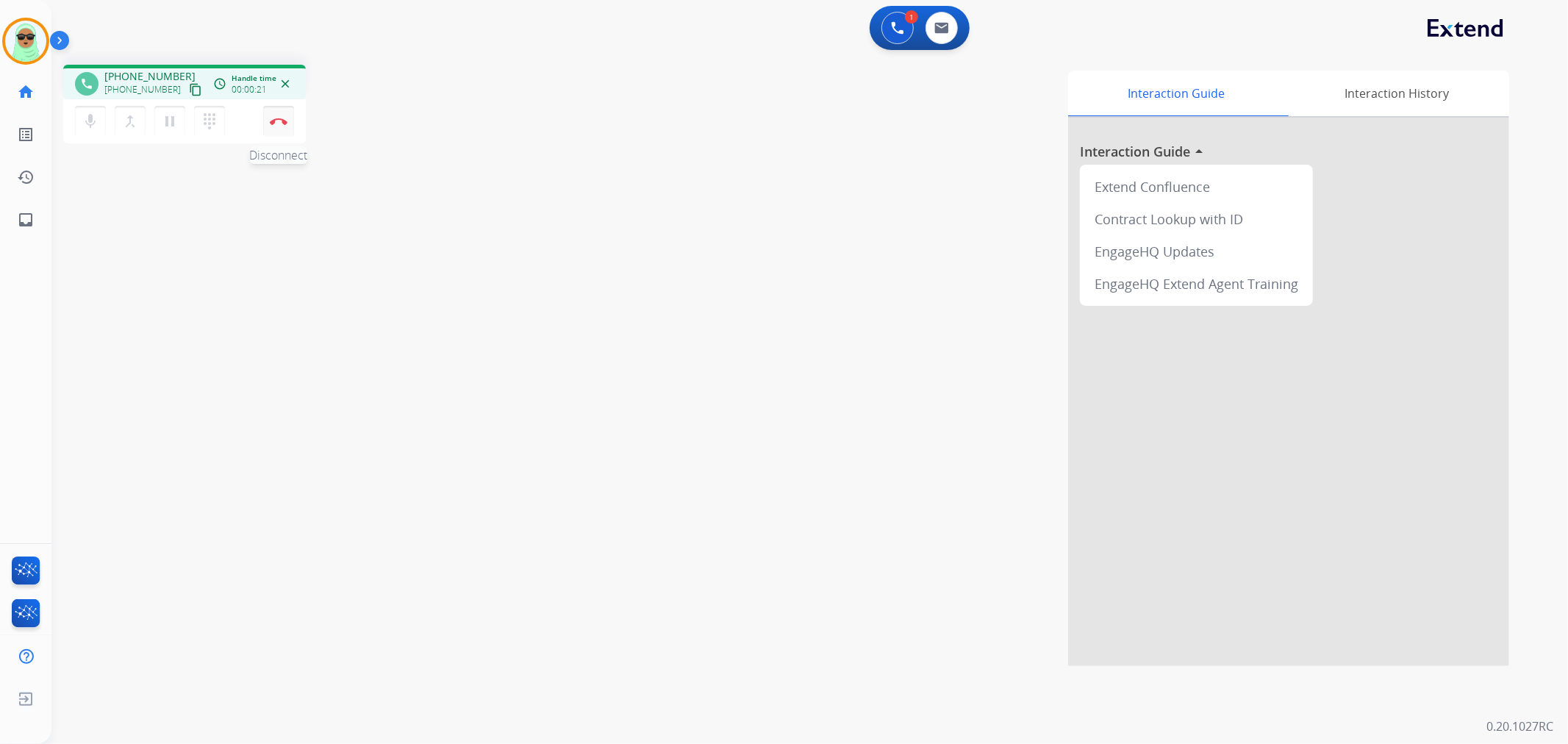
click at [273, 117] on img at bounding box center [279, 121] width 18 height 7
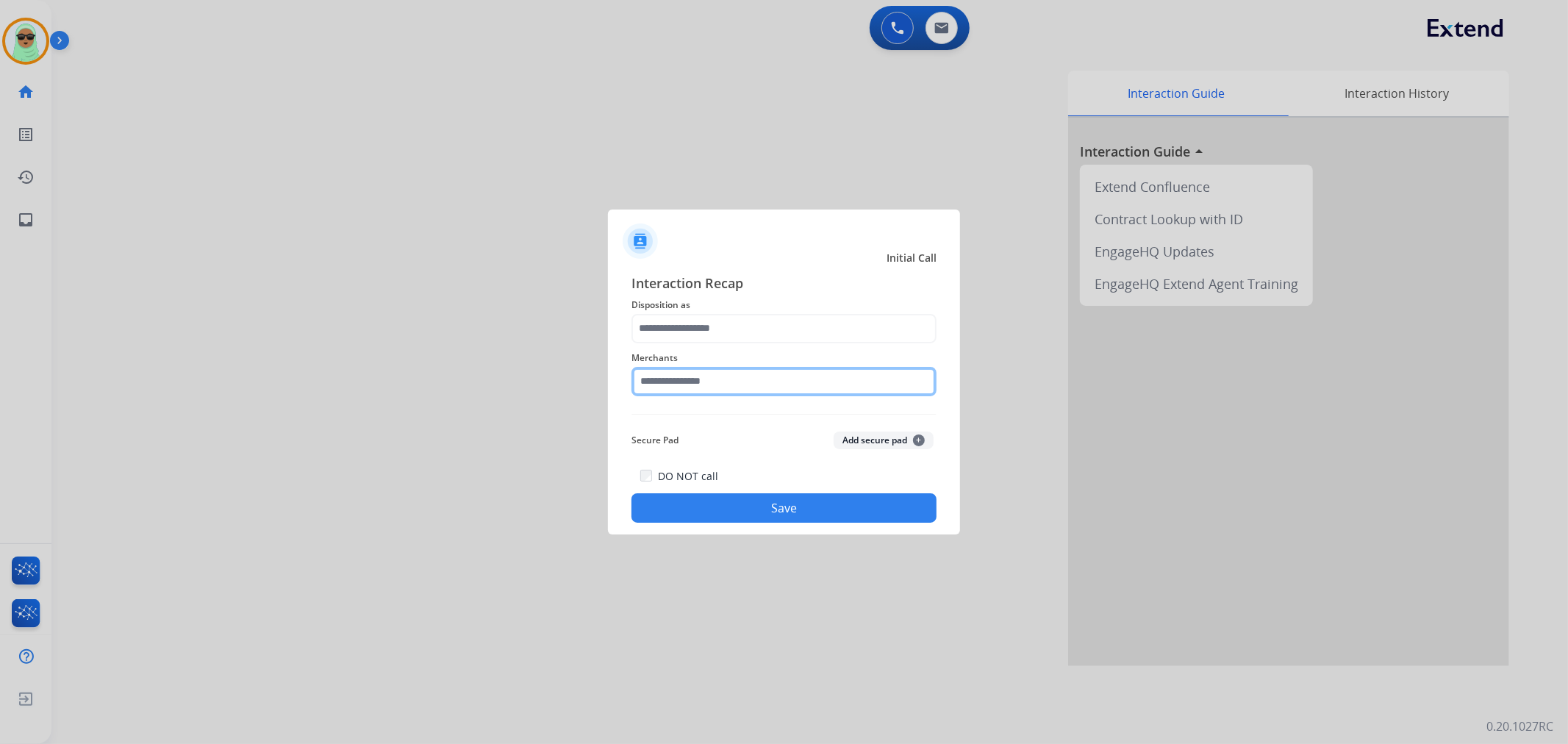
click at [714, 383] on input "text" at bounding box center [784, 381] width 305 height 30
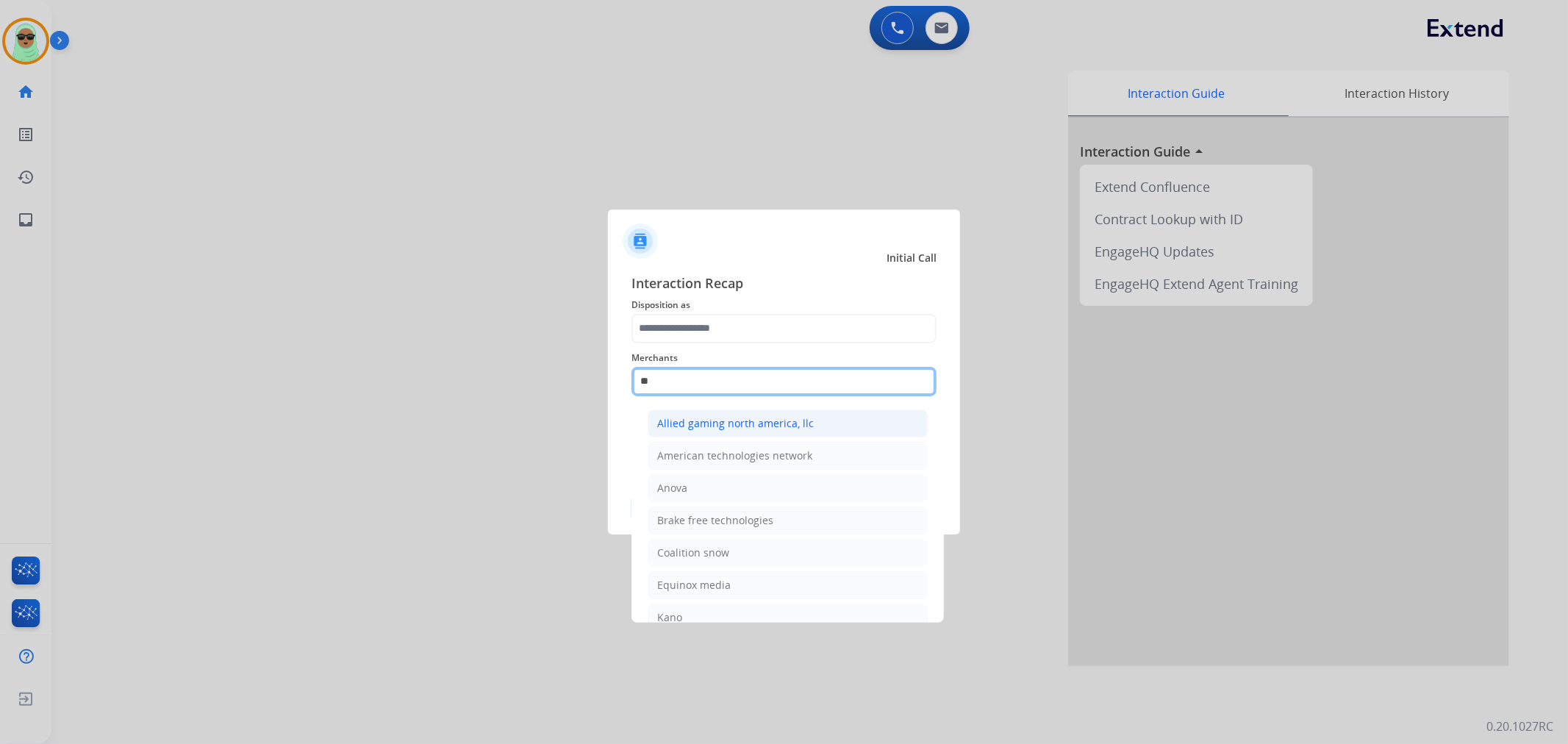
type input "*"
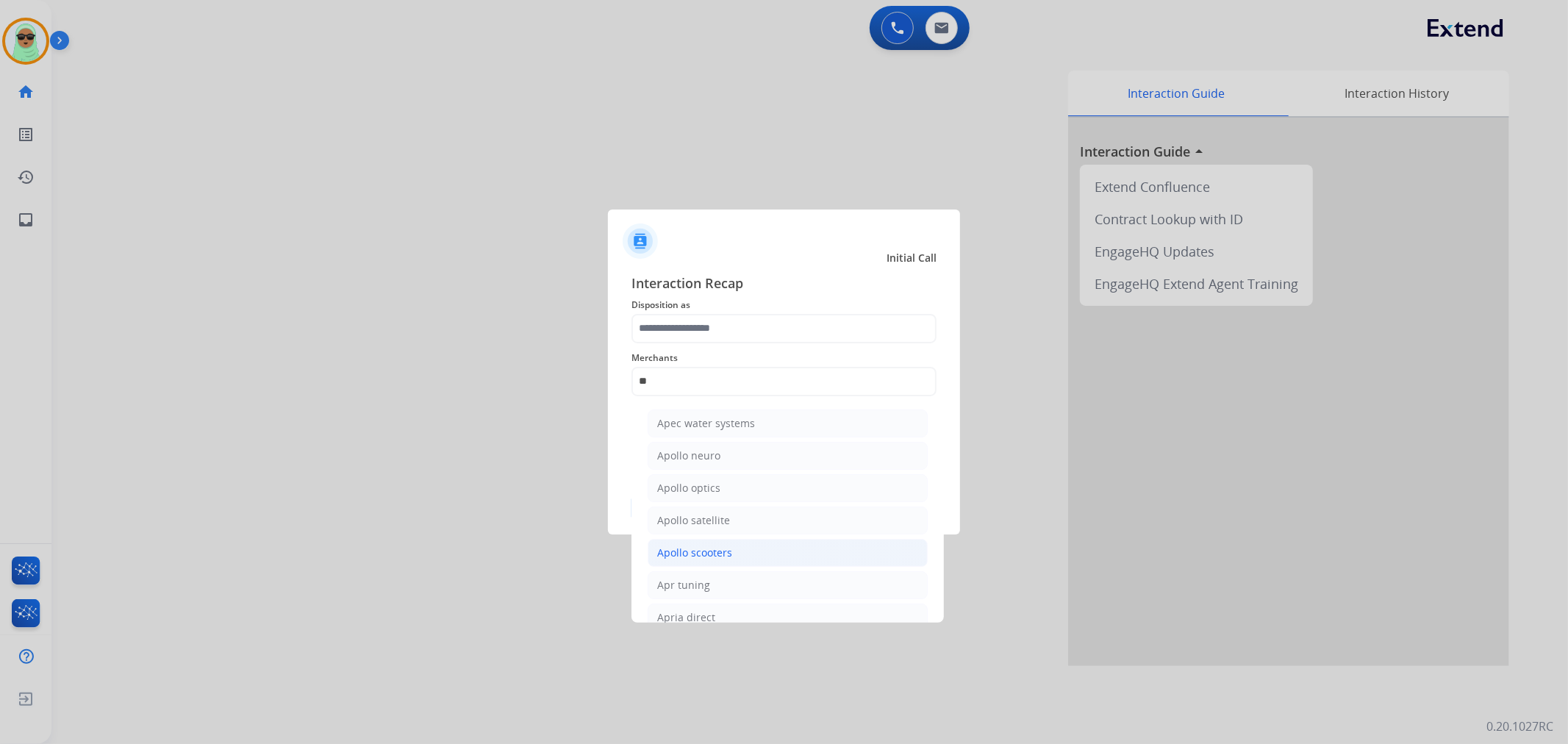
click at [757, 545] on li "Apollo scooters" at bounding box center [788, 553] width 280 height 28
type input "**********"
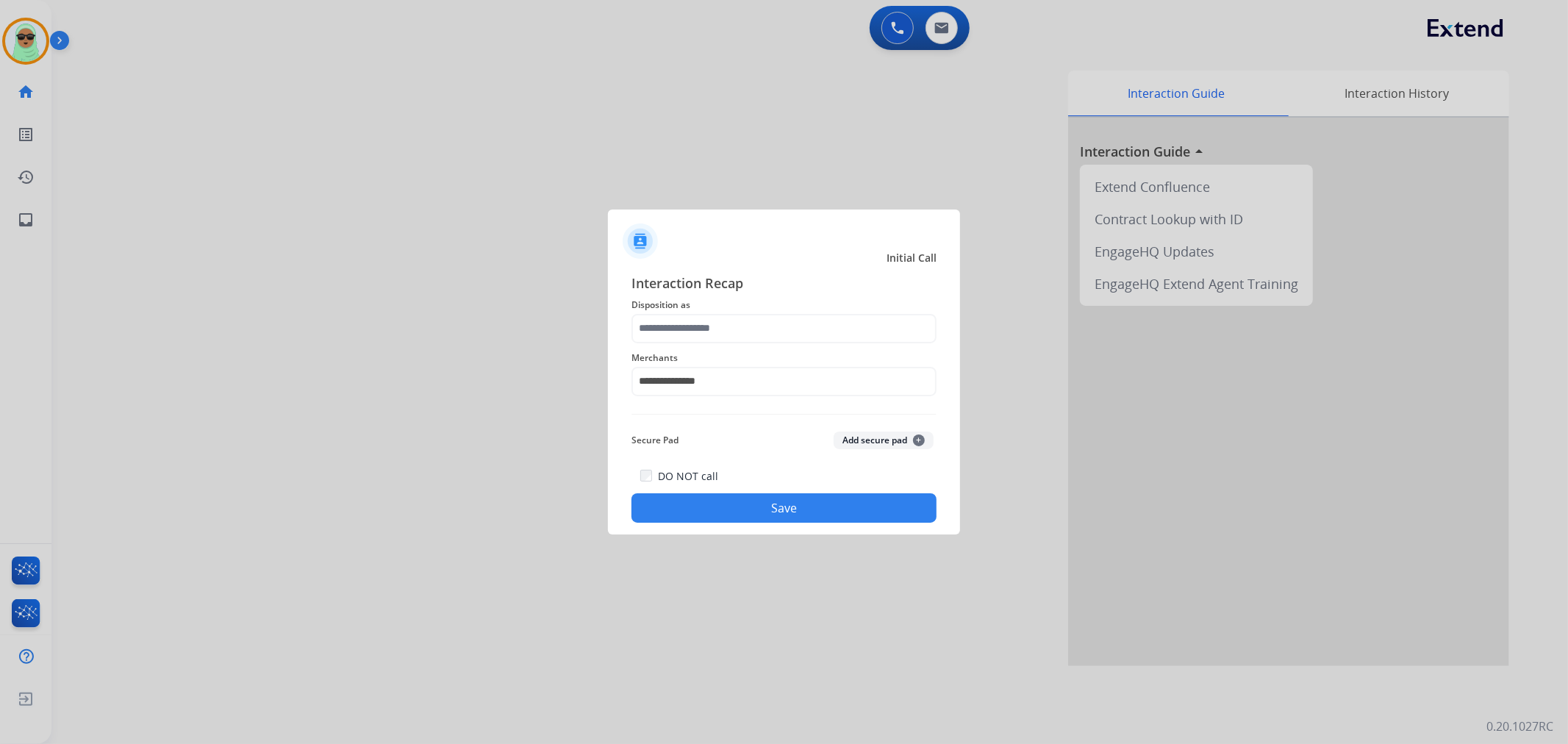
click at [782, 354] on span "Merchants" at bounding box center [784, 358] width 305 height 18
click at [798, 346] on div "**********" at bounding box center [784, 373] width 305 height 59
click at [790, 353] on span "Merchants" at bounding box center [784, 358] width 305 height 18
click at [784, 333] on input "text" at bounding box center [784, 329] width 305 height 30
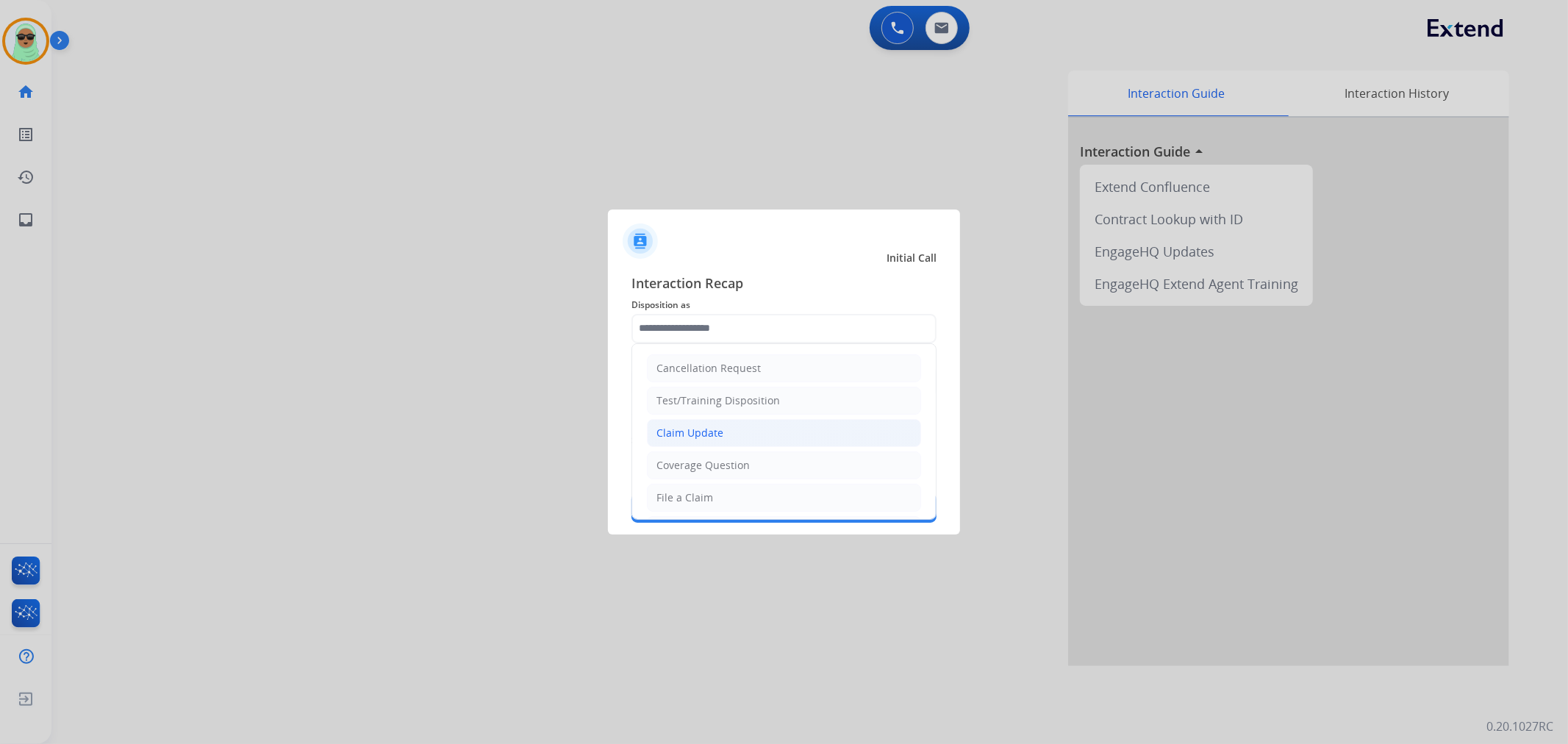
click at [791, 422] on li "Claim Update" at bounding box center [784, 433] width 274 height 28
type input "**********"
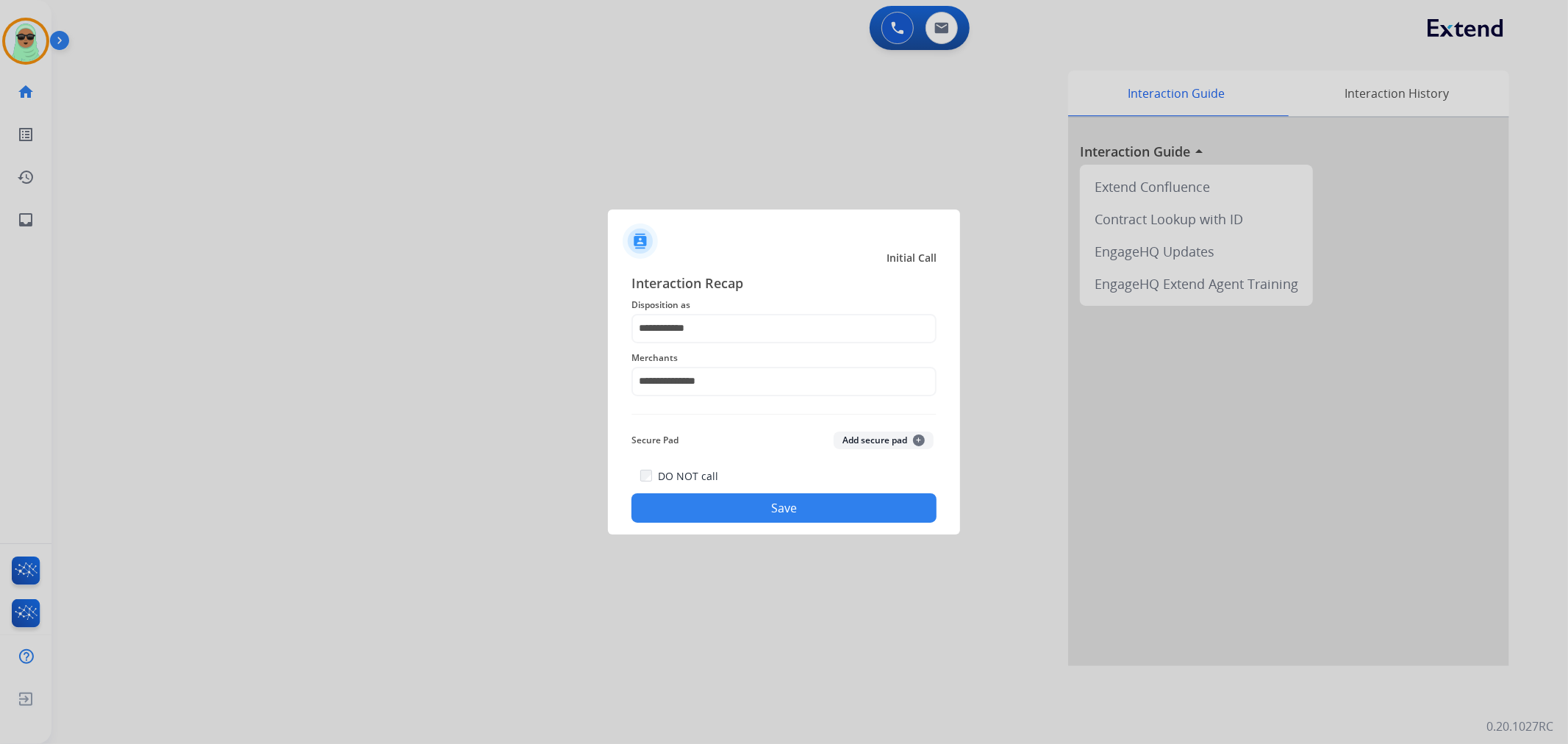
click at [785, 510] on button "Save" at bounding box center [784, 509] width 305 height 30
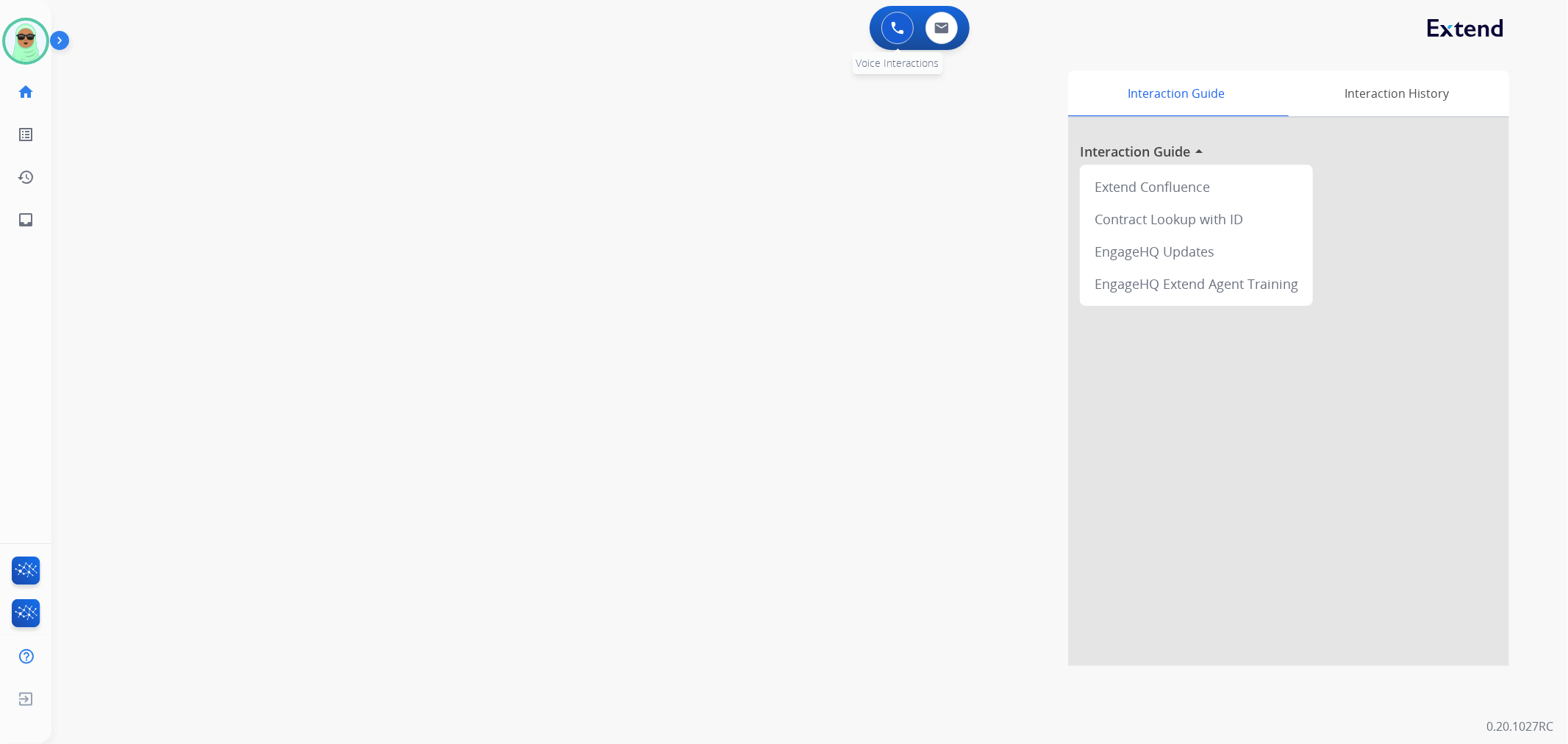
click at [899, 25] on img at bounding box center [897, 28] width 13 height 13
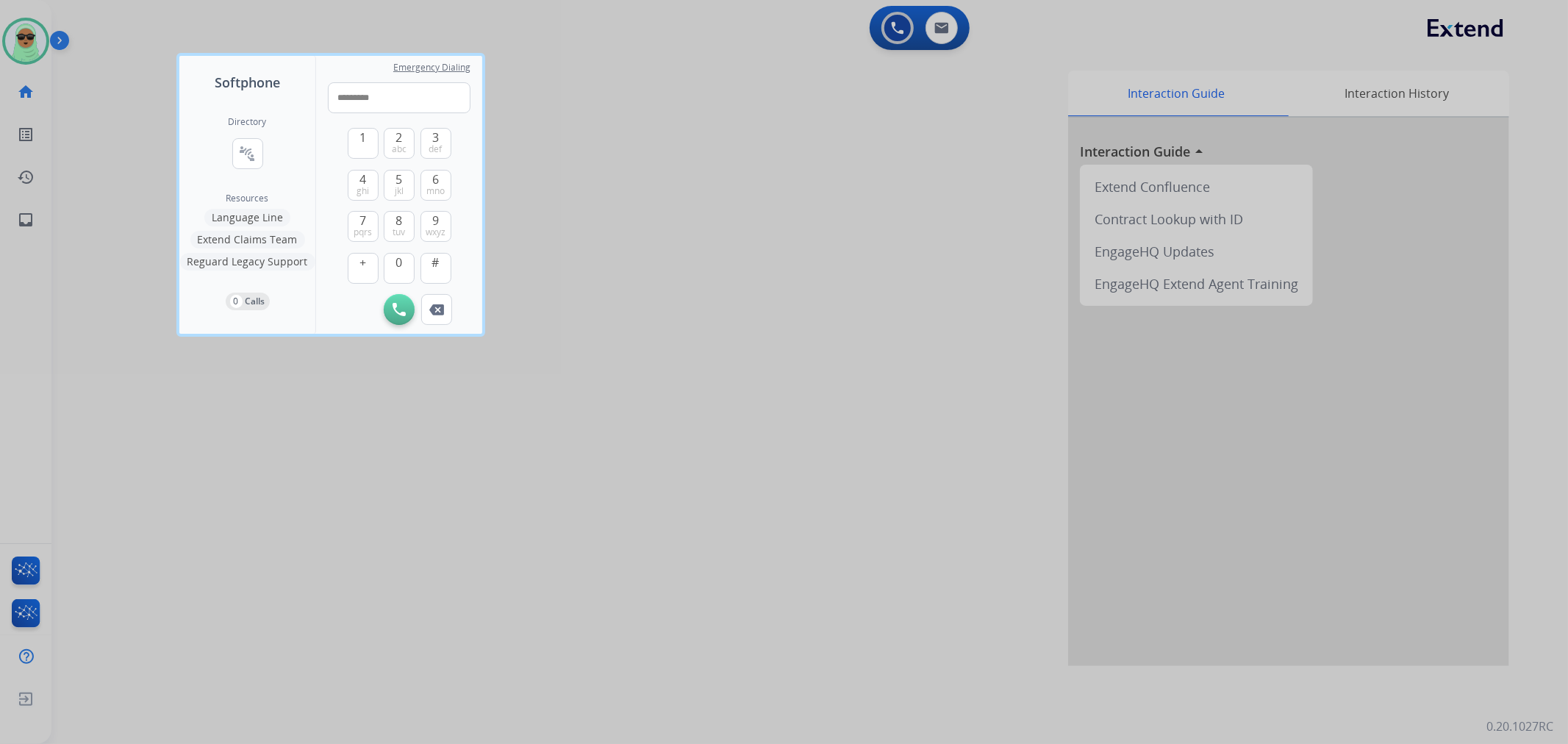
type input "**********"
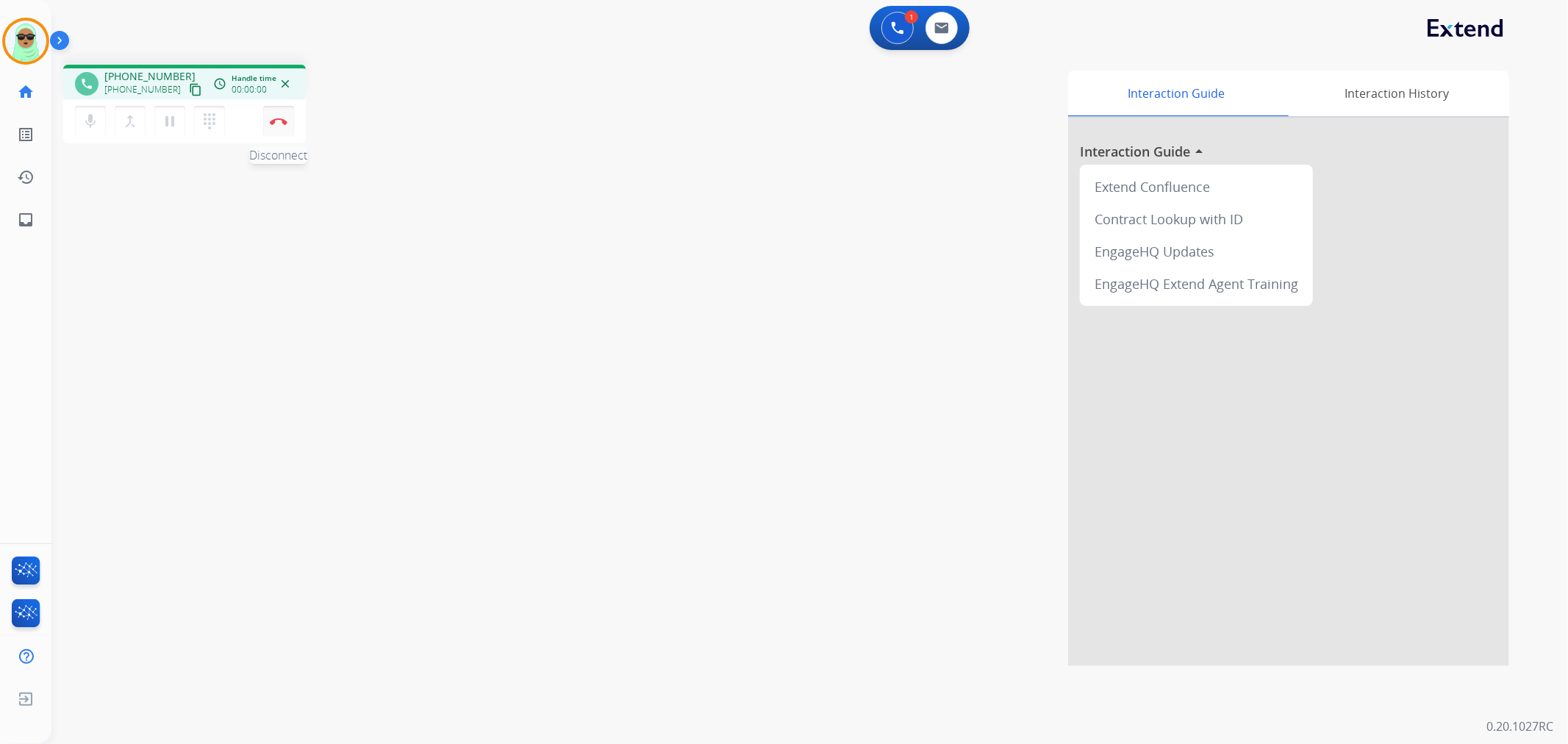
click at [267, 117] on button "Disconnect" at bounding box center [279, 121] width 31 height 31
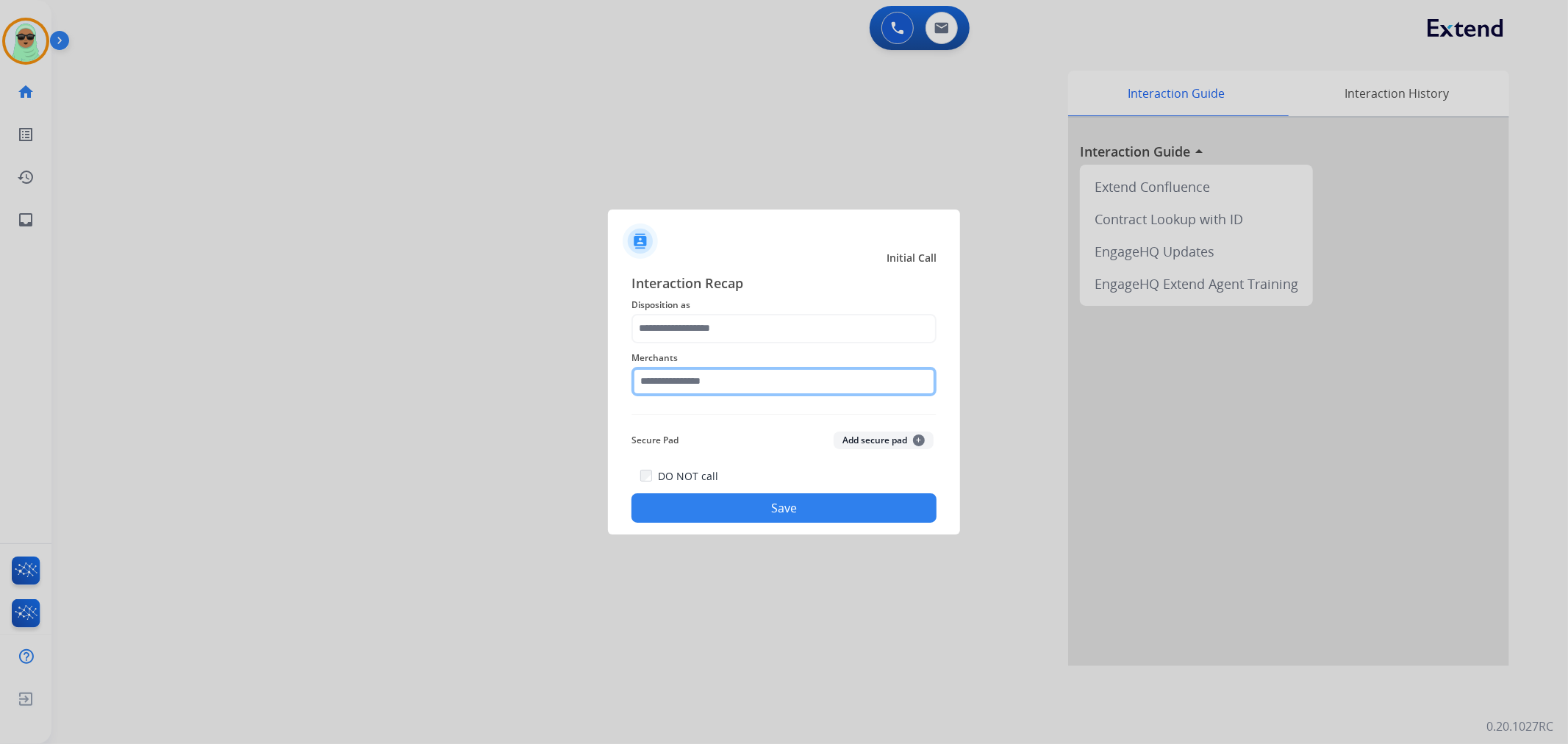
click at [756, 372] on input "text" at bounding box center [784, 381] width 305 height 30
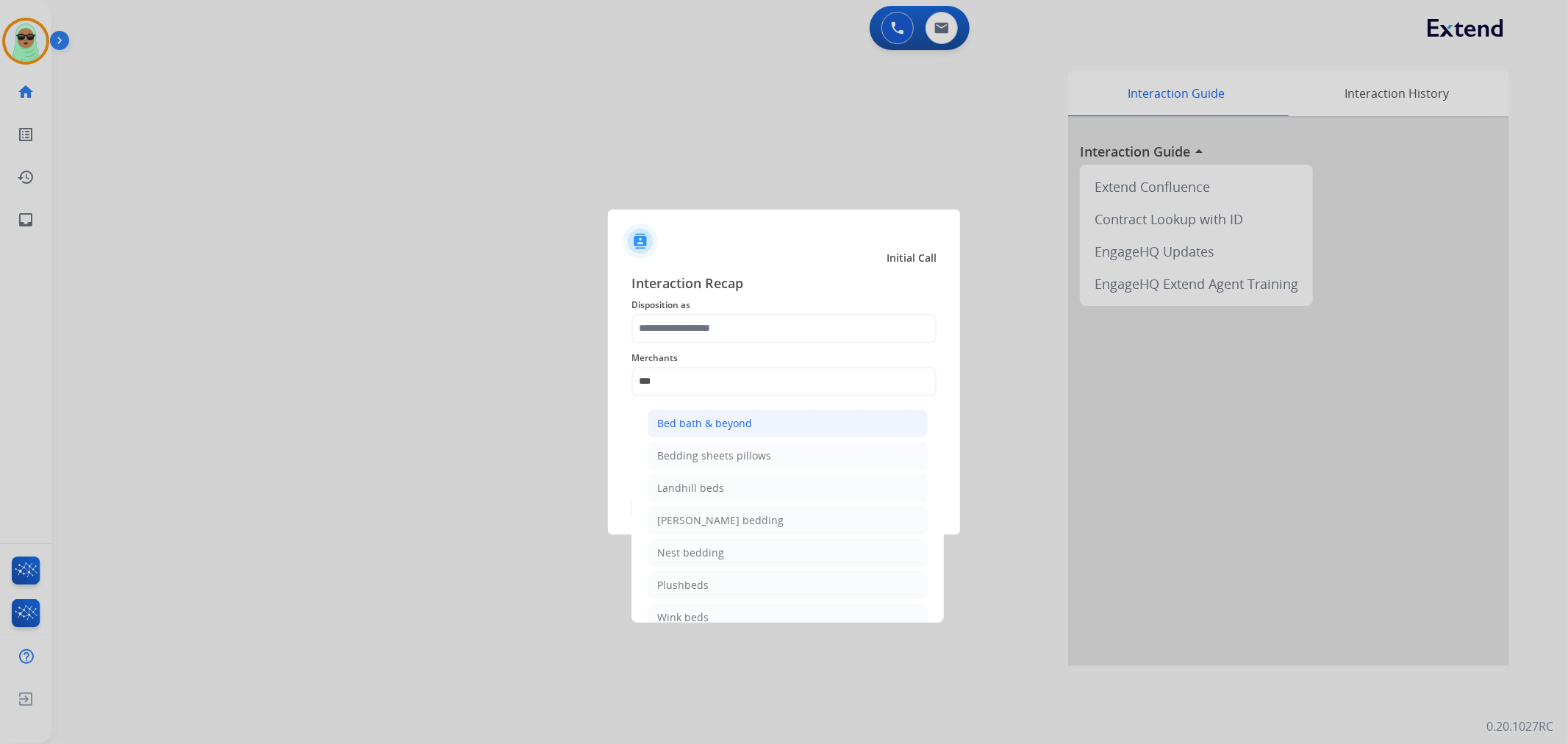
click at [695, 422] on div "Bed bath & beyond" at bounding box center [704, 423] width 95 height 15
type input "**********"
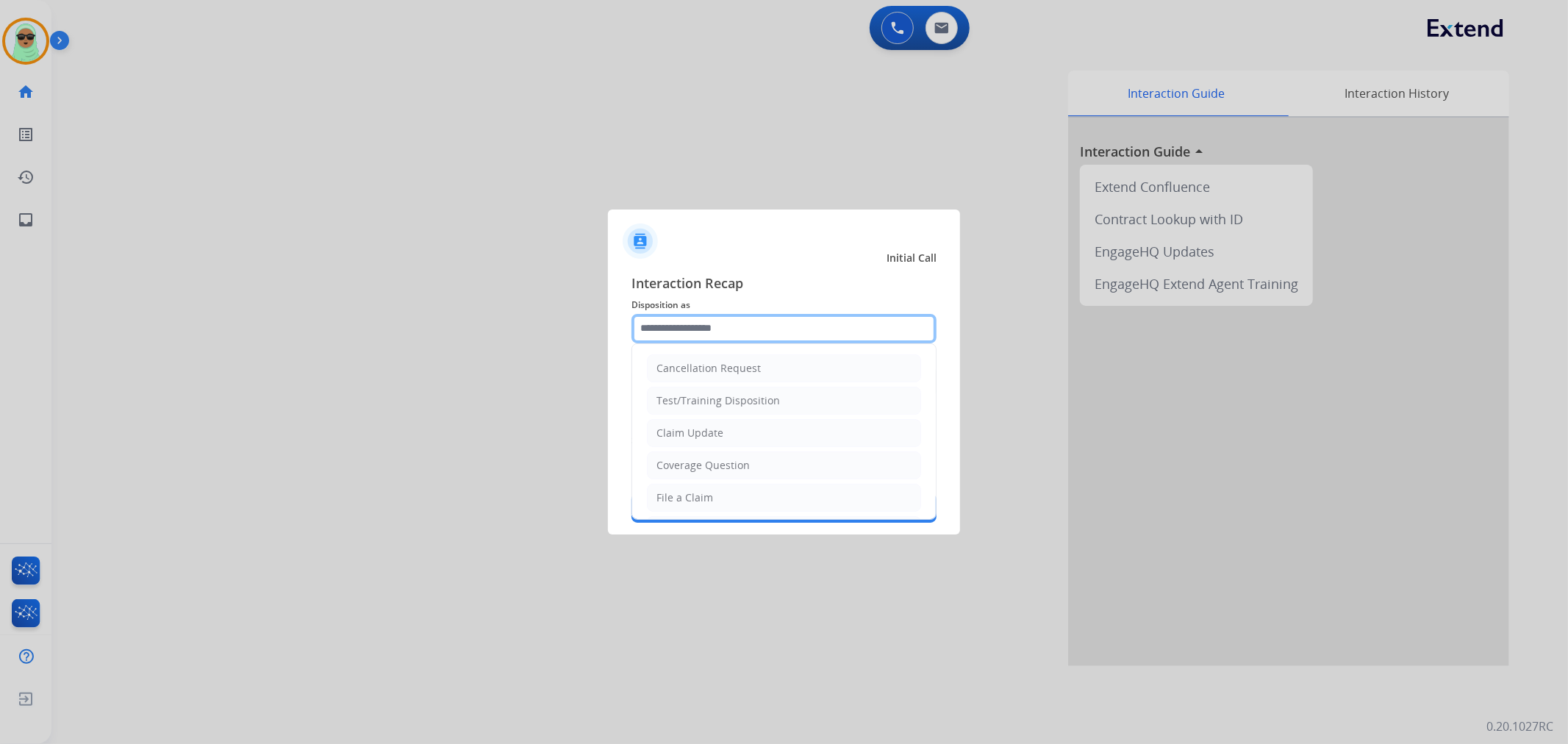
click at [725, 331] on input "text" at bounding box center [784, 329] width 305 height 30
click at [774, 434] on li "Claim Update" at bounding box center [784, 433] width 274 height 28
type input "**********"
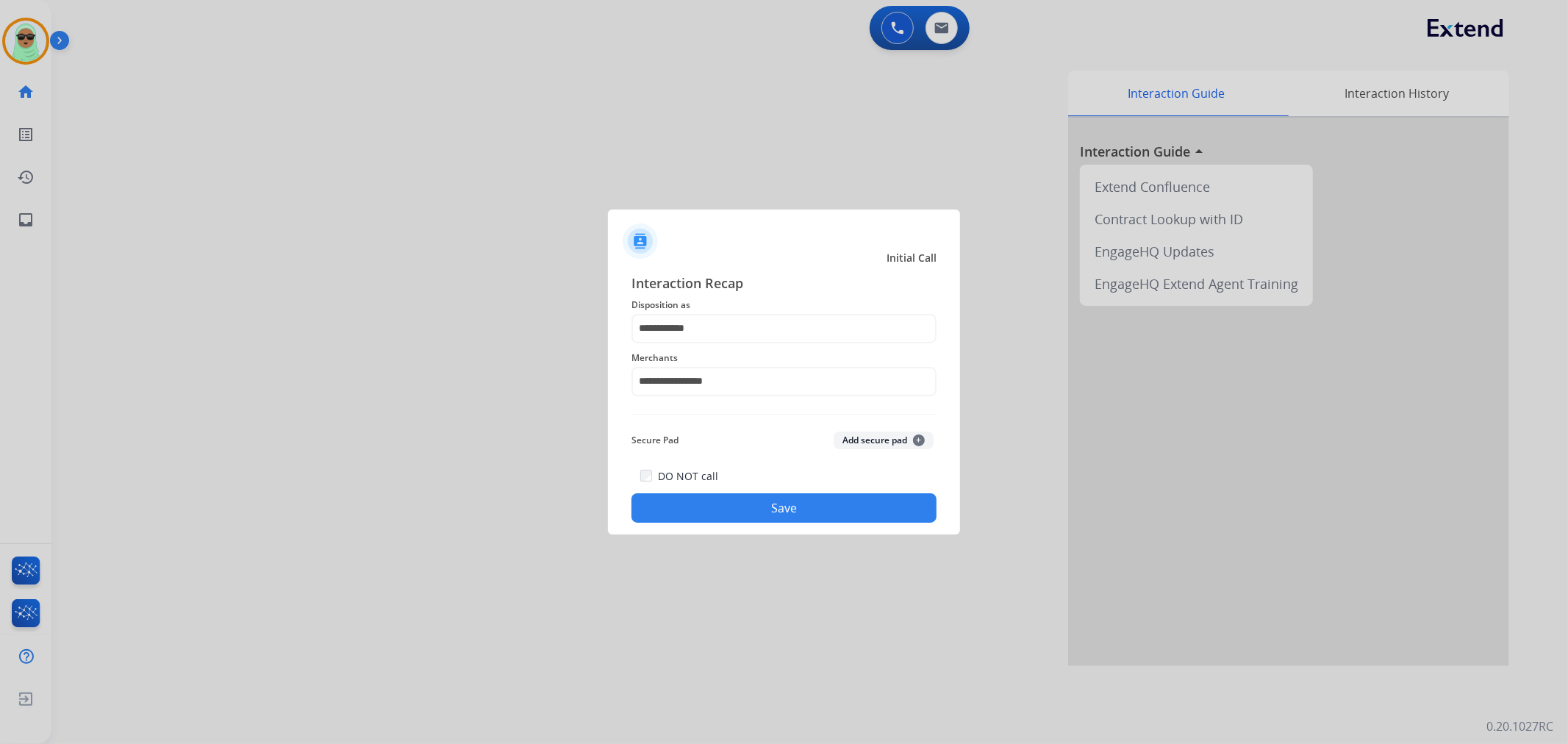
click at [777, 499] on button "Save" at bounding box center [784, 509] width 305 height 30
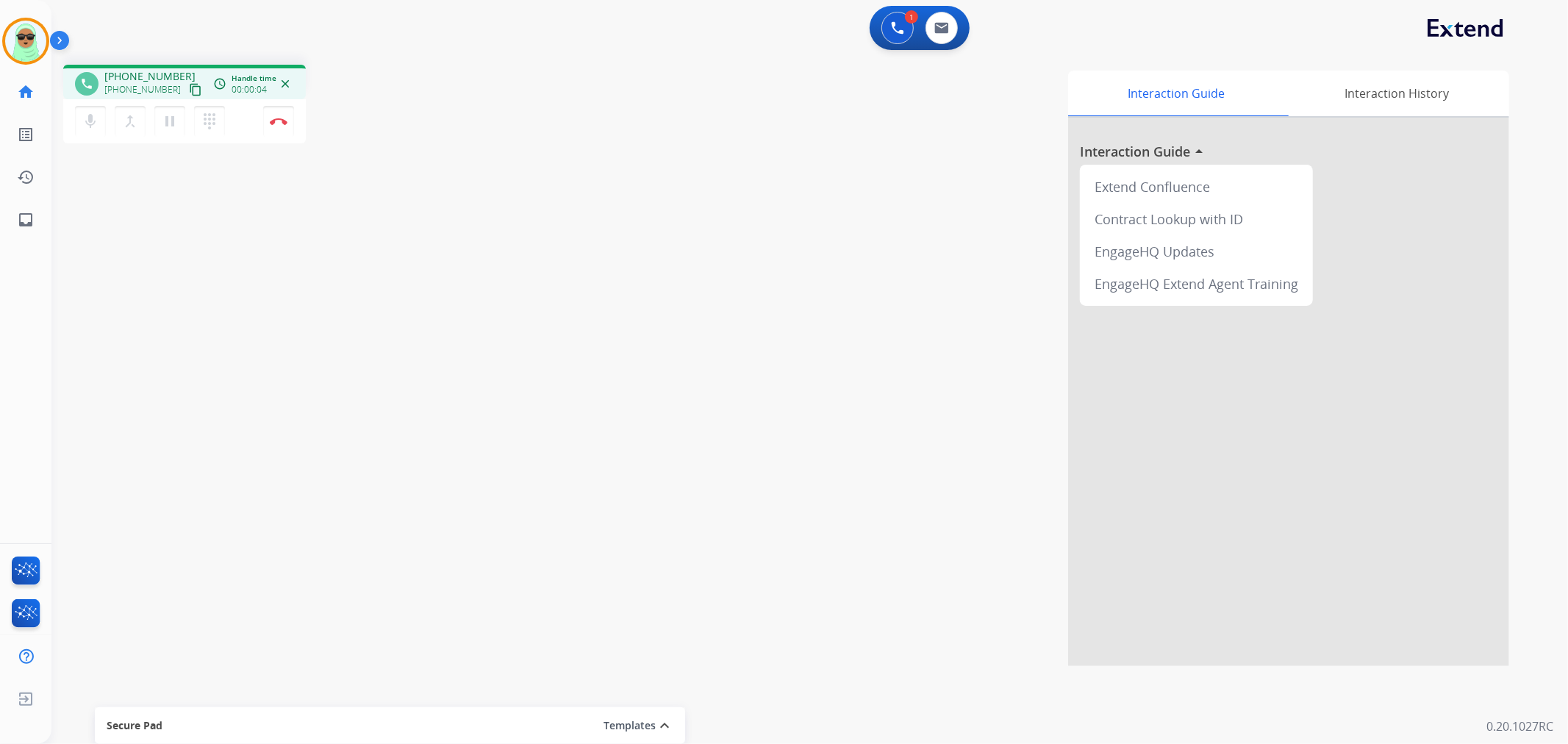
click at [189, 84] on mat-icon "content_copy" at bounding box center [195, 89] width 13 height 13
click at [896, 40] on button at bounding box center [897, 27] width 32 height 32
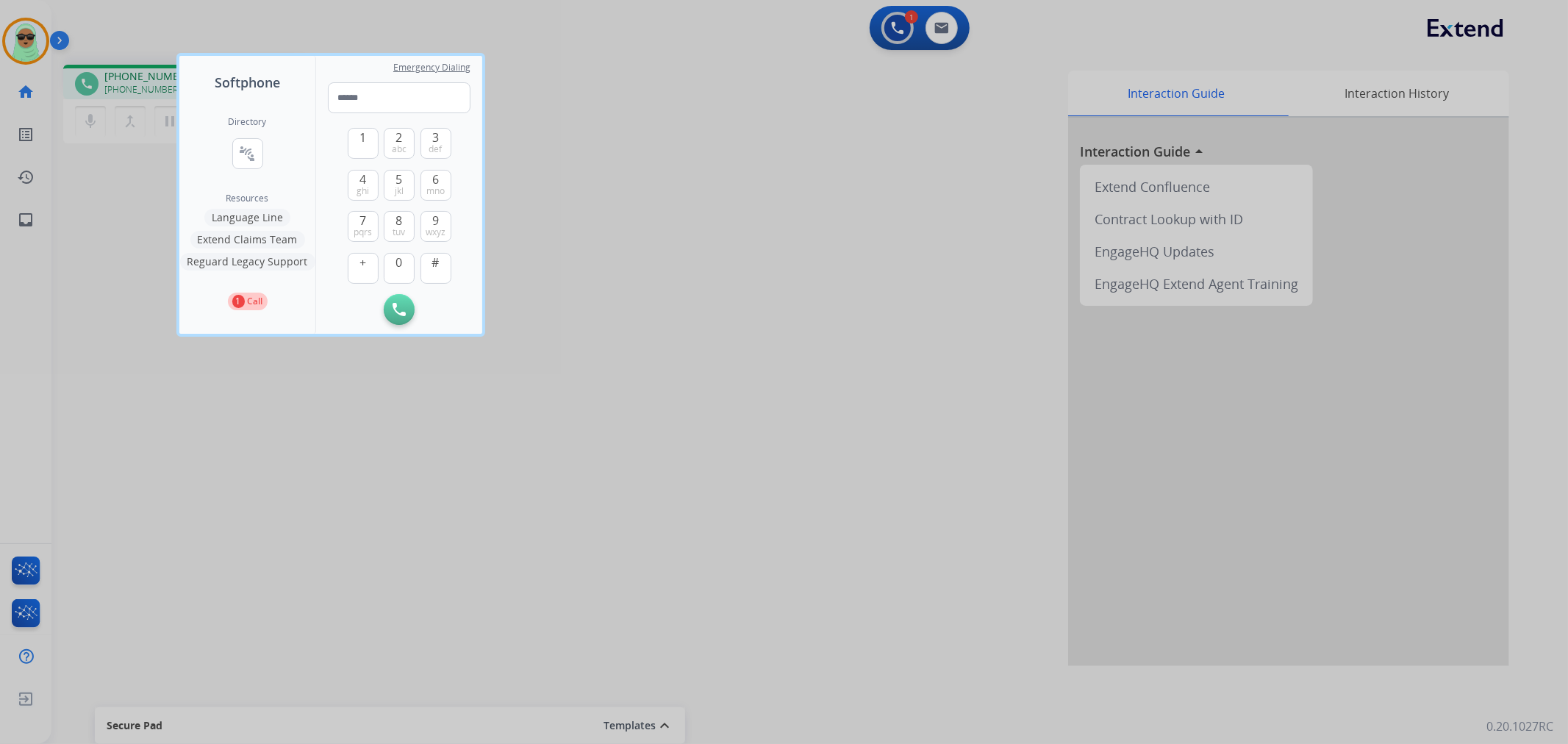
click at [240, 241] on button "Extend Claims Team" at bounding box center [248, 240] width 115 height 18
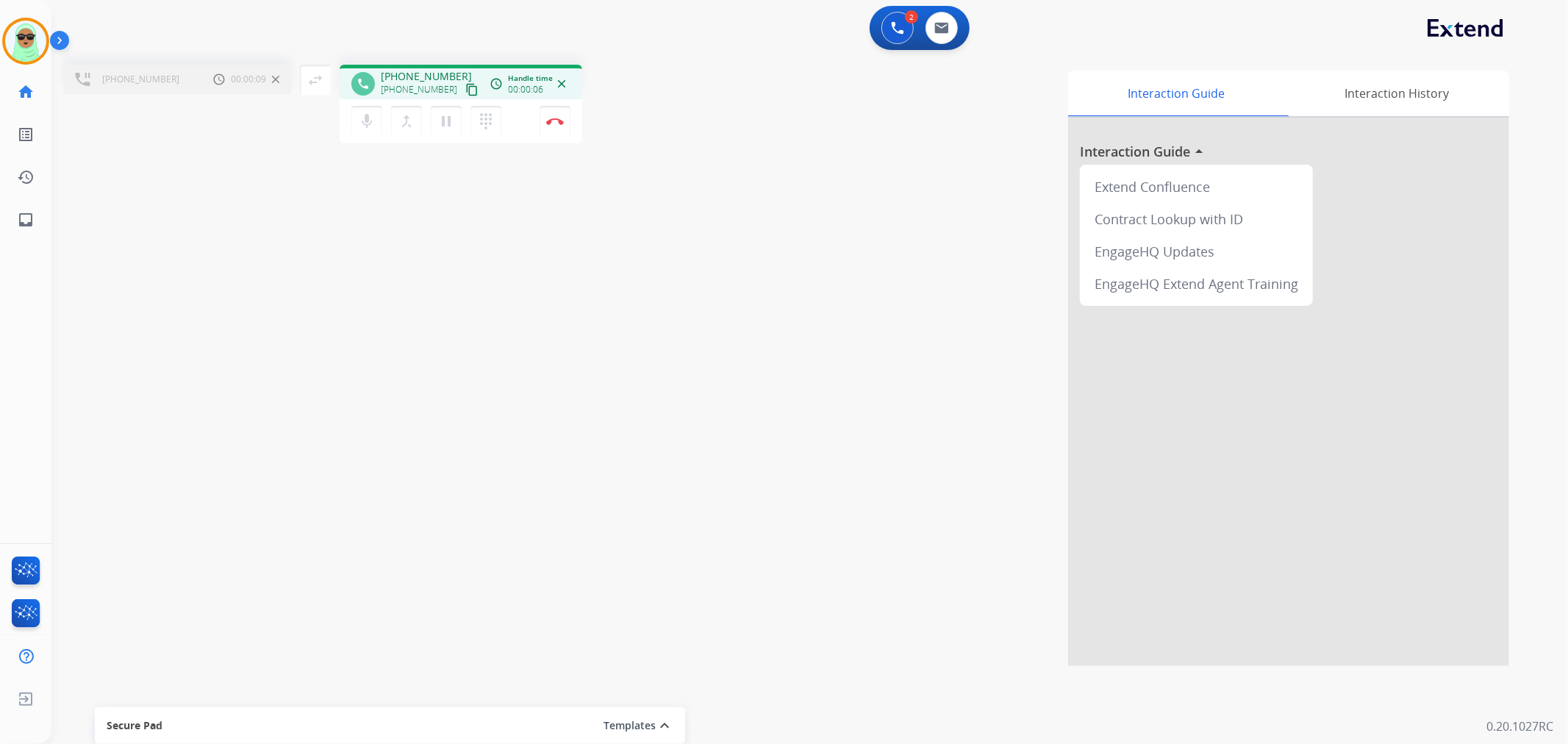
click at [572, 127] on div "mic Mute merge_type Bridge pause Hold dialpad Dialpad Disconnect" at bounding box center [461, 121] width 243 height 44
click at [563, 127] on button "Disconnect" at bounding box center [555, 121] width 31 height 31
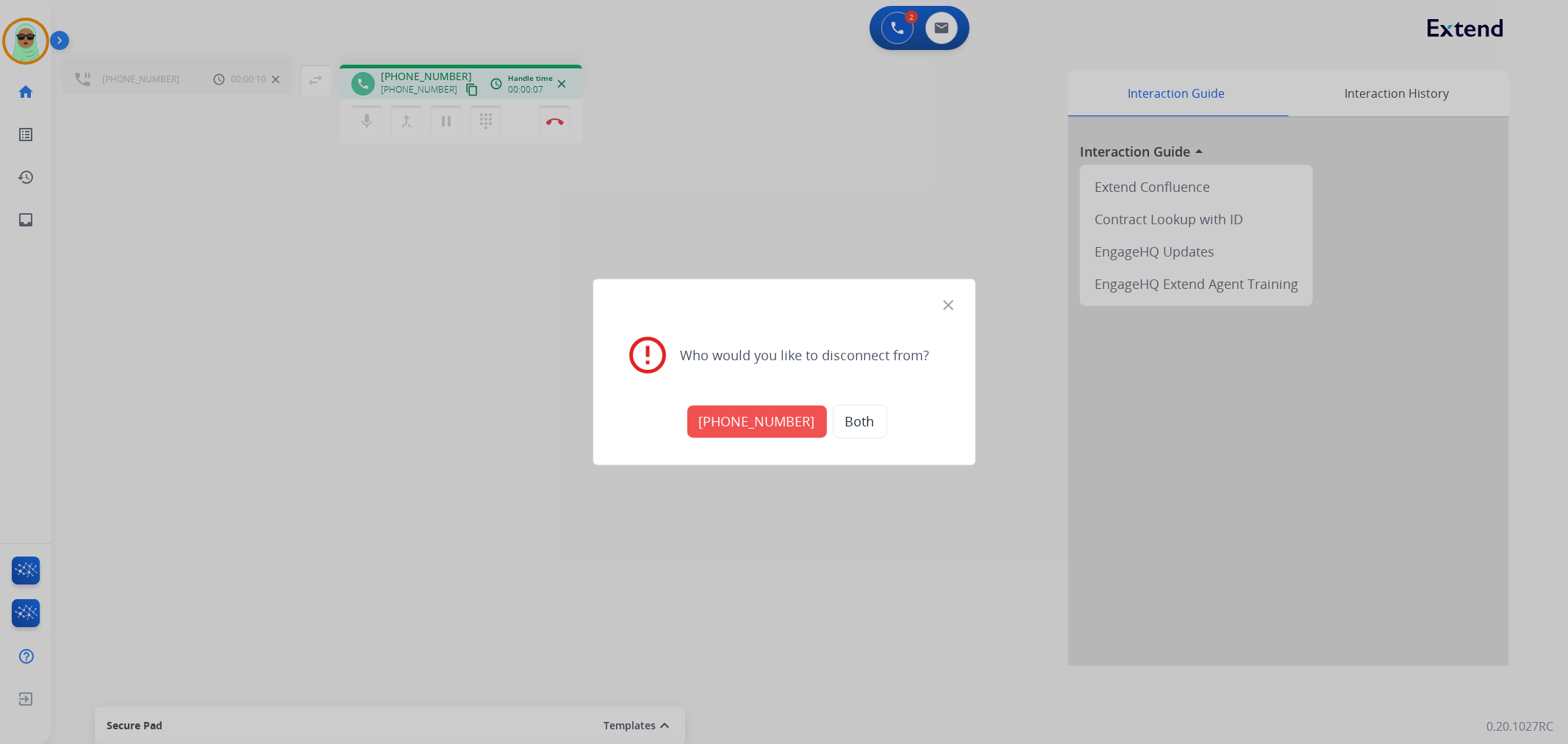
click at [758, 437] on div "[PHONE_NUMBER] Both" at bounding box center [784, 422] width 347 height 52
click at [754, 427] on button "[PHONE_NUMBER]" at bounding box center [757, 422] width 139 height 32
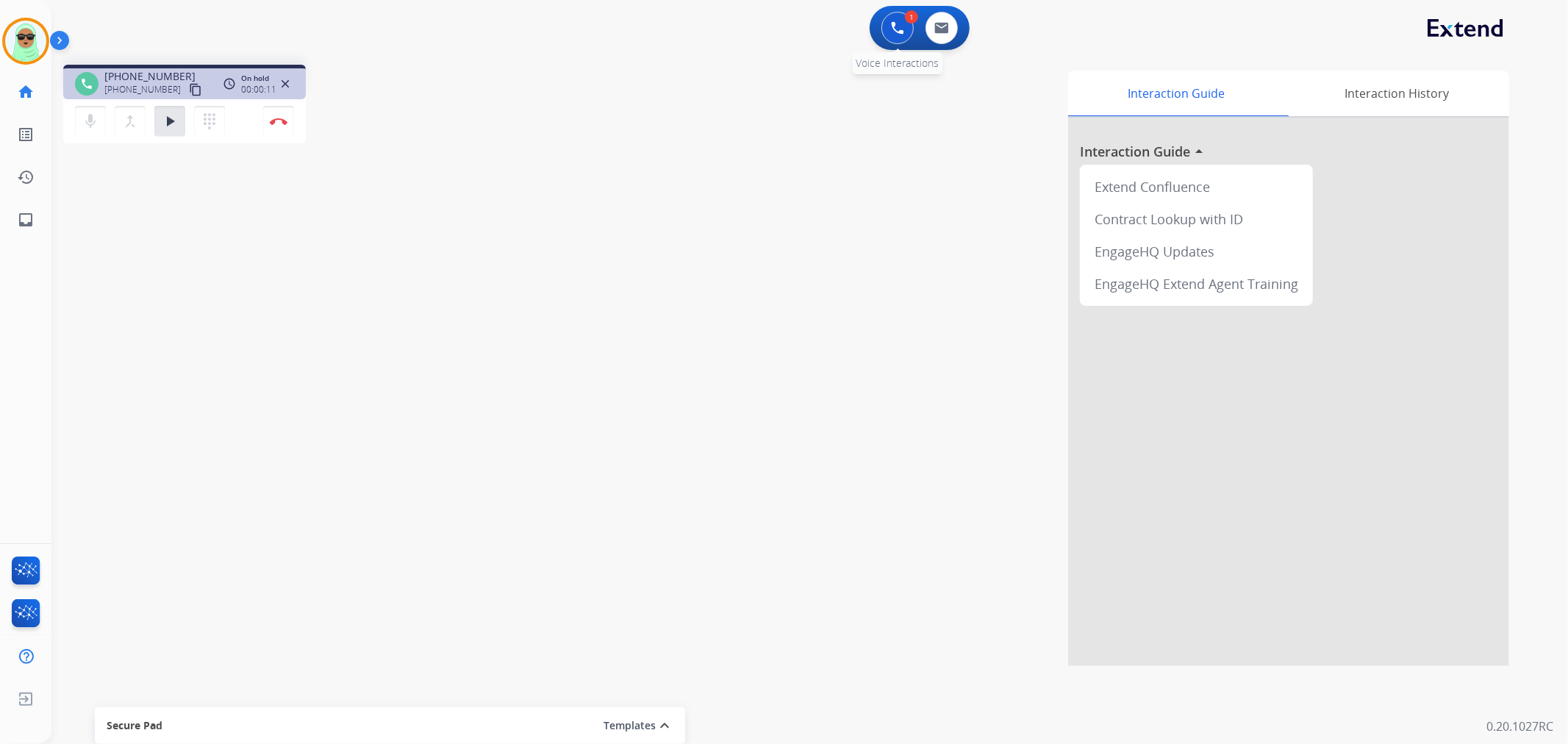
click at [900, 31] on img at bounding box center [897, 28] width 13 height 13
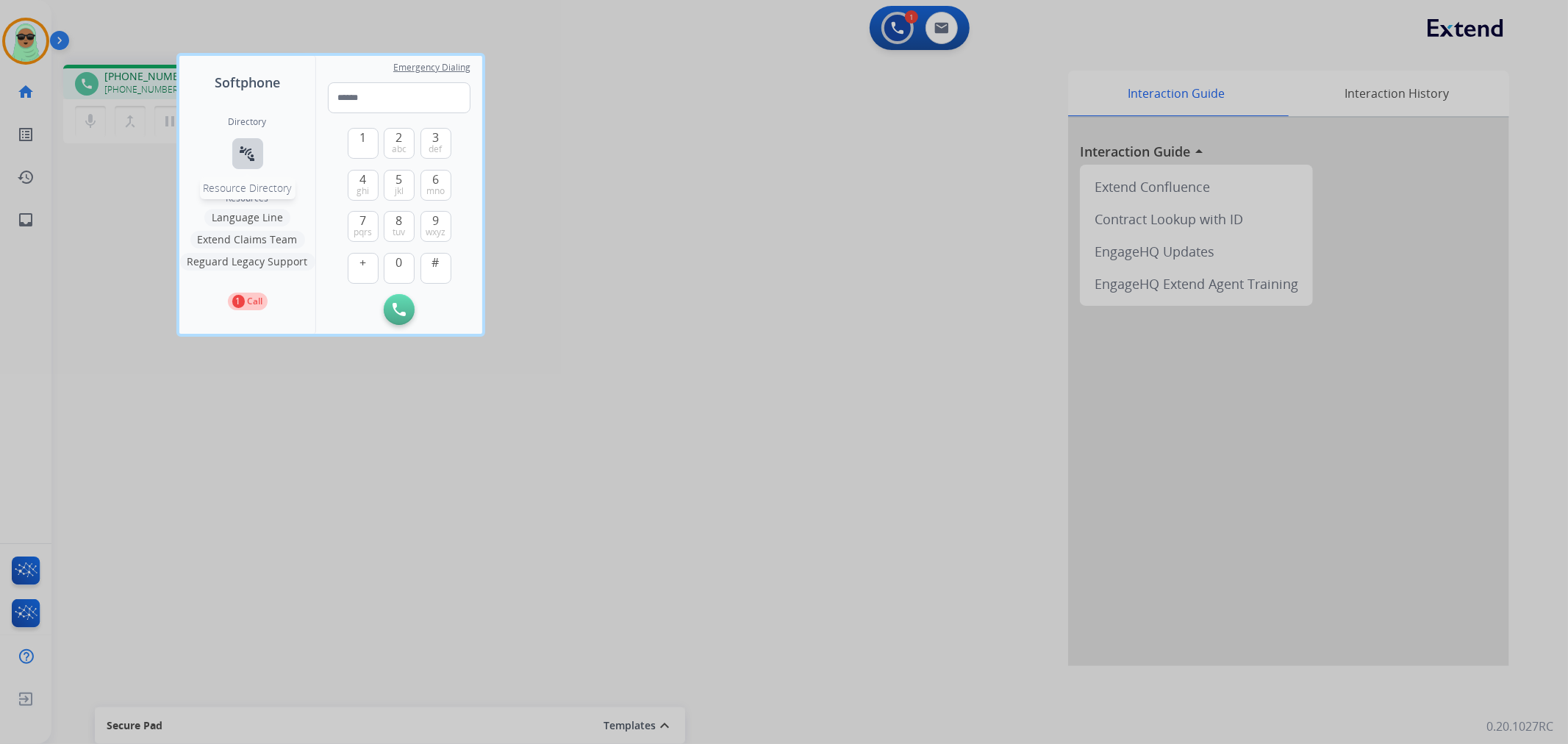
click at [258, 162] on button "connect_without_contact Resource Directory" at bounding box center [248, 154] width 31 height 31
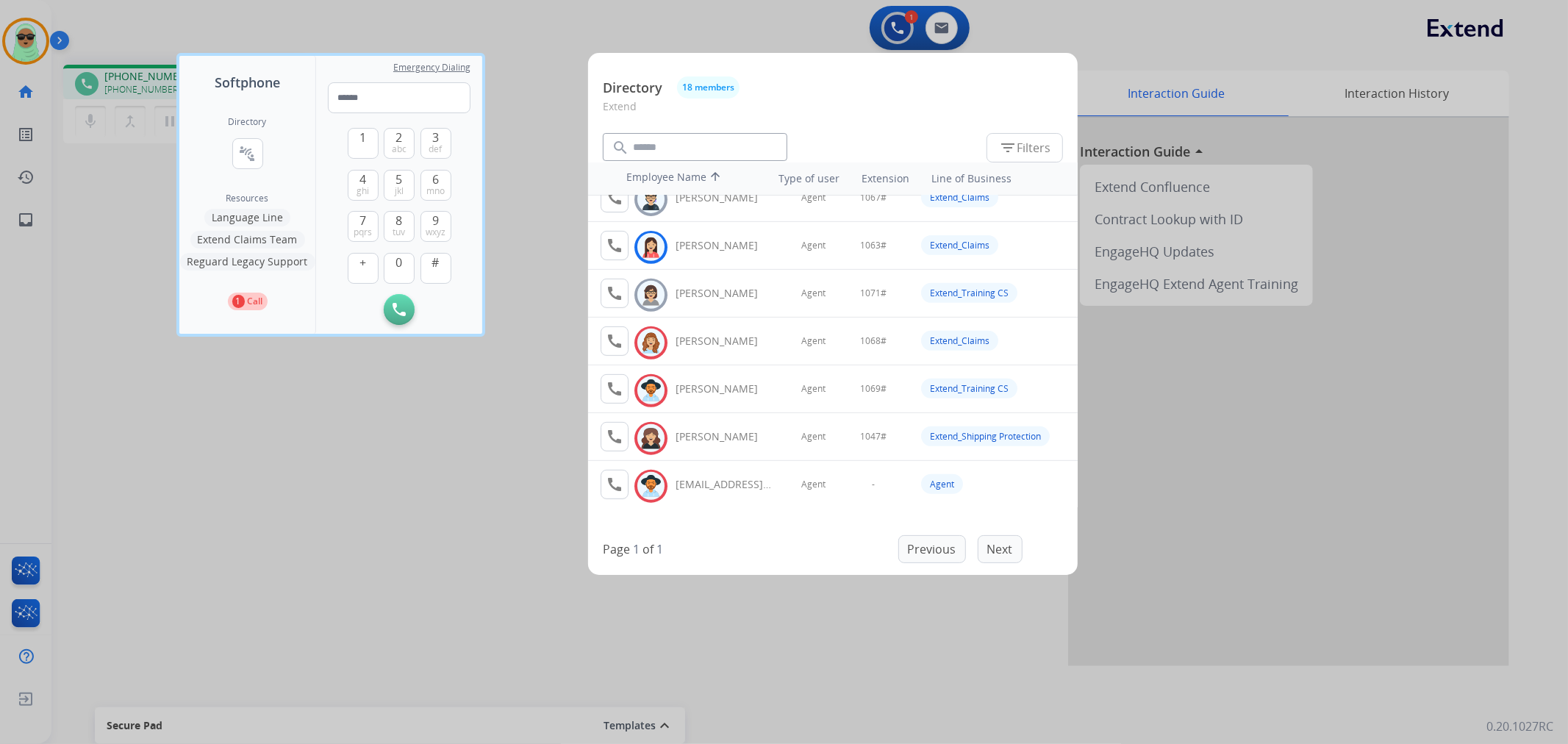
scroll to position [561, 0]
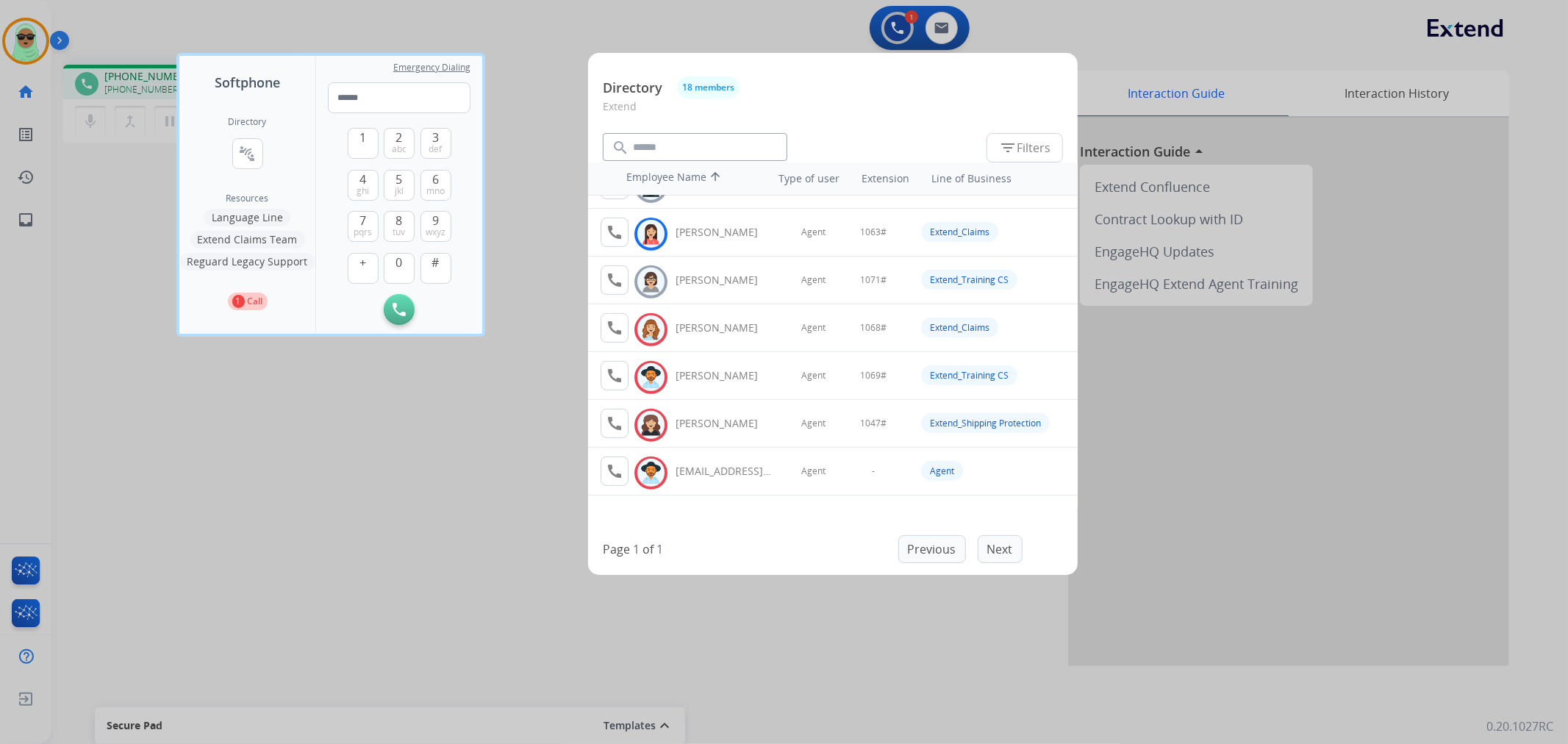
click at [479, 440] on div at bounding box center [784, 372] width 1568 height 744
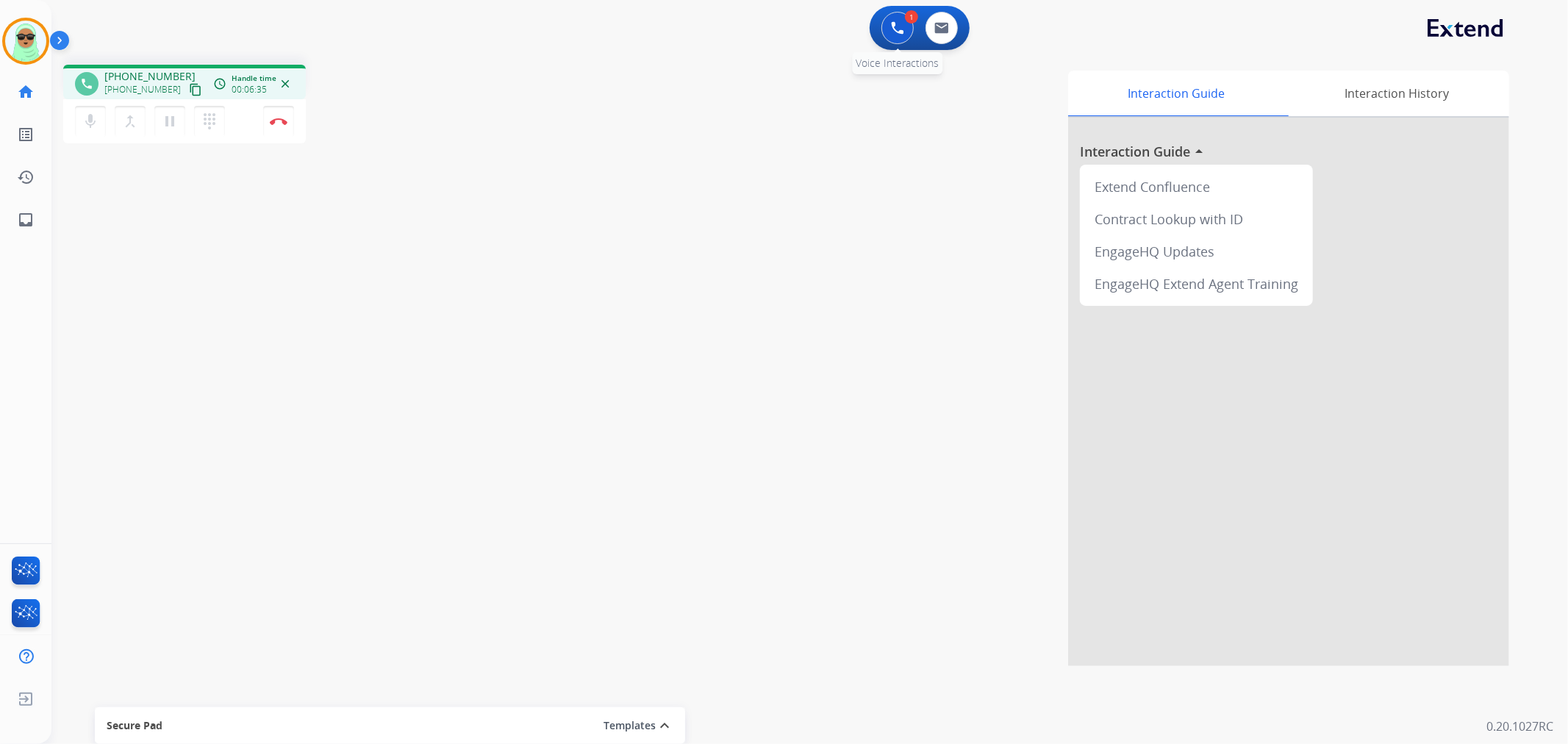
click at [900, 20] on button at bounding box center [897, 27] width 32 height 32
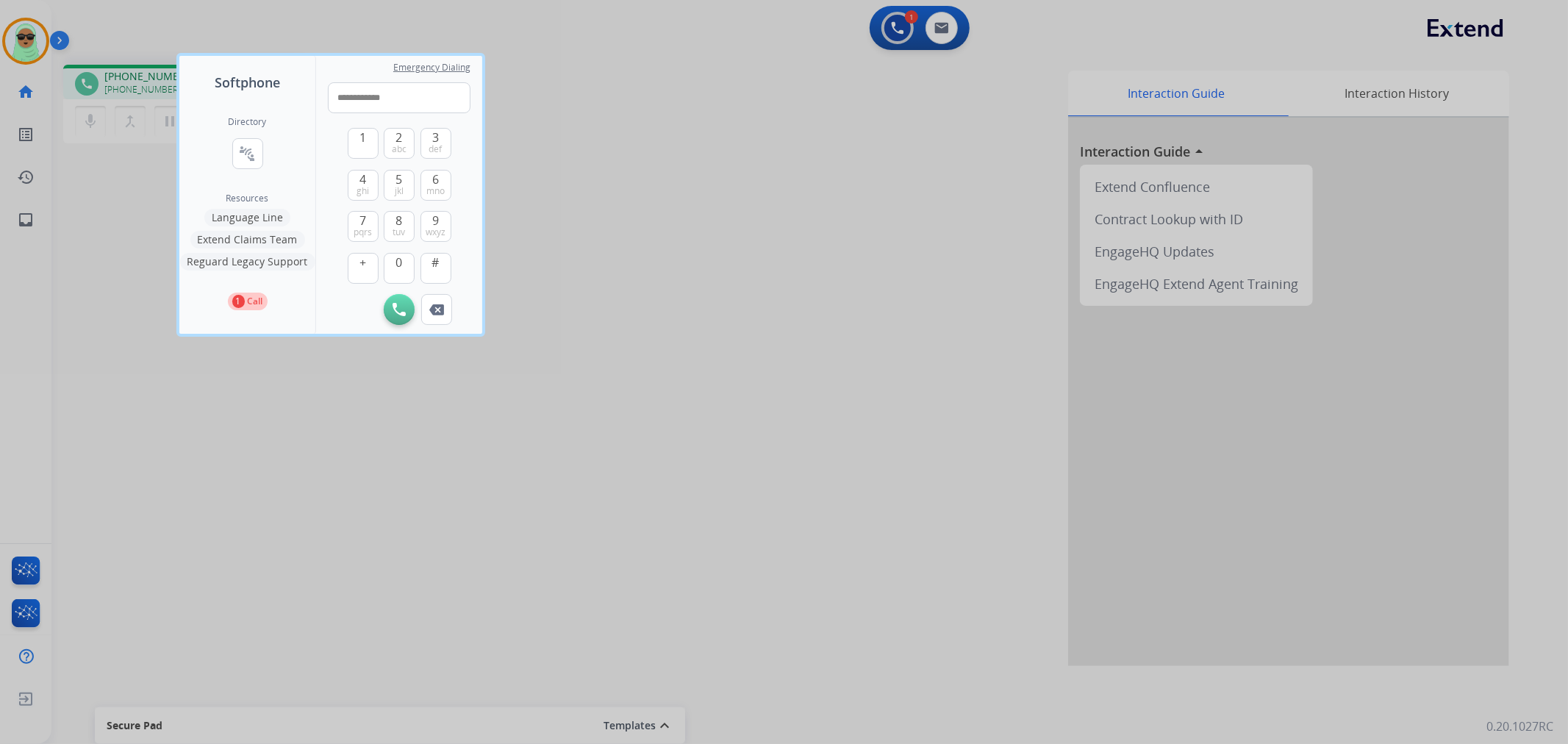
type input "**********"
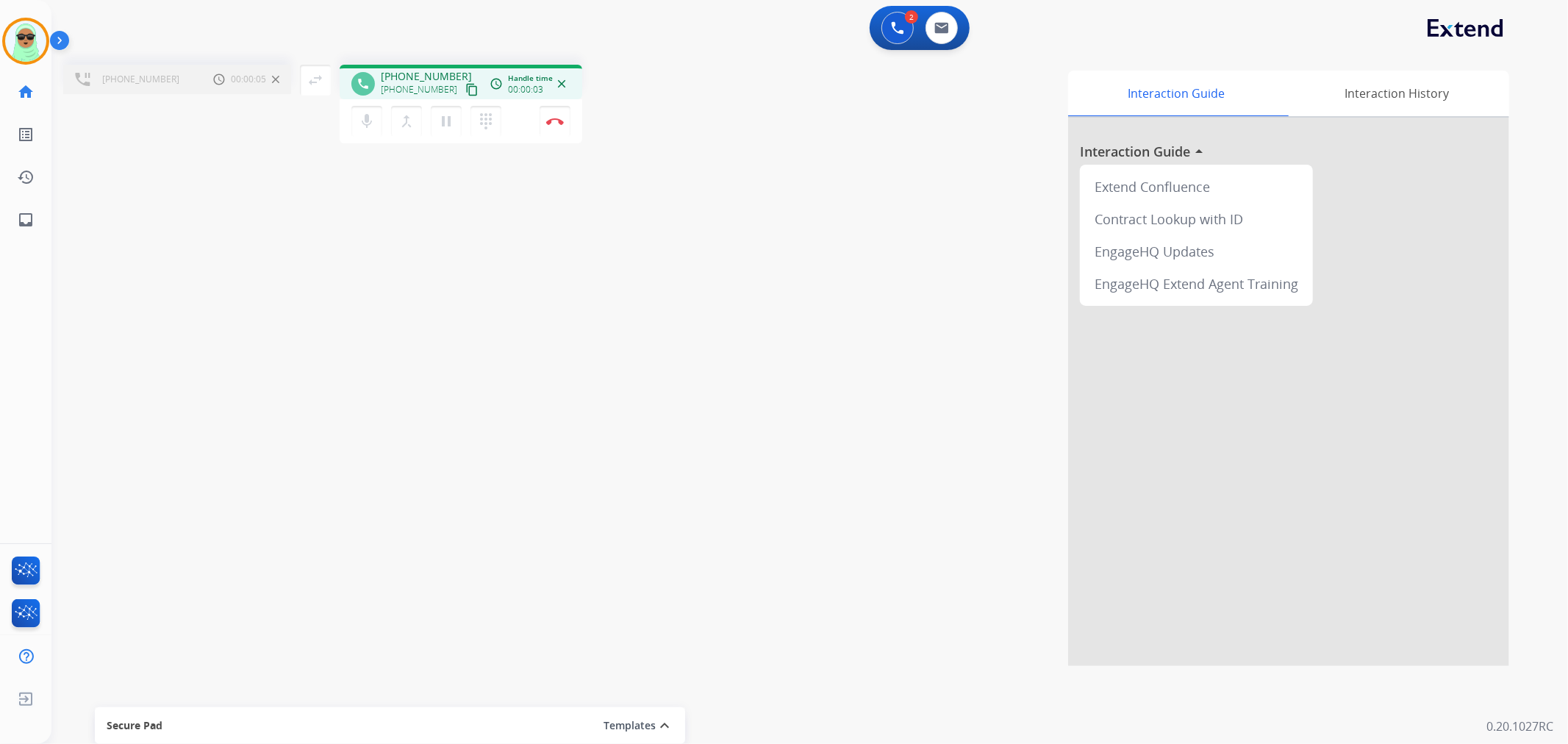
click at [413, 104] on div "mic Mute merge_type Bridge pause Hold dialpad Dialpad Disconnect" at bounding box center [461, 121] width 243 height 44
click at [412, 114] on button "merge_type Bridge" at bounding box center [407, 121] width 31 height 31
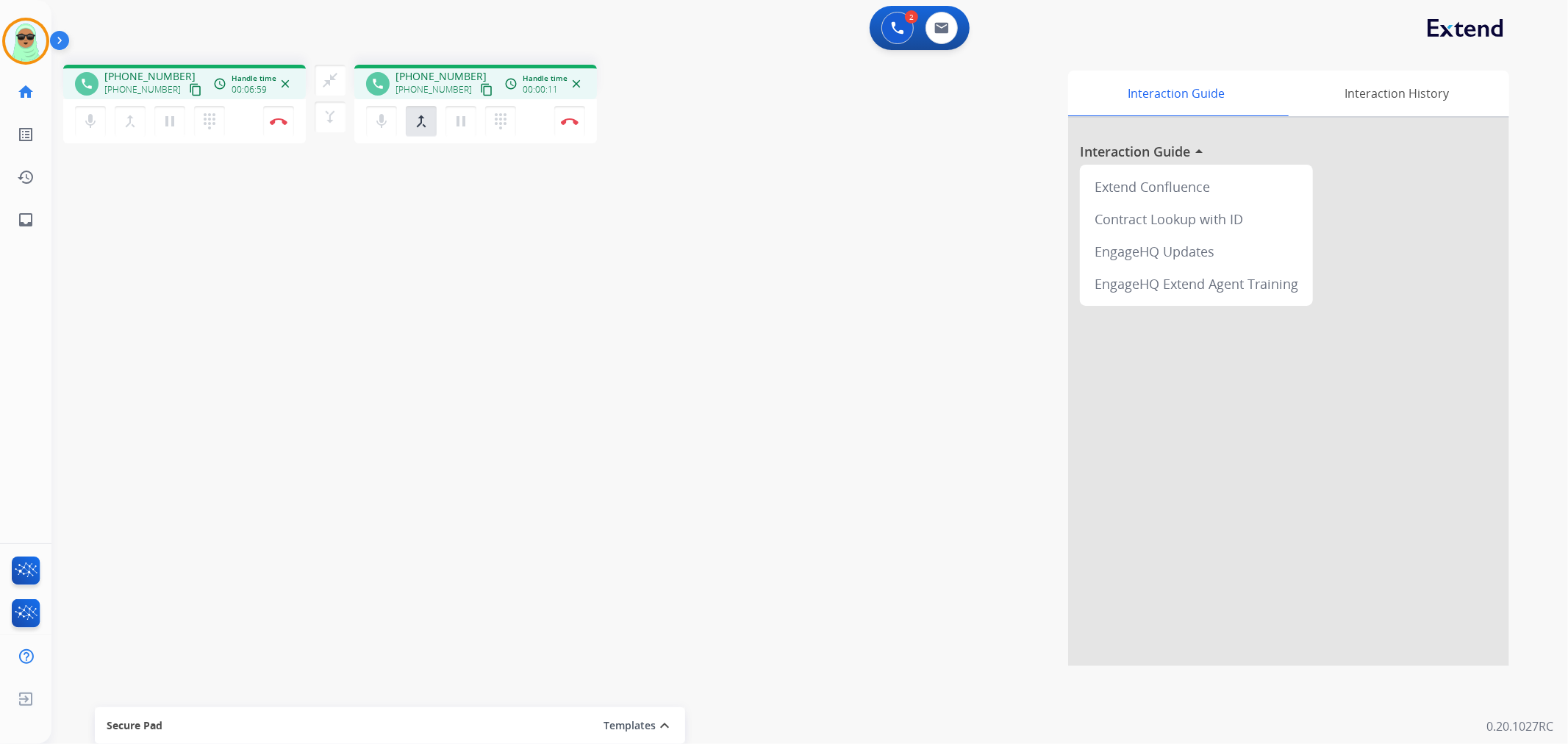
click at [482, 122] on div "mic Mute merge_type Bridge pause Hold dialpad Dialpad" at bounding box center [445, 121] width 159 height 31
drag, startPoint x: 181, startPoint y: 437, endPoint x: 344, endPoint y: 165, distance: 317.1
click at [180, 435] on div "phone [PHONE_NUMBER] [PHONE_NUMBER] content_copy access_time Call metrics Queue…" at bounding box center [792, 360] width 1481 height 614
click at [345, 75] on div "close_fullscreen Connect 3-Way Call merge_type Separate 3-Way Call" at bounding box center [330, 98] width 48 height 67
drag, startPoint x: 331, startPoint y: 79, endPoint x: 325, endPoint y: 83, distance: 7.2
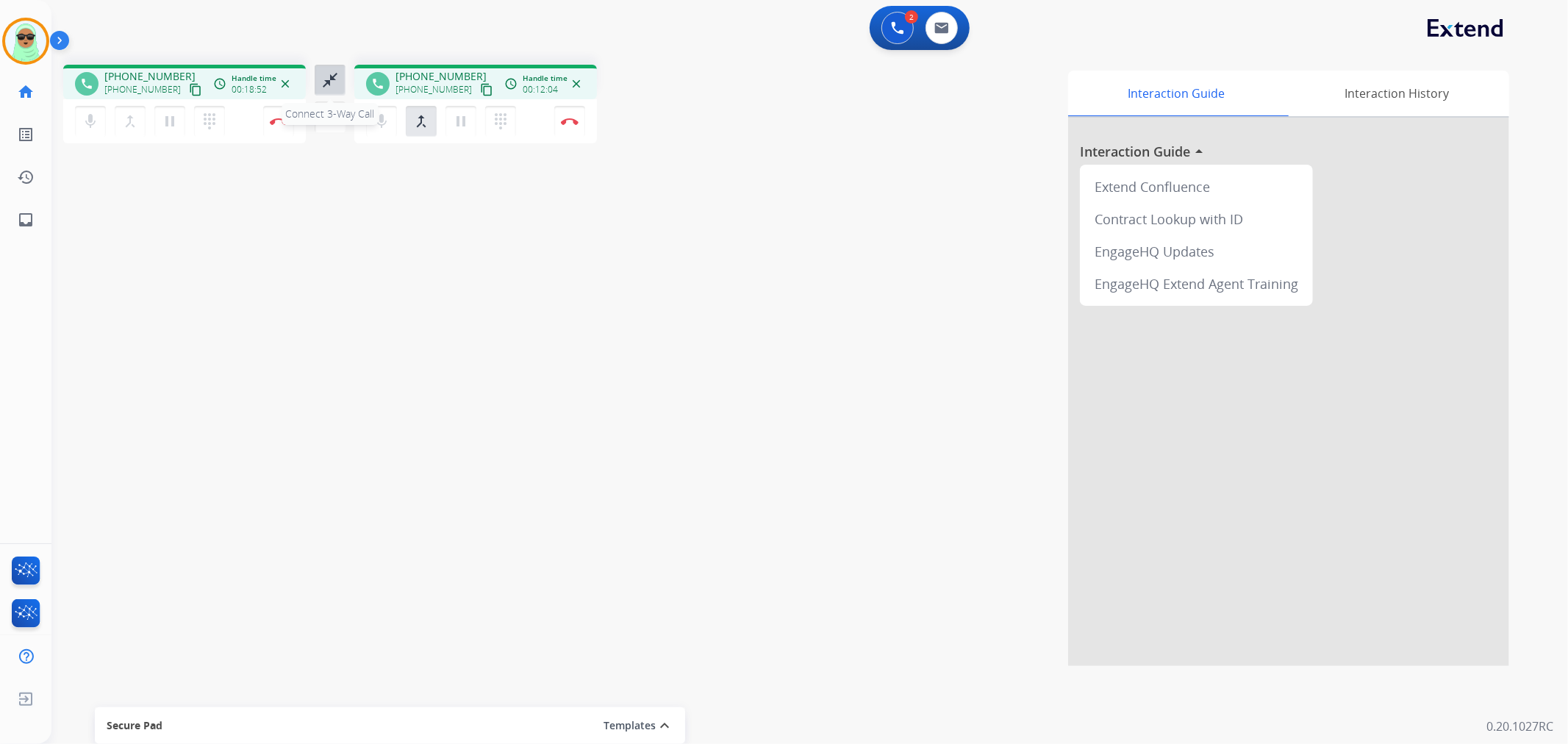
click at [330, 81] on mat-icon "close_fullscreen" at bounding box center [330, 80] width 18 height 18
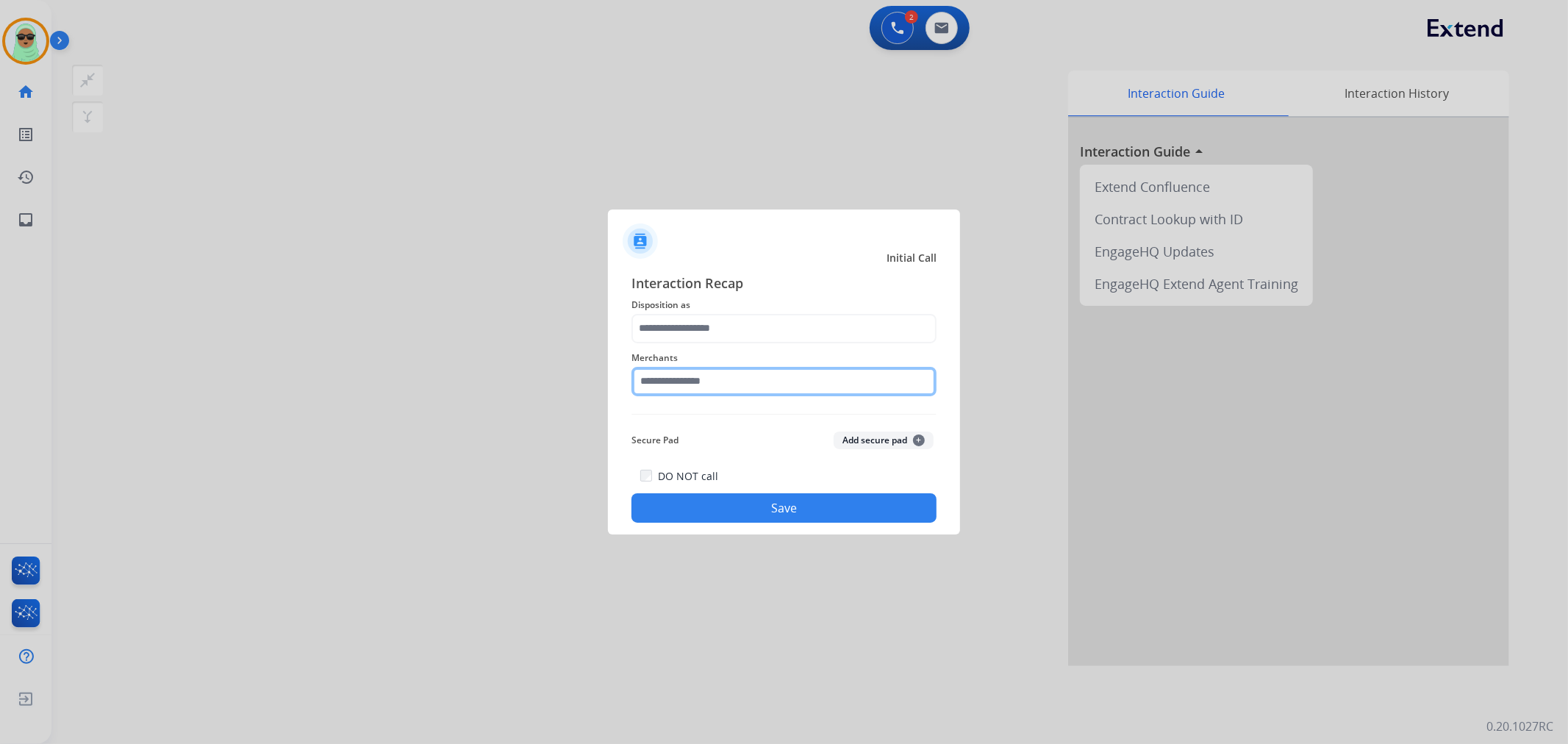
click at [666, 386] on input "text" at bounding box center [784, 381] width 305 height 30
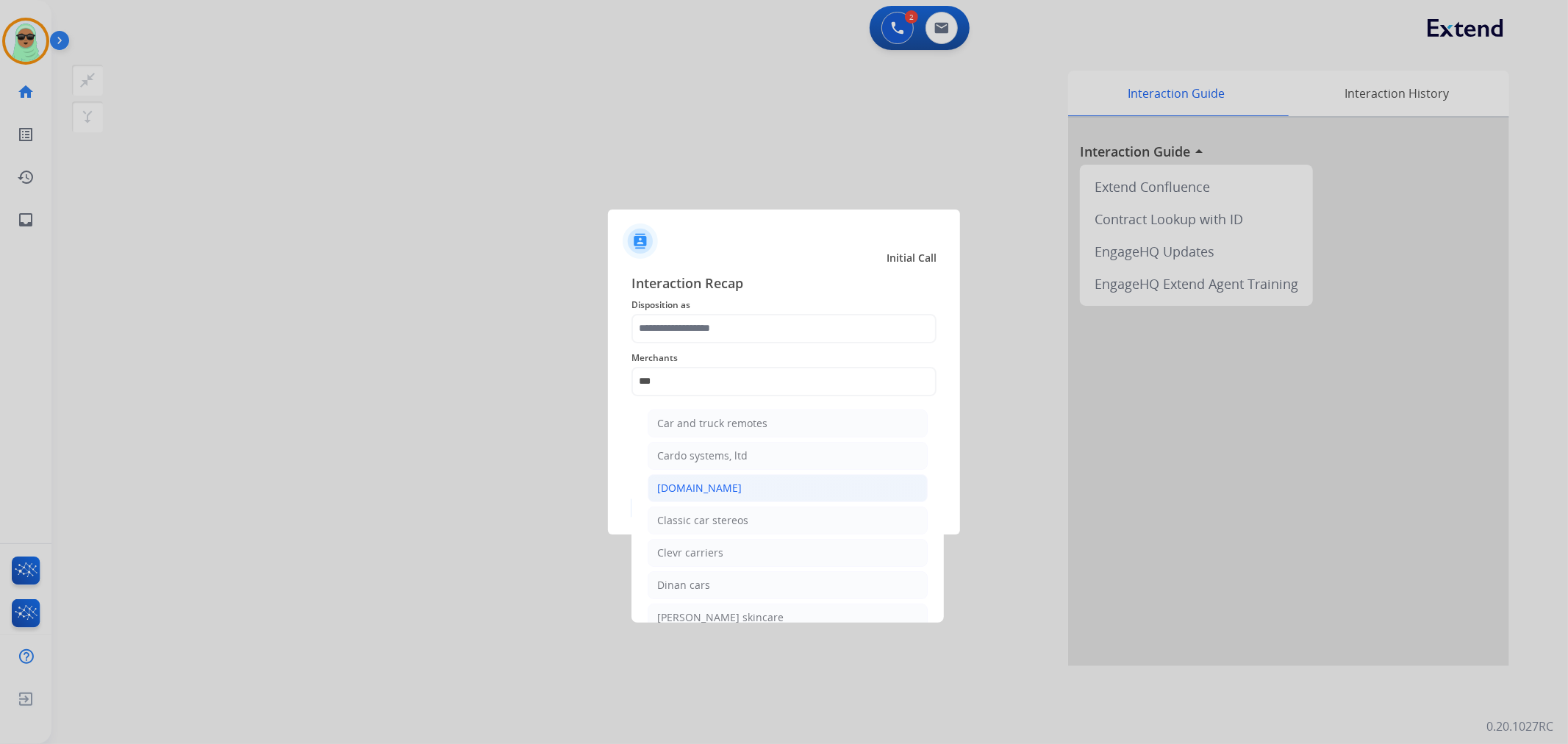
click at [715, 479] on li "[DOMAIN_NAME]" at bounding box center [788, 488] width 280 height 28
type input "**********"
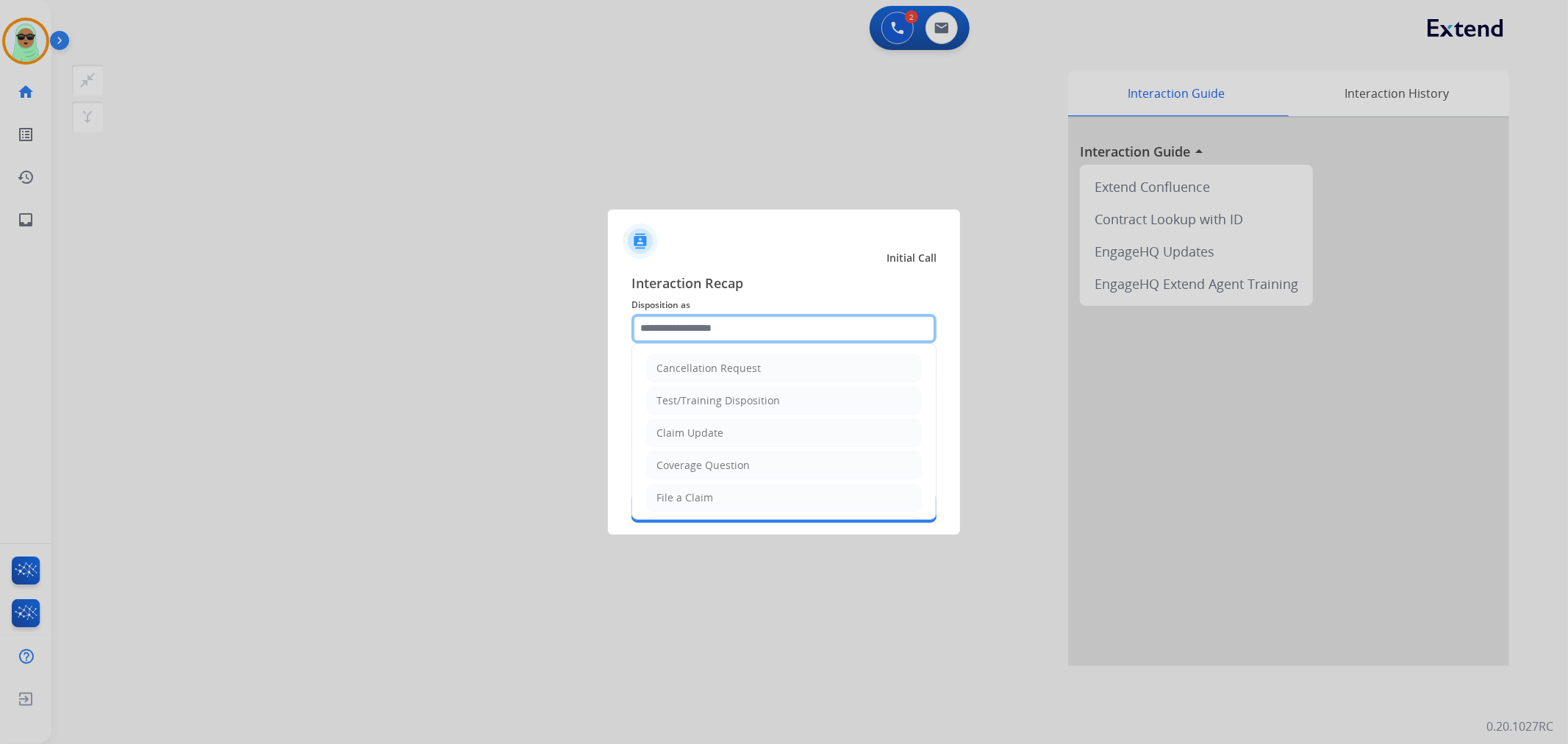
click at [729, 316] on input "text" at bounding box center [784, 329] width 305 height 30
click at [710, 431] on div "Claim Update" at bounding box center [691, 433] width 67 height 15
type input "**********"
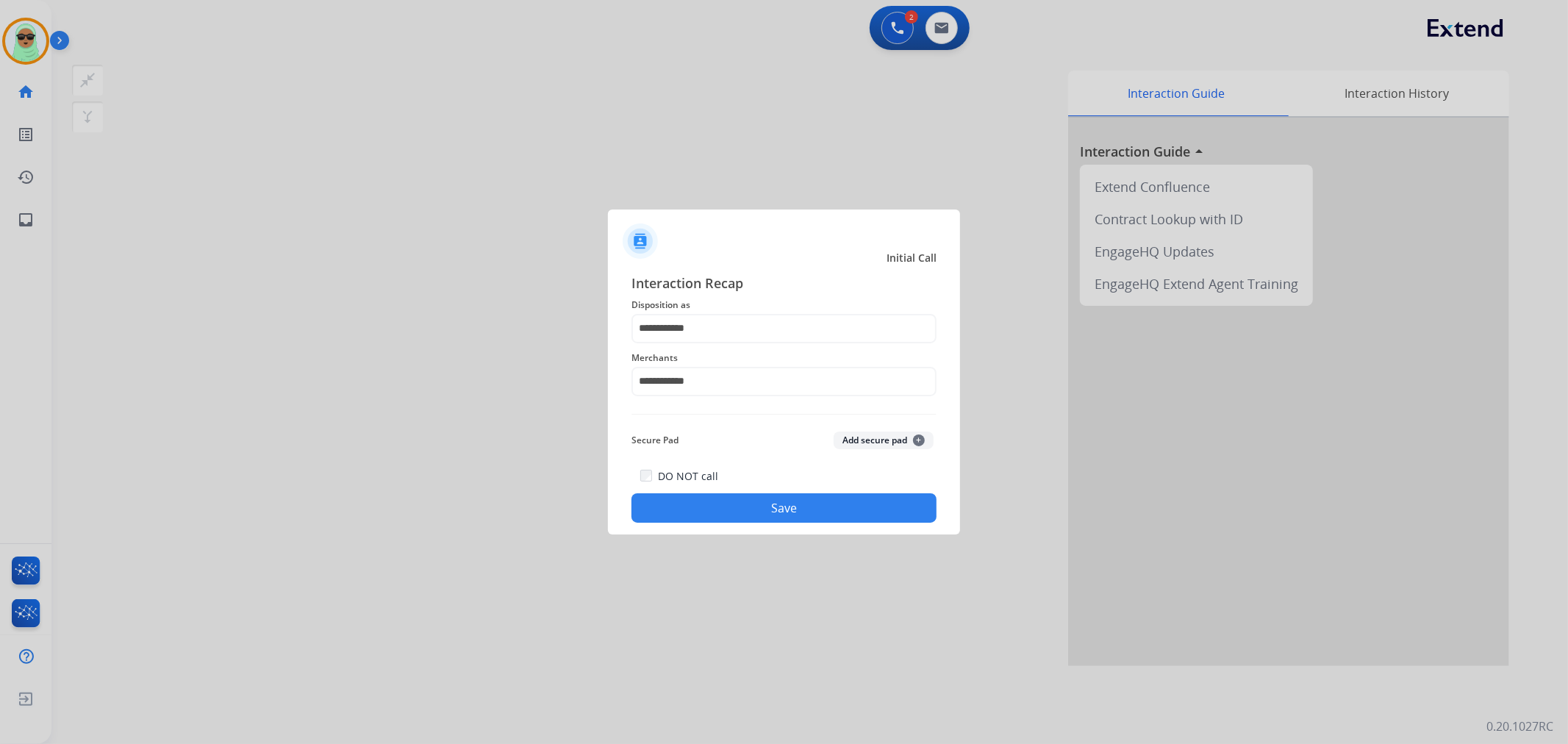
click at [765, 503] on button "Save" at bounding box center [784, 509] width 305 height 30
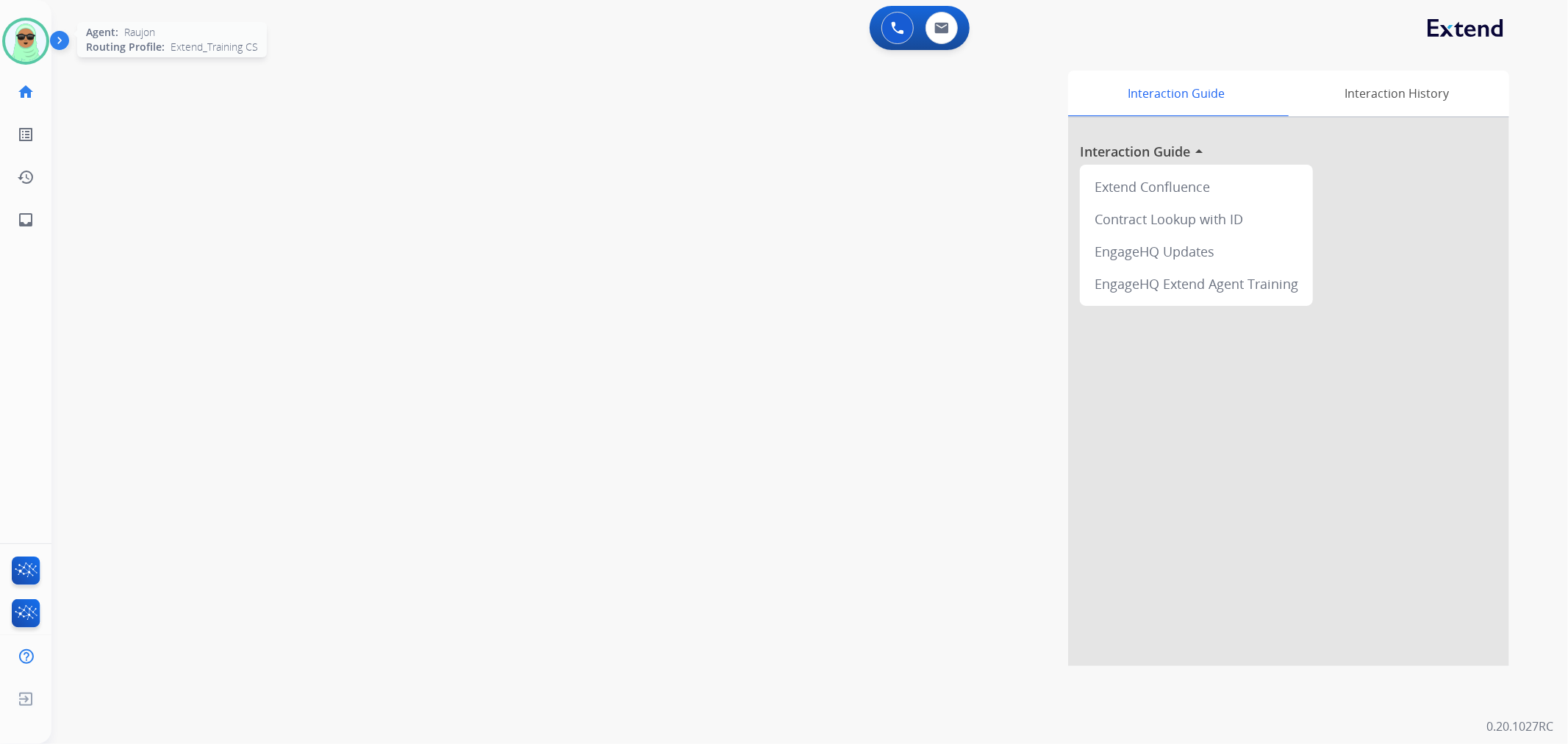
drag, startPoint x: 16, startPoint y: 40, endPoint x: 28, endPoint y: 48, distance: 14.4
click at [16, 40] on img at bounding box center [25, 41] width 41 height 41
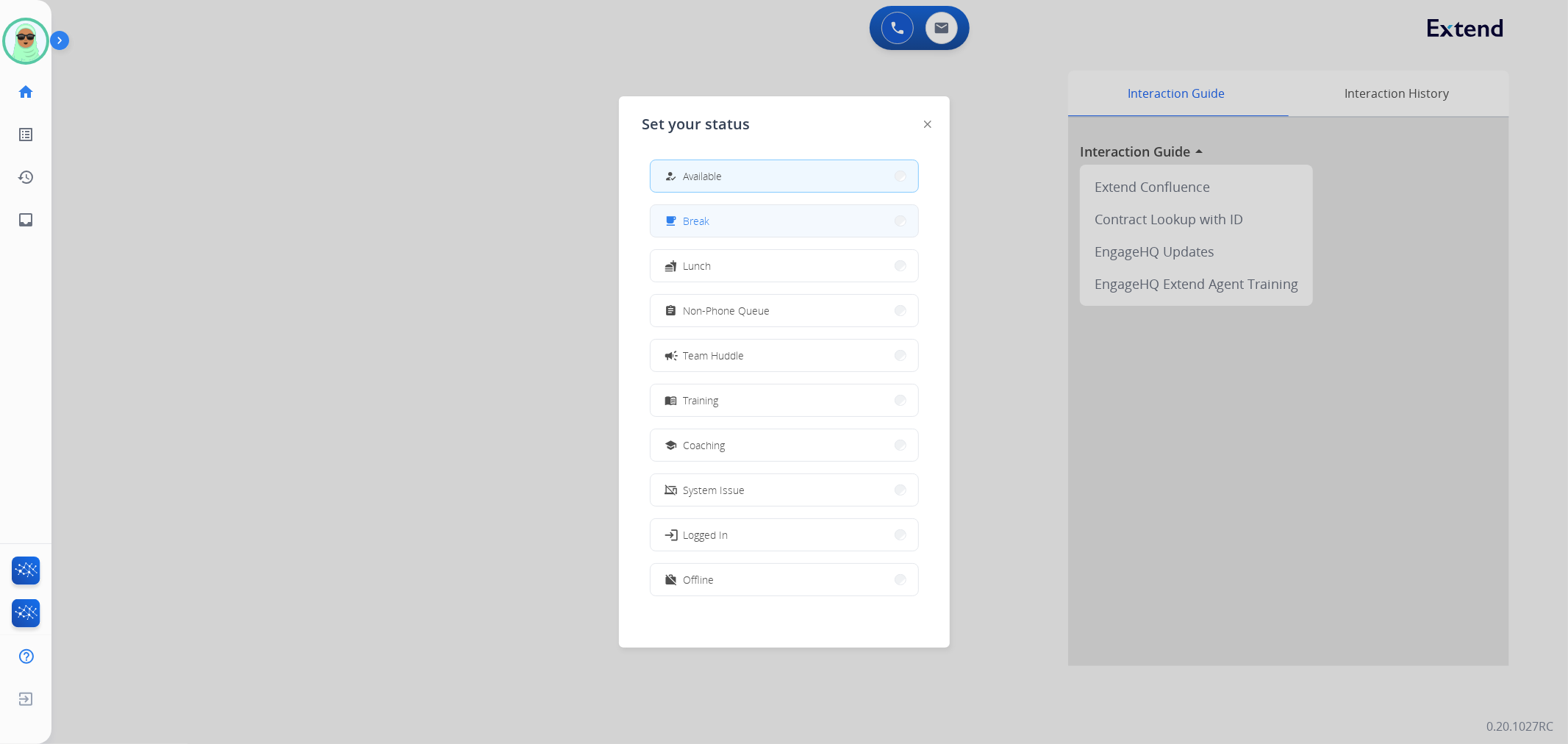
click at [766, 230] on button "free_breakfast Break" at bounding box center [784, 221] width 267 height 32
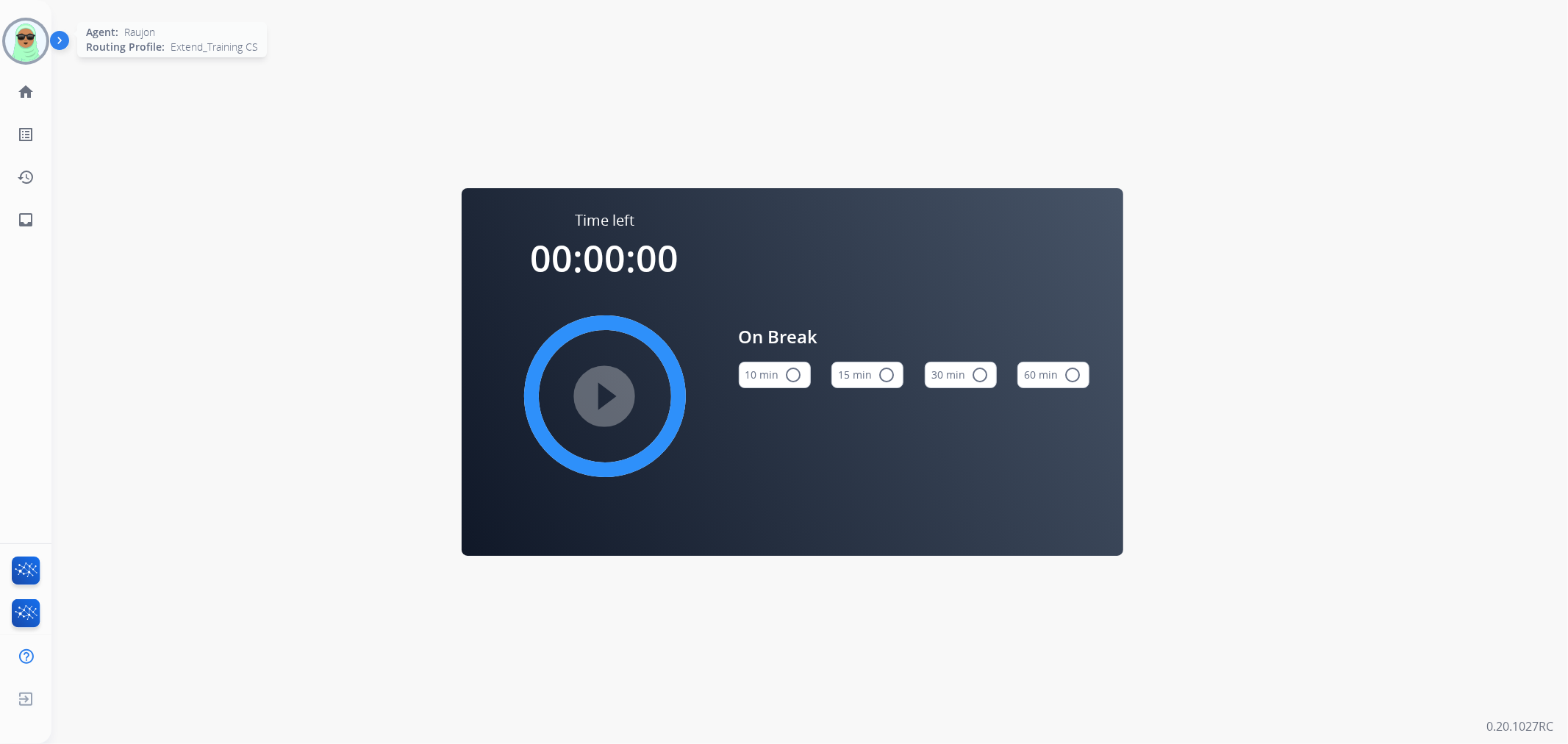
click at [39, 62] on div "Agent: Raujon Routing Profile: Extend_Training CS" at bounding box center [25, 41] width 47 height 47
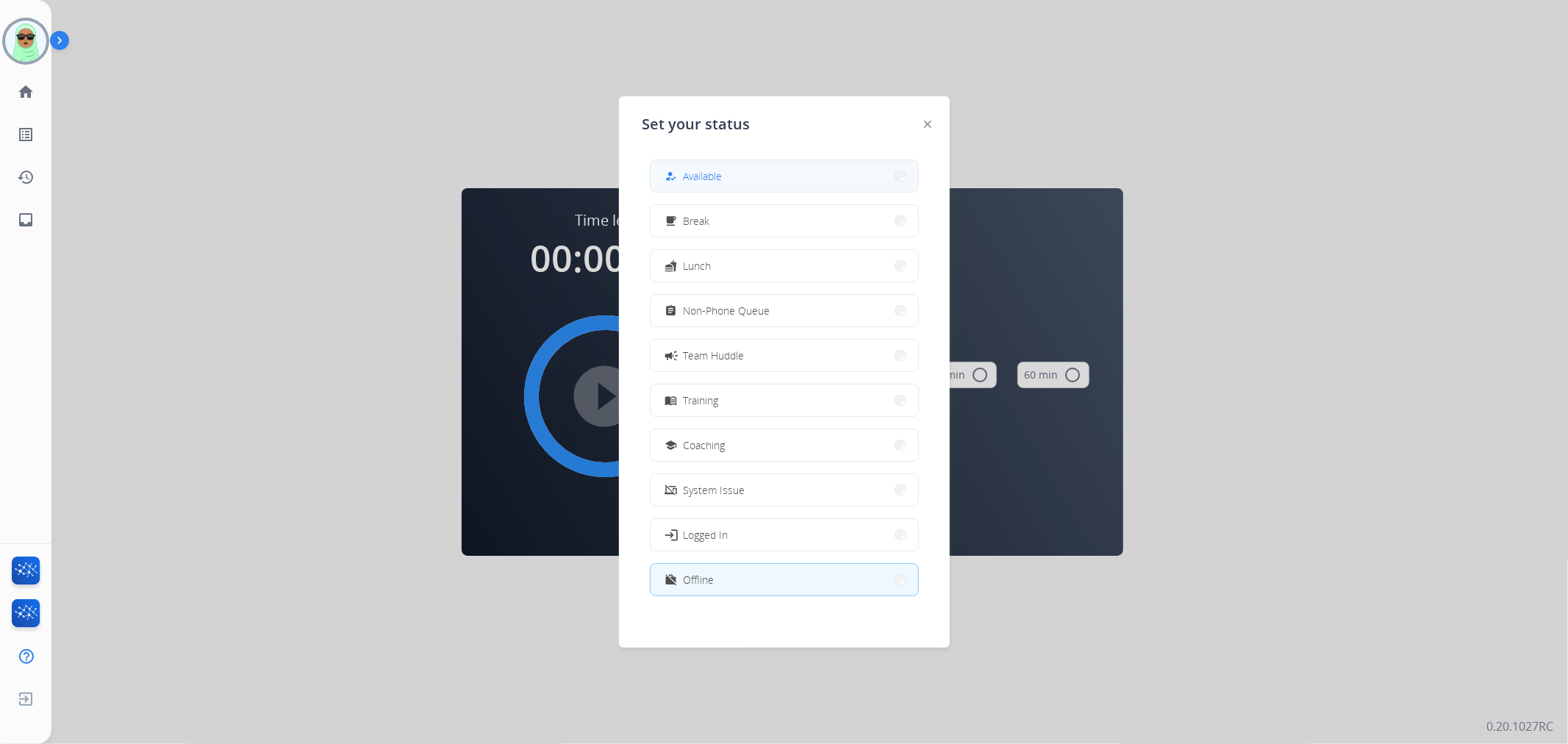
click at [806, 185] on button "how_to_reg Available" at bounding box center [784, 176] width 267 height 32
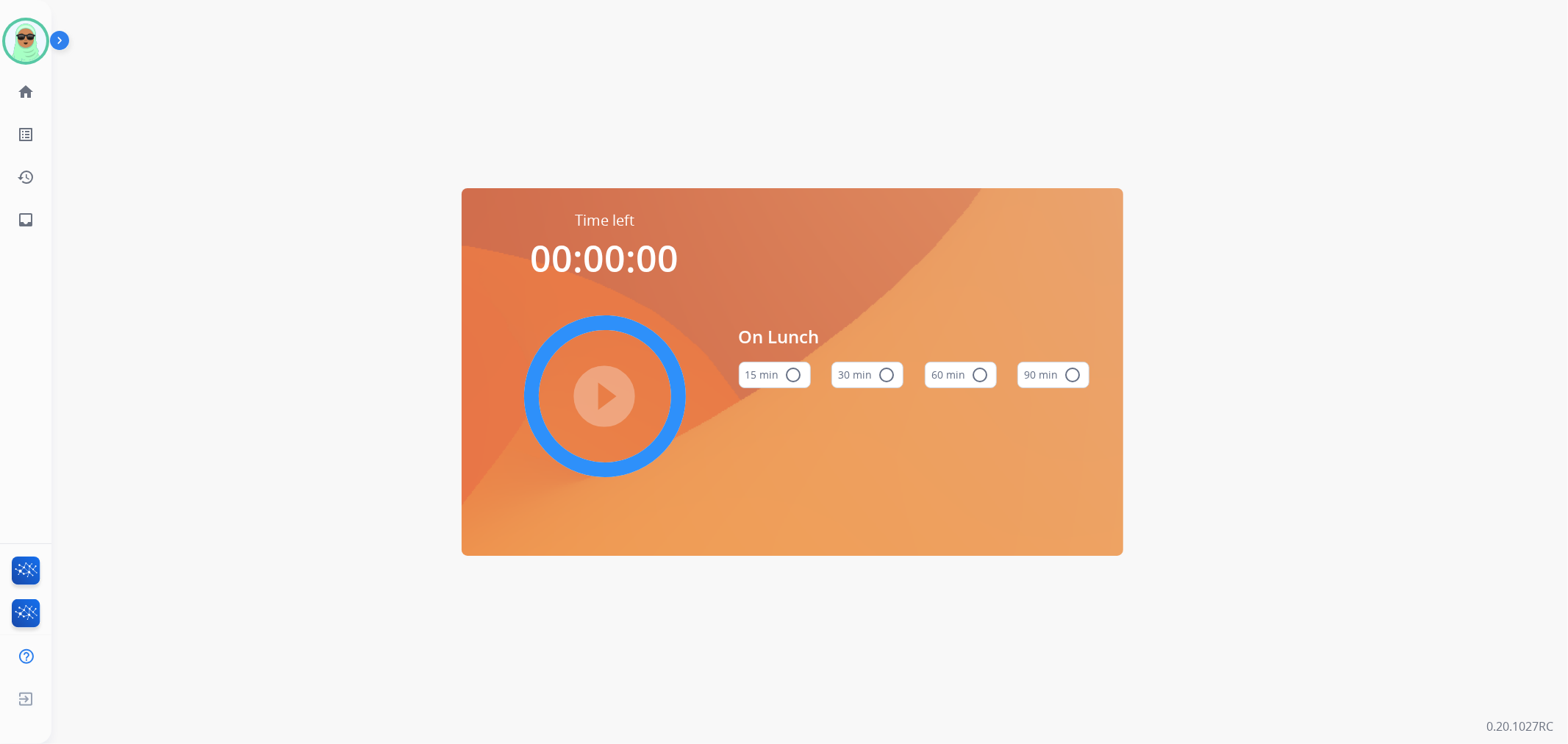
drag, startPoint x: 139, startPoint y: 345, endPoint x: 55, endPoint y: 131, distance: 229.9
click at [143, 340] on div "Time left 00:00:00 play_circle_filled On Lunch 15 min radio_button_unchecked 30…" at bounding box center [792, 372] width 1481 height 744
click at [28, 48] on img at bounding box center [25, 41] width 41 height 41
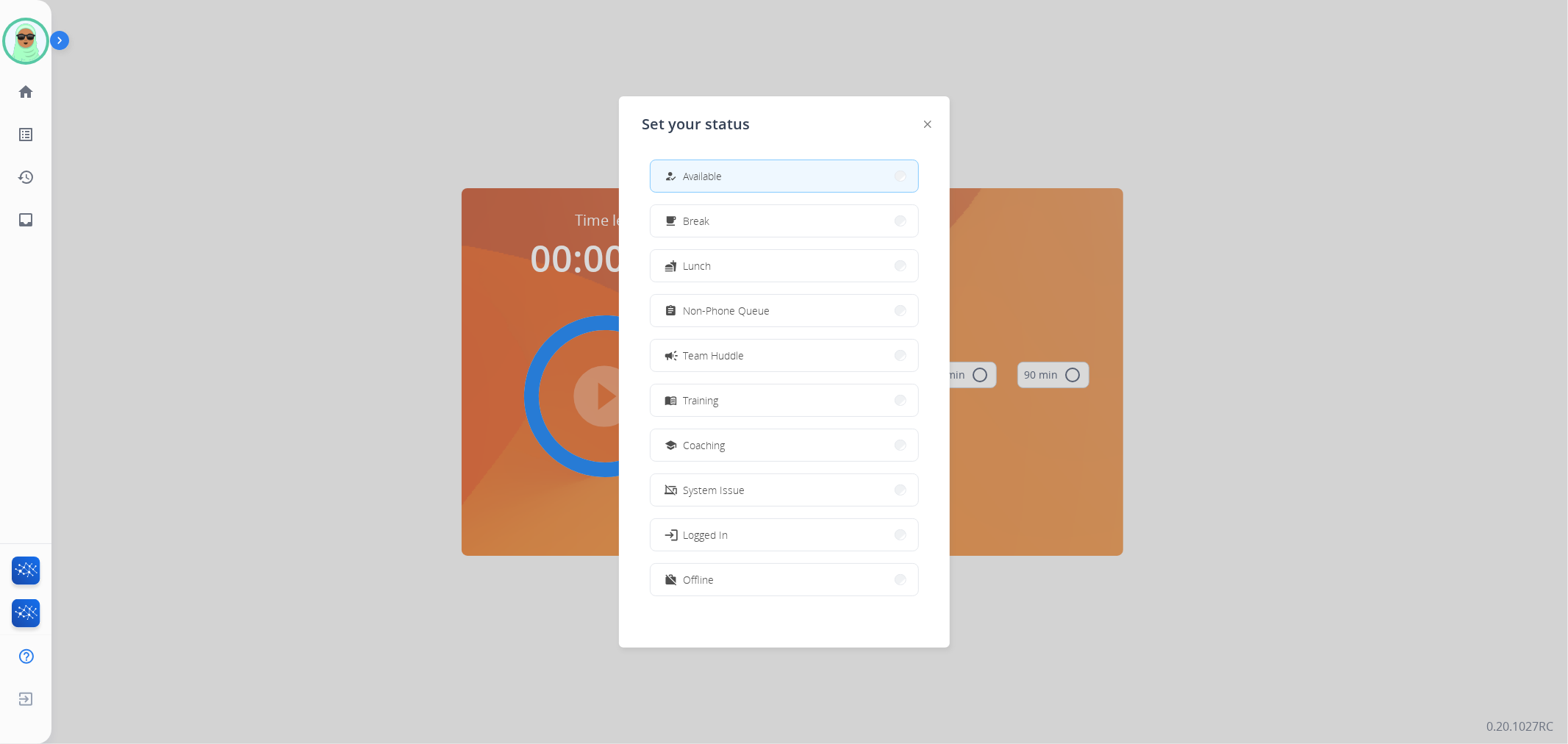
click at [791, 170] on button "how_to_reg Available" at bounding box center [784, 176] width 267 height 32
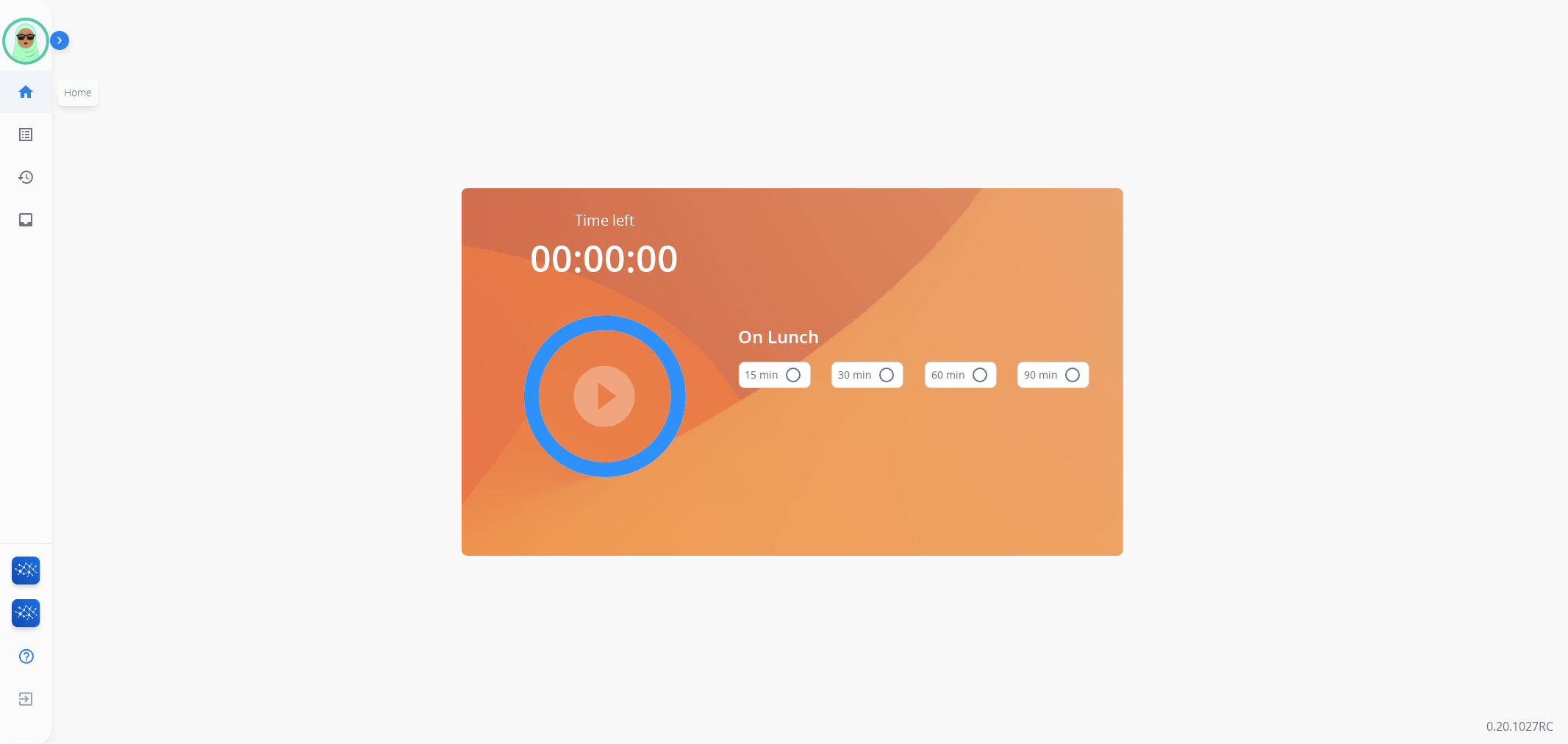
click at [16, 92] on link "home Home" at bounding box center [25, 92] width 41 height 41
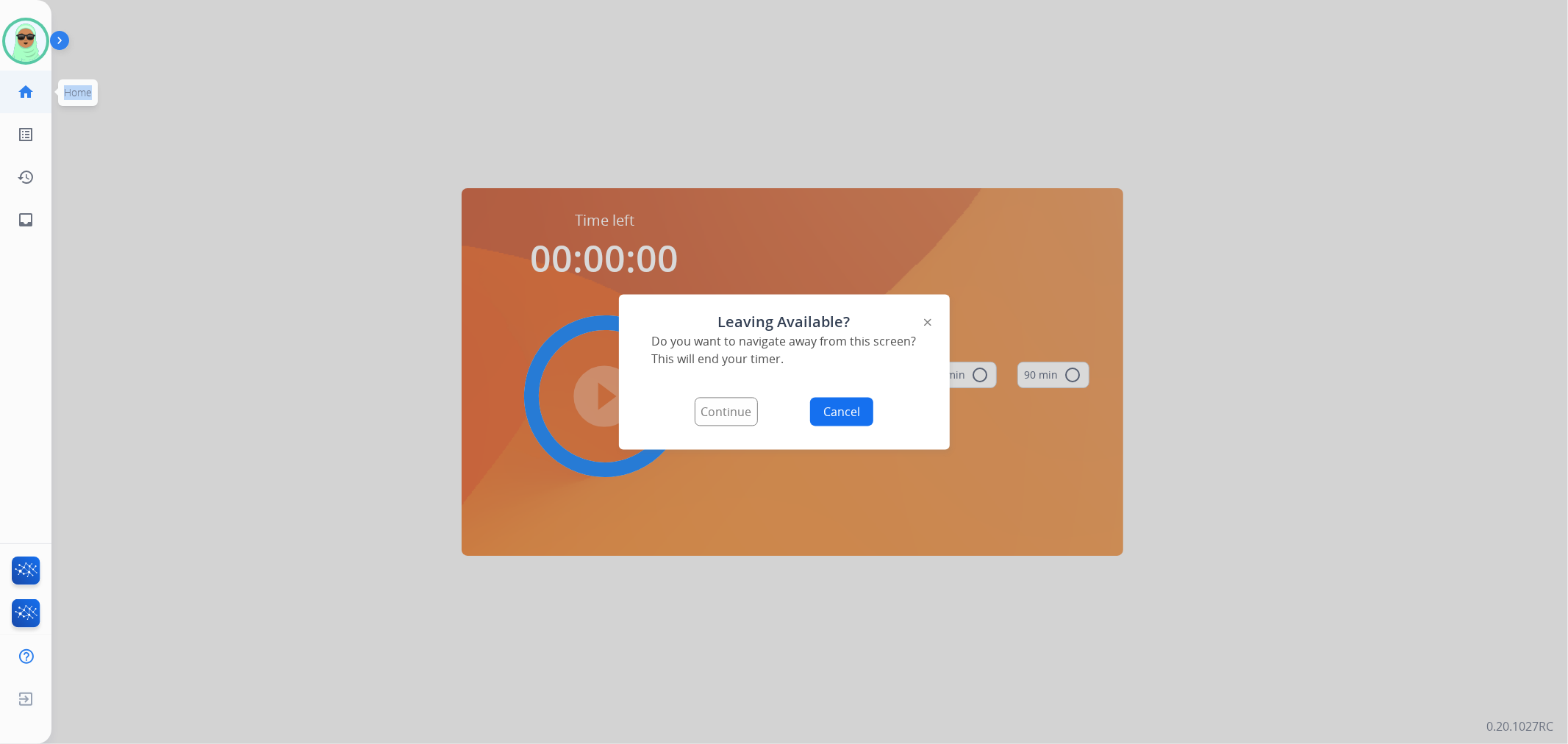
click at [16, 92] on link "home Home" at bounding box center [25, 92] width 41 height 41
click at [742, 414] on button "Continue" at bounding box center [726, 412] width 63 height 29
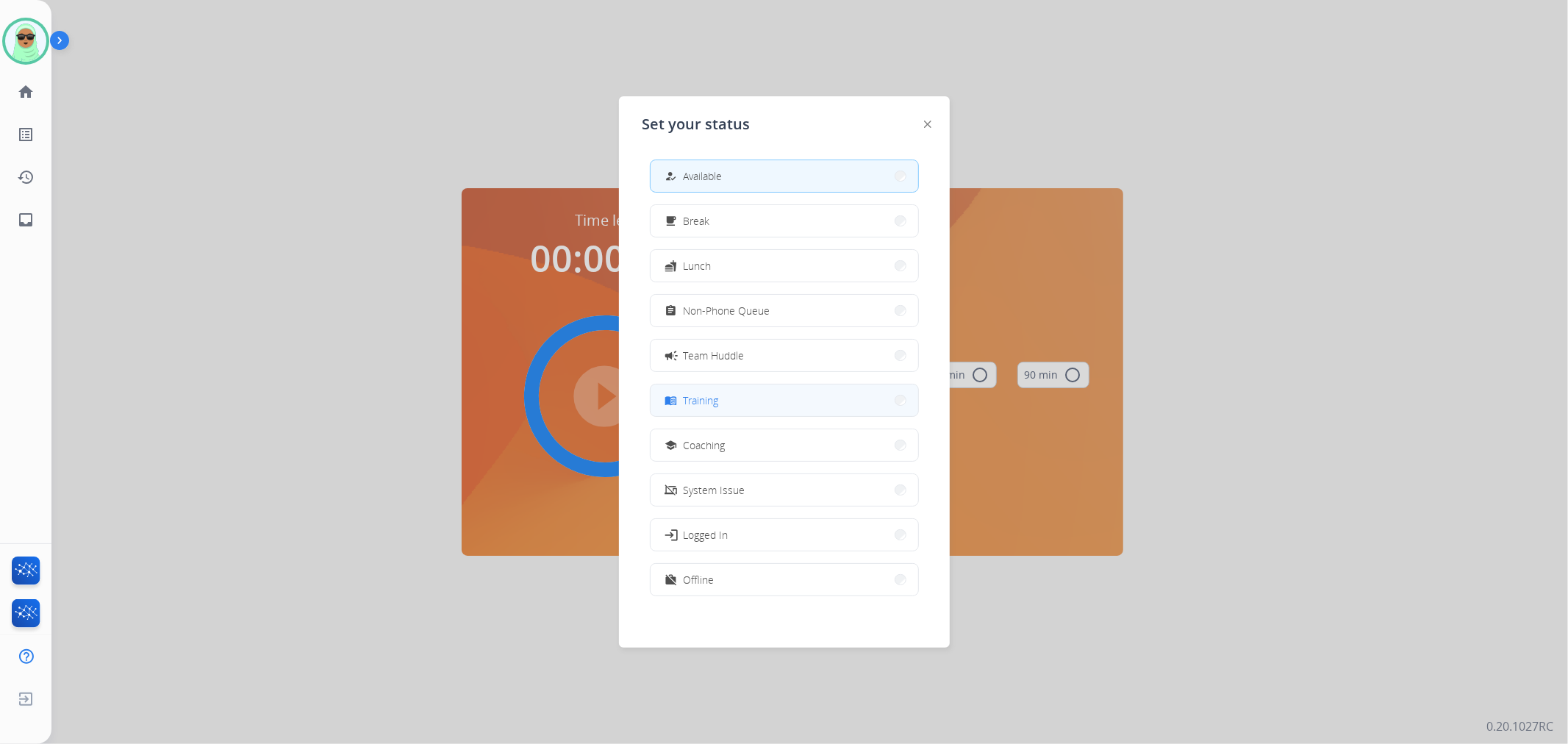
click at [741, 414] on button "menu_book Training" at bounding box center [784, 400] width 267 height 32
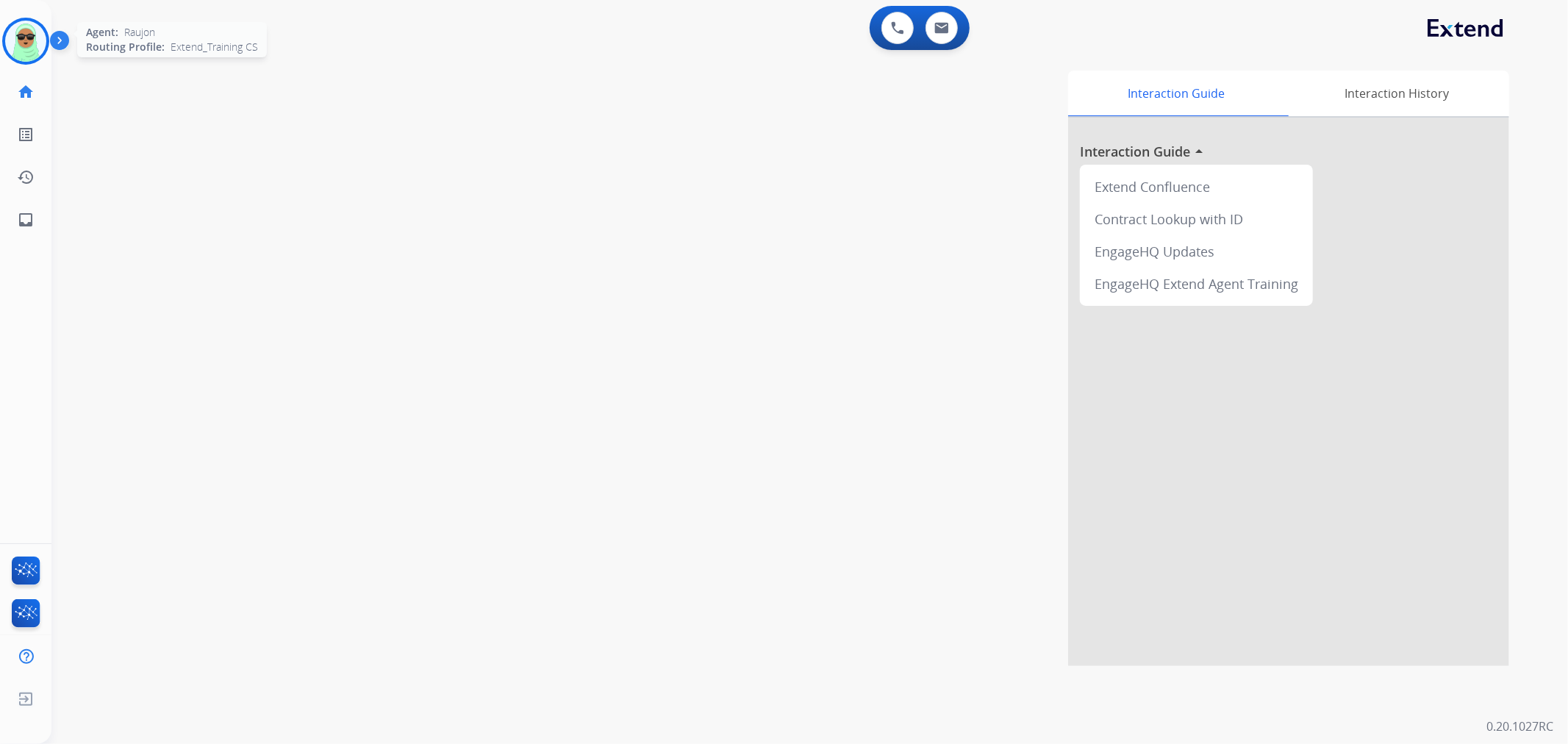
click at [43, 54] on div at bounding box center [25, 41] width 47 height 47
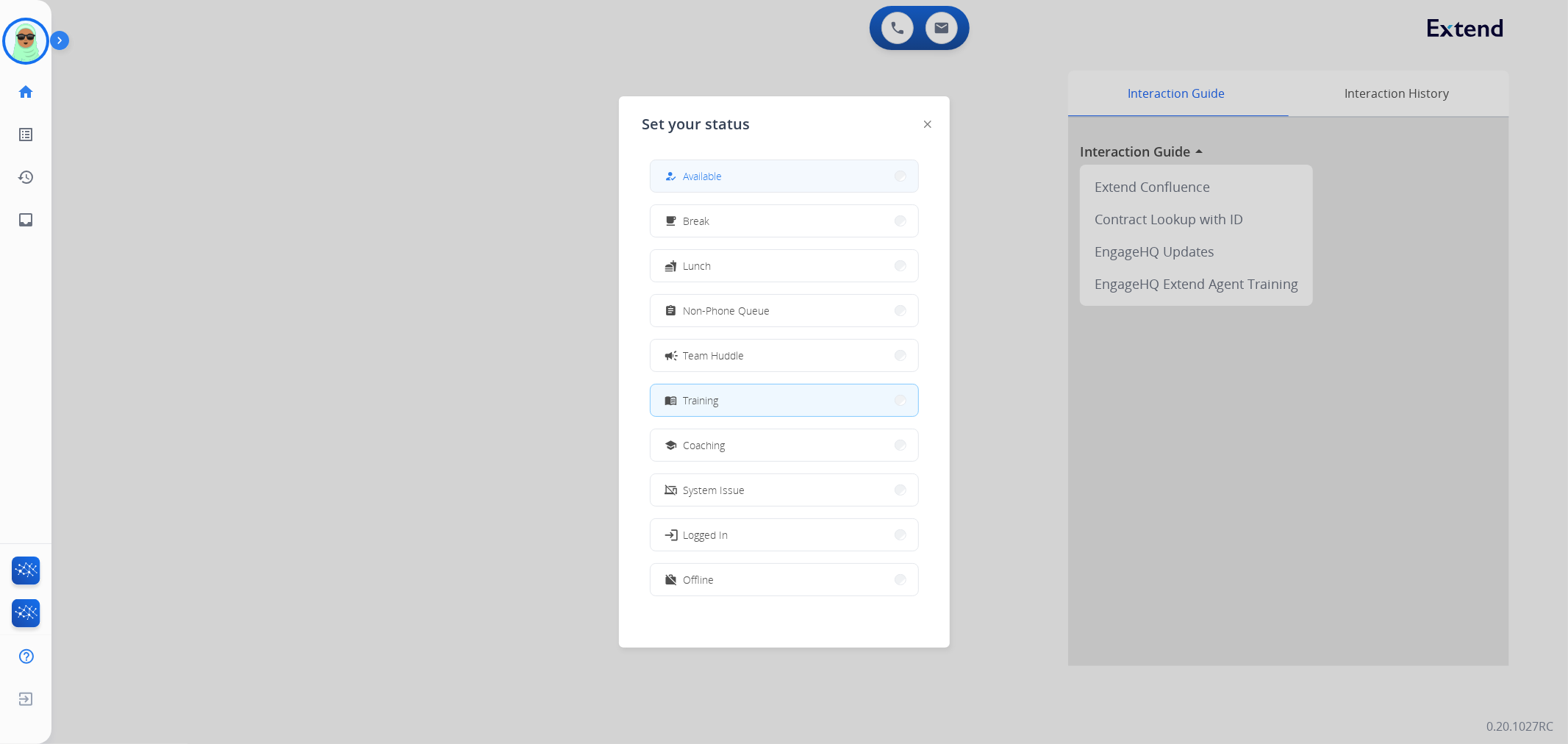
click at [795, 178] on button "how_to_reg Available" at bounding box center [784, 176] width 267 height 32
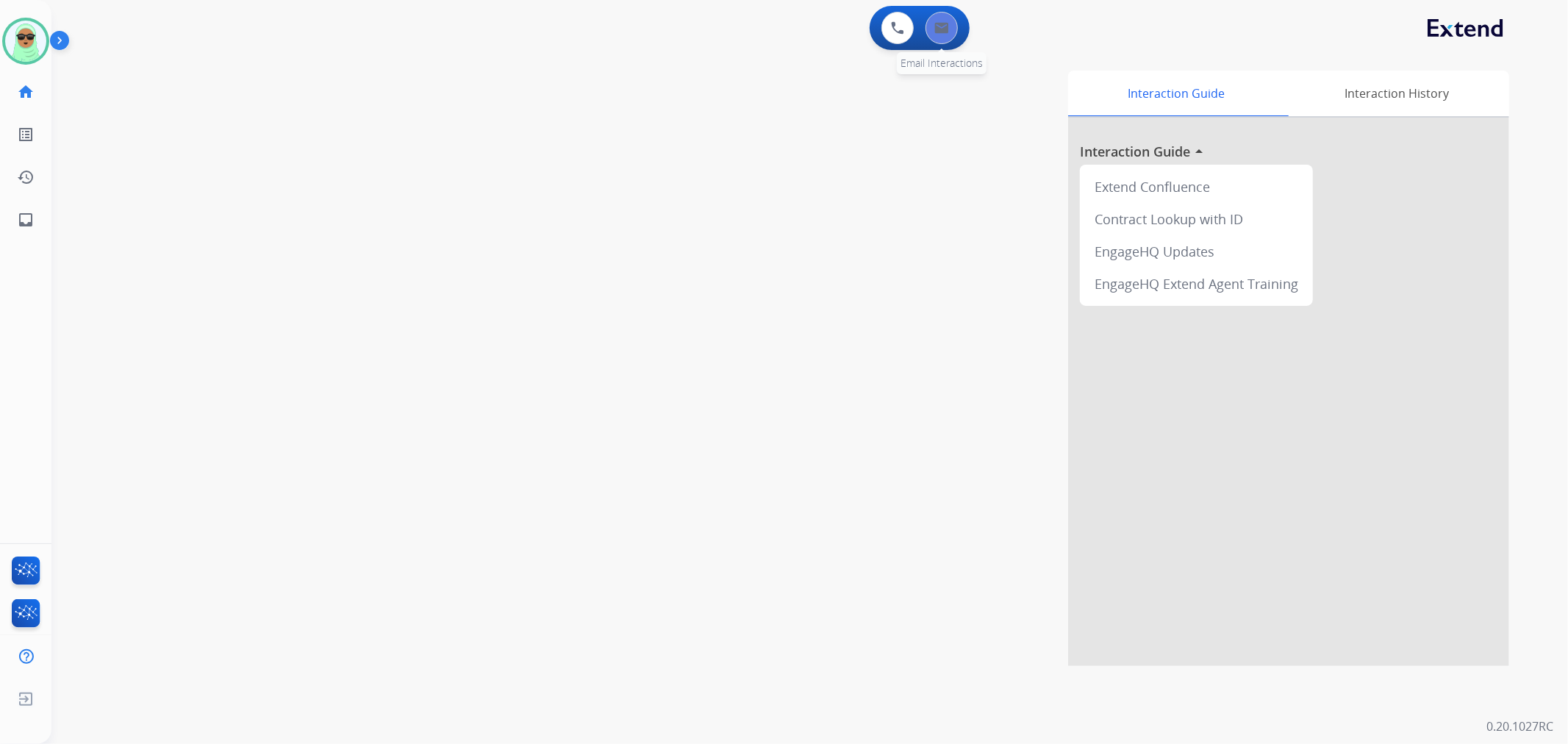
click at [931, 25] on button at bounding box center [941, 27] width 32 height 32
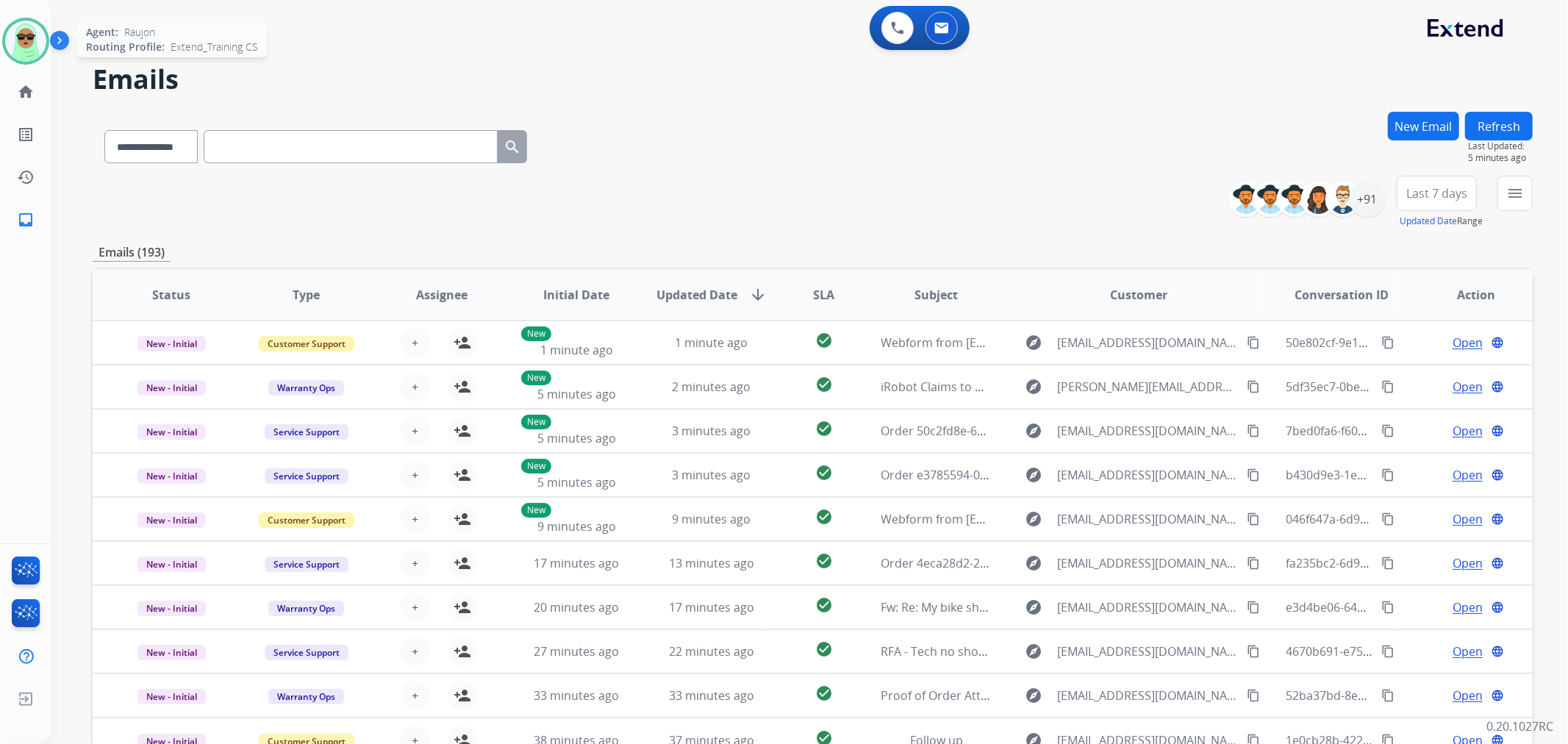
click at [32, 43] on img at bounding box center [25, 41] width 41 height 41
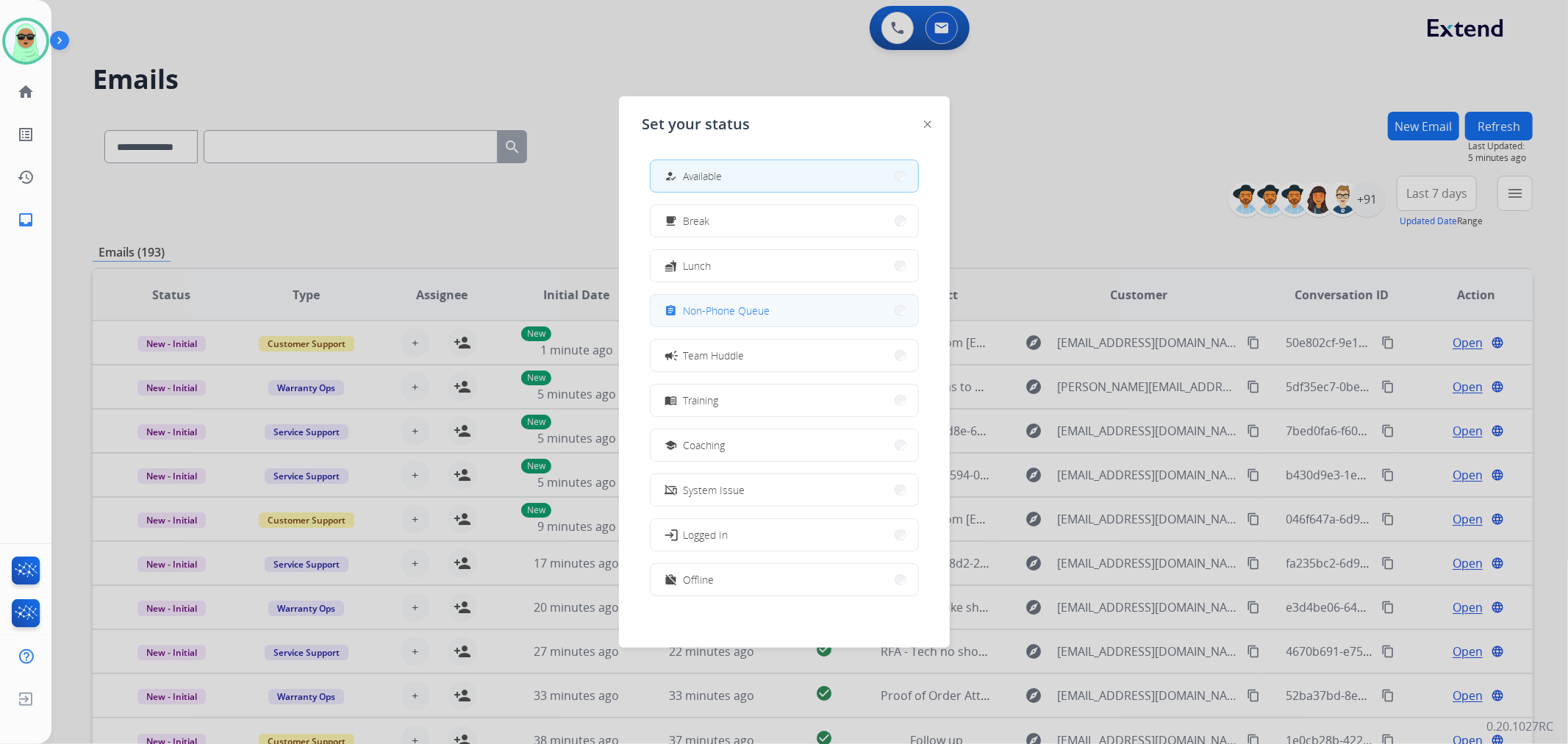
click at [823, 322] on button "assignment Non-Phone Queue" at bounding box center [784, 310] width 267 height 32
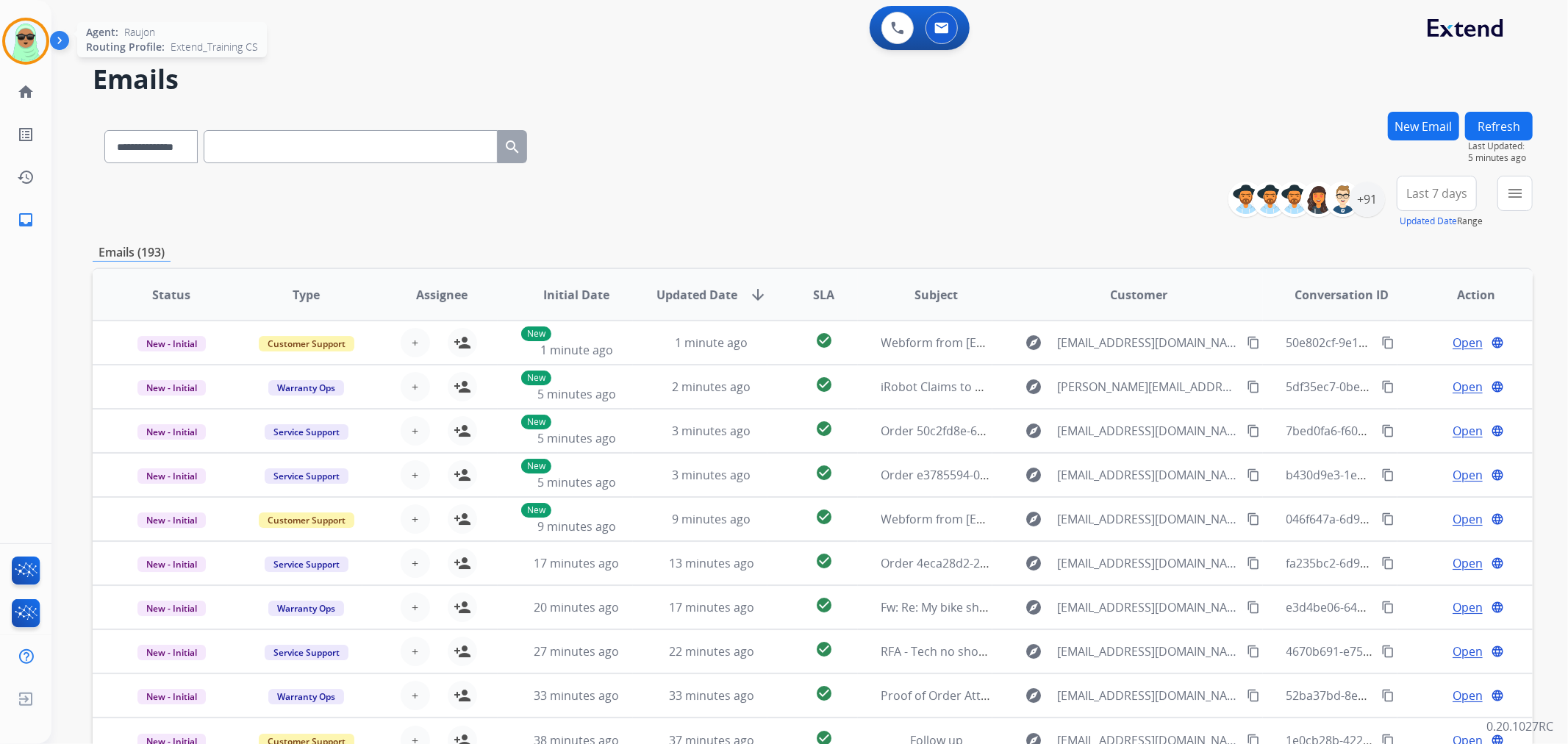
click at [25, 24] on img at bounding box center [25, 41] width 41 height 41
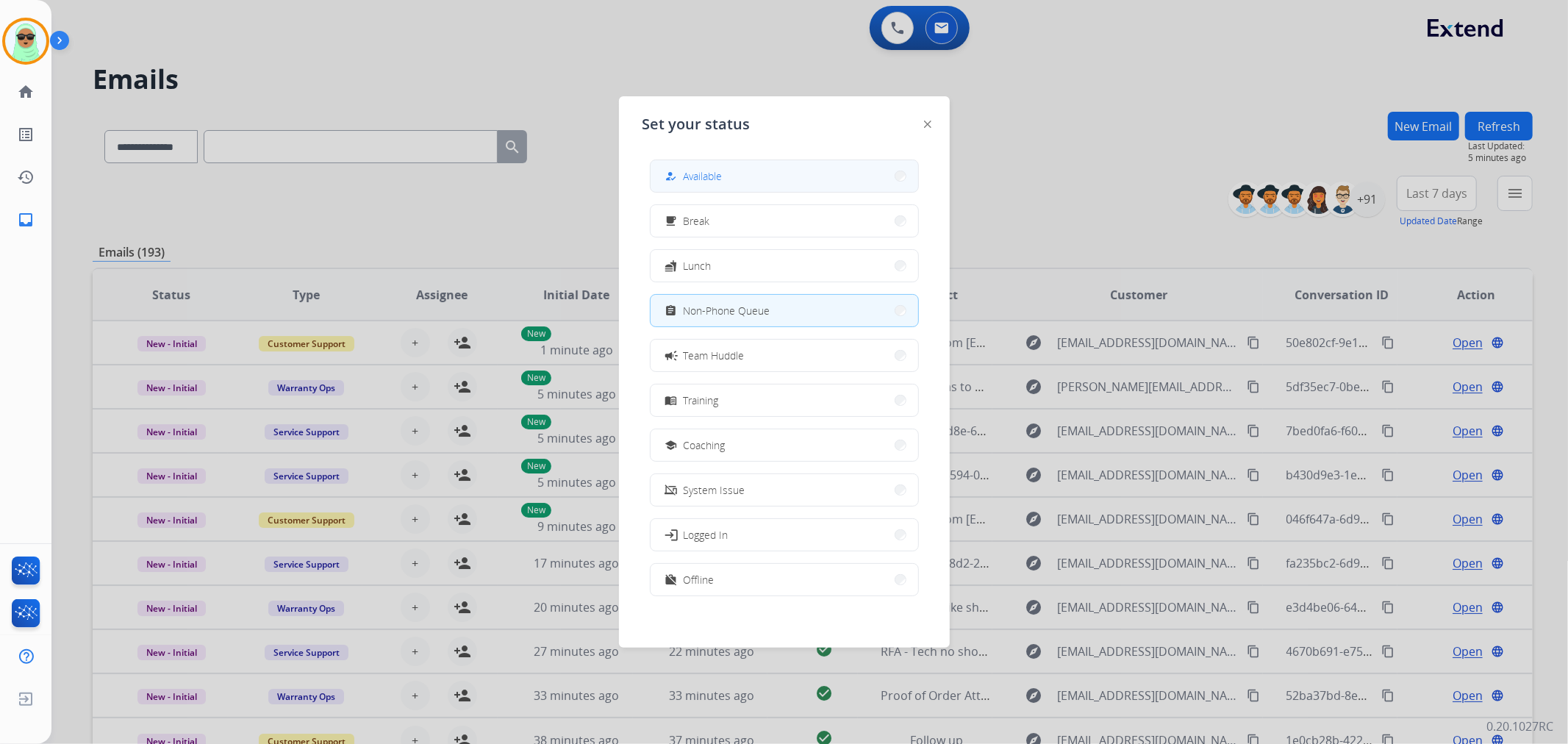
click at [734, 188] on button "how_to_reg Available" at bounding box center [784, 176] width 267 height 32
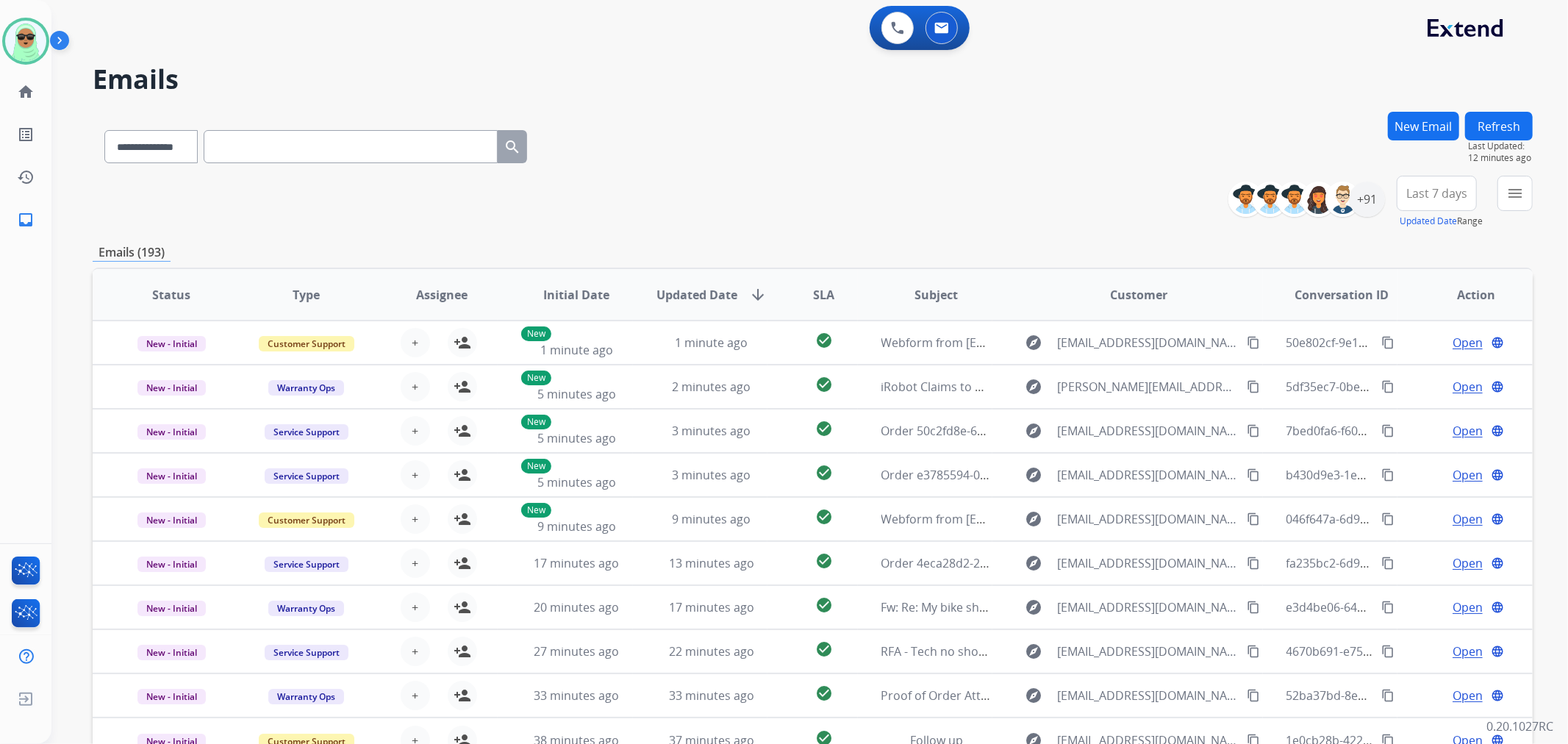
click at [1508, 195] on mat-icon "menu" at bounding box center [1516, 194] width 18 height 18
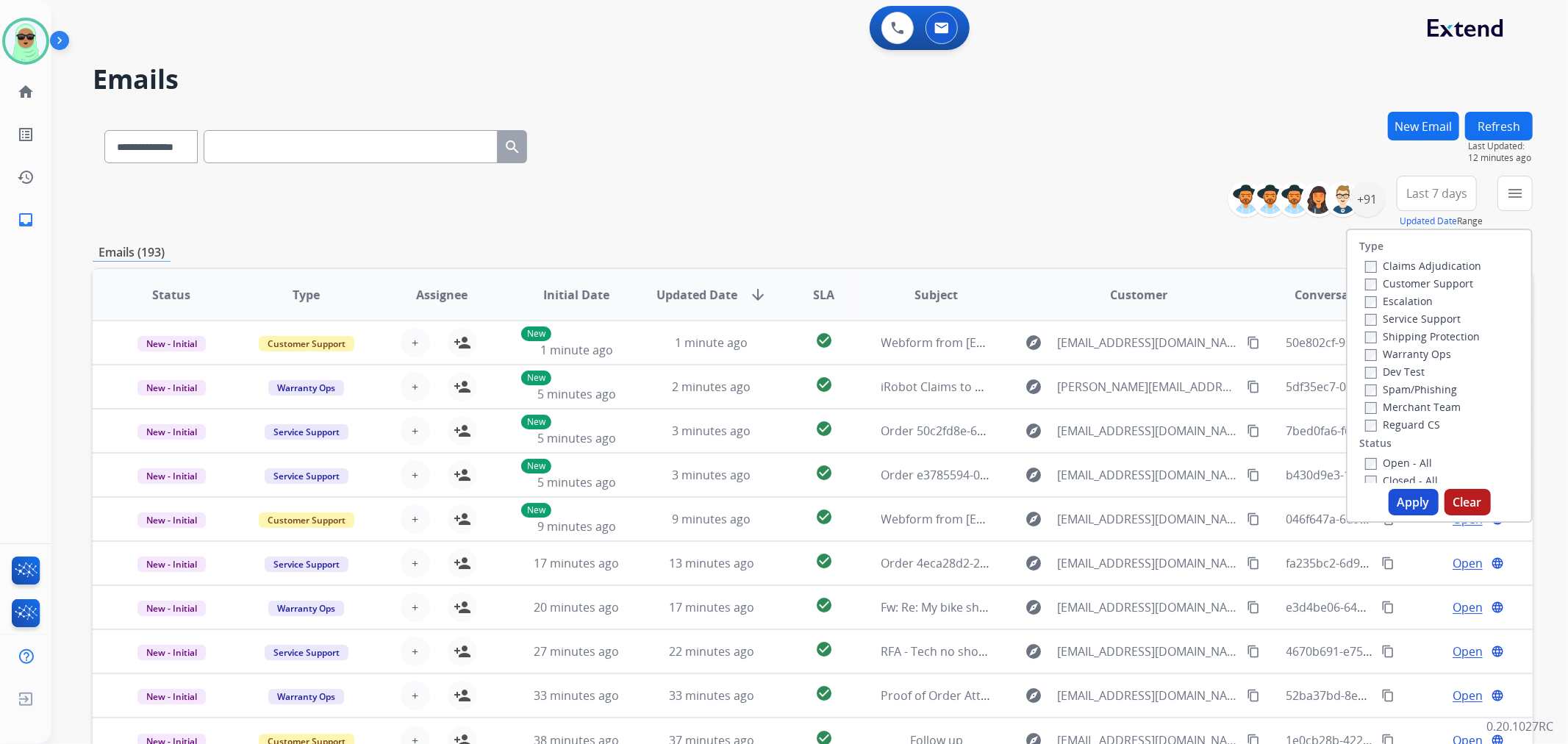
click at [1415, 281] on label "Customer Support" at bounding box center [1420, 283] width 108 height 14
click at [1417, 337] on label "Shipping Protection" at bounding box center [1423, 336] width 115 height 14
click at [1402, 431] on div "Reguard CS" at bounding box center [1424, 424] width 116 height 18
click at [1409, 424] on label "Reguard CS" at bounding box center [1402, 424] width 75 height 14
click at [1423, 466] on label "Open - All" at bounding box center [1399, 463] width 67 height 14
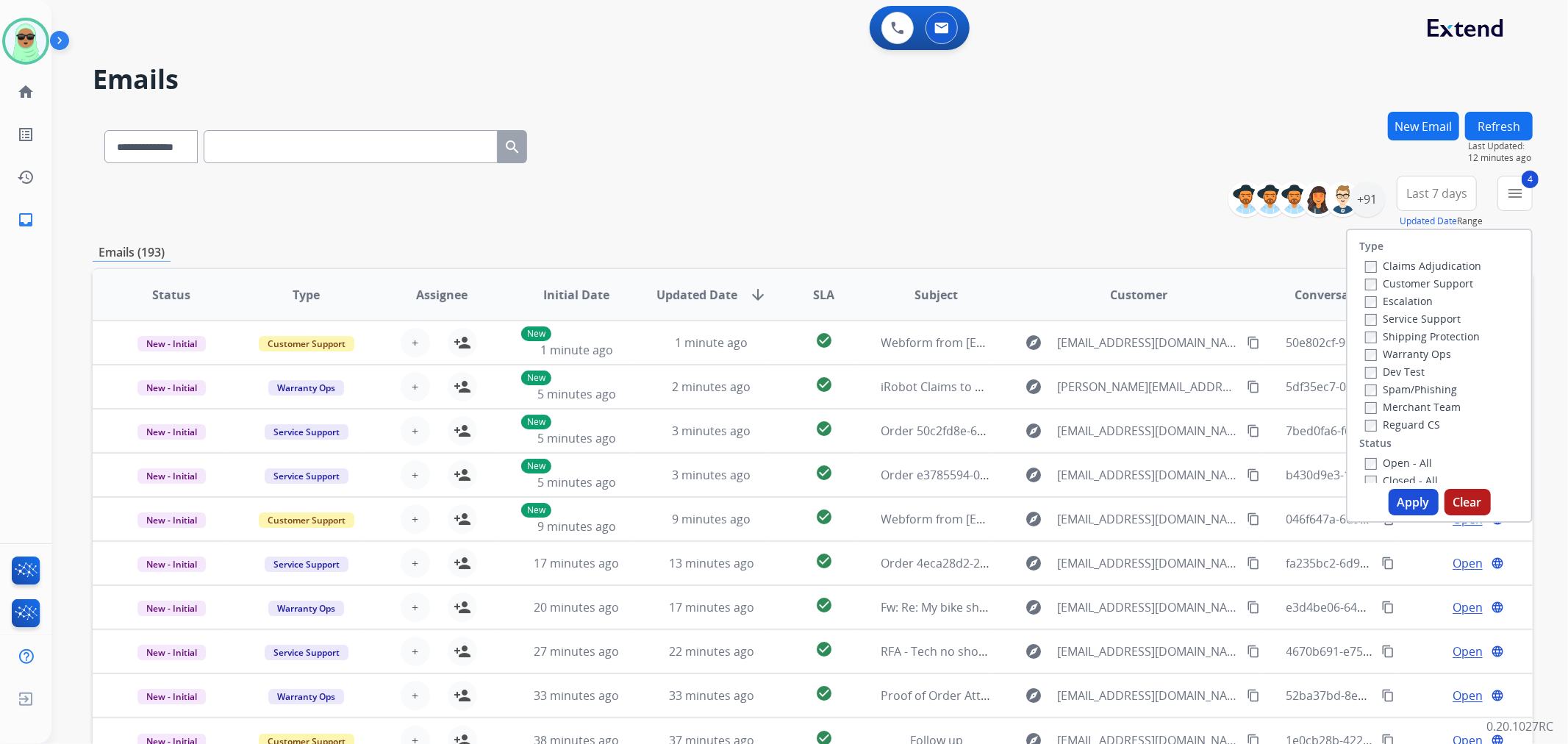
click at [1417, 501] on button "Apply" at bounding box center [1413, 502] width 50 height 26
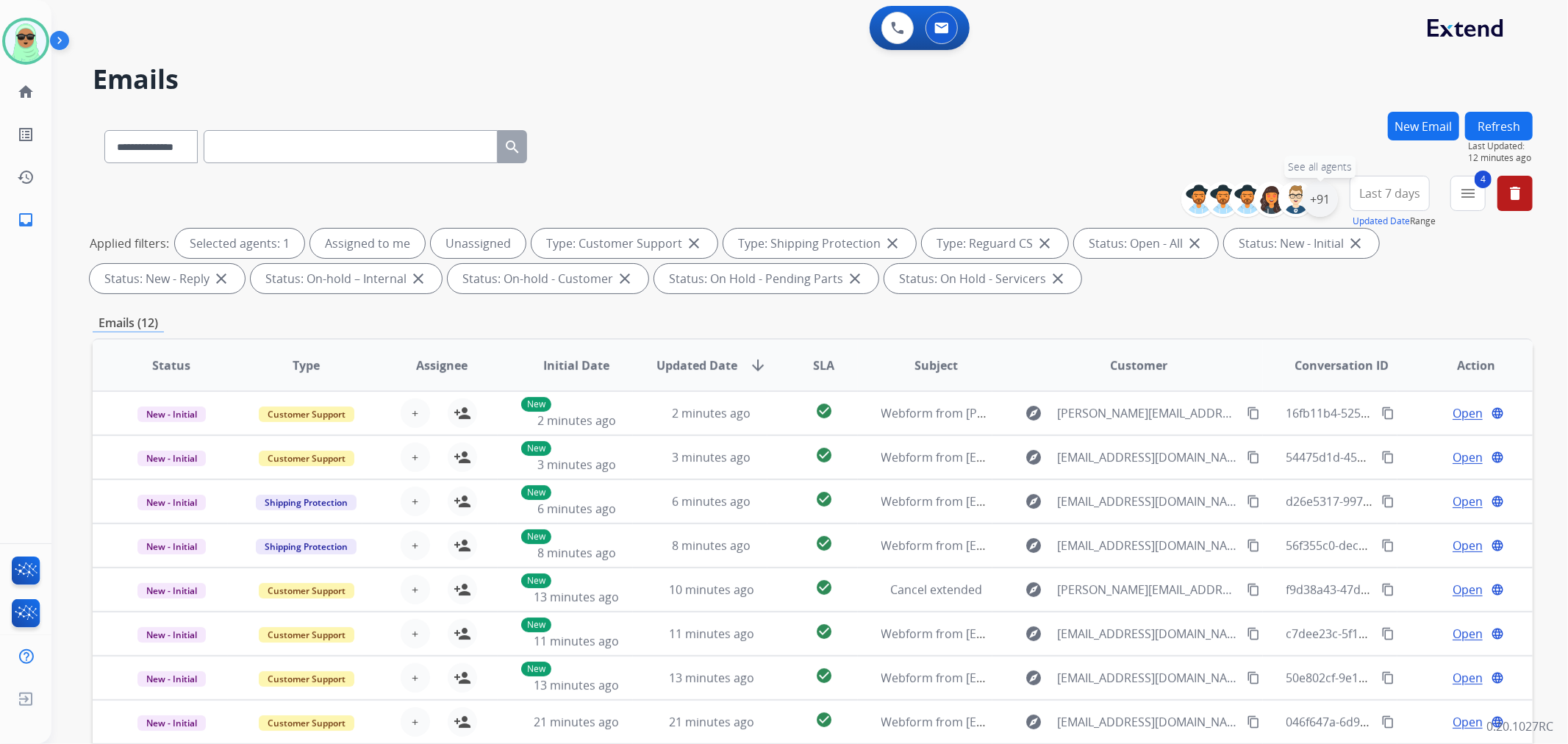
click at [1310, 187] on div "+91" at bounding box center [1320, 199] width 35 height 35
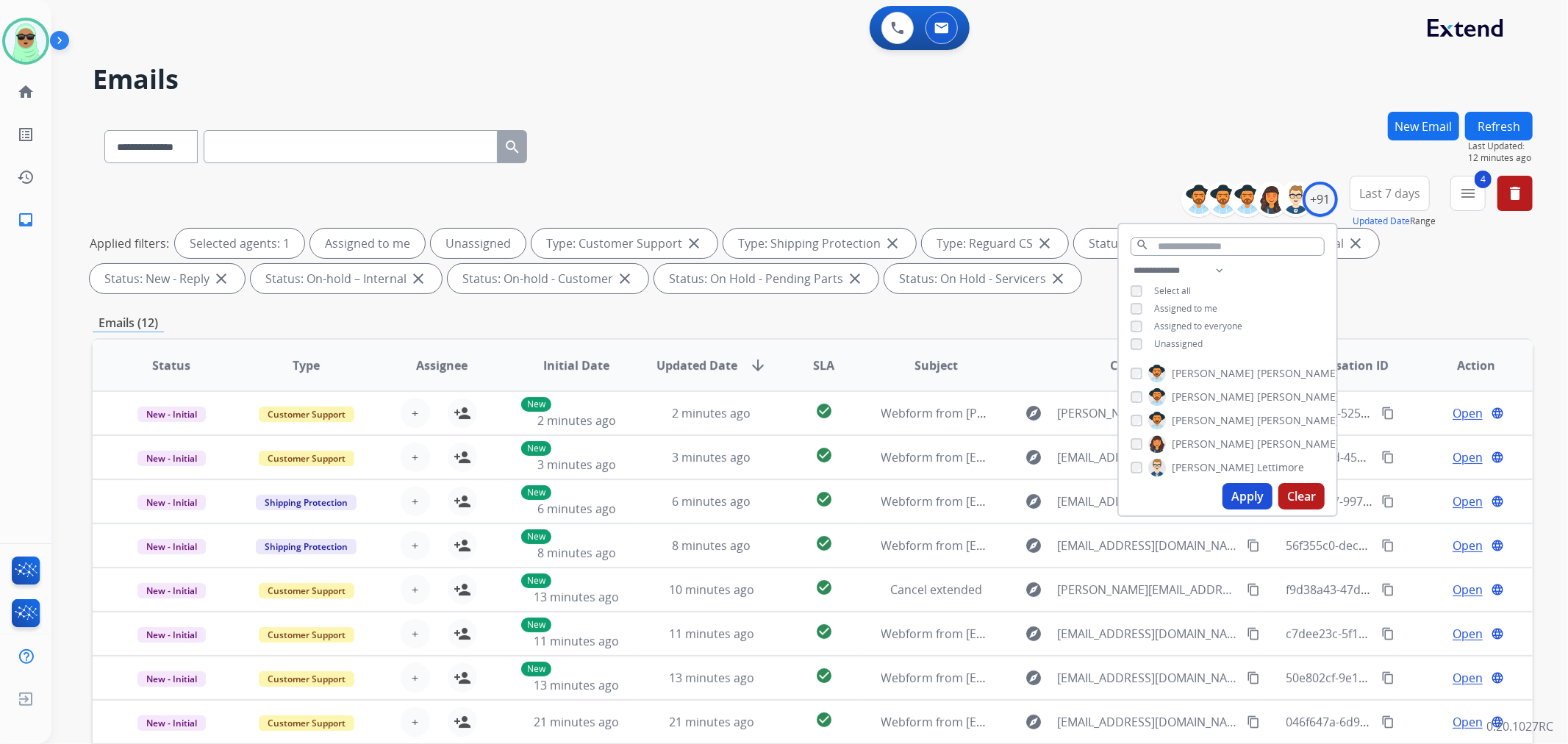
click at [1171, 345] on span "Unassigned" at bounding box center [1178, 343] width 48 height 12
click at [1241, 505] on button "Apply" at bounding box center [1247, 496] width 50 height 26
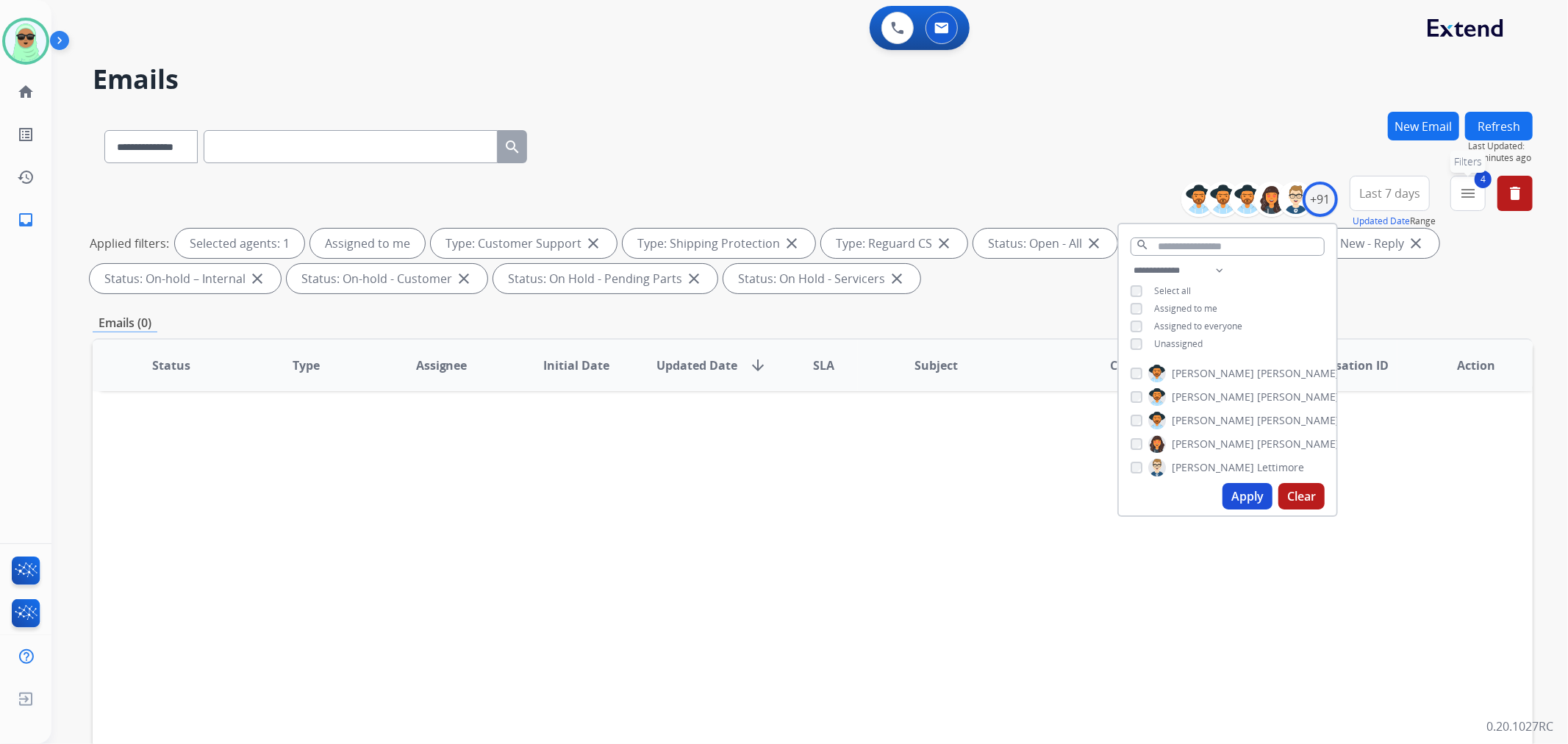
click at [1473, 194] on mat-icon "menu" at bounding box center [1468, 194] width 18 height 18
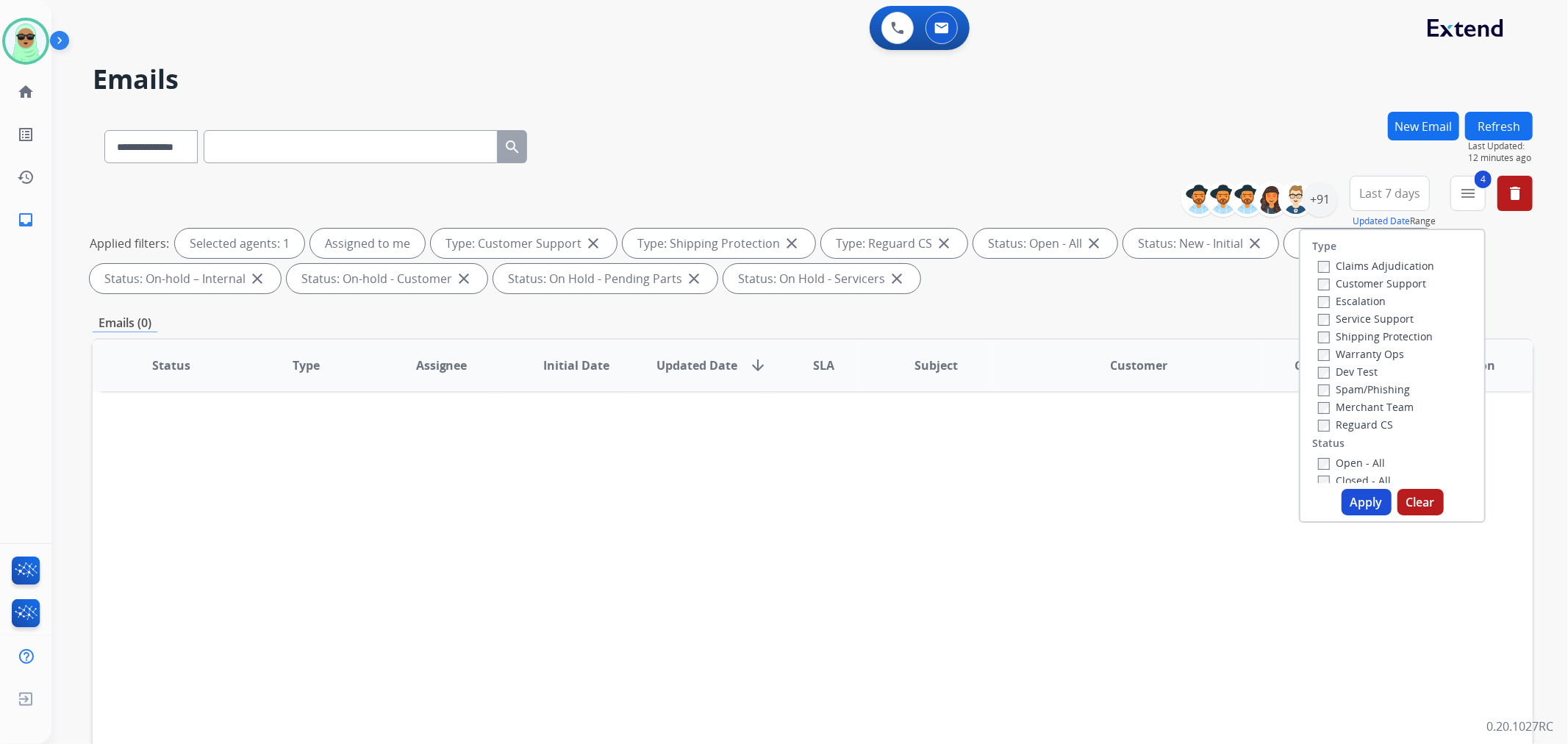
click at [1502, 132] on button "Refresh" at bounding box center [1499, 126] width 67 height 29
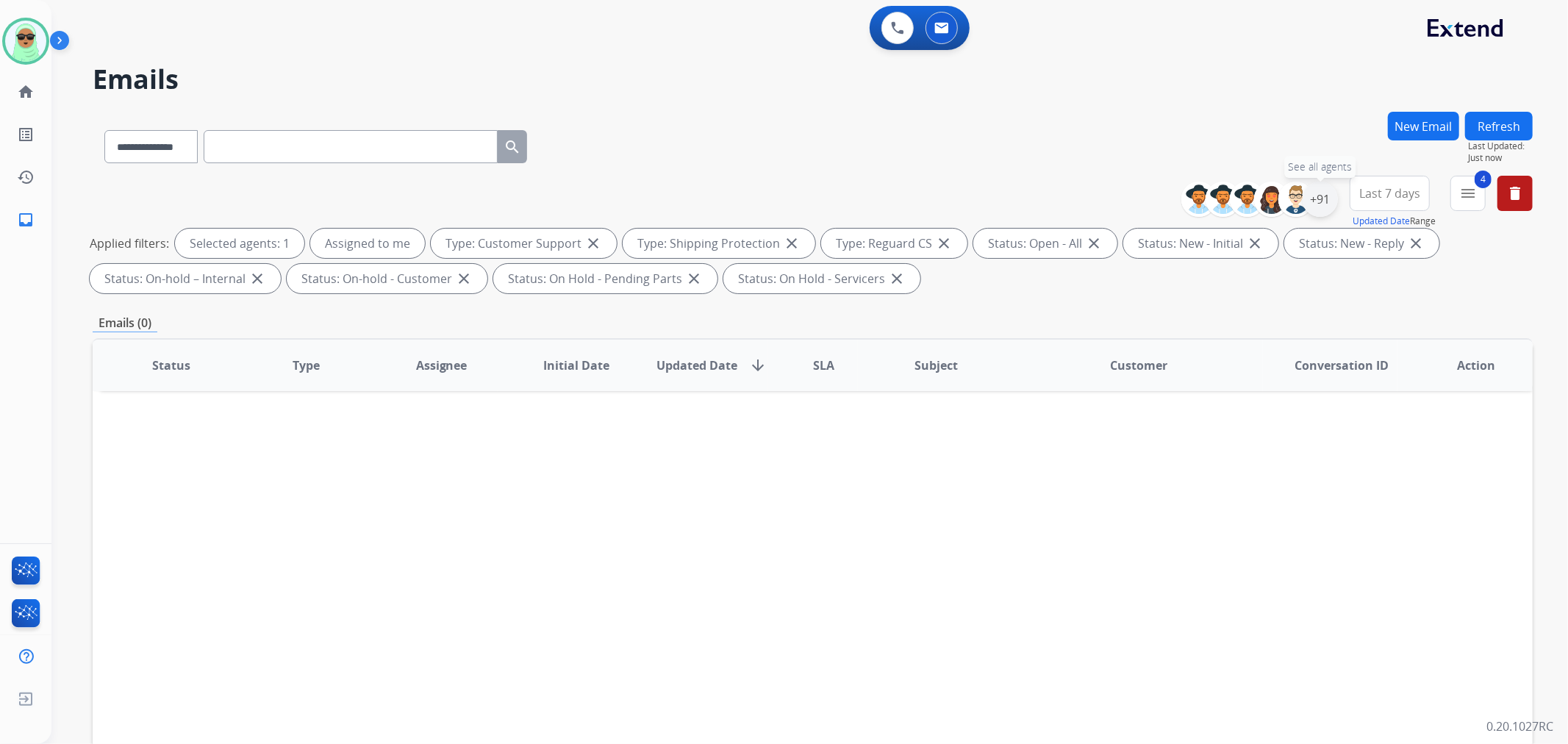
click at [1325, 203] on div "+91" at bounding box center [1320, 199] width 35 height 35
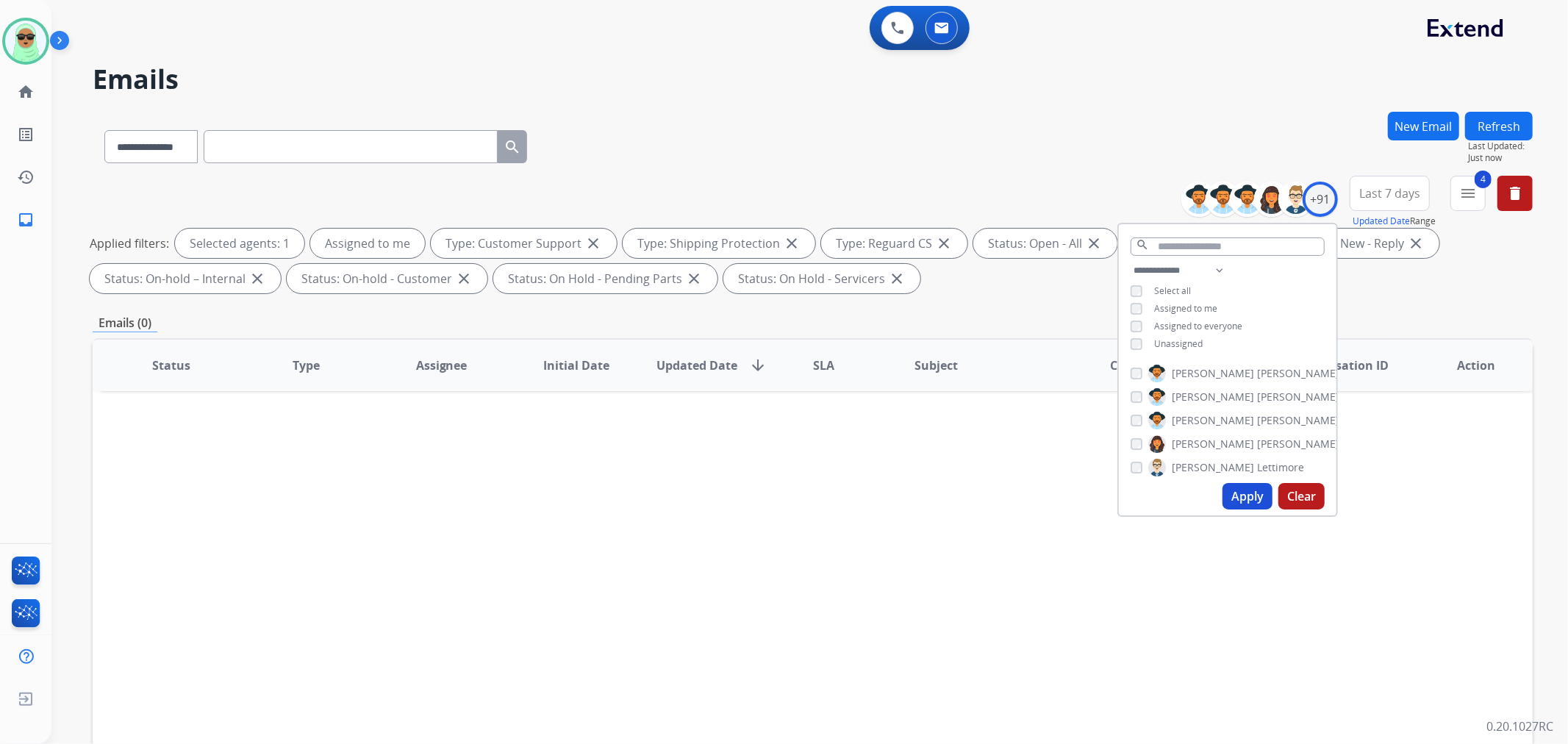
click at [1188, 344] on span "Unassigned" at bounding box center [1178, 343] width 48 height 12
click at [1192, 309] on span "Assigned to me" at bounding box center [1185, 308] width 63 height 12
click at [1228, 491] on button "Apply" at bounding box center [1247, 496] width 50 height 26
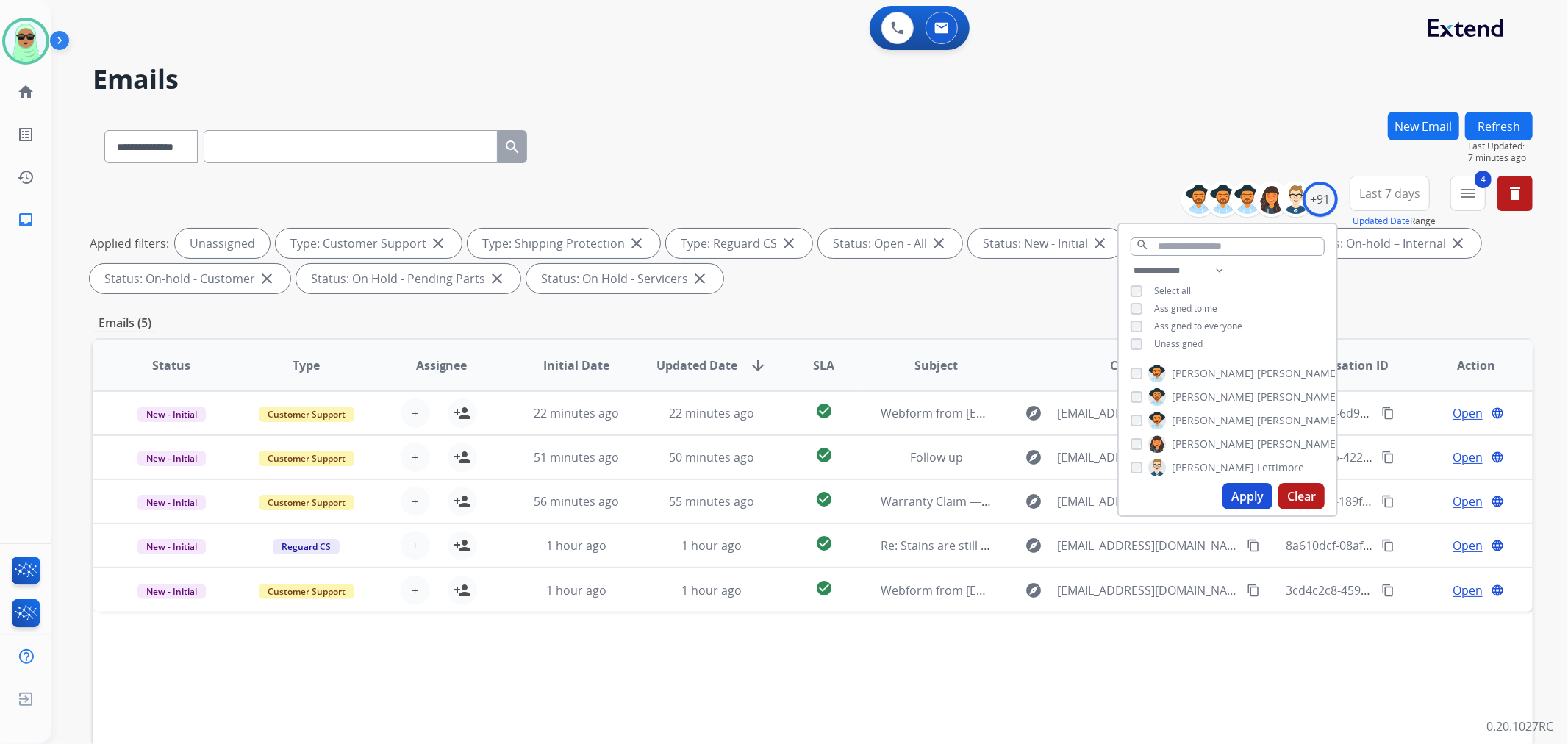
click at [692, 89] on h2 "Emails" at bounding box center [813, 80] width 1440 height 30
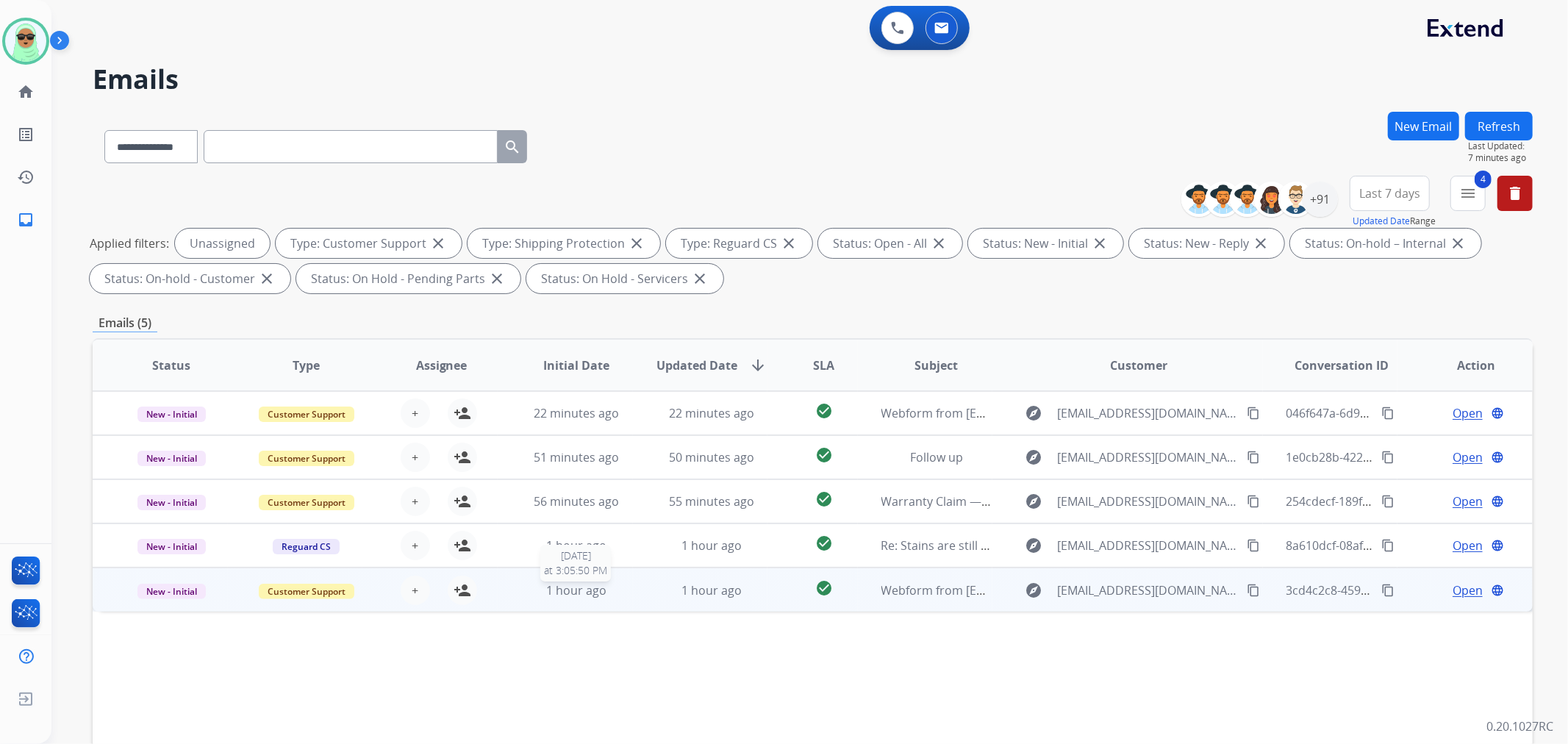
click at [612, 586] on div "1 hour ago" at bounding box center [577, 591] width 111 height 18
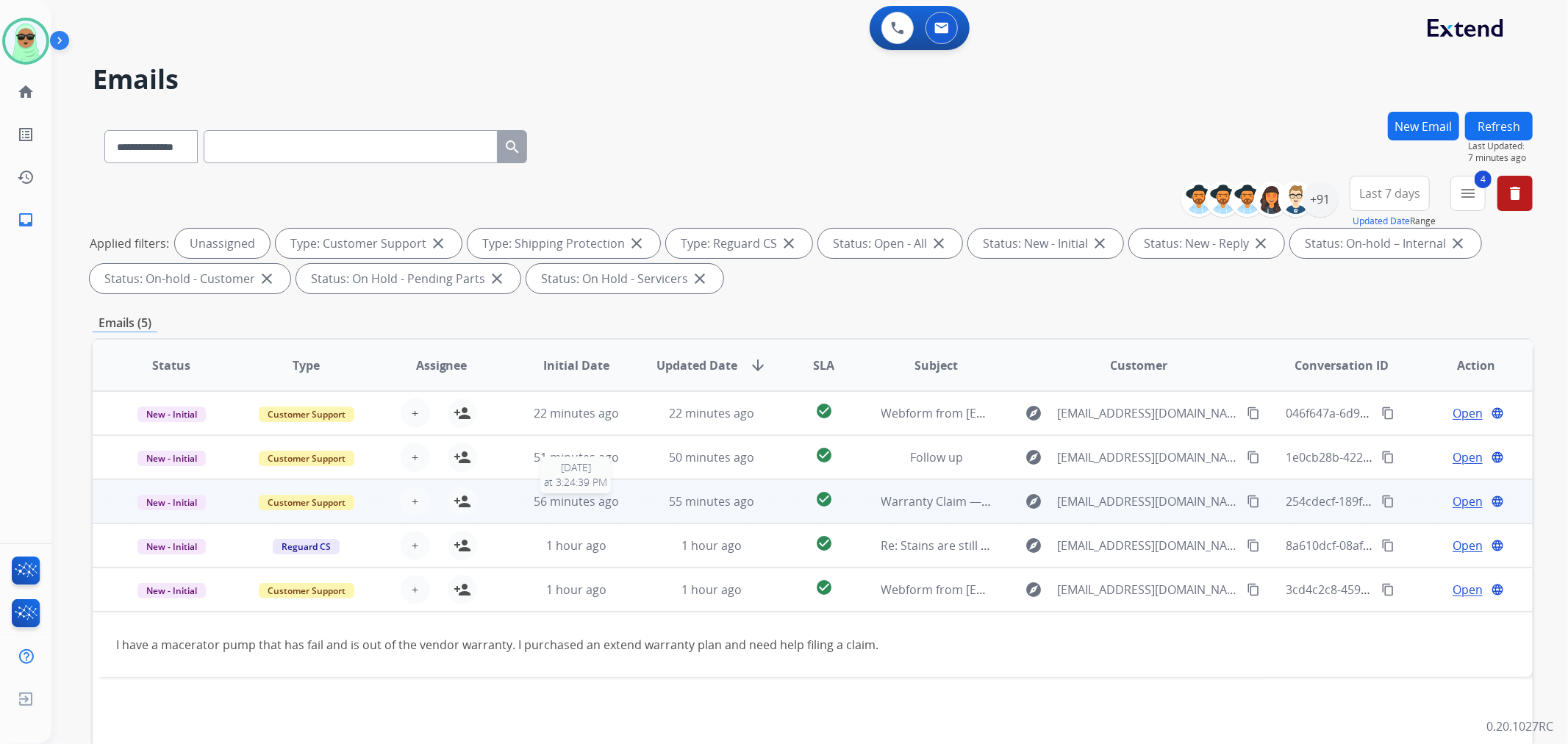
click at [571, 493] on div "56 minutes ago" at bounding box center [577, 502] width 111 height 18
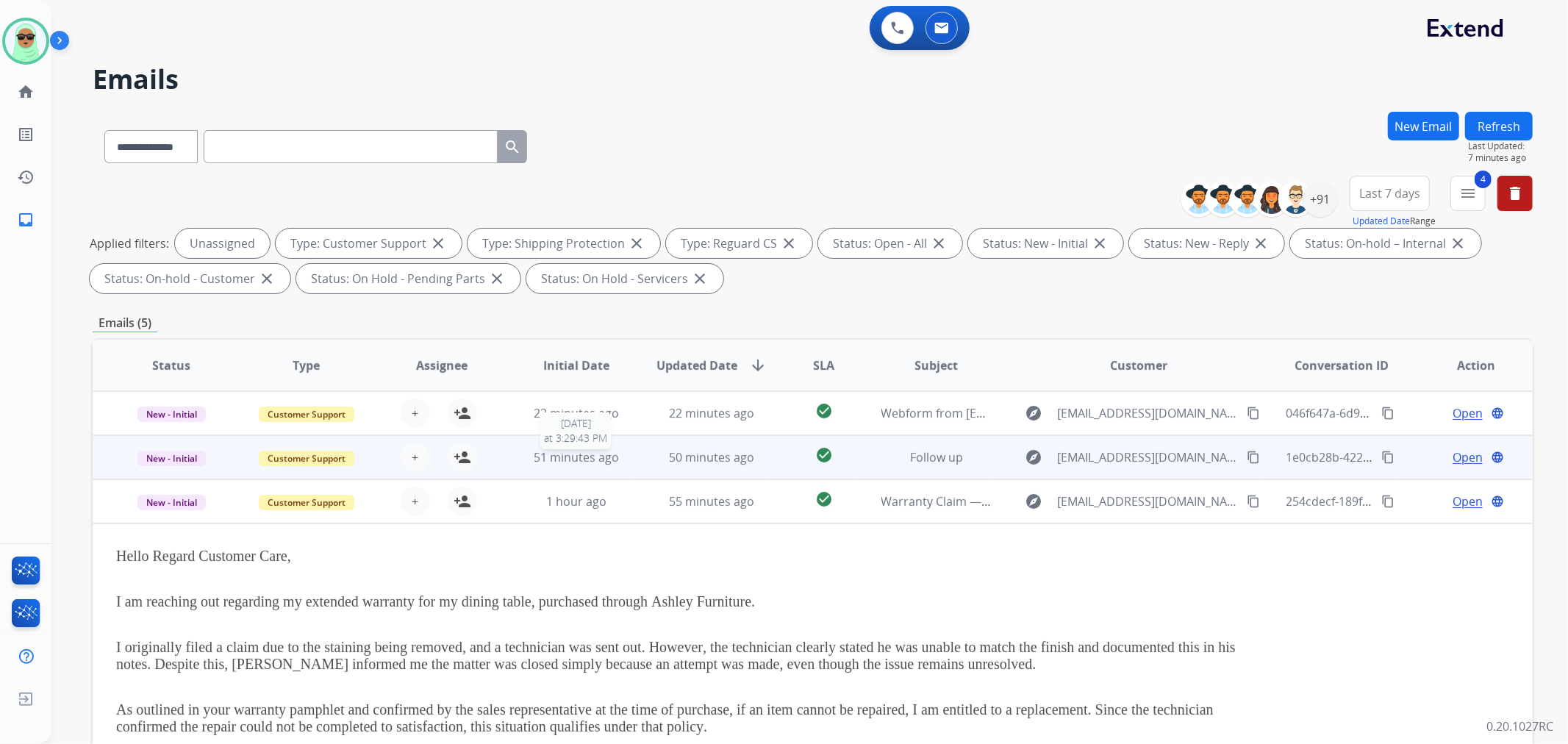
click at [583, 464] on span "51 minutes ago" at bounding box center [577, 458] width 85 height 16
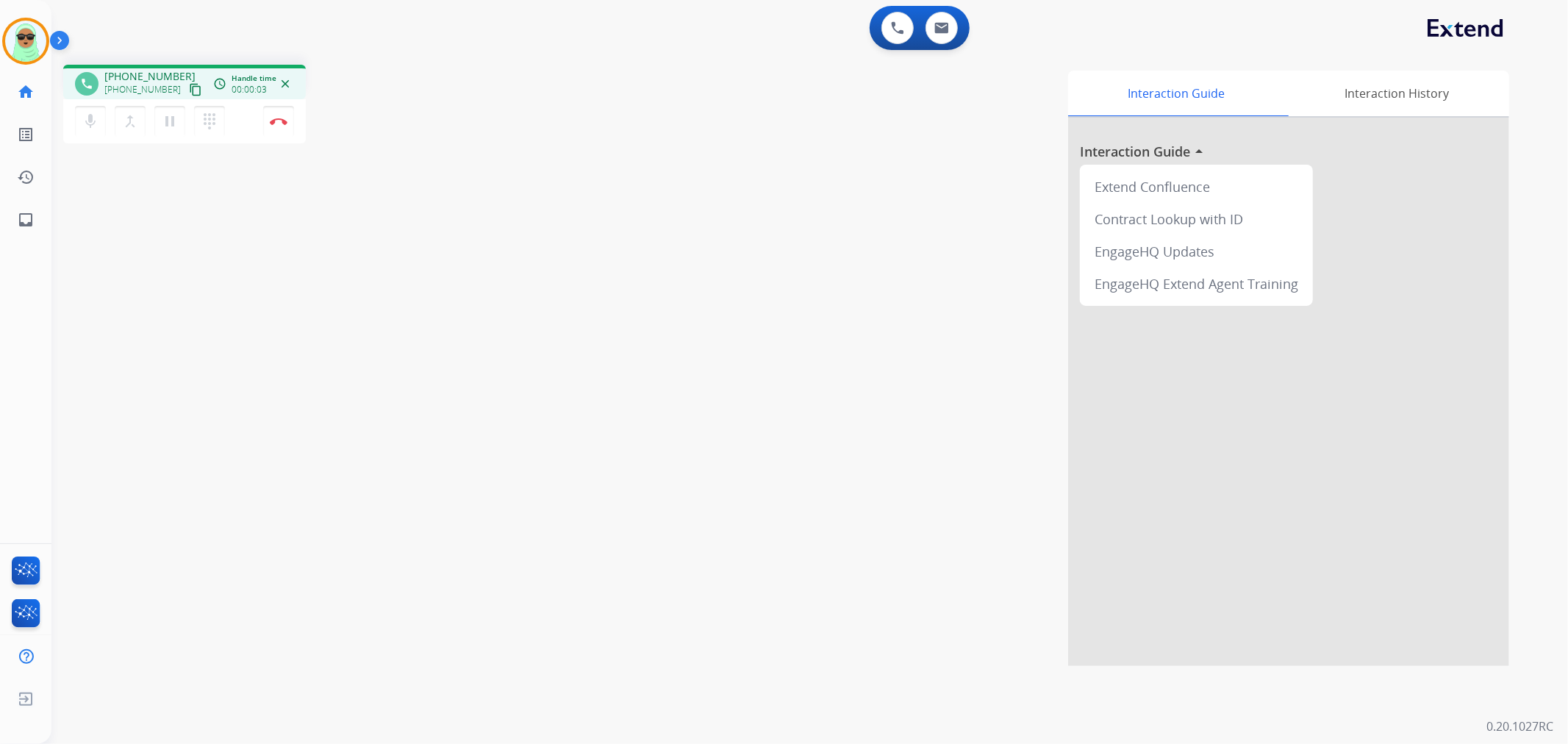
drag, startPoint x: 188, startPoint y: 99, endPoint x: 185, endPoint y: 89, distance: 10.4
click at [188, 94] on div "phone [PHONE_NUMBER] [PHONE_NUMBER] content_copy access_time Call metrics Queue…" at bounding box center [185, 106] width 243 height 83
click at [189, 86] on mat-icon "content_copy" at bounding box center [195, 89] width 13 height 13
drag, startPoint x: 883, startPoint y: 235, endPoint x: 950, endPoint y: 74, distance: 174.4
click at [931, 116] on div "Interaction Guide Interaction History Interaction Guide arrow_drop_up Extend Co…" at bounding box center [1005, 368] width 1008 height 596
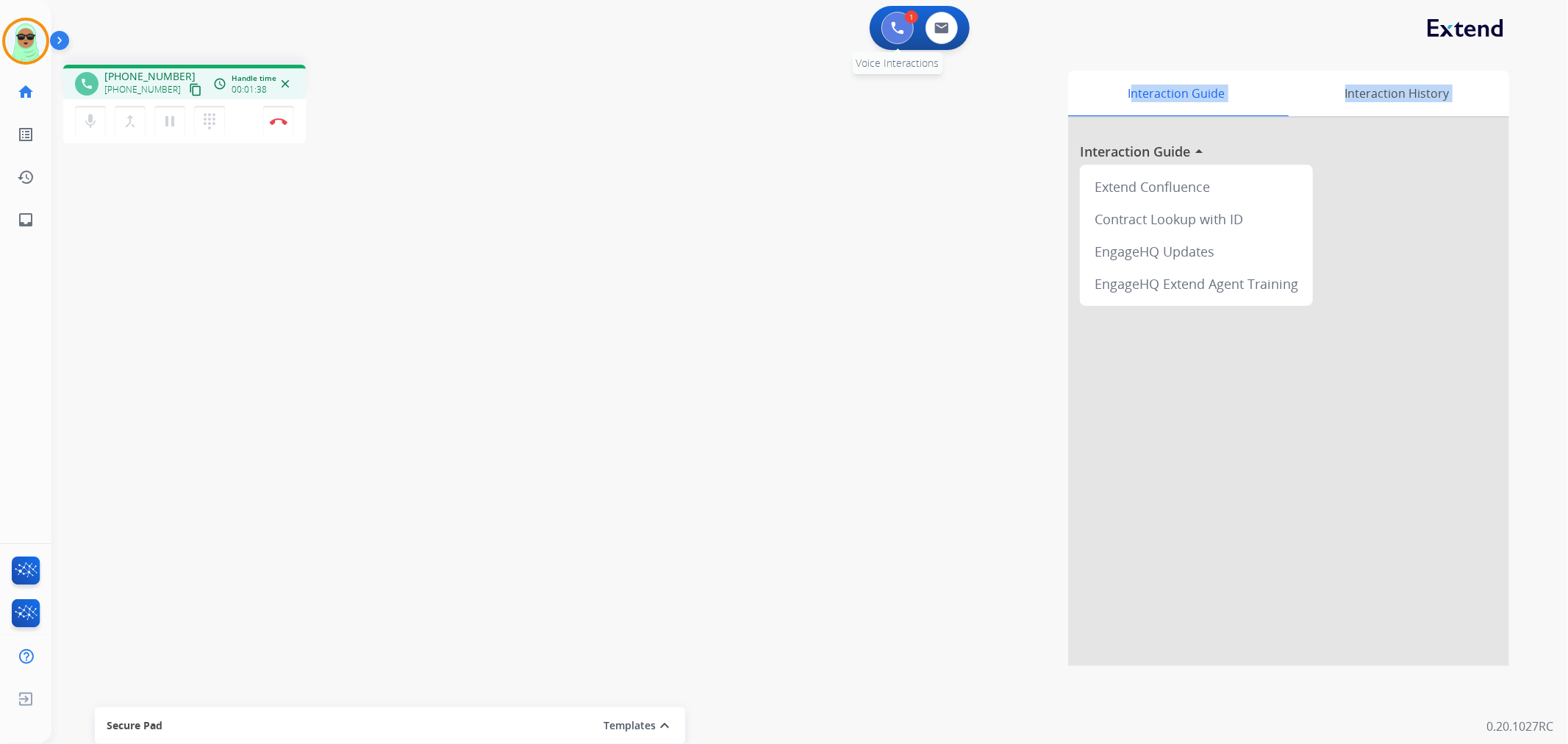
click at [905, 27] on button at bounding box center [897, 27] width 32 height 32
click at [903, 27] on img at bounding box center [897, 28] width 13 height 13
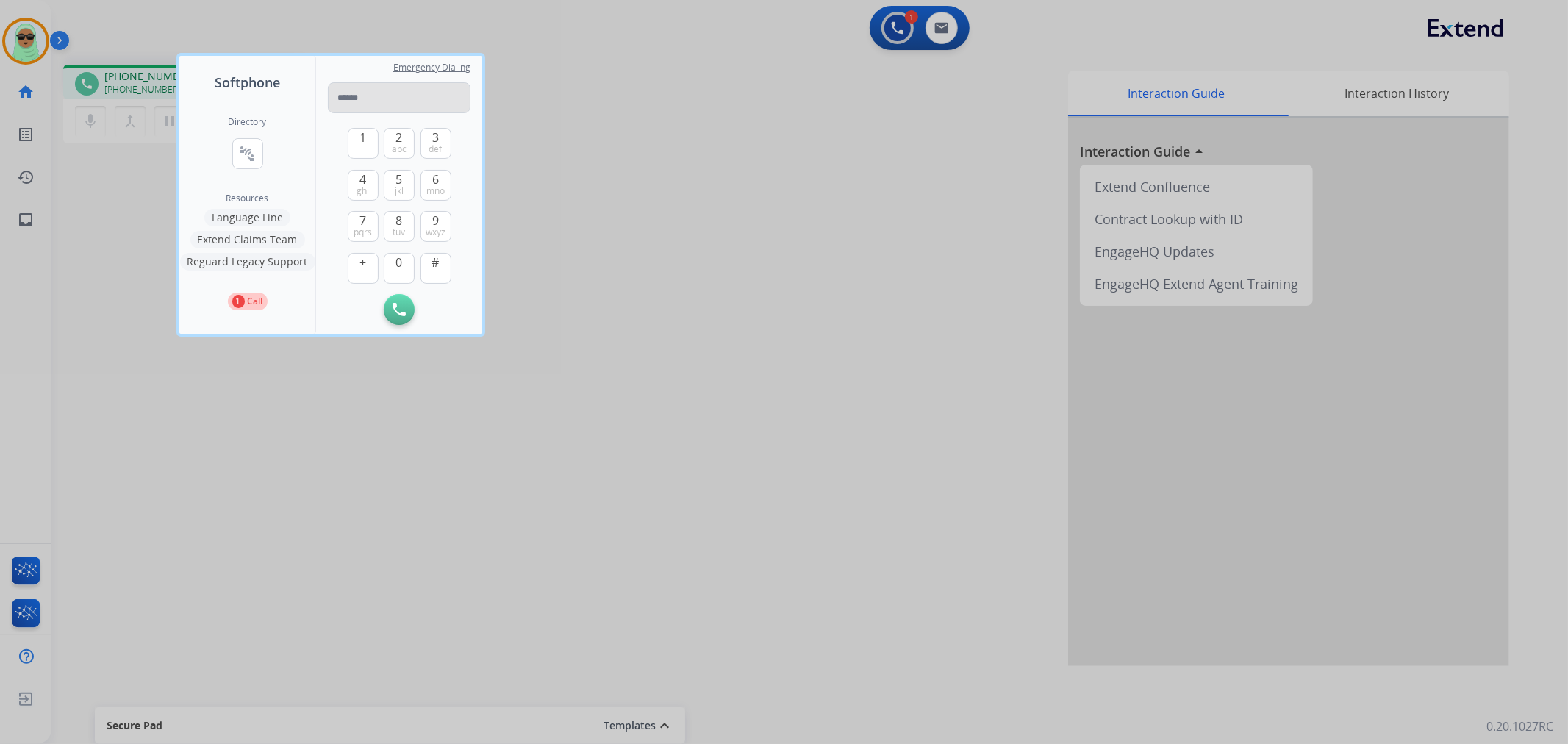
click at [427, 102] on input "tel" at bounding box center [399, 98] width 143 height 31
type input "**********"
click at [400, 320] on button "Initiate Call" at bounding box center [399, 310] width 31 height 31
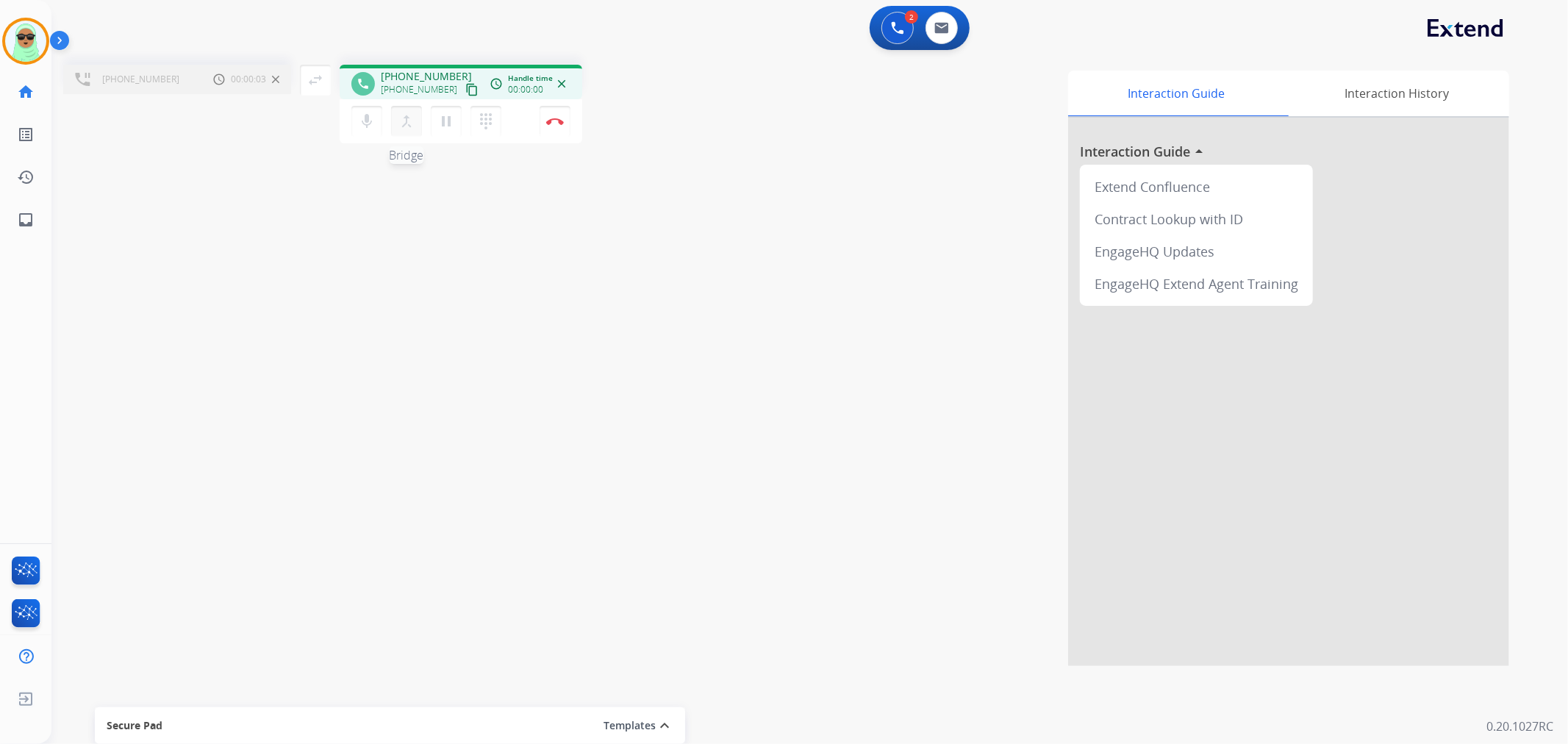
click at [413, 127] on mat-icon "merge_type" at bounding box center [407, 121] width 18 height 18
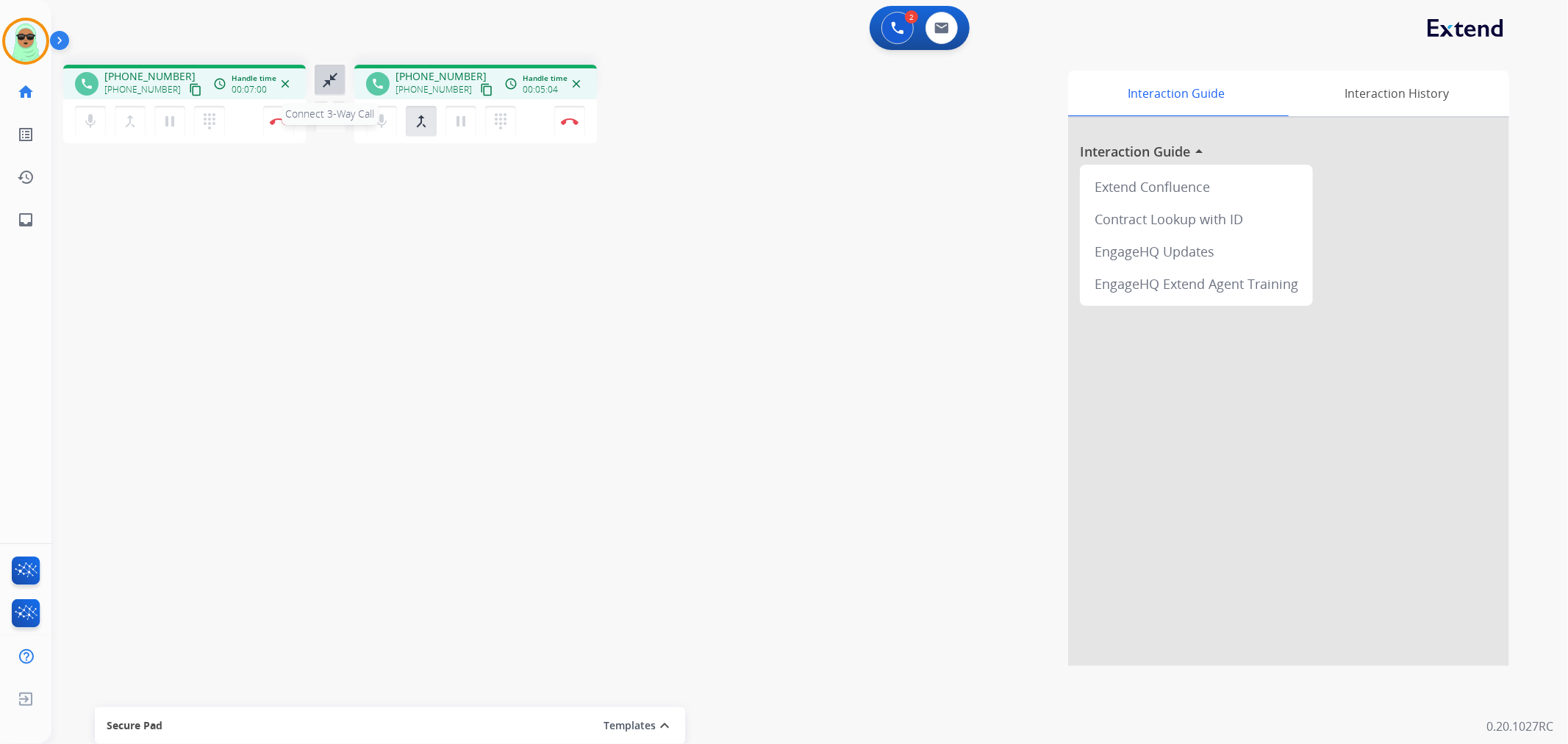
click at [333, 78] on mat-icon "close_fullscreen" at bounding box center [330, 80] width 18 height 18
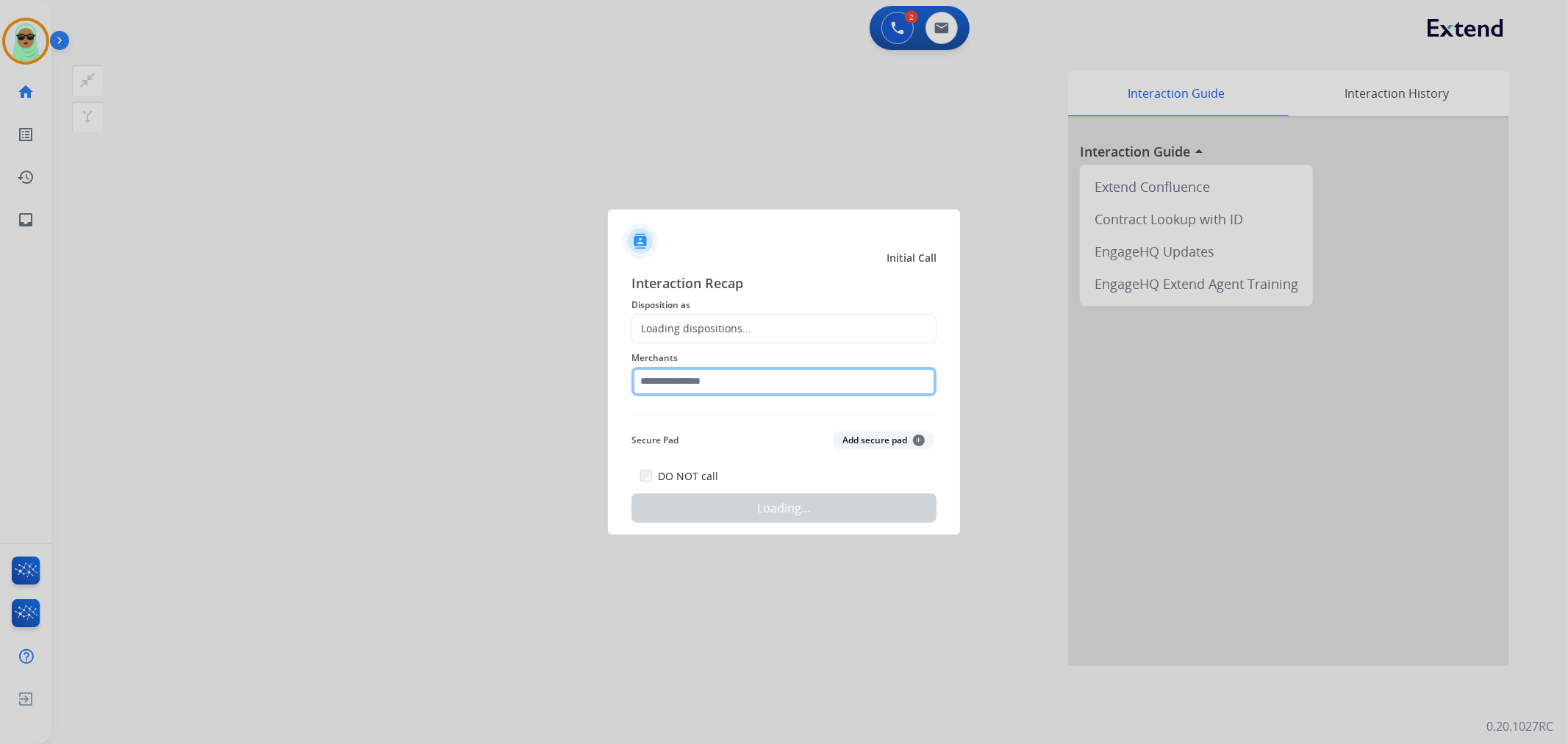
click at [795, 375] on input "text" at bounding box center [784, 381] width 305 height 30
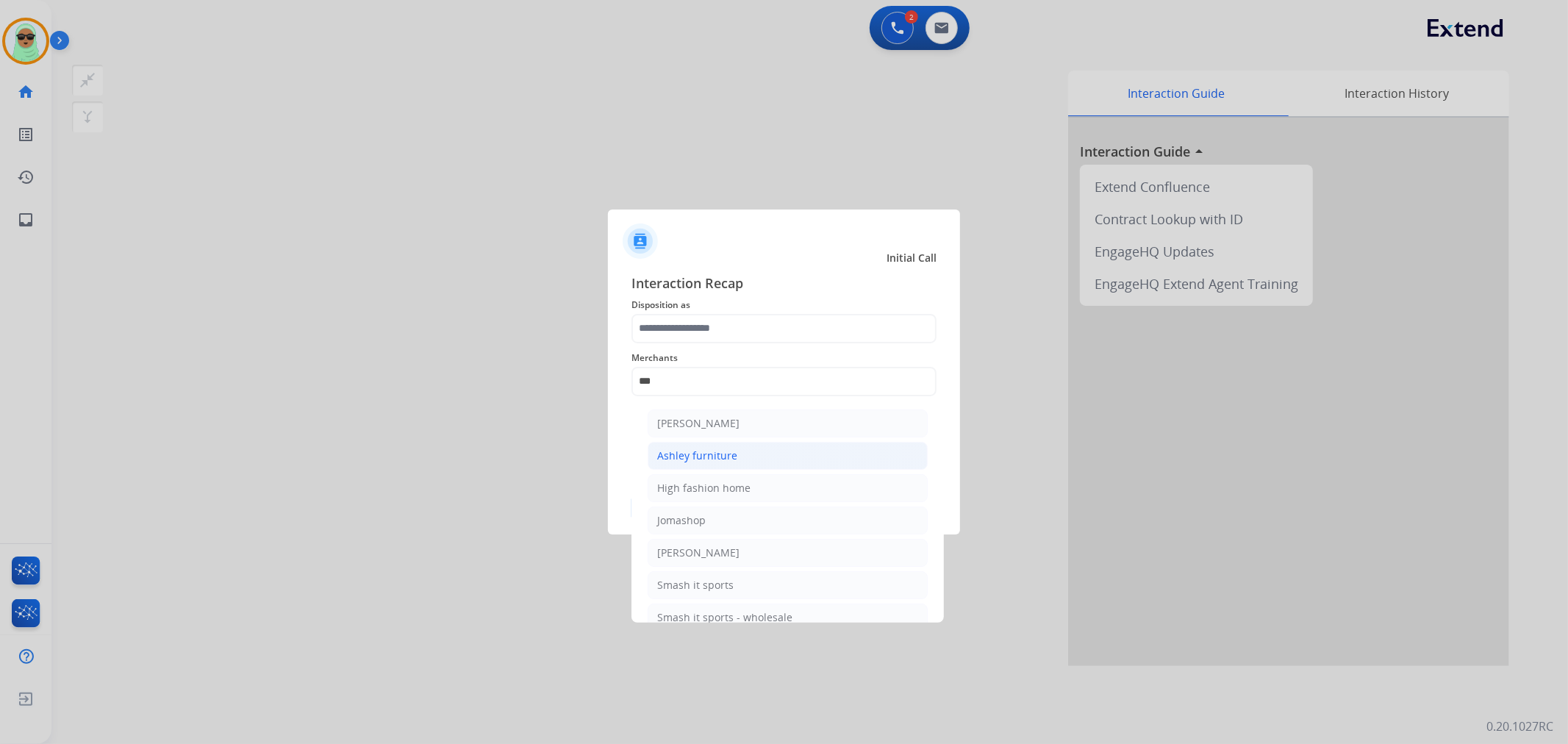
click at [758, 450] on li "Ashley furniture" at bounding box center [788, 456] width 280 height 28
type input "**********"
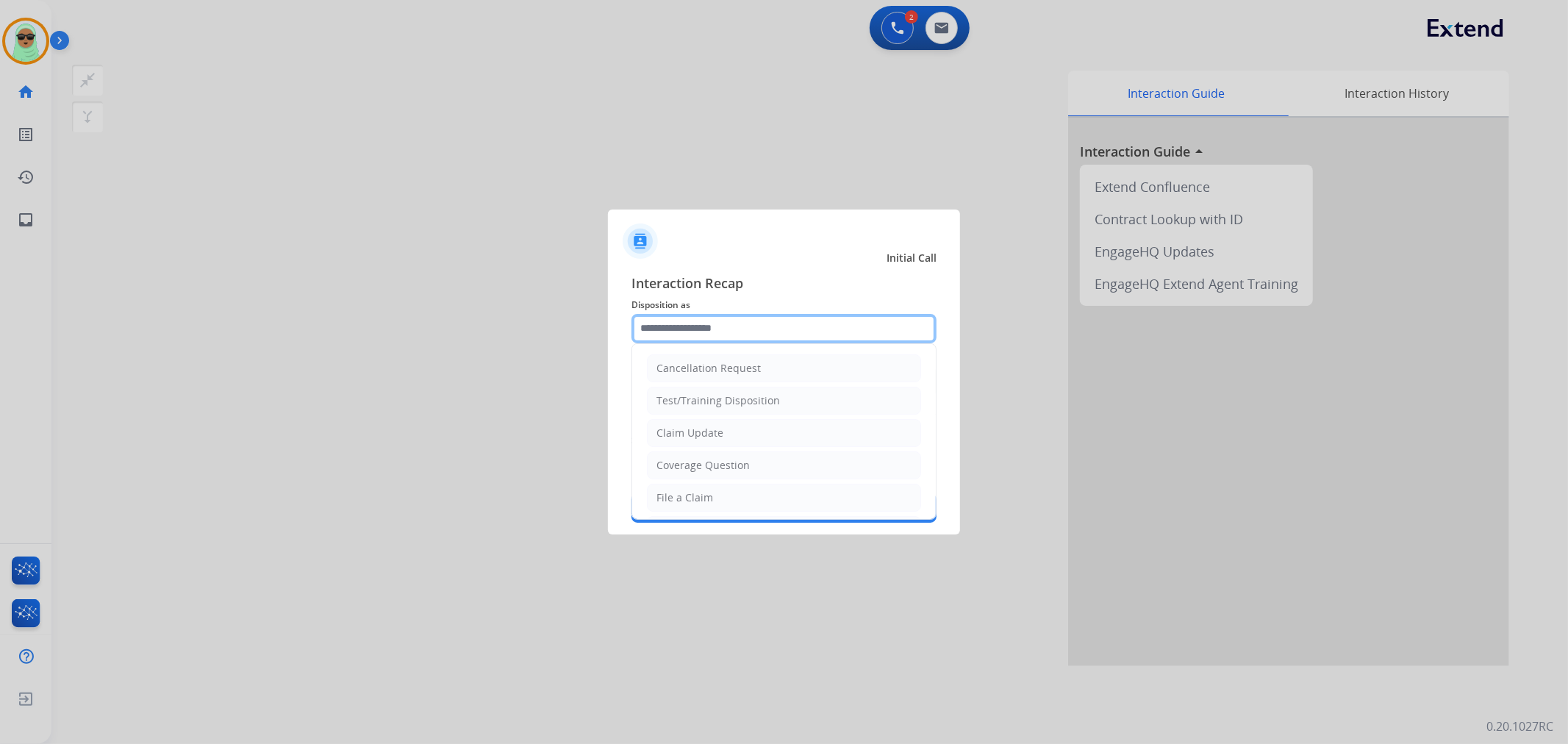
click at [729, 321] on input "text" at bounding box center [784, 329] width 305 height 30
click at [715, 461] on div "Coverage Question" at bounding box center [704, 465] width 93 height 15
type input "**********"
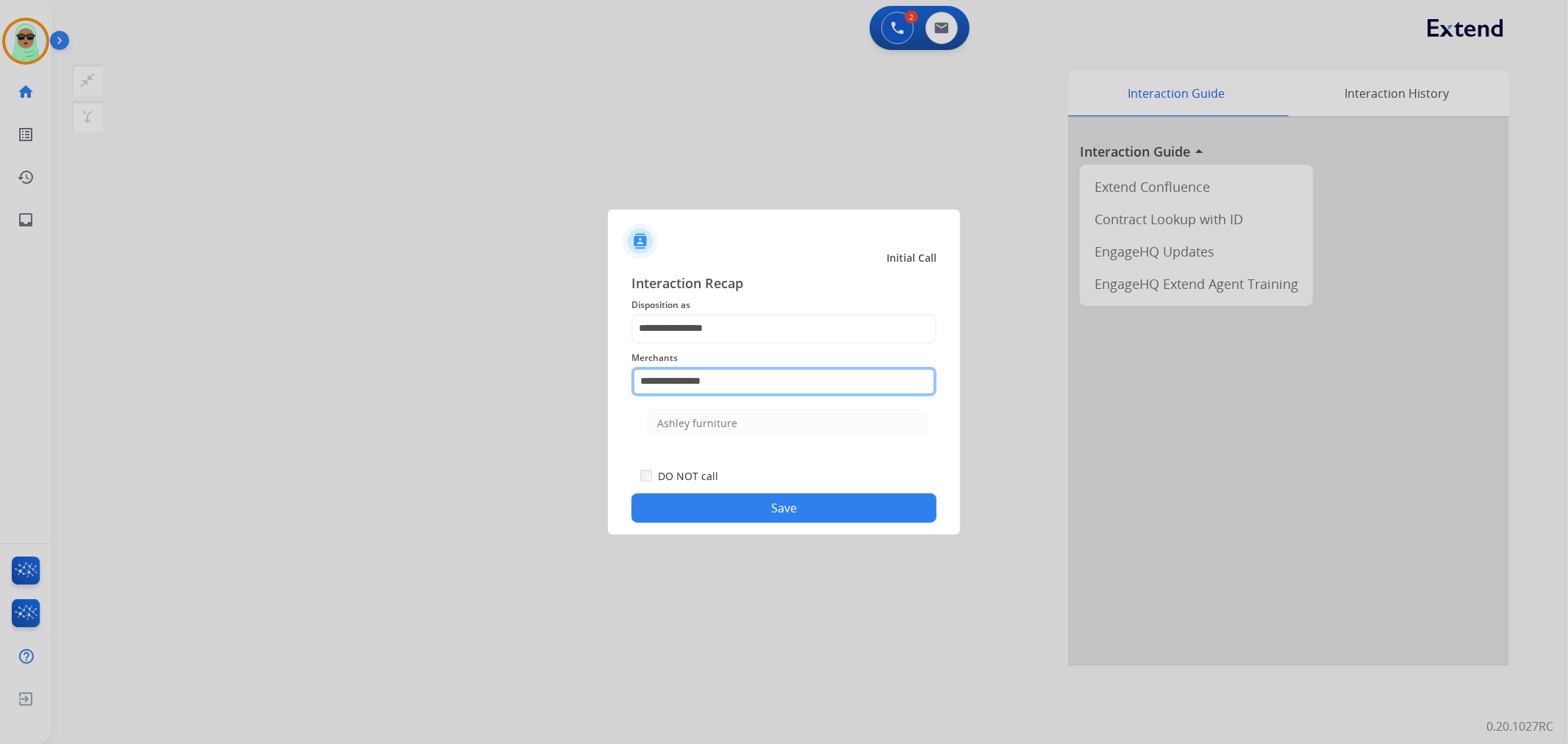
click at [767, 393] on input "**********" at bounding box center [784, 381] width 305 height 30
click at [769, 391] on input "**********" at bounding box center [784, 381] width 305 height 30
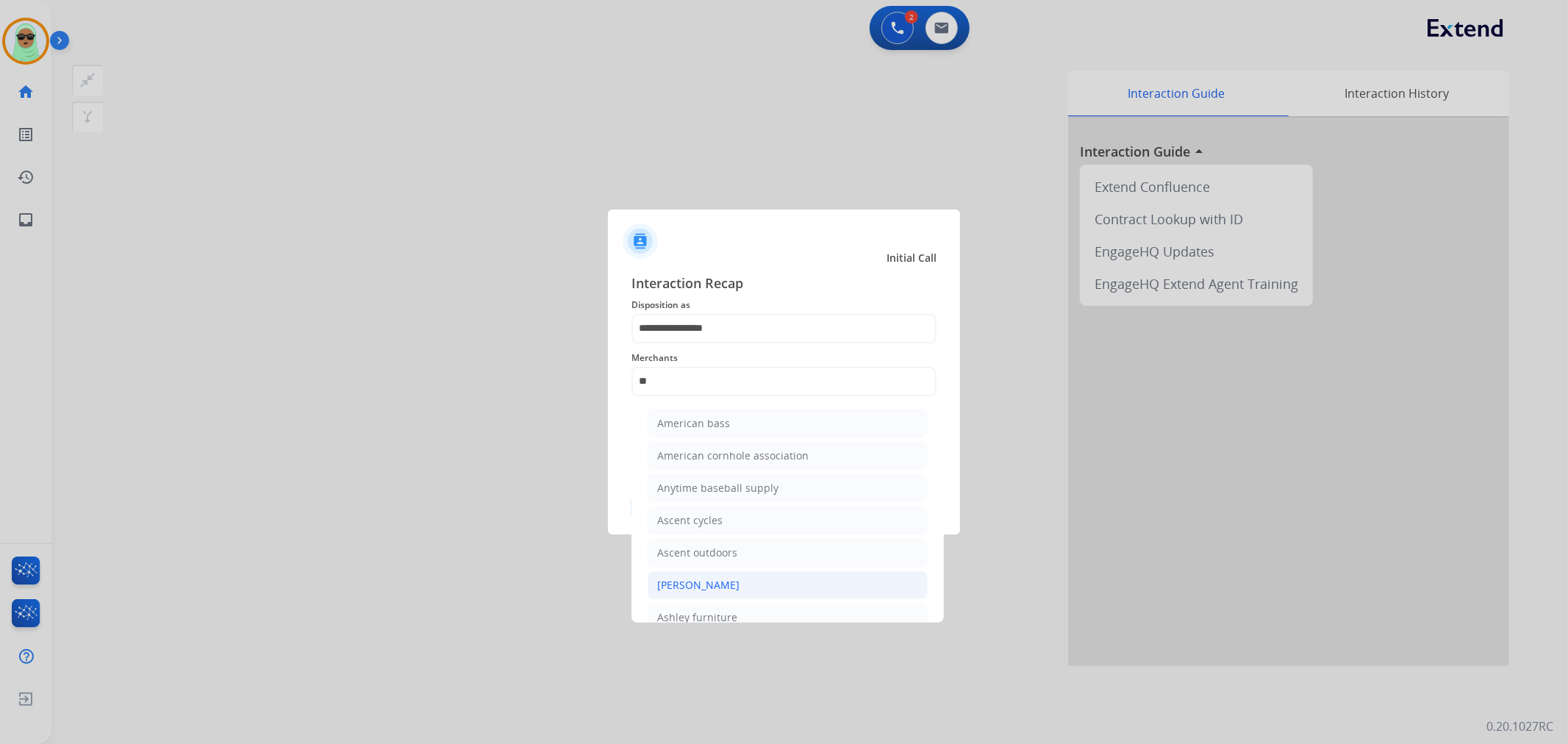
click at [740, 582] on li "[PERSON_NAME]" at bounding box center [788, 586] width 280 height 28
type input "**********"
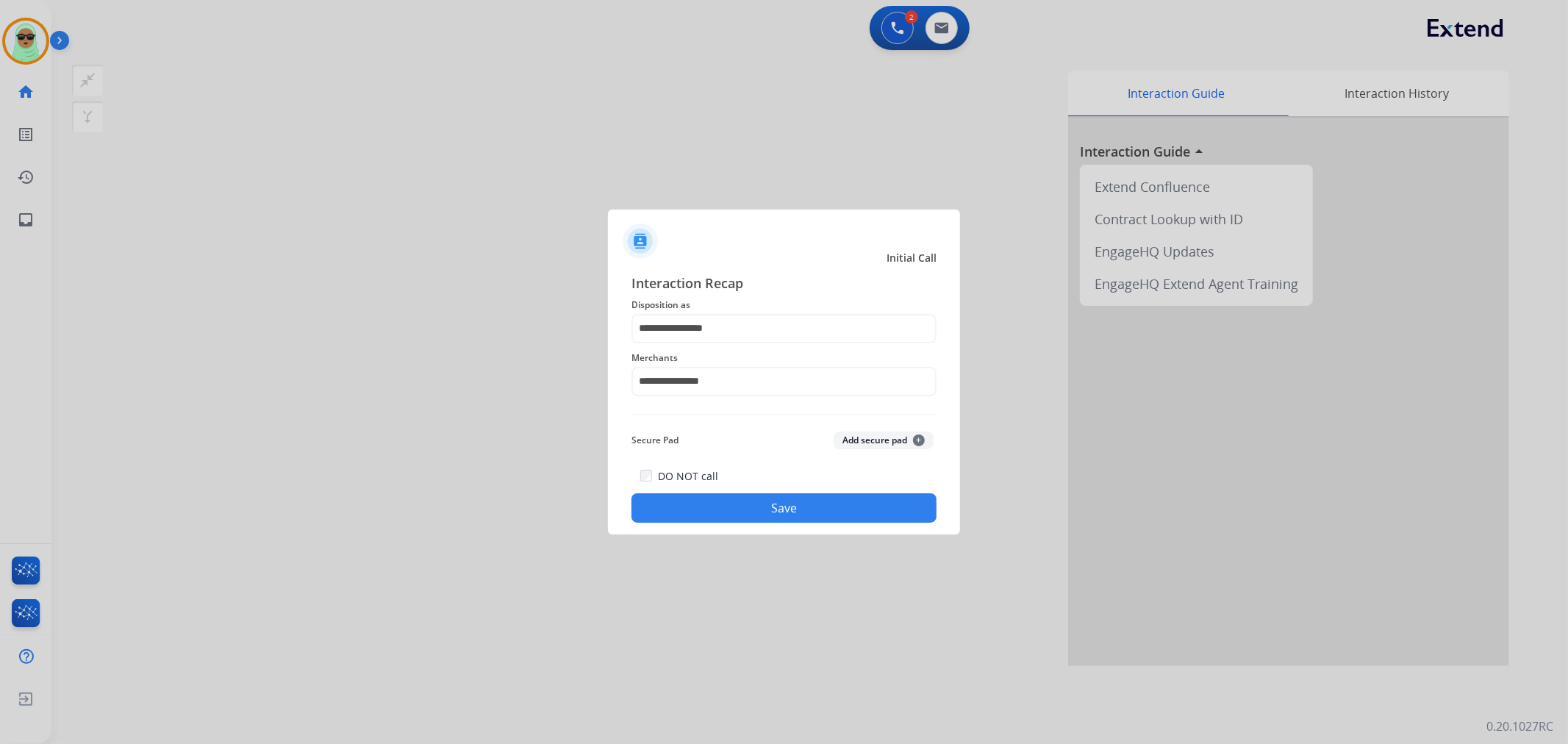
click at [802, 506] on button "Save" at bounding box center [784, 509] width 305 height 30
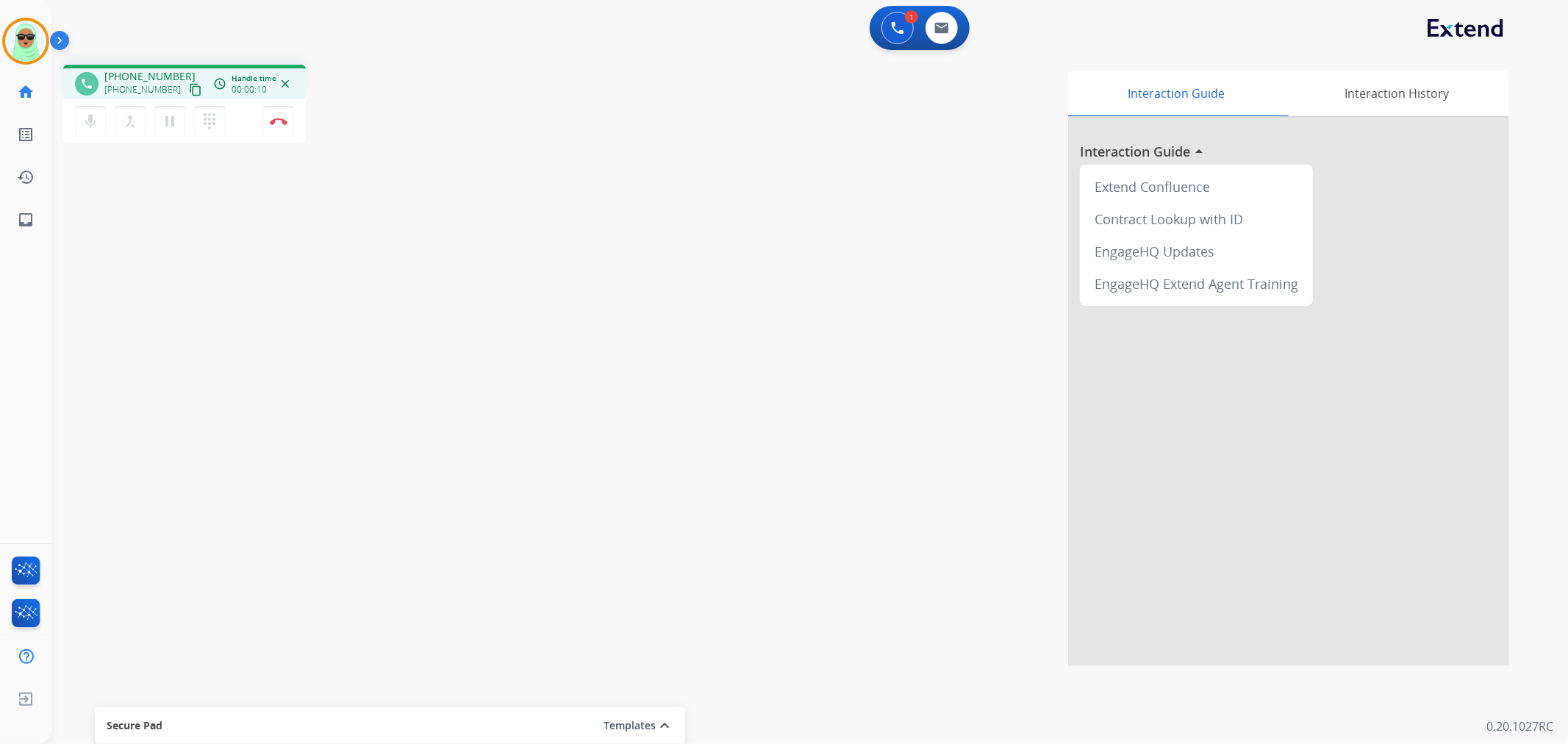
click at [189, 89] on mat-icon "content_copy" at bounding box center [195, 89] width 13 height 13
click at [270, 124] on img at bounding box center [279, 121] width 18 height 7
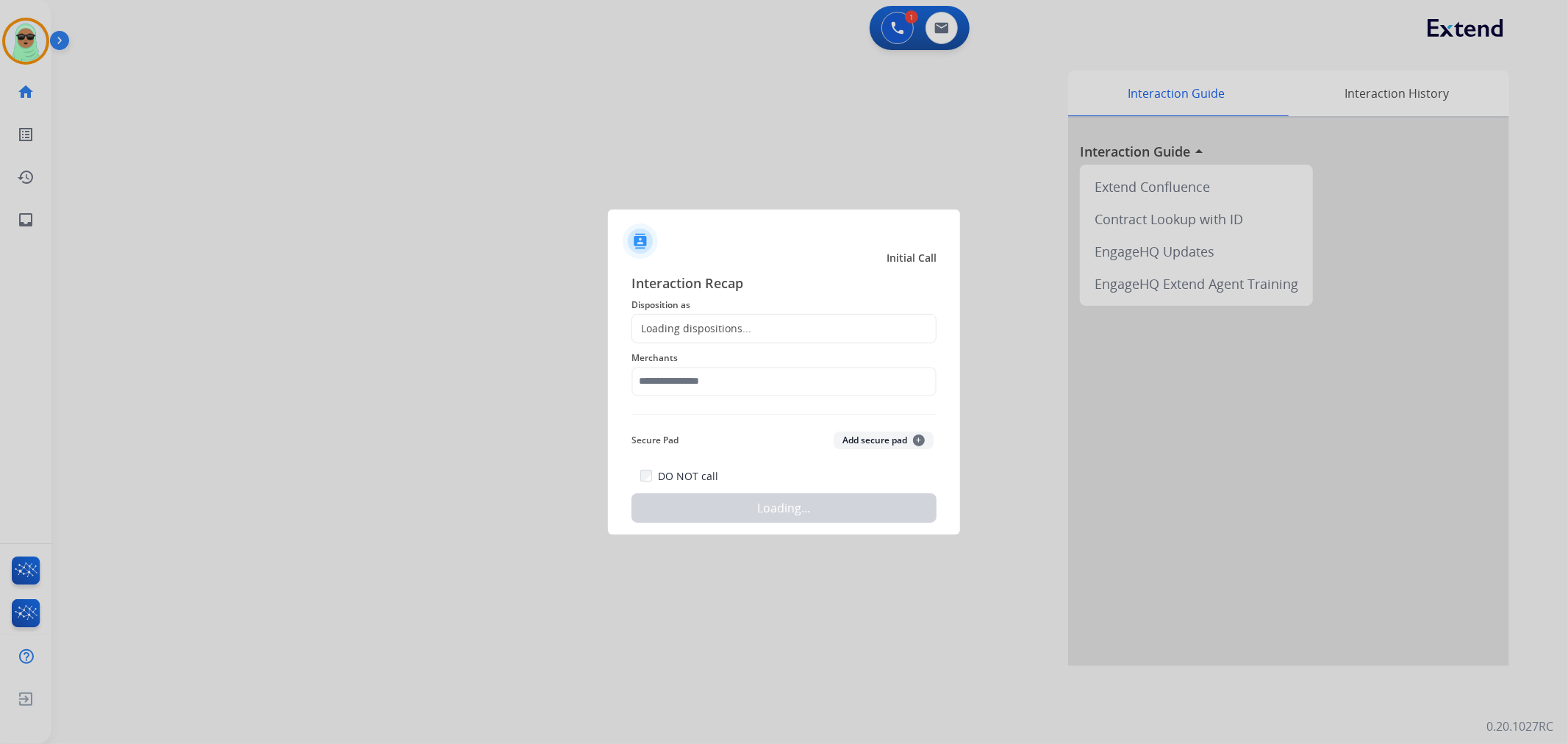
drag, startPoint x: 708, startPoint y: 365, endPoint x: 704, endPoint y: 373, distance: 8.9
click at [706, 366] on div "Merchants" at bounding box center [784, 373] width 305 height 59
click at [704, 373] on input "text" at bounding box center [784, 381] width 305 height 30
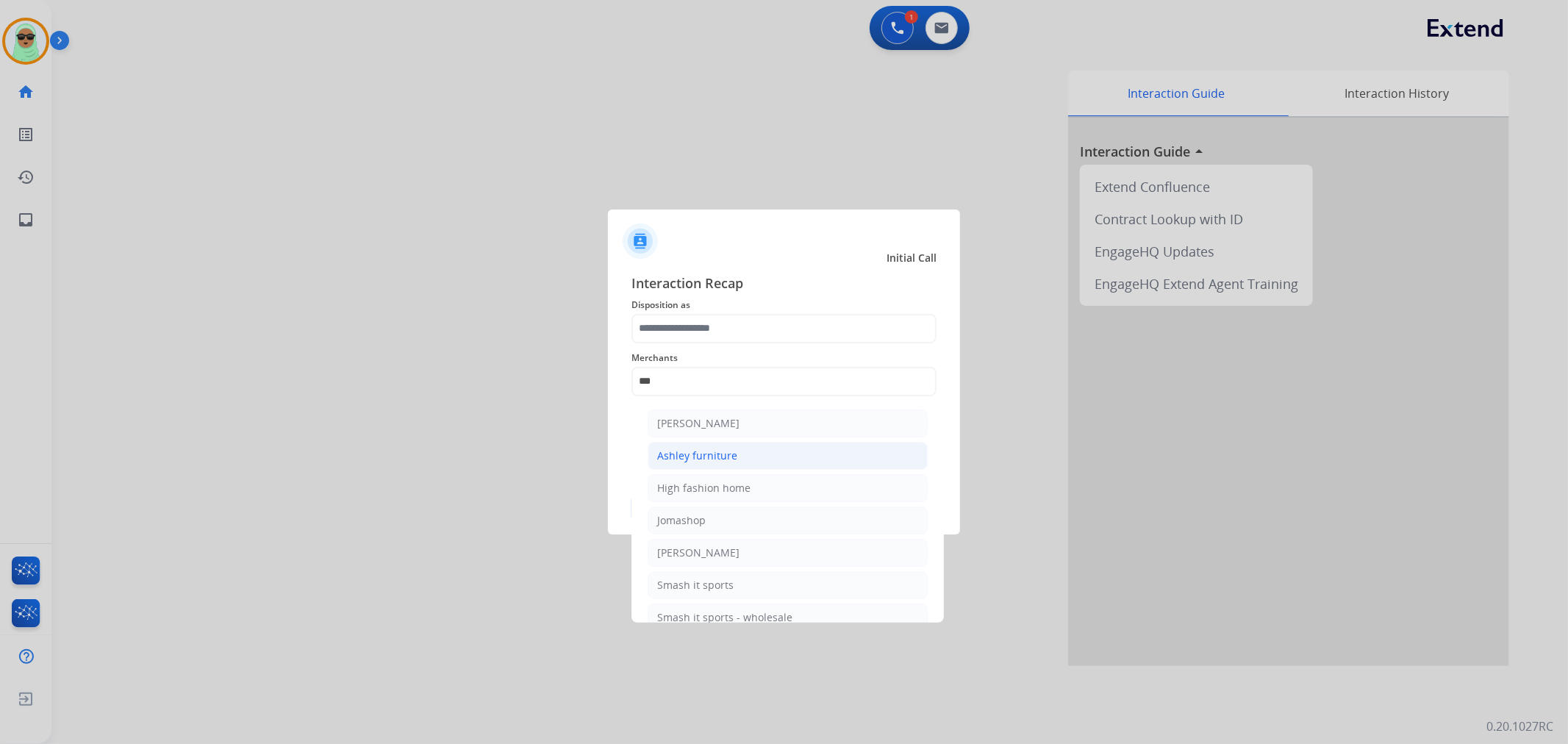
click at [770, 445] on li "Ashley furniture" at bounding box center [788, 456] width 280 height 28
type input "**********"
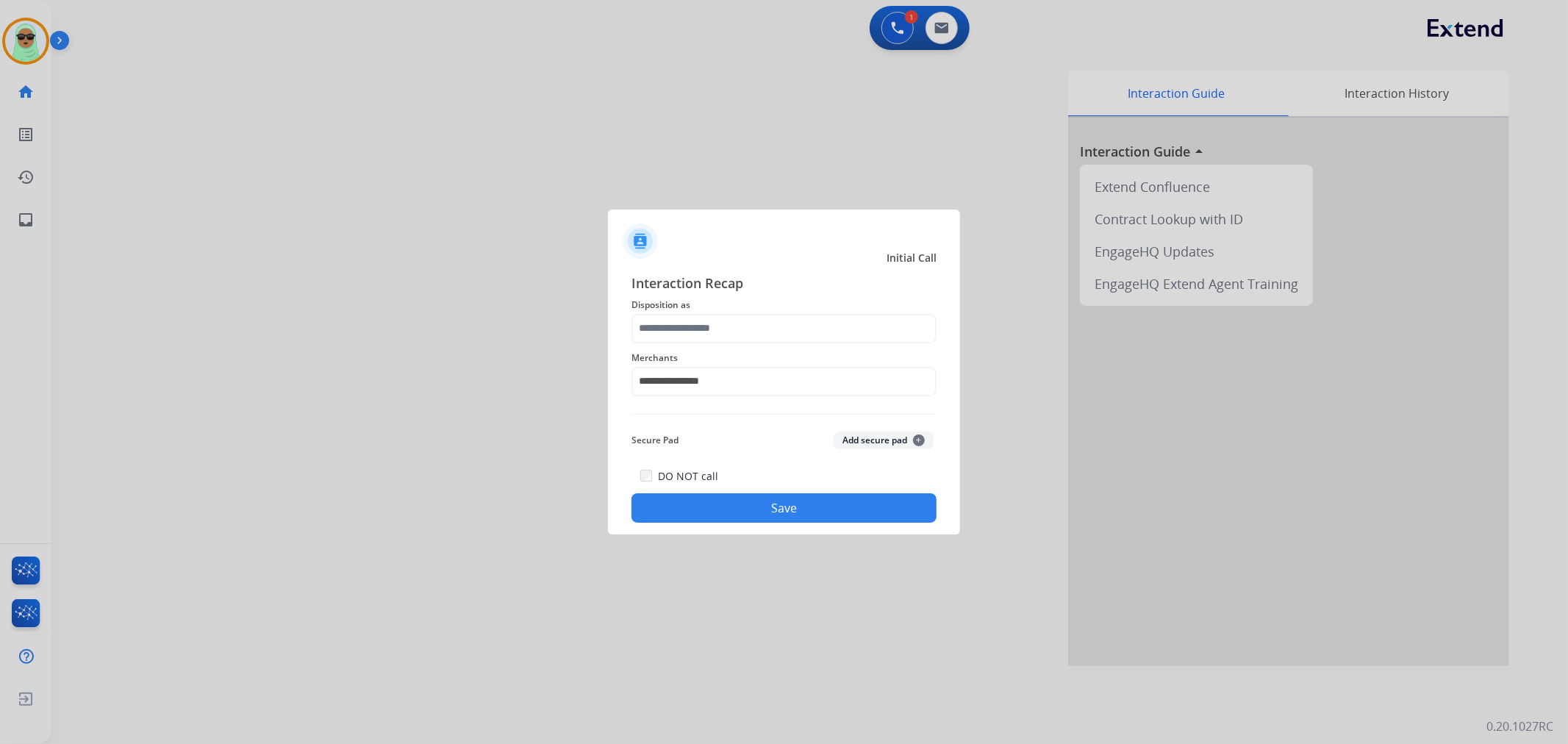
click at [762, 345] on div "**********" at bounding box center [784, 373] width 305 height 59
click at [766, 328] on input "text" at bounding box center [784, 329] width 305 height 30
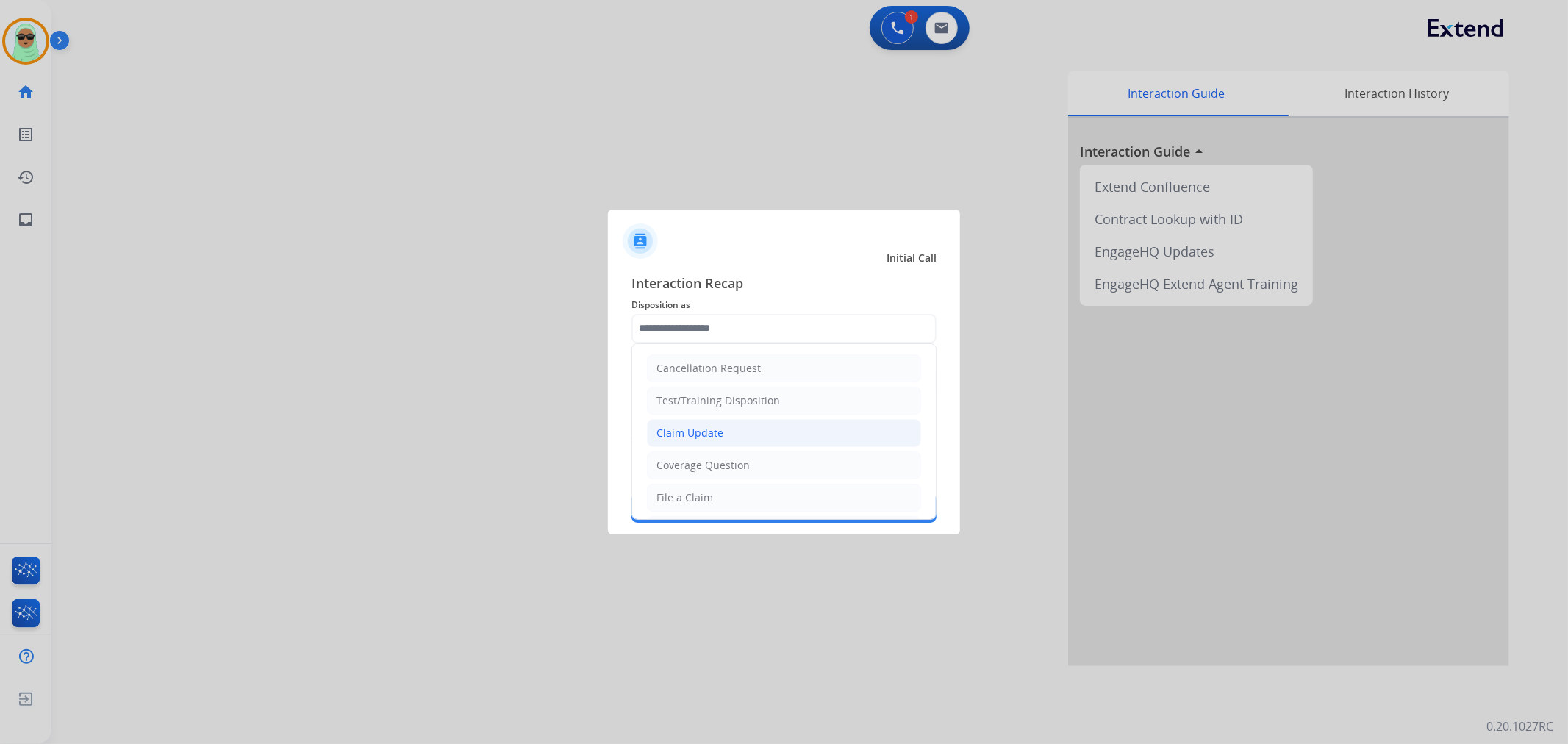
click at [725, 444] on li "Claim Update" at bounding box center [784, 433] width 274 height 28
type input "**********"
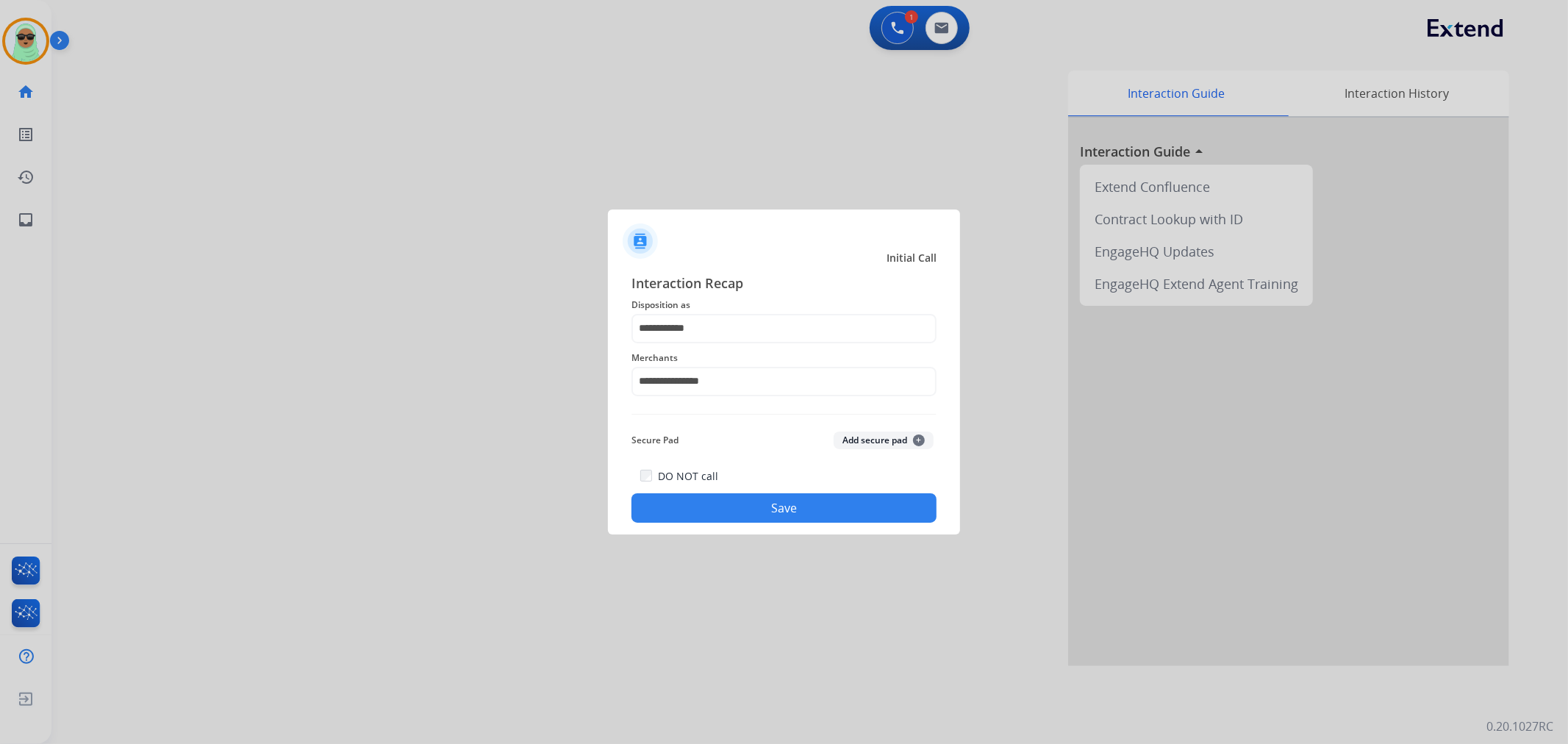
click at [746, 509] on button "Save" at bounding box center [784, 509] width 305 height 30
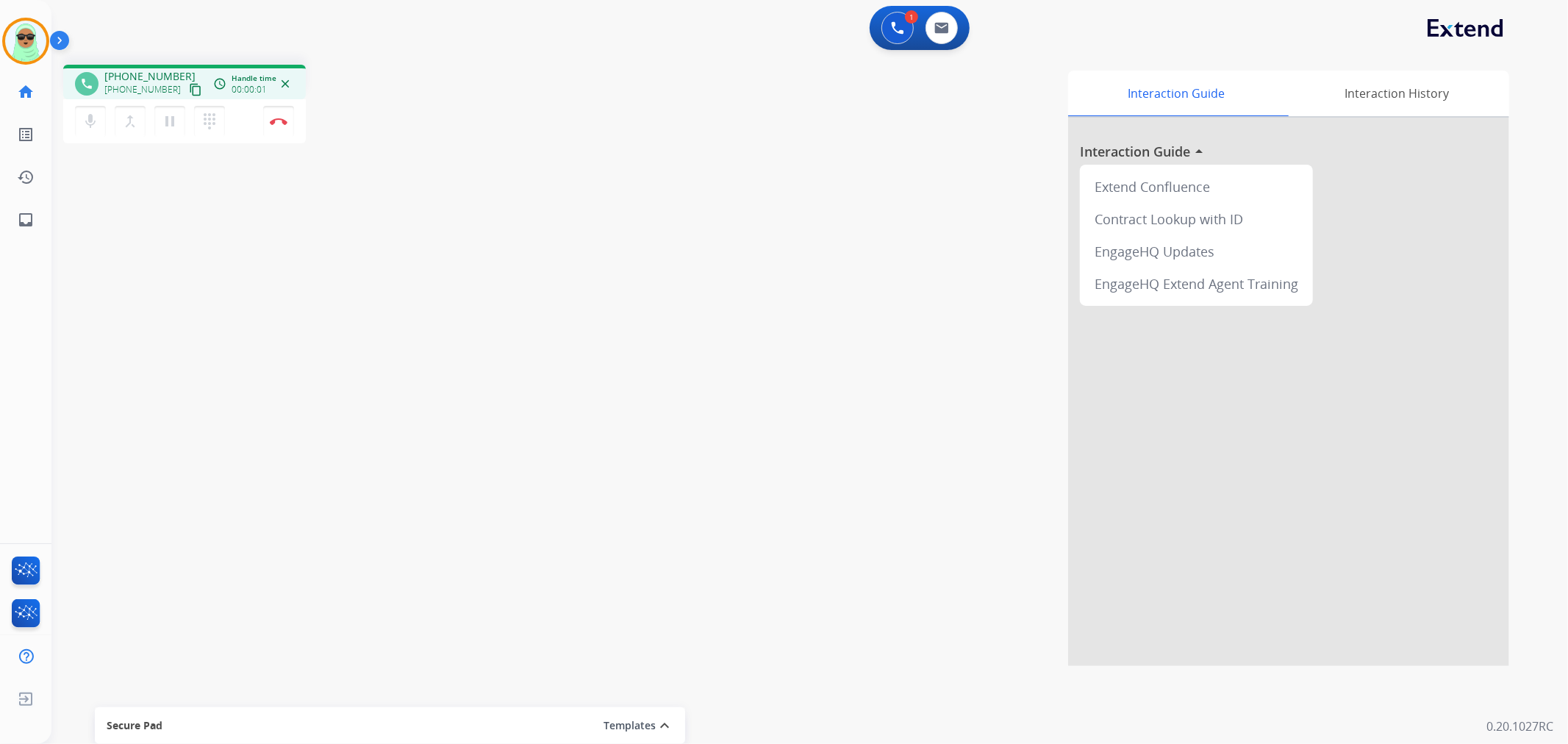
click at [189, 84] on mat-icon "content_copy" at bounding box center [195, 89] width 13 height 13
click at [893, 11] on button at bounding box center [897, 27] width 32 height 32
click at [898, 39] on button at bounding box center [897, 27] width 32 height 32
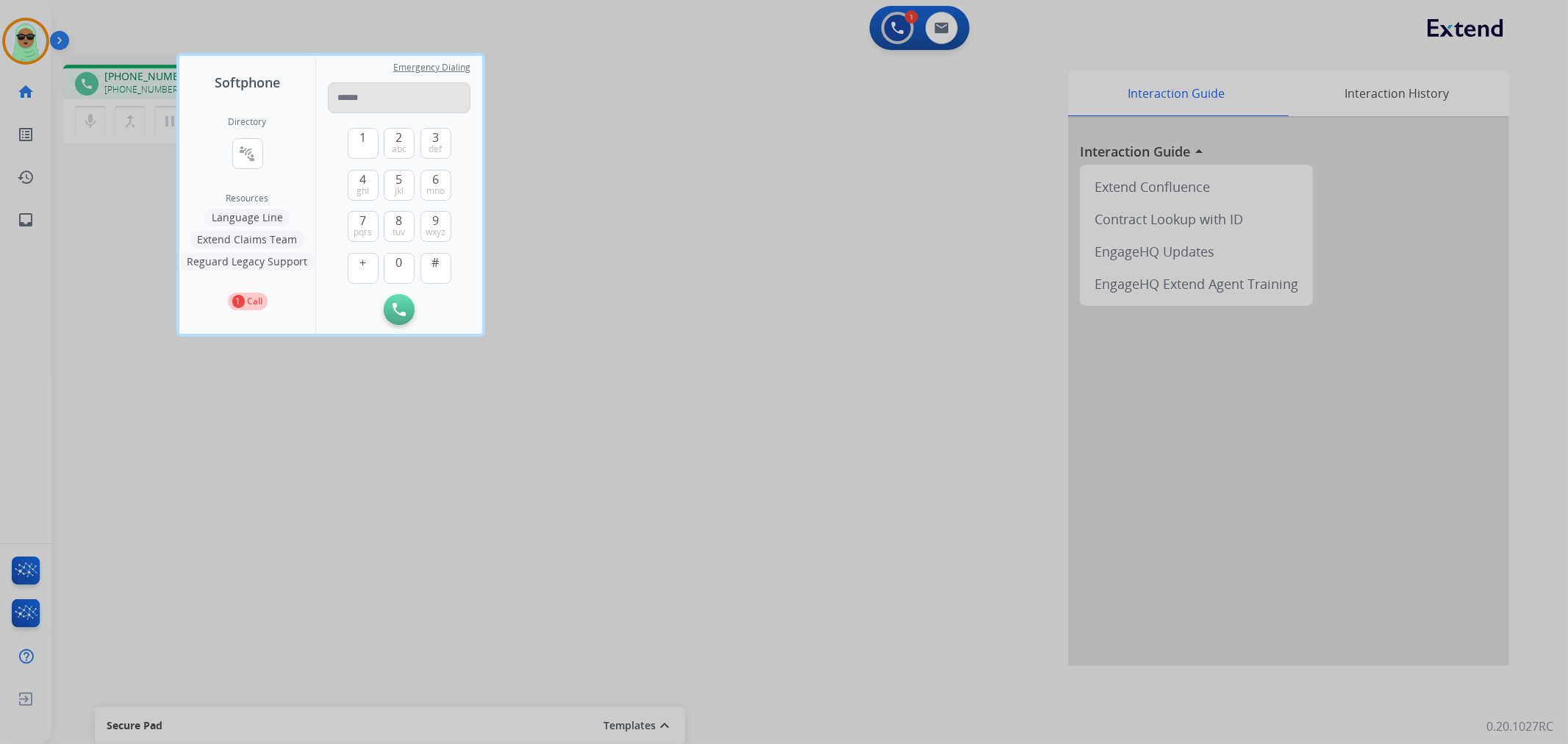
click at [430, 97] on input "tel" at bounding box center [399, 98] width 143 height 31
type input "**********"
click at [404, 317] on button "Initiate Call" at bounding box center [399, 310] width 31 height 31
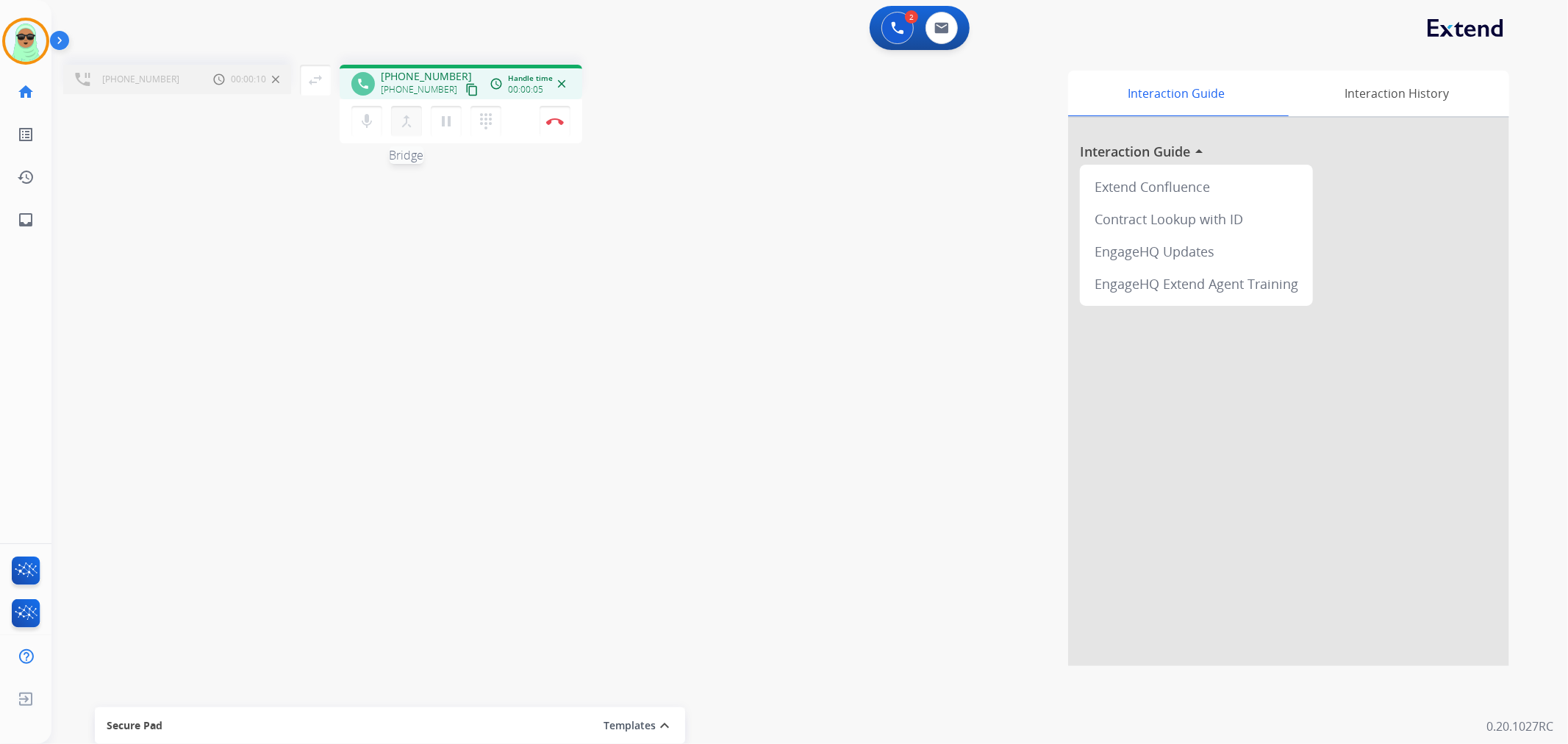
click at [407, 135] on button "merge_type Bridge" at bounding box center [407, 121] width 31 height 31
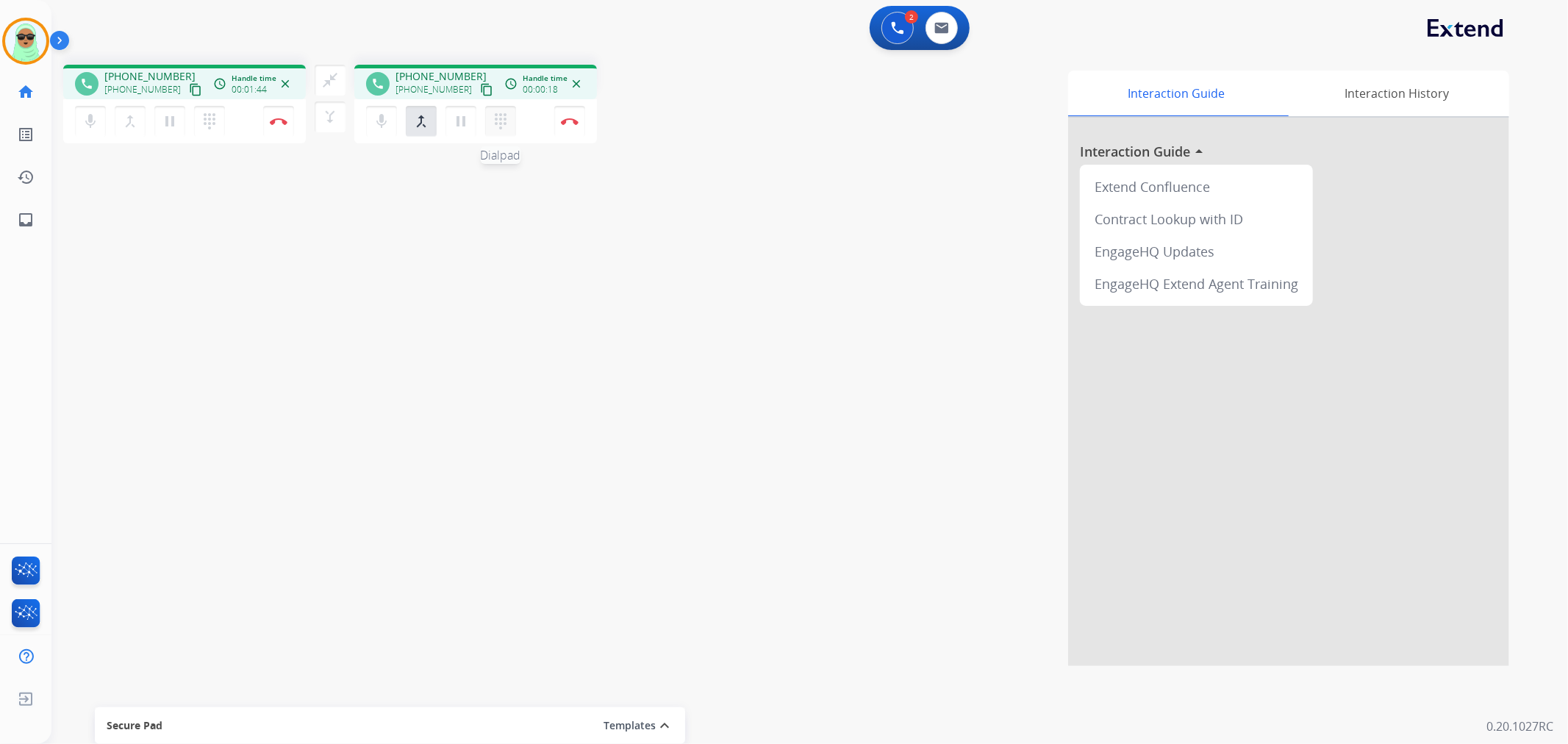
click at [509, 113] on button "dialpad Dialpad" at bounding box center [501, 121] width 31 height 31
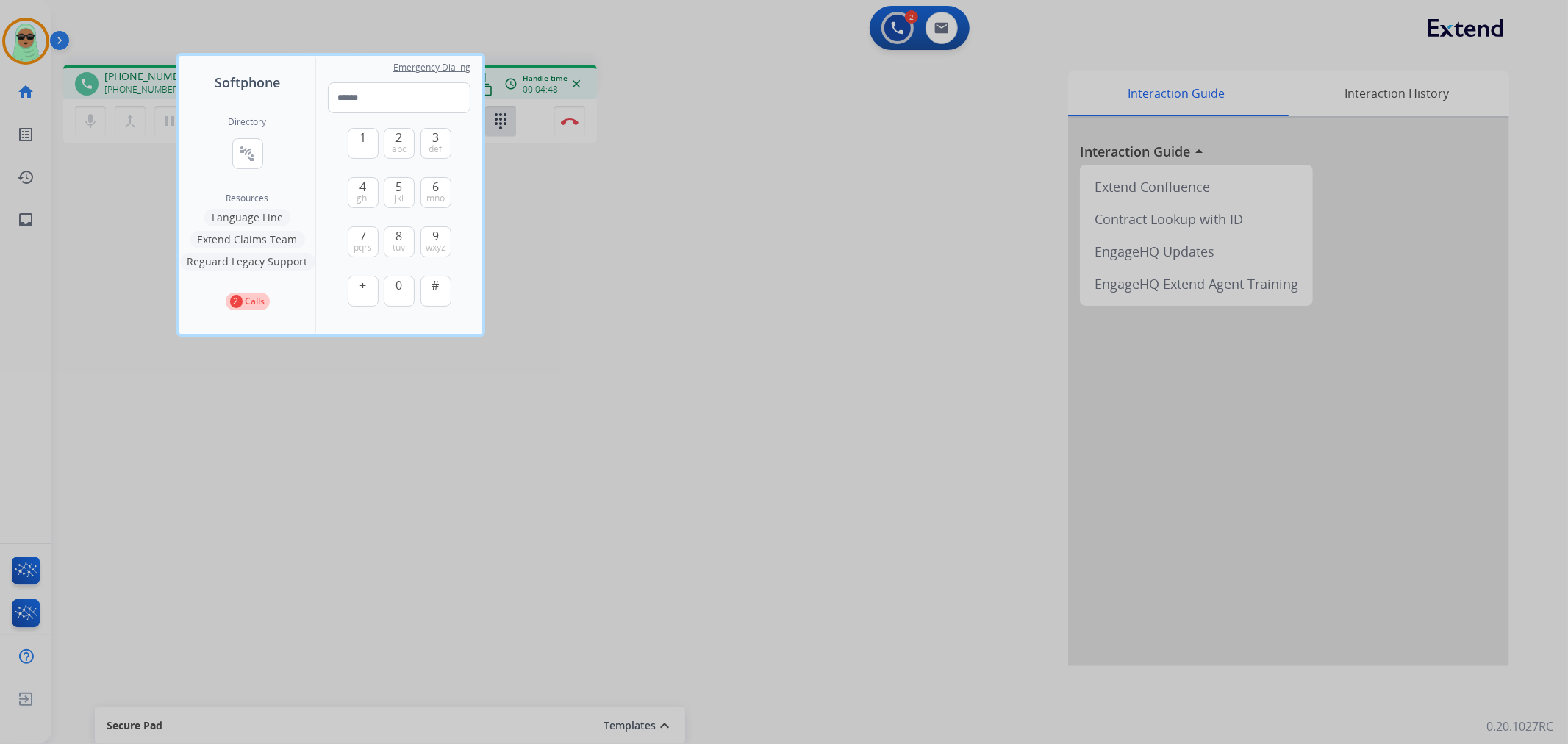
click at [614, 278] on div at bounding box center [784, 372] width 1568 height 744
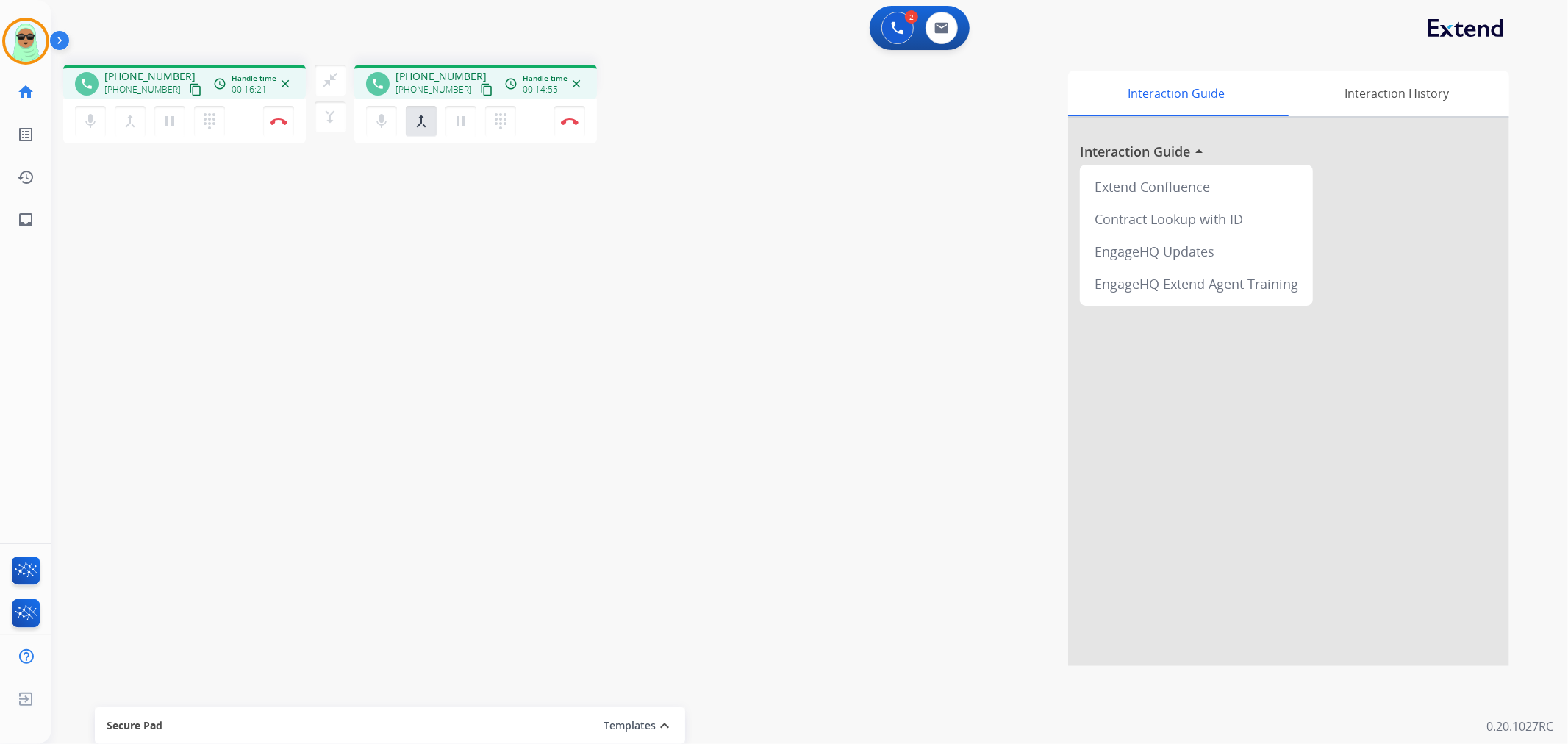
click at [181, 252] on div "phone +19012197406 +19012197406 content_copy access_time Call metrics Queue 00:…" at bounding box center [792, 360] width 1481 height 614
click at [579, 132] on button "Disconnect" at bounding box center [570, 121] width 31 height 31
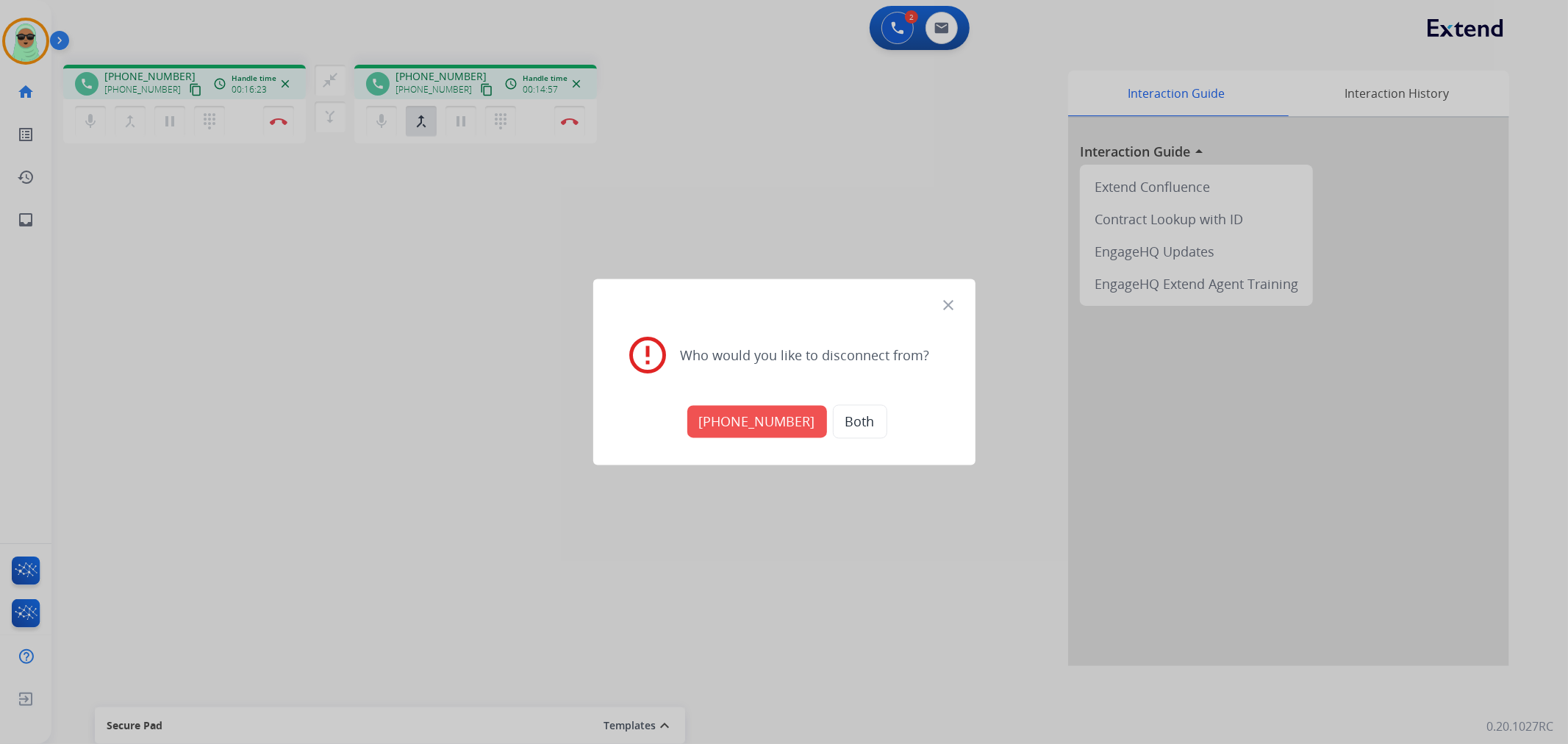
click at [733, 425] on button "+18007666786" at bounding box center [757, 422] width 139 height 32
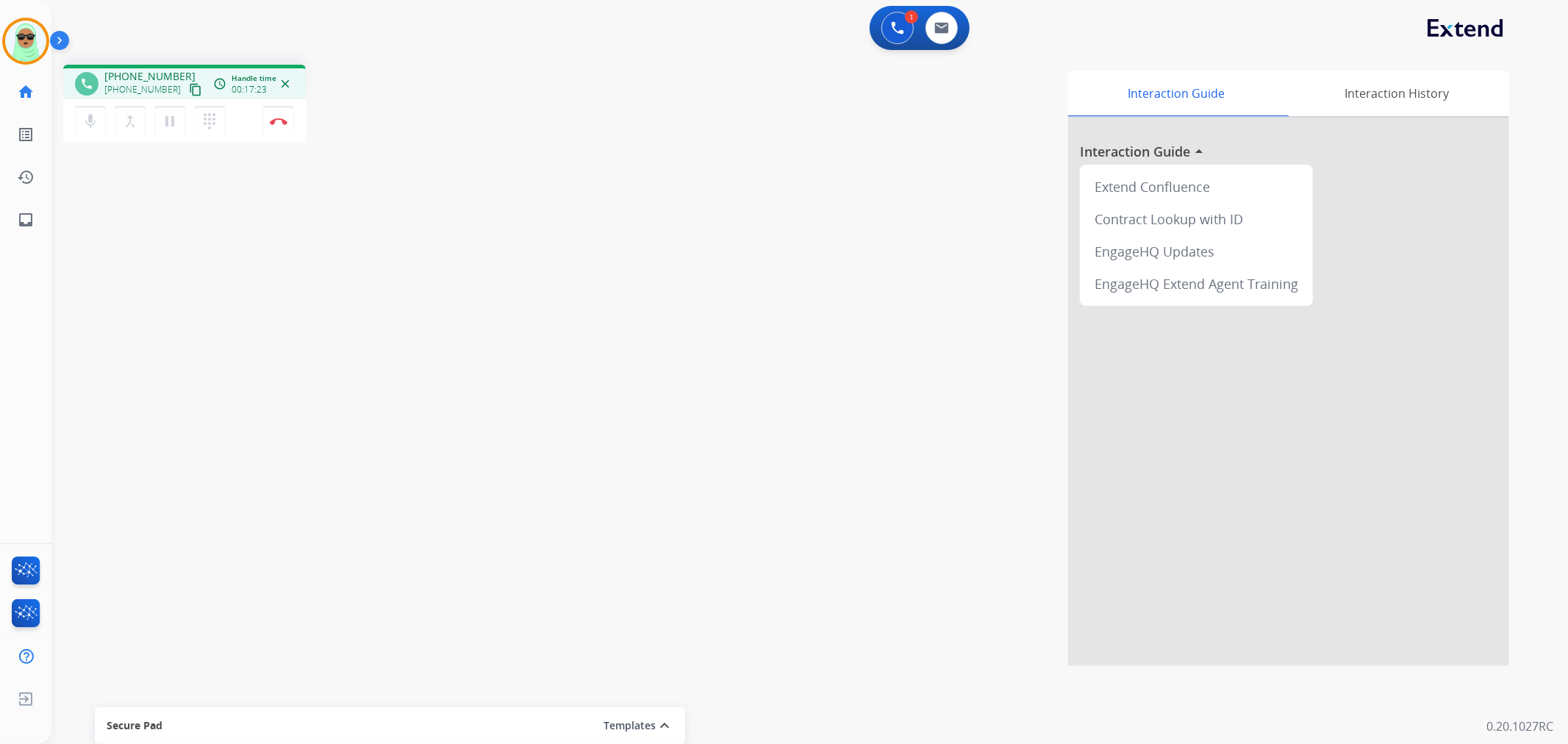
click at [884, 332] on div "Interaction Guide Interaction History Interaction Guide arrow_drop_up Extend Co…" at bounding box center [1005, 368] width 1008 height 596
click at [421, 193] on div "phone +19012197406 +19012197406 content_copy access_time Call metrics Queue 00:…" at bounding box center [792, 360] width 1481 height 614
click at [280, 119] on img at bounding box center [279, 121] width 18 height 7
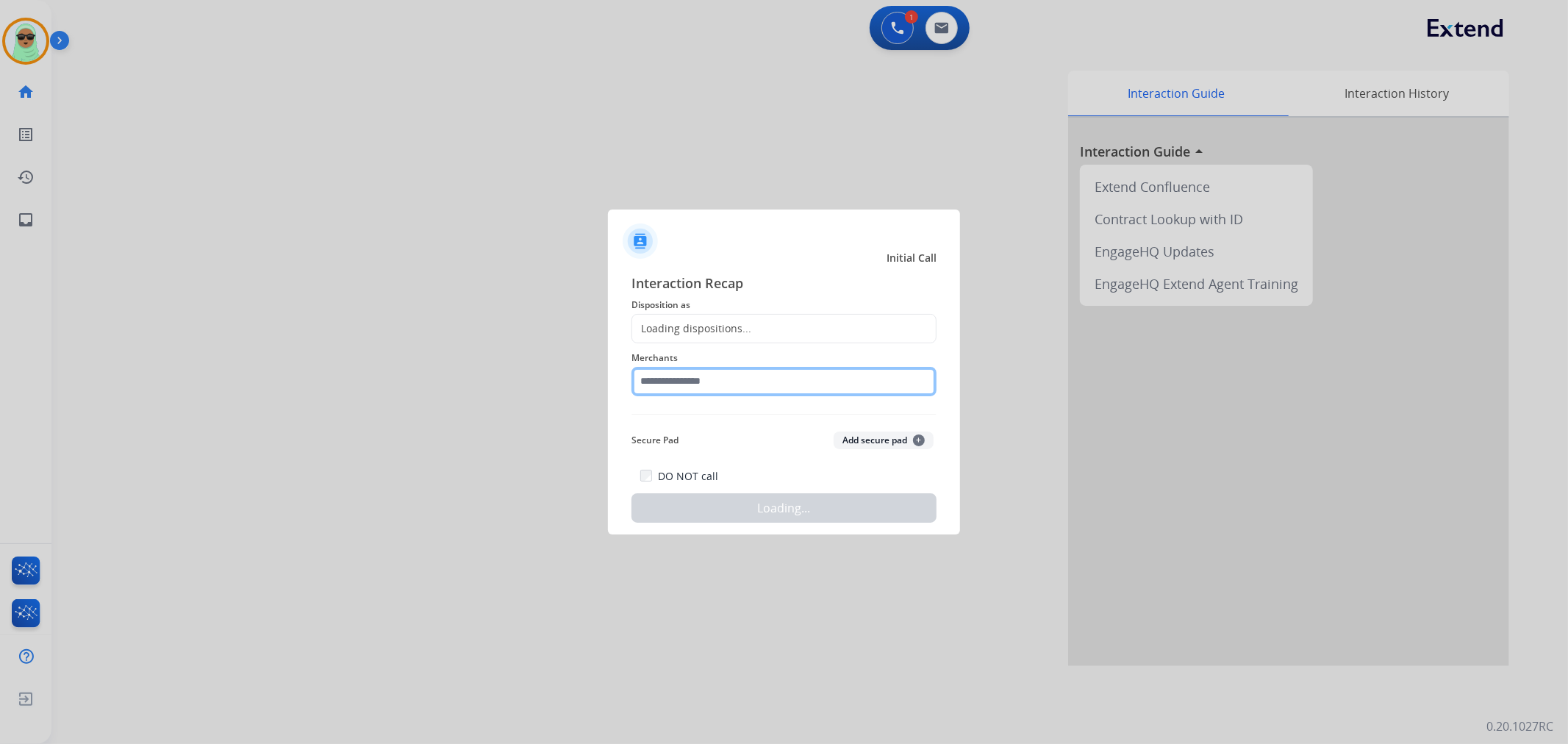
click at [882, 380] on input "text" at bounding box center [784, 381] width 305 height 30
click at [797, 369] on input "text" at bounding box center [784, 381] width 305 height 30
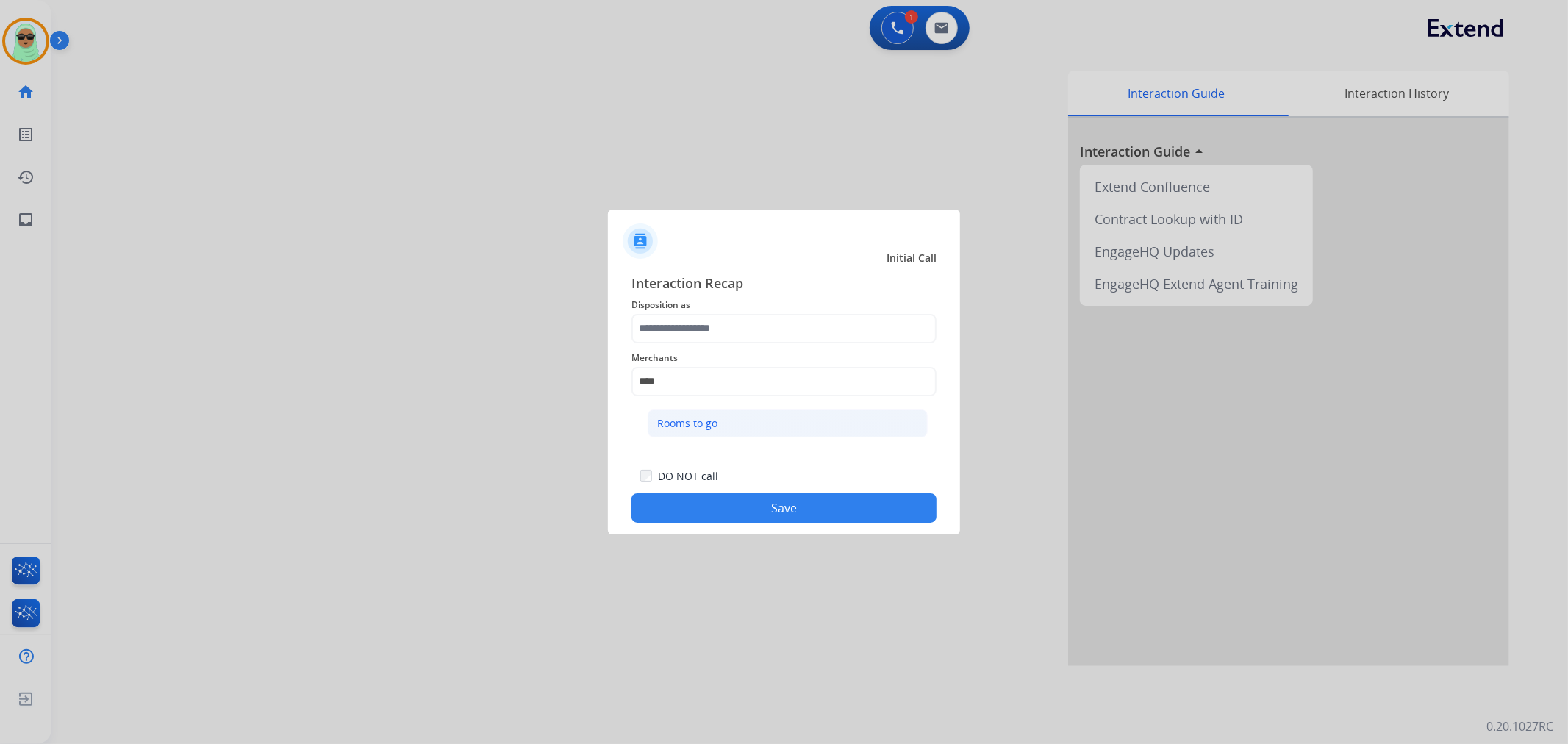
click at [732, 422] on li "Rooms to go" at bounding box center [788, 423] width 280 height 28
type input "**********"
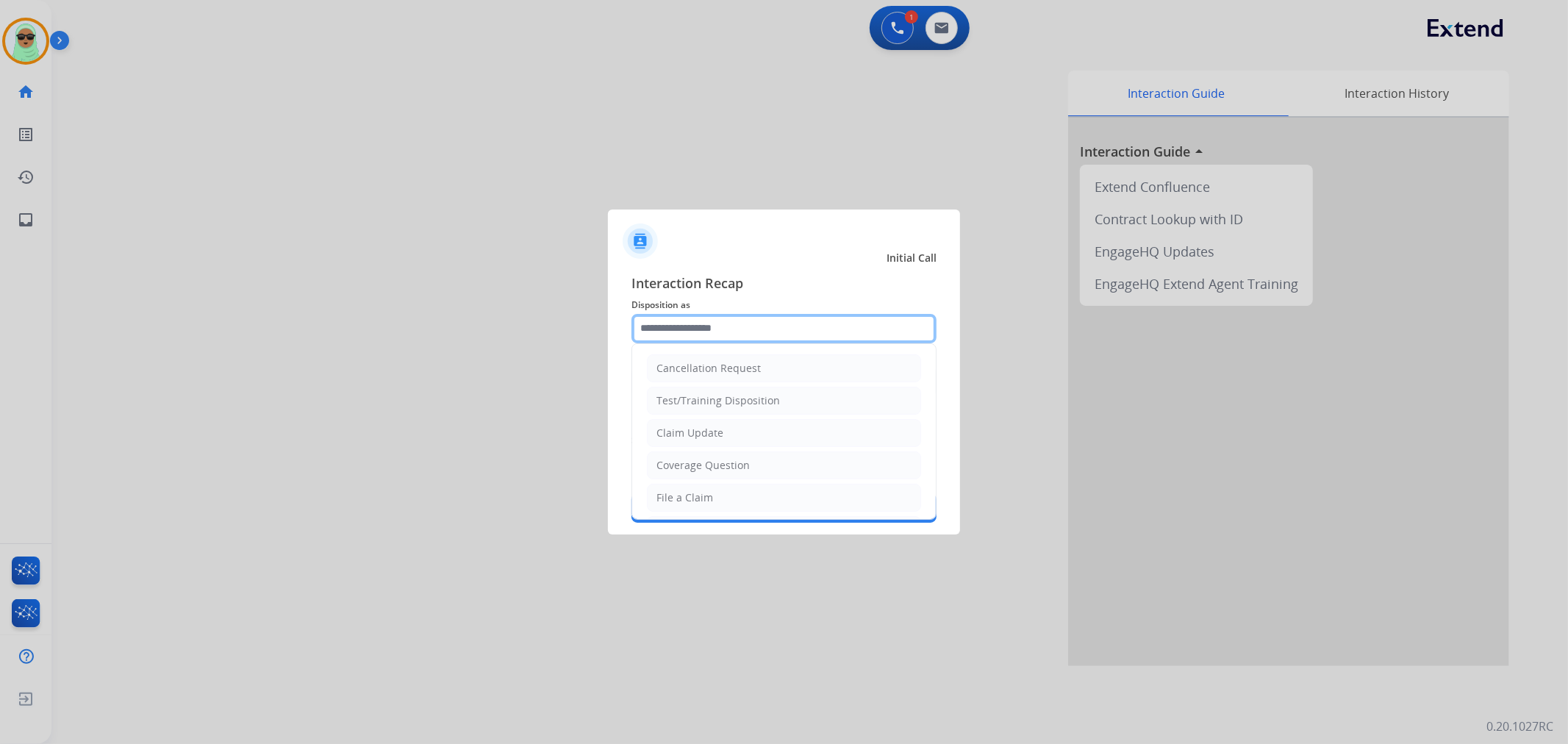
click at [773, 328] on input "text" at bounding box center [784, 329] width 305 height 30
click at [770, 441] on li "Claim Update" at bounding box center [784, 433] width 274 height 28
type input "**********"
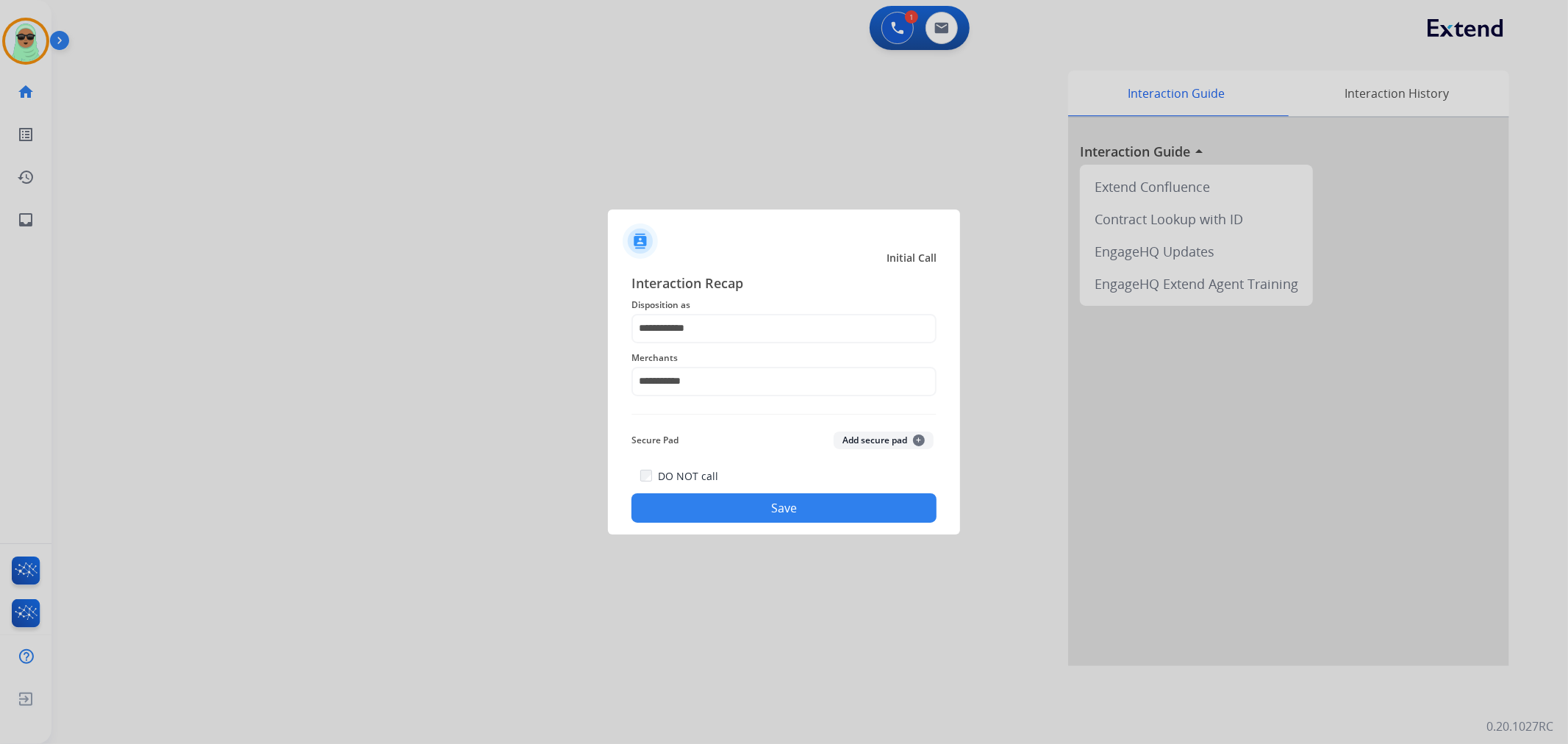
click at [799, 515] on button "Save" at bounding box center [784, 509] width 305 height 30
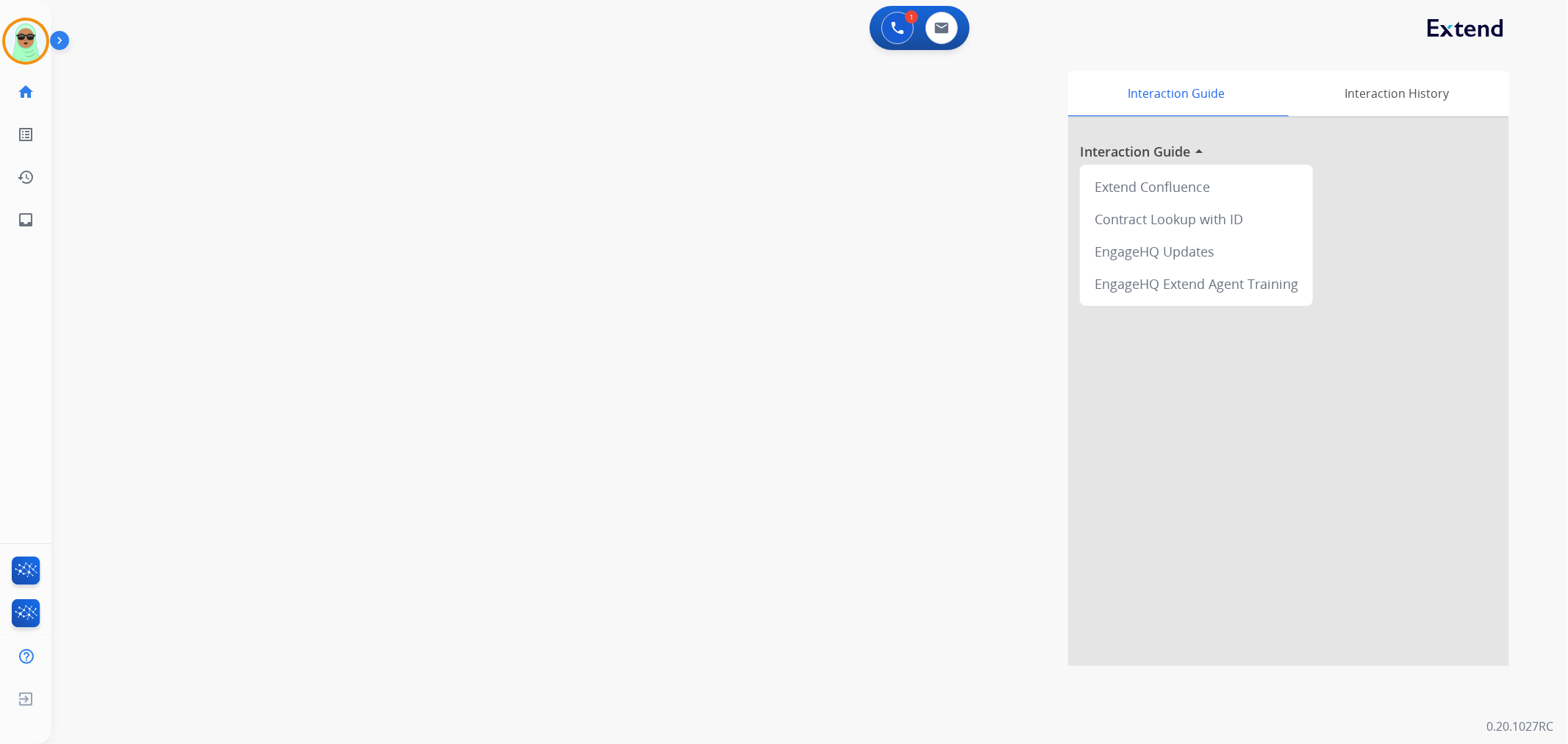
click at [801, 513] on div "Interaction Guide Interaction History Interaction Guide arrow_drop_up Extend Co…" at bounding box center [1005, 368] width 1008 height 596
click at [16, 46] on img at bounding box center [25, 41] width 41 height 41
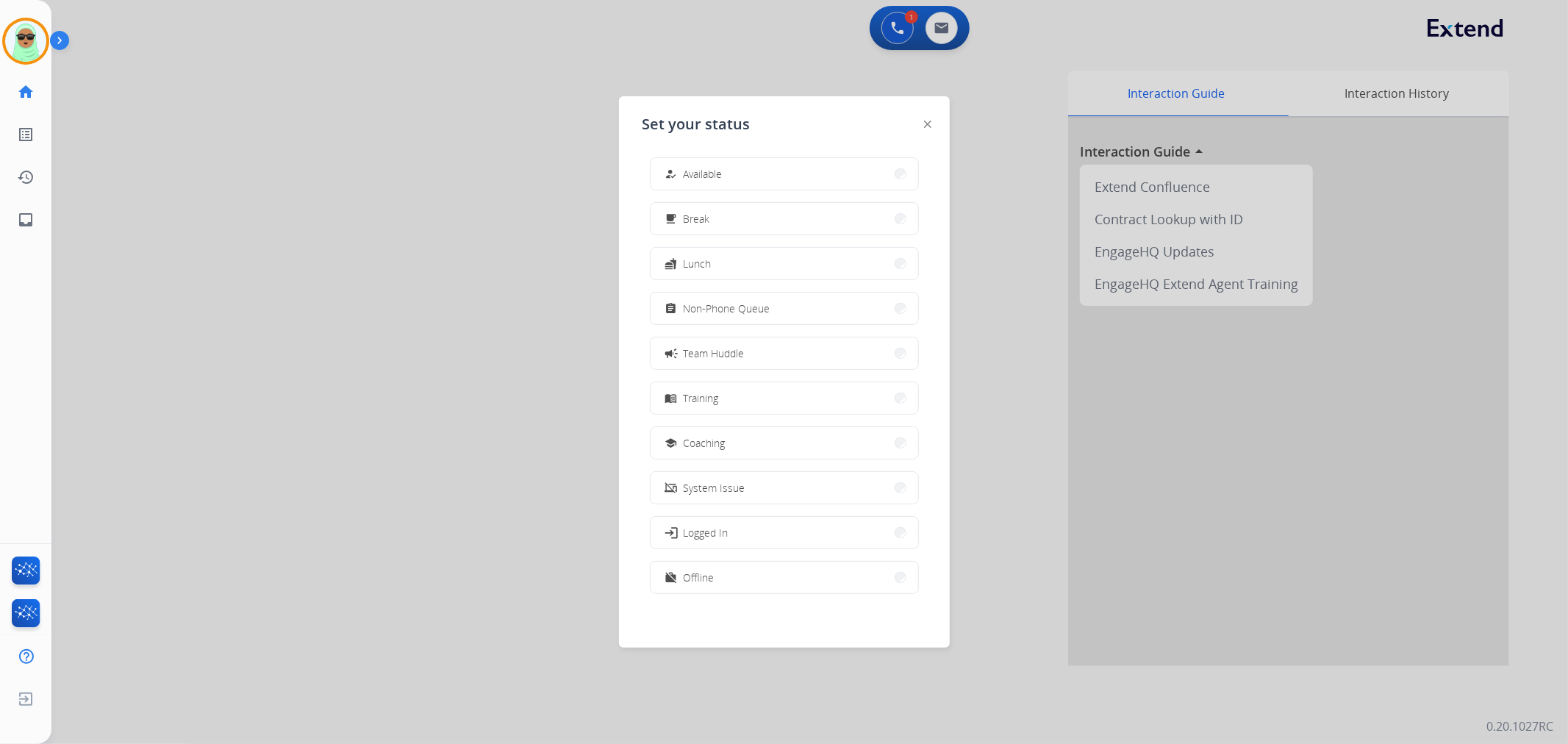
scroll to position [3, 0]
click at [790, 600] on div "how_to_reg Available free_breakfast Break fastfood Lunch assignment Non-Phone Q…" at bounding box center [784, 379] width 284 height 463
click at [789, 596] on div "how_to_reg Available free_breakfast Break fastfood Lunch assignment Non-Phone Q…" at bounding box center [784, 379] width 284 height 463
click at [787, 589] on button "work_off Offline" at bounding box center [784, 576] width 267 height 32
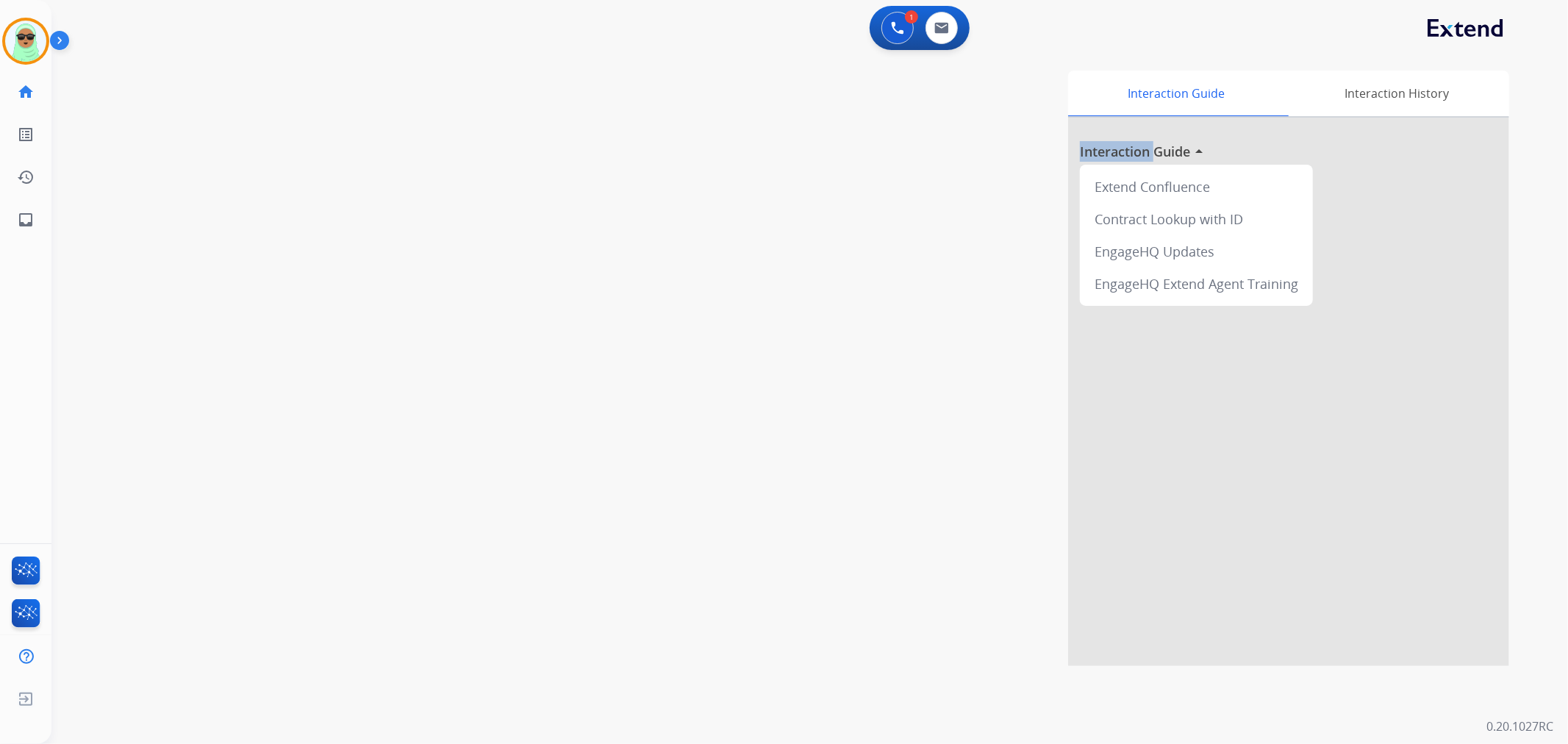
click at [787, 589] on div "Interaction Guide Interaction History Interaction Guide arrow_drop_up Extend Co…" at bounding box center [1005, 368] width 1008 height 596
